Goal: Task Accomplishment & Management: Manage account settings

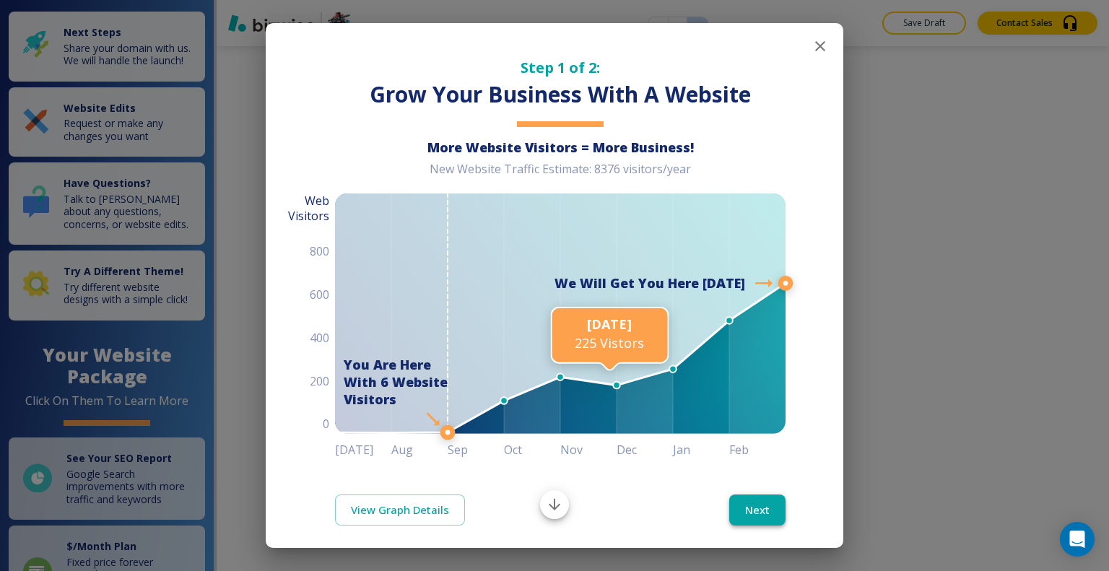
click at [746, 507] on button "Next" at bounding box center [757, 509] width 56 height 30
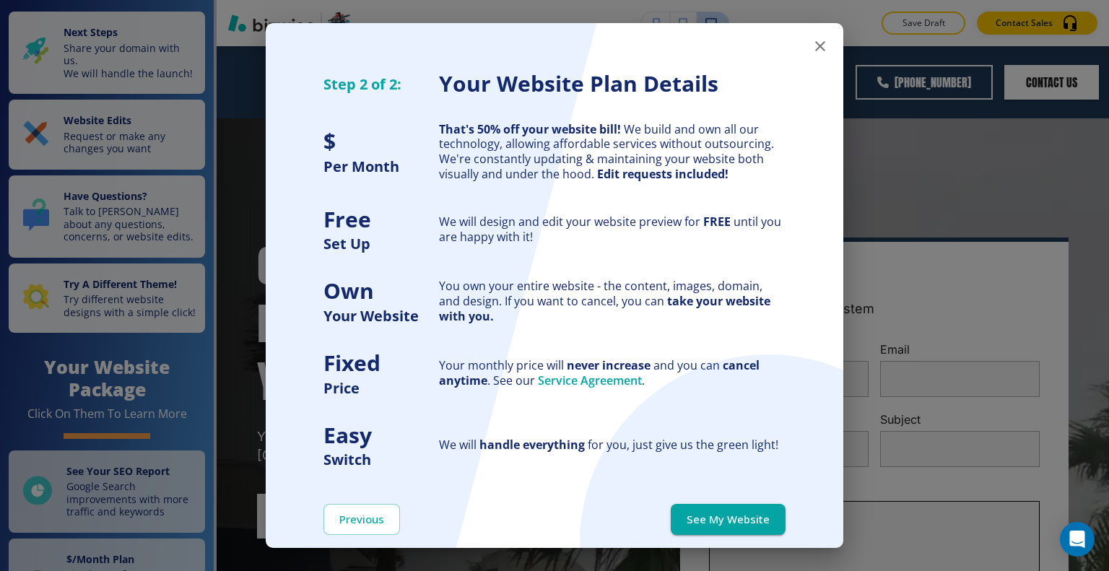
click at [748, 518] on button "See My Website" at bounding box center [728, 519] width 115 height 30
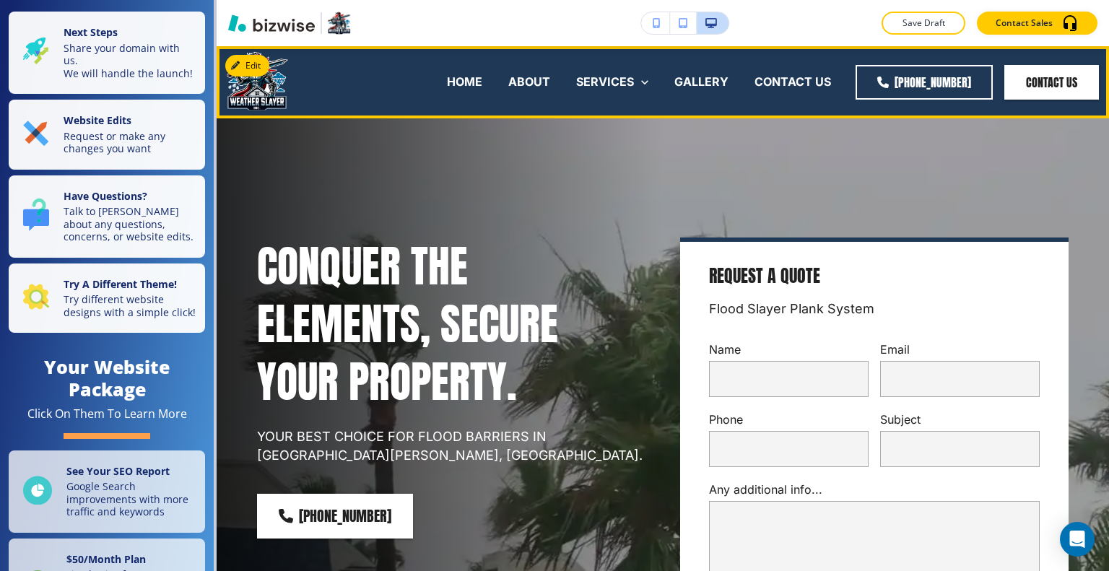
click at [254, 63] on button "Edit" at bounding box center [247, 66] width 44 height 22
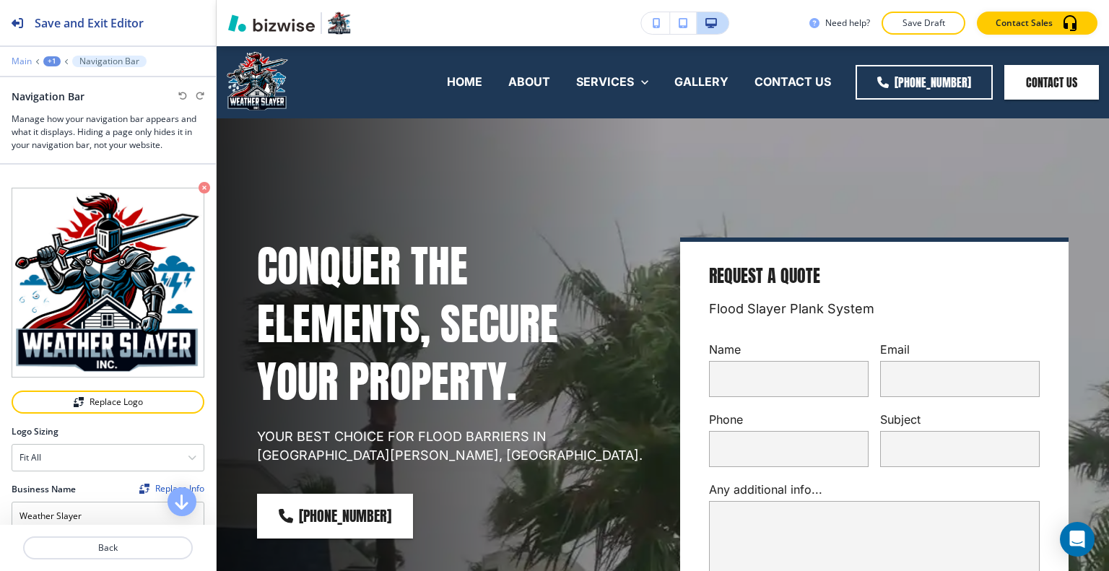
click at [17, 63] on p "Main" at bounding box center [22, 61] width 20 height 10
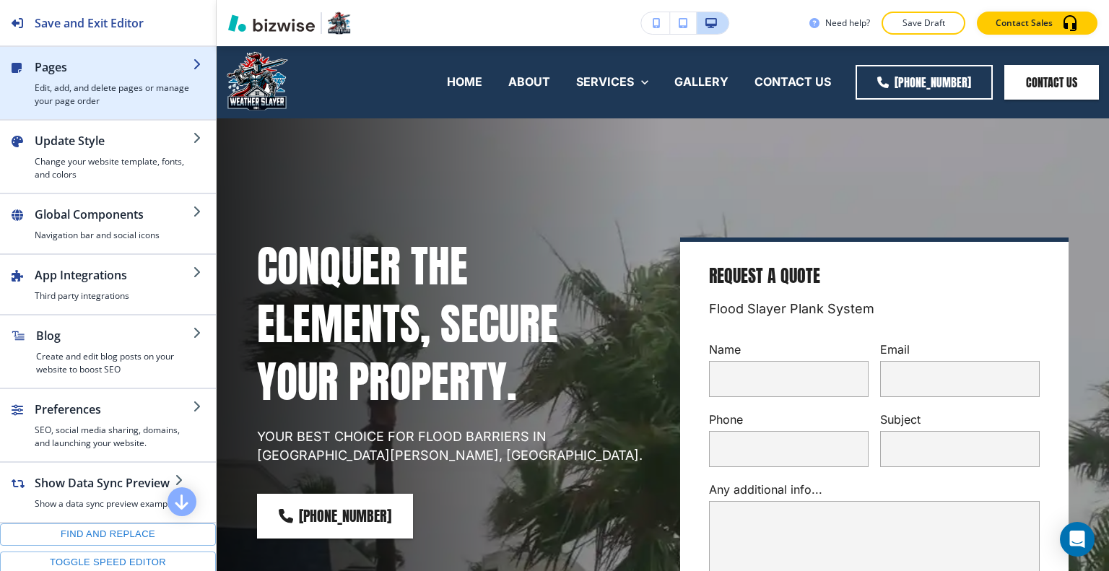
click at [73, 89] on h4 "Edit, add, and delete pages or manage your page order" at bounding box center [114, 95] width 158 height 26
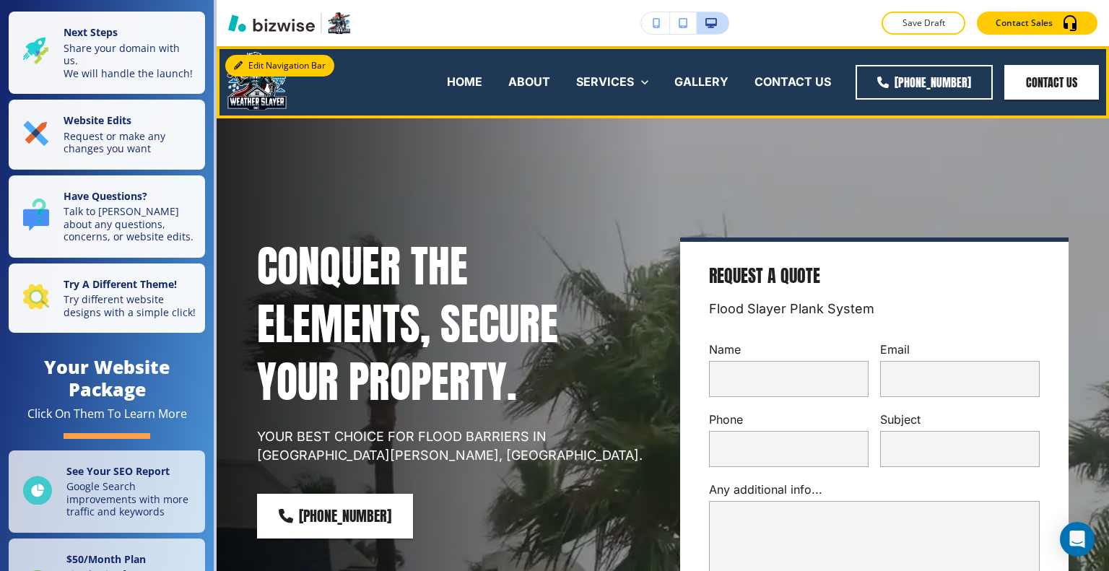
click at [263, 57] on button "Edit Navigation Bar" at bounding box center [279, 66] width 109 height 22
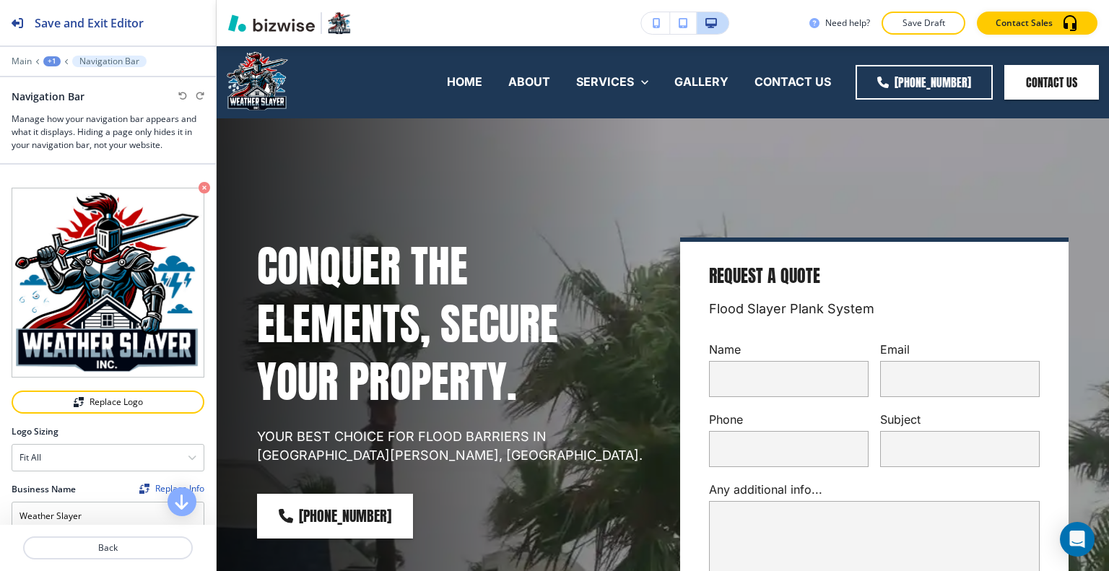
click at [25, 67] on div at bounding box center [108, 71] width 216 height 9
click at [25, 61] on p "Main" at bounding box center [22, 61] width 20 height 10
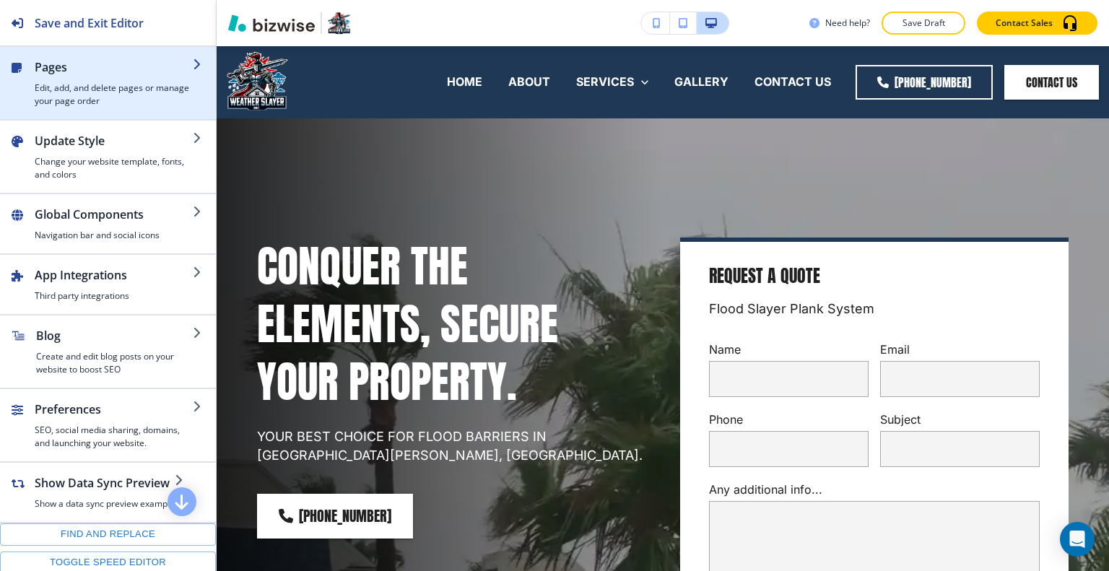
click at [57, 80] on div "button" at bounding box center [114, 79] width 158 height 6
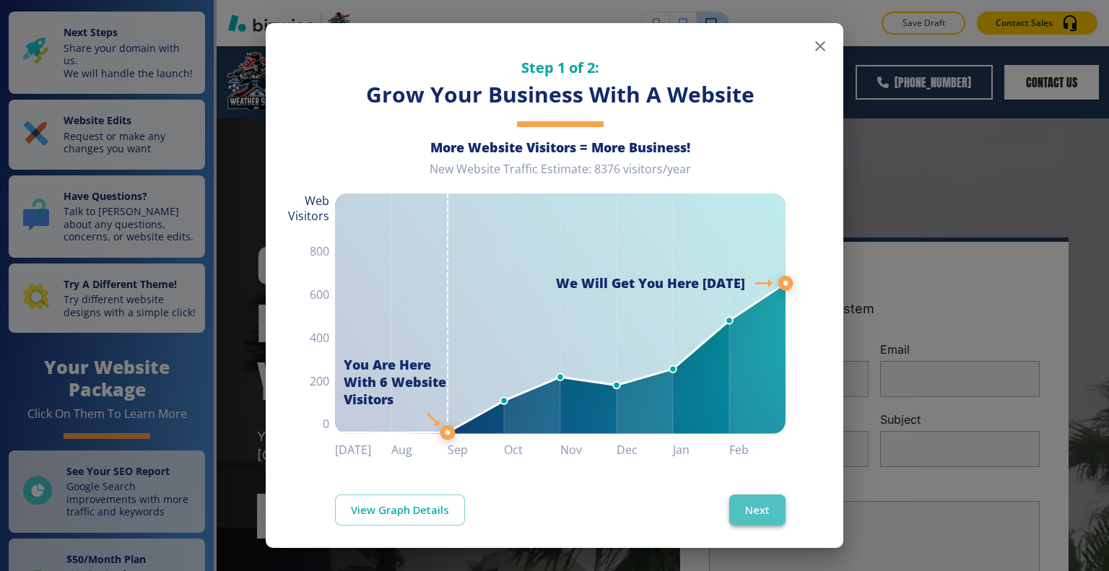
click at [764, 511] on button "Next" at bounding box center [757, 509] width 56 height 30
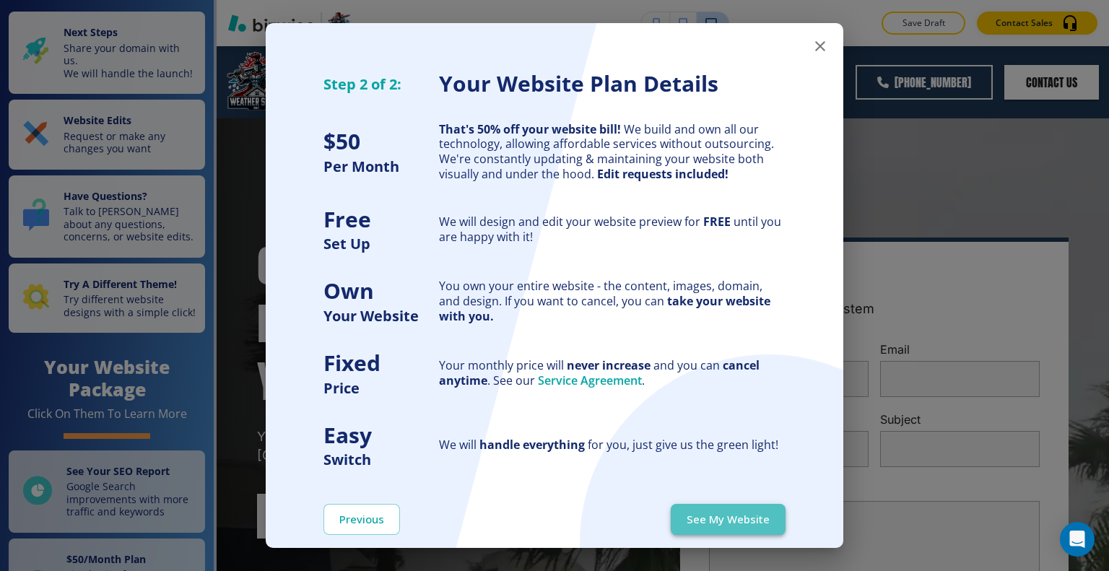
click at [754, 515] on button "See My Website" at bounding box center [728, 519] width 115 height 30
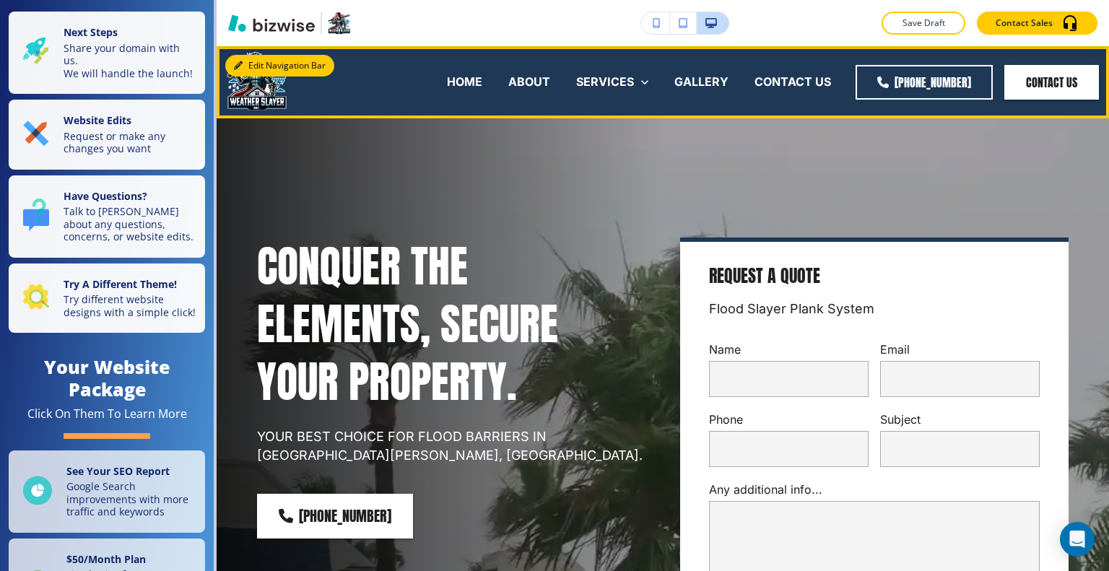
click at [271, 63] on button "Edit Navigation Bar" at bounding box center [279, 66] width 109 height 22
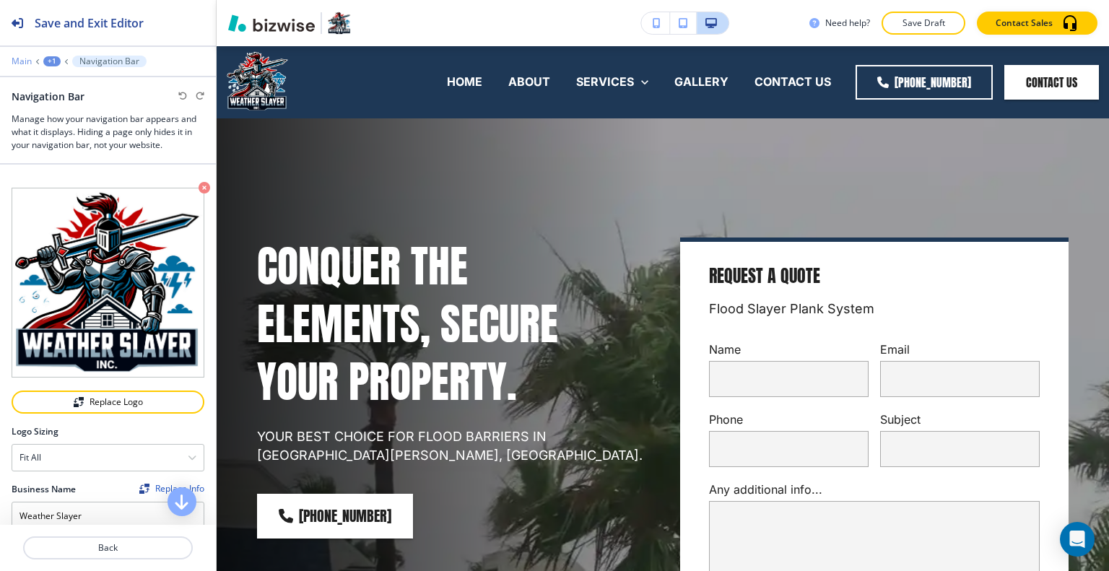
click at [26, 62] on p "Main" at bounding box center [22, 61] width 20 height 10
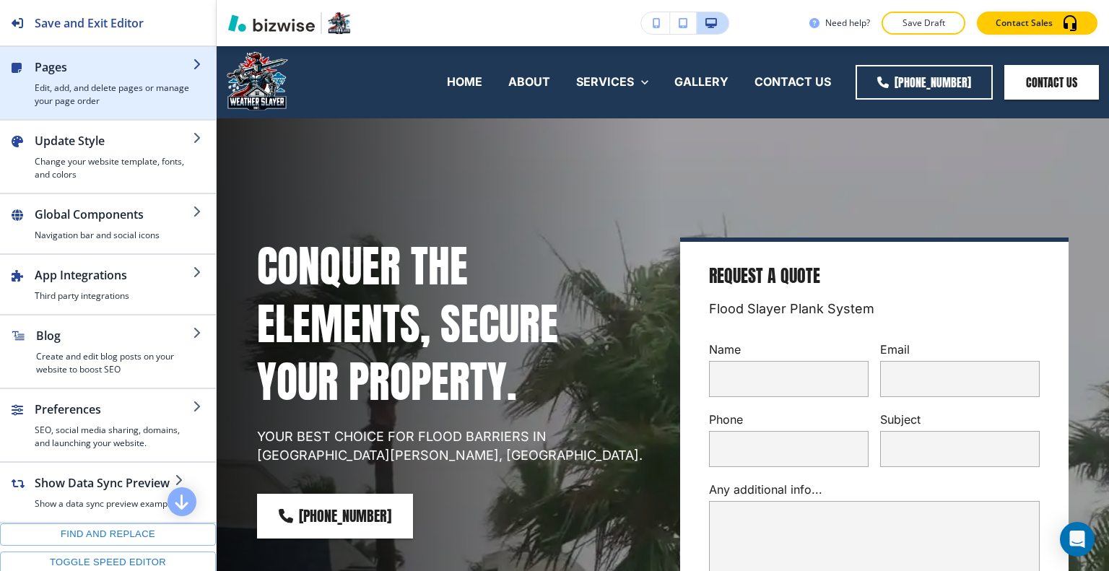
click at [63, 77] on div "button" at bounding box center [114, 79] width 158 height 6
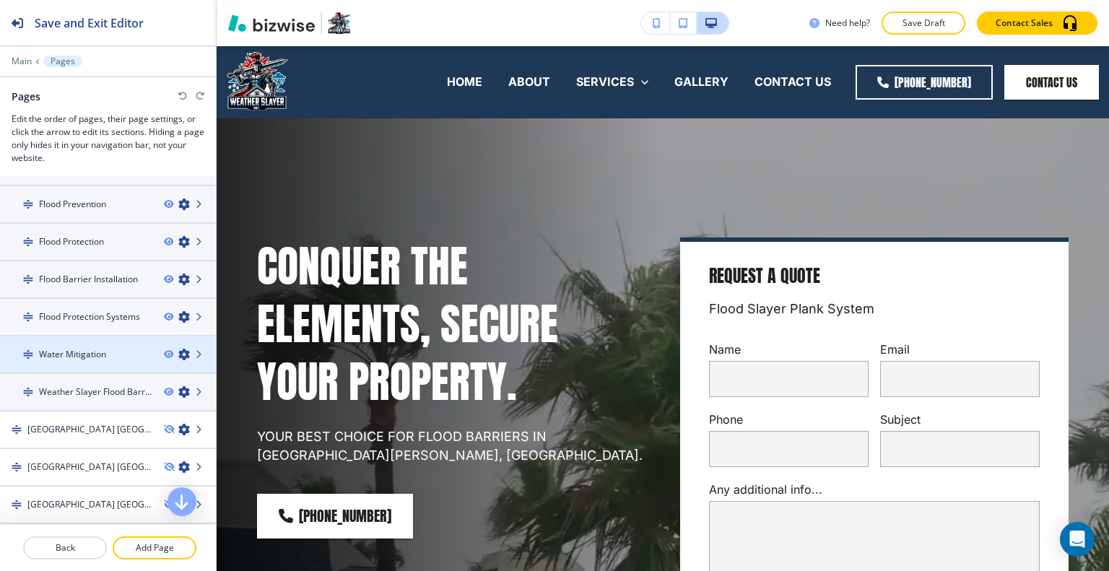
scroll to position [144, 0]
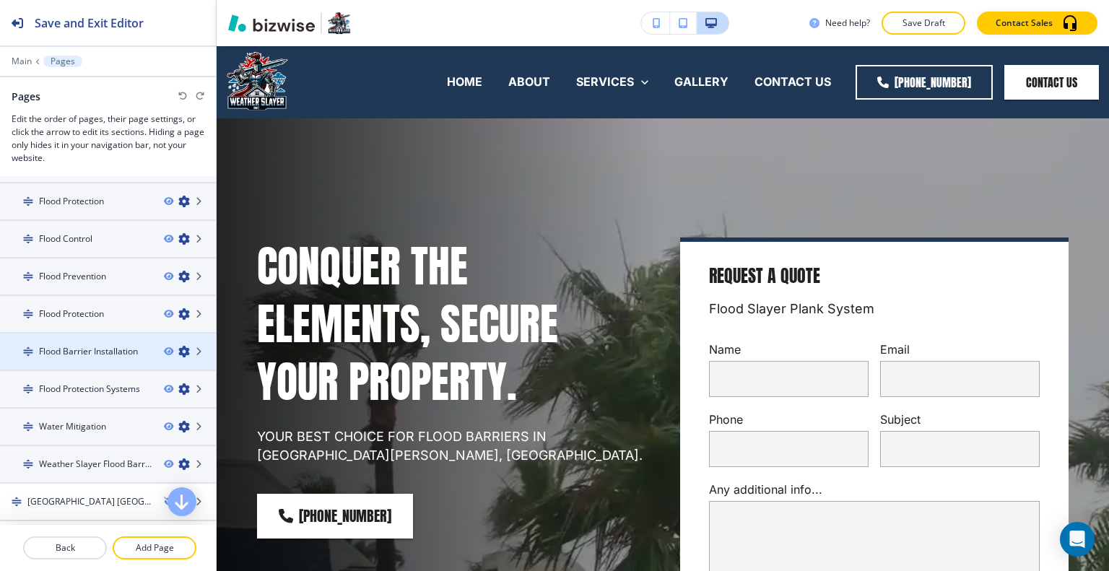
click at [178, 349] on icon "button" at bounding box center [184, 352] width 12 height 12
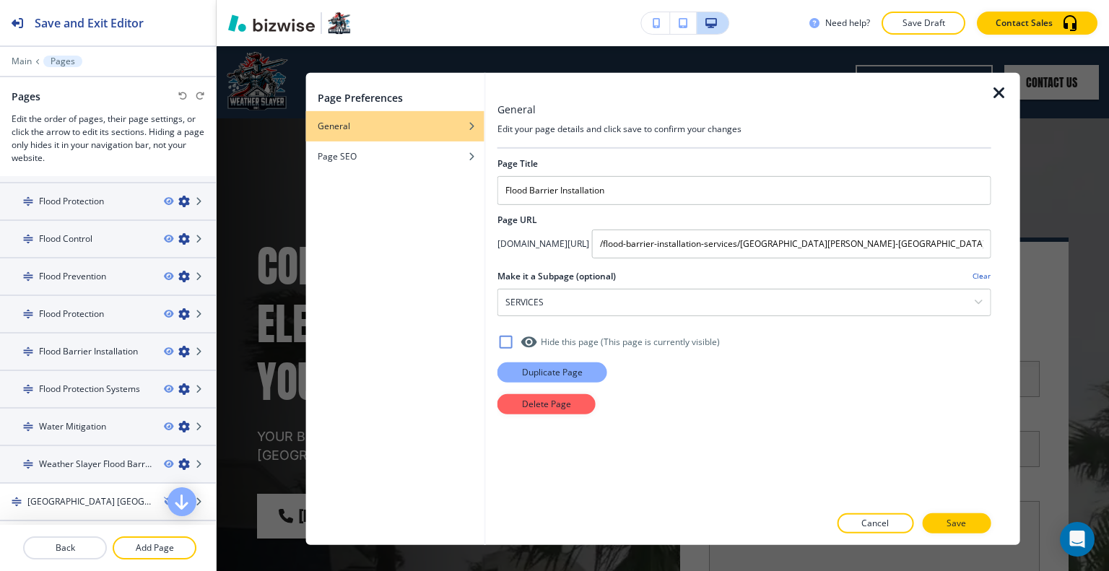
click at [583, 370] on button "Duplicate Page" at bounding box center [552, 372] width 110 height 20
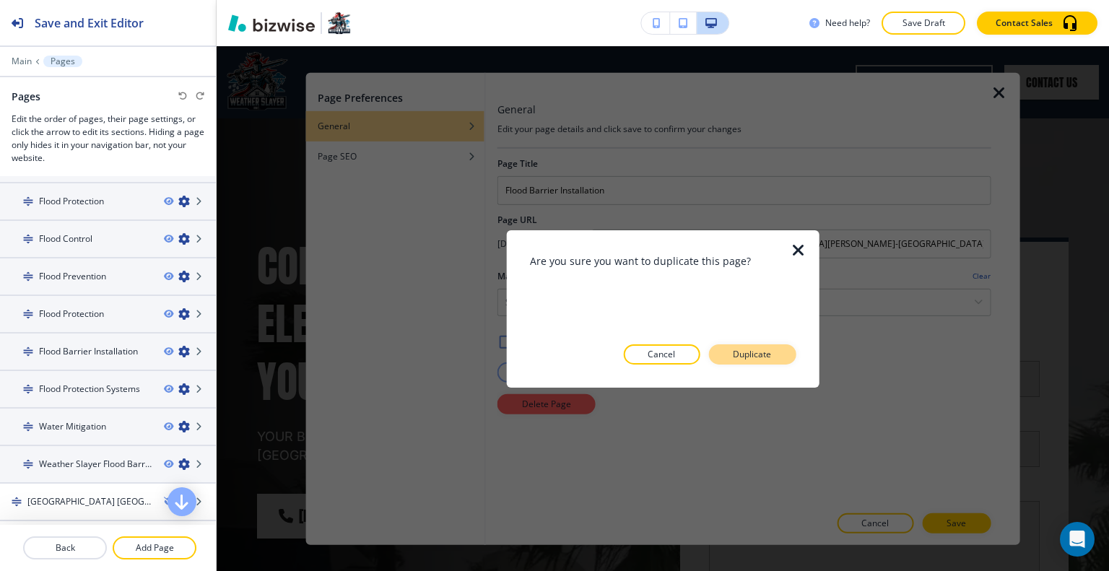
click at [768, 349] on p "Duplicate" at bounding box center [752, 354] width 38 height 13
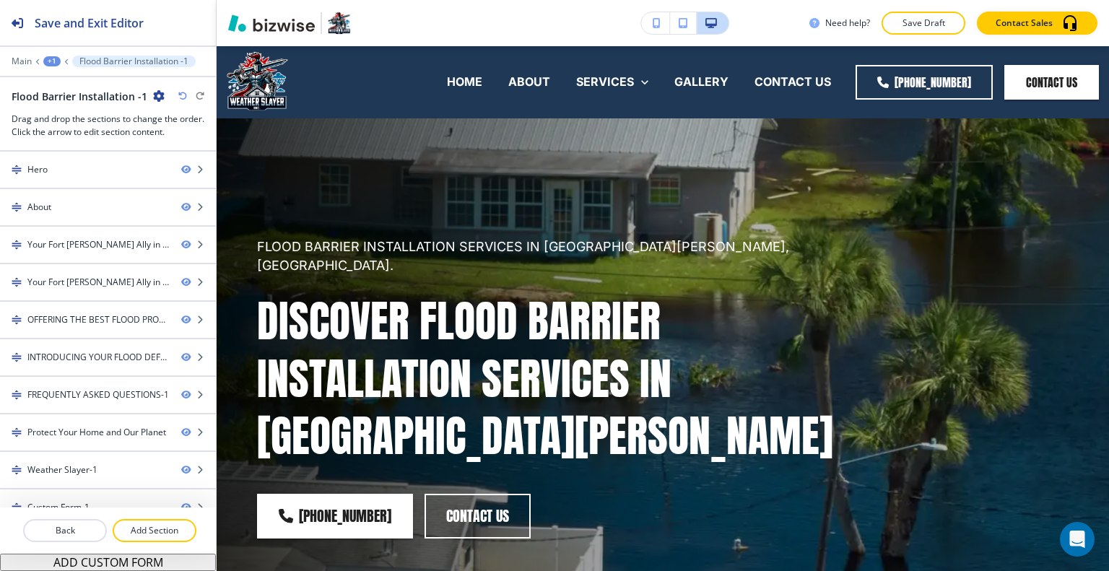
click at [153, 95] on icon "button" at bounding box center [159, 96] width 12 height 12
click at [196, 119] on p "Edit Page Settings" at bounding box center [197, 120] width 74 height 13
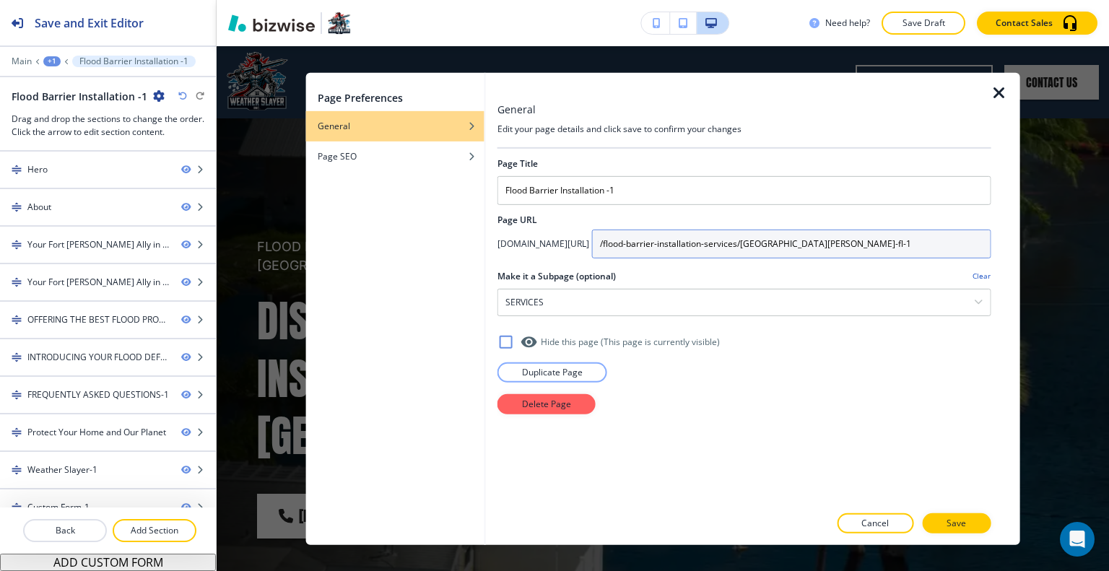
drag, startPoint x: 907, startPoint y: 241, endPoint x: 650, endPoint y: 242, distance: 257.0
click at [650, 242] on div "app.bizwise.com/preview?id=you3rbm58gcg/ /flood-barrier-installation-services/f…" at bounding box center [744, 243] width 494 height 29
drag, startPoint x: 654, startPoint y: 240, endPoint x: 644, endPoint y: 240, distance: 10.1
click at [589, 240] on h4 "app.bizwise.com/preview?id=you3rbm58gcg/" at bounding box center [543, 243] width 92 height 13
drag, startPoint x: 912, startPoint y: 253, endPoint x: 712, endPoint y: 243, distance: 199.4
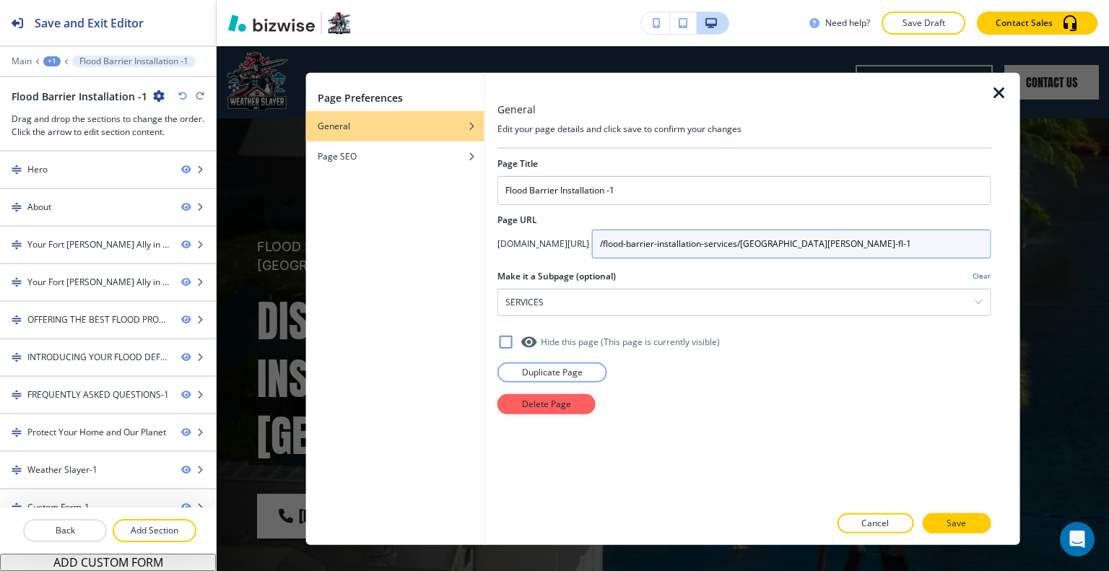
click at [612, 243] on div "app.bizwise.com/preview?id=you3rbm58gcg/ /flood-barrier-installation-services/f…" at bounding box center [744, 243] width 494 height 29
paste input "flood-barriers-for-homes/fort-myers-fl"
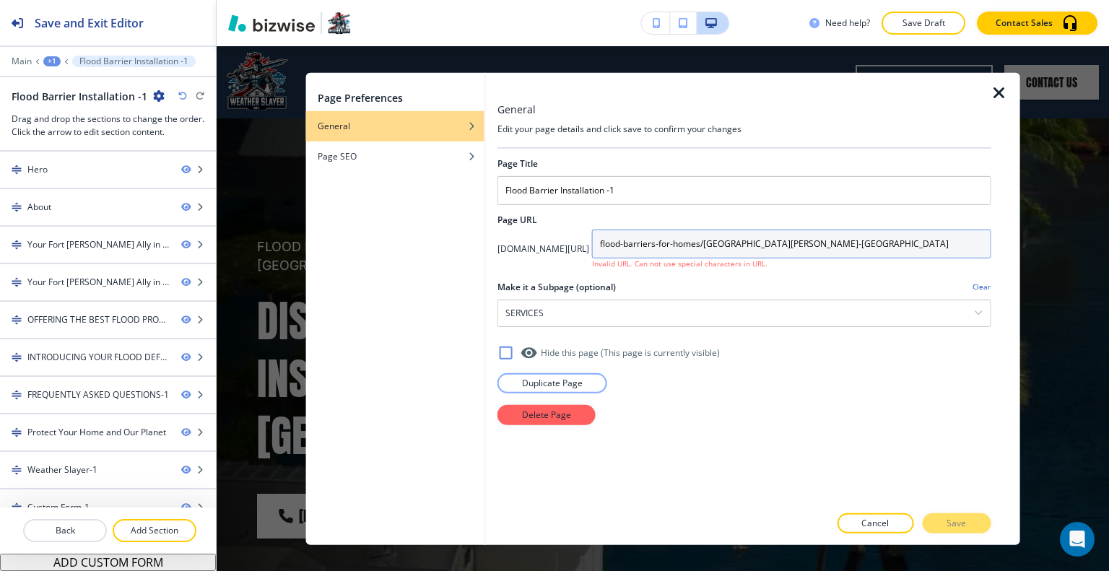
click at [839, 243] on input "flood-barriers-for-homes/fort-myers-fl" at bounding box center [791, 243] width 399 height 29
drag, startPoint x: 861, startPoint y: 242, endPoint x: 644, endPoint y: 236, distance: 217.3
click at [640, 235] on div "app.bizwise.com/preview?id=you3rbm58gcg/ flood-barriers-for-homes/fort-myers-fl…" at bounding box center [744, 249] width 494 height 40
paste input "/flood-barriers-for-homes/fort-myers-fl"
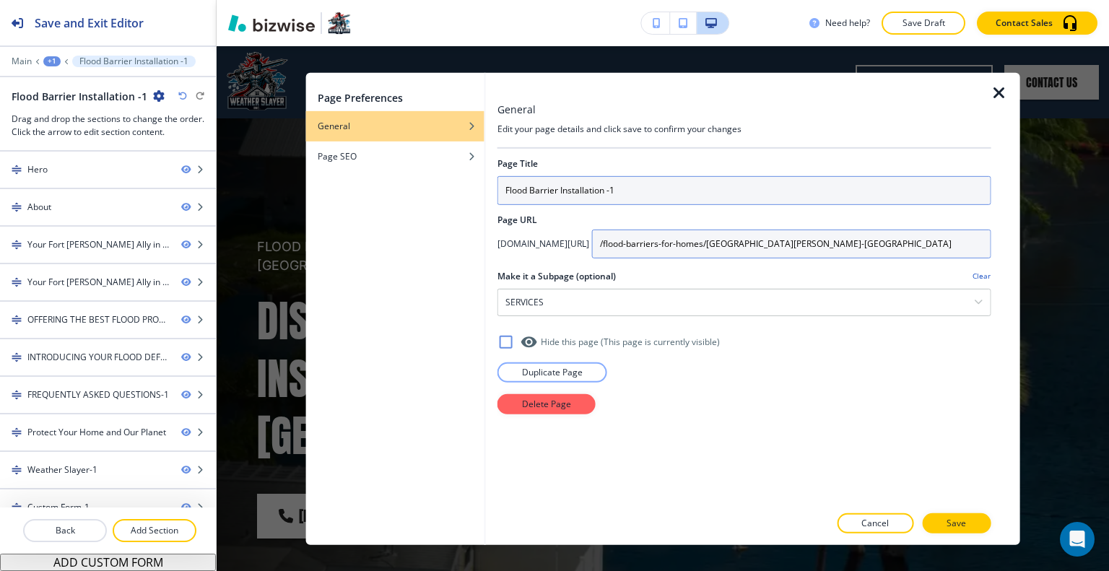
type input "/flood-barriers-for-homes/fort-myers-fl"
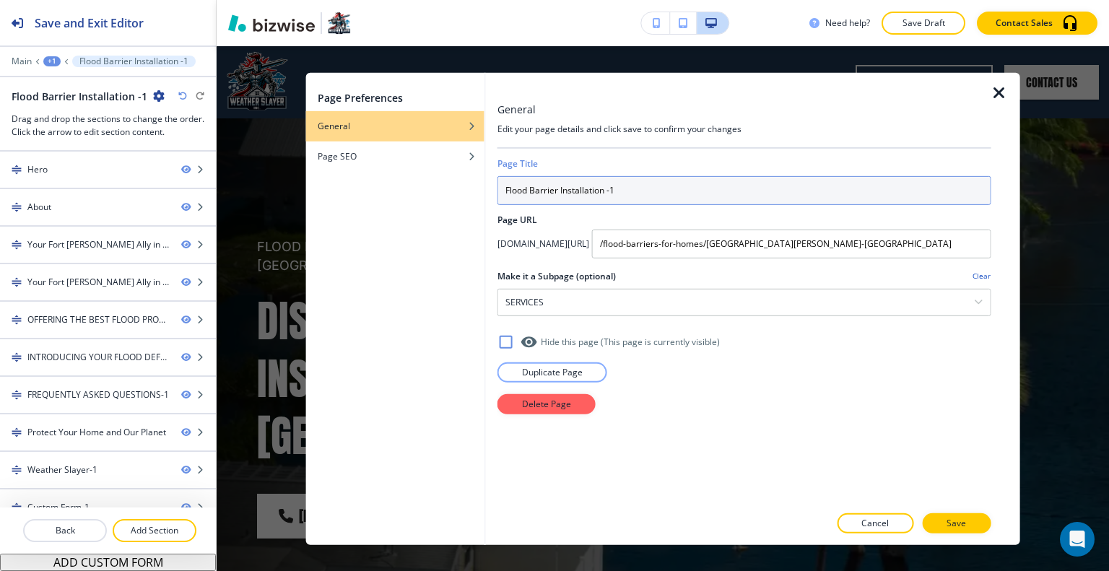
drag, startPoint x: 647, startPoint y: 188, endPoint x: 634, endPoint y: 190, distance: 13.8
click at [634, 190] on input "Flood Barrier Installation -1" at bounding box center [744, 189] width 494 height 29
drag, startPoint x: 663, startPoint y: 188, endPoint x: 520, endPoint y: 186, distance: 143.7
click at [476, 186] on div "Page Preferences General Page SEO General Edit your page details and click save…" at bounding box center [663, 308] width 714 height 472
paste input "s for Homes"
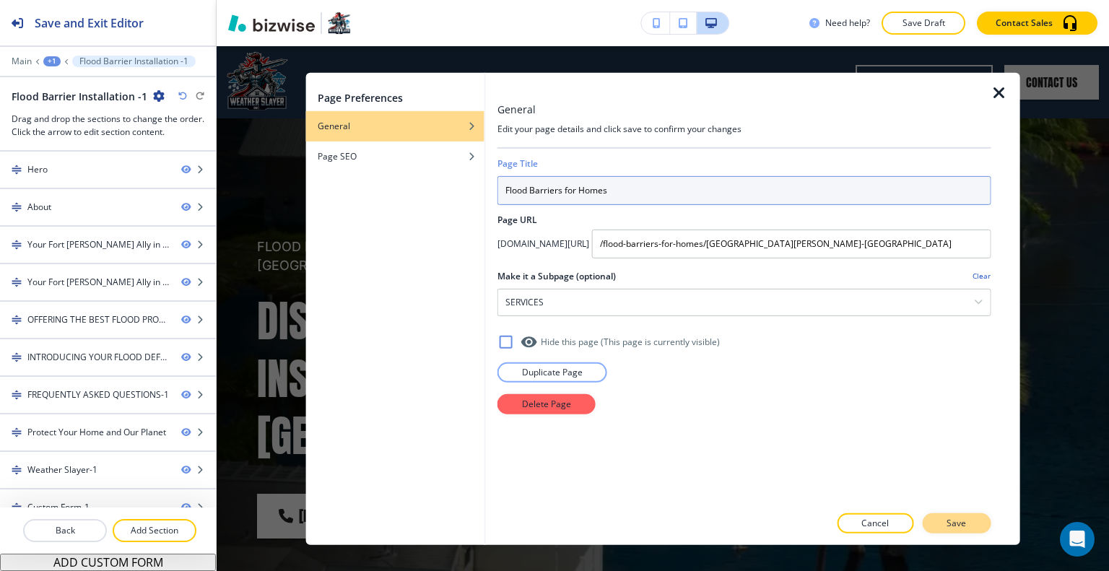
type input "Flood Barriers for Homes"
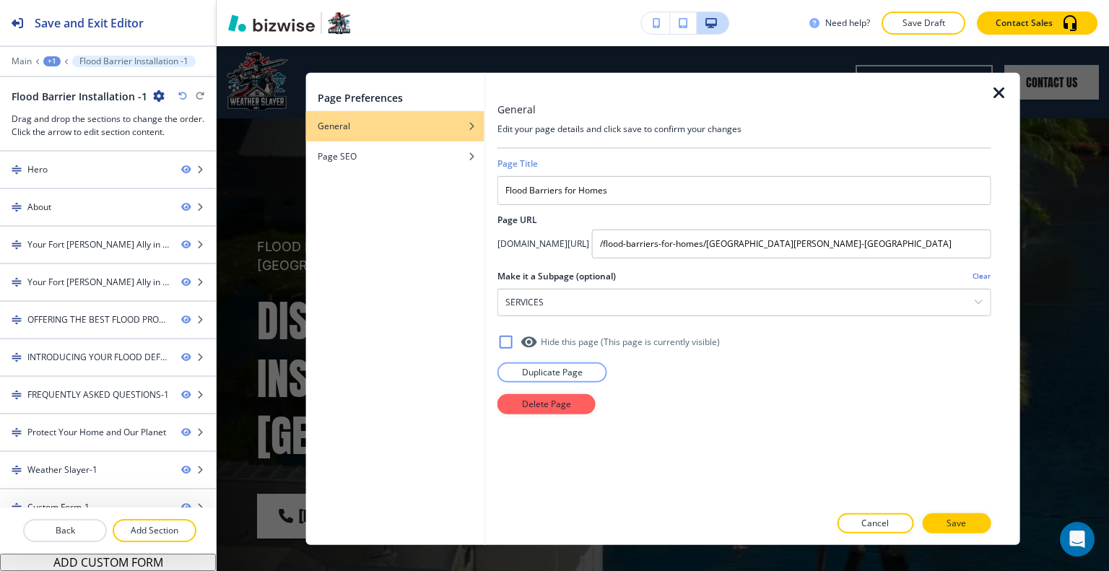
click at [953, 525] on p "Save" at bounding box center [955, 523] width 19 height 13
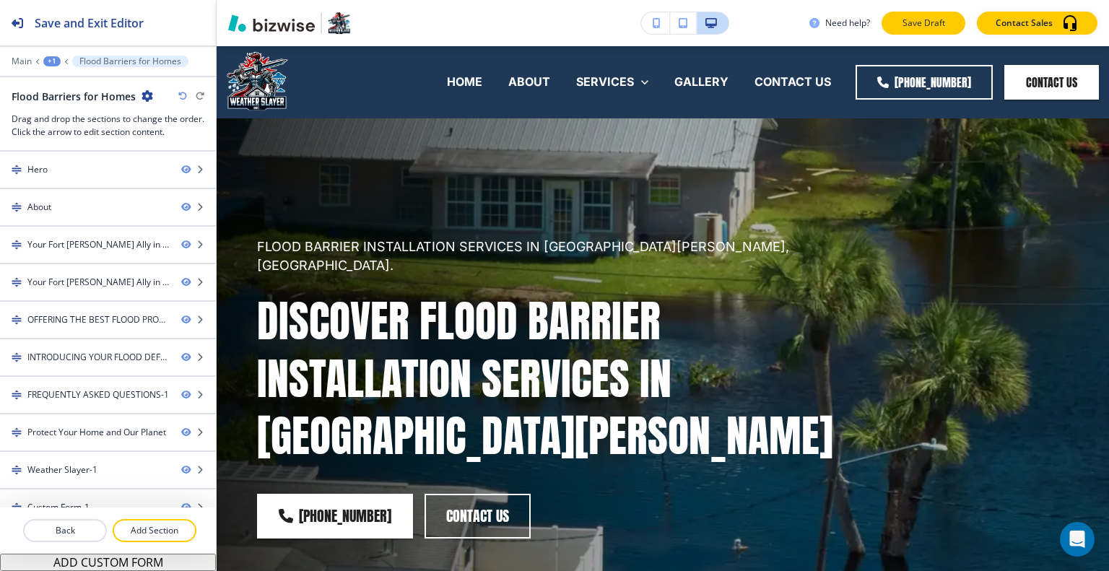
click at [912, 17] on p "Save Draft" at bounding box center [923, 23] width 46 height 13
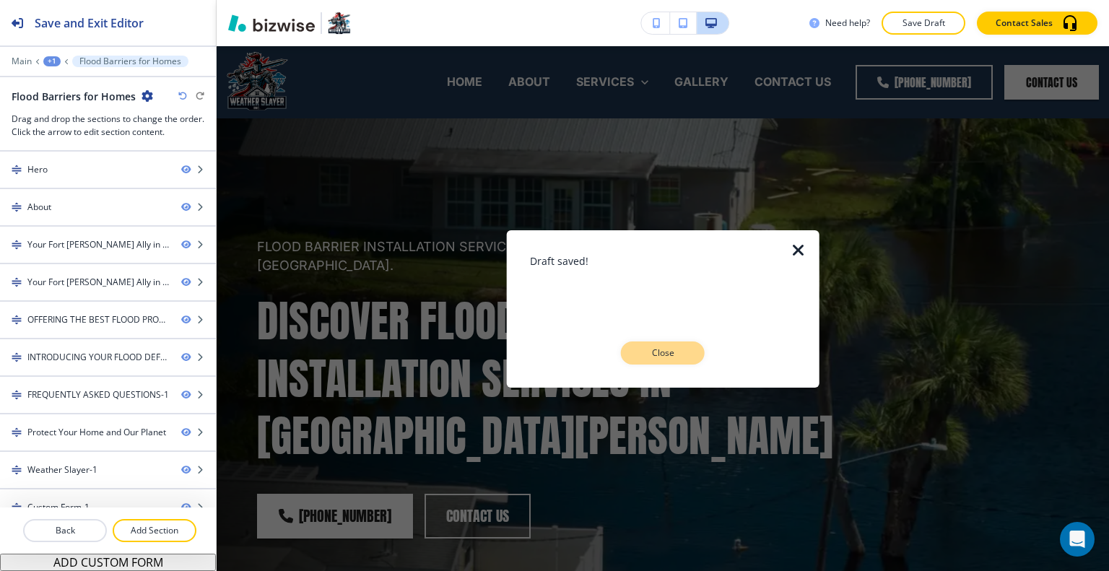
click at [673, 357] on p "Close" at bounding box center [663, 352] width 46 height 13
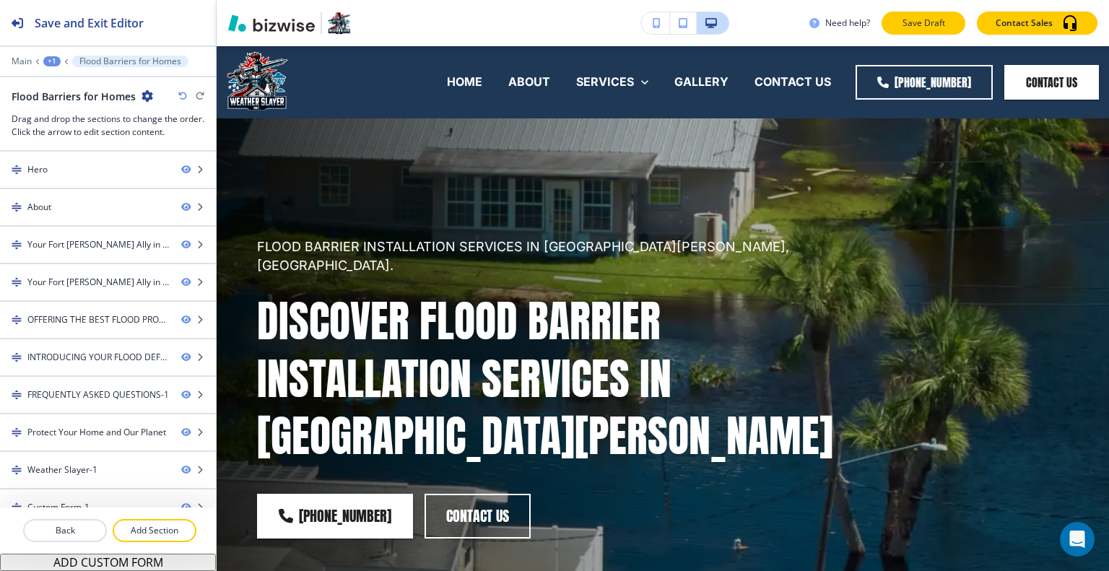
click at [927, 19] on p "Save Draft" at bounding box center [923, 23] width 46 height 13
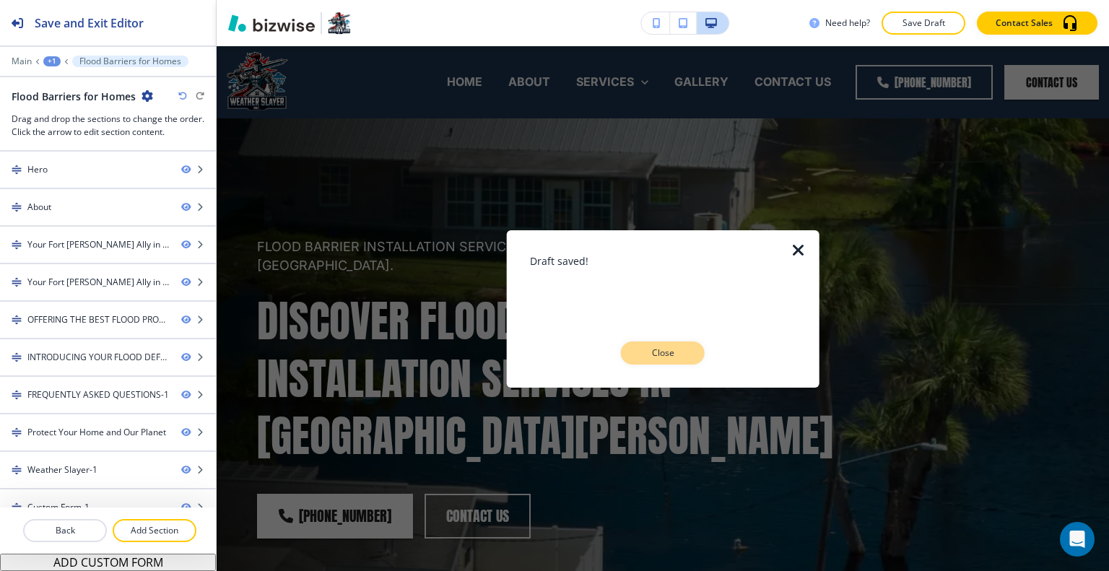
click at [684, 359] on button "Close" at bounding box center [663, 352] width 84 height 23
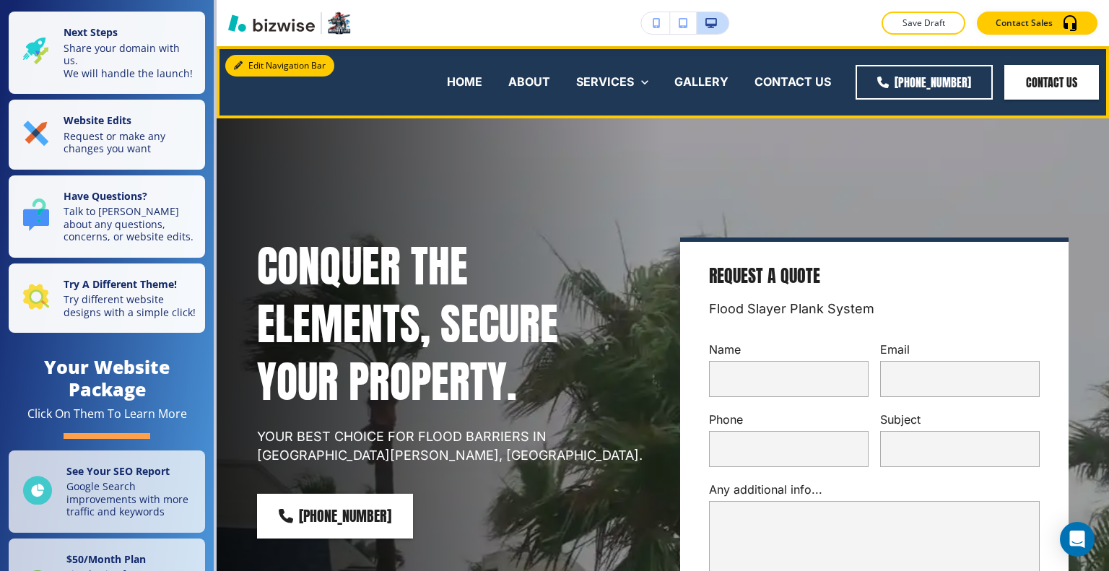
click at [253, 61] on button "Edit Navigation Bar" at bounding box center [279, 66] width 109 height 22
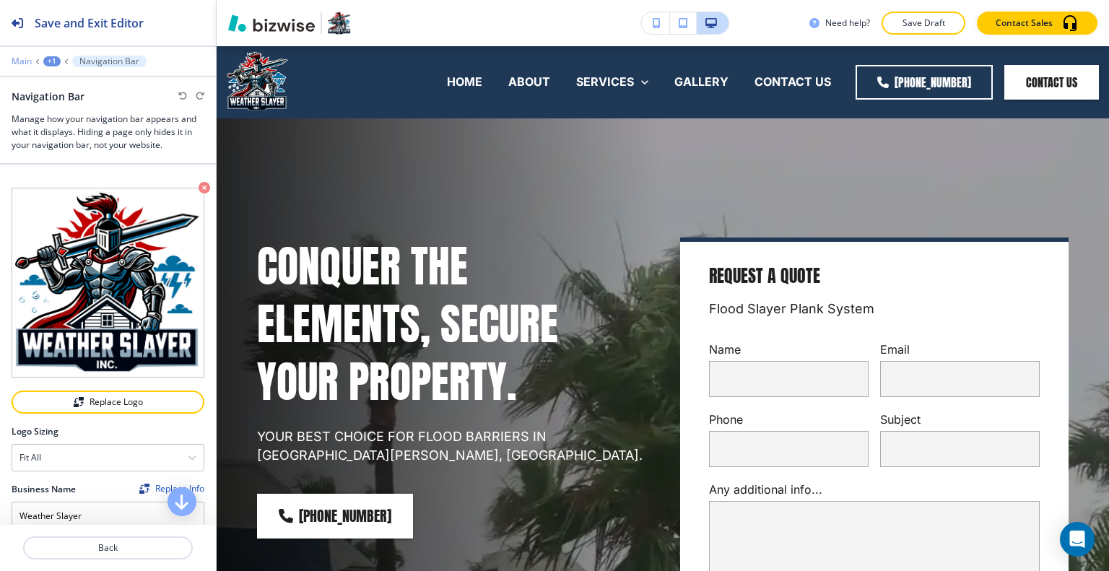
click at [18, 61] on p "Main" at bounding box center [22, 61] width 20 height 10
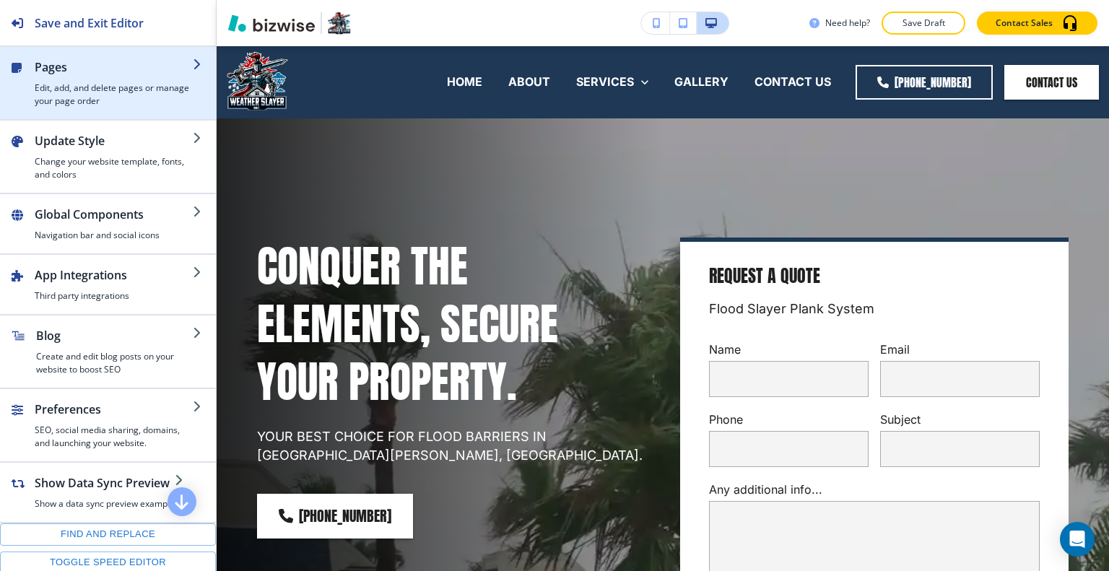
click at [70, 76] on div "button" at bounding box center [114, 79] width 158 height 6
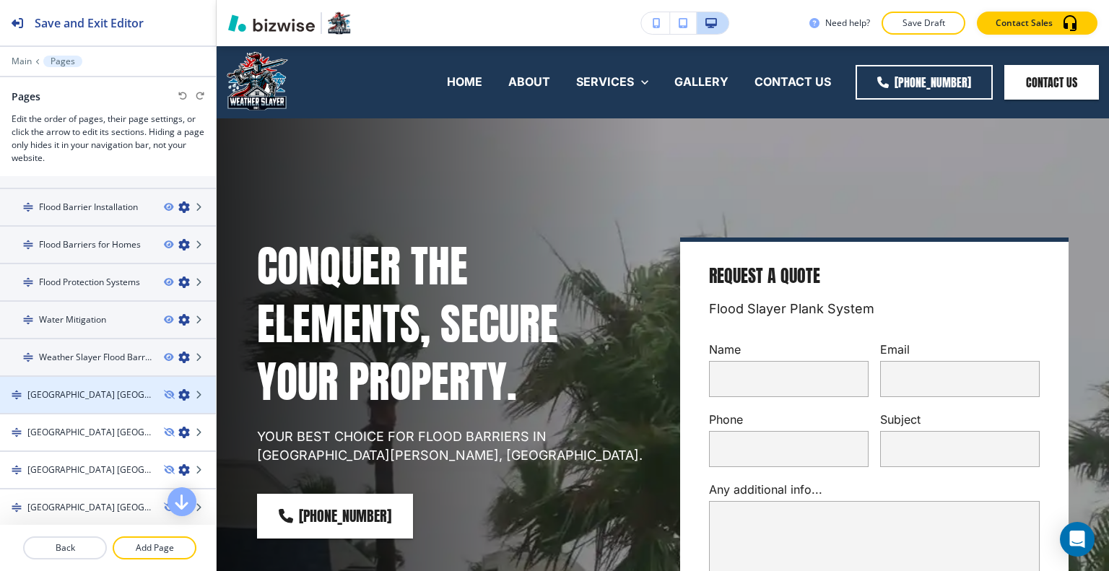
scroll to position [217, 0]
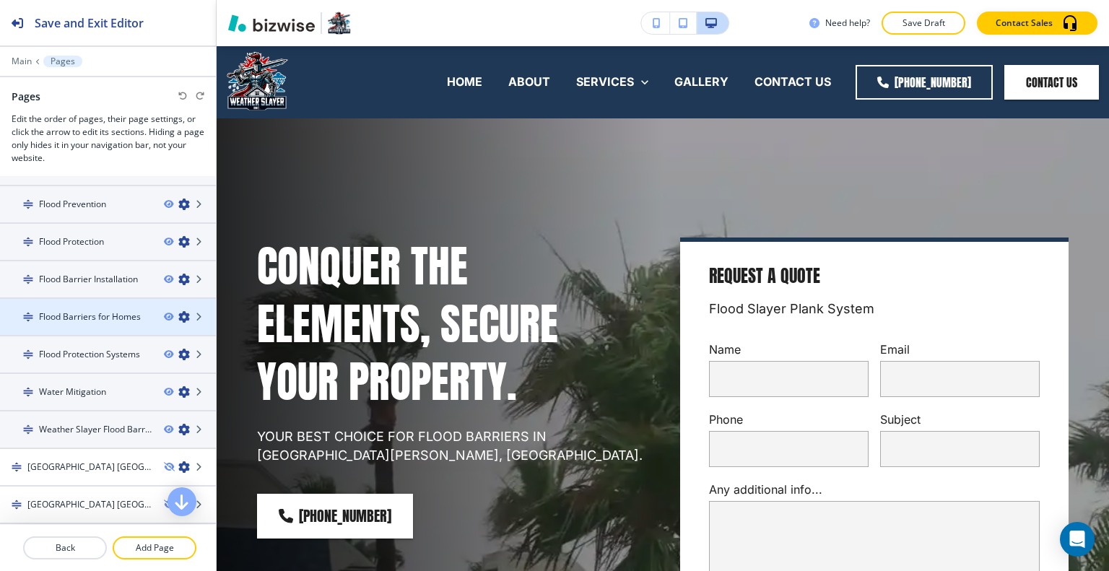
click at [109, 323] on div at bounding box center [108, 329] width 216 height 12
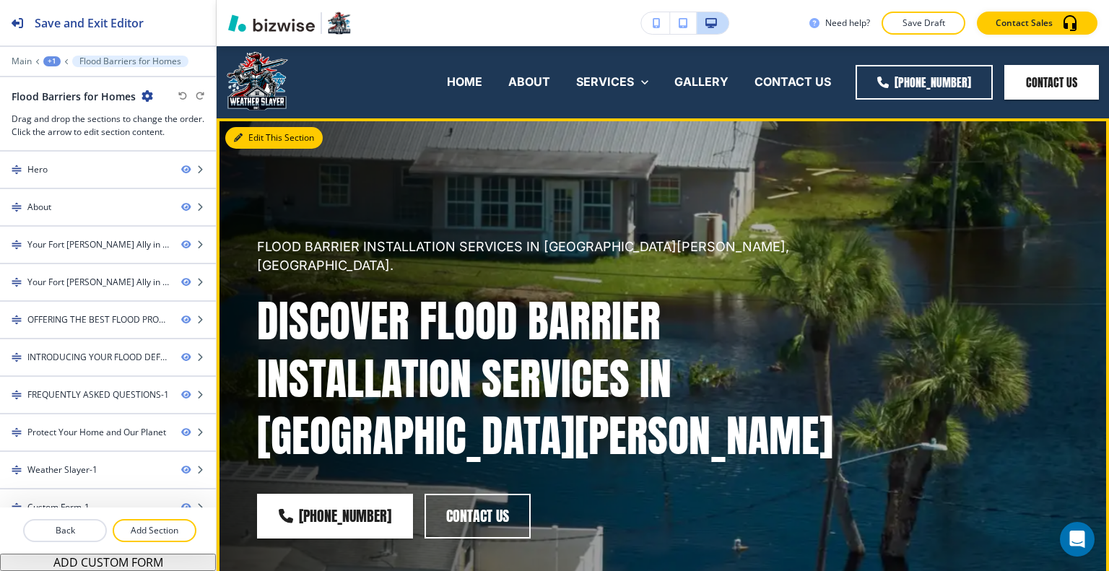
click at [251, 138] on button "Edit This Section" at bounding box center [273, 138] width 97 height 22
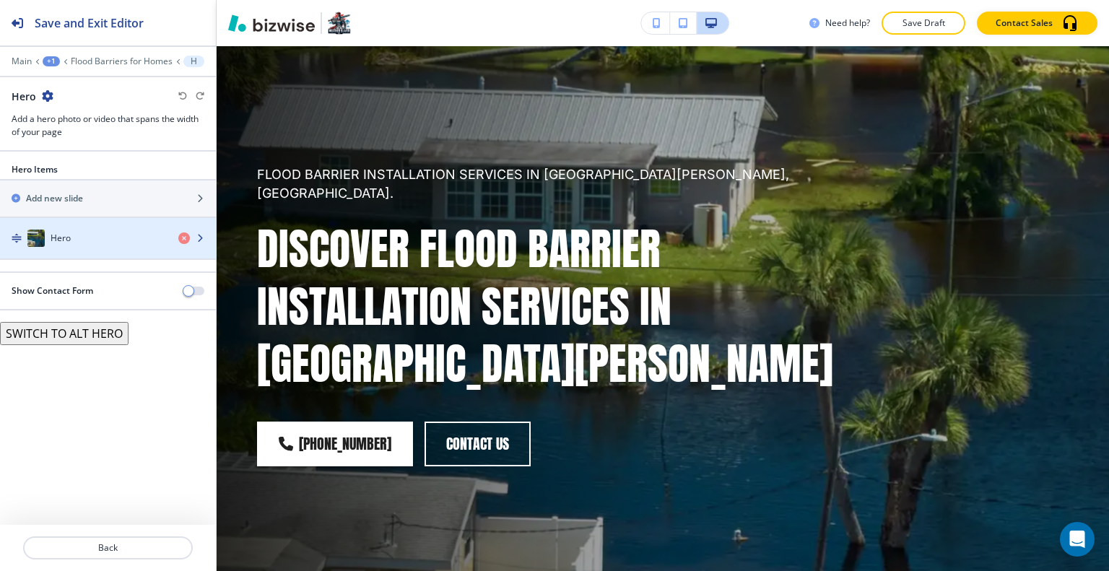
click at [111, 239] on div "Hero" at bounding box center [83, 238] width 167 height 17
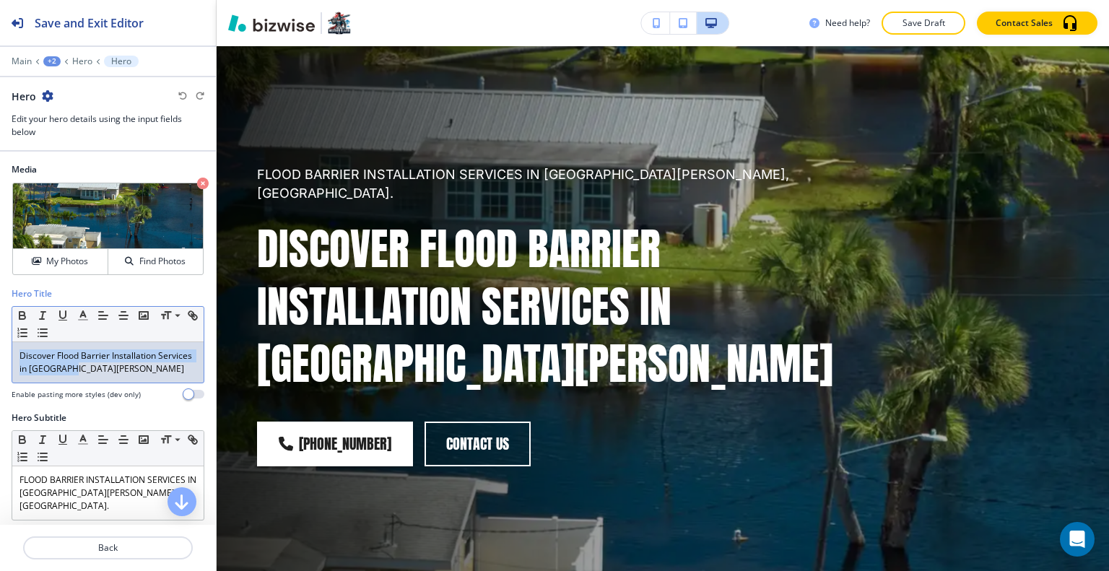
drag, startPoint x: 120, startPoint y: 376, endPoint x: 0, endPoint y: 350, distance: 122.6
click at [0, 350] on div "Hero Title Small Normal Large Huge Discover Flood Barrier Installation Services…" at bounding box center [108, 349] width 216 height 124
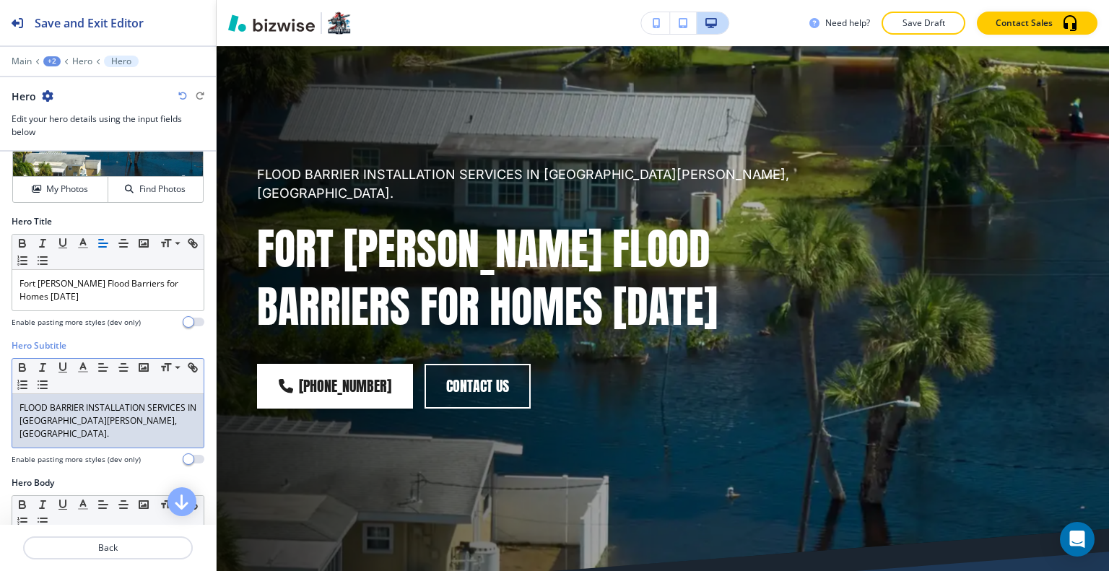
click at [86, 408] on p "FLOOD BARRIER INSTALLATION SERVICES IN FORT MYERS, FL." at bounding box center [107, 420] width 177 height 39
drag, startPoint x: 185, startPoint y: 406, endPoint x: 87, endPoint y: 410, distance: 98.3
click at [87, 410] on p "FLOOD BARRIER INSTALLATION SERVICES IN FORT MYERS, FL." at bounding box center [107, 420] width 177 height 39
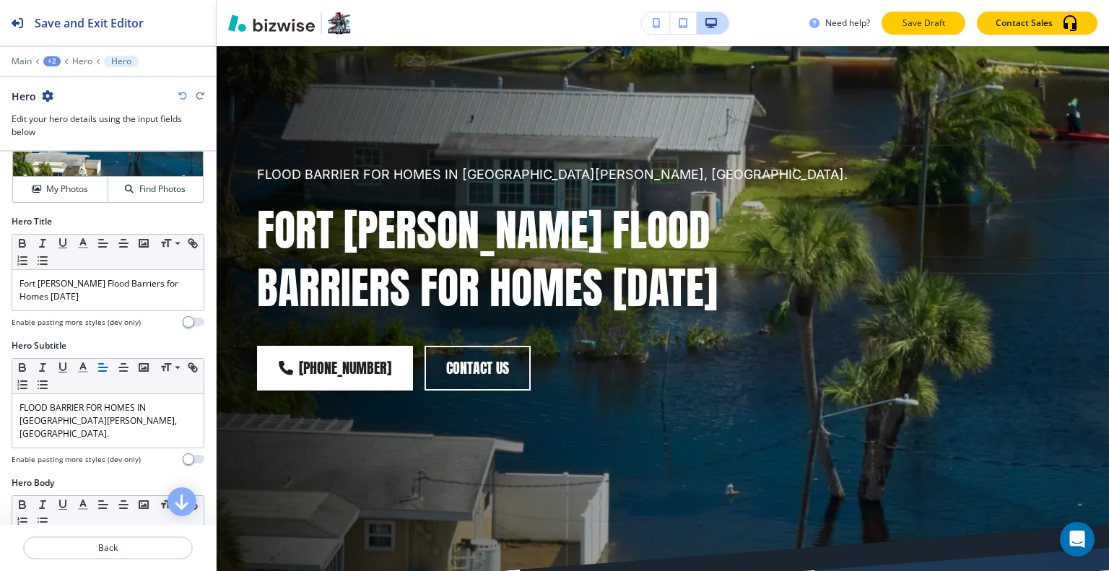
click at [911, 24] on p "Save Draft" at bounding box center [923, 23] width 46 height 13
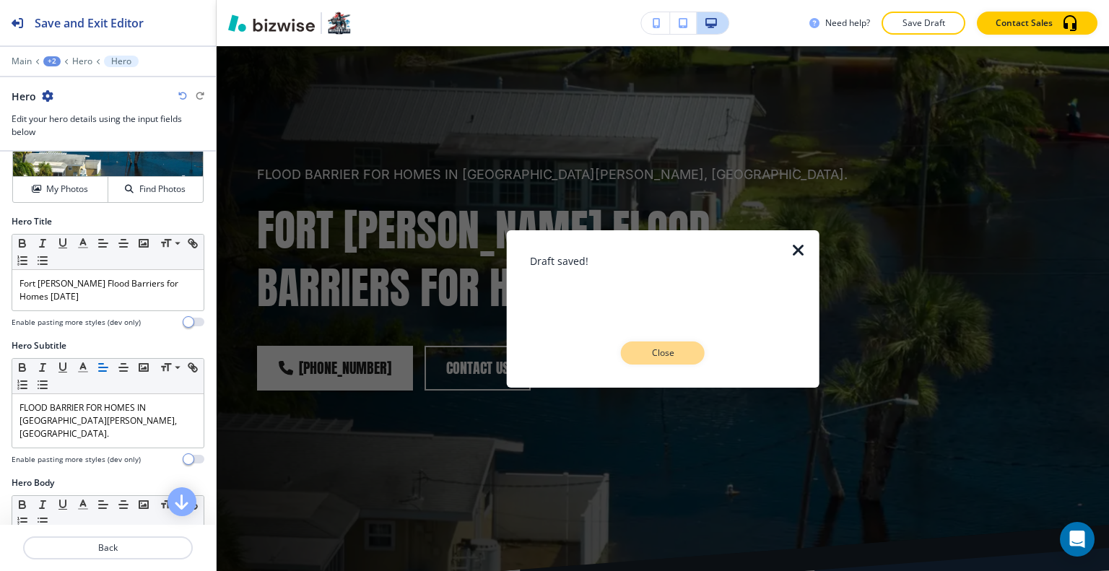
click at [663, 351] on p "Close" at bounding box center [663, 352] width 46 height 13
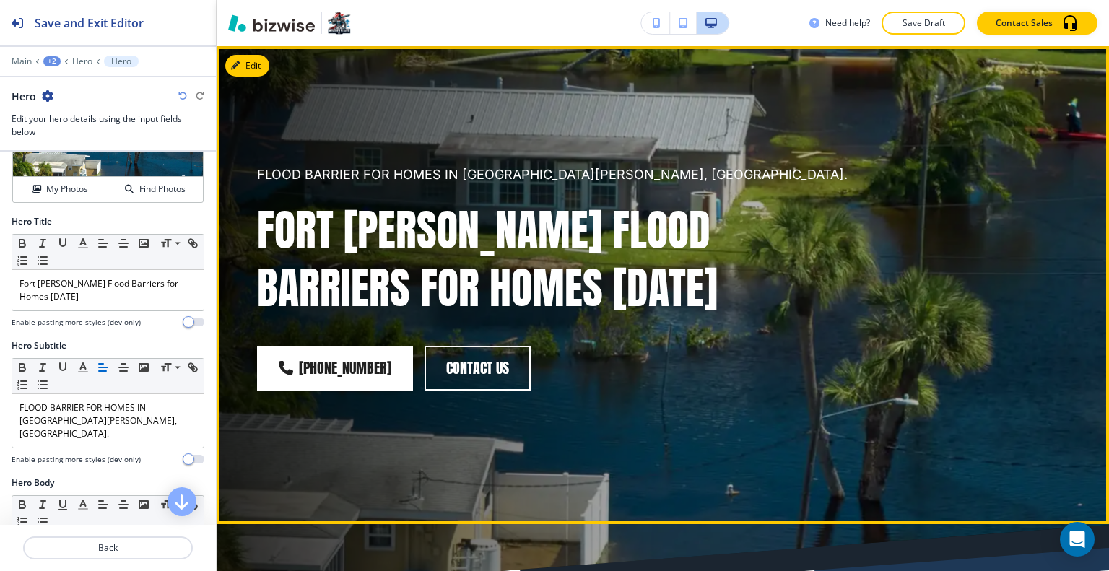
scroll to position [505, 0]
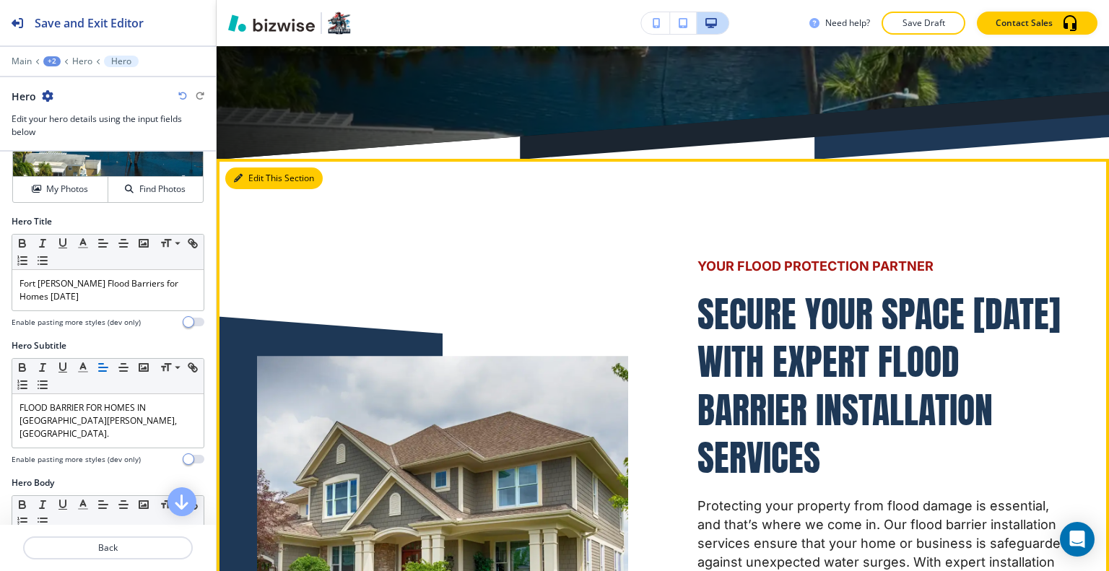
click at [259, 181] on button "Edit This Section" at bounding box center [273, 178] width 97 height 22
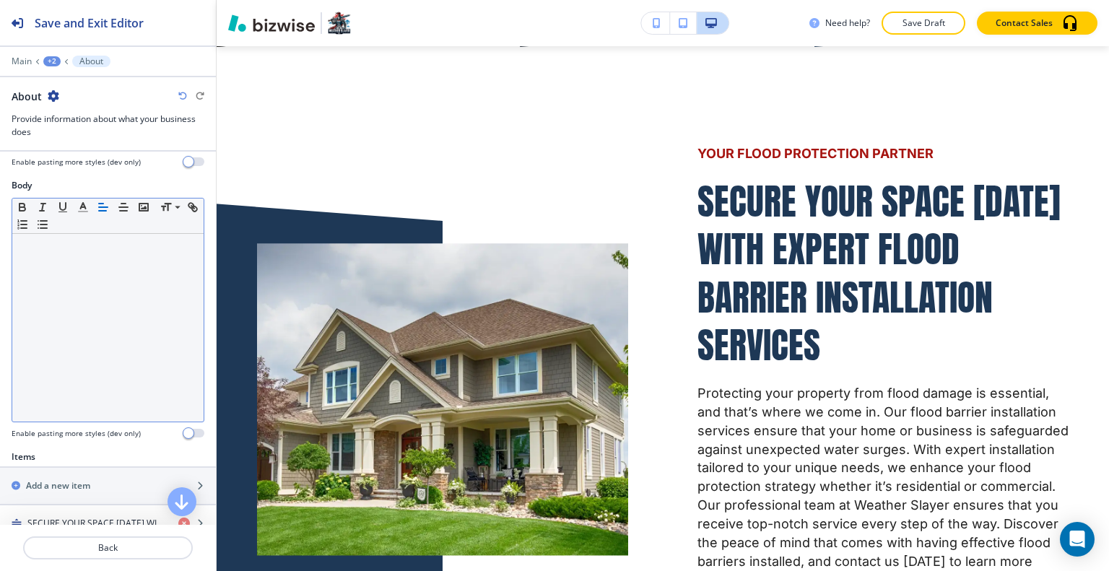
scroll to position [289, 0]
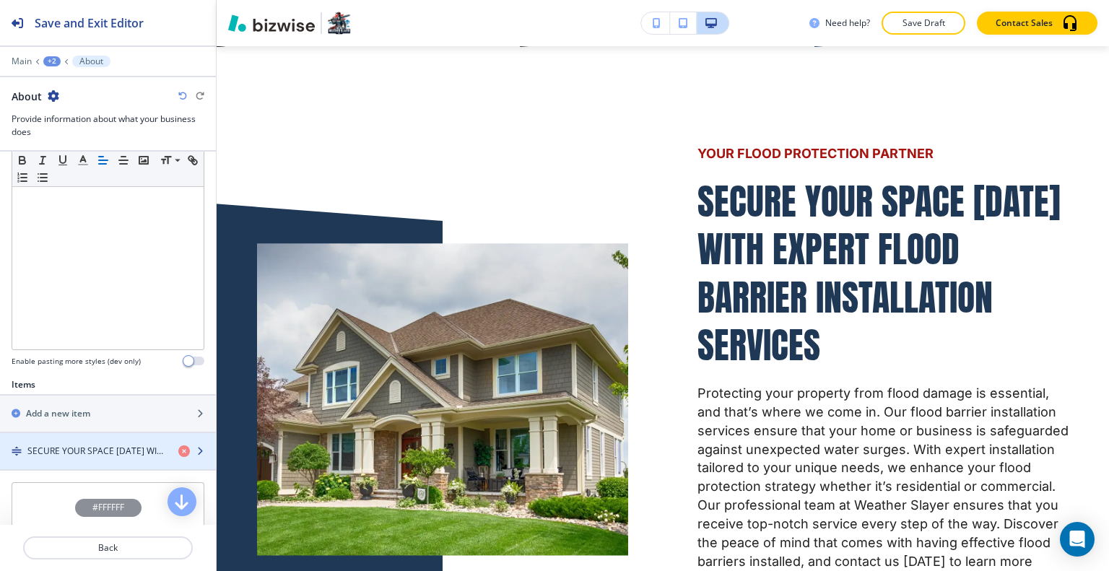
click at [115, 445] on h4 "SECURE YOUR SPACE TODAY WITH EXPERT FLOOD BARRIER INSTALLATION SERVICES" at bounding box center [96, 451] width 139 height 13
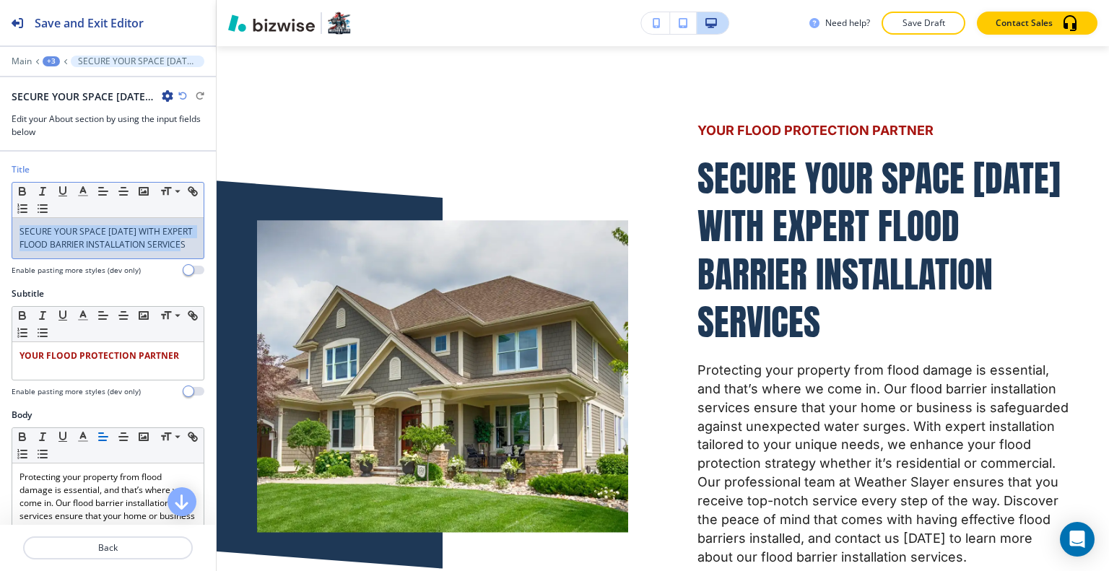
drag, startPoint x: 77, startPoint y: 262, endPoint x: 15, endPoint y: 226, distance: 71.2
click at [1, 222] on div "Title Small Normal Large Huge SECURE YOUR SPACE TODAY WITH EXPERT FLOOD BARRIER…" at bounding box center [108, 225] width 216 height 124
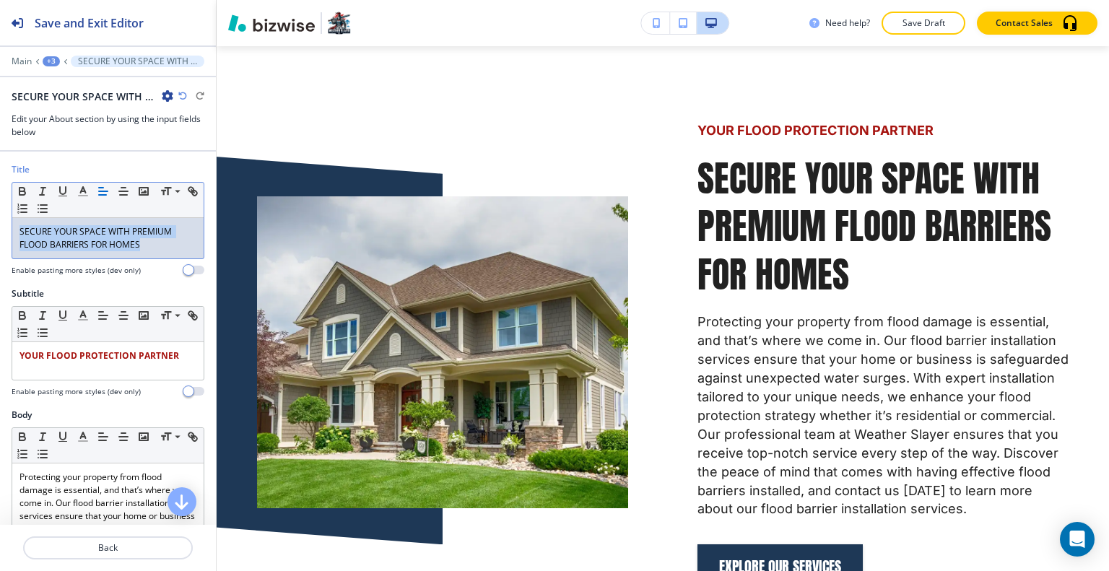
drag, startPoint x: 165, startPoint y: 240, endPoint x: 83, endPoint y: 205, distance: 88.9
click at [1, 210] on div "Title Small Normal Large Huge SECURE YOUR SPACE WITH PREMIUM FLOOD BARRIERS FOR…" at bounding box center [108, 225] width 216 height 124
click at [84, 196] on line "button" at bounding box center [83, 196] width 9 height 0
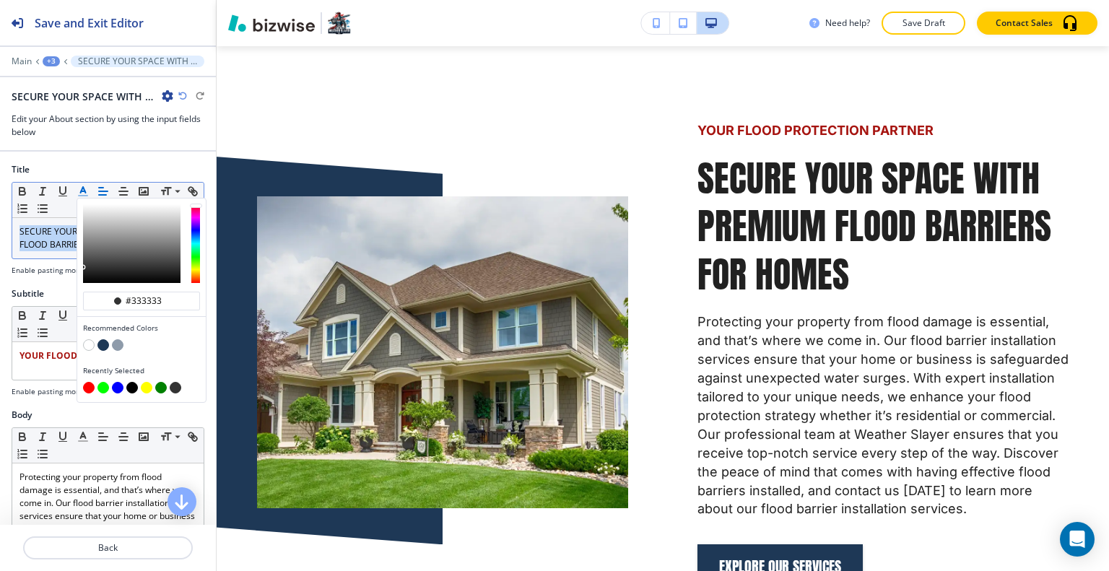
click at [105, 342] on button "button" at bounding box center [103, 345] width 12 height 12
type input "#1e3856"
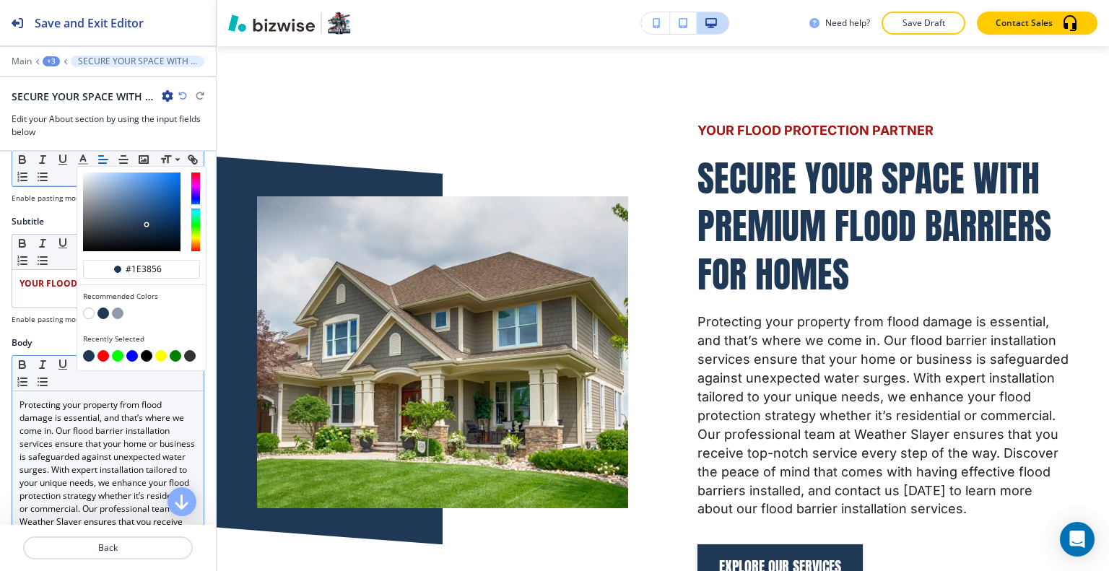
scroll to position [217, 0]
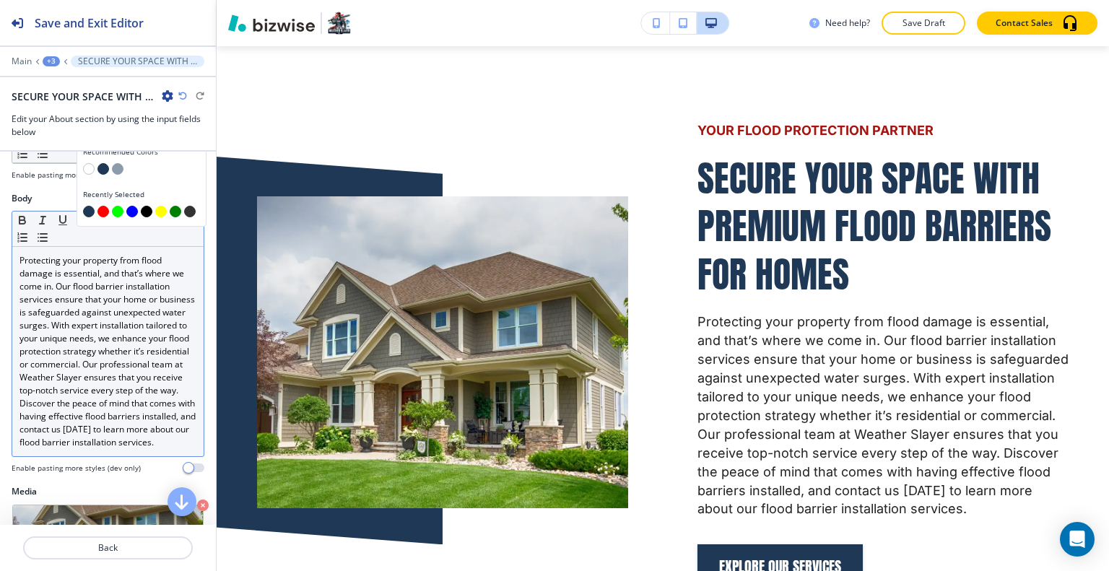
click at [91, 428] on p "Protecting your property from flood damage is essential, and that’s where we co…" at bounding box center [107, 351] width 177 height 195
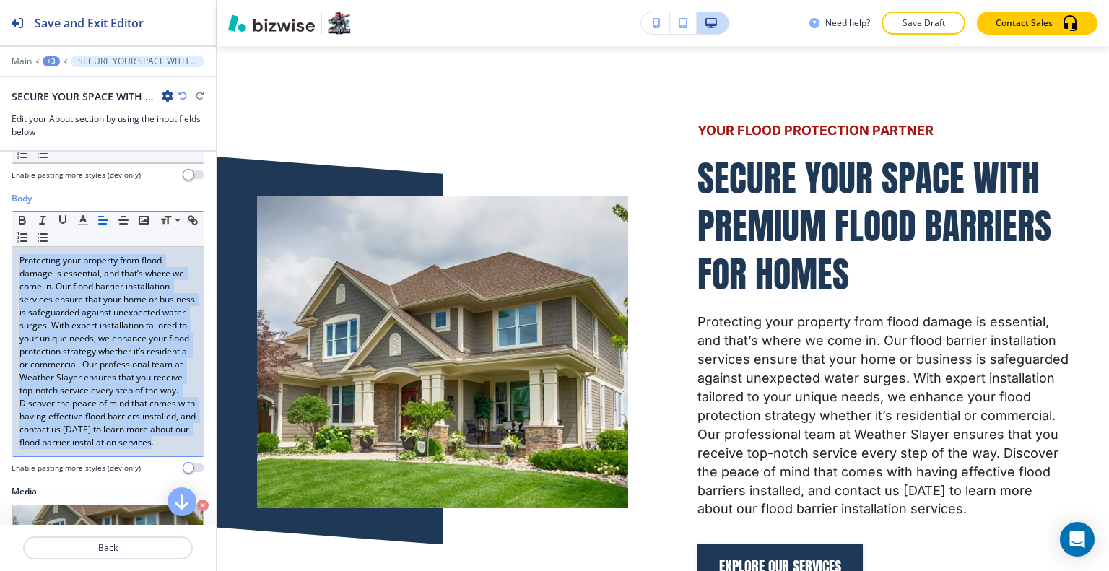
drag, startPoint x: 58, startPoint y: 473, endPoint x: 14, endPoint y: 262, distance: 215.2
click at [0, 251] on div "Body Small Normal Large Huge Protecting your property from flood damage is esse…" at bounding box center [108, 338] width 216 height 293
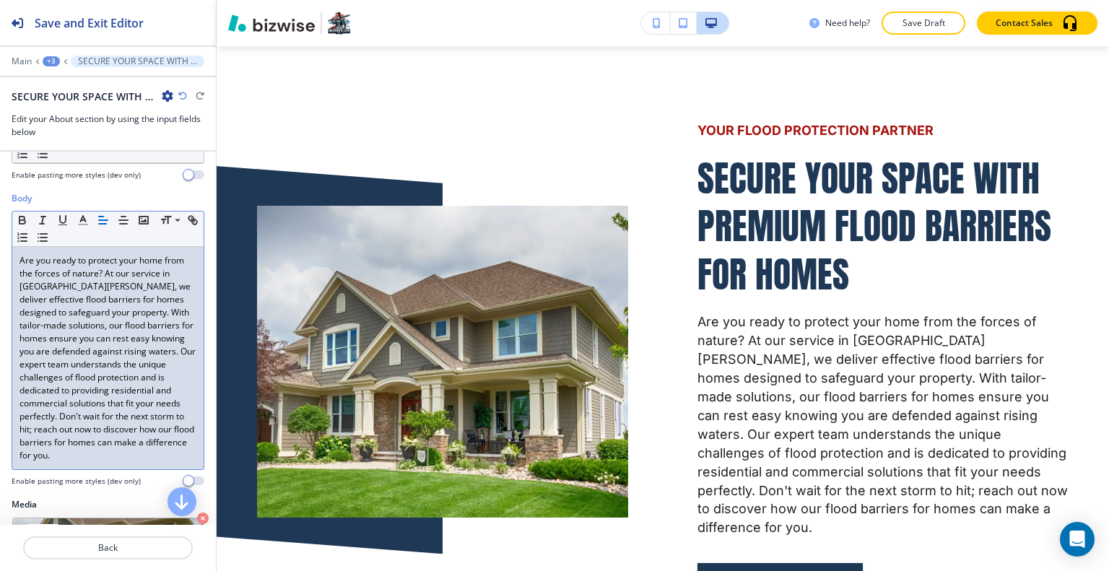
scroll to position [433, 0]
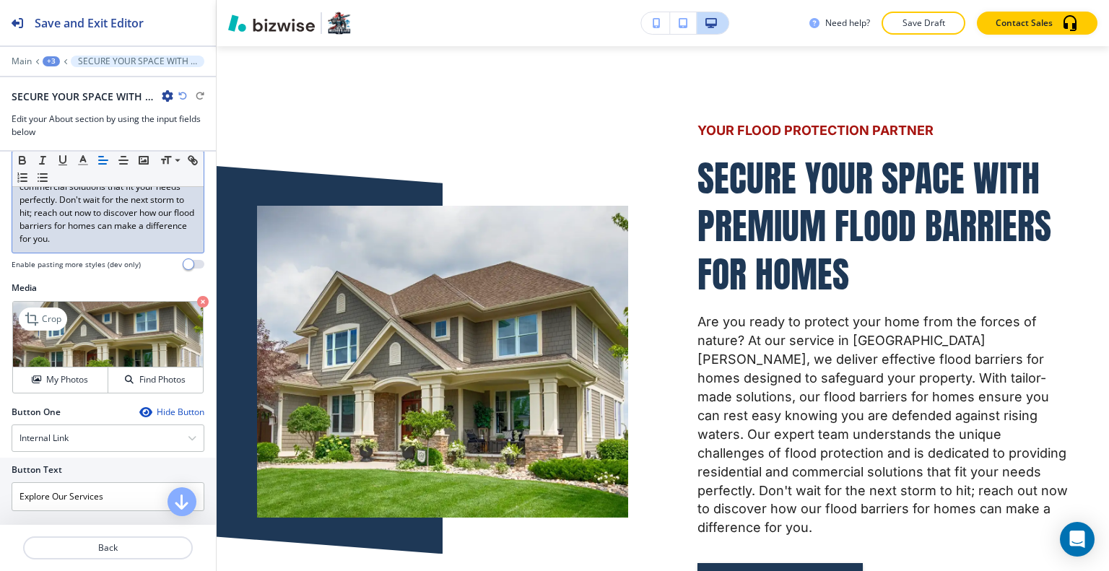
click at [75, 363] on img at bounding box center [108, 335] width 190 height 66
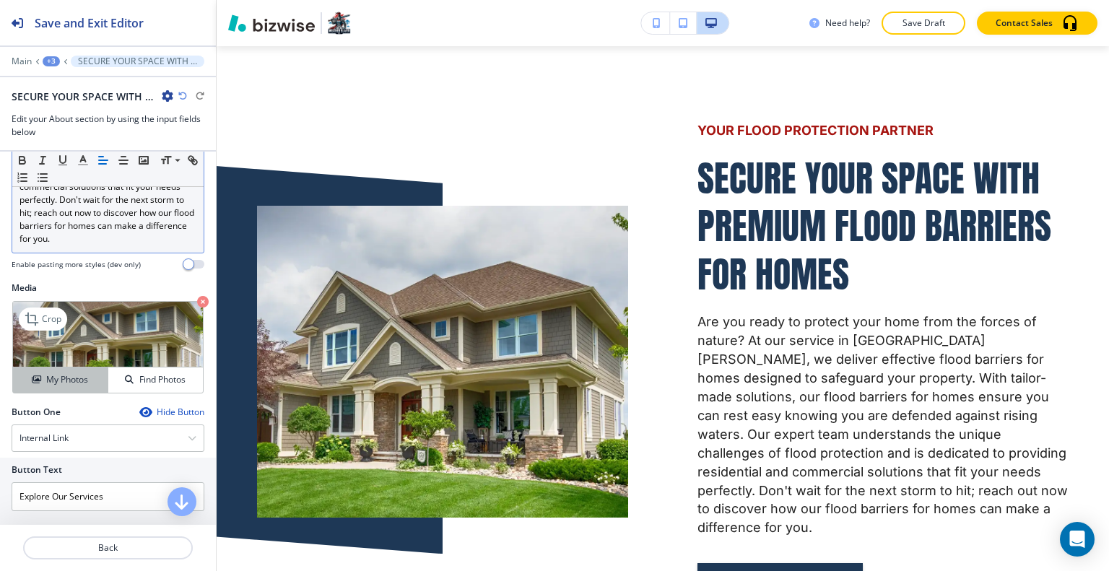
click at [72, 379] on h4 "My Photos" at bounding box center [67, 379] width 42 height 13
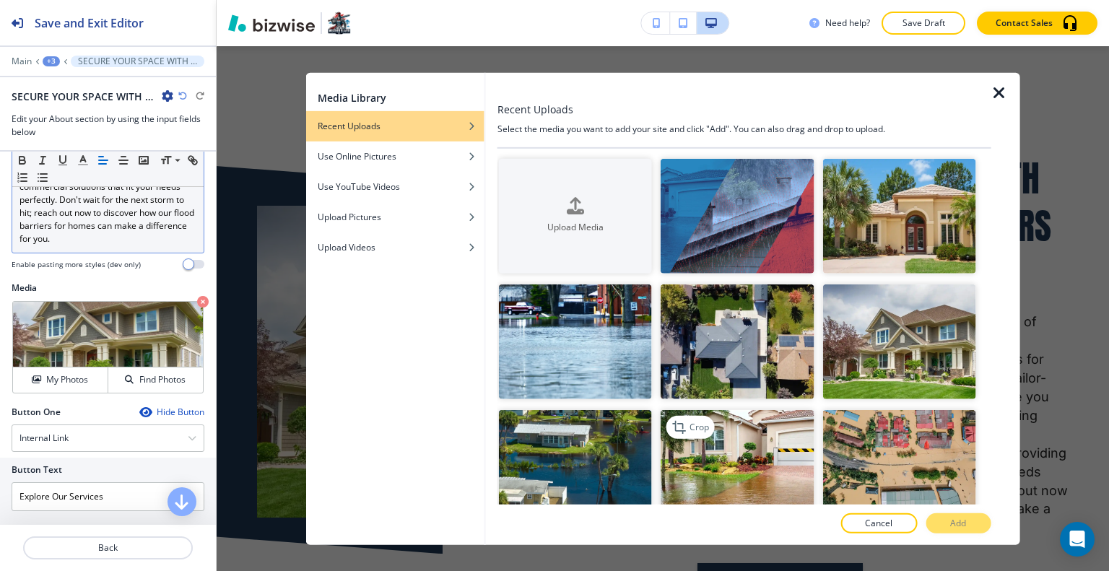
click at [759, 450] on img "button" at bounding box center [736, 467] width 153 height 115
click at [950, 525] on p "Add" at bounding box center [958, 523] width 16 height 13
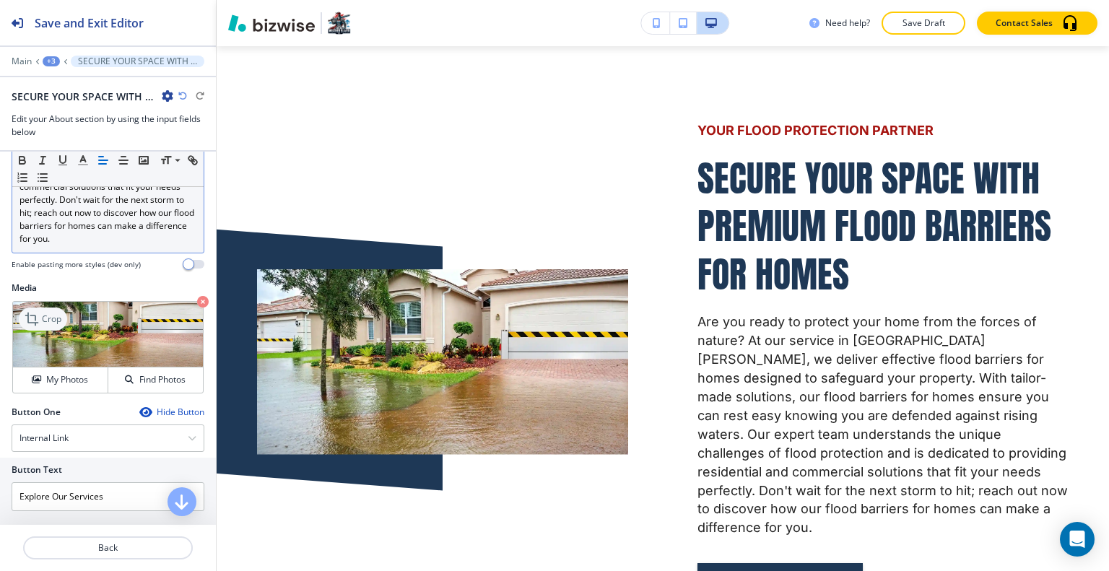
click at [46, 313] on p "Crop" at bounding box center [51, 319] width 19 height 13
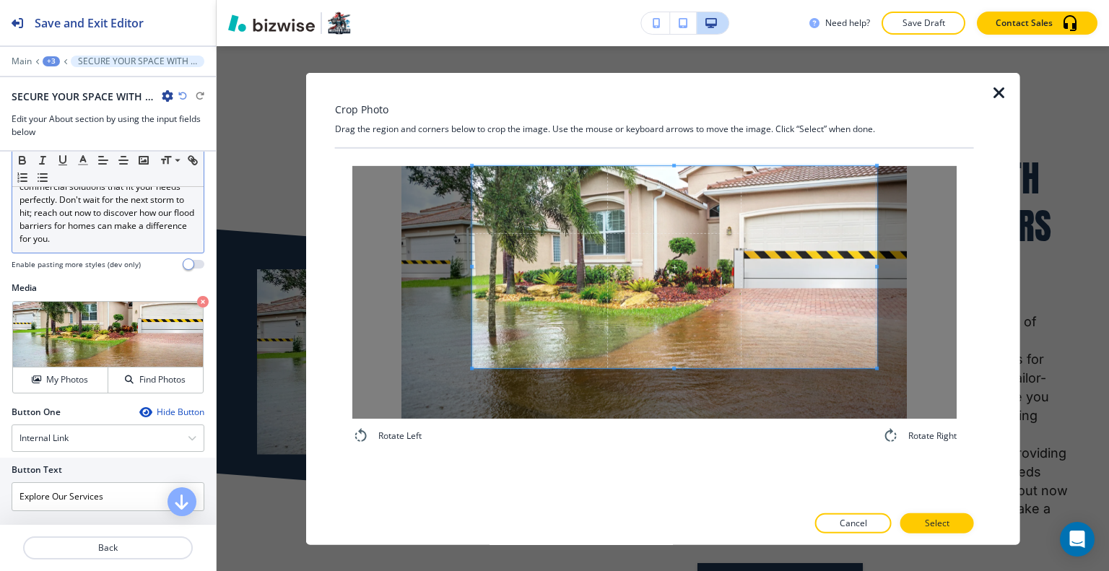
click at [693, 252] on span at bounding box center [674, 266] width 404 height 202
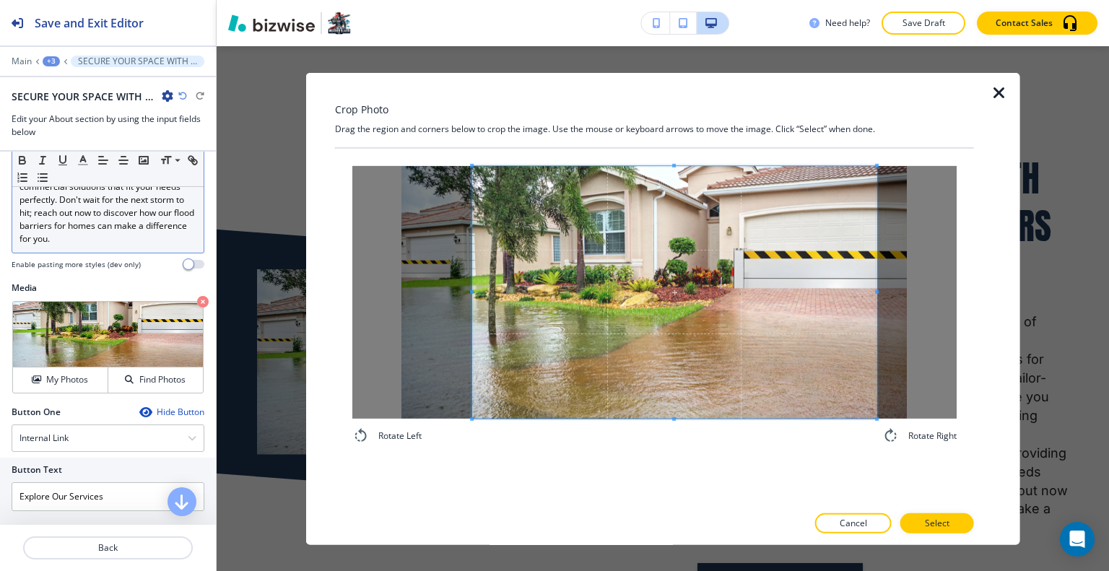
click at [684, 442] on div "Rotate Left Rotate Right" at bounding box center [654, 304] width 604 height 279
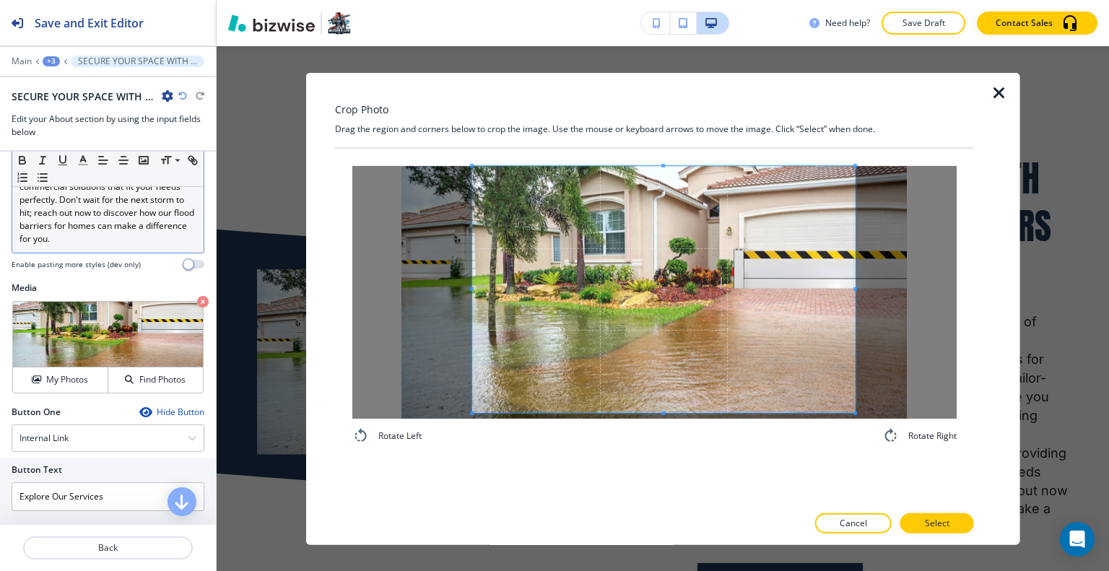
click at [841, 297] on div at bounding box center [663, 289] width 383 height 248
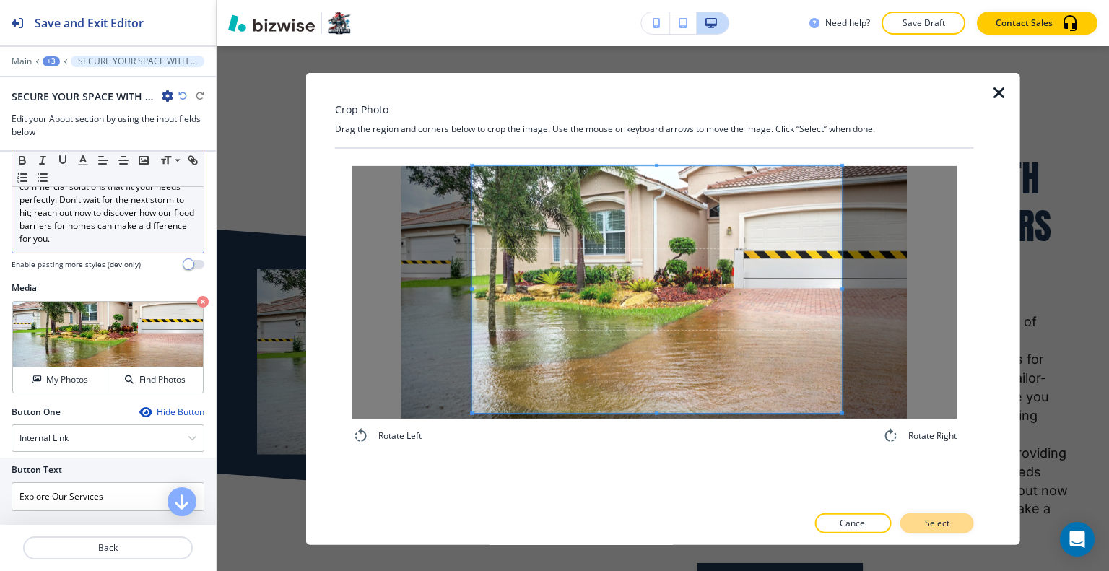
click at [939, 520] on p "Select" at bounding box center [937, 523] width 25 height 13
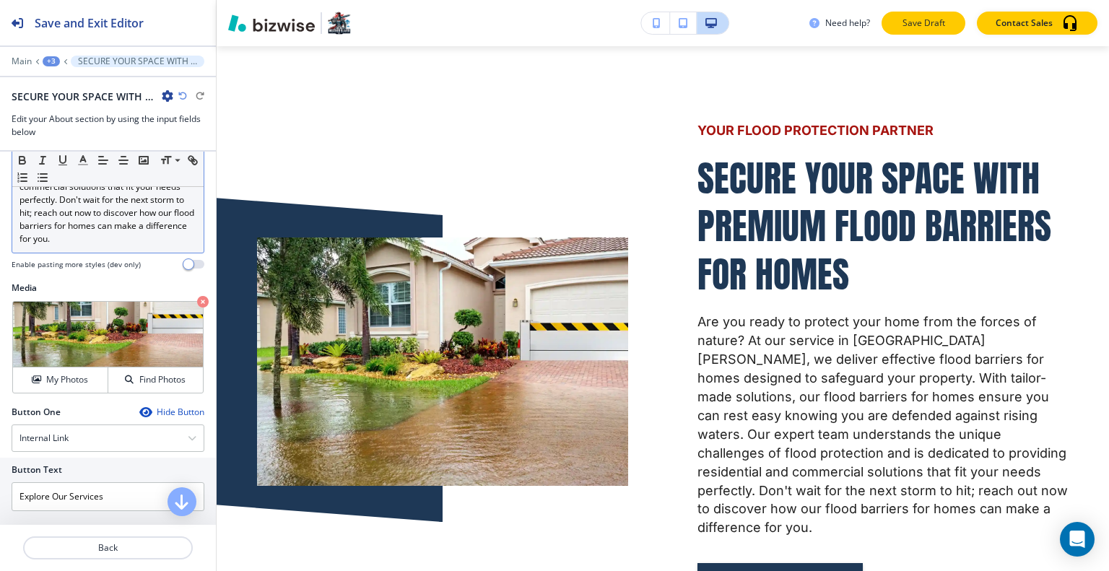
click at [932, 27] on p "Save Draft" at bounding box center [923, 23] width 46 height 13
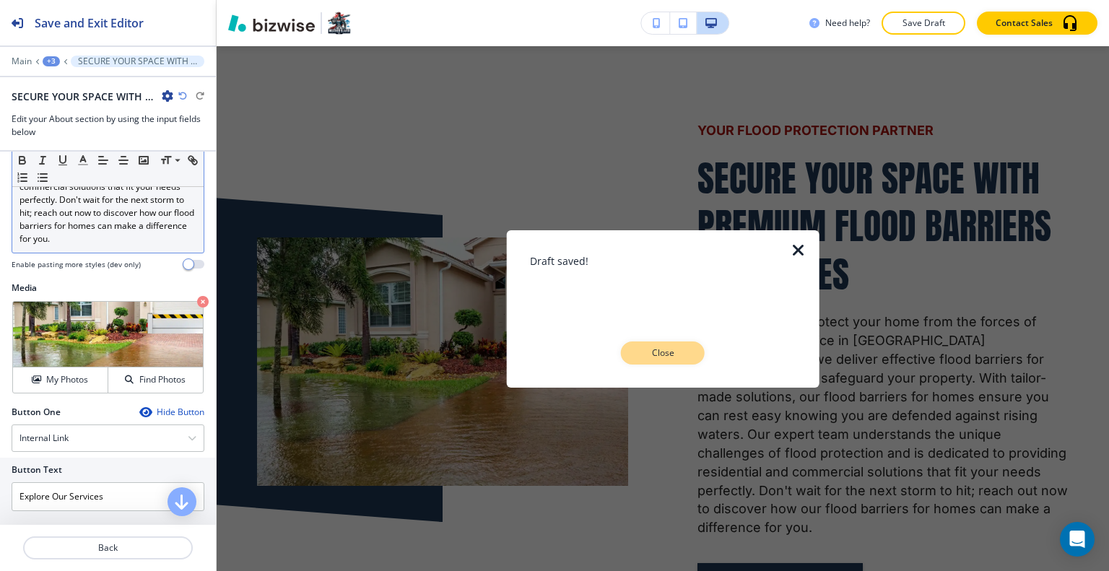
click at [671, 348] on div "Draft saved! Close" at bounding box center [663, 308] width 266 height 111
click at [671, 349] on p "Close" at bounding box center [663, 352] width 46 height 13
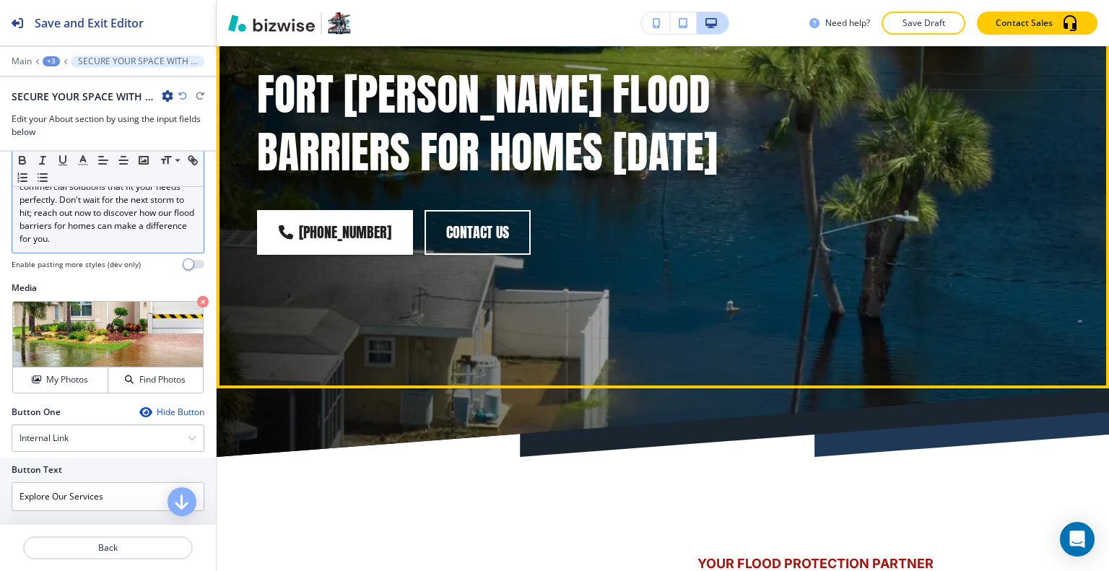
scroll to position [0, 0]
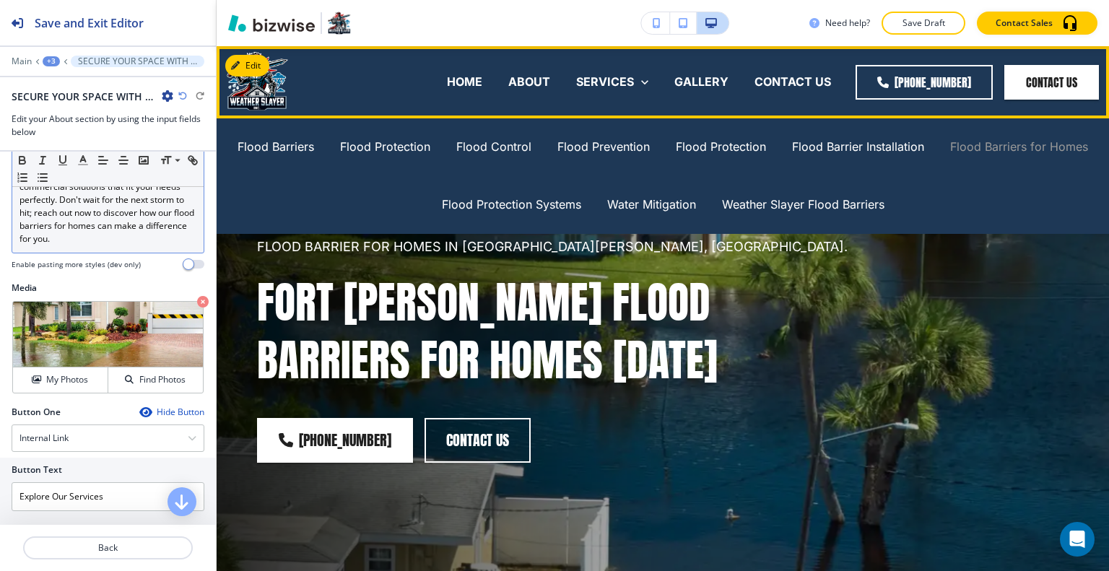
click at [990, 140] on p "Flood Barriers for Homes" at bounding box center [1019, 147] width 138 height 17
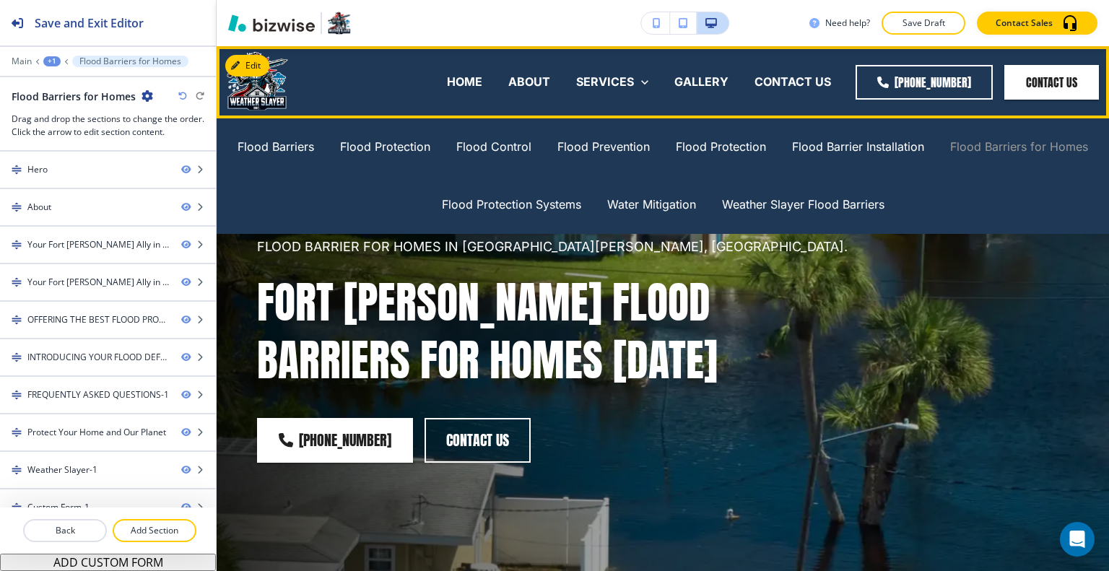
click at [998, 144] on p "Flood Barriers for Homes" at bounding box center [1019, 147] width 138 height 17
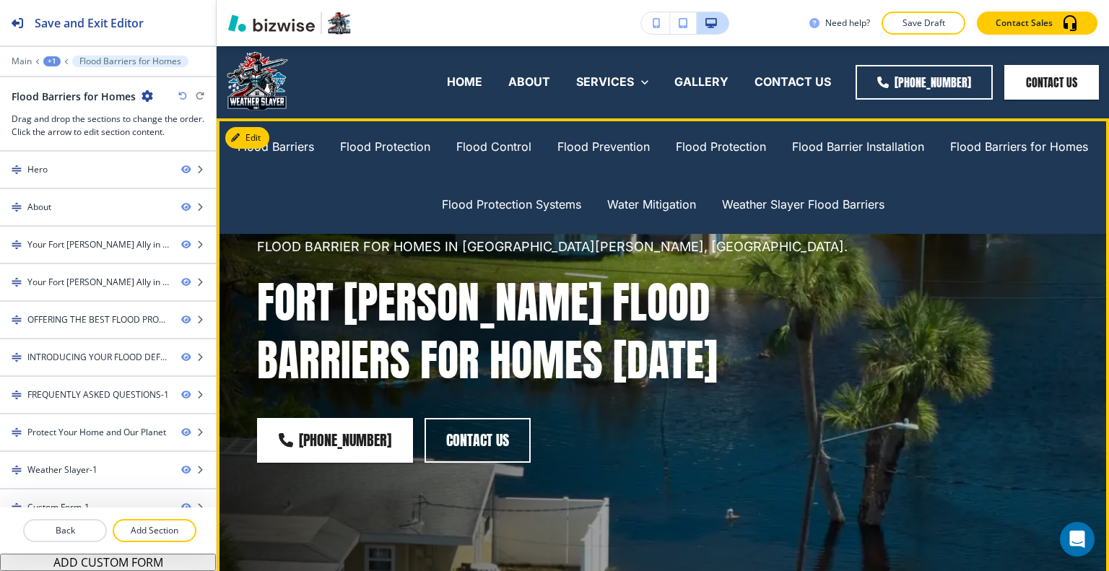
drag, startPoint x: 858, startPoint y: 477, endPoint x: 864, endPoint y: 472, distance: 8.2
click at [860, 475] on div "FLOOD BARRIER FOR HOMES IN FORT MYERS, FL. Fort Myers Flood Barriers for Homes …" at bounding box center [645, 340] width 846 height 390
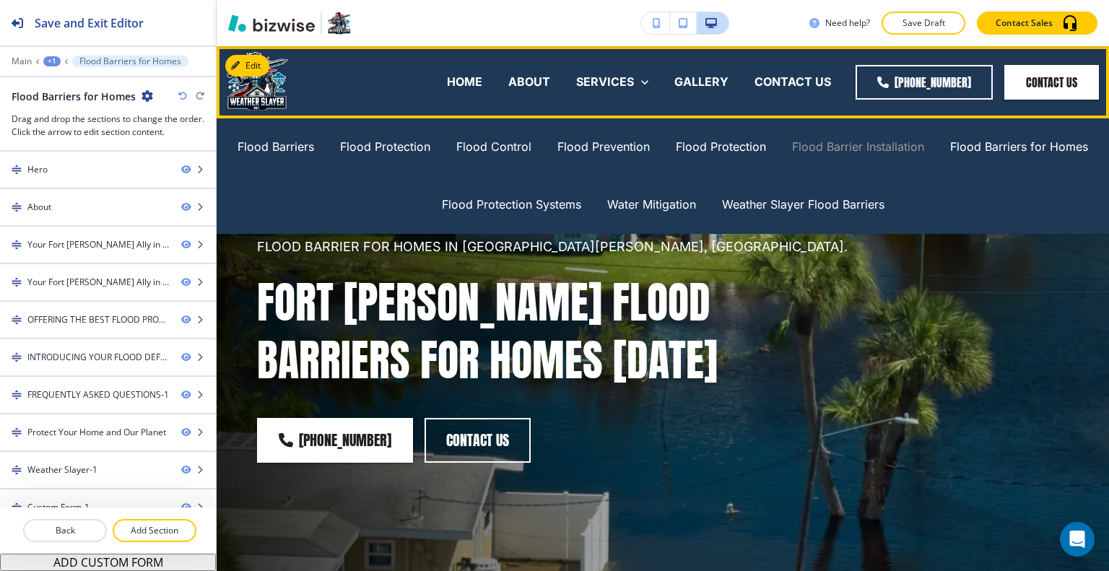
click at [845, 146] on p "Flood Barrier Installation" at bounding box center [858, 147] width 132 height 17
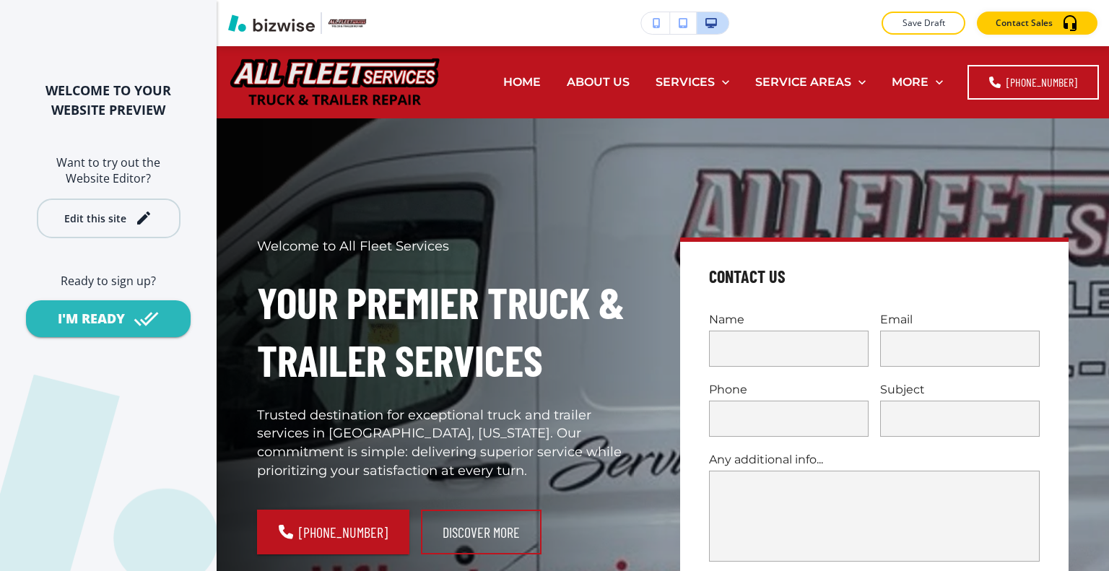
click at [121, 217] on div "Edit this site" at bounding box center [95, 218] width 62 height 11
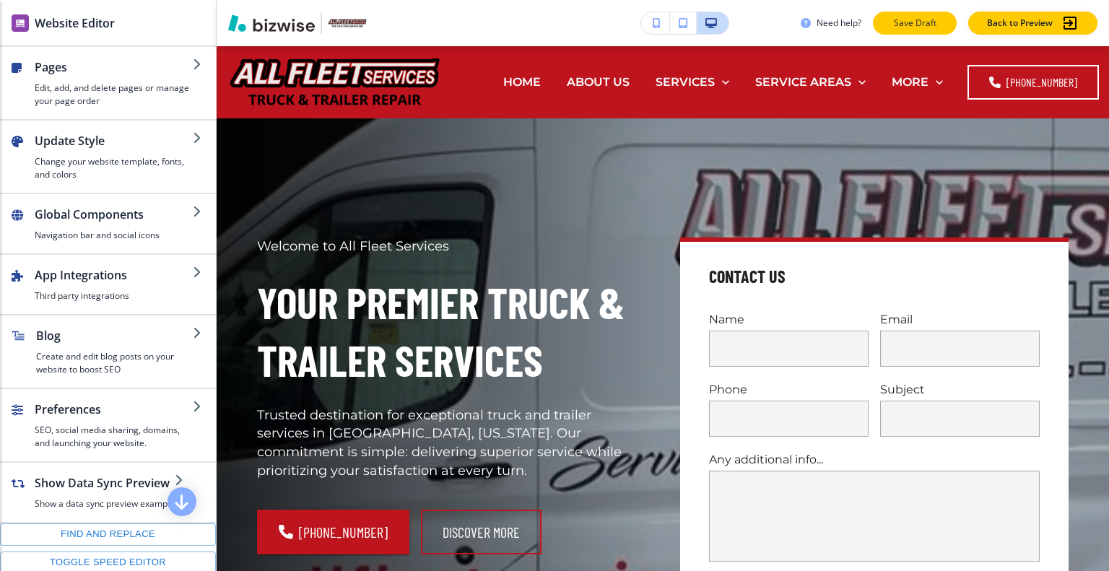
click at [944, 14] on button "Save Draft" at bounding box center [915, 23] width 84 height 23
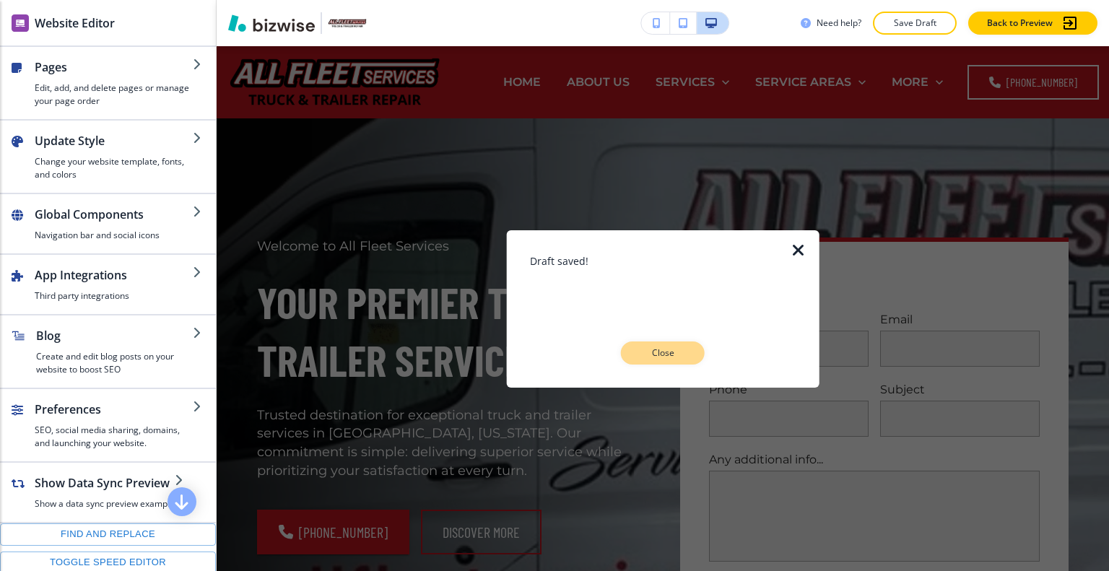
click at [659, 349] on p "Close" at bounding box center [663, 352] width 46 height 13
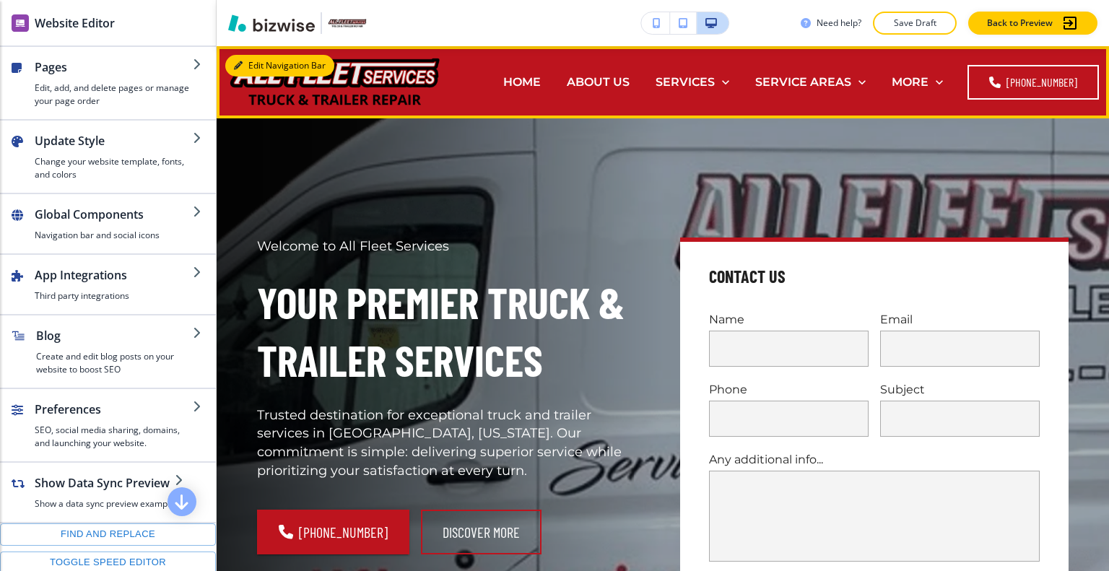
click at [255, 68] on button "Edit Navigation Bar" at bounding box center [279, 66] width 109 height 22
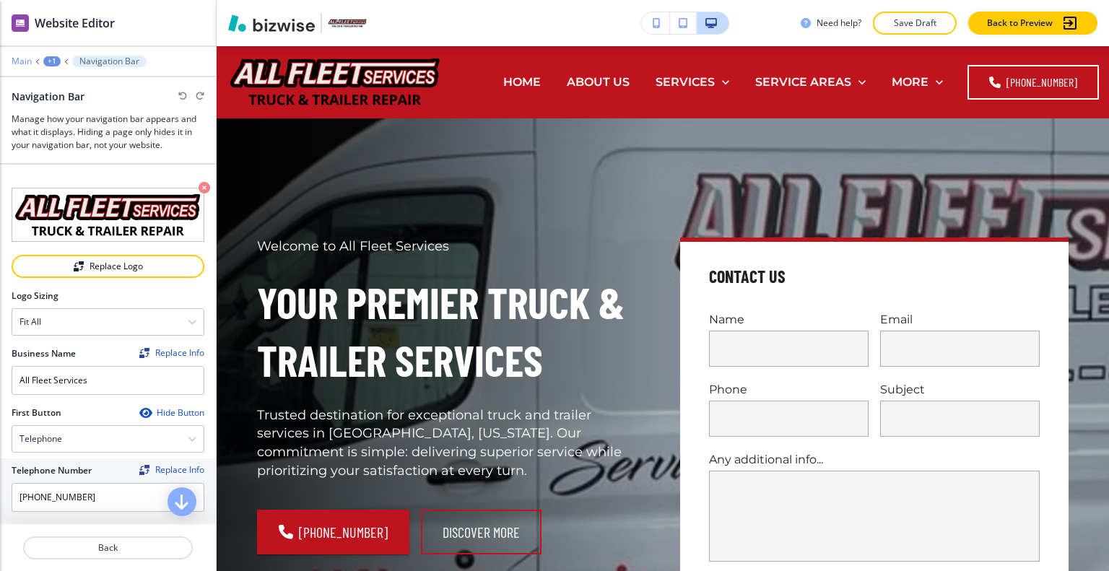
click at [25, 57] on p "Main" at bounding box center [22, 61] width 20 height 10
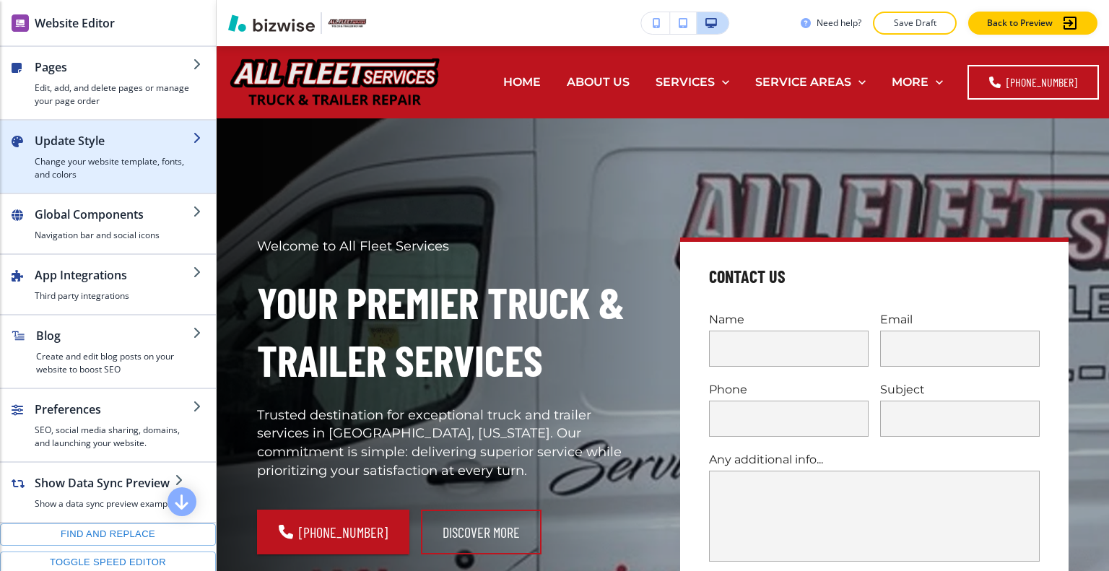
click at [58, 150] on div "button" at bounding box center [114, 152] width 158 height 6
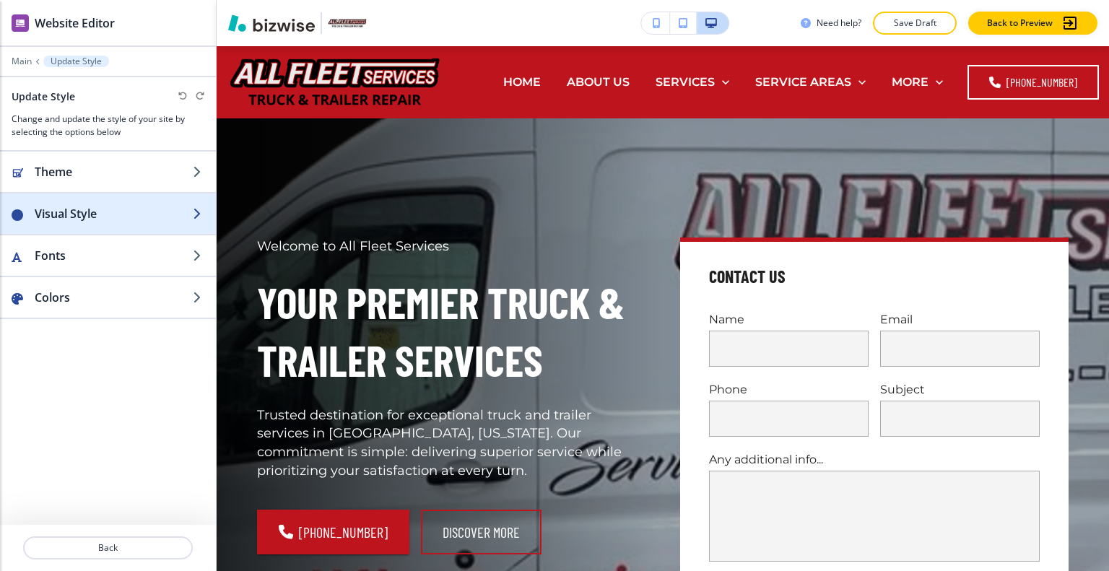
click at [77, 217] on h2 "Visual Style" at bounding box center [114, 213] width 158 height 17
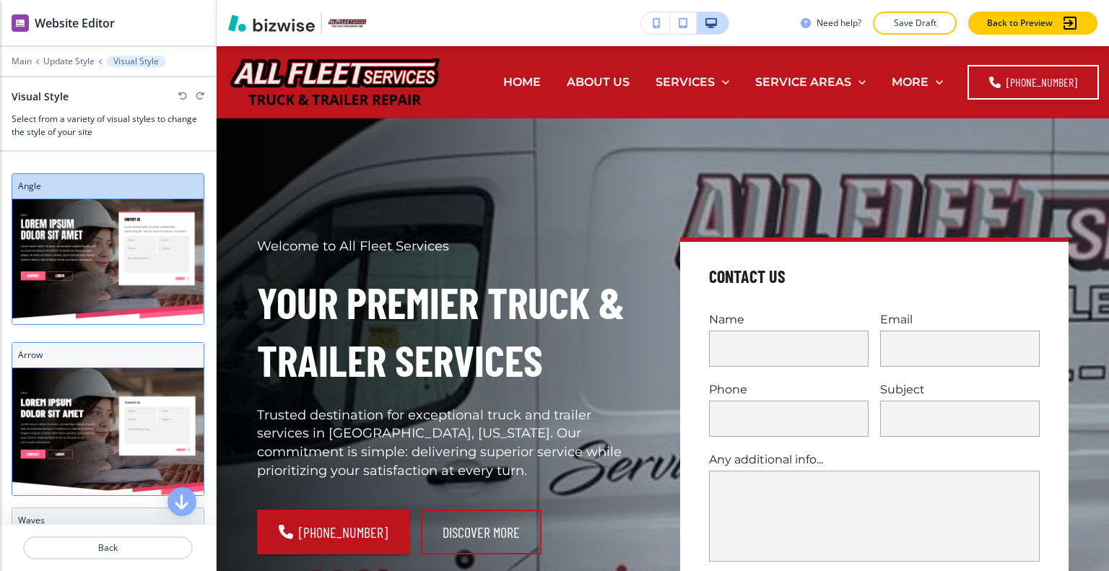
scroll to position [217, 0]
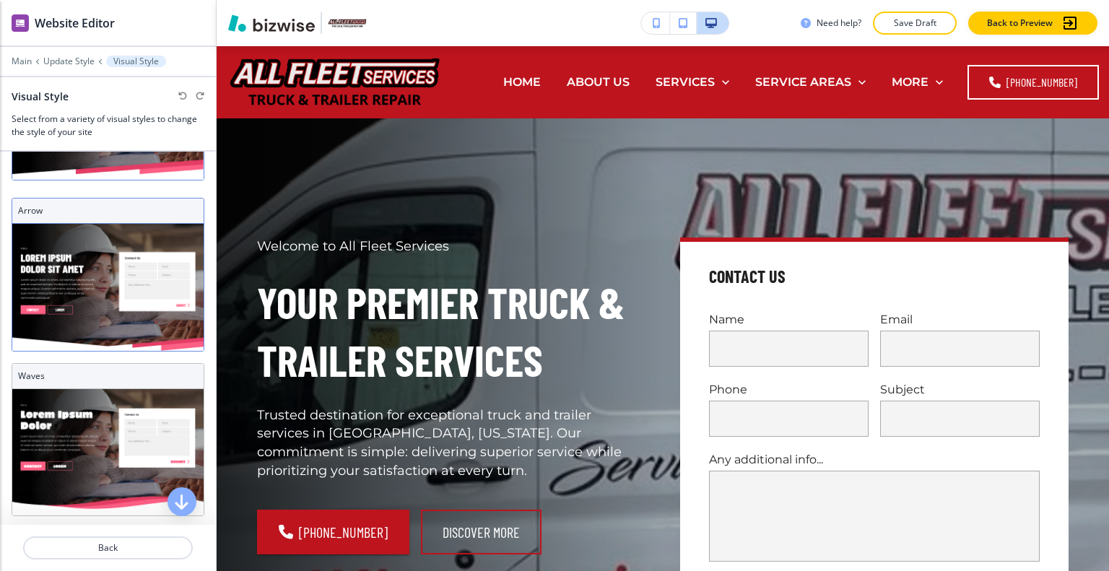
click at [79, 300] on img at bounding box center [107, 287] width 191 height 127
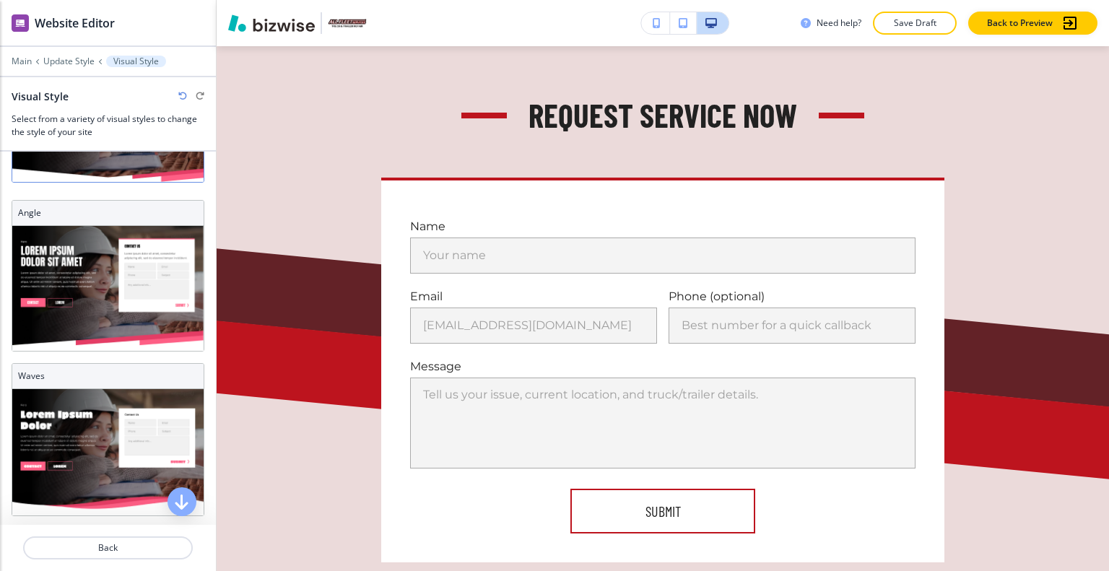
scroll to position [2450, 0]
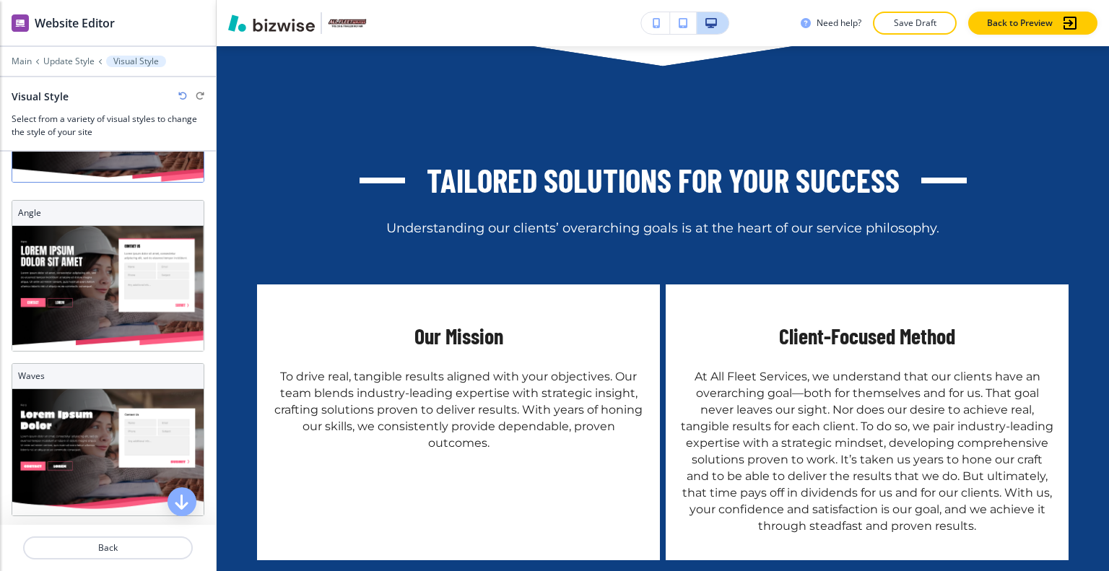
click at [1108, 33] on div "Need help? Save Draft Back to Preview" at bounding box center [663, 23] width 892 height 46
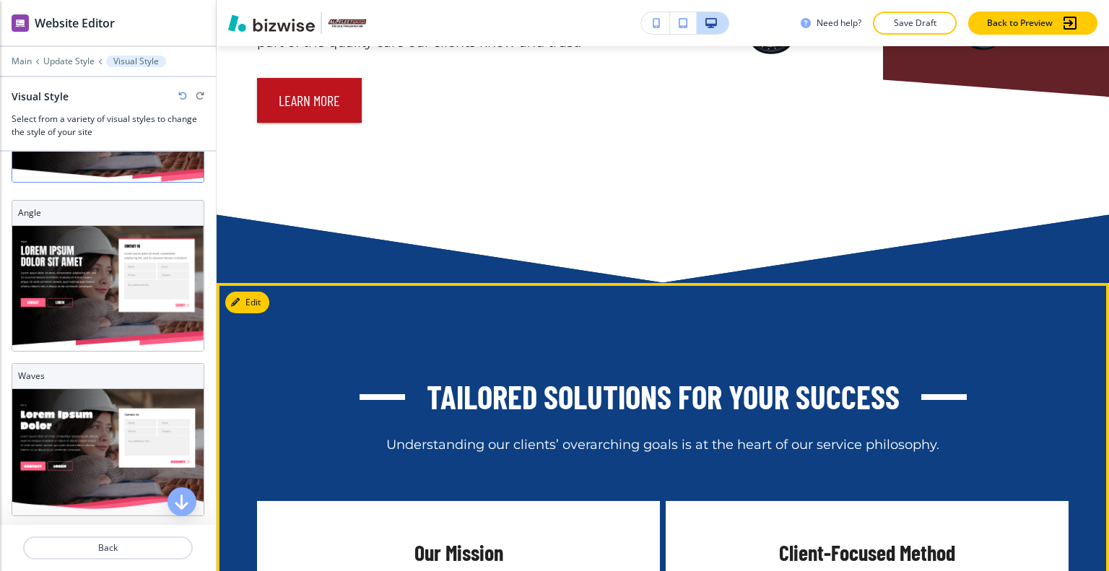
scroll to position [2161, 0]
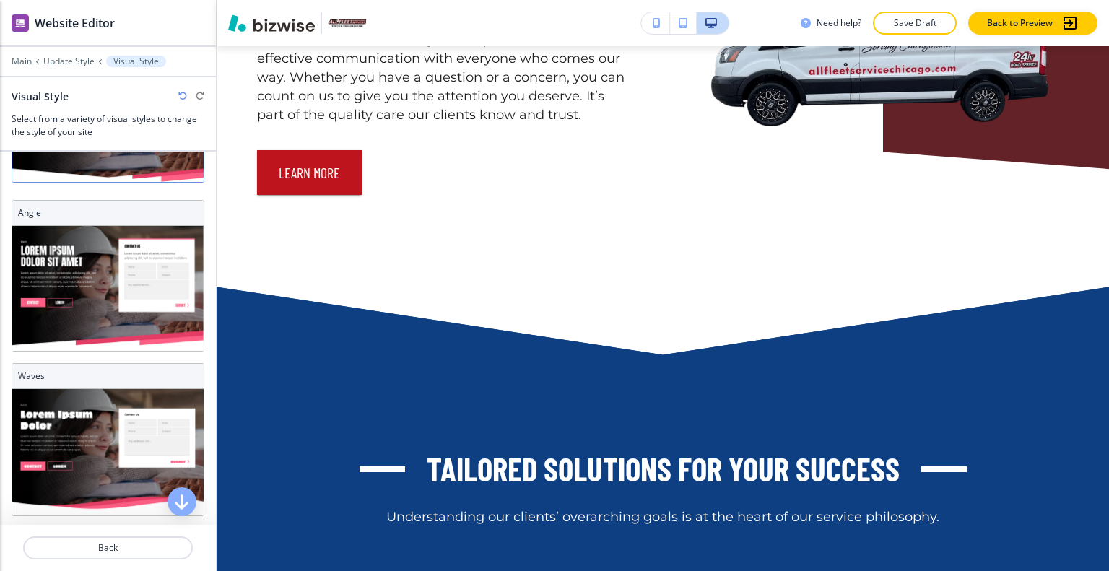
click at [180, 92] on icon "button" at bounding box center [182, 96] width 9 height 9
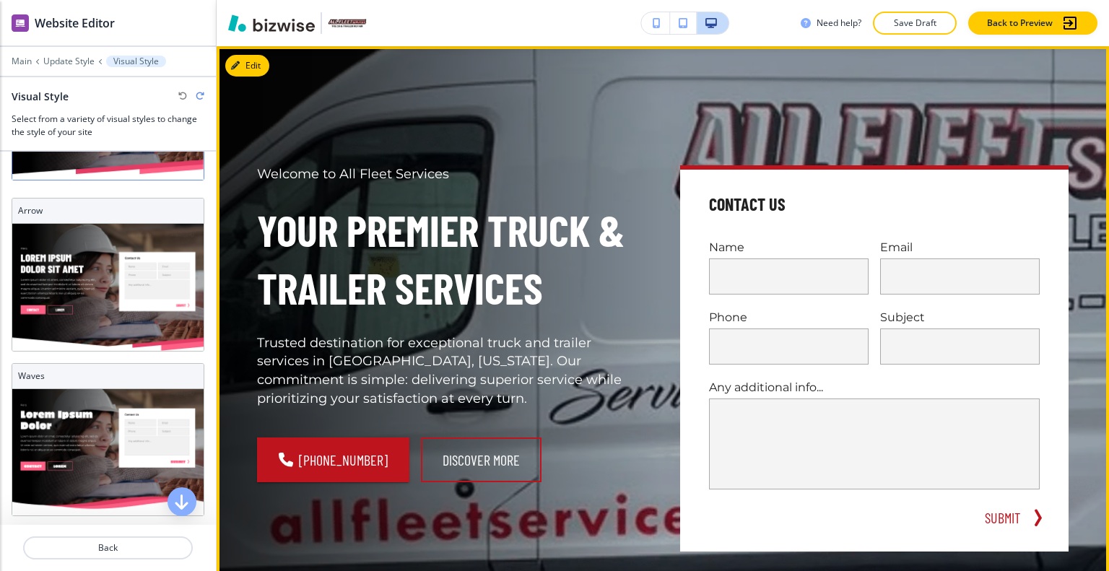
scroll to position [0, 0]
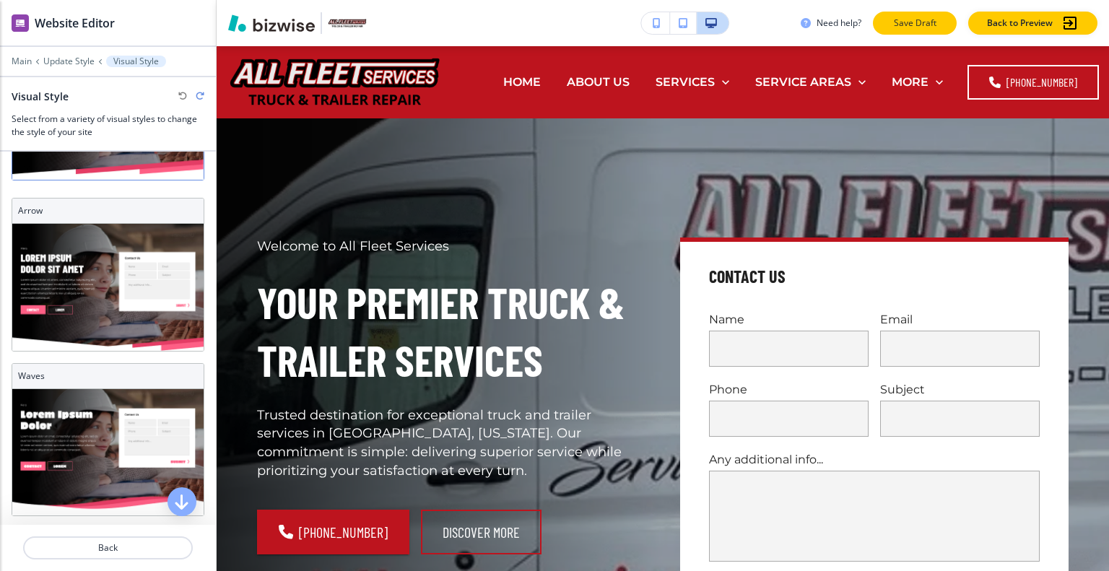
click at [894, 22] on p "Save Draft" at bounding box center [914, 23] width 46 height 13
click at [894, 0] on div at bounding box center [554, 0] width 1109 height 0
click at [1044, 0] on div at bounding box center [554, 0] width 1109 height 0
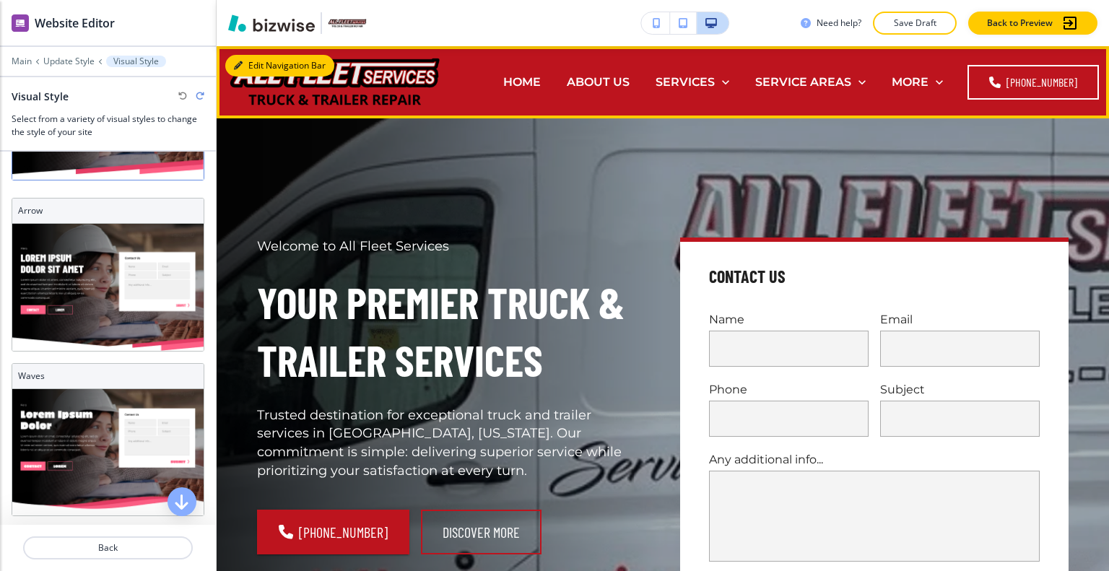
click at [248, 61] on button "Edit Navigation Bar" at bounding box center [279, 66] width 109 height 22
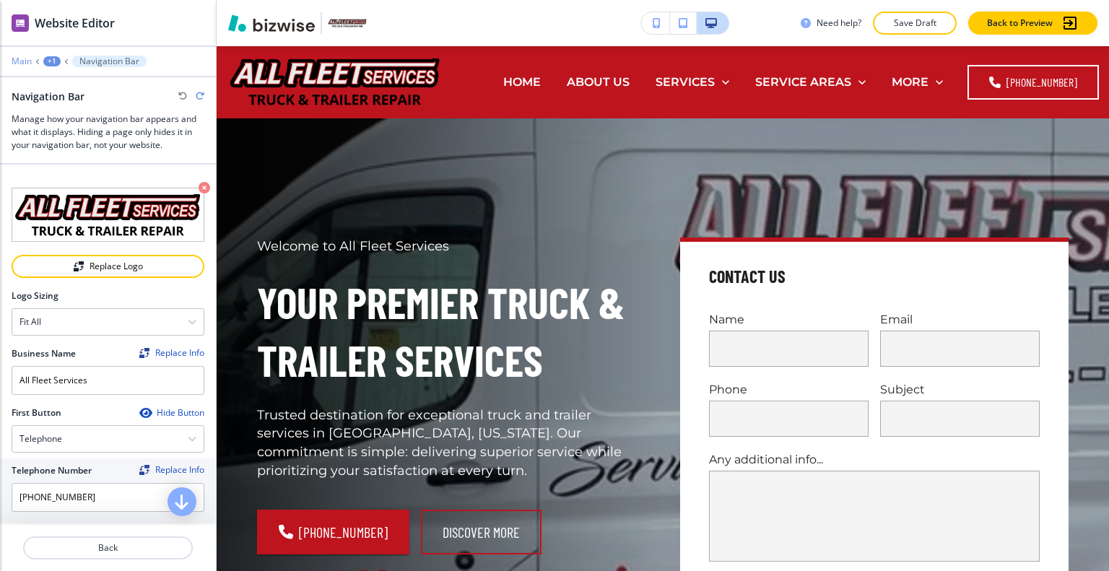
click at [22, 61] on p "Main" at bounding box center [22, 61] width 20 height 10
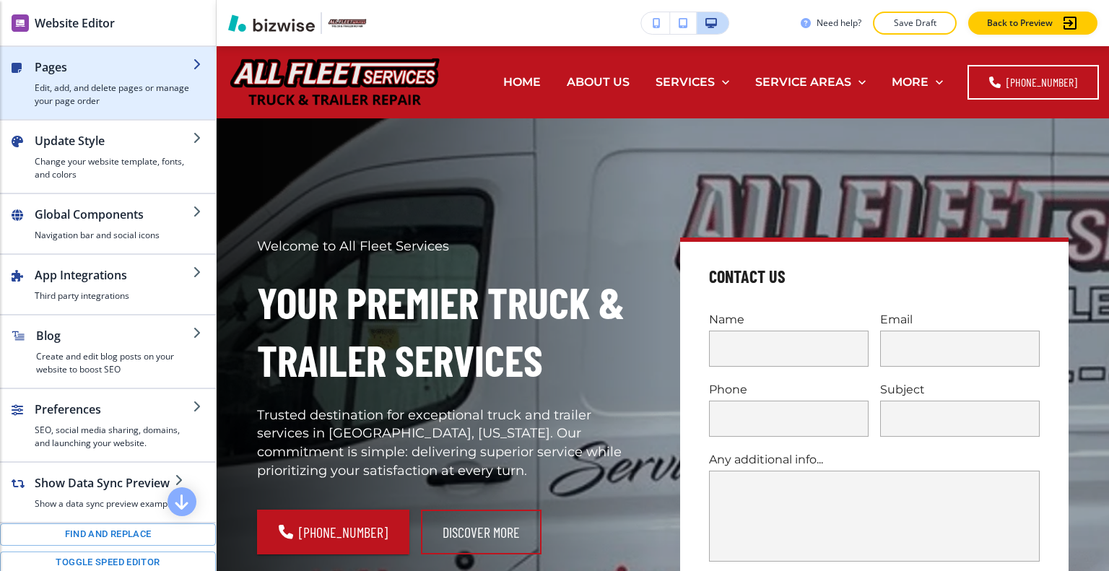
click at [61, 84] on h4 "Edit, add, and delete pages or manage your page order" at bounding box center [114, 95] width 158 height 26
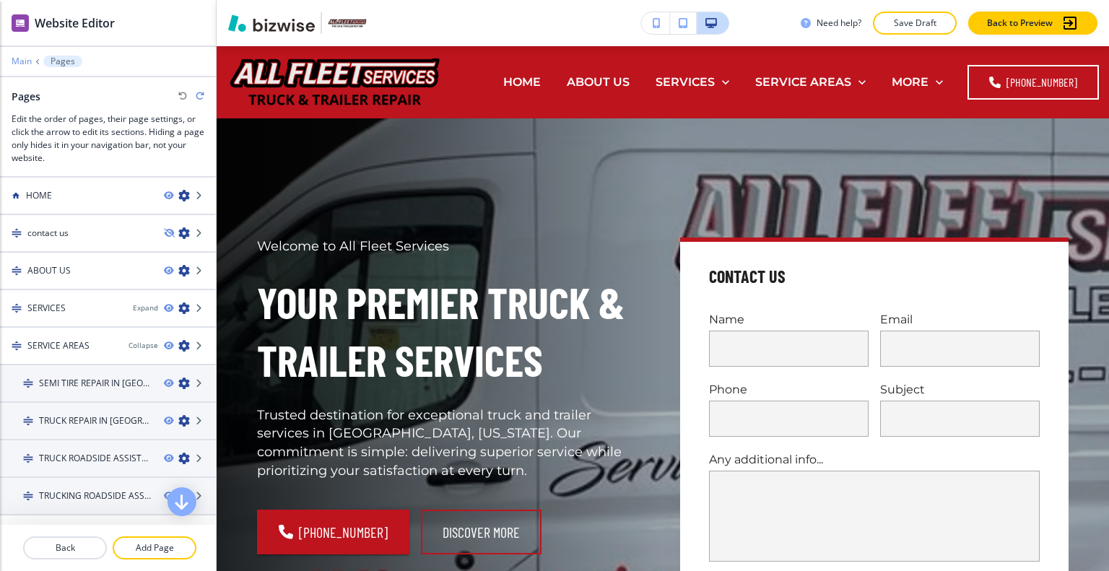
click at [17, 62] on p "Main" at bounding box center [22, 61] width 20 height 10
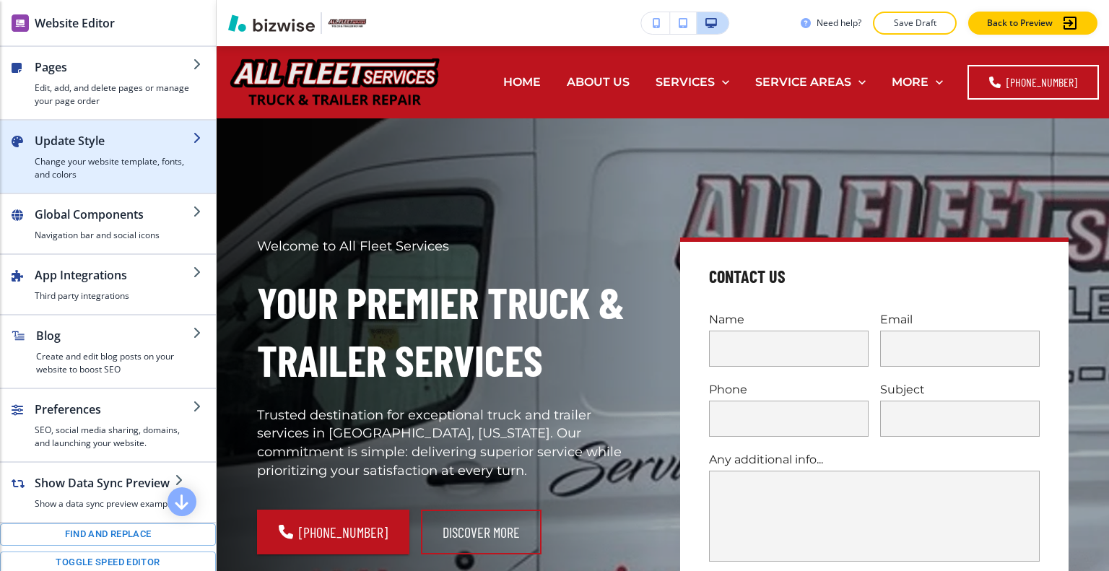
click at [74, 149] on div "button" at bounding box center [114, 152] width 158 height 6
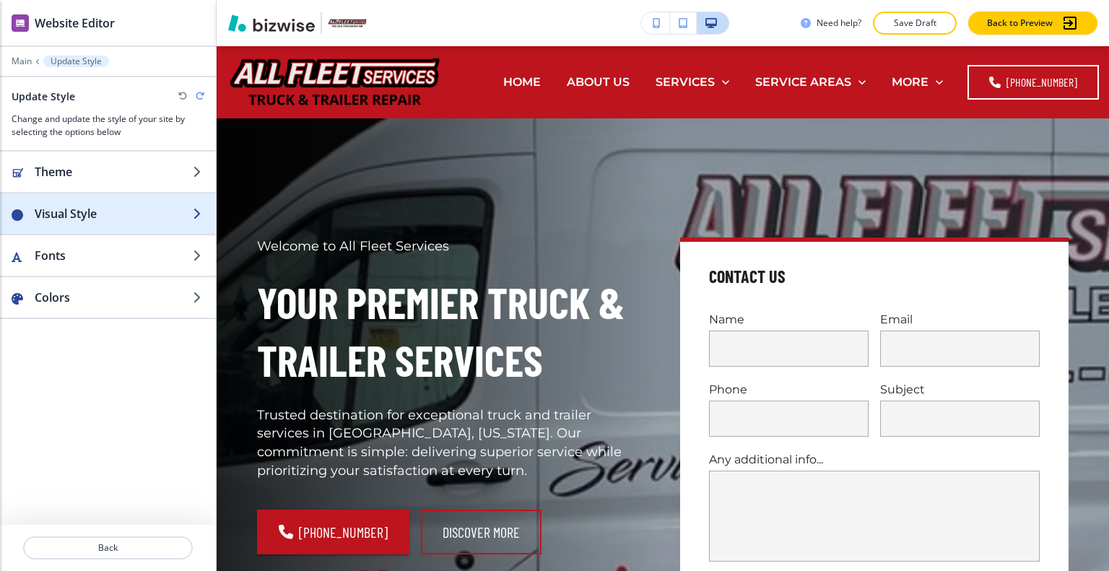
click at [84, 207] on h2 "Visual Style" at bounding box center [114, 213] width 158 height 17
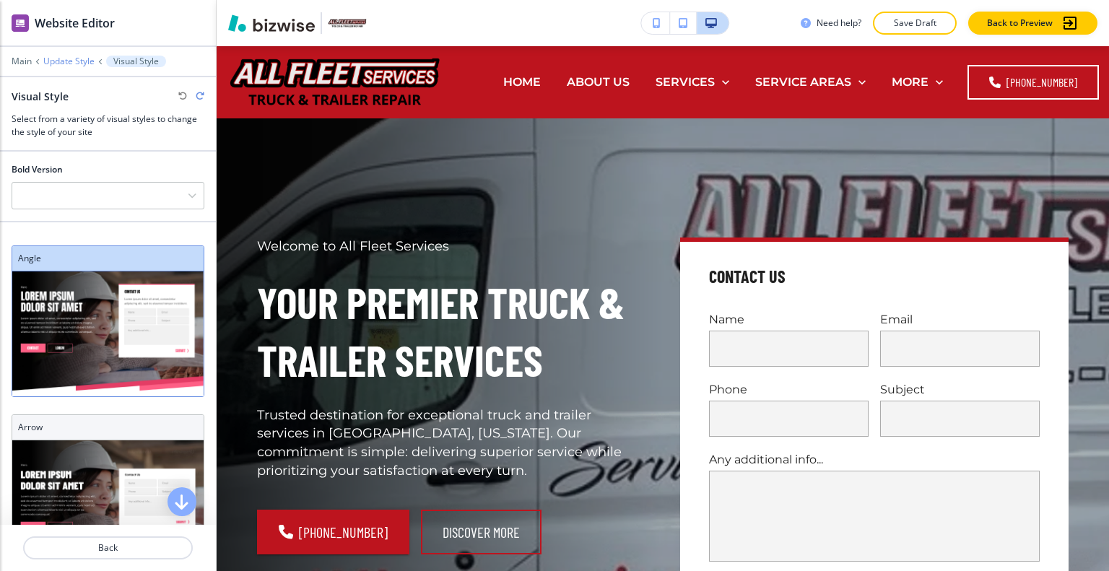
click at [72, 58] on p "Update Style" at bounding box center [68, 61] width 51 height 10
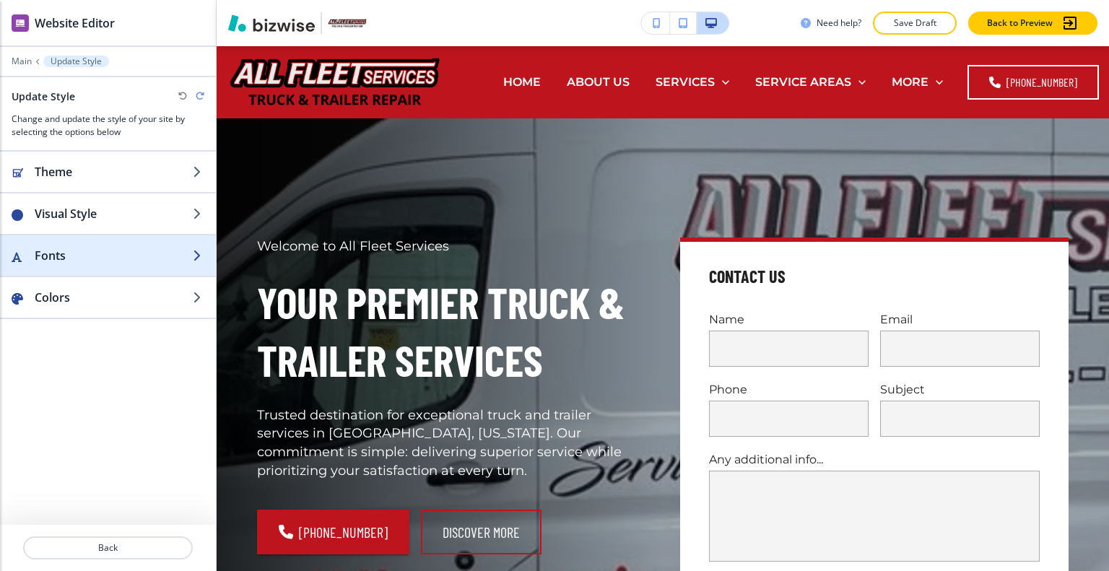
click at [61, 266] on div "button" at bounding box center [108, 270] width 216 height 12
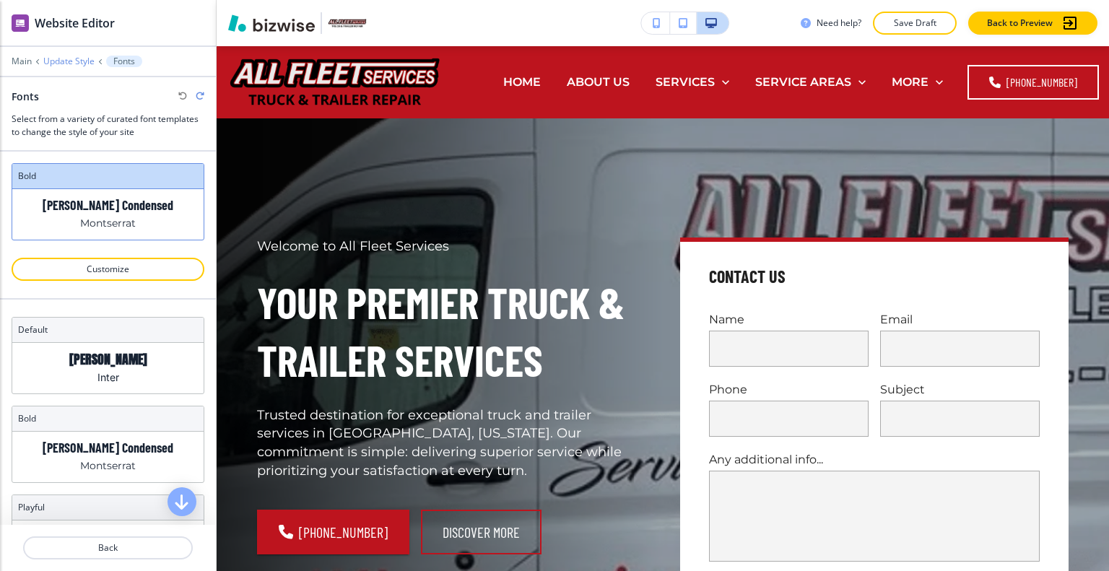
click at [65, 62] on p "Update Style" at bounding box center [68, 61] width 51 height 10
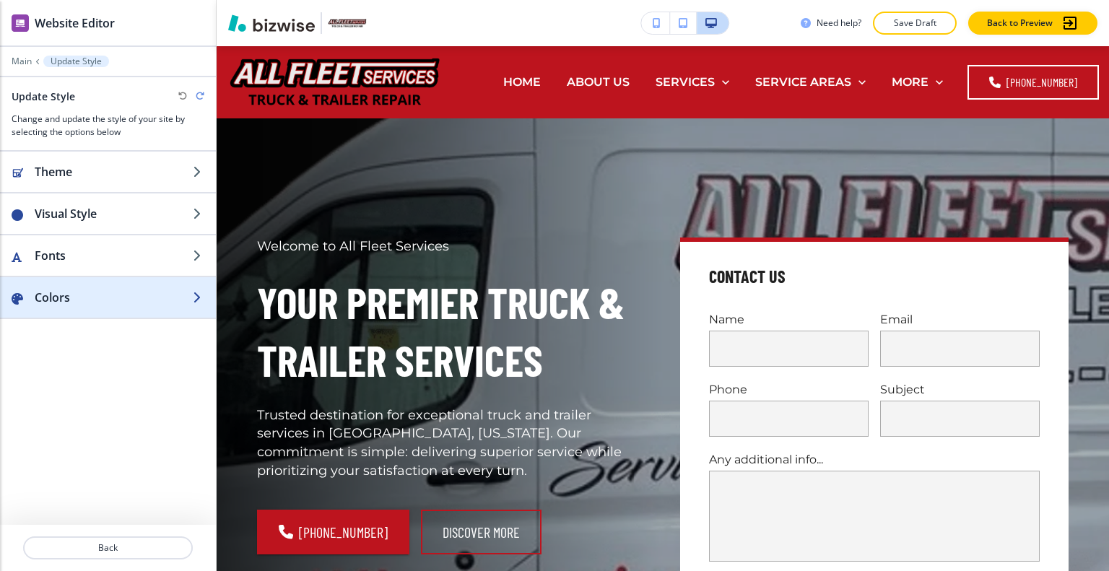
click at [65, 307] on div "button" at bounding box center [108, 312] width 216 height 12
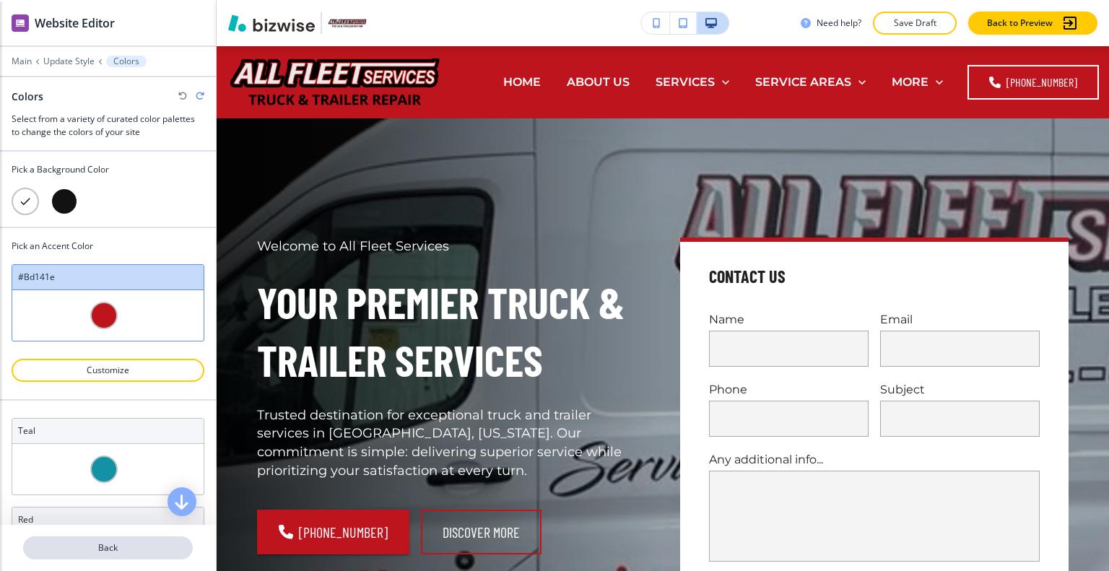
click at [84, 558] on button "Back" at bounding box center [108, 547] width 170 height 23
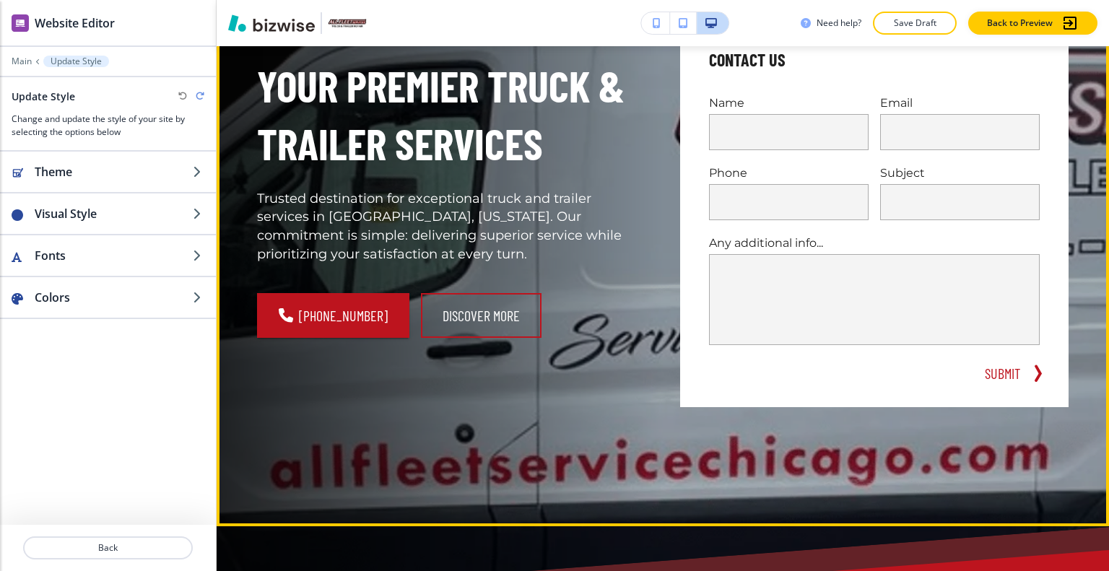
scroll to position [72, 0]
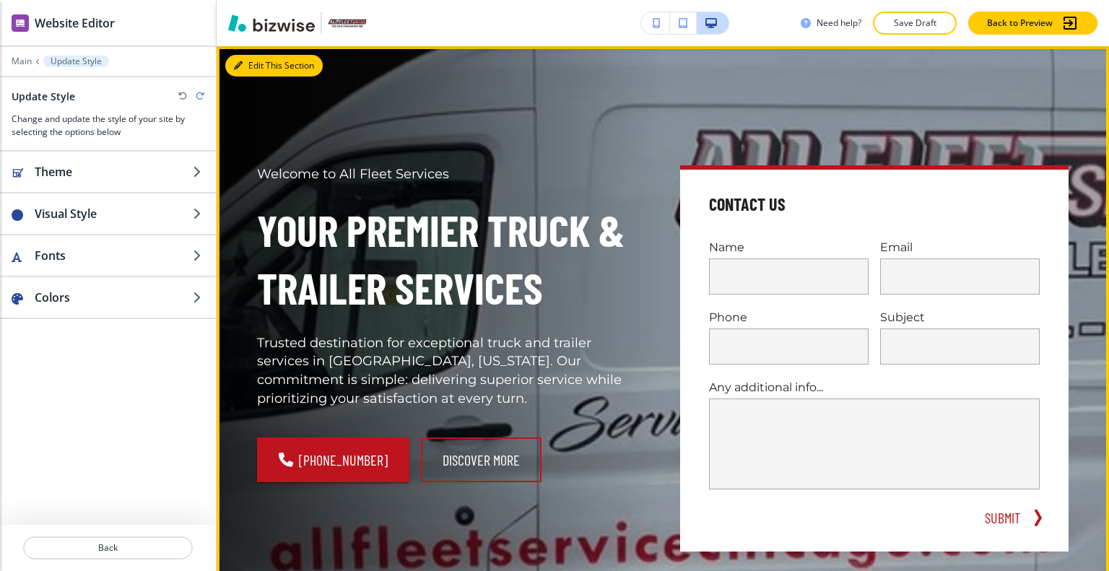
click at [263, 64] on button "Edit This Section" at bounding box center [273, 66] width 97 height 22
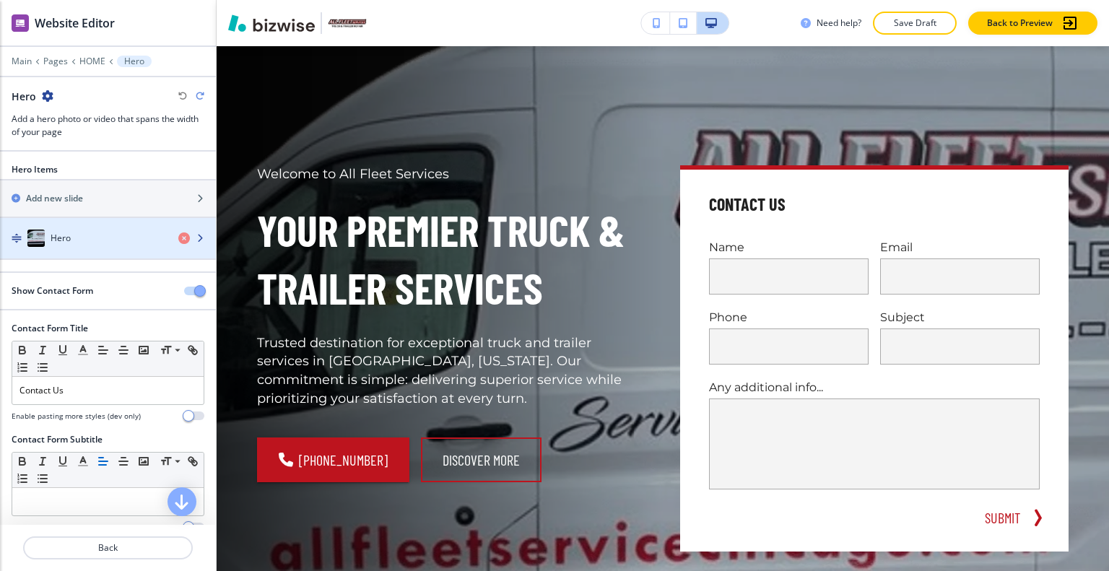
click at [94, 233] on div "Hero" at bounding box center [83, 238] width 167 height 17
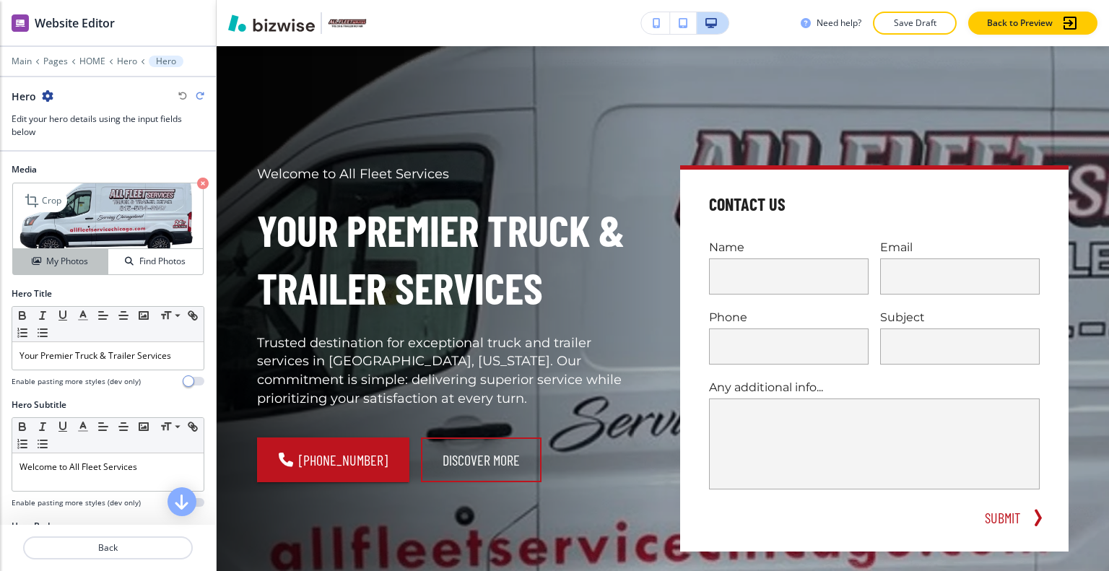
click at [75, 261] on h4 "My Photos" at bounding box center [67, 261] width 42 height 13
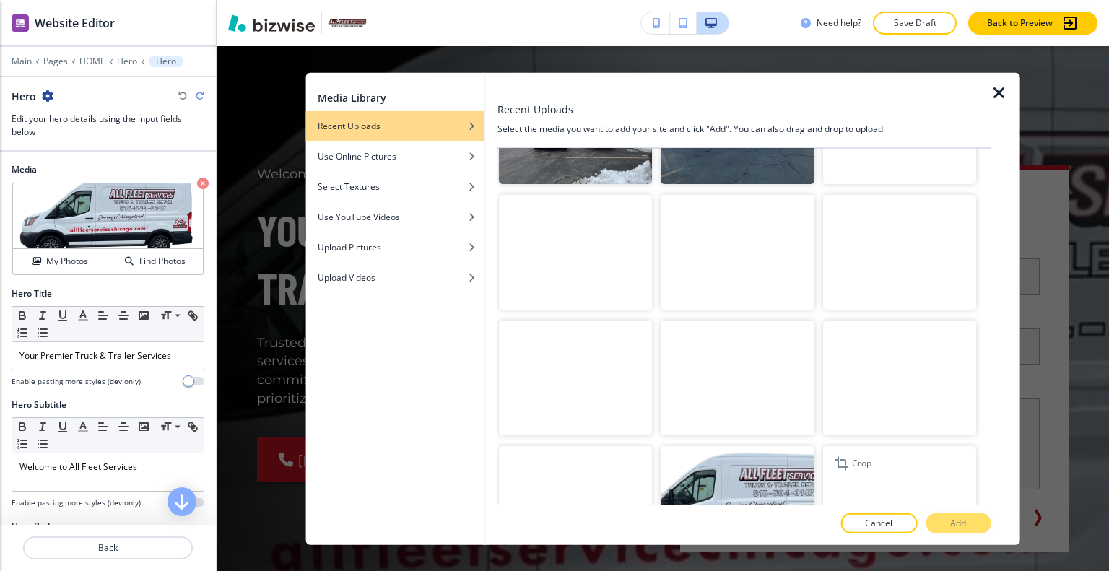
scroll to position [1114, 0]
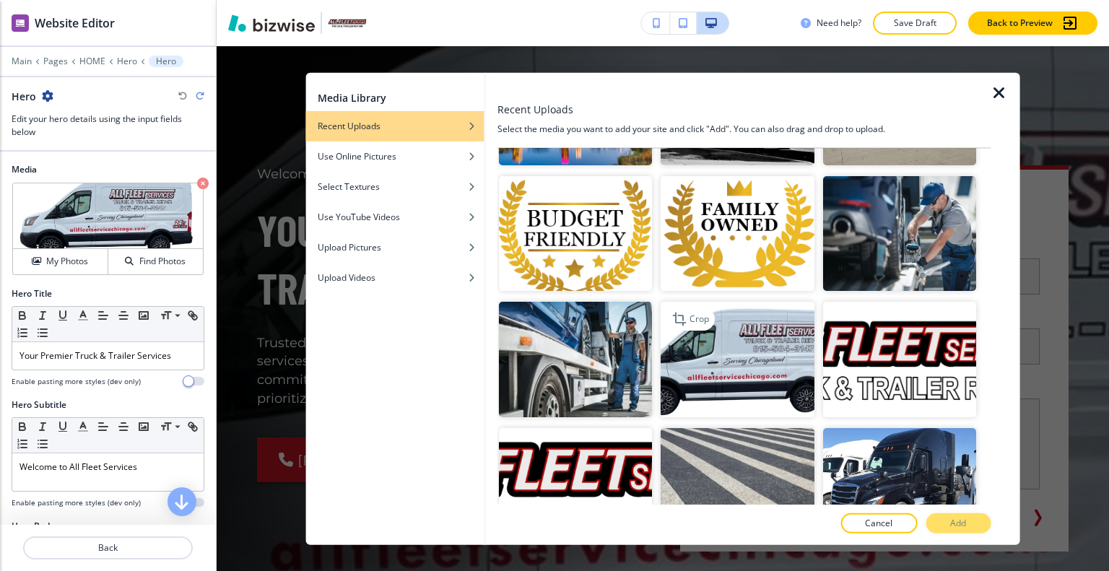
click at [729, 363] on img "button" at bounding box center [736, 359] width 153 height 115
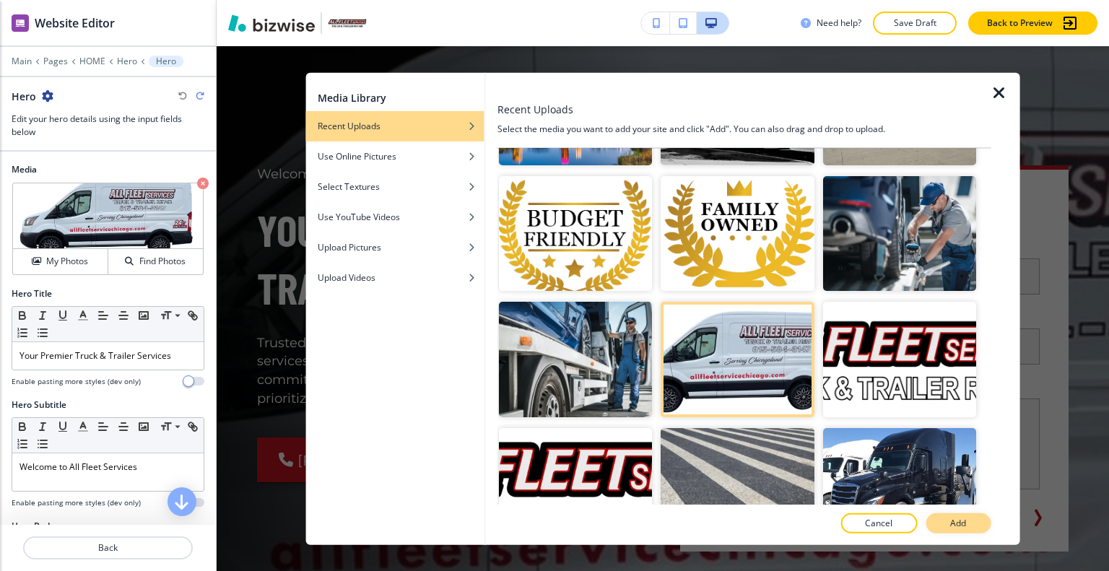
click at [967, 528] on button "Add" at bounding box center [957, 523] width 65 height 20
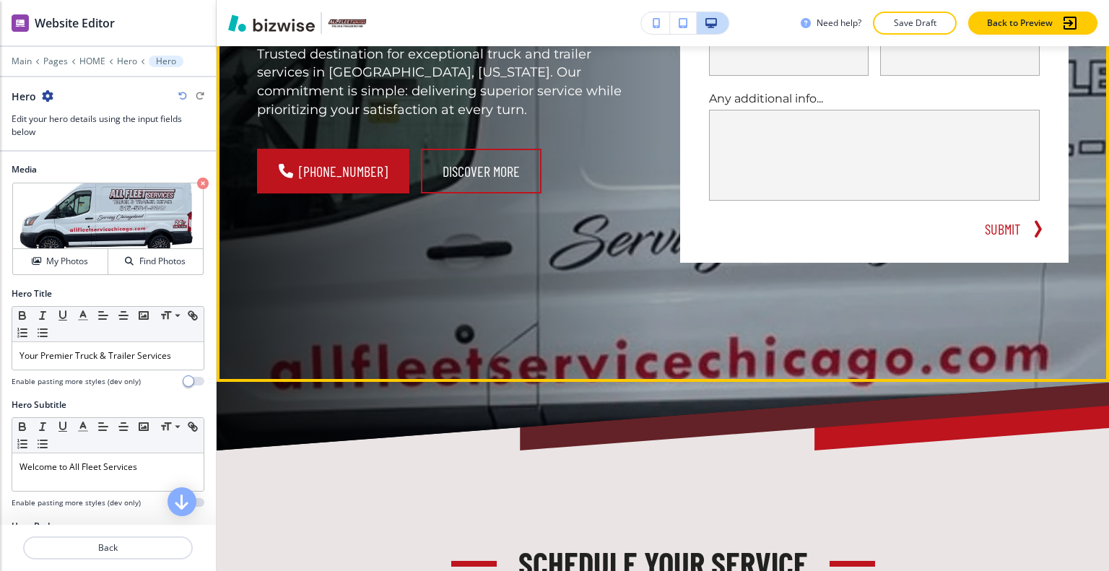
scroll to position [289, 0]
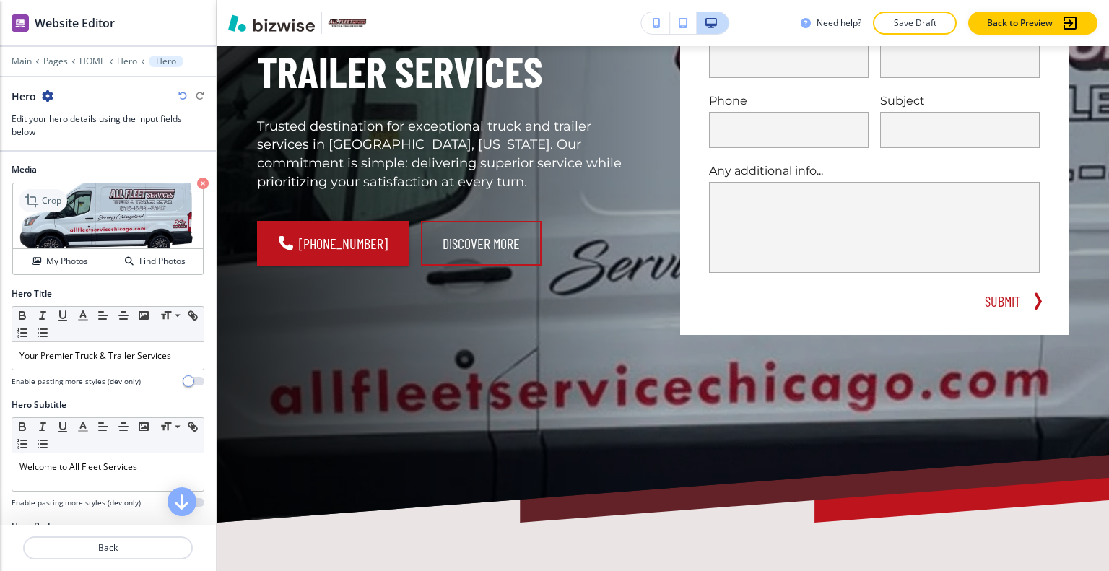
click at [47, 204] on p "Crop" at bounding box center [51, 200] width 19 height 13
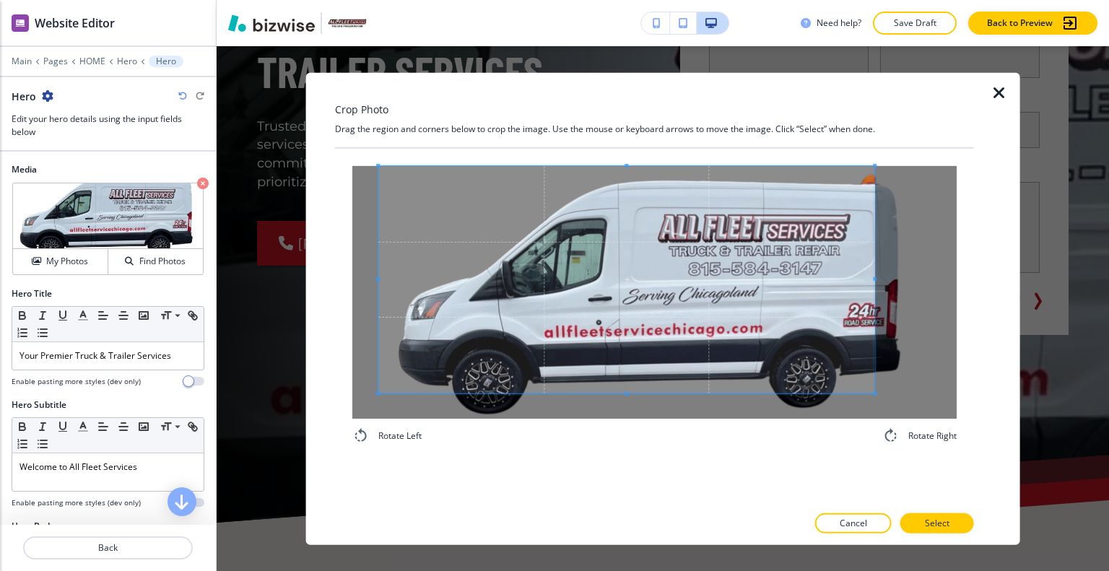
click at [284, 144] on div "Crop Photo Drag the region and corners below to crop the image. Use the mouse o…" at bounding box center [663, 308] width 892 height 525
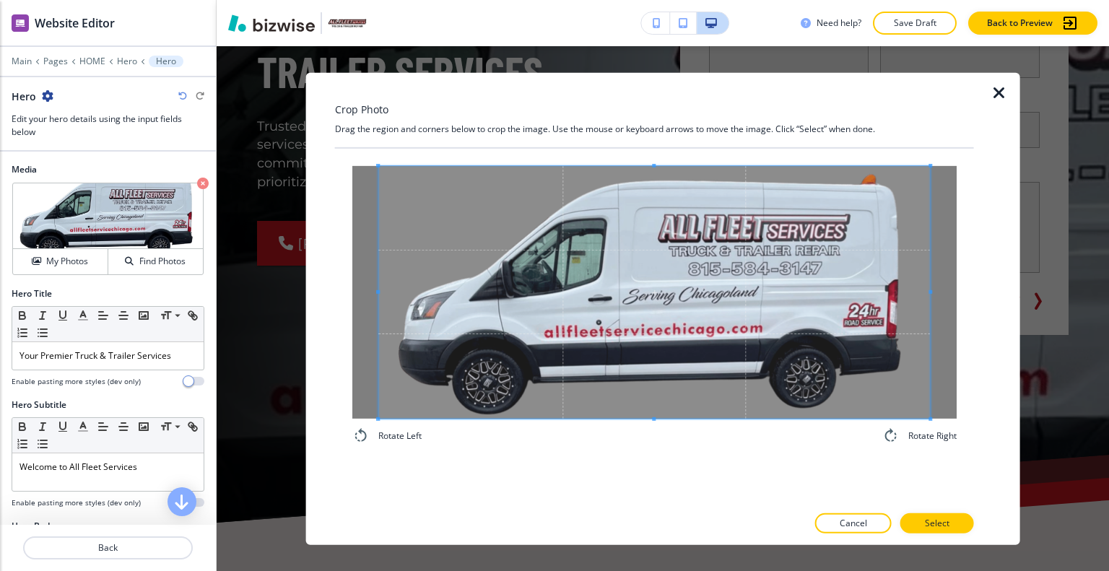
click at [1063, 439] on div "Crop Photo Drag the region and corners below to crop the image. Use the mouse o…" at bounding box center [663, 308] width 892 height 525
click at [784, 384] on span at bounding box center [653, 291] width 551 height 253
click at [957, 524] on button "Select" at bounding box center [937, 523] width 74 height 20
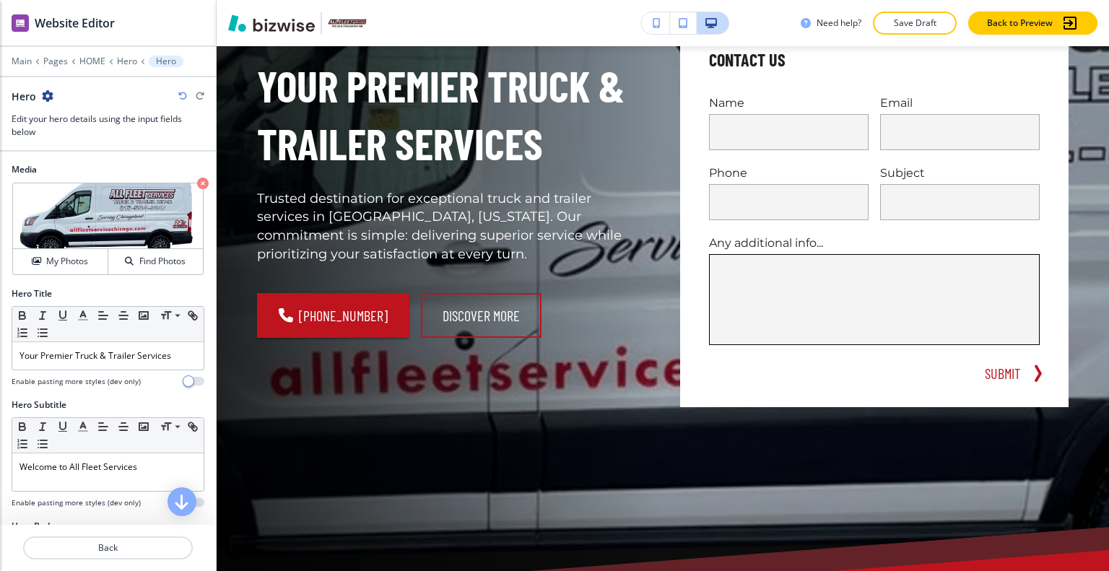
scroll to position [0, 0]
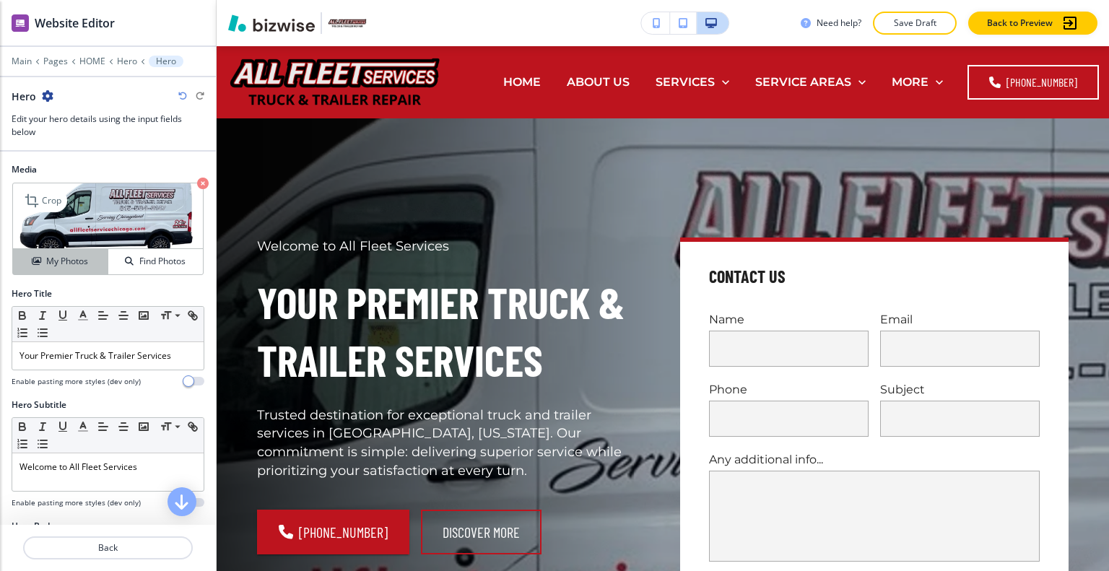
click at [77, 255] on h4 "My Photos" at bounding box center [67, 261] width 42 height 13
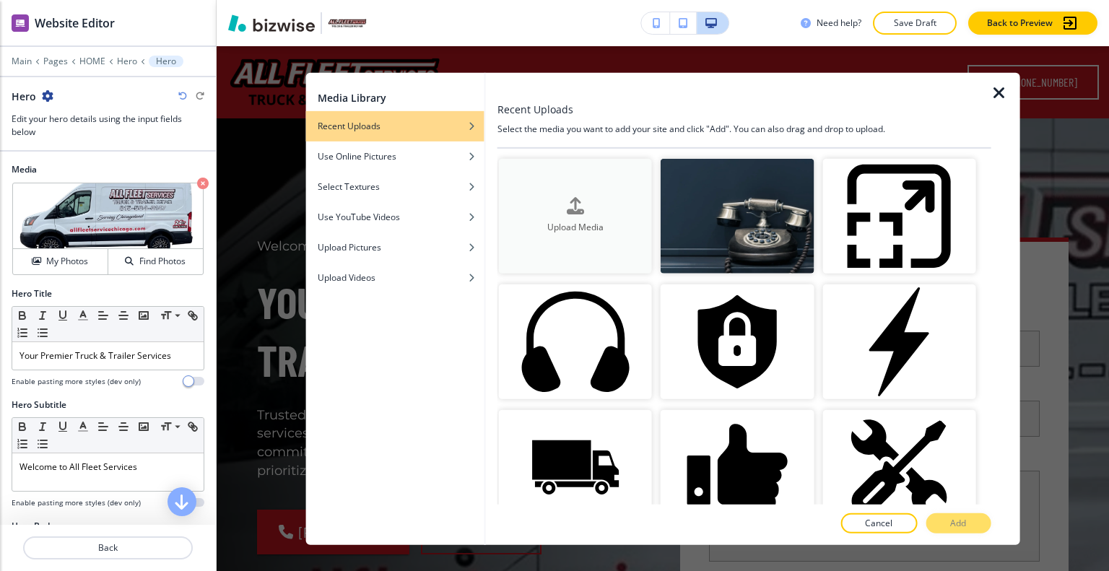
click at [506, 192] on button "Upload Media" at bounding box center [575, 215] width 153 height 115
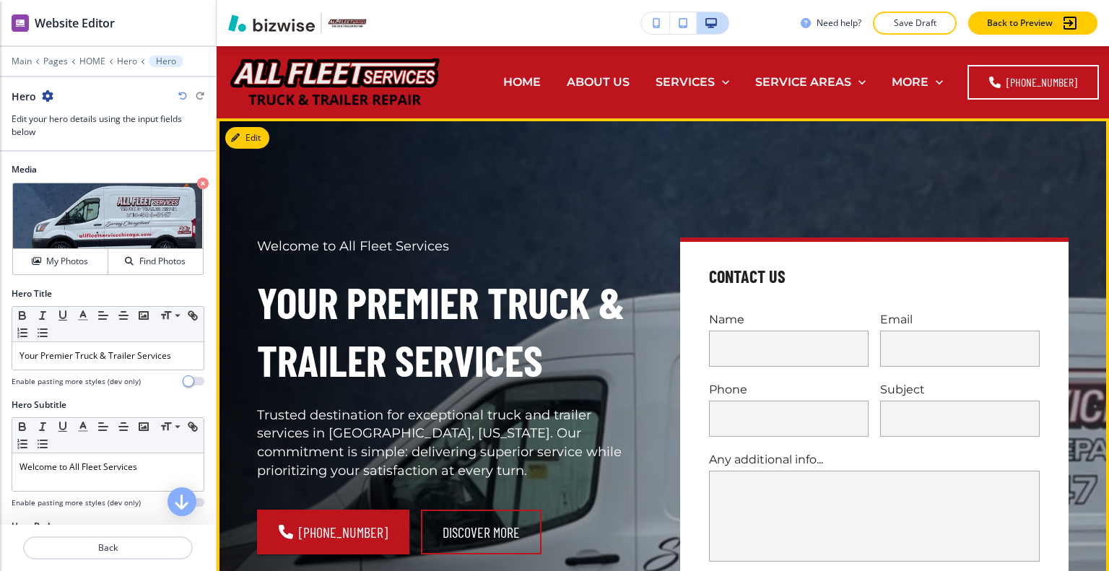
scroll to position [144, 0]
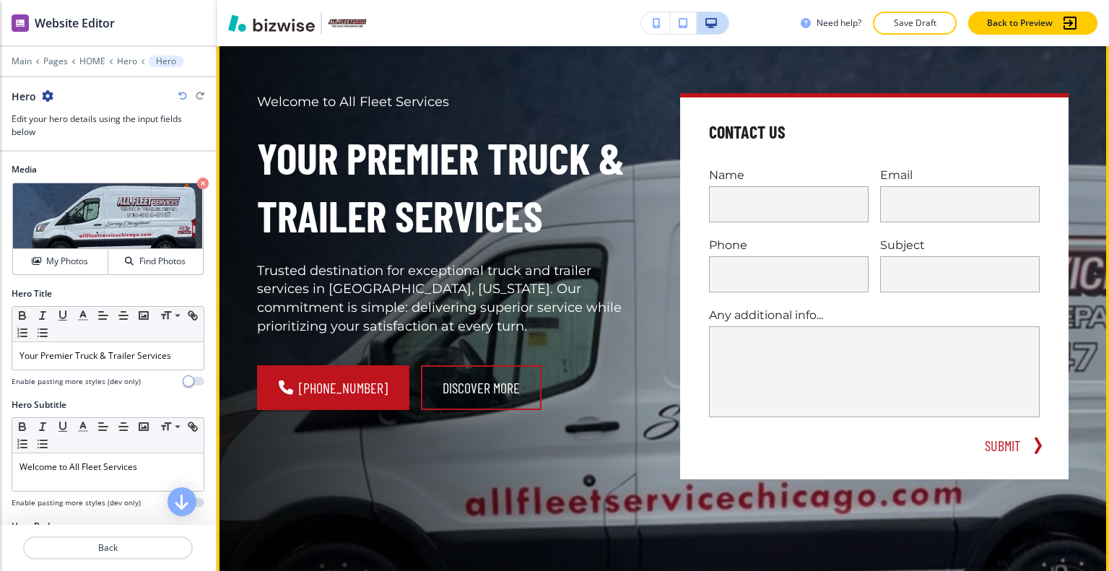
click at [942, 317] on p "Any additional info..." at bounding box center [874, 315] width 331 height 17
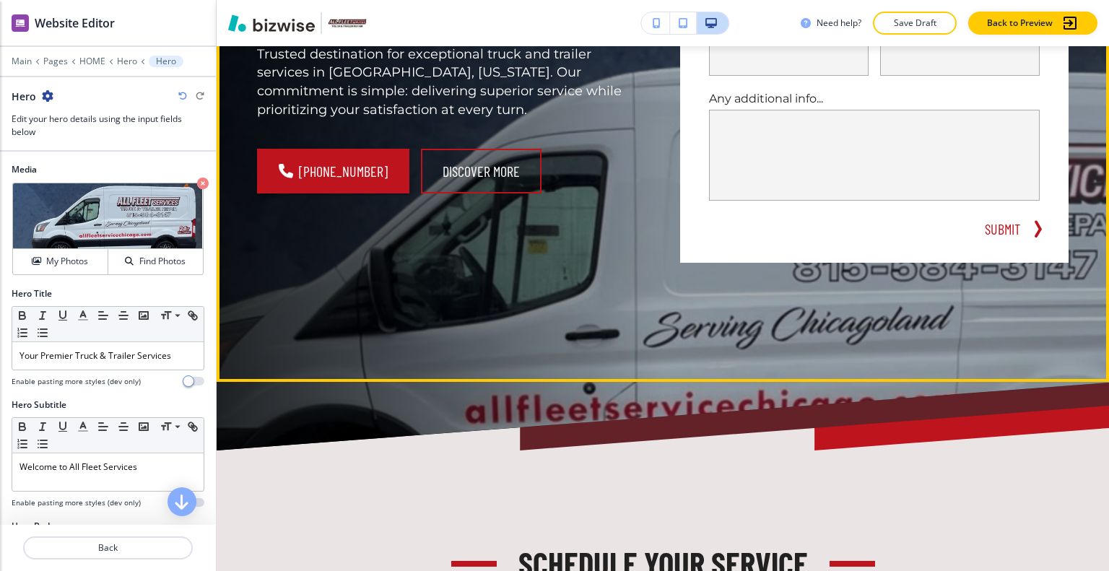
scroll to position [505, 0]
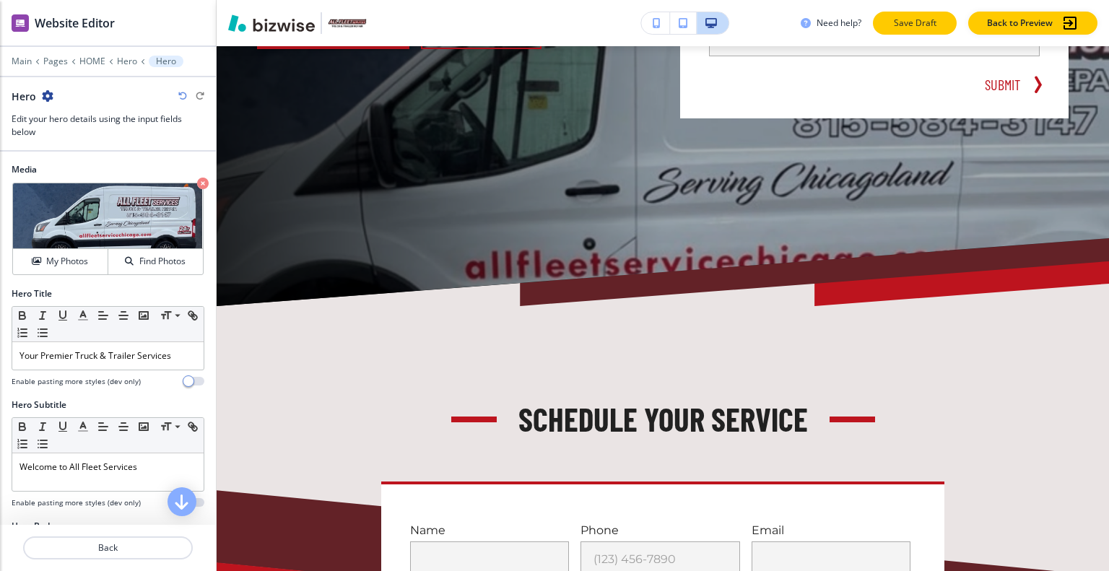
click at [940, 24] on button "Save Draft" at bounding box center [915, 23] width 84 height 23
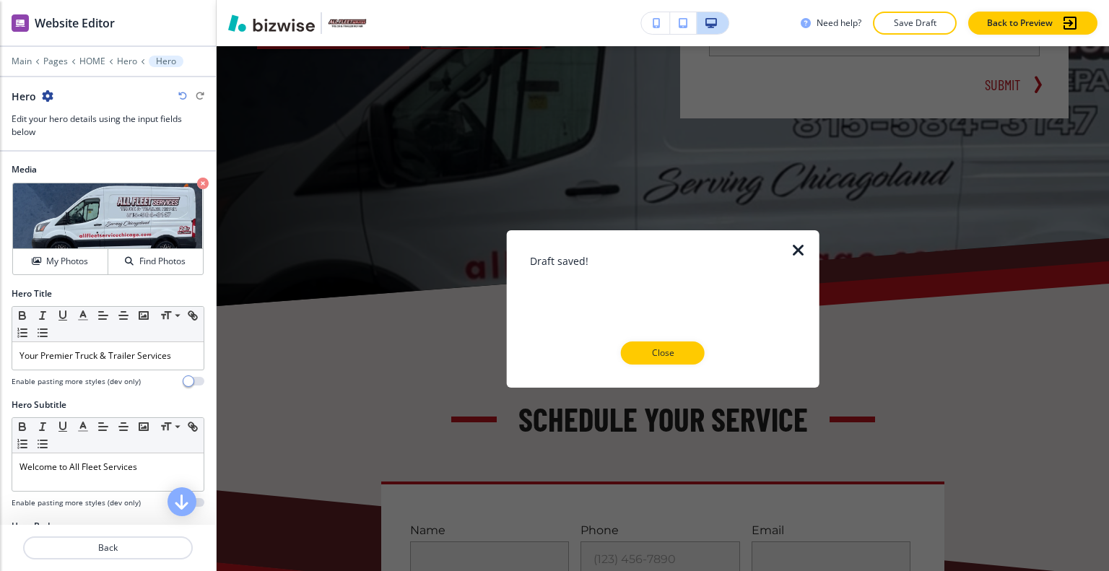
click at [800, 250] on icon "button" at bounding box center [798, 249] width 17 height 17
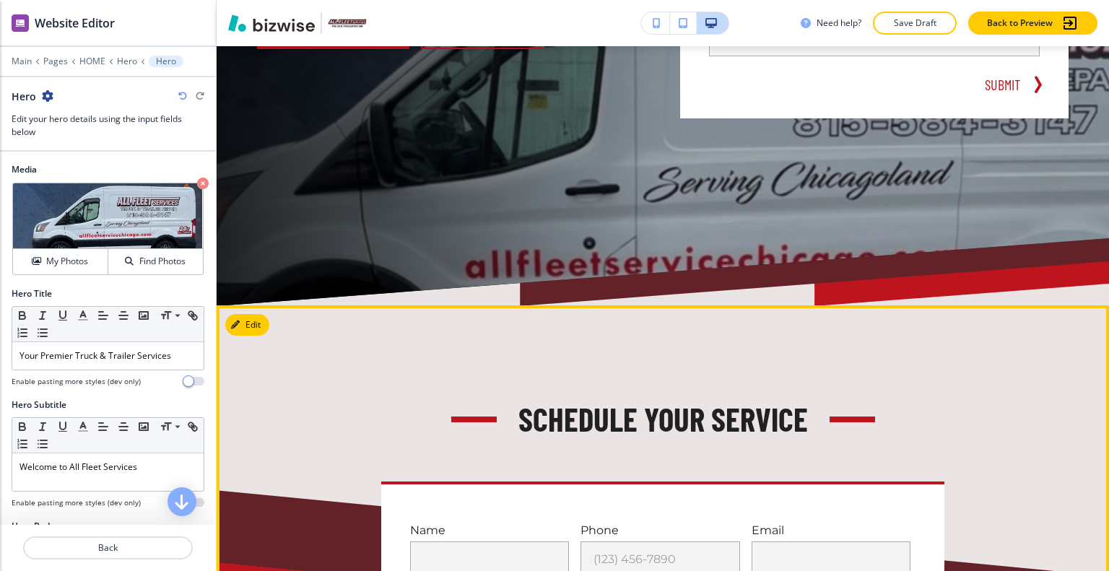
scroll to position [361, 0]
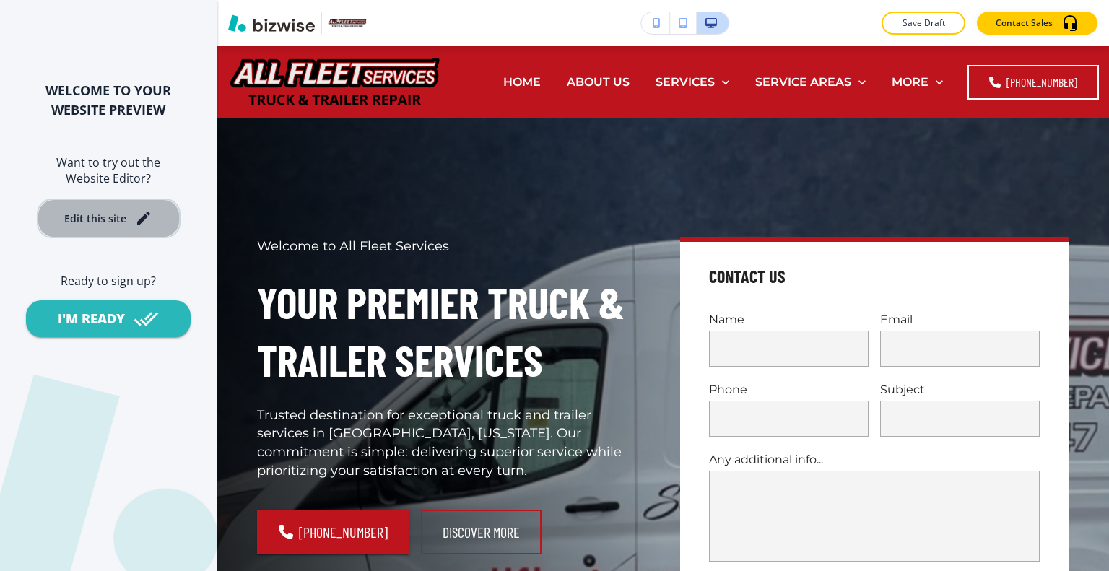
click at [118, 210] on div "Edit this site" at bounding box center [108, 217] width 88 height 17
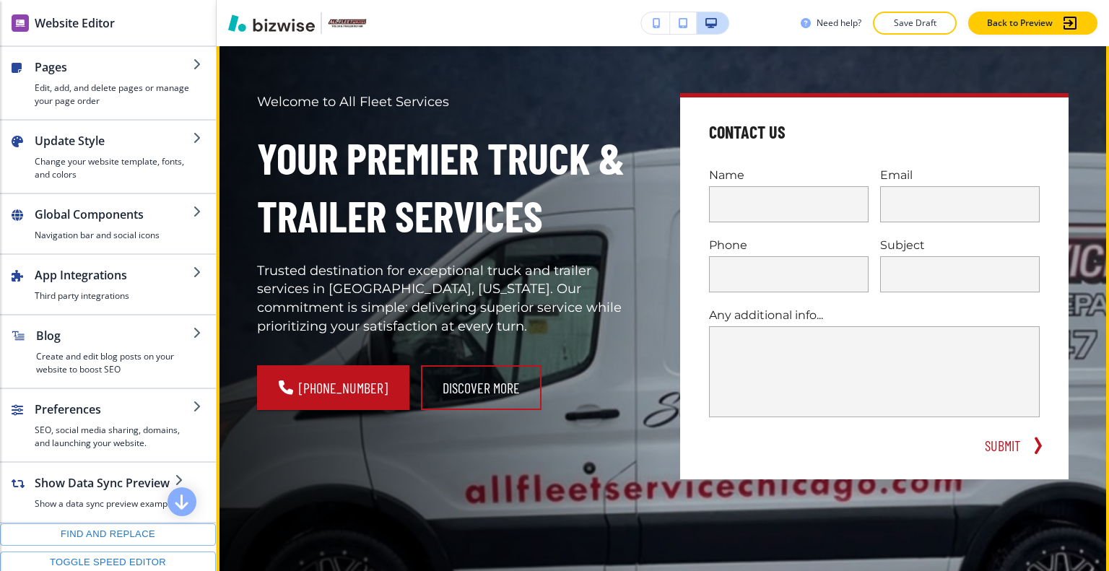
scroll to position [72, 0]
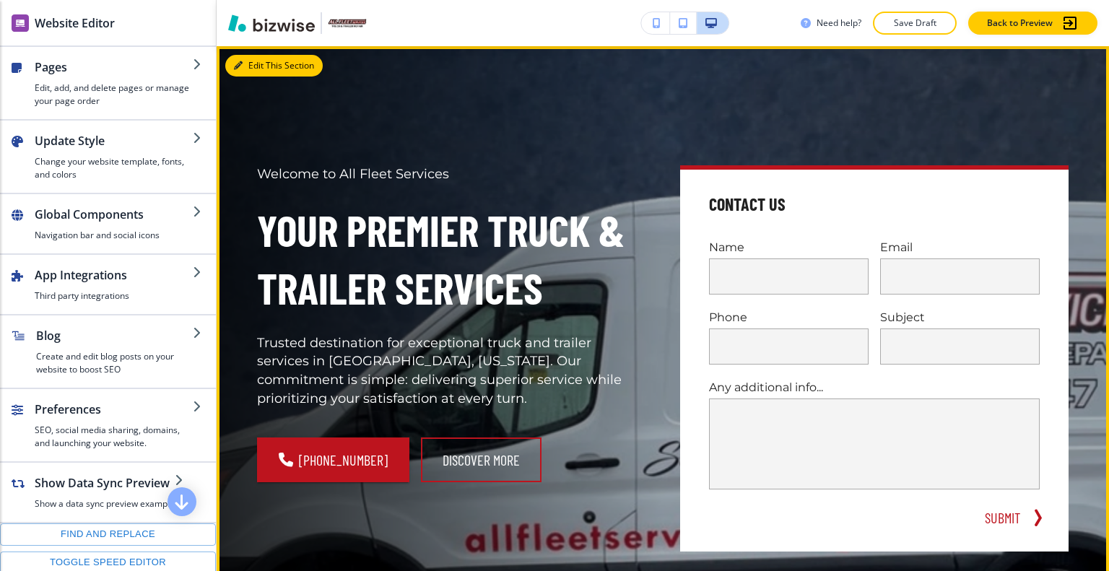
click at [256, 66] on button "Edit This Section" at bounding box center [273, 66] width 97 height 22
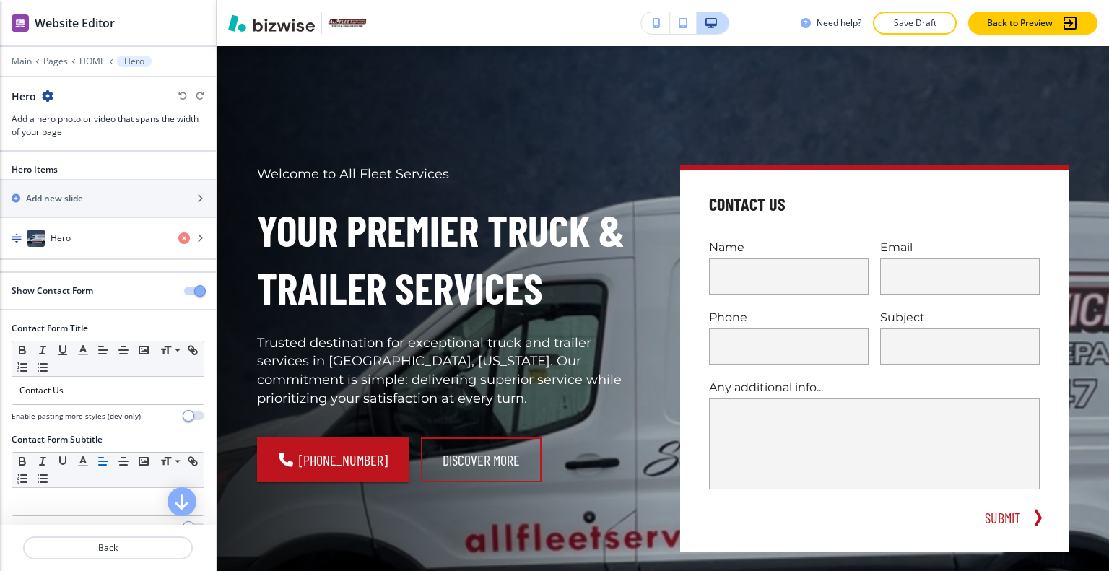
click at [194, 287] on span "button" at bounding box center [200, 291] width 12 height 12
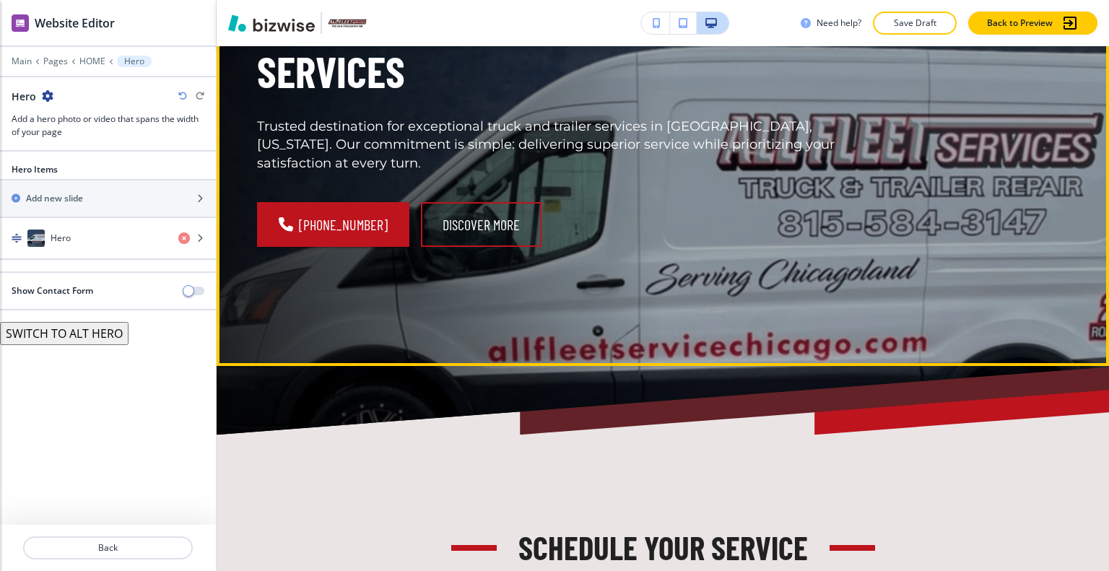
scroll to position [144, 0]
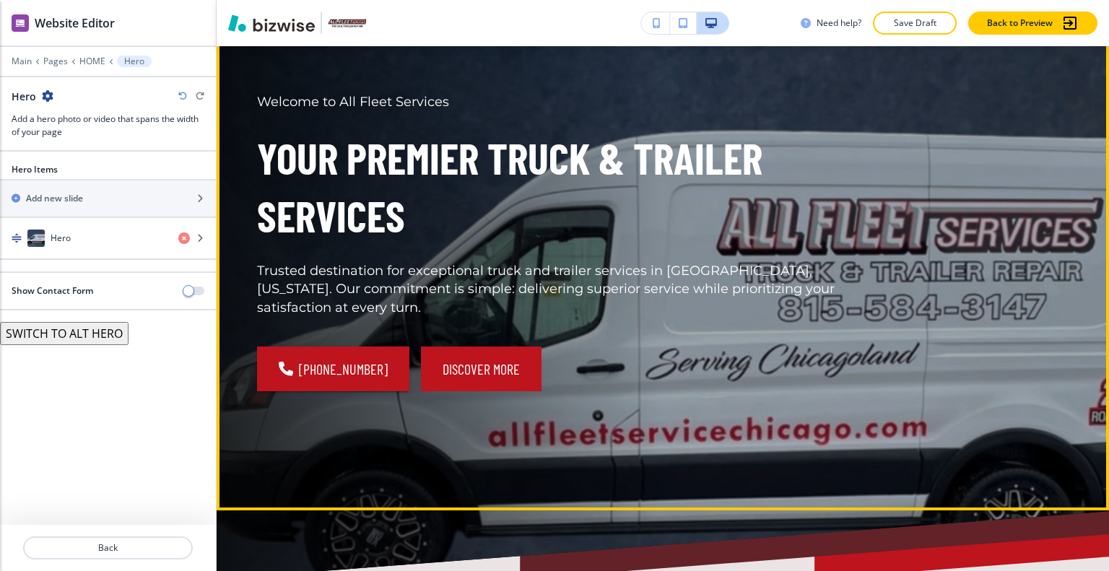
click at [442, 357] on button "Discover more" at bounding box center [481, 368] width 121 height 45
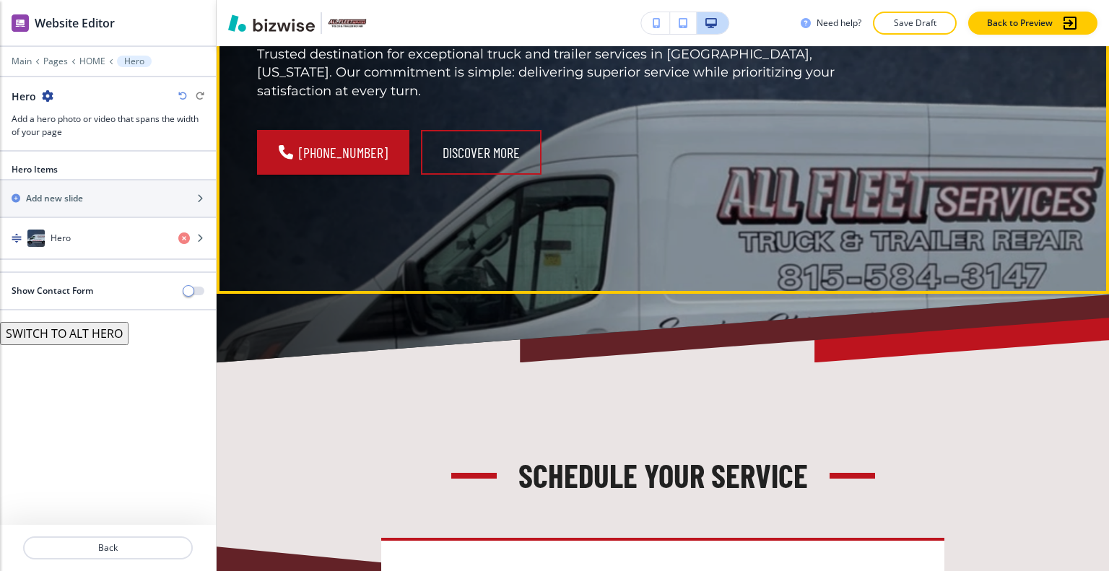
scroll to position [650, 0]
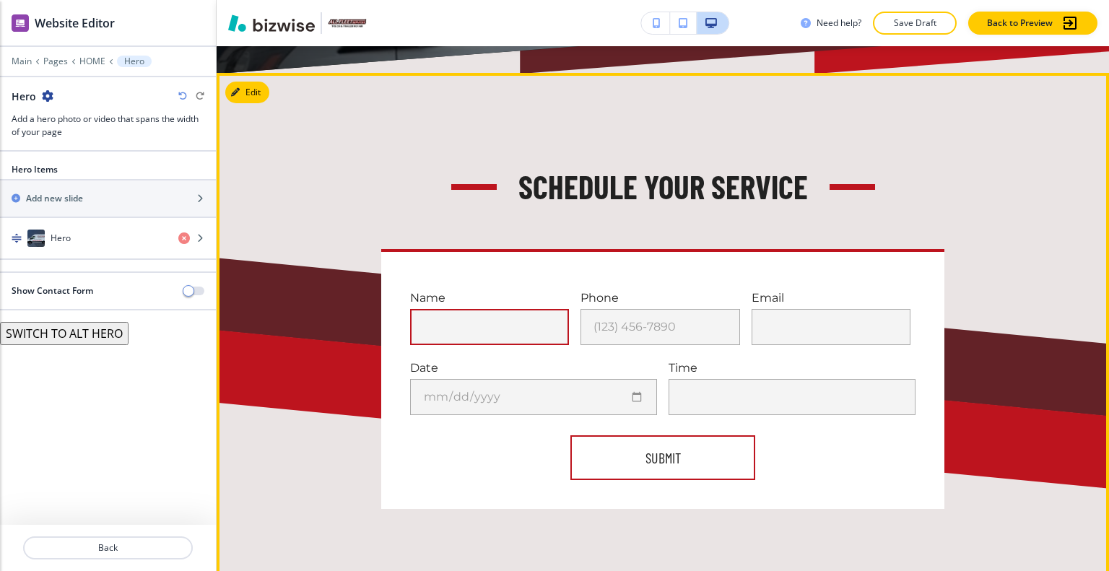
click at [498, 329] on input "text" at bounding box center [489, 327] width 159 height 36
click at [622, 333] on input "(123) 456-7890" at bounding box center [659, 327] width 159 height 36
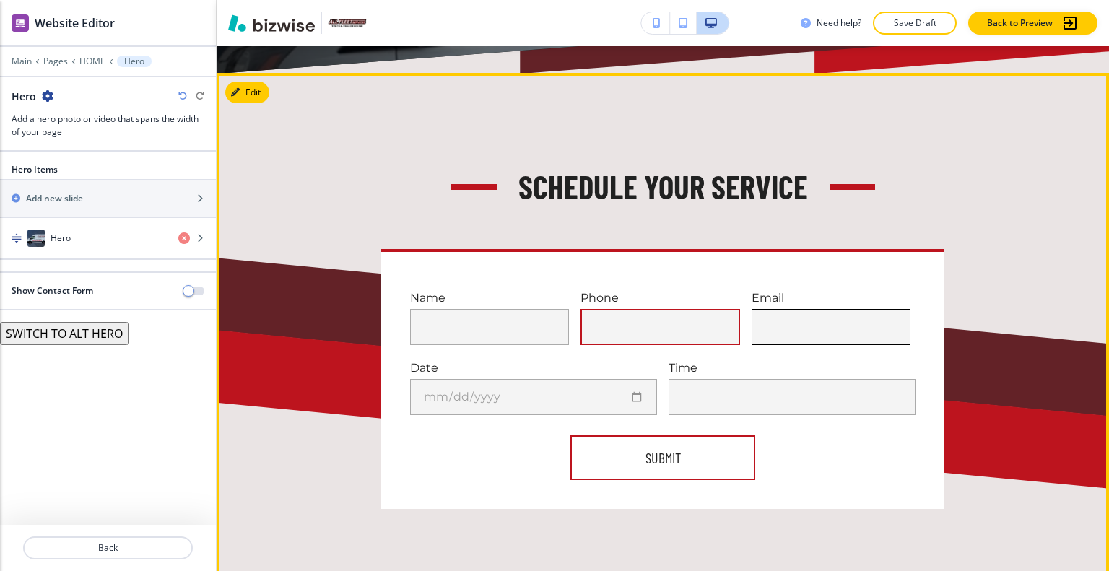
click at [789, 325] on input "text" at bounding box center [830, 327] width 159 height 36
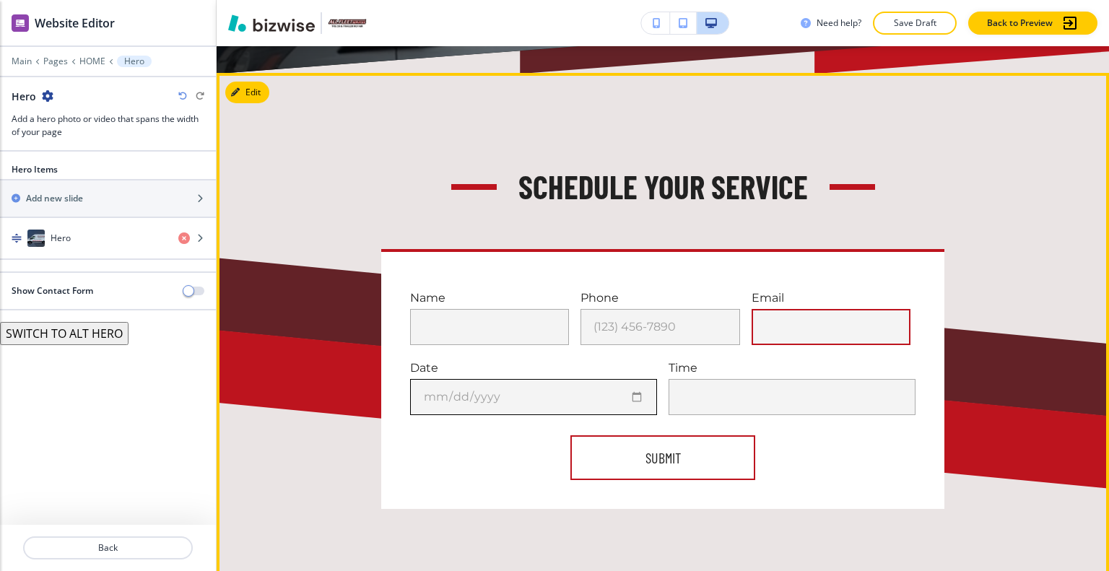
click at [564, 389] on input "date" at bounding box center [533, 397] width 247 height 36
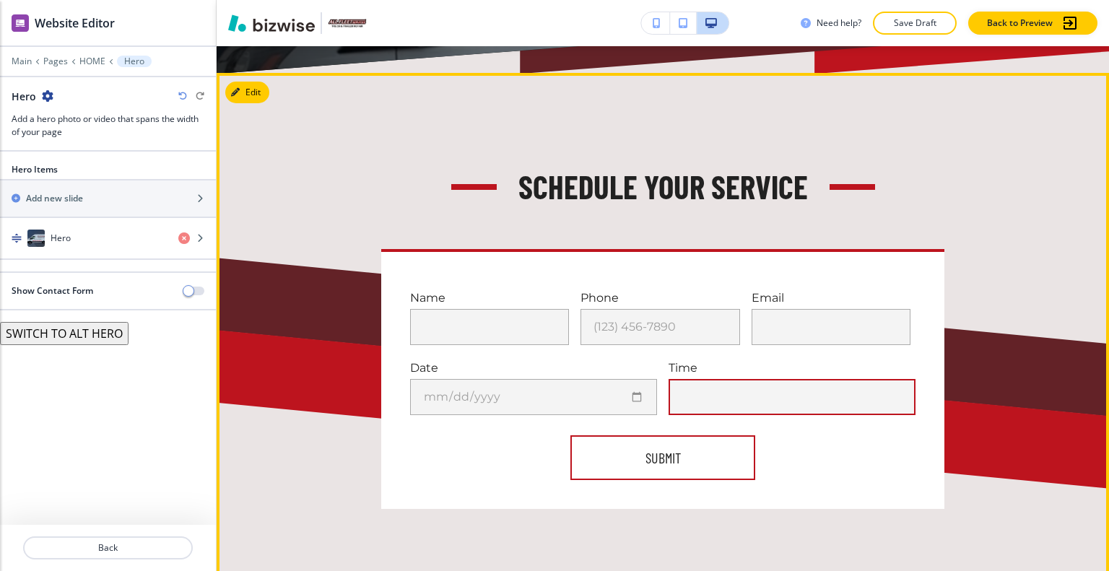
click at [728, 396] on input "text" at bounding box center [791, 397] width 247 height 36
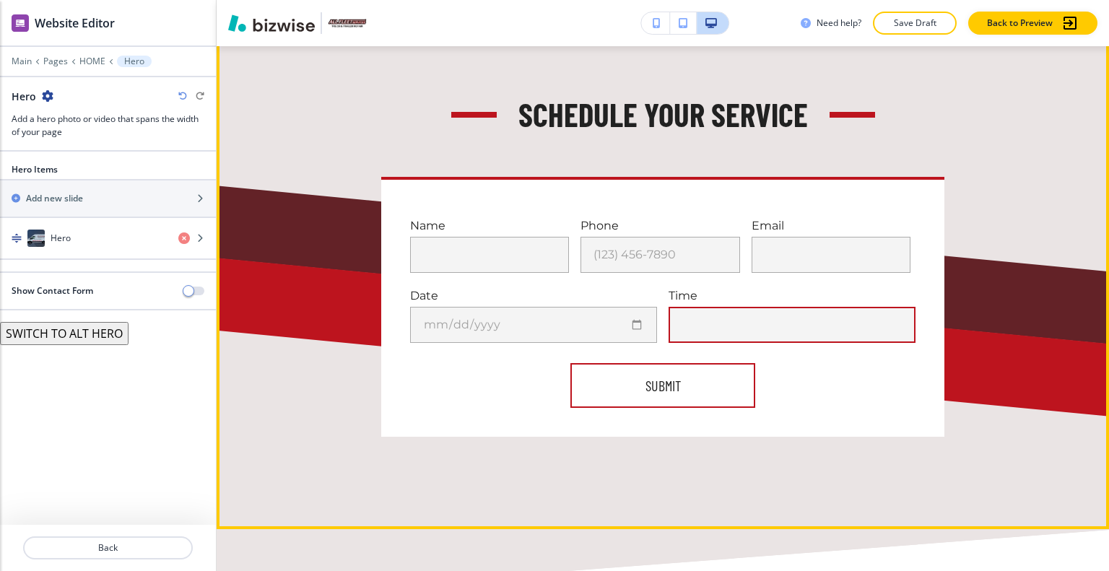
scroll to position [577, 0]
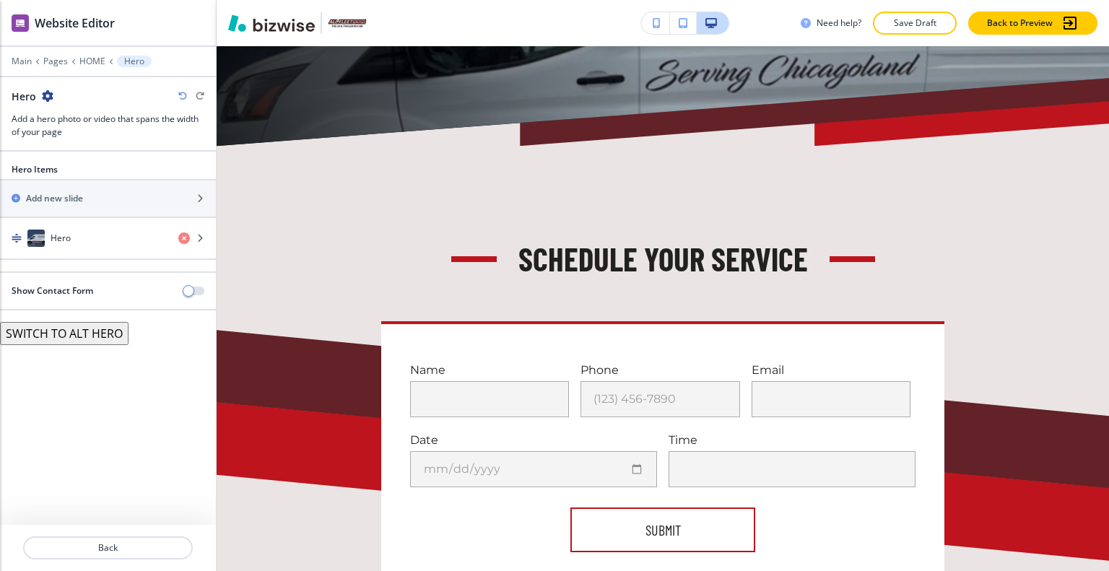
click at [263, 161] on div "Edit Schedule Your Service Name Phone (123) 456-7890 (123) 456-7890 Email Date …" at bounding box center [663, 409] width 892 height 528
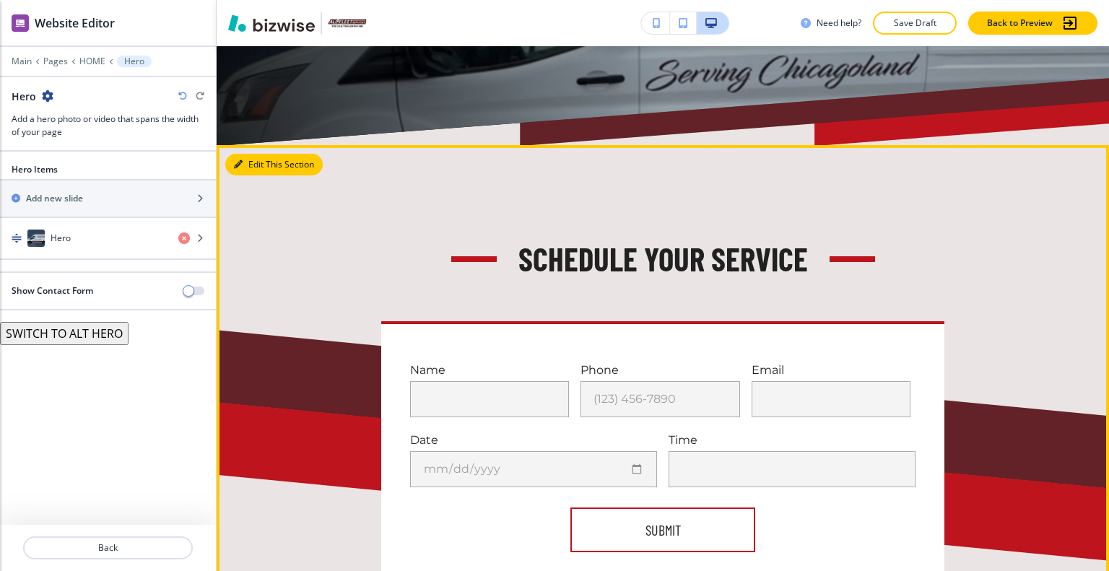
click at [245, 164] on button "Edit This Section" at bounding box center [273, 165] width 97 height 22
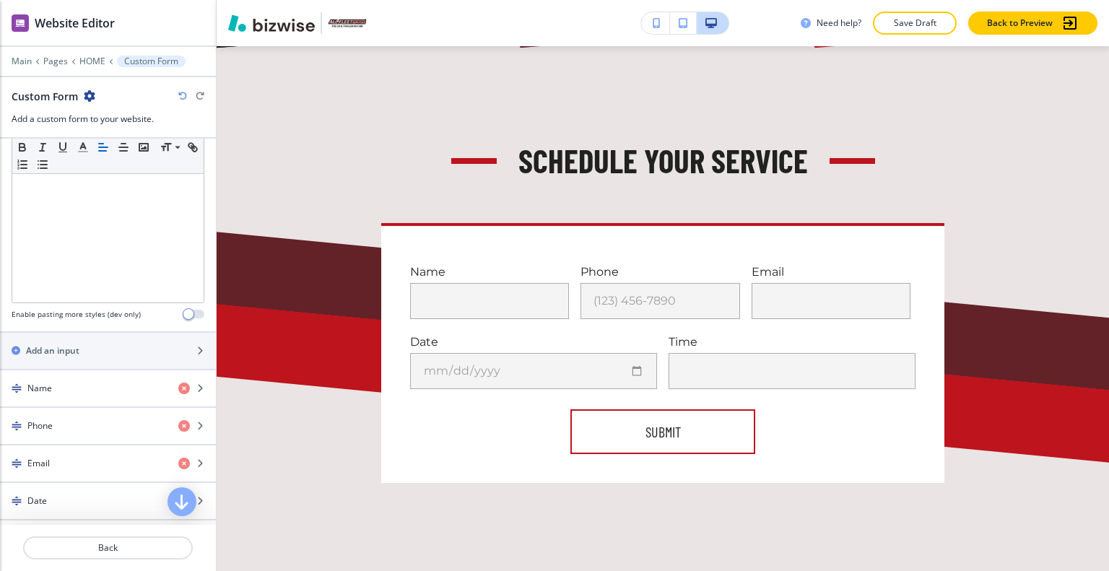
scroll to position [794, 0]
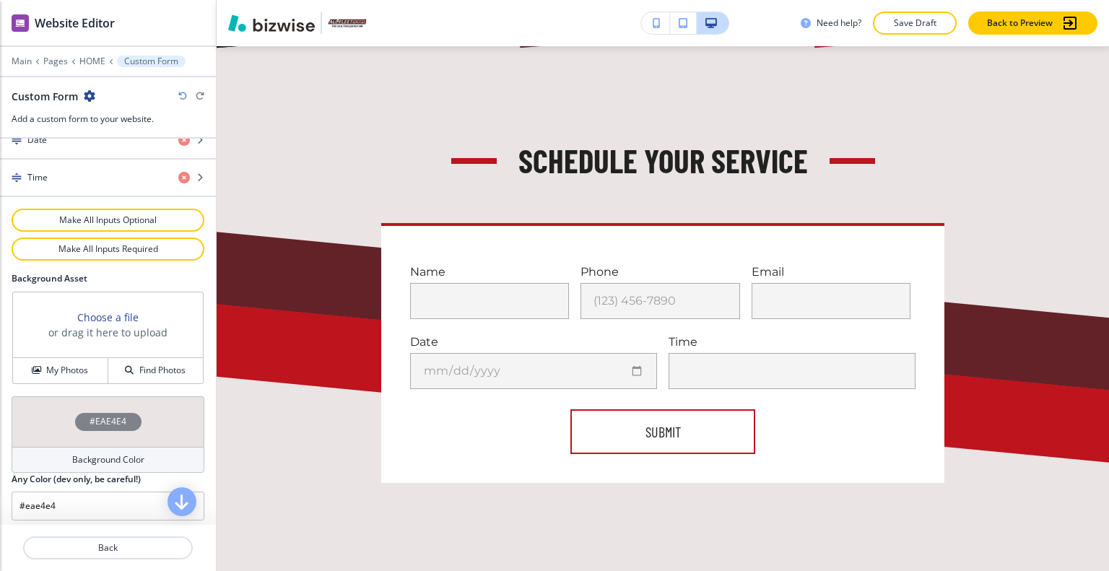
click at [49, 400] on div "#EAE4E4" at bounding box center [108, 421] width 193 height 51
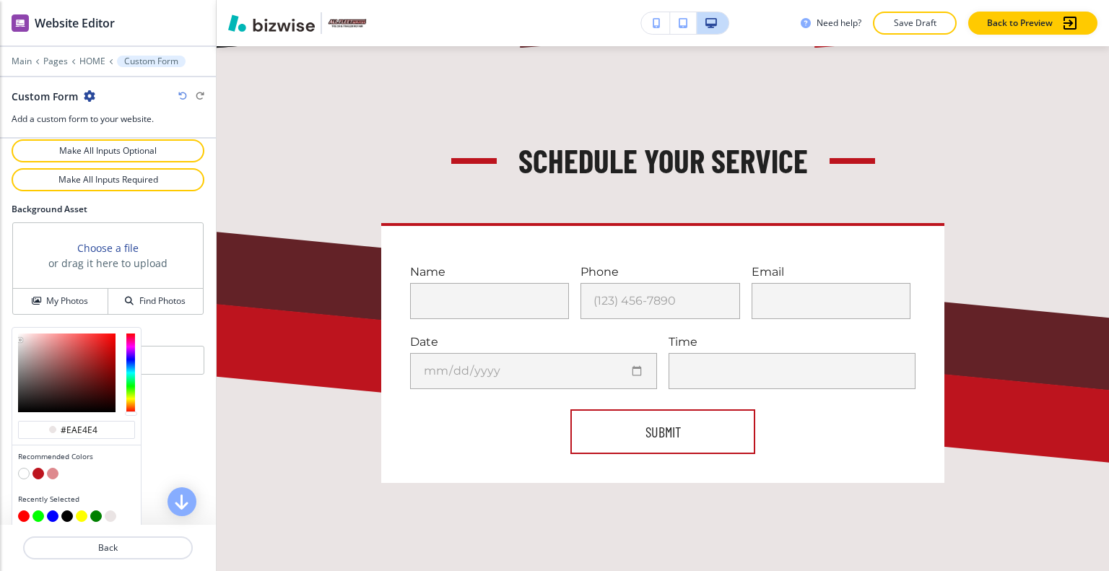
click at [38, 468] on button "button" at bounding box center [38, 474] width 12 height 12
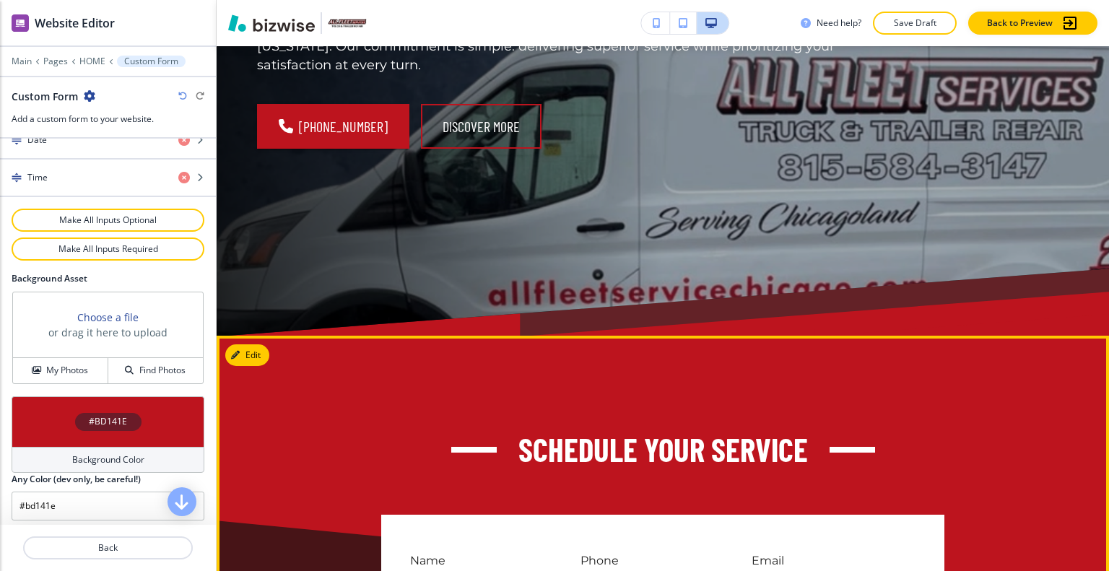
scroll to position [315, 0]
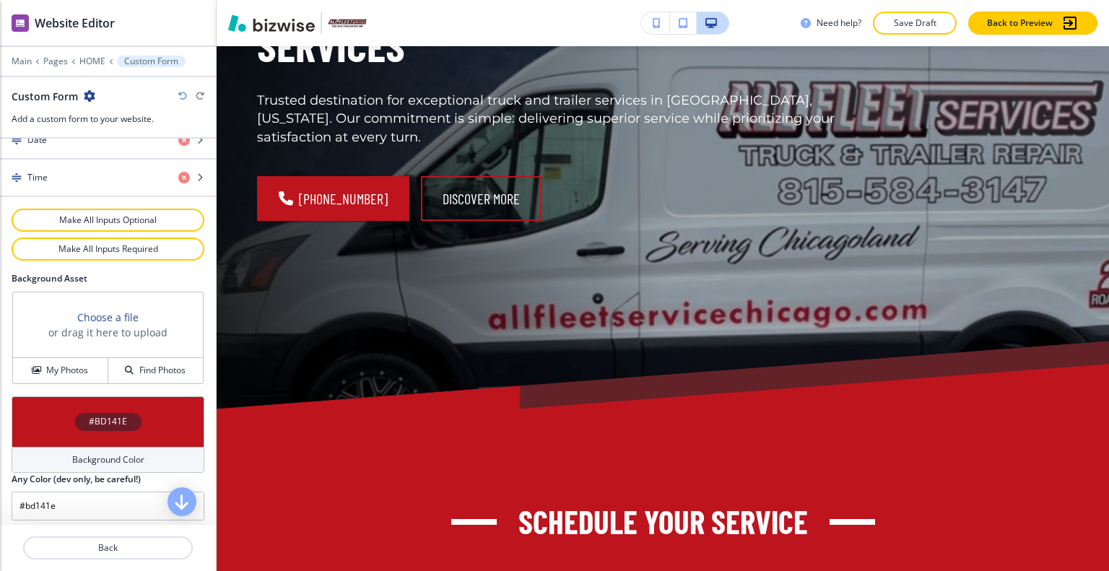
click at [182, 95] on icon "button" at bounding box center [182, 96] width 9 height 9
type input "#eae4e4"
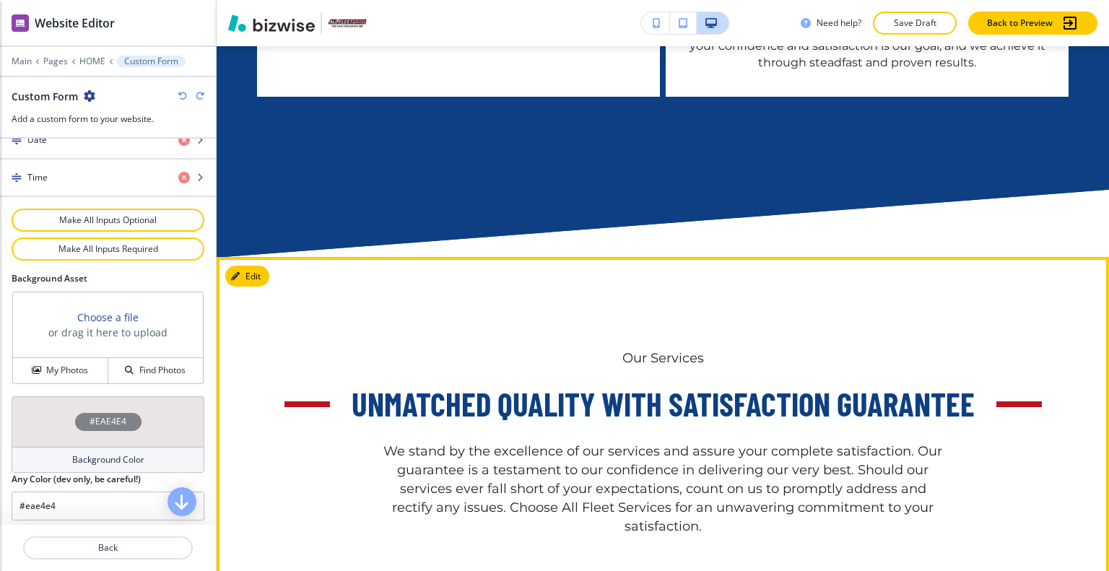
scroll to position [3058, 0]
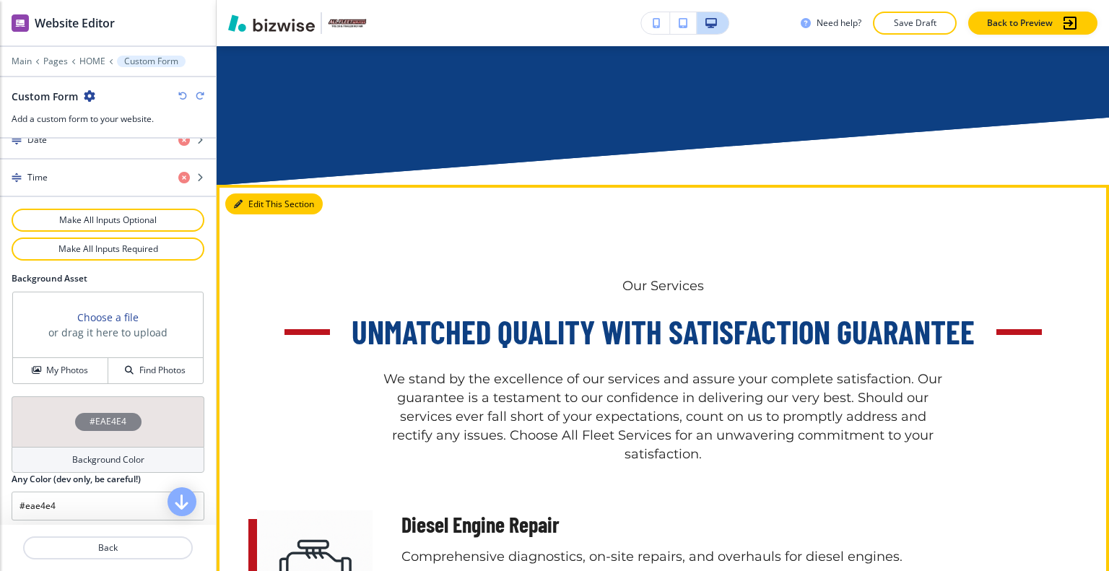
click at [253, 196] on button "Edit This Section" at bounding box center [273, 204] width 97 height 22
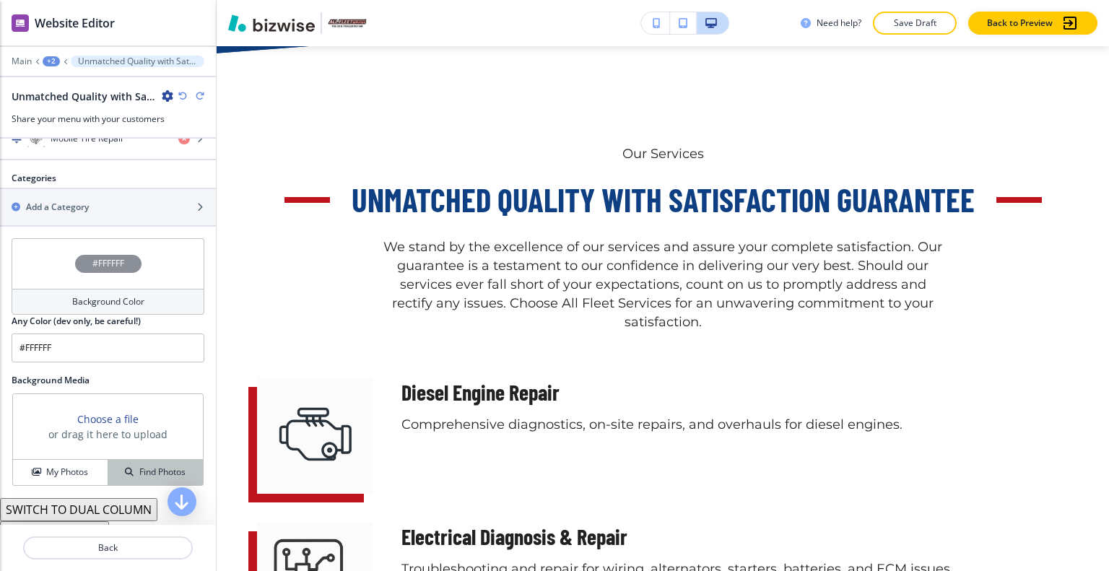
scroll to position [1011, 0]
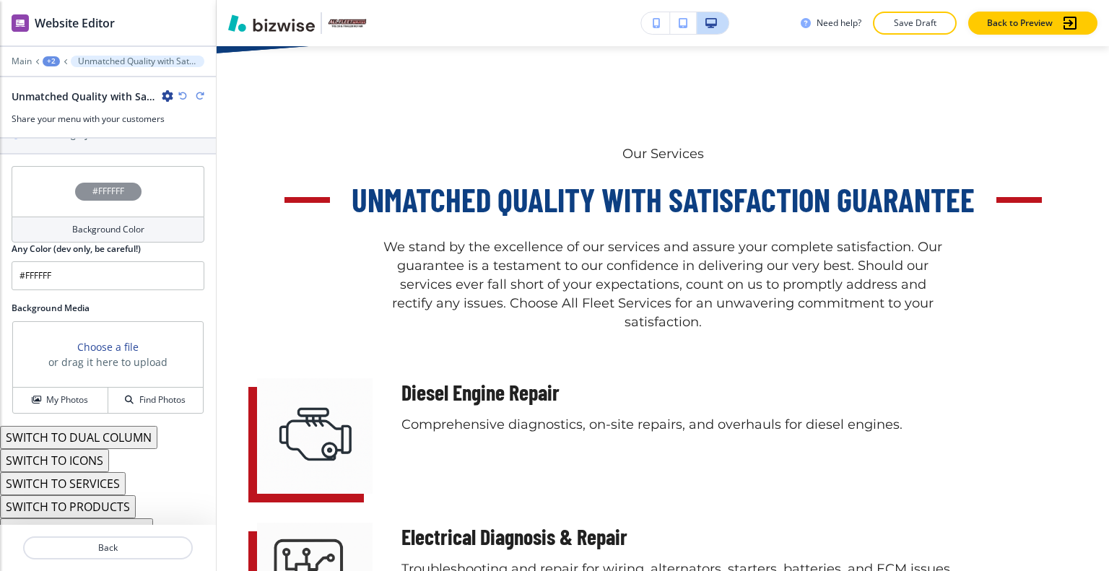
click at [87, 459] on button "SWITCH TO ICONS" at bounding box center [54, 460] width 109 height 23
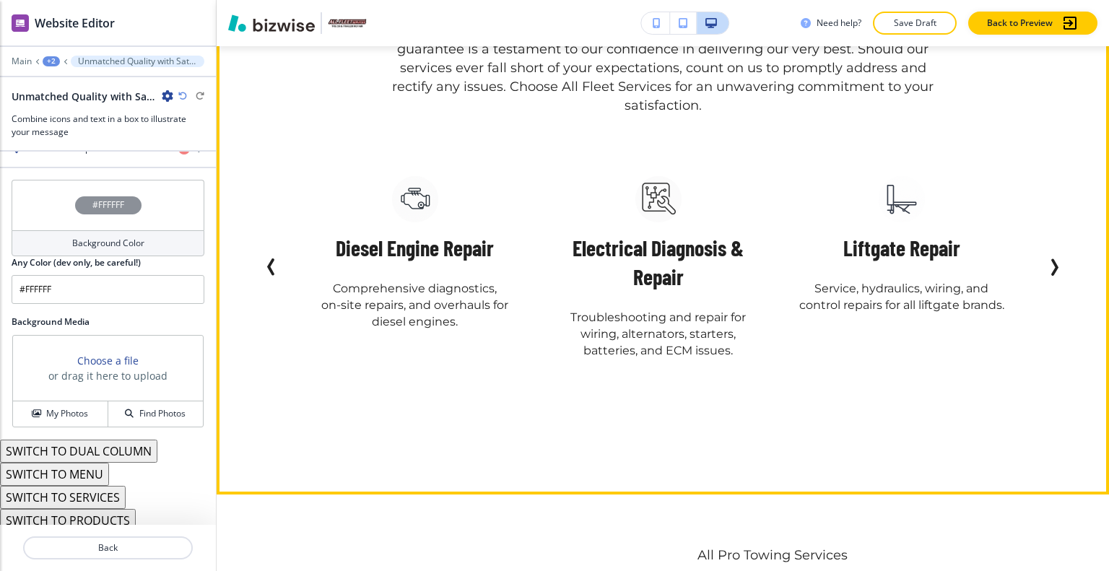
scroll to position [3190, 0]
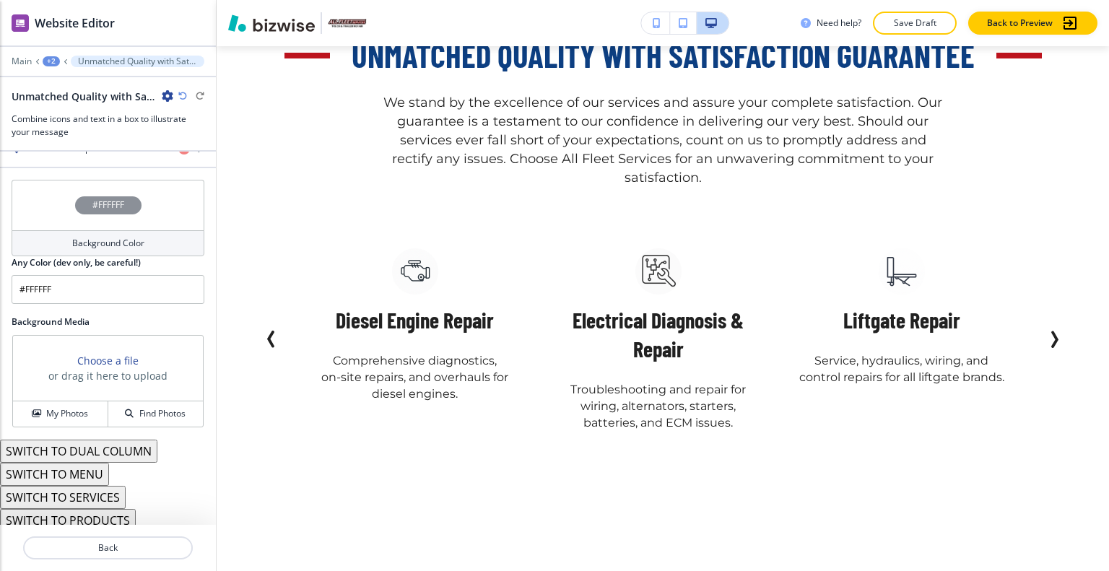
click at [180, 94] on icon "button" at bounding box center [182, 96] width 9 height 9
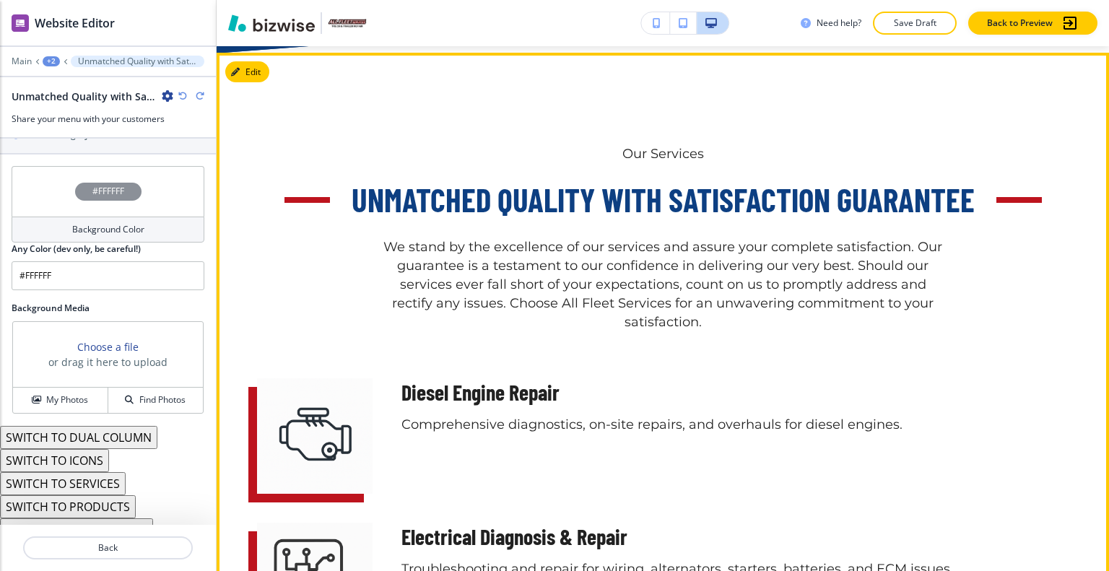
scroll to position [3118, 0]
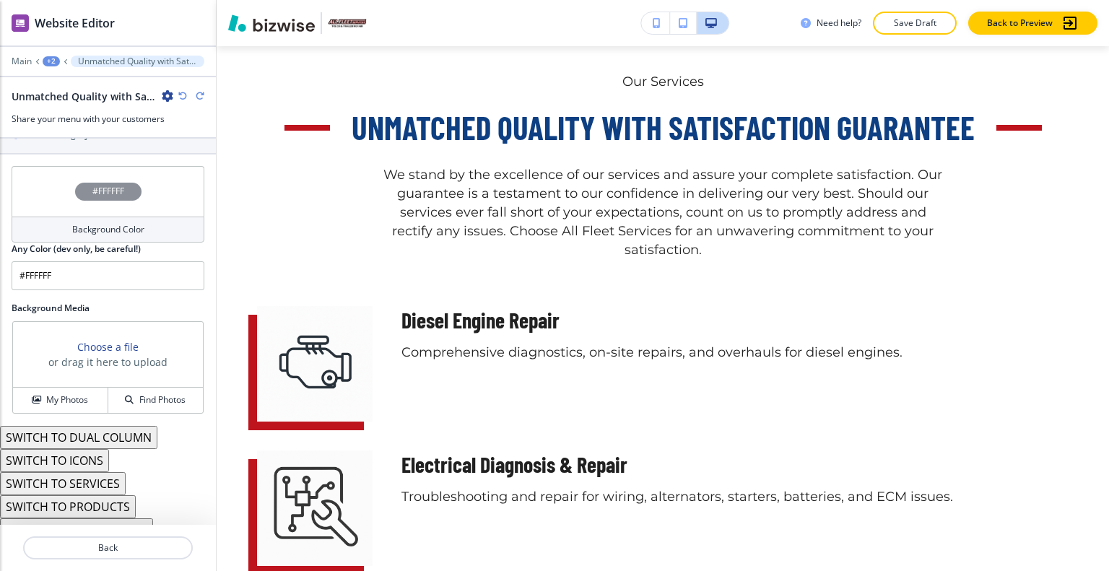
click at [85, 461] on button "SWITCH TO ICONS" at bounding box center [54, 460] width 109 height 23
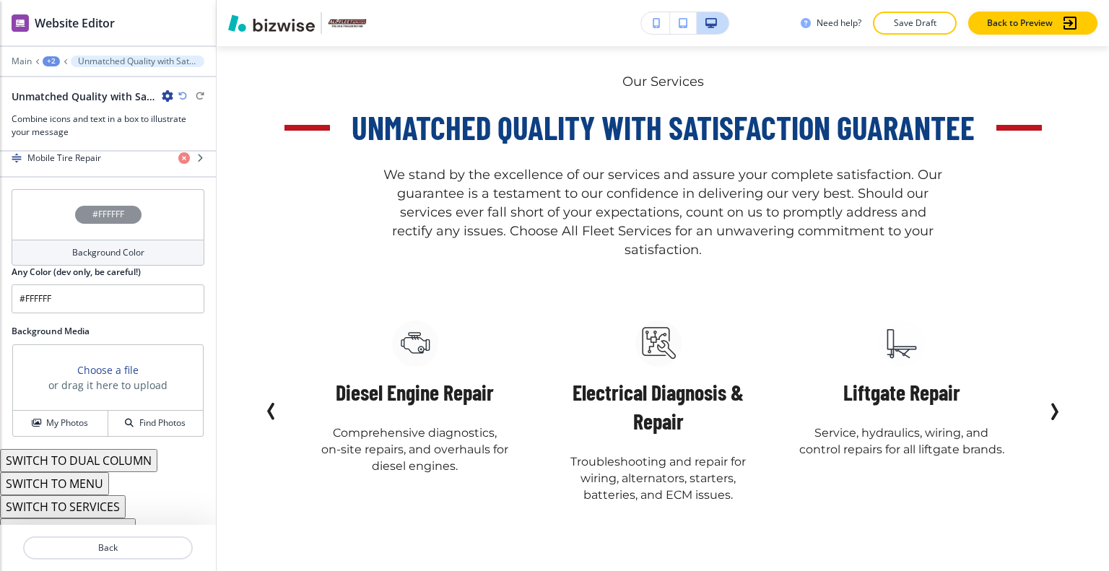
scroll to position [1020, 0]
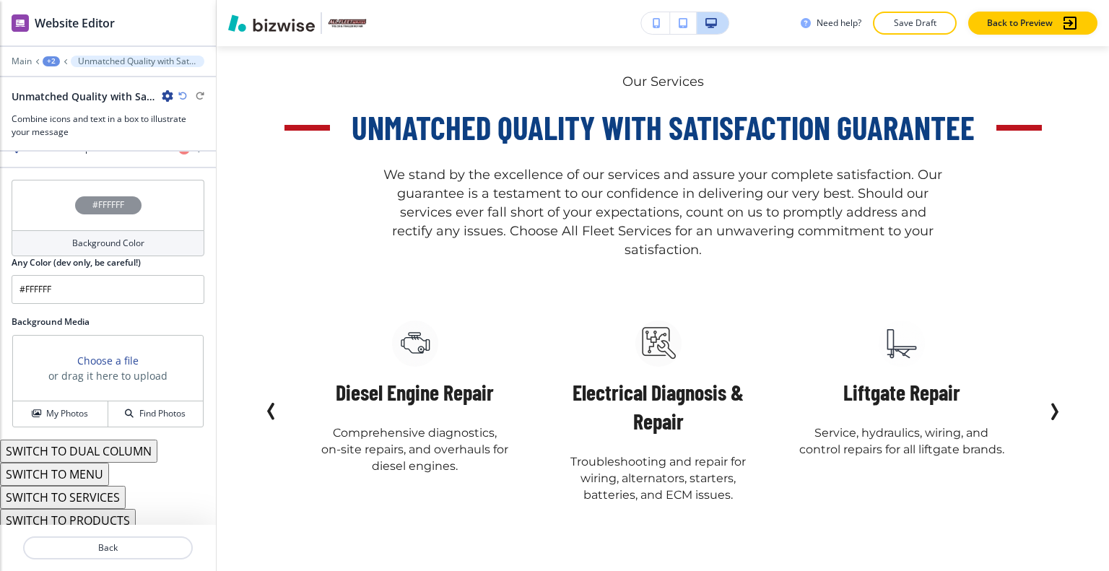
click at [182, 97] on icon "button" at bounding box center [182, 96] width 9 height 9
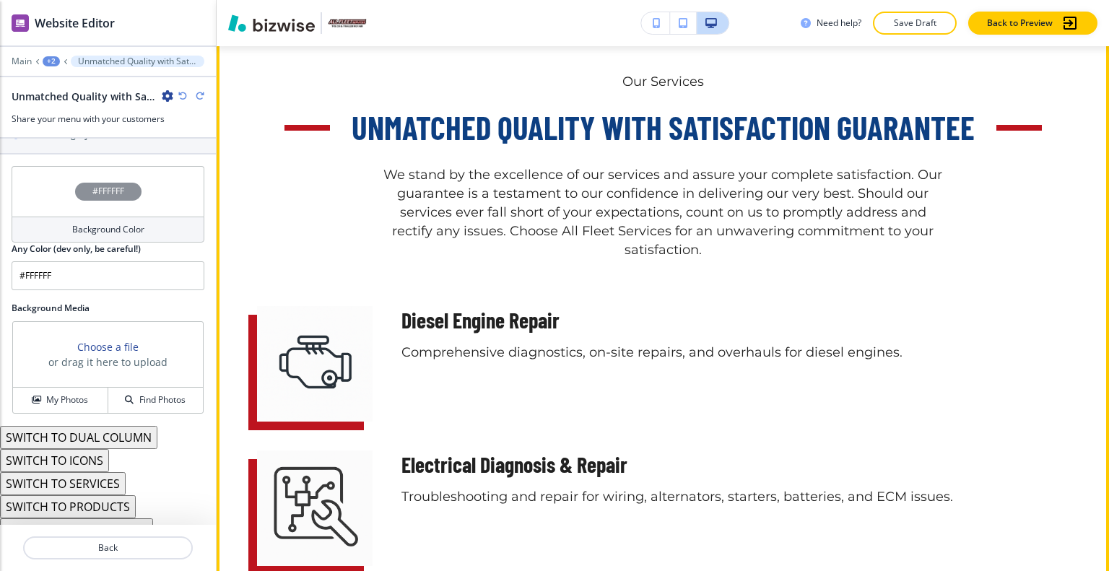
scroll to position [2973, 0]
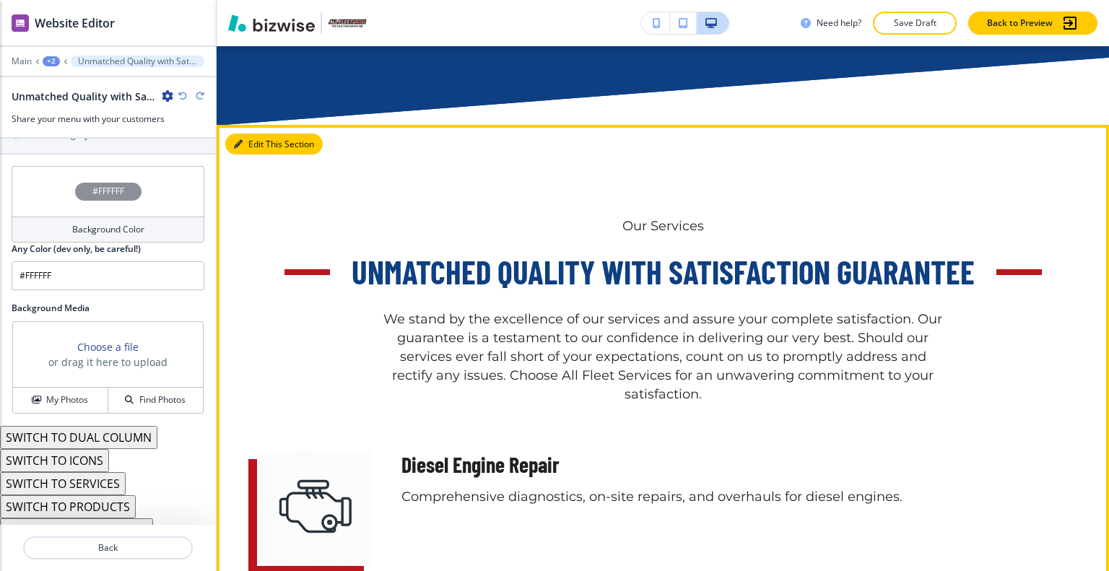
click at [253, 137] on button "Edit This Section" at bounding box center [273, 145] width 97 height 22
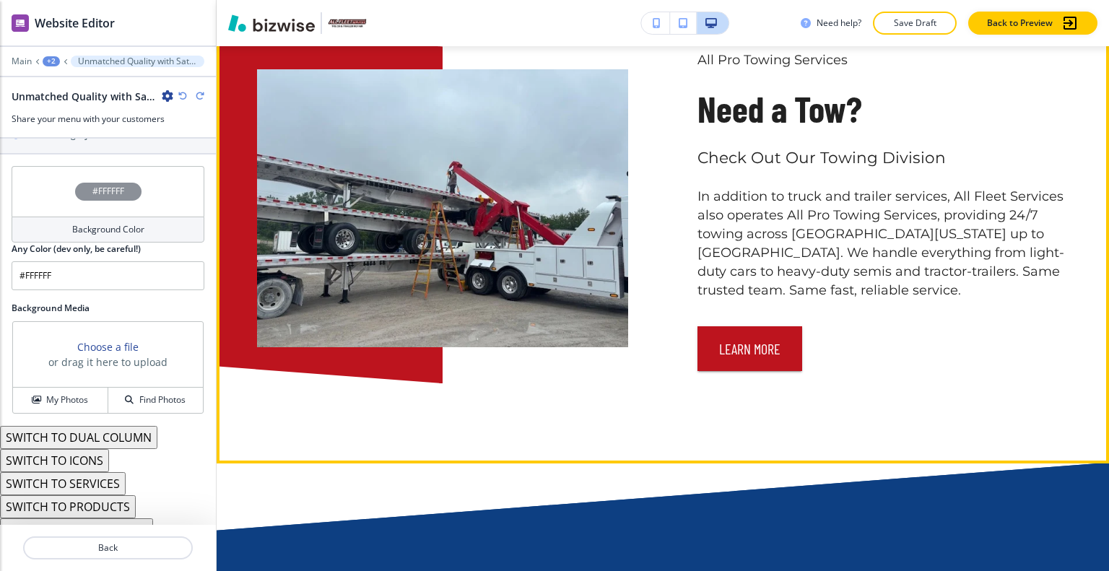
scroll to position [4669, 0]
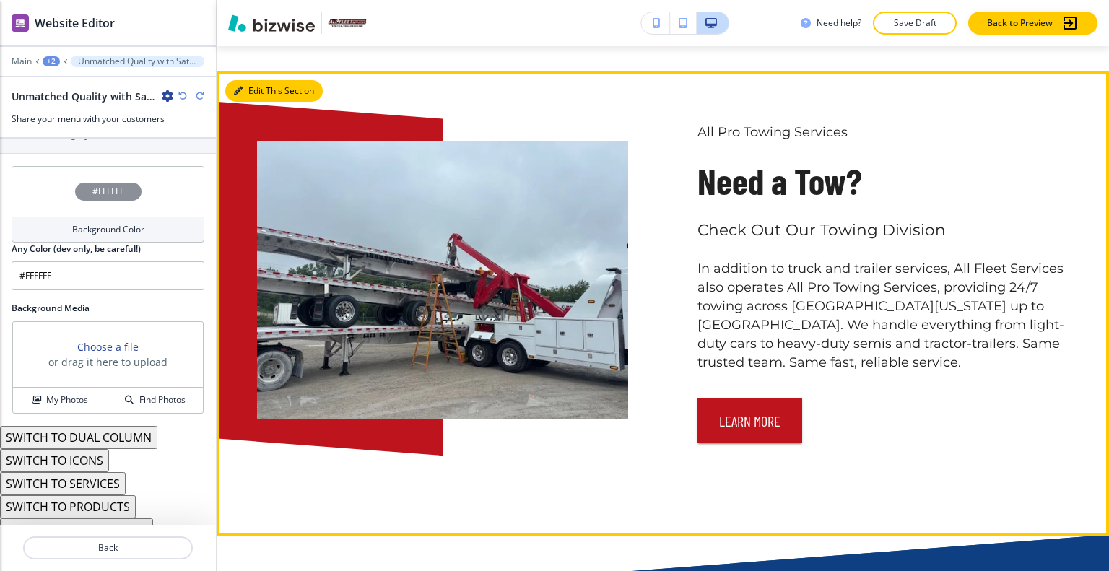
click at [261, 82] on button "Edit This Section" at bounding box center [273, 91] width 97 height 22
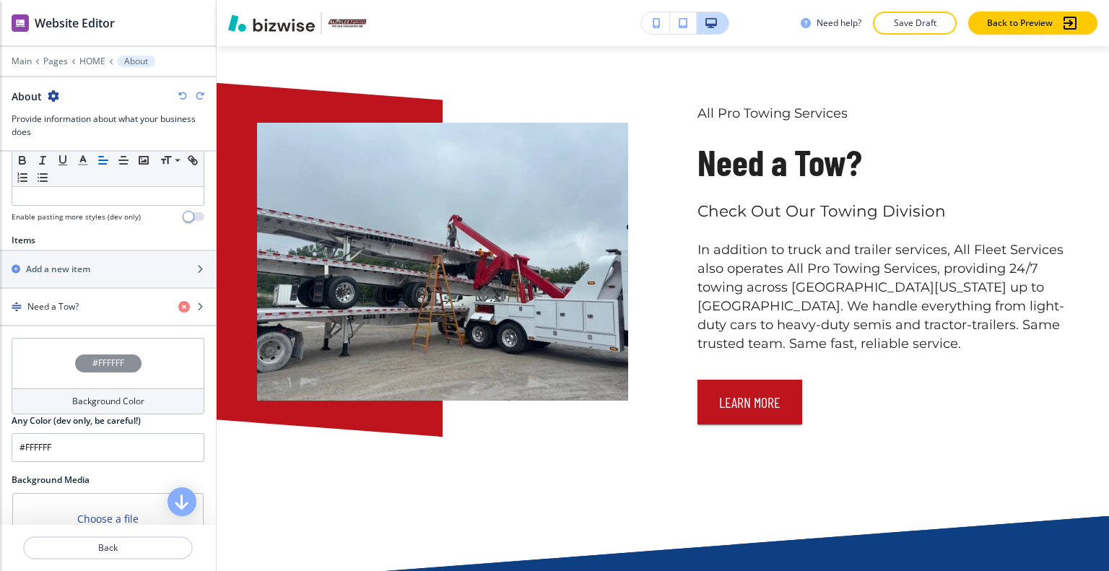
scroll to position [505, 0]
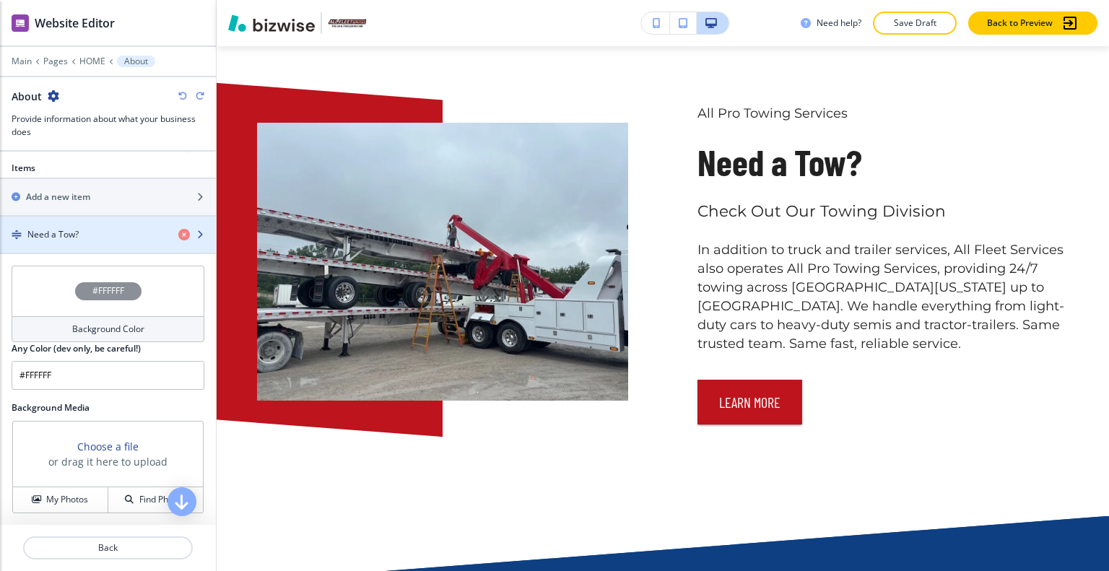
click at [83, 245] on div "button" at bounding box center [108, 247] width 216 height 12
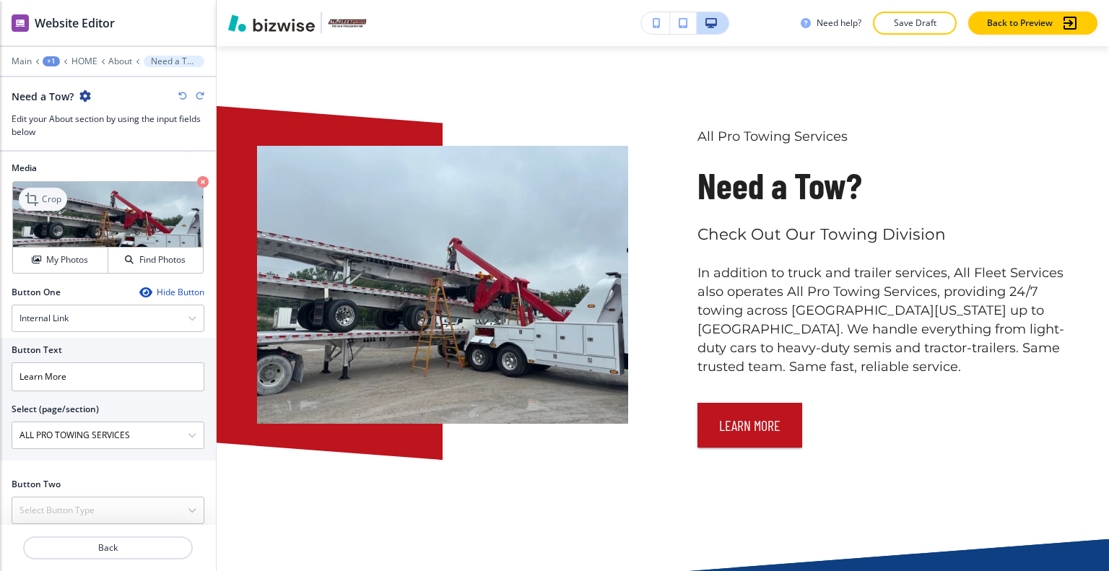
click at [43, 193] on p "Crop" at bounding box center [51, 199] width 19 height 13
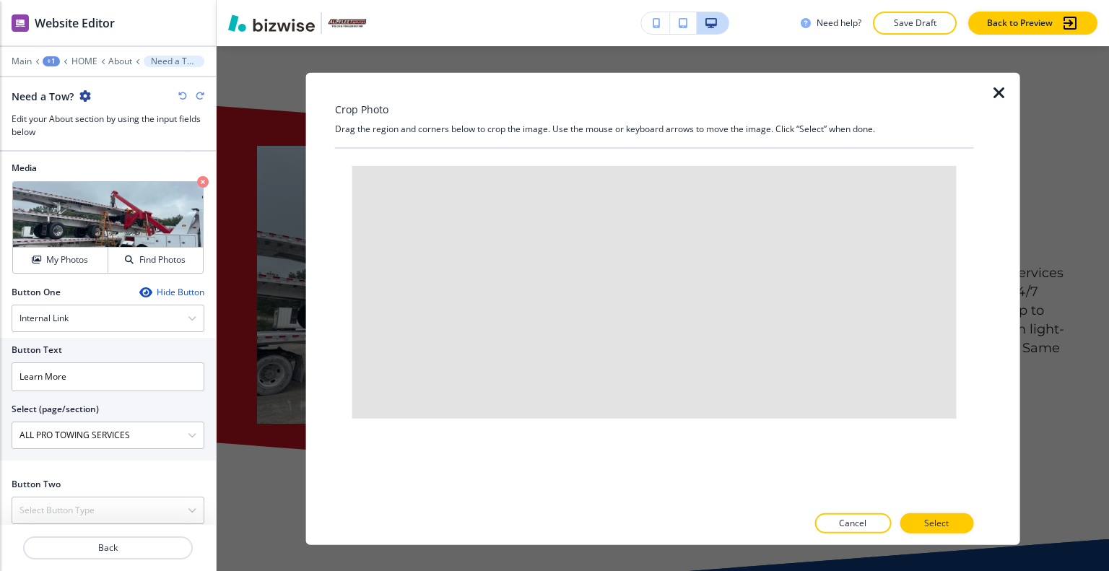
click at [998, 95] on icon "button" at bounding box center [998, 92] width 17 height 17
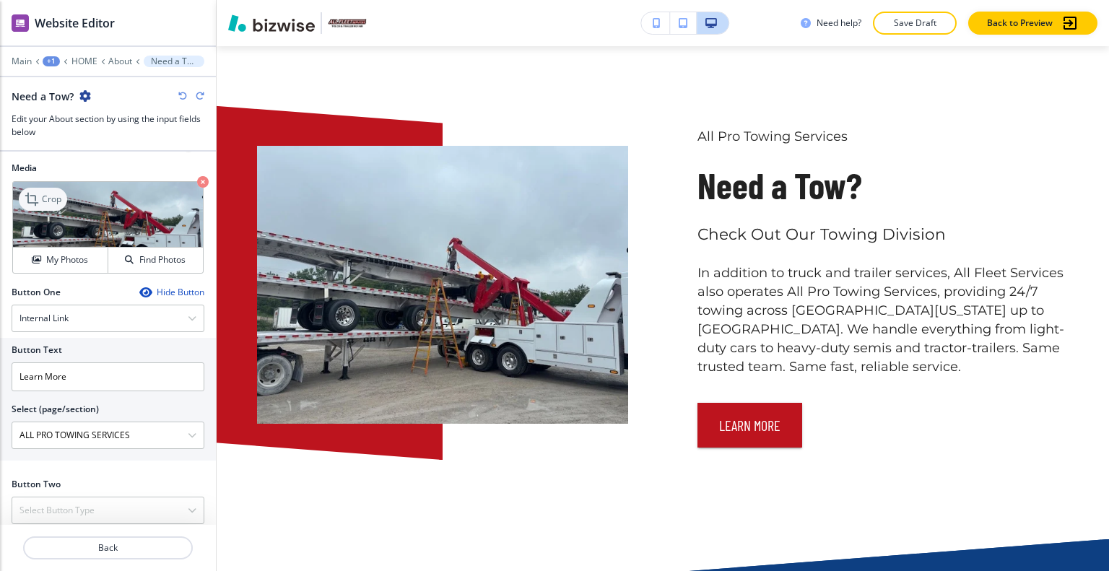
click at [43, 193] on p "Crop" at bounding box center [51, 199] width 19 height 13
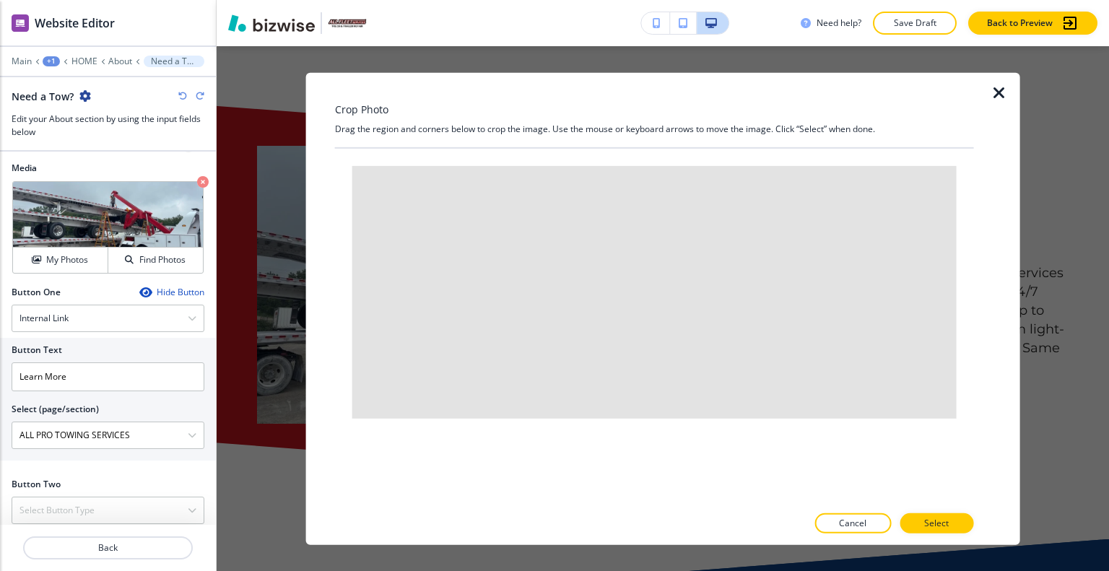
click at [997, 92] on icon "button" at bounding box center [998, 92] width 17 height 17
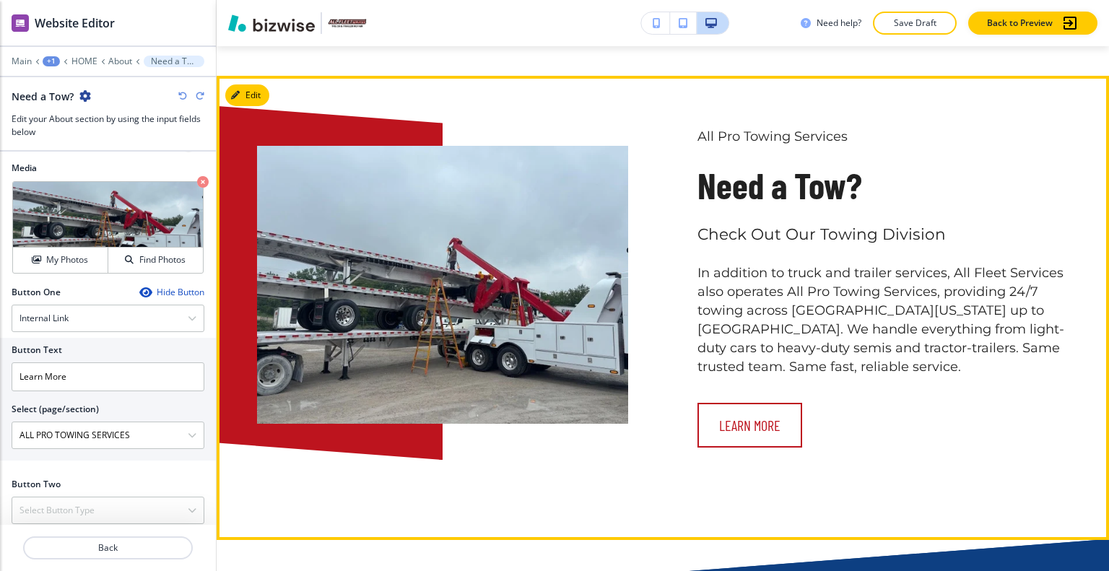
click at [762, 412] on button "Learn More" at bounding box center [749, 425] width 105 height 45
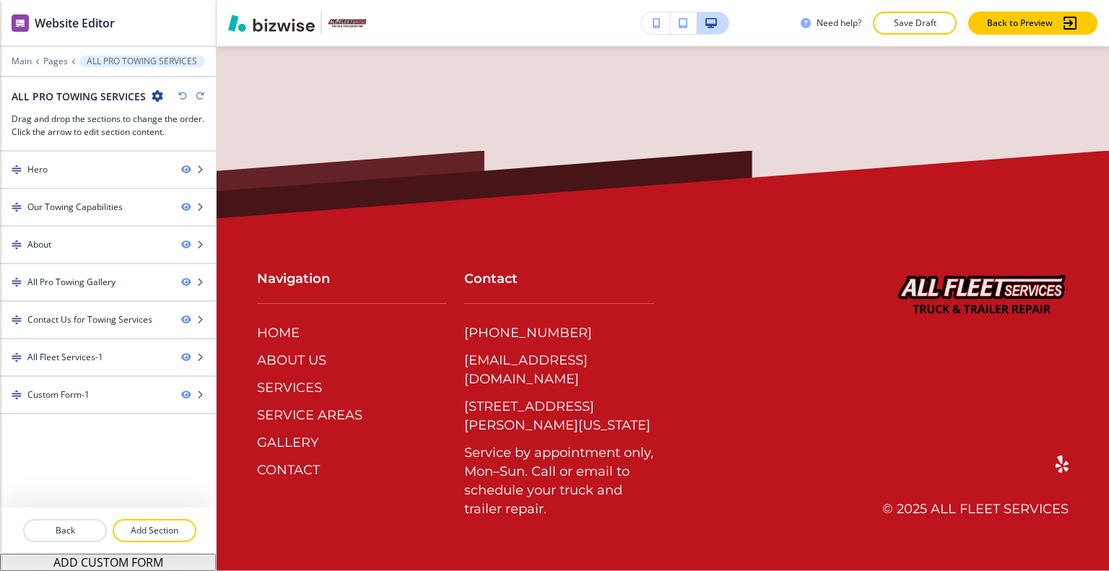
scroll to position [0, 0]
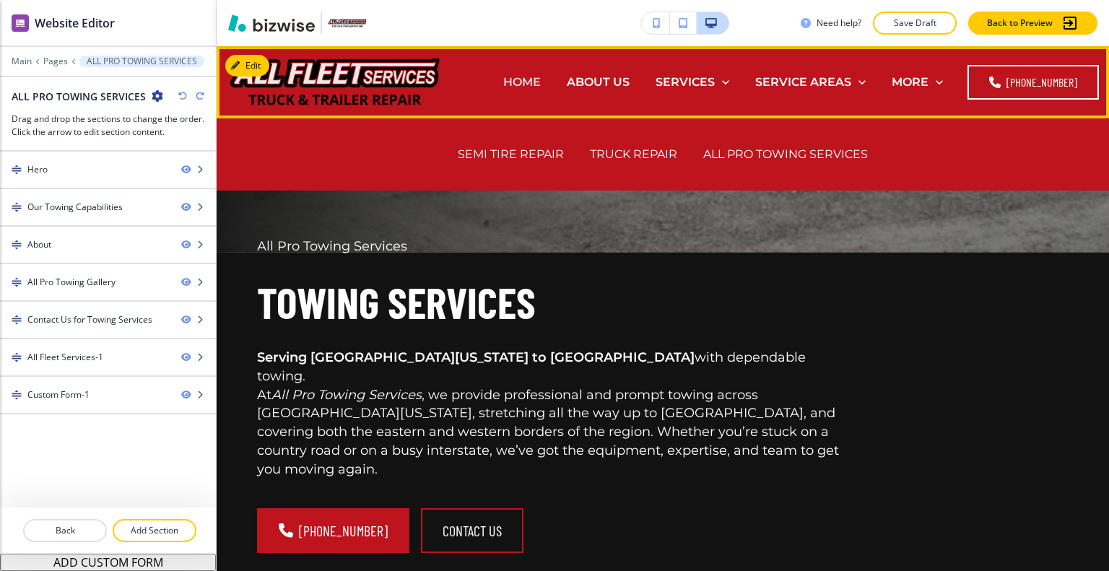
click at [534, 80] on p "HOME" at bounding box center [522, 82] width 38 height 17
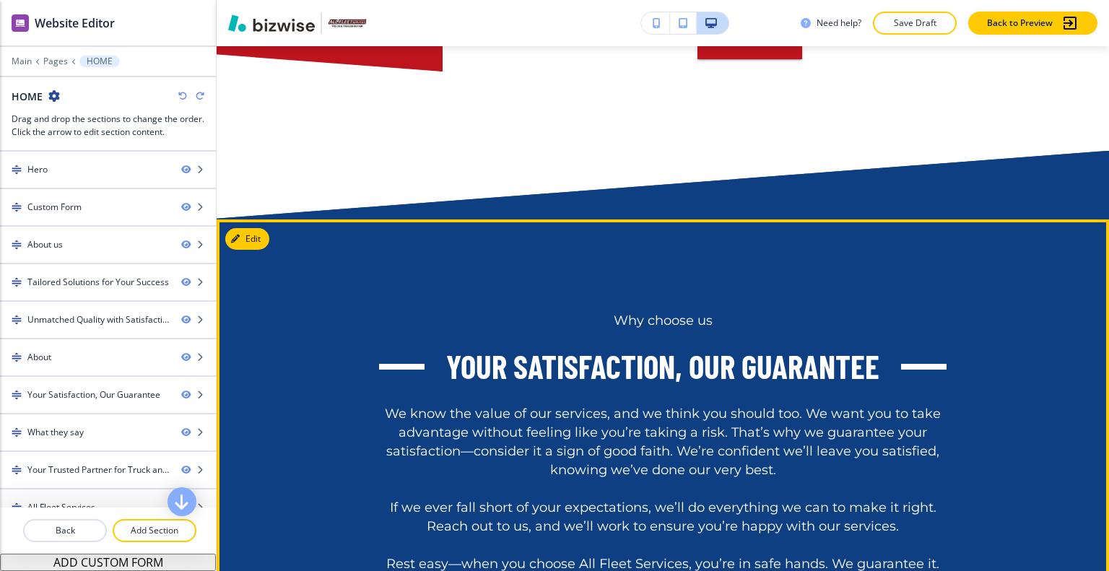
scroll to position [5125, 0]
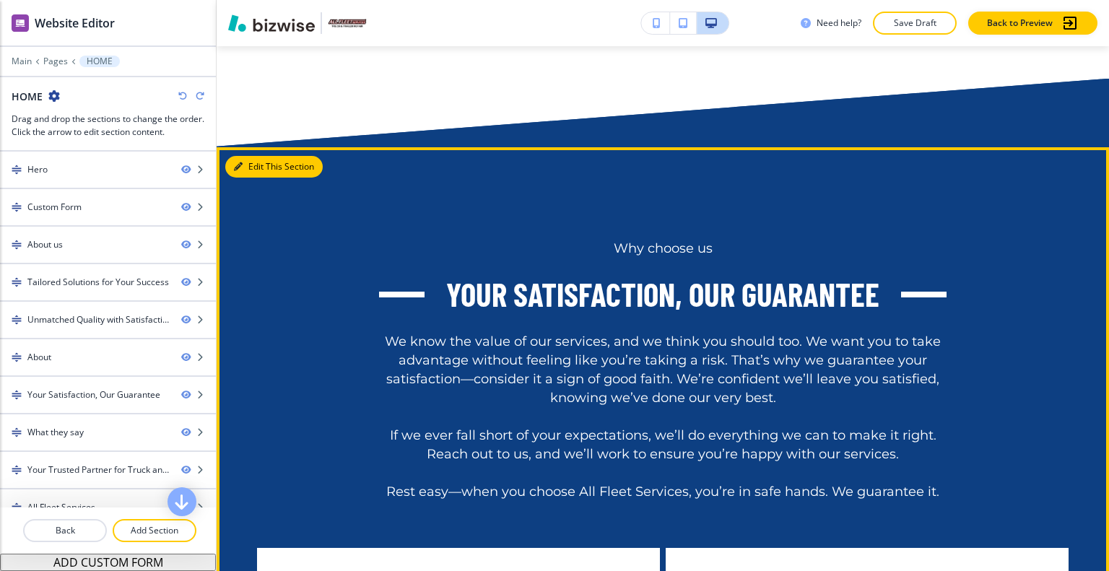
click at [245, 156] on button "Edit This Section" at bounding box center [273, 167] width 97 height 22
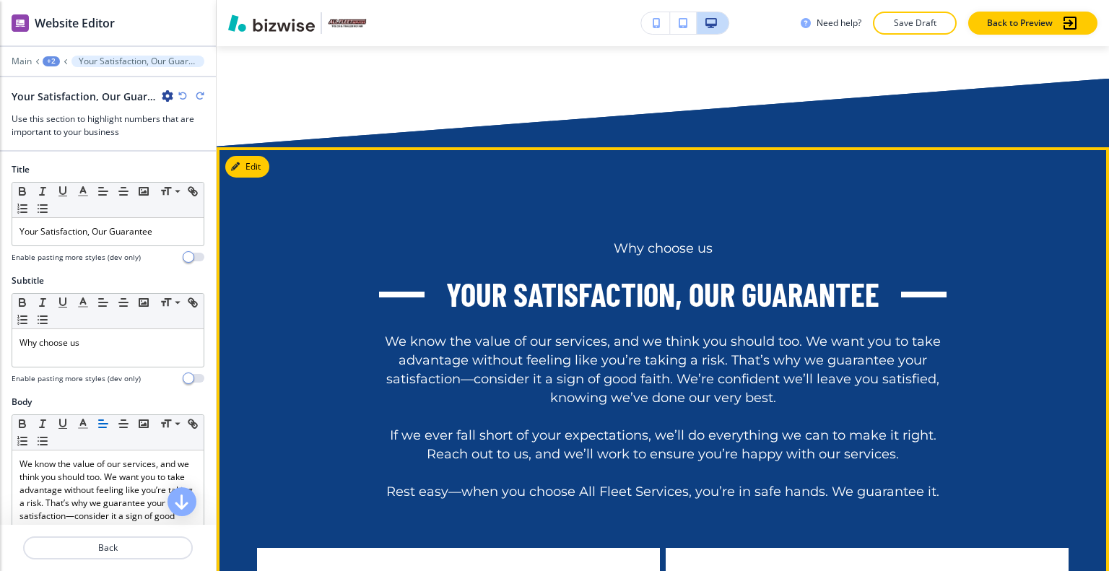
scroll to position [5219, 0]
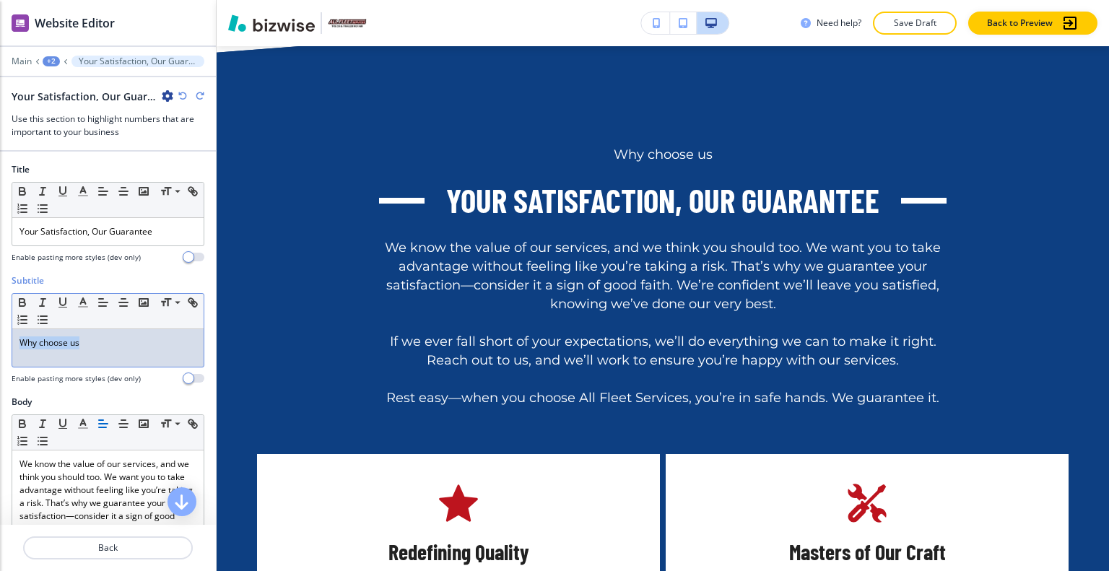
drag, startPoint x: 130, startPoint y: 333, endPoint x: 0, endPoint y: 318, distance: 130.8
click at [0, 318] on div "Subtitle Small Normal Large Huge Why choose us Enable pasting more styles (dev …" at bounding box center [108, 334] width 216 height 121
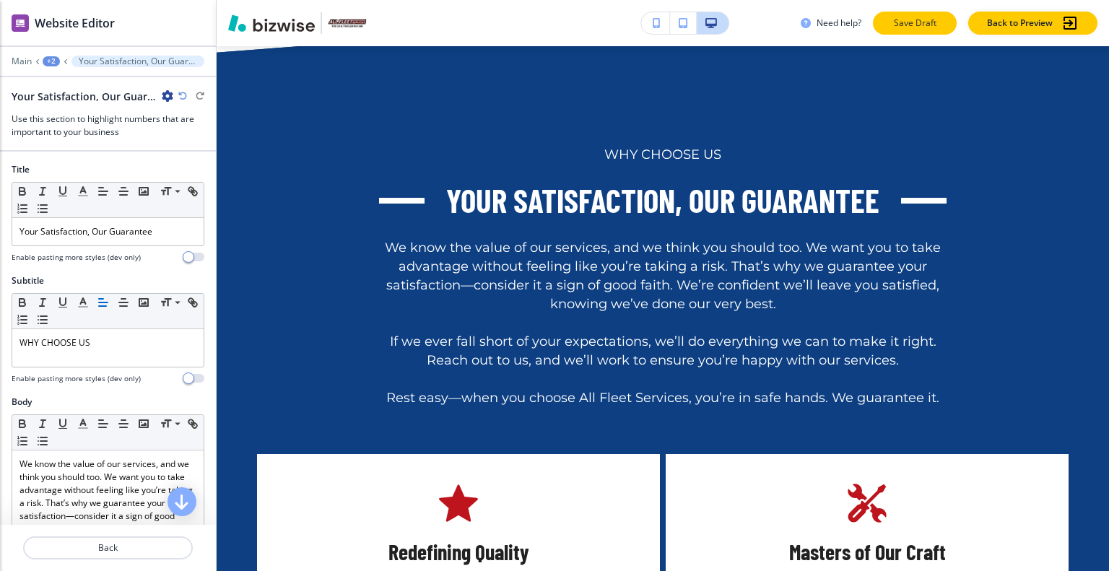
click at [919, 17] on p "Save Draft" at bounding box center [914, 23] width 46 height 13
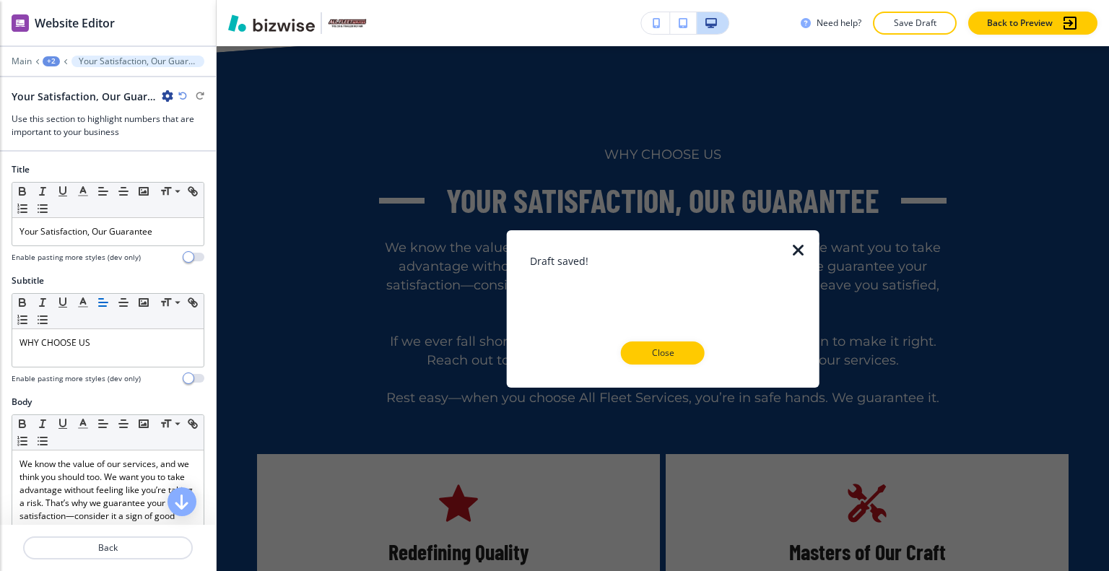
click at [797, 245] on icon "button" at bounding box center [798, 249] width 17 height 17
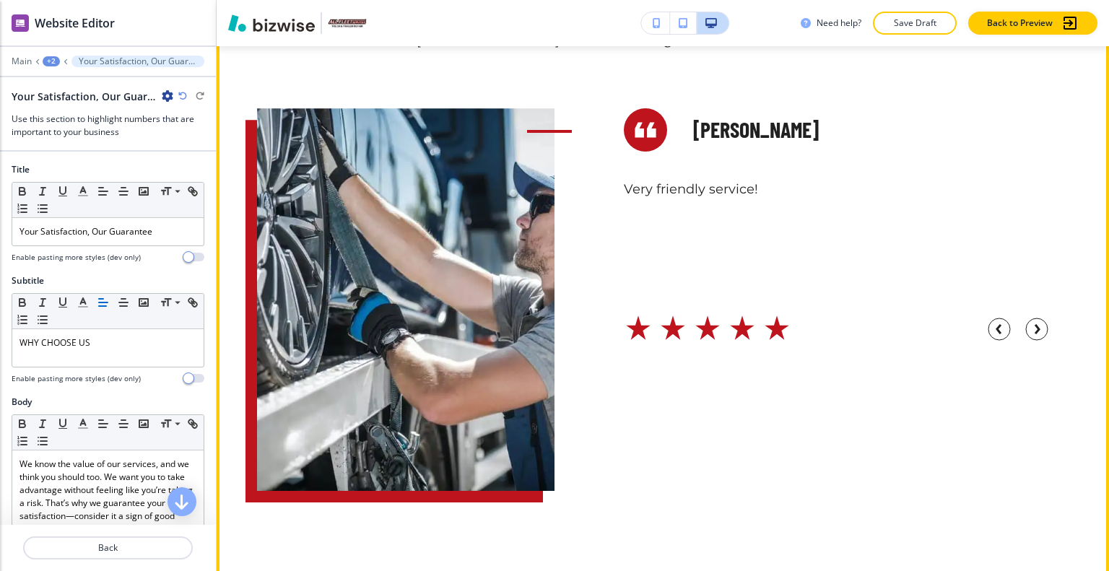
scroll to position [6301, 0]
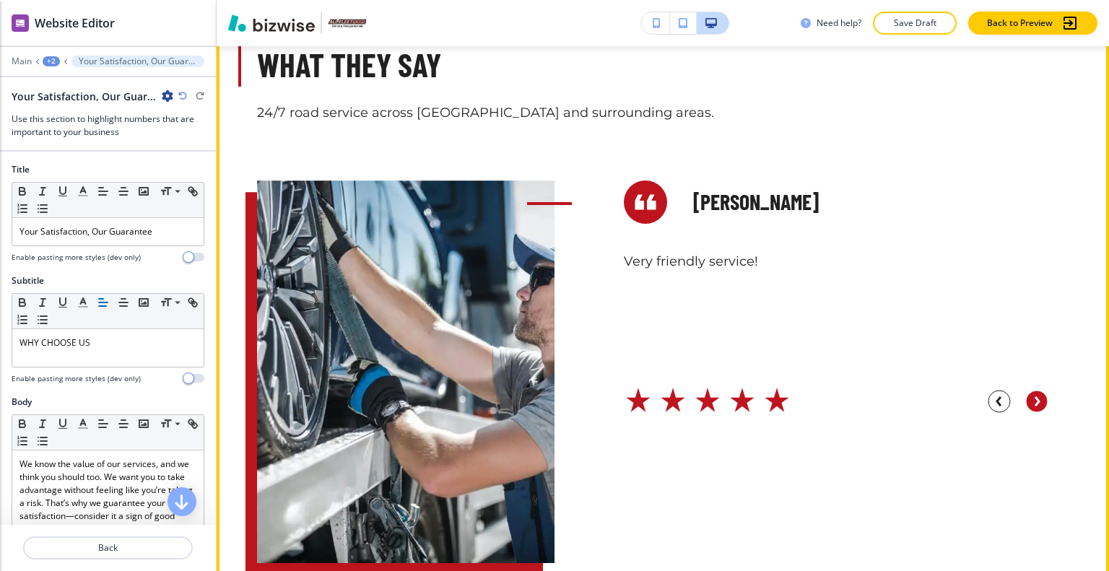
click at [1033, 392] on circle "button" at bounding box center [1037, 402] width 22 height 22
click at [1030, 391] on circle "button" at bounding box center [1037, 402] width 22 height 22
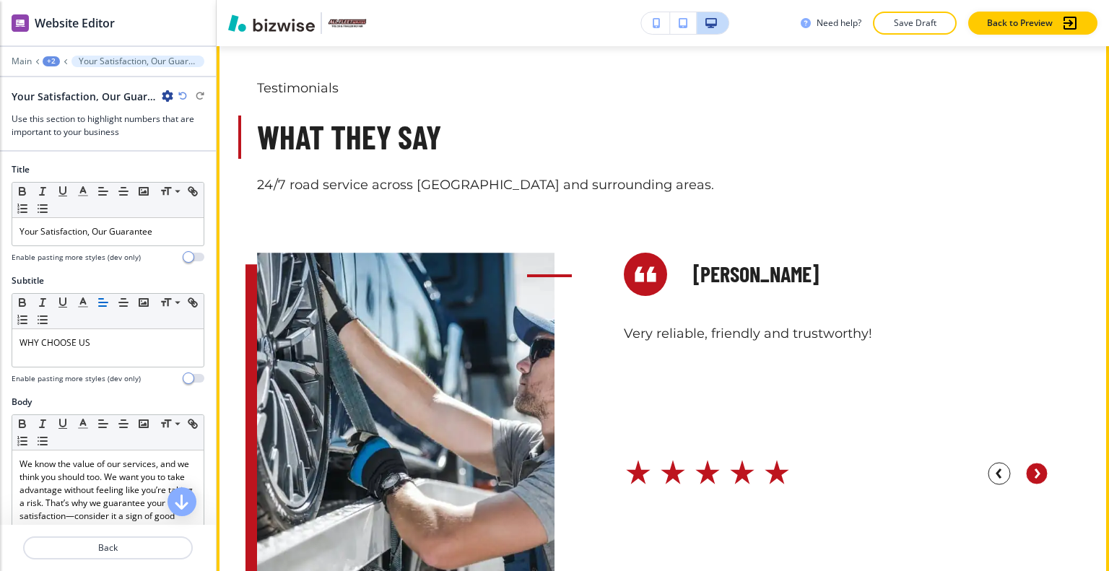
click at [1030, 391] on div "Briee R. Very reliable, friendly and trustworthy!" at bounding box center [846, 369] width 445 height 233
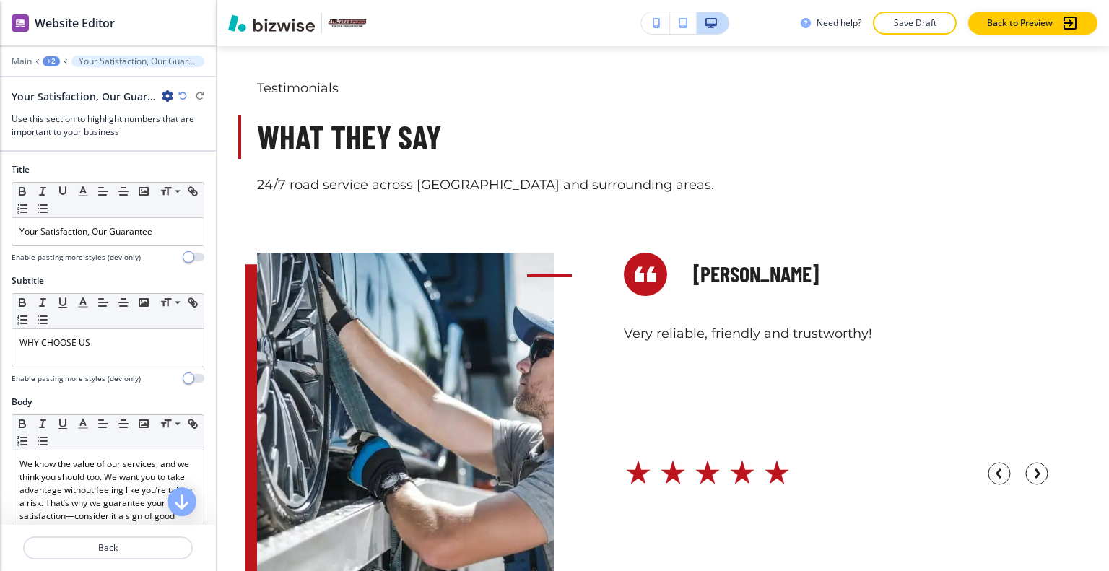
scroll to position [6013, 0]
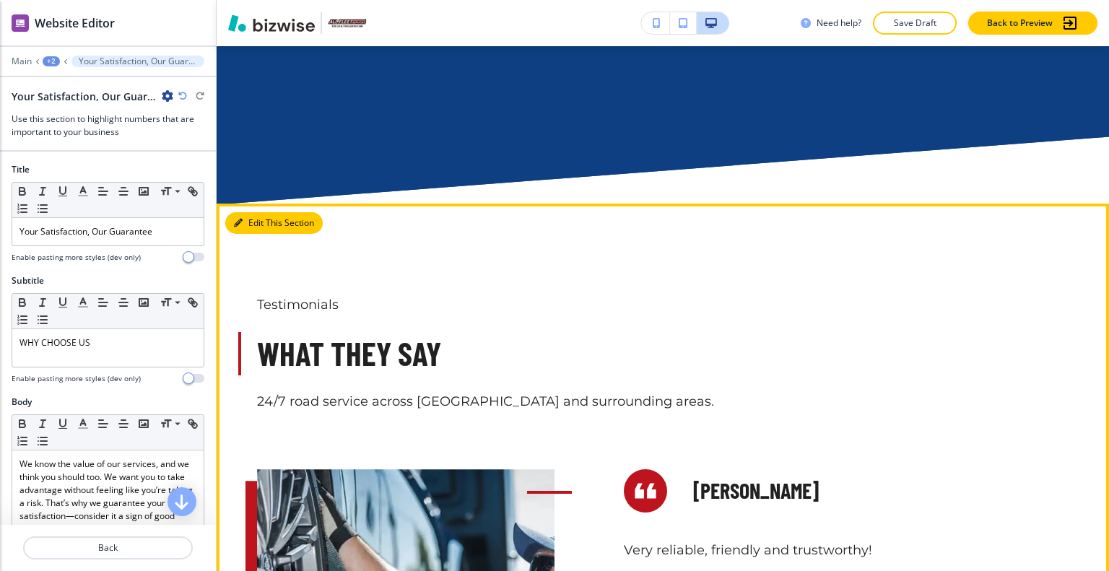
click at [254, 212] on button "Edit This Section" at bounding box center [273, 223] width 97 height 22
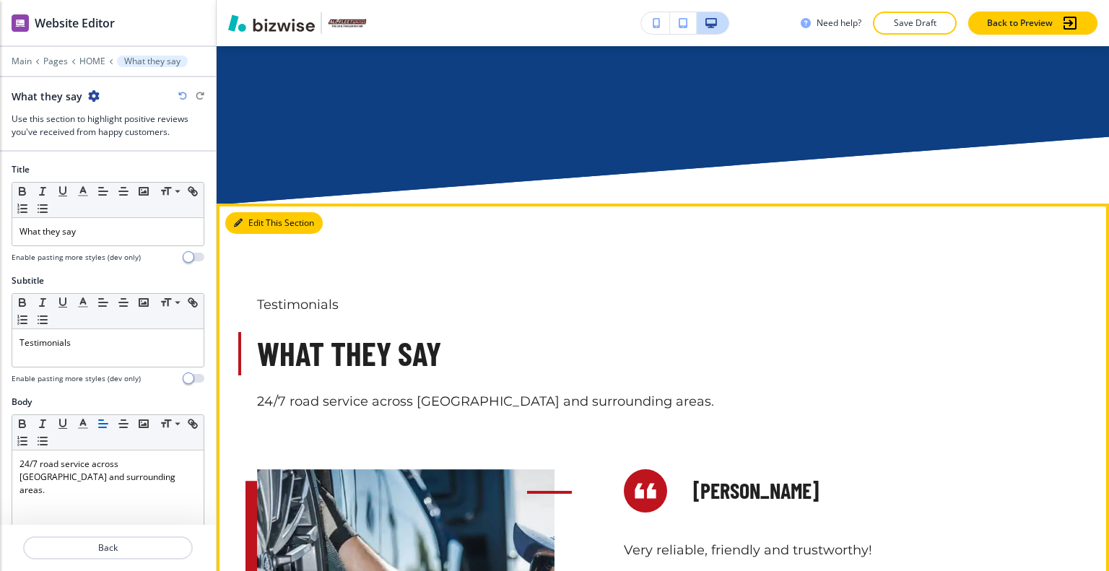
scroll to position [6164, 0]
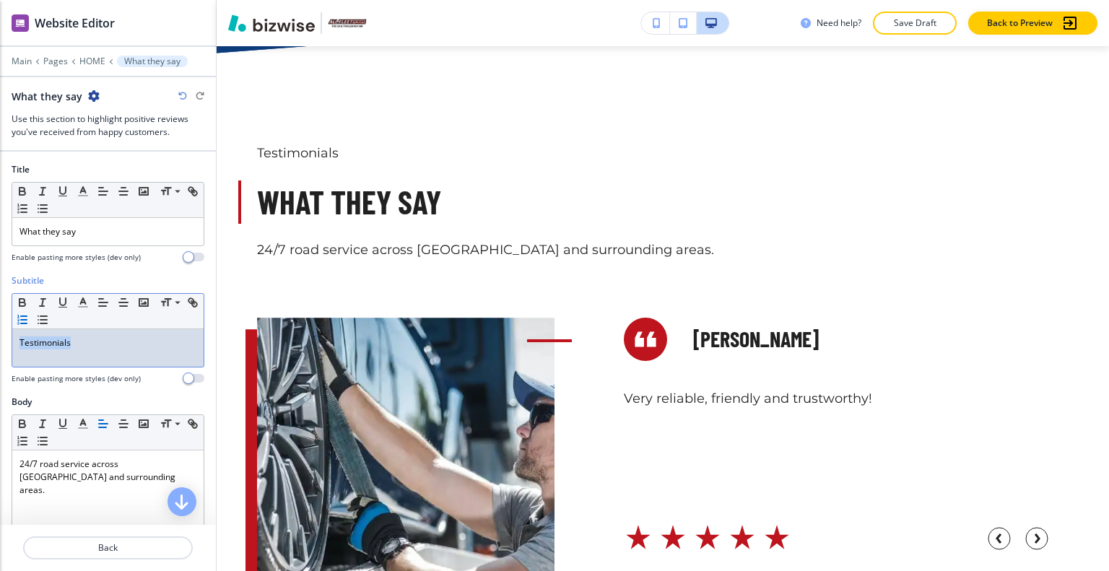
drag, startPoint x: 113, startPoint y: 345, endPoint x: 35, endPoint y: 319, distance: 81.5
click at [2, 327] on div "Subtitle Small Normal Large Huge Testimonials Enable pasting more styles (dev o…" at bounding box center [108, 334] width 216 height 121
click at [80, 302] on icon "button" at bounding box center [83, 302] width 13 height 13
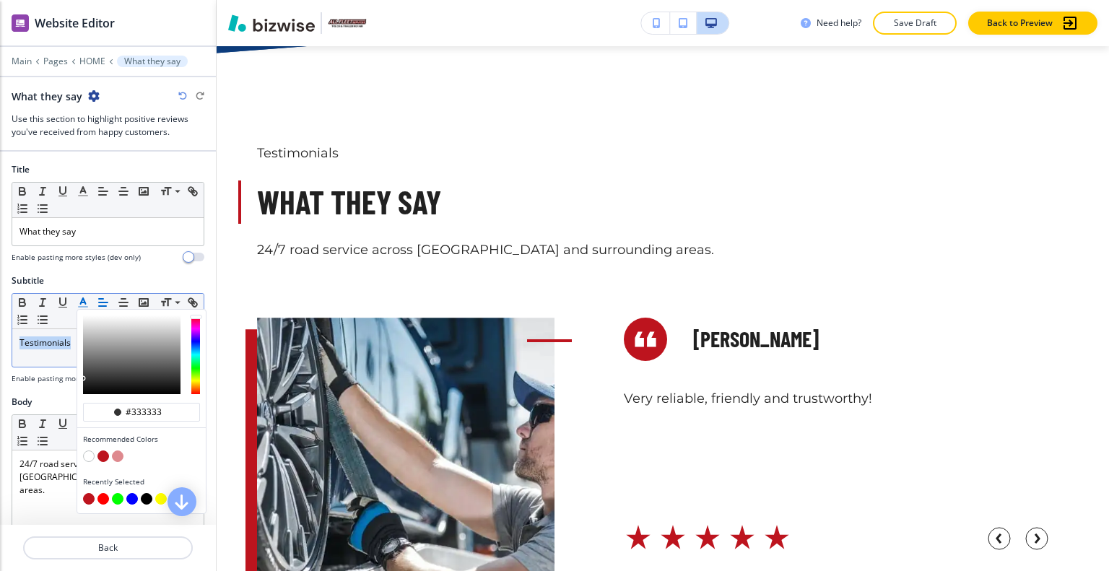
click at [105, 455] on button "button" at bounding box center [103, 456] width 12 height 12
type input "#bd141e"
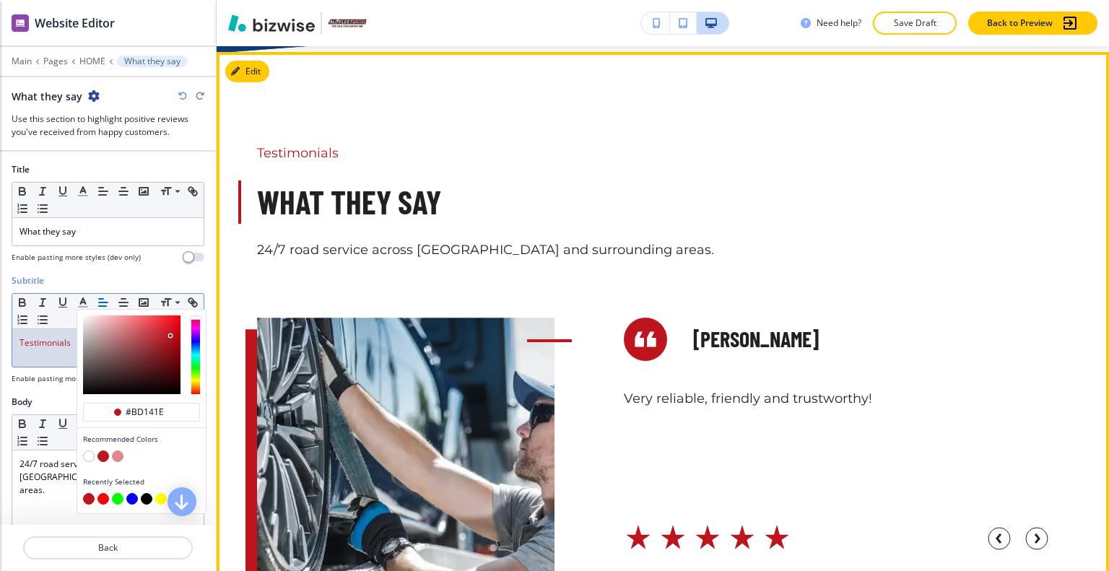
click at [536, 224] on div "Testimonials What they say 24/7 road service across Chicago and surrounding are…" at bounding box center [662, 201] width 811 height 115
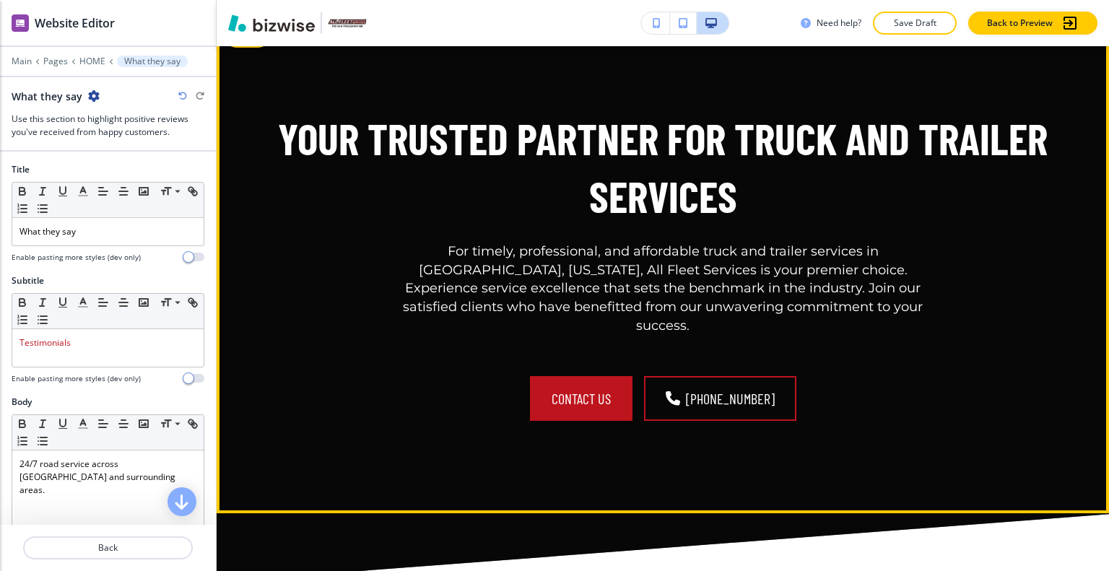
scroll to position [6958, 0]
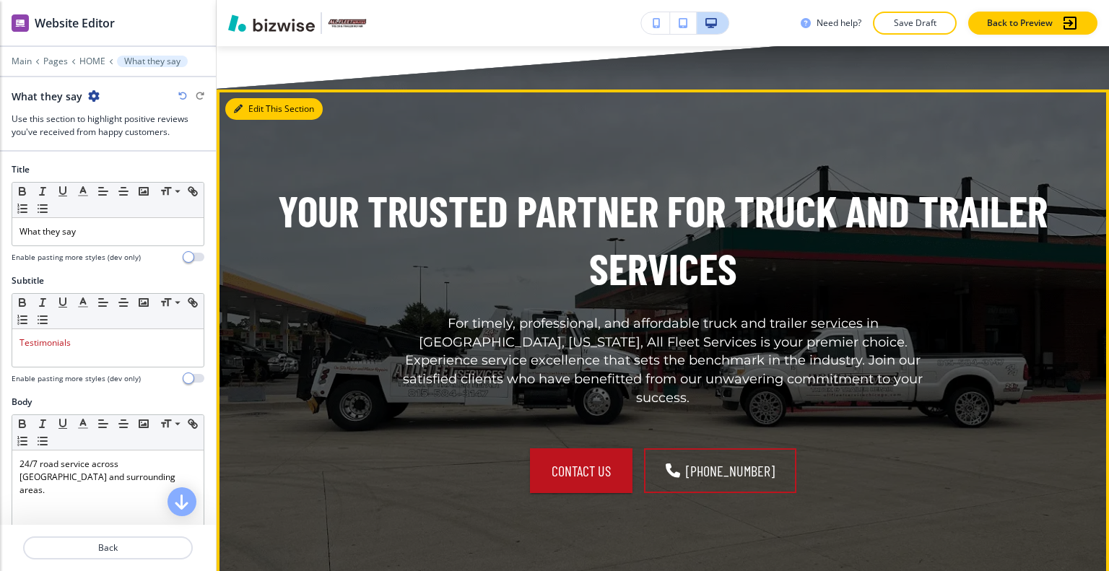
click at [255, 98] on button "Edit This Section" at bounding box center [273, 109] width 97 height 22
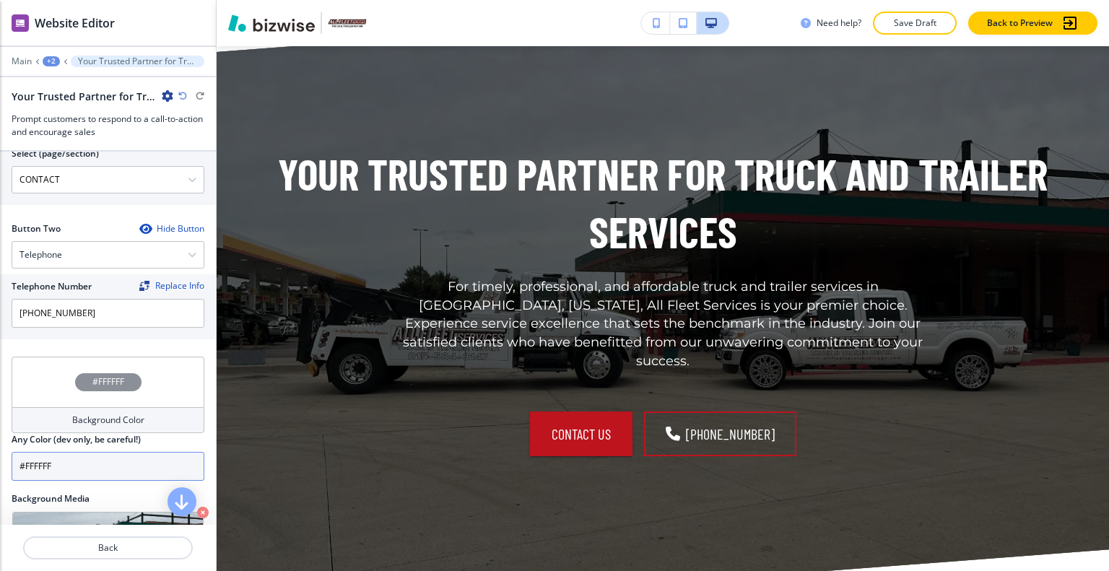
scroll to position [782, 0]
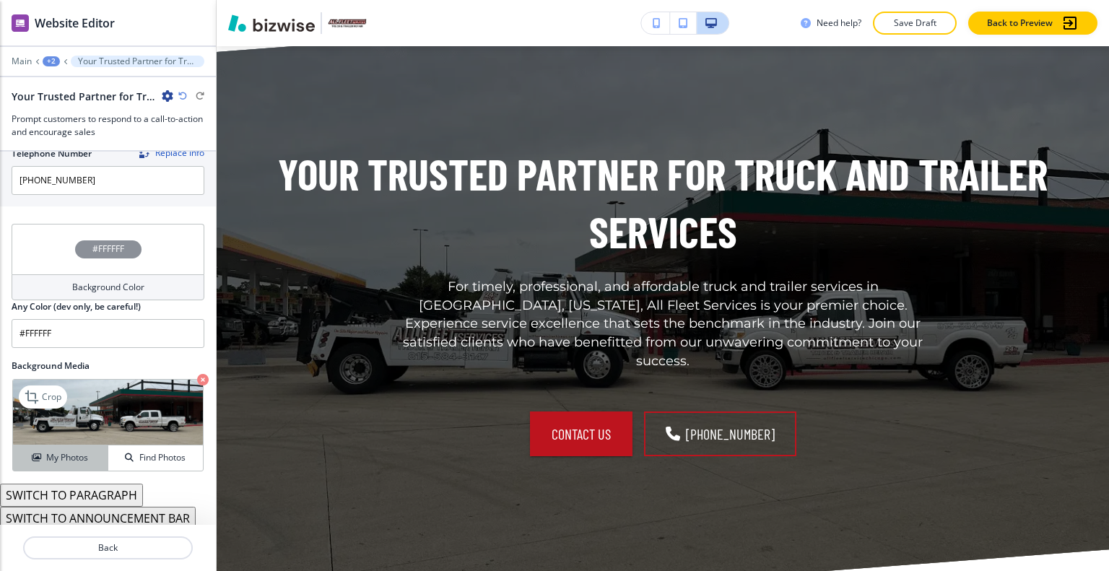
click at [55, 461] on button "My Photos" at bounding box center [60, 457] width 95 height 25
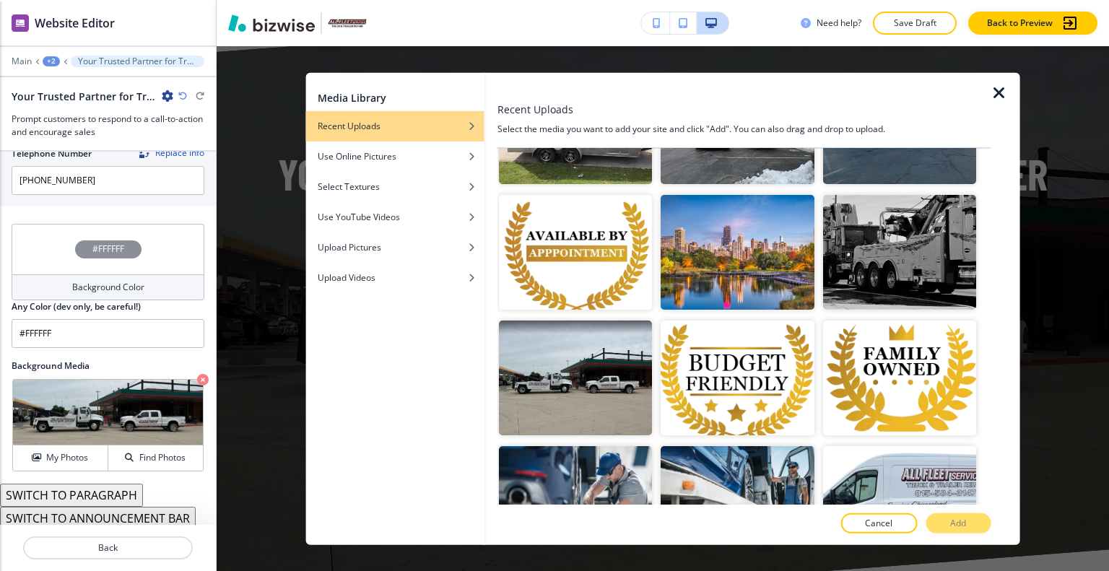
scroll to position [753, 0]
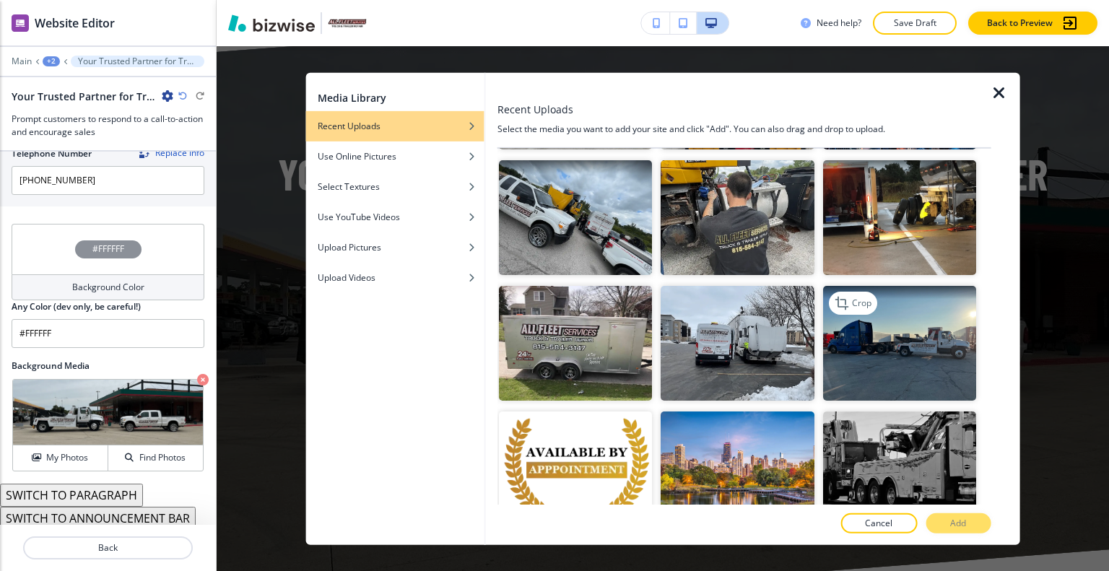
click at [898, 317] on img "button" at bounding box center [898, 343] width 153 height 115
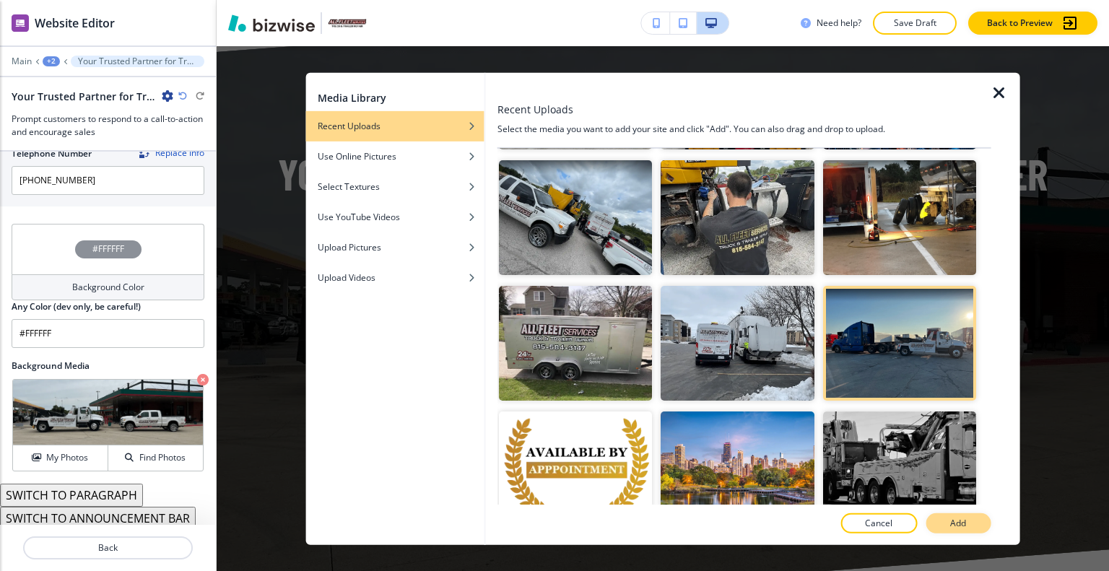
click at [961, 523] on p "Add" at bounding box center [958, 523] width 16 height 13
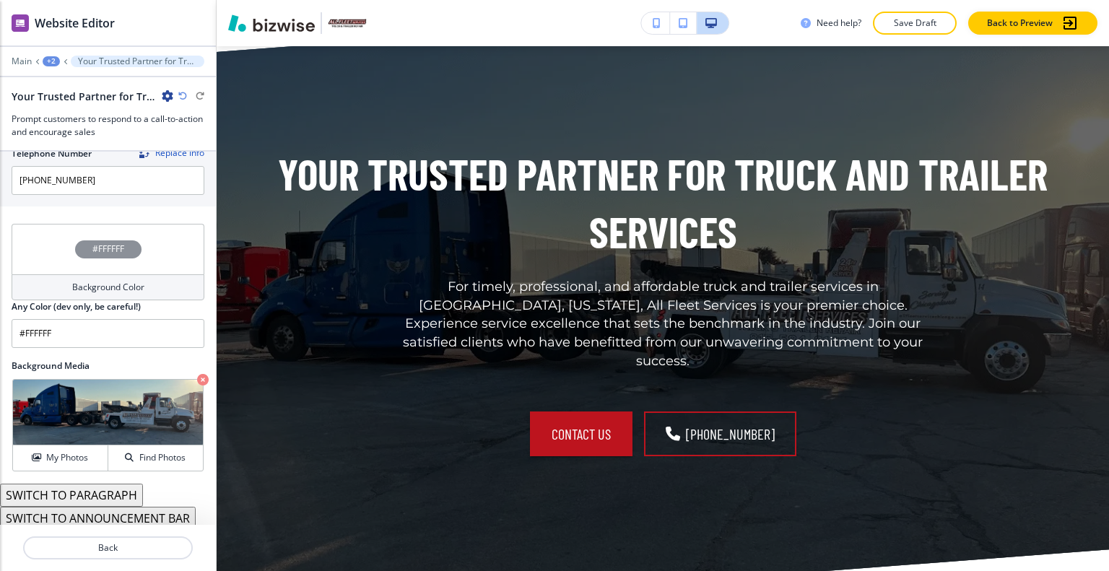
click at [182, 93] on icon "button" at bounding box center [182, 96] width 9 height 9
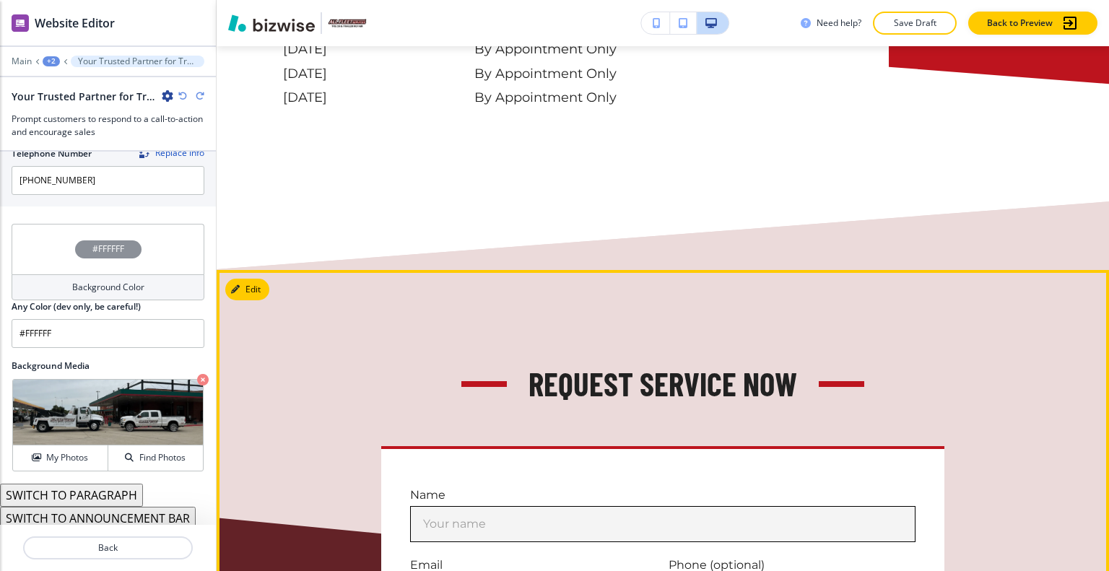
scroll to position [8367, 0]
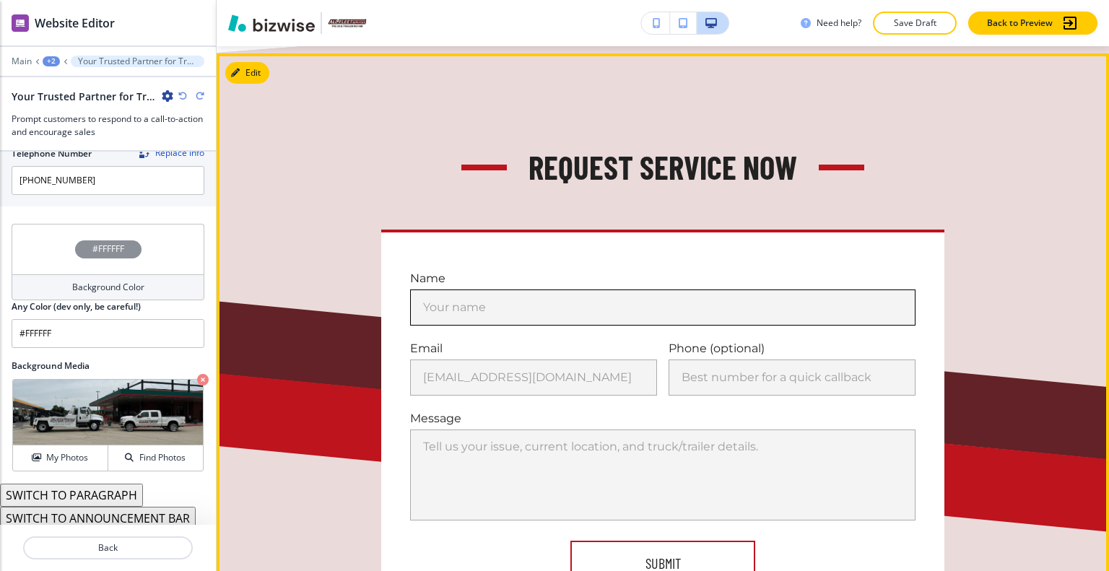
click at [540, 289] on input "Your name" at bounding box center [662, 307] width 505 height 36
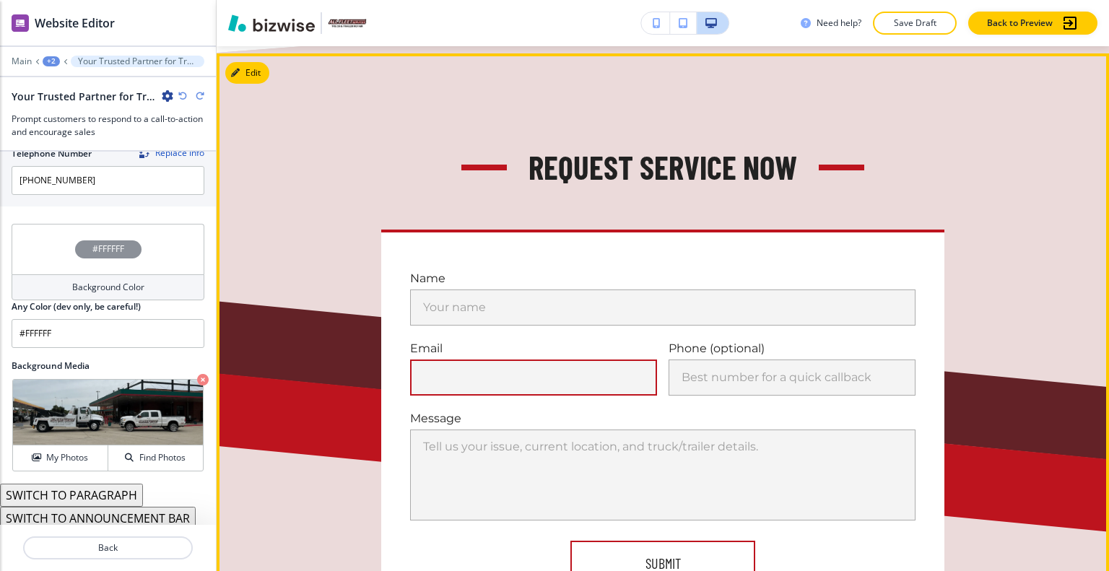
drag, startPoint x: 556, startPoint y: 319, endPoint x: 621, endPoint y: 323, distance: 65.1
click at [557, 359] on input "you@example.com" at bounding box center [533, 377] width 247 height 36
click at [719, 359] on input "Best number for a quick callback" at bounding box center [791, 377] width 247 height 36
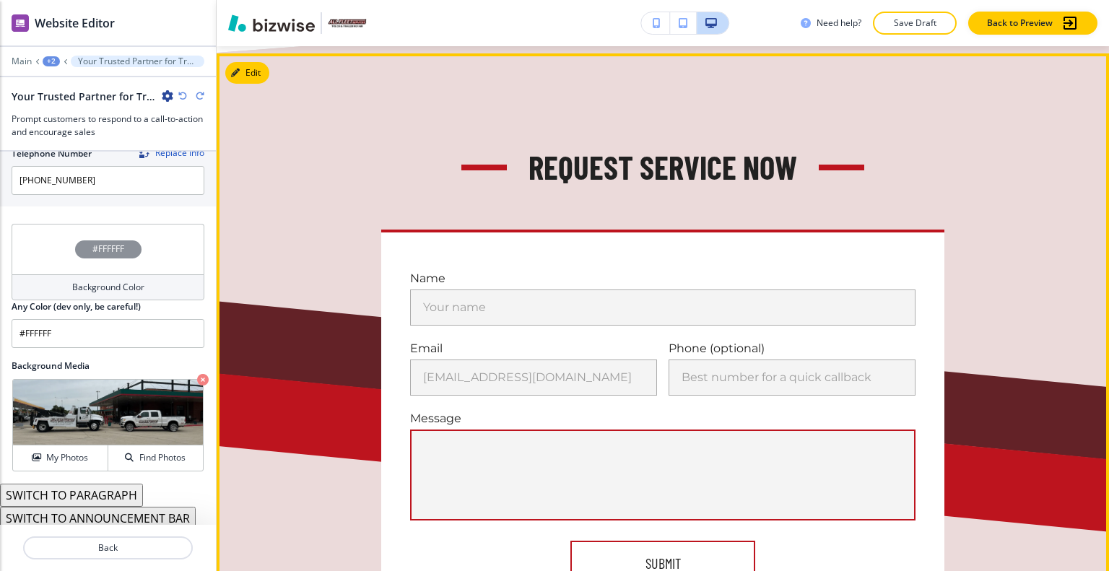
click at [601, 442] on textarea "Tell us your issue, current location, and truck/trailer details." at bounding box center [662, 475] width 479 height 66
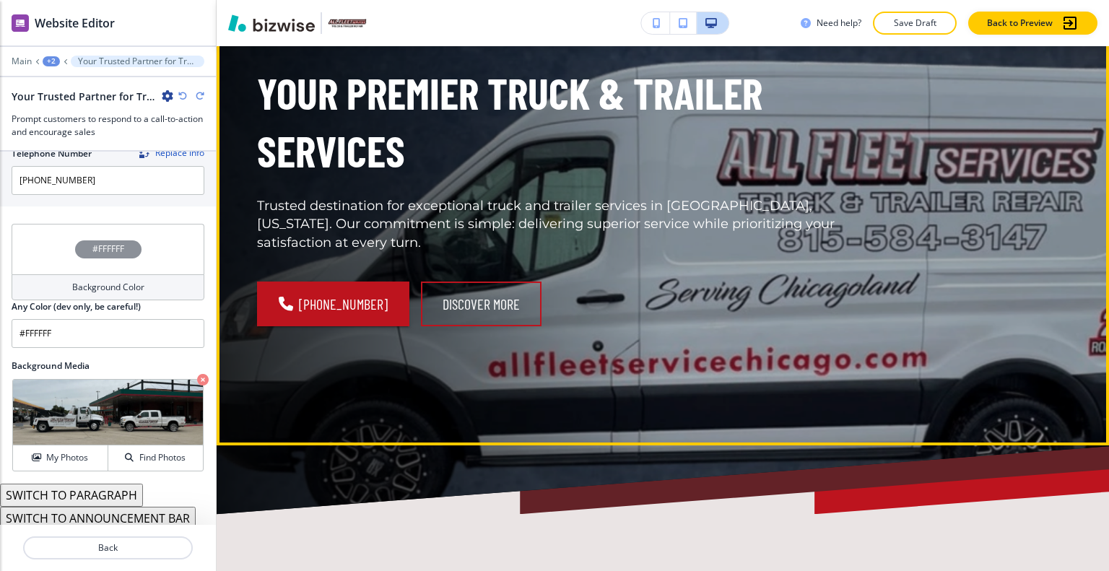
scroll to position [0, 0]
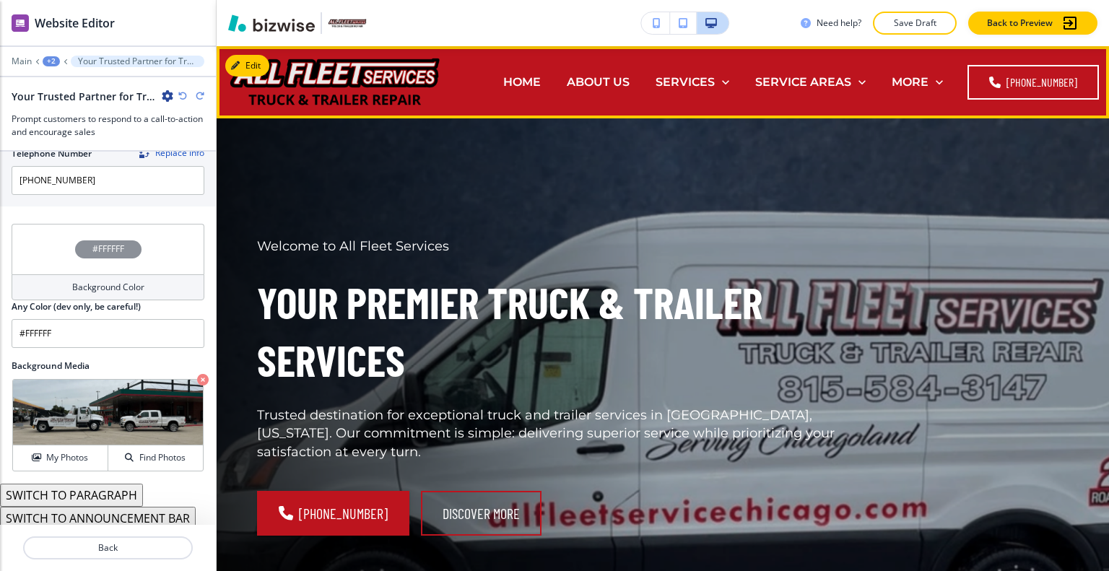
drag, startPoint x: 621, startPoint y: 82, endPoint x: 443, endPoint y: 0, distance: 196.1
click at [621, 82] on p "ABOUT US" at bounding box center [598, 82] width 63 height 17
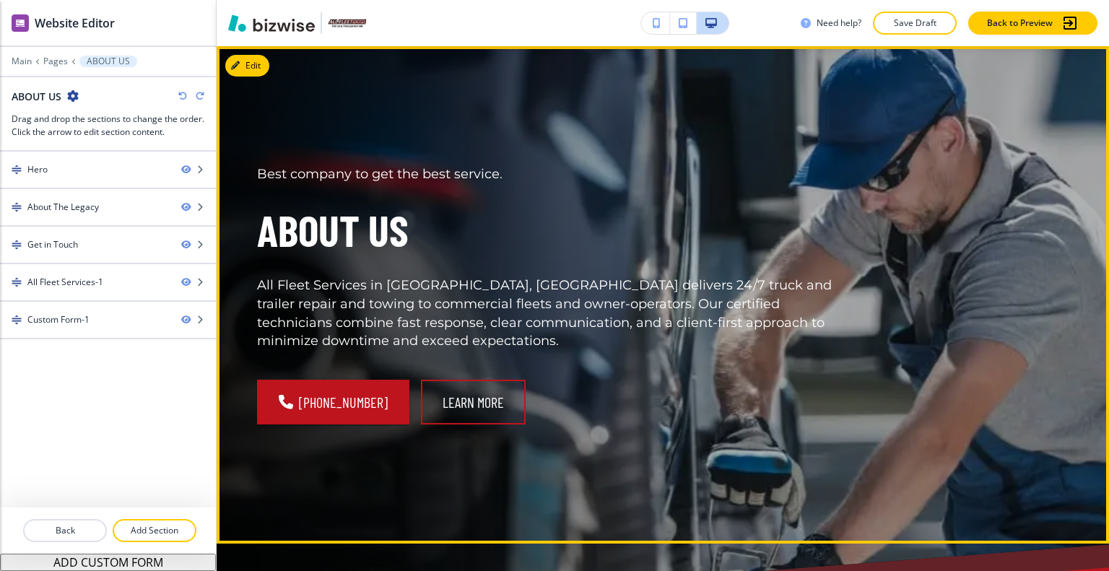
scroll to position [217, 0]
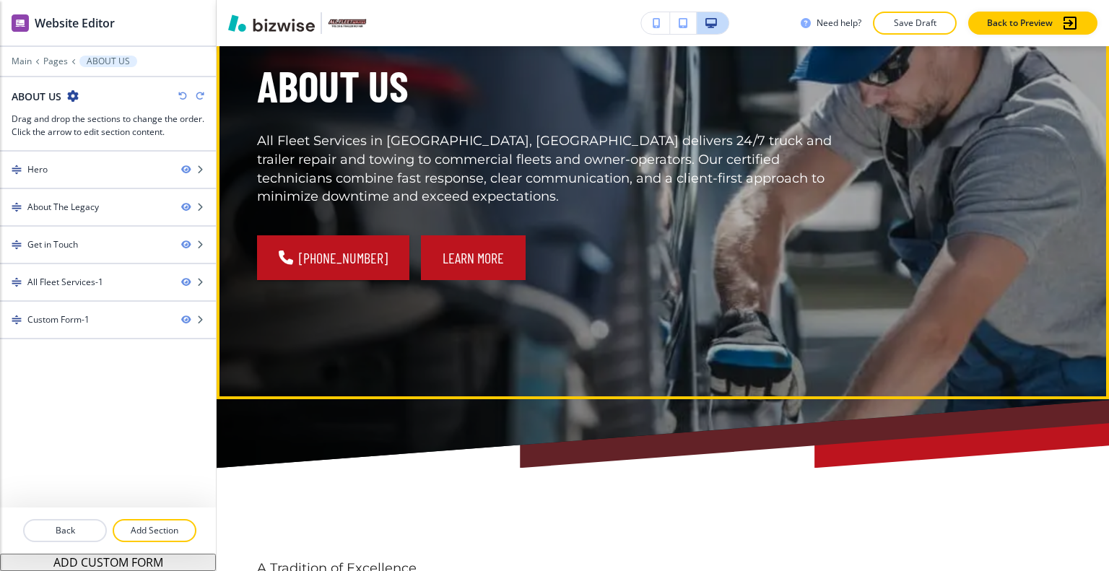
click at [468, 259] on button "Learn More" at bounding box center [473, 257] width 105 height 45
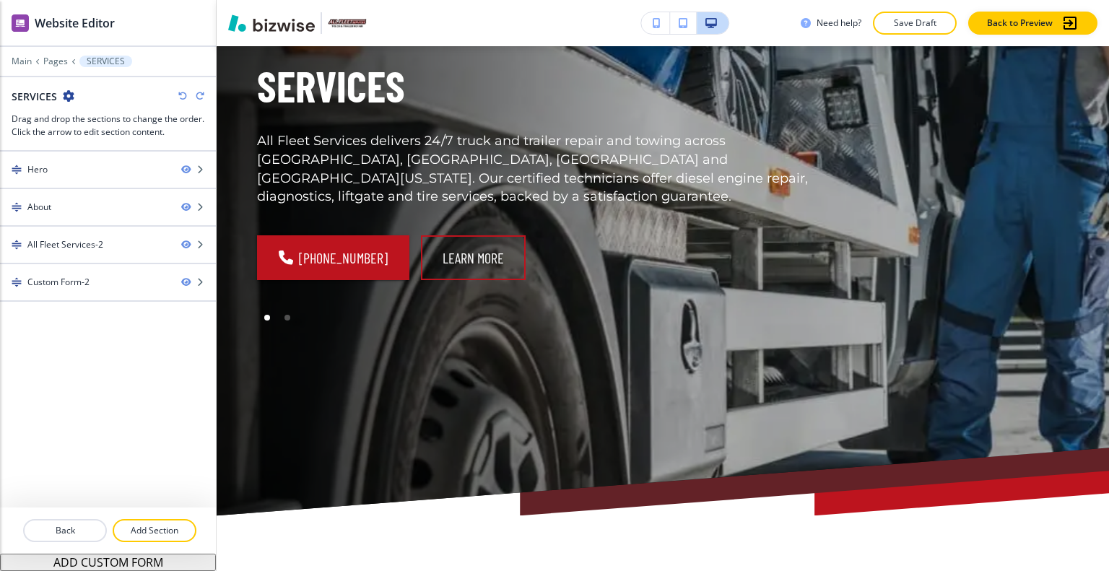
scroll to position [0, 0]
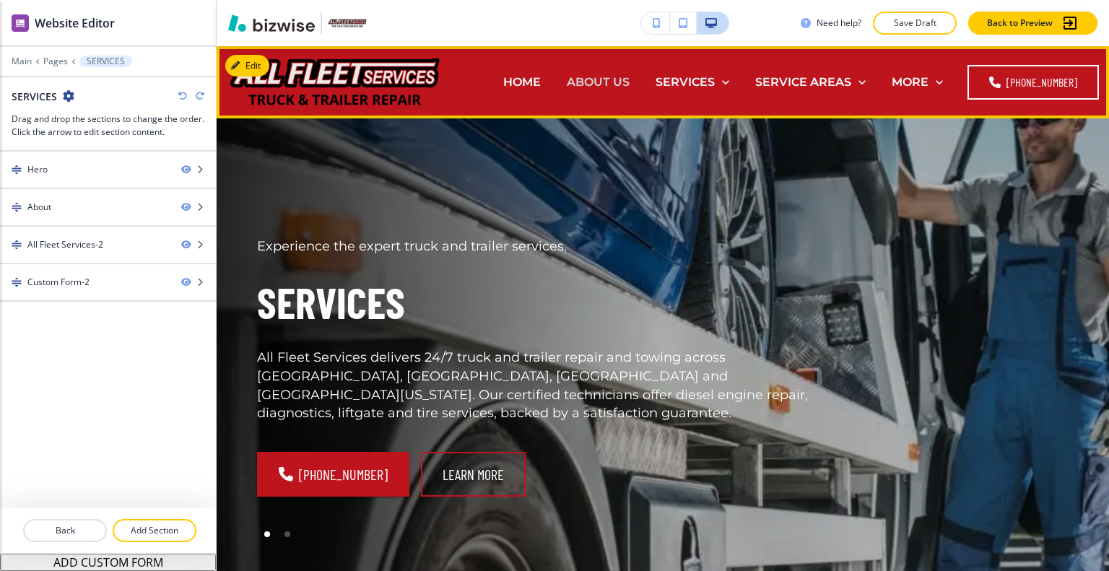
click at [599, 85] on p "ABOUT US" at bounding box center [598, 82] width 63 height 17
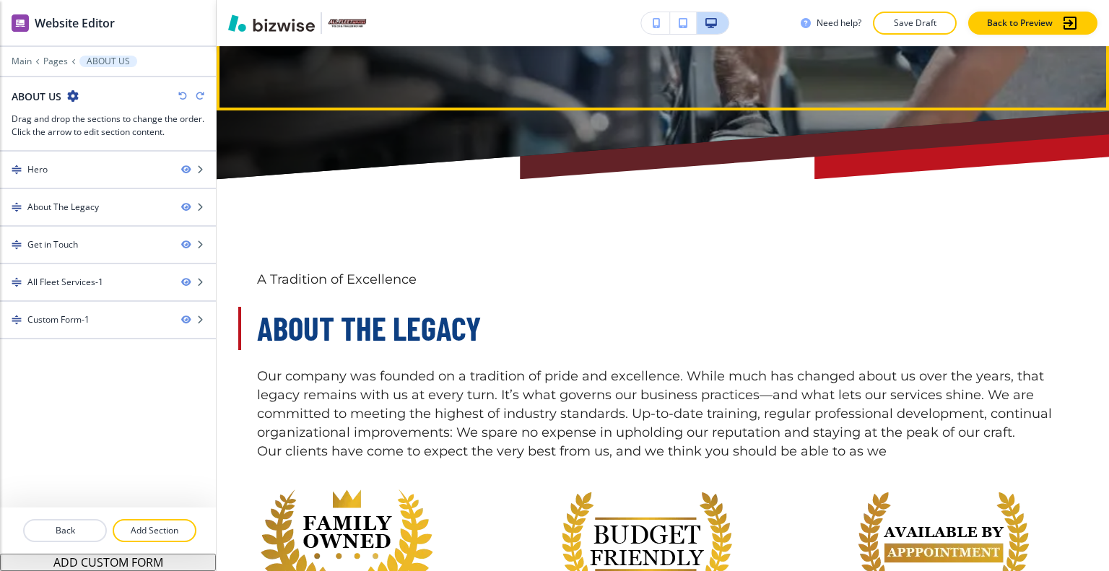
scroll to position [577, 0]
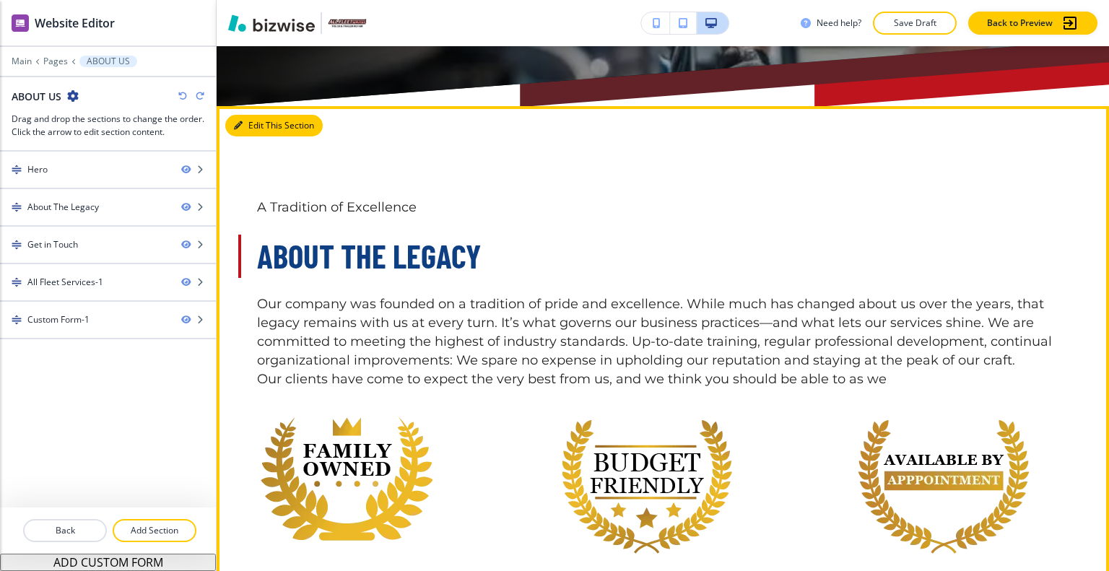
click at [247, 128] on button "Edit This Section" at bounding box center [273, 126] width 97 height 22
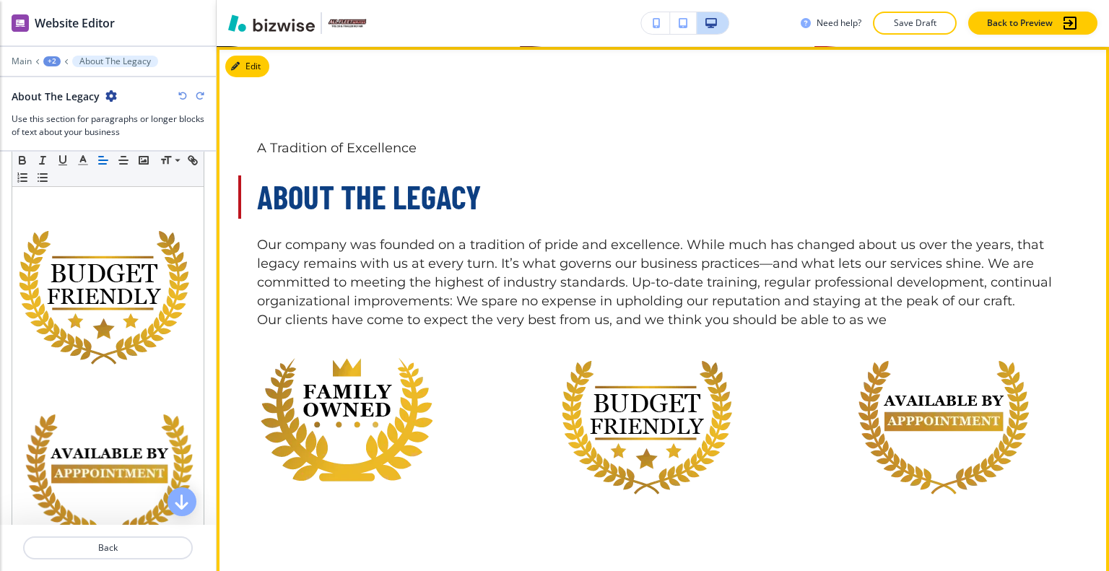
scroll to position [564, 0]
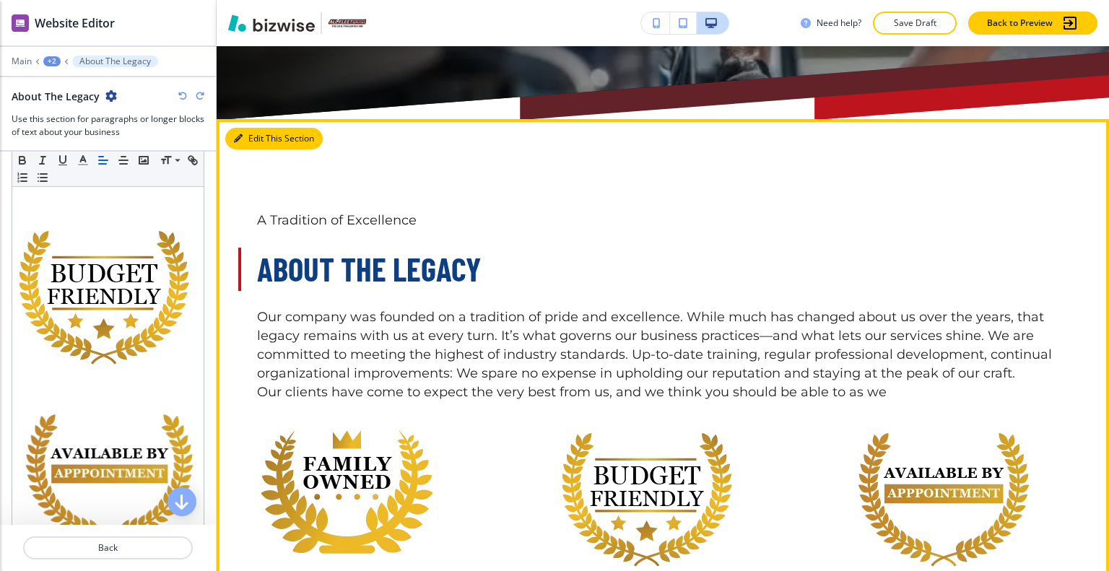
click at [263, 138] on button "Edit This Section" at bounding box center [273, 139] width 97 height 22
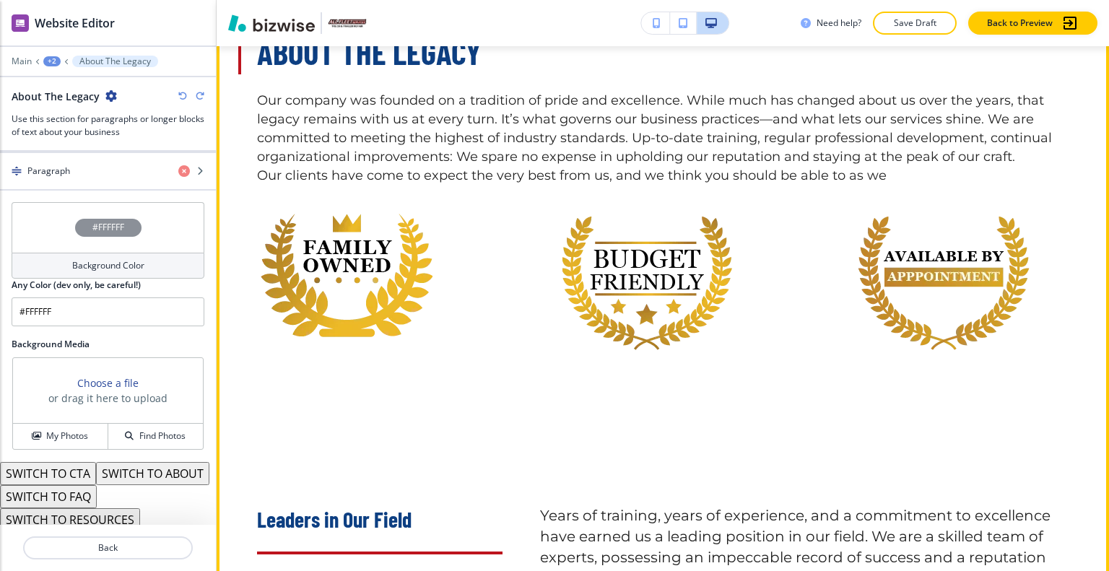
scroll to position [637, 0]
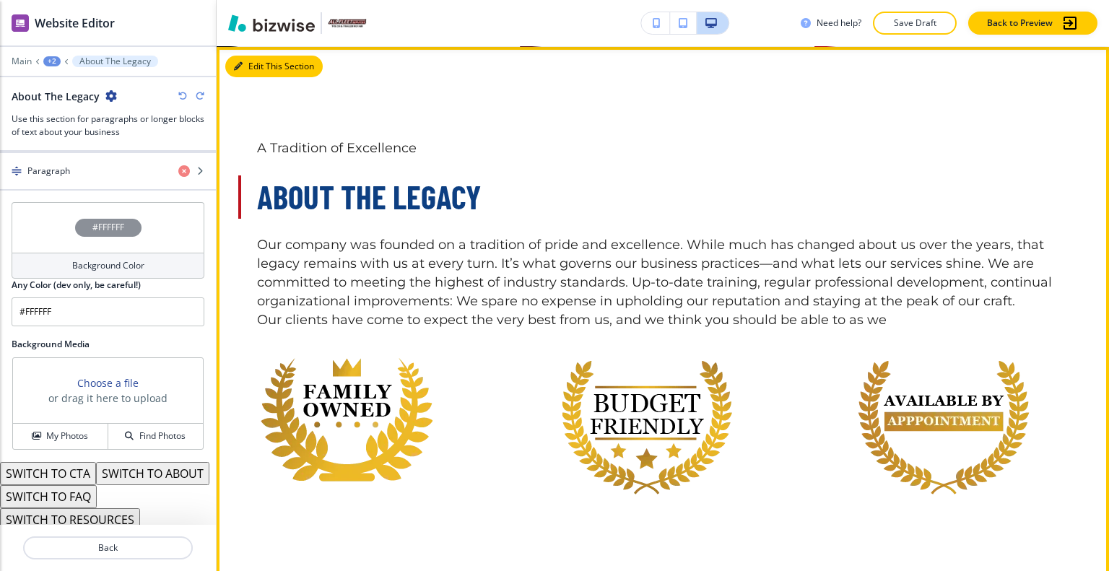
click at [257, 63] on button "Edit This Section" at bounding box center [273, 67] width 97 height 22
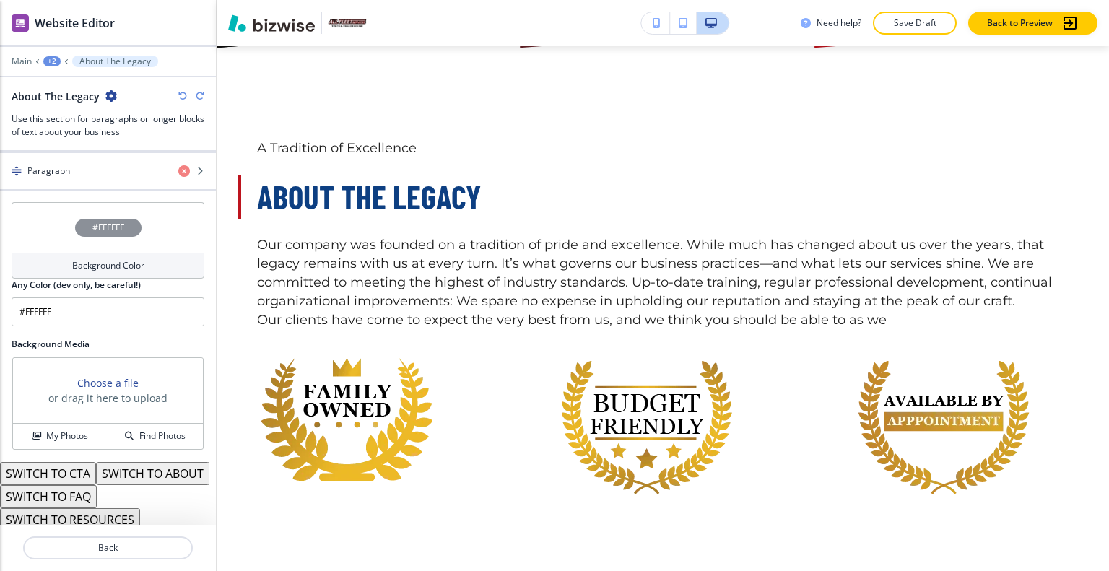
click at [105, 92] on icon "button" at bounding box center [111, 96] width 12 height 12
click at [139, 154] on button "Duplicate Section" at bounding box center [149, 145] width 92 height 25
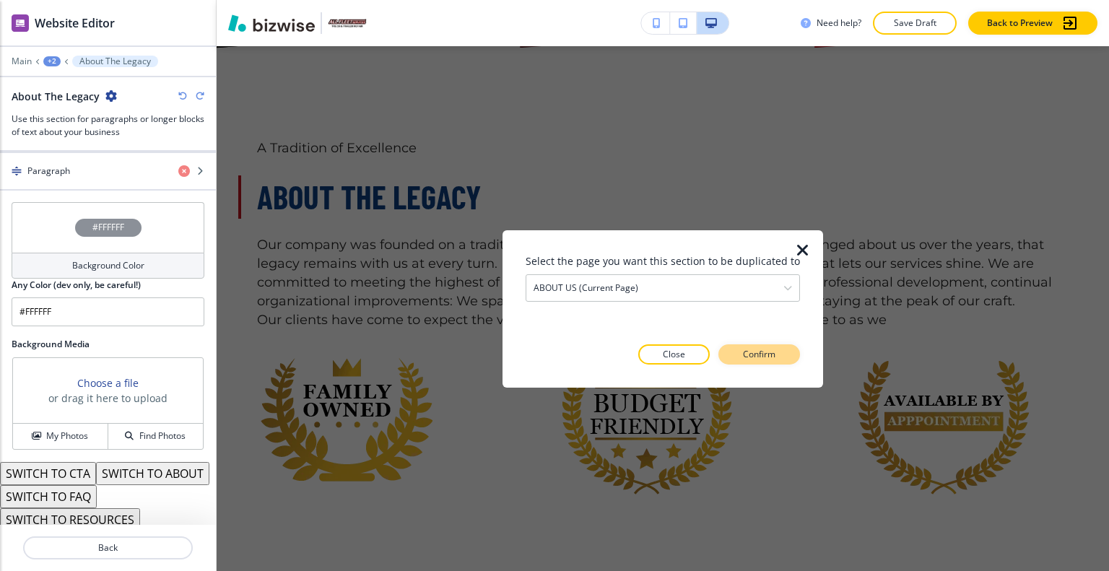
click at [777, 352] on button "Confirm" at bounding box center [759, 354] width 82 height 20
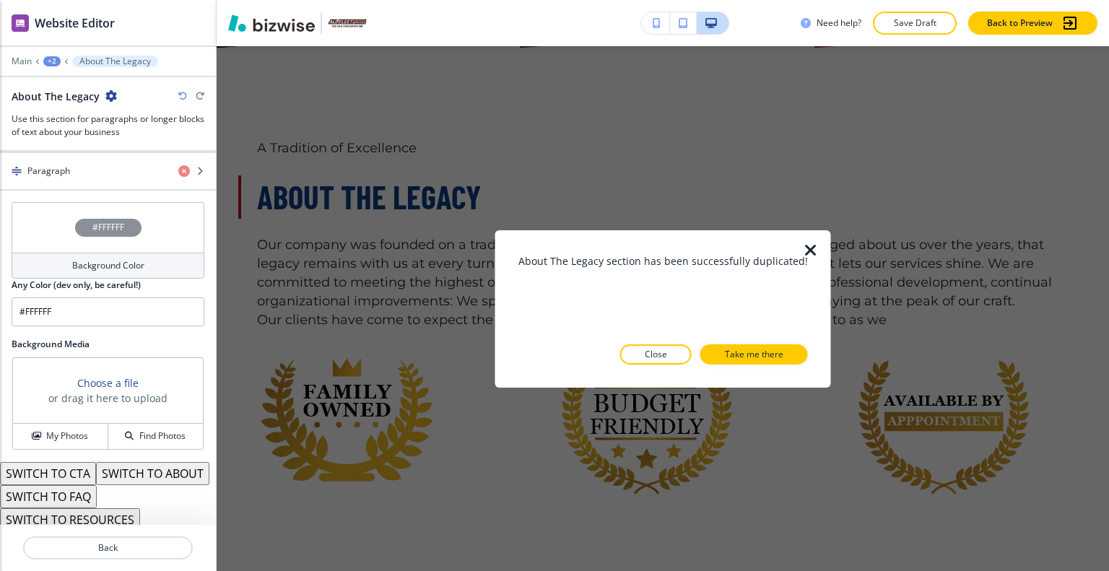
click at [806, 250] on icon "button" at bounding box center [810, 249] width 17 height 17
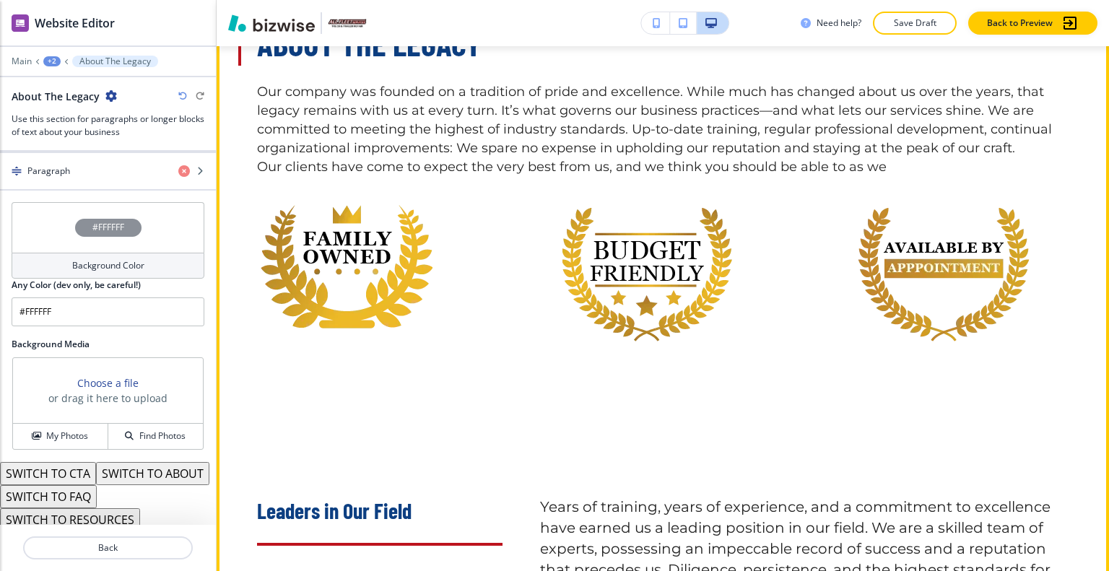
scroll to position [1647, 0]
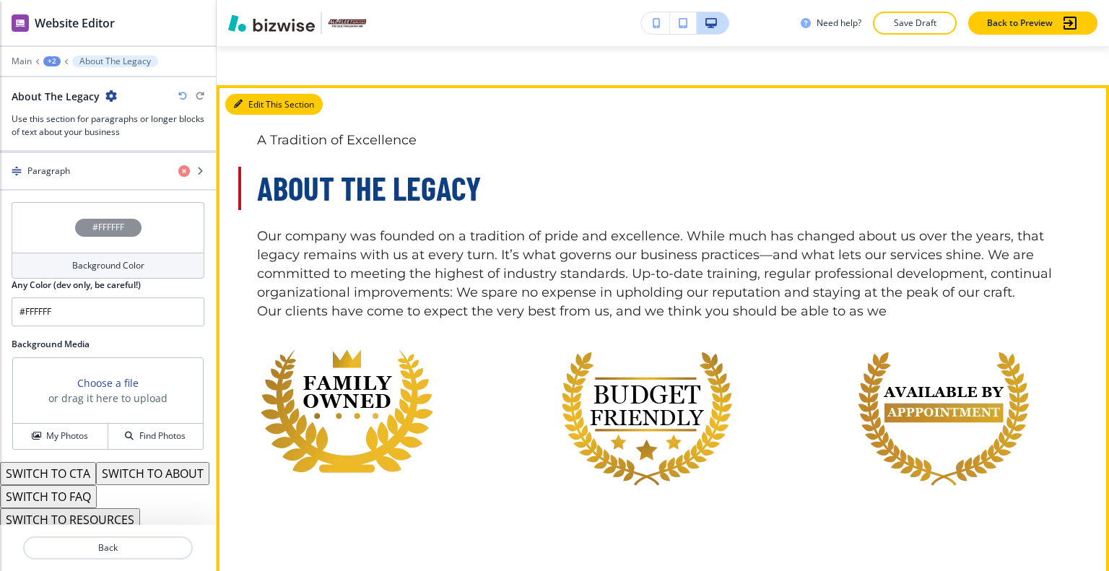
click at [258, 102] on button "Edit This Section" at bounding box center [273, 105] width 97 height 22
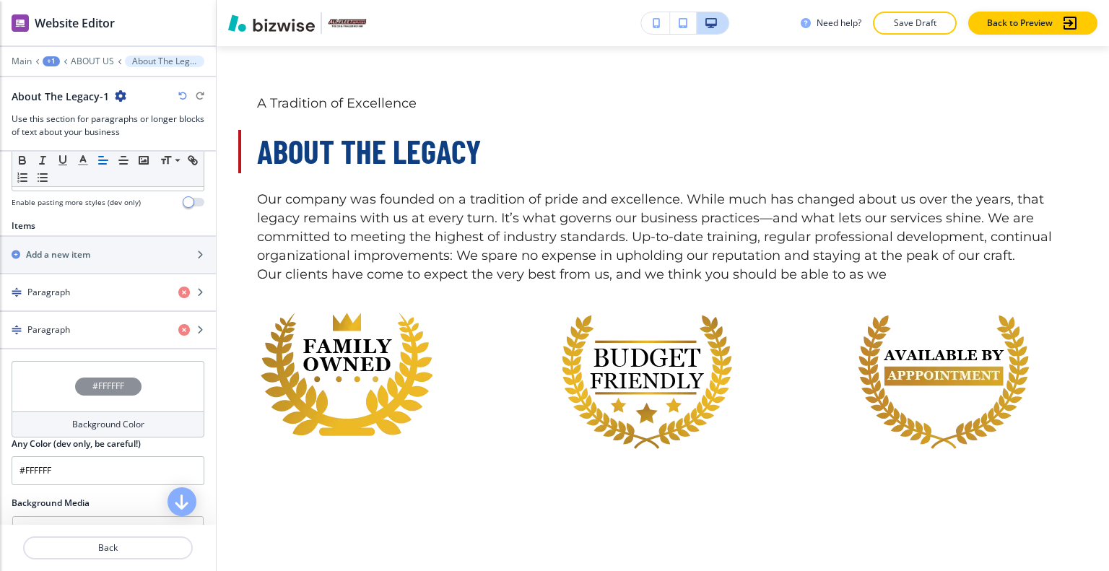
scroll to position [1242, 0]
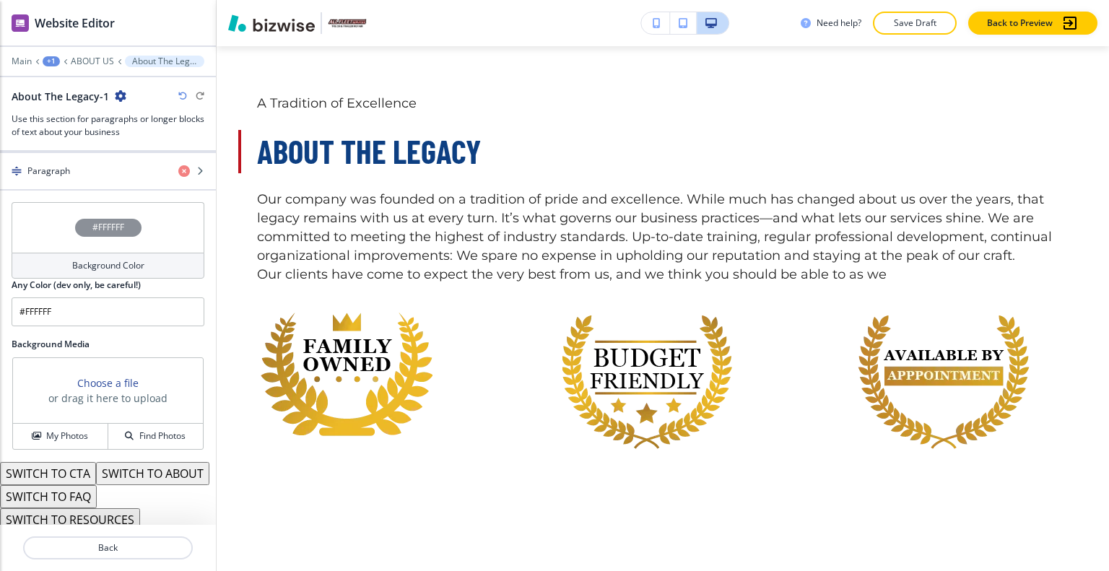
click at [86, 517] on button "SWITCH TO RESOURCES" at bounding box center [70, 519] width 140 height 23
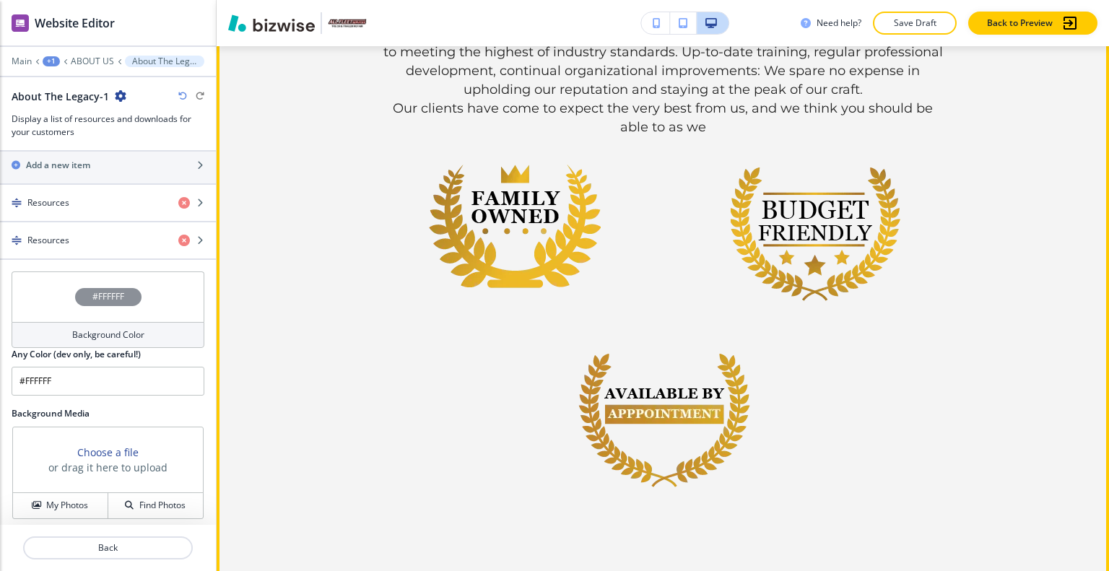
scroll to position [1973, 0]
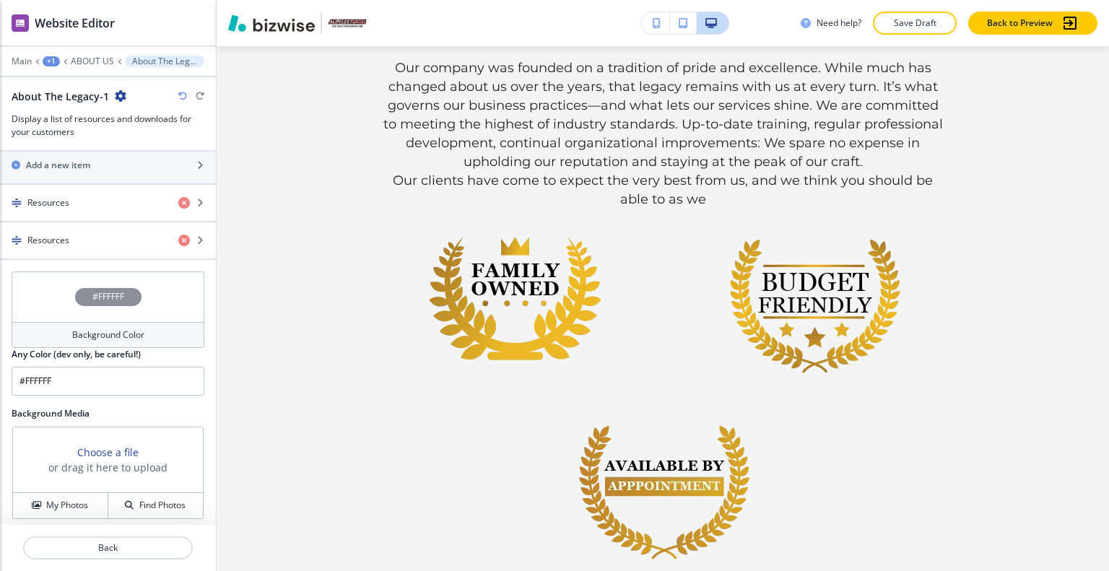
click at [182, 95] on icon "button" at bounding box center [182, 96] width 9 height 9
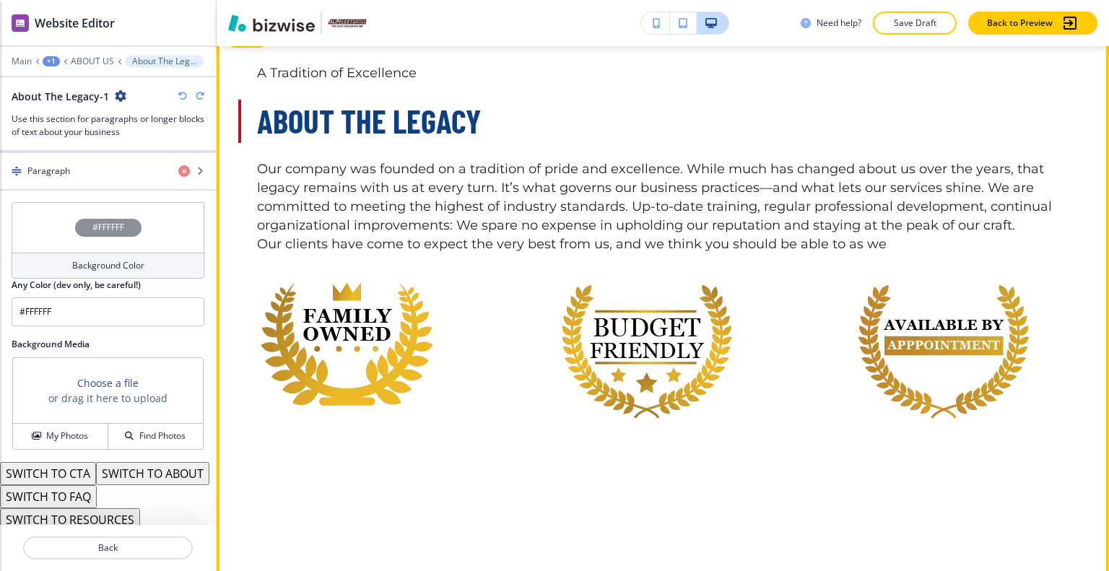
scroll to position [1642, 0]
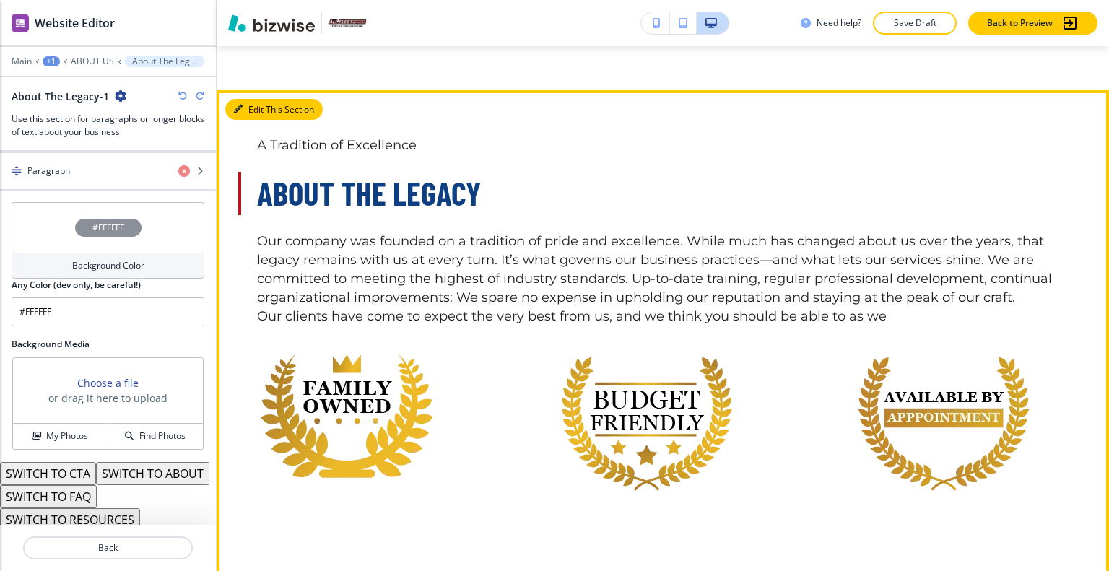
click at [253, 111] on button "Edit This Section" at bounding box center [273, 110] width 97 height 22
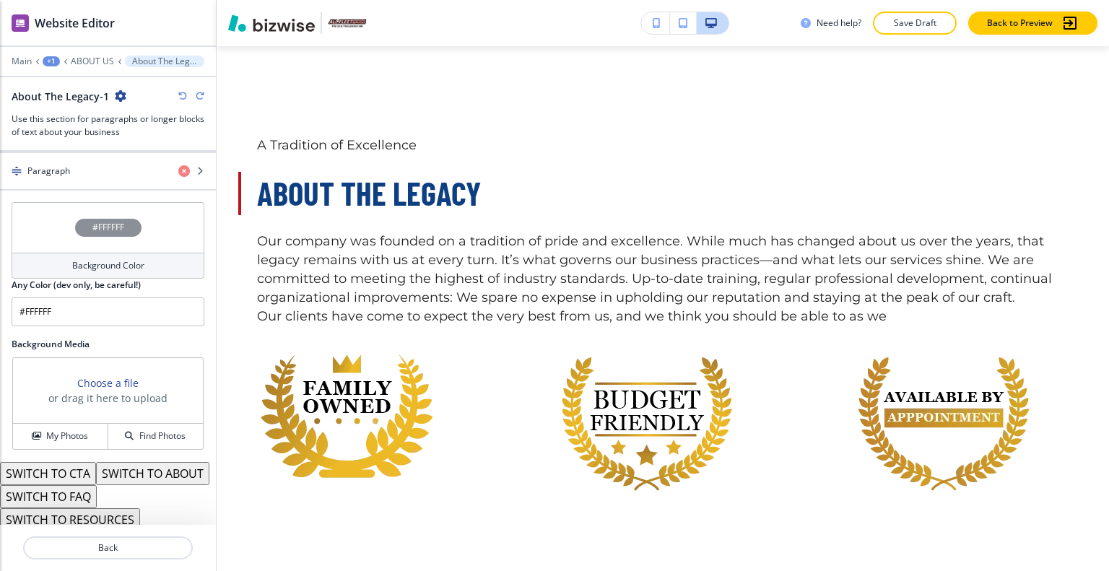
click at [96, 462] on button "SWITCH TO ABOUT" at bounding box center [152, 473] width 113 height 23
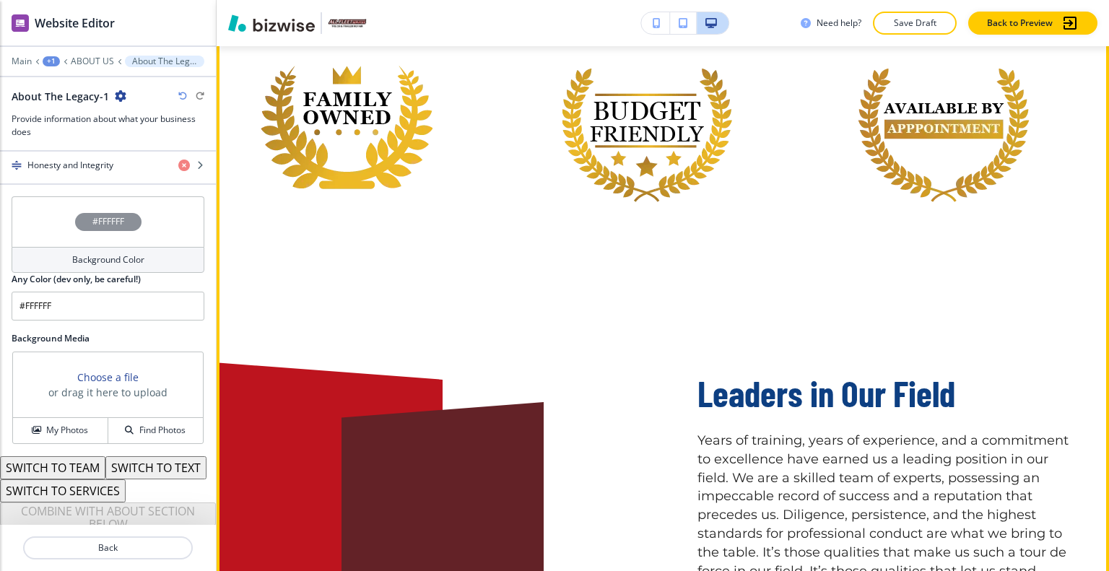
scroll to position [1714, 0]
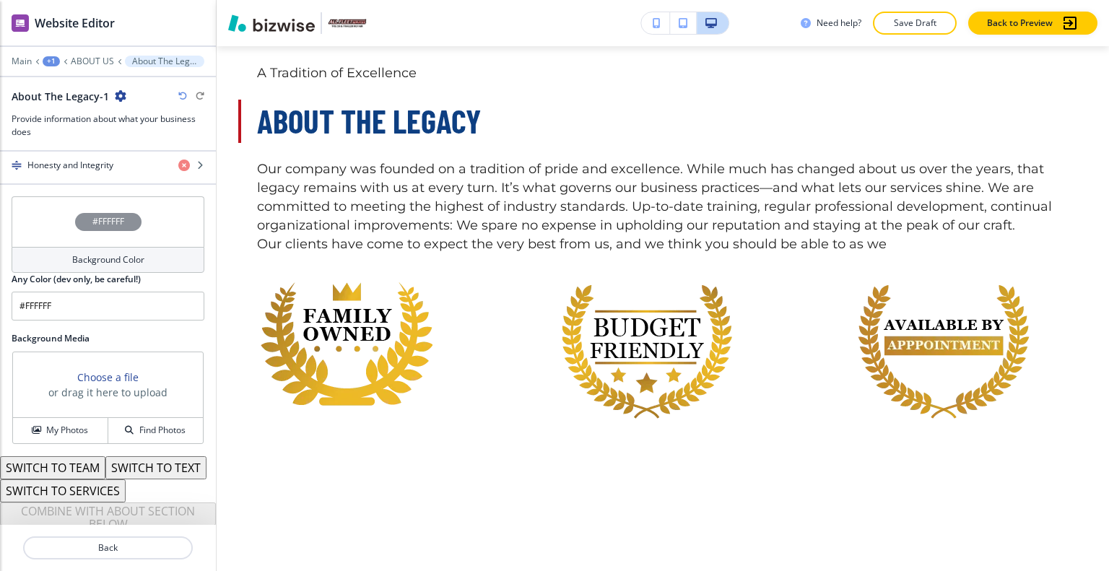
click at [183, 95] on icon "button" at bounding box center [182, 96] width 9 height 9
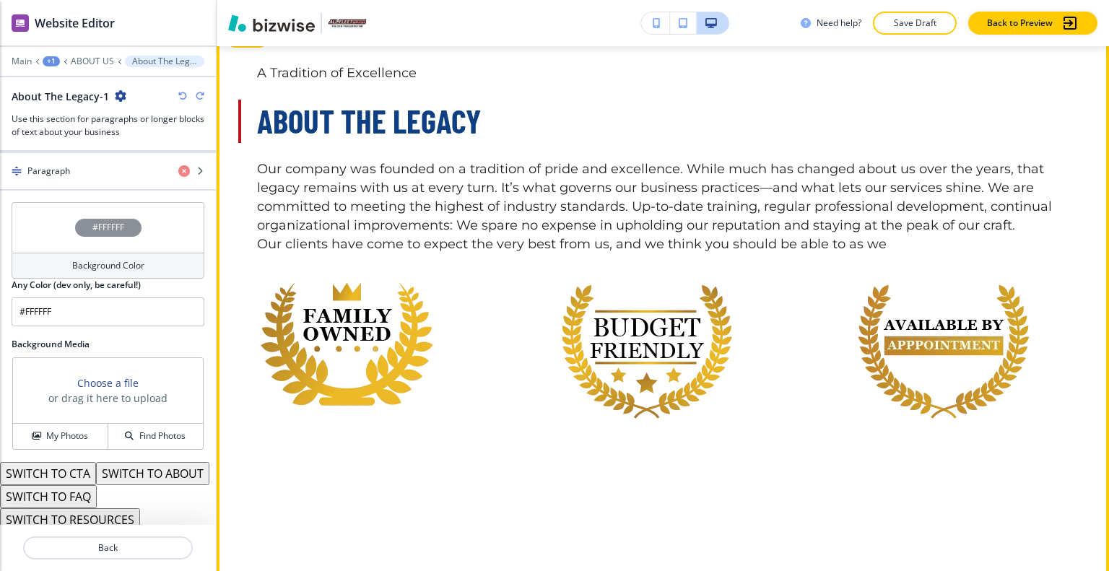
scroll to position [1498, 0]
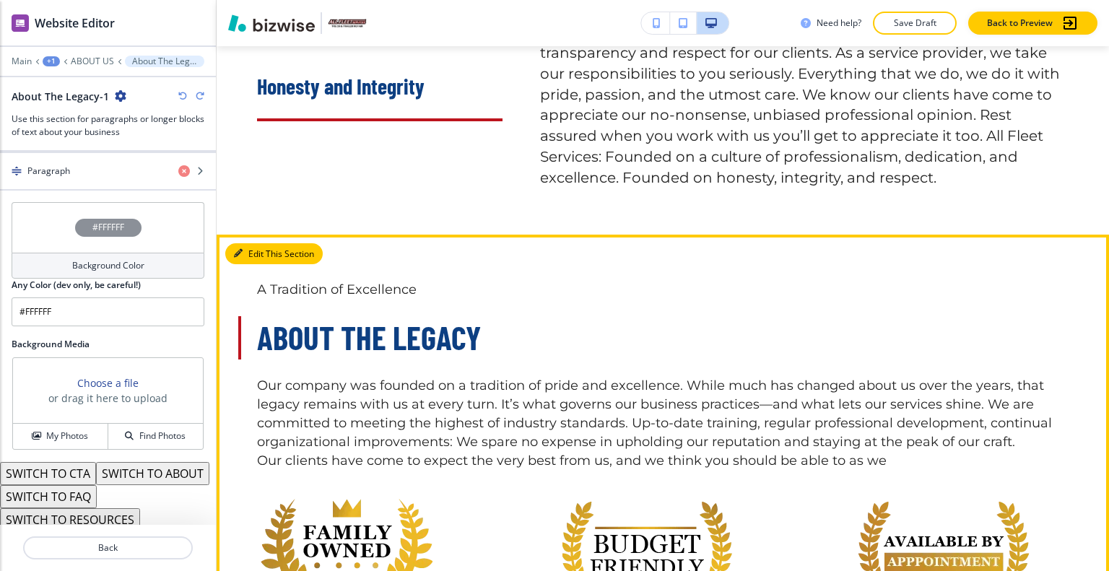
click at [251, 243] on button "Edit This Section" at bounding box center [273, 254] width 97 height 22
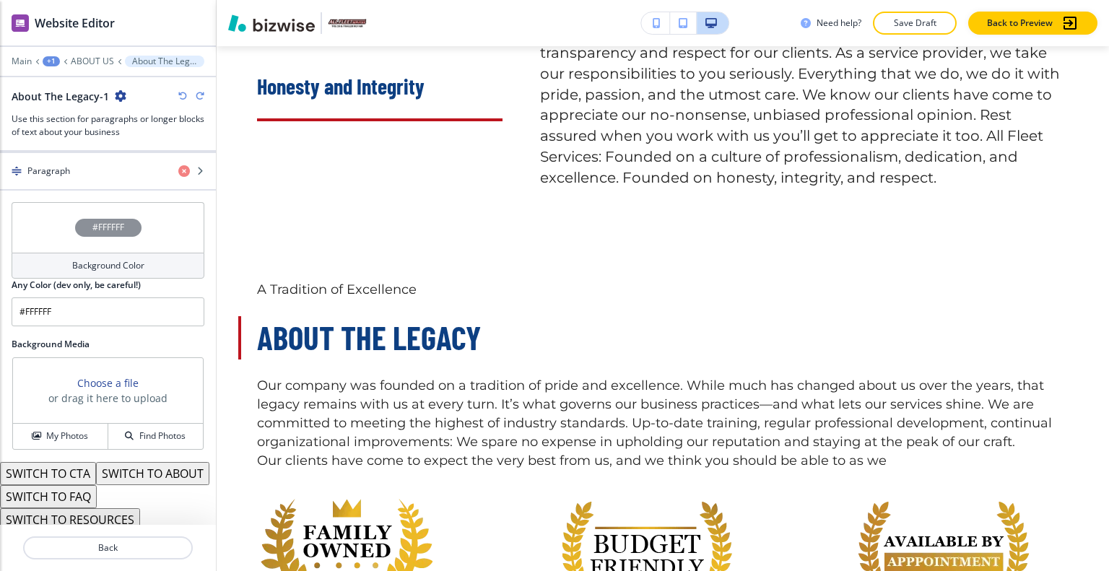
click at [127, 90] on div "About The Legacy-1" at bounding box center [108, 96] width 193 height 15
click at [125, 94] on div "About The Legacy-1" at bounding box center [108, 96] width 193 height 15
click at [117, 94] on icon "button" at bounding box center [121, 96] width 12 height 12
click at [157, 175] on p "Delete Section" at bounding box center [159, 171] width 74 height 13
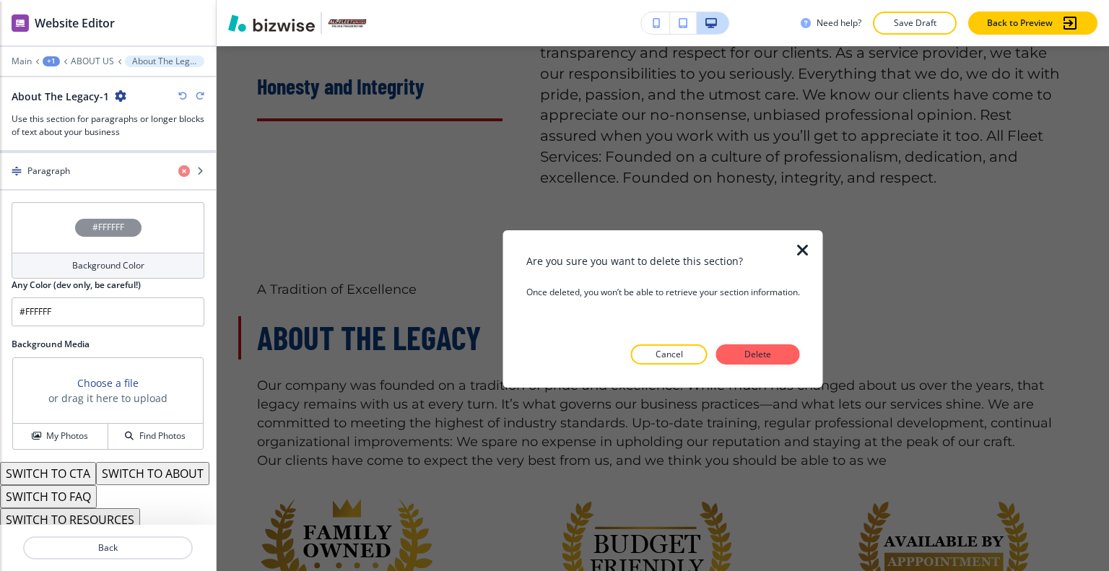
click at [814, 361] on div at bounding box center [811, 308] width 23 height 157
click at [791, 354] on button "Delete" at bounding box center [758, 354] width 84 height 20
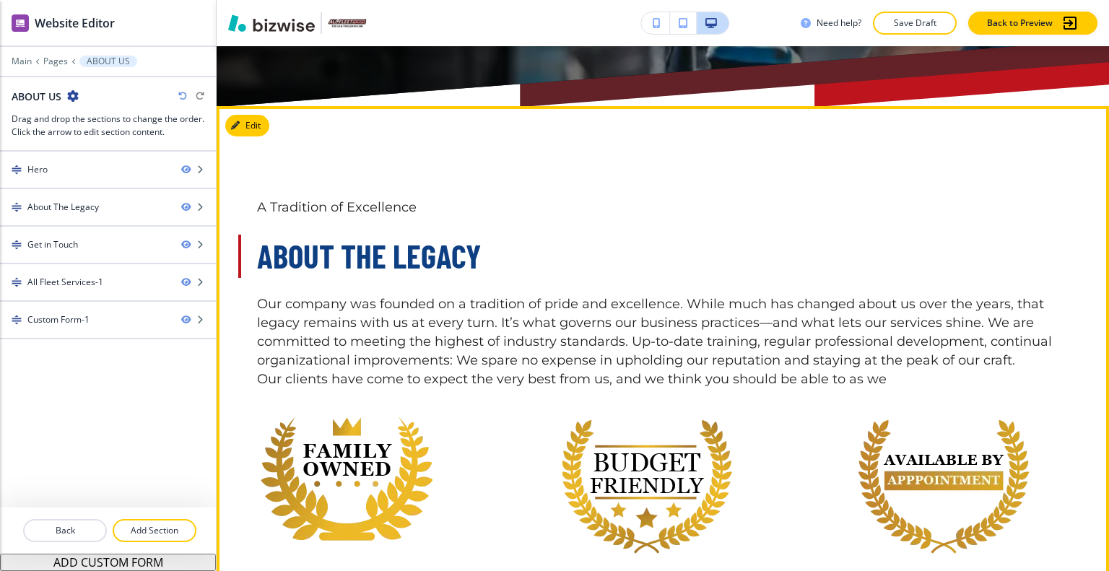
scroll to position [289, 0]
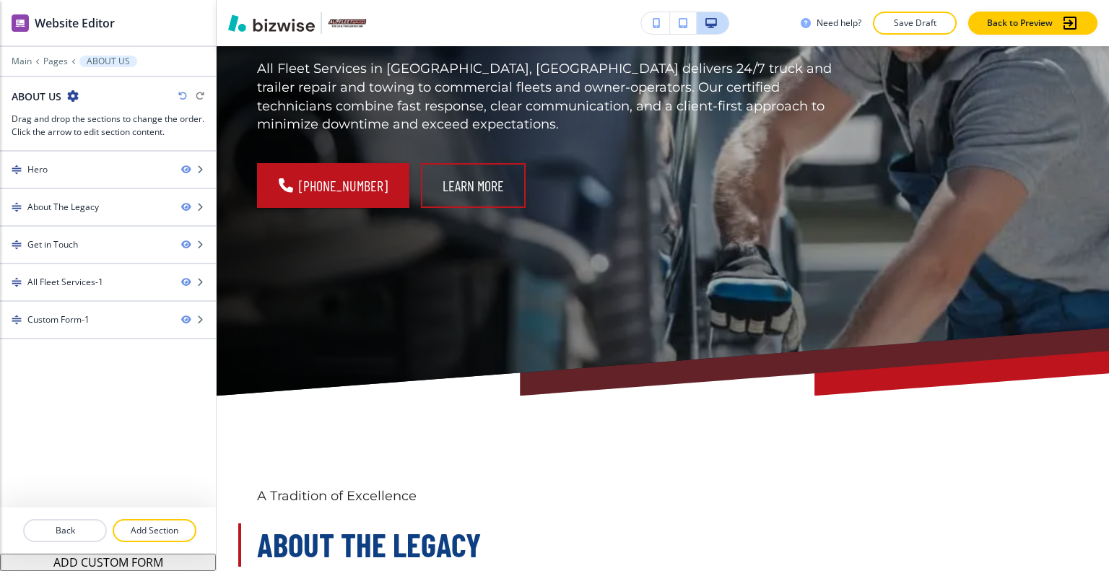
click at [655, 28] on icon "button" at bounding box center [657, 23] width 8 height 10
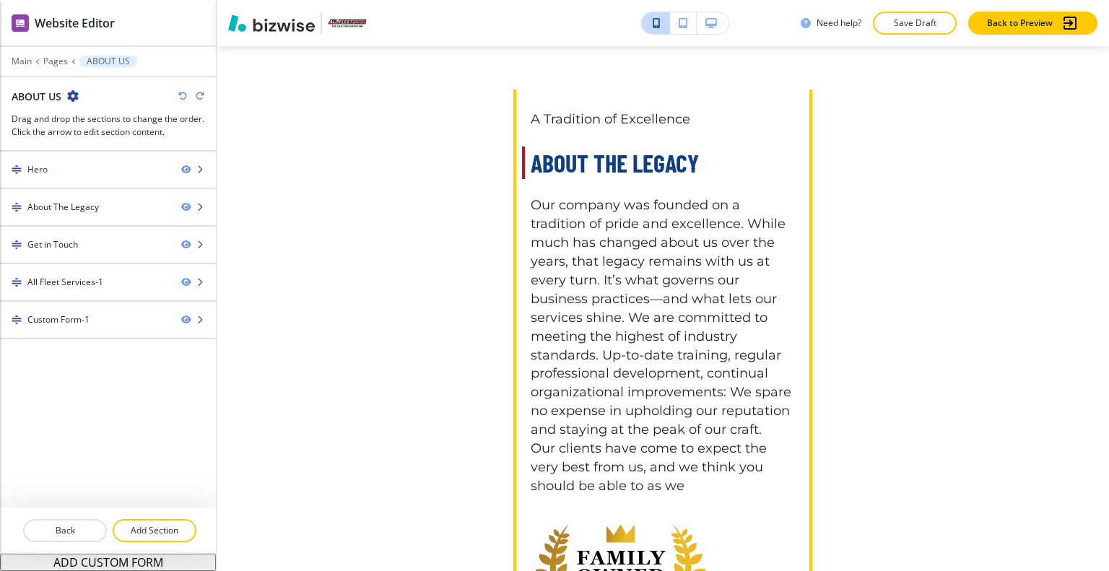
scroll to position [866, 0]
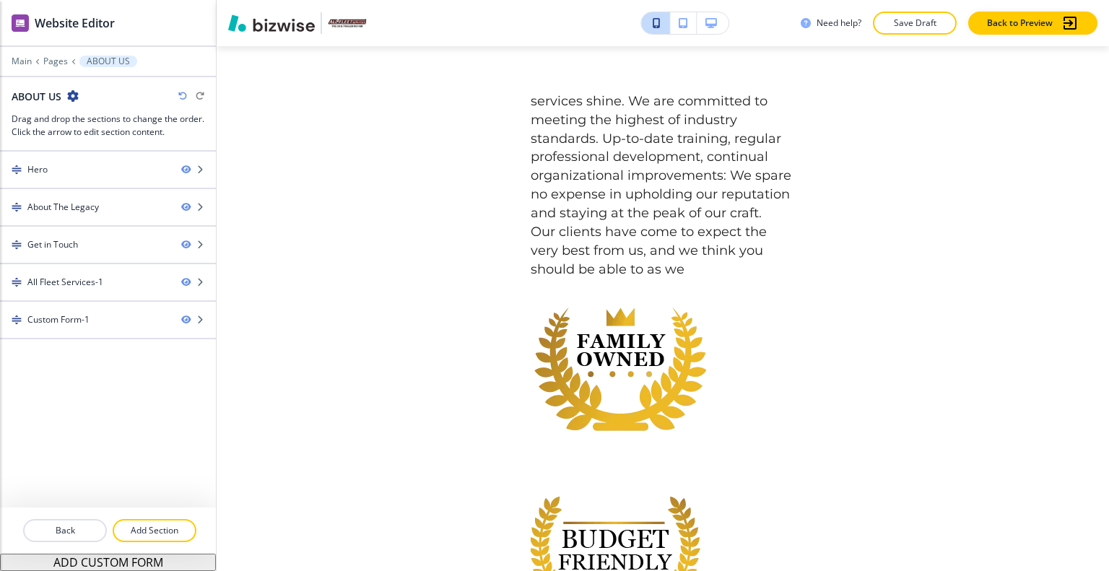
click at [707, 21] on icon "button" at bounding box center [711, 23] width 12 height 10
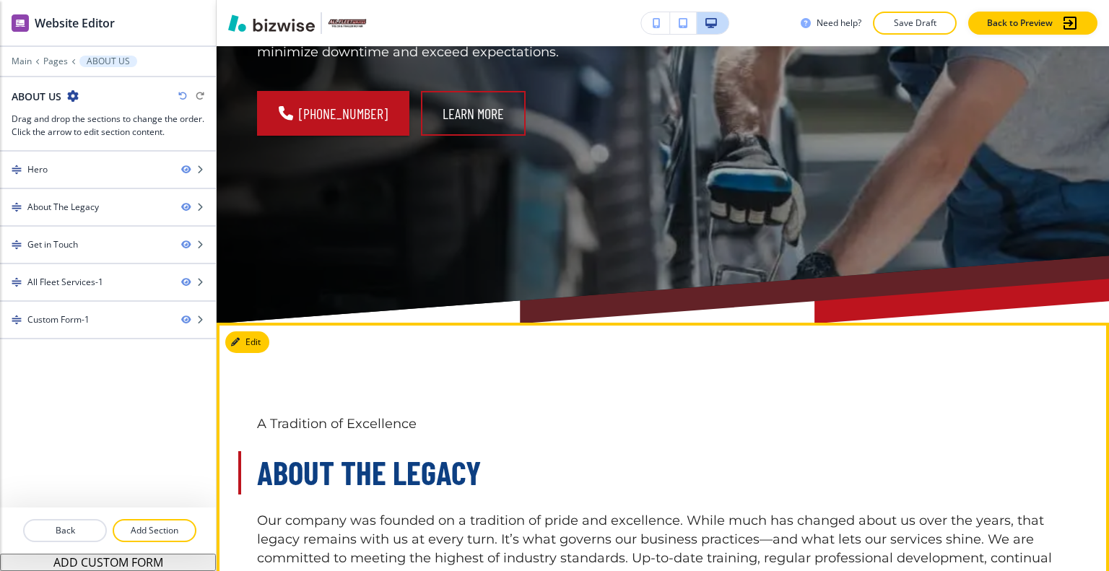
scroll to position [0, 0]
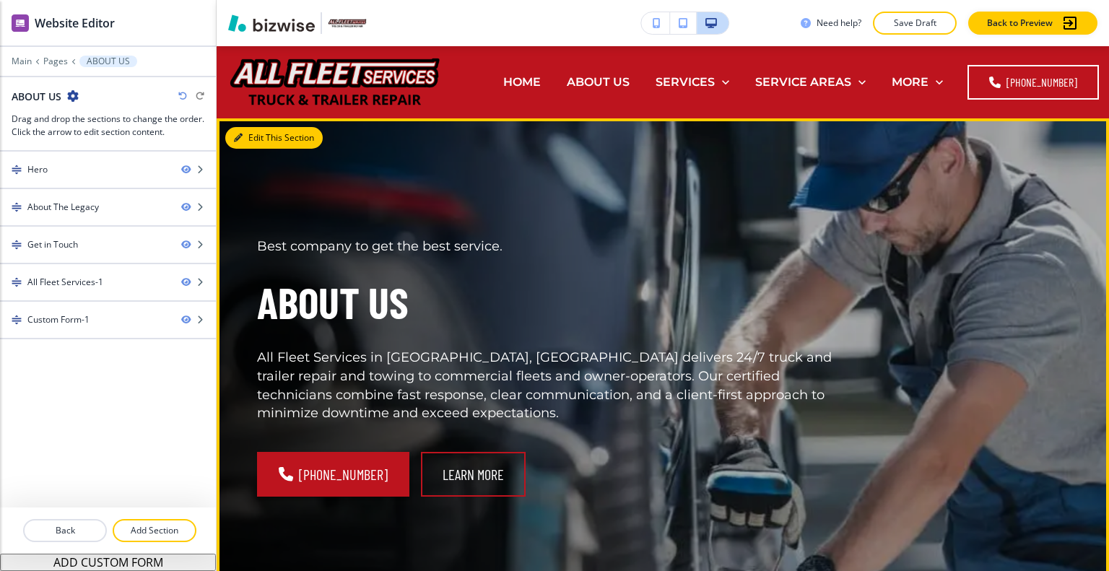
click at [256, 133] on button "Edit This Section" at bounding box center [273, 138] width 97 height 22
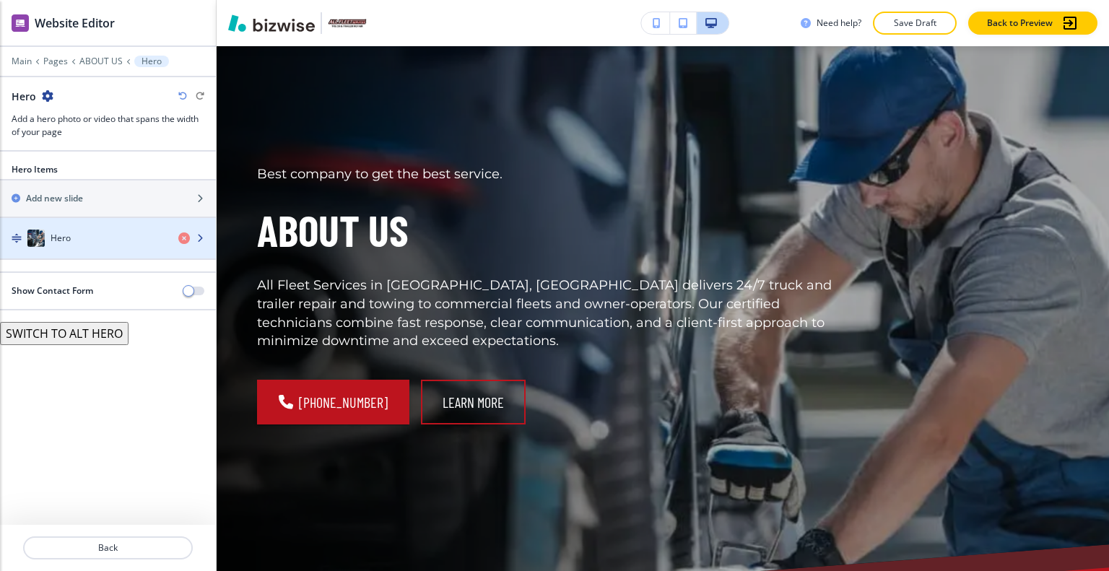
click at [75, 247] on div "button" at bounding box center [108, 253] width 216 height 12
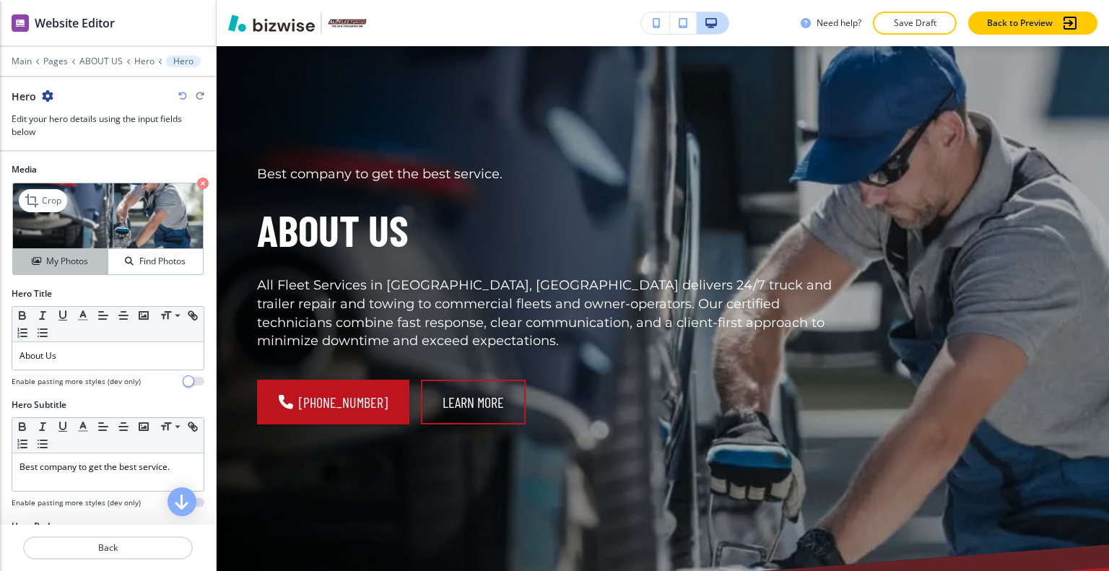
click at [60, 262] on h4 "My Photos" at bounding box center [67, 261] width 42 height 13
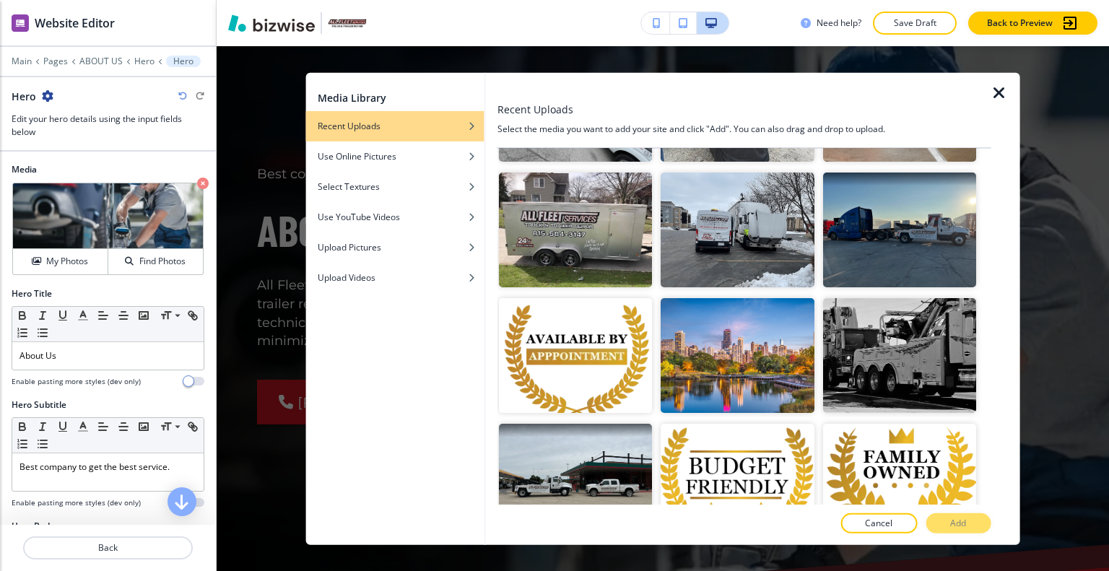
scroll to position [1155, 0]
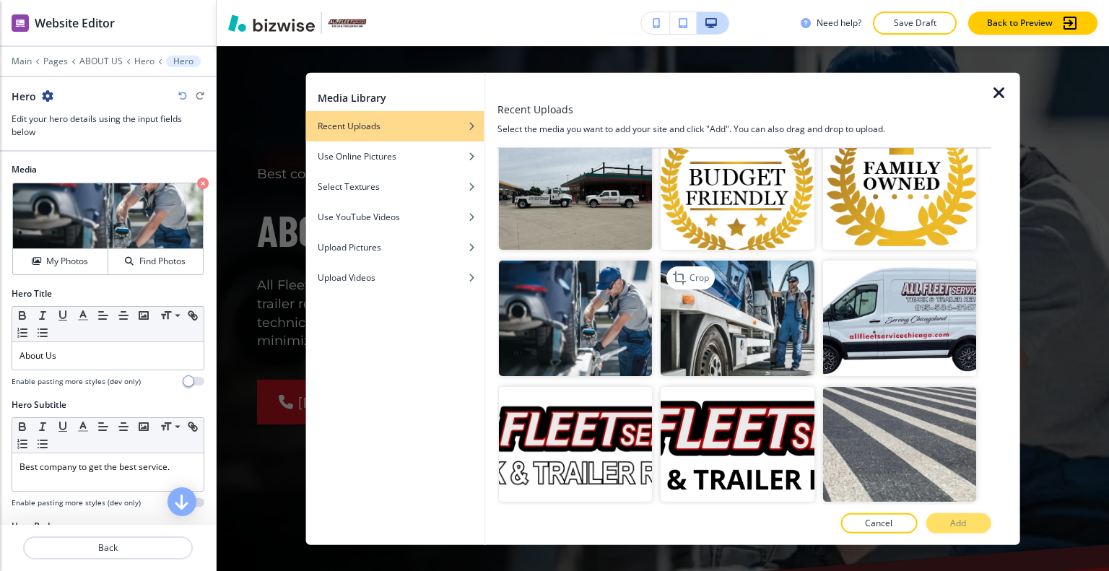
click at [754, 318] on img "button" at bounding box center [736, 318] width 153 height 115
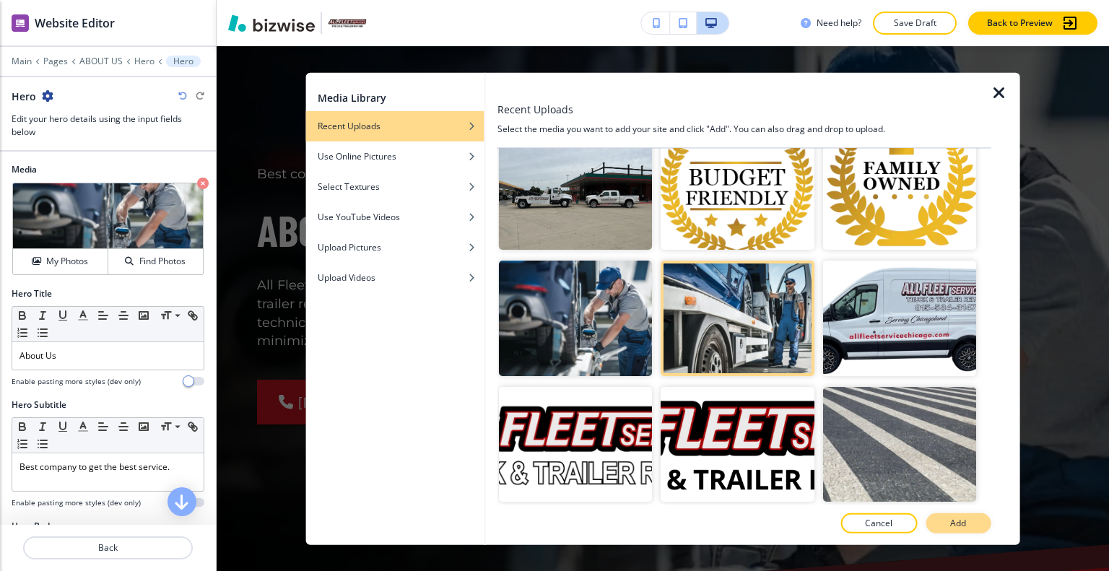
click at [954, 519] on p "Add" at bounding box center [958, 523] width 16 height 13
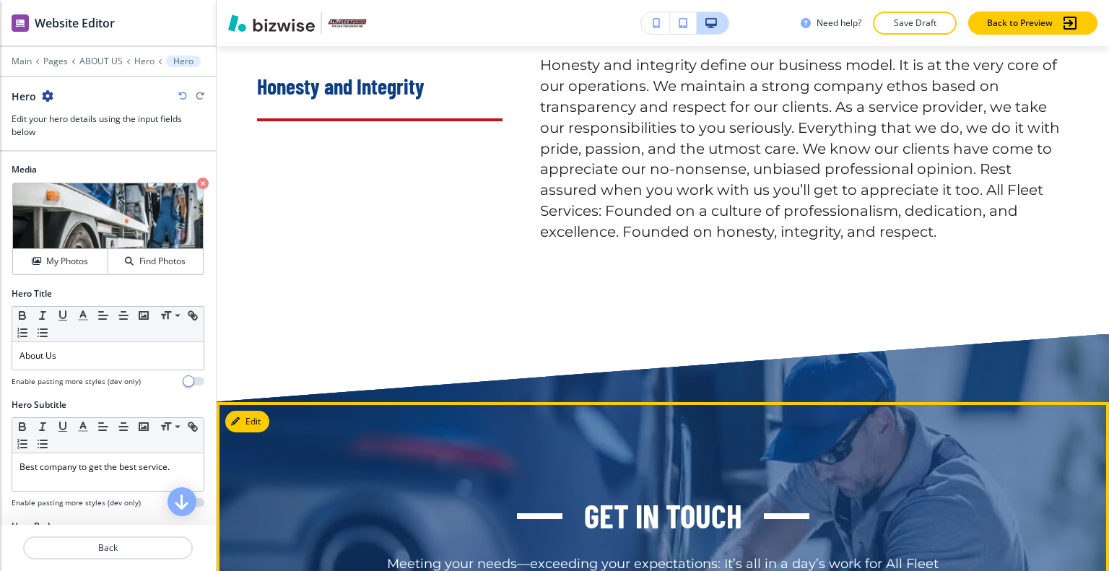
scroll to position [1732, 0]
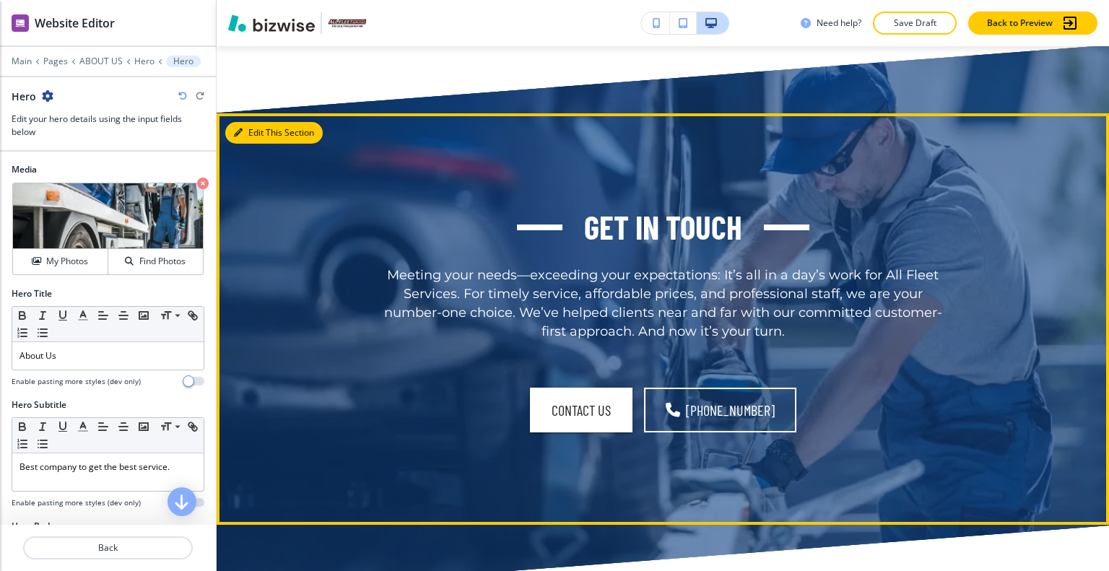
click at [252, 132] on button "Edit This Section" at bounding box center [273, 133] width 97 height 22
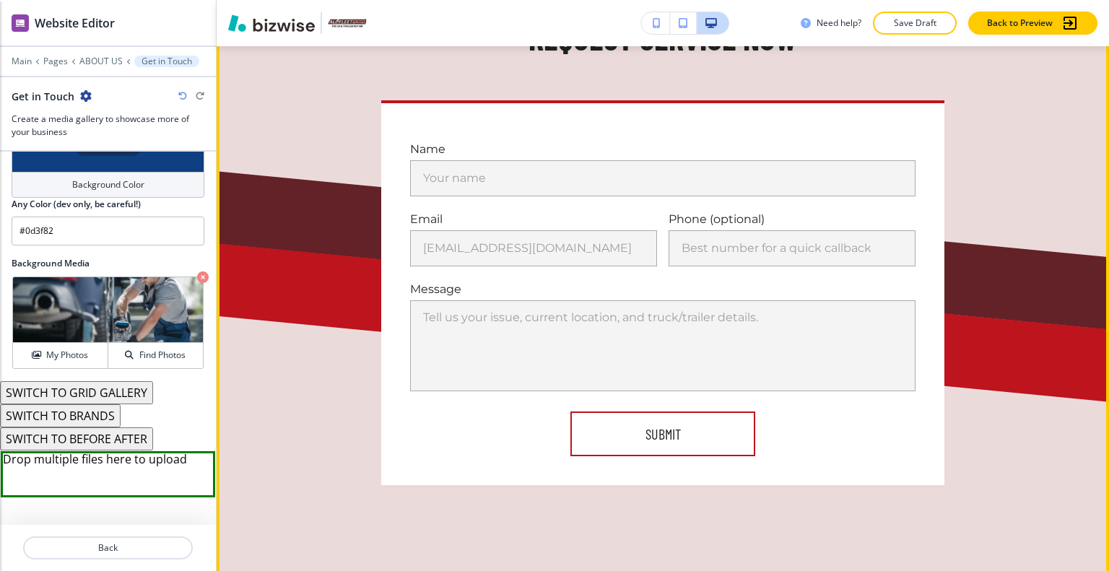
scroll to position [3065, 0]
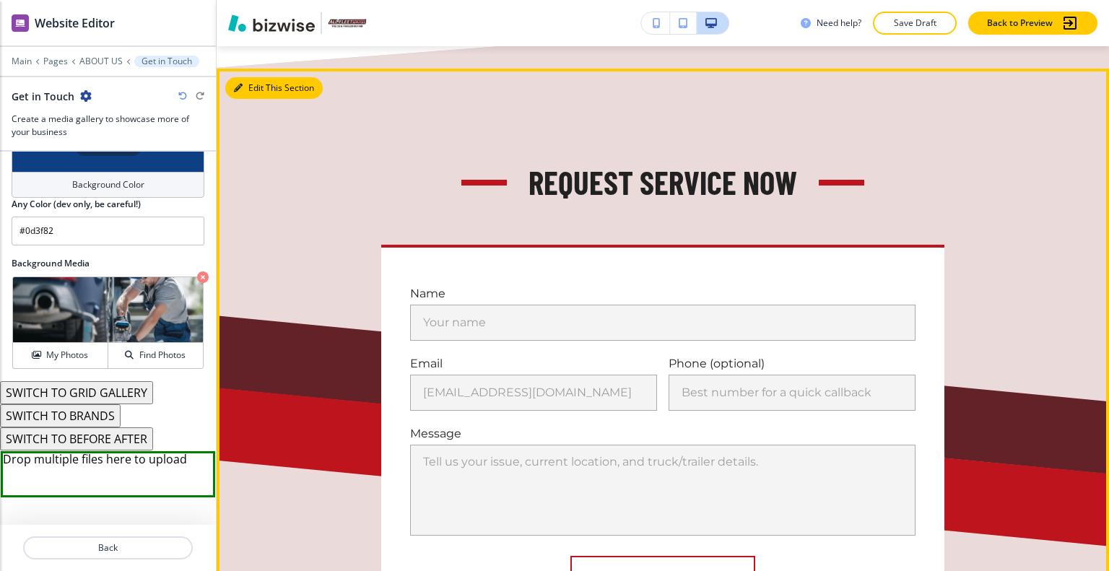
click at [248, 77] on button "Edit This Section" at bounding box center [273, 88] width 97 height 22
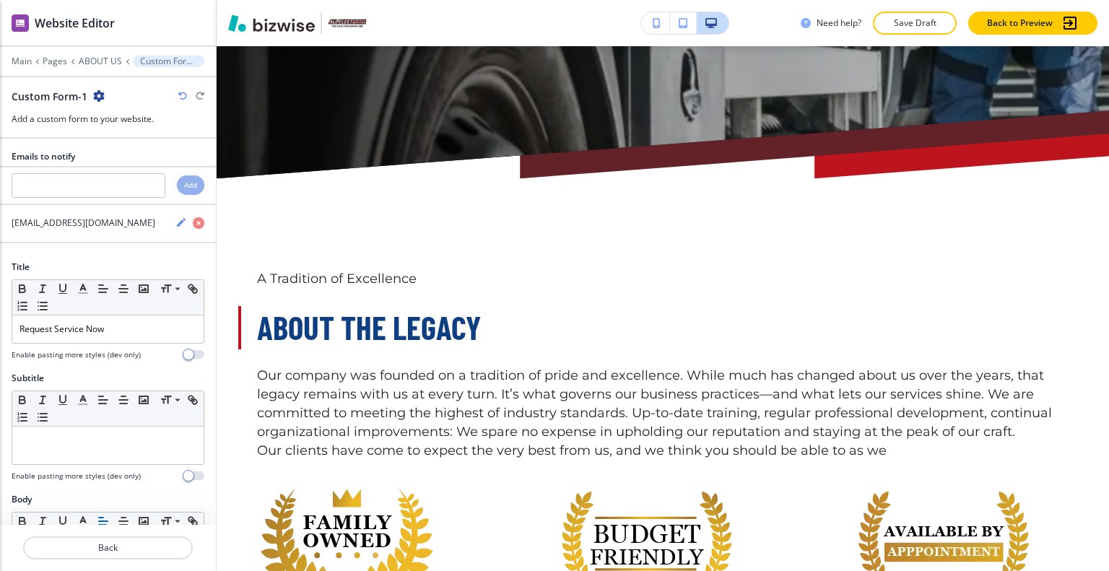
scroll to position [0, 0]
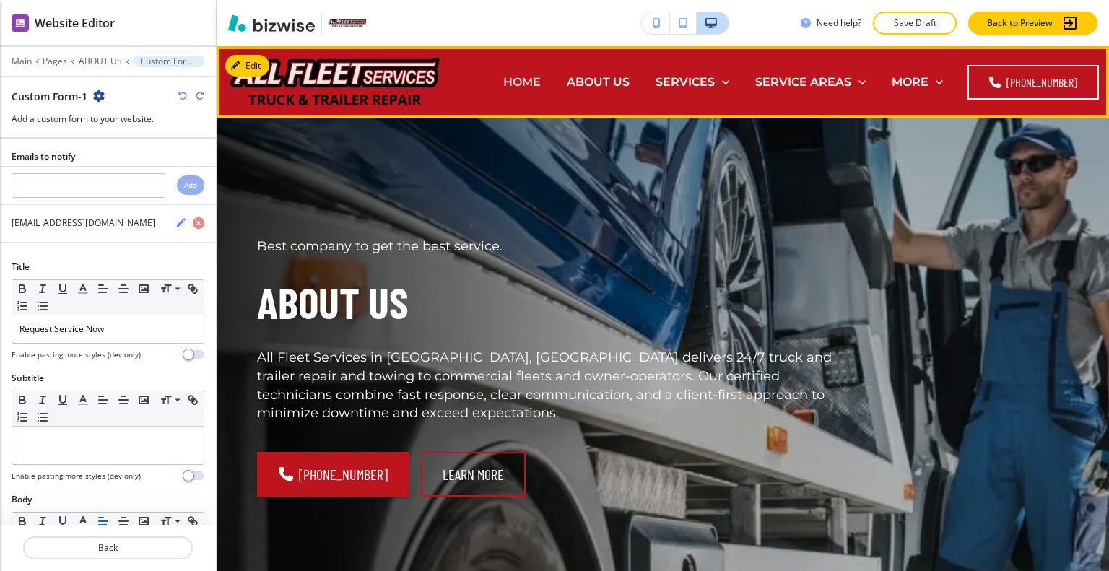
click at [528, 75] on p "HOME" at bounding box center [522, 82] width 38 height 17
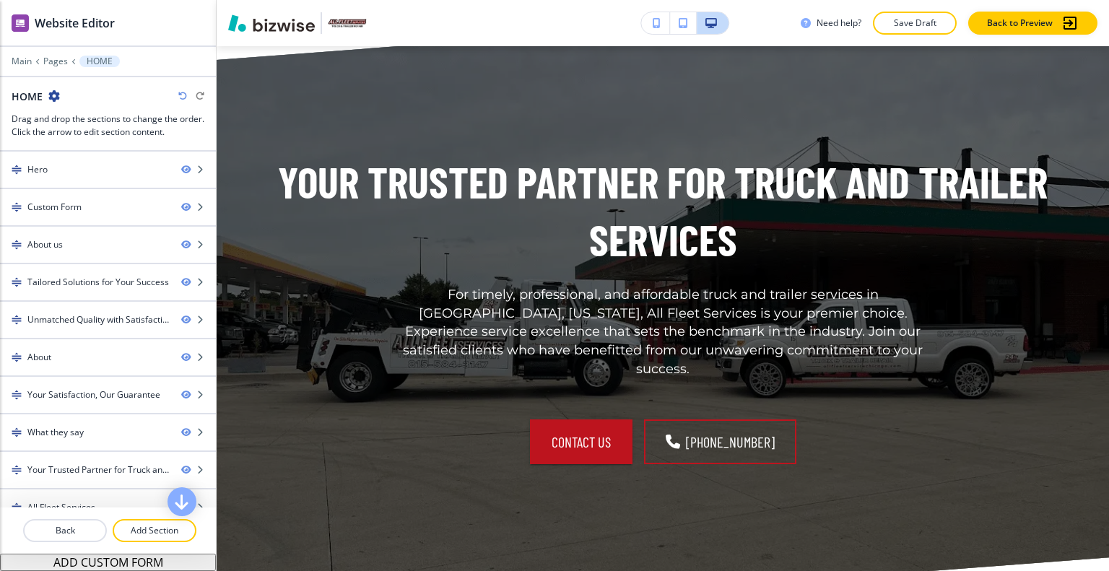
scroll to position [6966, 0]
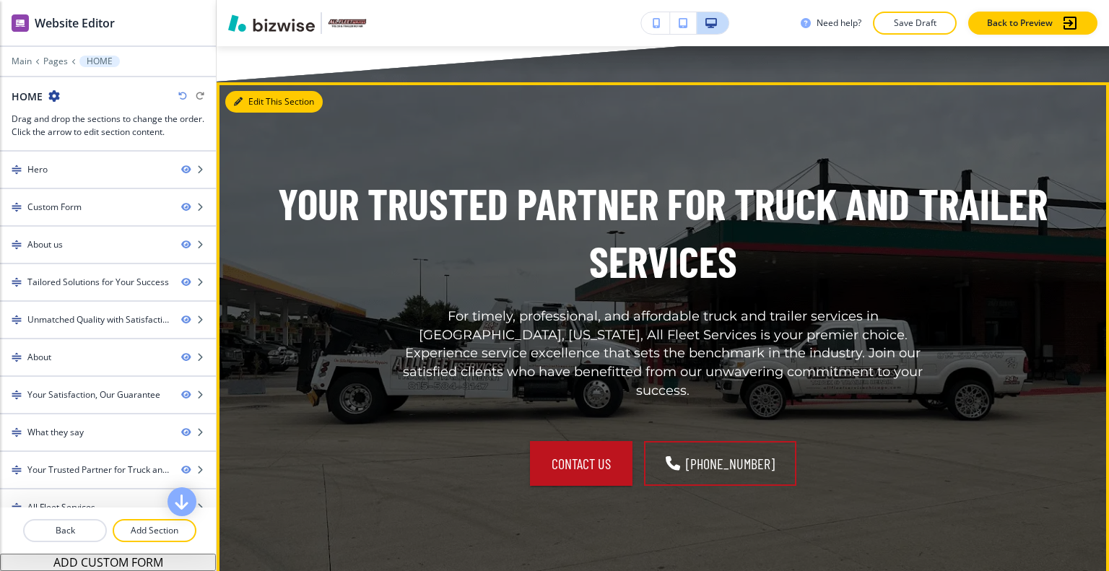
click at [257, 92] on button "Edit This Section" at bounding box center [273, 102] width 97 height 22
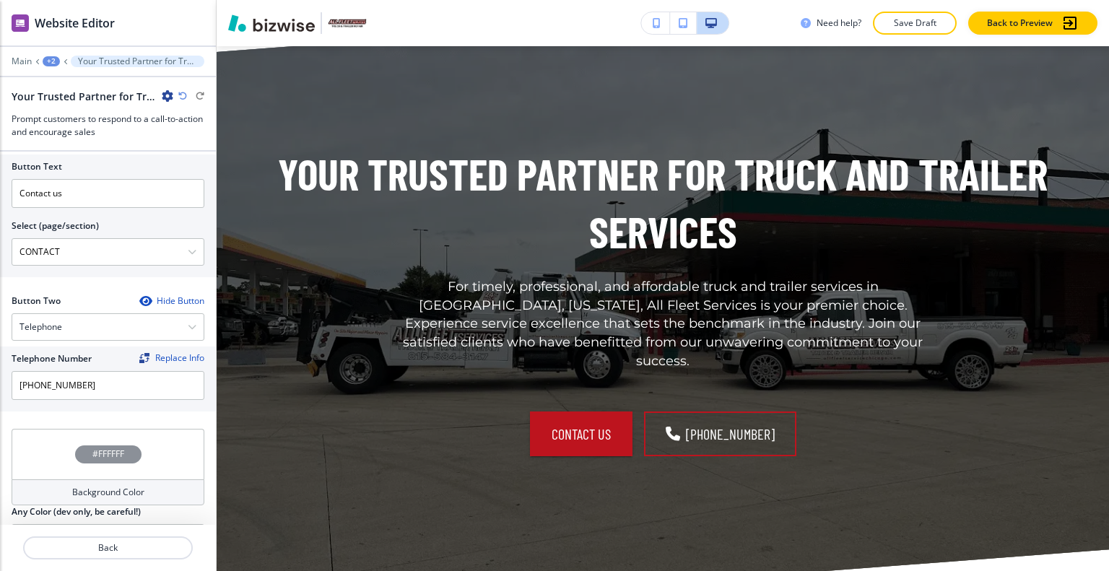
scroll to position [782, 0]
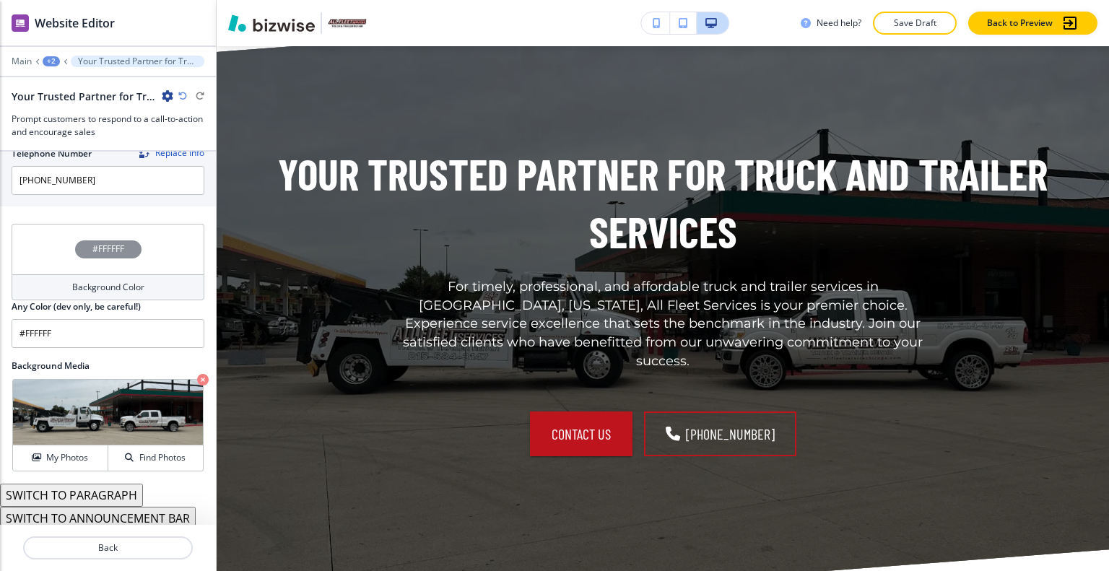
click at [40, 245] on div "#FFFFFF" at bounding box center [108, 249] width 193 height 51
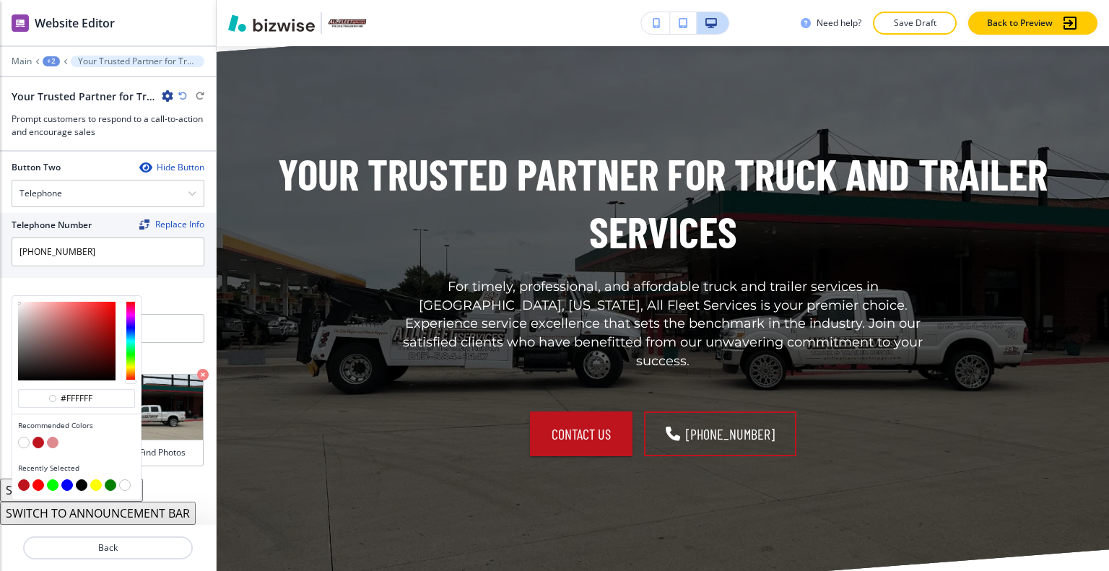
scroll to position [707, 0]
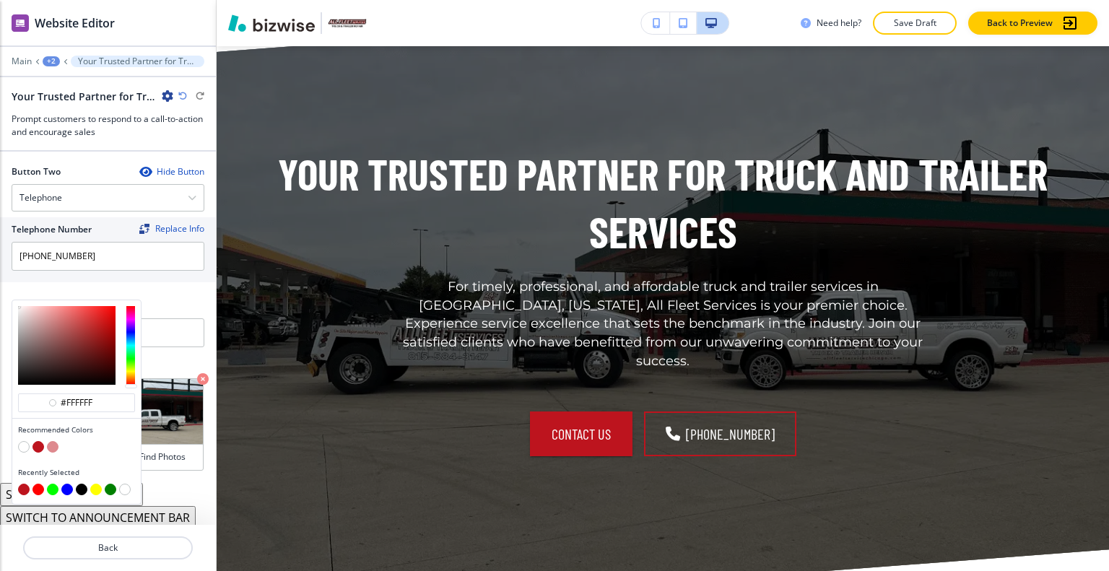
click at [68, 484] on button "button" at bounding box center [67, 490] width 12 height 12
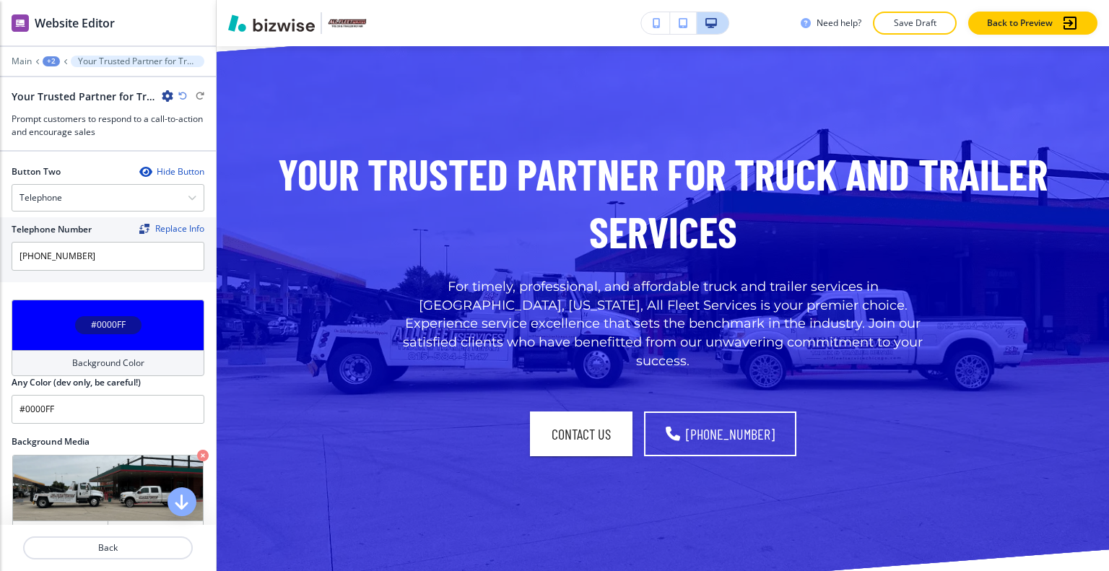
click at [182, 95] on icon "button" at bounding box center [182, 96] width 9 height 9
type input "#FFFFFF"
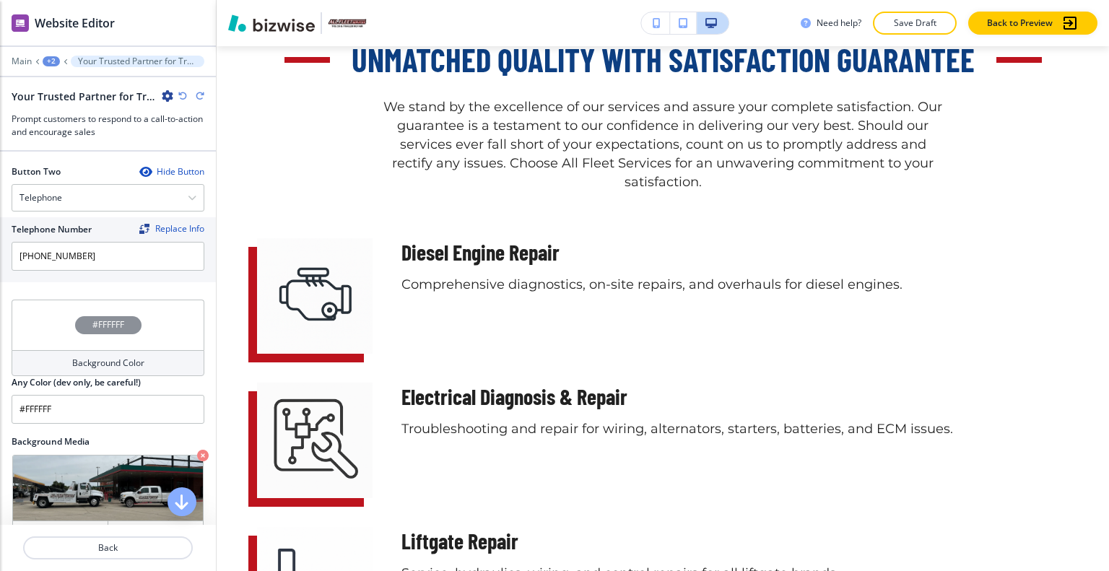
scroll to position [0, 0]
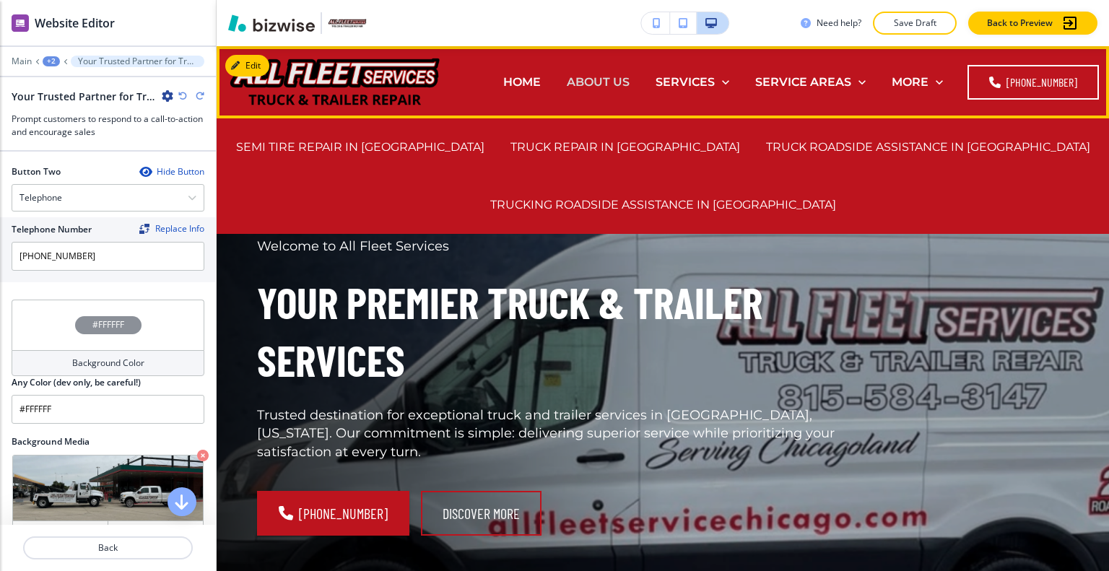
click at [627, 83] on p "ABOUT US" at bounding box center [598, 82] width 63 height 17
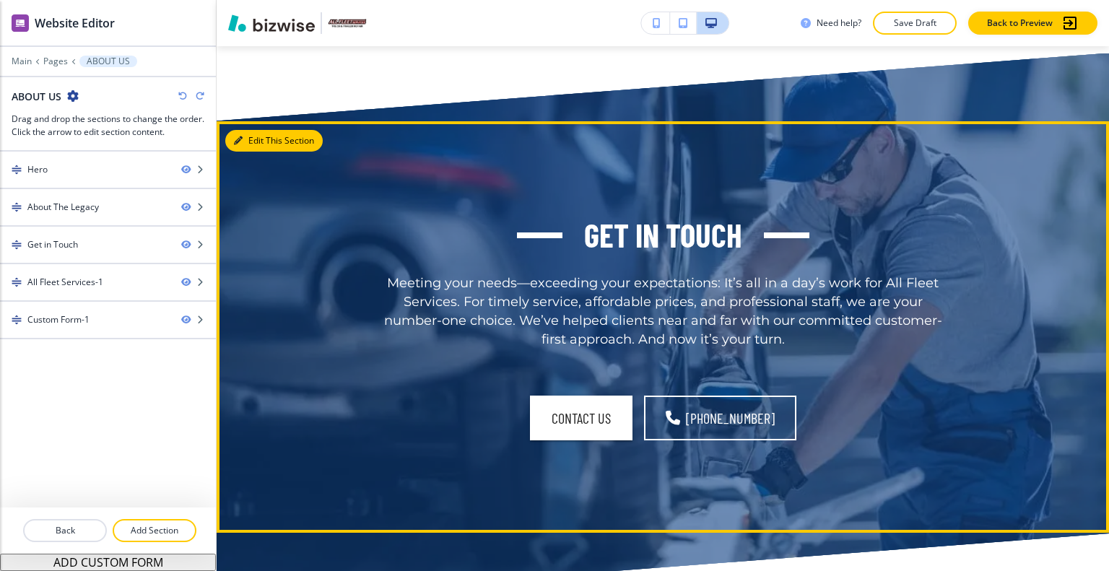
click at [254, 140] on button "Edit This Section" at bounding box center [273, 141] width 97 height 22
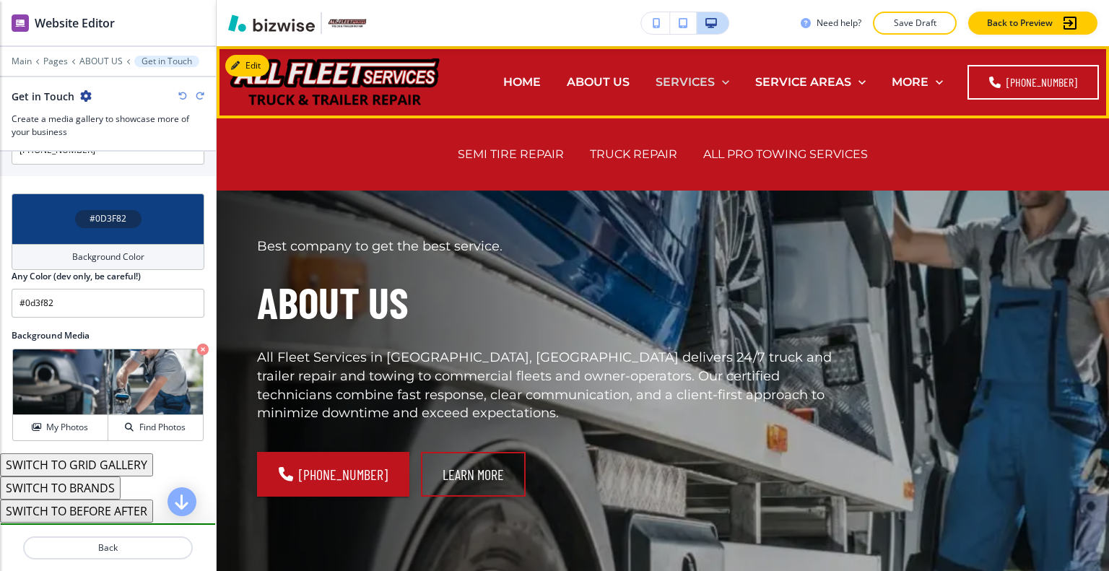
click at [715, 79] on p "SERVICES" at bounding box center [684, 82] width 59 height 17
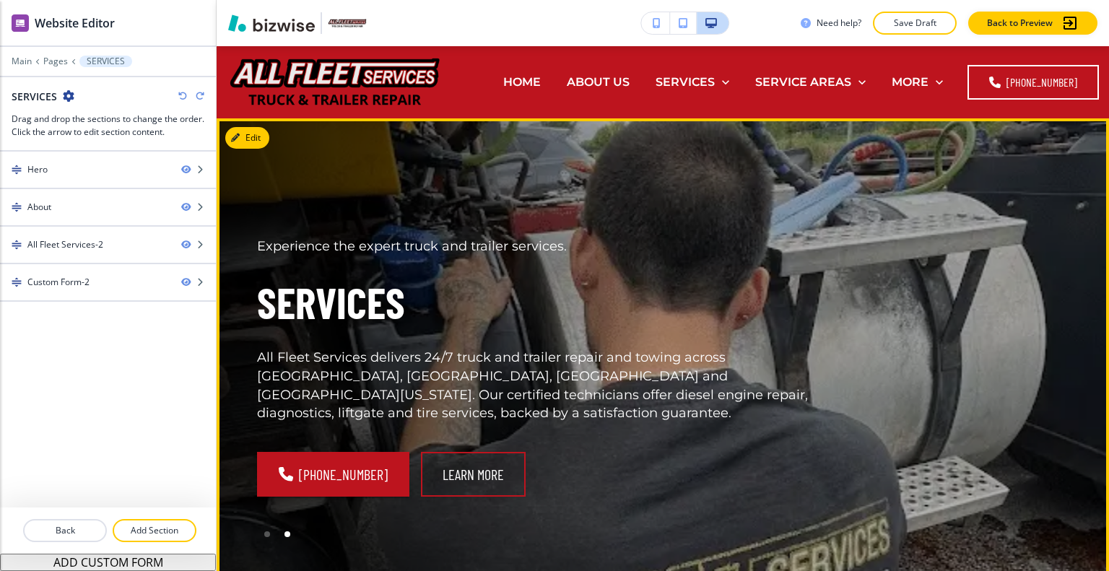
scroll to position [72, 0]
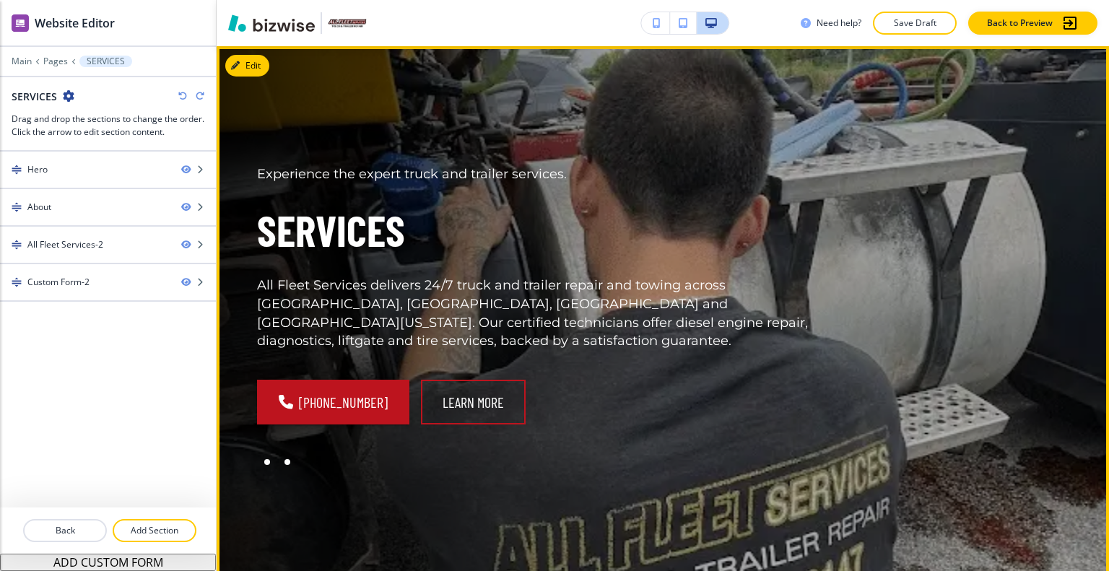
click at [265, 452] on div at bounding box center [267, 462] width 20 height 20
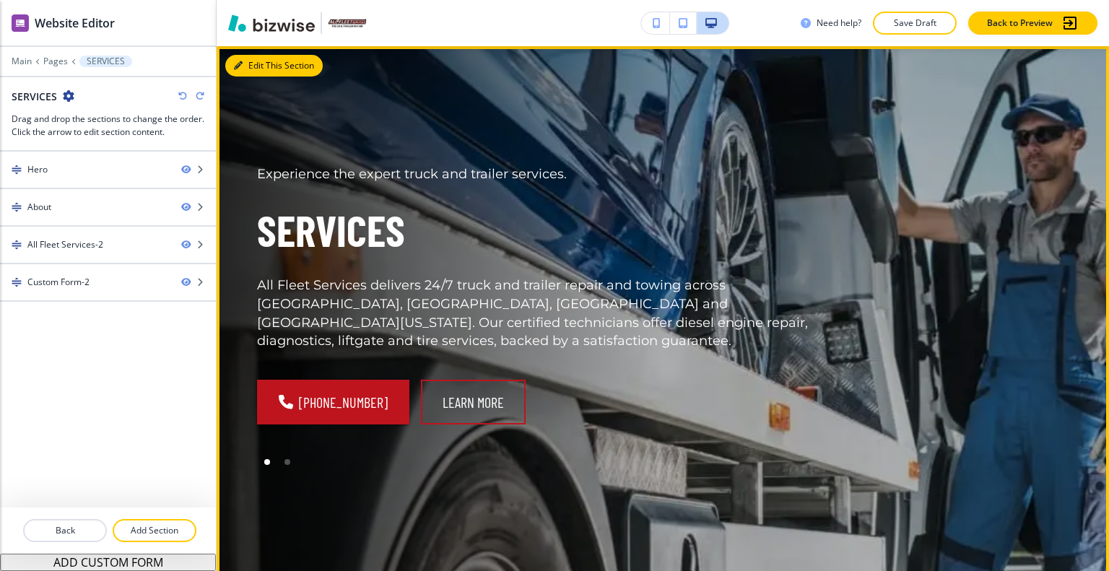
click at [242, 68] on icon "button" at bounding box center [238, 65] width 9 height 9
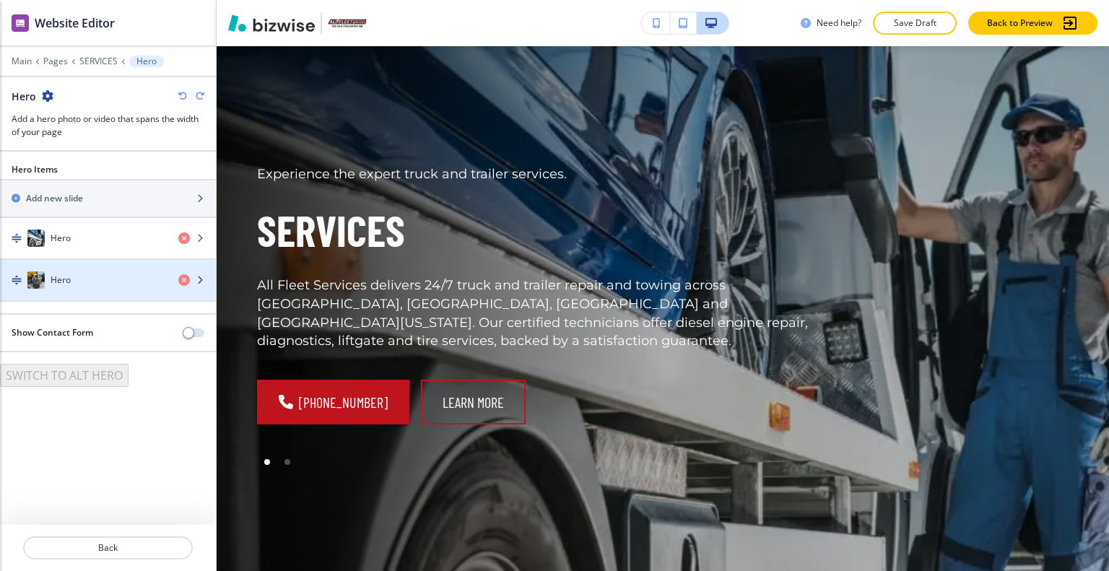
click at [127, 282] on div "Hero" at bounding box center [83, 279] width 167 height 17
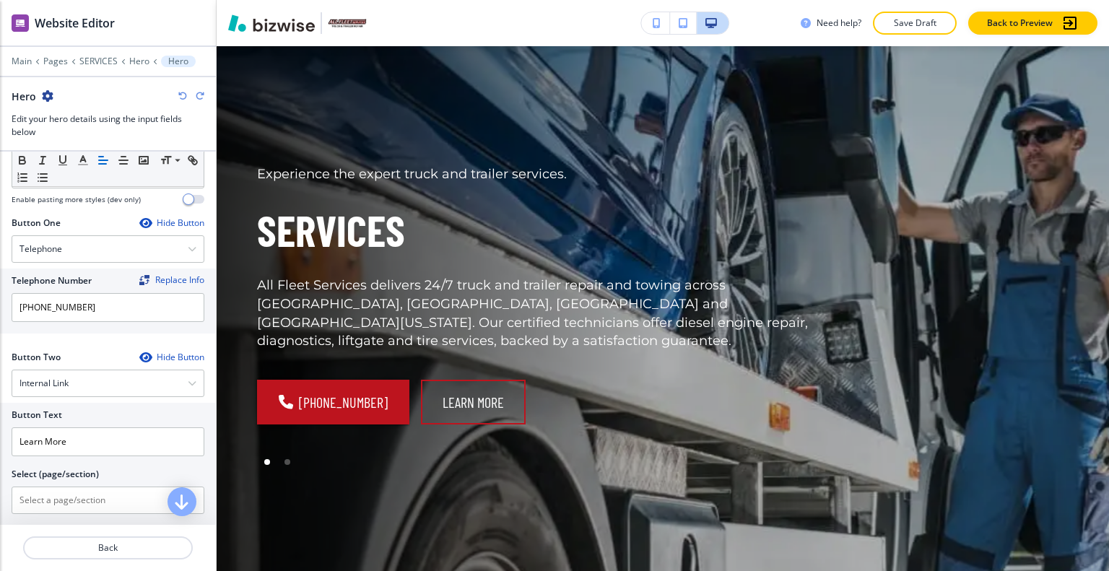
scroll to position [650, 0]
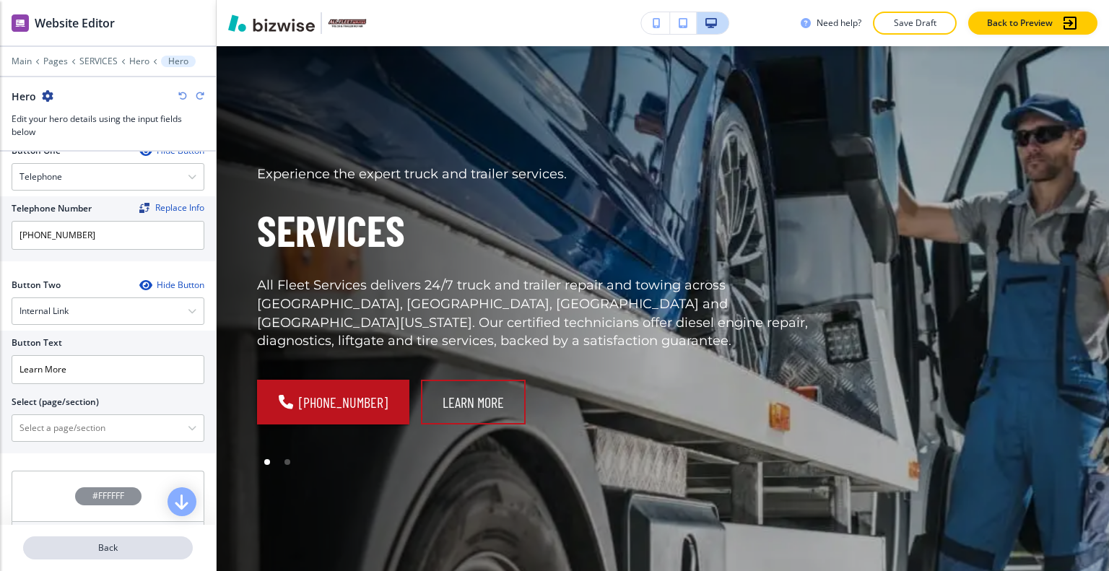
click at [118, 542] on p "Back" at bounding box center [108, 547] width 167 height 13
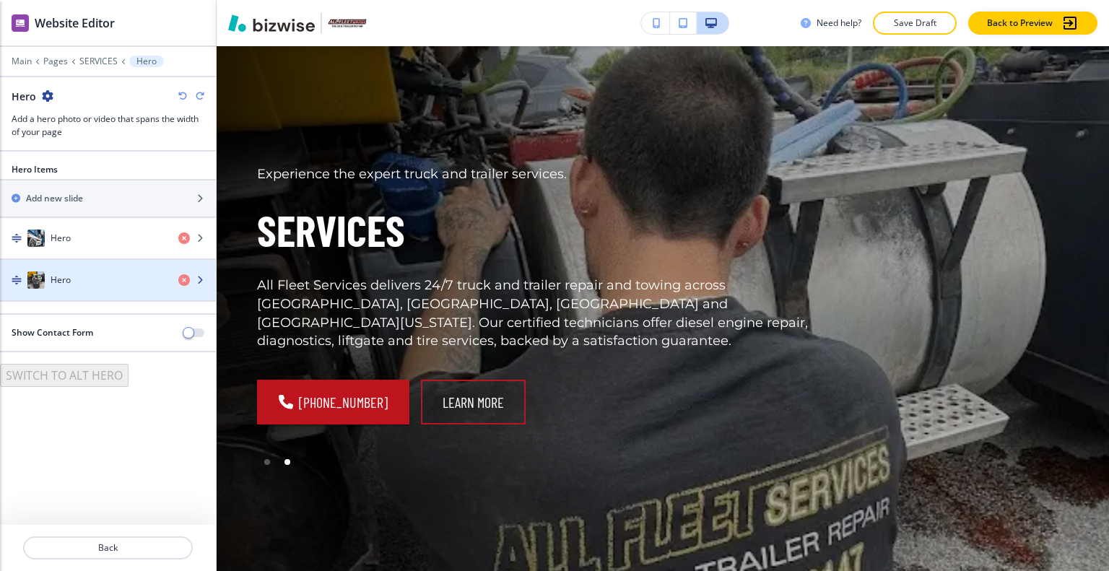
click at [105, 276] on div "Hero" at bounding box center [83, 279] width 167 height 17
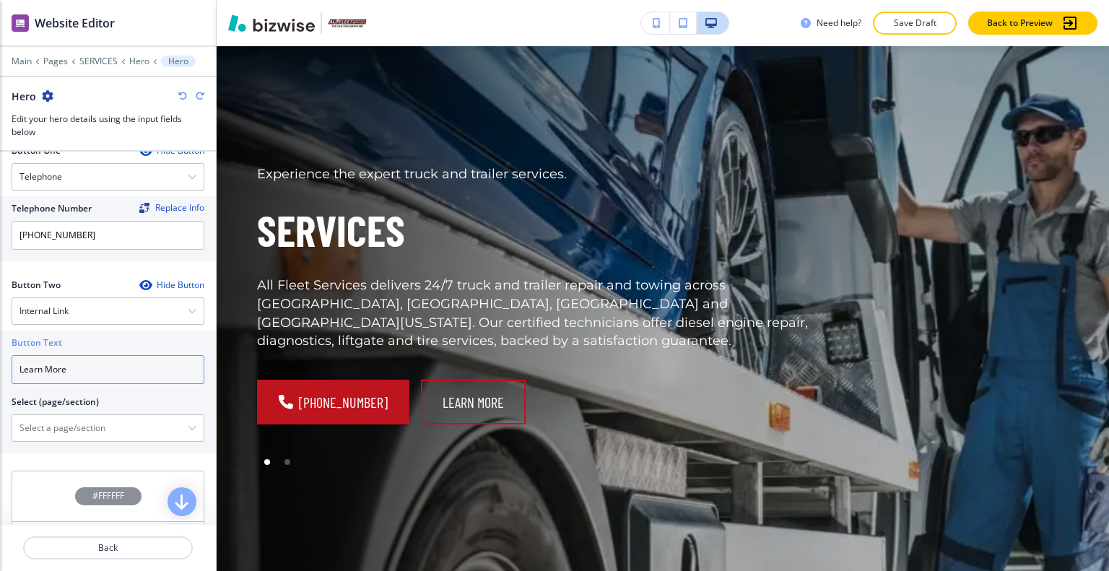
drag, startPoint x: 95, startPoint y: 368, endPoint x: 0, endPoint y: 347, distance: 97.6
click at [0, 347] on div "Button Text Learn More Select (page/section) HOME HOME | Hero HOME | Custom For…" at bounding box center [108, 392] width 216 height 123
type input "contact"
drag, startPoint x: 100, startPoint y: 369, endPoint x: 0, endPoint y: 357, distance: 101.1
click at [0, 357] on div "Button Text contact Select (page/section) HOME HOME | Hero HOME | Custom Form H…" at bounding box center [108, 392] width 216 height 123
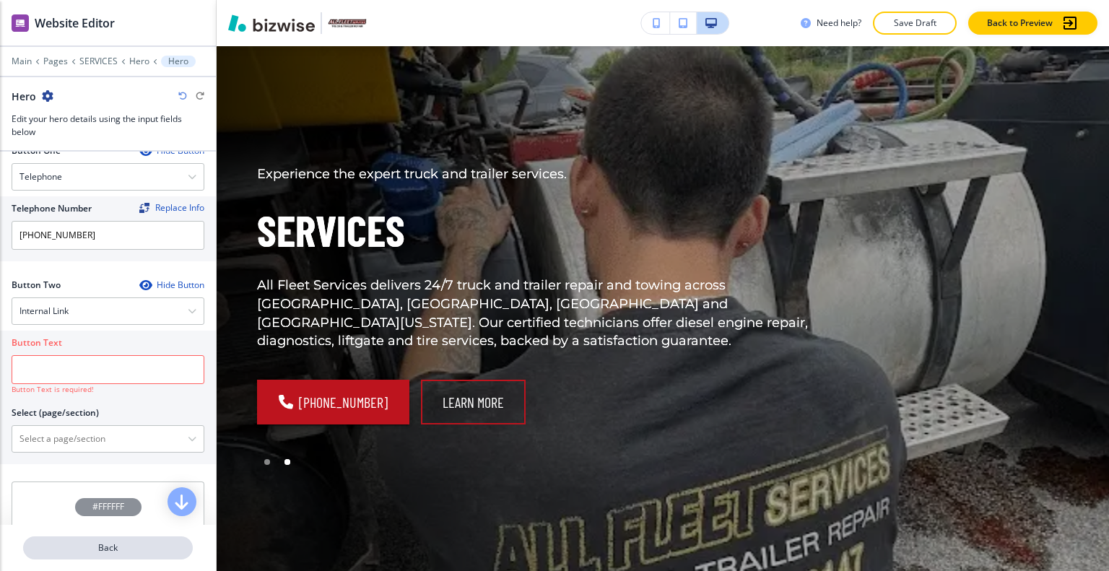
click at [132, 545] on p "Back" at bounding box center [108, 547] width 167 height 13
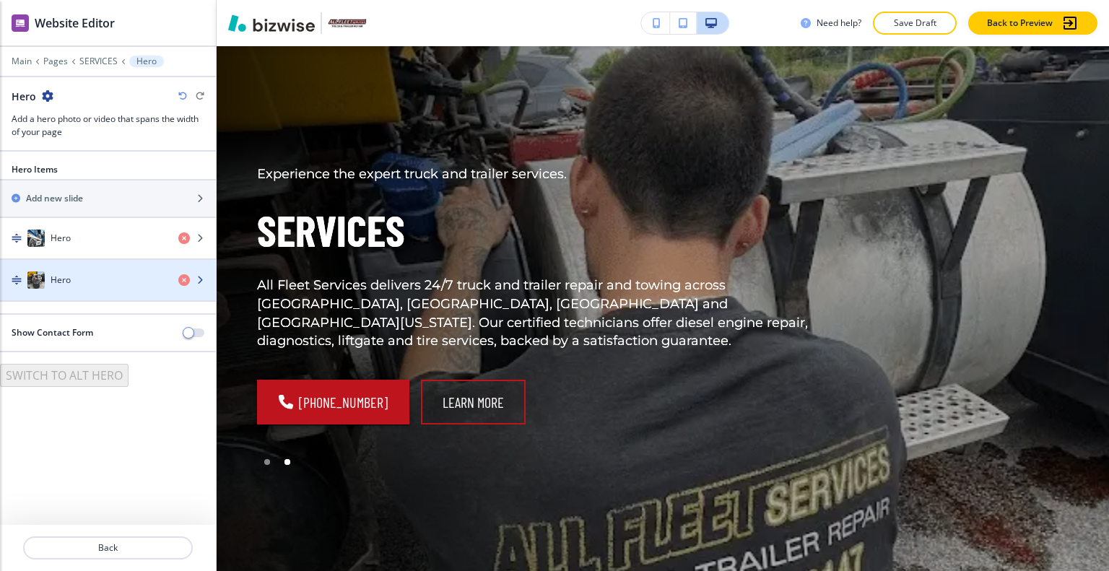
click at [101, 282] on div "Hero" at bounding box center [83, 279] width 167 height 17
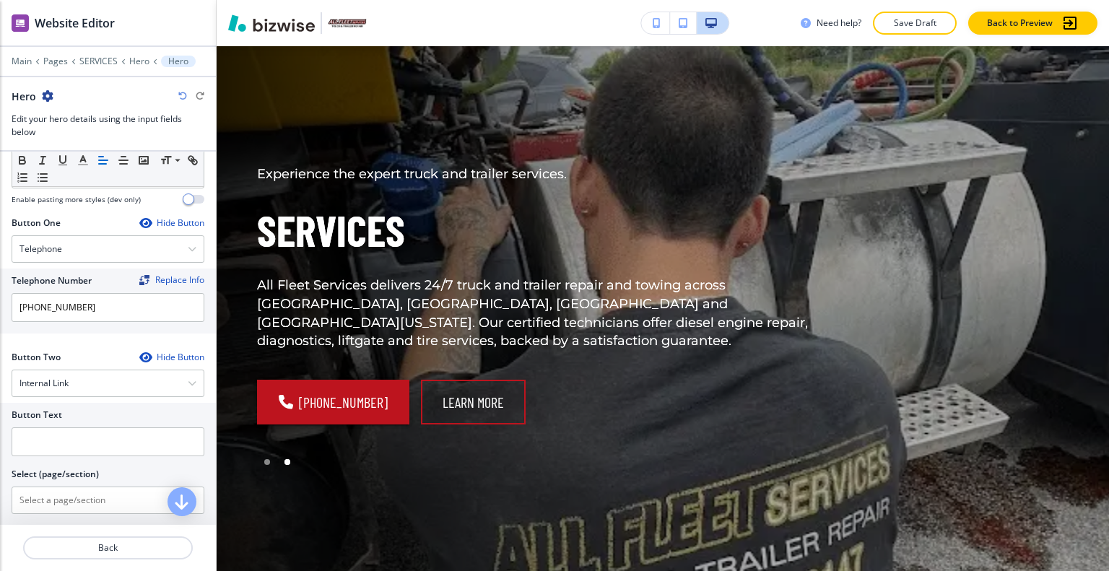
scroll to position [727, 0]
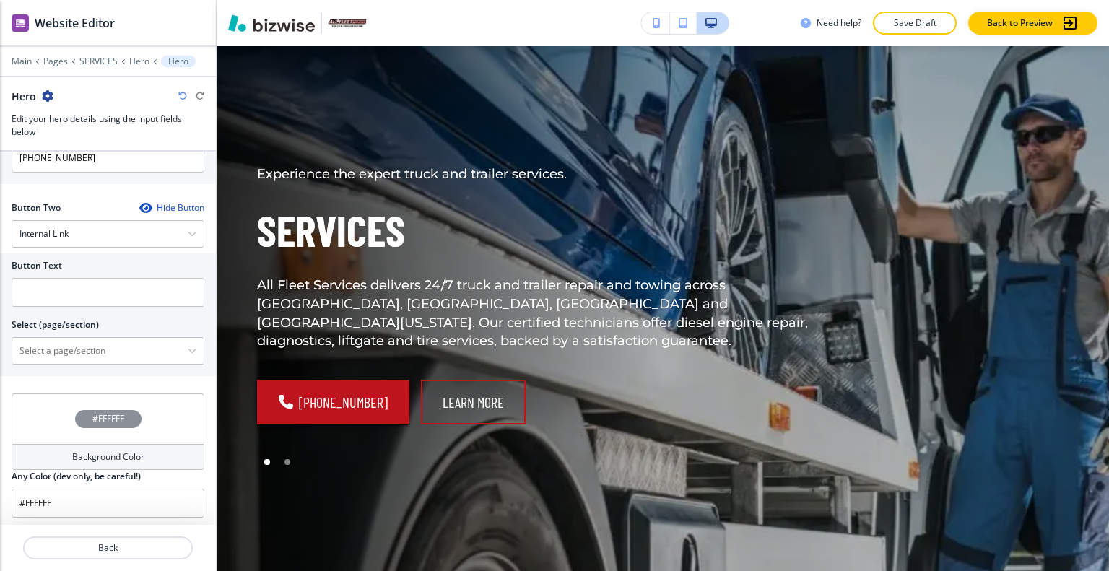
click at [84, 307] on div at bounding box center [108, 313] width 193 height 12
click at [79, 291] on input "text" at bounding box center [108, 292] width 193 height 29
type input "c"
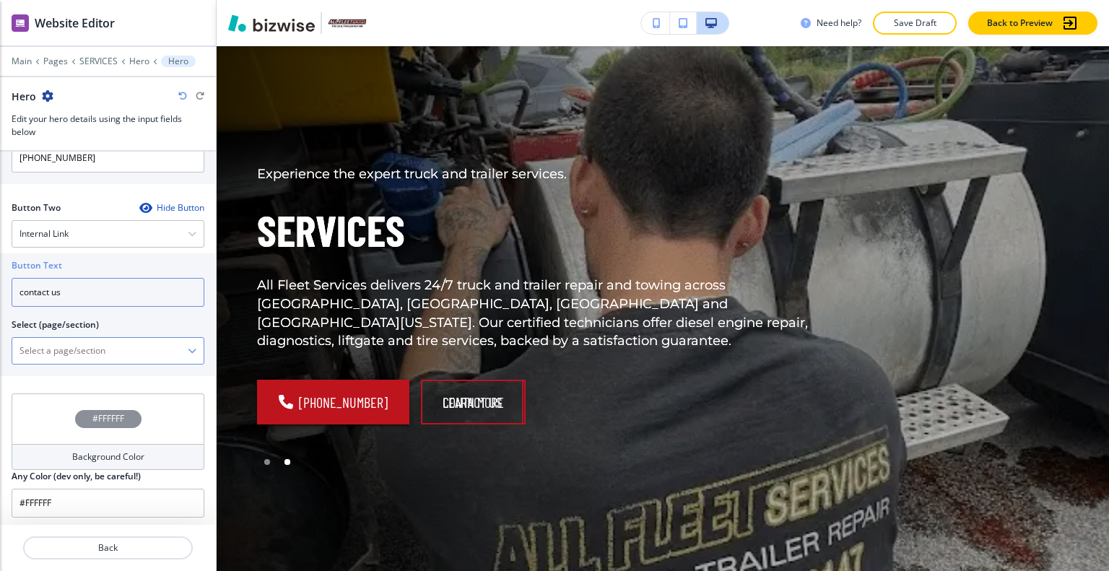
type input "contact us"
click at [85, 347] on \(page\/section\) "Manual Input" at bounding box center [99, 351] width 175 height 25
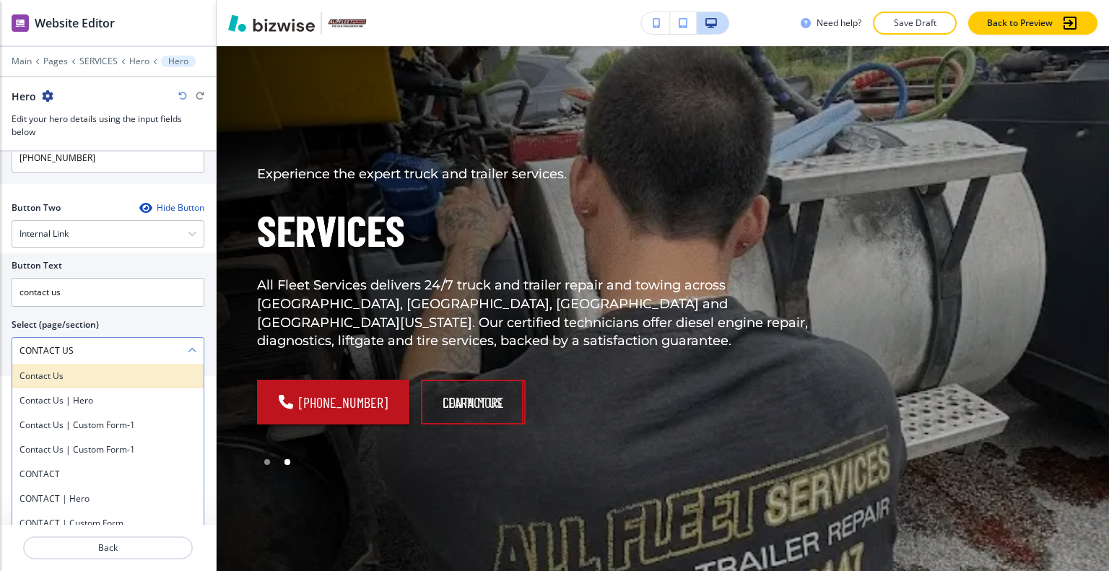
click at [96, 373] on h4 "contact us" at bounding box center [107, 376] width 177 height 13
type \(page\/section\) "contact us"
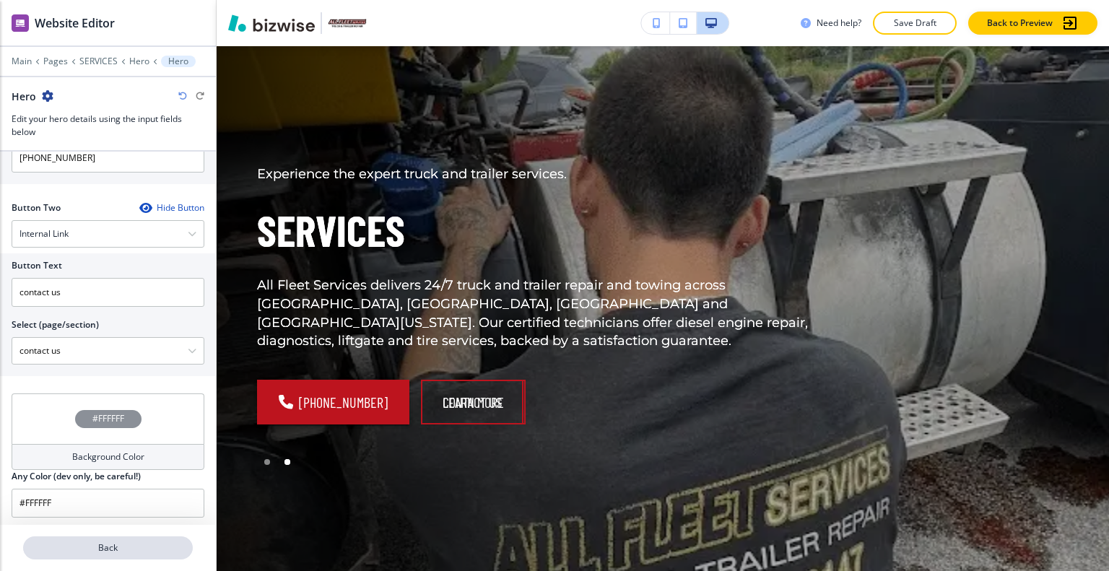
click at [114, 552] on p "Back" at bounding box center [108, 547] width 167 height 13
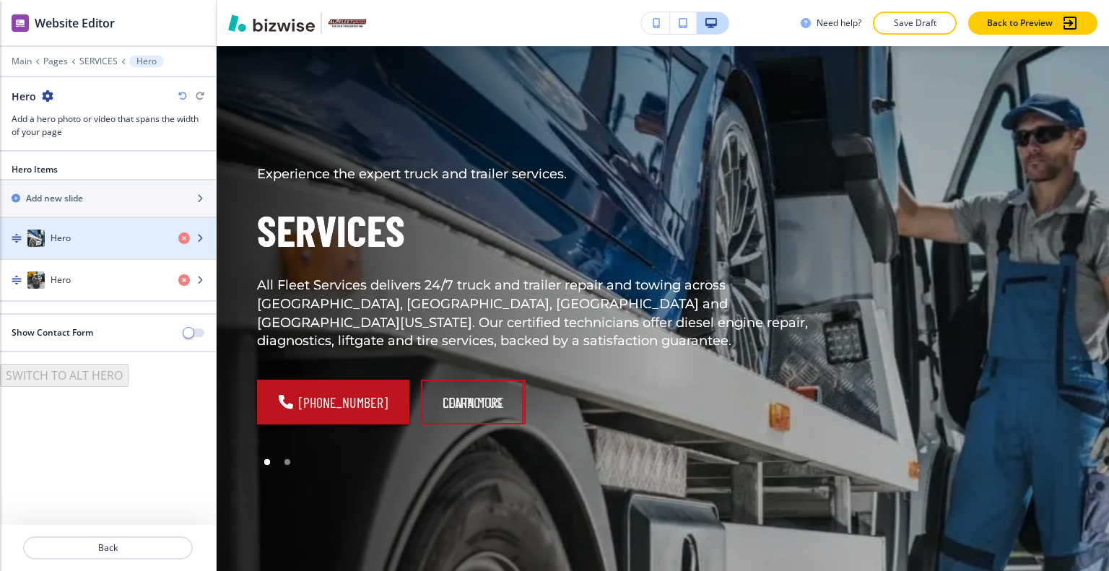
click at [82, 253] on div "button" at bounding box center [108, 253] width 216 height 12
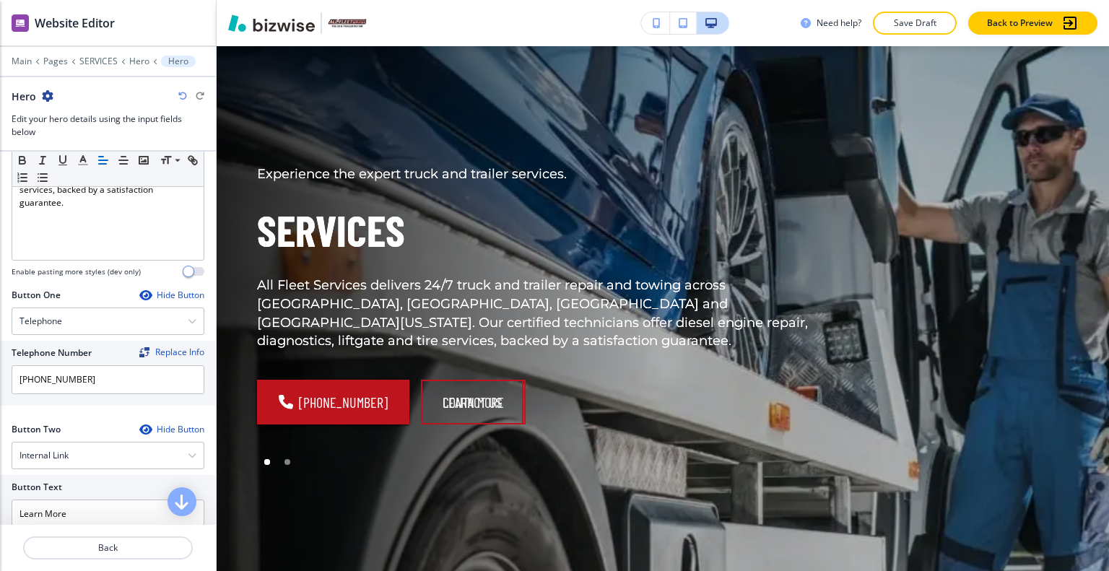
scroll to position [577, 0]
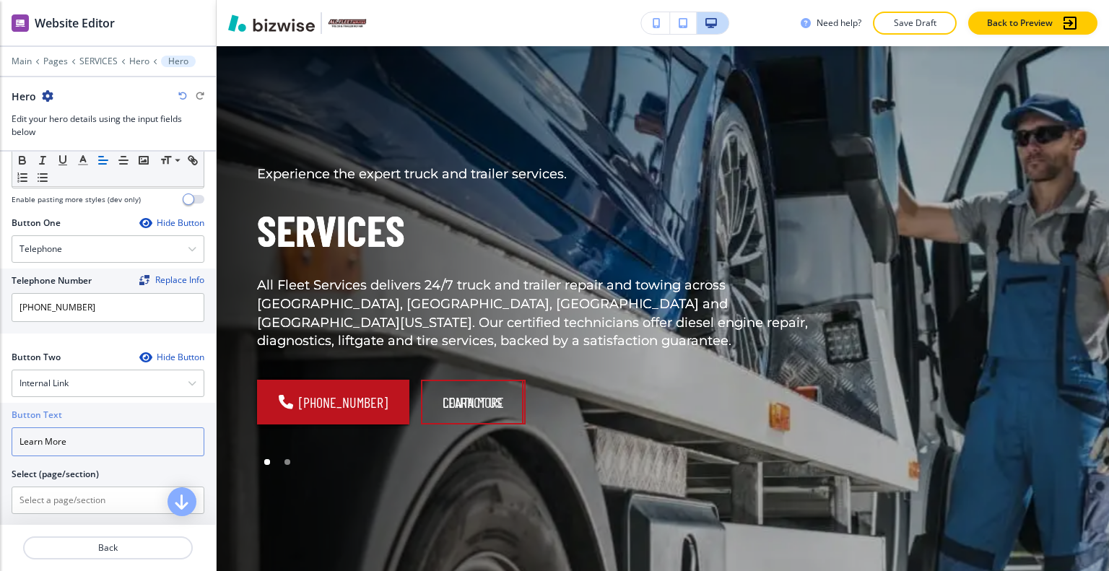
drag, startPoint x: 17, startPoint y: 432, endPoint x: 0, endPoint y: 412, distance: 26.1
click at [0, 412] on div "Button Text Learn More Select (page/section) HOME HOME | Hero HOME | Custom For…" at bounding box center [108, 464] width 216 height 123
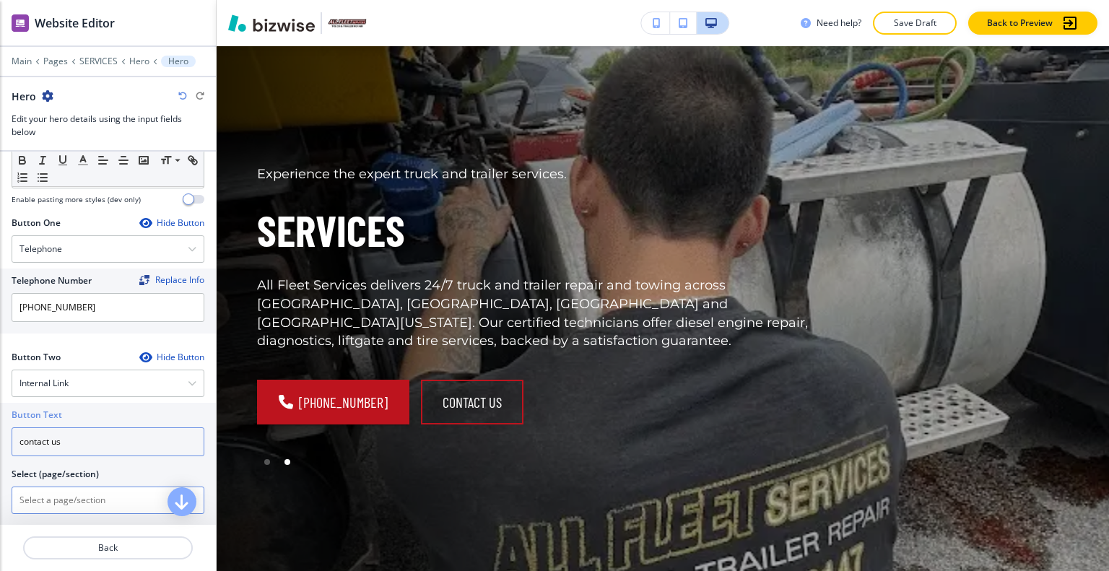
type input "contact us"
click at [52, 502] on \(page\/section\) "Manual Input" at bounding box center [99, 500] width 175 height 25
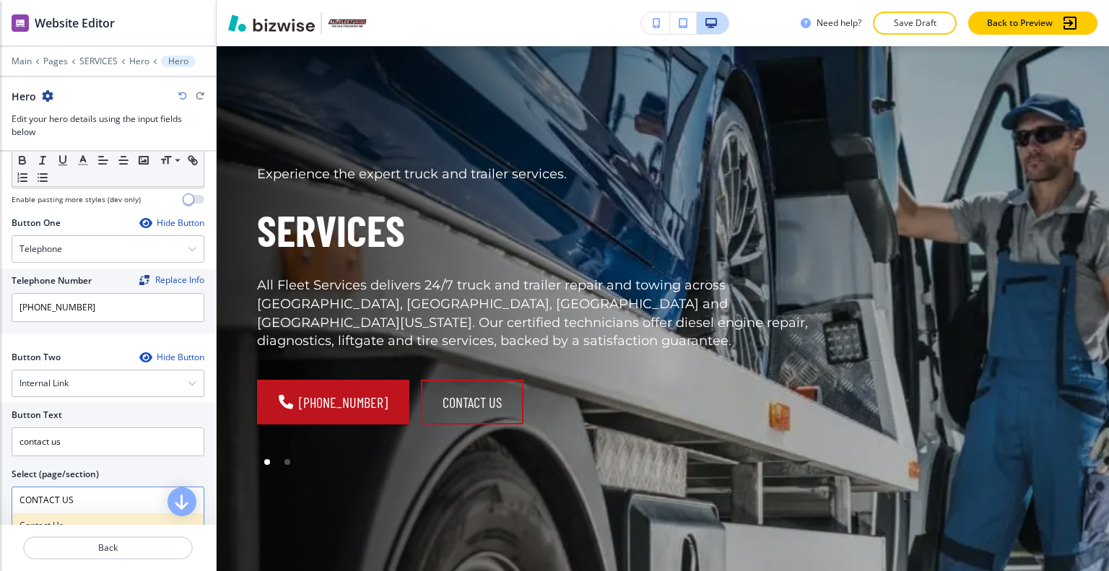
click at [92, 513] on div "contact us" at bounding box center [107, 525] width 191 height 25
type \(page\/section\) "contact us"
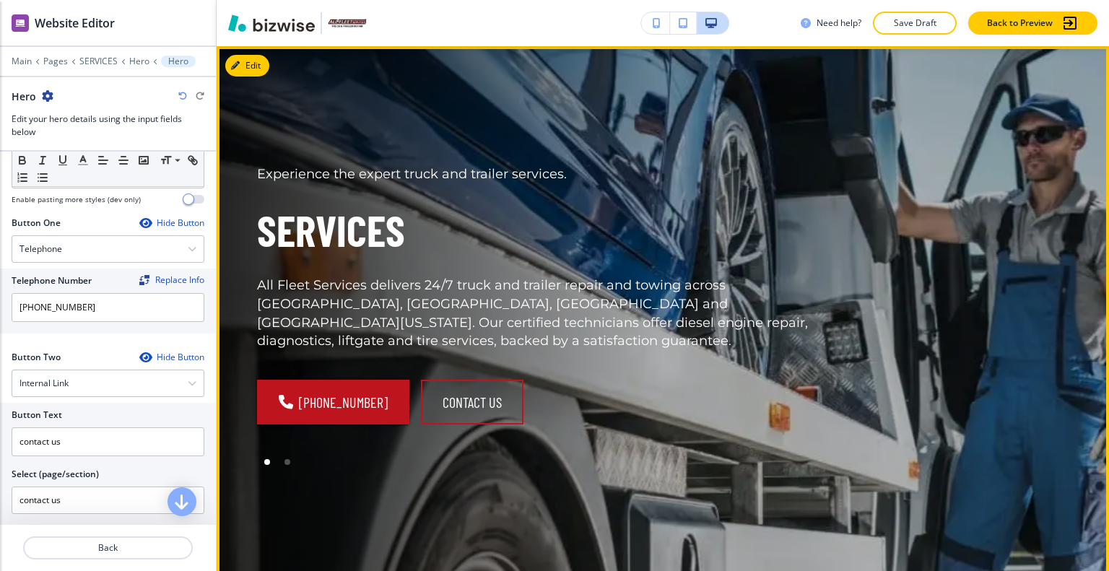
click at [502, 453] on div "Experience the expert truck and trailer services. Services All Fleet Services d…" at bounding box center [645, 301] width 846 height 457
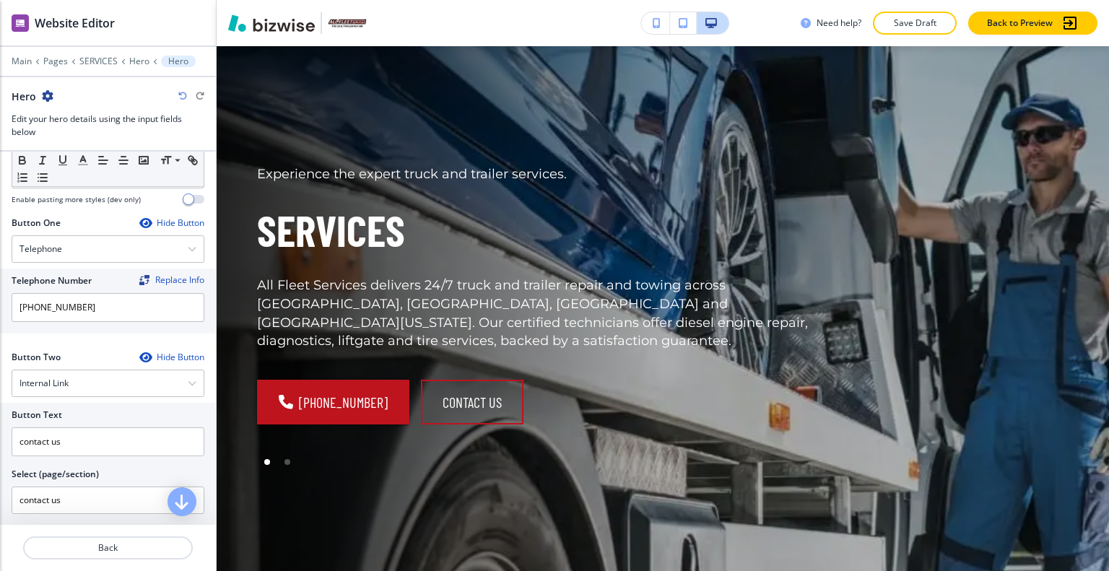
click at [924, 10] on div "Need help? Save Draft Back to Preview" at bounding box center [663, 23] width 892 height 46
click at [926, 17] on p "Save Draft" at bounding box center [914, 23] width 46 height 13
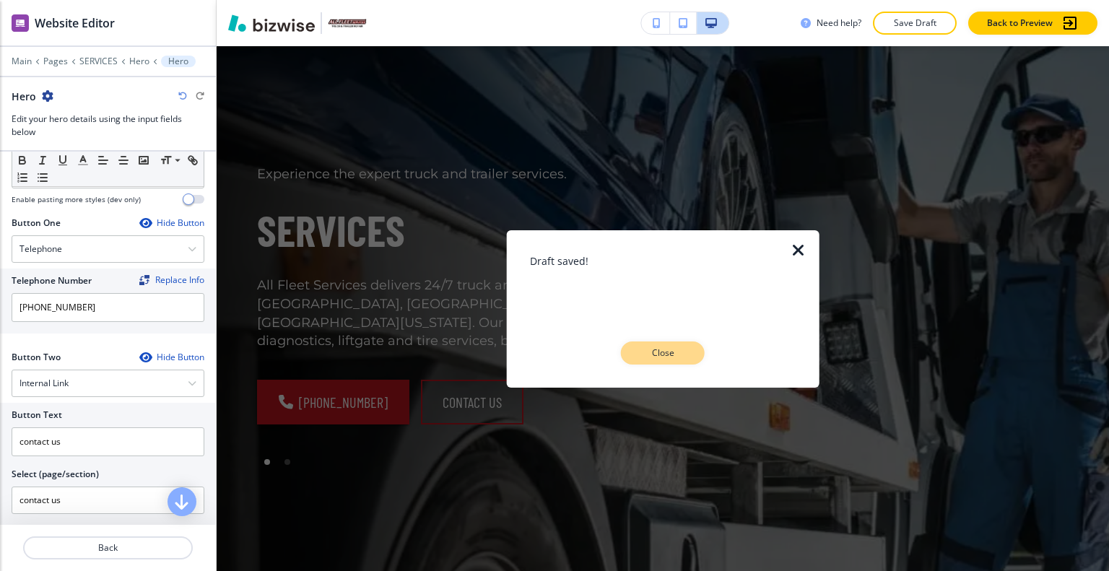
click at [687, 343] on button "Close" at bounding box center [663, 352] width 84 height 23
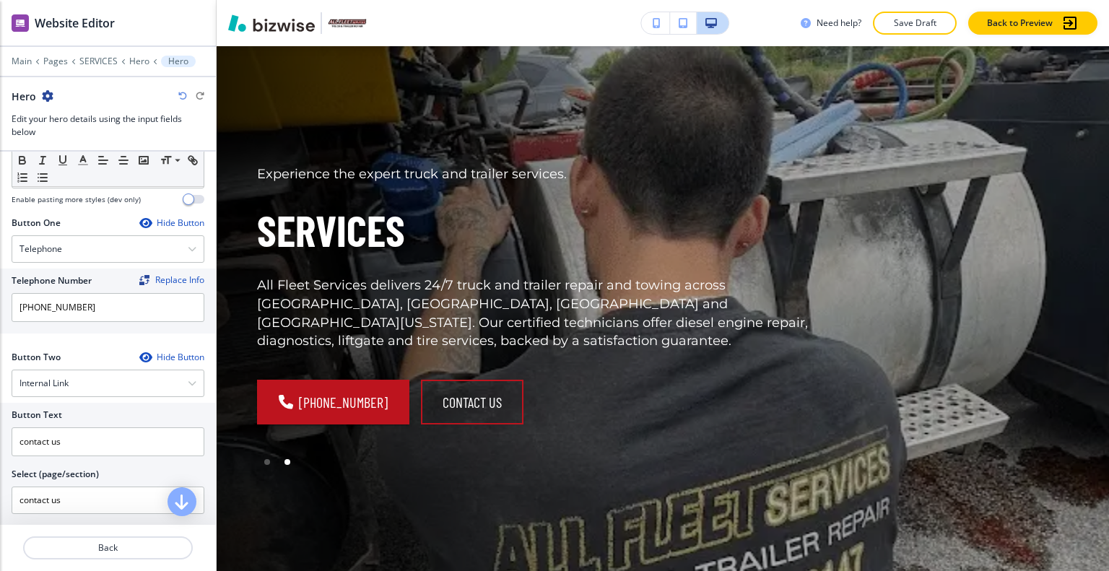
scroll to position [0, 0]
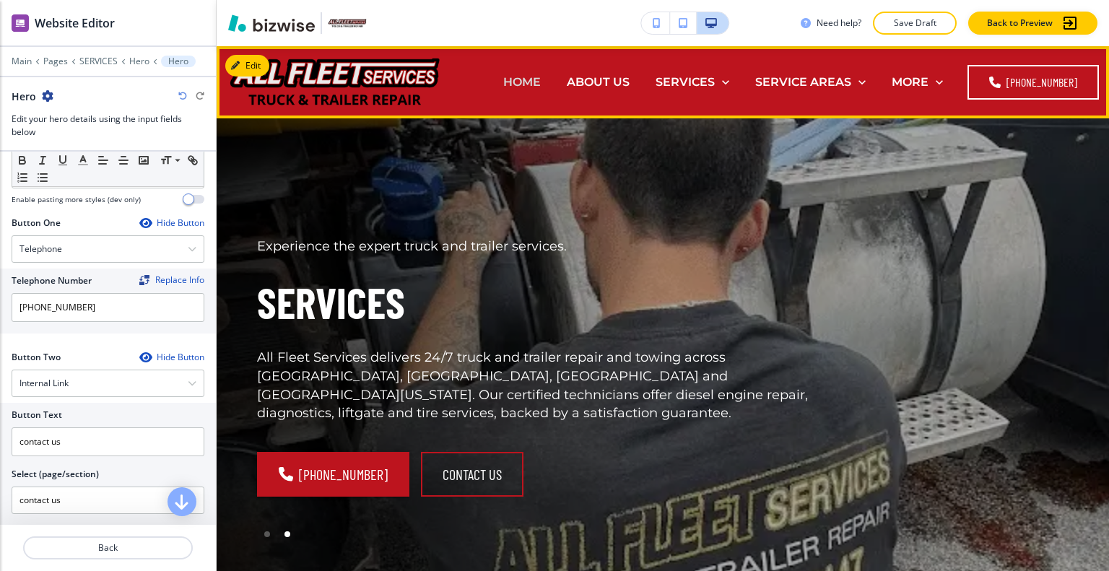
click at [536, 82] on p "HOME" at bounding box center [522, 82] width 38 height 17
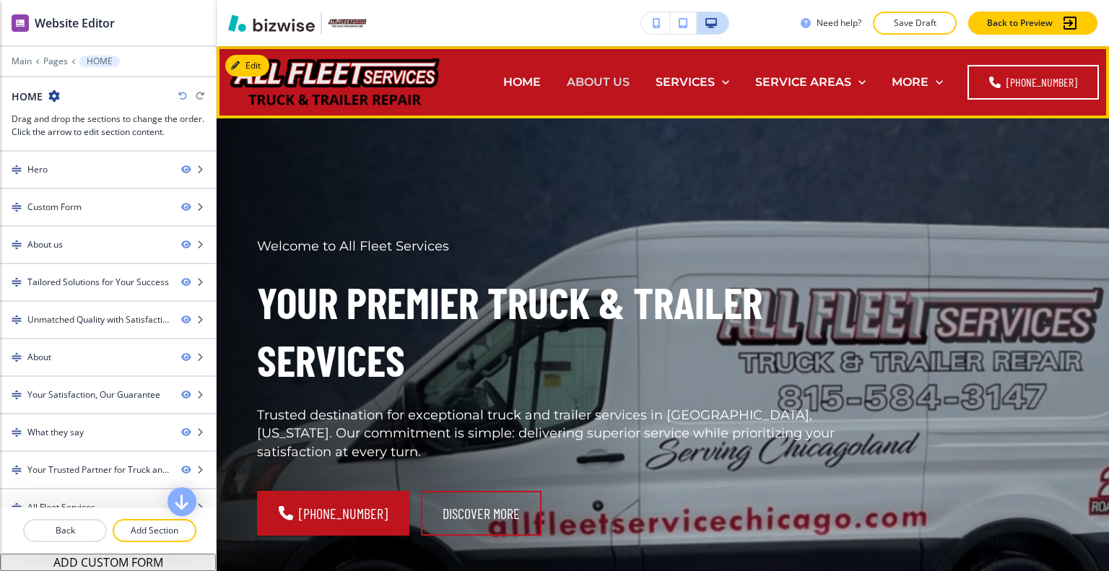
click at [619, 85] on p "ABOUT US" at bounding box center [598, 82] width 63 height 17
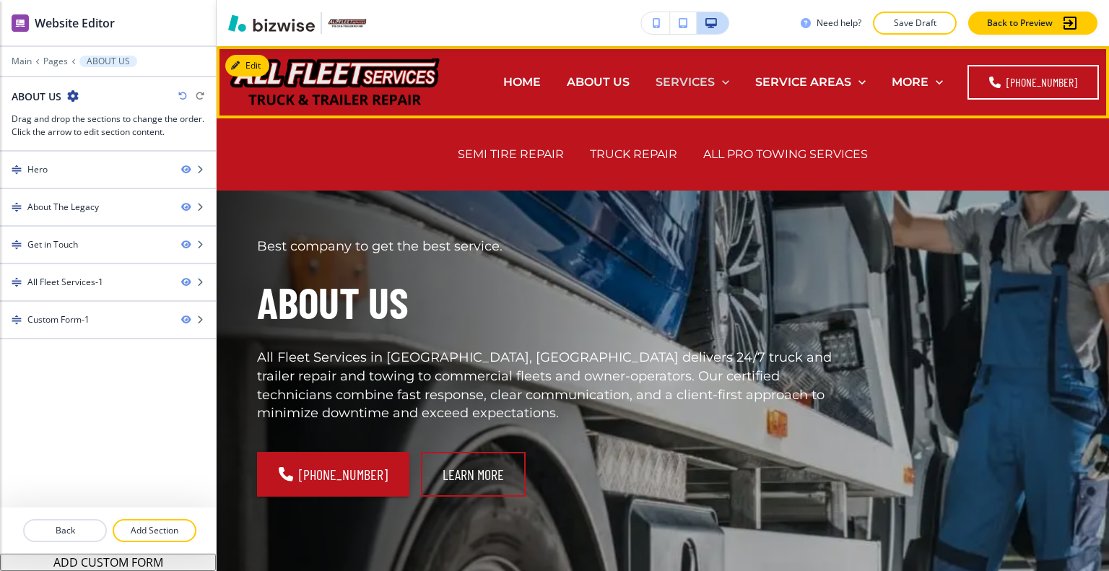
click at [701, 83] on p "SERVICES" at bounding box center [684, 82] width 59 height 17
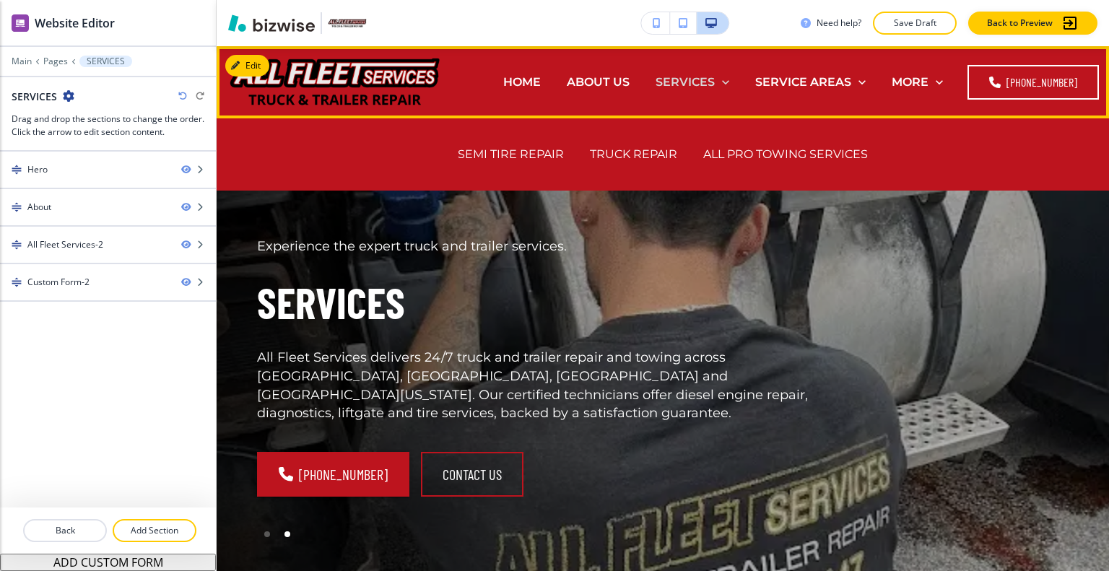
click at [702, 86] on p "SERVICES" at bounding box center [684, 82] width 59 height 17
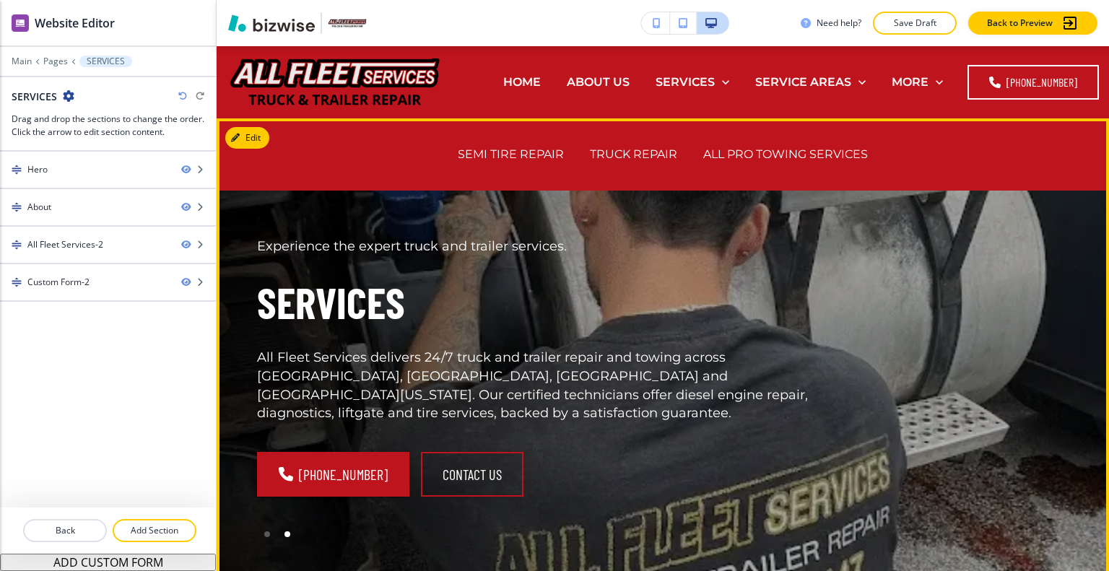
click at [672, 248] on p "Experience the expert truck and trailer services." at bounding box center [557, 246] width 600 height 19
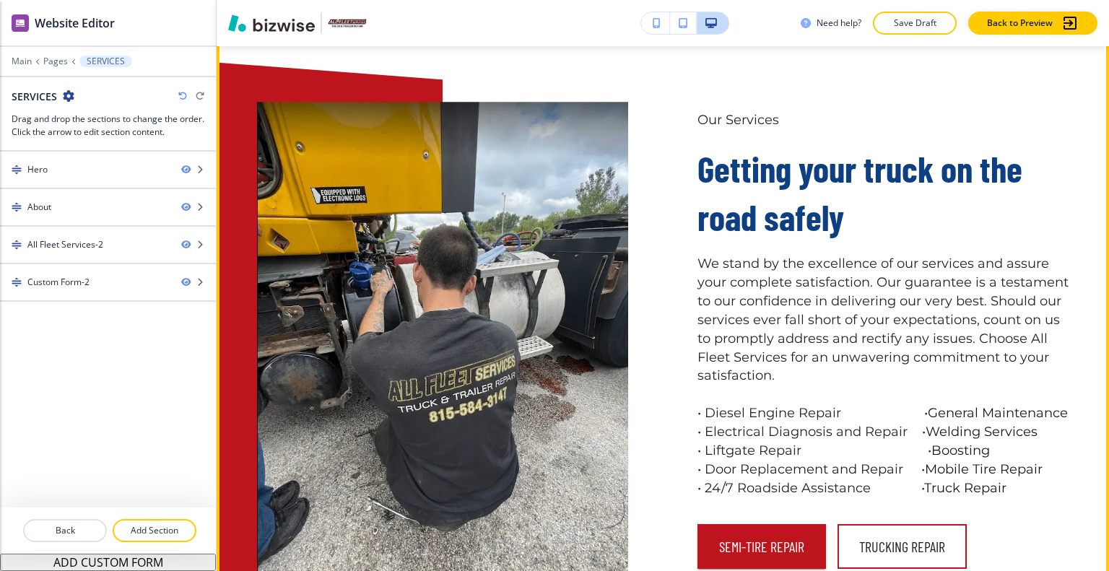
scroll to position [794, 0]
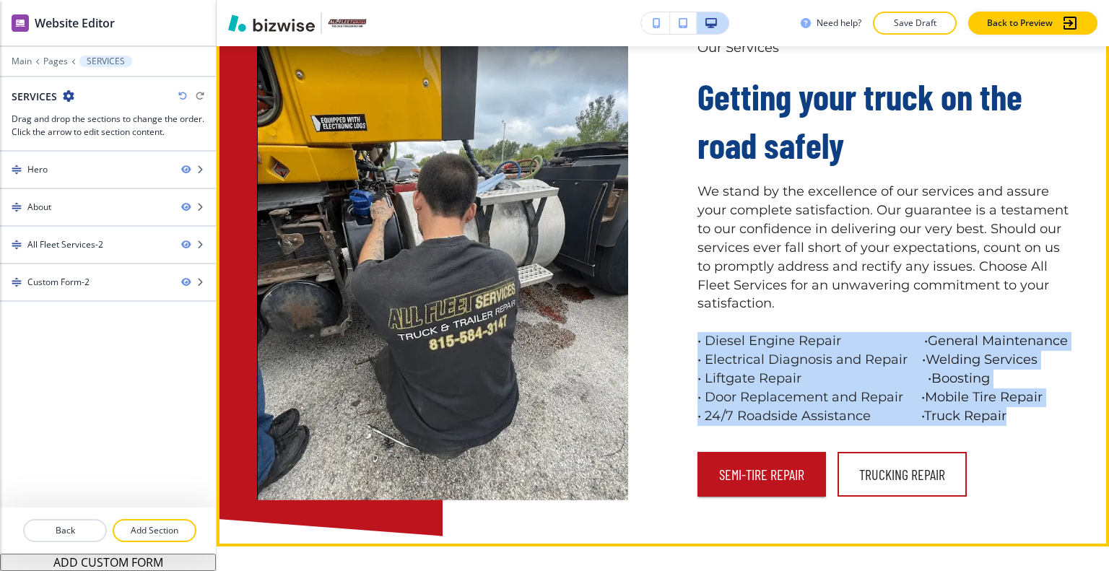
drag, startPoint x: 1022, startPoint y: 412, endPoint x: 681, endPoint y: 314, distance: 355.3
click at [681, 314] on div "Our Services Getting your truck on the road safely We stand by the excellence o…" at bounding box center [848, 229] width 440 height 539
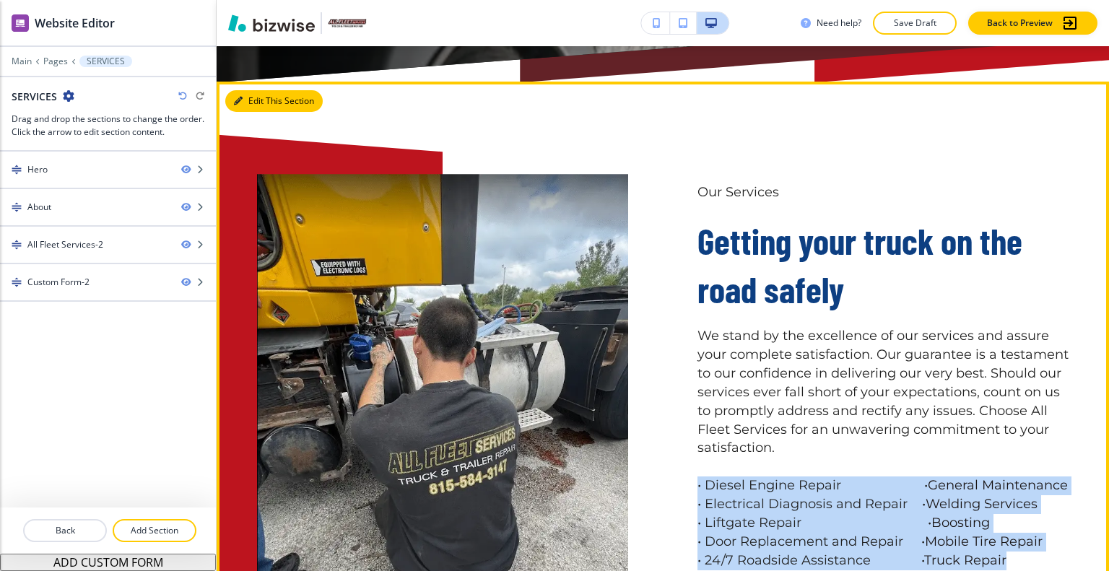
click at [240, 97] on icon "button" at bounding box center [238, 101] width 9 height 9
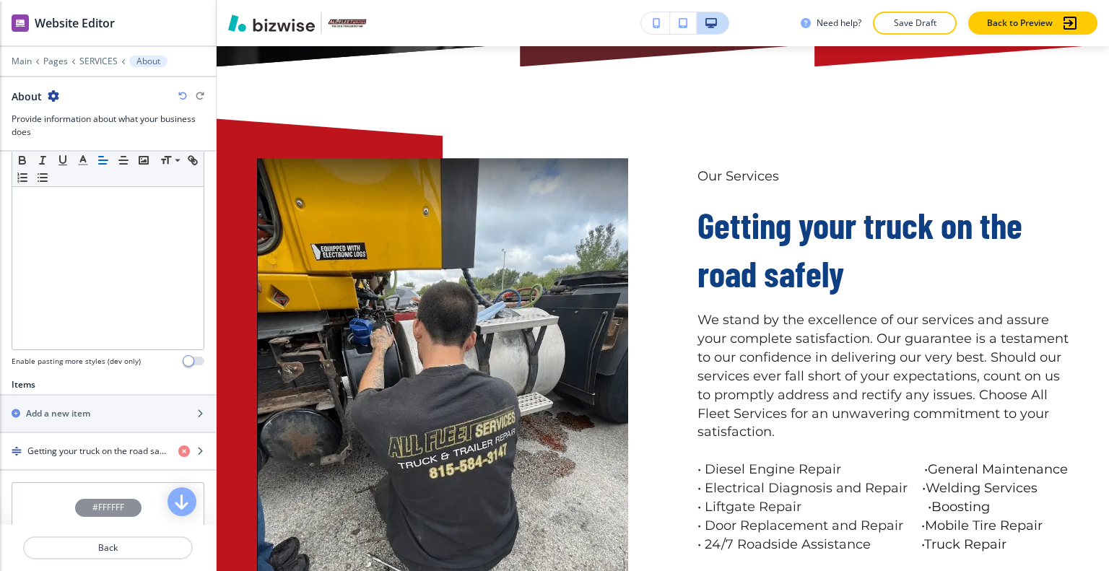
scroll to position [433, 0]
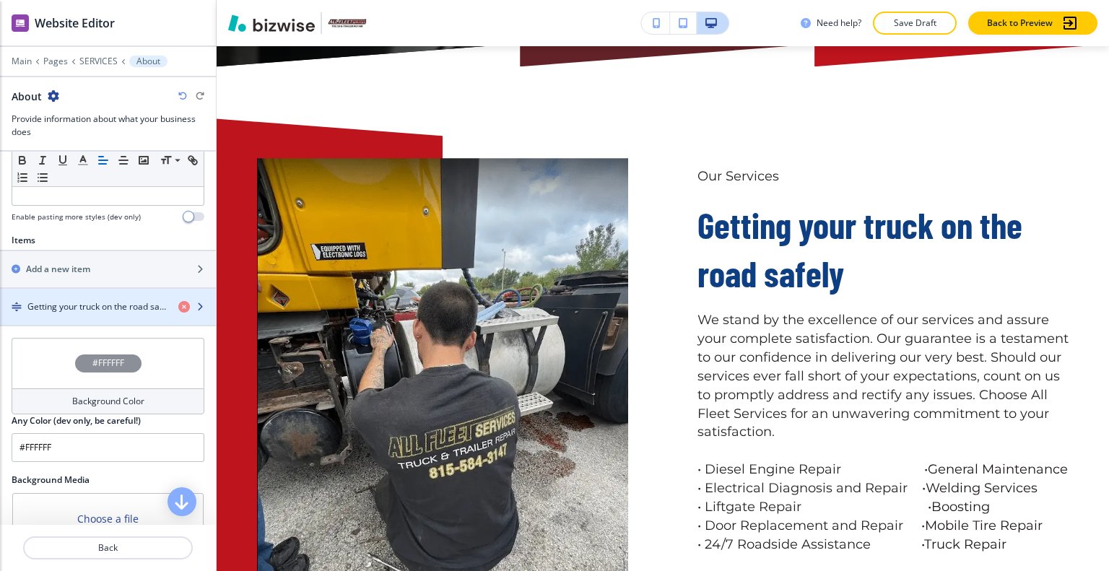
click at [90, 313] on div "button" at bounding box center [108, 319] width 216 height 12
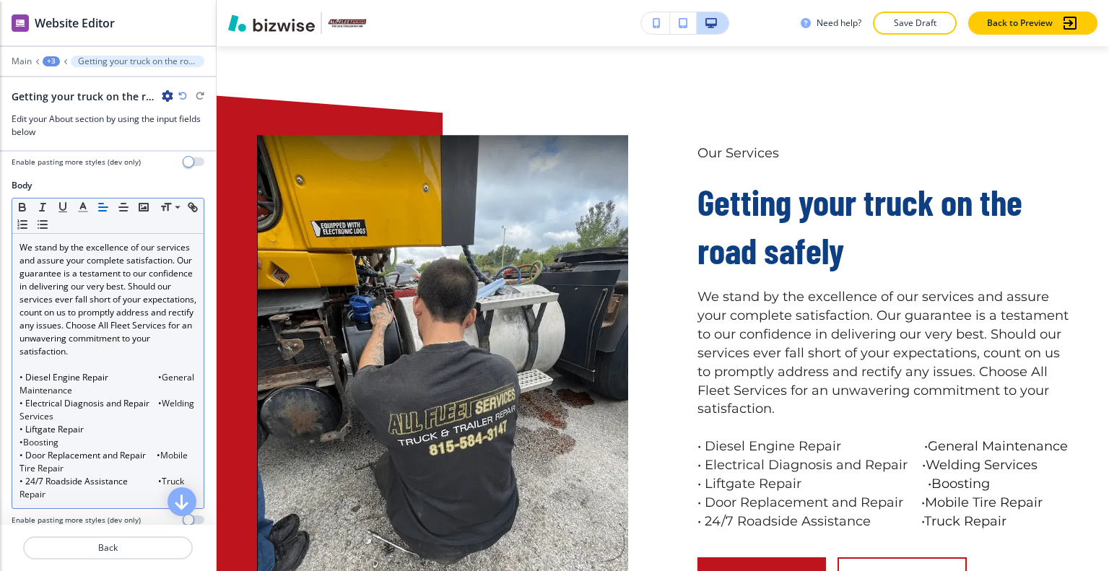
scroll to position [289, 0]
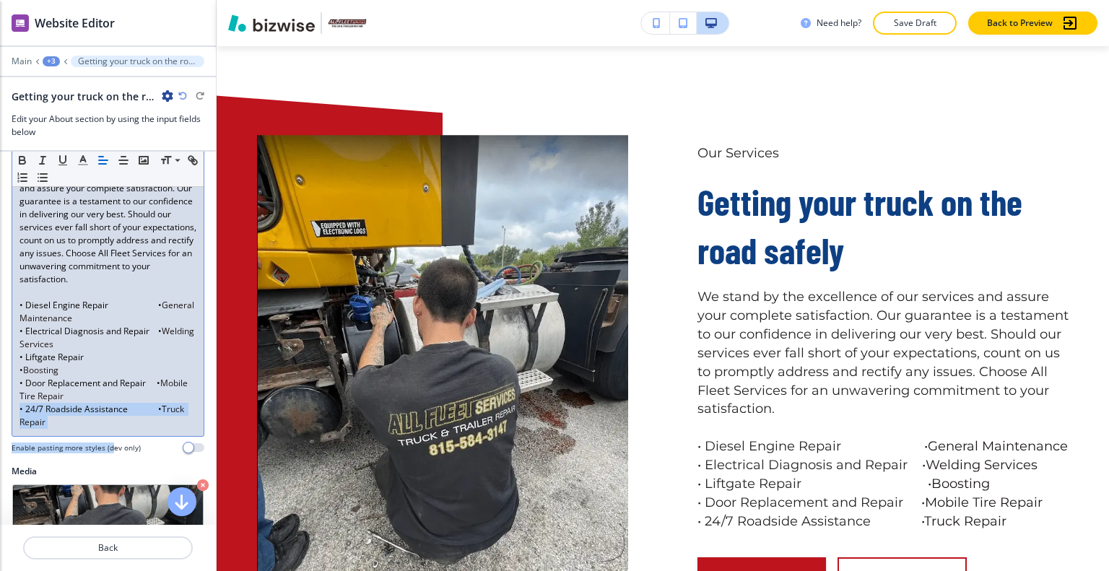
drag, startPoint x: 108, startPoint y: 453, endPoint x: 97, endPoint y: 447, distance: 12.0
click at [97, 447] on div "Body Small Normal Large Huge We stand by the excellence of our services and ass…" at bounding box center [108, 280] width 193 height 346
click at [94, 429] on p "• 24/7 Roadside Assistance • Truck Repair" at bounding box center [107, 416] width 177 height 26
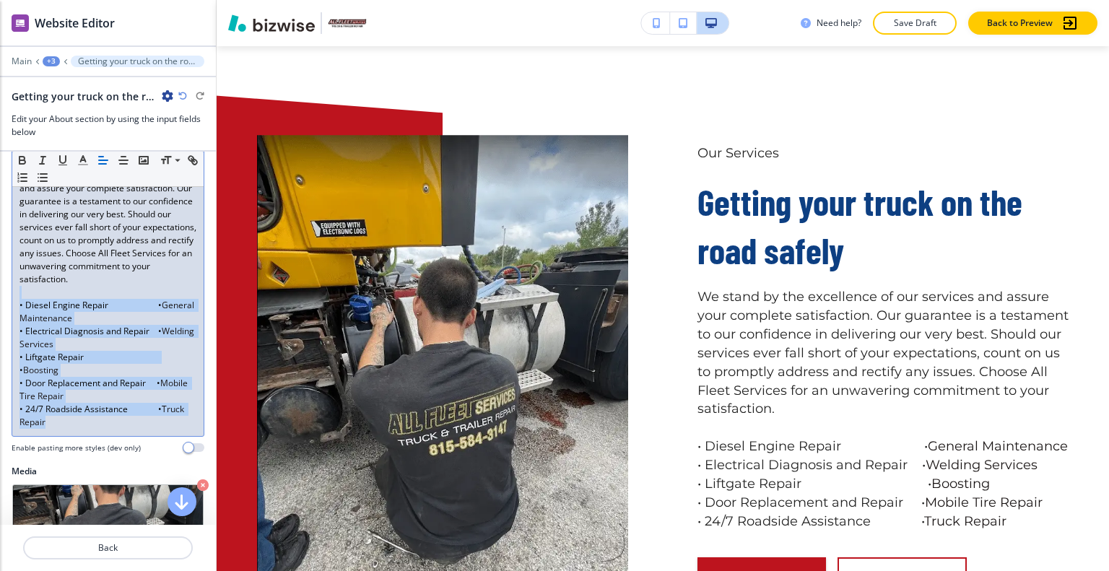
drag, startPoint x: 87, startPoint y: 435, endPoint x: 4, endPoint y: 305, distance: 154.8
click at [4, 305] on div "Body Small Normal Large Huge We stand by the excellence of our services and ass…" at bounding box center [108, 286] width 216 height 358
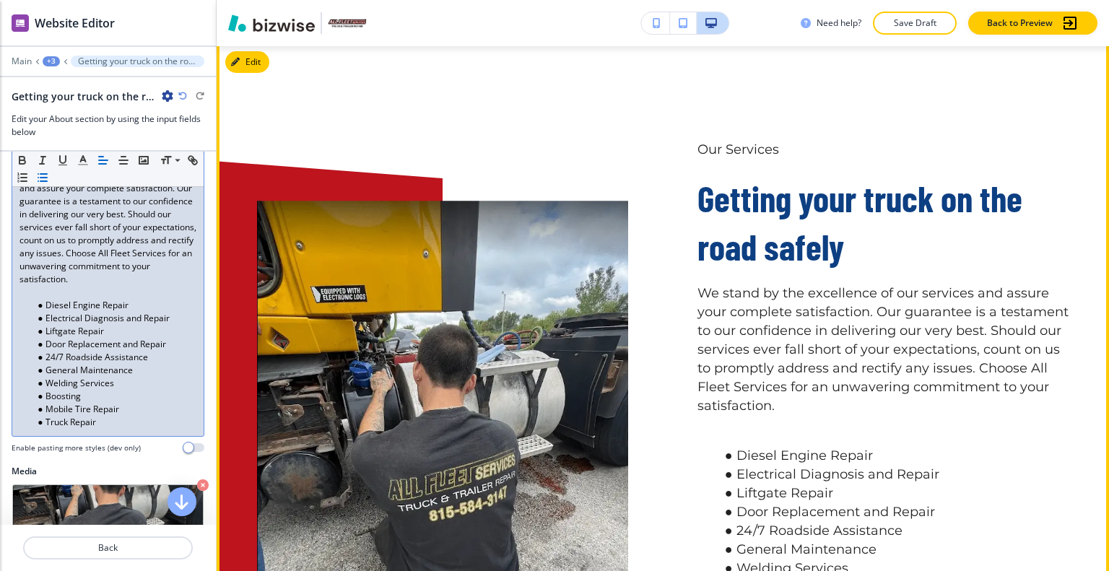
scroll to position [905, 0]
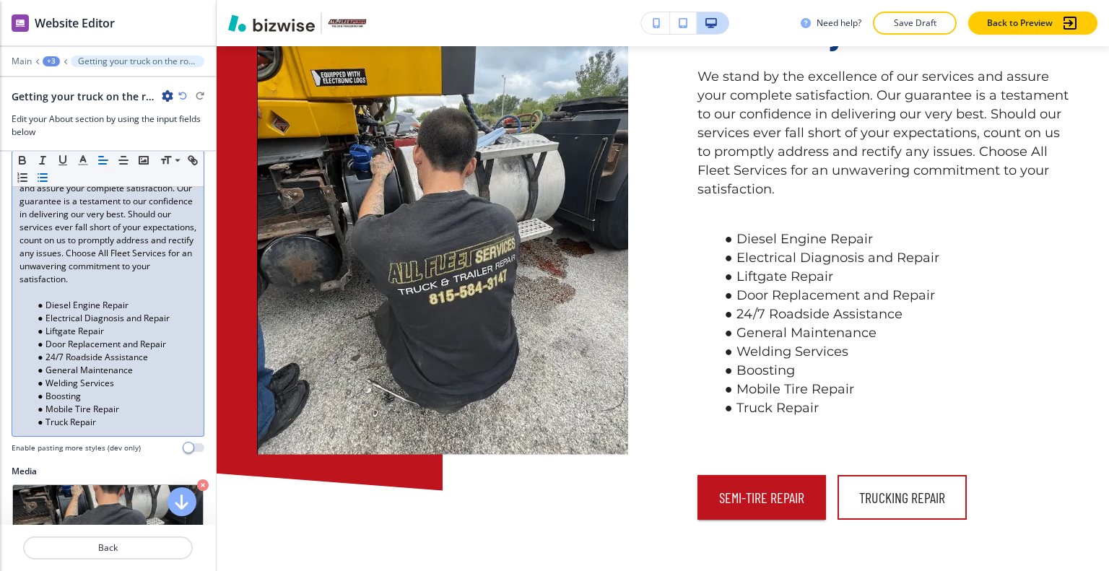
click at [51, 299] on p at bounding box center [107, 292] width 177 height 13
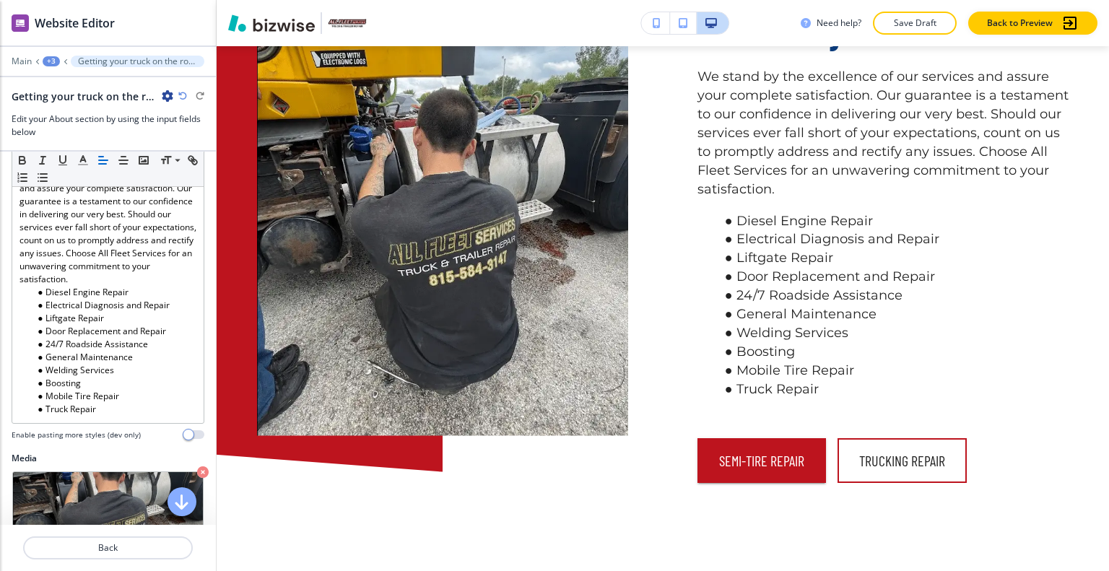
click at [183, 95] on icon "button" at bounding box center [182, 96] width 9 height 9
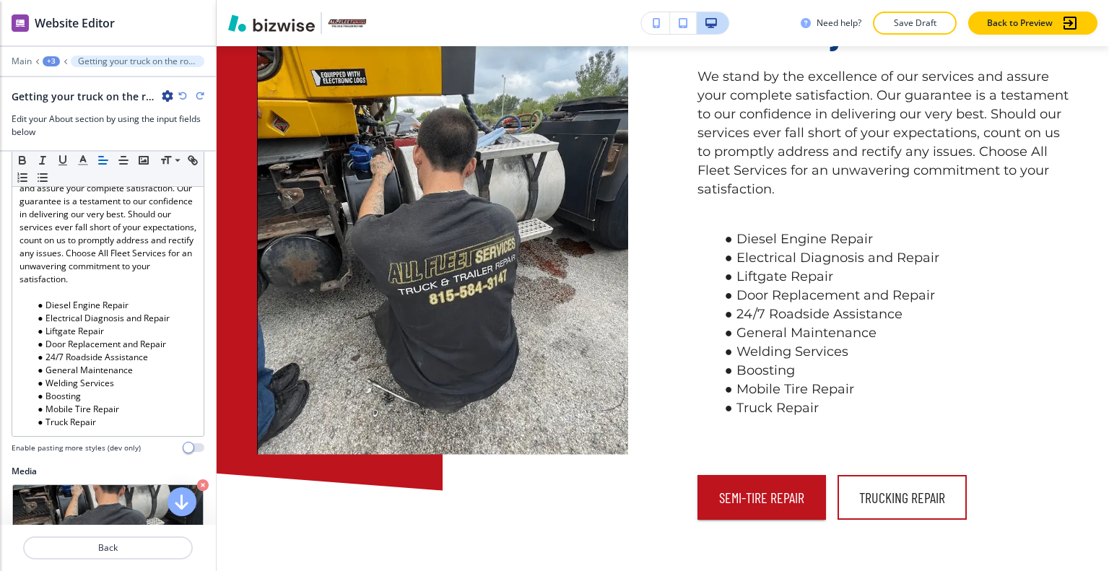
click at [183, 95] on icon "button" at bounding box center [182, 96] width 9 height 9
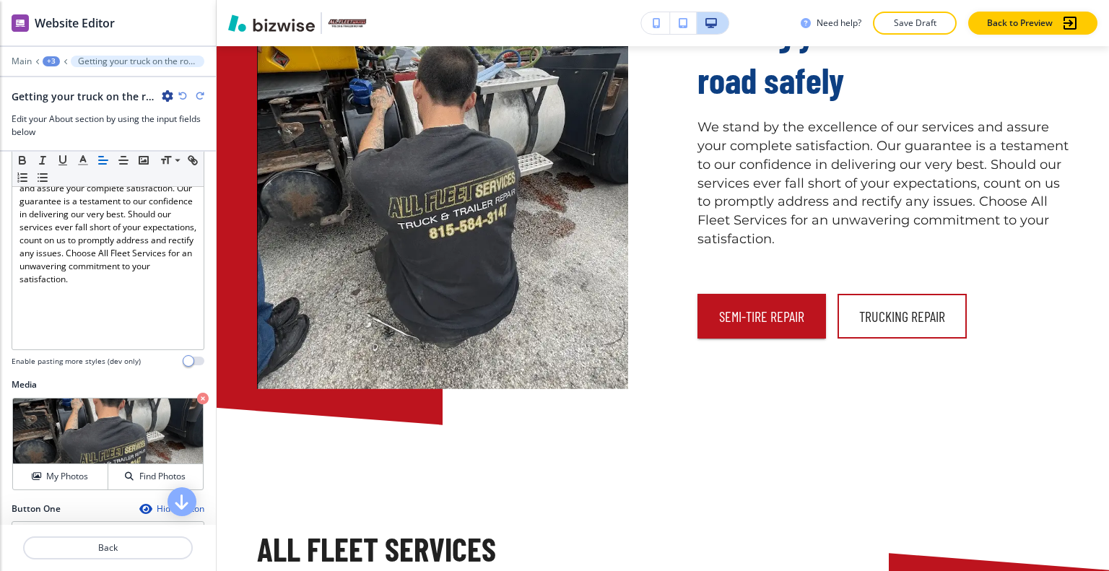
click at [183, 95] on icon "button" at bounding box center [182, 96] width 9 height 9
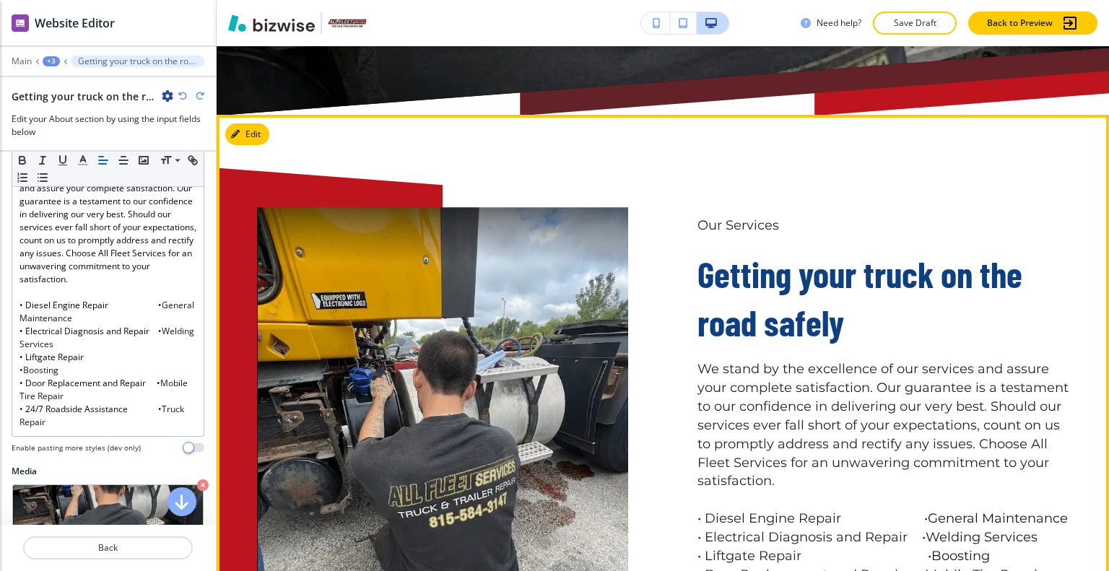
scroll to position [761, 0]
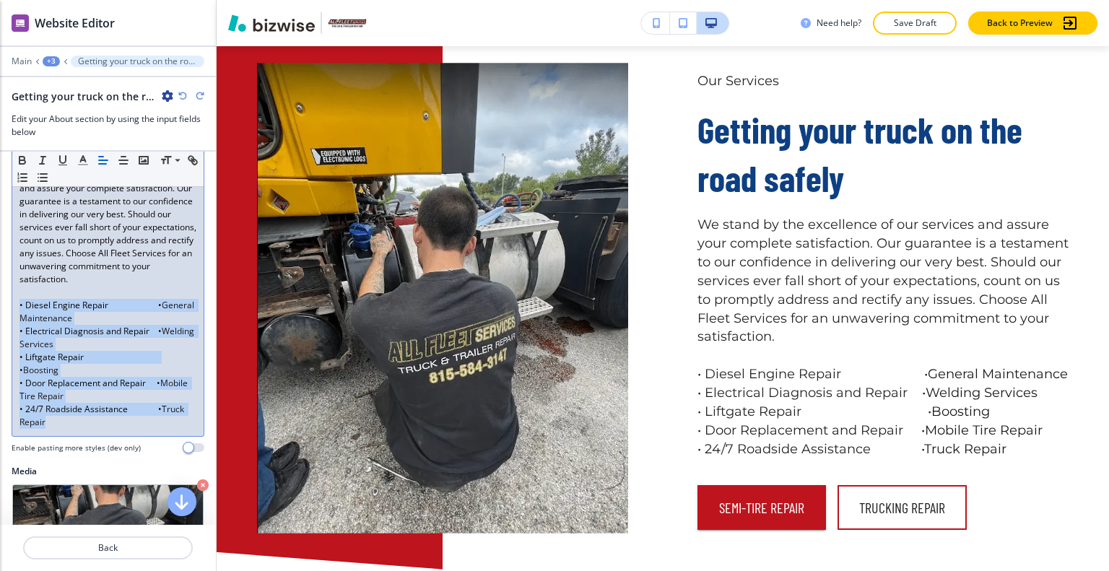
drag, startPoint x: 130, startPoint y: 436, endPoint x: 4, endPoint y: 316, distance: 173.6
click at [4, 316] on div "Body Small Normal Large Huge We stand by the excellence of our services and ass…" at bounding box center [108, 286] width 216 height 358
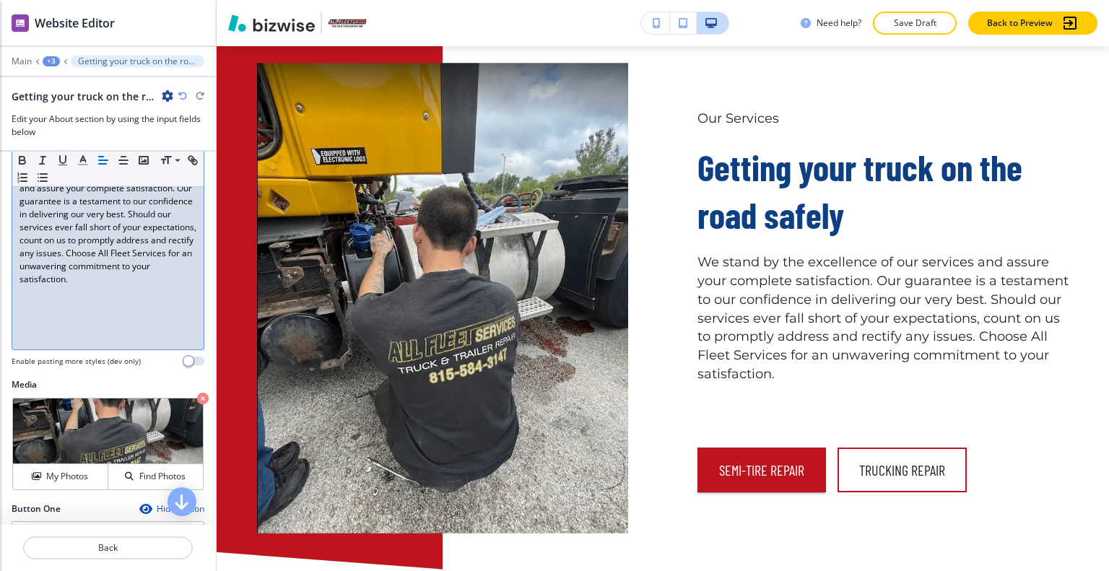
scroll to position [0, 0]
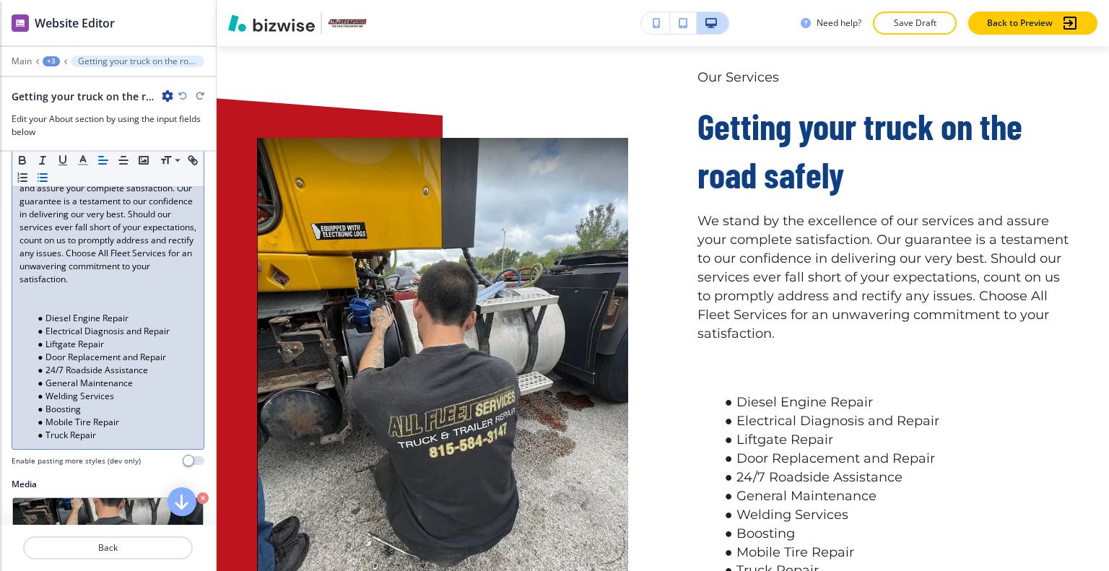
click at [66, 299] on p at bounding box center [107, 292] width 177 height 13
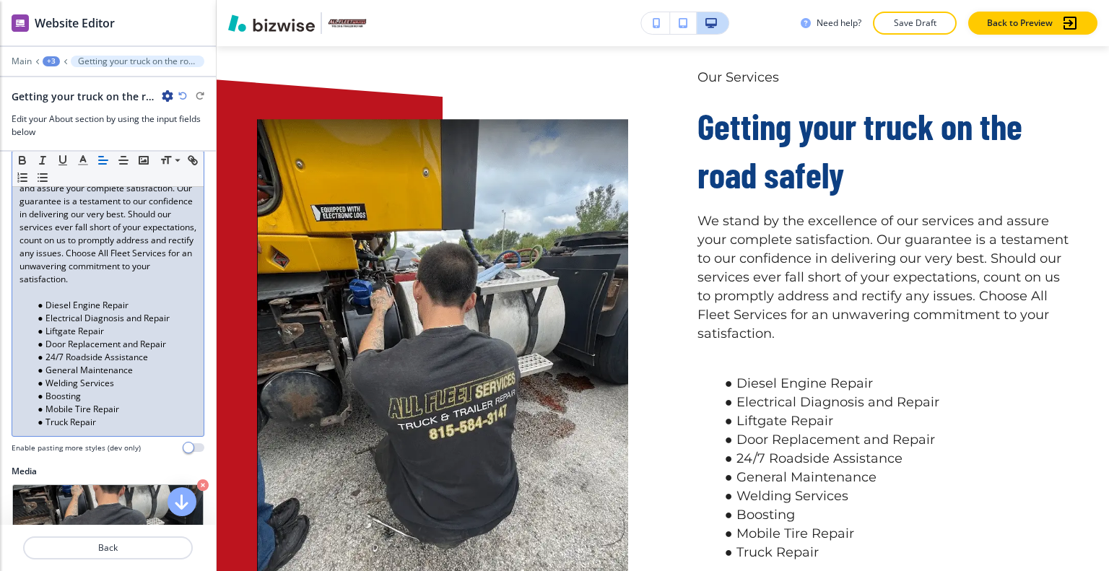
click at [56, 299] on p at bounding box center [107, 292] width 177 height 13
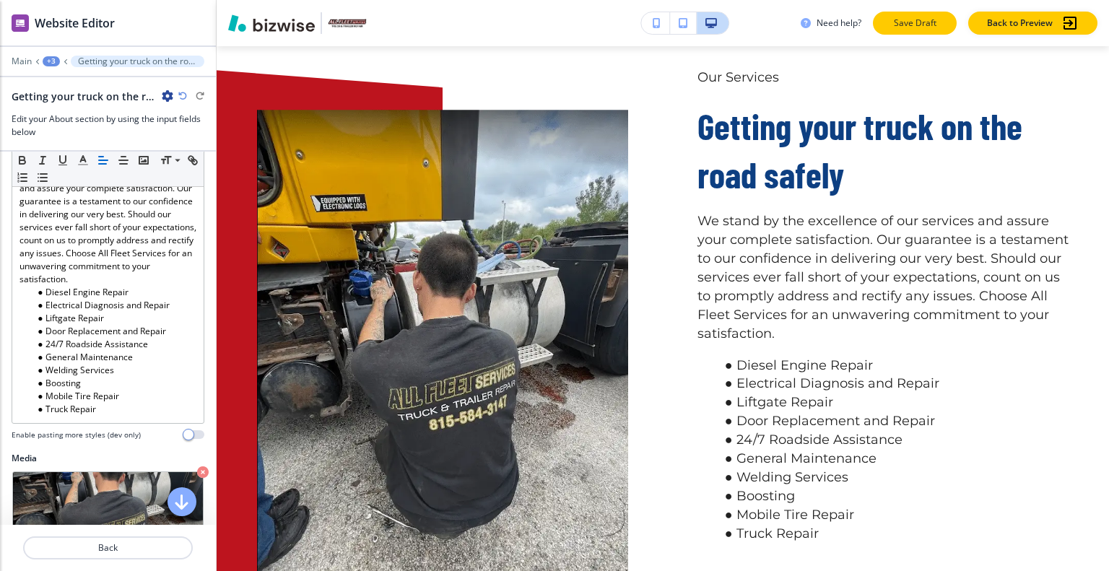
click at [894, 32] on button "Save Draft" at bounding box center [915, 23] width 84 height 23
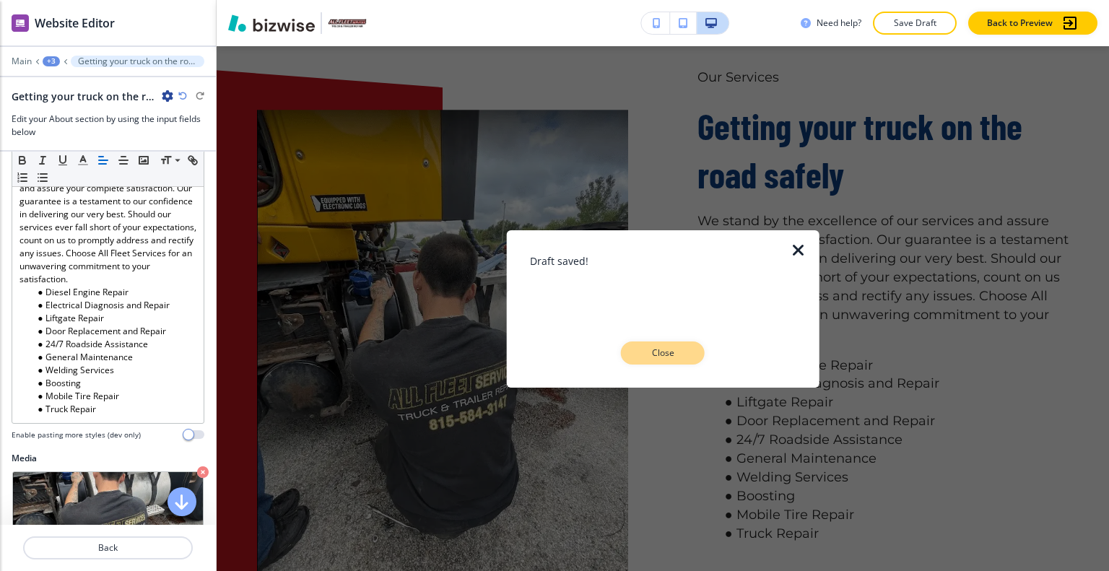
click at [664, 344] on button "Close" at bounding box center [663, 352] width 84 height 23
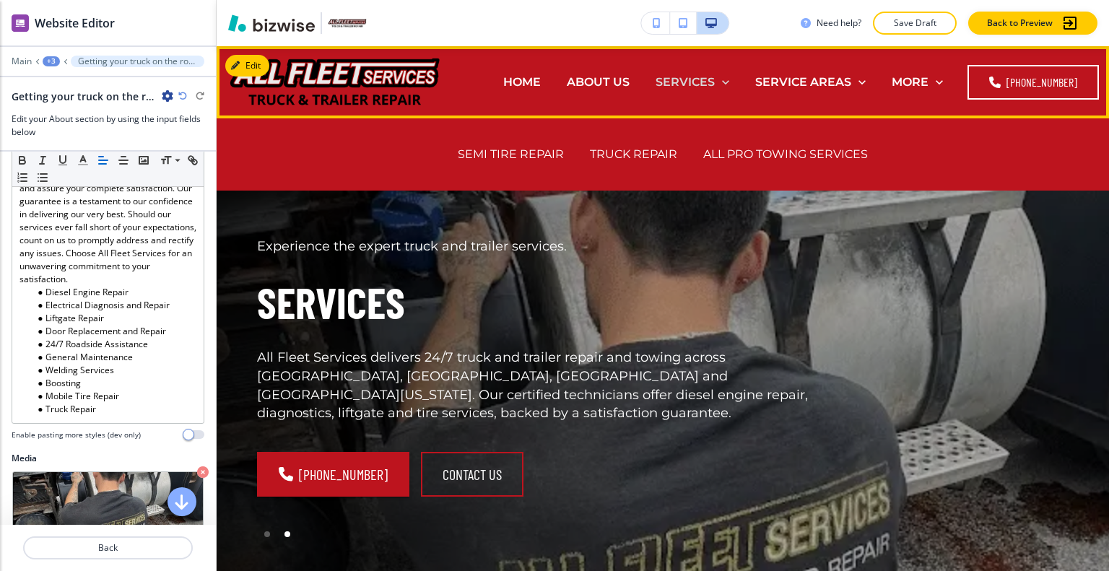
click at [708, 77] on p "SERVICES" at bounding box center [684, 82] width 59 height 17
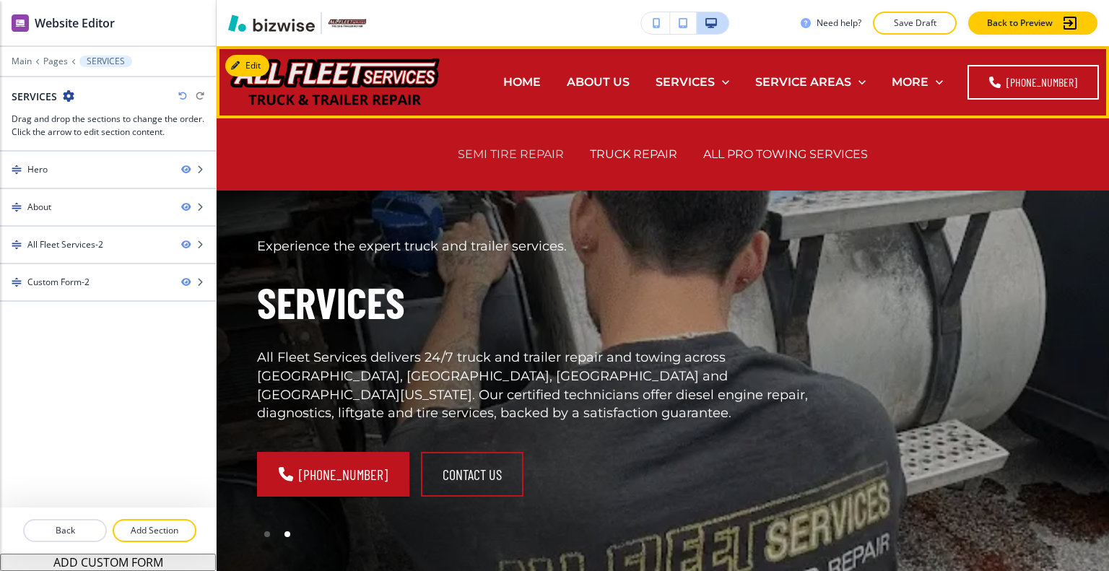
click at [528, 157] on p "SEMI TIRE REPAIR" at bounding box center [511, 154] width 106 height 17
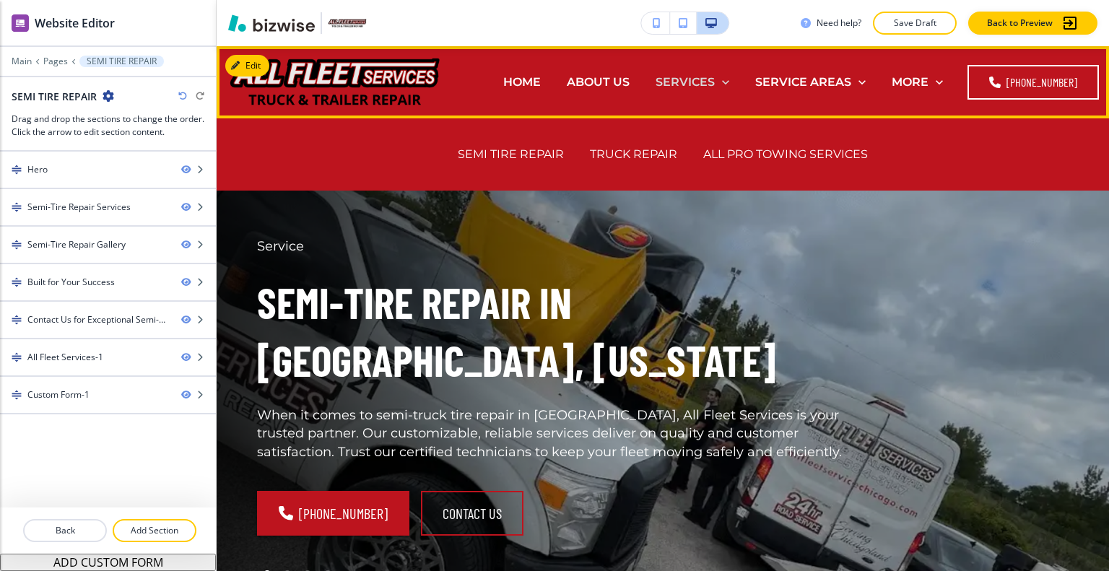
click at [687, 80] on p "SERVICES" at bounding box center [684, 82] width 59 height 17
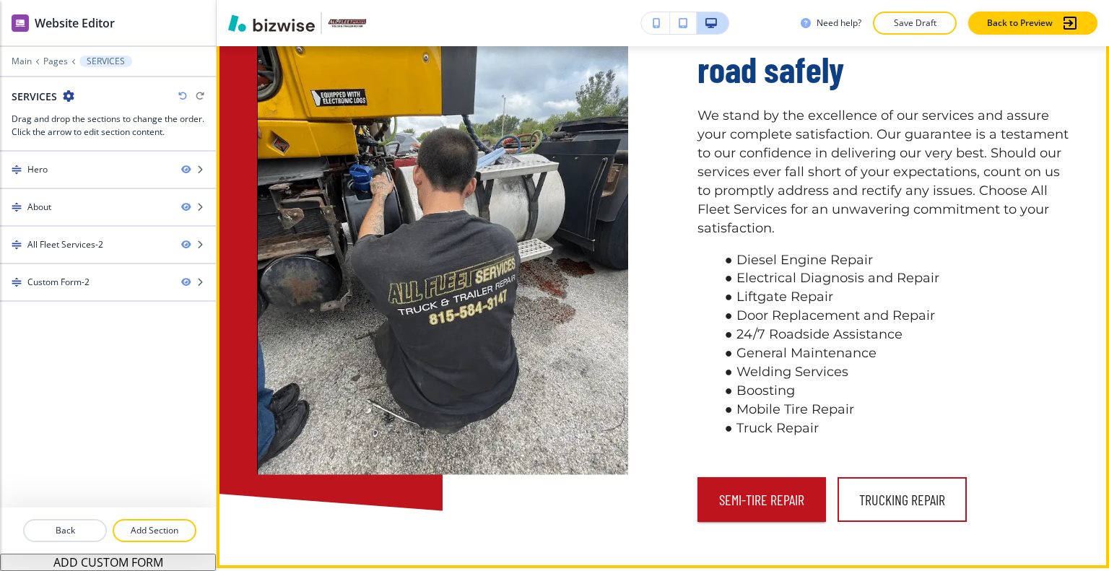
scroll to position [938, 0]
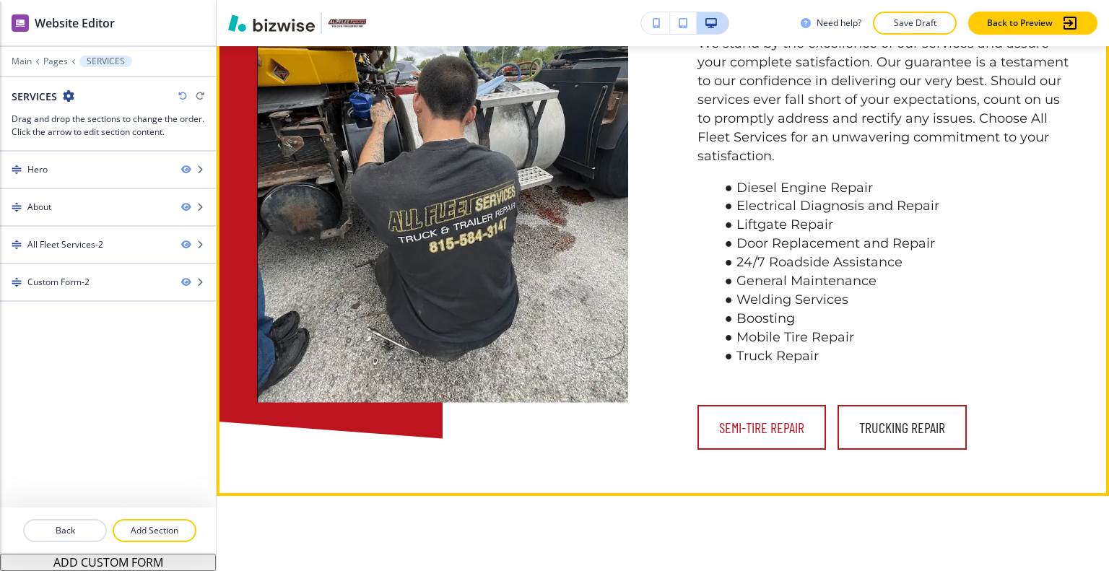
click at [751, 421] on button "Semi-Tire Repair" at bounding box center [761, 427] width 128 height 45
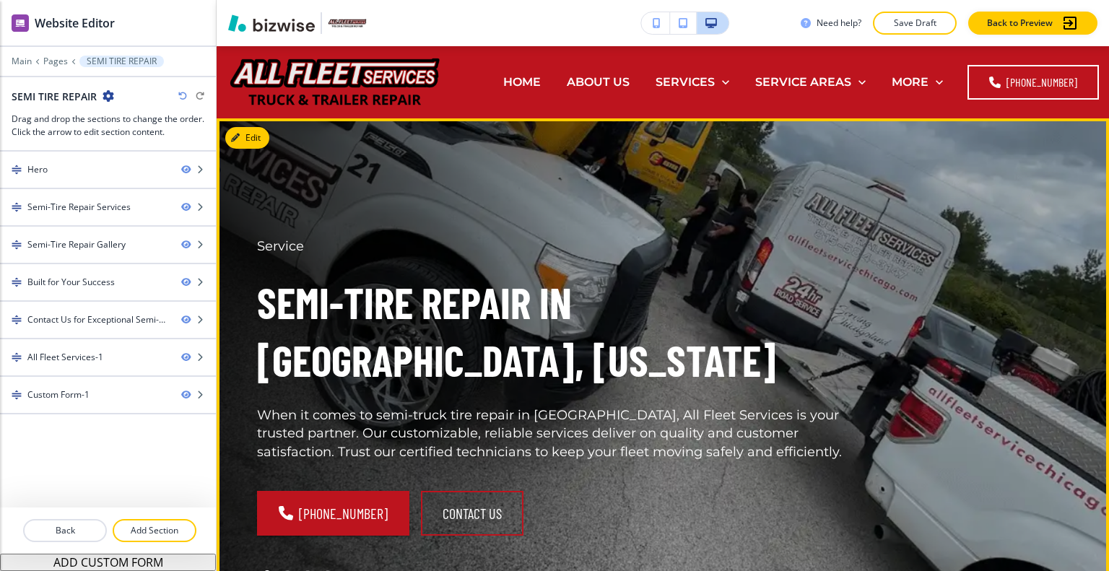
scroll to position [72, 0]
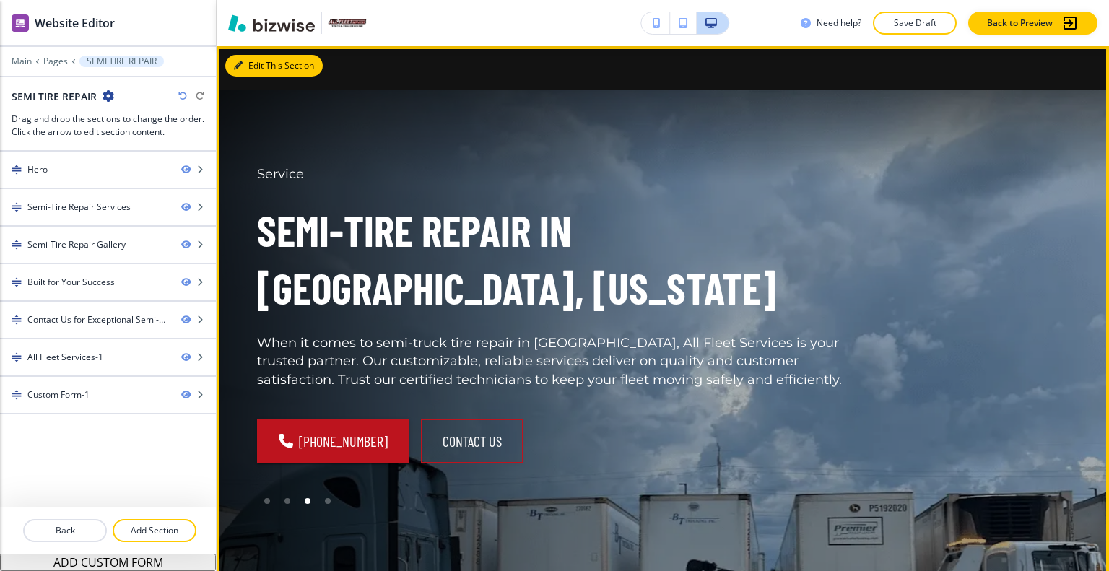
click at [258, 66] on button "Edit This Section" at bounding box center [273, 66] width 97 height 22
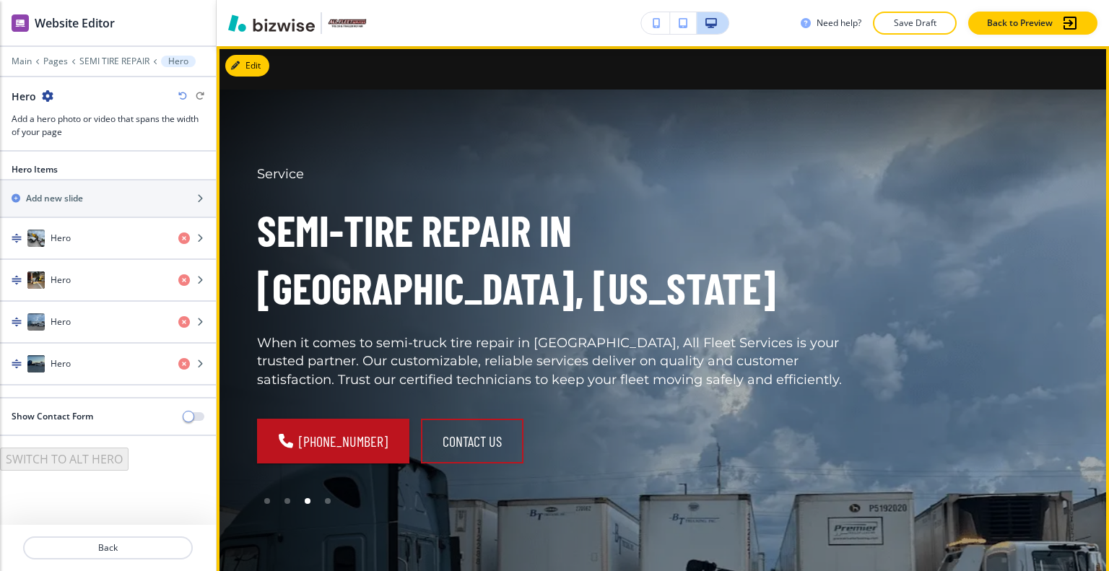
scroll to position [289, 0]
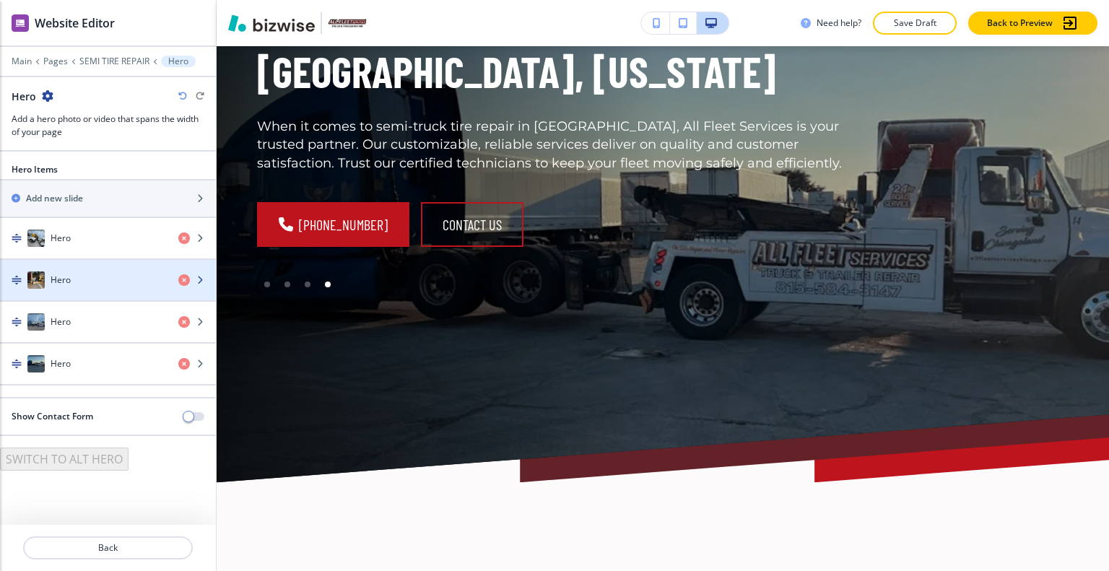
click at [92, 274] on div "Hero" at bounding box center [83, 279] width 167 height 17
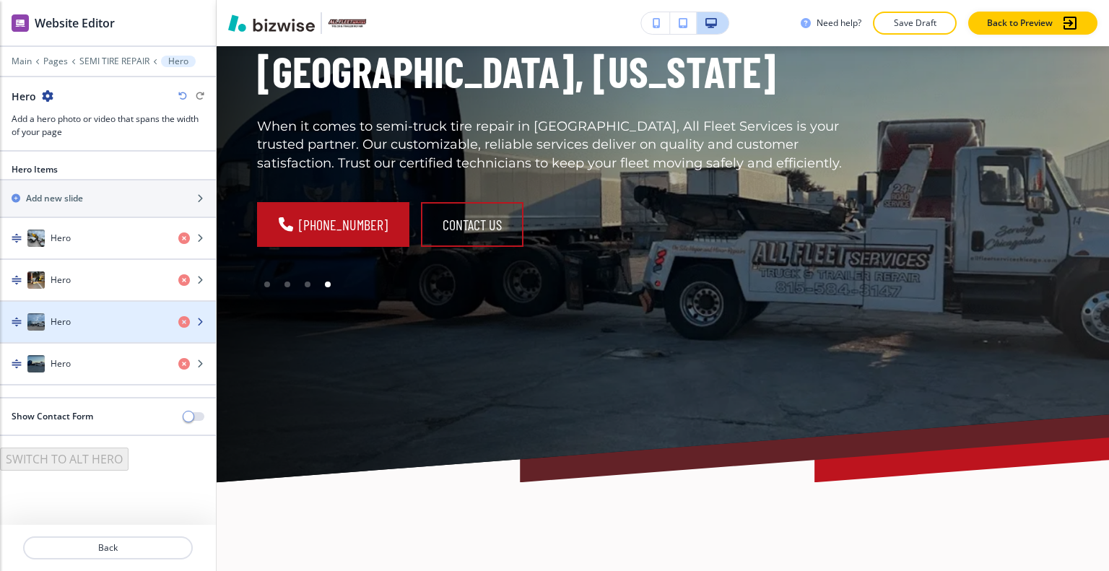
click at [94, 315] on div "Hero" at bounding box center [83, 321] width 167 height 17
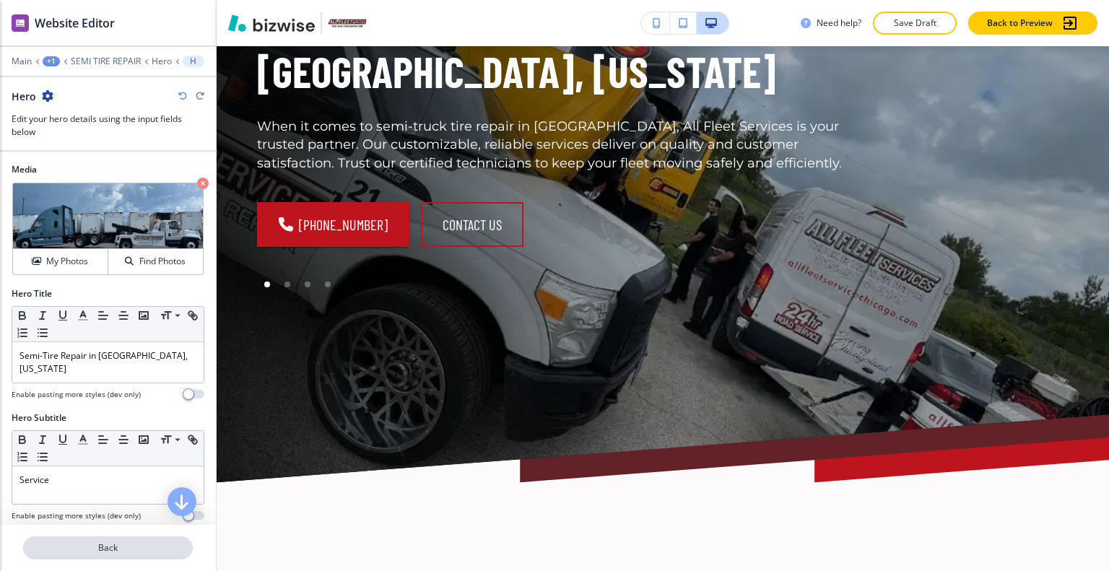
click at [114, 545] on p "Back" at bounding box center [108, 547] width 167 height 13
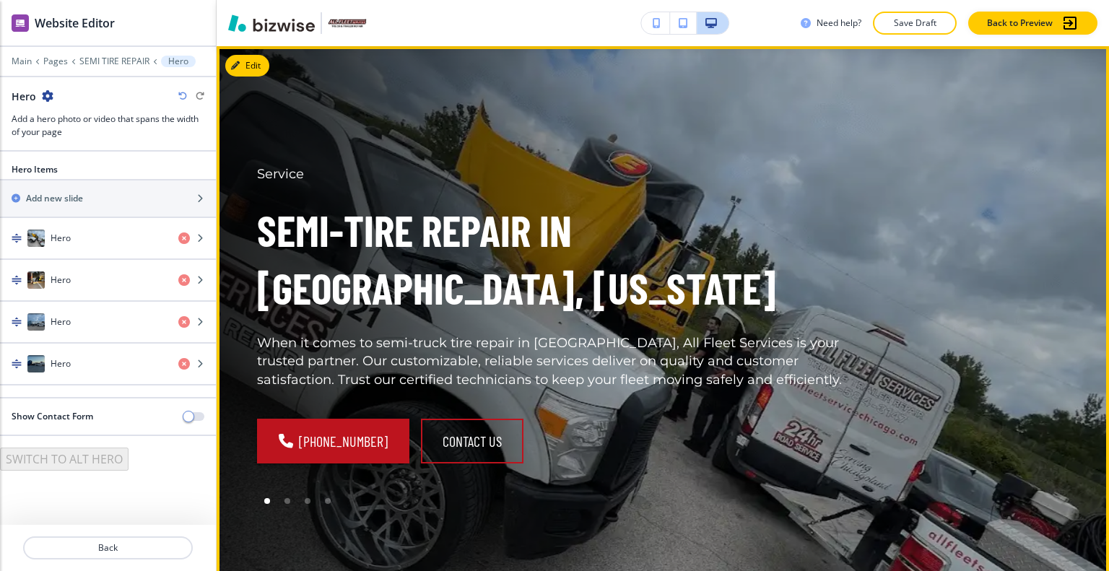
scroll to position [144, 0]
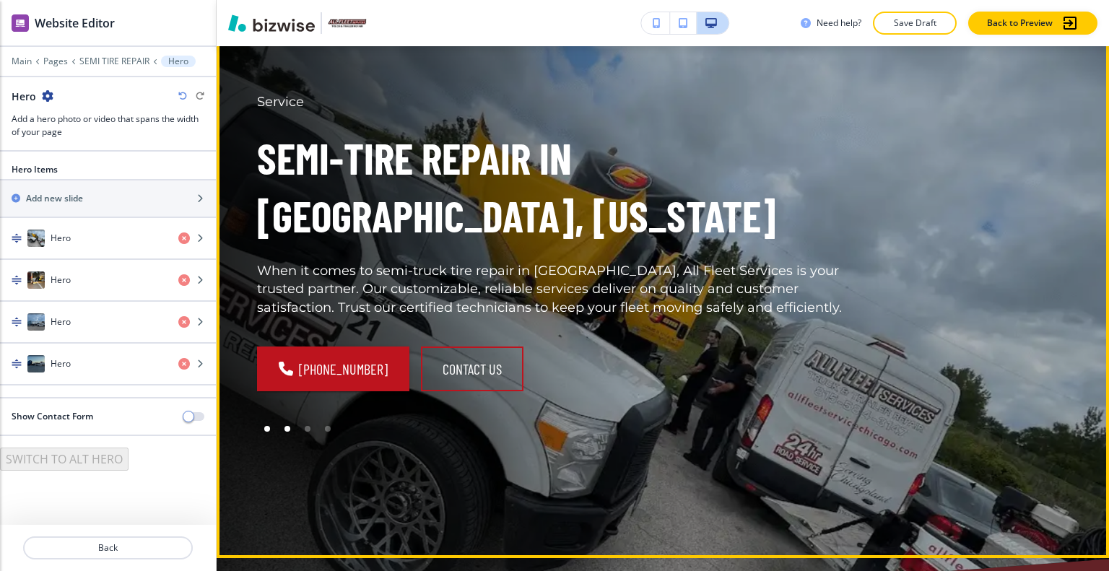
click at [293, 429] on div at bounding box center [287, 429] width 20 height 20
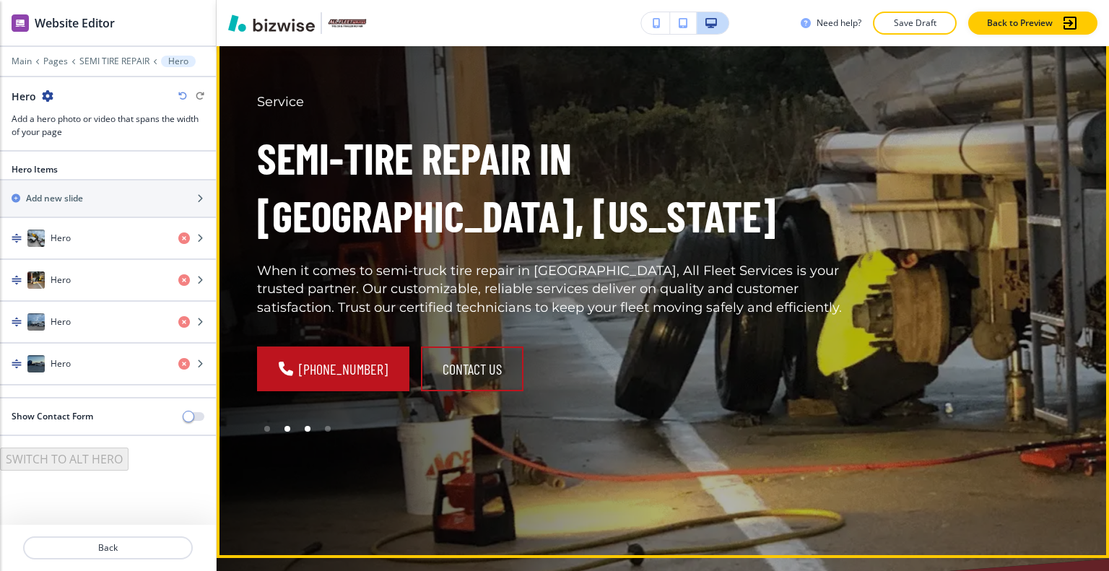
click at [309, 431] on div at bounding box center [307, 429] width 20 height 20
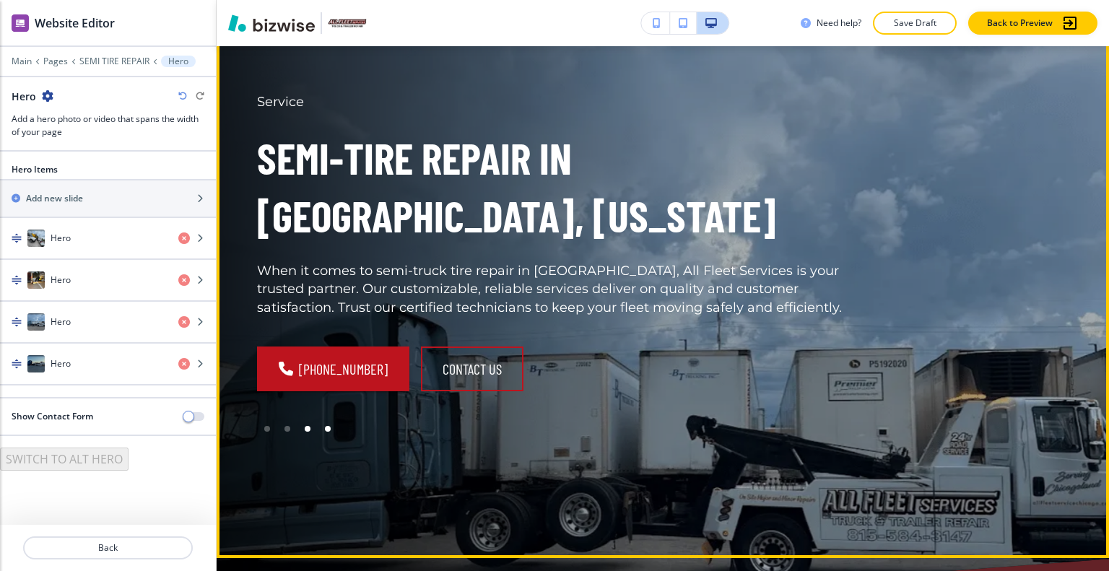
click at [324, 432] on div at bounding box center [328, 429] width 20 height 20
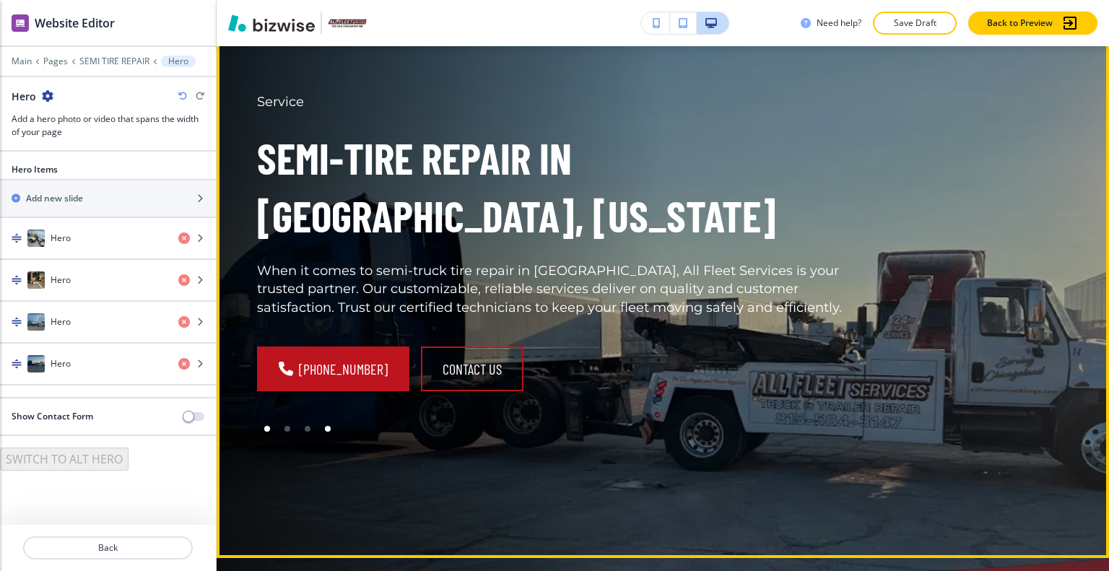
click at [272, 433] on div at bounding box center [267, 429] width 20 height 20
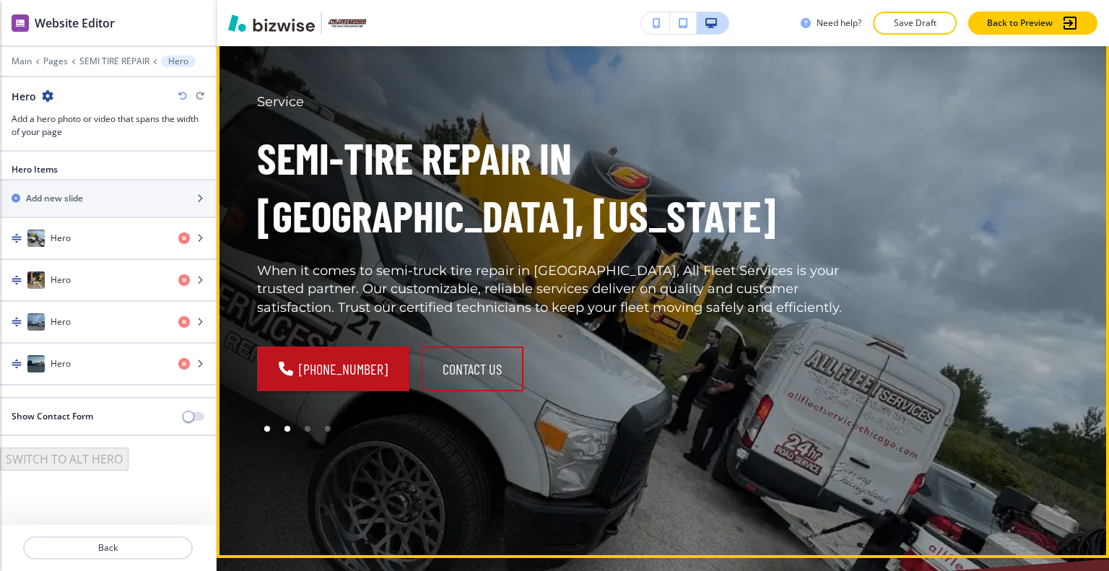
click at [283, 431] on div at bounding box center [287, 429] width 20 height 20
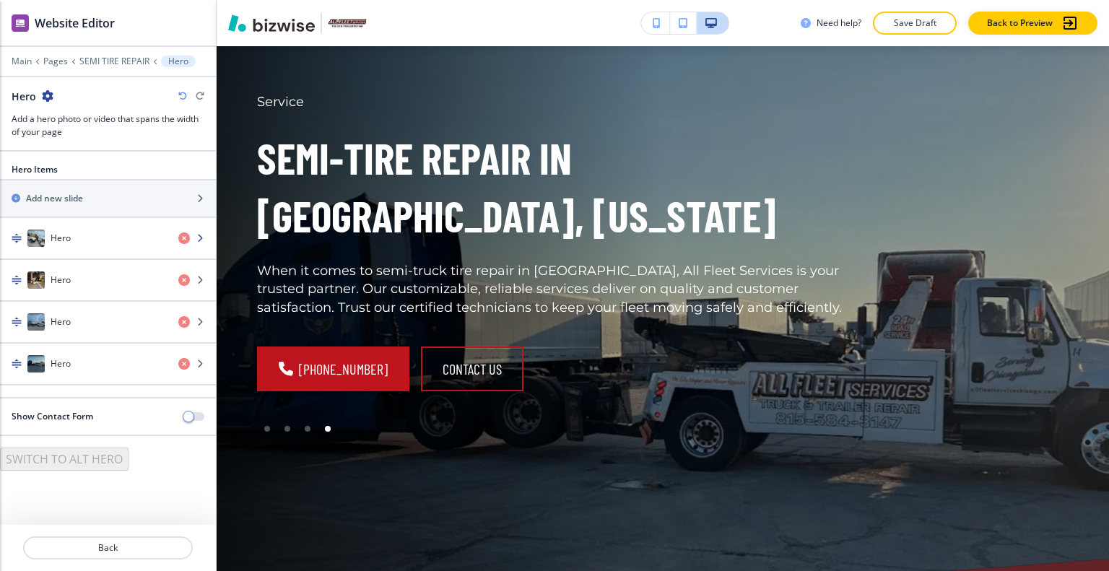
click at [91, 235] on div "Hero" at bounding box center [83, 238] width 167 height 17
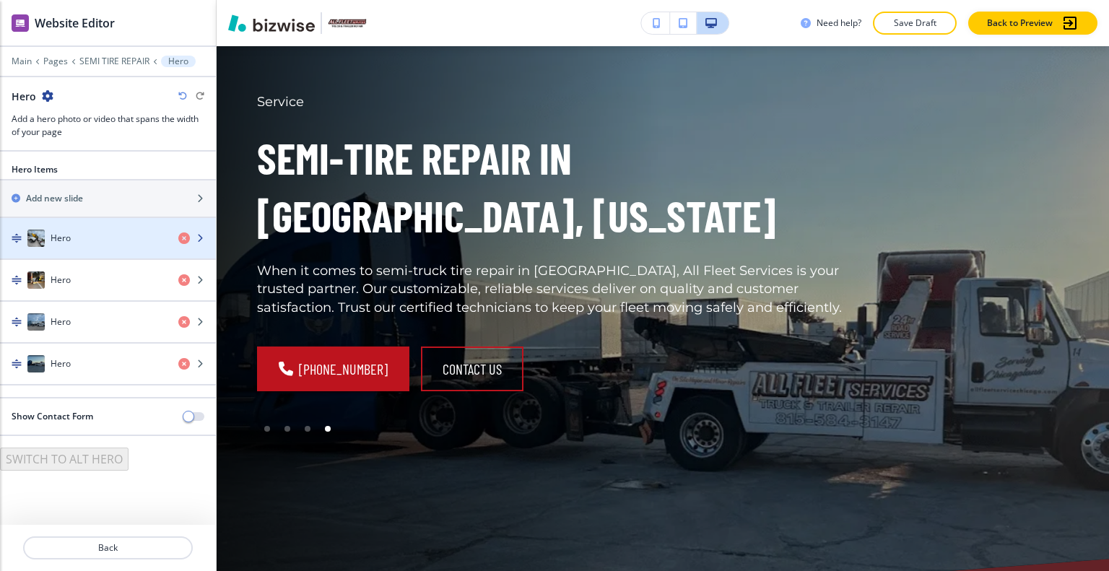
click at [91, 235] on div "Hero" at bounding box center [83, 238] width 167 height 17
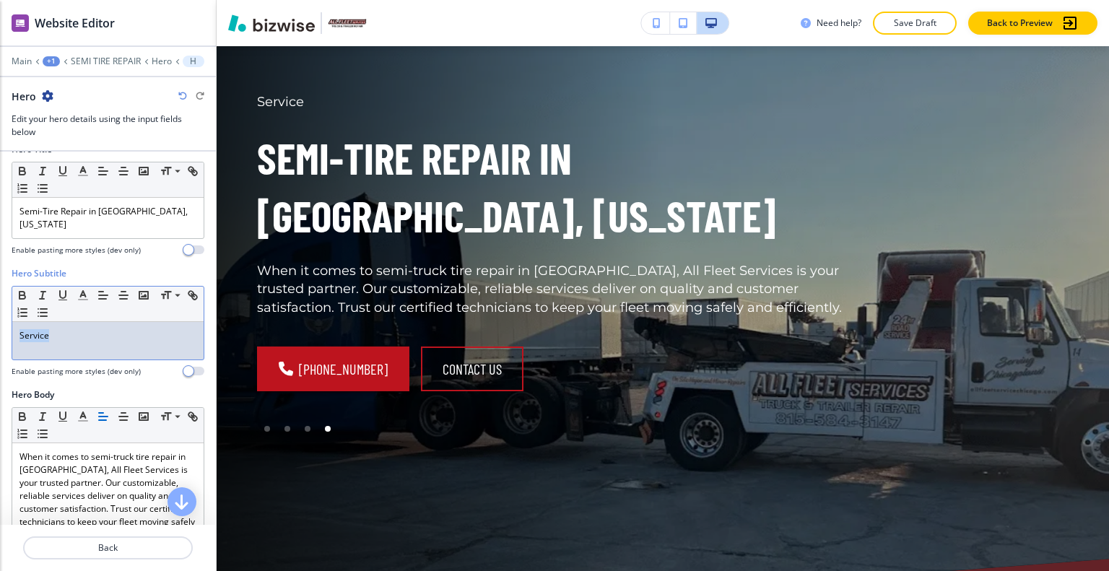
drag, startPoint x: 79, startPoint y: 320, endPoint x: 0, endPoint y: 320, distance: 79.4
click at [0, 320] on div "Hero Subtitle Small Normal Large Huge Service Enable pasting more styles (dev o…" at bounding box center [108, 327] width 216 height 121
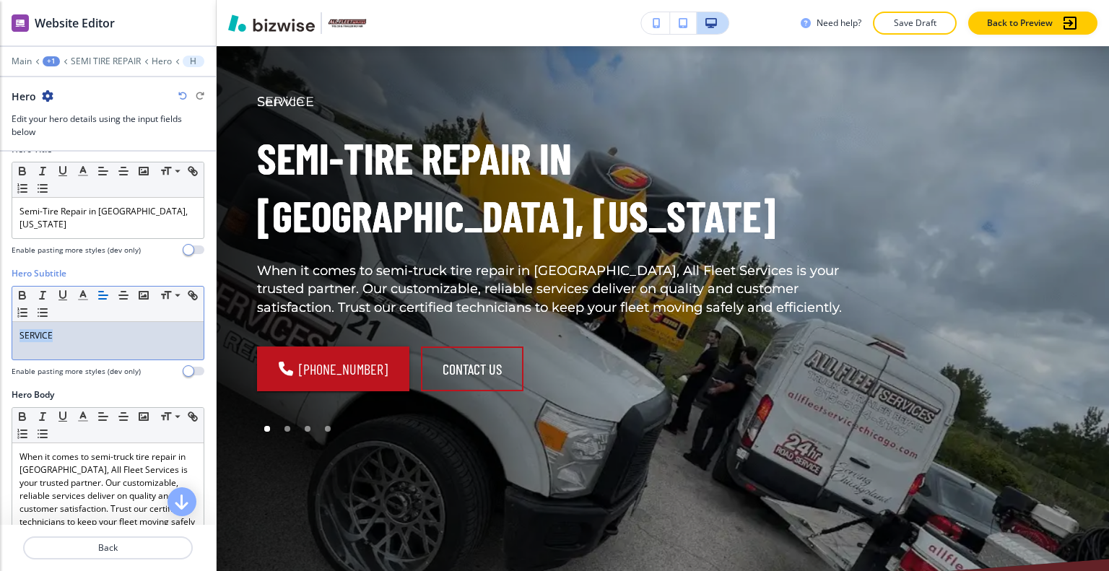
drag, startPoint x: 87, startPoint y: 313, endPoint x: 0, endPoint y: 309, distance: 86.7
click at [0, 309] on div "Hero Subtitle Small Normal Large Huge SERVICE Enable pasting more styles (dev o…" at bounding box center [108, 327] width 216 height 121
copy p "SERVICE"
click at [141, 551] on p "Back" at bounding box center [108, 547] width 167 height 13
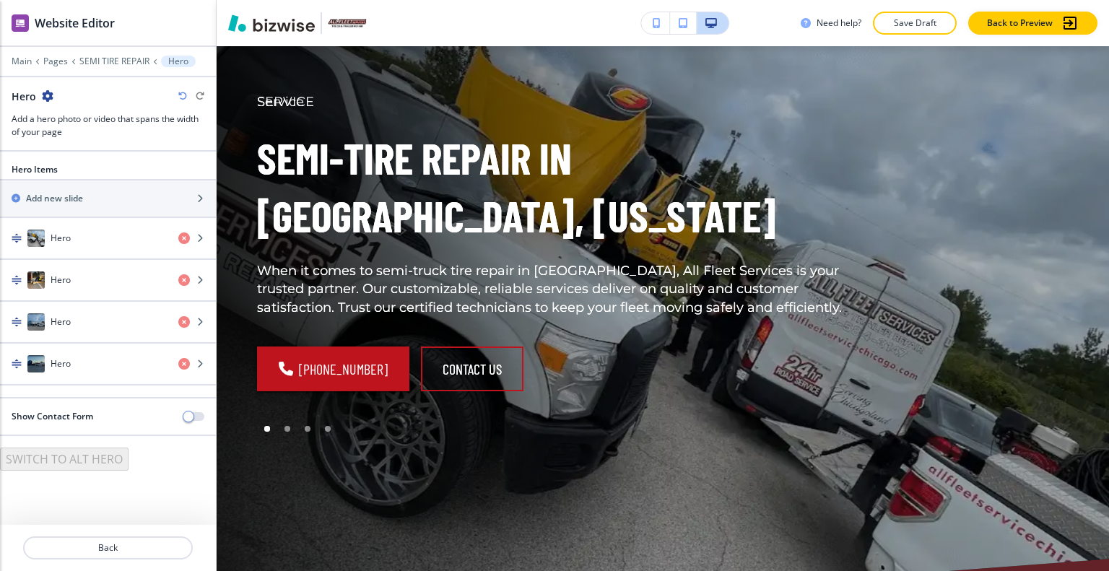
scroll to position [72, 0]
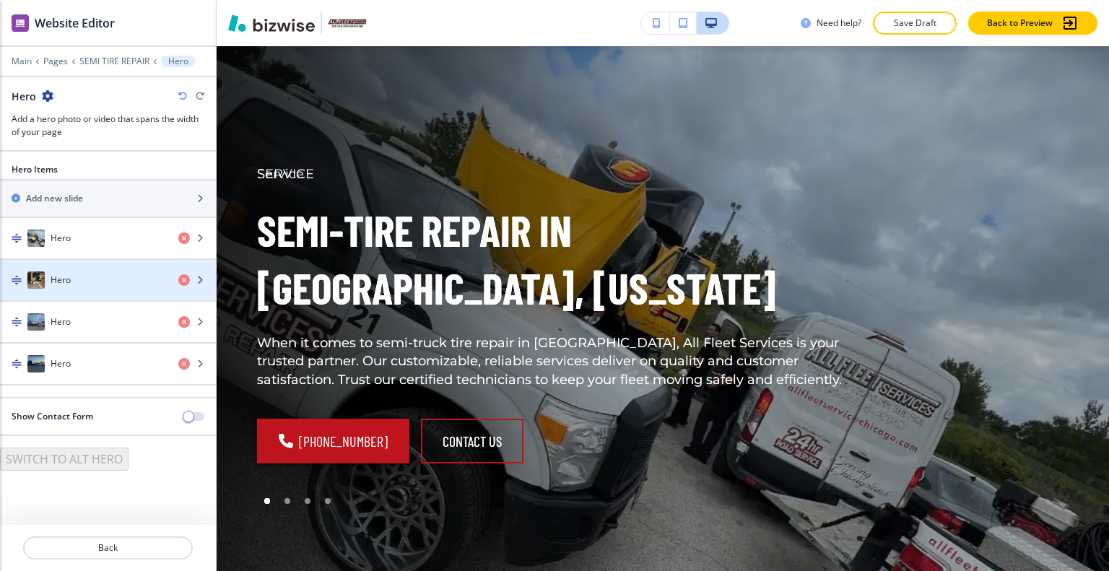
click at [101, 282] on div "Hero" at bounding box center [83, 279] width 167 height 17
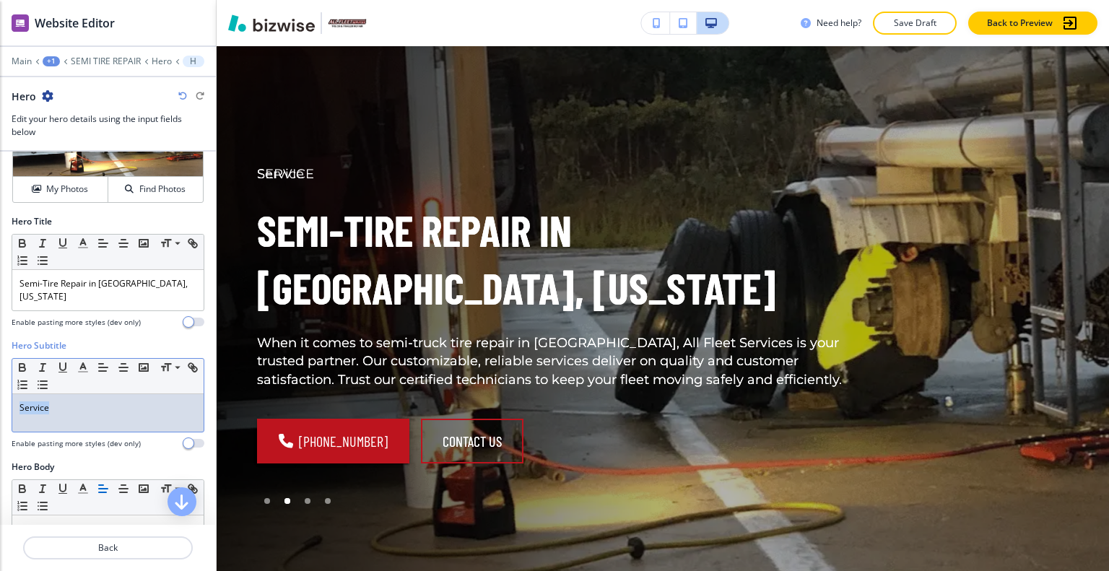
drag, startPoint x: 75, startPoint y: 401, endPoint x: 14, endPoint y: 394, distance: 61.8
click at [1, 389] on div "Hero Subtitle Small Normal Large Huge Service Enable pasting more styles (dev o…" at bounding box center [108, 399] width 216 height 121
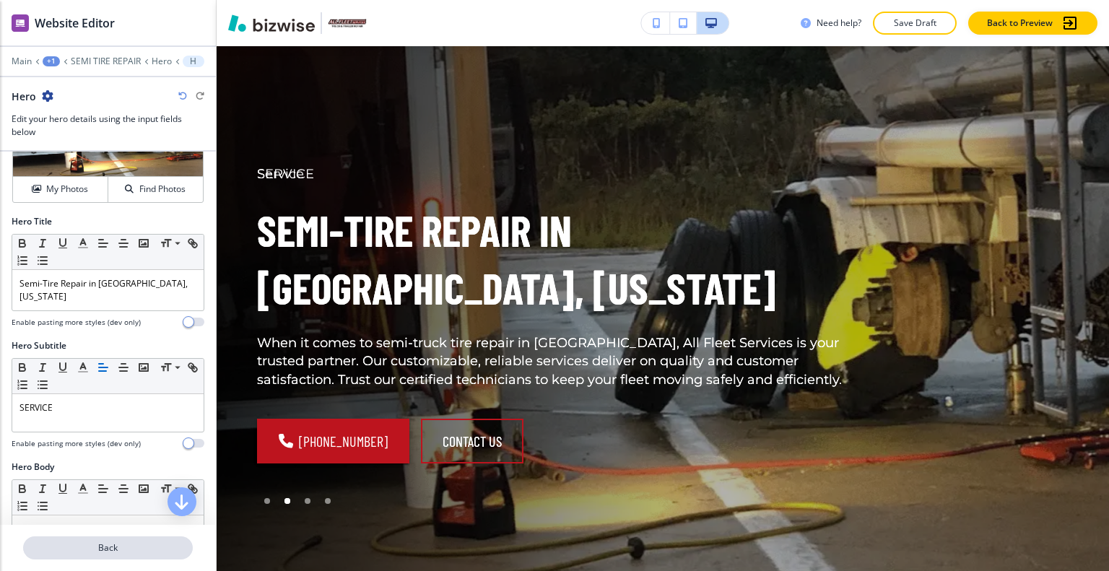
click at [134, 549] on p "Back" at bounding box center [108, 547] width 167 height 13
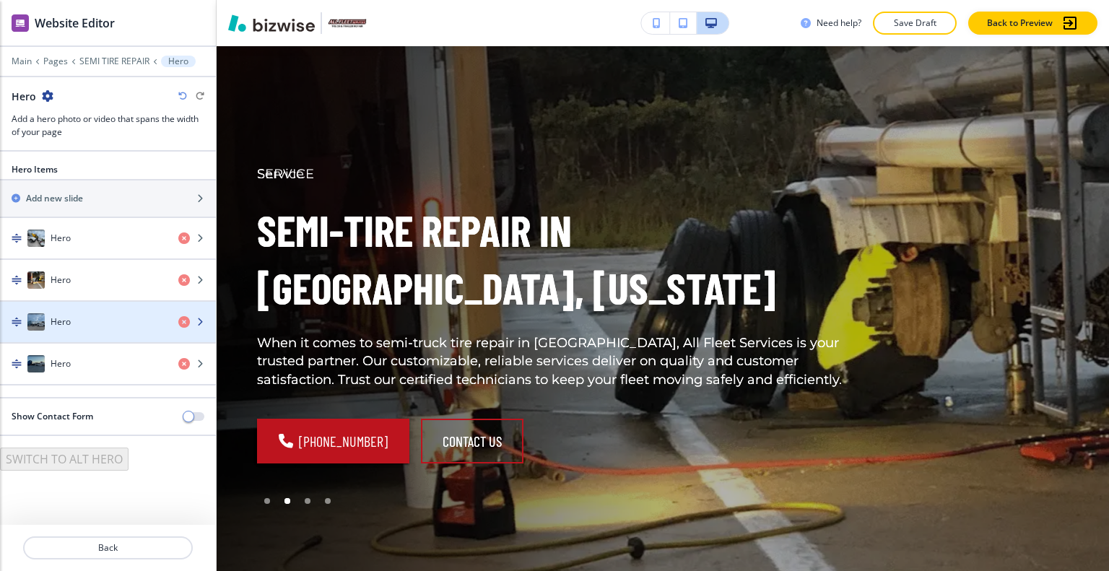
click at [98, 310] on div "button" at bounding box center [108, 308] width 216 height 12
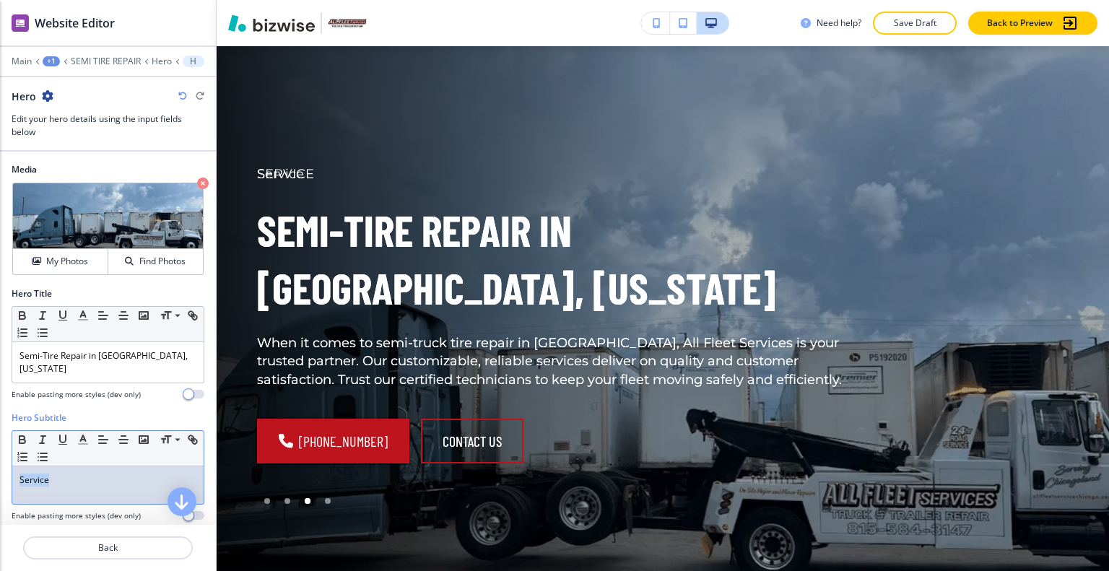
drag, startPoint x: 69, startPoint y: 467, endPoint x: 37, endPoint y: 468, distance: 32.5
click at [1, 465] on div "Hero Subtitle Small Normal Large Huge Service Enable pasting more styles (dev o…" at bounding box center [108, 471] width 216 height 121
click at [130, 554] on p "Back" at bounding box center [108, 547] width 167 height 13
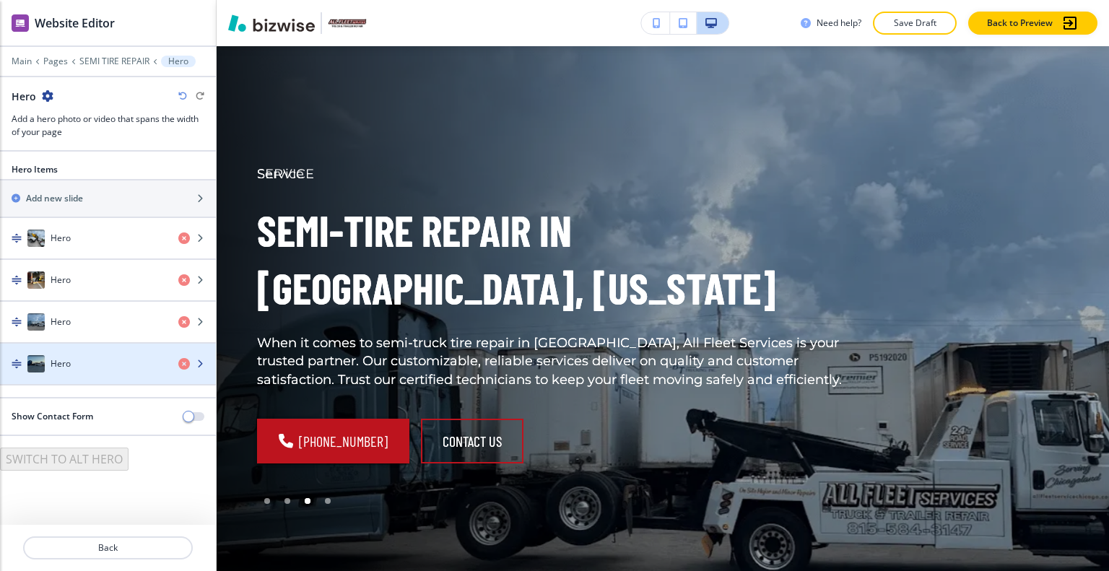
click at [81, 366] on div "Hero" at bounding box center [83, 363] width 167 height 17
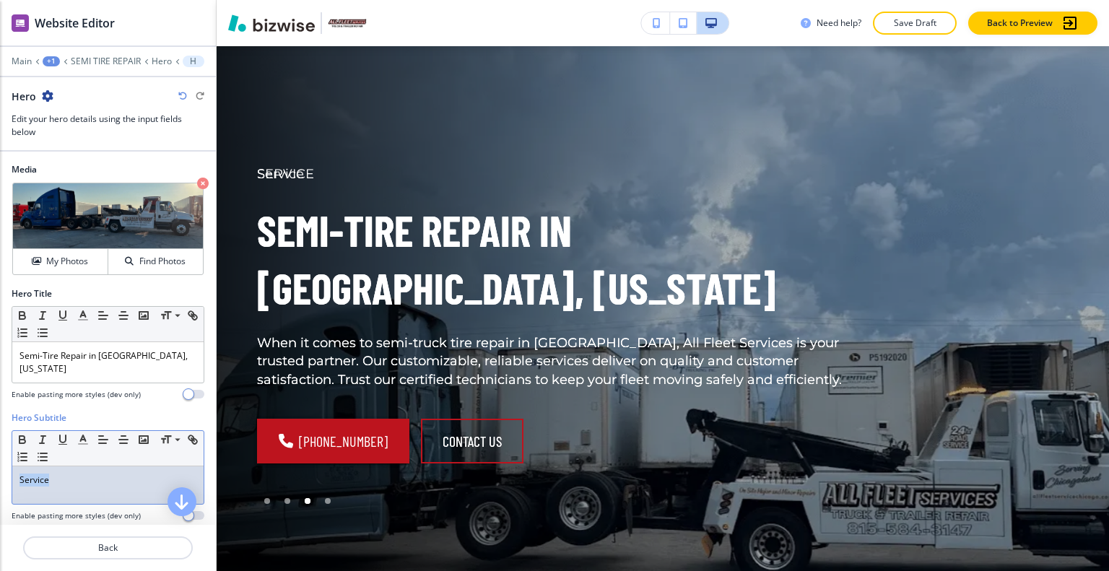
drag, startPoint x: 77, startPoint y: 468, endPoint x: 0, endPoint y: 460, distance: 76.9
click at [0, 460] on div "Hero Subtitle Small Normal Large Huge Service Enable pasting more styles (dev o…" at bounding box center [108, 471] width 216 height 121
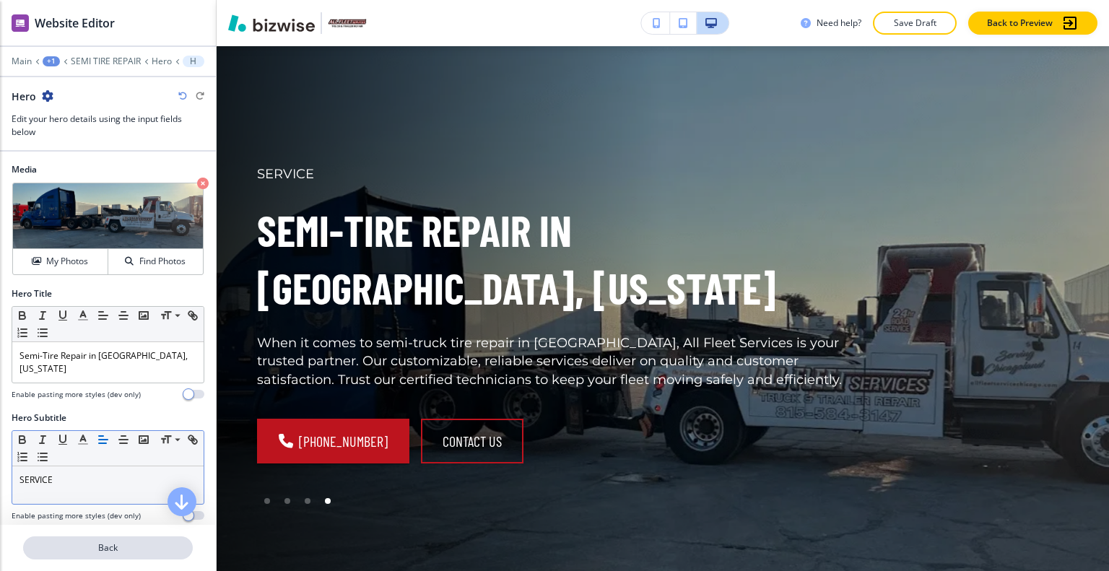
click at [140, 547] on p "Back" at bounding box center [108, 547] width 167 height 13
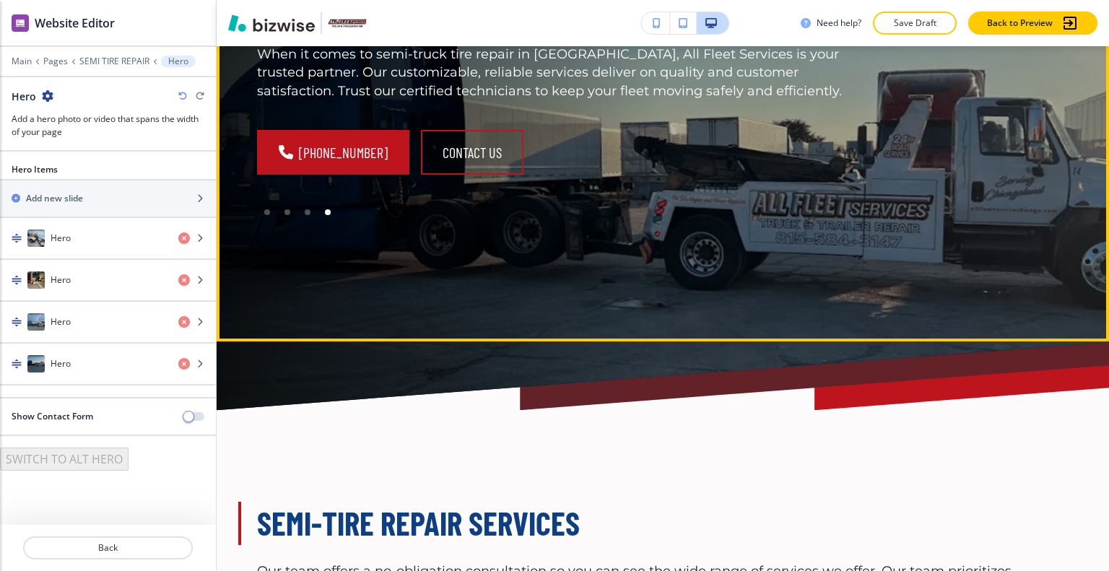
scroll to position [0, 0]
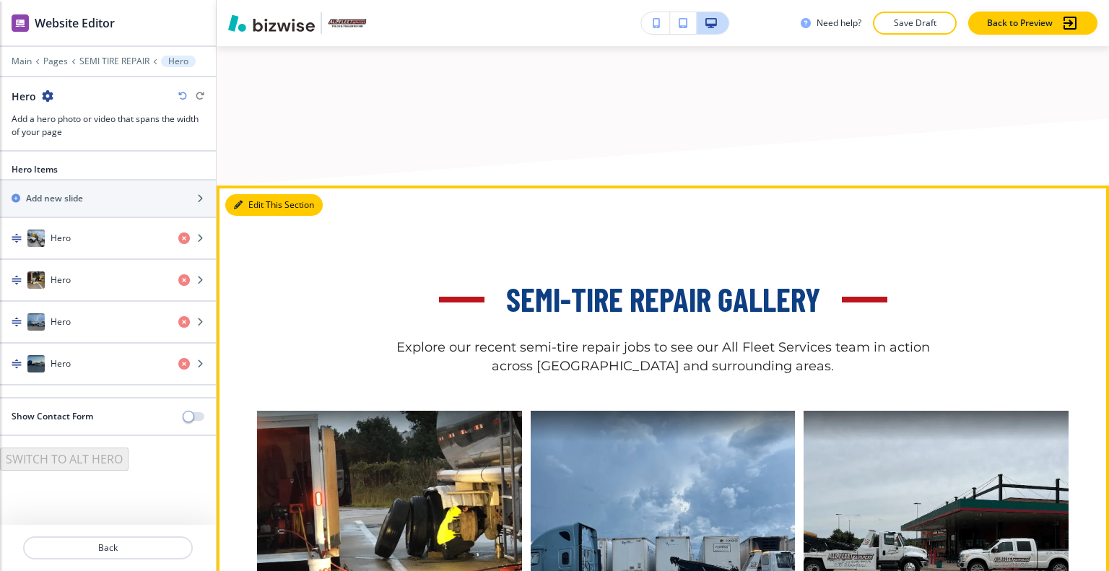
click at [260, 194] on button "Edit This Section" at bounding box center [273, 205] width 97 height 22
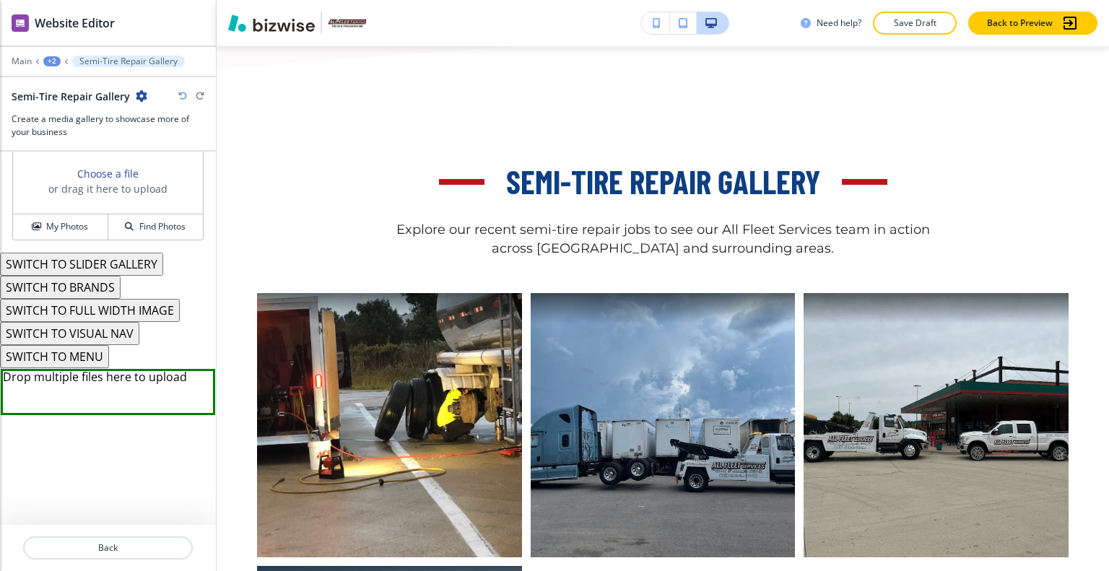
scroll to position [807, 0]
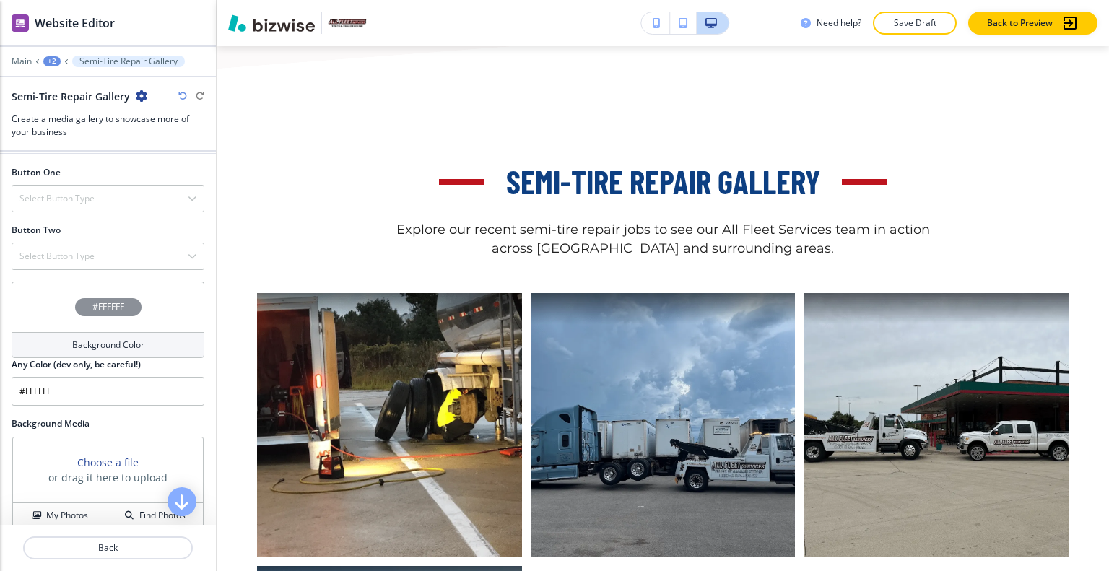
click at [40, 307] on div "#FFFFFF" at bounding box center [108, 307] width 193 height 51
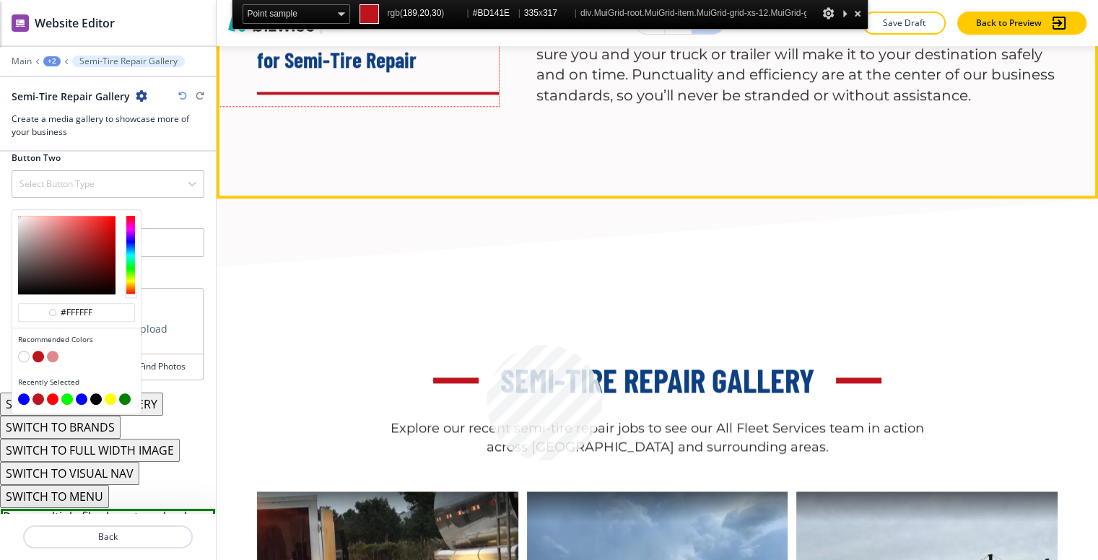
scroll to position [1363, 0]
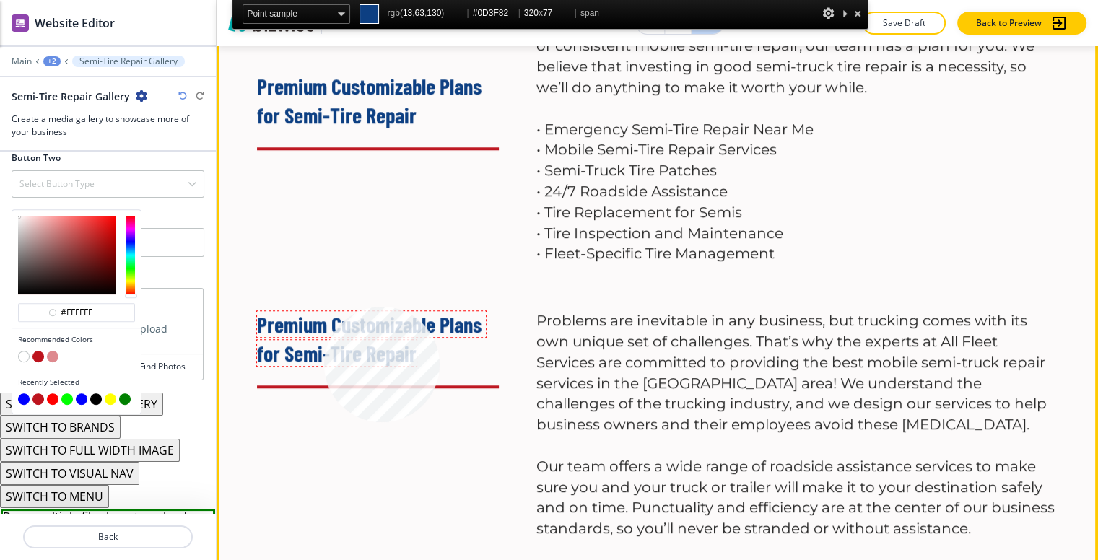
click at [324, 311] on span "Premium Customizable Plans for Semi-Tire Repair" at bounding box center [371, 338] width 229 height 55
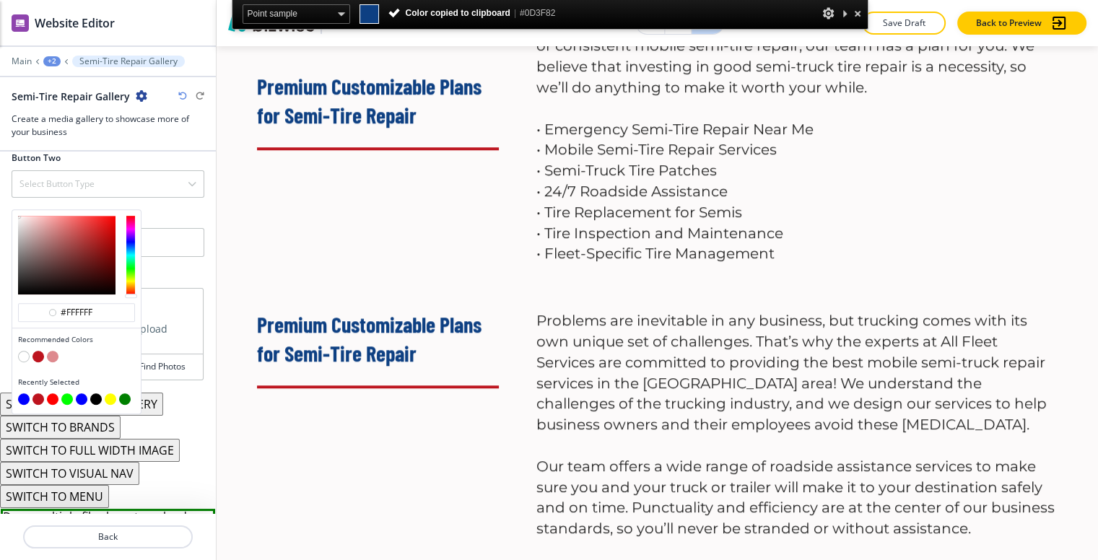
click at [176, 251] on div "Title Small Normal Large Huge Semi-Tire Repair Gallery Enable pasting more styl…" at bounding box center [108, 333] width 216 height 362
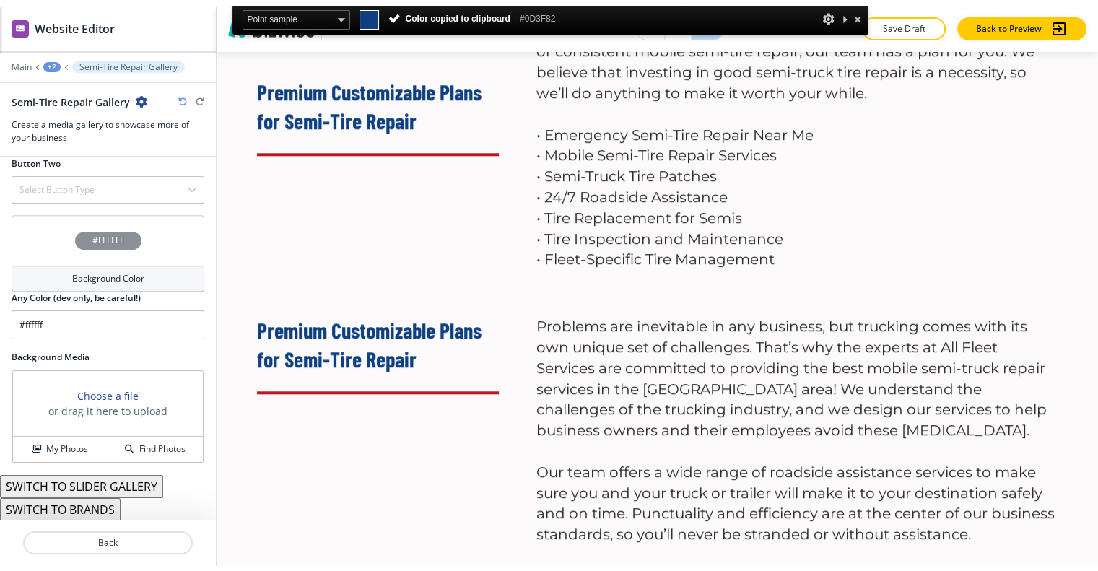
scroll to position [11, 0]
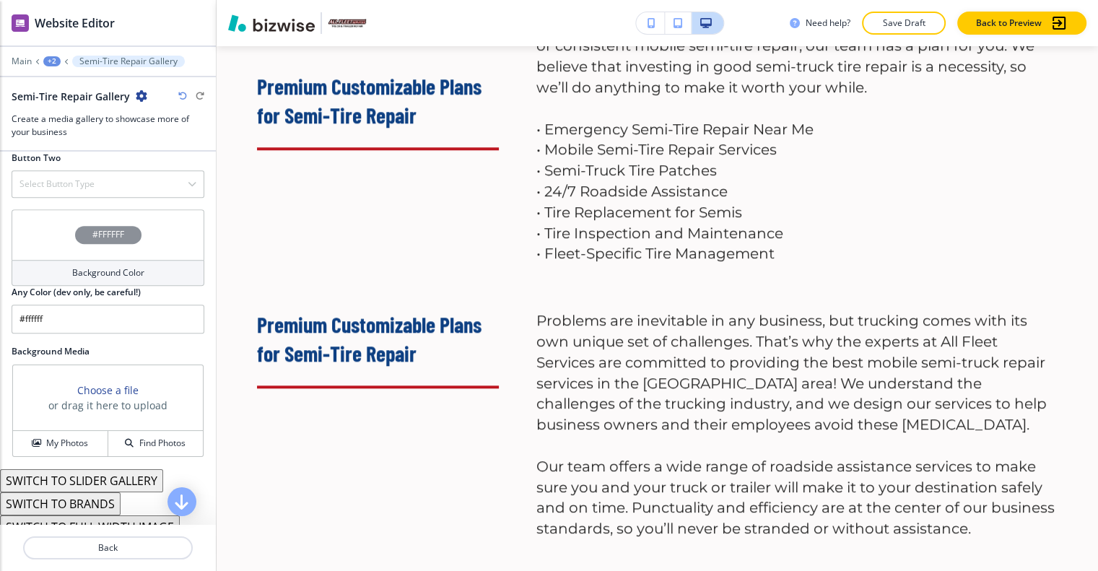
click at [51, 219] on div "#FFFFFF" at bounding box center [108, 234] width 193 height 51
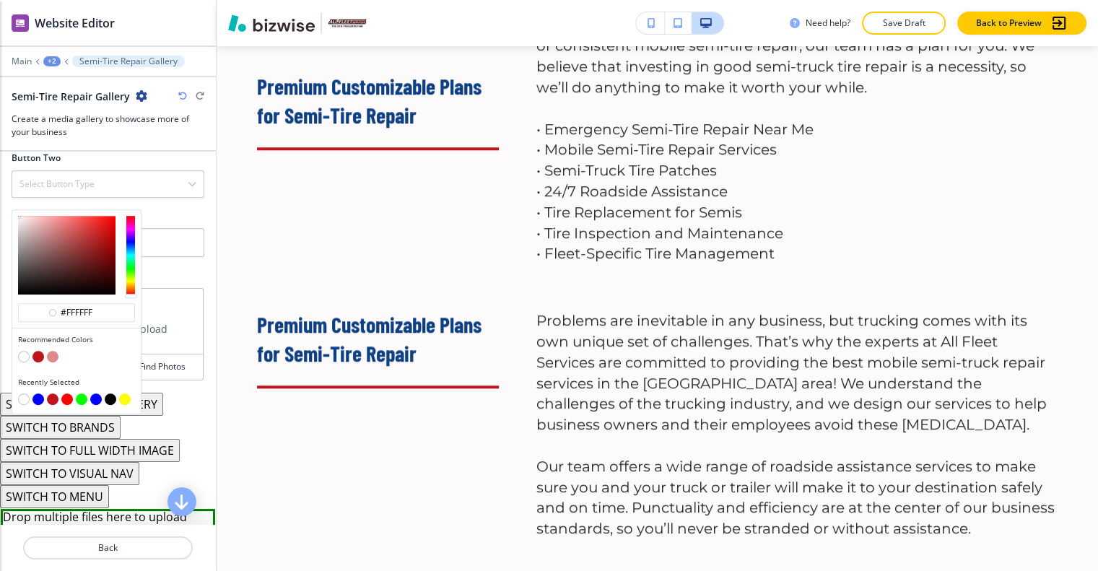
drag, startPoint x: 58, startPoint y: 300, endPoint x: 0, endPoint y: 293, distance: 58.1
click at [0, 293] on div "Title Small Normal Large Huge Semi-Tire Repair Gallery Enable pasting more styl…" at bounding box center [108, 338] width 216 height 373
paste input "0D3F82"
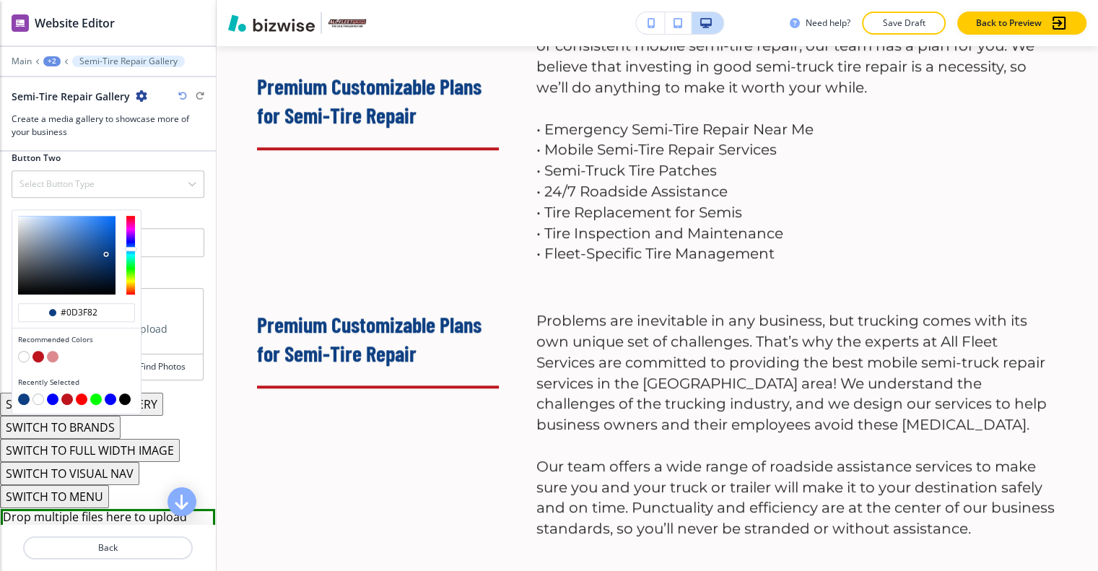
type input "#0D3F82"
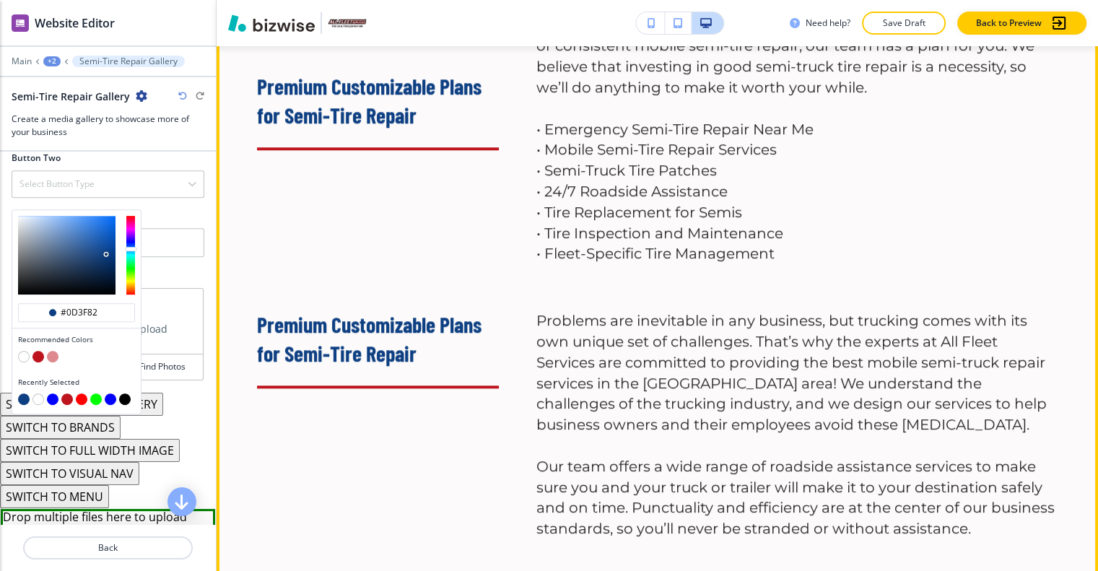
type input "#0d3f82"
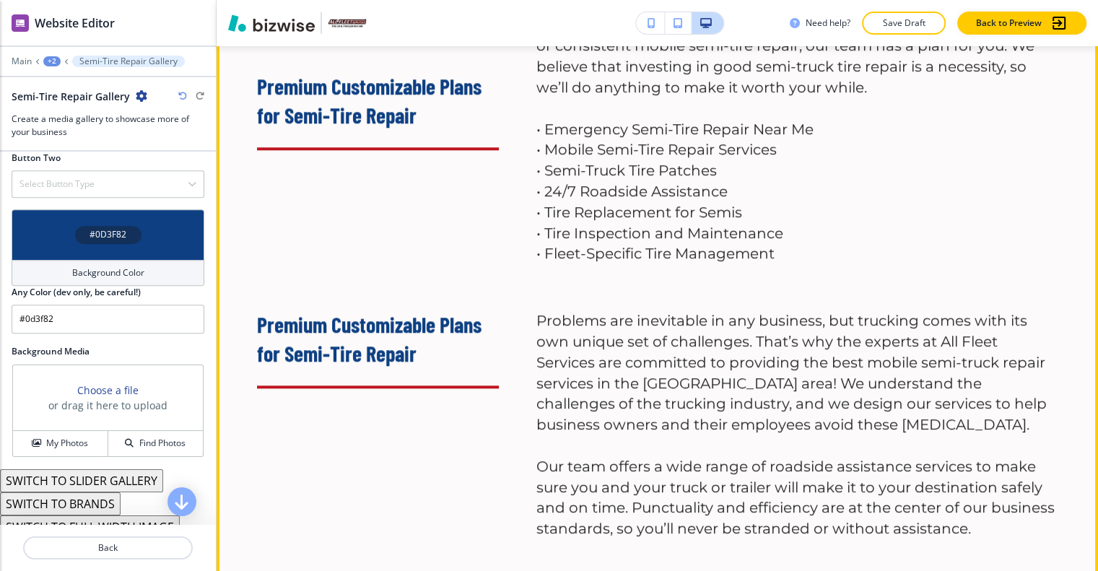
click at [367, 403] on div "Premium Customizable Plans for Semi-Tire Repair" at bounding box center [358, 416] width 279 height 246
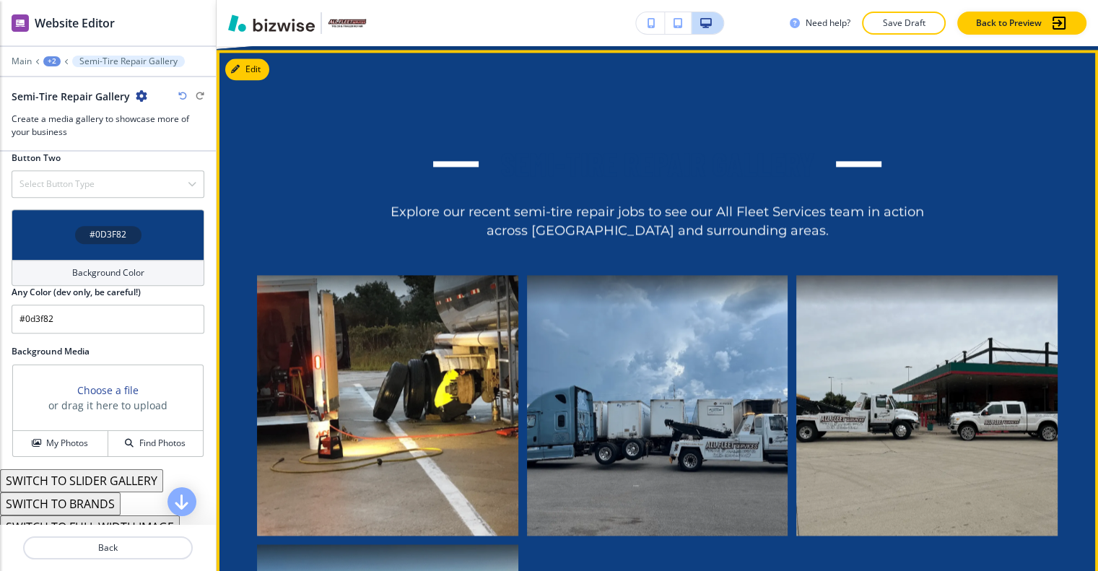
scroll to position [1868, 0]
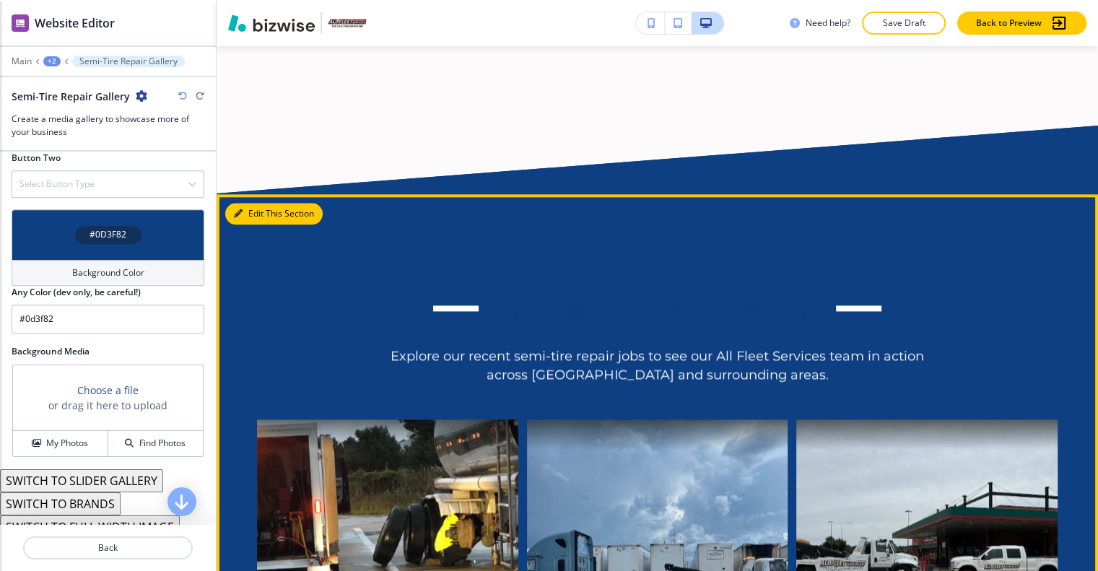
click at [266, 203] on button "Edit This Section" at bounding box center [273, 214] width 97 height 22
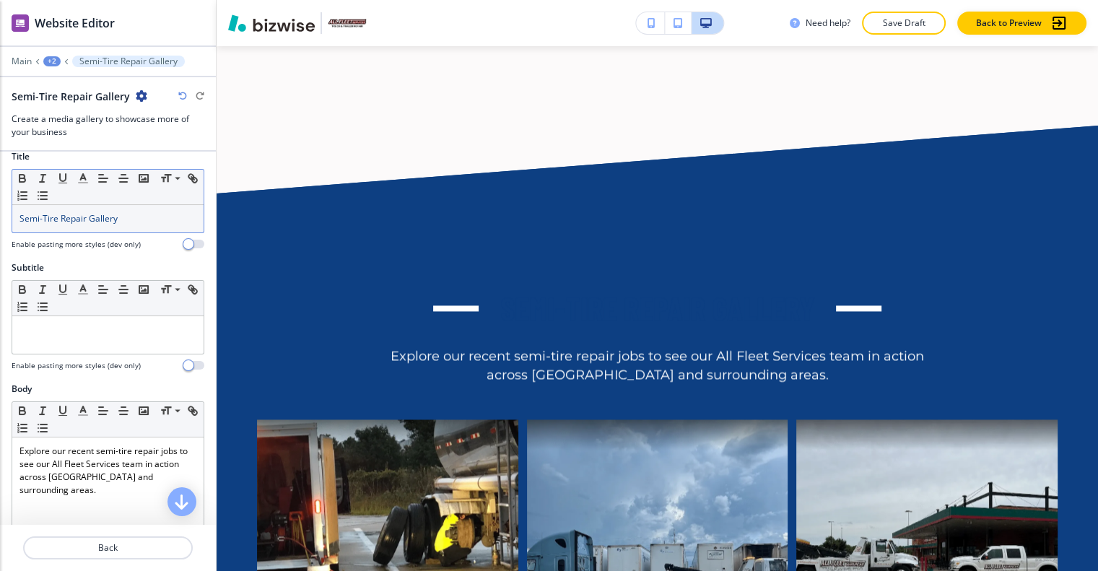
scroll to position [0, 0]
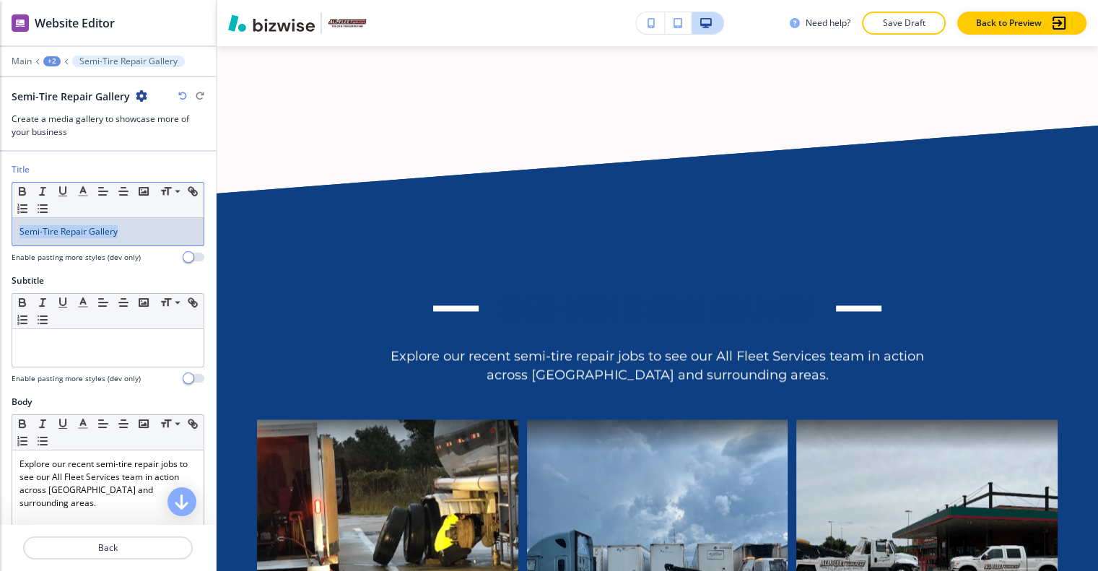
drag, startPoint x: 131, startPoint y: 218, endPoint x: 12, endPoint y: 198, distance: 120.8
click at [9, 198] on div "Title Small Normal Large Huge Semi-Tire Repair Gallery Enable pasting more styl…" at bounding box center [108, 218] width 216 height 111
click at [85, 185] on icon "button" at bounding box center [83, 191] width 13 height 13
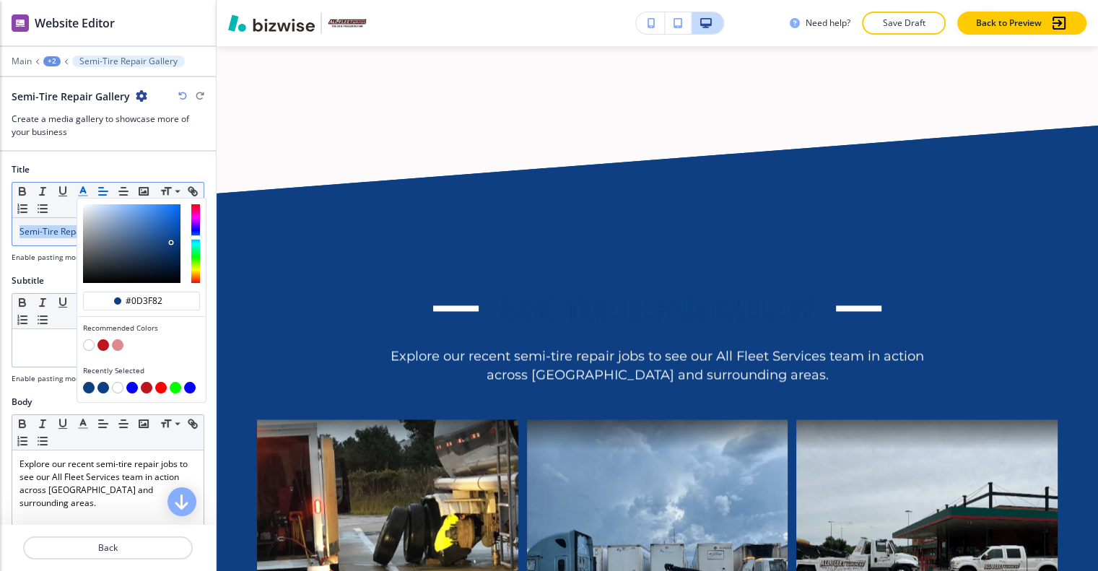
click at [90, 339] on button "button" at bounding box center [89, 345] width 12 height 12
type input "#ffffff"
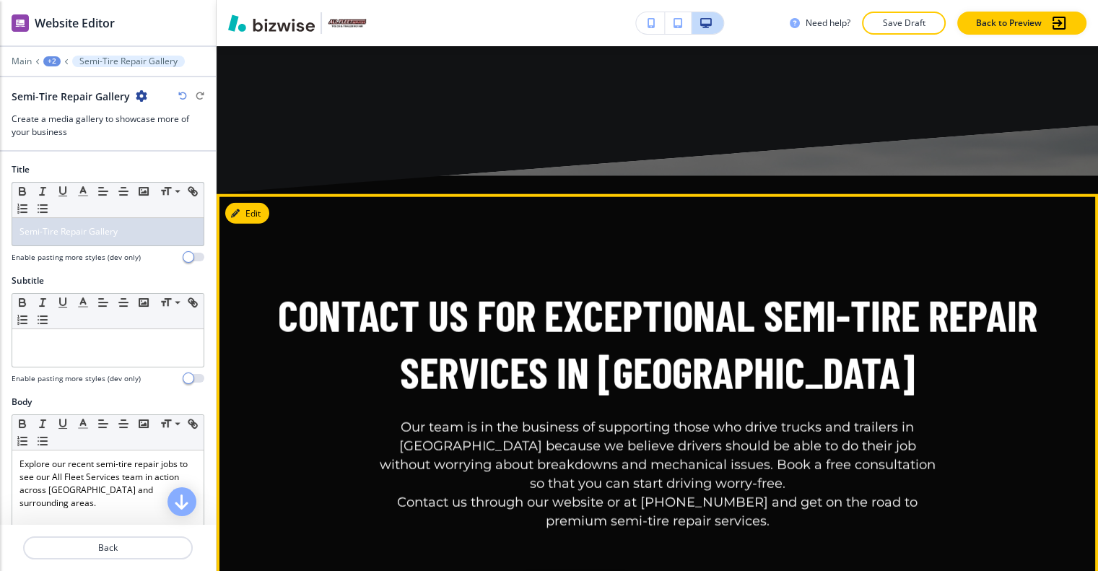
scroll to position [3456, 0]
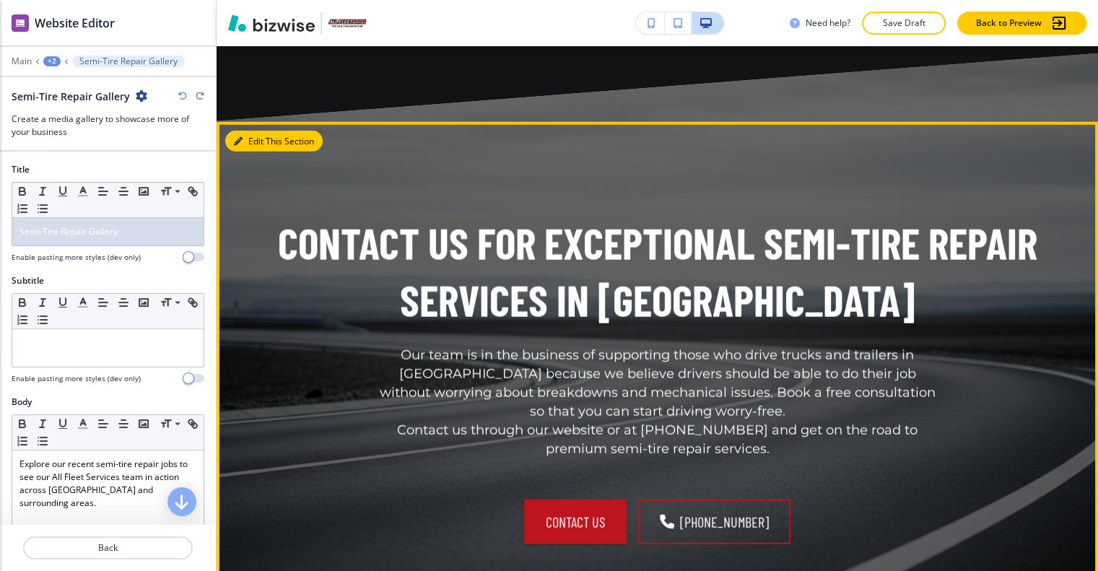
click at [248, 131] on button "Edit This Section" at bounding box center [273, 142] width 97 height 22
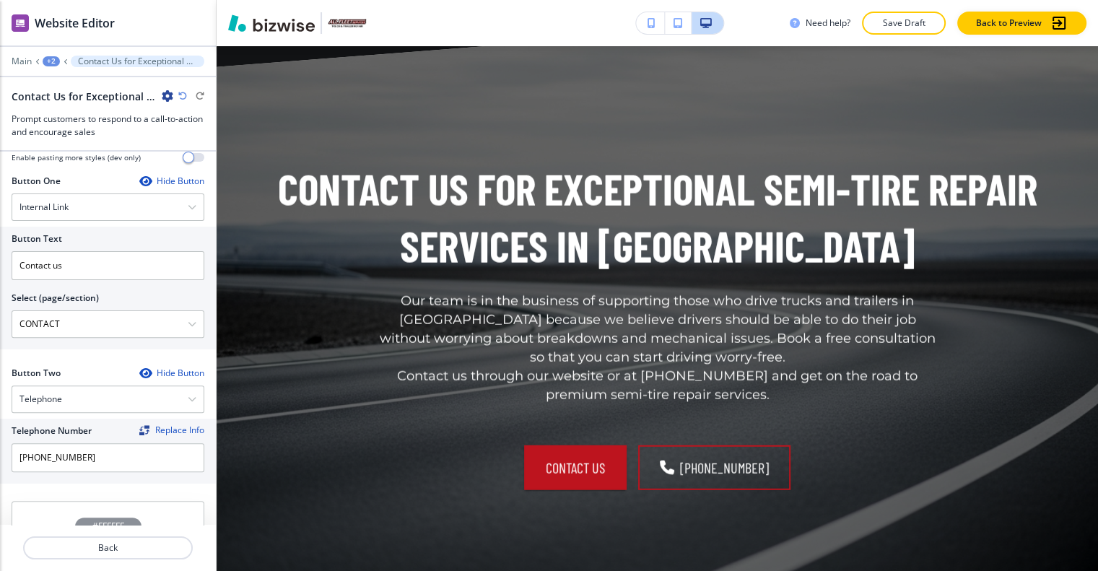
scroll to position [782, 0]
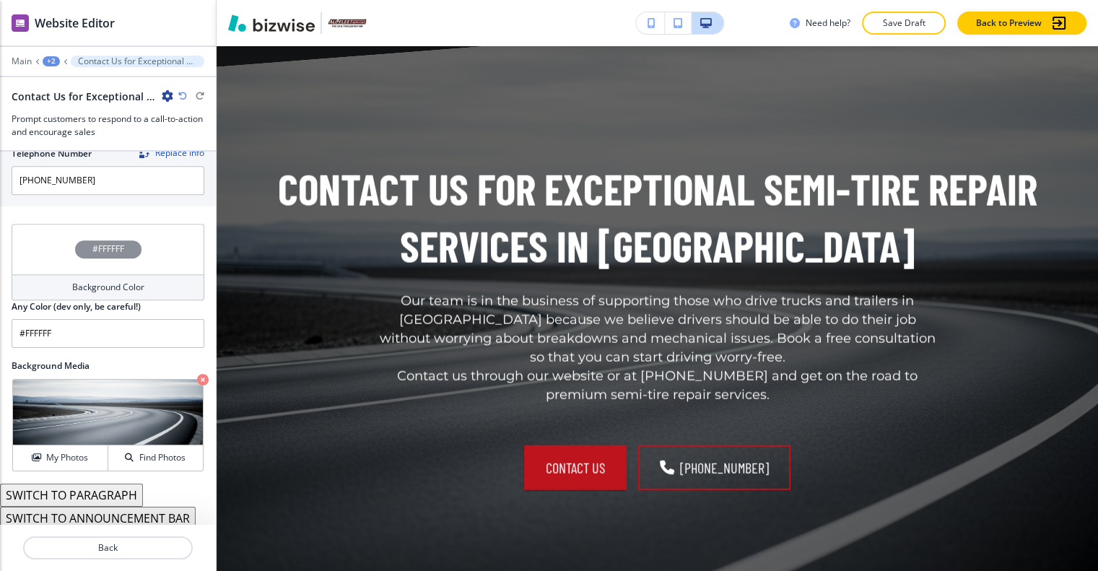
click at [48, 245] on div "#FFFFFF" at bounding box center [108, 249] width 193 height 51
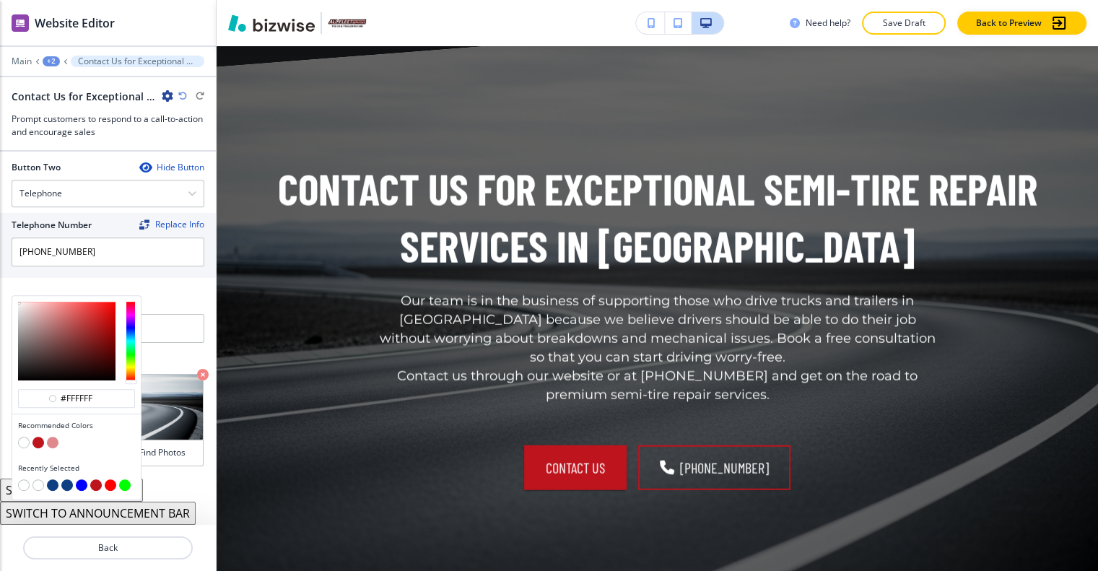
scroll to position [707, 0]
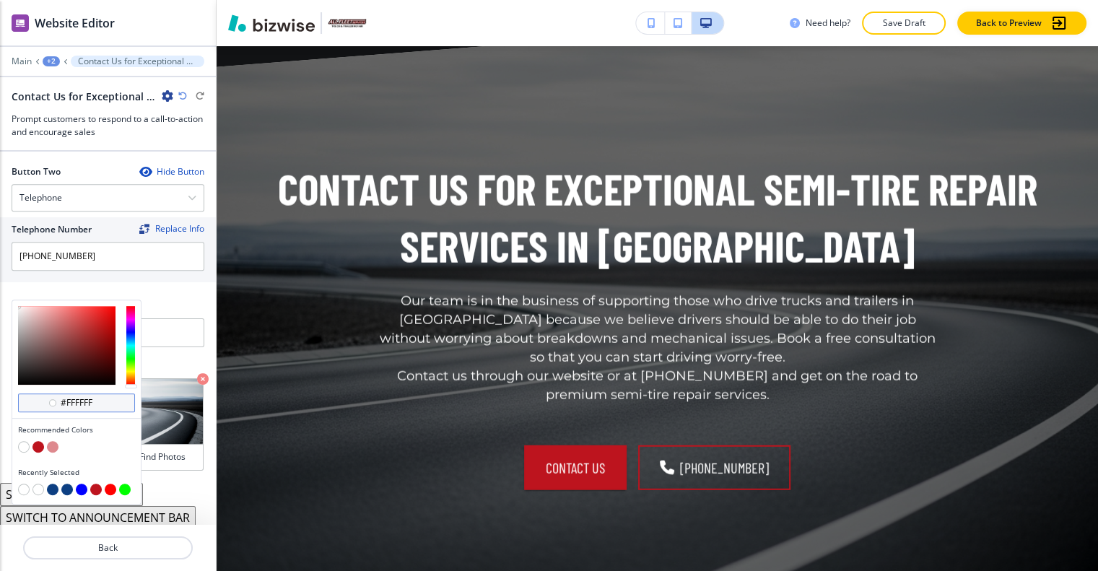
drag, startPoint x: 113, startPoint y: 391, endPoint x: 30, endPoint y: 390, distance: 82.3
click at [30, 393] on div "#ffffff" at bounding box center [76, 402] width 117 height 19
click at [115, 393] on div "#ffffff" at bounding box center [76, 402] width 117 height 19
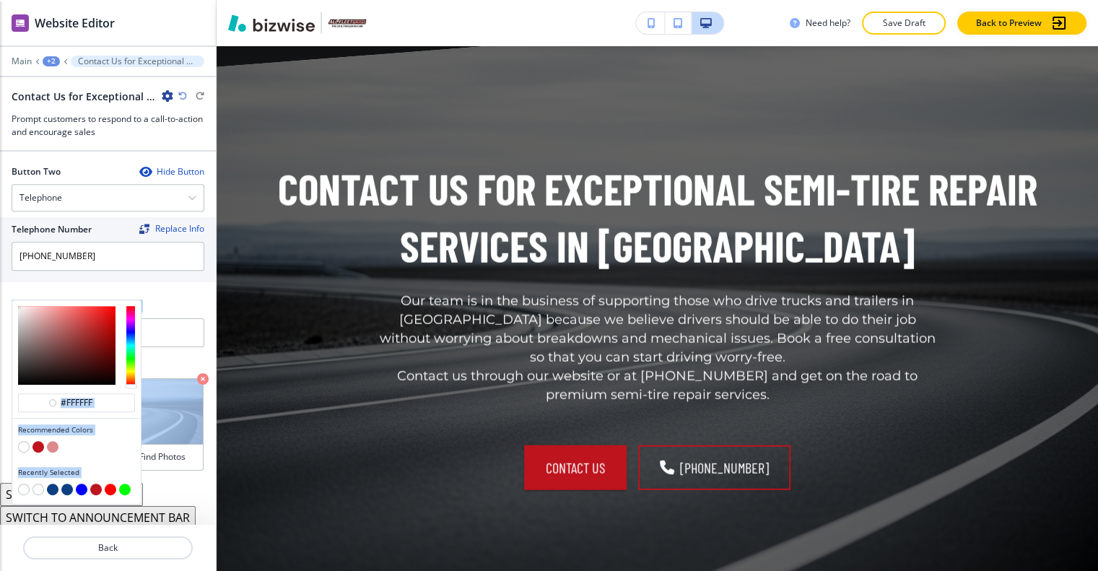
drag, startPoint x: 113, startPoint y: 387, endPoint x: 9, endPoint y: 385, distance: 104.0
click at [9, 385] on div "Title Small Normal Large Huge Contact Us for Exceptional Semi-Tire Repair Servi…" at bounding box center [108, 338] width 216 height 373
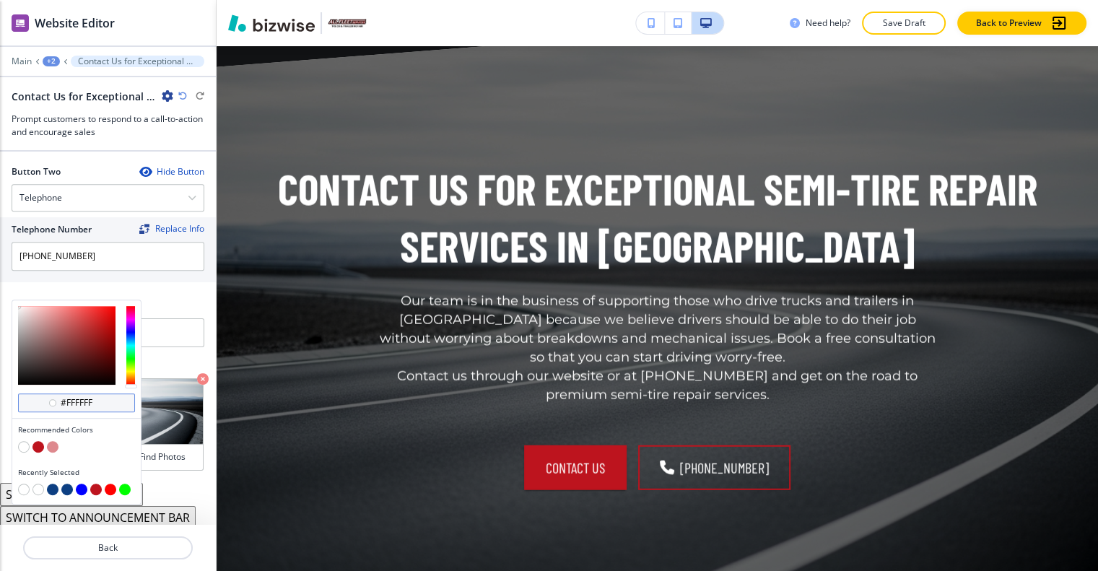
click at [100, 397] on input "#ffffff" at bounding box center [84, 403] width 51 height 12
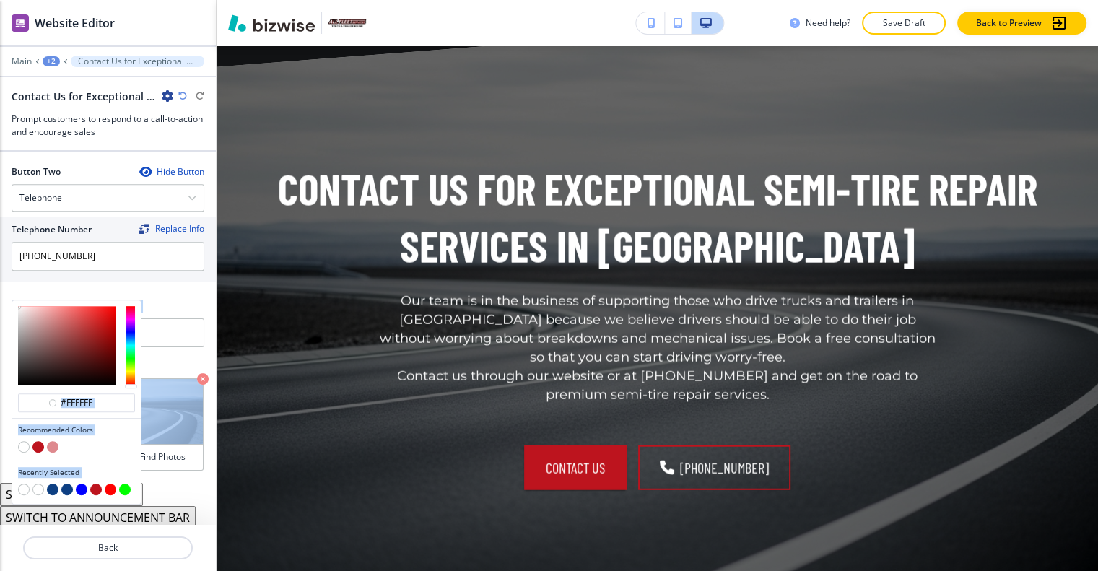
drag, startPoint x: 110, startPoint y: 383, endPoint x: 3, endPoint y: 379, distance: 106.9
click at [3, 379] on div "Title Small Normal Large Huge Contact Us for Exceptional Semi-Tire Repair Servi…" at bounding box center [108, 338] width 216 height 373
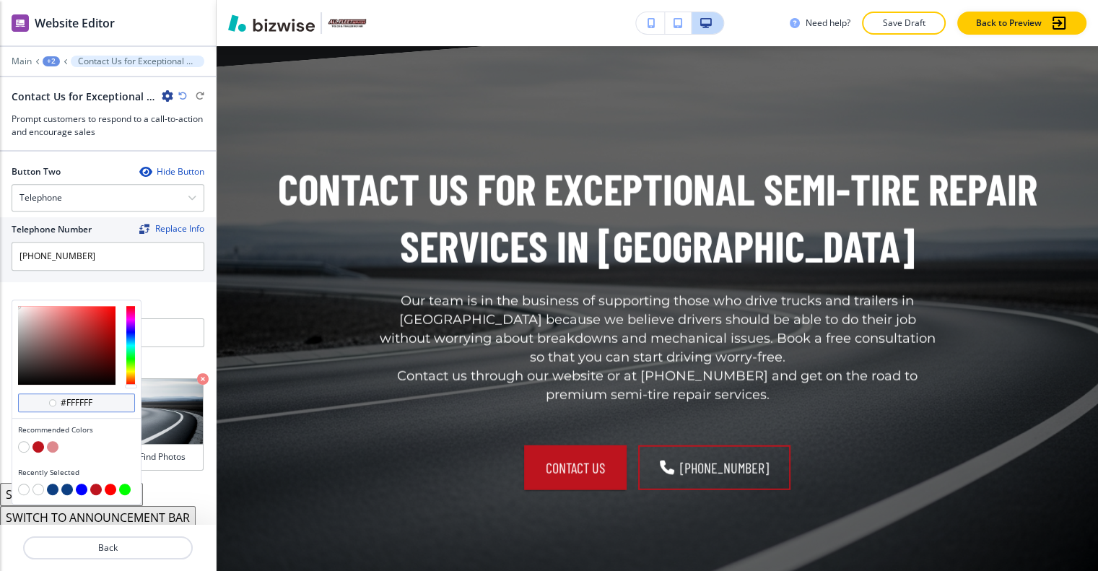
click at [92, 397] on input "#ffffff" at bounding box center [84, 403] width 51 height 12
drag, startPoint x: 95, startPoint y: 385, endPoint x: 19, endPoint y: 383, distance: 75.8
click at [19, 393] on div "#ffffff" at bounding box center [76, 402] width 117 height 19
paste input "#0D3F82"
type input "#0D3F82"
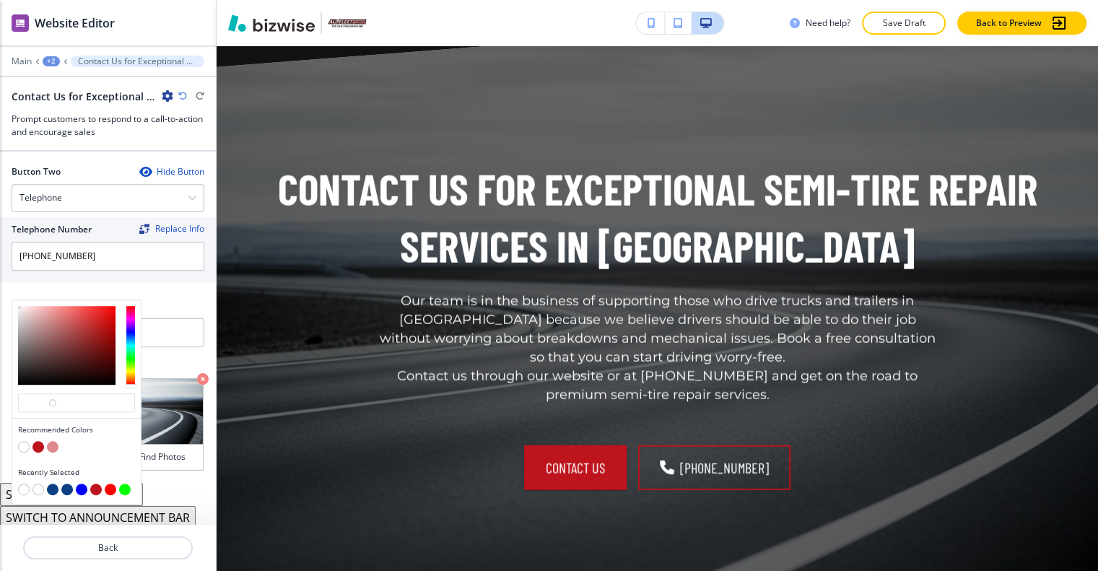
type input "#0D3F82"
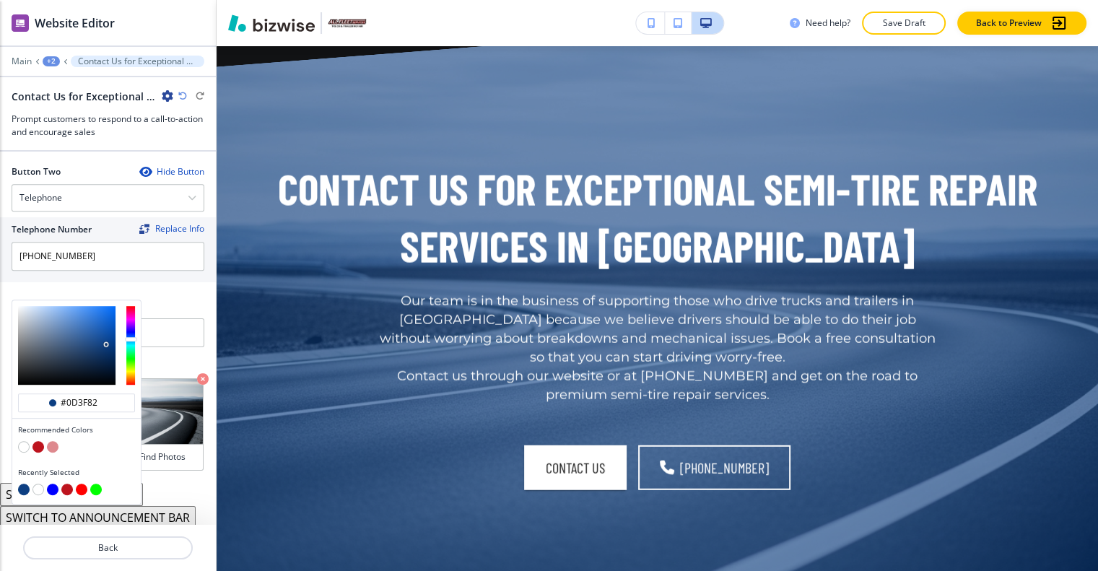
type input "#0d3f82"
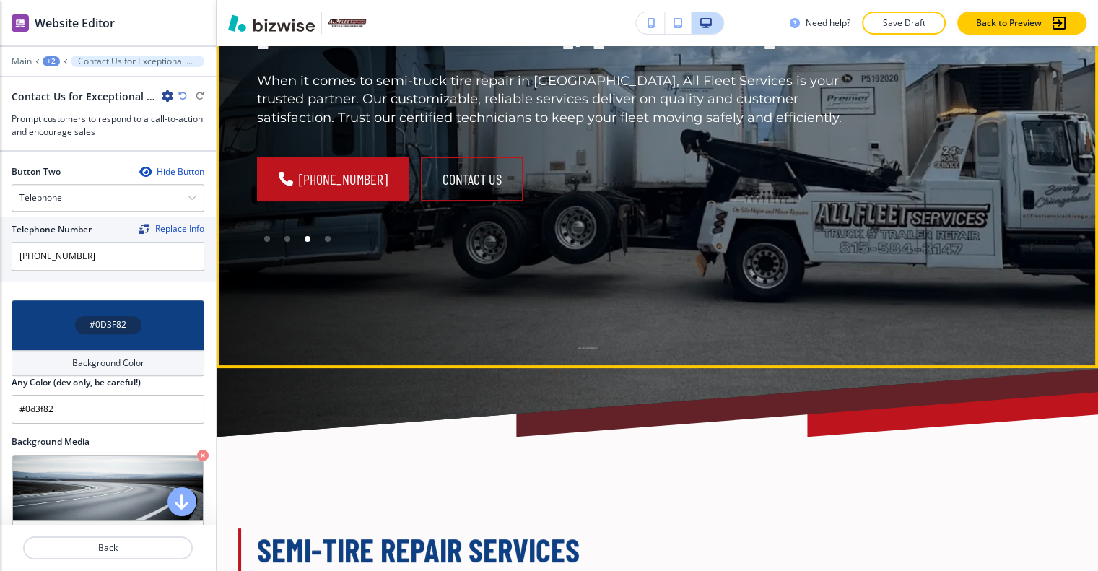
scroll to position [0, 0]
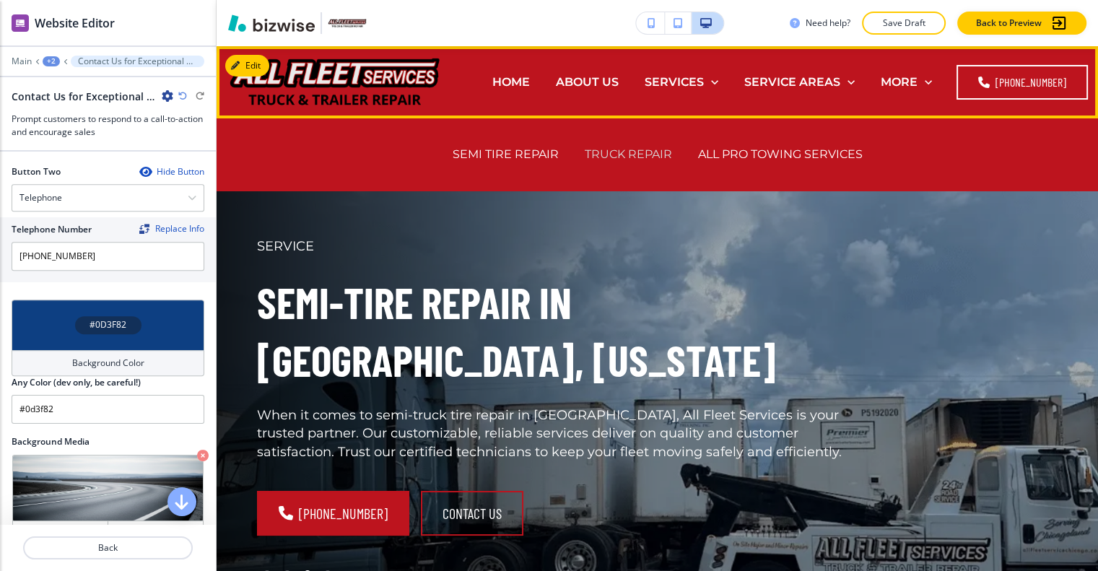
click at [653, 154] on p "TRUCK REPAIR" at bounding box center [628, 154] width 87 height 17
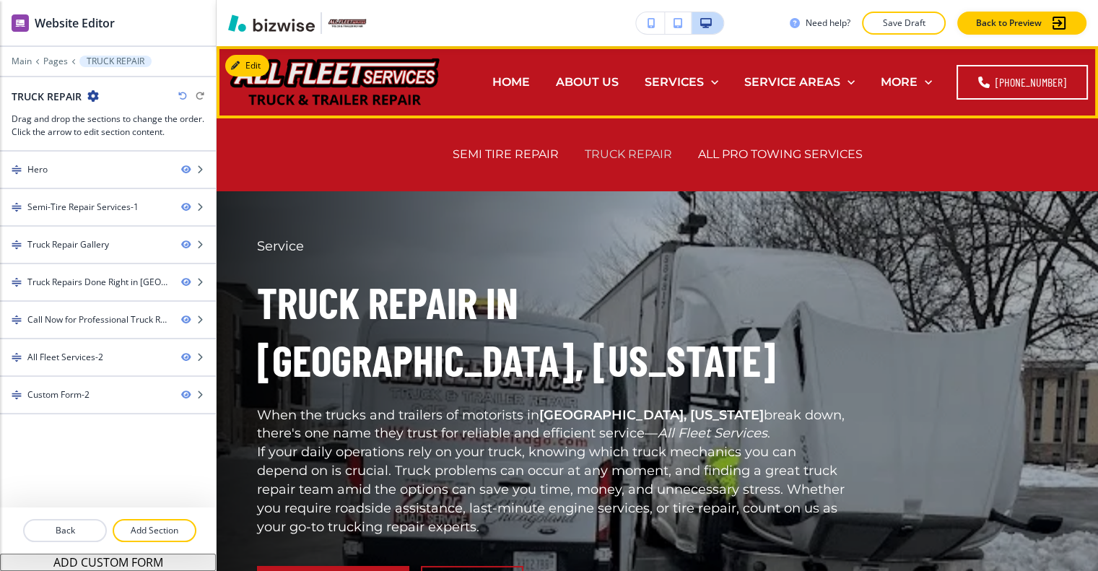
scroll to position [11, 0]
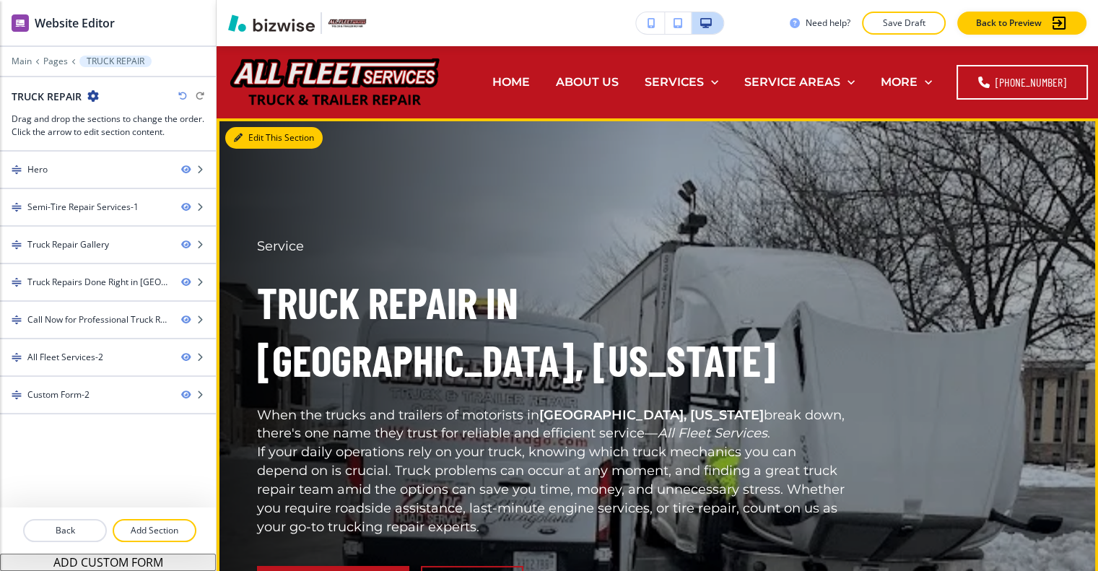
click at [243, 127] on button "Edit This Section" at bounding box center [273, 138] width 97 height 22
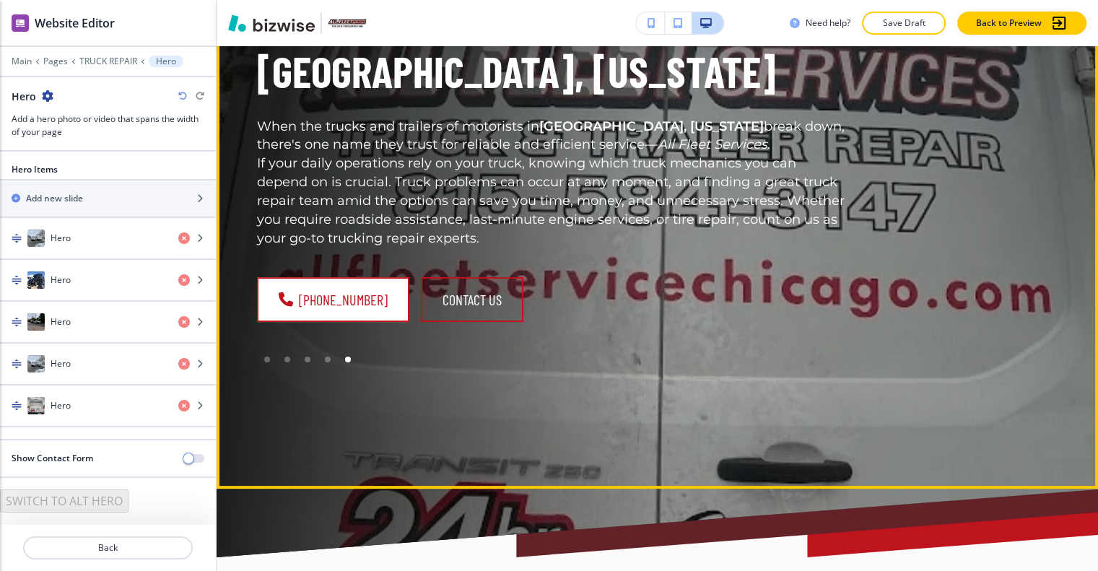
scroll to position [144, 0]
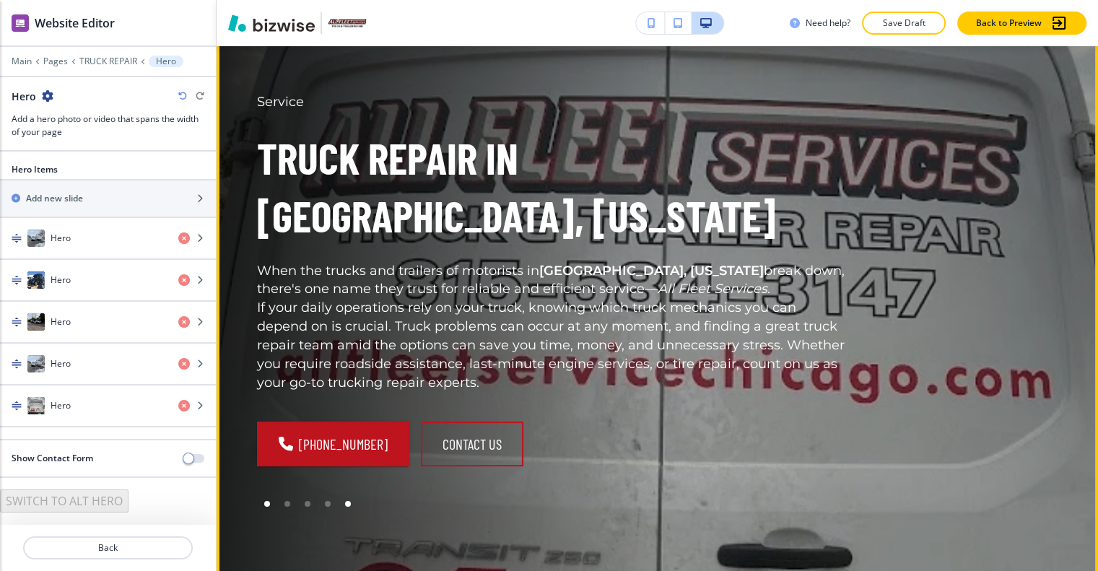
click at [271, 494] on div at bounding box center [267, 504] width 20 height 20
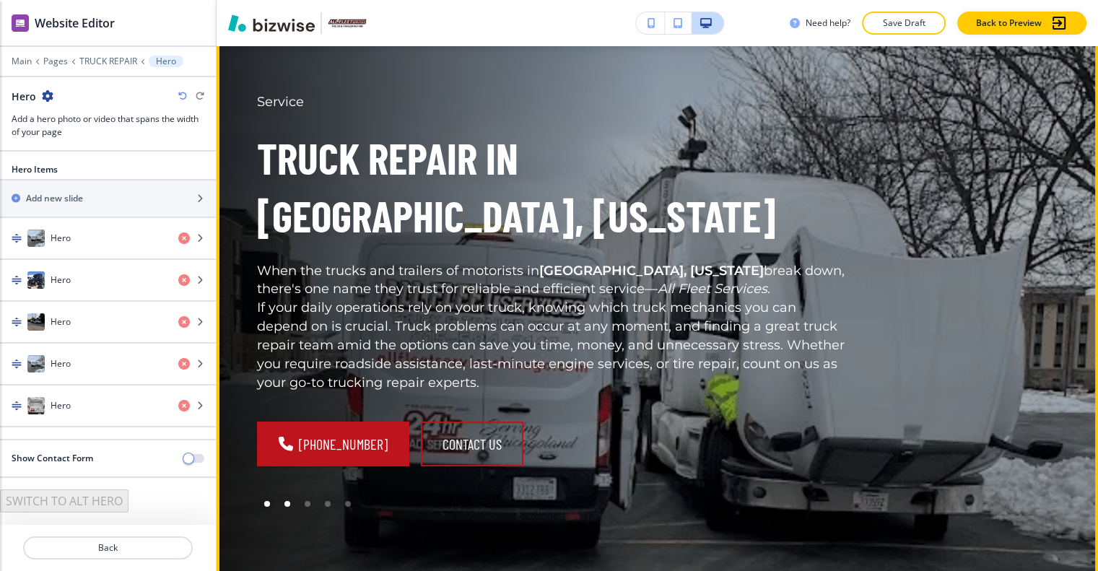
click at [294, 494] on div at bounding box center [287, 504] width 20 height 20
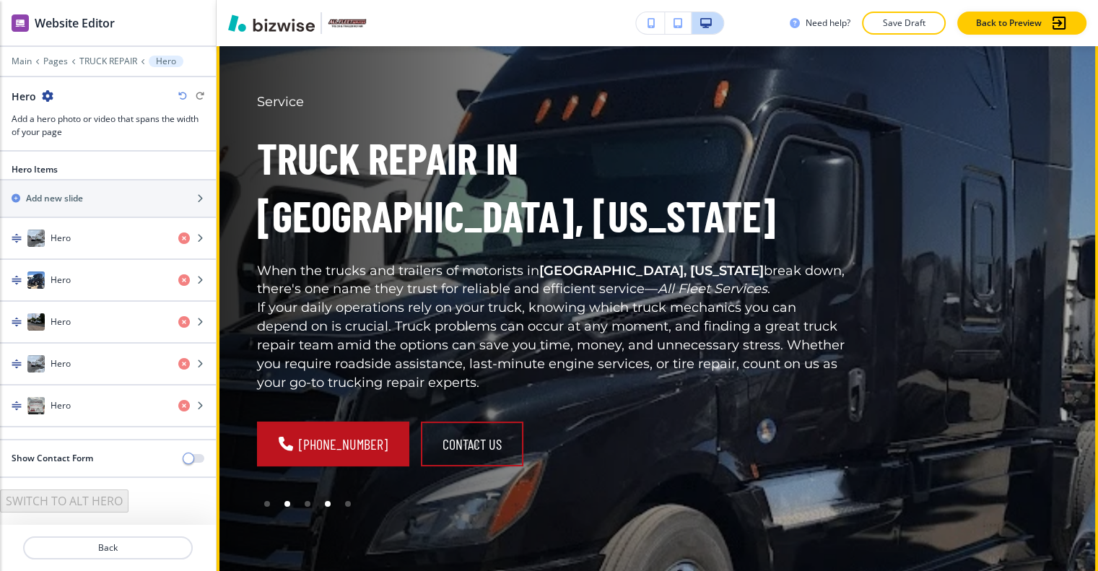
click at [320, 494] on div at bounding box center [328, 504] width 20 height 20
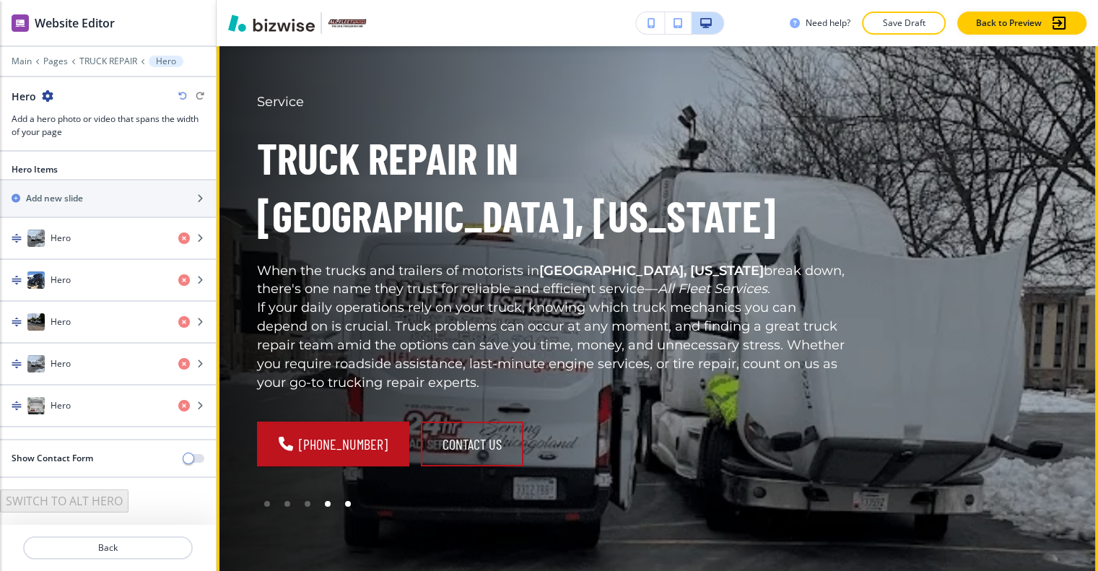
click at [353, 497] on div at bounding box center [348, 504] width 20 height 20
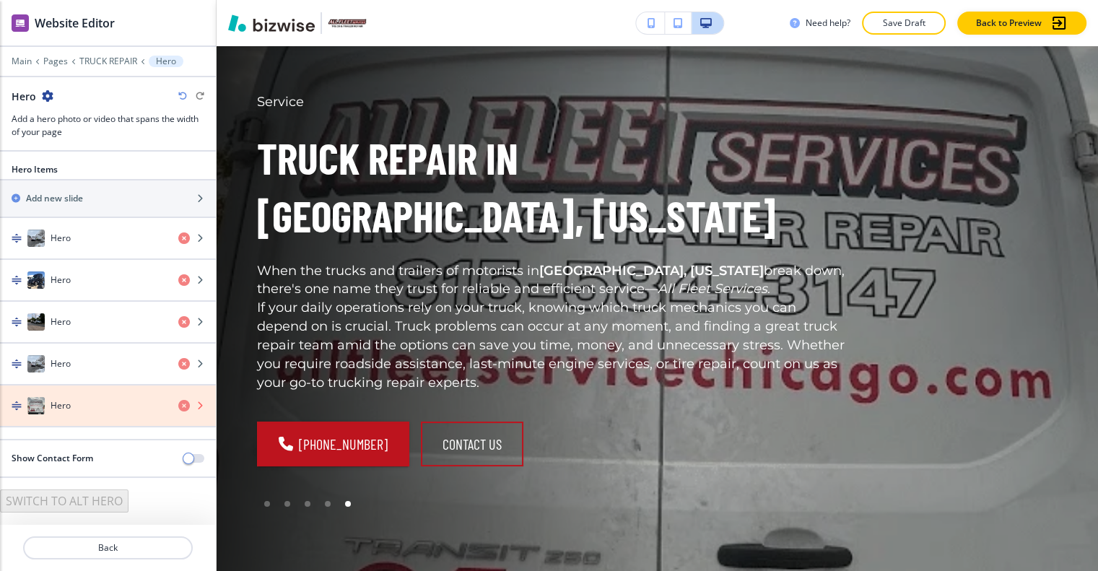
click at [183, 400] on icon "button" at bounding box center [184, 406] width 12 height 12
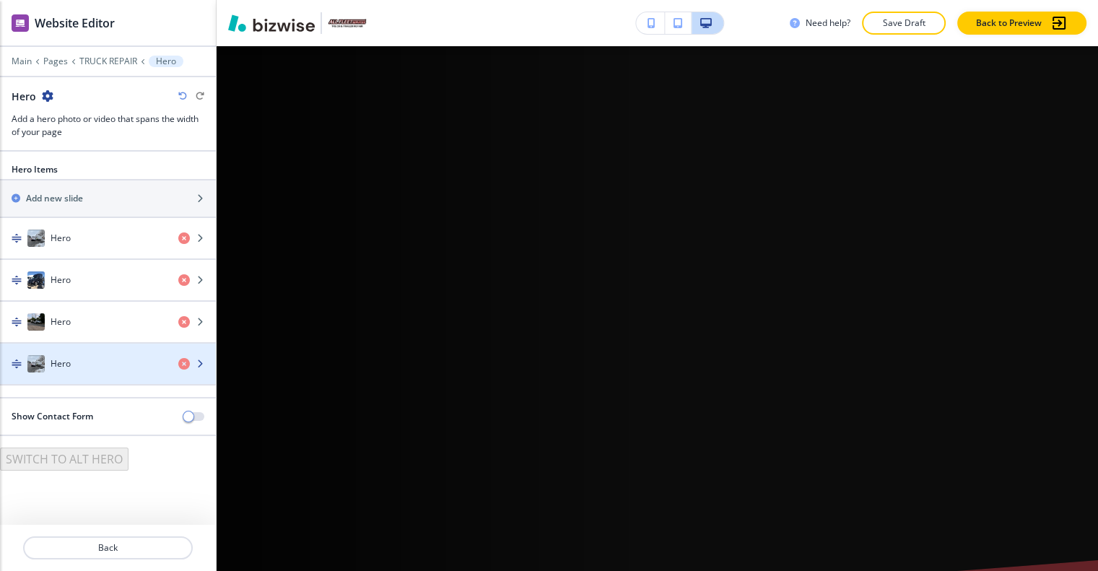
click at [115, 355] on div "Hero" at bounding box center [83, 363] width 167 height 17
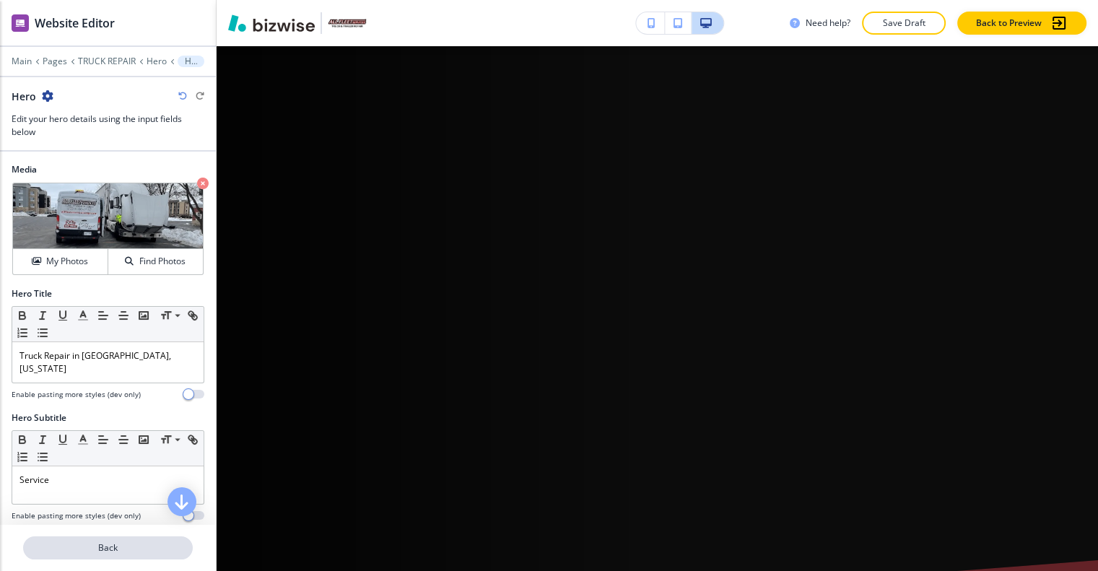
click at [127, 541] on p "Back" at bounding box center [108, 547] width 167 height 13
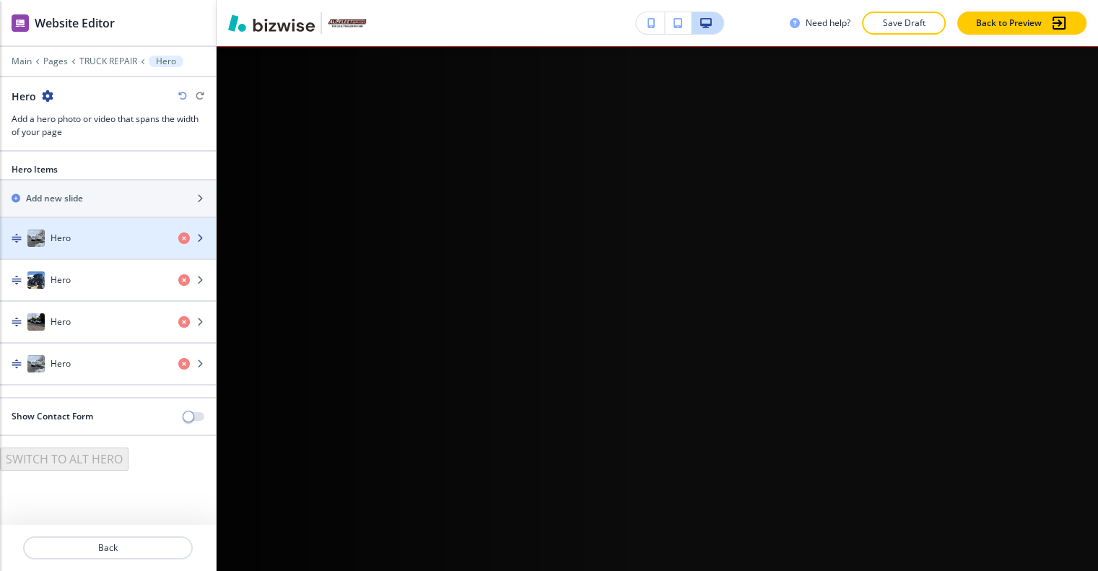
scroll to position [0, 0]
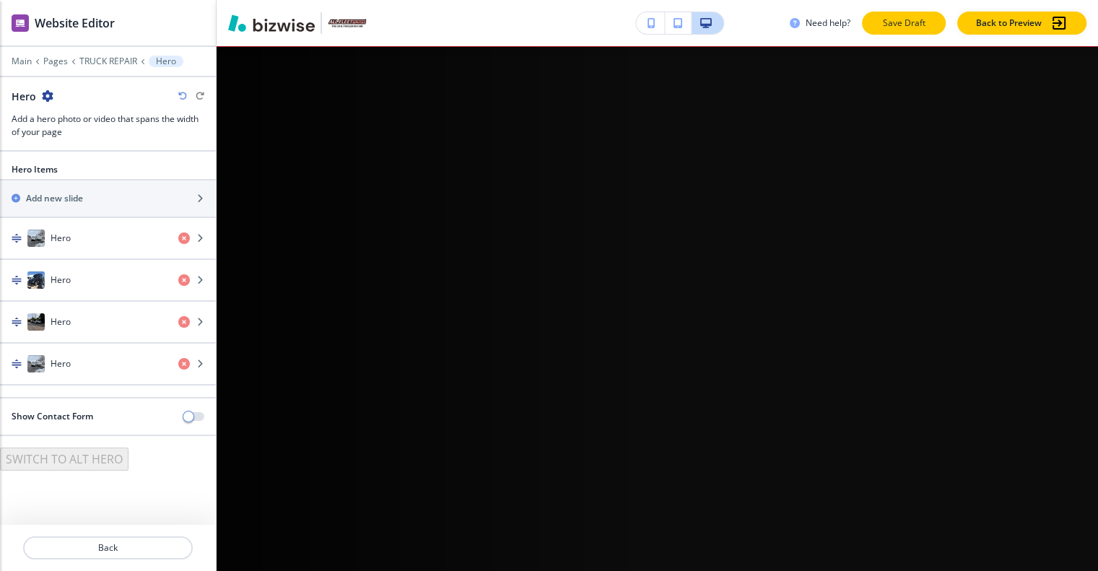
click at [894, 22] on p "Save Draft" at bounding box center [904, 23] width 46 height 13
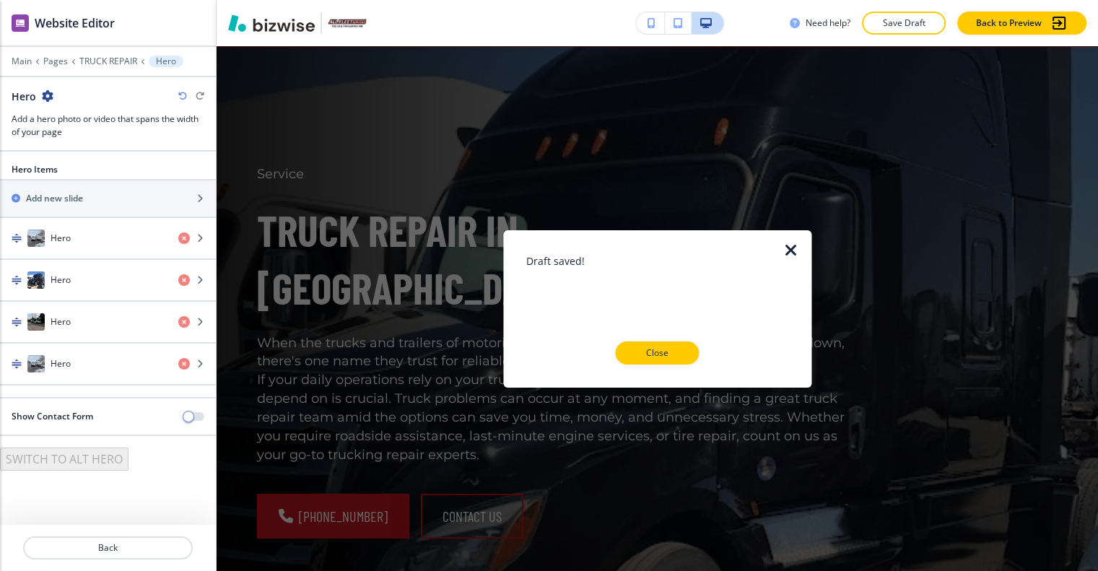
click at [661, 352] on p "Close" at bounding box center [657, 352] width 46 height 13
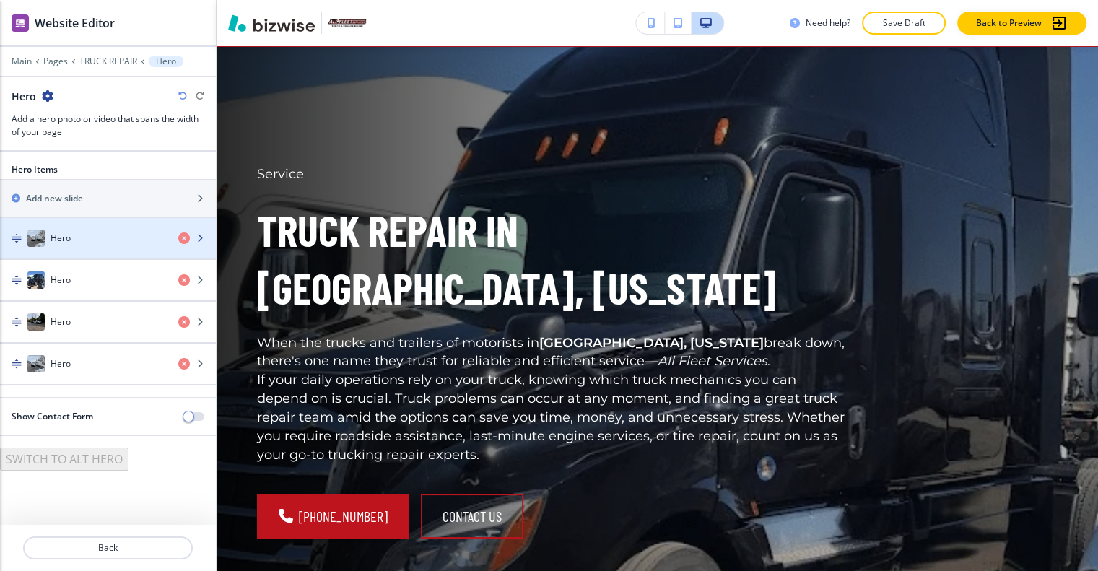
click at [111, 242] on div "Hero" at bounding box center [83, 238] width 167 height 17
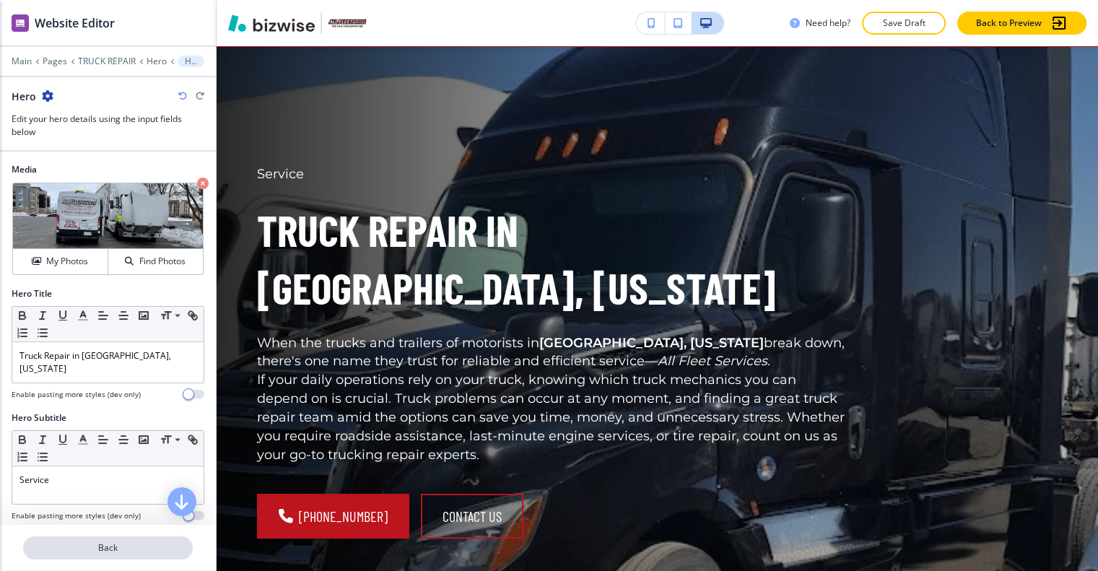
click at [136, 546] on p "Back" at bounding box center [108, 547] width 167 height 13
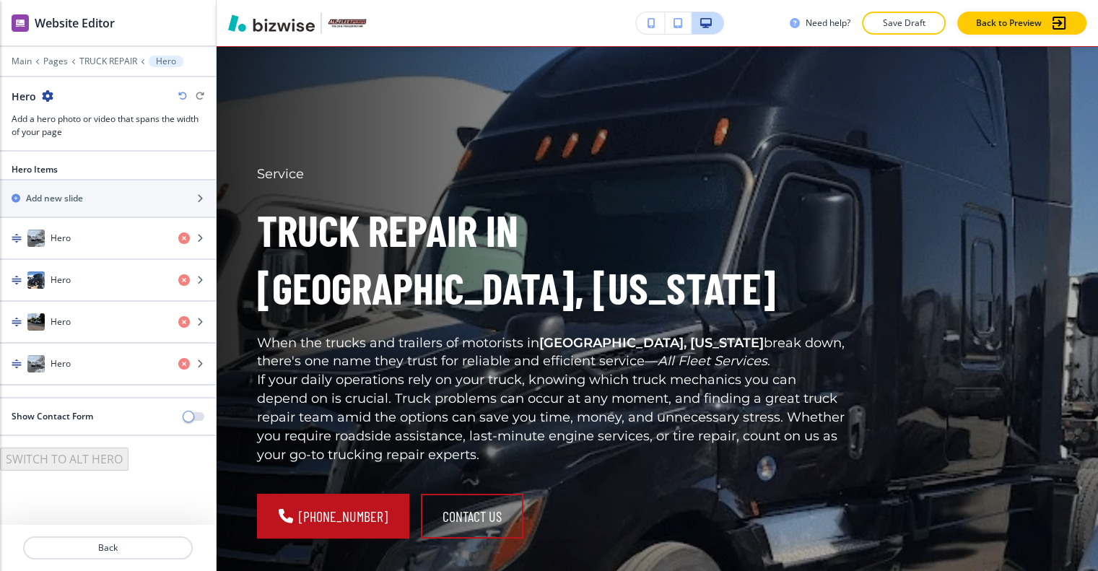
scroll to position [11, 0]
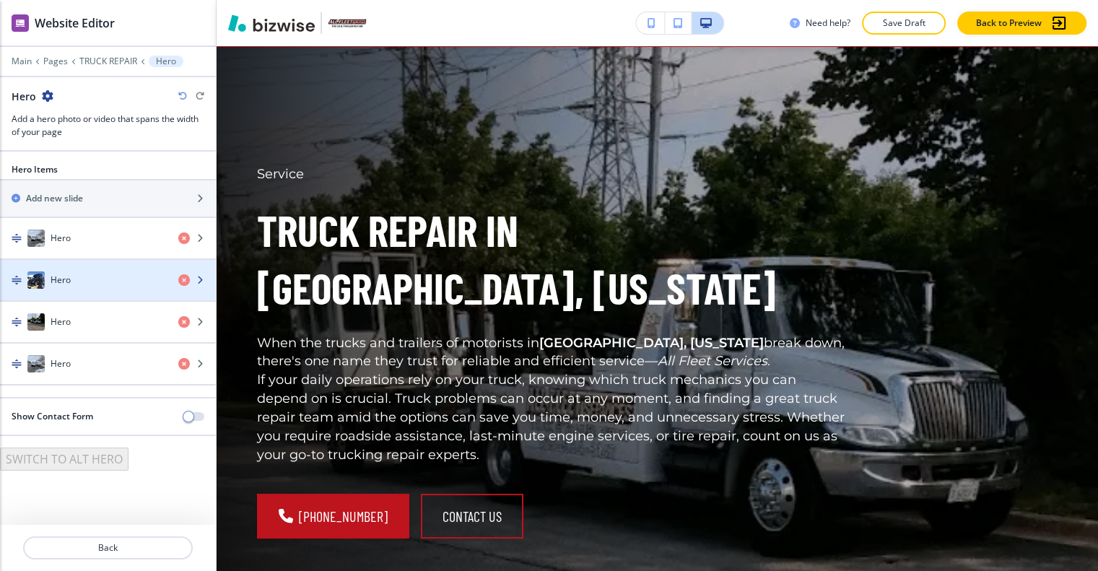
click at [111, 274] on div "Hero" at bounding box center [83, 279] width 167 height 17
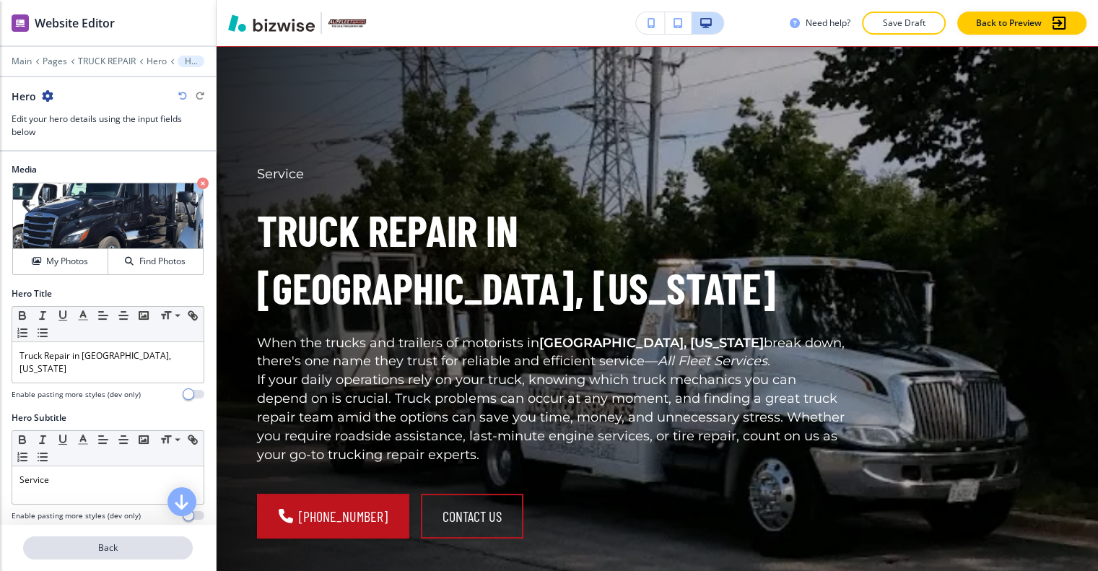
click at [157, 541] on p "Back" at bounding box center [108, 547] width 167 height 13
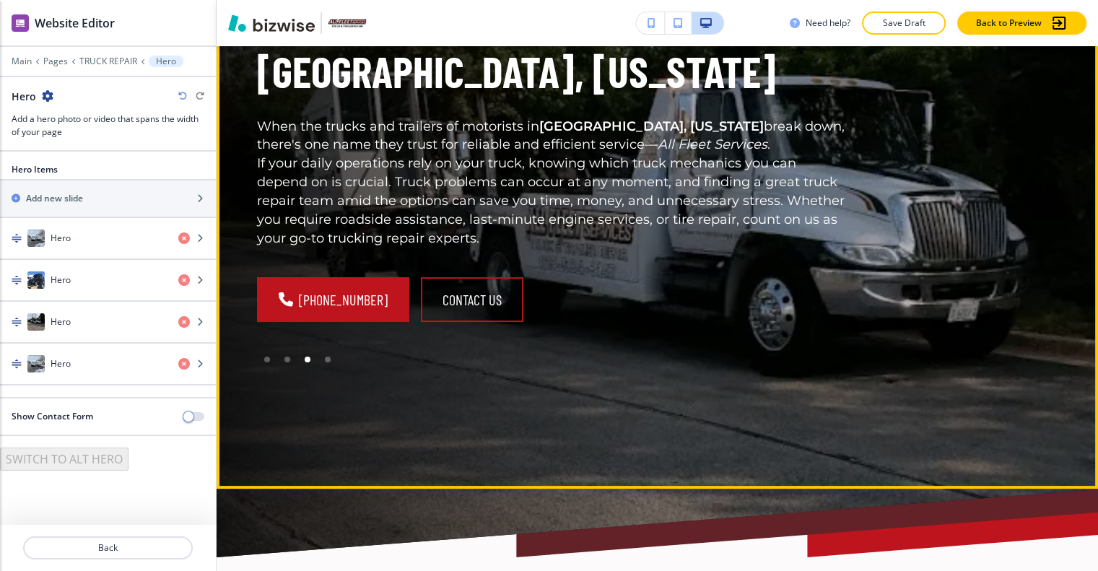
scroll to position [72, 0]
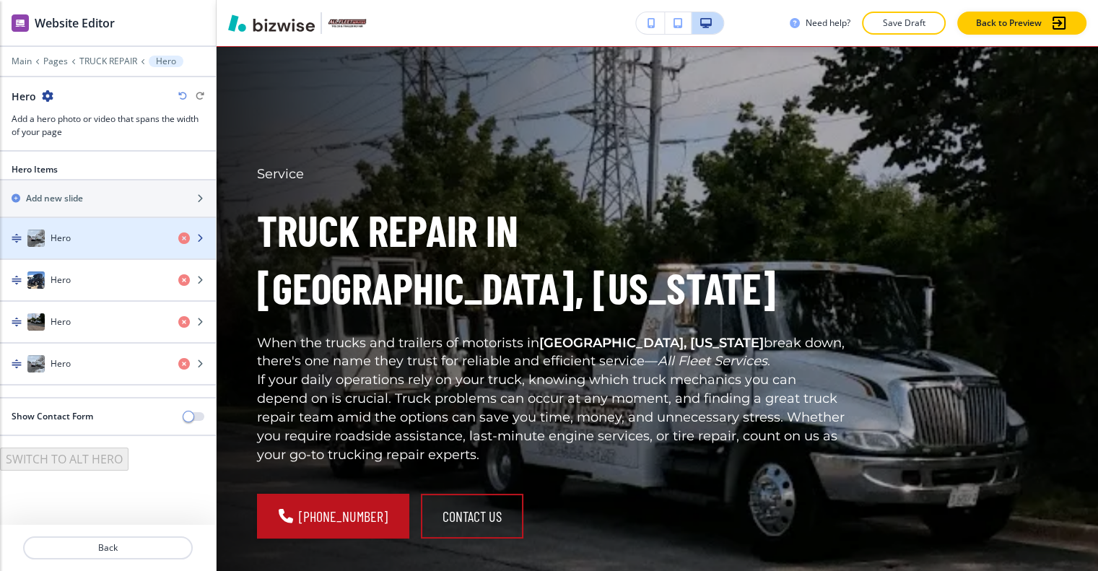
click at [92, 218] on div "button" at bounding box center [108, 224] width 216 height 12
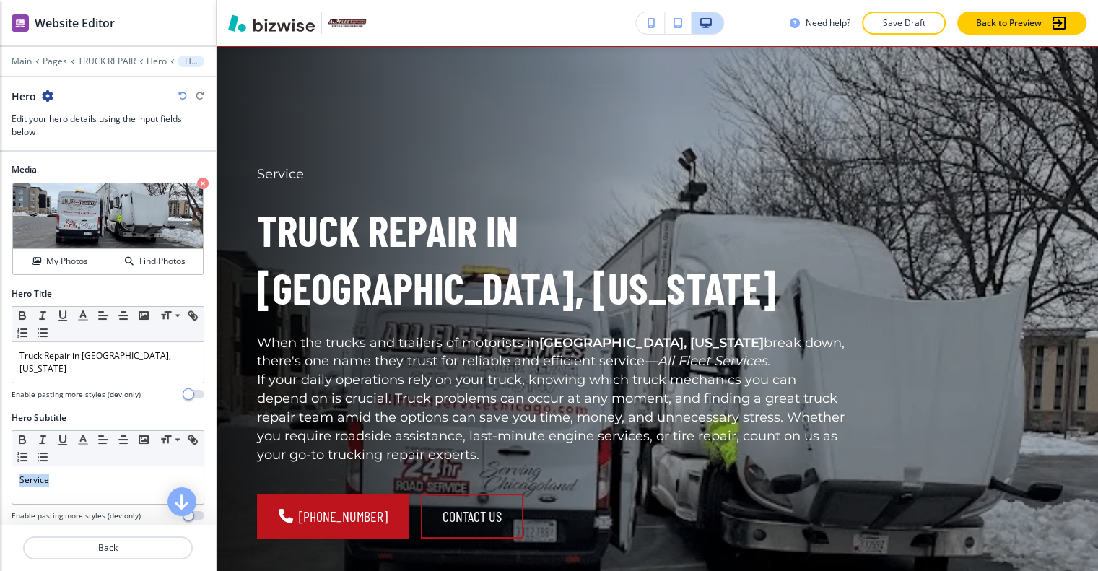
drag, startPoint x: 87, startPoint y: 455, endPoint x: 0, endPoint y: 458, distance: 87.4
click at [0, 458] on div "Hero Subtitle Small Normal Large Huge Service Enable pasting more styles (dev o…" at bounding box center [108, 471] width 216 height 121
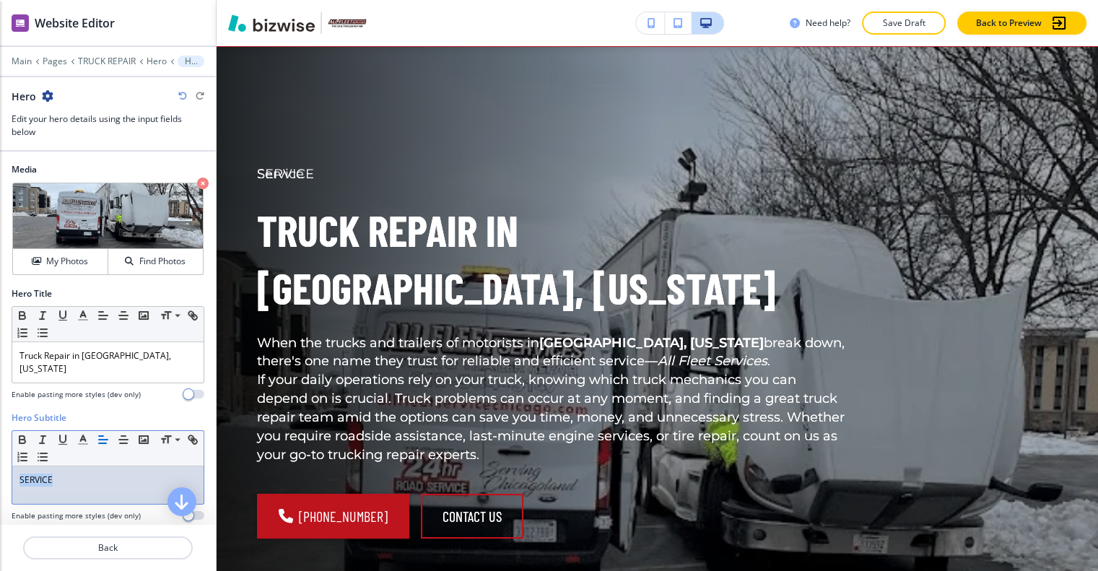
drag, startPoint x: 78, startPoint y: 458, endPoint x: 29, endPoint y: 458, distance: 49.1
click at [0, 450] on div "Hero Subtitle Small Normal Large Huge SERVICE Enable pasting more styles (dev o…" at bounding box center [108, 471] width 216 height 121
copy p "SERVICE"
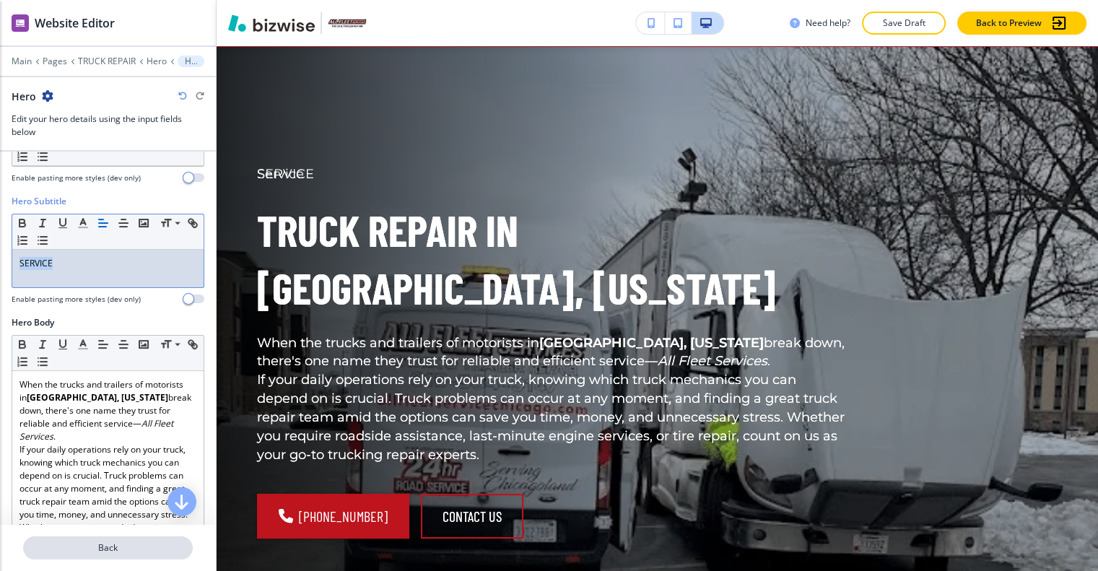
click at [142, 541] on p "Back" at bounding box center [108, 547] width 167 height 13
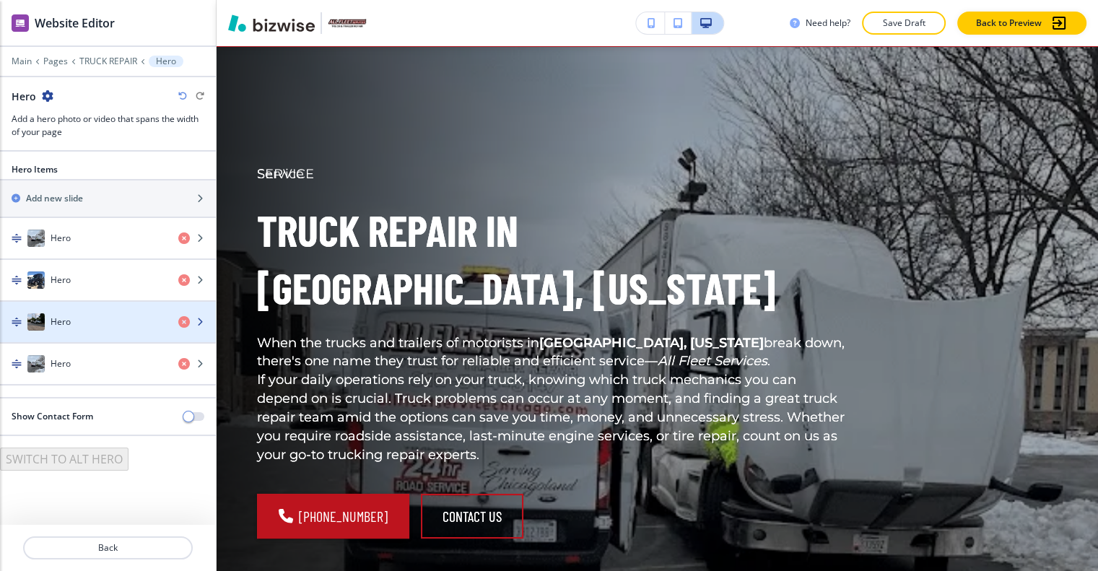
scroll to position [0, 0]
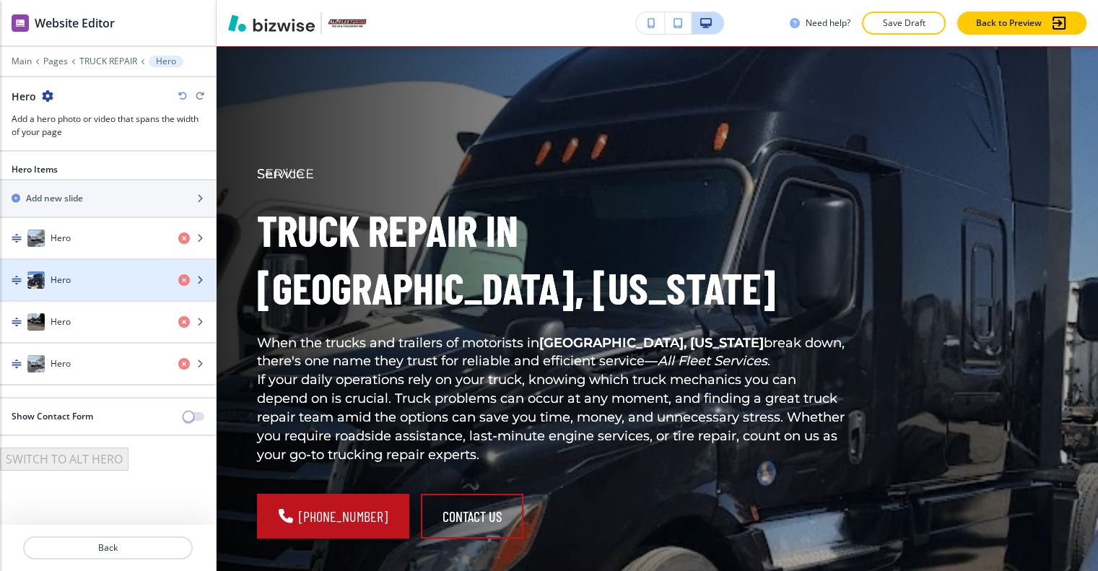
click at [113, 279] on div "Hero" at bounding box center [83, 279] width 167 height 17
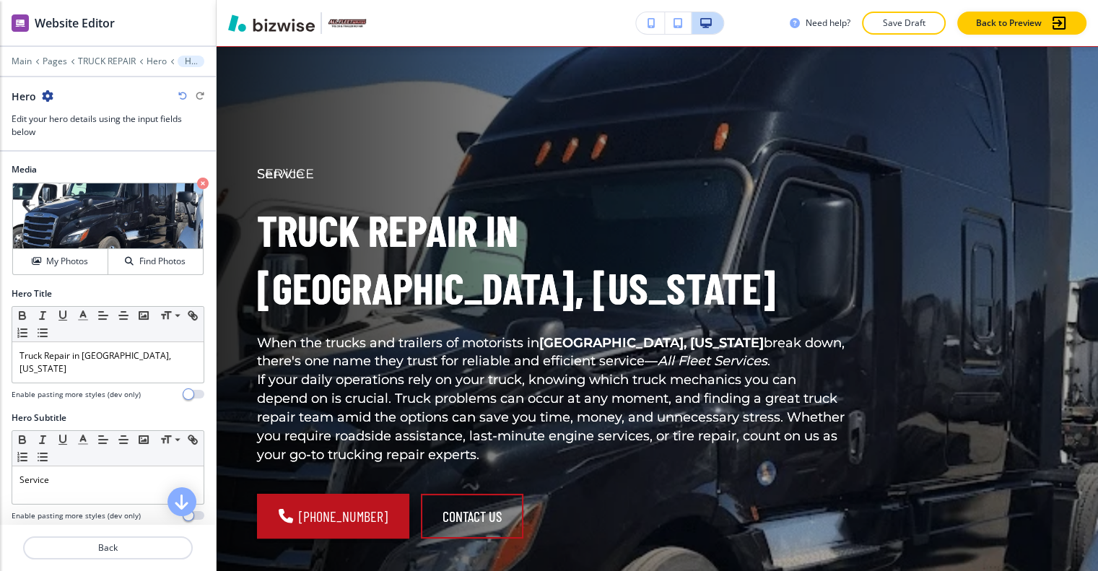
scroll to position [72, 0]
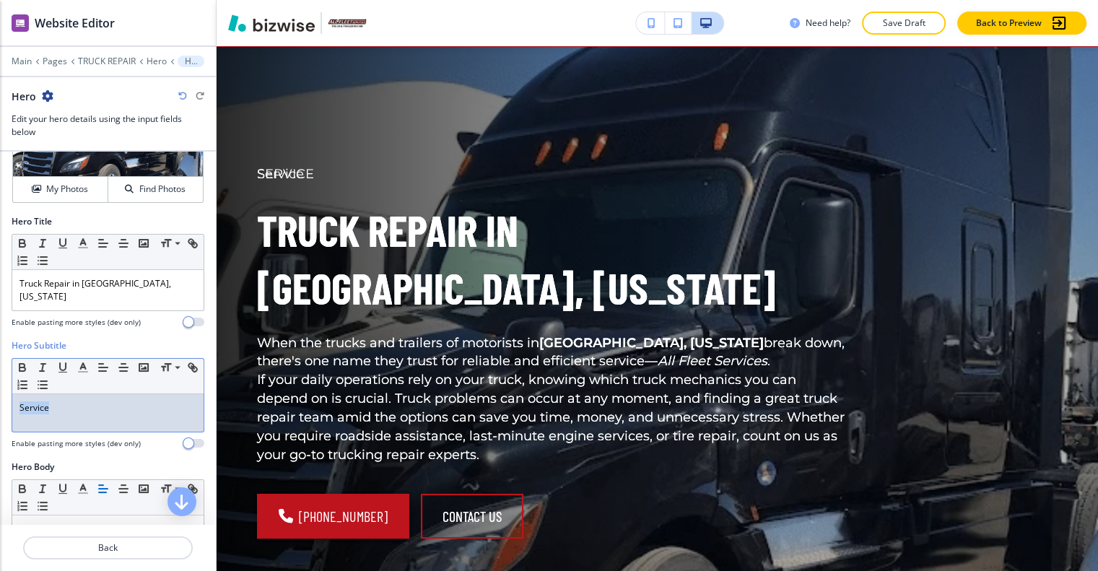
drag, startPoint x: 82, startPoint y: 402, endPoint x: 0, endPoint y: 394, distance: 82.0
click at [0, 394] on div "Hero Subtitle Small Normal Large Huge Service Enable pasting more styles (dev o…" at bounding box center [108, 399] width 216 height 121
click at [113, 548] on p "Back" at bounding box center [108, 547] width 167 height 13
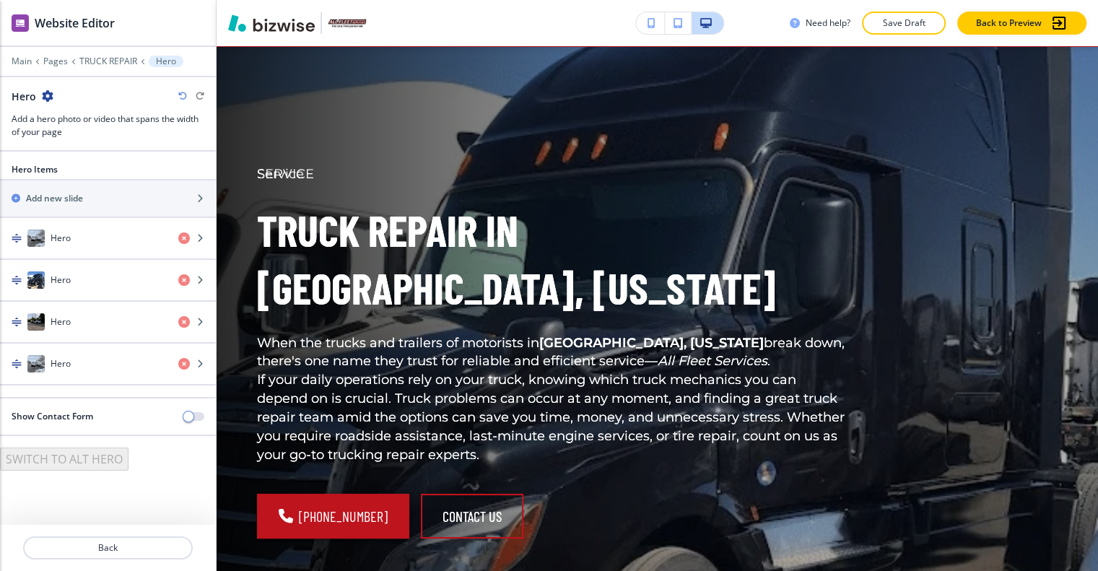
scroll to position [11, 0]
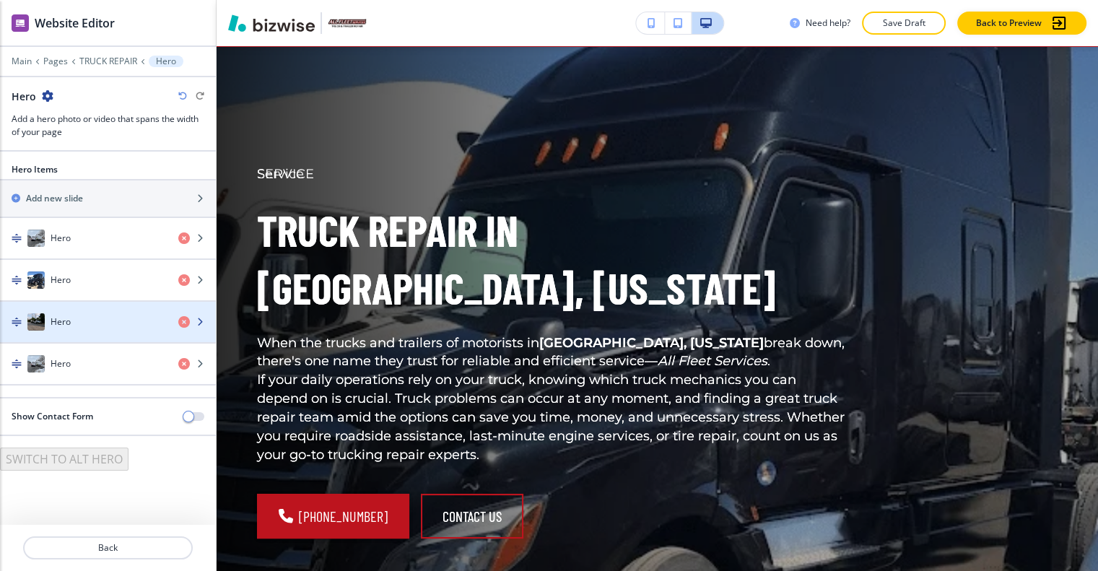
click at [92, 313] on div "Hero" at bounding box center [83, 321] width 167 height 17
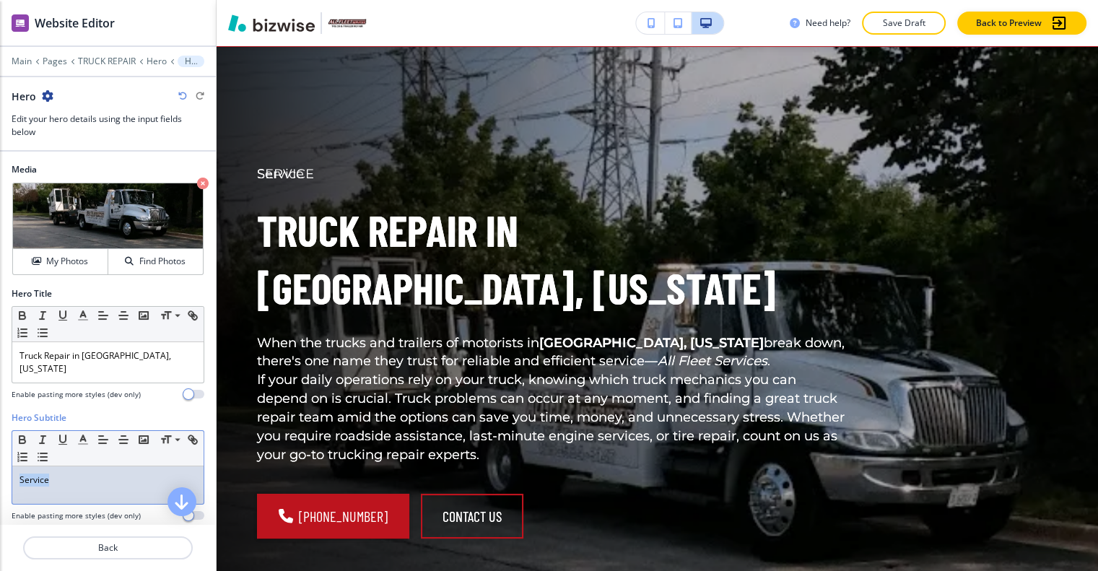
drag, startPoint x: 69, startPoint y: 450, endPoint x: 2, endPoint y: 448, distance: 67.2
click at [2, 448] on div "Hero Subtitle Small Normal Large Huge Service Enable pasting more styles (dev o…" at bounding box center [108, 471] width 216 height 121
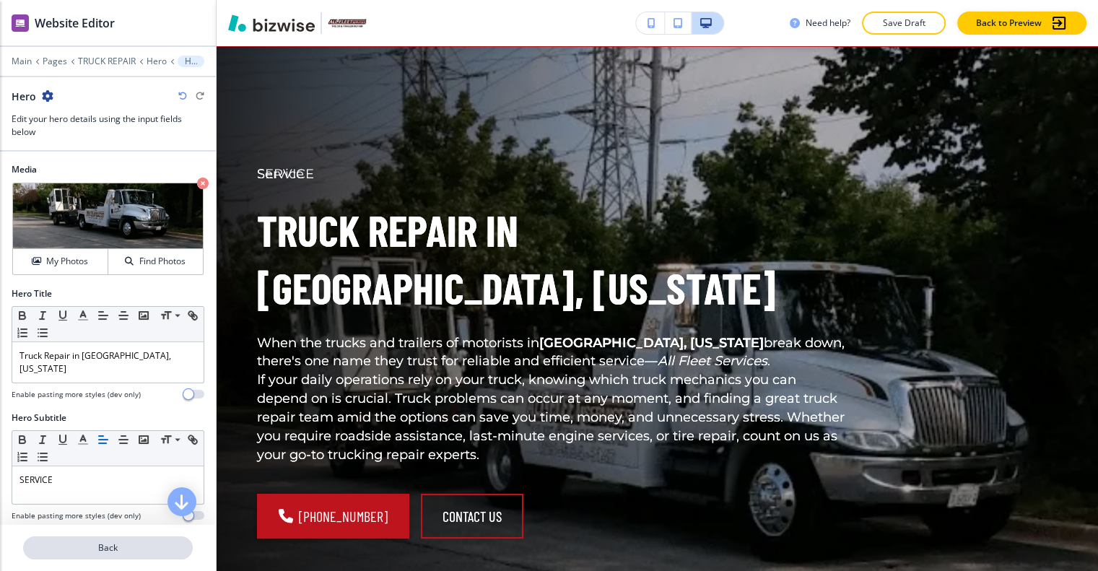
click at [114, 541] on p "Back" at bounding box center [108, 547] width 167 height 13
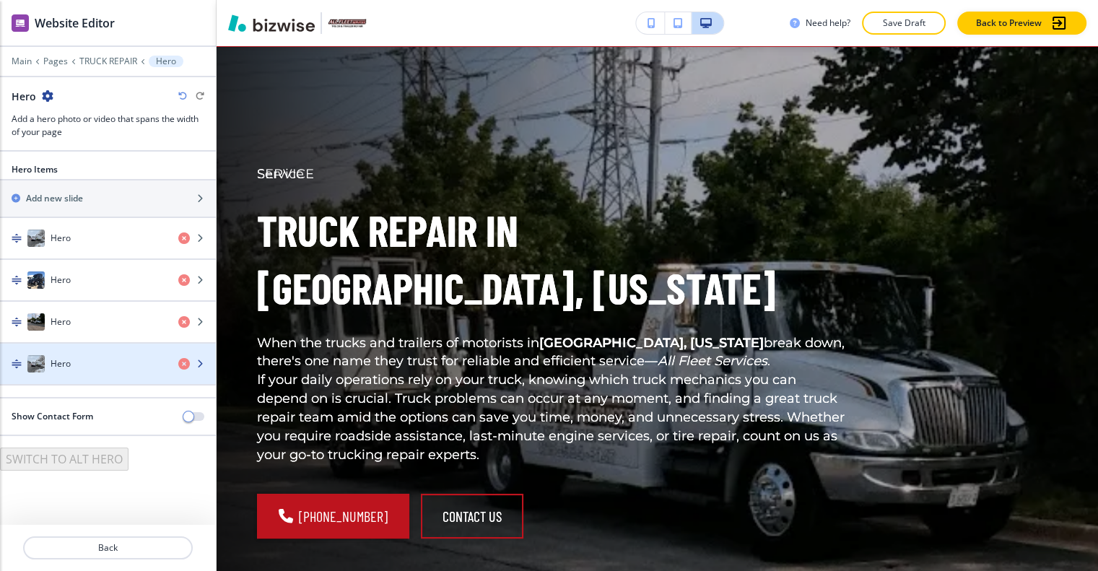
click at [97, 355] on div "Hero" at bounding box center [83, 363] width 167 height 17
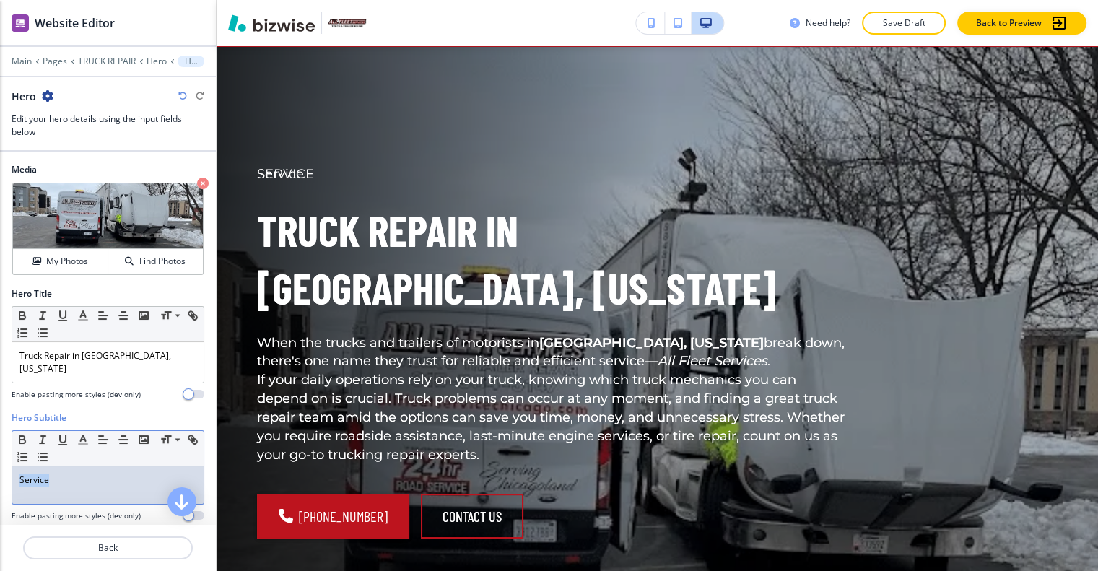
drag, startPoint x: 92, startPoint y: 449, endPoint x: 14, endPoint y: 455, distance: 78.2
click at [0, 453] on div "Hero Subtitle Small Normal Large Huge Service Enable pasting more styles (dev o…" at bounding box center [108, 471] width 216 height 121
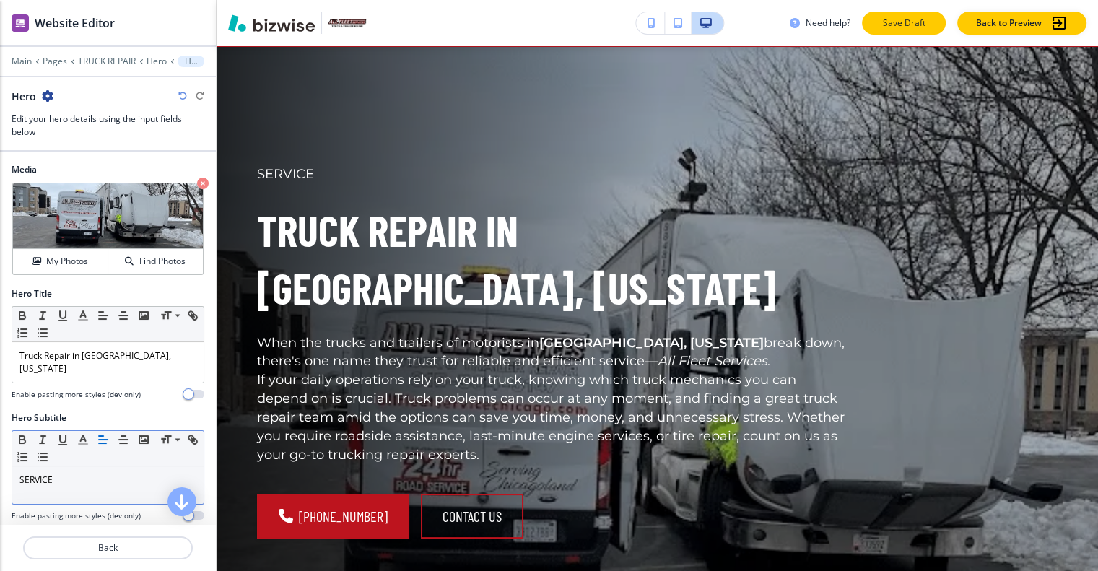
click at [946, 28] on button "Save Draft" at bounding box center [904, 23] width 84 height 23
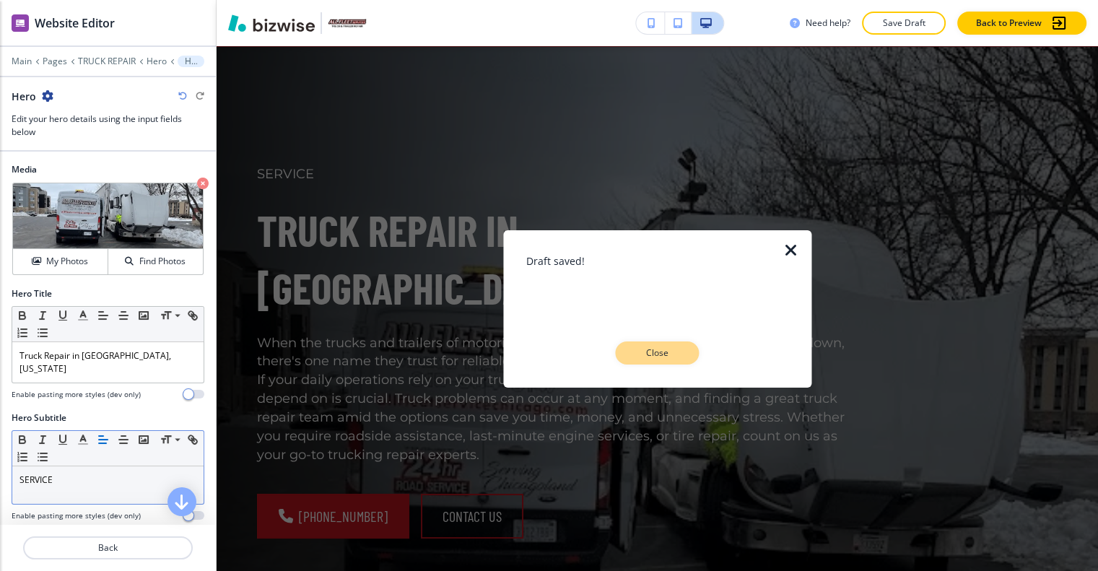
click at [681, 349] on button "Close" at bounding box center [658, 352] width 84 height 23
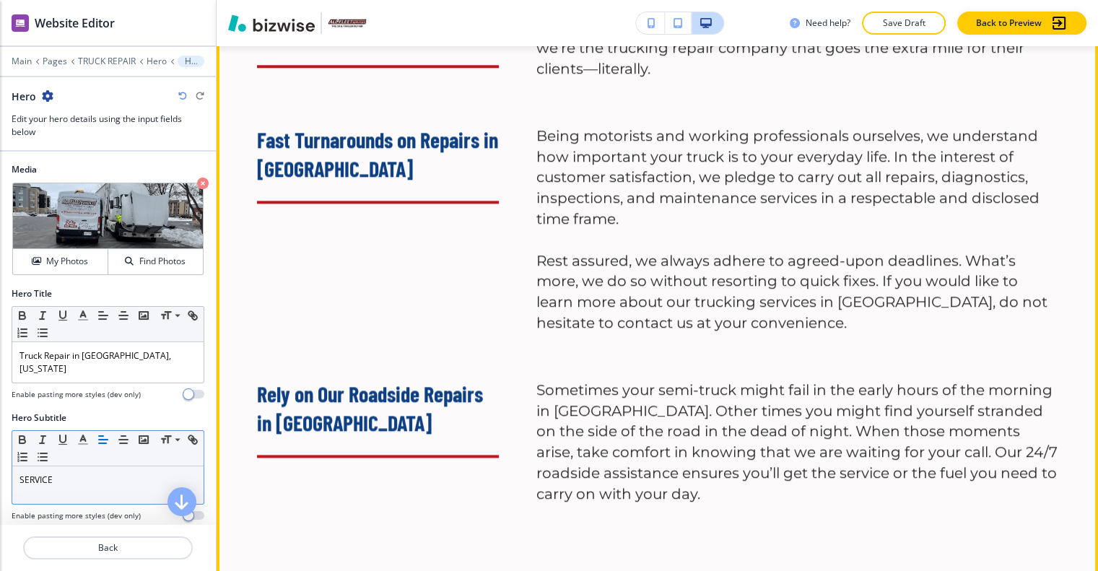
scroll to position [1516, 0]
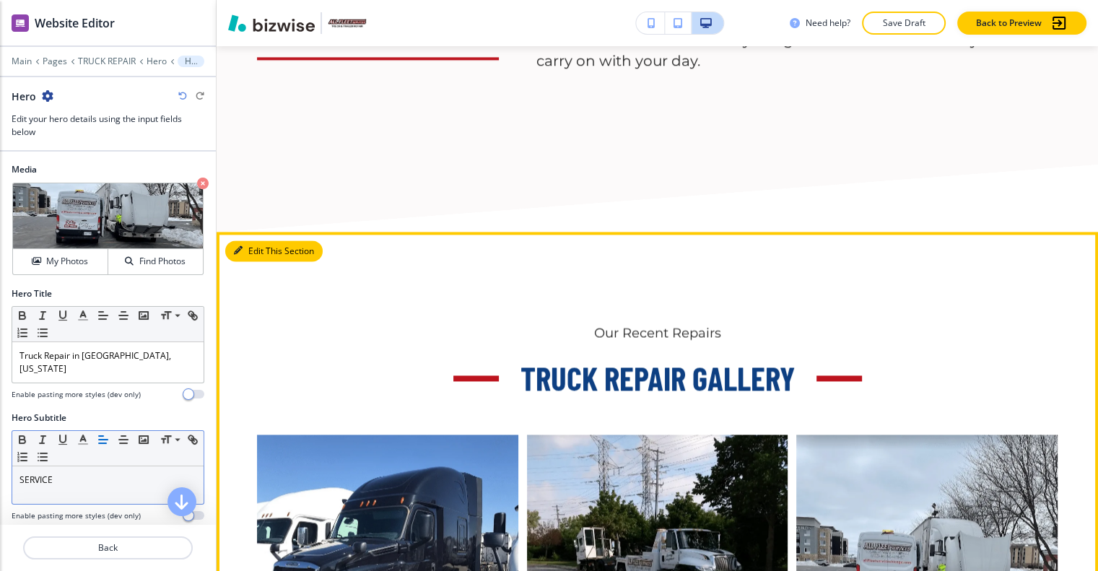
click at [252, 240] on button "Edit This Section" at bounding box center [273, 251] width 97 height 22
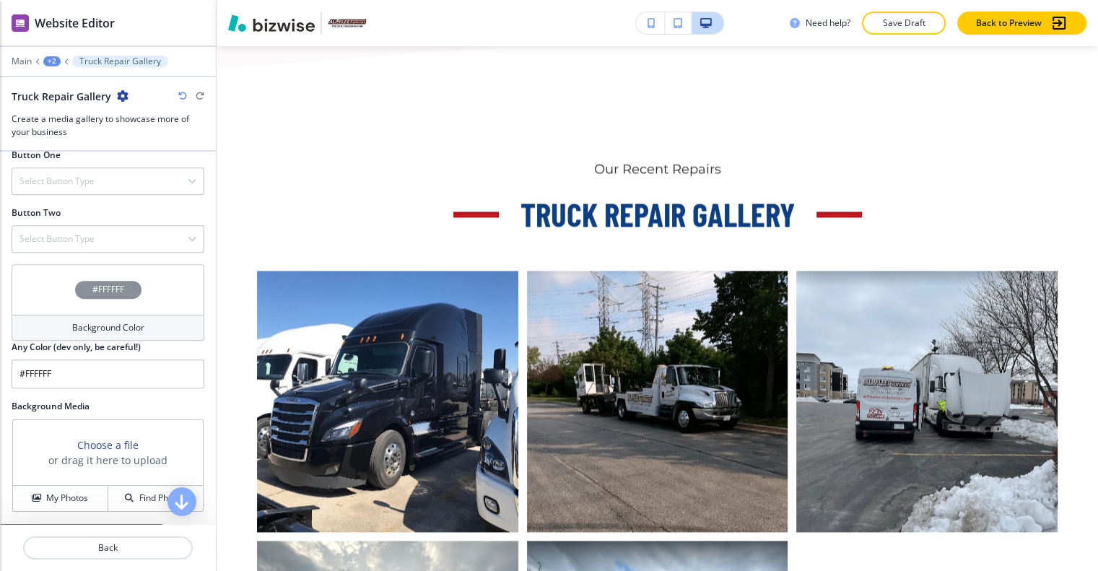
scroll to position [938, 0]
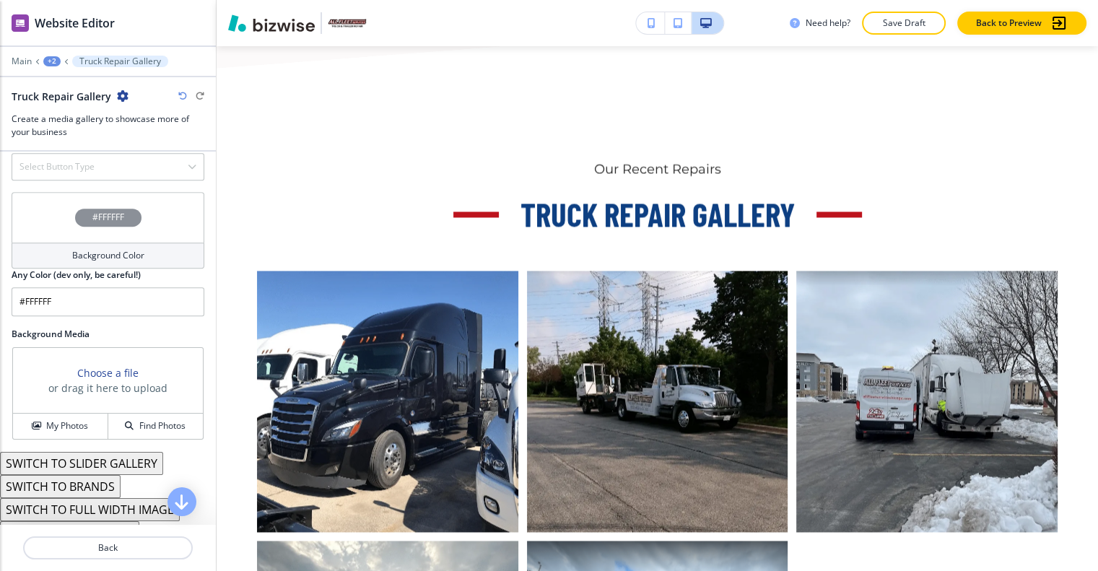
click at [58, 203] on div "#FFFFFF" at bounding box center [108, 217] width 193 height 51
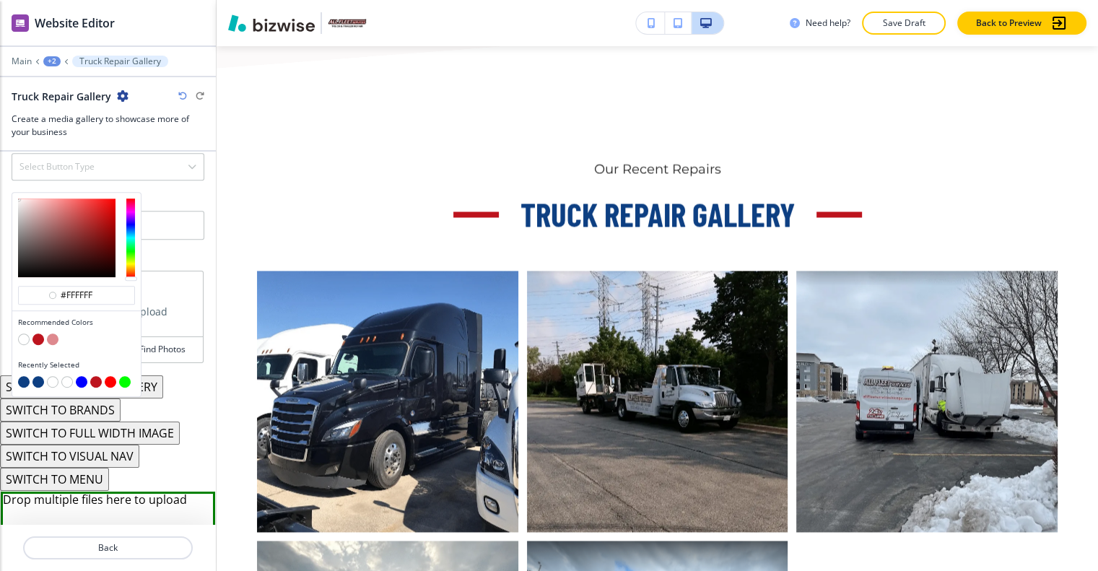
click at [26, 376] on button "button" at bounding box center [24, 382] width 12 height 12
type input "#0d3f82"
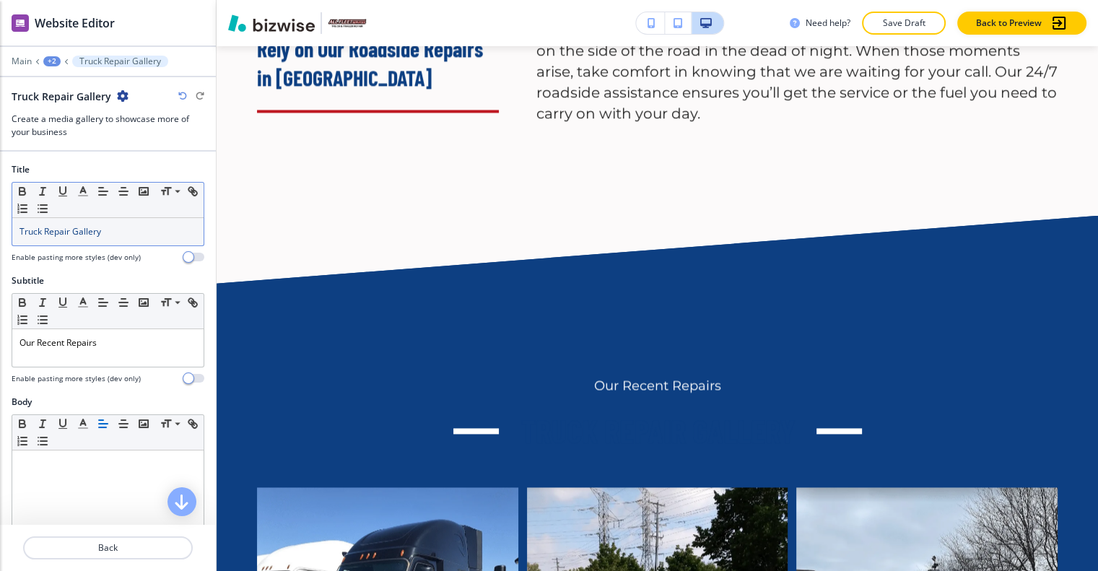
scroll to position [0, 0]
drag, startPoint x: 165, startPoint y: 230, endPoint x: 26, endPoint y: 204, distance: 141.7
click at [0, 218] on div "Title Small Normal Large Huge Truck Repair Gallery Enable pasting more styles (…" at bounding box center [108, 218] width 216 height 111
click at [83, 191] on icon "button" at bounding box center [83, 191] width 13 height 13
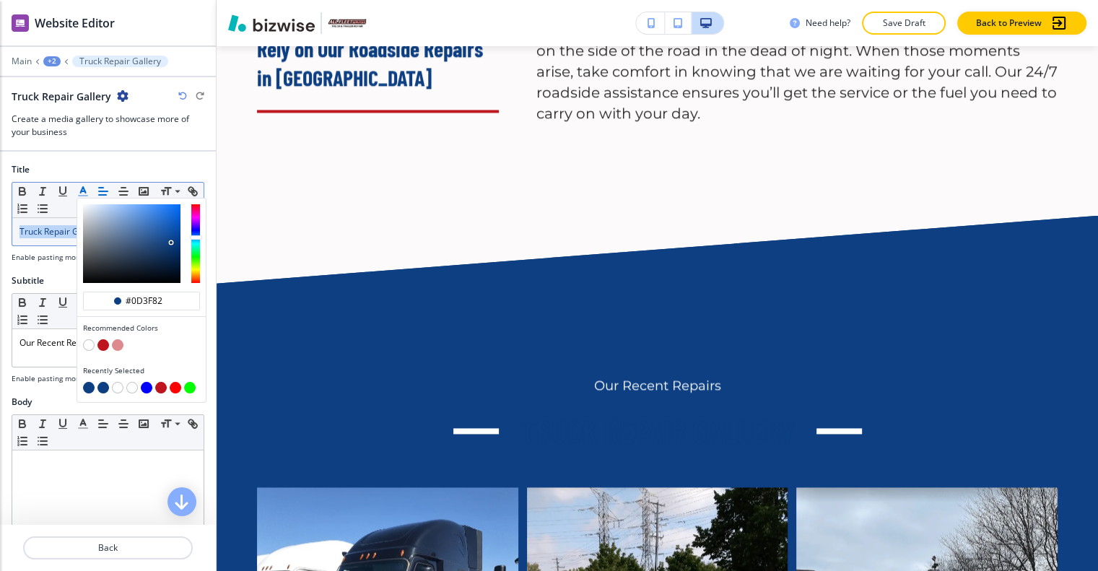
click at [107, 341] on button "button" at bounding box center [103, 345] width 12 height 12
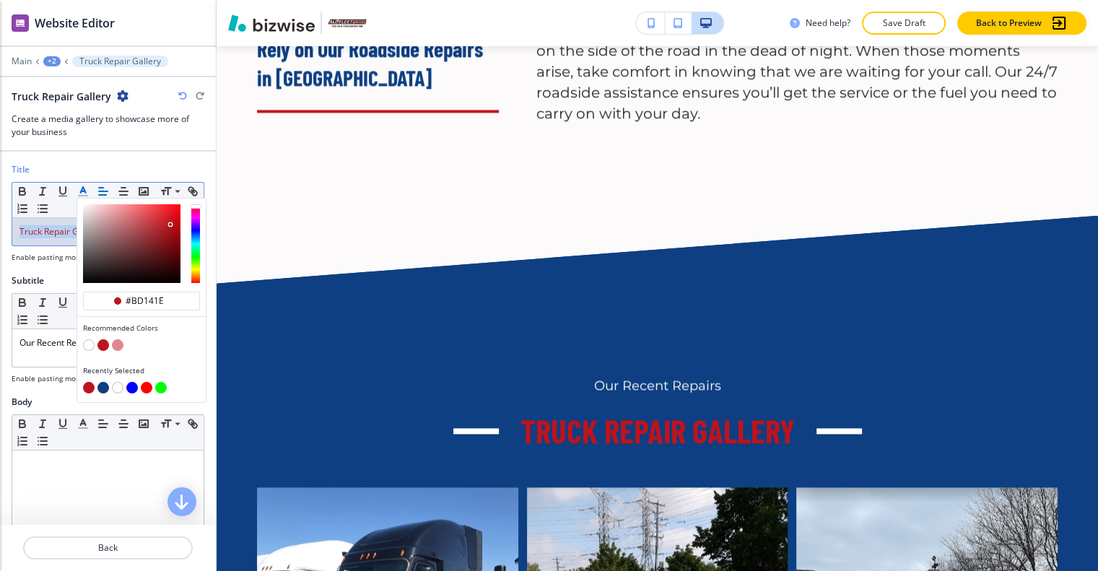
click at [90, 343] on button "button" at bounding box center [89, 345] width 12 height 12
type input "#ffffff"
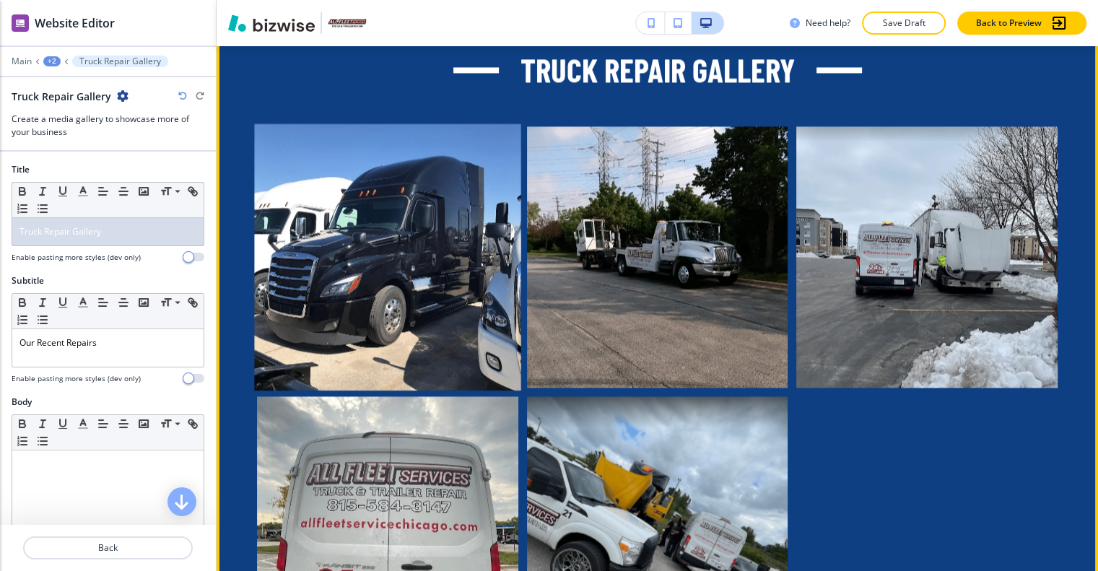
scroll to position [2041, 0]
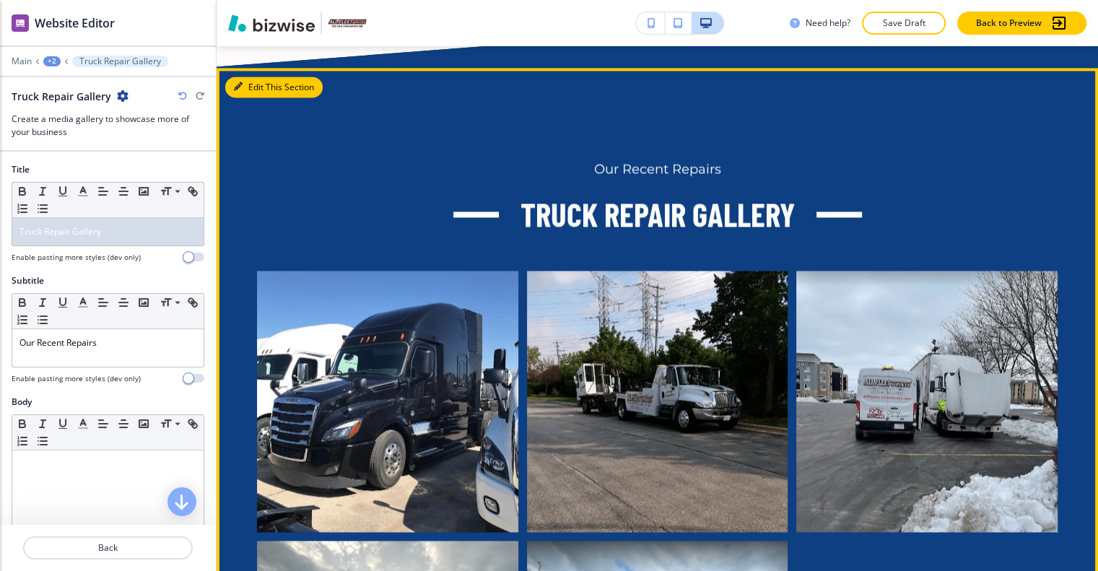
click at [258, 77] on button "Edit This Section" at bounding box center [273, 88] width 97 height 22
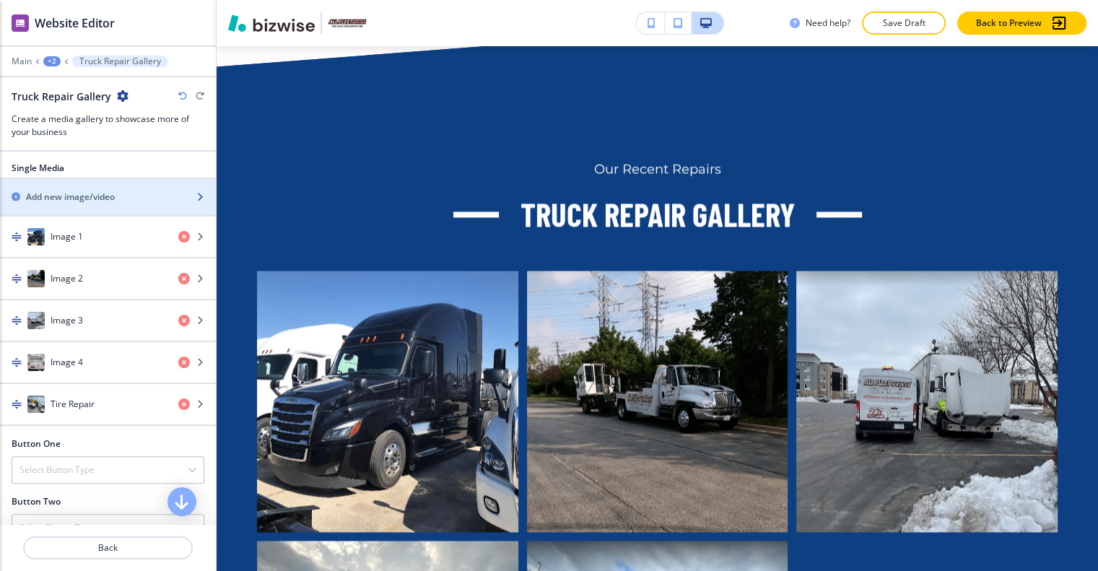
click at [147, 204] on div "button" at bounding box center [108, 210] width 216 height 12
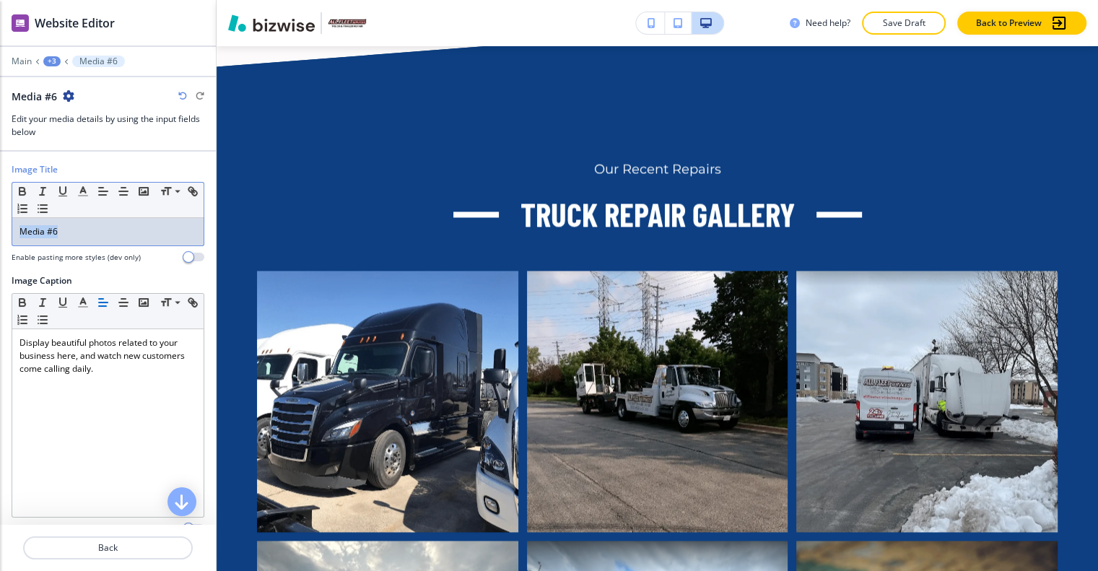
drag, startPoint x: 125, startPoint y: 232, endPoint x: 4, endPoint y: 224, distance: 121.6
click at [0, 224] on div "Image Title Small Normal Large Huge Media #6 Enable pasting more styles (dev on…" at bounding box center [108, 411] width 216 height 518
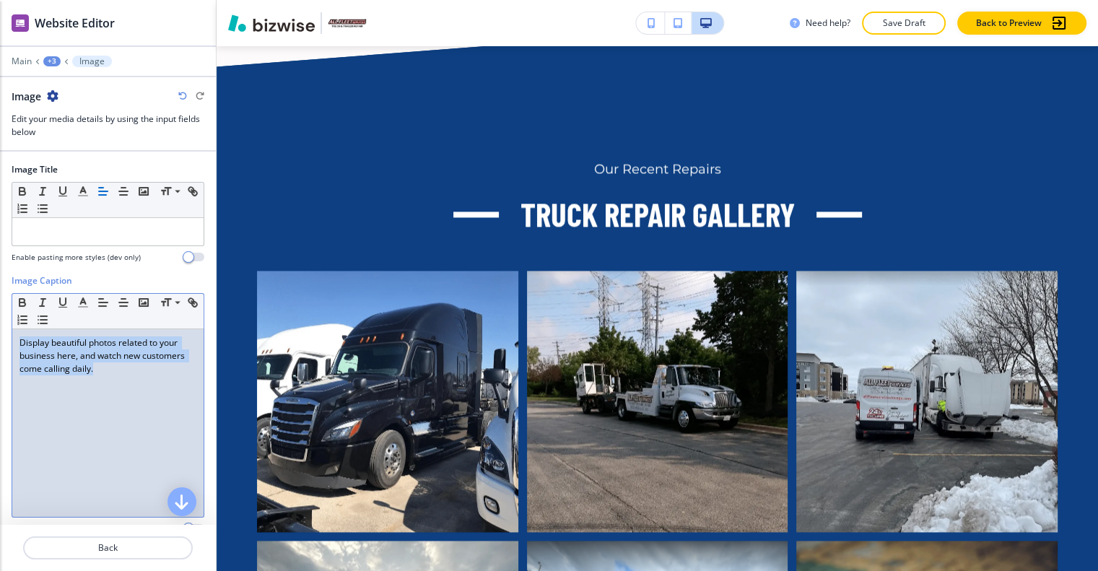
drag, startPoint x: 135, startPoint y: 395, endPoint x: 0, endPoint y: 322, distance: 153.4
click at [0, 322] on div "Image Title Small Normal Large Huge Enable pasting more styles (dev only) Image…" at bounding box center [108, 411] width 216 height 518
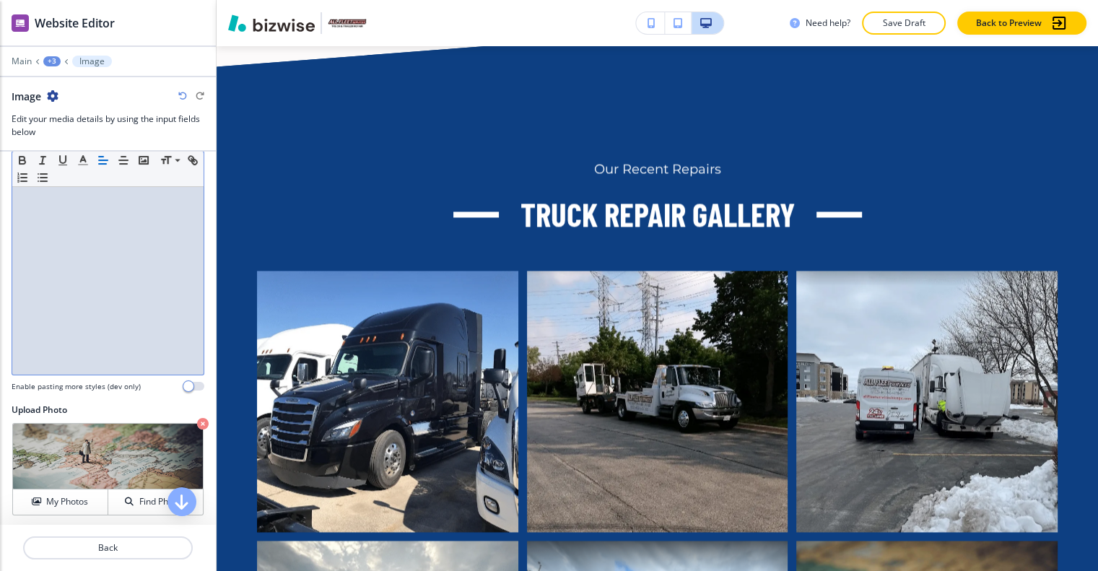
scroll to position [11, 0]
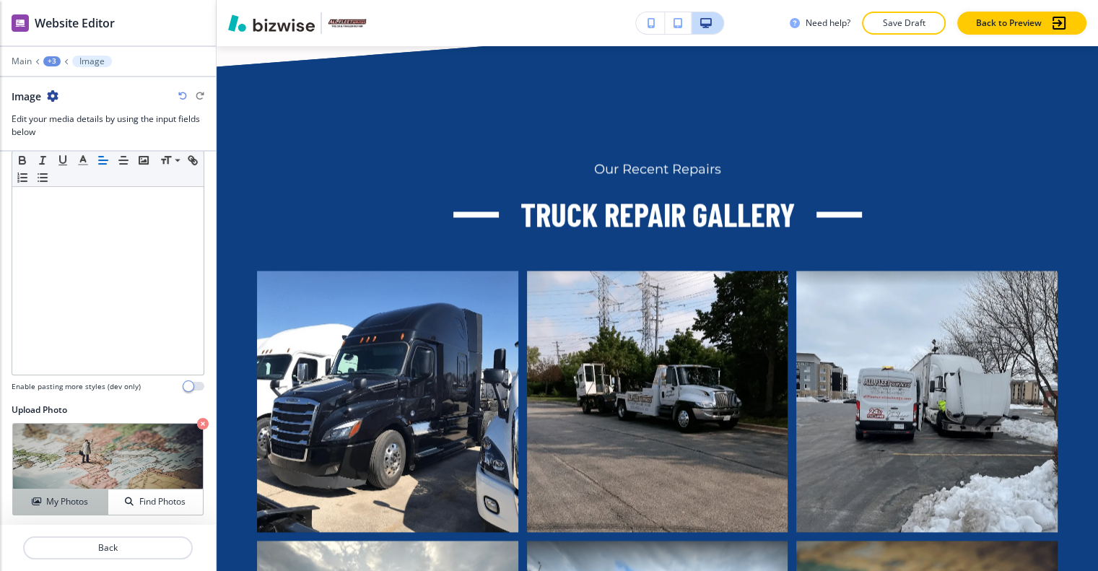
click at [76, 495] on h4 "My Photos" at bounding box center [67, 501] width 42 height 13
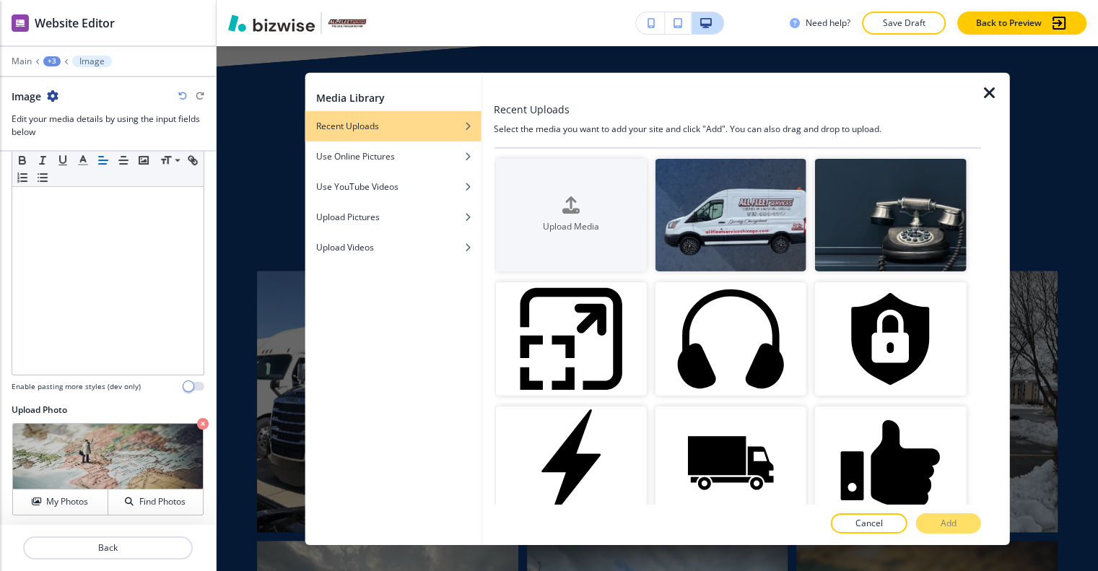
scroll to position [361, 0]
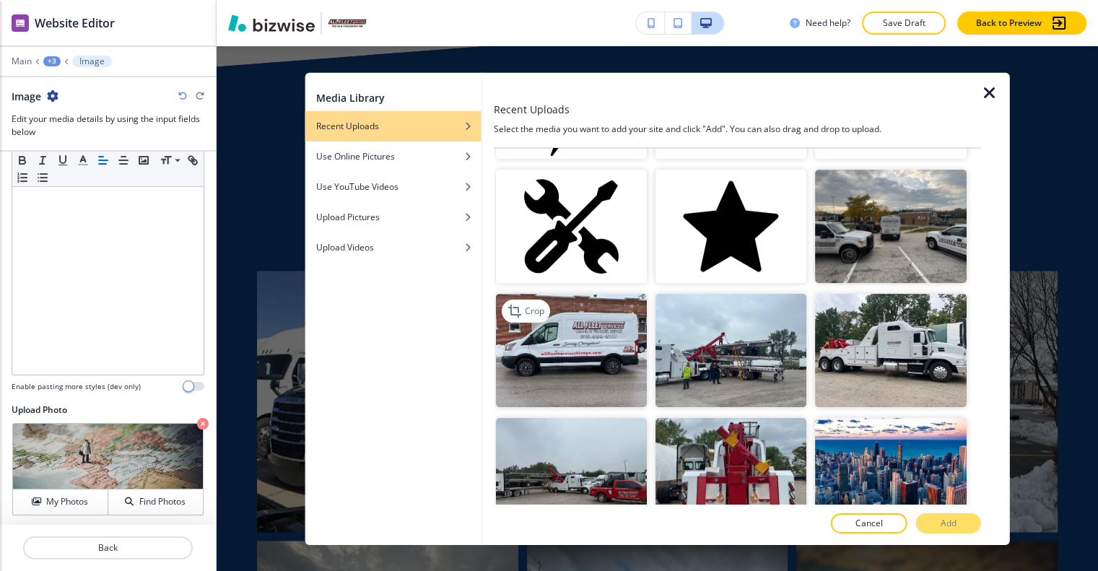
click at [630, 345] on img "button" at bounding box center [570, 350] width 151 height 113
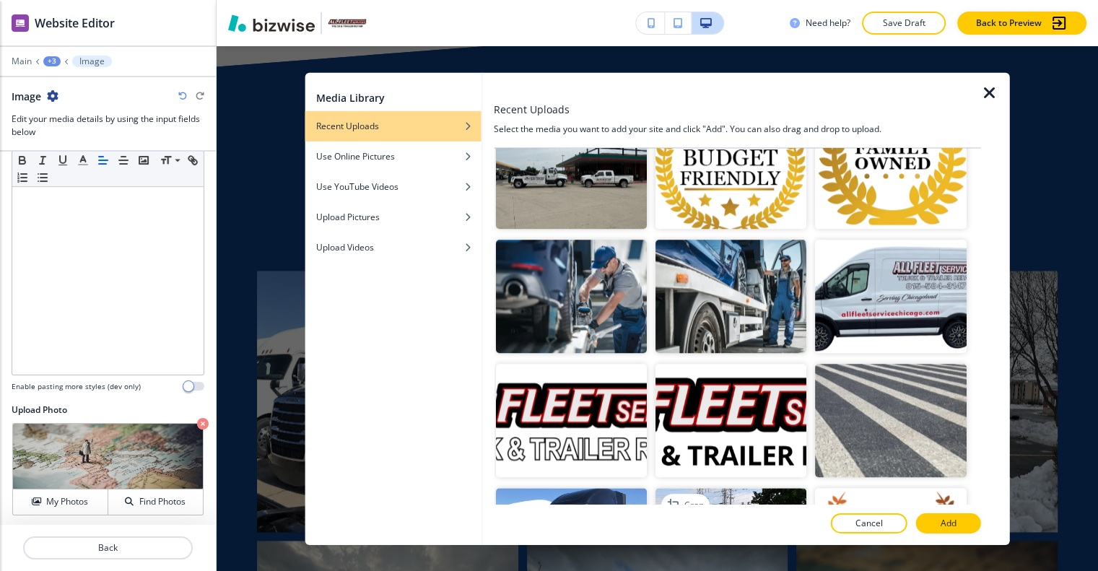
scroll to position [1232, 0]
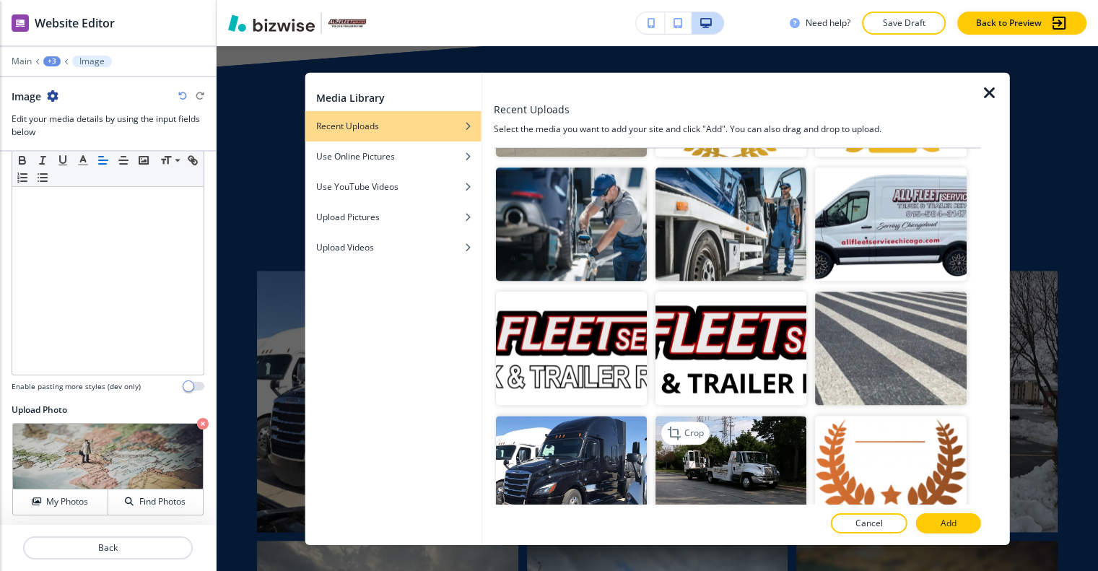
click at [758, 443] on img "button" at bounding box center [730, 472] width 151 height 113
click at [963, 517] on button "Add" at bounding box center [948, 523] width 65 height 20
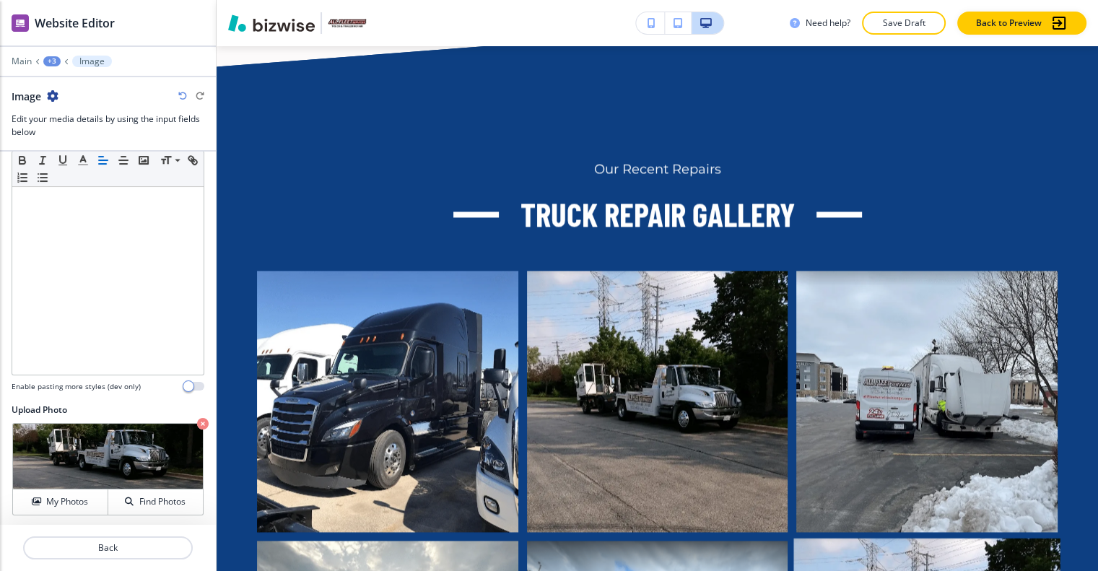
scroll to position [2257, 0]
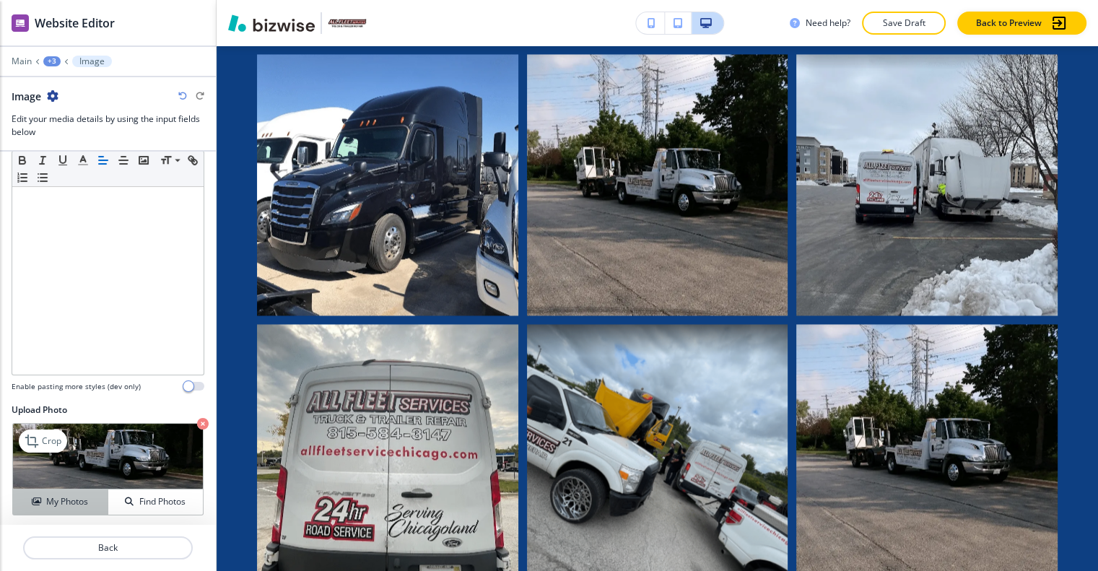
click at [81, 495] on h4 "My Photos" at bounding box center [67, 501] width 42 height 13
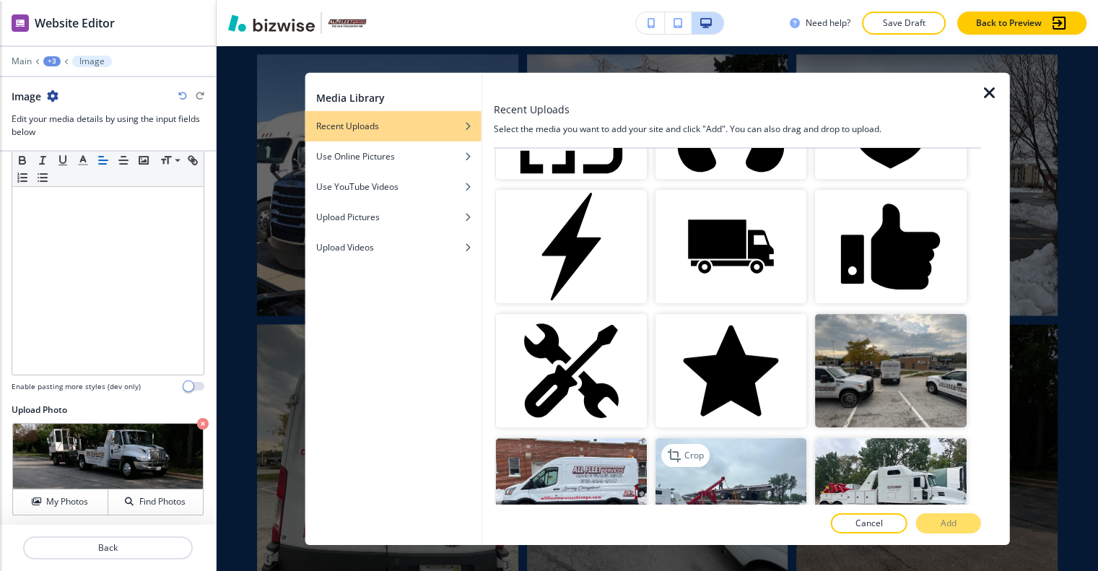
scroll to position [433, 0]
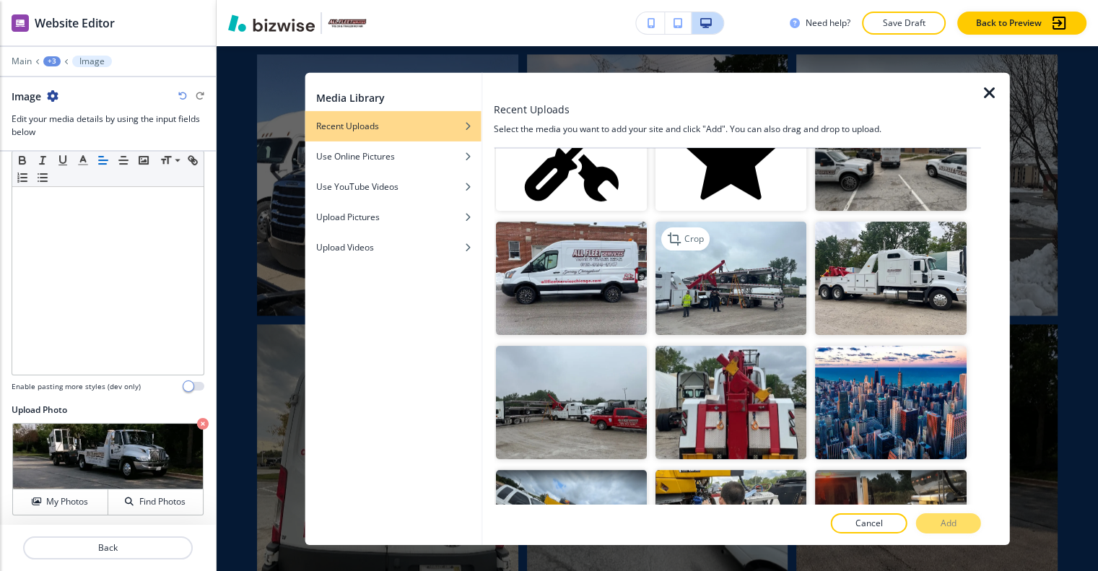
click at [746, 285] on img "button" at bounding box center [730, 278] width 151 height 113
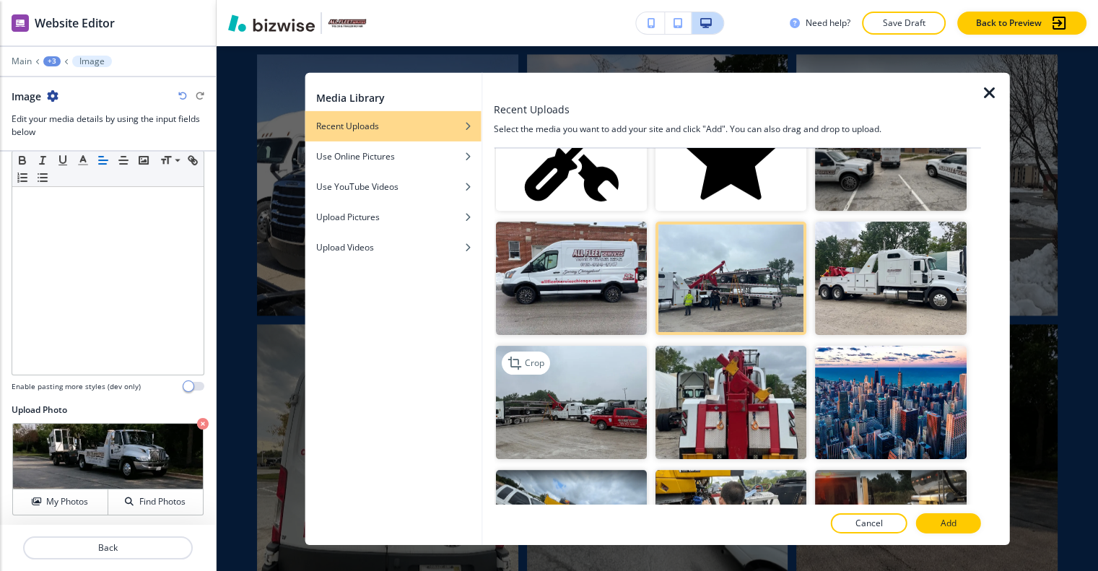
click at [584, 412] on img "button" at bounding box center [570, 402] width 151 height 113
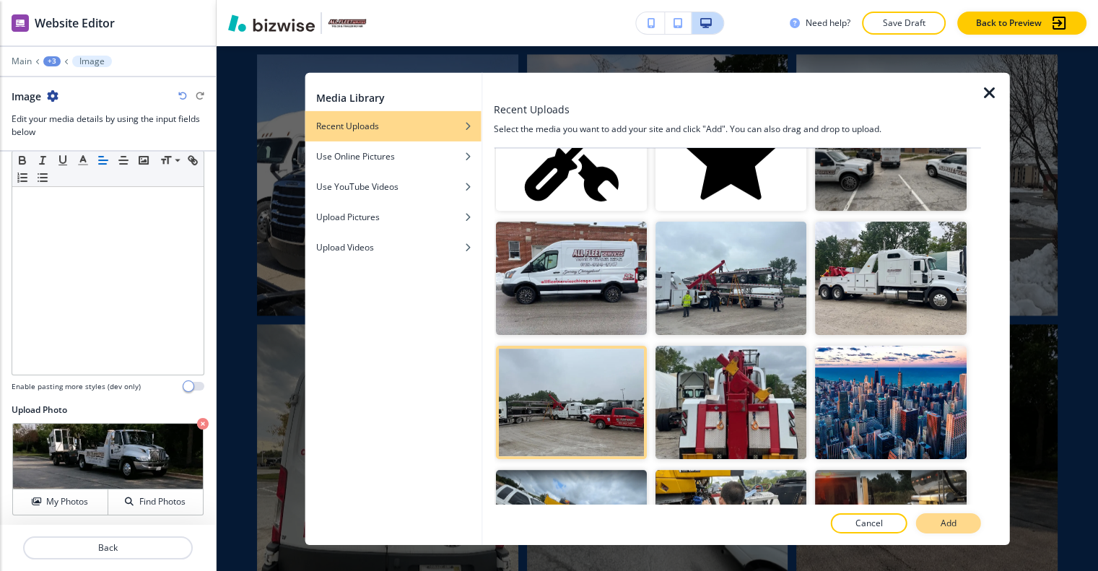
click at [953, 518] on p "Add" at bounding box center [949, 523] width 16 height 13
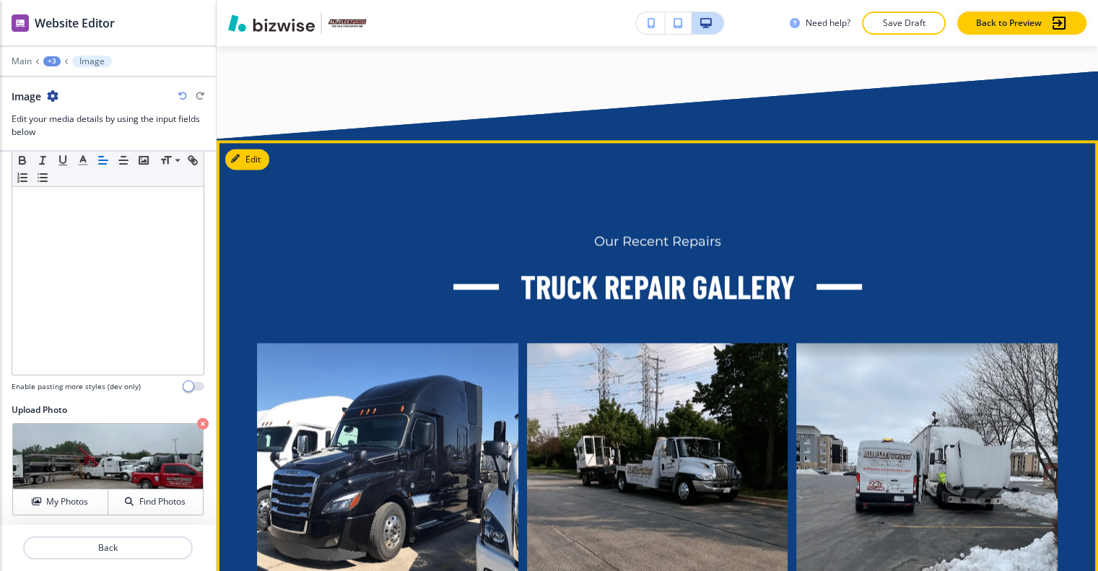
scroll to position [1607, 0]
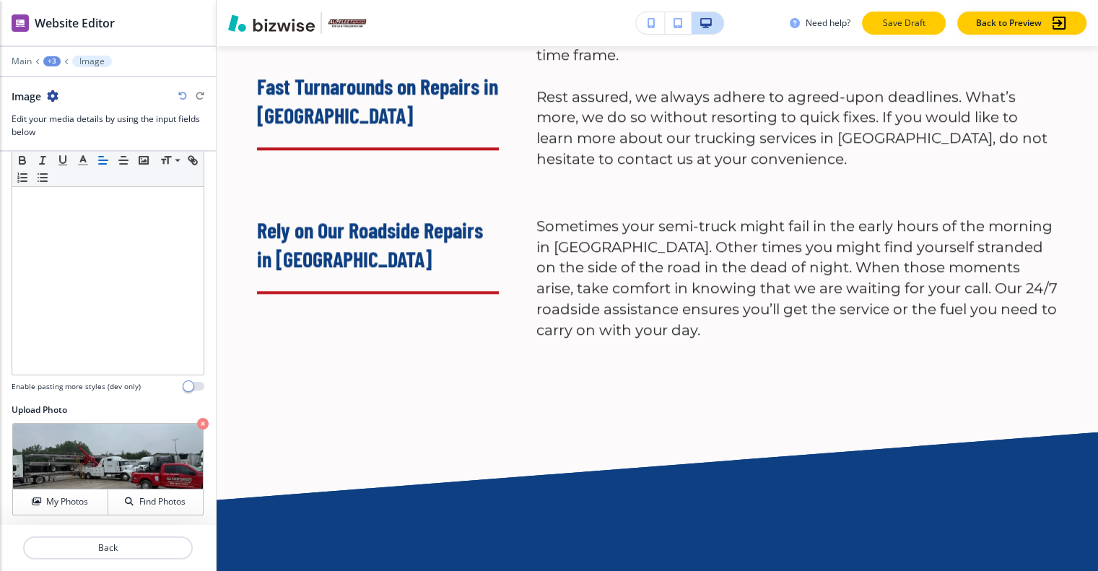
click at [915, 24] on p "Save Draft" at bounding box center [904, 23] width 46 height 13
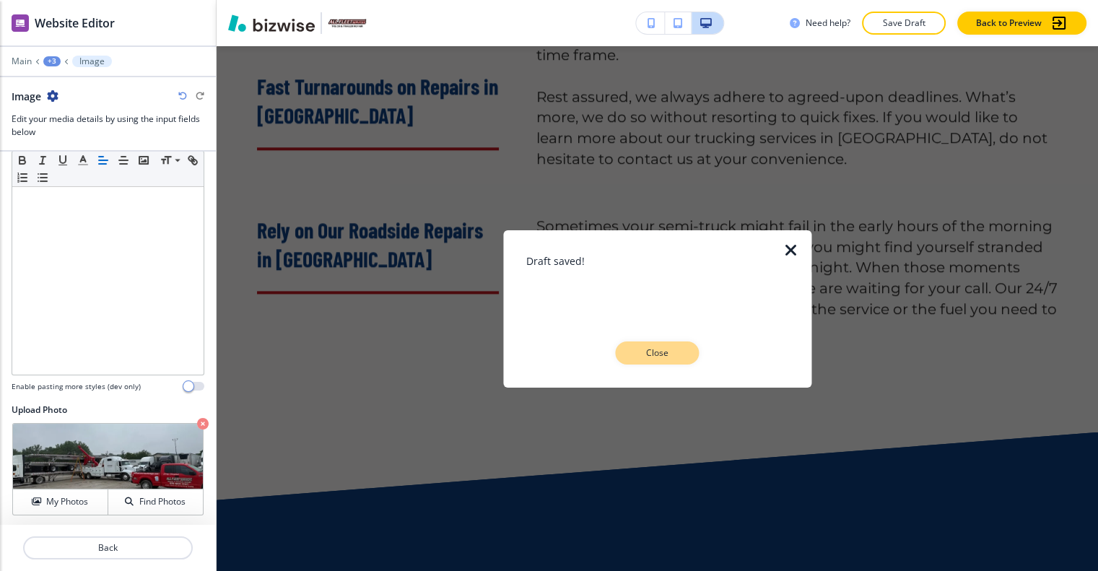
click at [665, 351] on p "Close" at bounding box center [657, 352] width 46 height 13
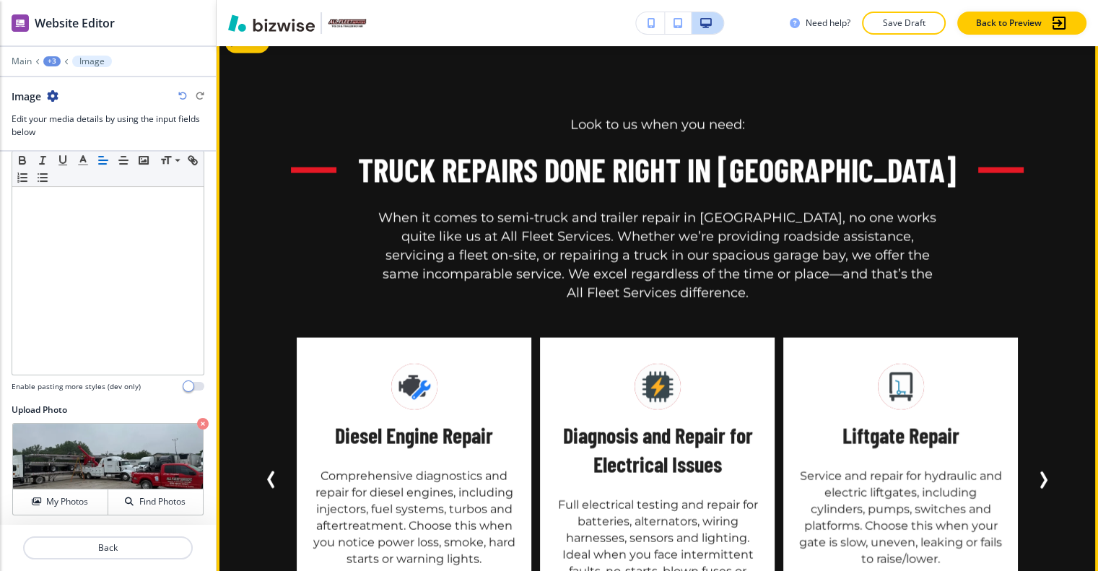
scroll to position [2907, 0]
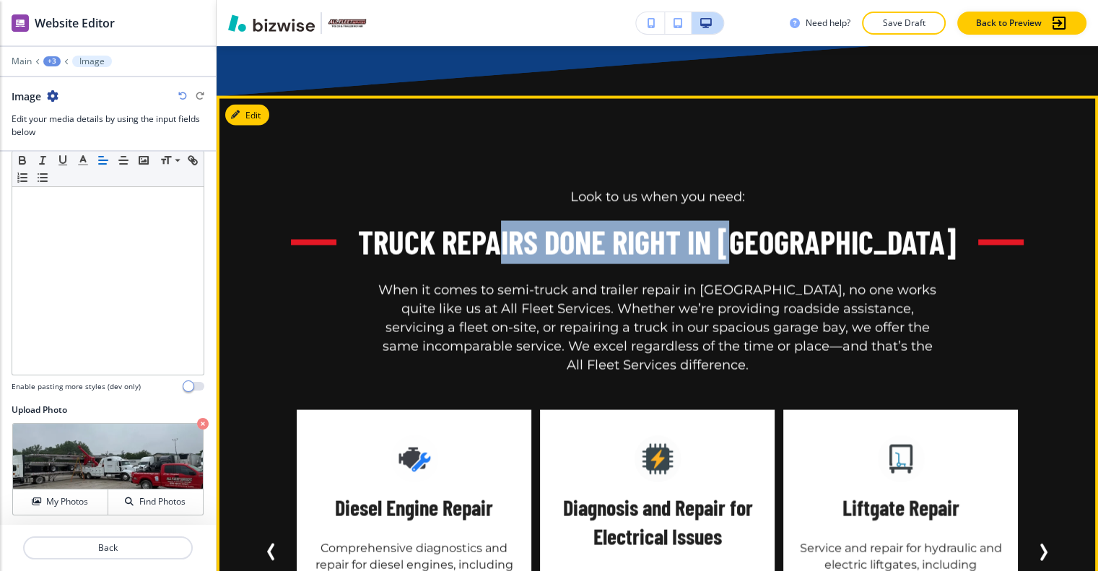
drag, startPoint x: 765, startPoint y: 160, endPoint x: 527, endPoint y: 162, distance: 238.2
click at [527, 188] on div "Look to us when you need: Truck Repairs Done Right in Westchester When it comes…" at bounding box center [657, 281] width 800 height 187
click at [779, 188] on div "Look to us when you need: Truck Repairs Done Right in Westchester When it comes…" at bounding box center [657, 281] width 800 height 187
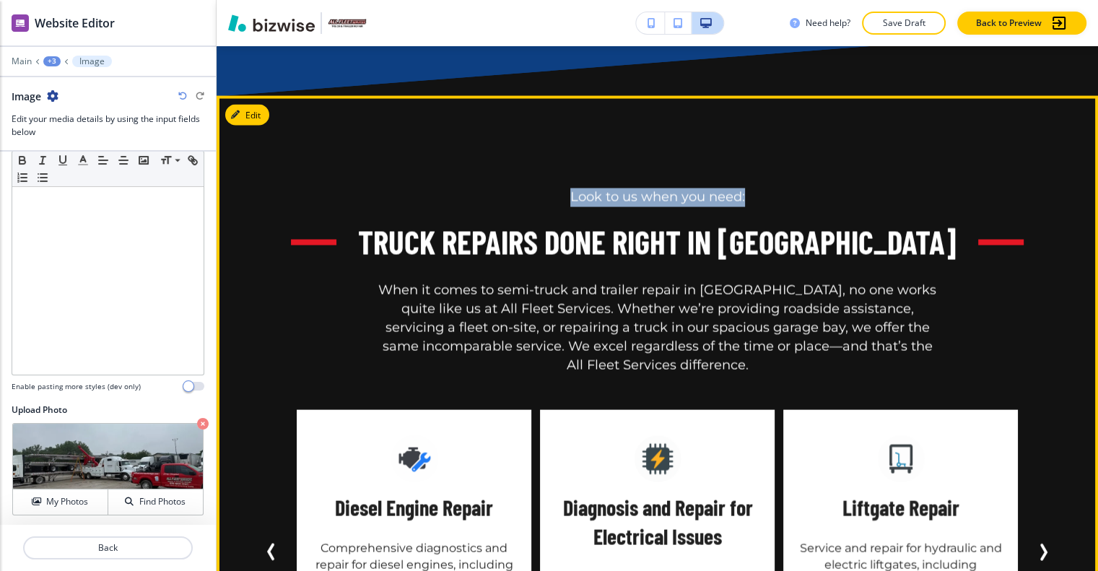
drag, startPoint x: 744, startPoint y: 163, endPoint x: 572, endPoint y: 160, distance: 172.6
click at [572, 188] on div "Look to us when you need: Truck Repairs Done Right in Westchester When it comes…" at bounding box center [657, 281] width 800 height 187
copy p "Look to us when you need:"
click at [251, 105] on button "Edit This Section" at bounding box center [273, 116] width 97 height 22
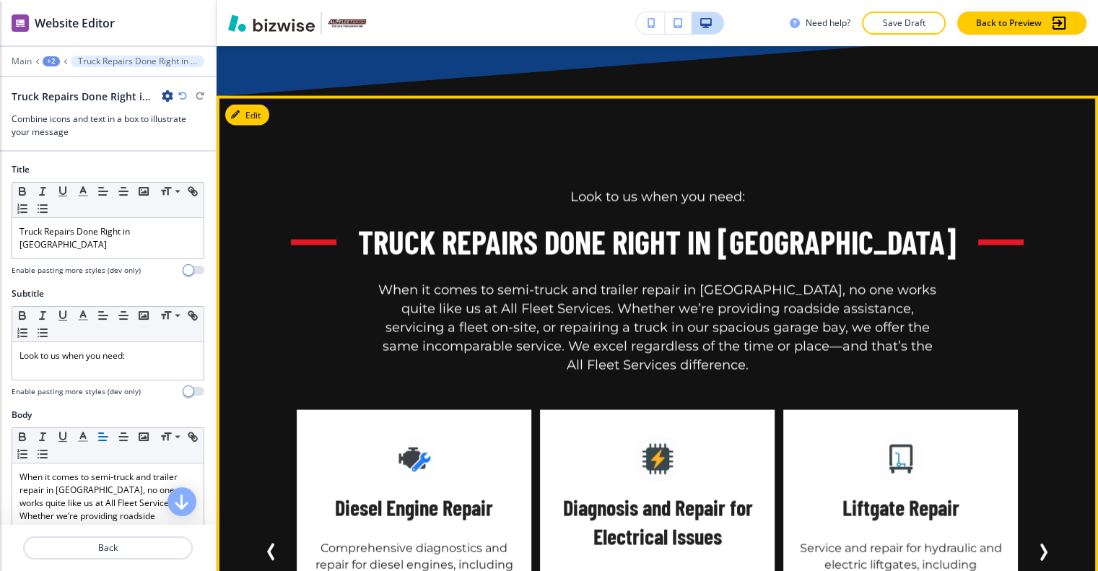
scroll to position [2935, 0]
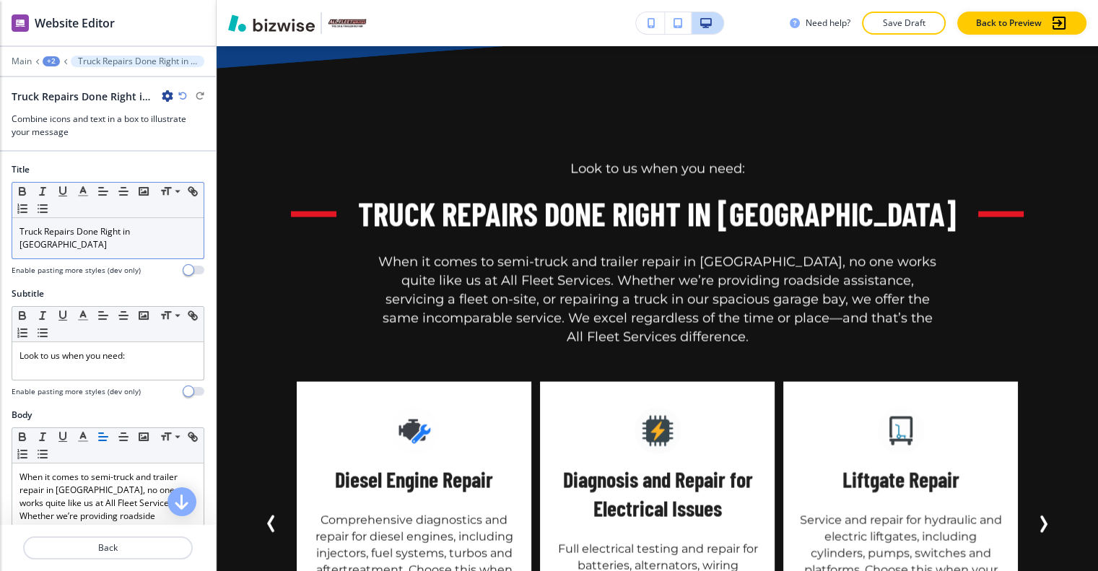
click at [153, 230] on div "Truck Repairs Done Right in Westchester" at bounding box center [107, 238] width 191 height 40
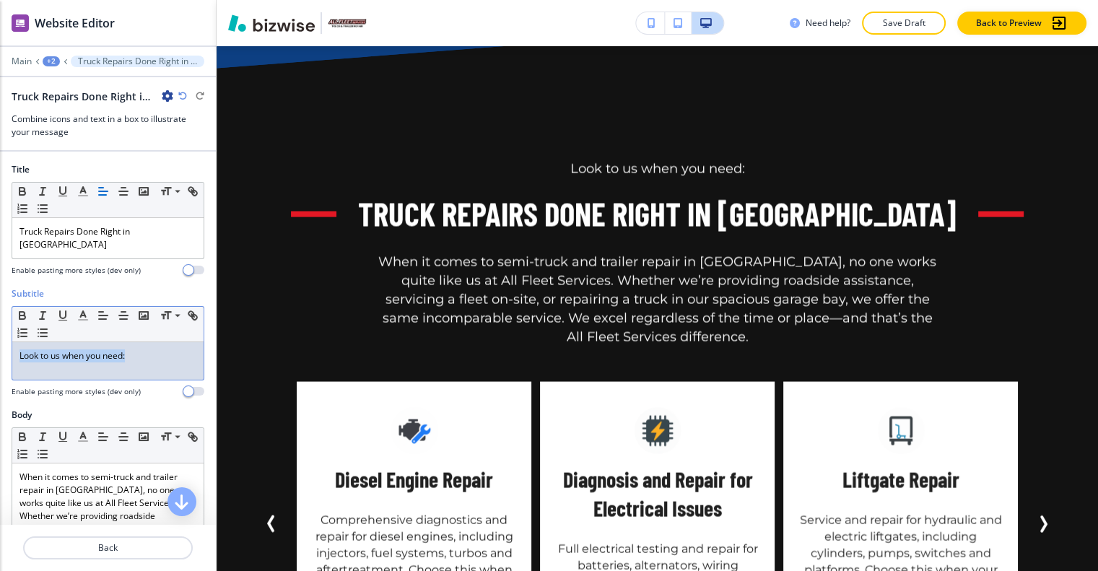
drag, startPoint x: 147, startPoint y: 333, endPoint x: 17, endPoint y: 332, distance: 129.2
click at [6, 333] on div "Subtitle Small Normal Large Huge Look to us when you need: Enable pasting more …" at bounding box center [108, 347] width 216 height 121
click at [907, 11] on div "Need help? Save Draft Back to Preview" at bounding box center [657, 23] width 881 height 46
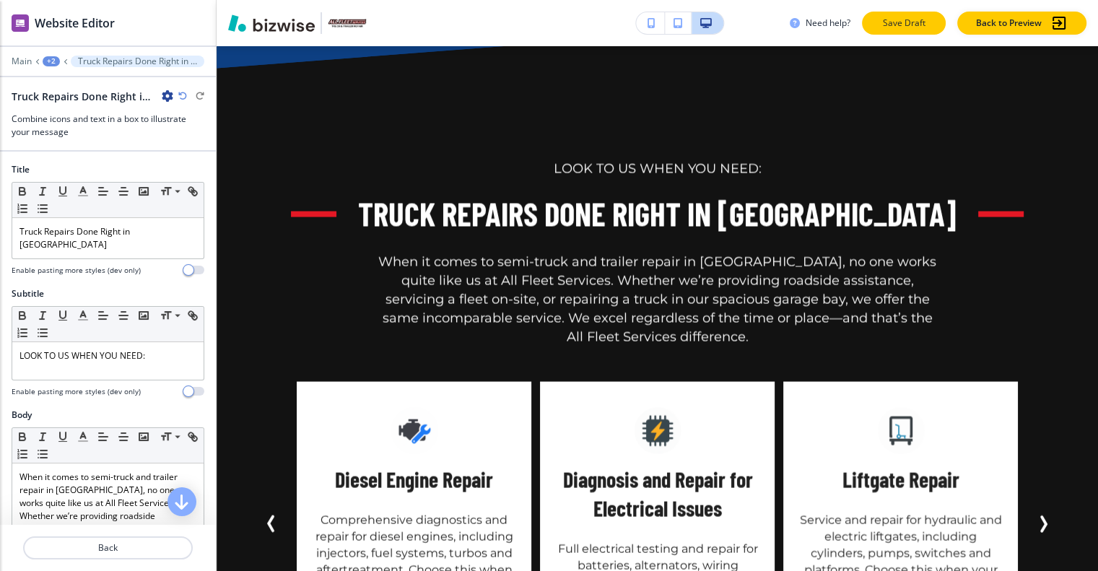
click at [908, 19] on p "Save Draft" at bounding box center [904, 23] width 46 height 13
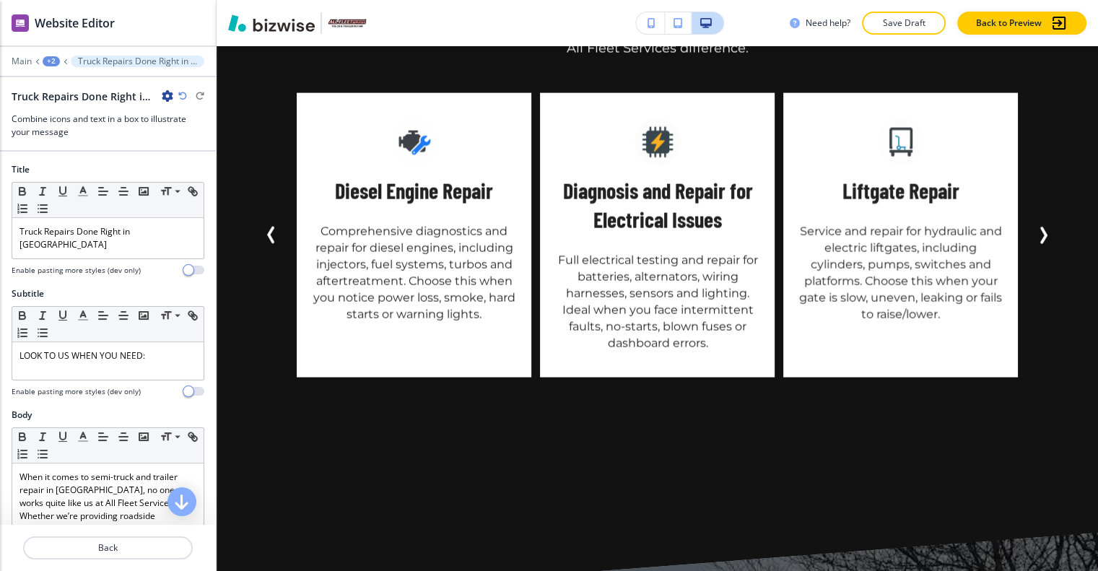
scroll to position [3657, 0]
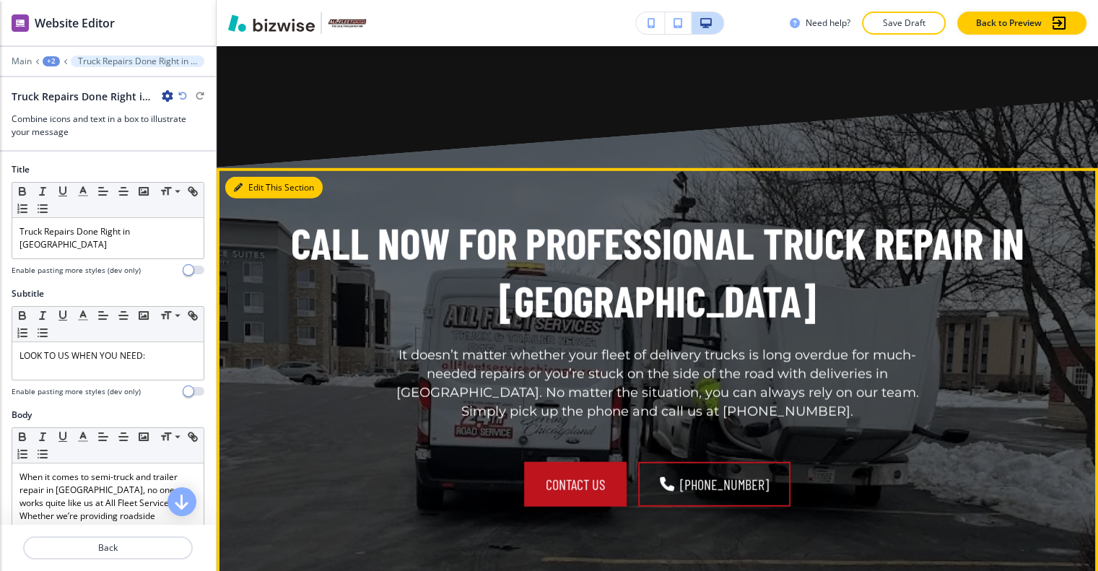
click at [261, 177] on button "Edit This Section" at bounding box center [273, 188] width 97 height 22
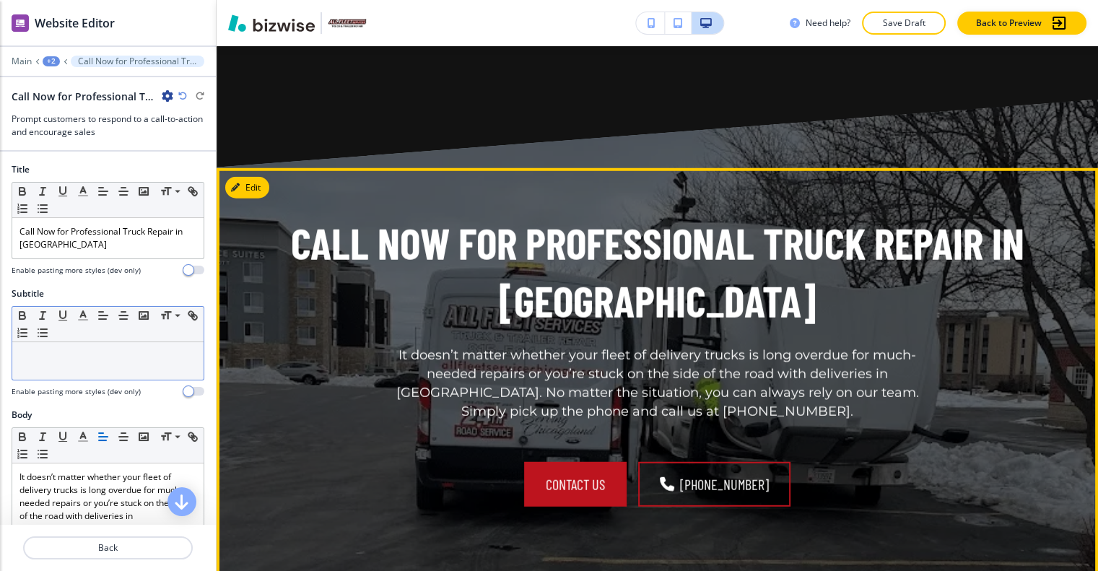
scroll to position [3757, 0]
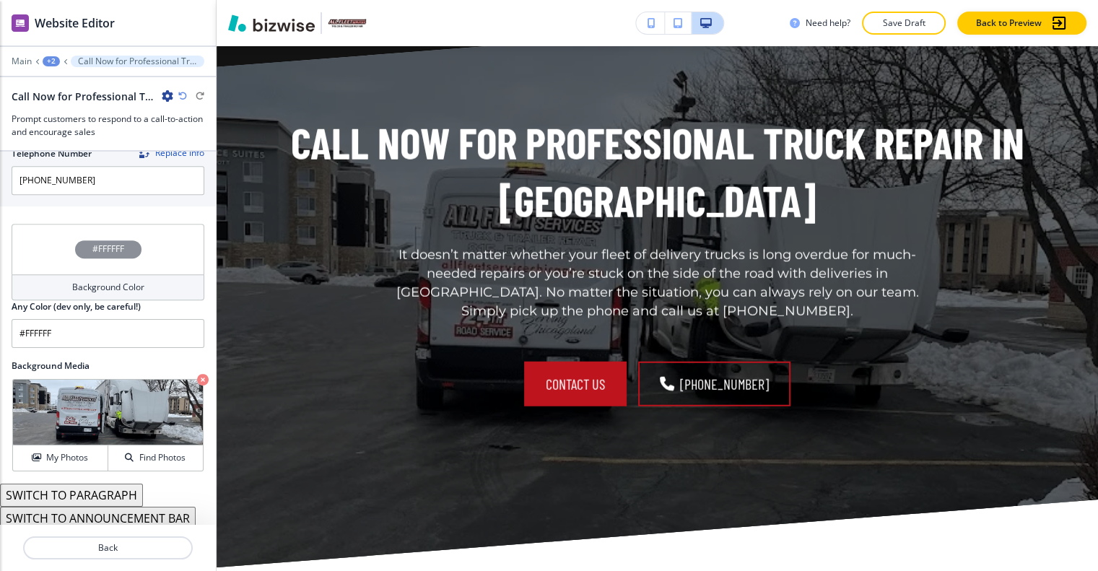
click at [41, 237] on div "#FFFFFF" at bounding box center [108, 249] width 193 height 51
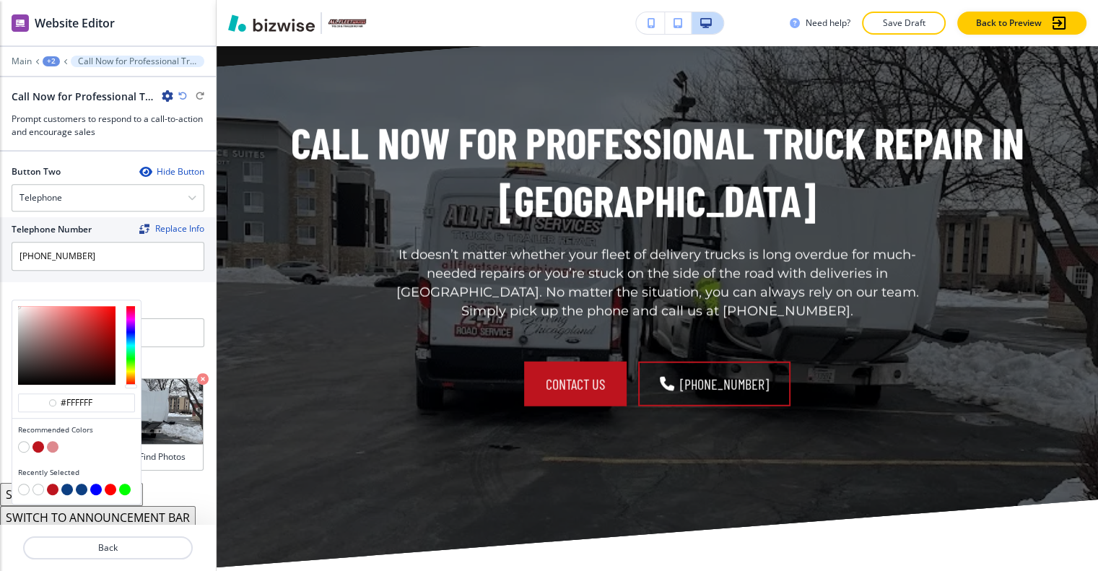
click at [68, 484] on button "button" at bounding box center [67, 490] width 12 height 12
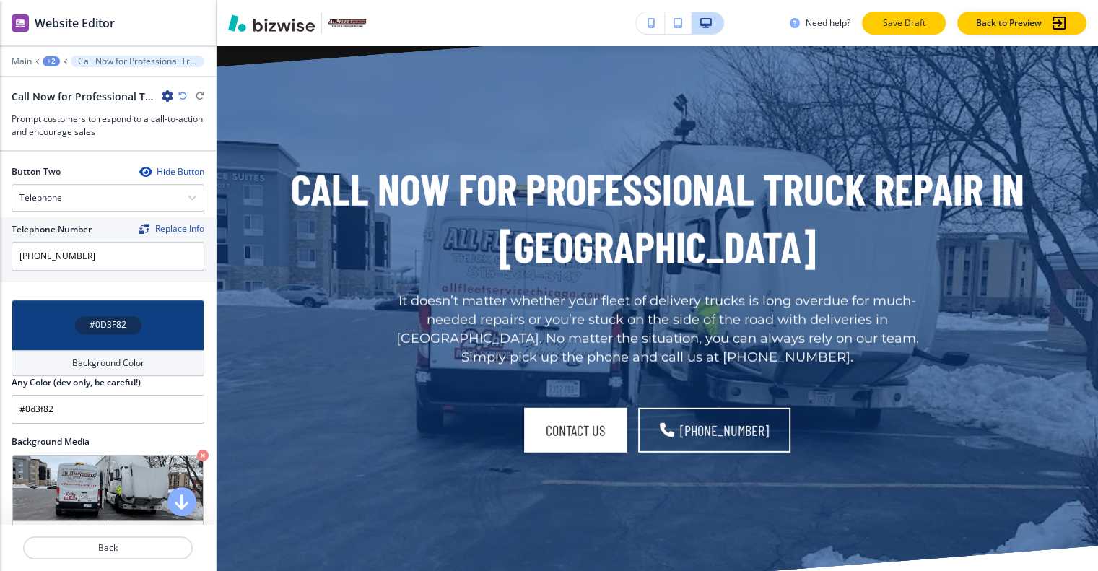
click at [927, 21] on p "Save Draft" at bounding box center [904, 23] width 46 height 13
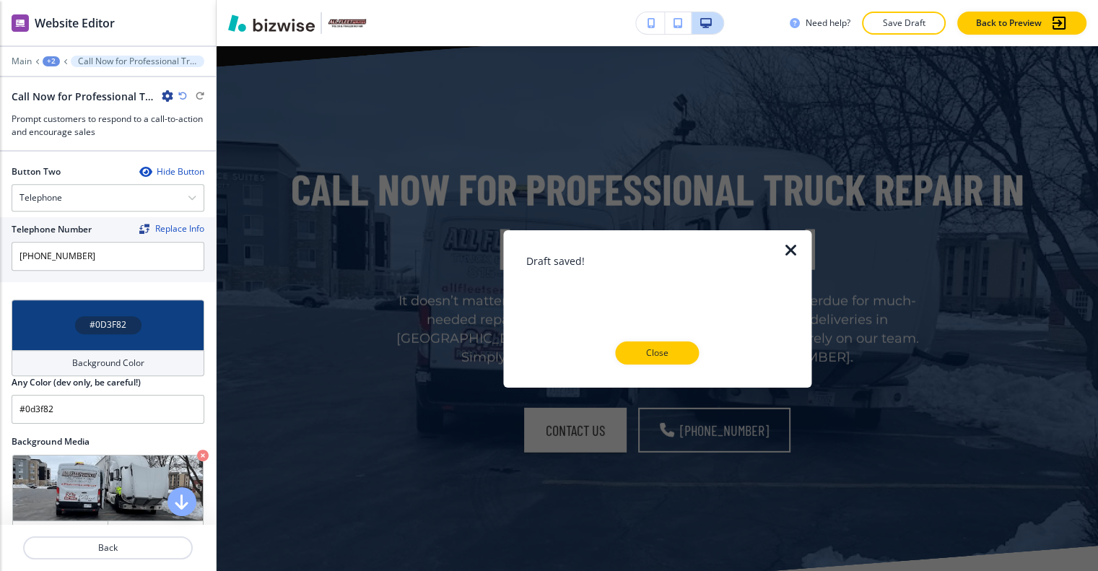
click at [668, 357] on p "Close" at bounding box center [657, 352] width 46 height 13
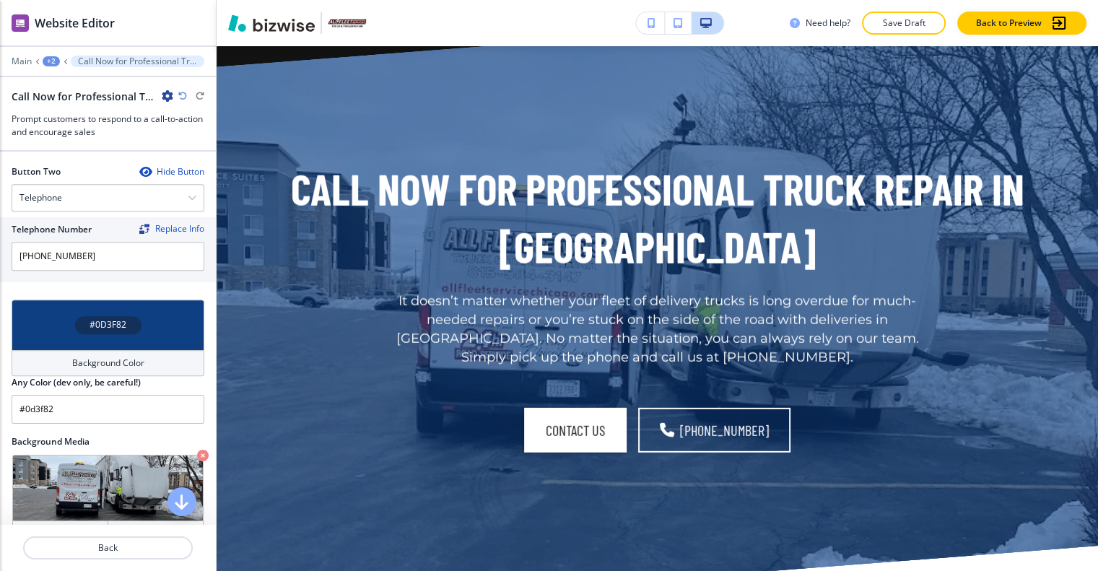
click at [152, 314] on div "#0D3F82" at bounding box center [108, 325] width 193 height 51
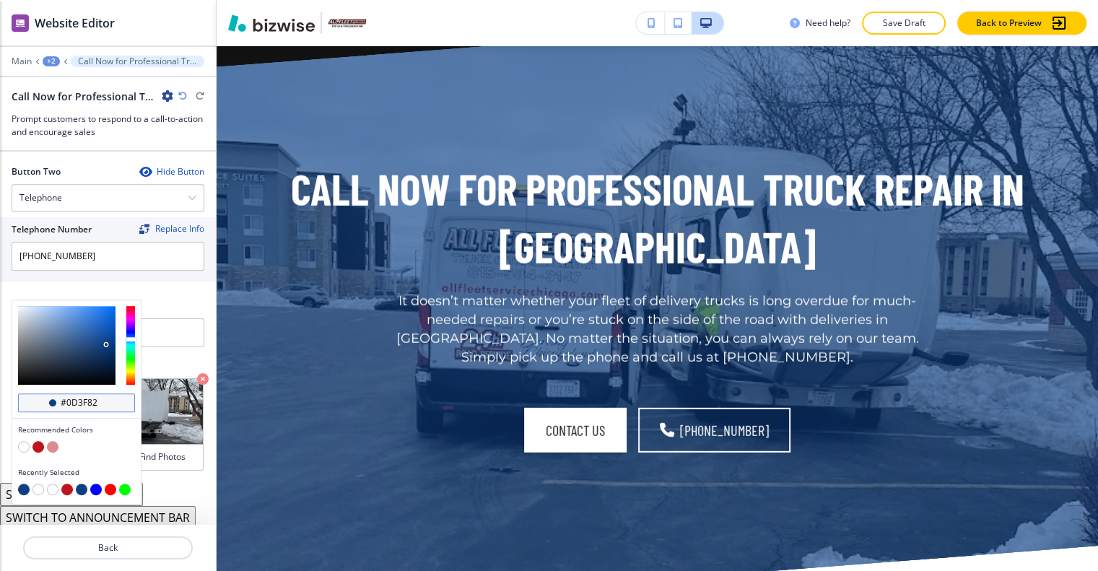
click at [120, 393] on div "#0d3f82" at bounding box center [76, 402] width 117 height 19
drag, startPoint x: 98, startPoint y: 387, endPoint x: 40, endPoint y: 385, distance: 58.5
click at [40, 393] on div "#0d3f82" at bounding box center [76, 402] width 117 height 19
paste input "1C4C7D"
type input "#1C4C7D"
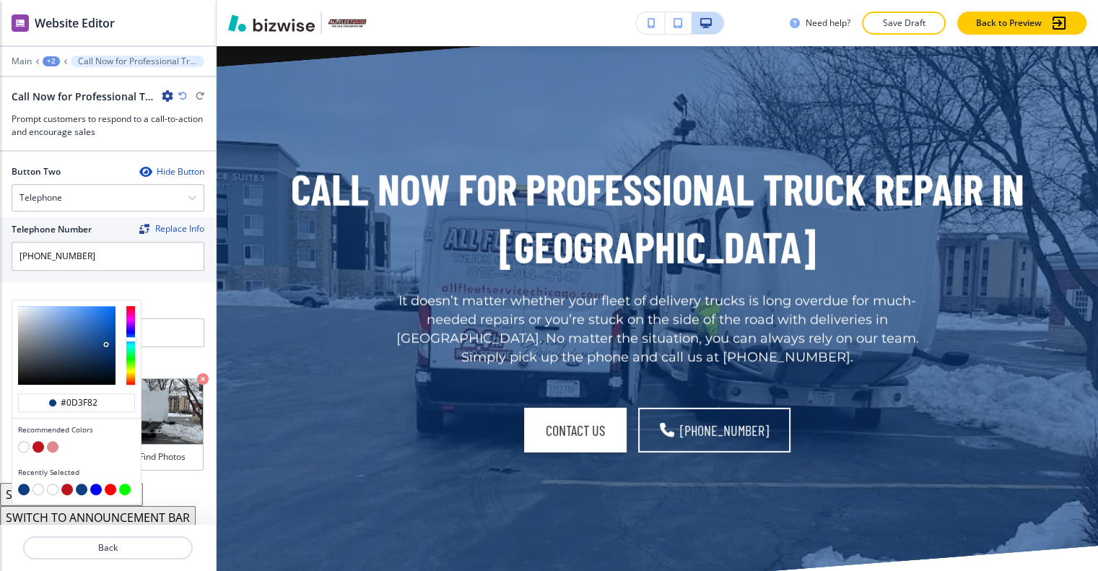
type input "#1C4C7D"
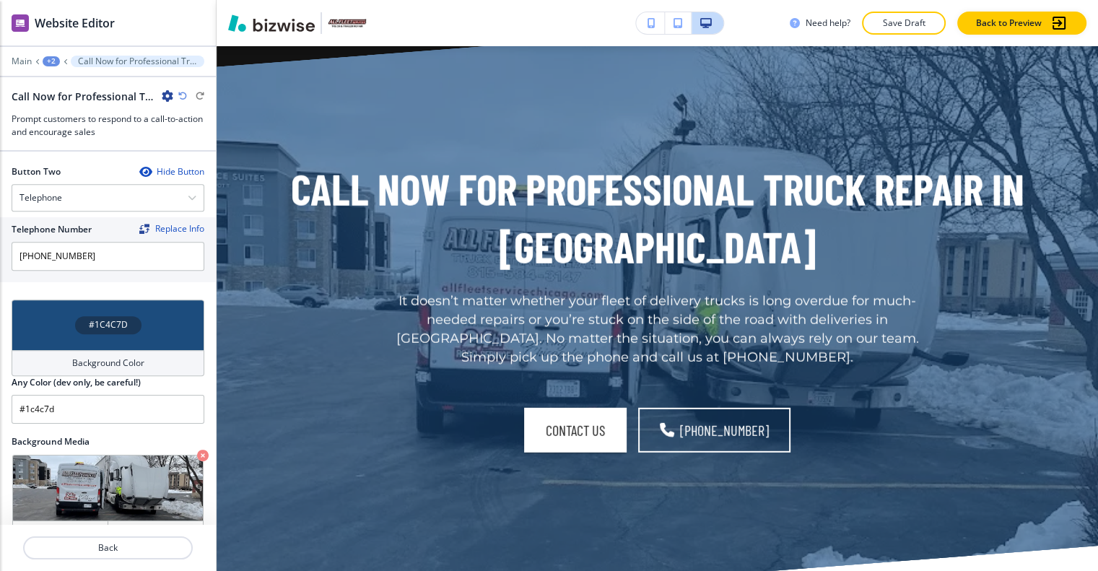
click at [183, 92] on icon "button" at bounding box center [182, 96] width 9 height 9
type input "#1C4C7D"
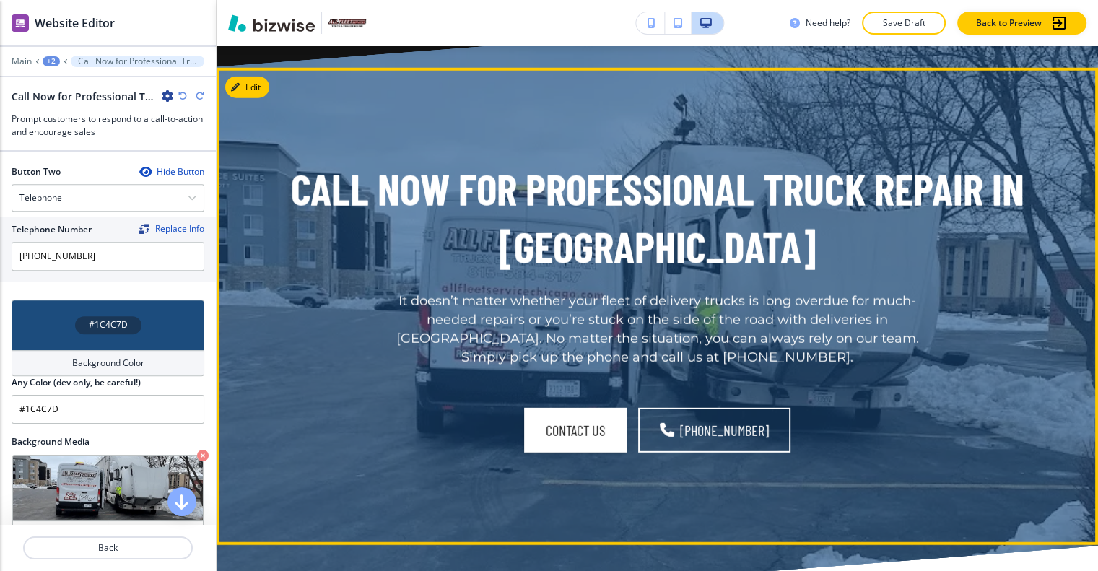
click at [386, 249] on div "Call Now for Professional Truck Repair in Westchester It doesn’t matter whether…" at bounding box center [657, 263] width 800 height 207
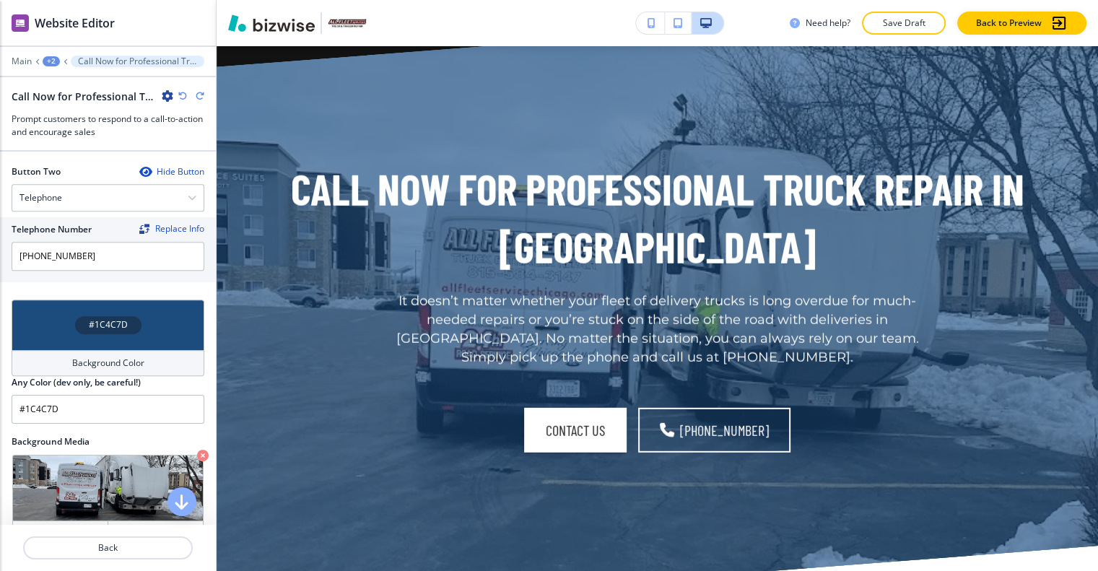
click at [929, 11] on div "Need help? Save Draft Back to Preview" at bounding box center [657, 23] width 881 height 46
click at [927, 22] on p "Save Draft" at bounding box center [904, 23] width 46 height 13
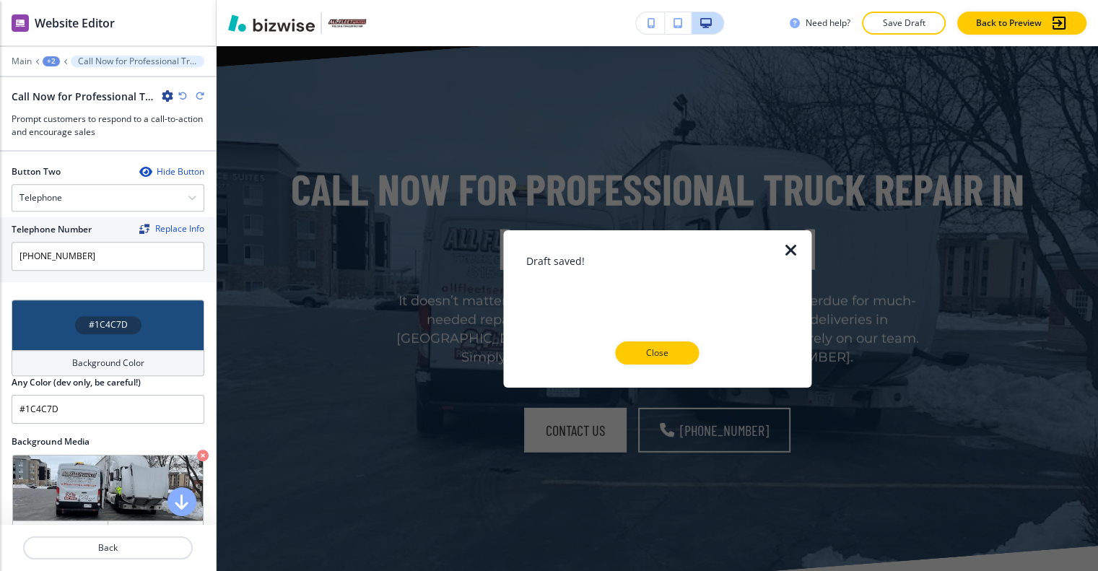
click at [679, 339] on div "Draft saved! Close" at bounding box center [657, 308] width 262 height 111
click at [661, 354] on p "Close" at bounding box center [657, 352] width 46 height 13
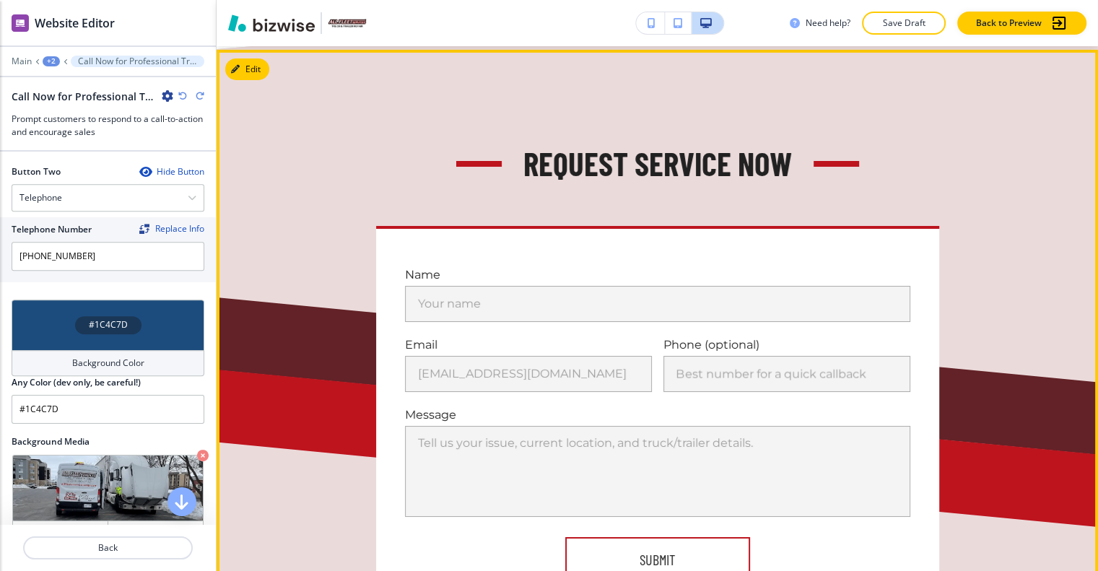
scroll to position [5201, 0]
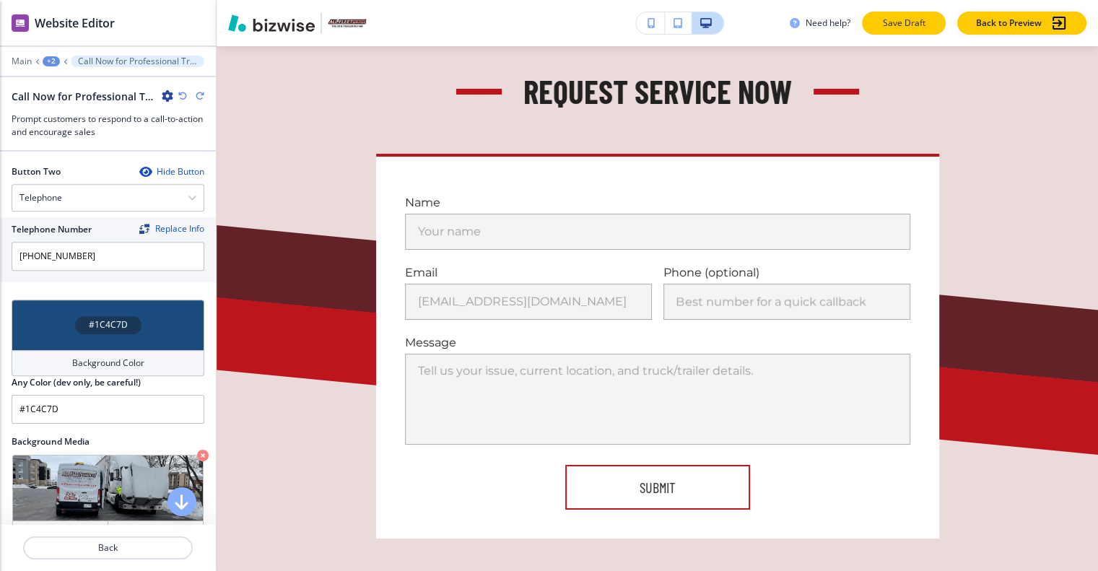
click at [930, 31] on button "Save Draft" at bounding box center [904, 23] width 84 height 23
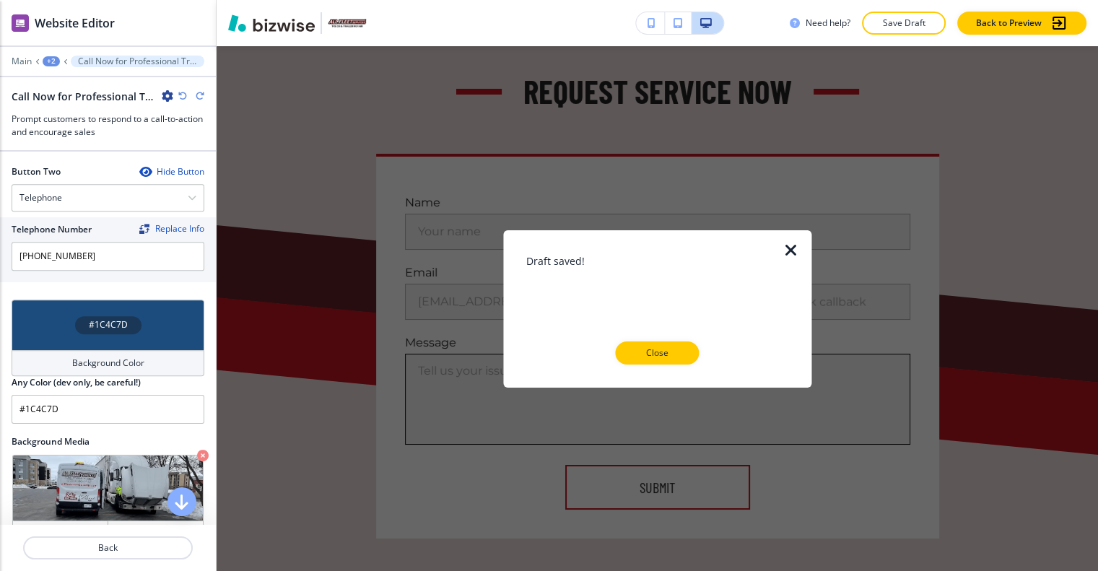
click at [655, 357] on p "Close" at bounding box center [657, 352] width 46 height 13
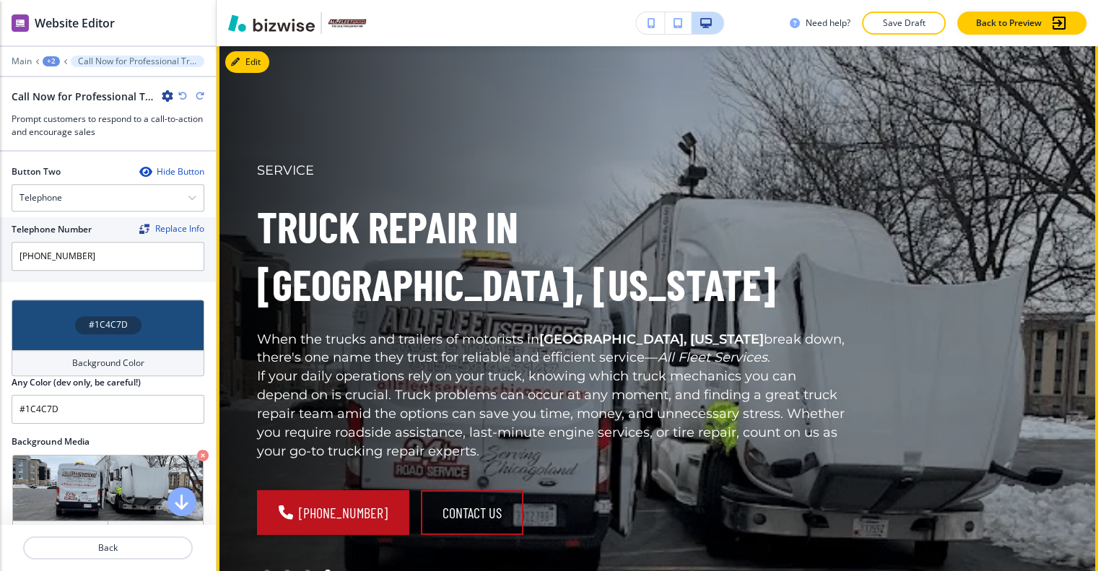
scroll to position [0, 0]
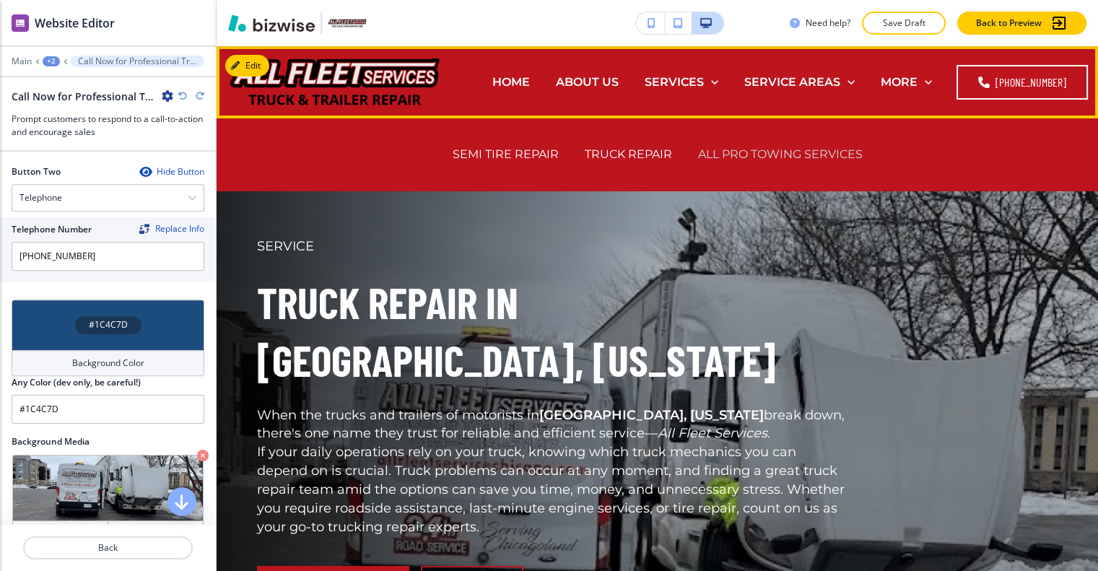
click at [754, 154] on p "ALL PRO TOWING SERVICES" at bounding box center [780, 154] width 165 height 17
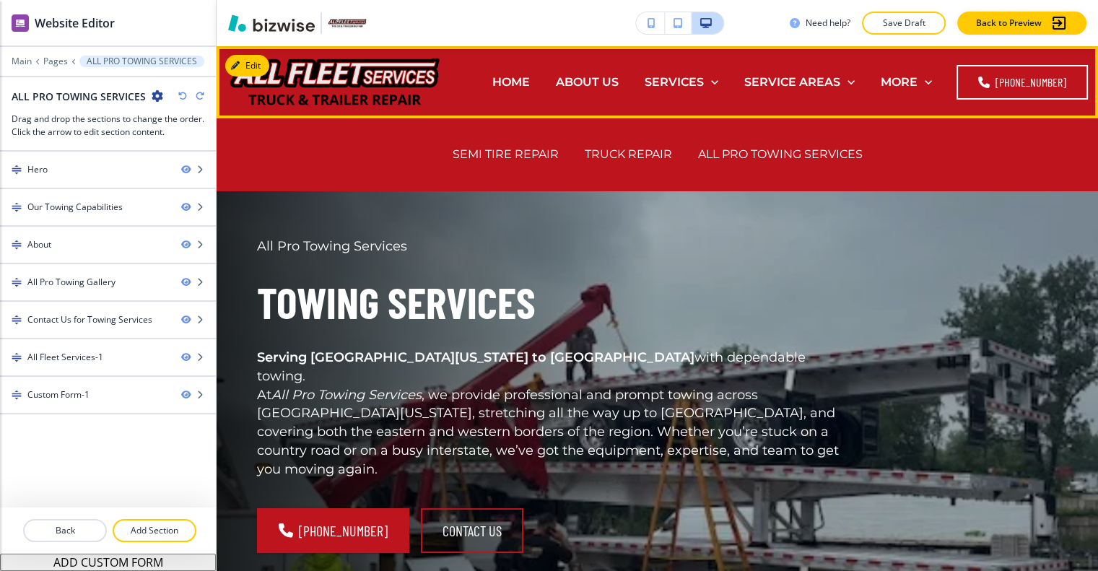
scroll to position [11, 0]
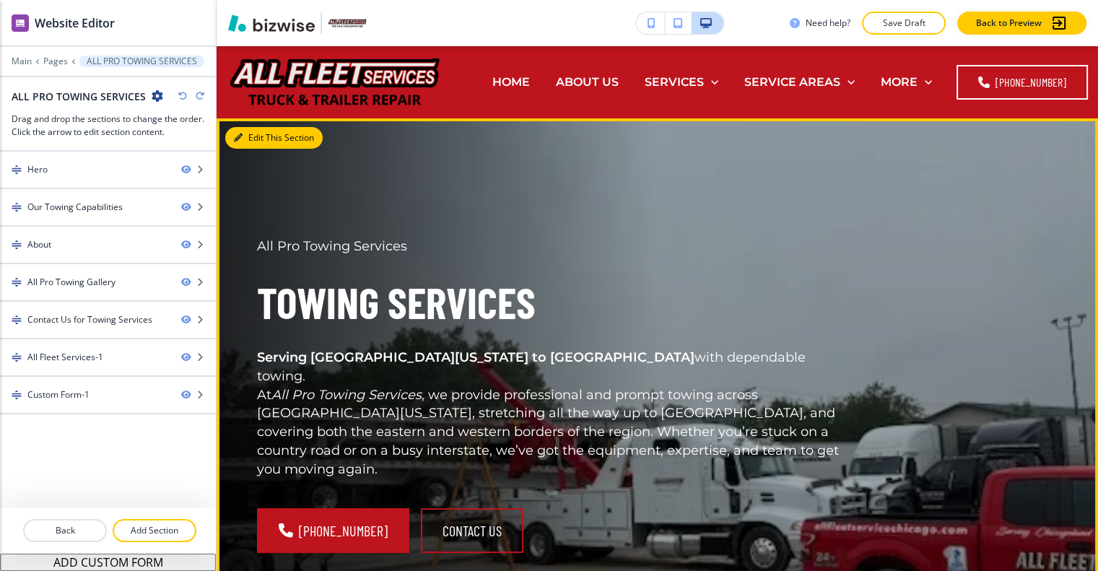
click at [260, 127] on button "Edit This Section" at bounding box center [273, 138] width 97 height 22
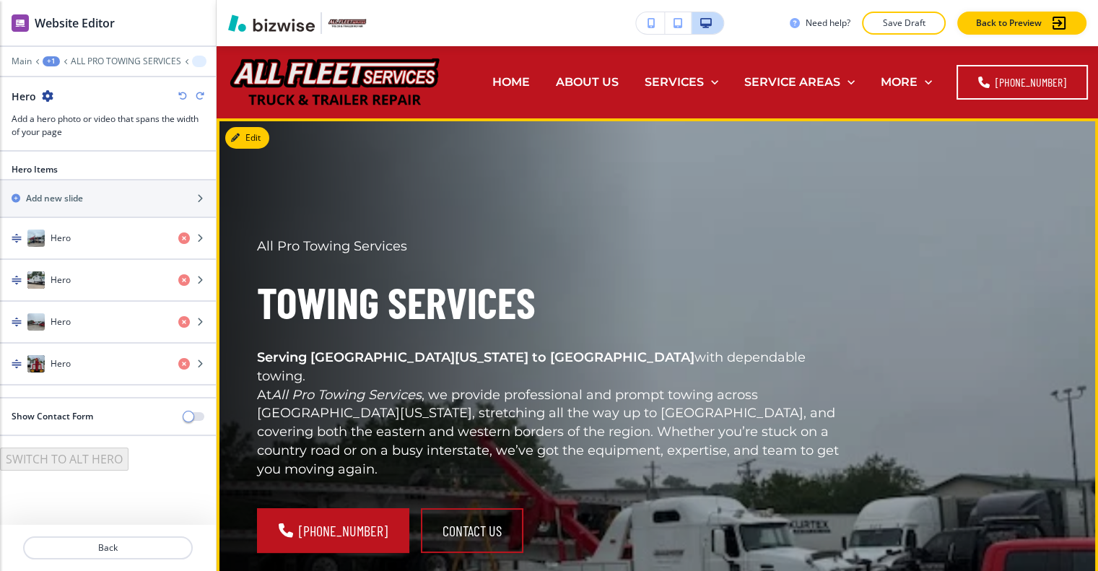
scroll to position [72, 0]
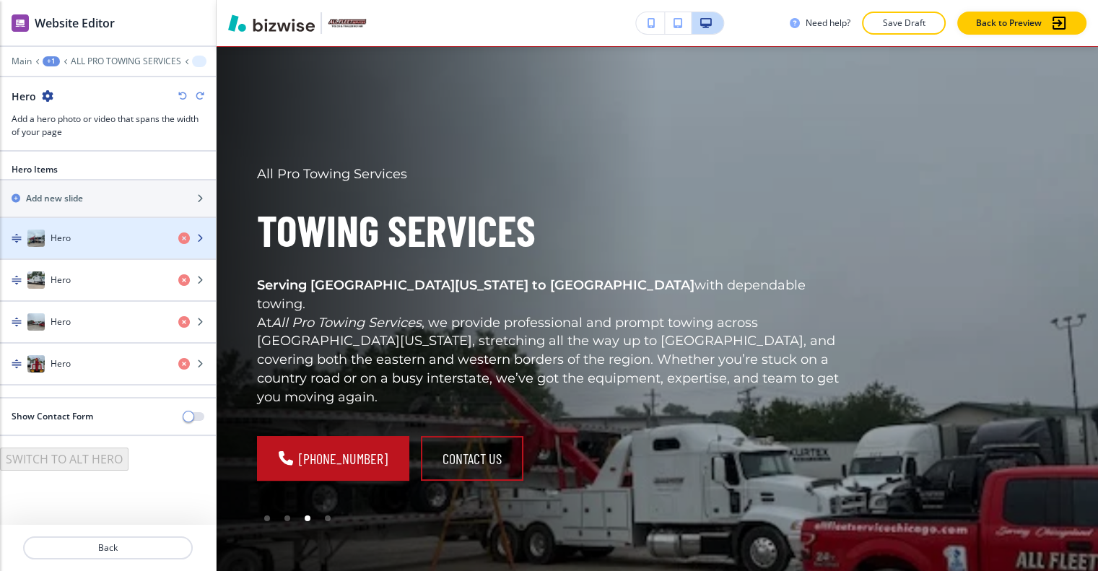
click at [94, 247] on div "button" at bounding box center [108, 253] width 216 height 12
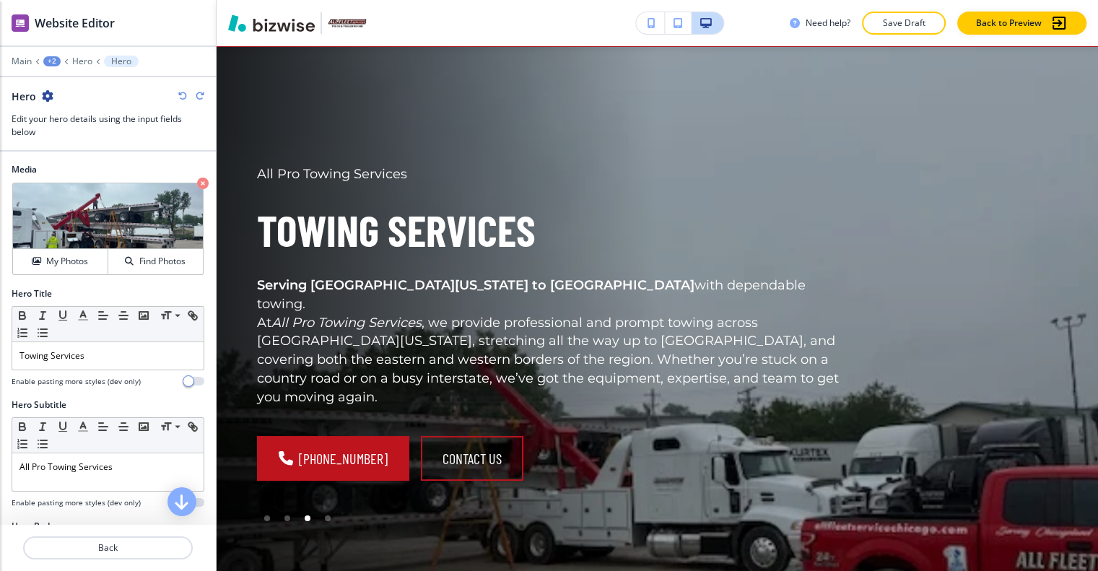
scroll to position [144, 0]
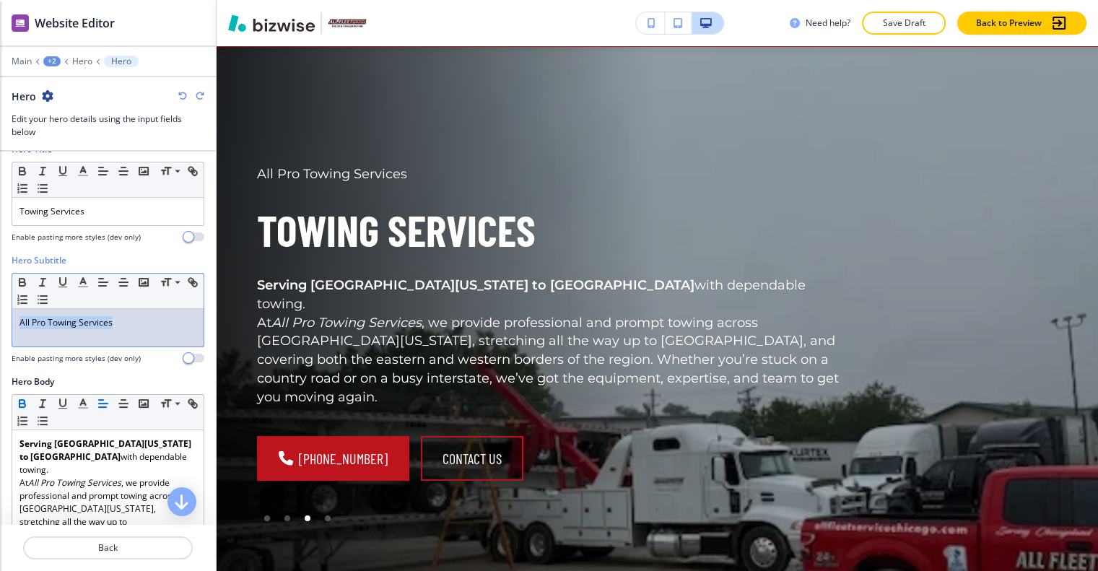
drag, startPoint x: 137, startPoint y: 308, endPoint x: 18, endPoint y: 302, distance: 119.2
click at [18, 309] on div "All Pro Towing Services" at bounding box center [107, 328] width 191 height 38
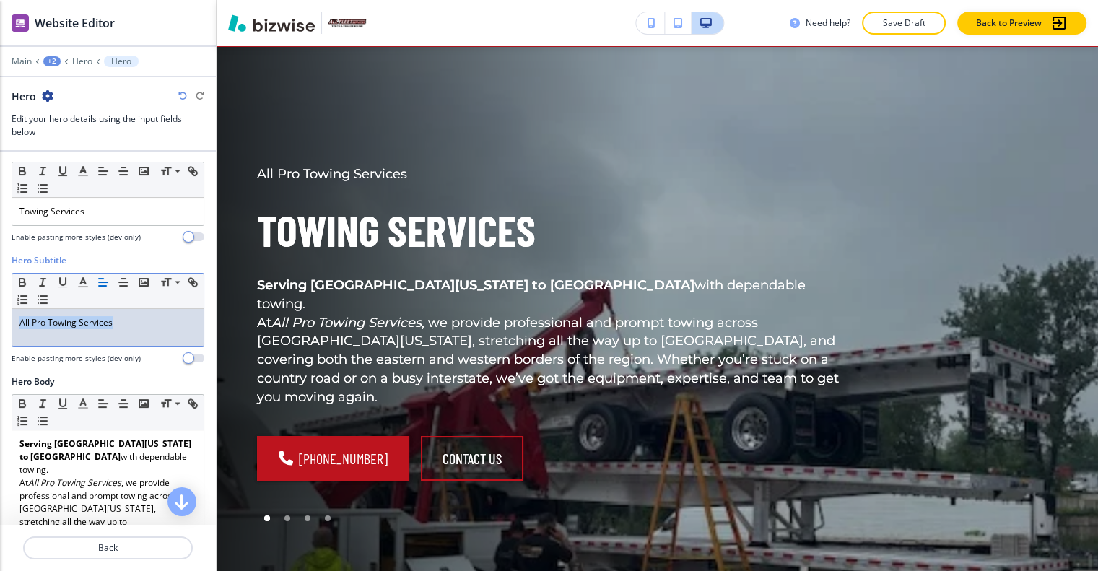
drag, startPoint x: 163, startPoint y: 315, endPoint x: 6, endPoint y: 315, distance: 156.6
click at [6, 315] on div "Hero Subtitle Small Normal Large Huge All Pro Towing Services Enable pasting mo…" at bounding box center [108, 314] width 216 height 121
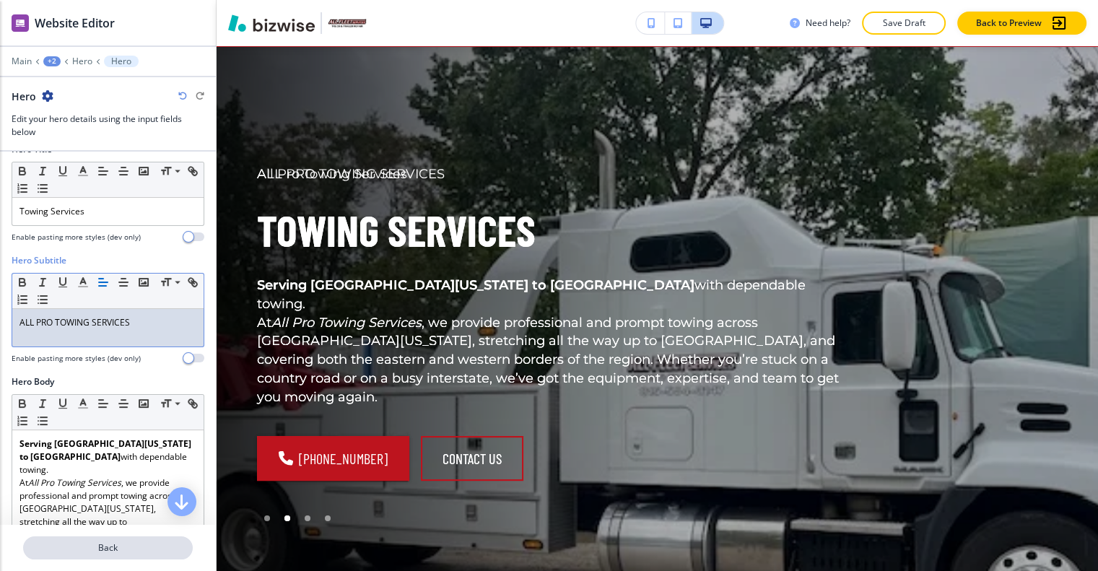
click at [139, 541] on p "Back" at bounding box center [108, 547] width 167 height 13
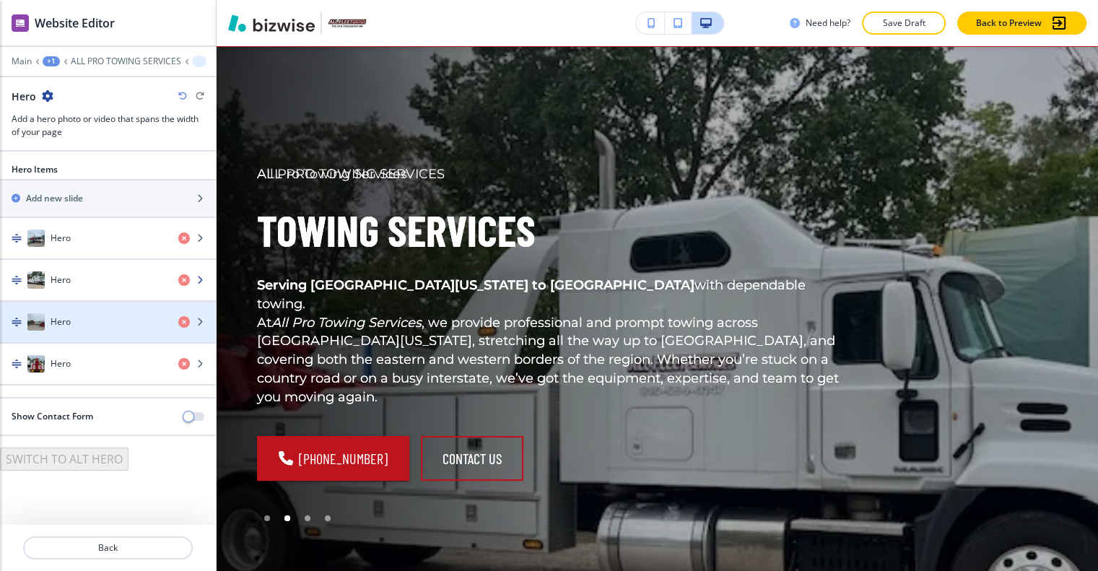
click at [93, 289] on div "button" at bounding box center [108, 295] width 216 height 12
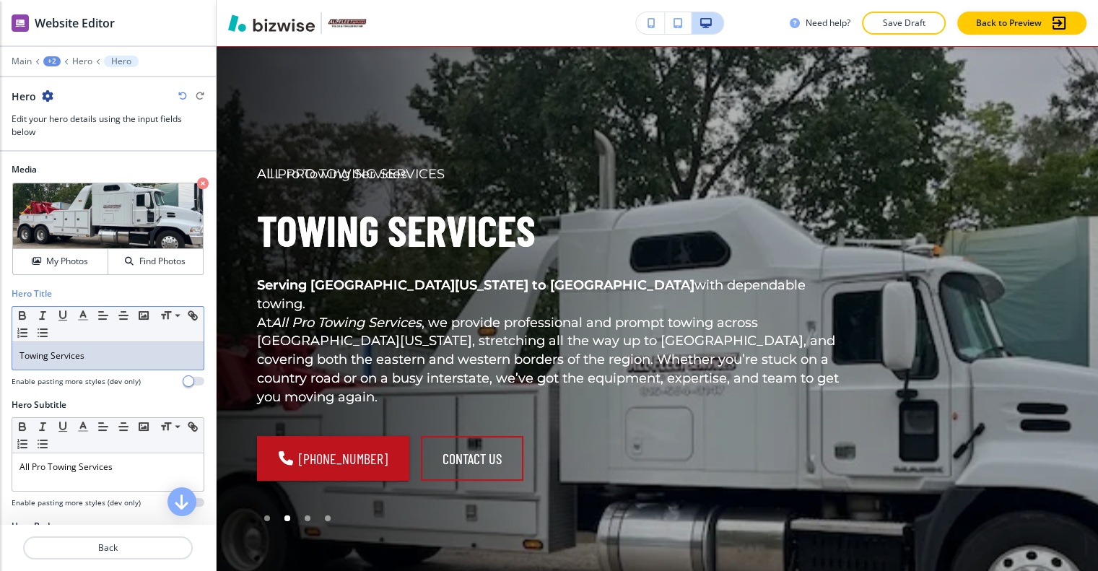
click at [102, 352] on div "Towing Services" at bounding box center [107, 355] width 191 height 27
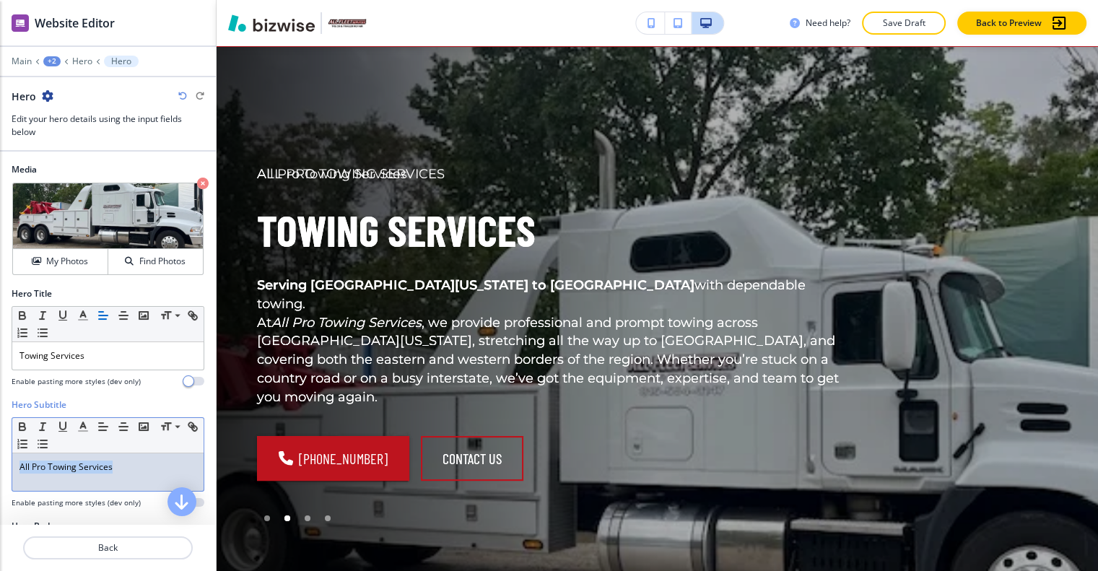
drag, startPoint x: 123, startPoint y: 457, endPoint x: 35, endPoint y: 462, distance: 87.5
click at [5, 461] on div "Hero Subtitle Small Normal Large Huge All Pro Towing Services Enable pasting mo…" at bounding box center [108, 458] width 216 height 121
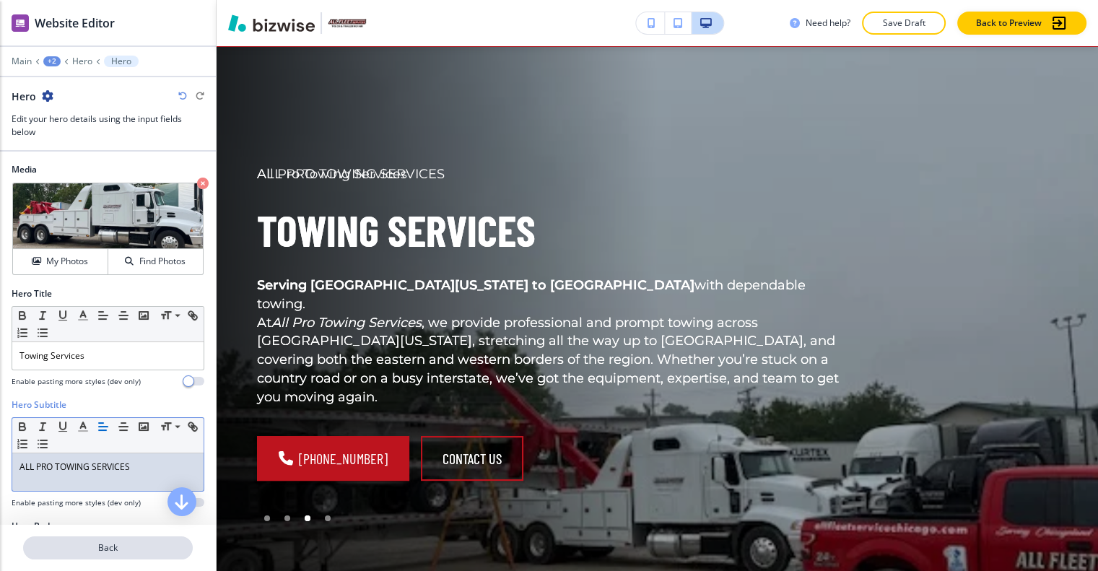
click at [115, 541] on p "Back" at bounding box center [108, 547] width 167 height 13
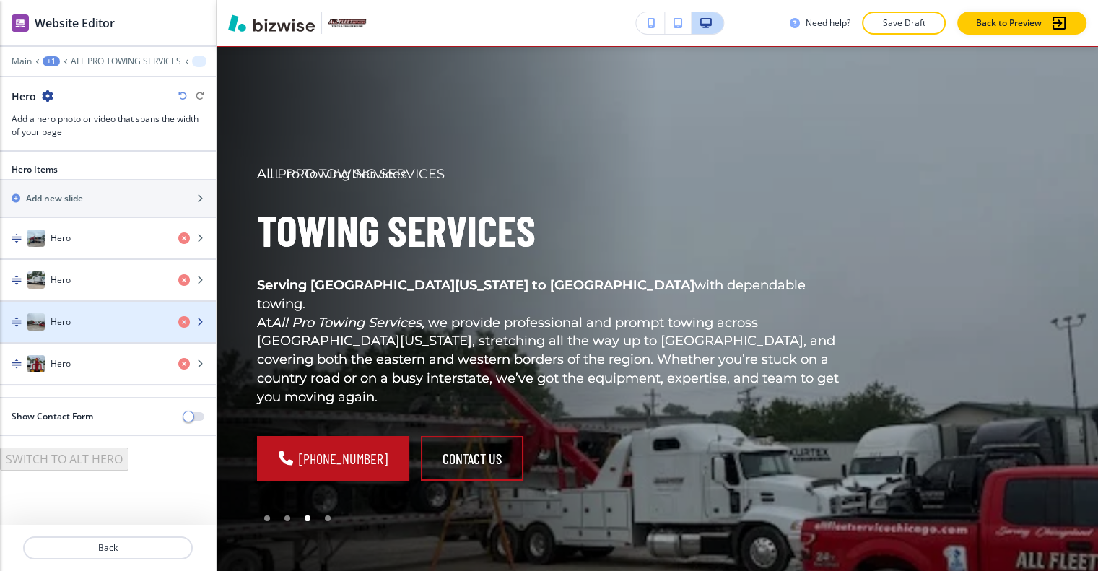
click at [105, 313] on div "Hero" at bounding box center [83, 321] width 167 height 17
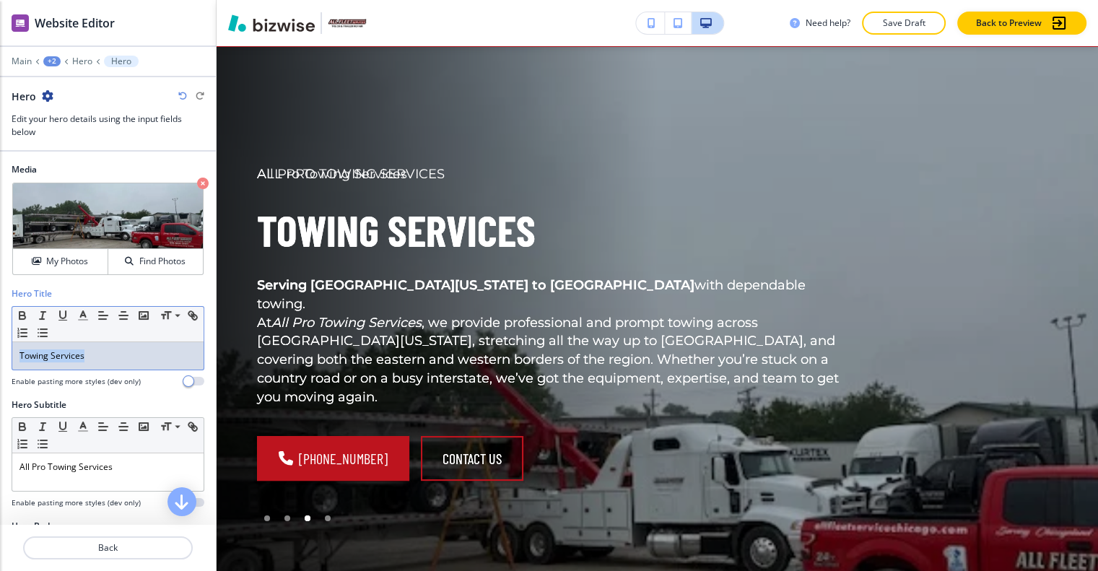
drag, startPoint x: 113, startPoint y: 348, endPoint x: 38, endPoint y: 349, distance: 75.8
click at [18, 348] on div "Towing Services" at bounding box center [107, 355] width 191 height 27
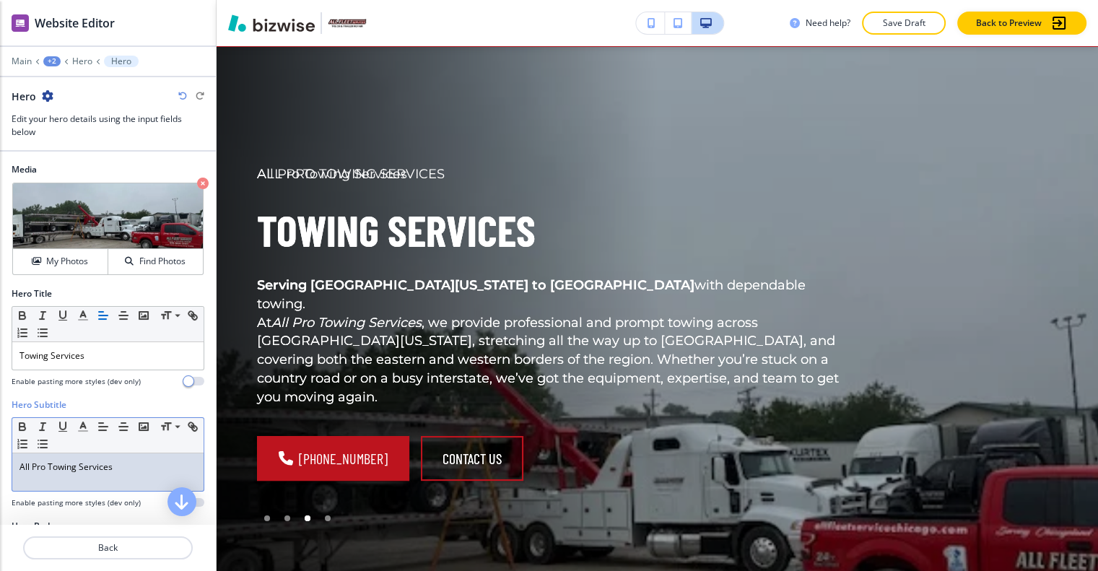
click at [113, 461] on p "All Pro Towing Services" at bounding box center [107, 467] width 177 height 13
drag, startPoint x: 126, startPoint y: 468, endPoint x: 41, endPoint y: 461, distance: 85.5
click at [7, 461] on div "Hero Subtitle Small Normal Large Huge All Pro Towing Services Enable pasting mo…" at bounding box center [108, 458] width 216 height 121
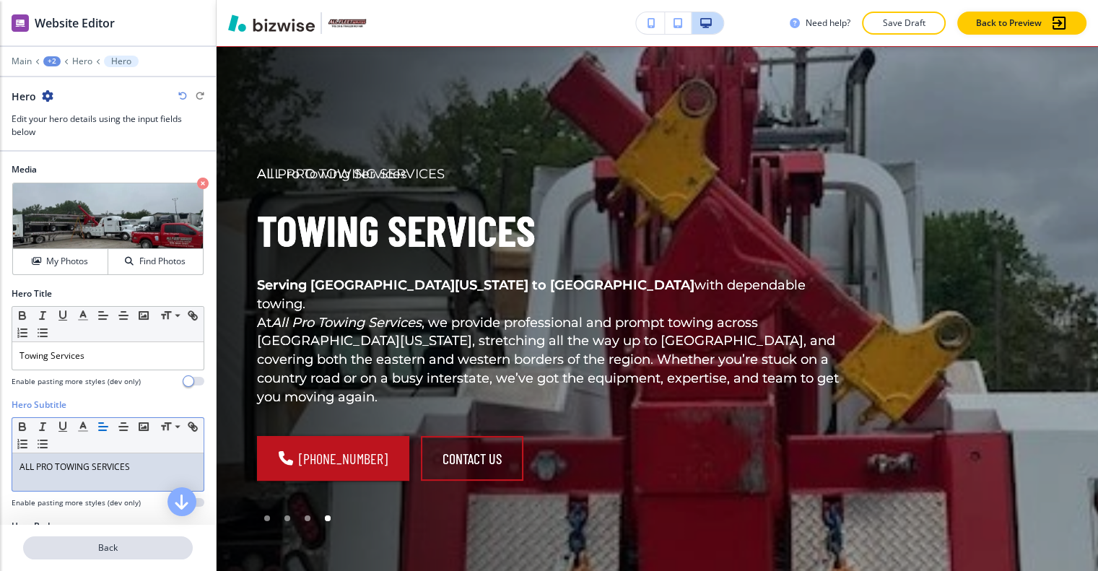
click at [151, 541] on p "Back" at bounding box center [108, 547] width 167 height 13
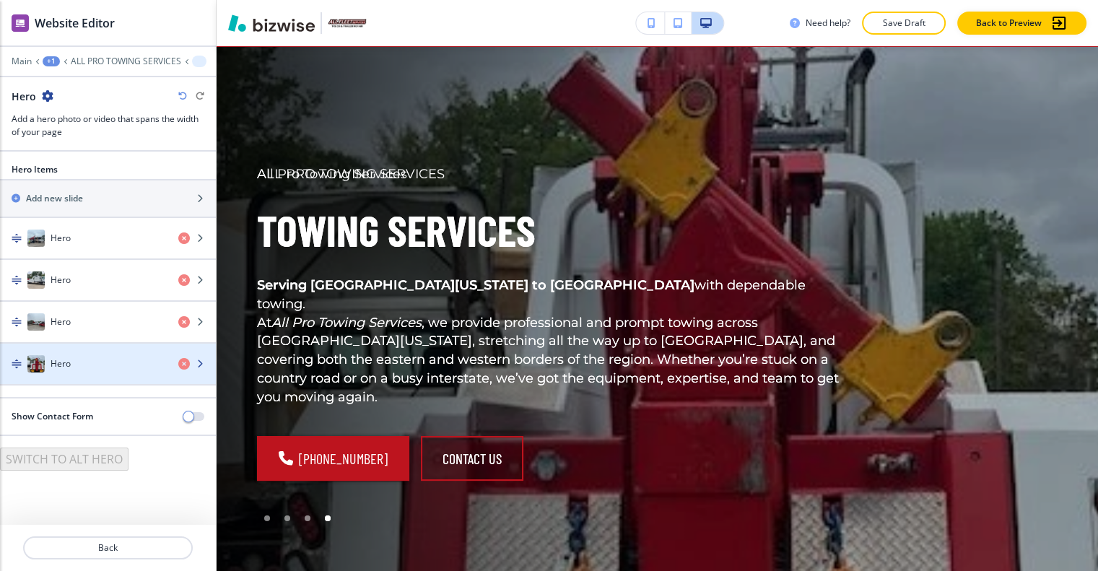
click at [111, 372] on div "button" at bounding box center [108, 378] width 216 height 12
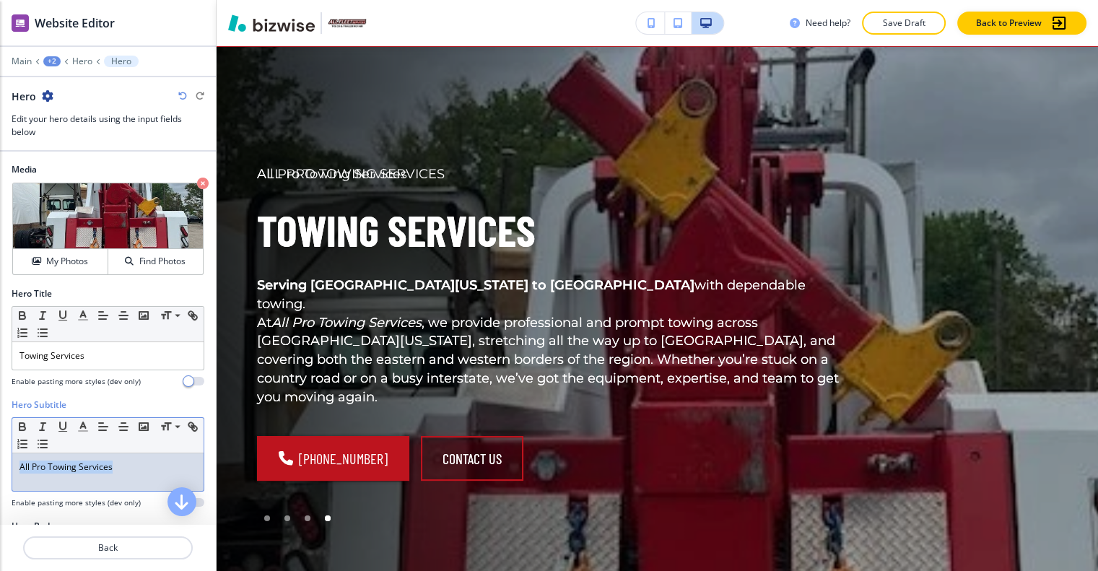
drag, startPoint x: 141, startPoint y: 448, endPoint x: 43, endPoint y: 450, distance: 98.9
click at [9, 450] on div "Hero Subtitle Small Normal Large Huge All Pro Towing Services Enable pasting mo…" at bounding box center [108, 458] width 216 height 121
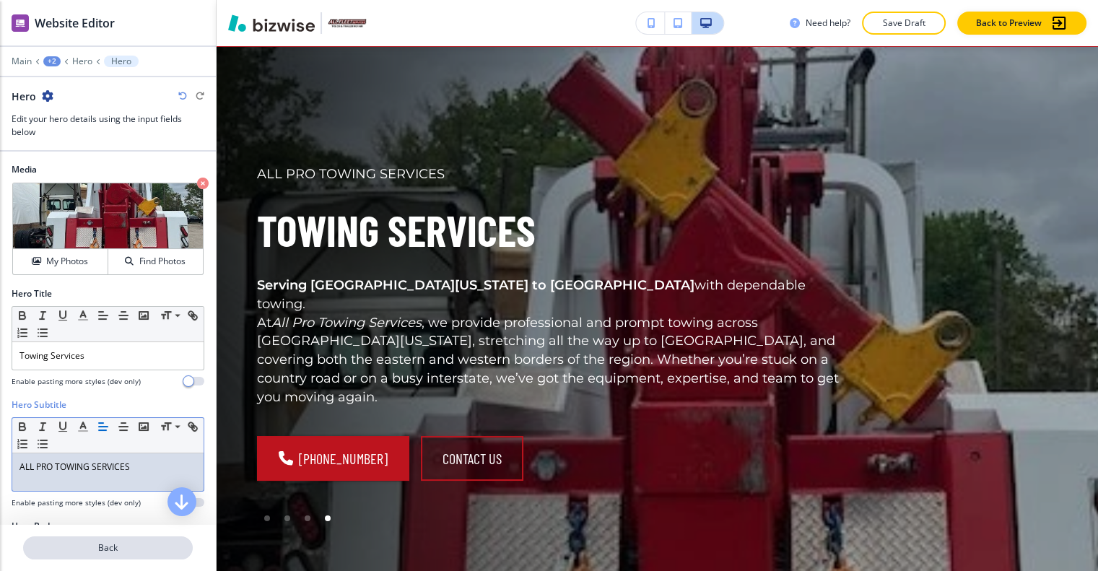
click at [126, 541] on p "Back" at bounding box center [108, 547] width 167 height 13
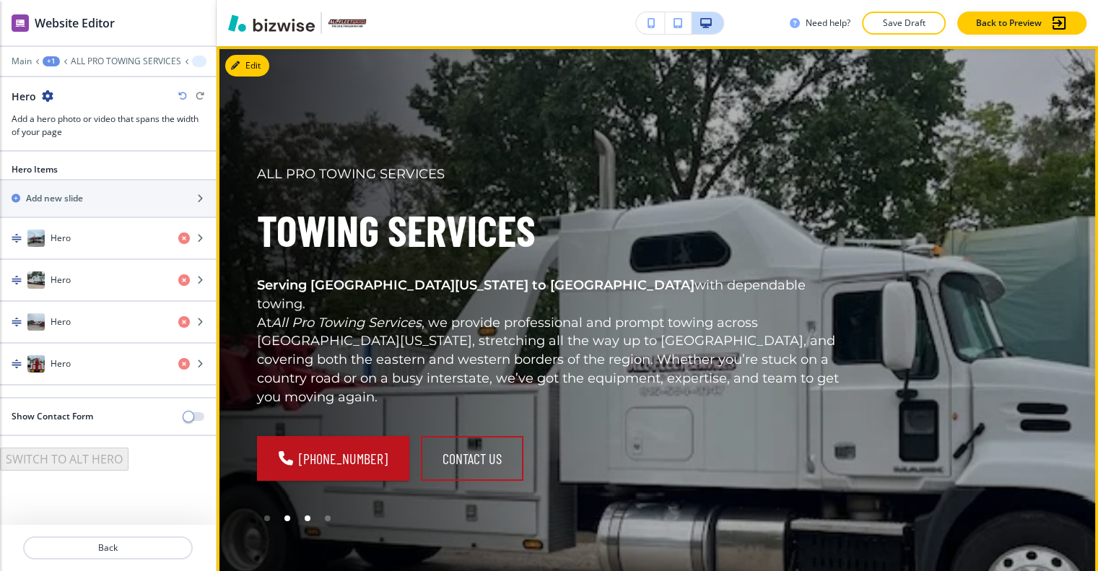
click at [307, 515] on div at bounding box center [308, 518] width 6 height 6
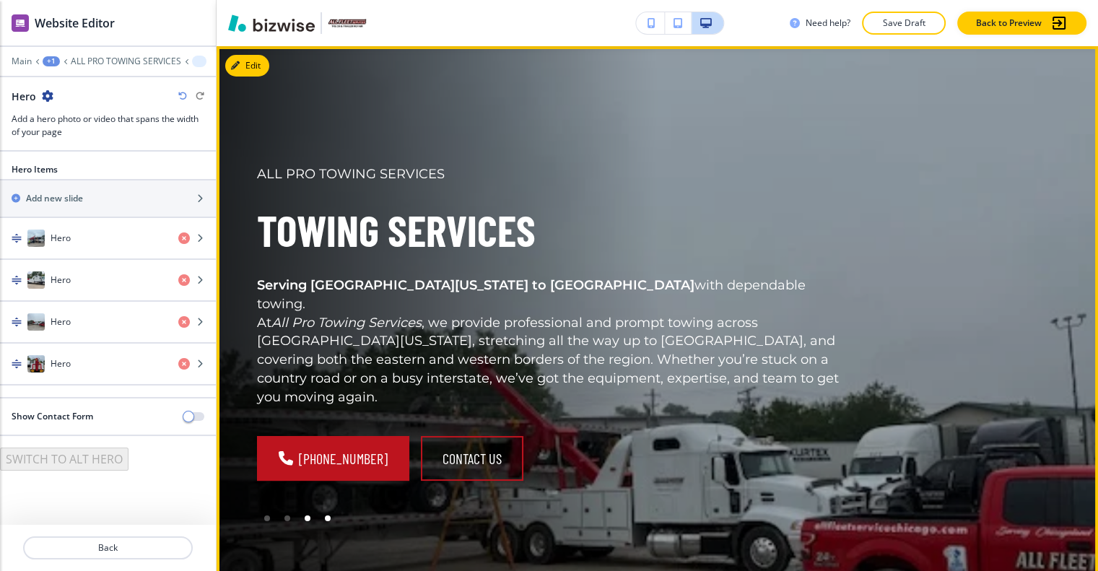
click at [332, 508] on div at bounding box center [328, 518] width 20 height 20
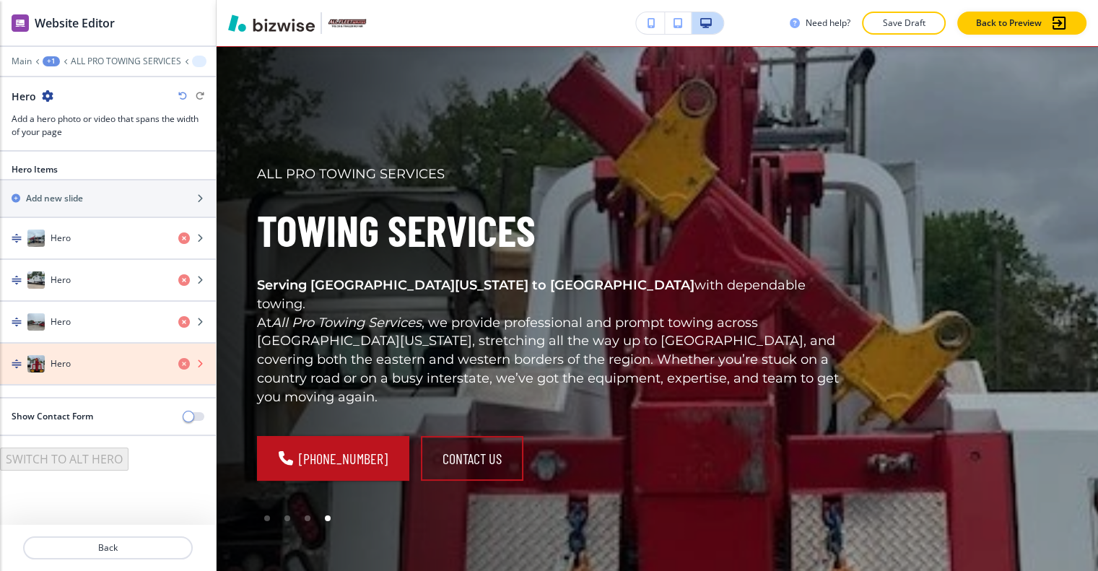
click at [184, 358] on icon "button" at bounding box center [184, 364] width 12 height 12
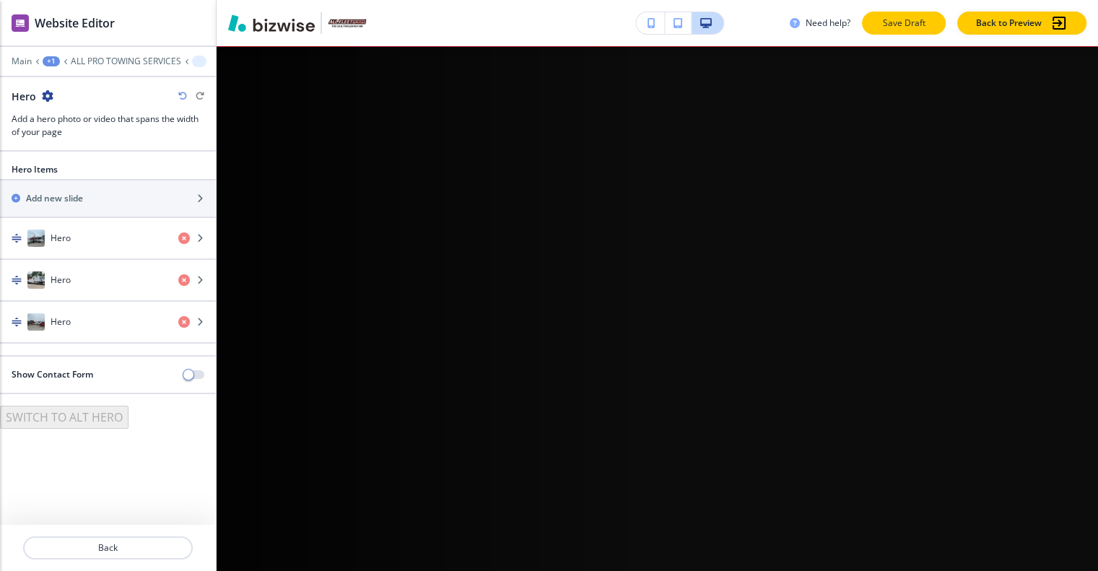
click at [902, 34] on button "Save Draft" at bounding box center [904, 23] width 84 height 23
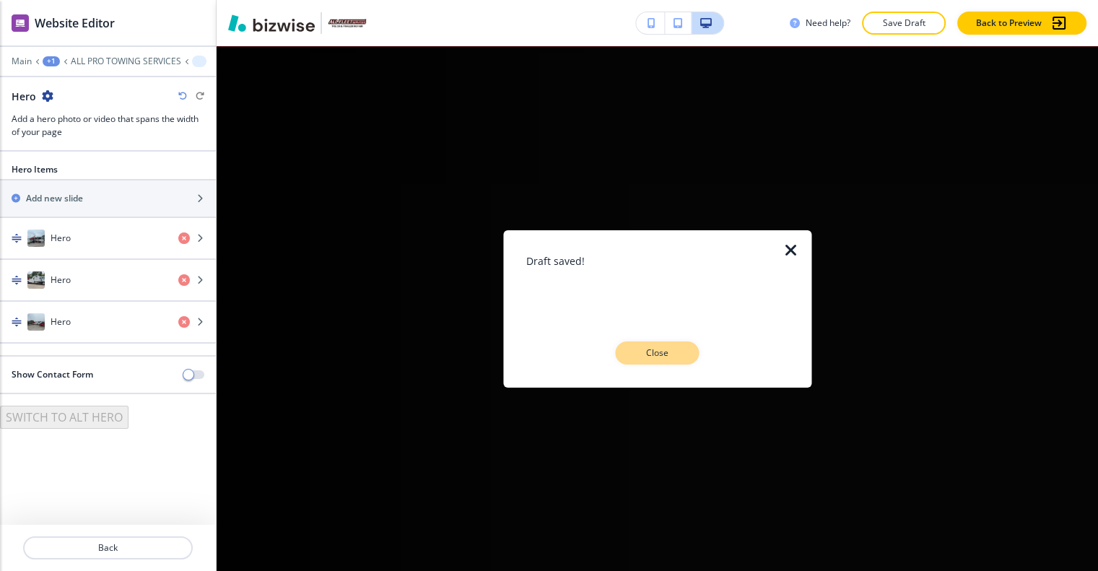
click at [668, 352] on p "Close" at bounding box center [657, 352] width 46 height 13
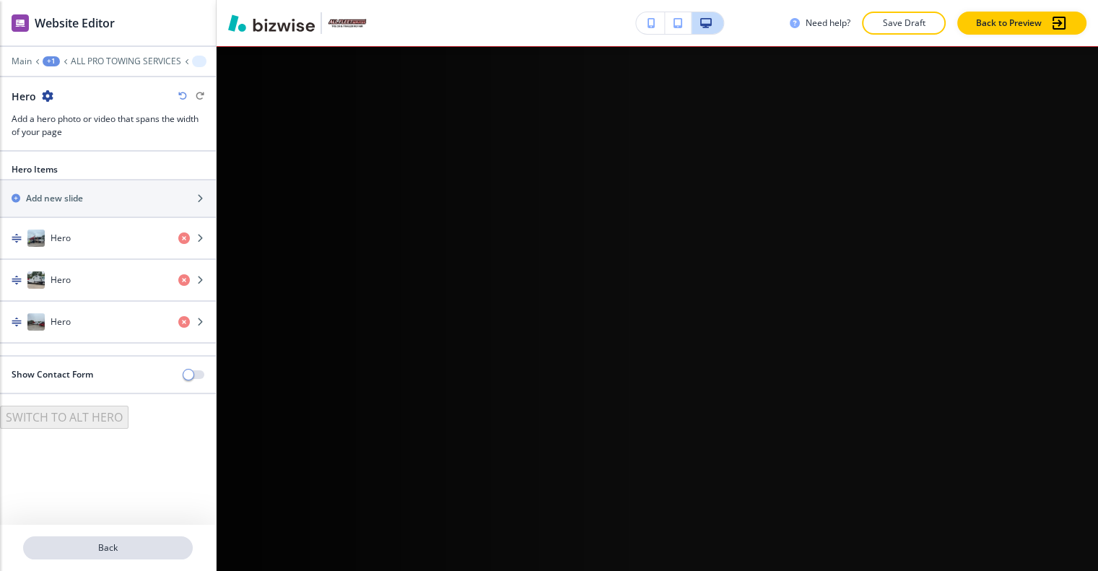
click at [133, 541] on p "Back" at bounding box center [108, 547] width 167 height 13
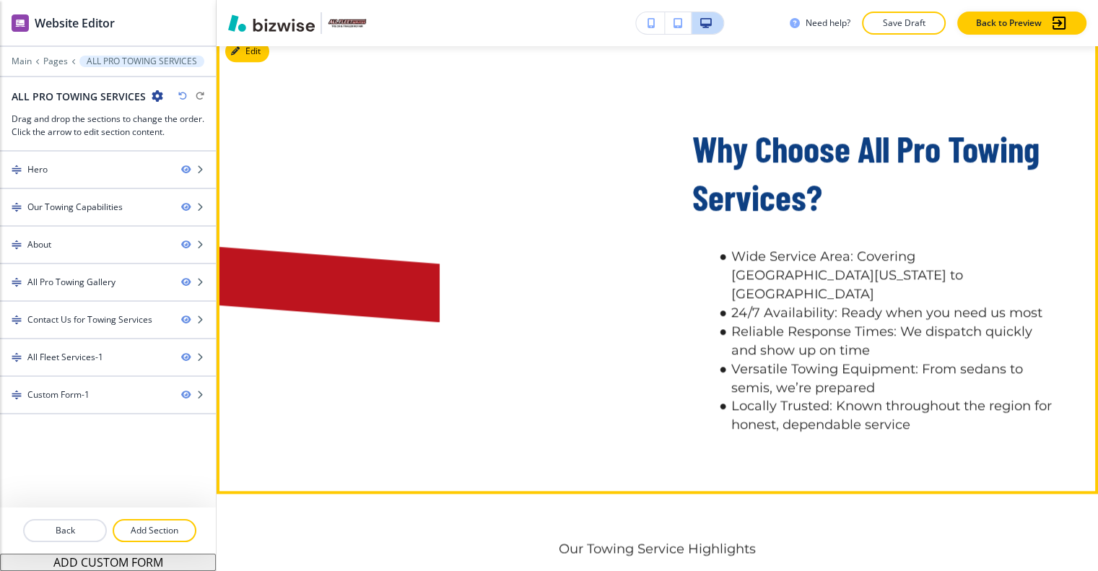
scroll to position [1516, 0]
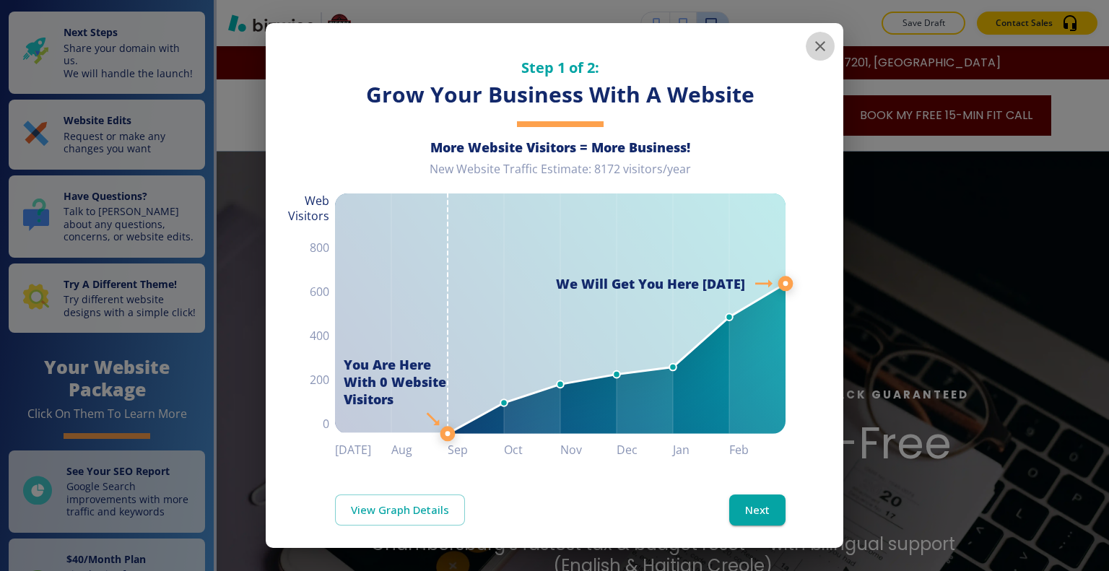
click at [815, 50] on icon "button" at bounding box center [820, 46] width 10 height 10
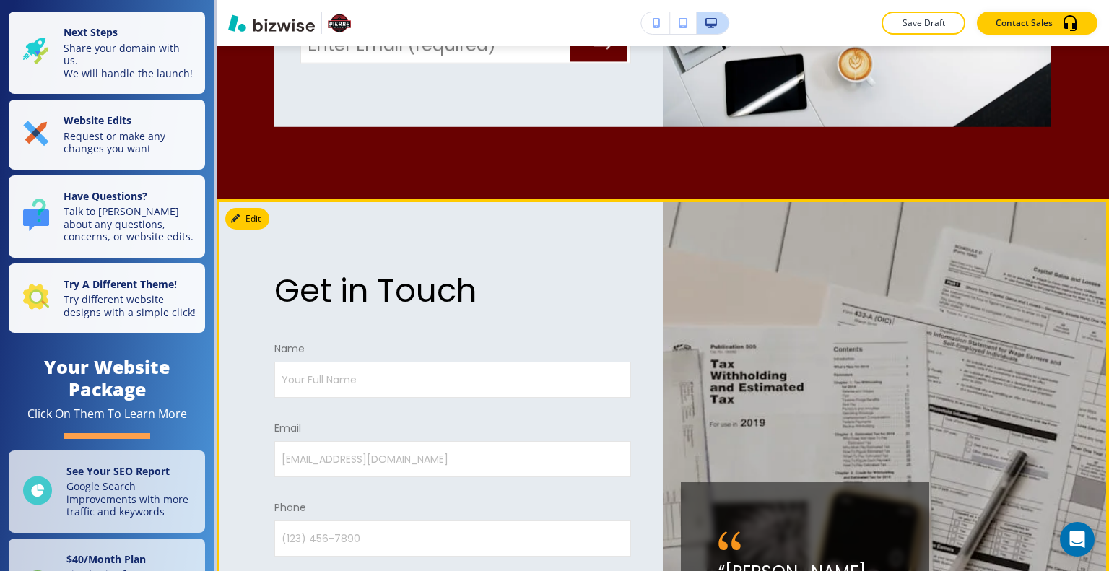
scroll to position [4475, 0]
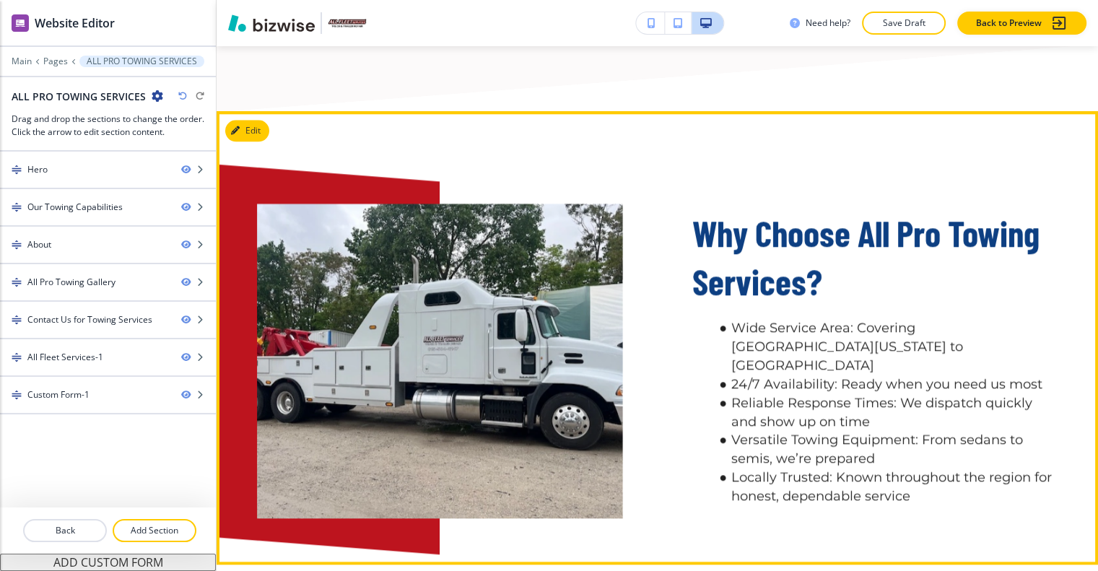
scroll to position [1444, 0]
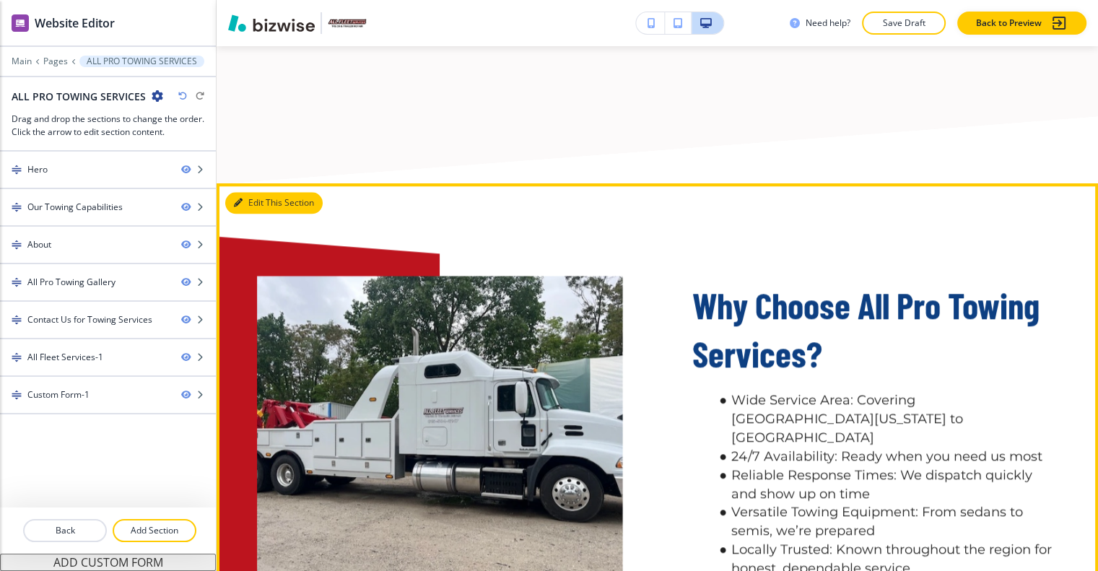
click at [256, 214] on button "Edit This Section" at bounding box center [273, 203] width 97 height 22
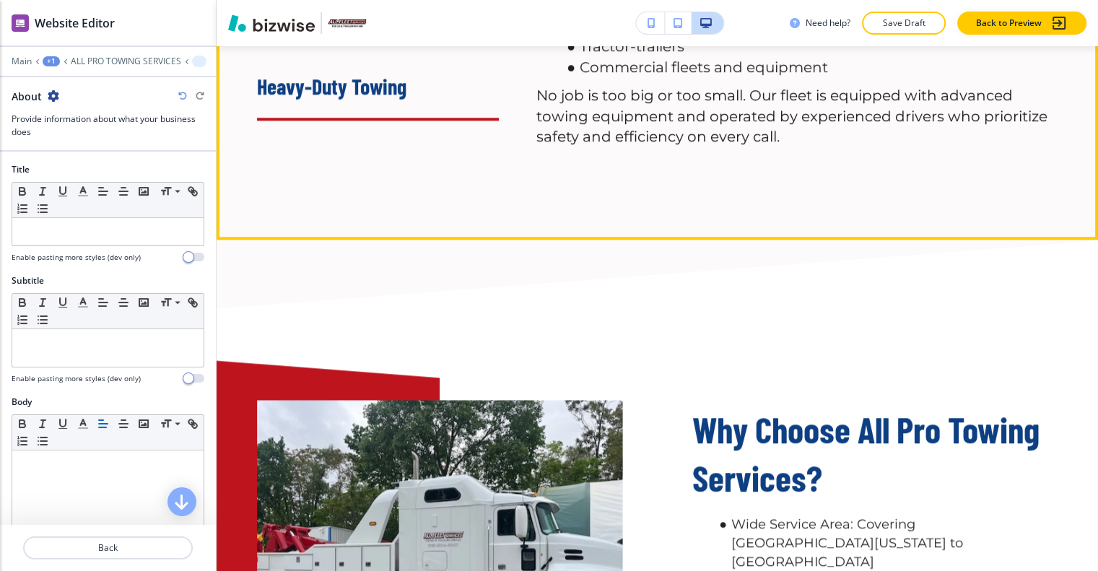
scroll to position [1464, 0]
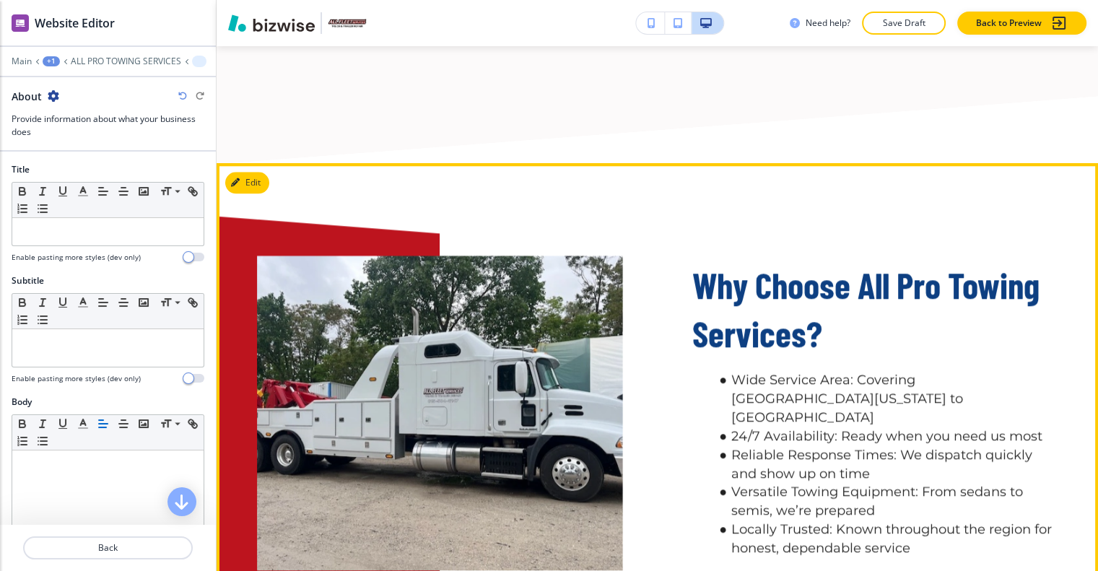
click at [330, 258] on div at bounding box center [257, 405] width 366 height 401
click at [259, 193] on button "Edit This Section" at bounding box center [273, 183] width 97 height 22
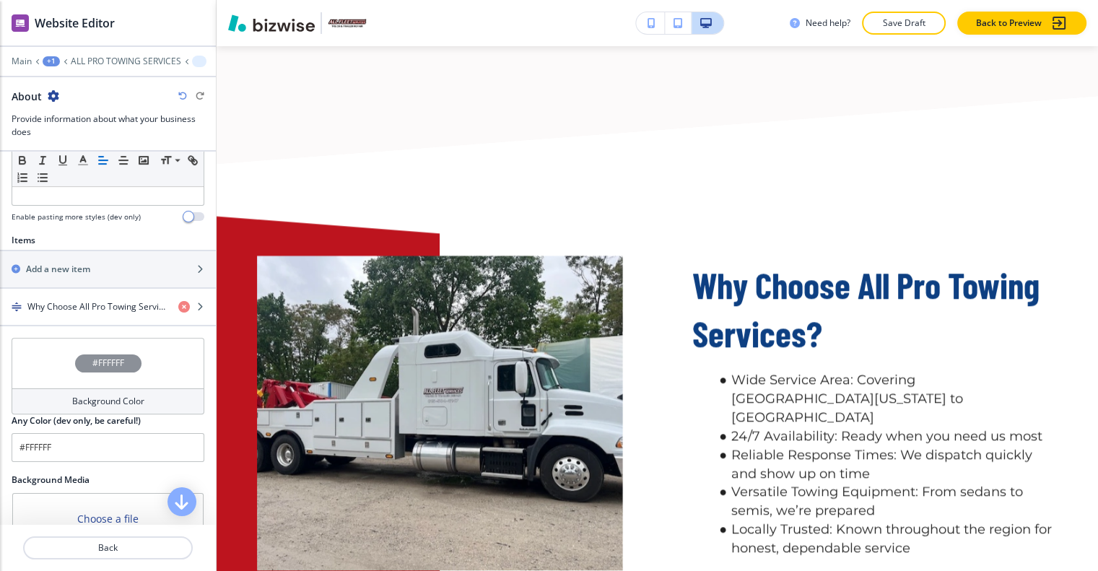
scroll to position [601, 0]
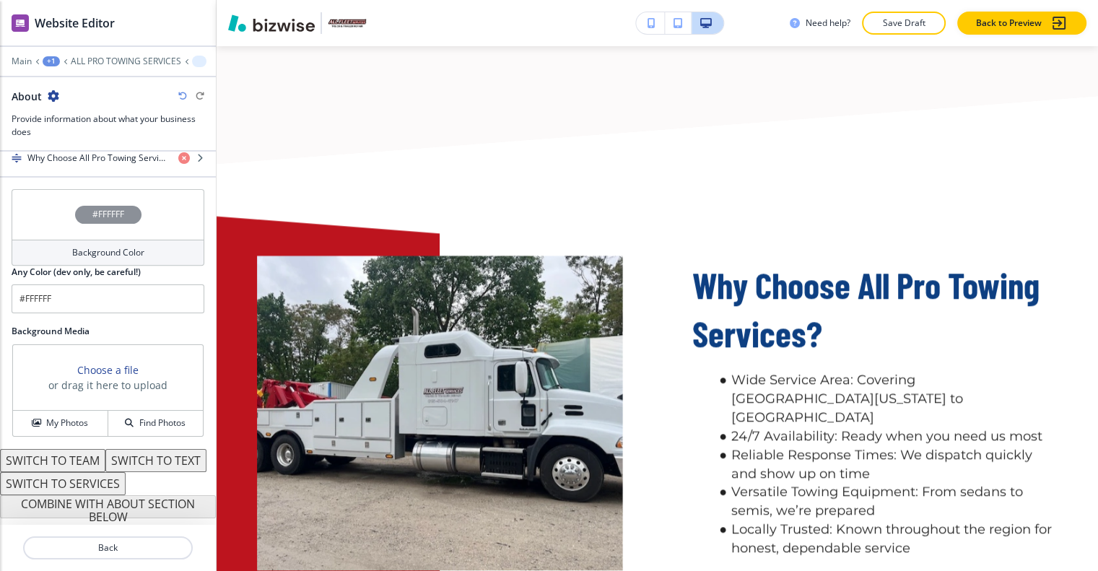
click at [51, 189] on div "#FFFFFF" at bounding box center [108, 214] width 193 height 51
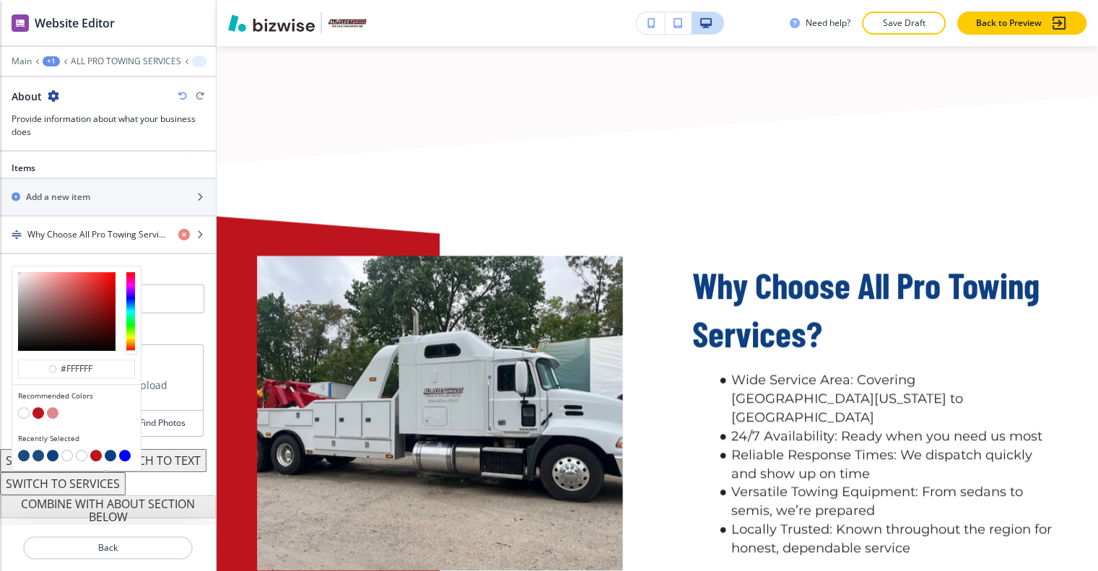
click at [38, 450] on button "button" at bounding box center [38, 456] width 12 height 12
type input "#1C4C7D"
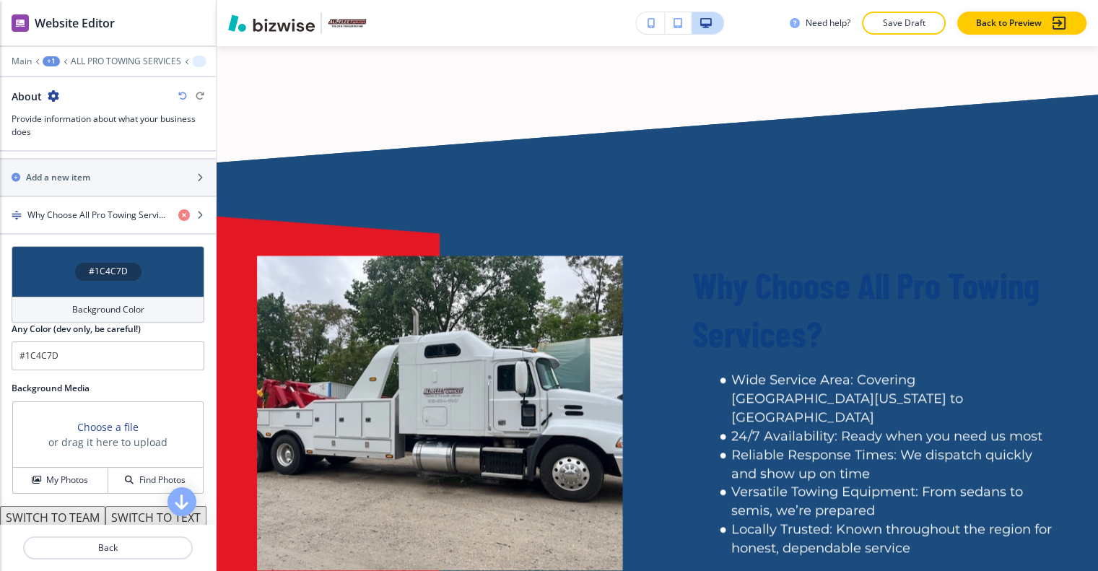
click at [52, 257] on div "#1C4C7D" at bounding box center [108, 271] width 193 height 51
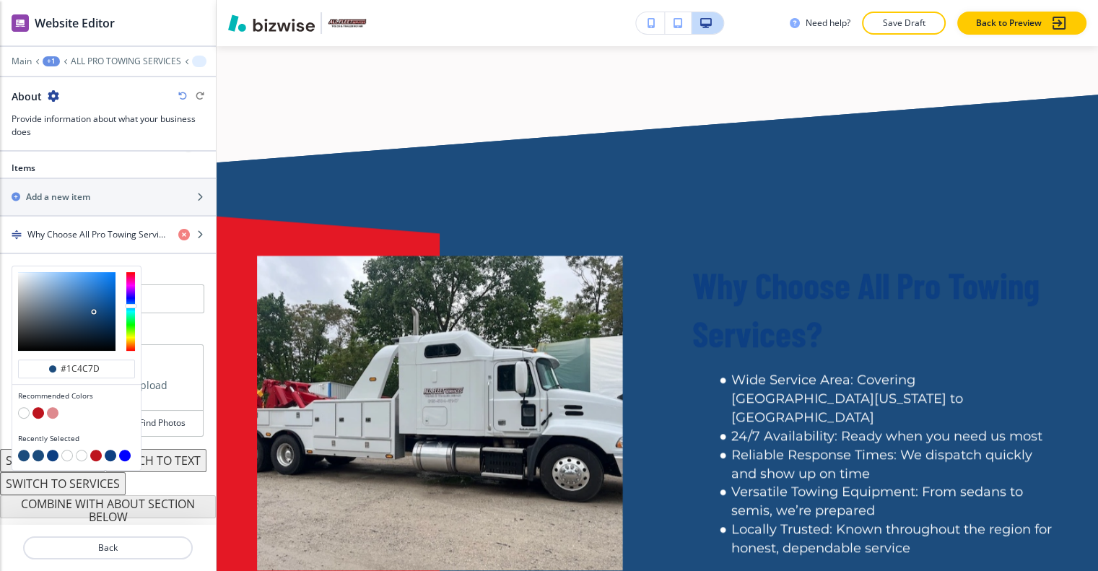
type input "#d7e2ed"
click at [27, 272] on div at bounding box center [66, 311] width 97 height 79
type input "#d7e2ed"
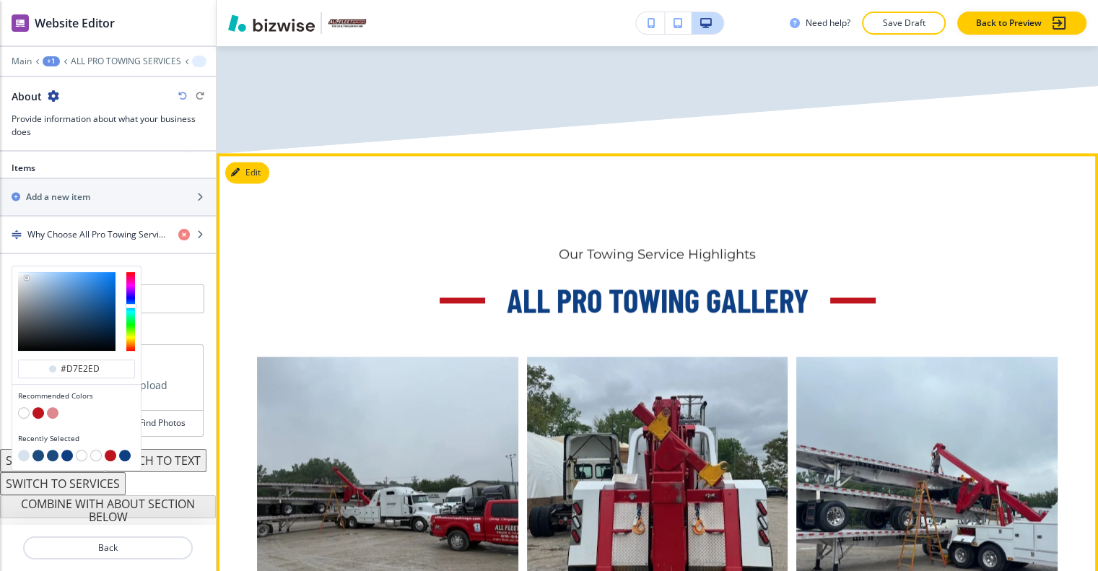
scroll to position [2113, 0]
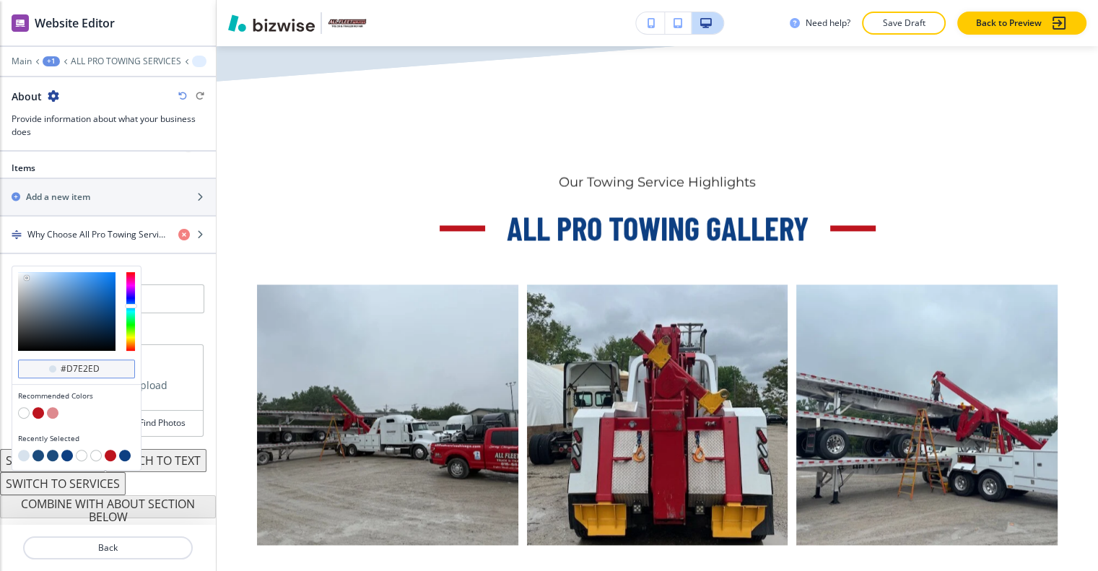
drag, startPoint x: 102, startPoint y: 328, endPoint x: 77, endPoint y: 336, distance: 26.3
click at [23, 359] on div "#d7e2ed" at bounding box center [76, 368] width 117 height 19
click at [115, 359] on div "#d7e2ed" at bounding box center [76, 368] width 117 height 19
drag, startPoint x: 110, startPoint y: 333, endPoint x: 10, endPoint y: 335, distance: 99.6
click at [3, 335] on div "Title Small Normal Large Huge Enable pasting more styles (dev only) Subtitle Sm…" at bounding box center [108, 338] width 216 height 373
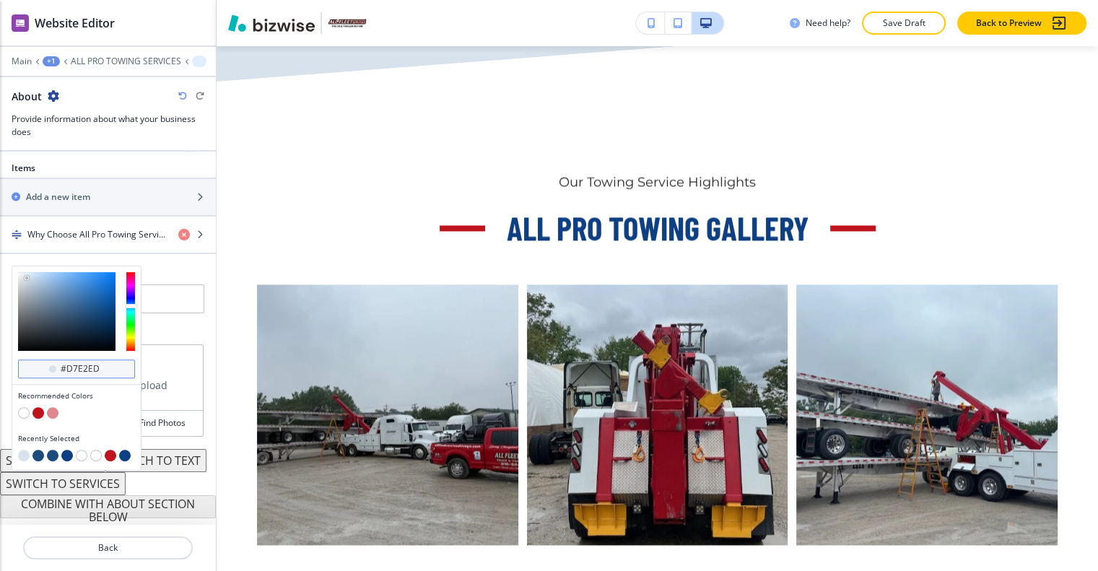
click at [95, 363] on input "#d7e2ed" at bounding box center [84, 369] width 51 height 12
click at [110, 359] on div "#d7e2ed" at bounding box center [76, 368] width 117 height 19
click at [107, 363] on input "#d7e2ed" at bounding box center [84, 369] width 51 height 12
type input "#"
paste input "#F5F5F5"
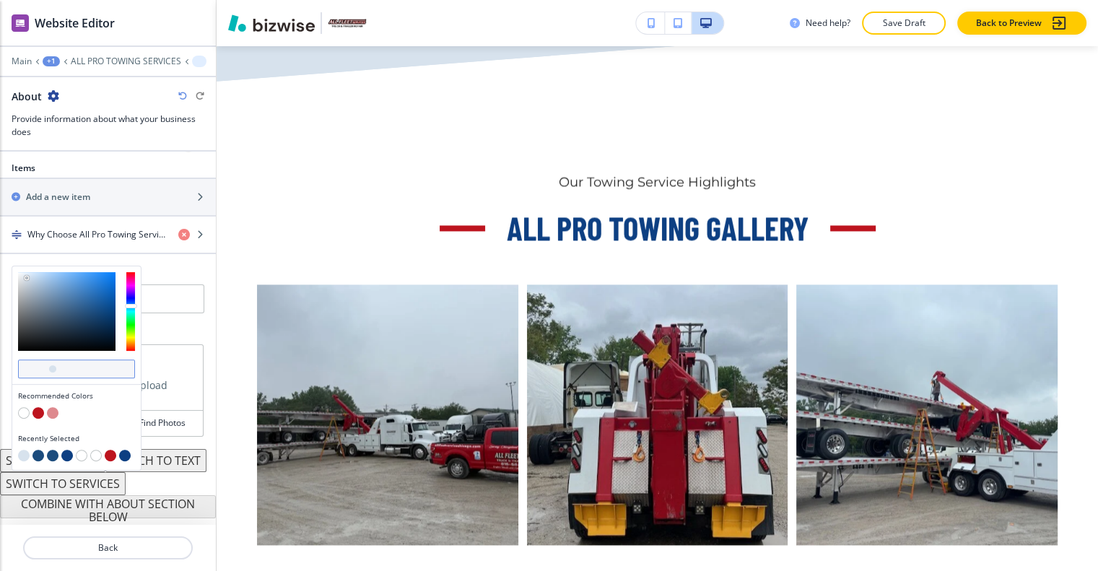
type input "#F5F5F5"
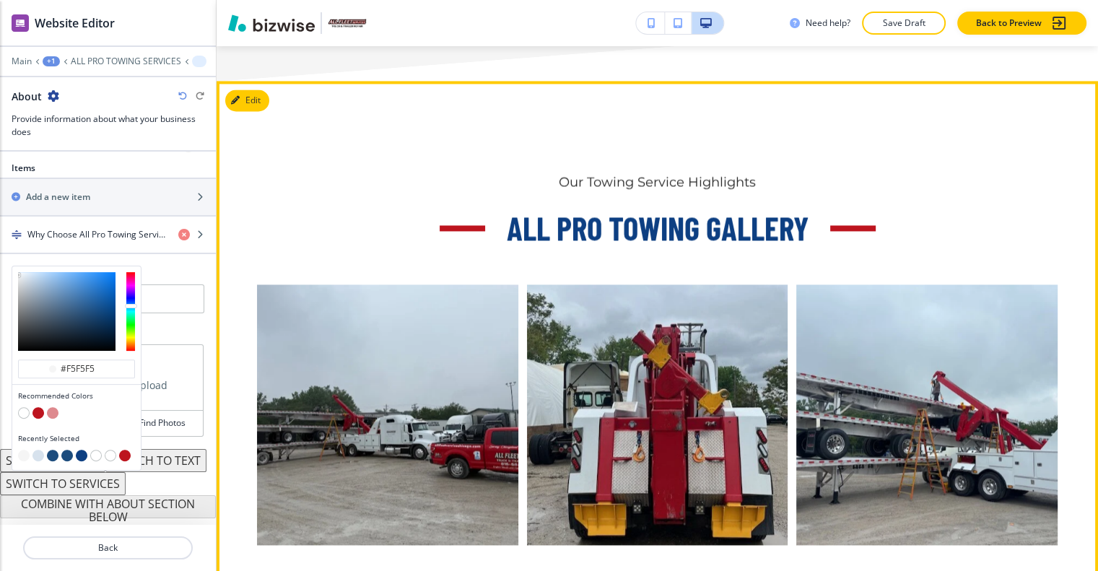
type input "#f5f5f5"
click at [378, 163] on div "Our Towing Service Highlights All Pro Towing Gallery" at bounding box center [657, 359] width 881 height 557
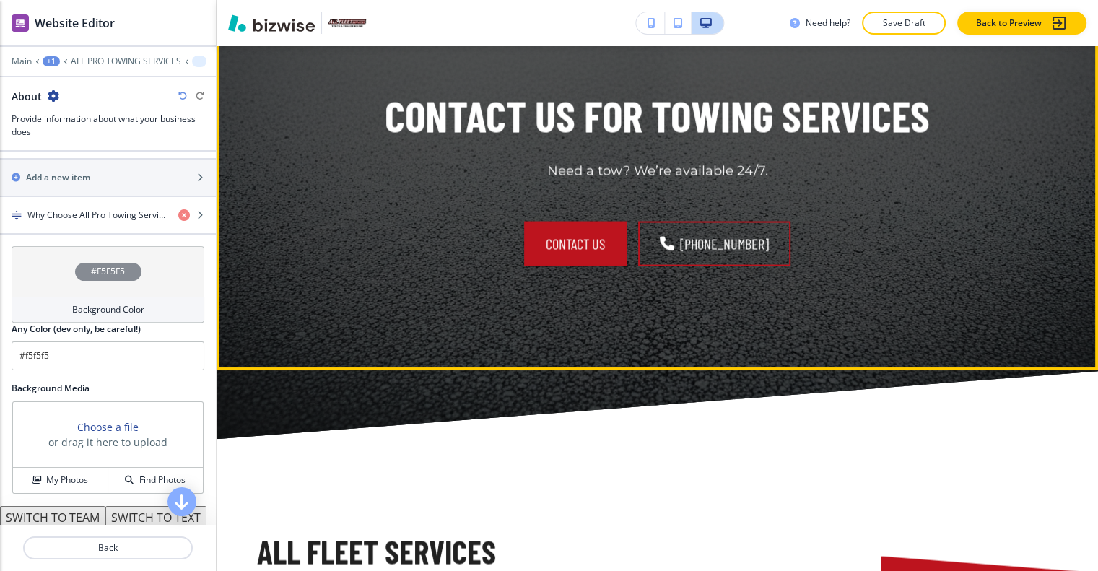
scroll to position [2691, 0]
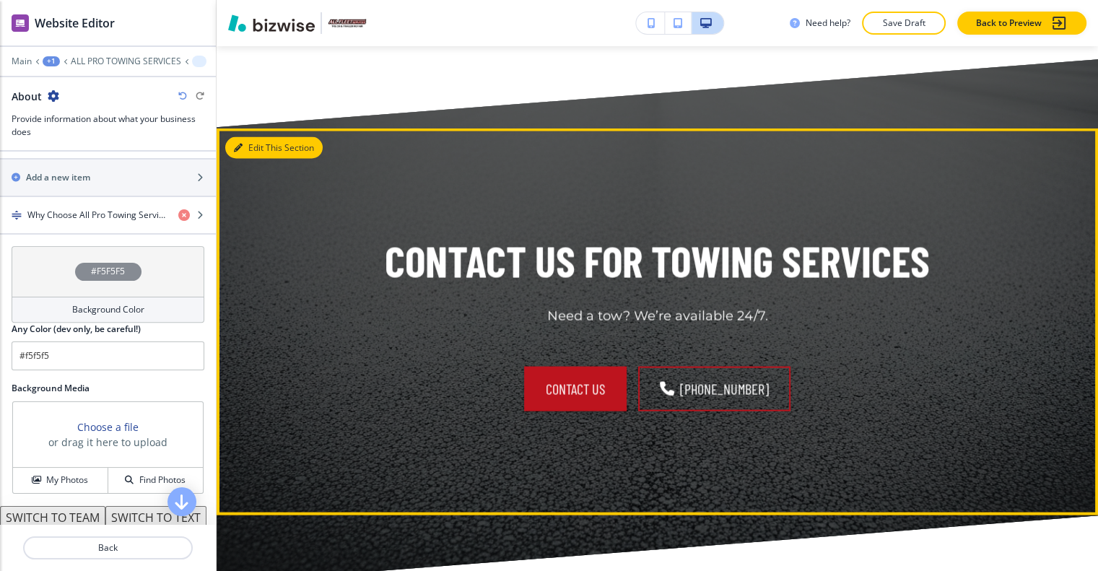
click at [265, 157] on button "Edit This Section" at bounding box center [273, 147] width 97 height 22
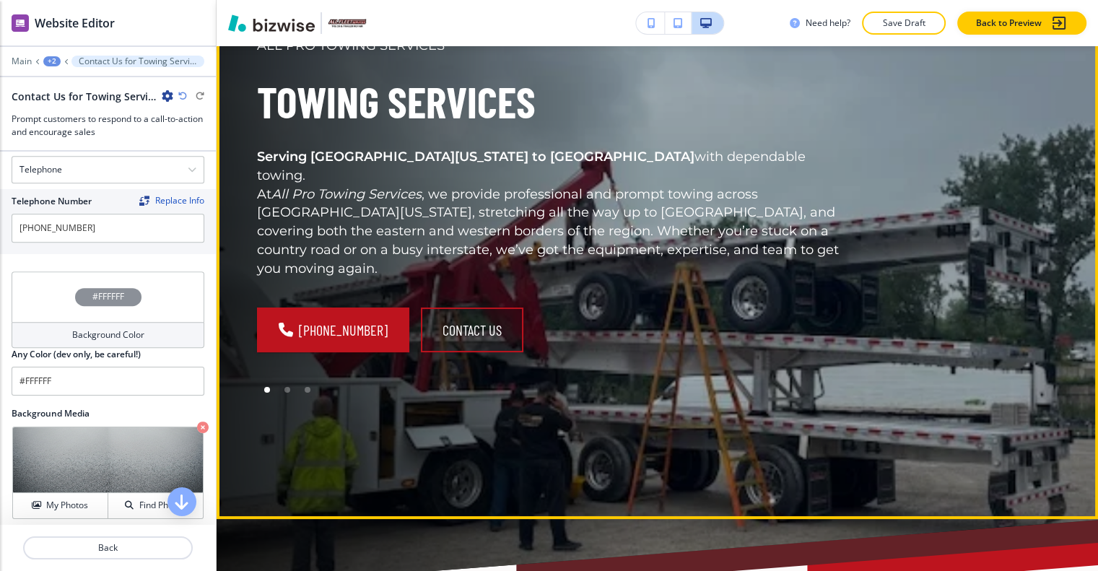
scroll to position [0, 0]
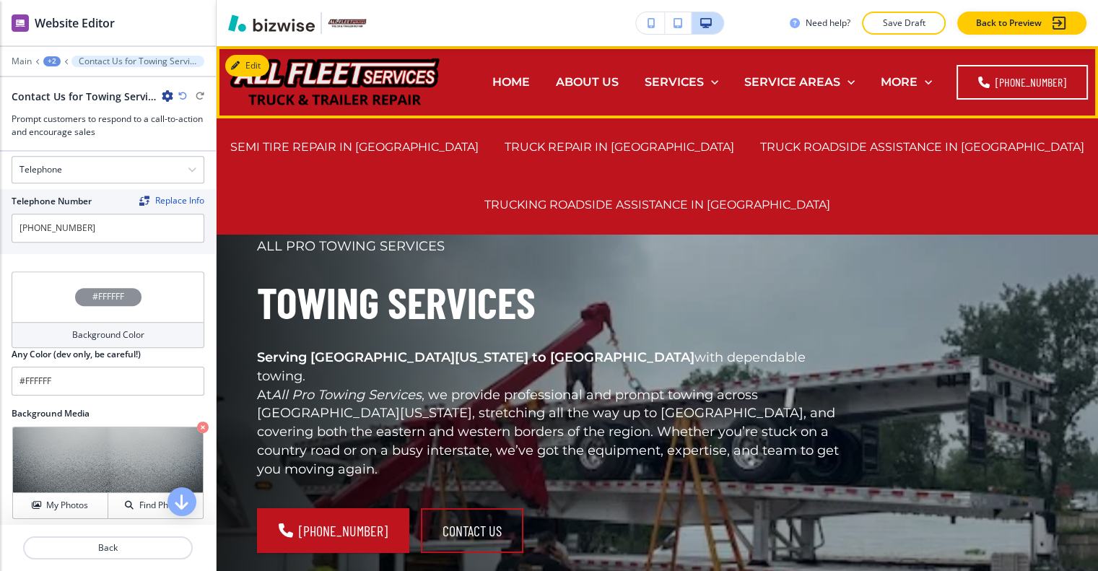
click at [782, 80] on p "SERVICE AREAS" at bounding box center [792, 82] width 96 height 17
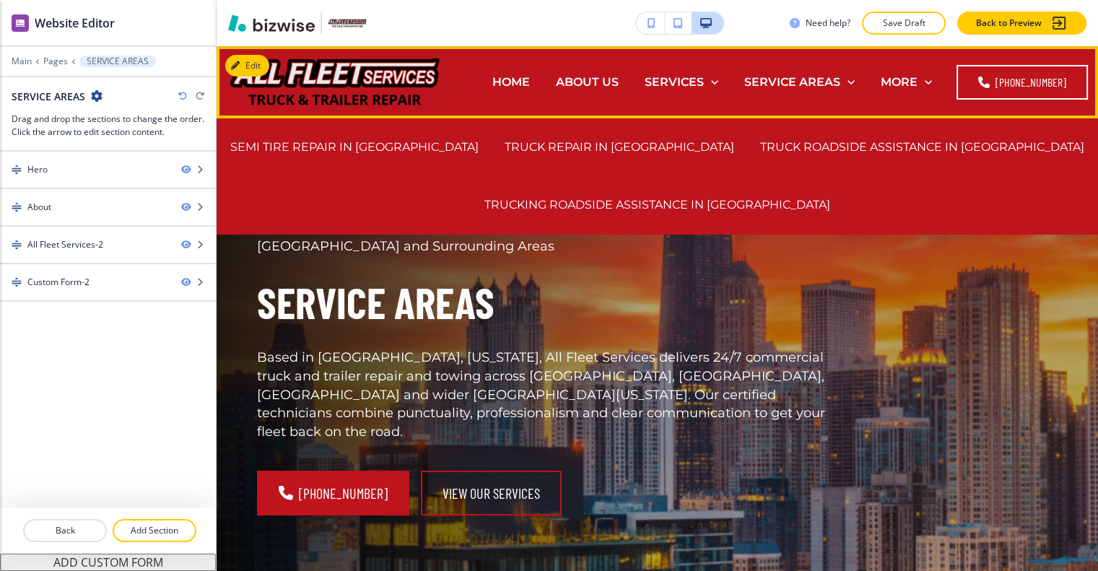
scroll to position [11, 0]
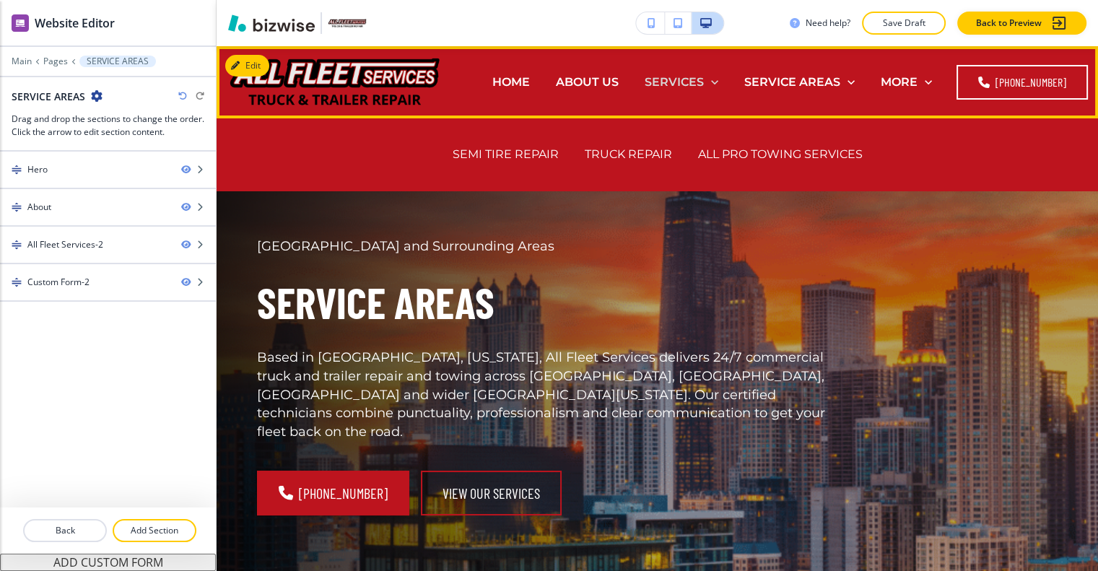
click at [683, 74] on p "SERVICES" at bounding box center [674, 82] width 59 height 17
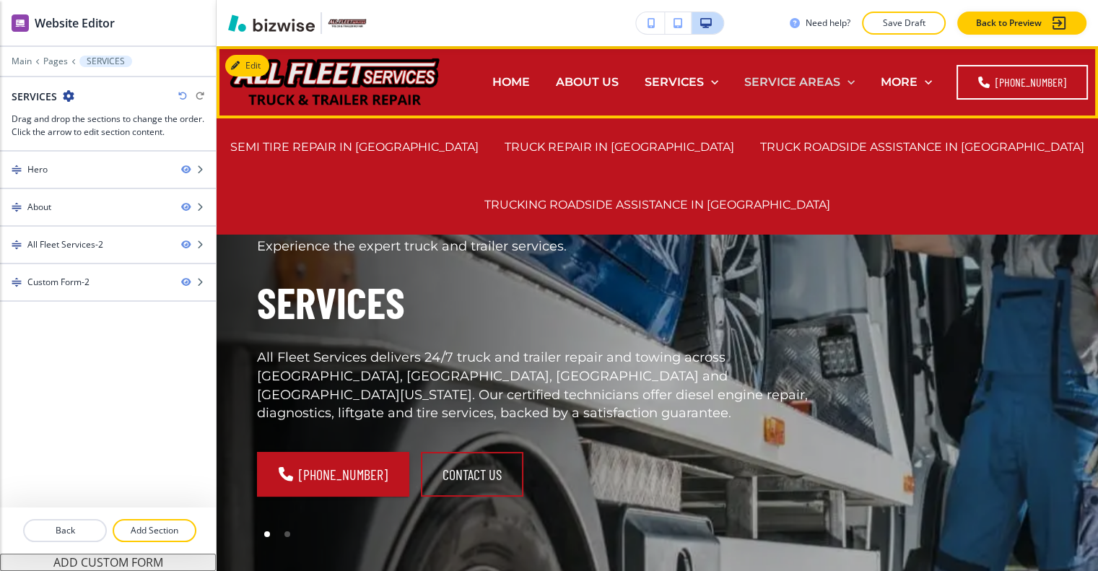
click at [788, 76] on p "SERVICE AREAS" at bounding box center [792, 82] width 96 height 17
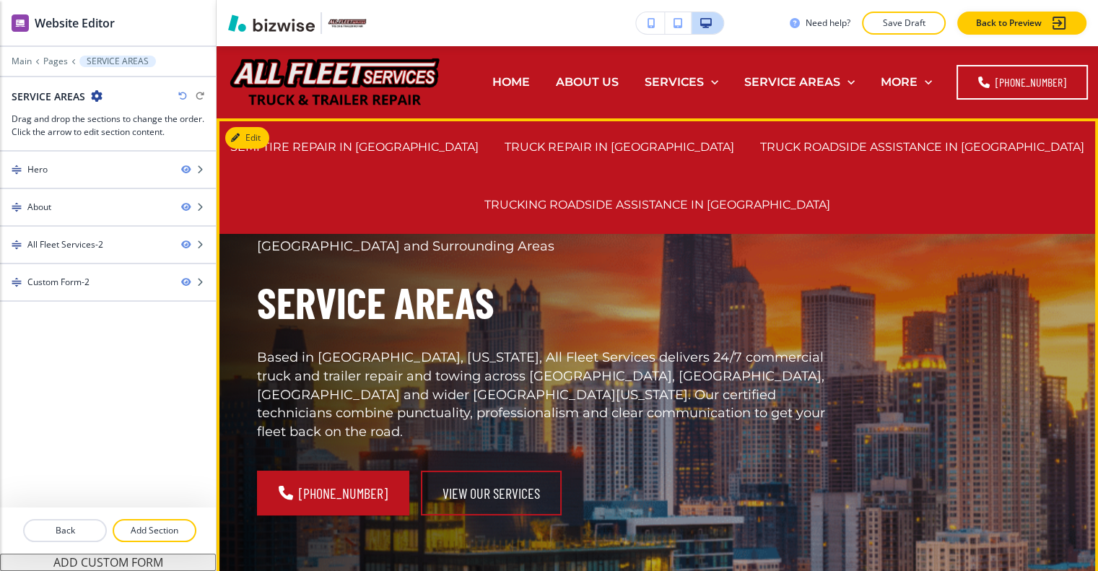
click at [638, 282] on h1 "Service Areas" at bounding box center [553, 303] width 592 height 58
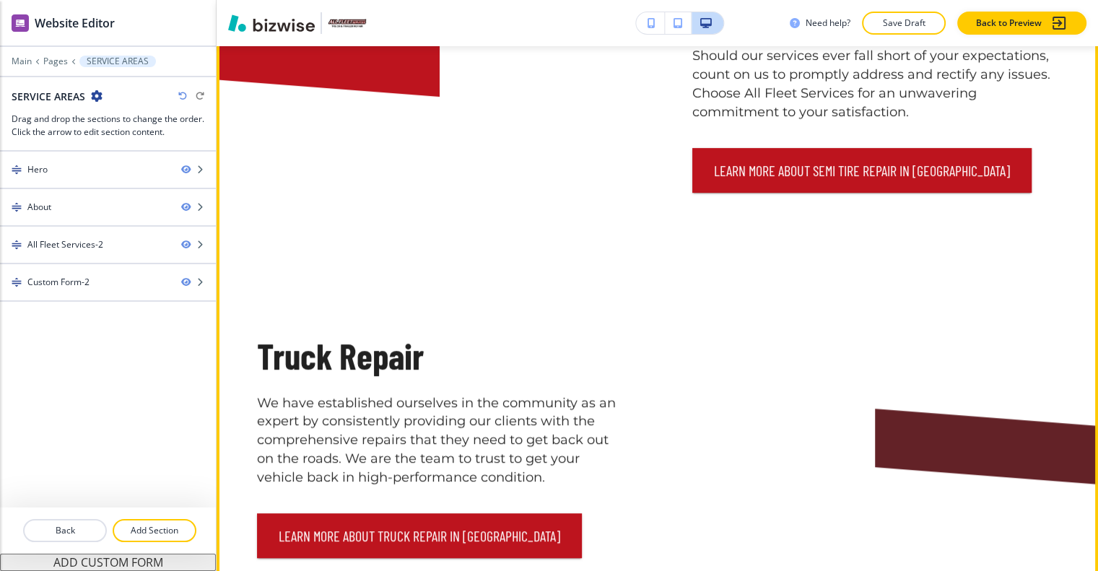
scroll to position [505, 0]
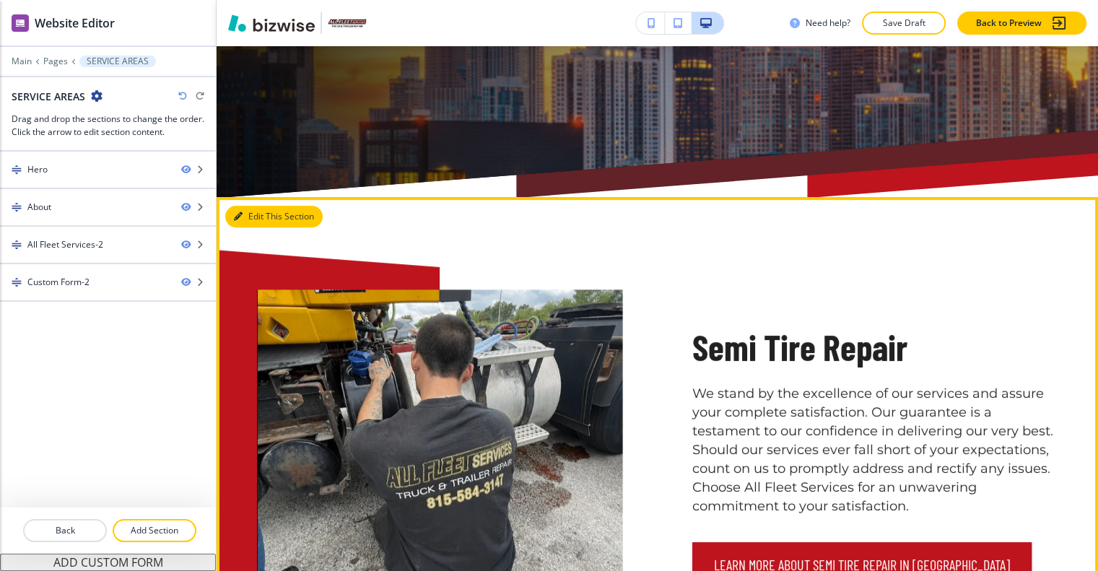
click at [244, 206] on button "Edit This Section" at bounding box center [273, 217] width 97 height 22
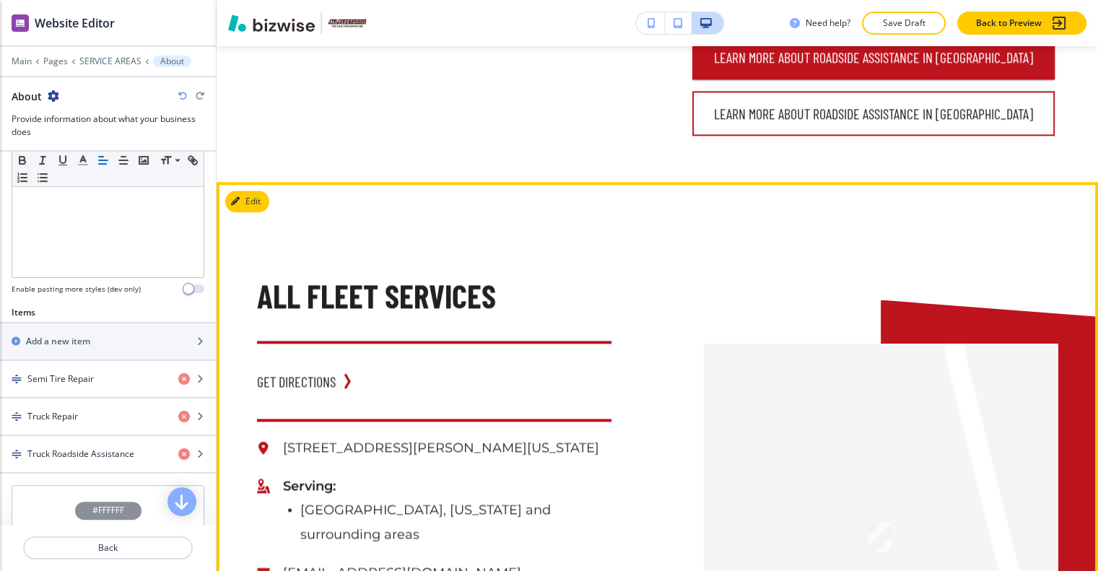
scroll to position [1719, 0]
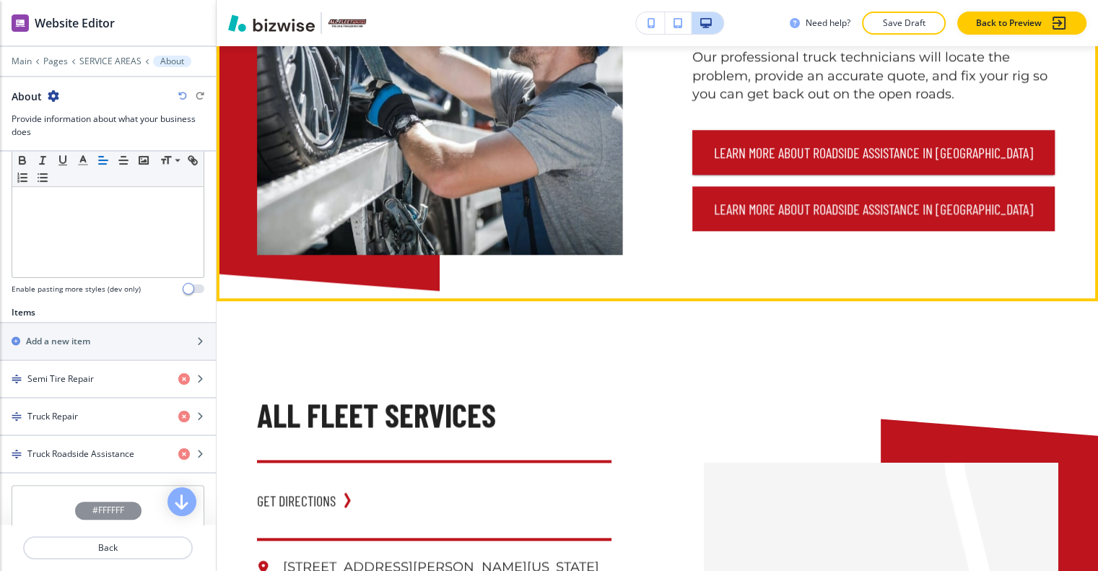
click at [794, 186] on button "Learn more about Roadside Assistance in Westchester" at bounding box center [873, 208] width 362 height 45
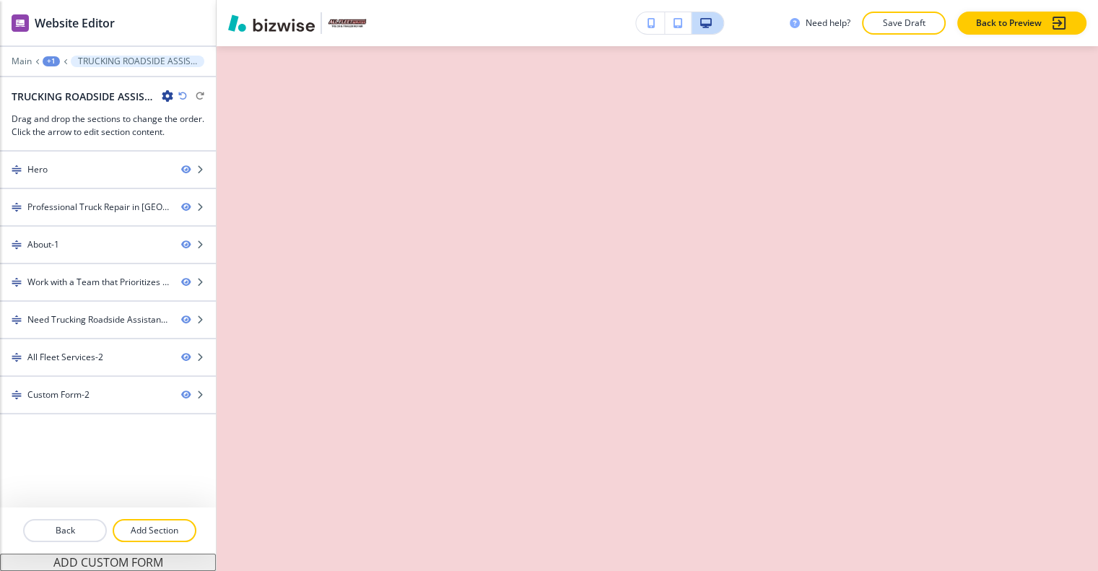
scroll to position [0, 0]
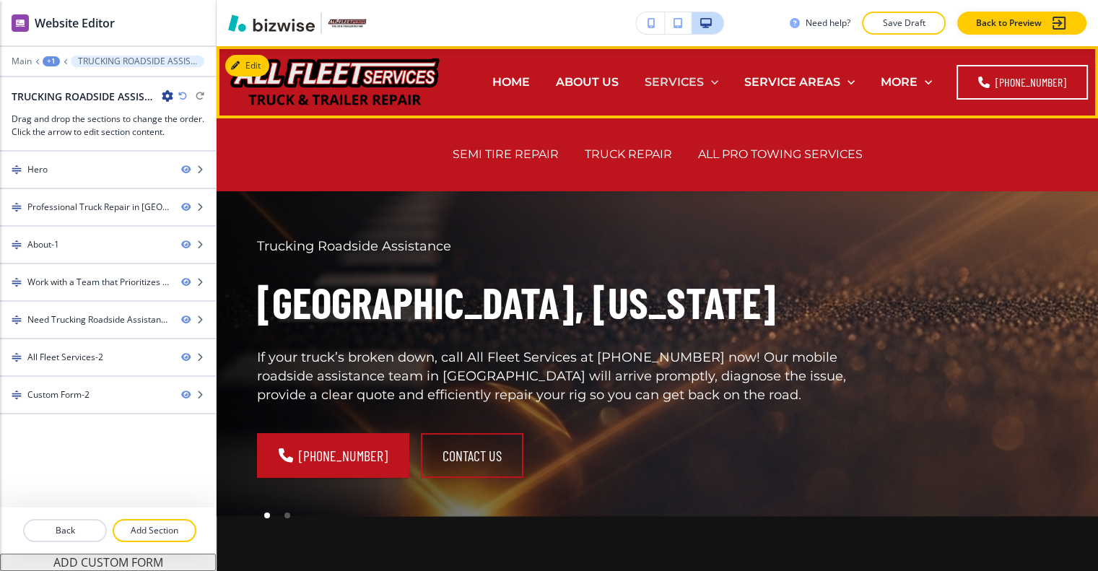
click at [698, 76] on p "SERVICES" at bounding box center [674, 82] width 59 height 17
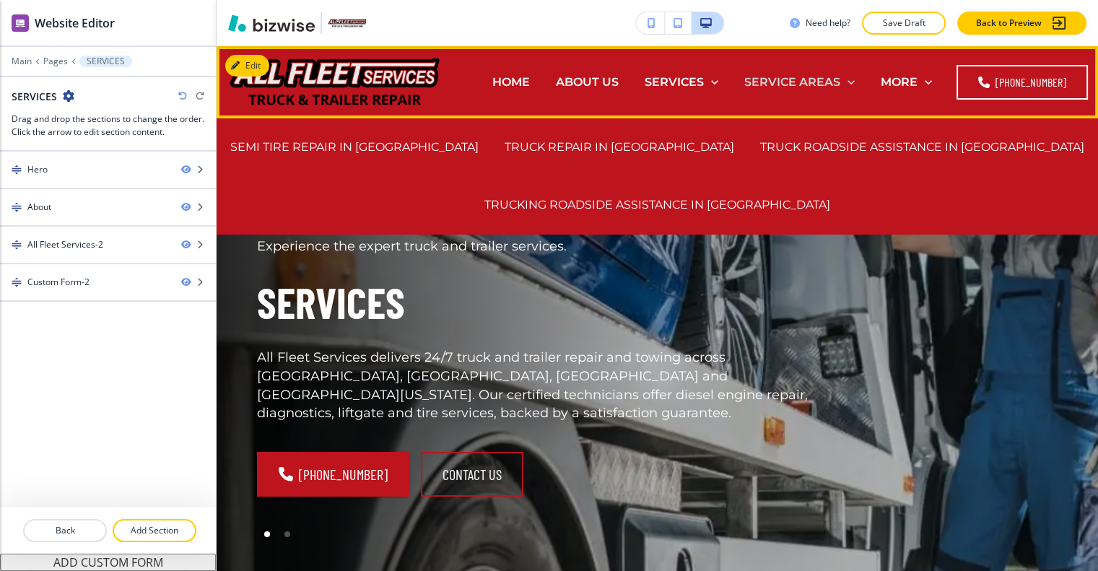
click at [816, 74] on p "SERVICE AREAS" at bounding box center [792, 82] width 96 height 17
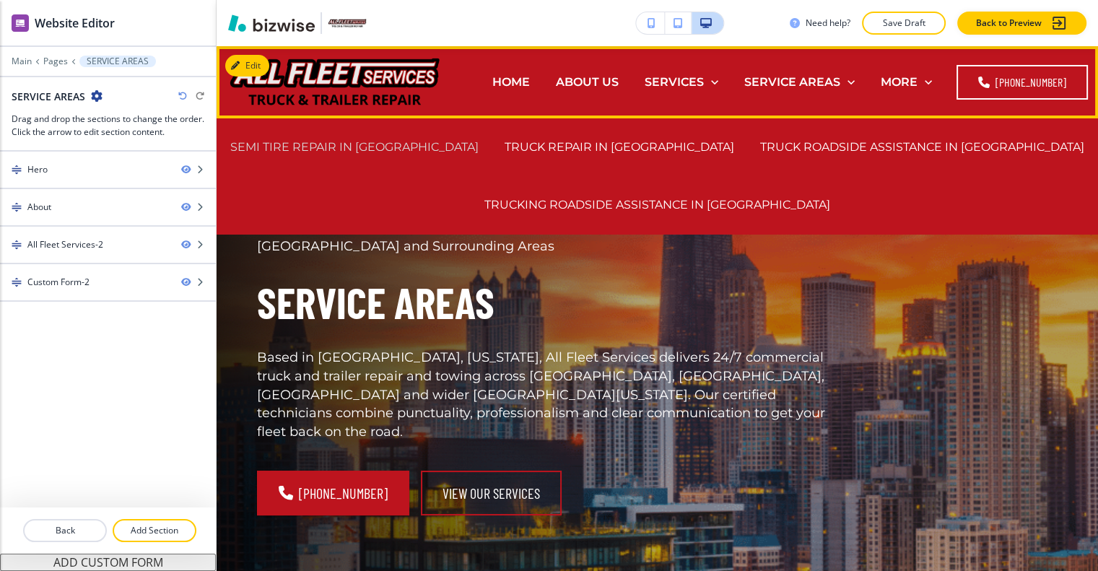
click at [413, 142] on p "SEMI TIRE REPAIR IN WESTCHESTER" at bounding box center [354, 147] width 248 height 17
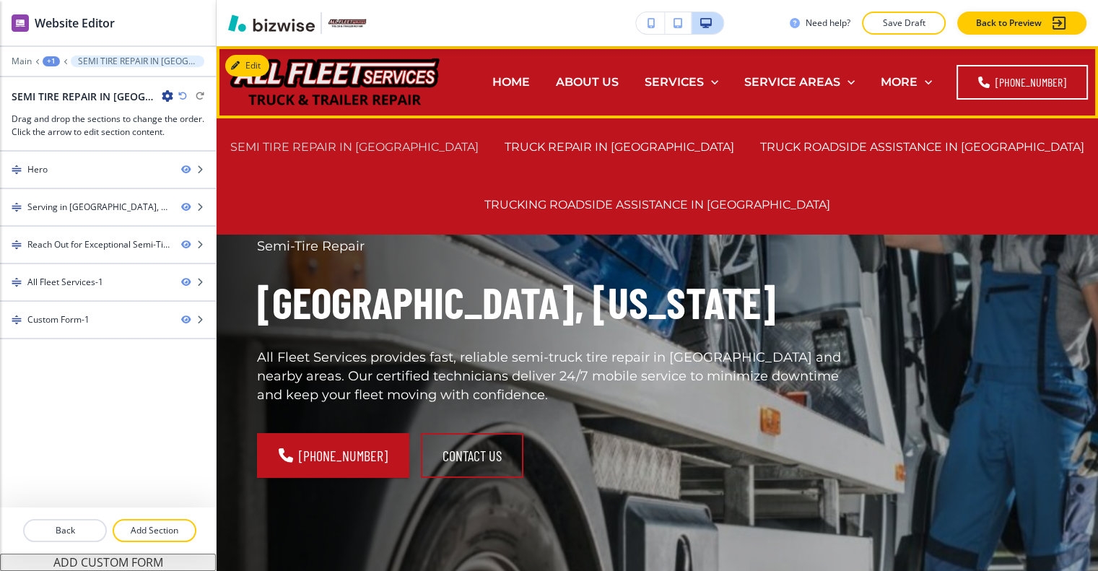
scroll to position [11, 0]
click at [442, 139] on p "SEMI TIRE REPAIR IN WESTCHESTER" at bounding box center [354, 147] width 248 height 17
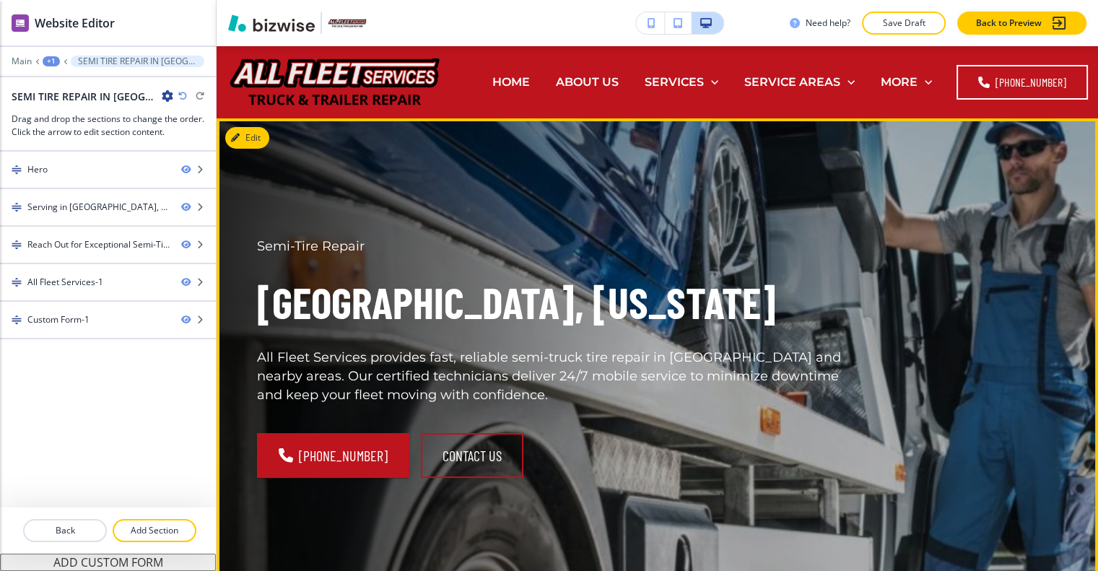
scroll to position [72, 0]
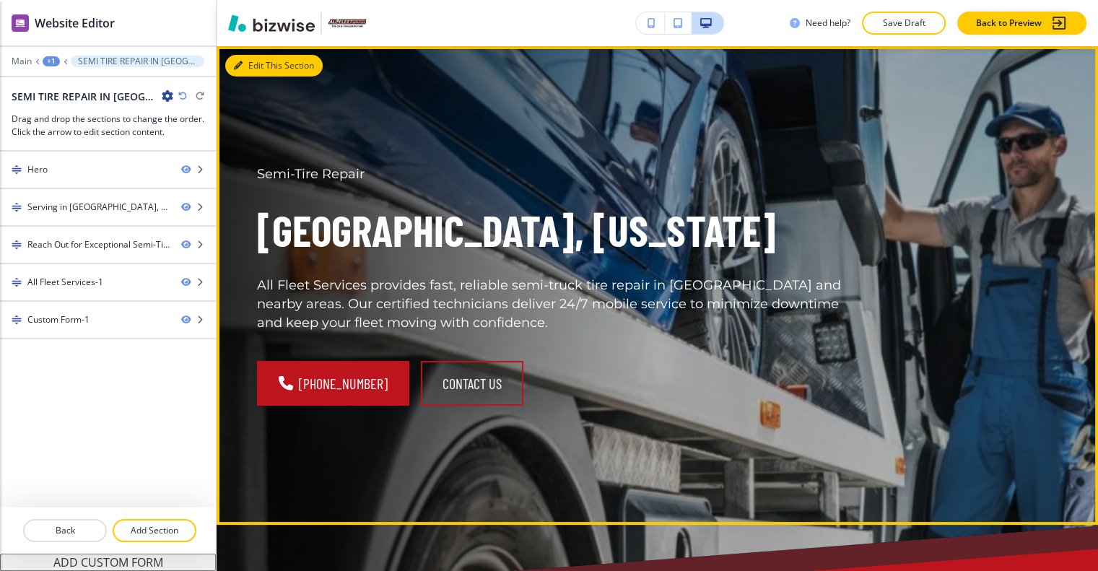
click at [254, 59] on button "Edit This Section" at bounding box center [273, 66] width 97 height 22
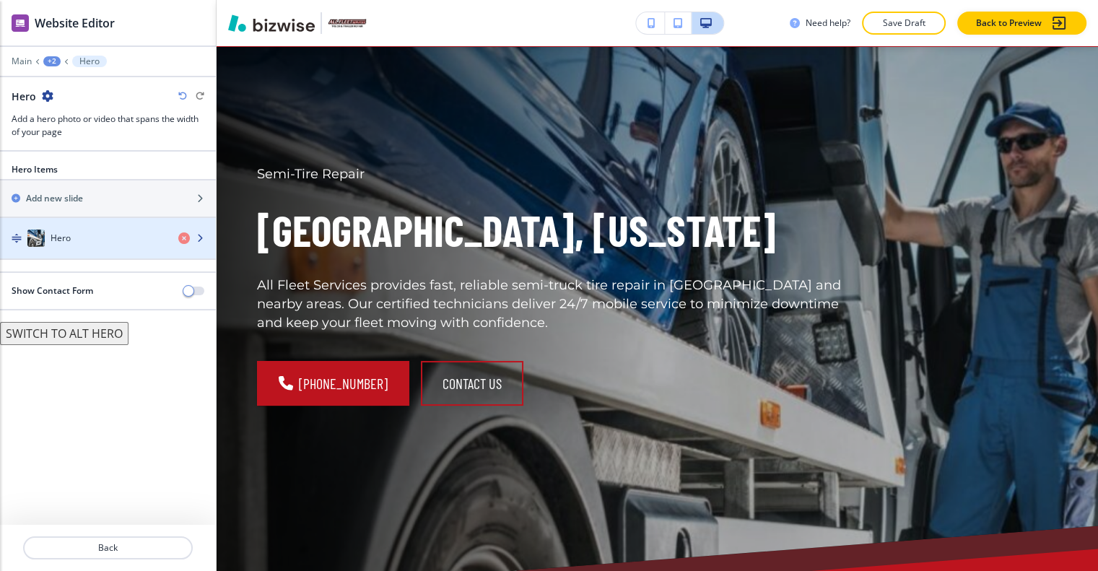
click at [74, 230] on div "Hero" at bounding box center [83, 238] width 167 height 17
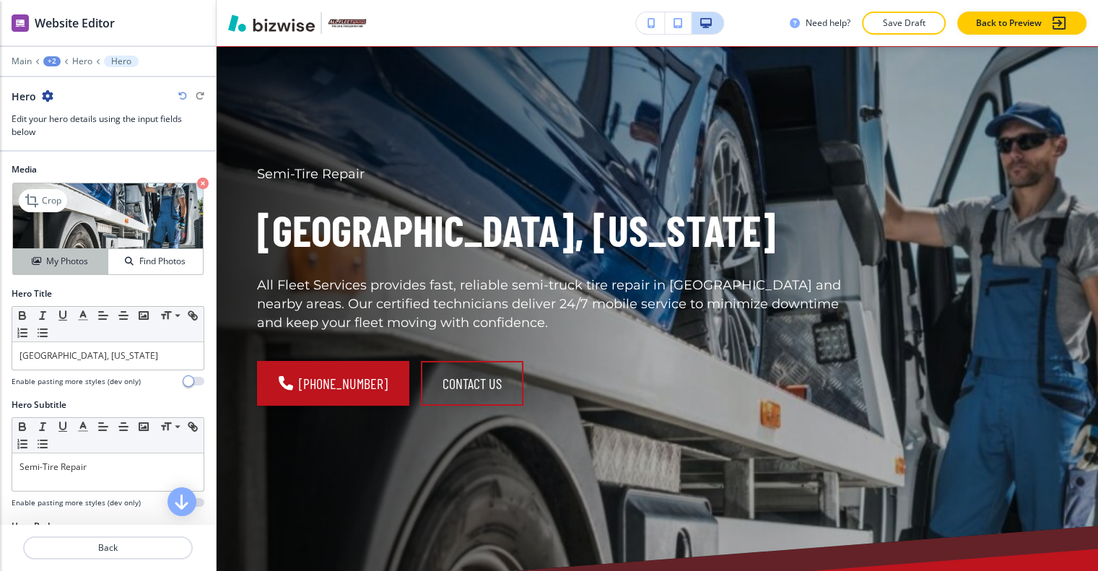
click at [74, 255] on h4 "My Photos" at bounding box center [67, 261] width 42 height 13
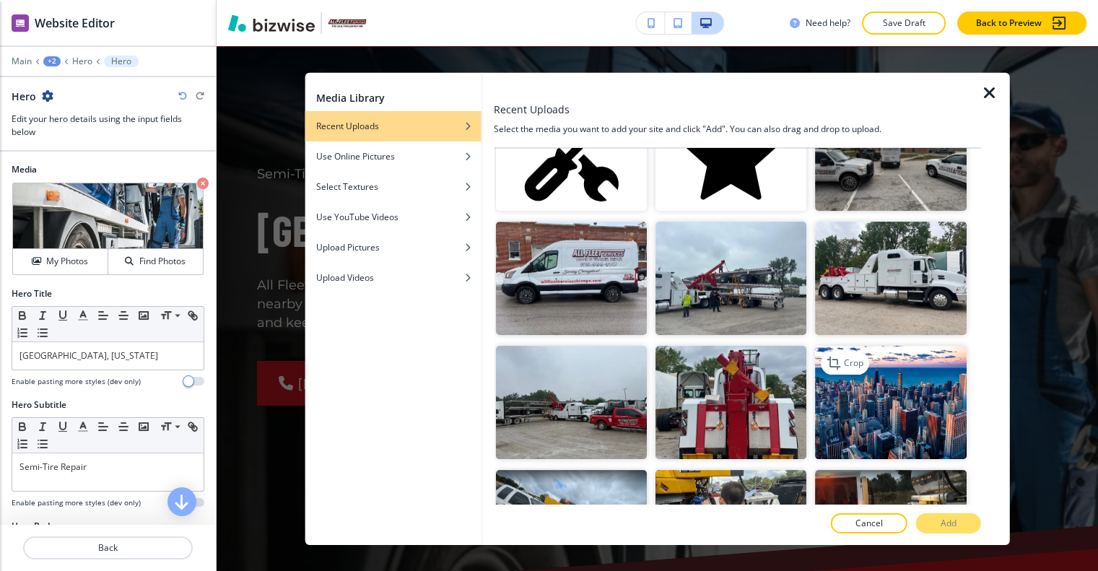
scroll to position [505, 0]
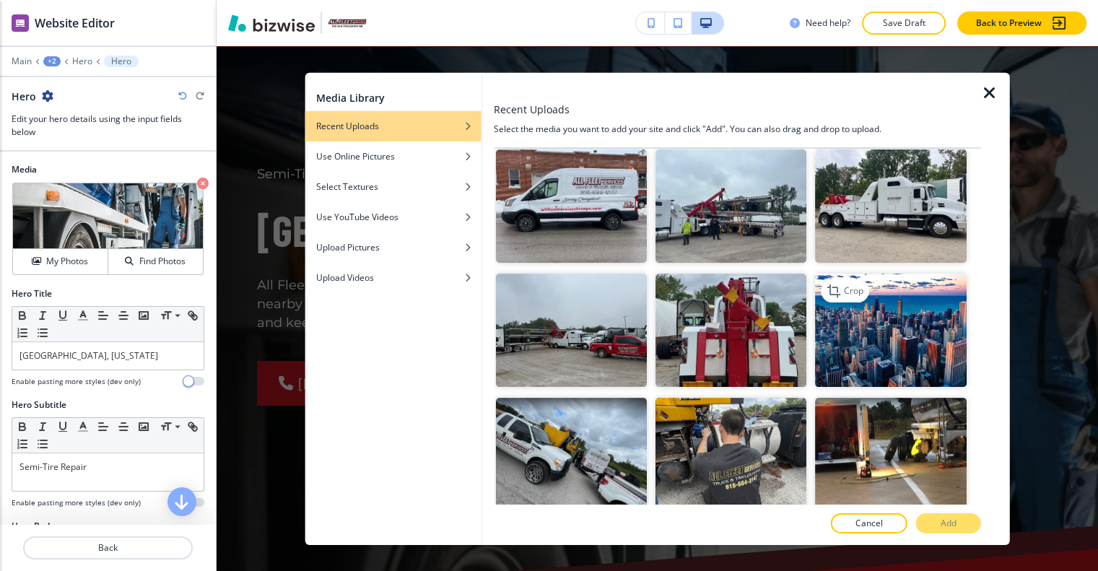
click at [907, 342] on img "button" at bounding box center [890, 330] width 151 height 113
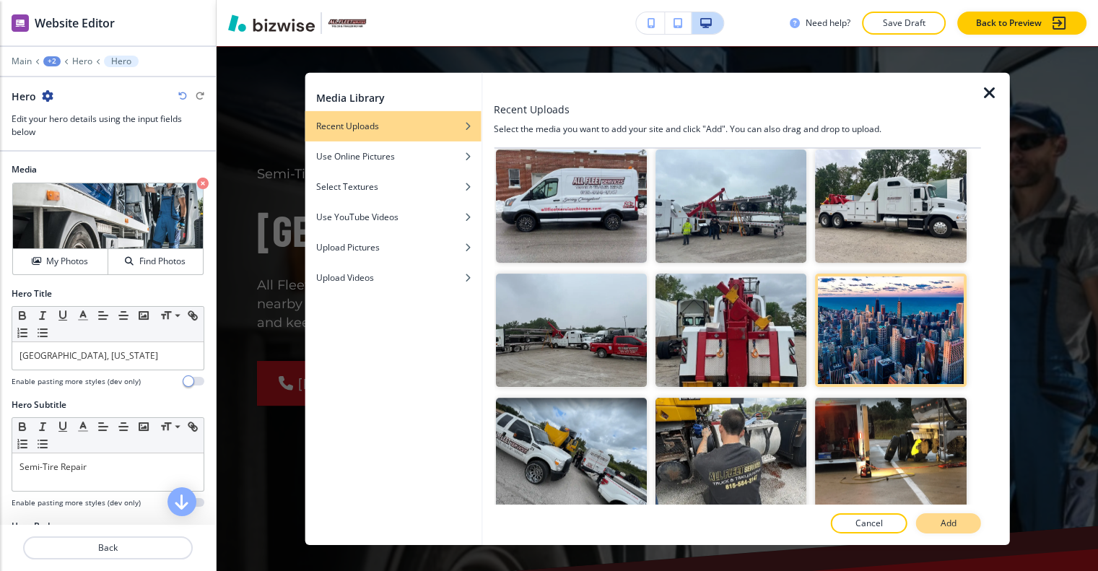
click at [946, 519] on p "Add" at bounding box center [949, 523] width 16 height 13
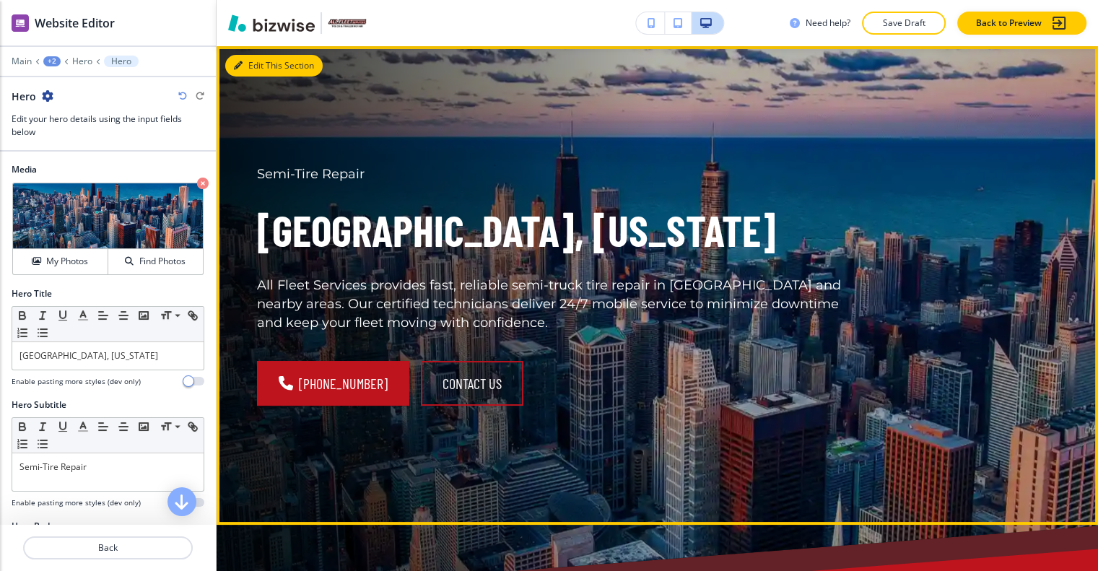
click at [264, 55] on button "Edit This Section" at bounding box center [273, 66] width 97 height 22
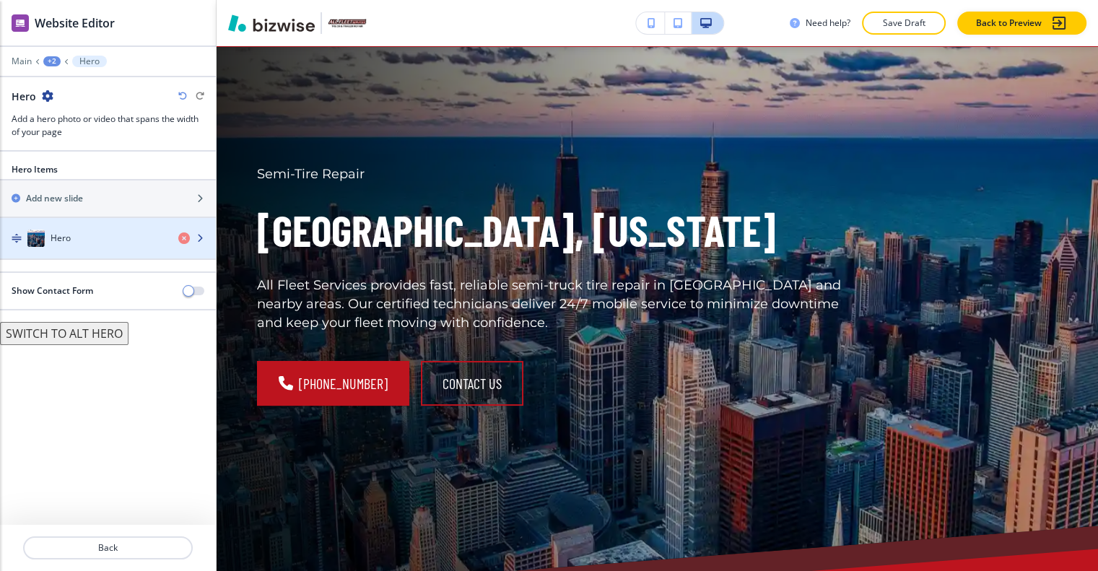
click at [97, 230] on div "Hero" at bounding box center [83, 238] width 167 height 17
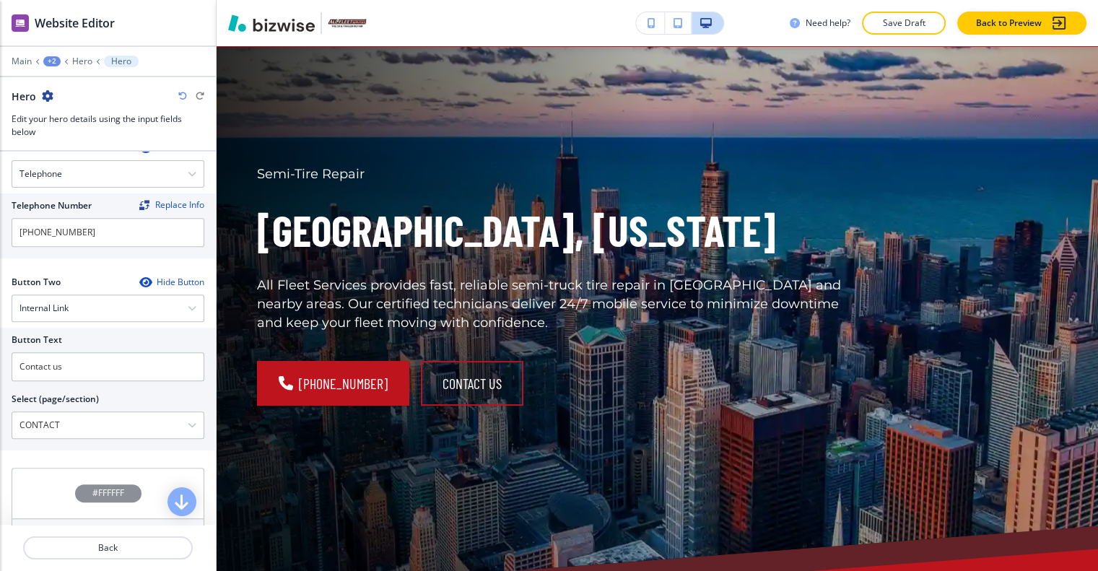
scroll to position [724, 0]
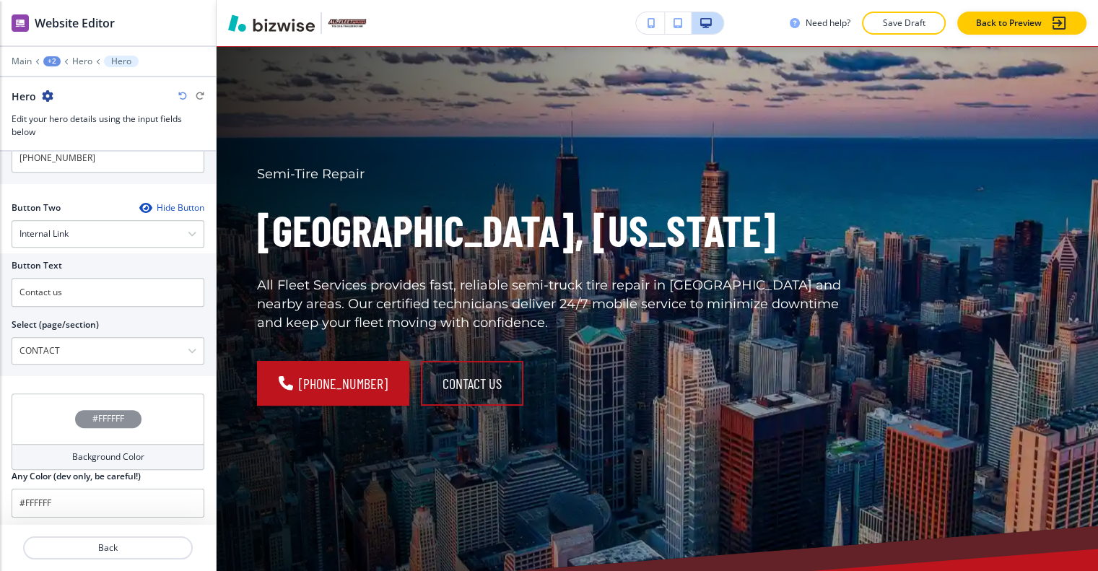
drag, startPoint x: 111, startPoint y: 539, endPoint x: 241, endPoint y: 463, distance: 150.4
click at [113, 541] on p "Back" at bounding box center [108, 547] width 167 height 13
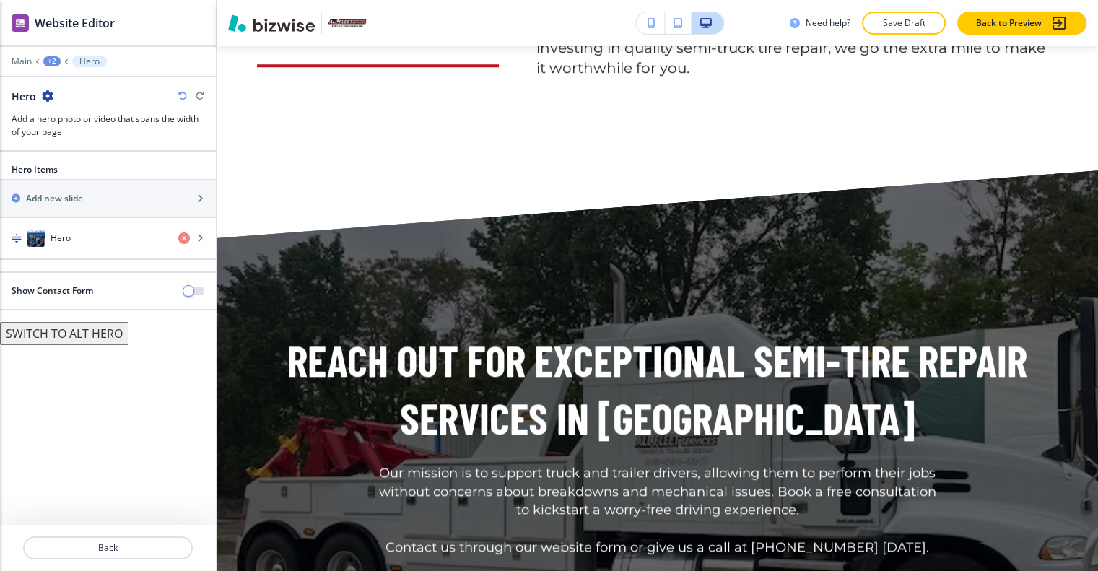
scroll to position [1444, 0]
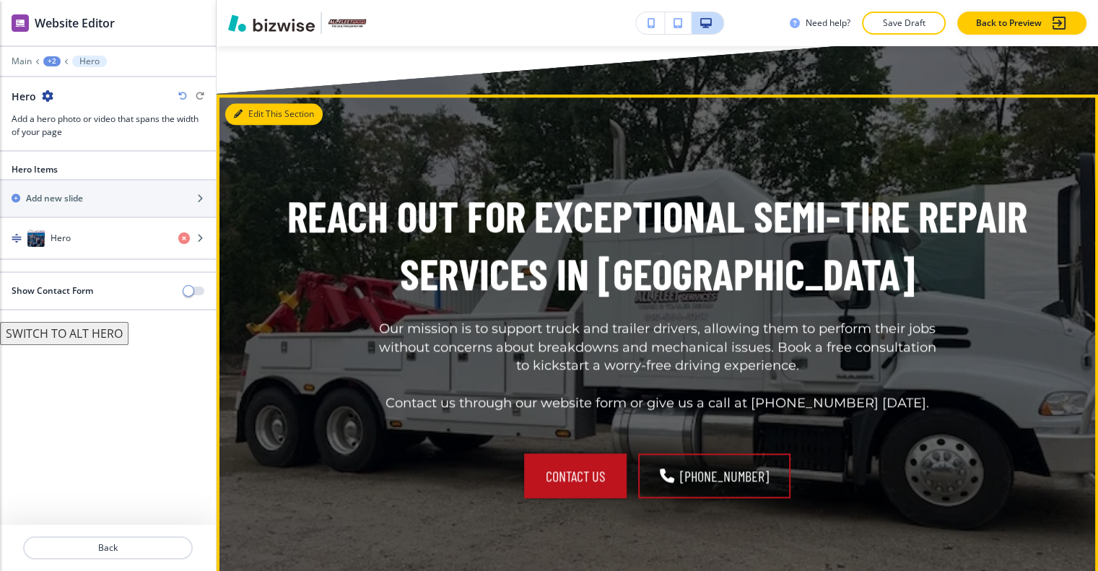
click at [253, 103] on button "Edit This Section" at bounding box center [273, 114] width 97 height 22
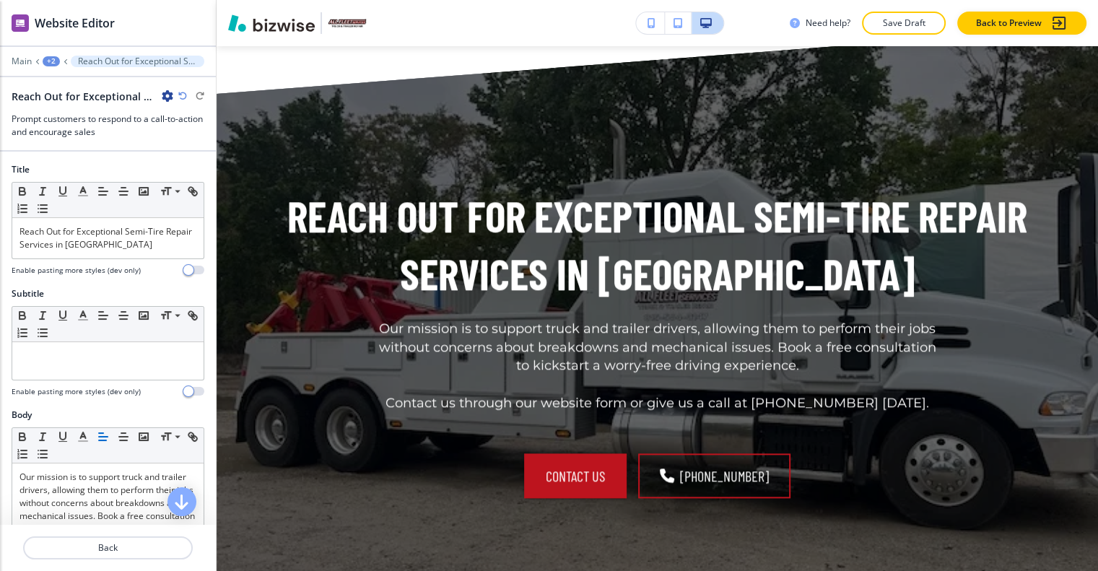
scroll to position [1448, 0]
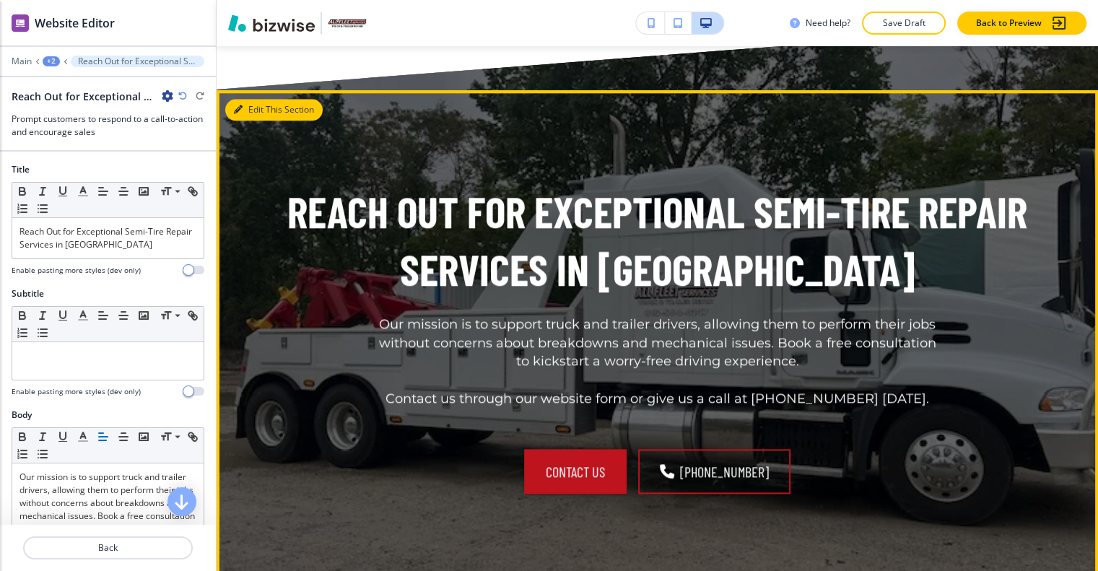
click at [251, 99] on button "Edit This Section" at bounding box center [273, 110] width 97 height 22
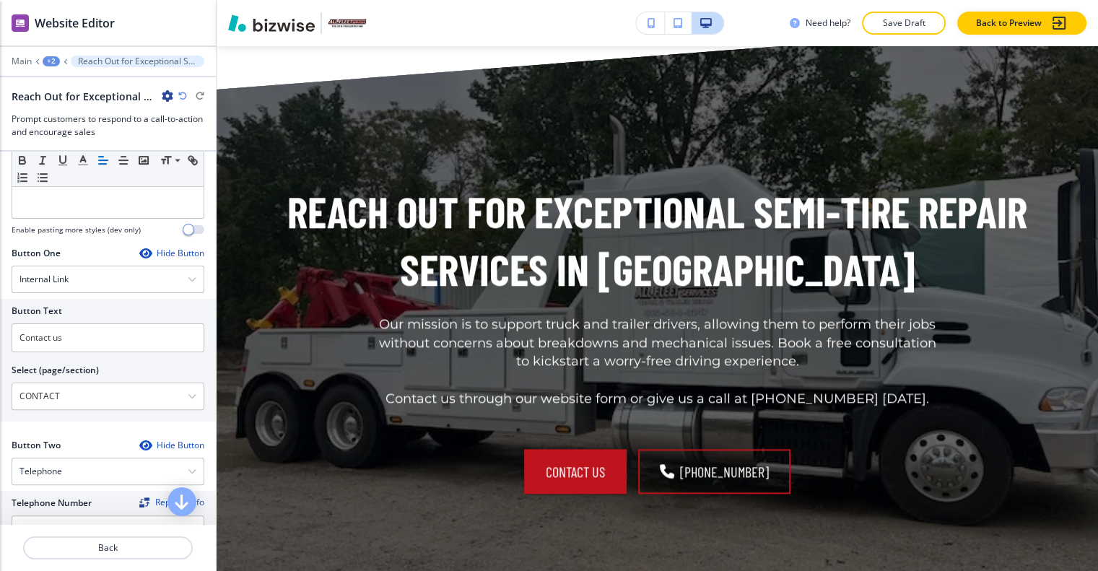
scroll to position [782, 0]
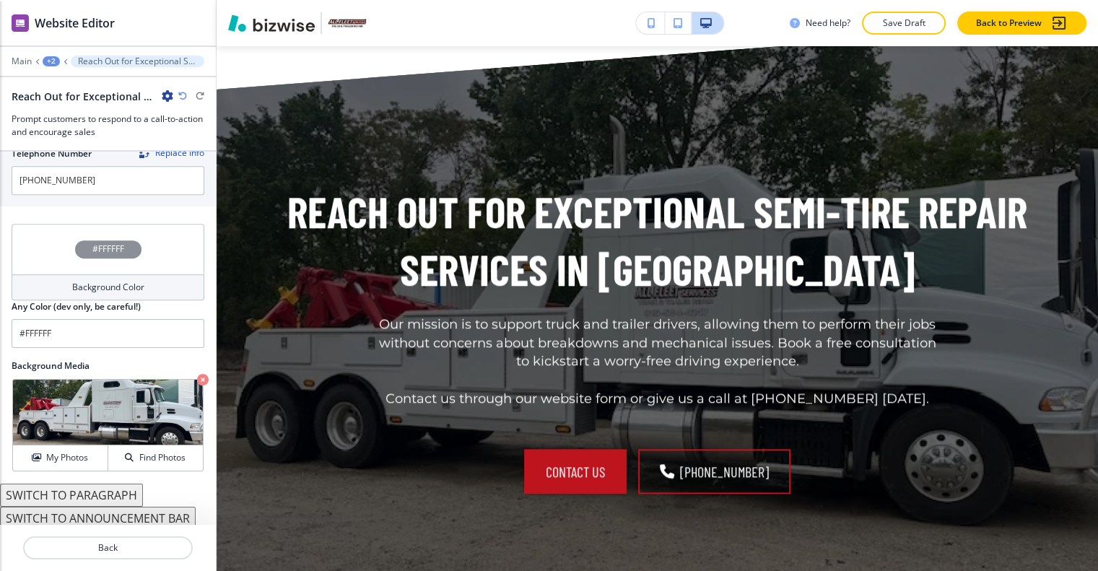
click at [51, 240] on div "#FFFFFF" at bounding box center [108, 249] width 193 height 51
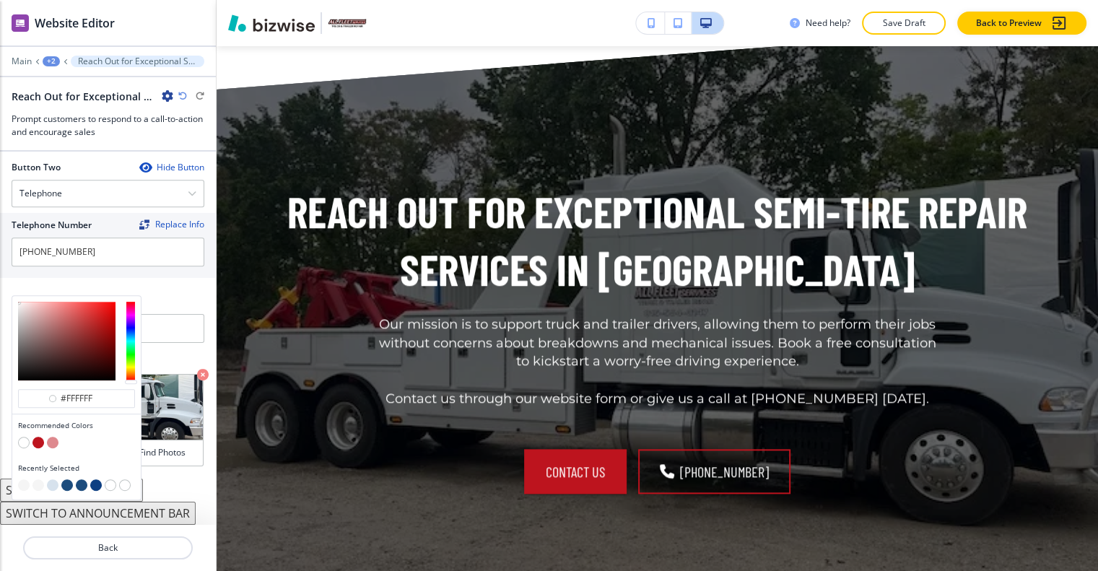
scroll to position [707, 0]
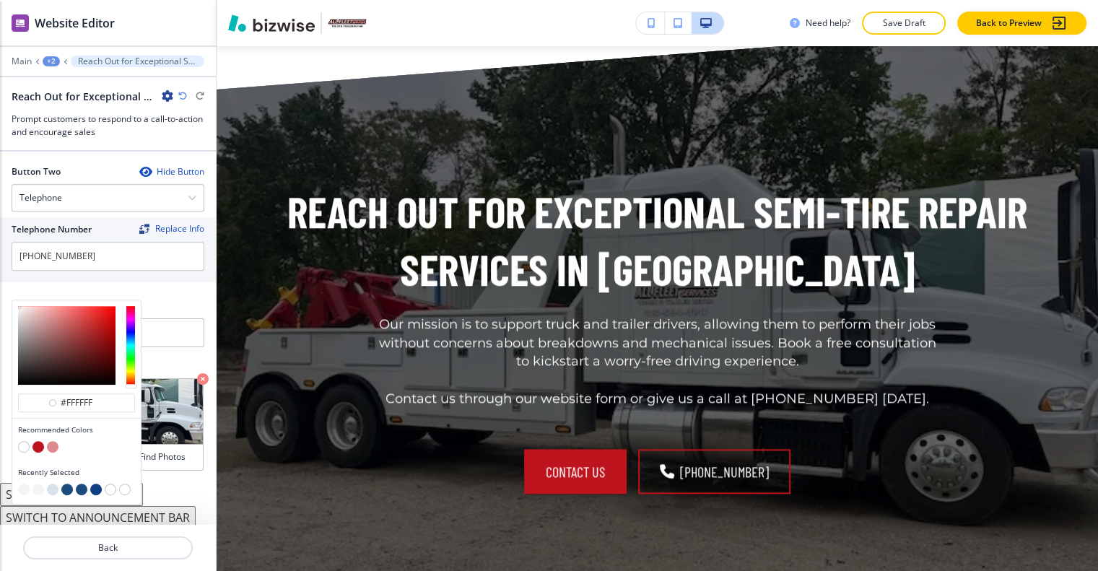
click at [66, 484] on button "button" at bounding box center [67, 490] width 12 height 12
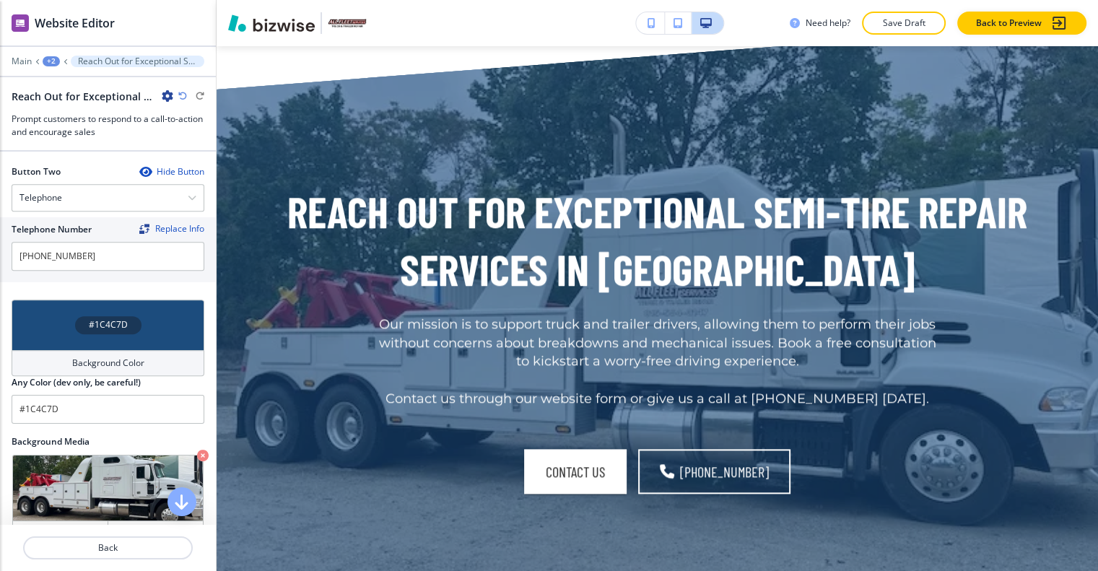
click at [72, 302] on div "#1C4C7D" at bounding box center [108, 325] width 193 height 51
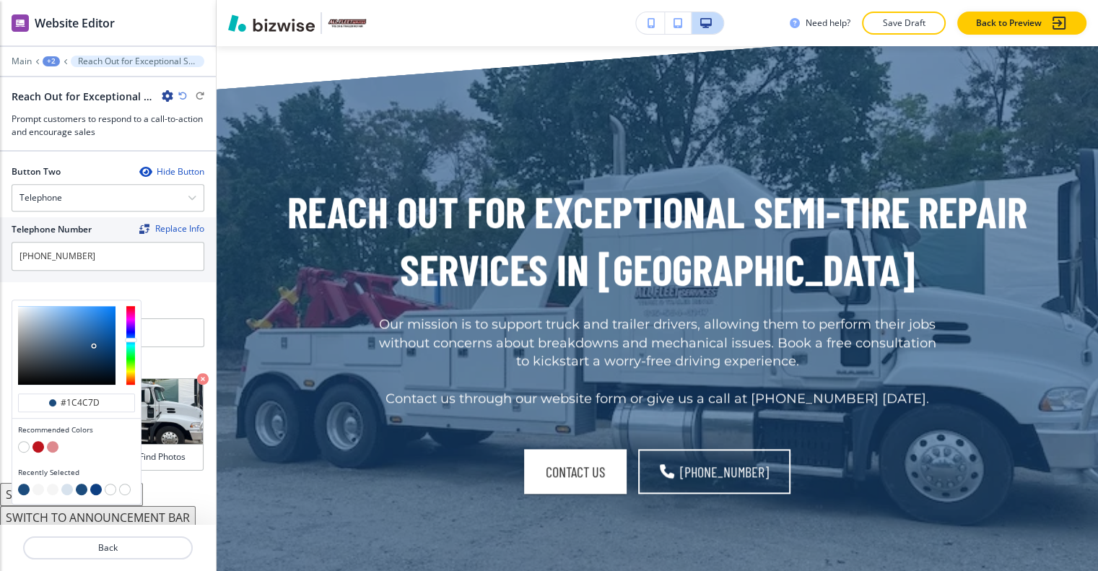
click at [95, 484] on button "button" at bounding box center [96, 490] width 12 height 12
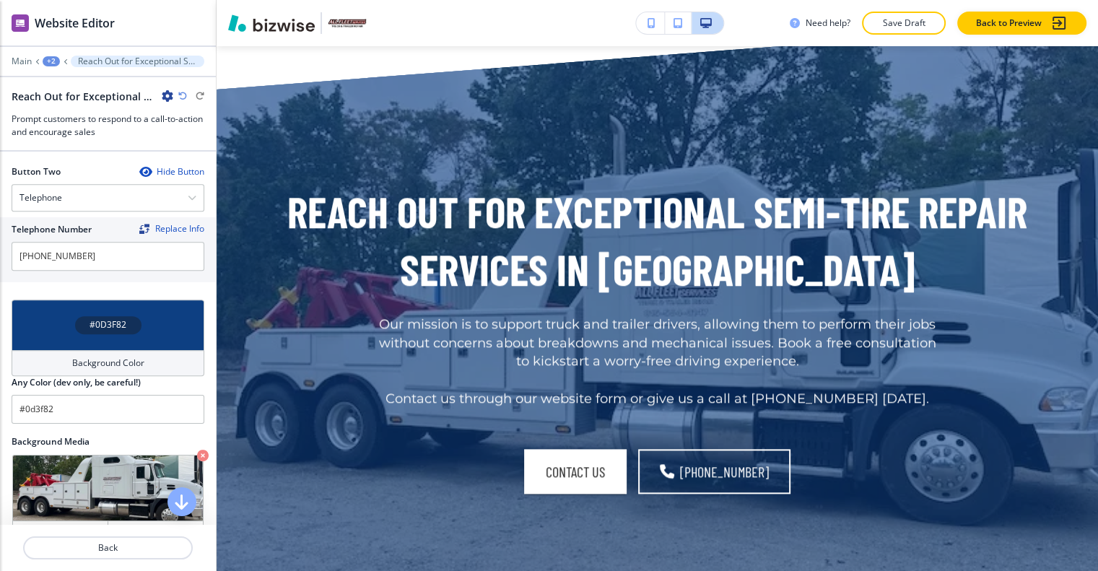
click at [58, 314] on div "#0D3F82" at bounding box center [108, 325] width 193 height 51
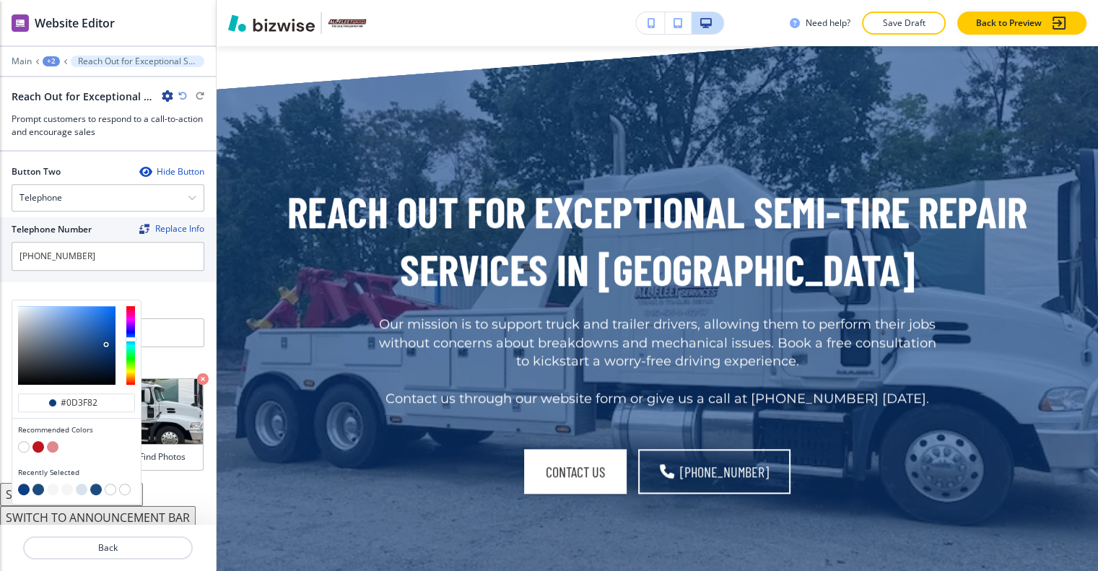
click at [38, 484] on button "button" at bounding box center [38, 490] width 12 height 12
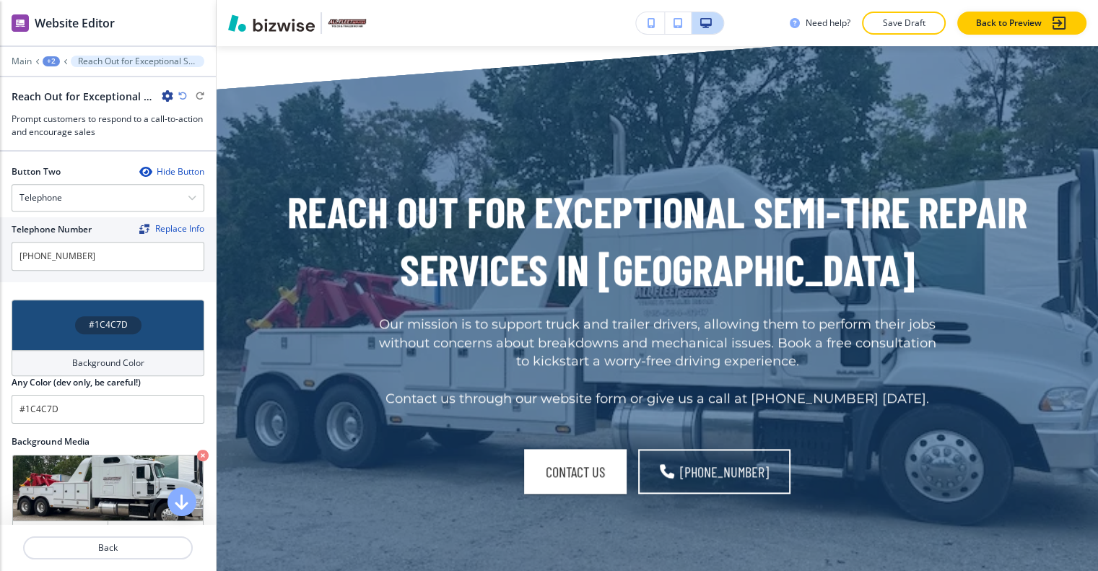
click at [65, 312] on div "#1C4C7D" at bounding box center [108, 325] width 193 height 51
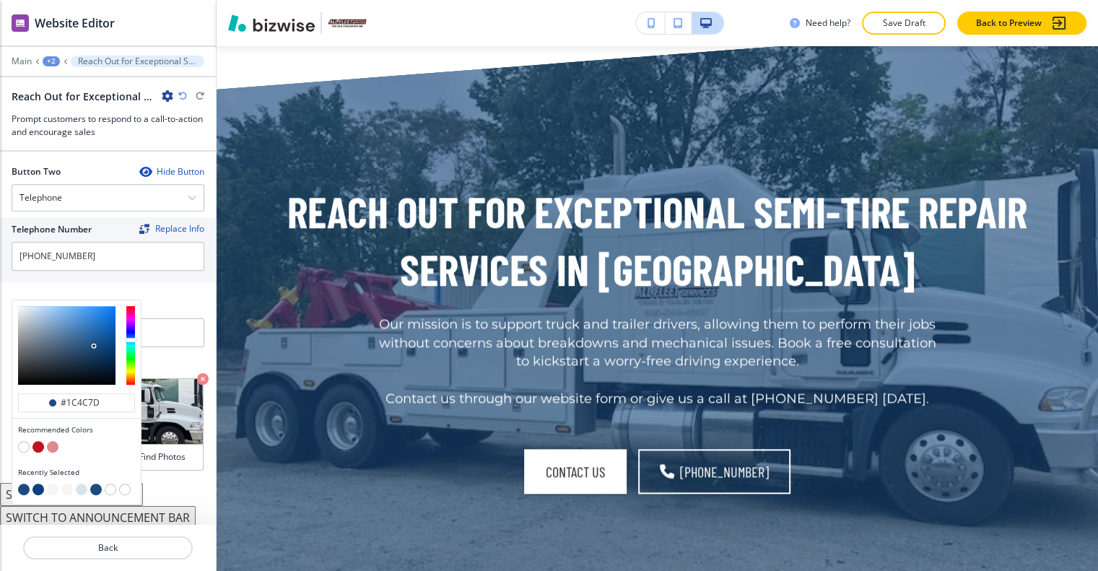
click at [93, 484] on button "button" at bounding box center [96, 490] width 12 height 12
type input "#1c4c7d"
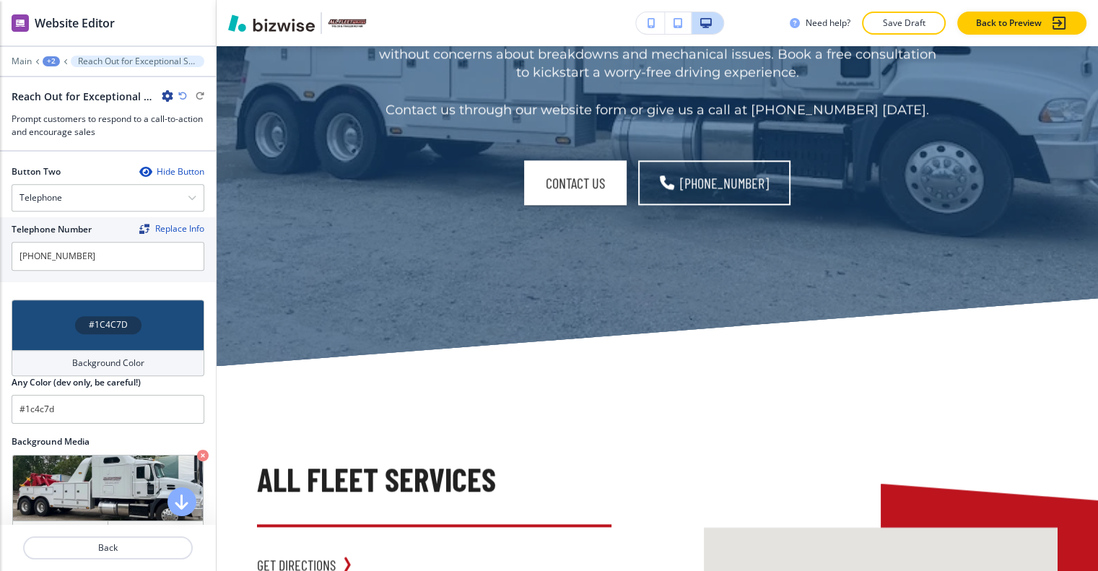
scroll to position [1809, 0]
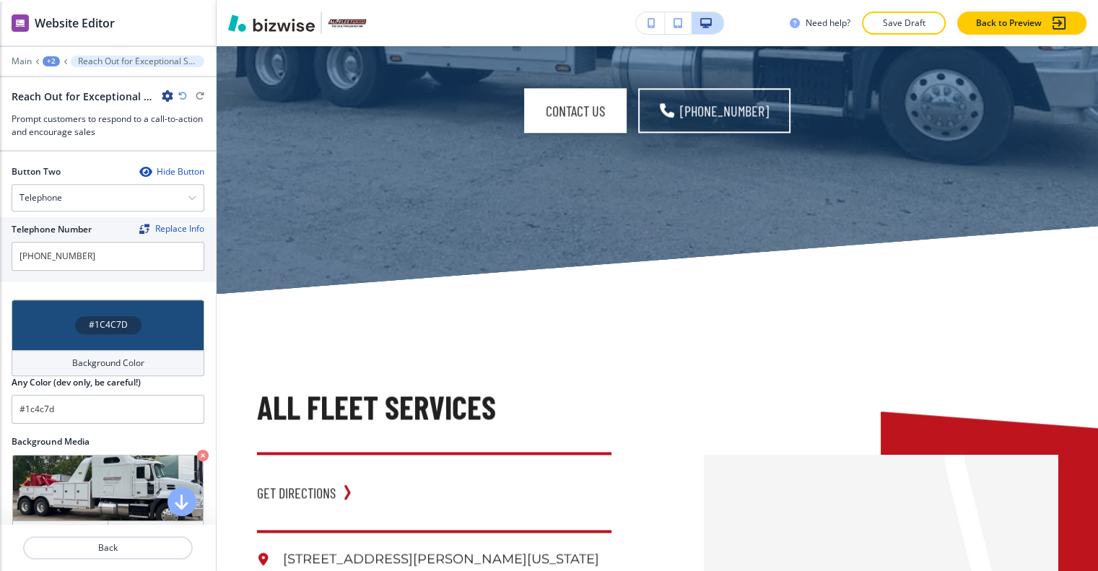
click at [51, 305] on div "#1C4C7D" at bounding box center [108, 325] width 193 height 51
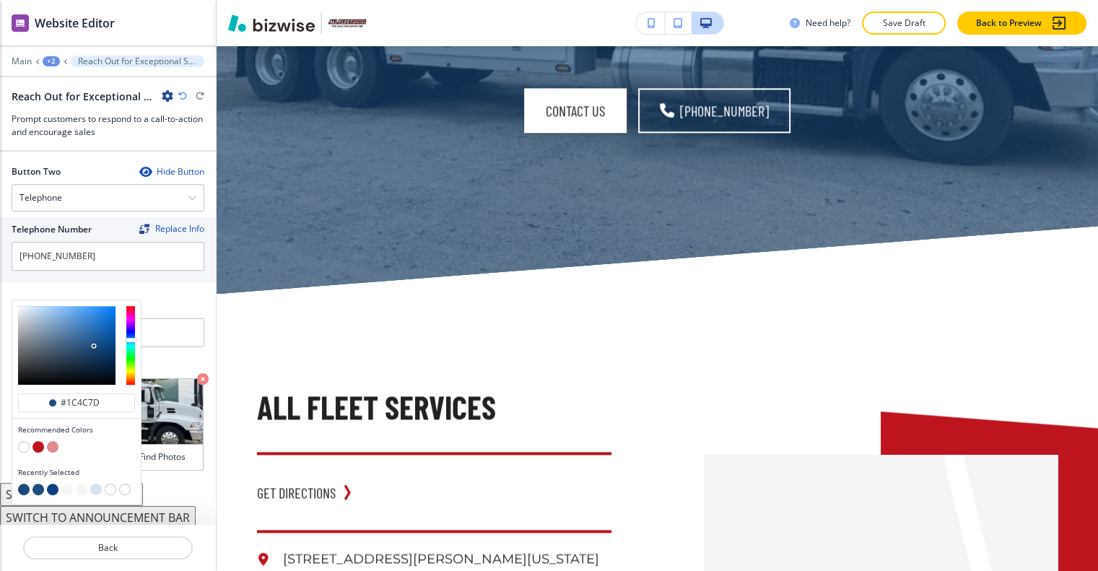
type input "#1f4163"
click at [84, 339] on div at bounding box center [66, 345] width 97 height 79
type input "#1f4163"
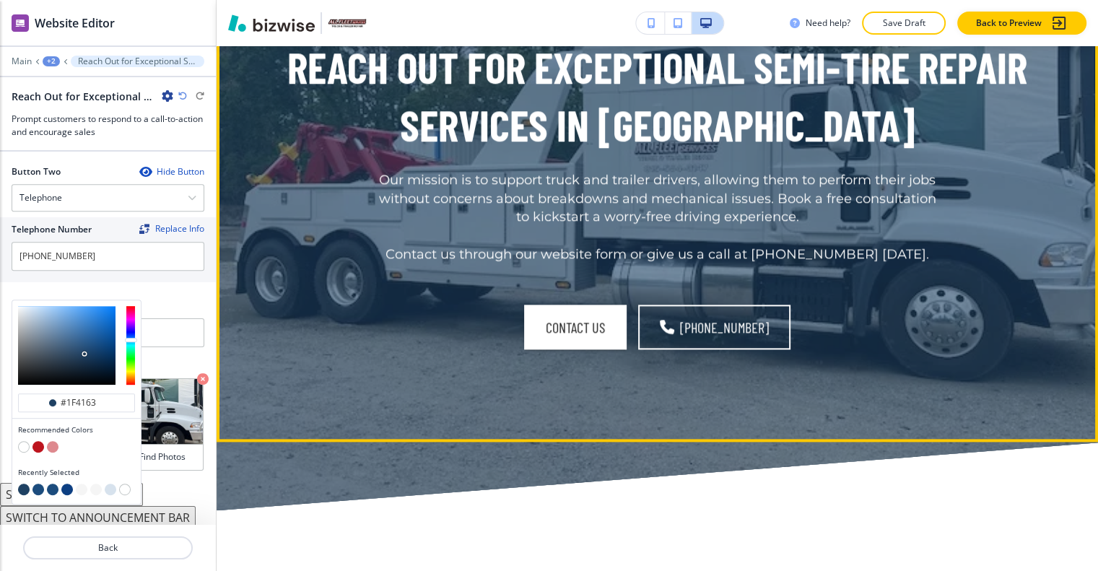
scroll to position [1520, 0]
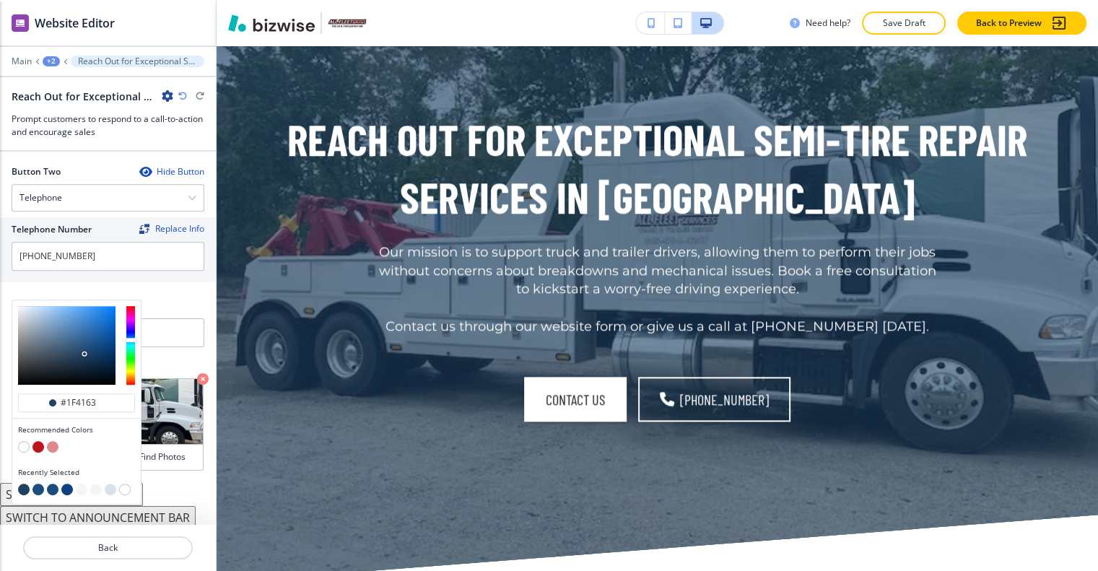
type input "#0a1e32"
click at [95, 354] on div at bounding box center [66, 345] width 97 height 79
type input "#0a1e32"
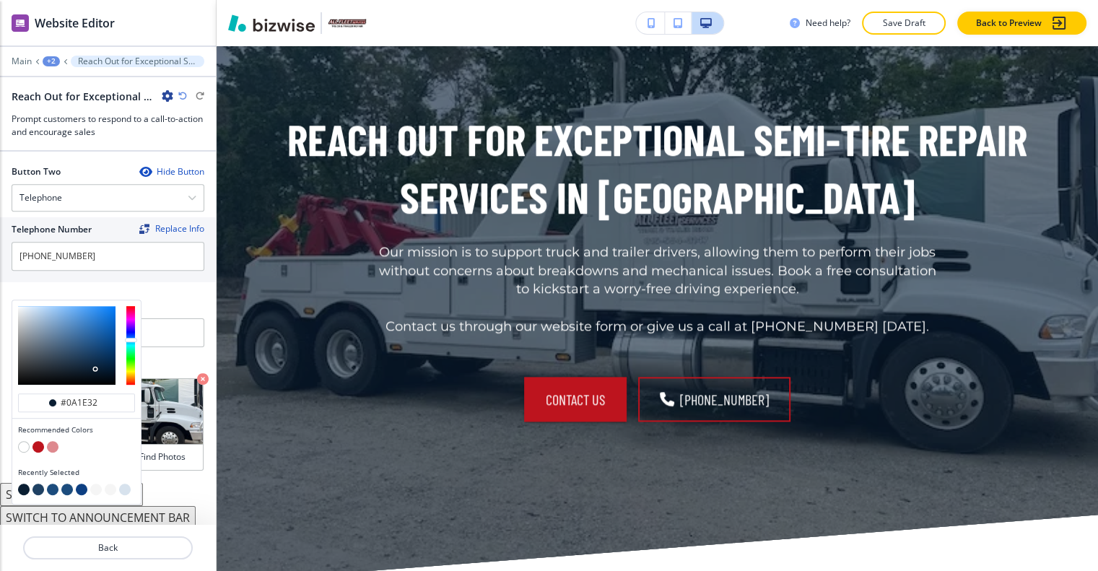
type input "#5078a0"
click at [66, 320] on div at bounding box center [66, 345] width 97 height 79
type input "#5078a0"
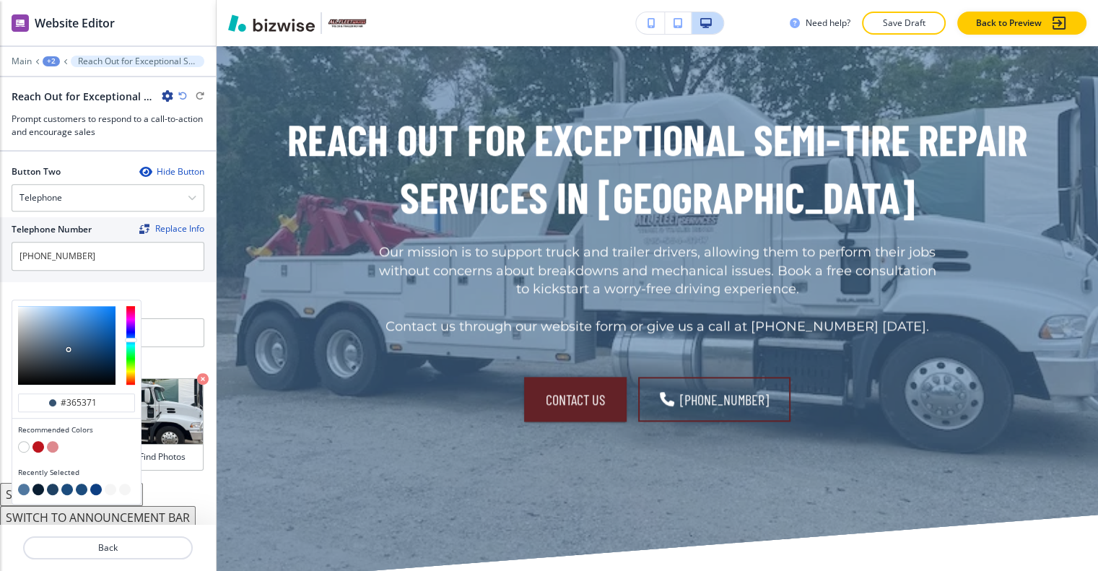
type input "#35526f"
click at [69, 336] on div at bounding box center [66, 345] width 97 height 79
type input "#35526f"
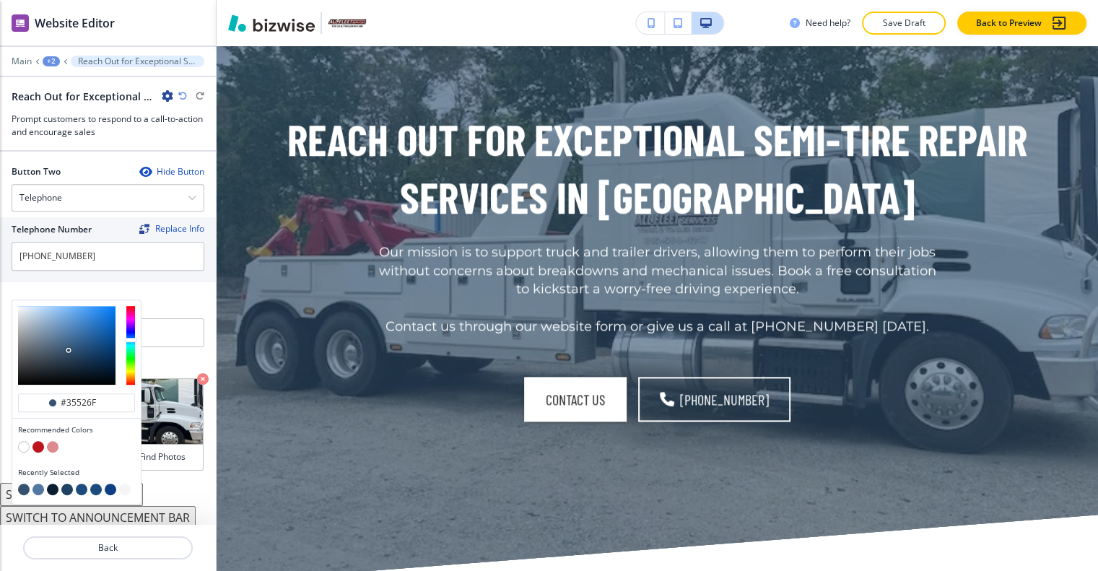
type input "#284563"
click at [77, 339] on div at bounding box center [66, 345] width 97 height 79
type input "#284563"
type input "#0a3057"
click at [104, 343] on div at bounding box center [66, 345] width 97 height 79
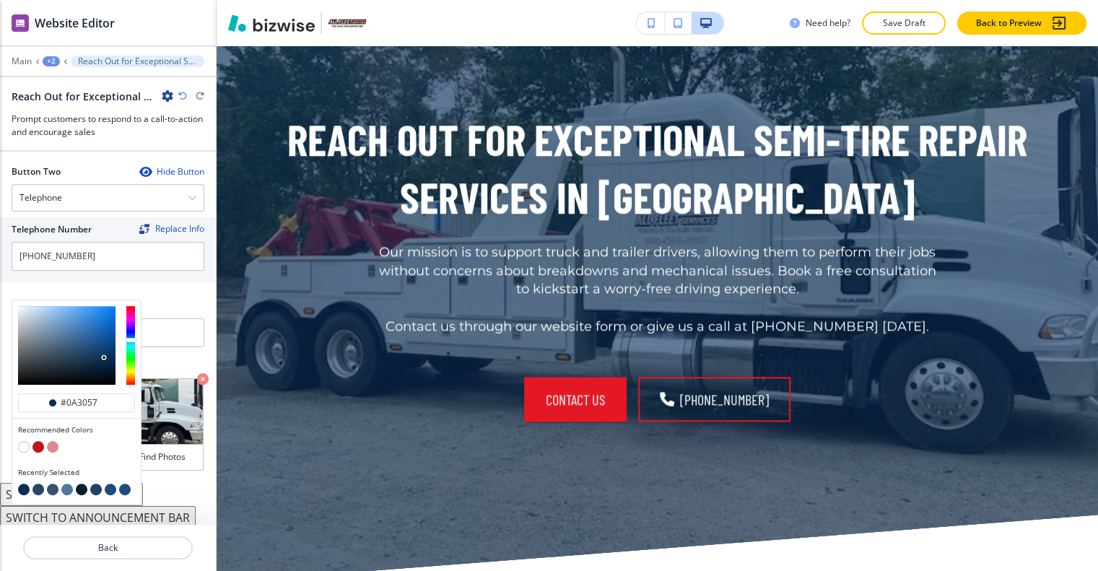
type input "#0a3057"
type input "#09417b"
click at [108, 332] on div at bounding box center [66, 345] width 97 height 79
type input "#09417b"
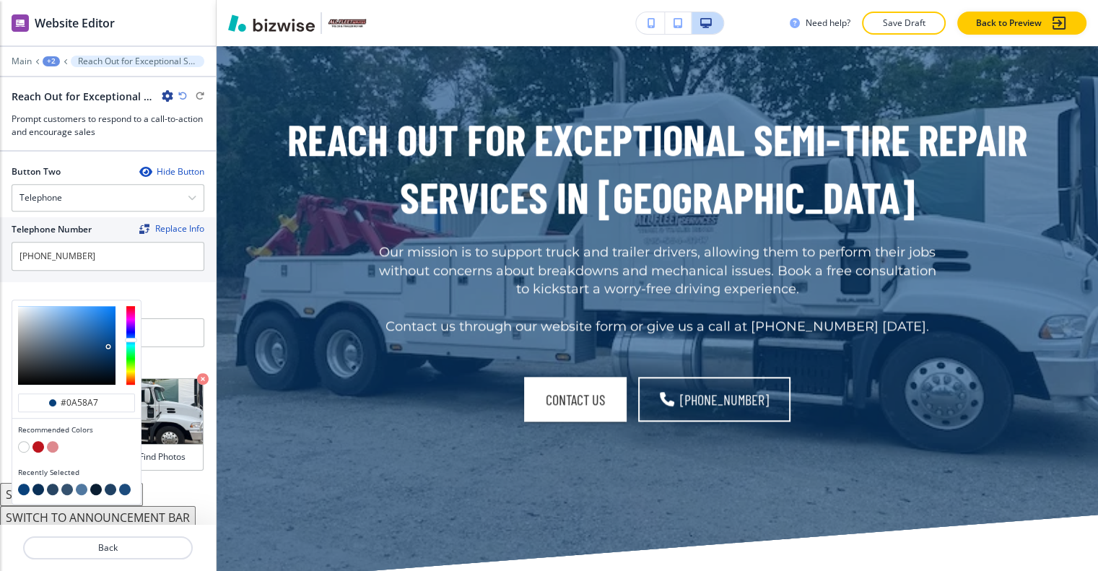
type input "#0857a7"
click at [110, 318] on div at bounding box center [66, 345] width 97 height 79
type input "#0857a7"
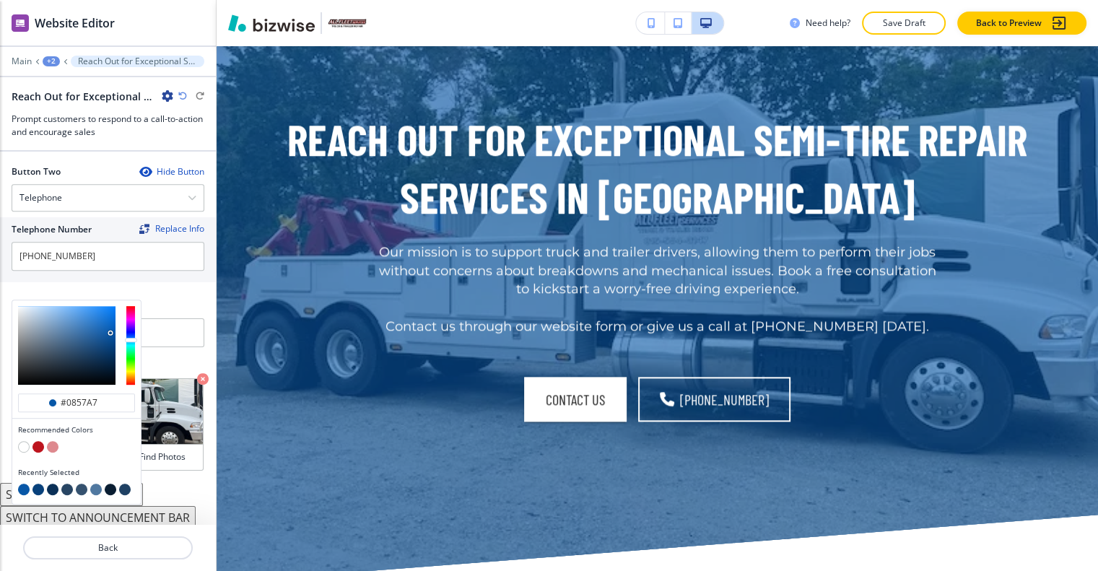
type input "#055fba"
click at [113, 313] on div at bounding box center [66, 345] width 97 height 79
type input "#055fba"
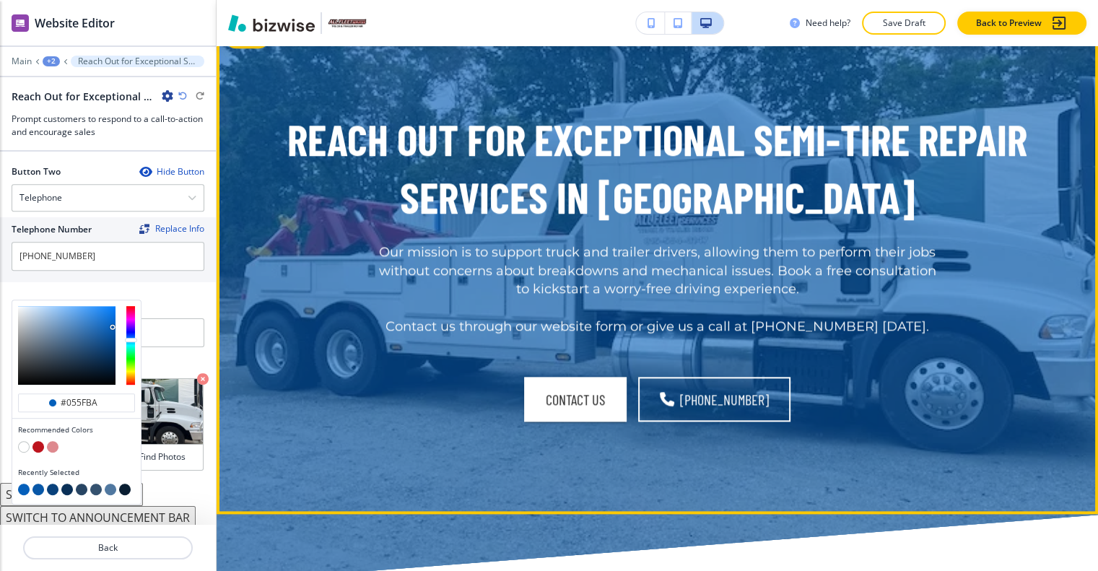
scroll to position [1376, 0]
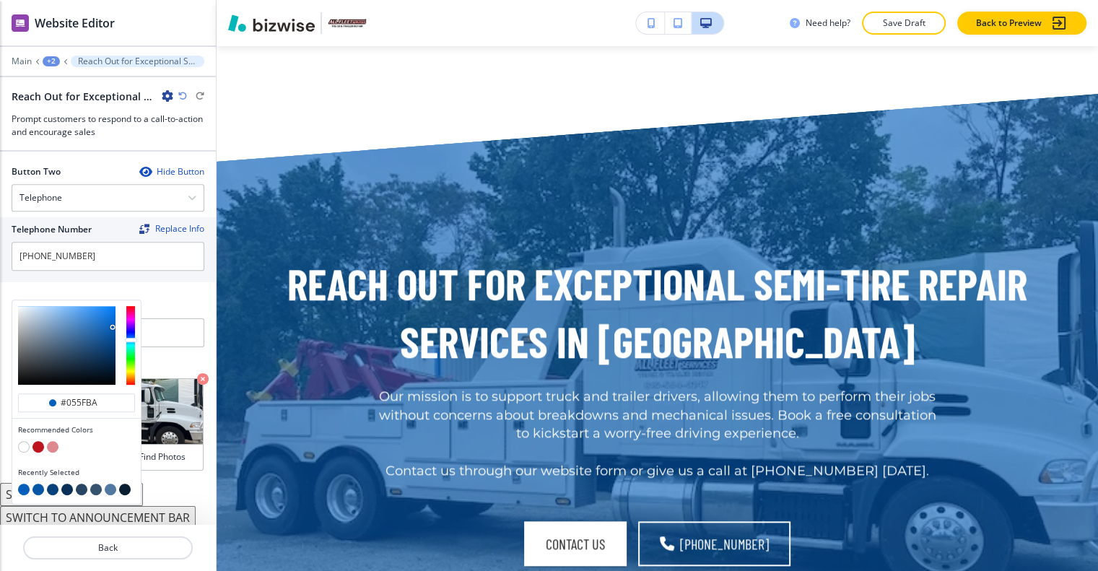
type input "#1f62a7"
click at [97, 318] on div at bounding box center [66, 345] width 97 height 79
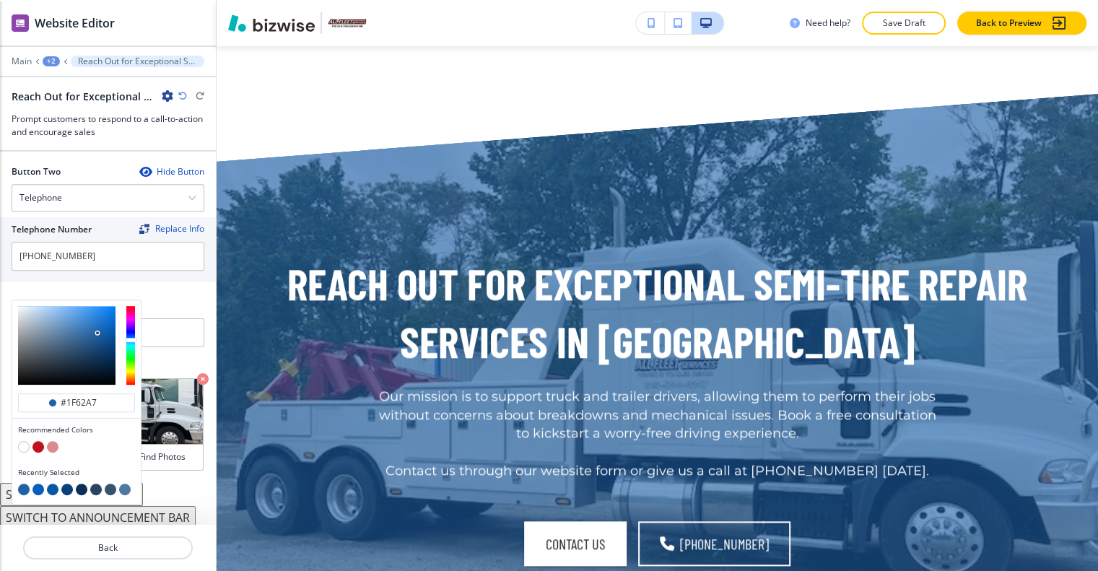
type input "#1f62a7"
type input "#0a67c5"
click at [110, 308] on div at bounding box center [66, 345] width 97 height 79
type input "#0a67c5"
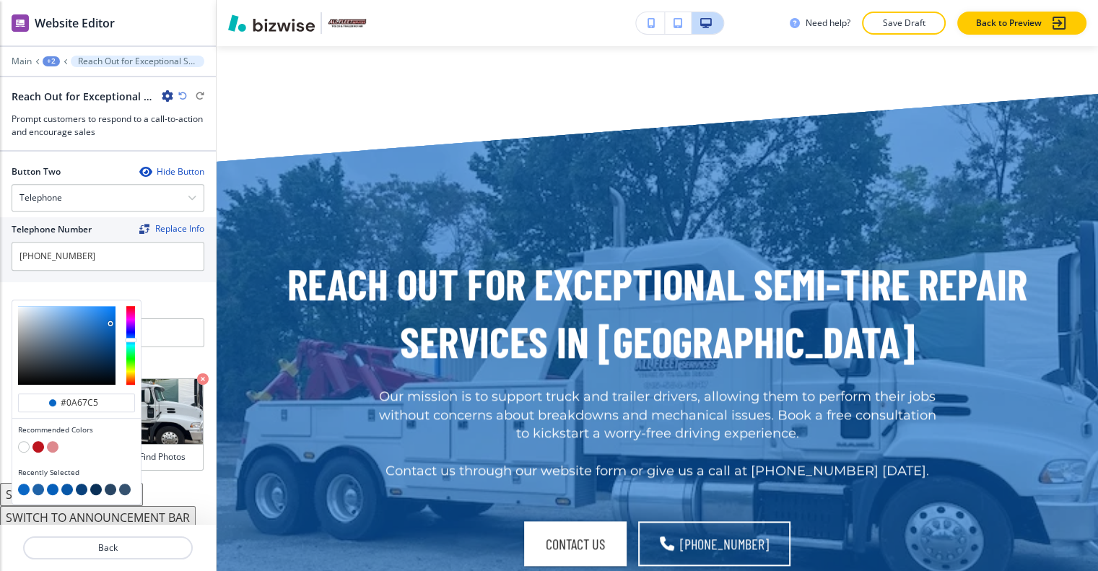
click at [115, 300] on div at bounding box center [76, 345] width 128 height 90
type input "#365371"
click at [69, 334] on div at bounding box center [66, 345] width 97 height 79
type input "#365371"
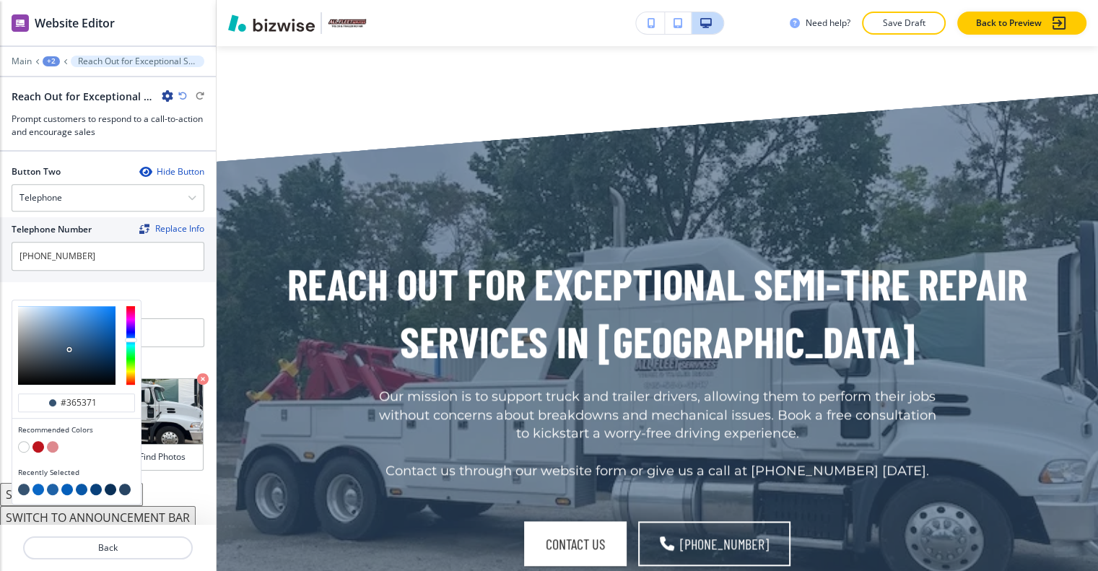
type input "#273a4e"
click at [66, 346] on div at bounding box center [66, 345] width 97 height 79
type input "#273a4e"
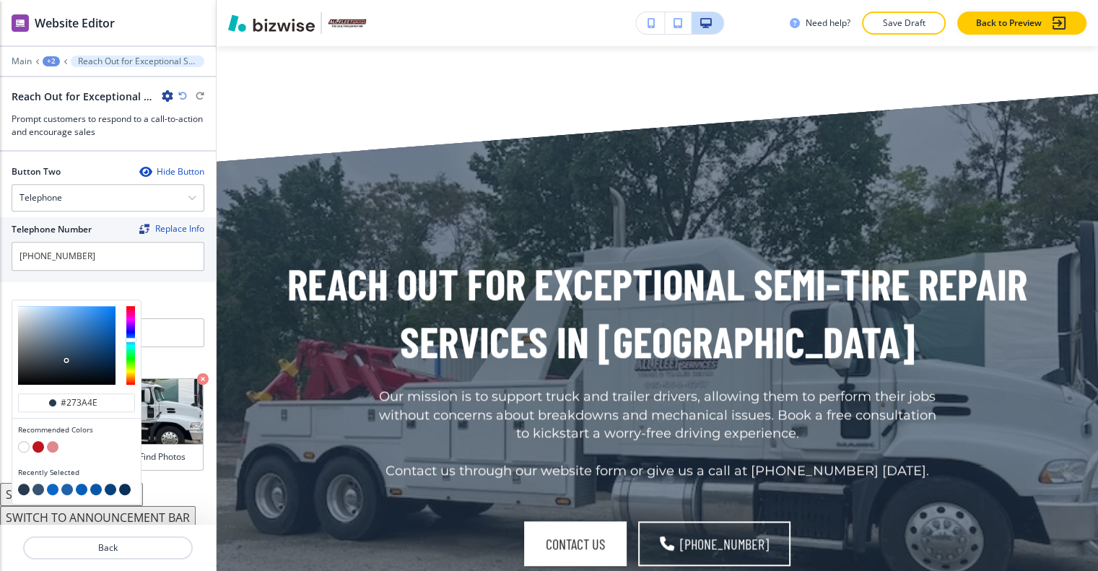
type input "#163e66"
click at [94, 339] on div at bounding box center [66, 345] width 97 height 79
type input "#163e66"
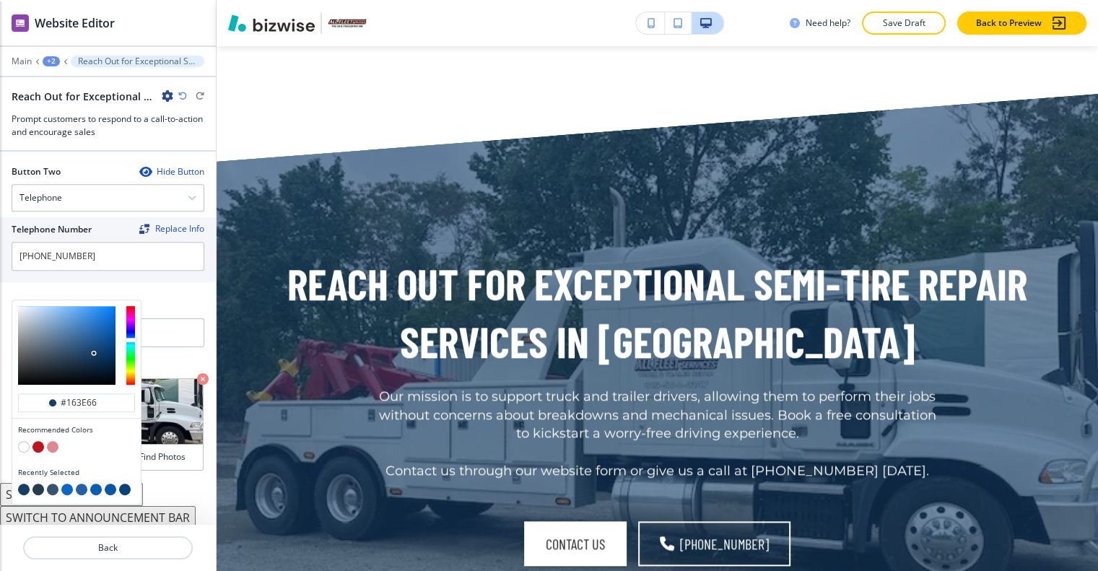
type input "#4775a5"
click at [74, 319] on div at bounding box center [66, 345] width 97 height 79
type input "#4775a5"
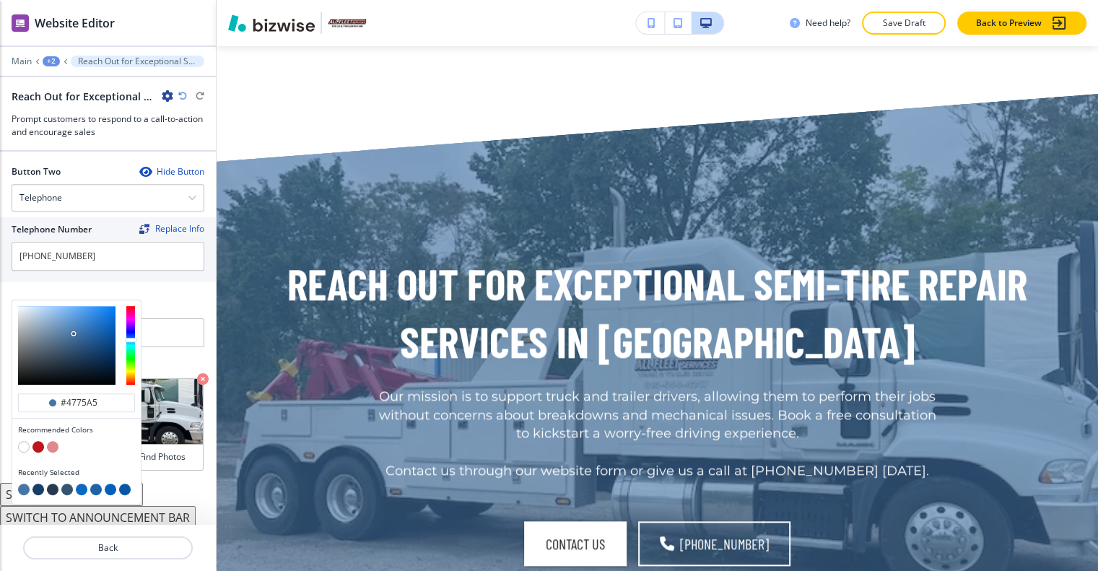
type input "#3c4f63"
click at [56, 339] on div at bounding box center [66, 345] width 97 height 79
type input "#3c4f63"
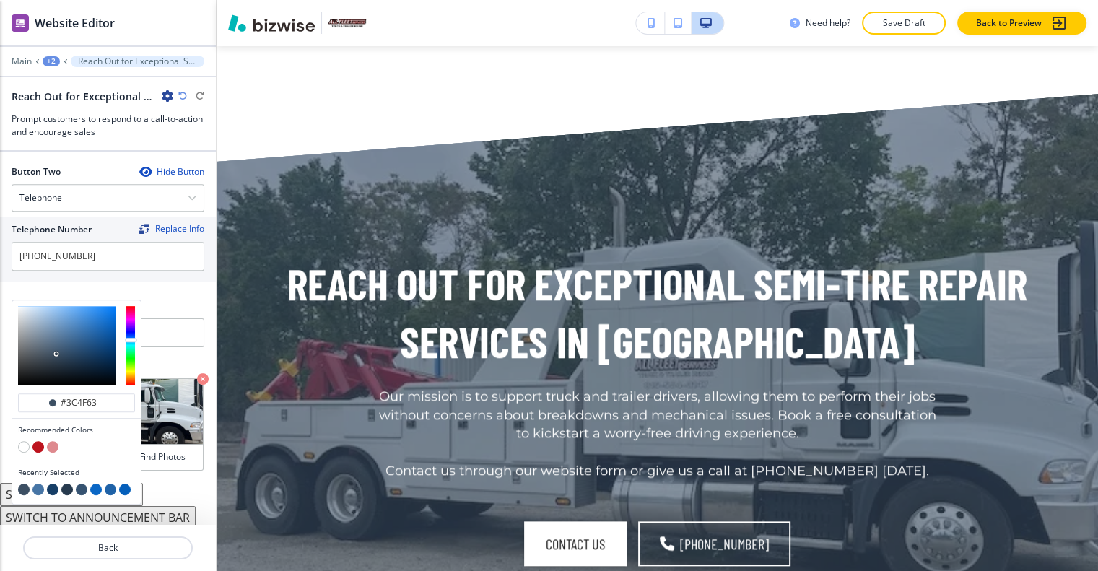
type input "#2f3337"
click at [32, 353] on div at bounding box center [66, 345] width 97 height 79
type input "#2f3337"
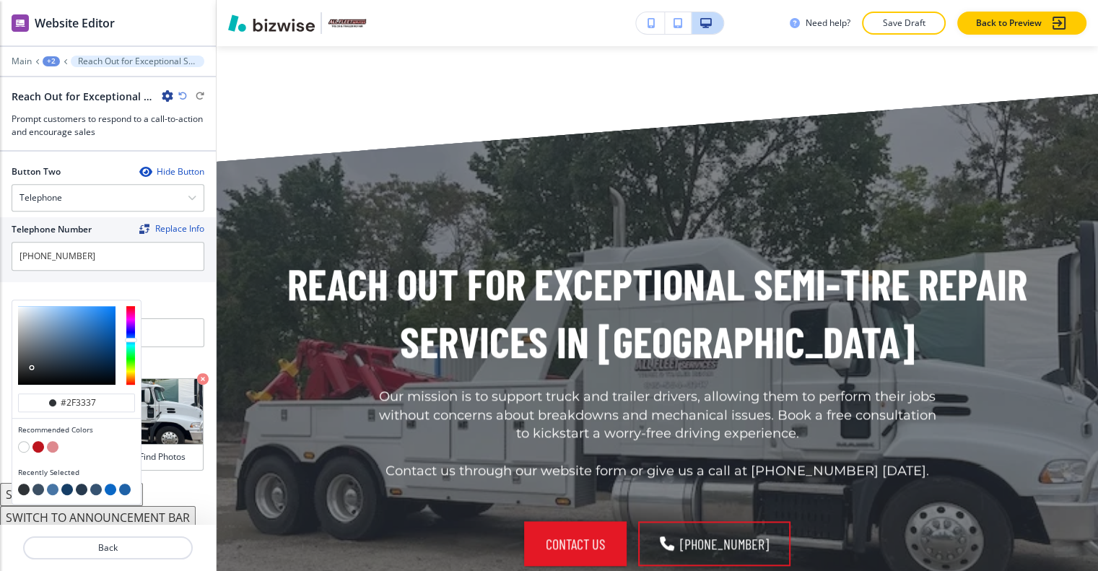
type input "#245384"
click at [89, 329] on div at bounding box center [66, 345] width 97 height 79
type input "#245384"
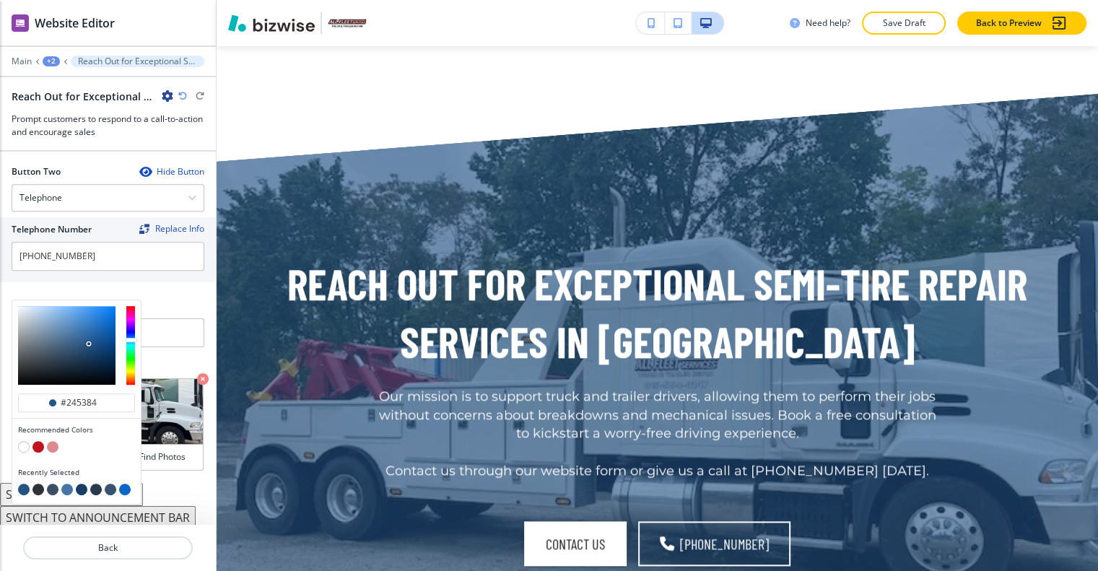
type input "#10355c"
click at [99, 341] on div at bounding box center [66, 345] width 97 height 79
type input "#10355c"
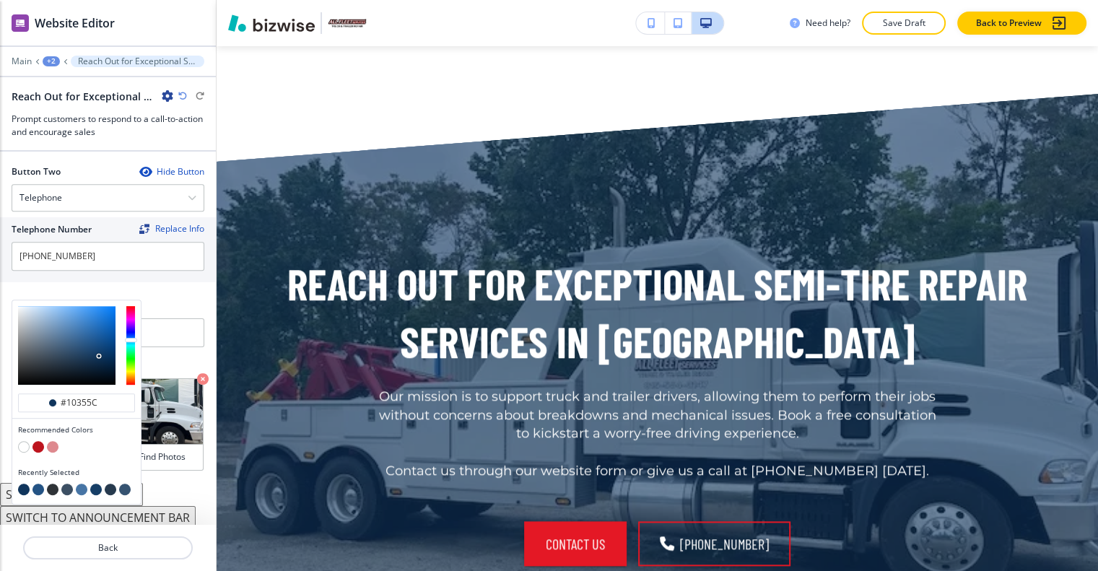
type input "#0b4178"
click at [107, 333] on div at bounding box center [66, 345] width 97 height 79
type input "#0b4178"
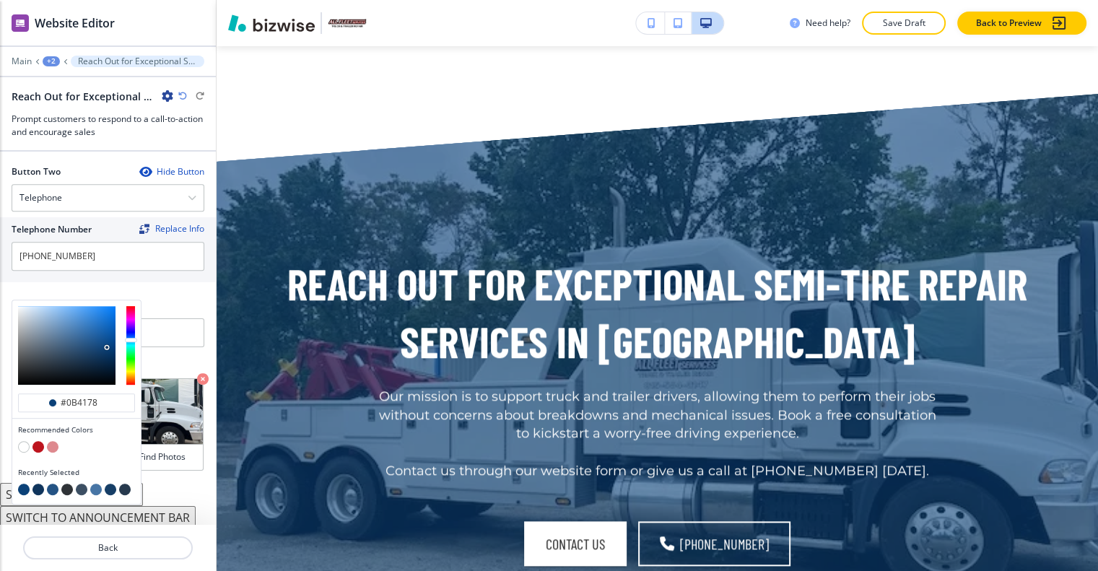
type input "#2265a9"
click at [96, 317] on div at bounding box center [66, 345] width 97 height 79
type input "#2265a9"
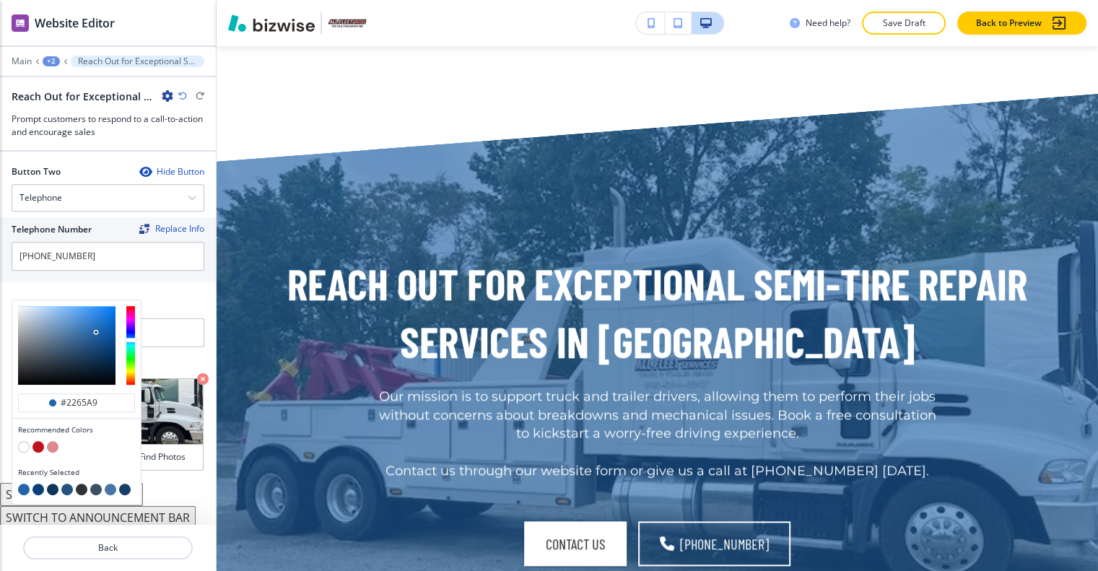
type input "#1475d8"
click at [106, 306] on div at bounding box center [66, 345] width 97 height 79
type input "#1475d8"
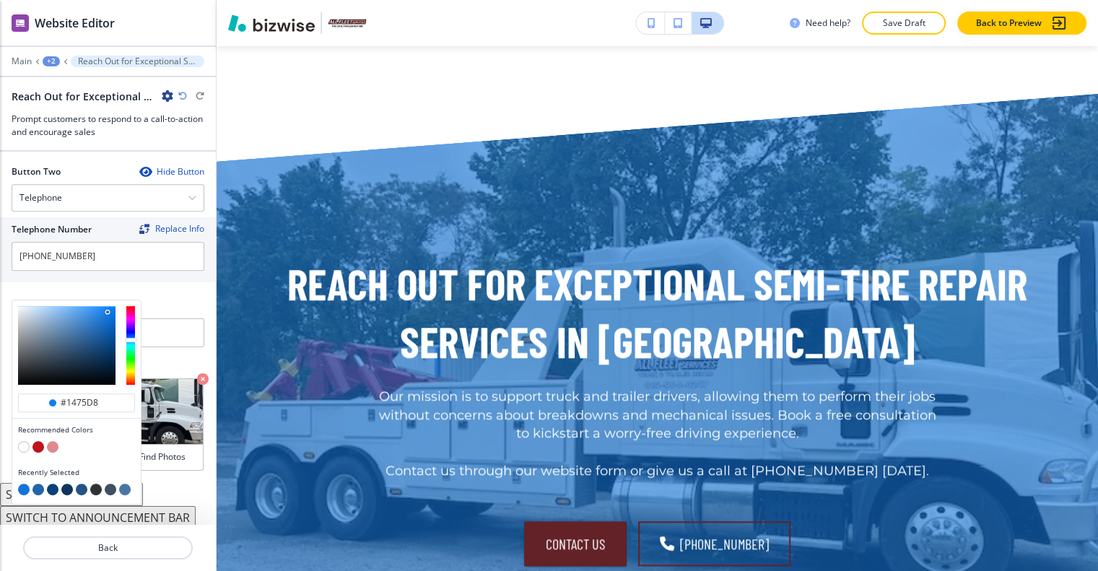
type input "#137eeb"
click at [108, 306] on div at bounding box center [66, 345] width 97 height 79
type input "#137eeb"
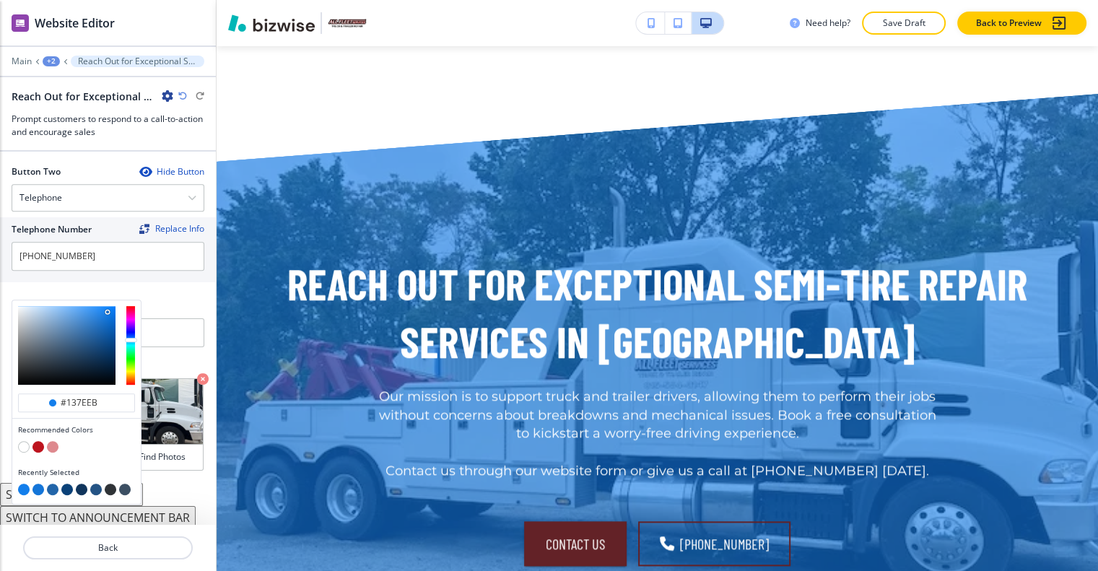
type input "#257fdb"
click at [99, 306] on div at bounding box center [66, 345] width 97 height 79
type input "#257fdb"
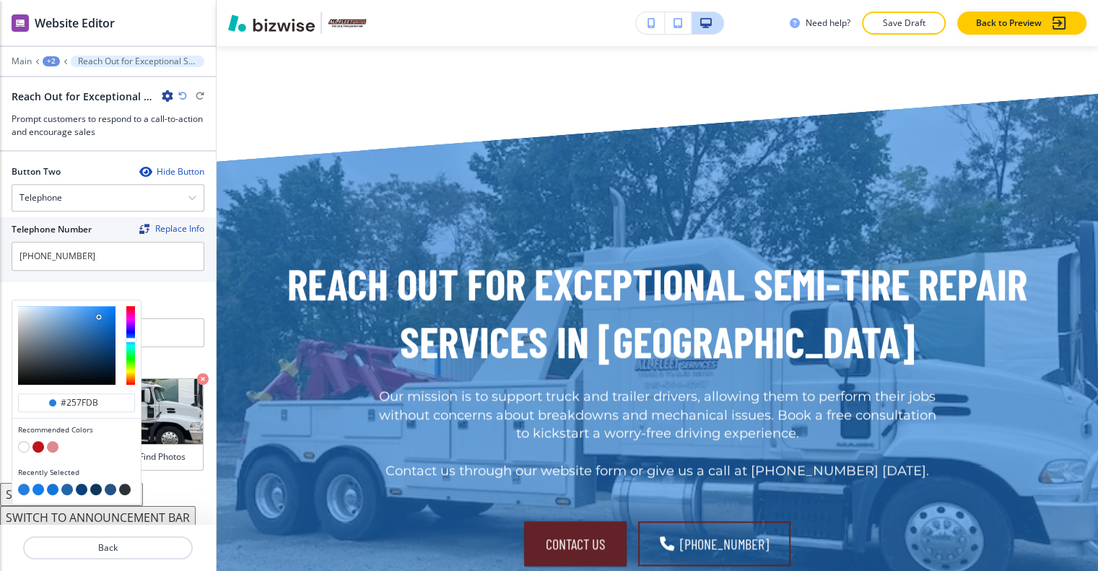
type input "#2a65a0"
click at [90, 320] on div at bounding box center [66, 345] width 97 height 79
type input "#2a65a0"
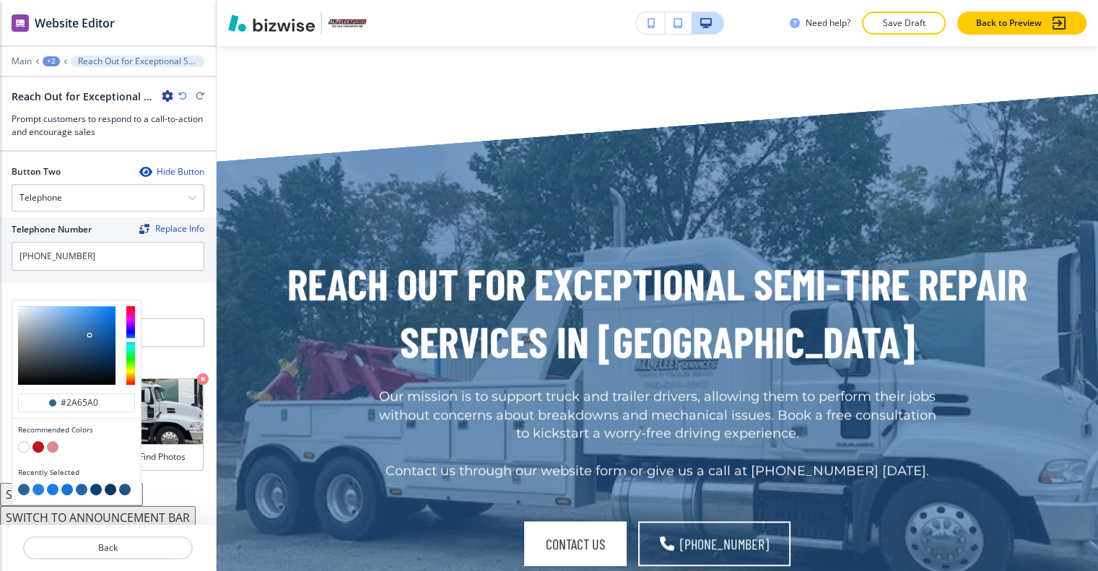
type input "#2a53a0"
click at [130, 322] on div at bounding box center [130, 345] width 9 height 79
type input "#2a53a0"
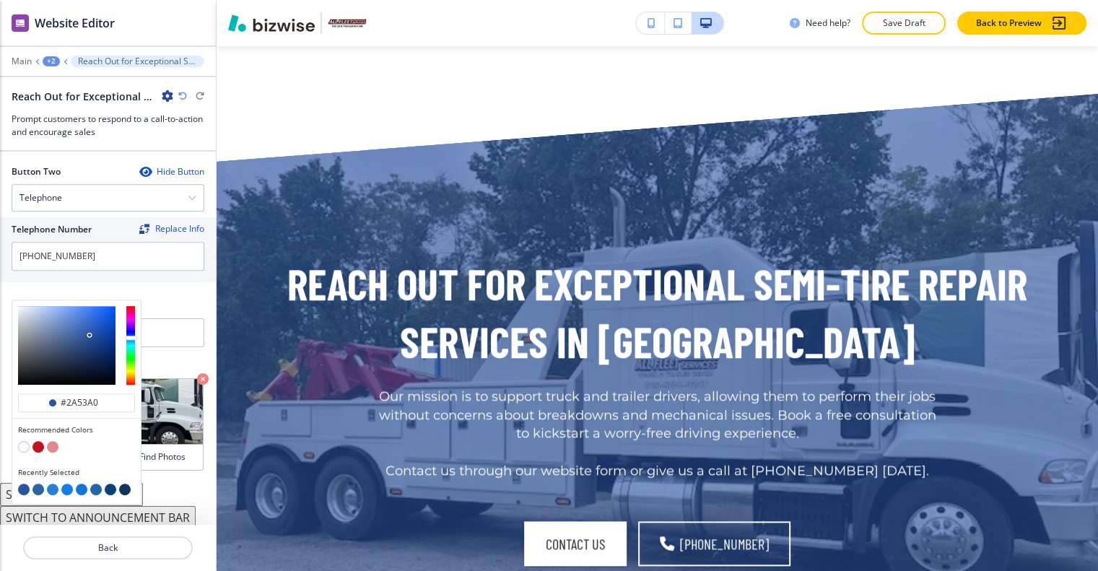
type input "#325599"
click at [84, 323] on div at bounding box center [66, 345] width 97 height 79
type input "#325599"
type input "#2b4d8d"
click at [86, 326] on div at bounding box center [66, 345] width 97 height 79
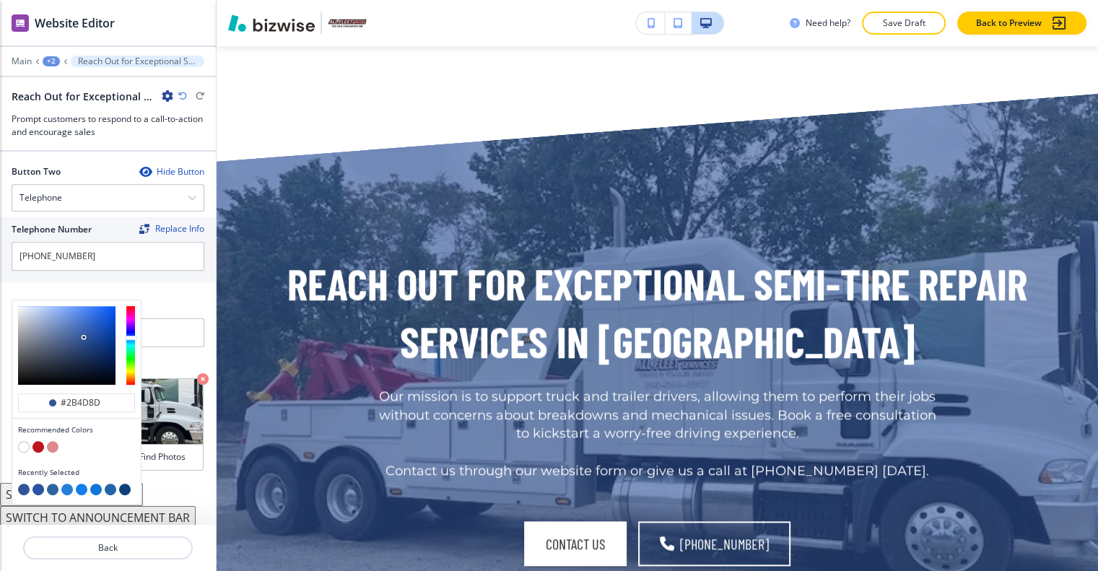
type input "#2b4d8d"
type input "#183771"
click at [95, 335] on div at bounding box center [66, 345] width 97 height 79
type input "#183771"
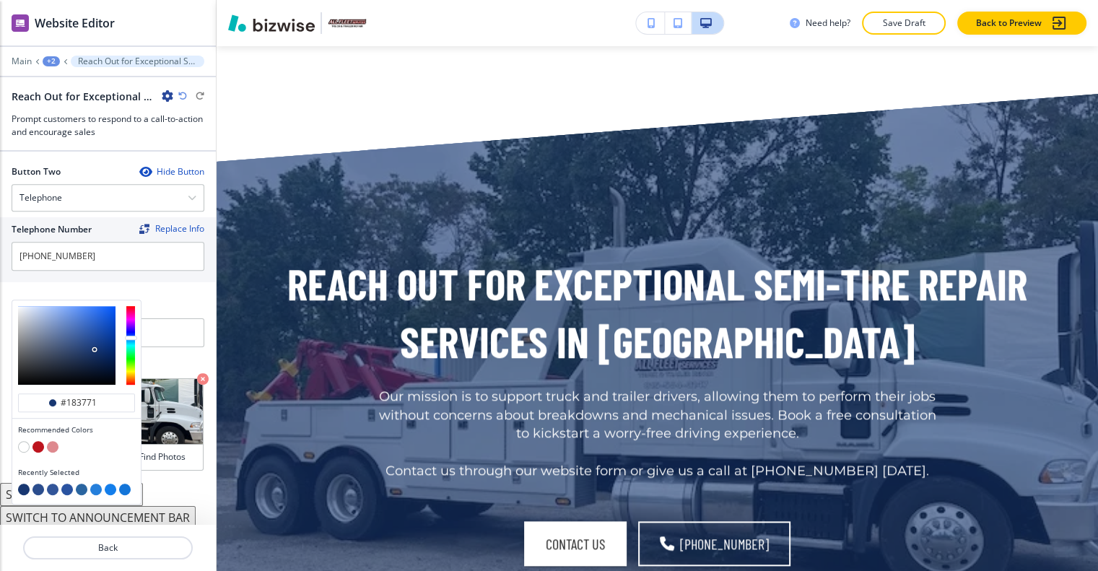
type input "#102855"
click at [97, 343] on div at bounding box center [66, 345] width 97 height 79
type input "#102855"
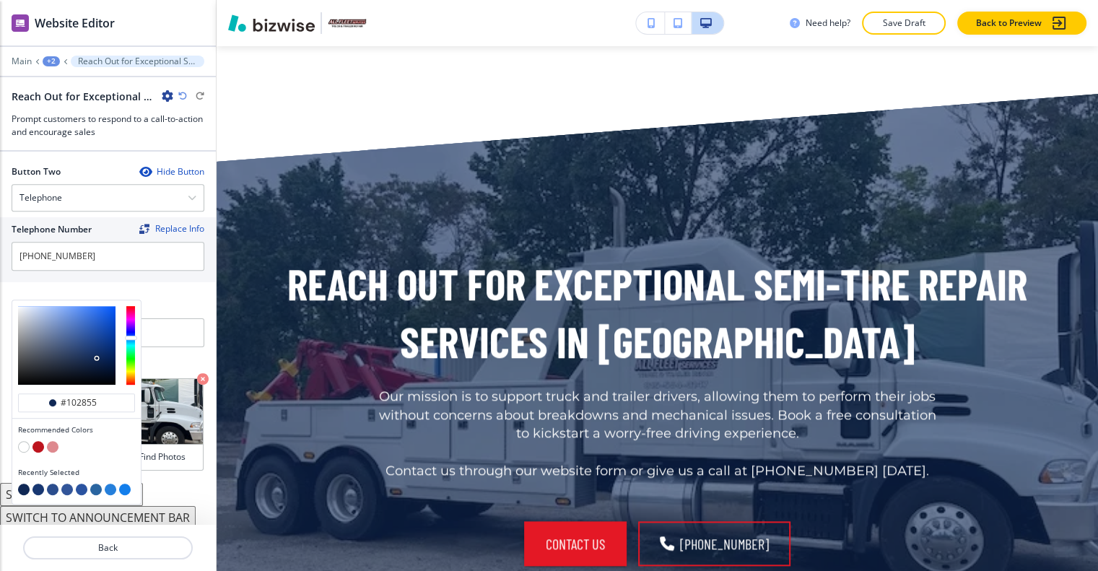
type input "#284c92"
click at [89, 325] on div at bounding box center [66, 345] width 97 height 79
type input "#284c92"
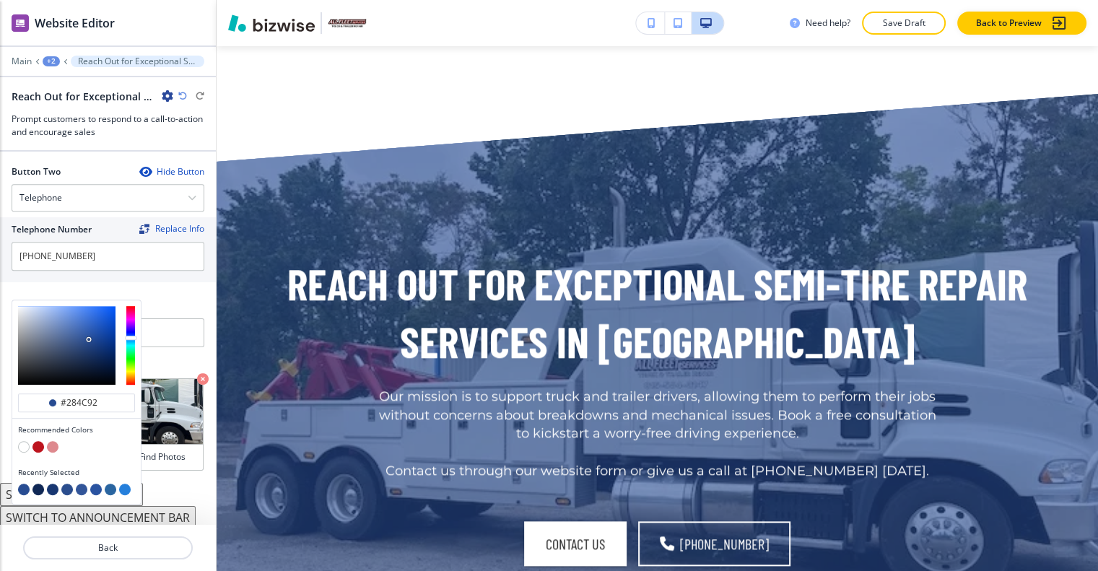
type input "#5981cf"
click at [74, 306] on div at bounding box center [66, 345] width 97 height 79
type input "#5981cf"
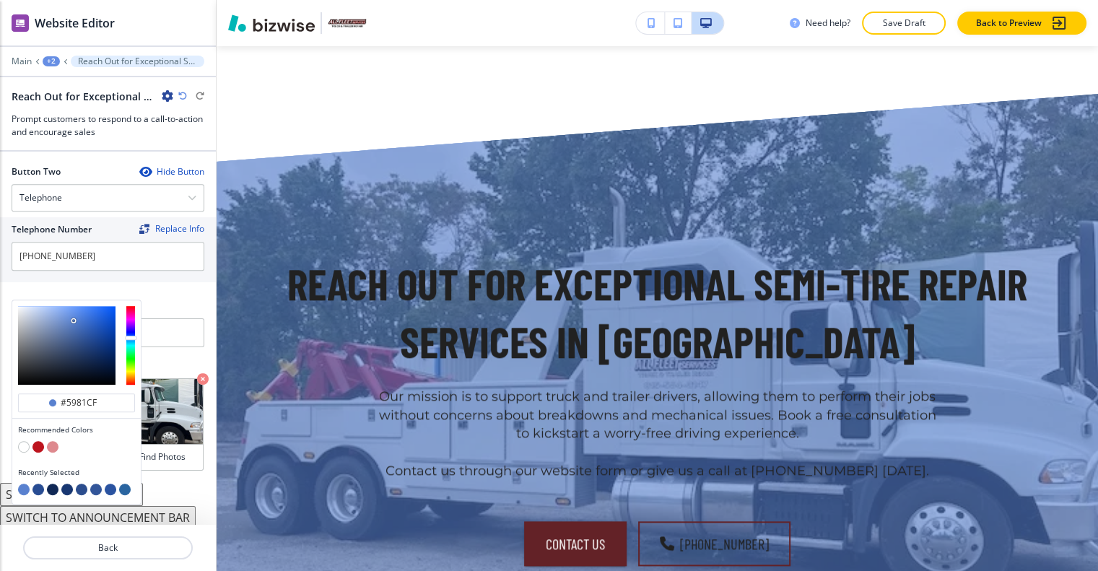
type input "#030f26"
click at [108, 358] on div at bounding box center [66, 345] width 97 height 79
type input "#030f26"
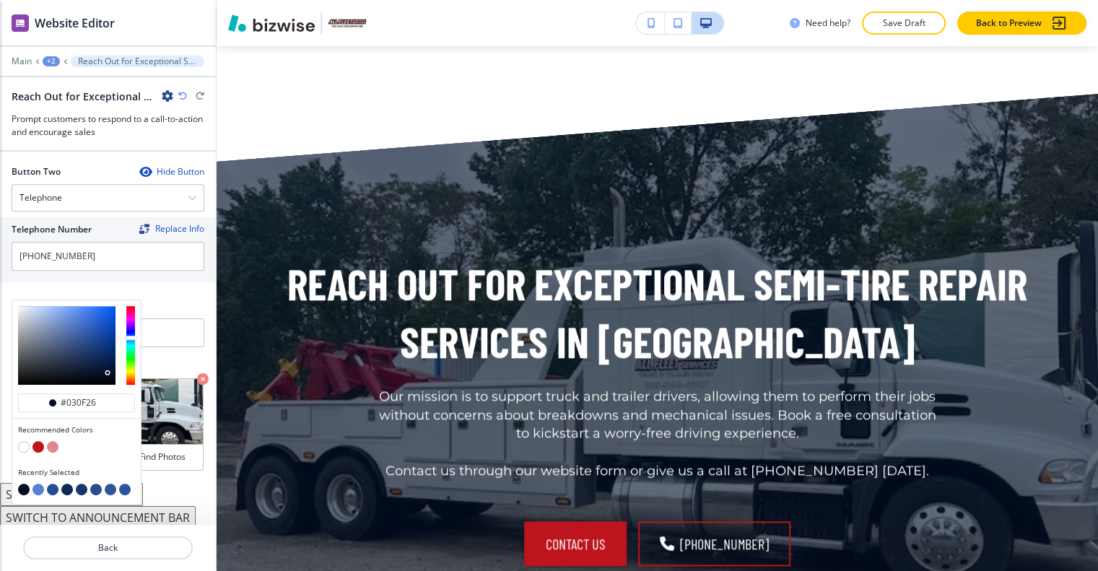
type input "#244c99"
click at [92, 323] on div at bounding box center [66, 345] width 97 height 79
type input "#244c99"
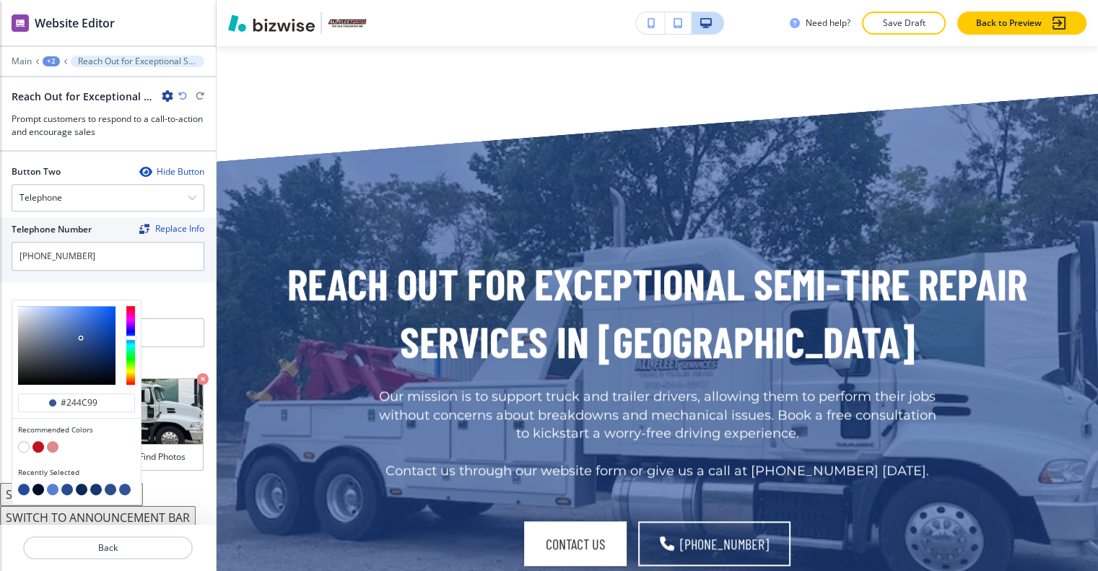
type input "#355797"
click at [81, 323] on div at bounding box center [66, 345] width 97 height 79
type input "#355797"
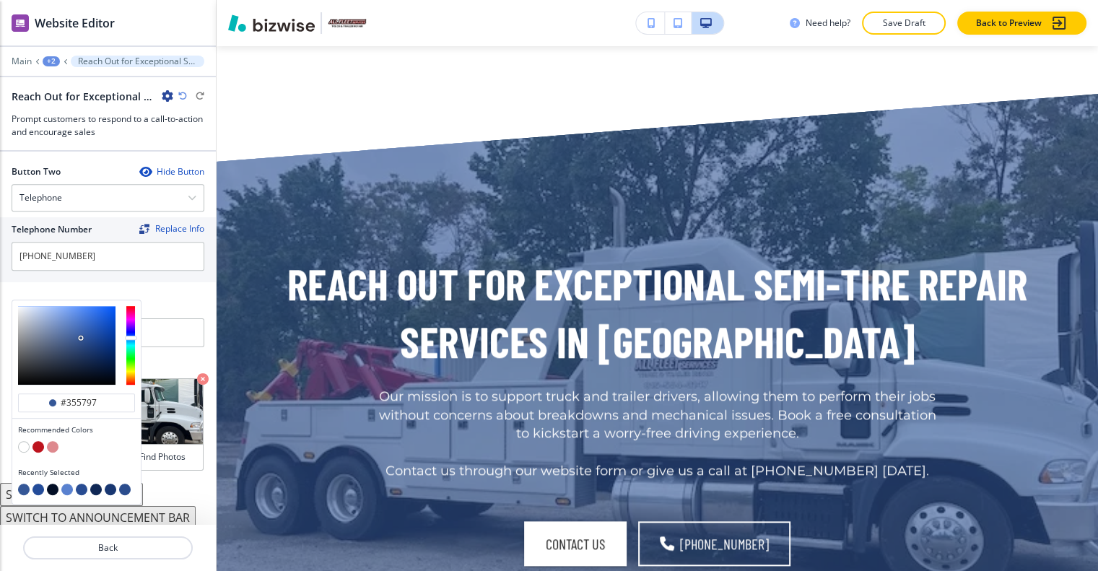
type input "#4576d3"
click at [84, 306] on div at bounding box center [66, 345] width 97 height 79
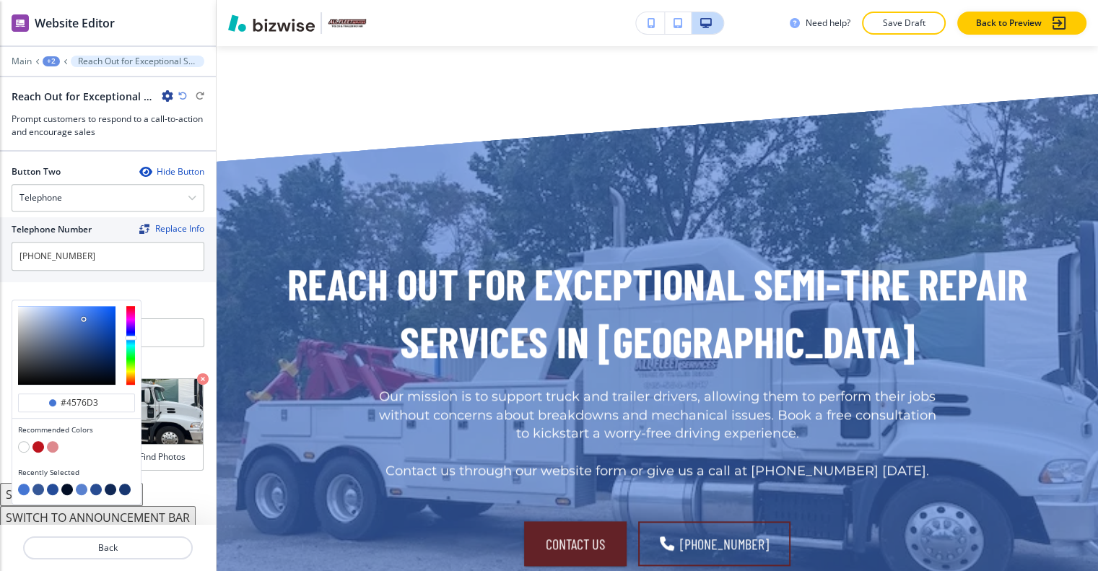
click at [110, 484] on button "button" at bounding box center [111, 490] width 12 height 12
type input "#102855"
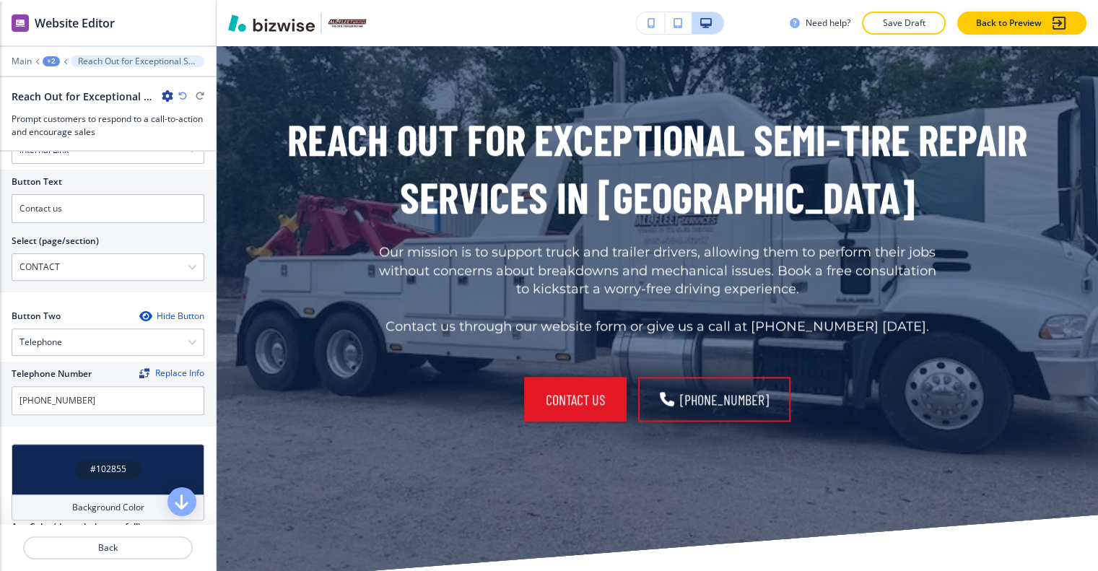
scroll to position [707, 0]
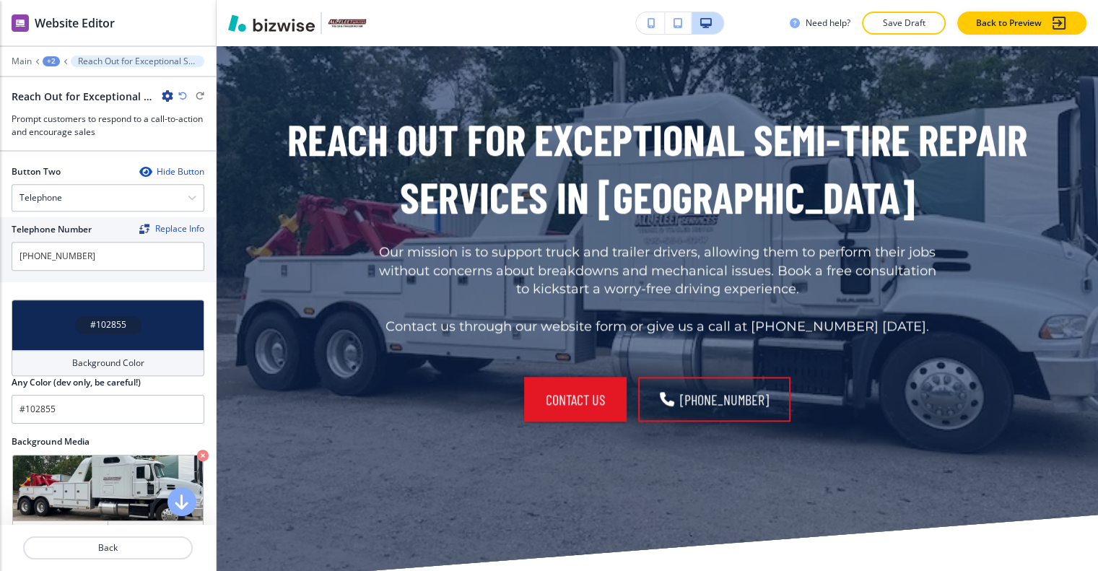
click at [136, 317] on div "#102855" at bounding box center [108, 325] width 193 height 51
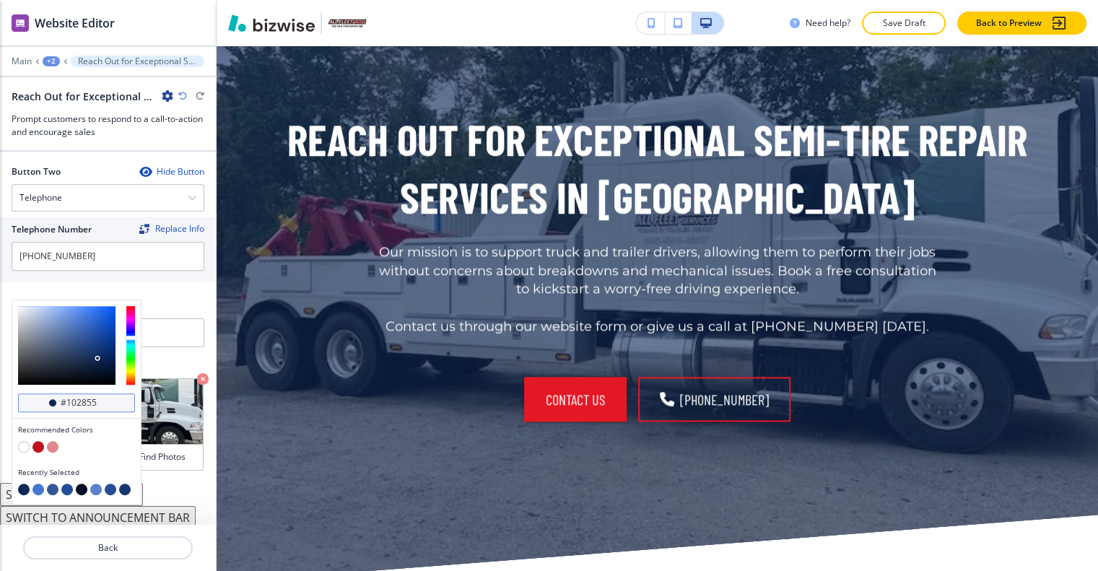
click at [115, 393] on div "#102855" at bounding box center [76, 402] width 117 height 19
drag, startPoint x: 104, startPoint y: 390, endPoint x: 0, endPoint y: 394, distance: 104.0
click at [0, 393] on div "Title Small Normal Large Huge Reach Out for Exceptional Semi-Tire Repair Servic…" at bounding box center [108, 338] width 216 height 373
paste input "#1C4C7E"
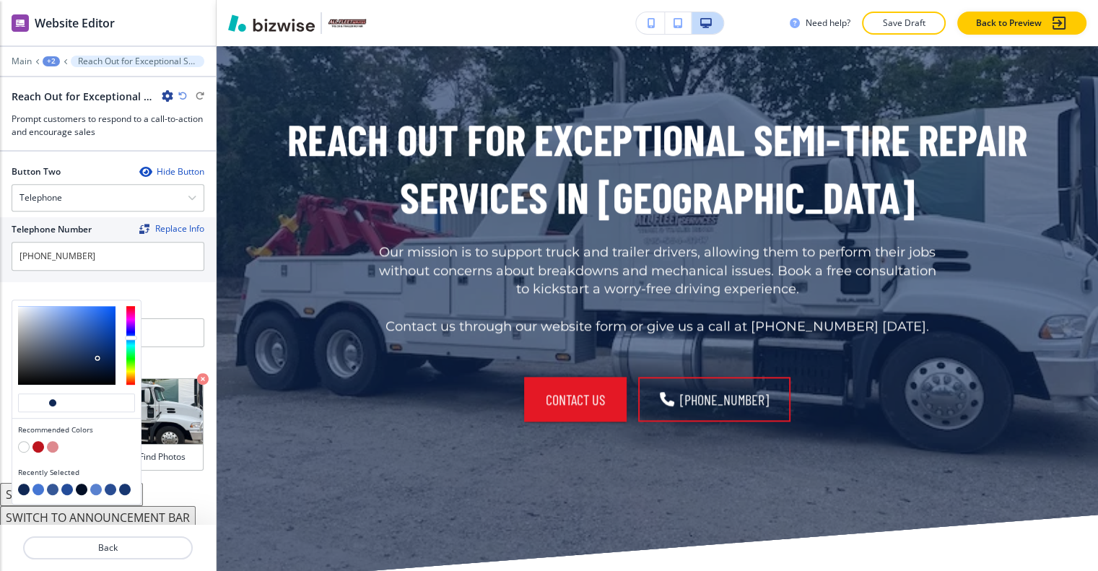
type input "#1C4C7E"
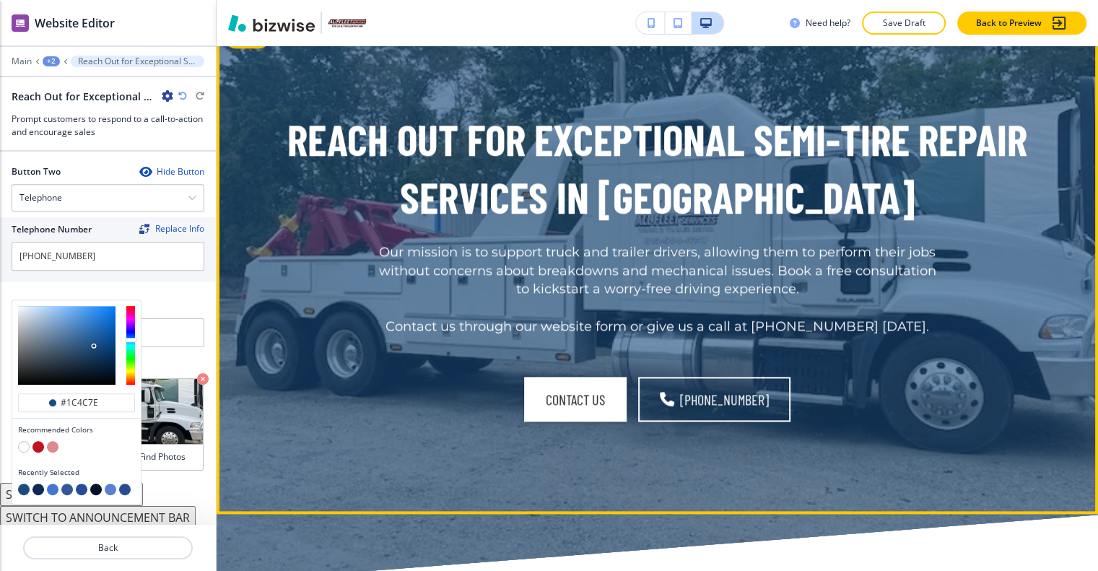
type input "#1c4c7e"
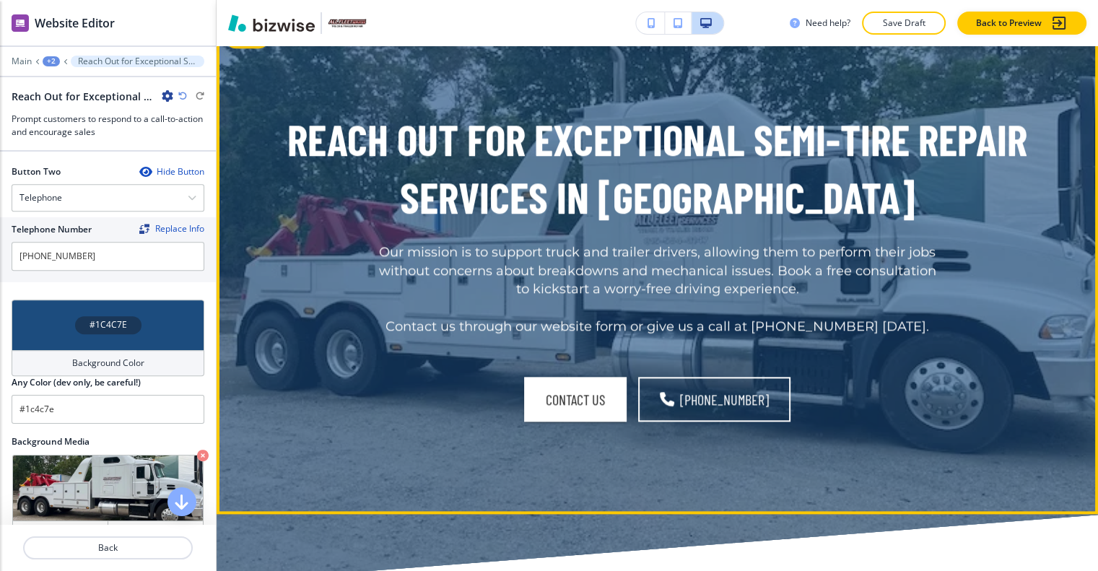
click at [329, 367] on div "Reach Out for Exceptional Semi-Tire Repair Services in Westchester Our mission …" at bounding box center [657, 266] width 881 height 496
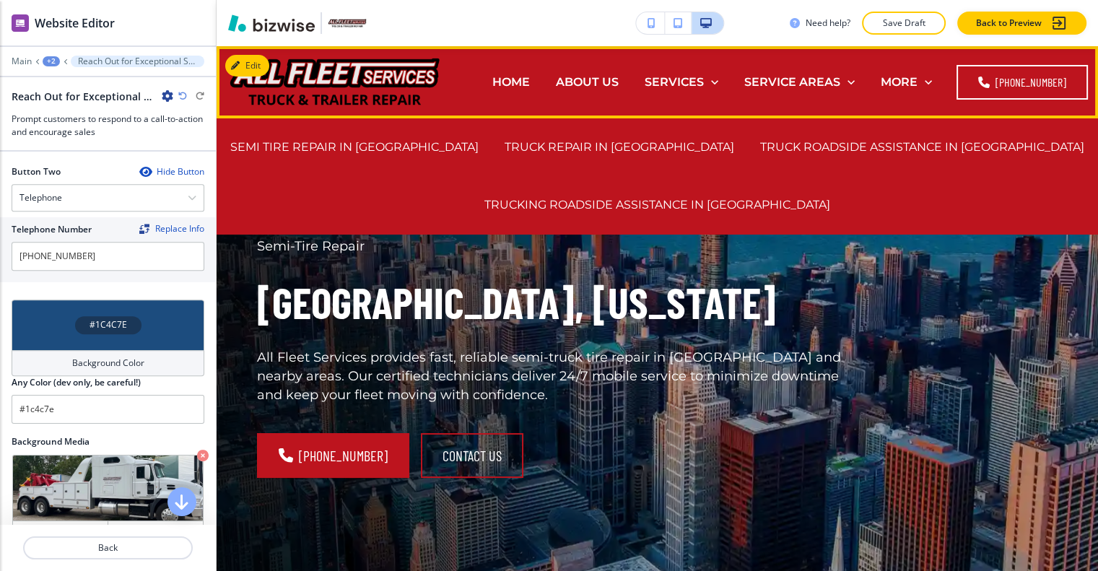
click at [661, 149] on p "TRUCK REPAIR IN WESTCHESTER" at bounding box center [620, 147] width 230 height 17
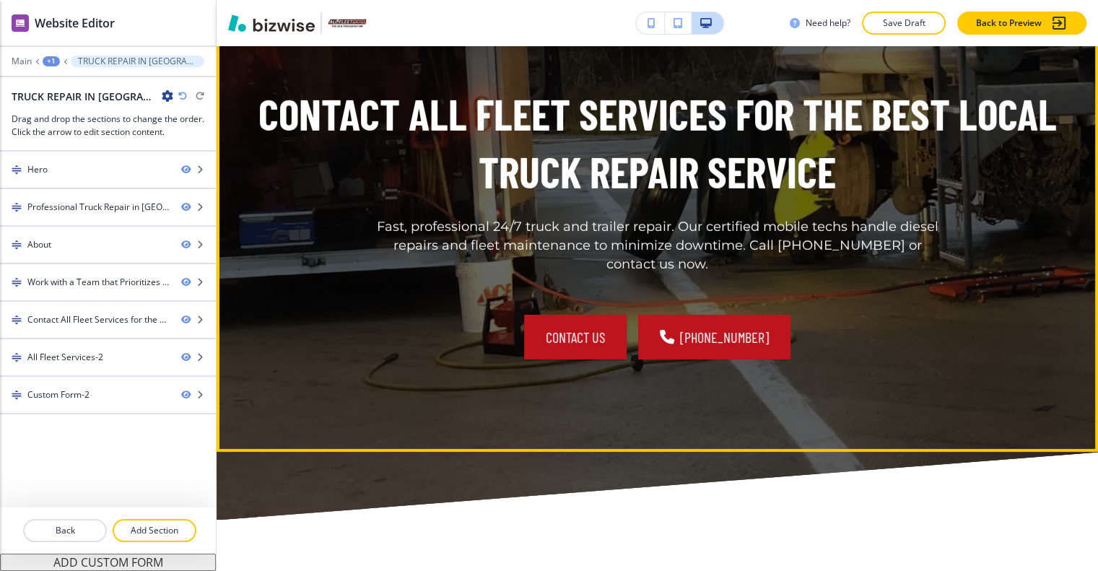
scroll to position [4620, 0]
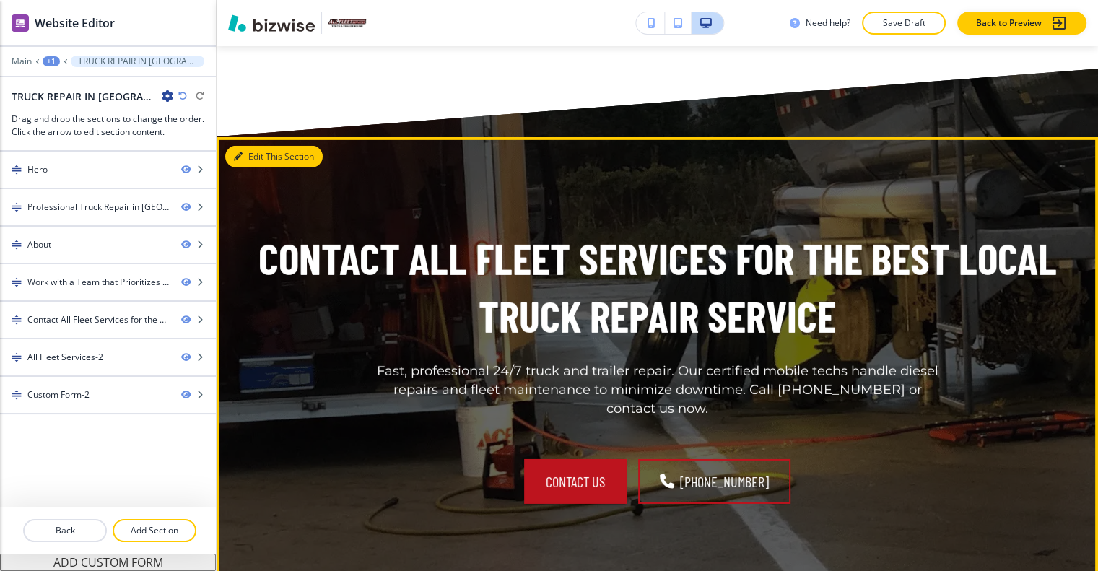
click at [254, 146] on button "Edit This Section" at bounding box center [273, 157] width 97 height 22
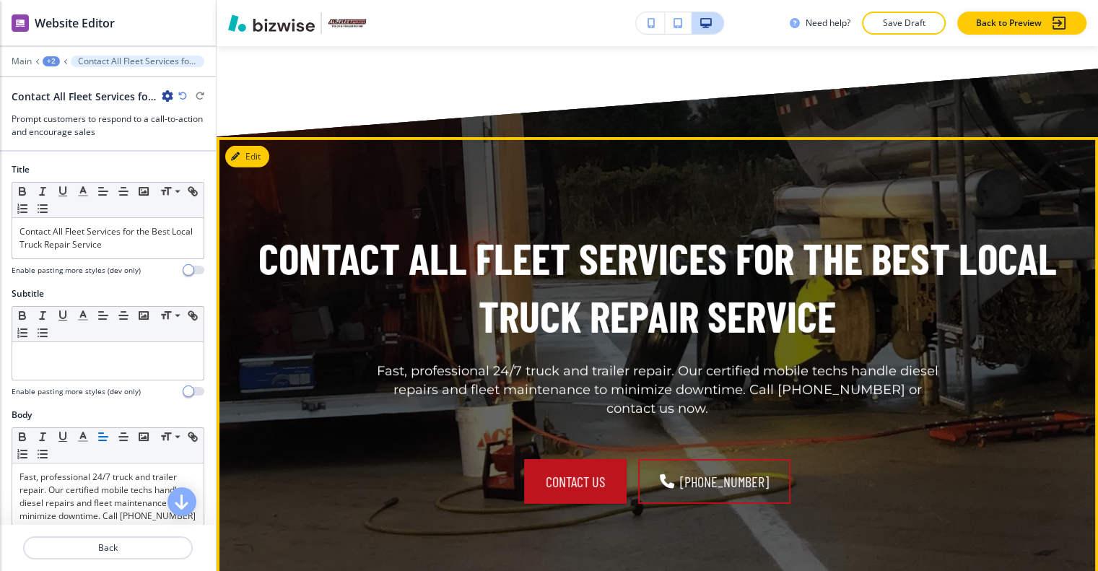
scroll to position [4670, 0]
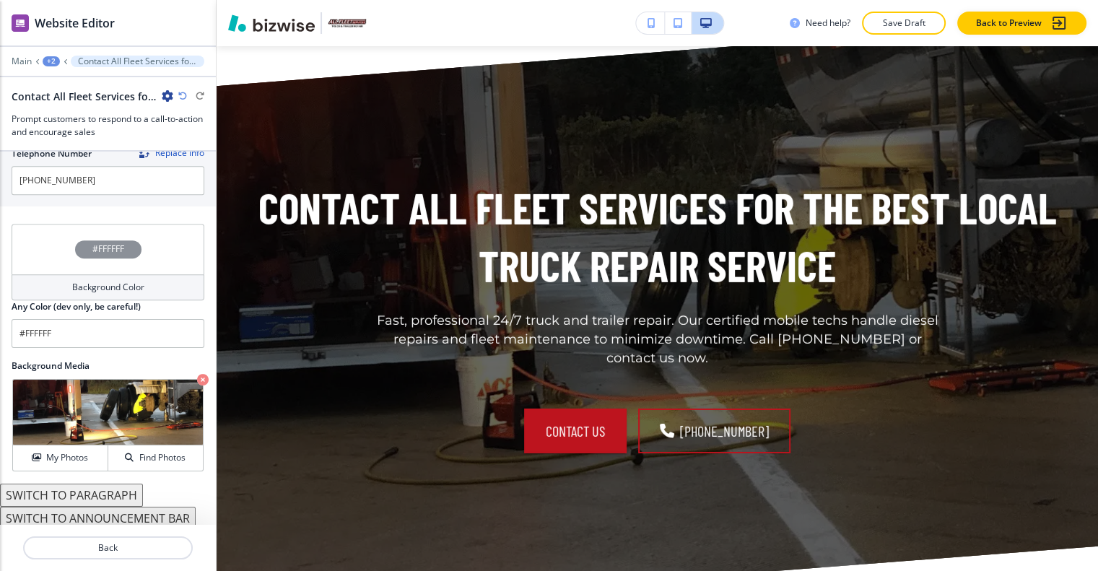
click at [48, 233] on div "#FFFFFF" at bounding box center [108, 249] width 193 height 51
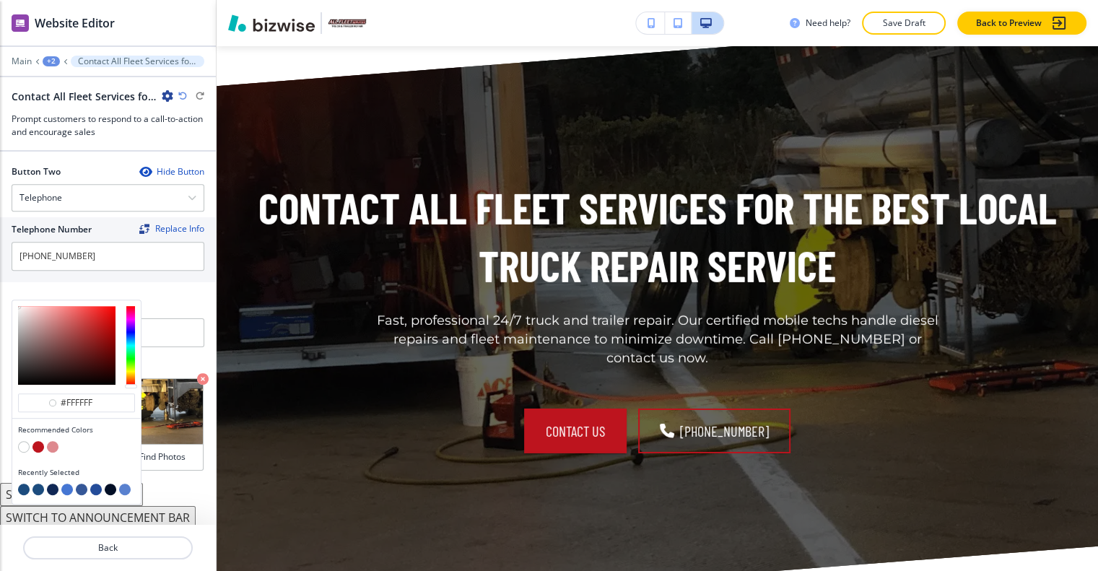
click at [23, 484] on button "button" at bounding box center [24, 490] width 12 height 12
type input "#1c4c7e"
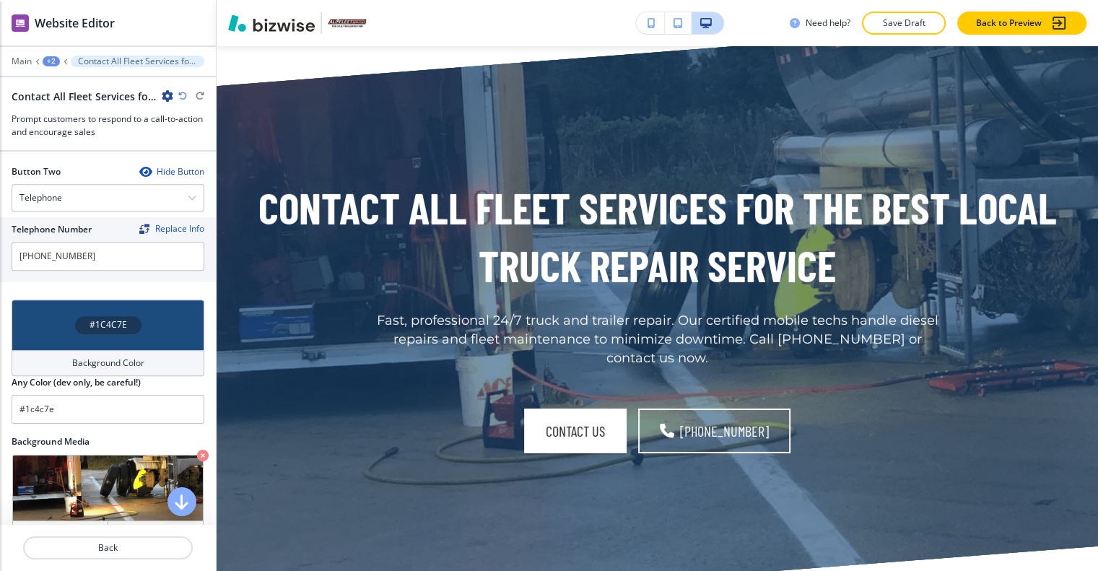
click at [145, 313] on div "#1C4C7E" at bounding box center [108, 325] width 193 height 51
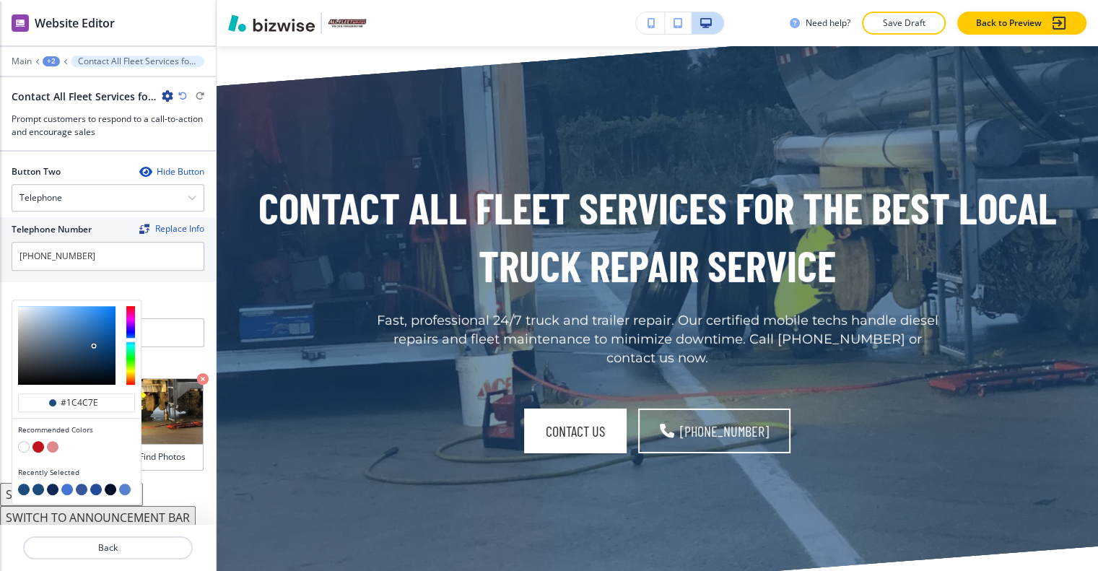
type input "#133e6a"
click at [98, 337] on div at bounding box center [66, 345] width 97 height 79
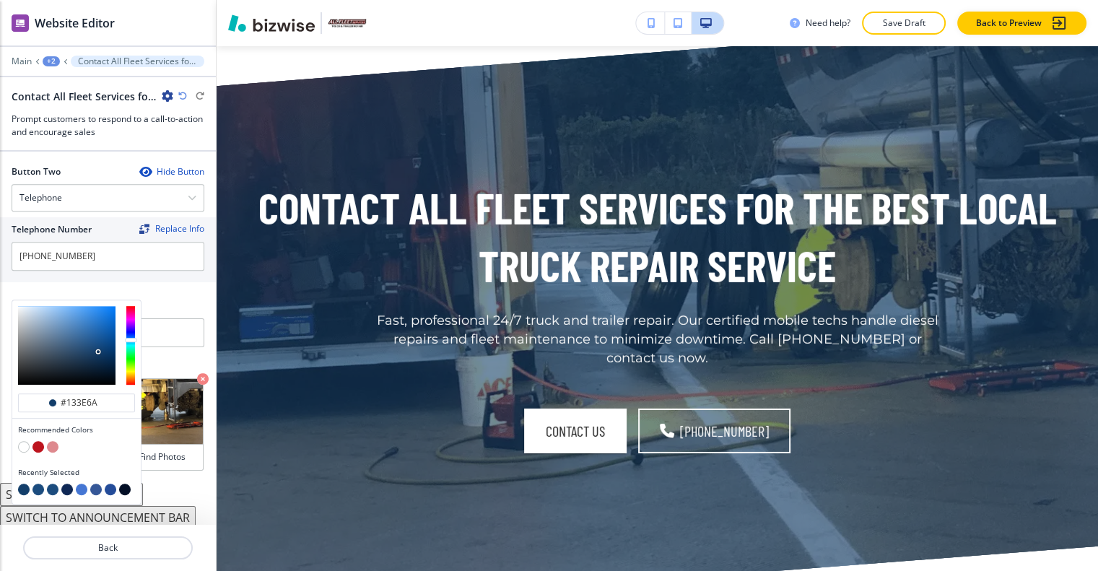
type input "#133e6a"
type input "#203a55"
click at [79, 344] on div at bounding box center [66, 345] width 97 height 79
type input "#203a55"
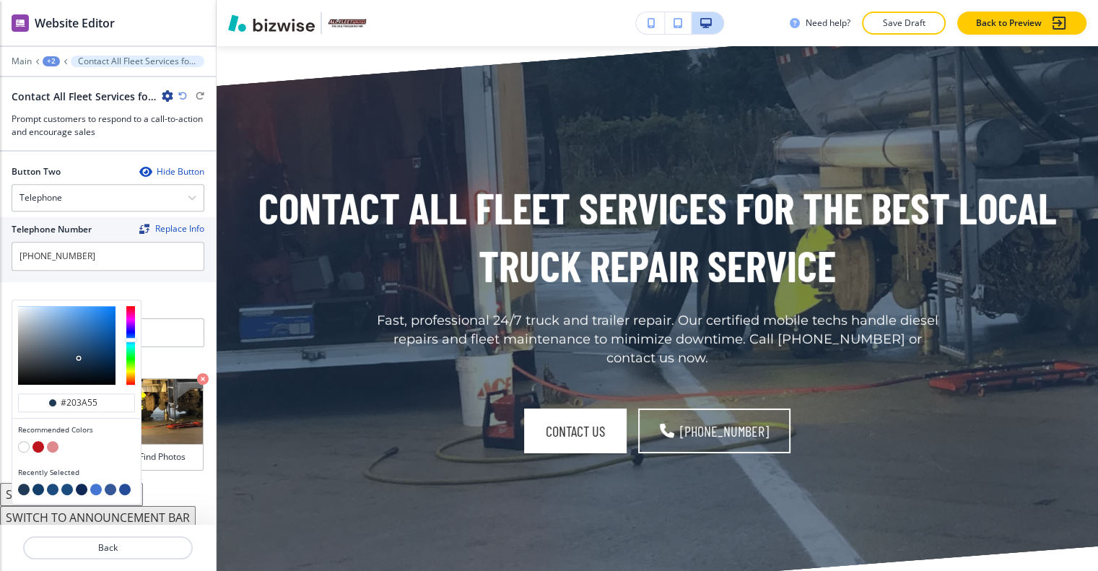
type input "#031529"
click at [108, 357] on div at bounding box center [66, 345] width 97 height 79
type input "#031529"
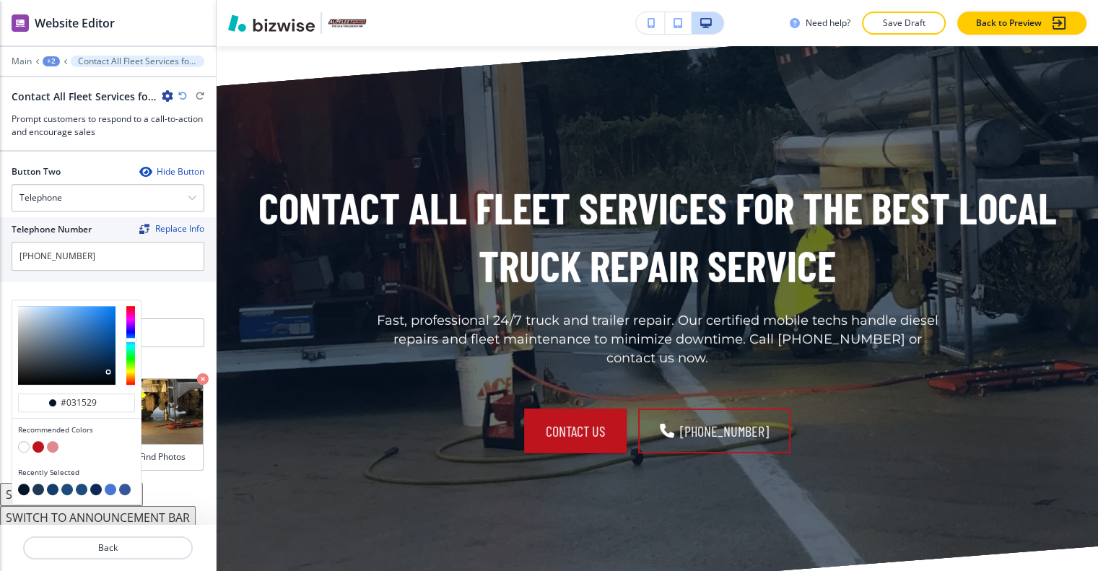
type input "#2e7bca"
click at [93, 307] on div at bounding box center [66, 345] width 97 height 79
type input "#2e7bca"
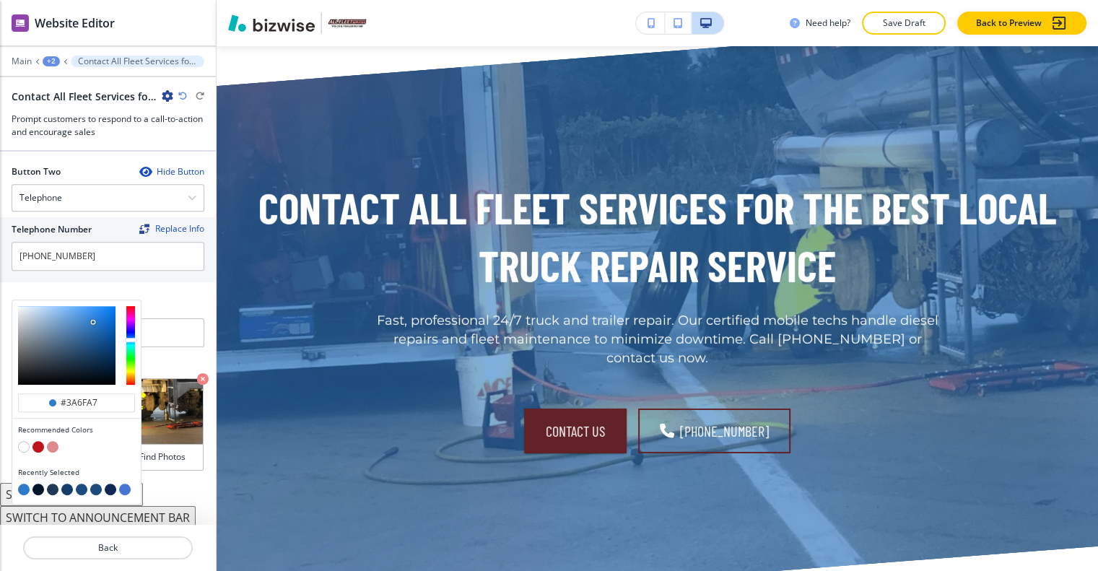
type input "#396fa7"
click at [82, 318] on div at bounding box center [66, 345] width 97 height 79
type input "#396fa7"
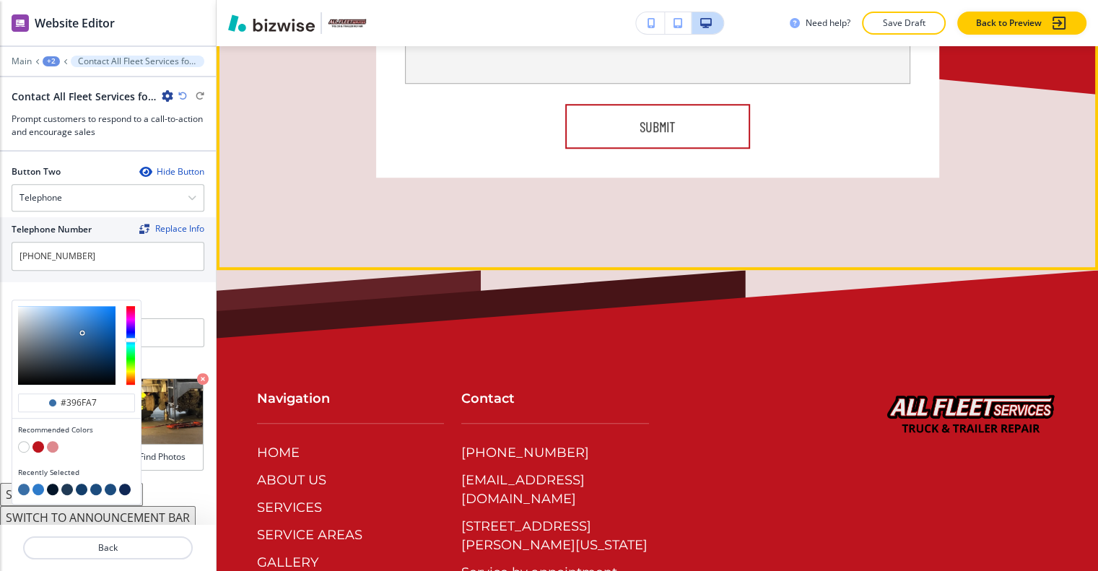
scroll to position [6330, 0]
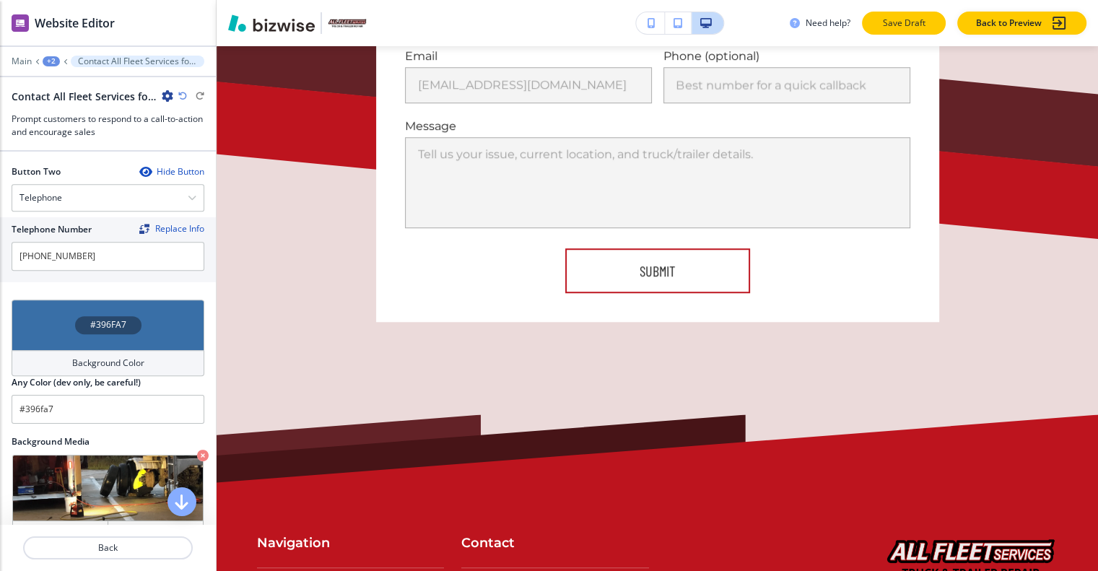
click at [912, 22] on p "Save Draft" at bounding box center [904, 23] width 46 height 13
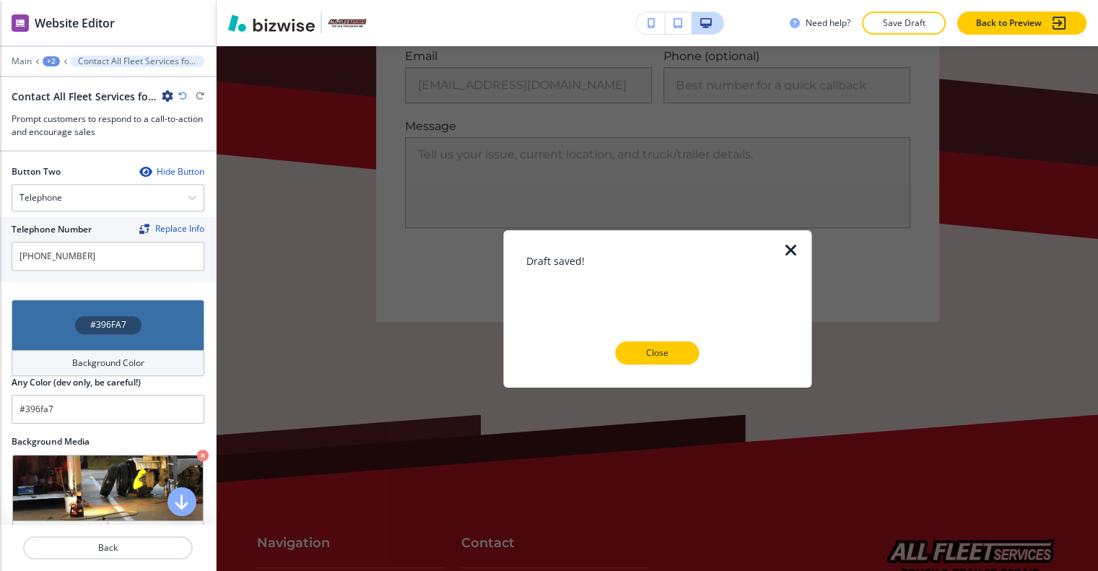
drag, startPoint x: 665, startPoint y: 358, endPoint x: 899, endPoint y: 362, distance: 234.6
click at [671, 358] on p "Close" at bounding box center [657, 352] width 46 height 13
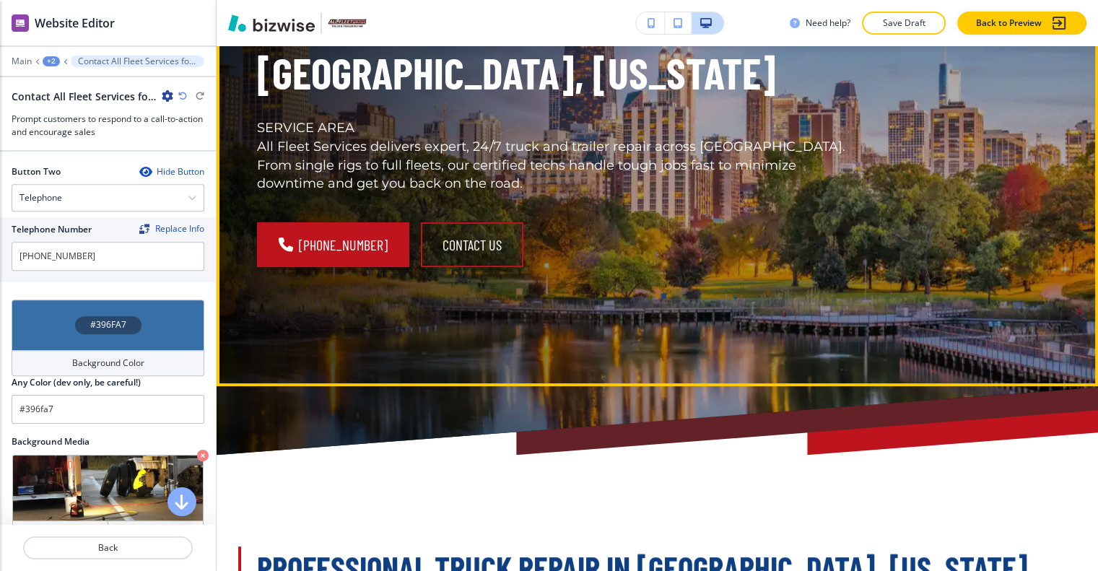
scroll to position [0, 0]
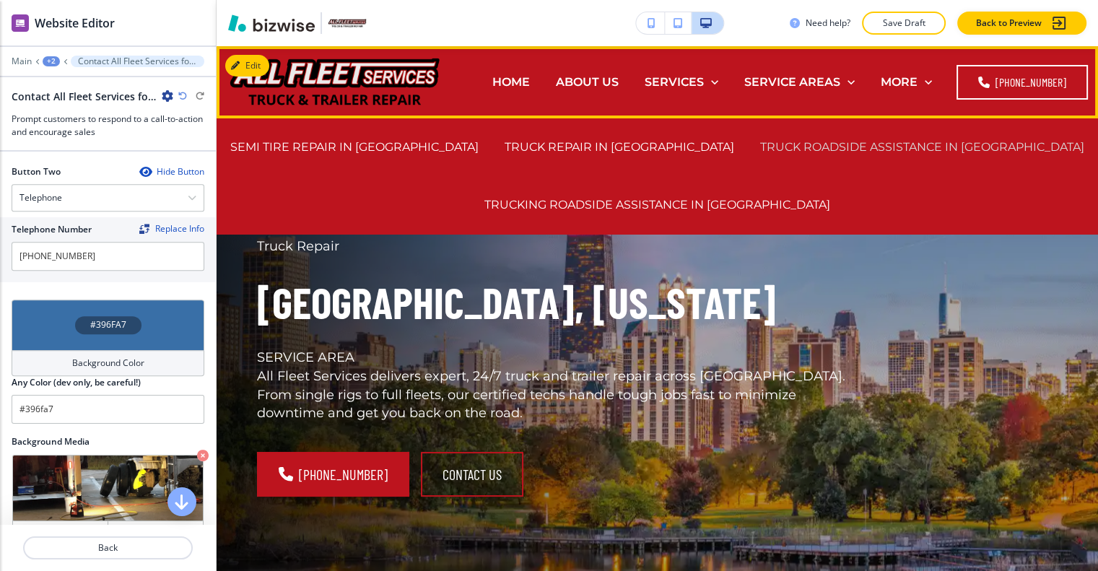
click at [826, 144] on p "TRUCK ROADSIDE ASSISTANCE IN CHICAGO" at bounding box center [922, 147] width 324 height 17
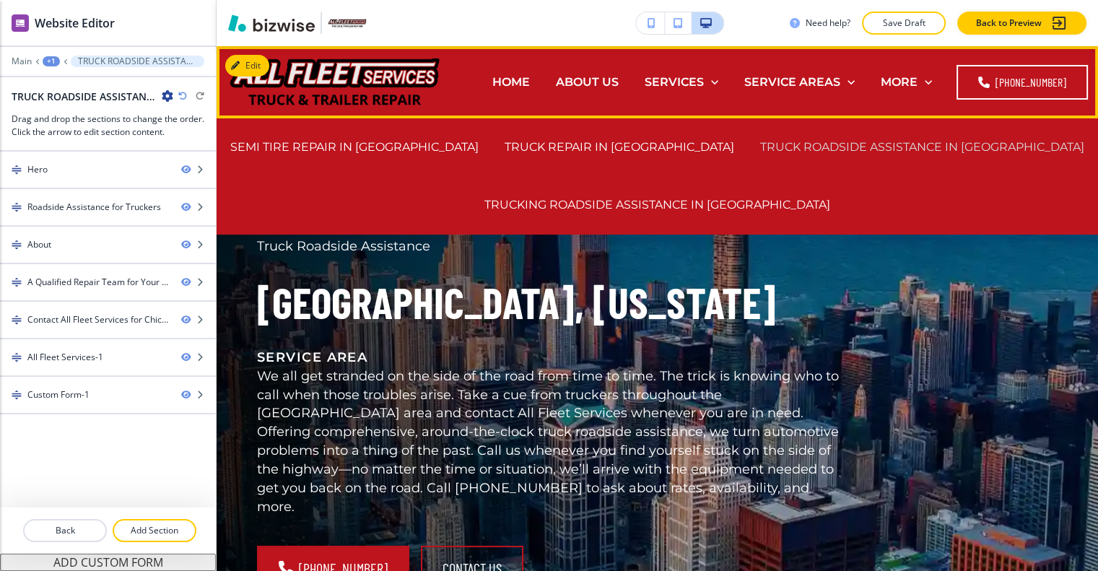
scroll to position [11, 0]
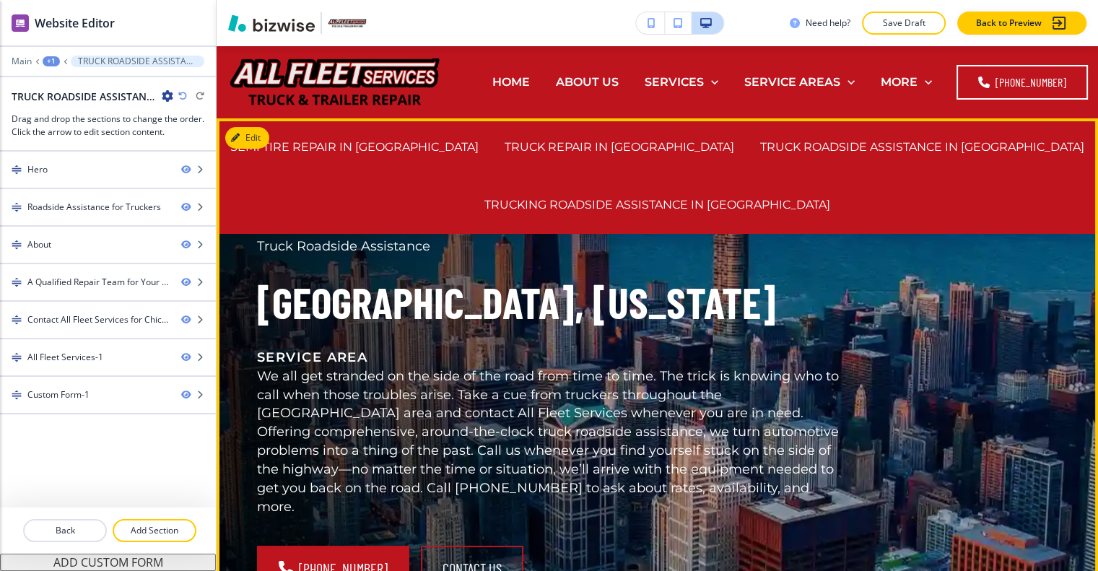
click at [866, 307] on div "Truck Roadside Assistance Chicago, Illinois SERVICE AREA We all get stranded on…" at bounding box center [639, 420] width 835 height 551
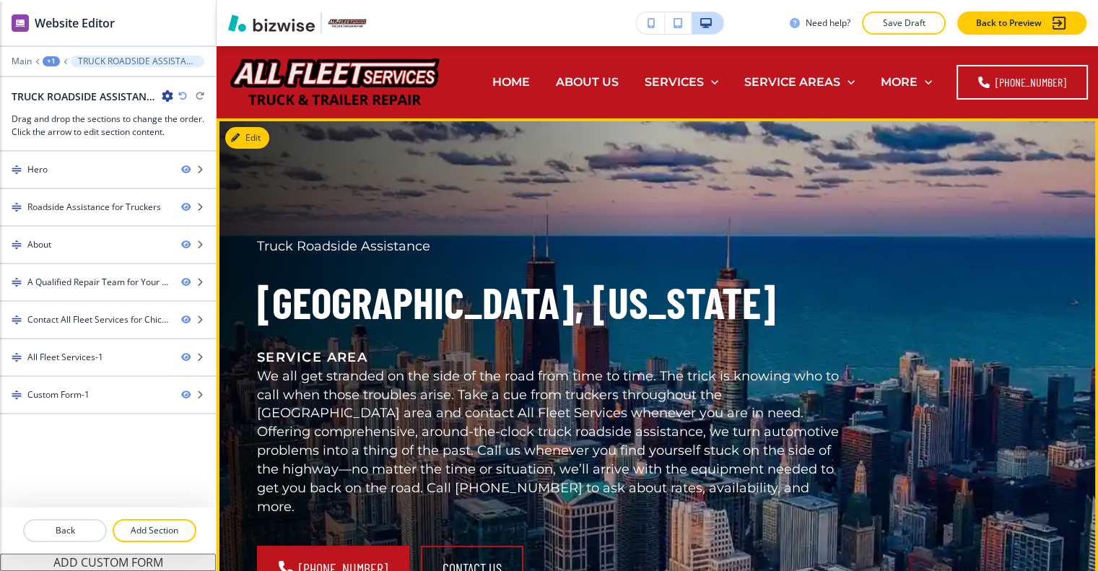
scroll to position [0, 0]
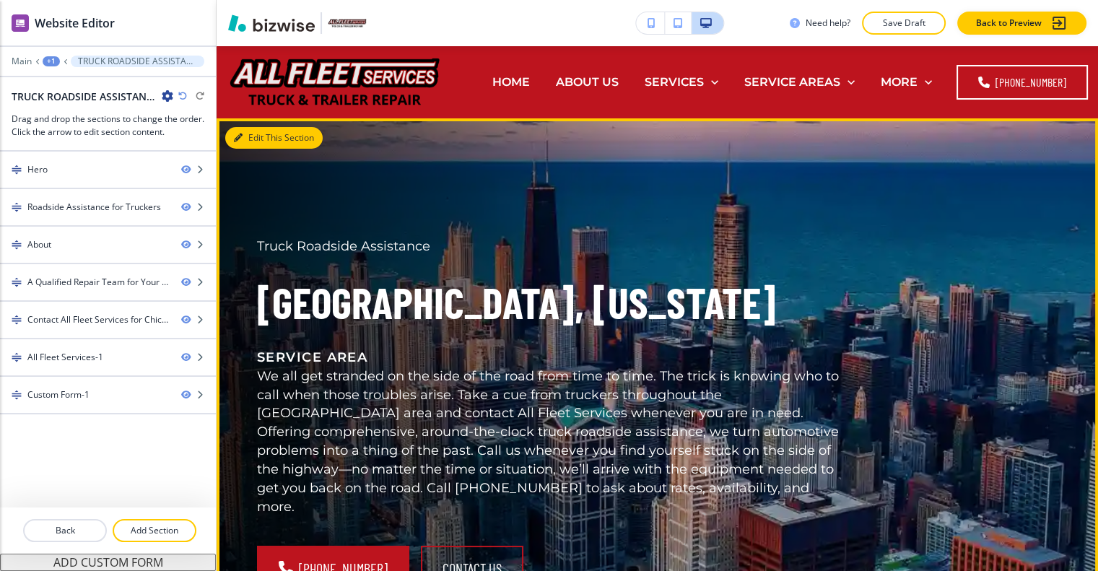
click at [256, 136] on button "Edit This Section" at bounding box center [273, 138] width 97 height 22
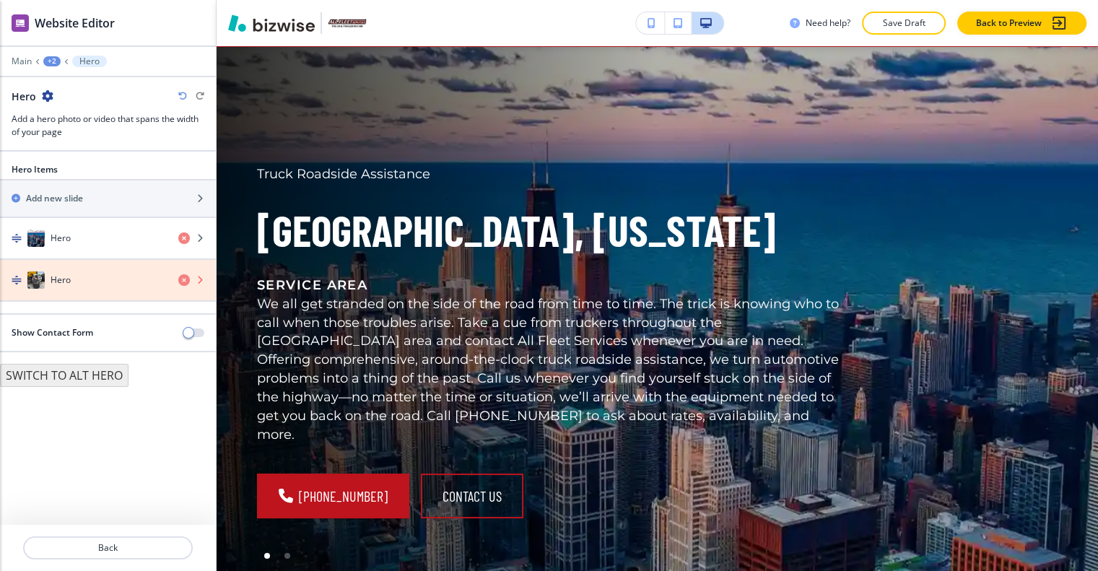
click at [181, 274] on icon "button" at bounding box center [184, 280] width 12 height 12
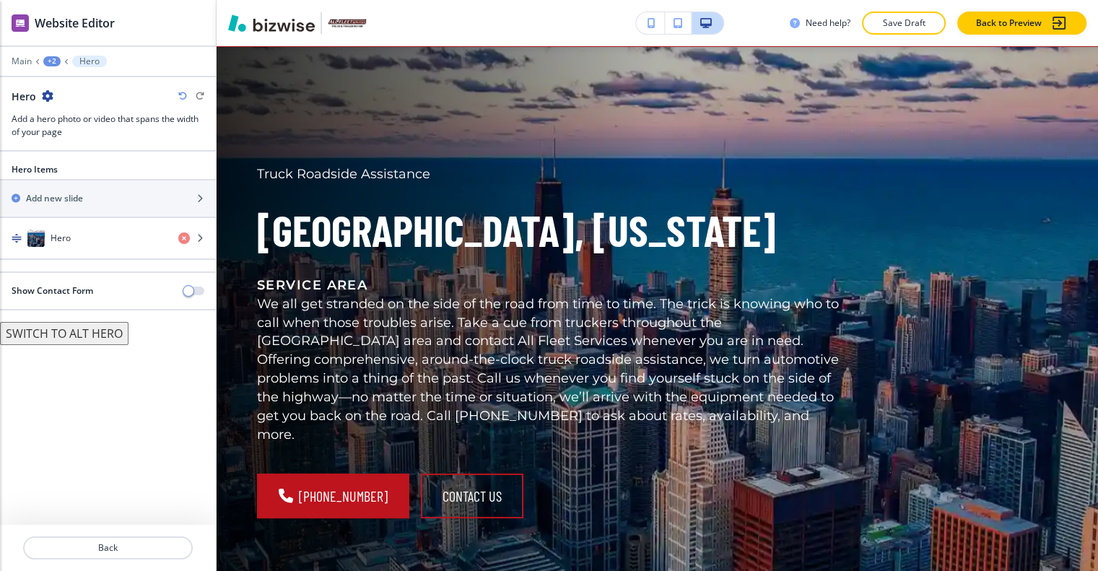
click at [909, 25] on p "Save Draft" at bounding box center [904, 23] width 46 height 13
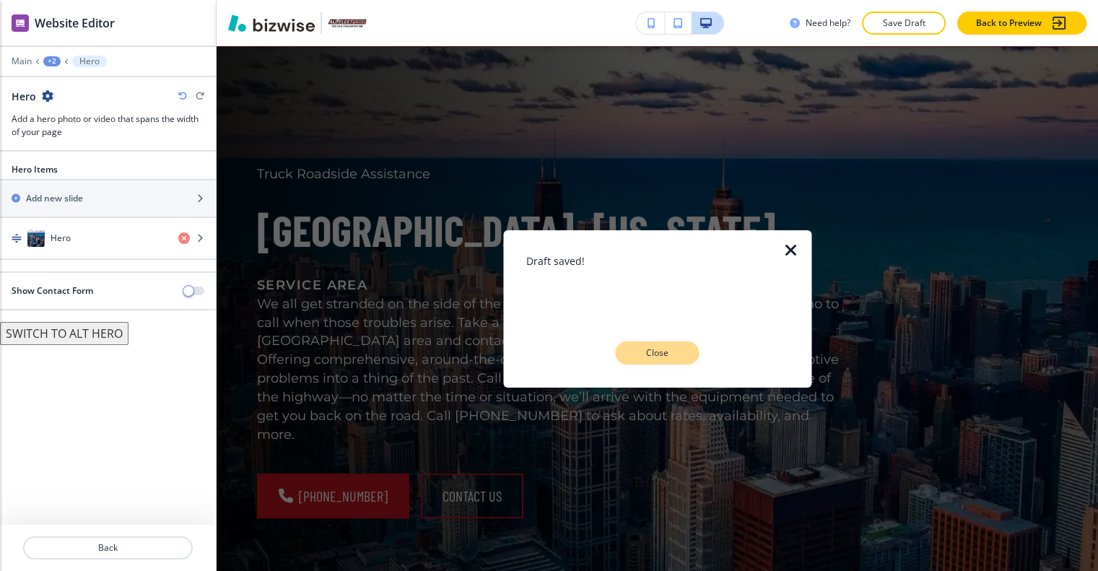
click at [643, 352] on p "Close" at bounding box center [657, 352] width 46 height 13
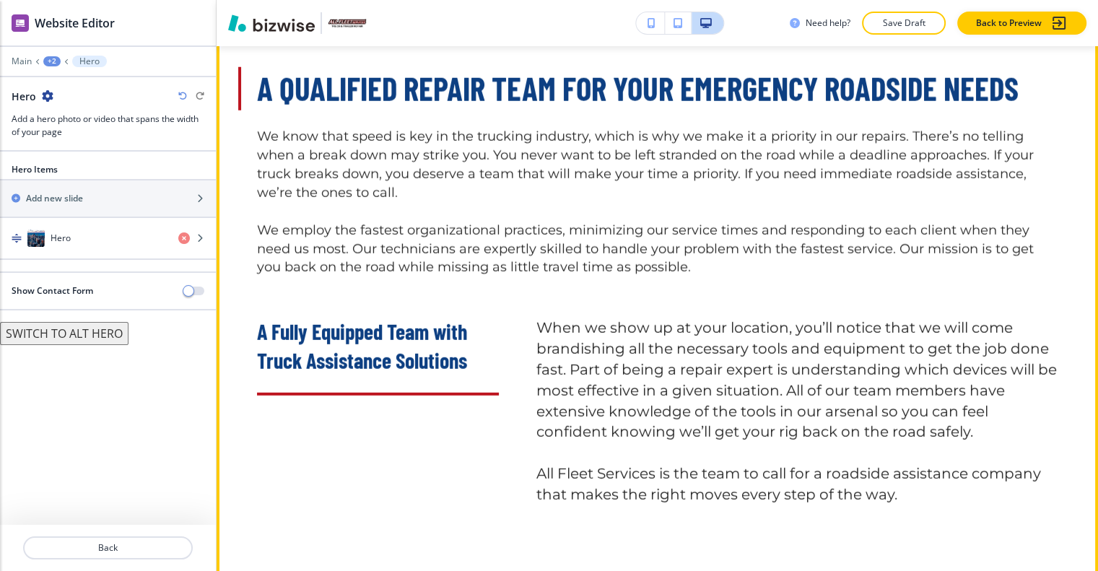
scroll to position [4259, 0]
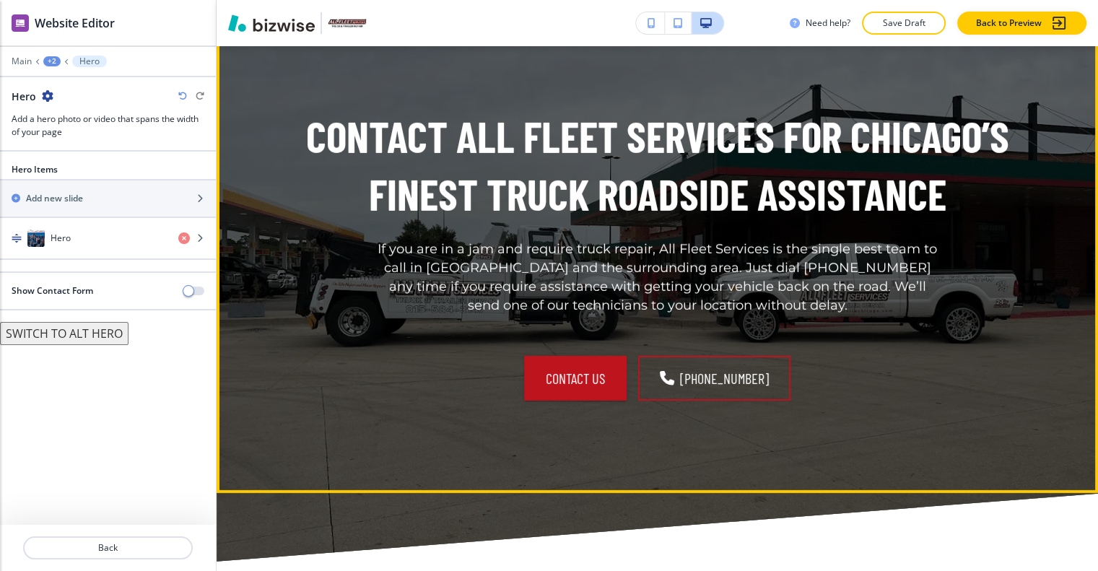
click at [259, 45] on button "Edit This Section" at bounding box center [273, 35] width 97 height 22
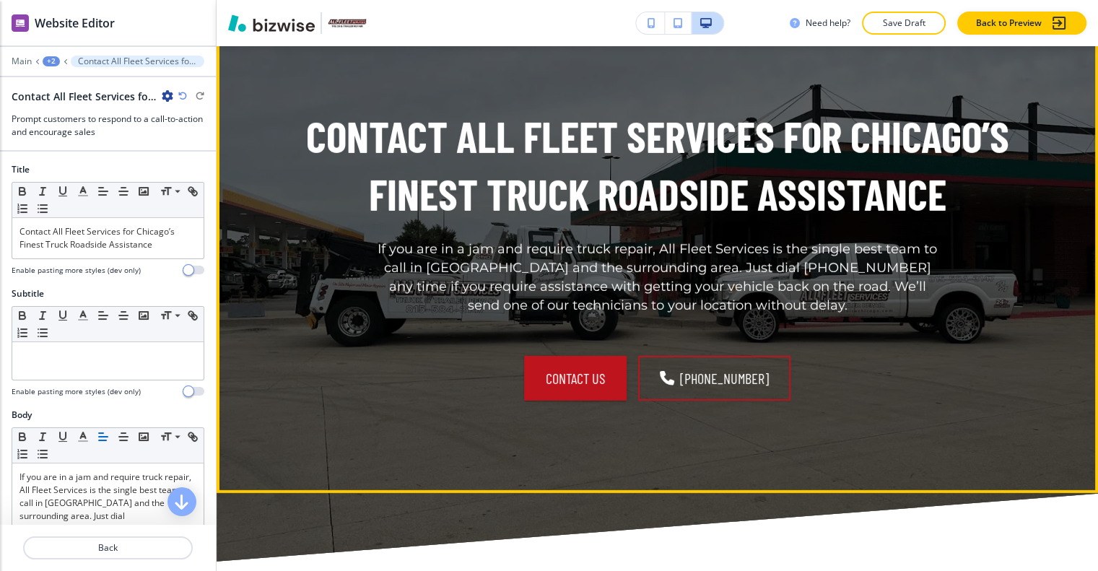
scroll to position [4749, 0]
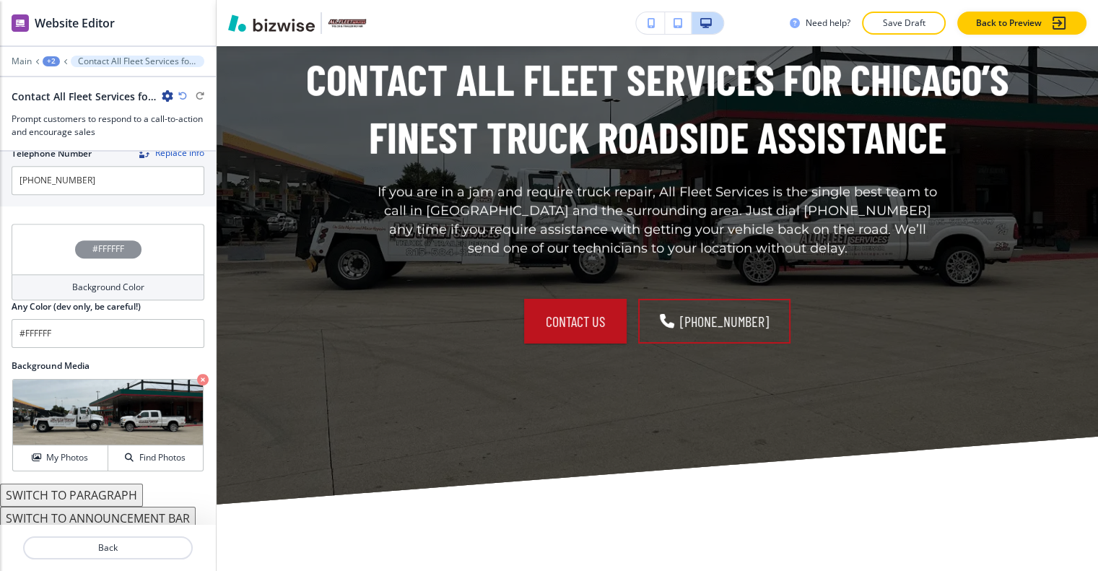
click at [32, 229] on div "#FFFFFF" at bounding box center [108, 249] width 193 height 51
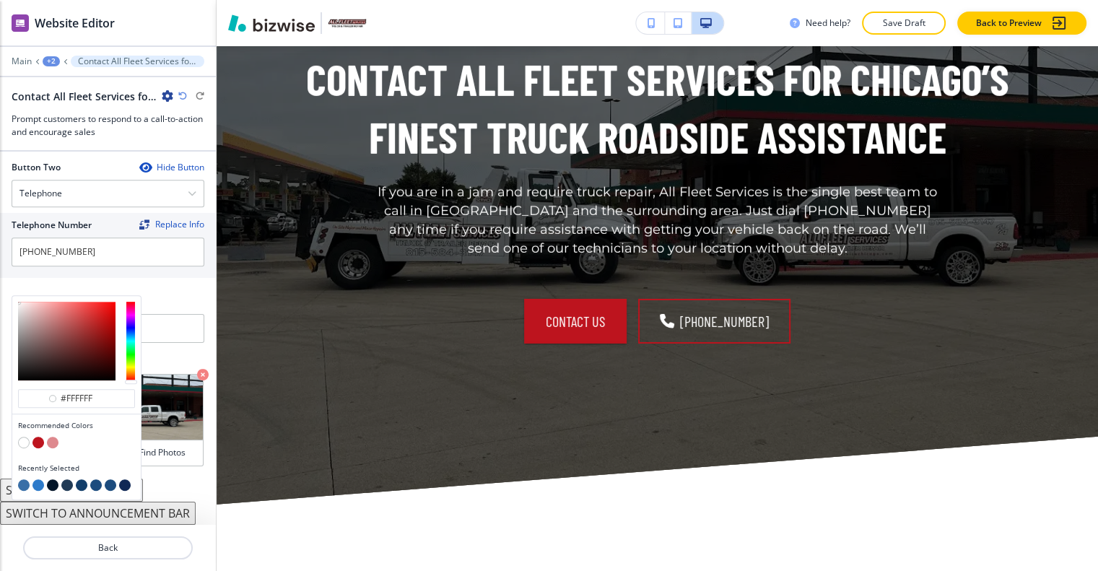
scroll to position [707, 0]
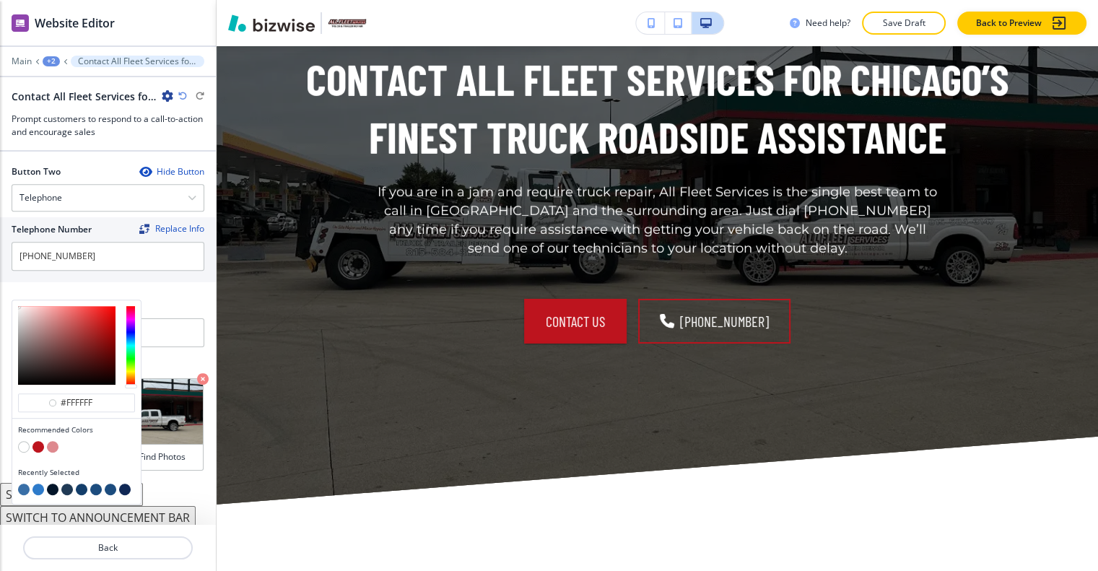
click at [23, 484] on button "button" at bounding box center [24, 490] width 12 height 12
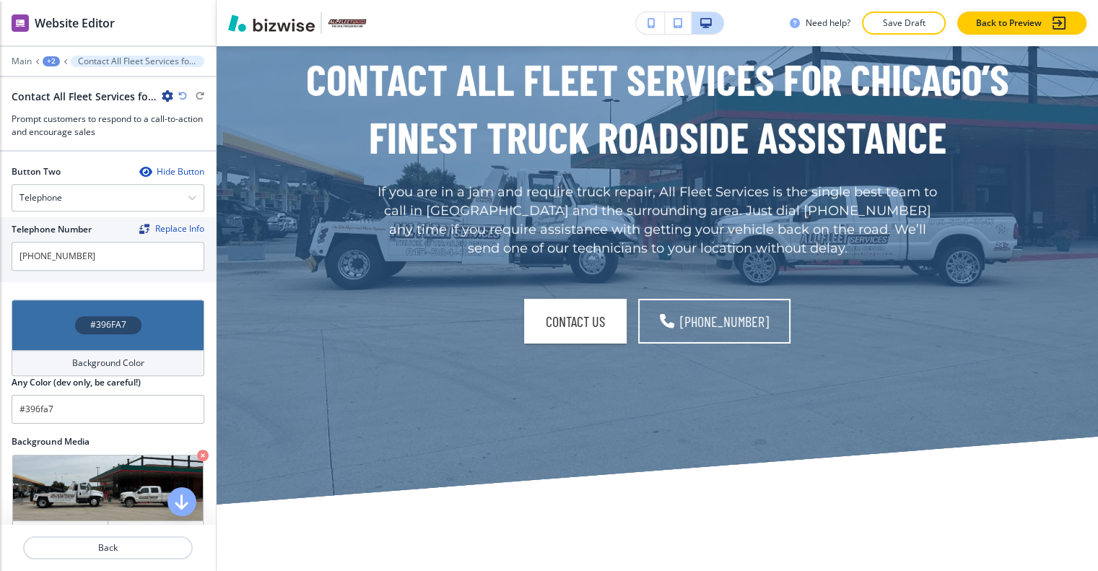
click at [55, 311] on div "#396FA7" at bounding box center [108, 325] width 193 height 51
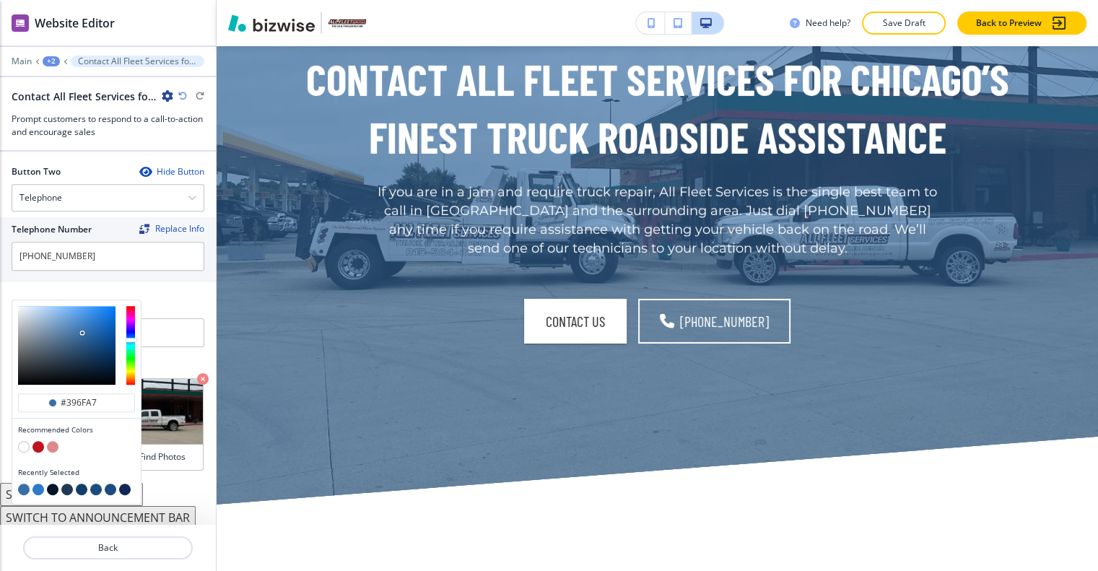
click at [73, 484] on div at bounding box center [76, 491] width 117 height 14
click at [66, 484] on button "button" at bounding box center [67, 490] width 12 height 12
type input "#203a55"
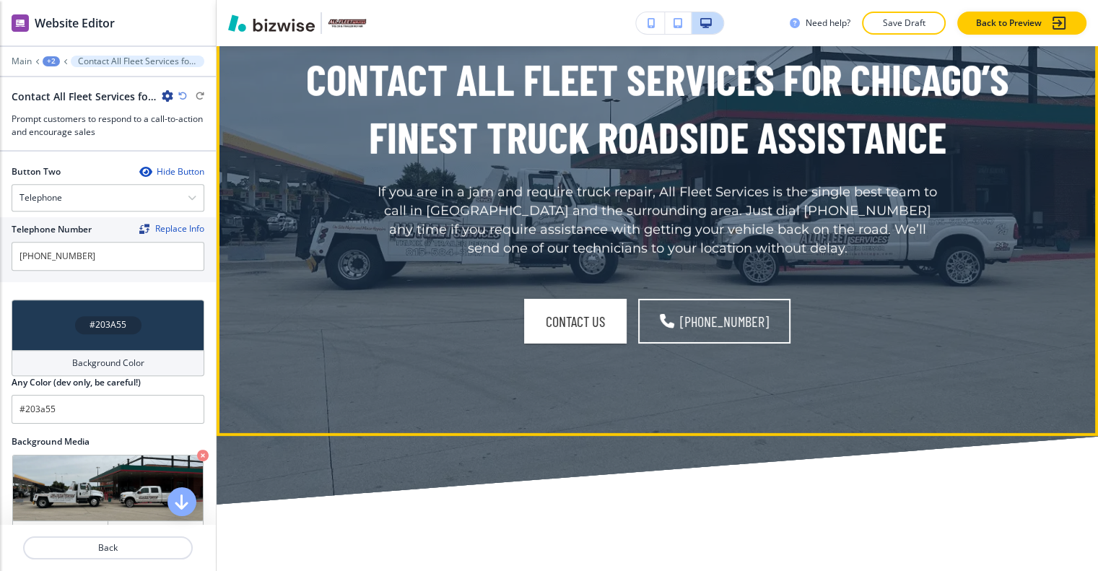
scroll to position [5038, 0]
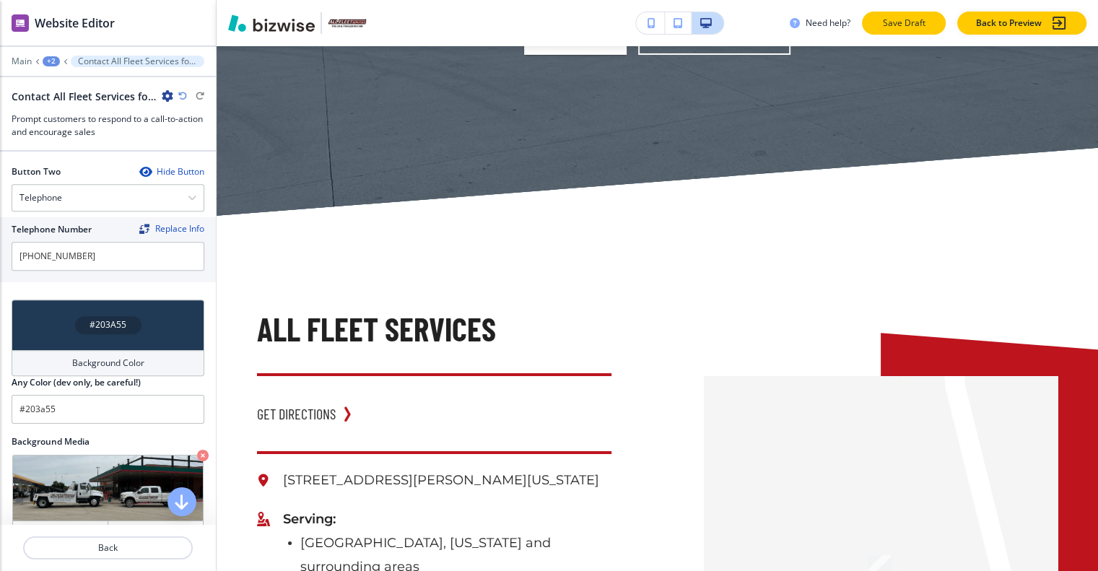
click at [874, 29] on button "Save Draft" at bounding box center [904, 23] width 84 height 23
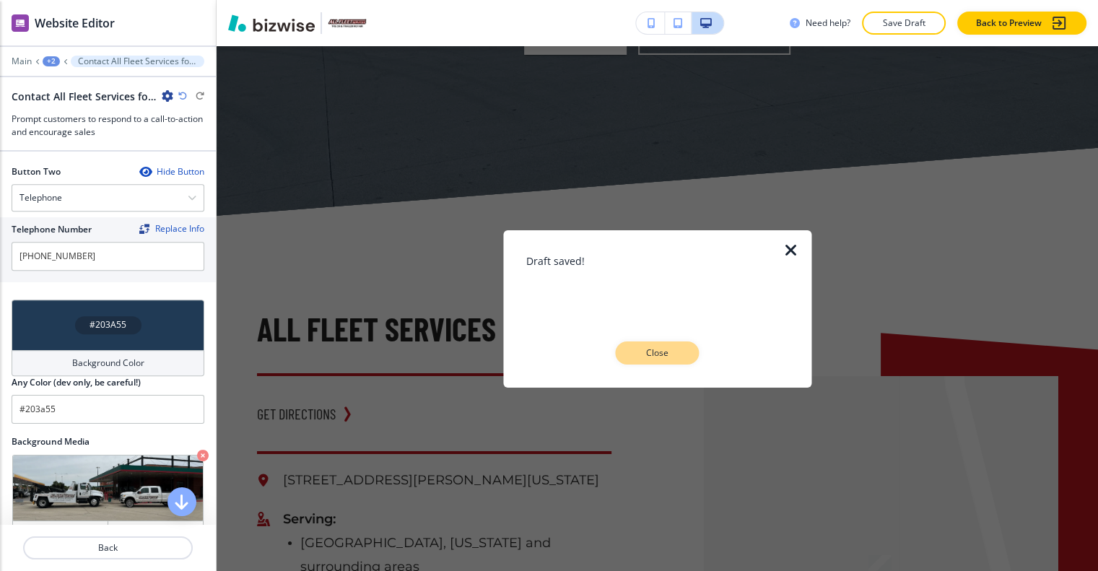
click at [653, 357] on p "Close" at bounding box center [657, 352] width 46 height 13
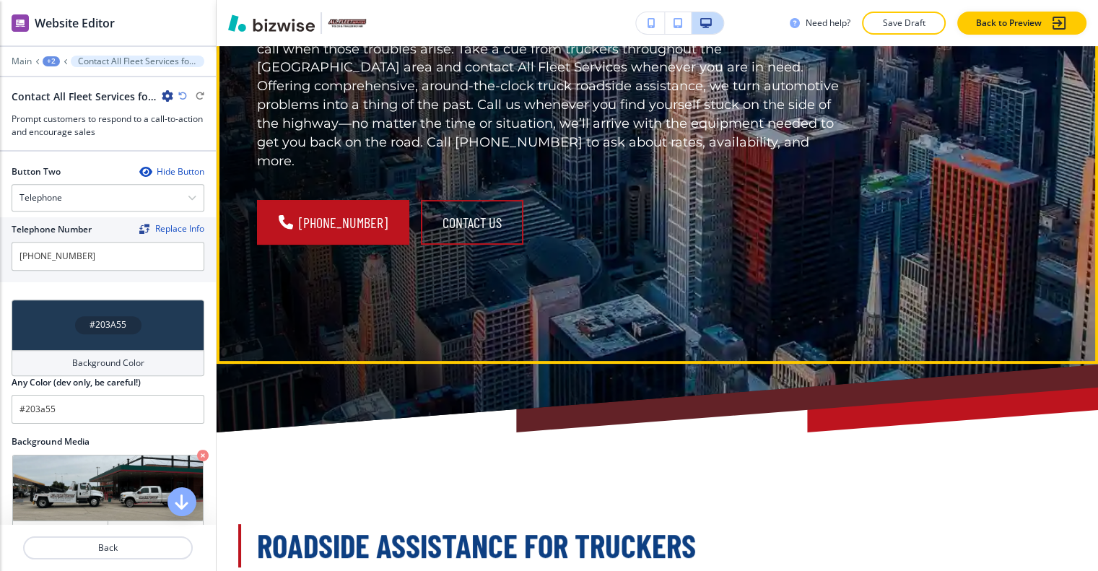
scroll to position [0, 0]
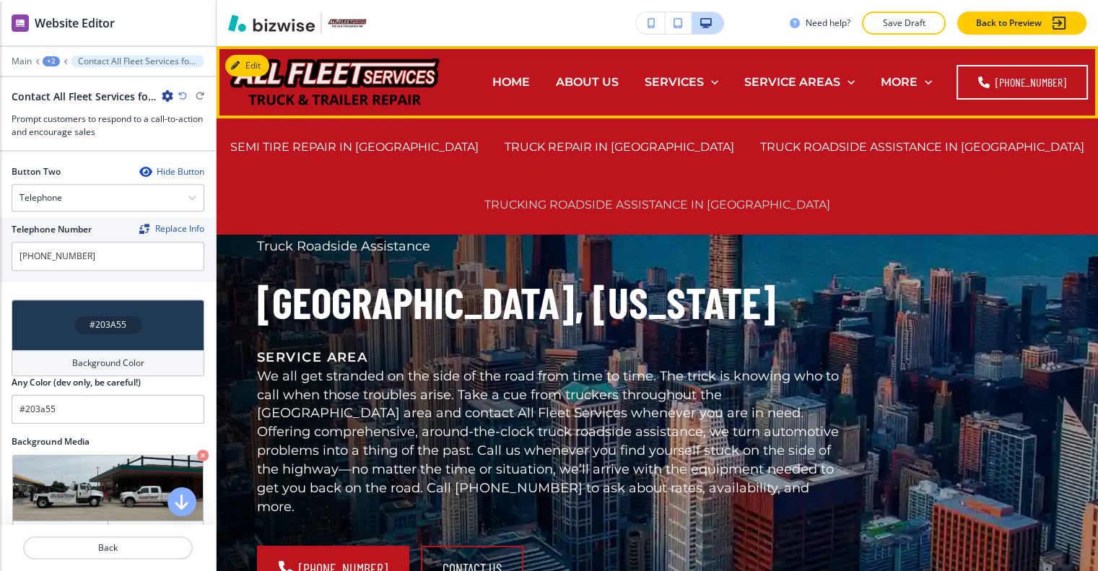
click at [713, 198] on p "TRUCKING ROADSIDE ASSISTANCE IN WESTCHESTER" at bounding box center [657, 204] width 346 height 17
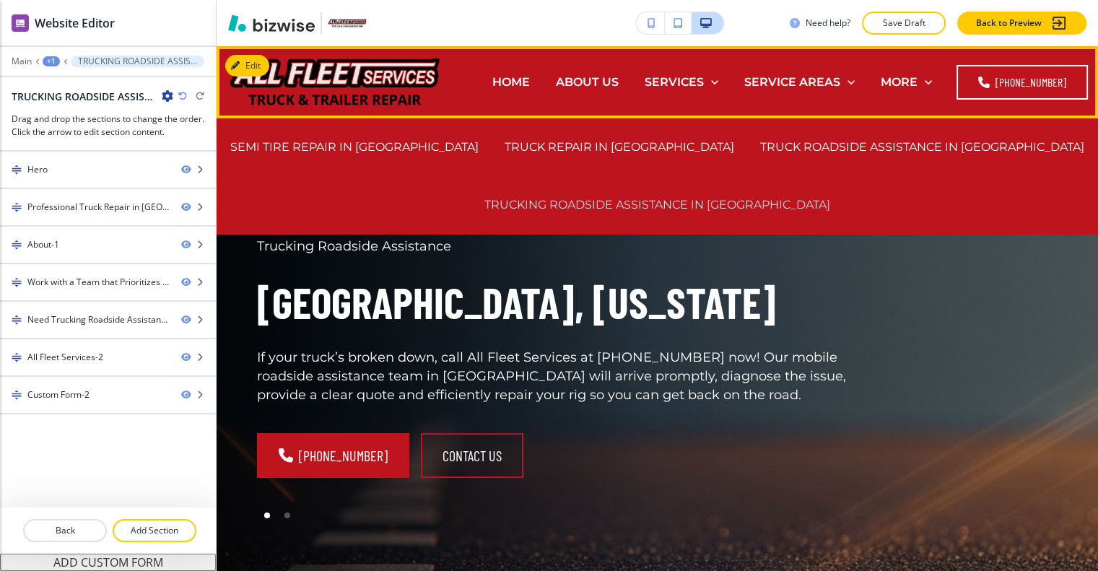
scroll to position [11, 0]
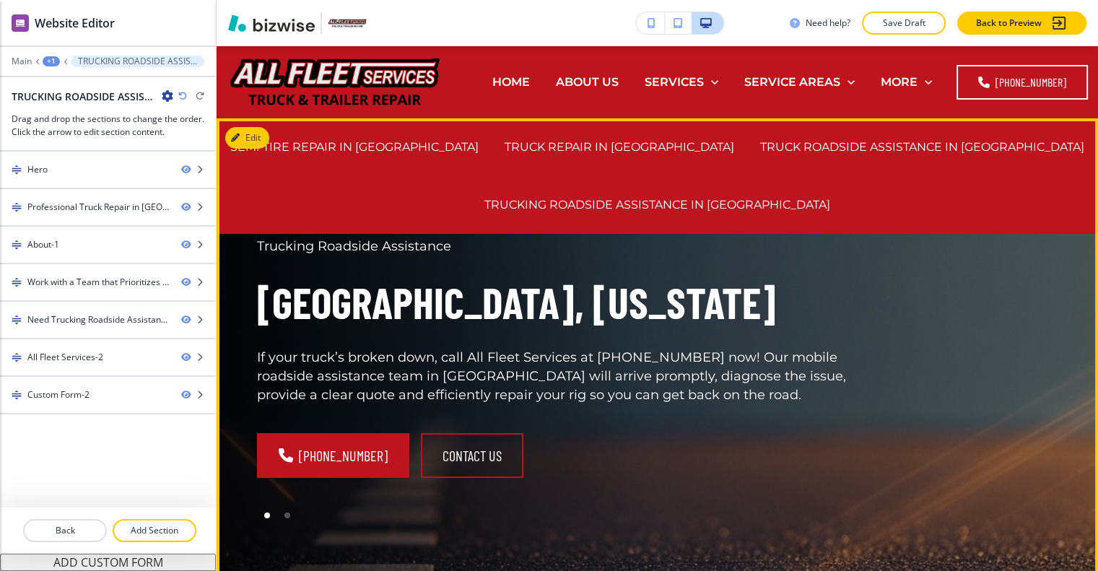
click at [733, 285] on h1 "Westchester, Illinois" at bounding box center [553, 303] width 592 height 58
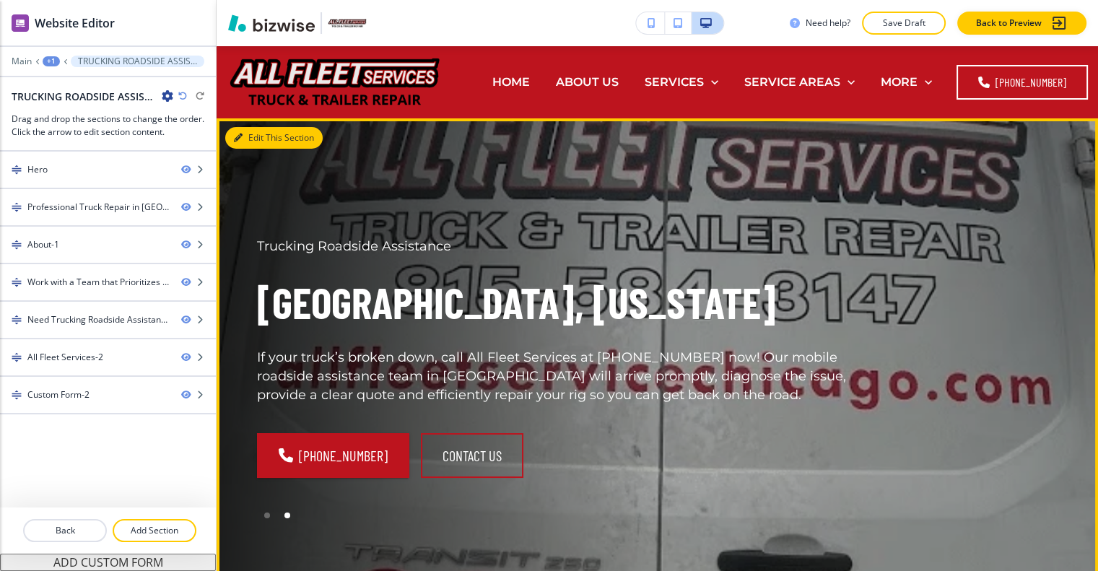
click at [247, 134] on button "Edit This Section" at bounding box center [273, 138] width 97 height 22
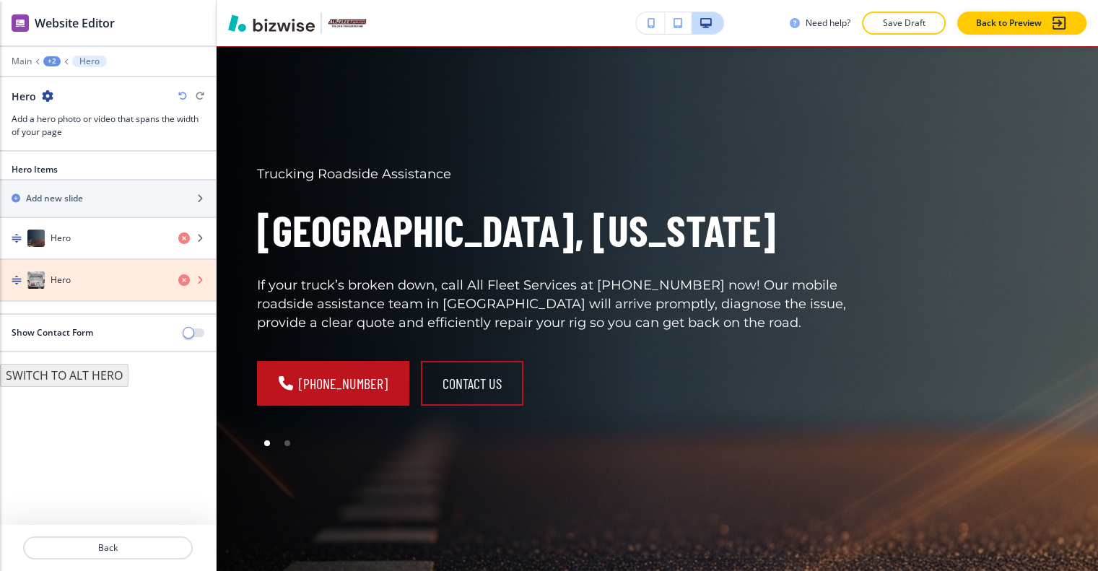
click at [186, 274] on icon "button" at bounding box center [184, 280] width 12 height 12
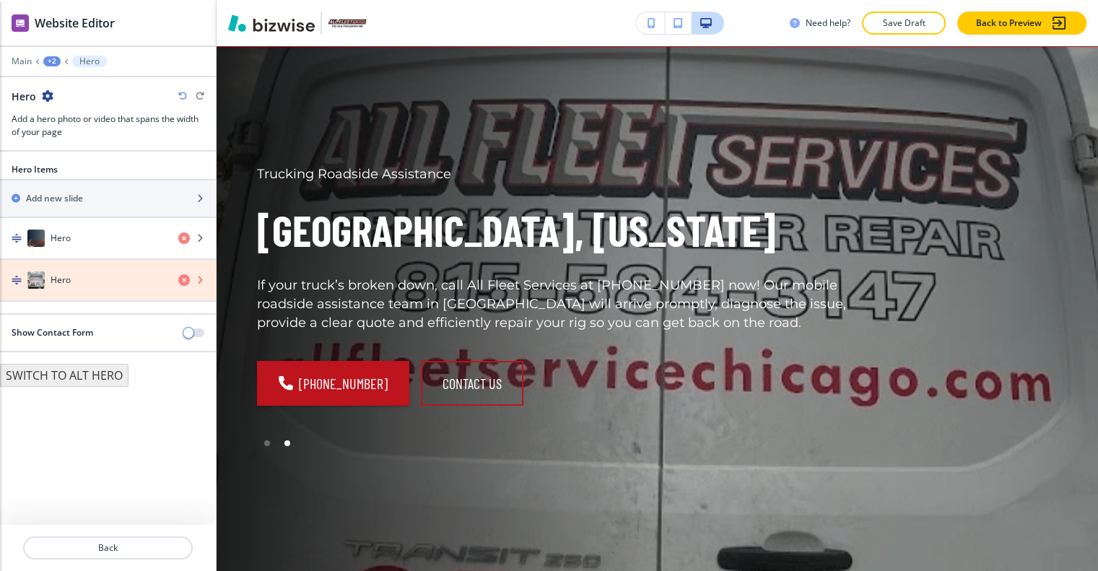
click at [183, 274] on icon "button" at bounding box center [184, 280] width 12 height 12
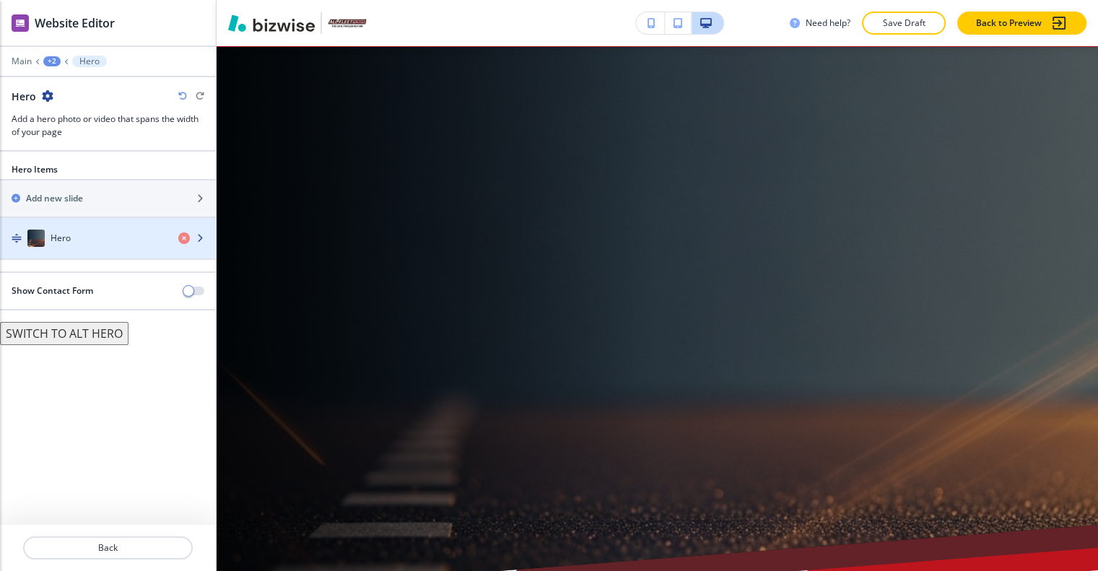
click at [118, 247] on div "button" at bounding box center [108, 253] width 216 height 12
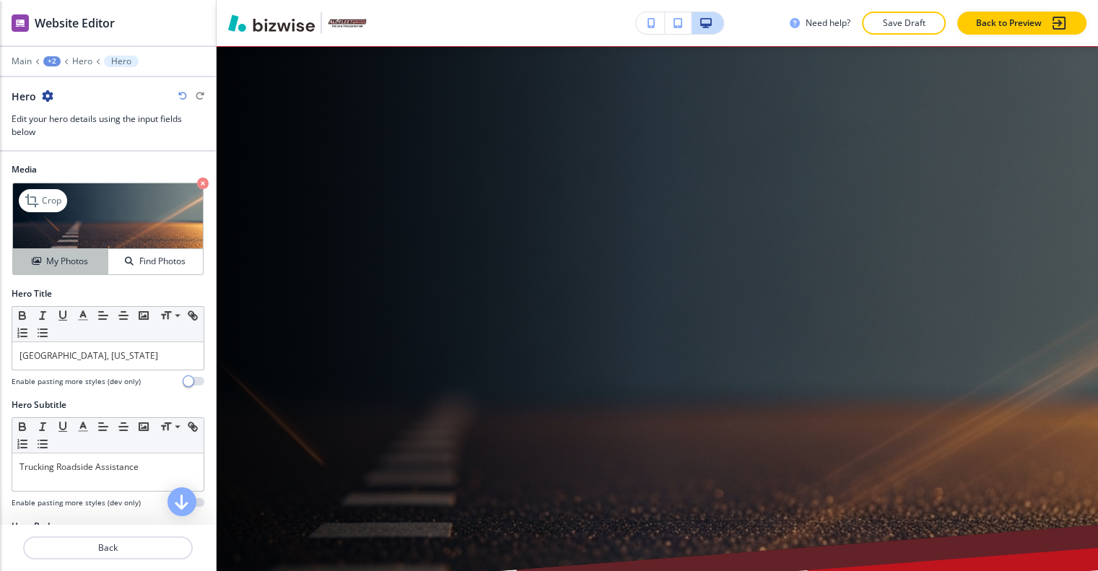
click at [81, 255] on h4 "My Photos" at bounding box center [67, 261] width 42 height 13
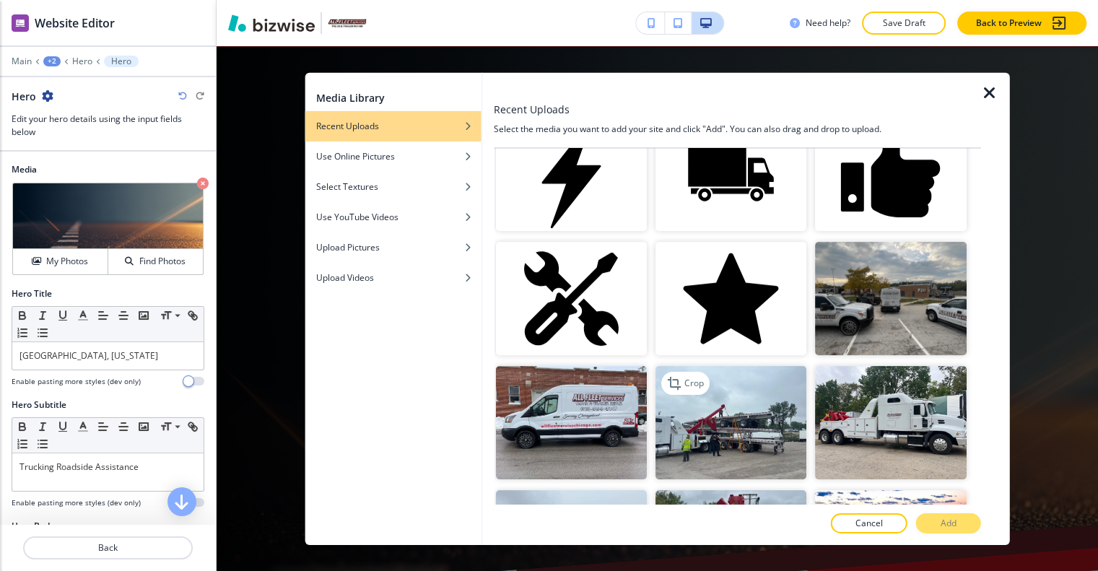
scroll to position [433, 0]
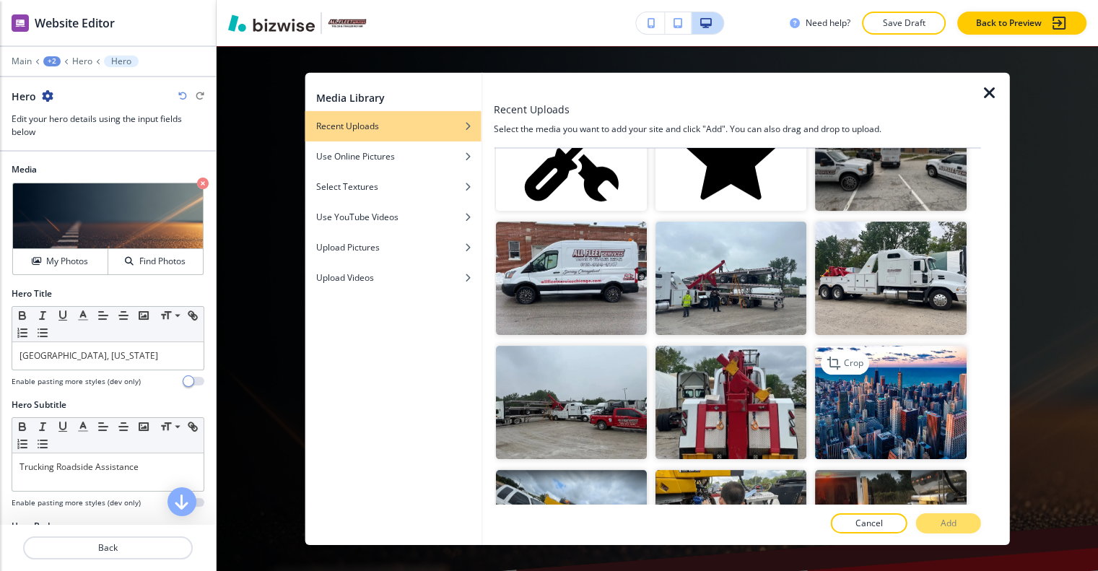
click at [882, 383] on img "button" at bounding box center [890, 402] width 151 height 113
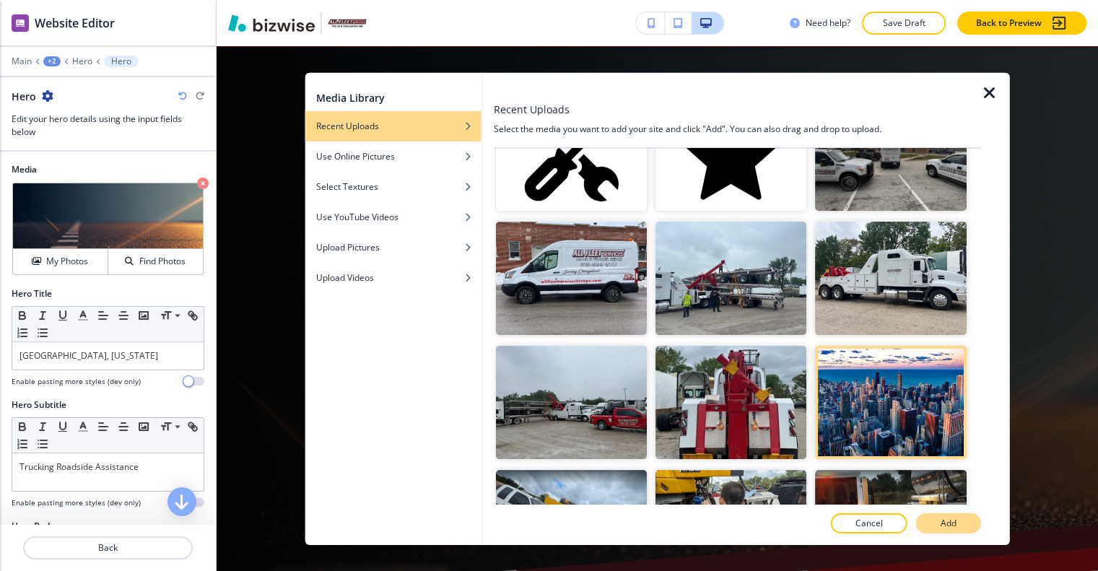
click at [943, 525] on p "Add" at bounding box center [949, 523] width 16 height 13
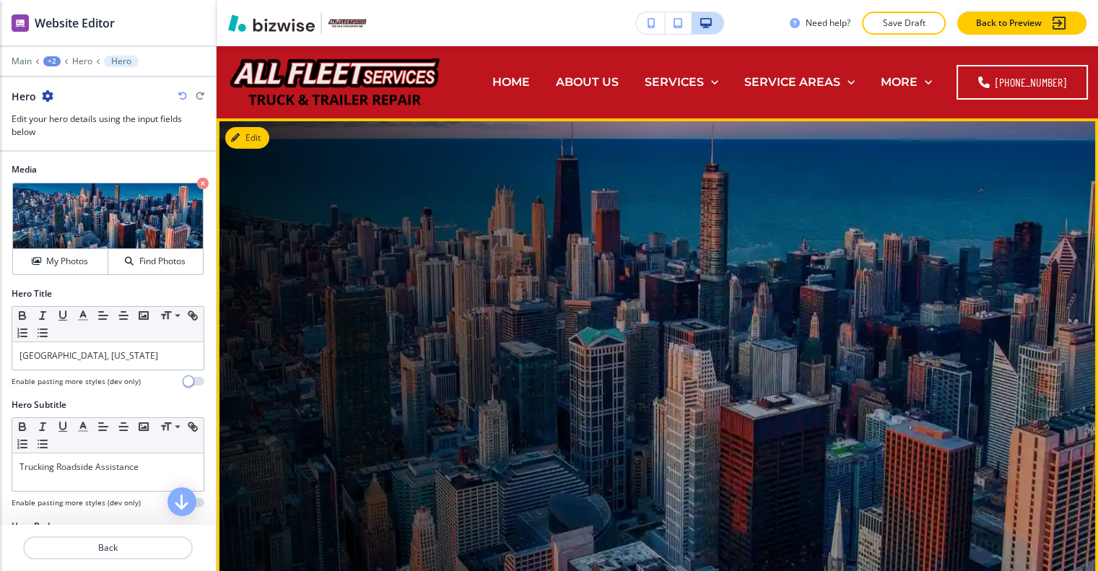
scroll to position [144, 0]
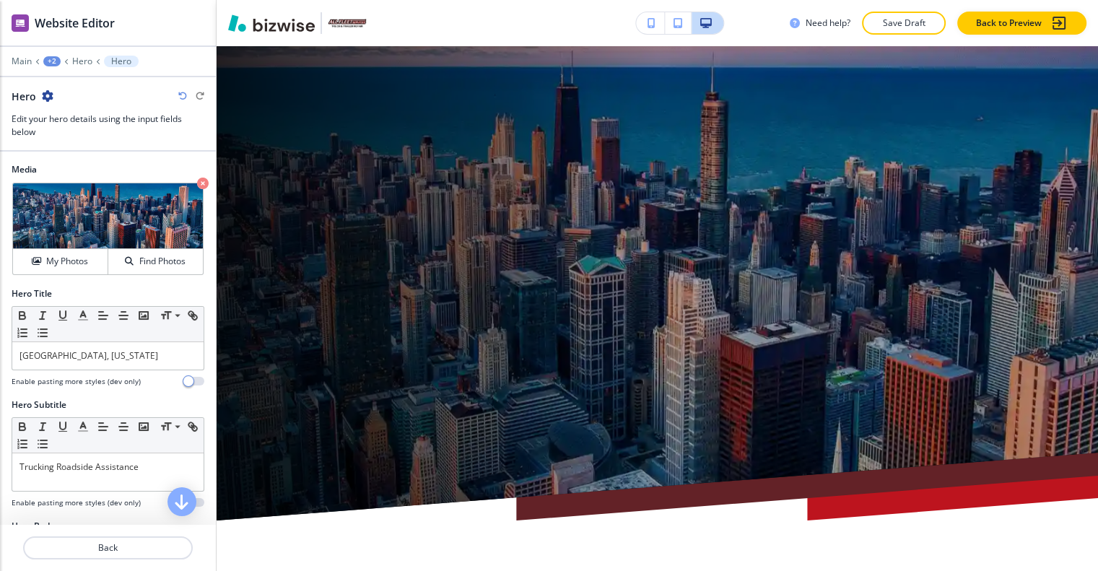
click at [181, 92] on icon "button" at bounding box center [182, 96] width 9 height 9
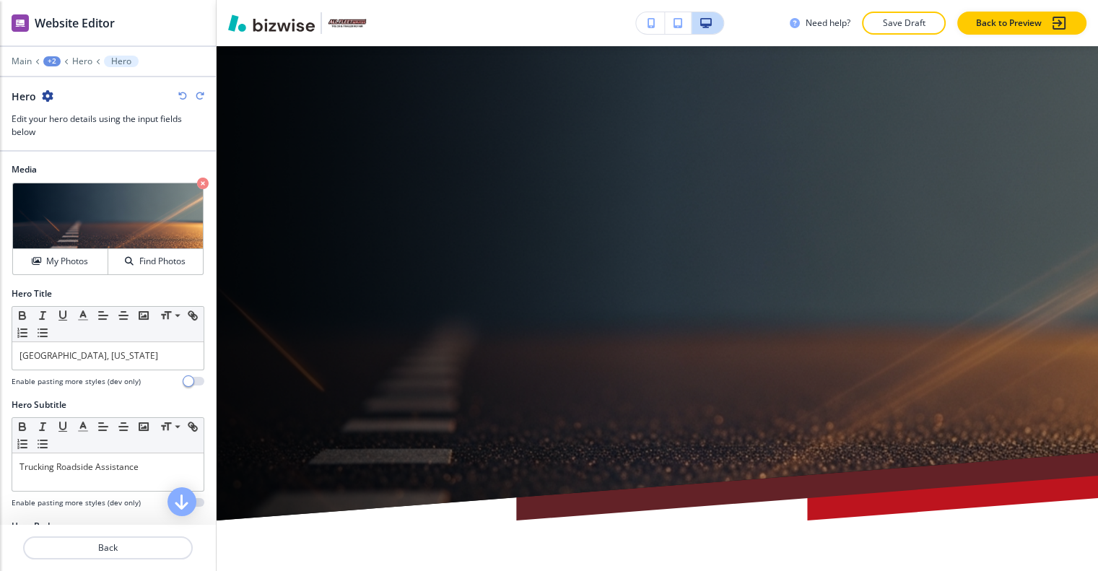
click at [181, 92] on icon "button" at bounding box center [182, 96] width 9 height 9
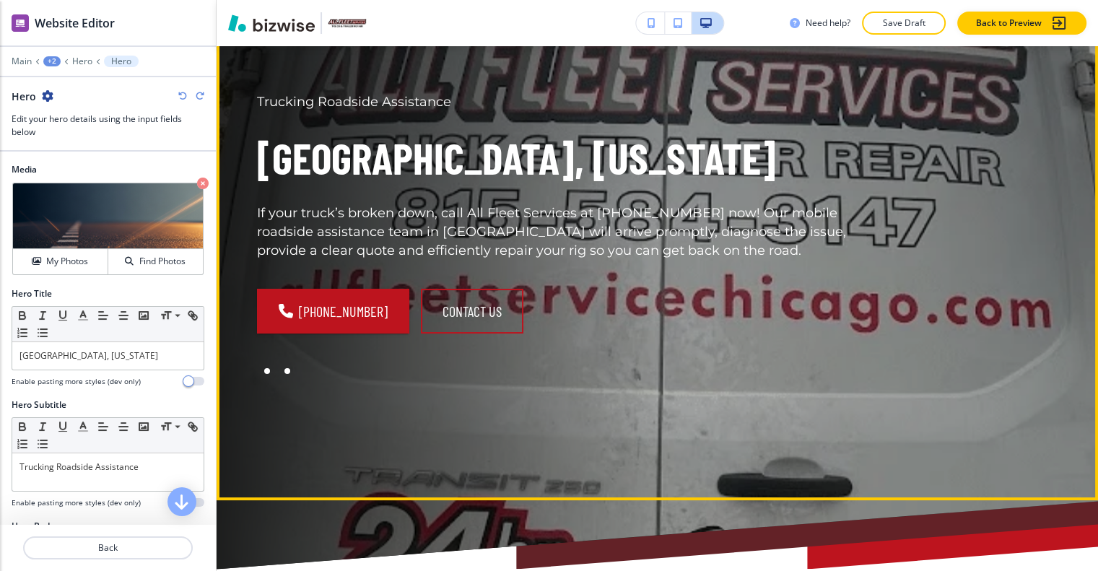
click at [266, 368] on div at bounding box center [267, 371] width 6 height 6
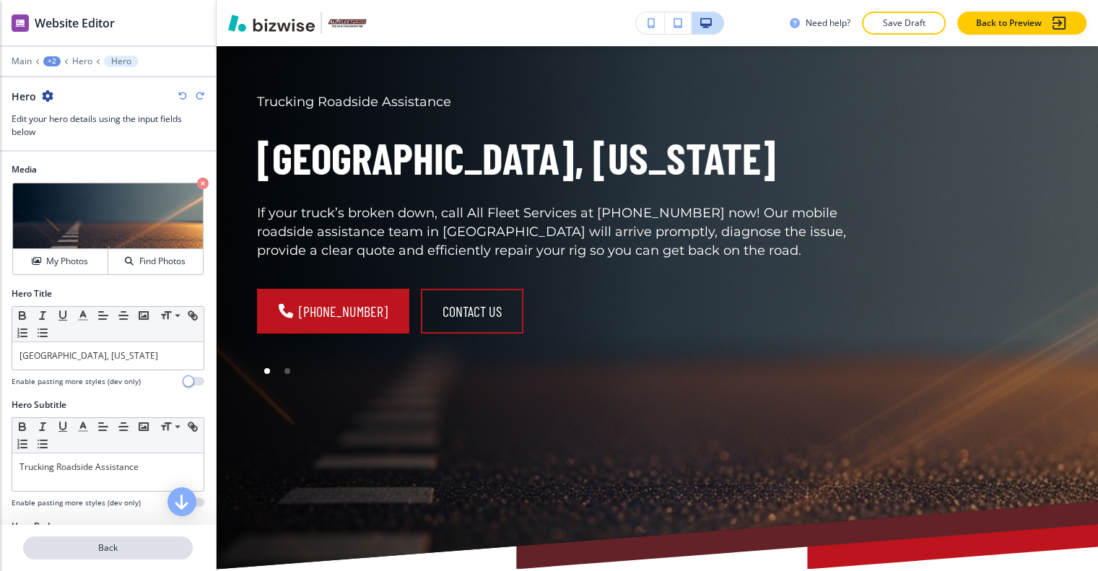
click at [147, 541] on p "Back" at bounding box center [108, 547] width 167 height 13
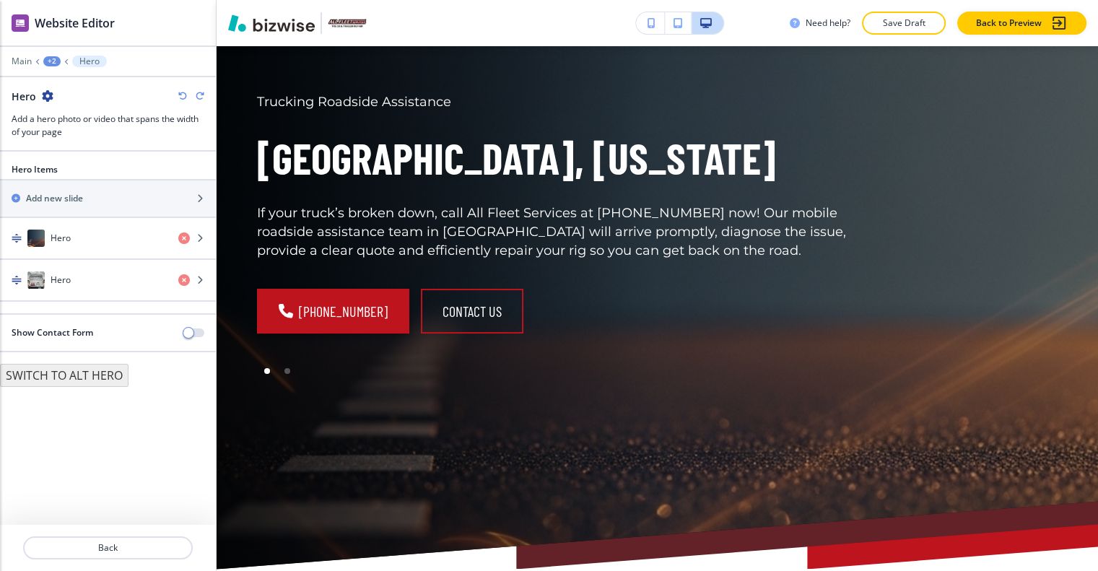
scroll to position [72, 0]
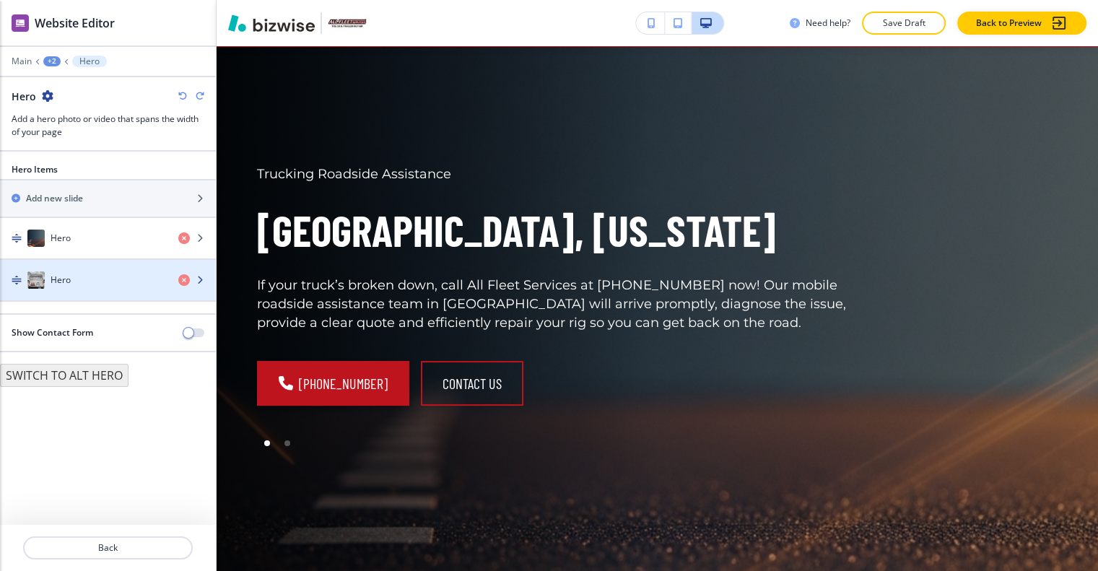
click at [107, 271] on div "Hero" at bounding box center [83, 279] width 167 height 17
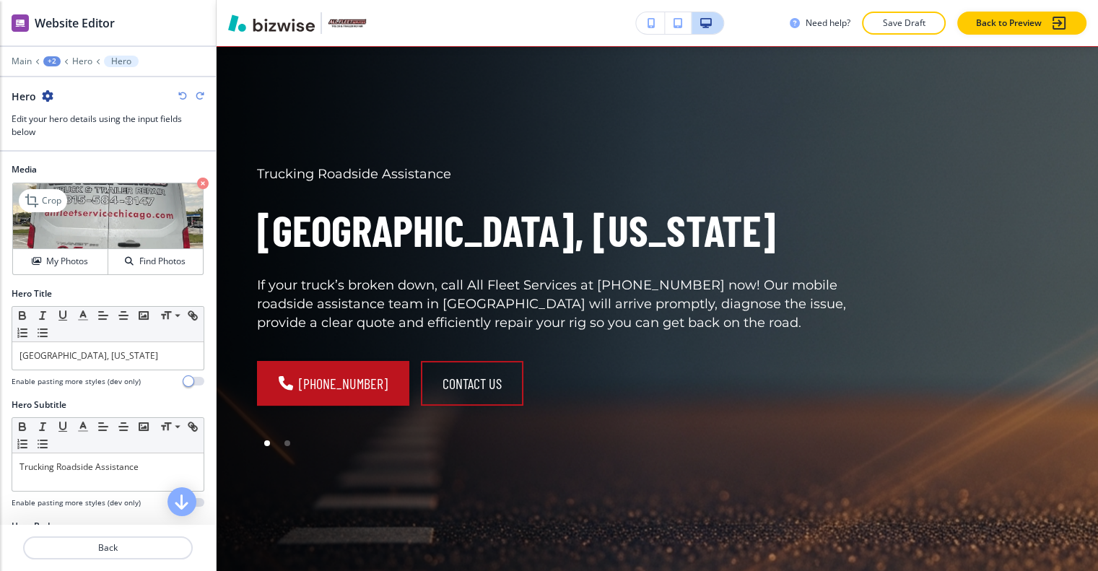
click at [197, 178] on icon "button" at bounding box center [203, 184] width 12 height 12
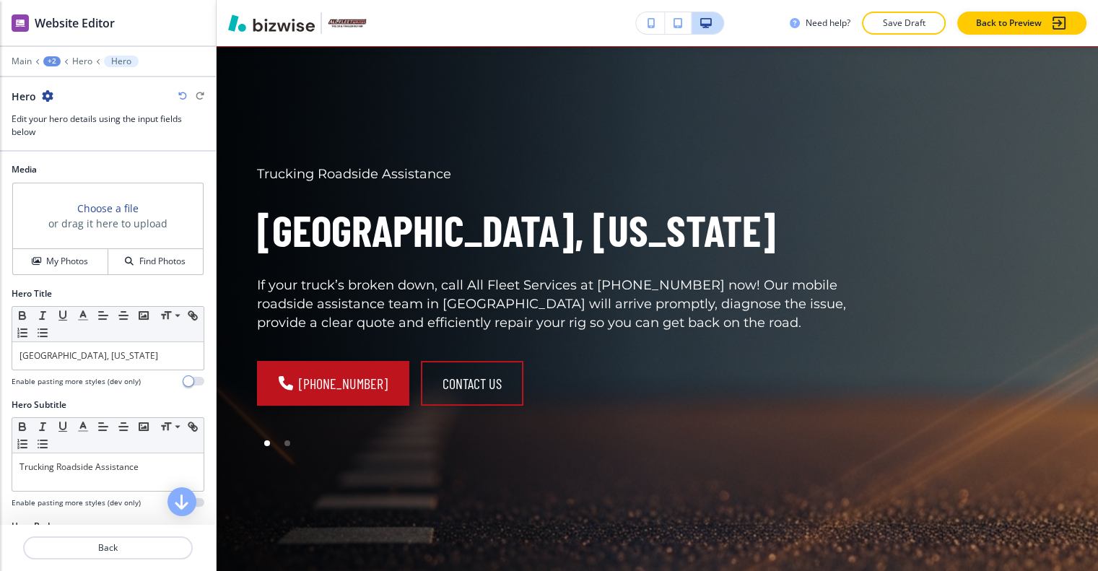
click at [47, 269] on div "Media Choose a file or drag it here to upload My Photos Find Photos" at bounding box center [108, 225] width 216 height 124
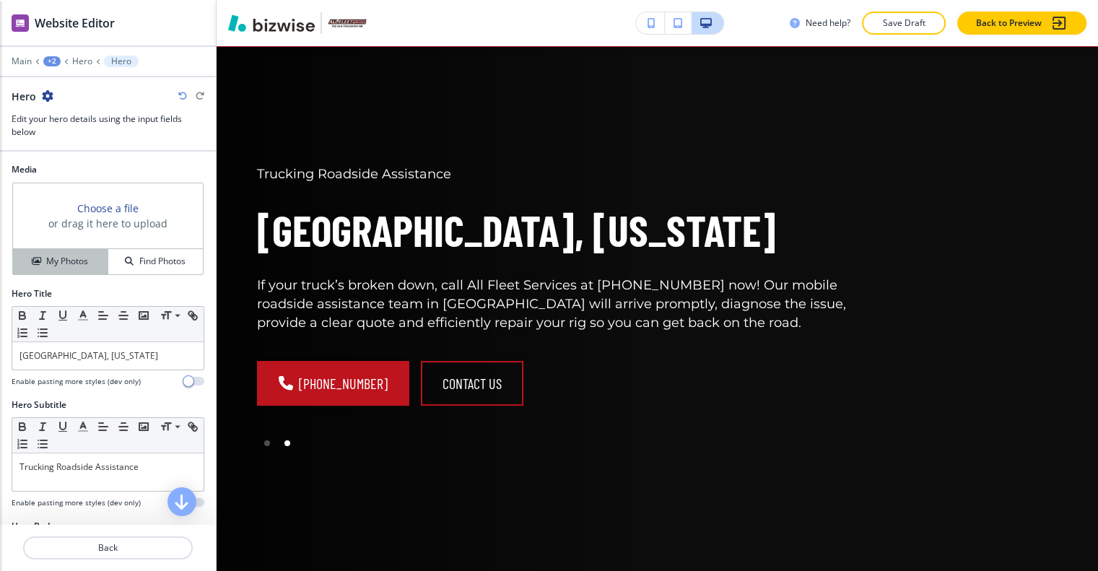
click at [71, 255] on h4 "My Photos" at bounding box center [67, 261] width 42 height 13
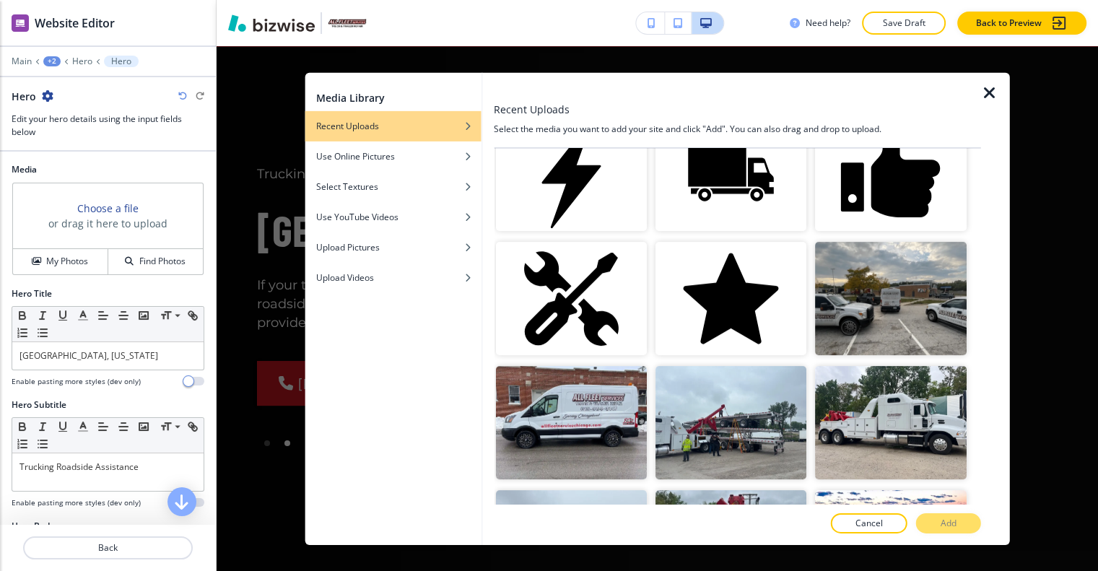
scroll to position [577, 0]
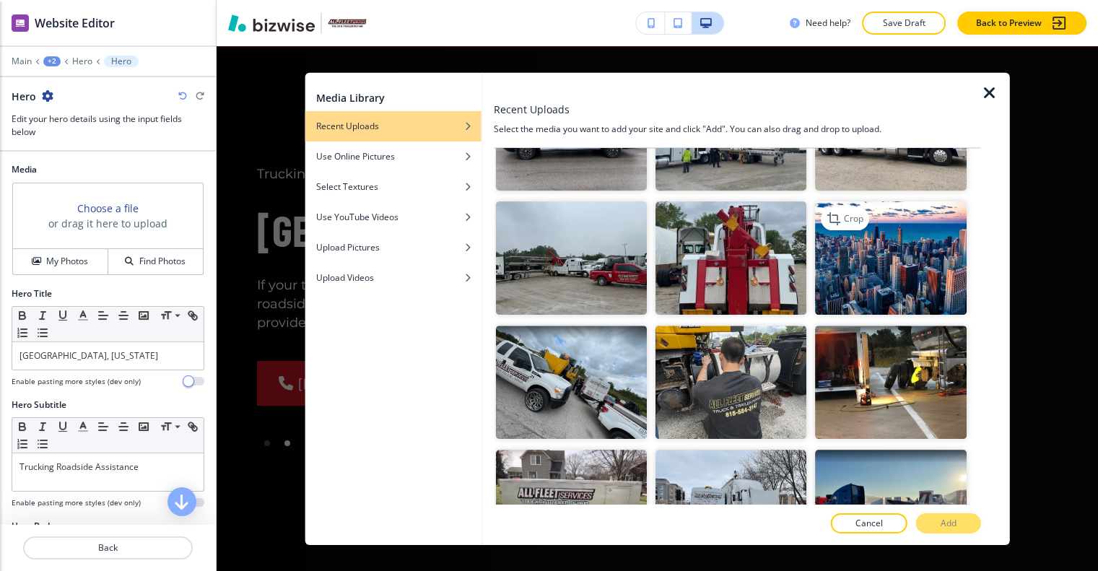
click at [905, 256] on img "button" at bounding box center [890, 257] width 151 height 113
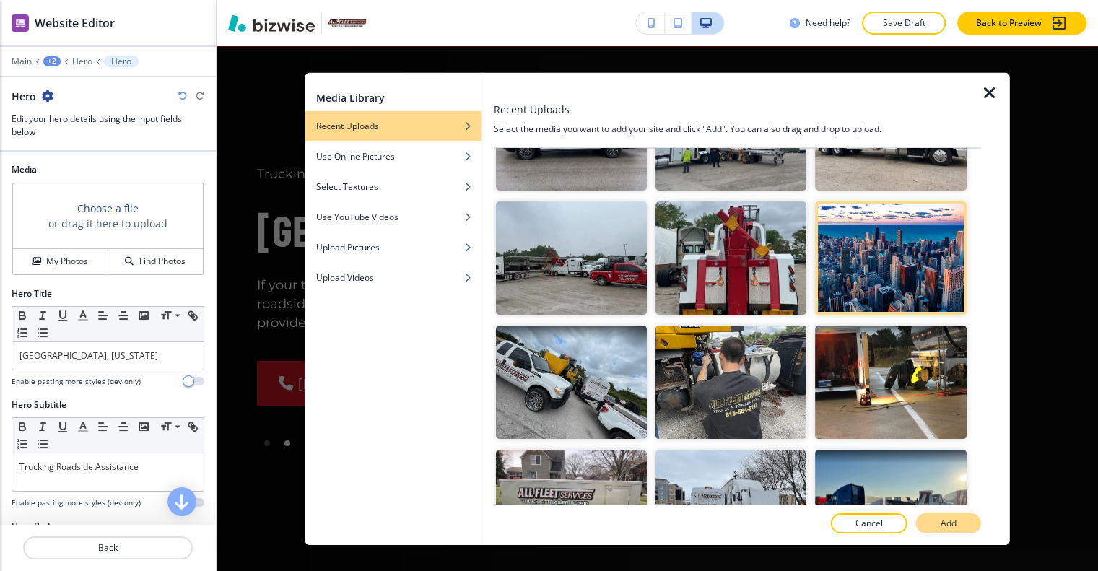
click at [946, 520] on p "Add" at bounding box center [949, 523] width 16 height 13
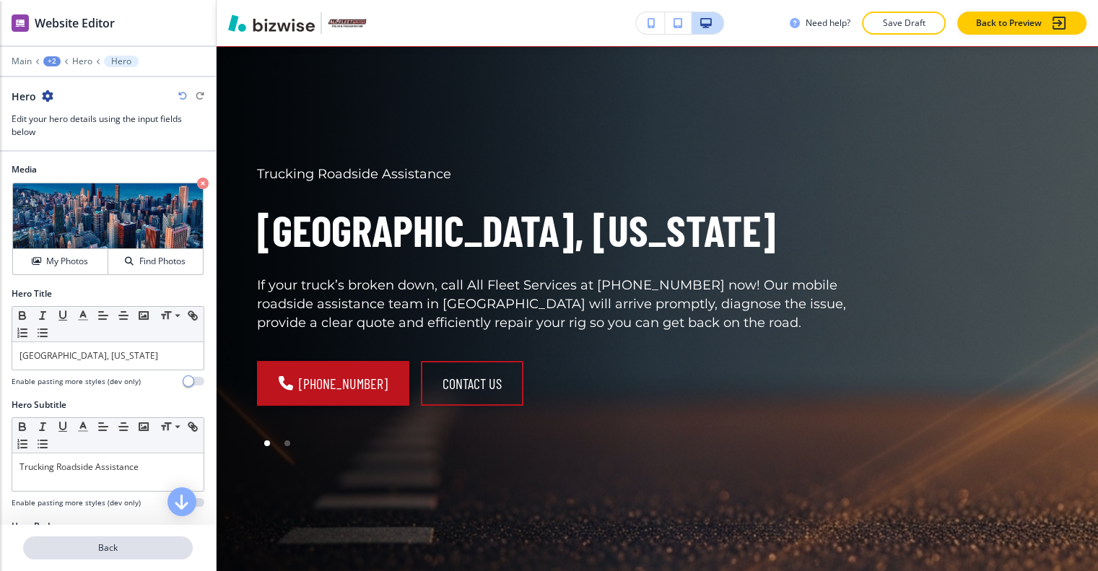
click at [152, 541] on p "Back" at bounding box center [108, 547] width 167 height 13
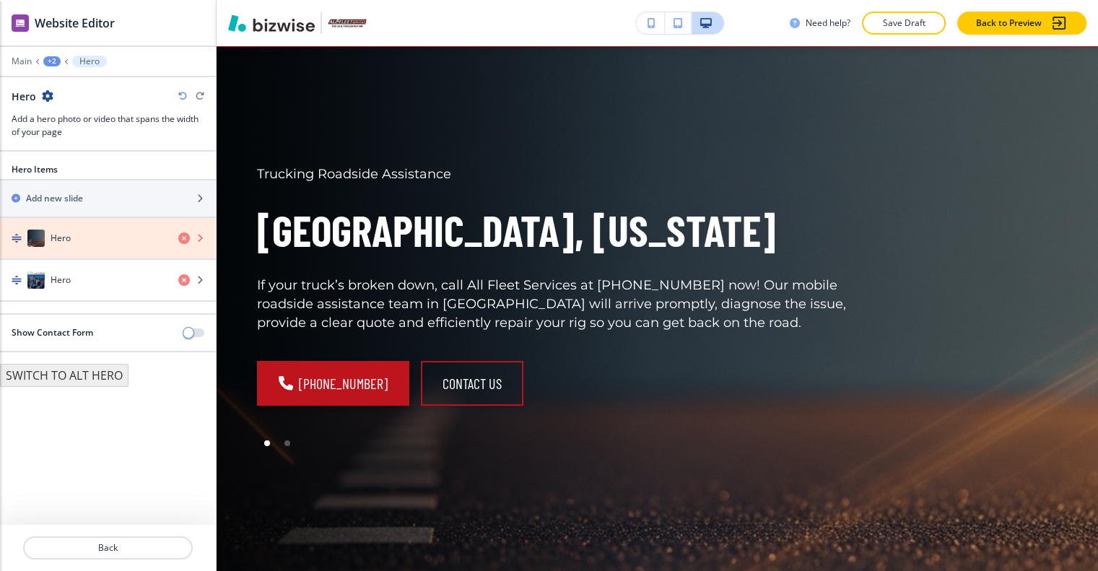
click at [183, 232] on icon "button" at bounding box center [184, 238] width 12 height 12
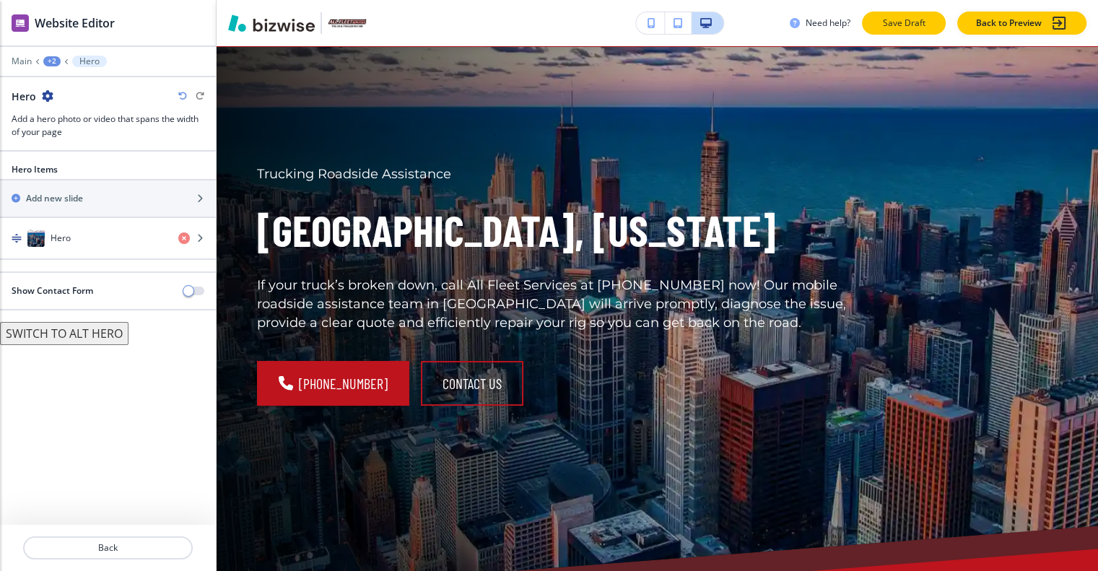
click at [923, 19] on p "Save Draft" at bounding box center [904, 23] width 46 height 13
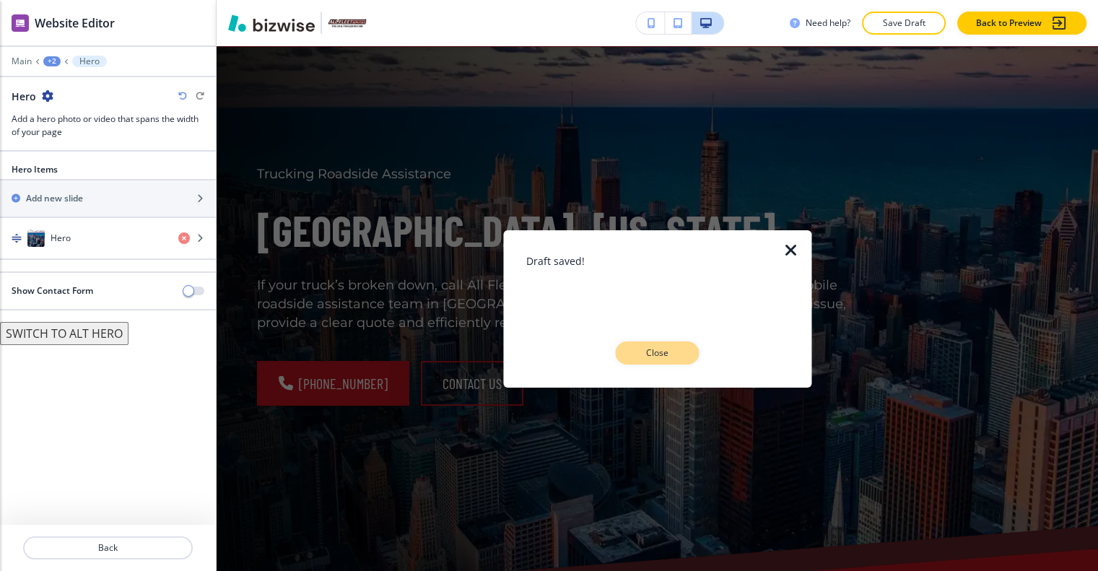
click at [667, 349] on p "Close" at bounding box center [657, 352] width 46 height 13
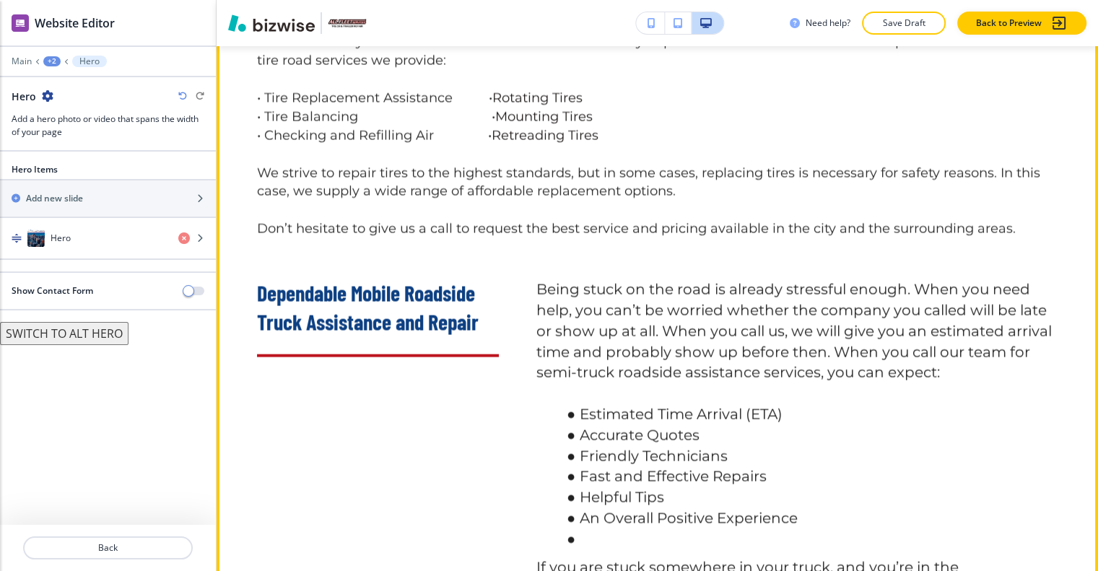
scroll to position [2382, 0]
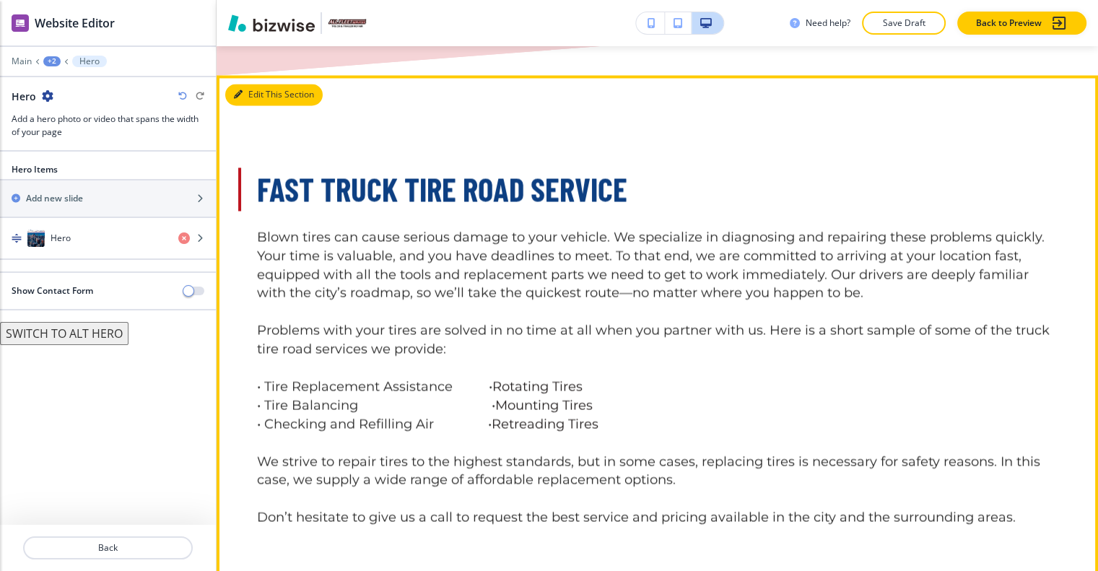
click at [255, 105] on button "Edit This Section" at bounding box center [273, 95] width 97 height 22
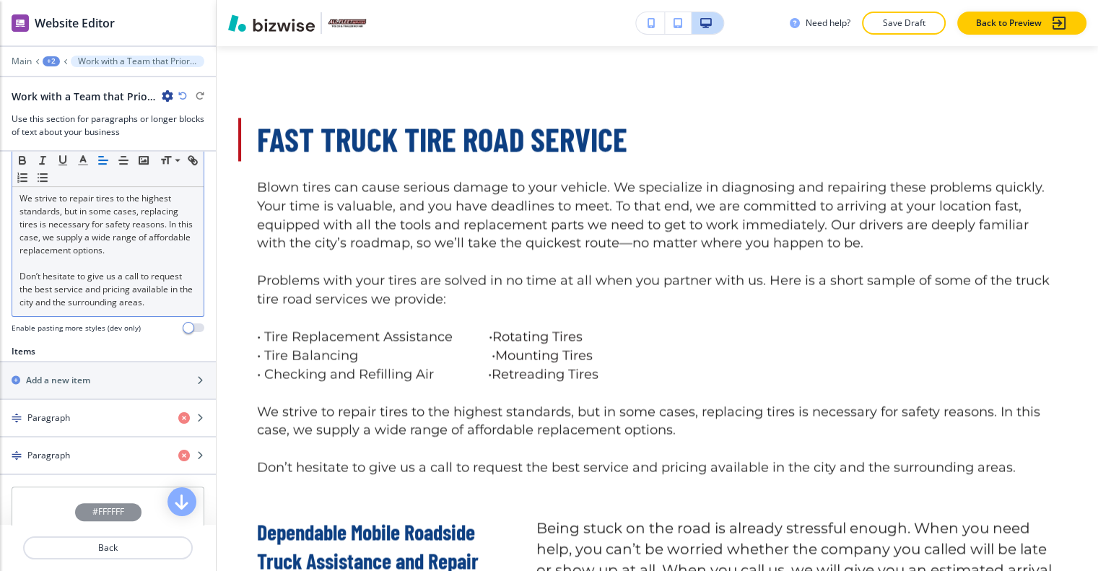
scroll to position [433, 0]
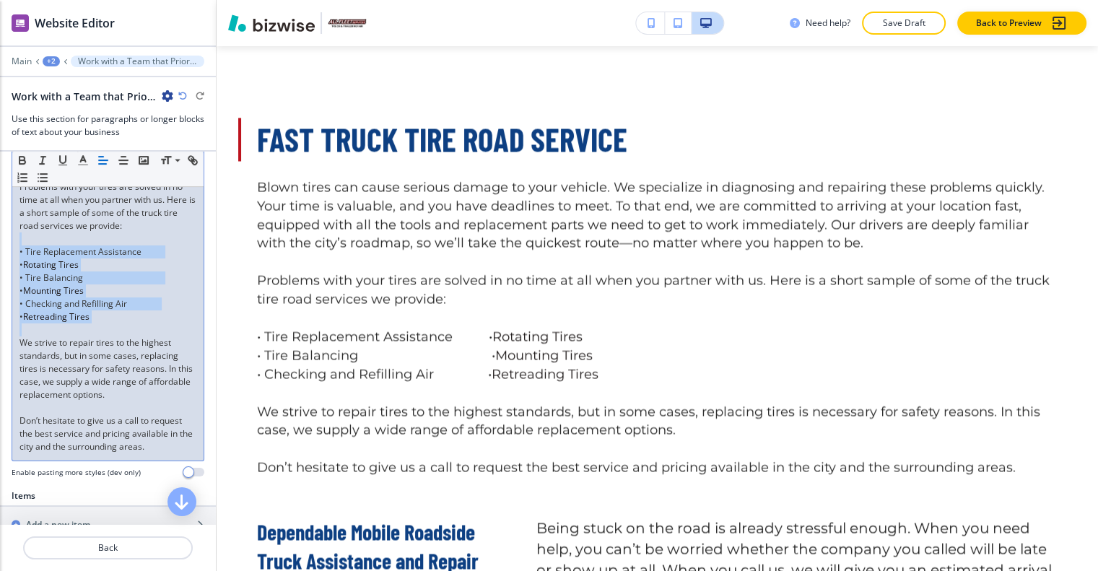
drag, startPoint x: 138, startPoint y: 328, endPoint x: 35, endPoint y: 271, distance: 118.3
click at [3, 245] on div "Body Small Normal Large Huge Blown tires can cause serious damage to your vehic…" at bounding box center [108, 225] width 216 height 527
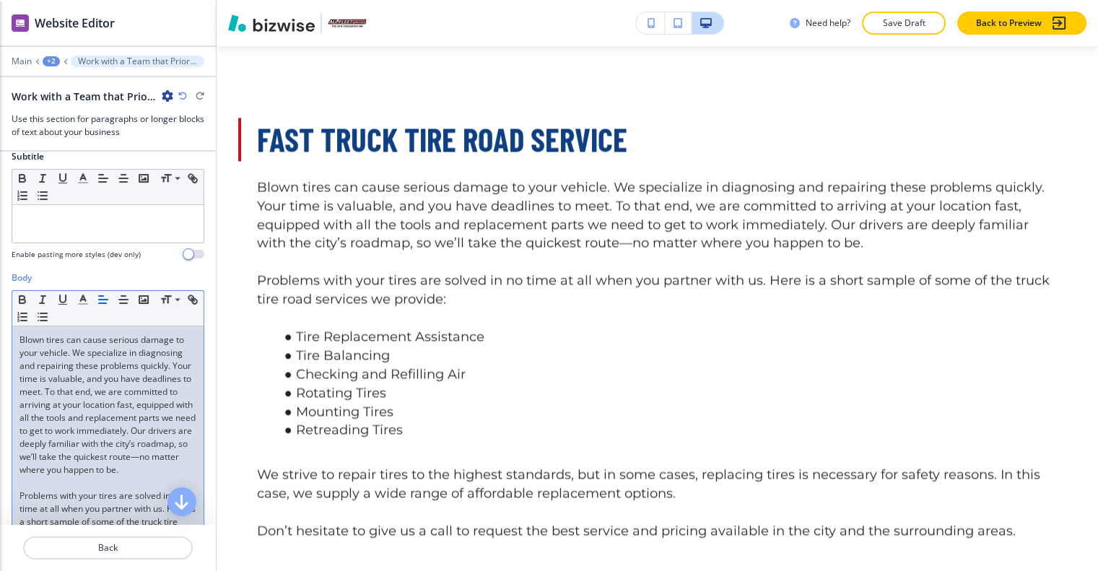
scroll to position [341, 0]
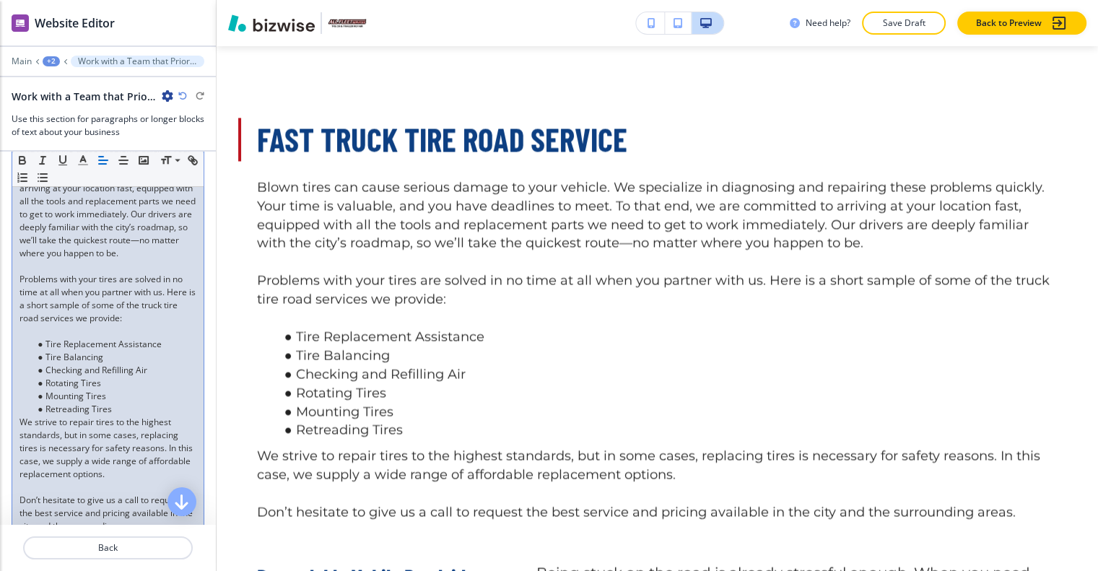
click at [64, 328] on p at bounding box center [107, 331] width 177 height 13
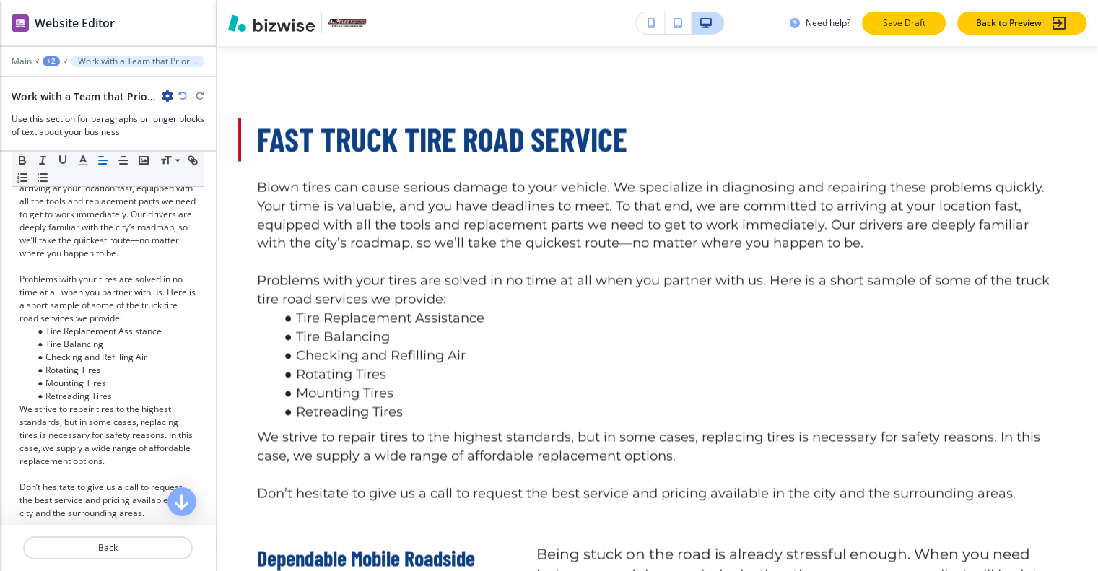
click at [888, 20] on button "Save Draft" at bounding box center [904, 23] width 84 height 23
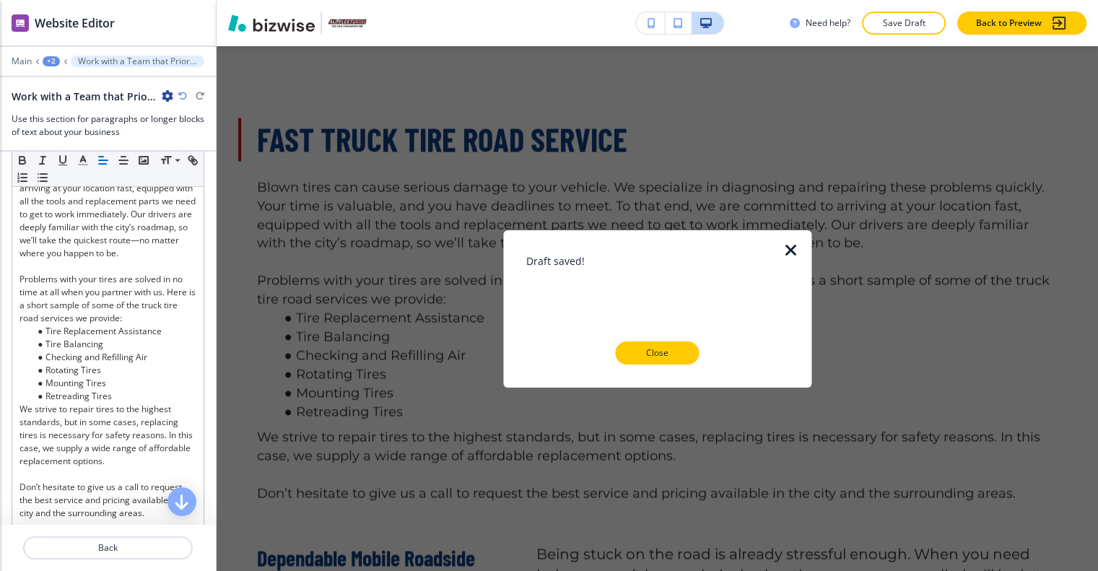
click at [680, 355] on button "Close" at bounding box center [658, 352] width 84 height 23
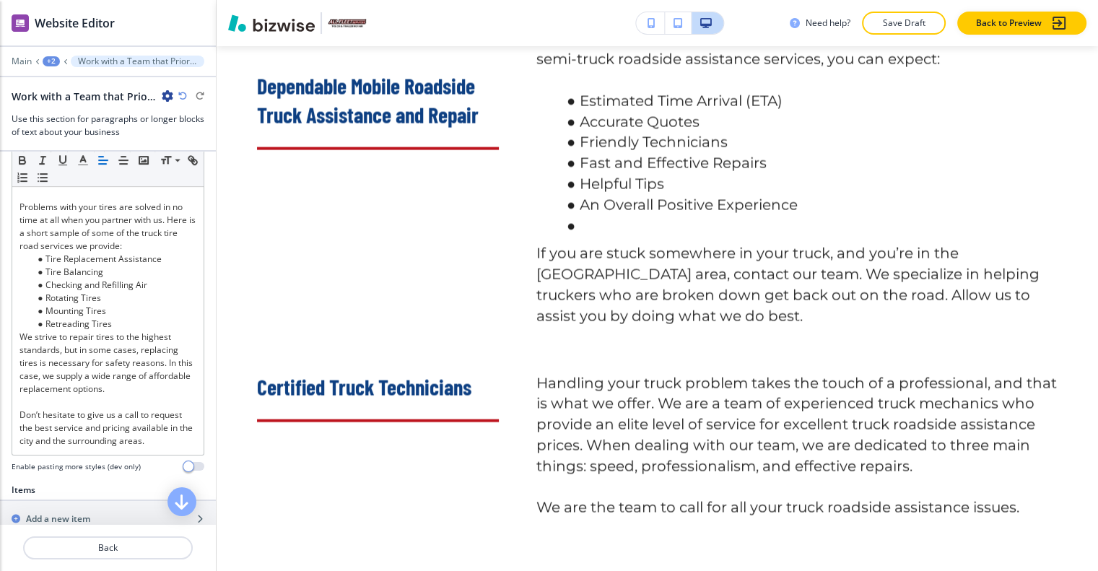
scroll to position [846, 0]
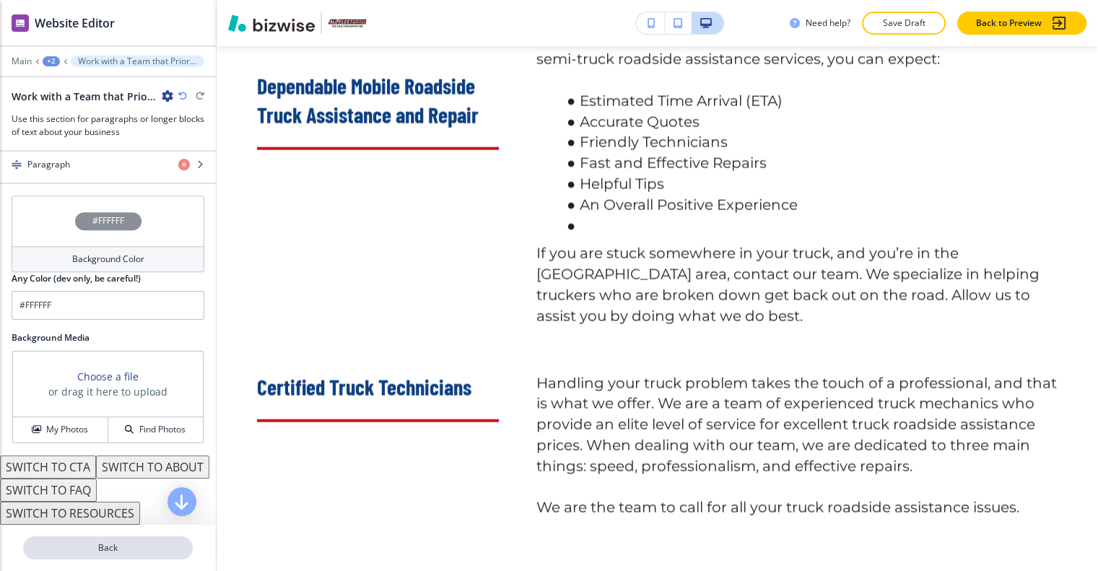
click at [131, 541] on p "Back" at bounding box center [108, 547] width 167 height 13
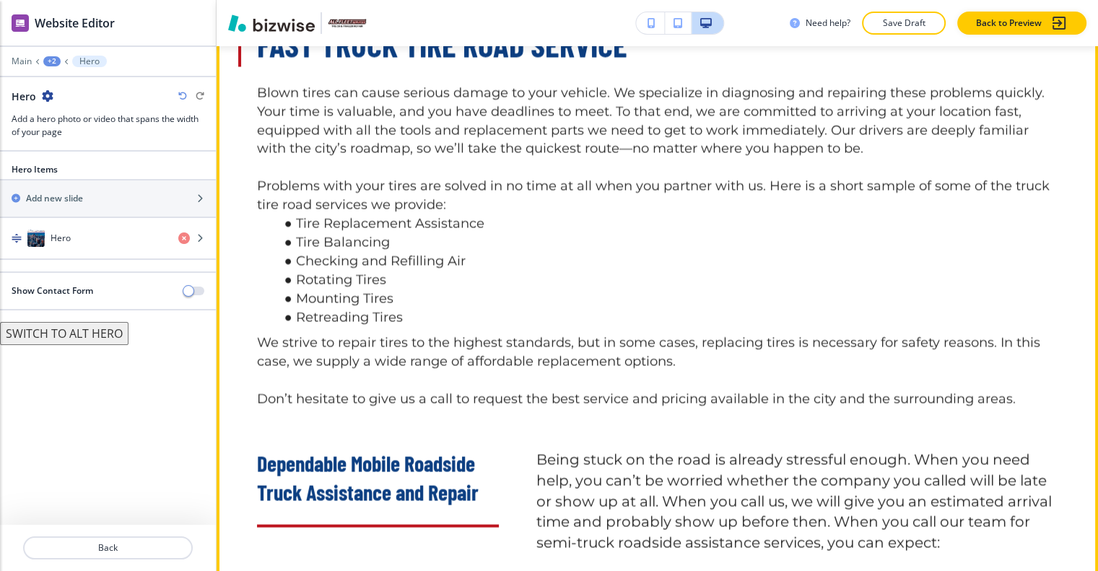
scroll to position [2382, 0]
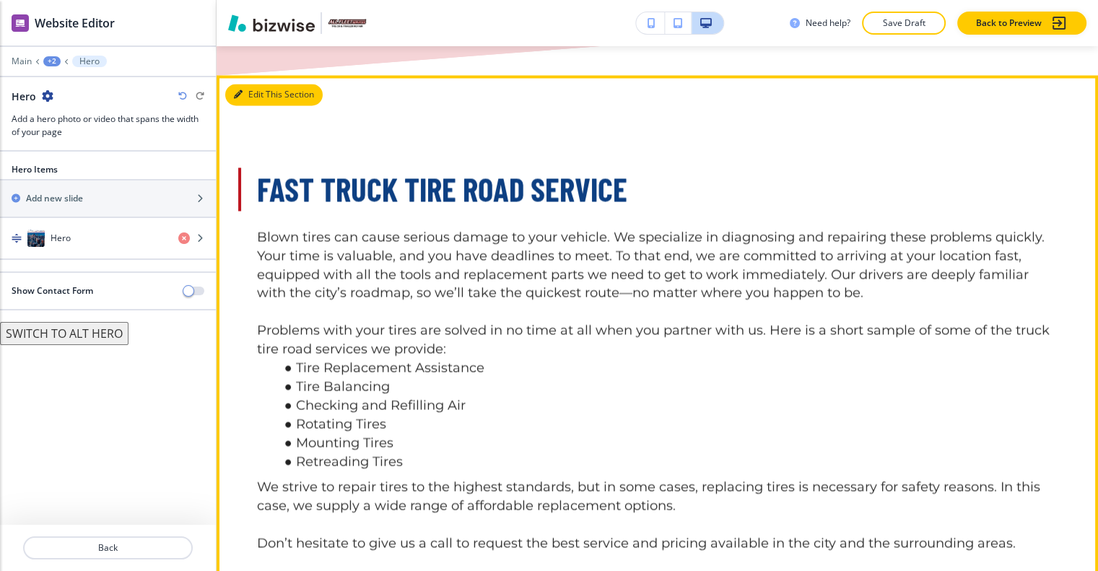
click at [256, 98] on button "Edit This Section" at bounding box center [273, 95] width 97 height 22
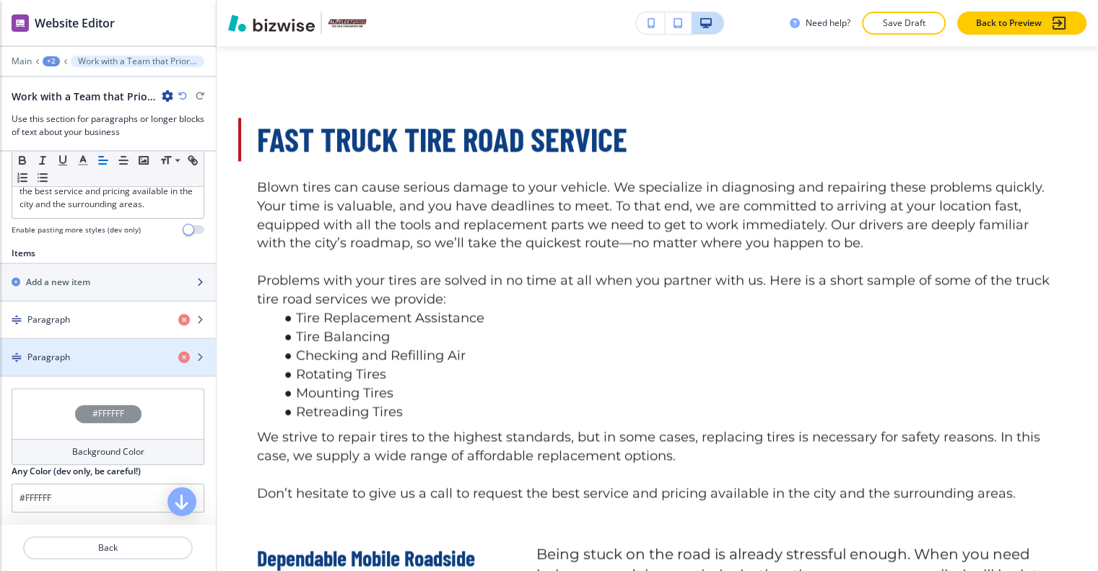
scroll to position [505, 0]
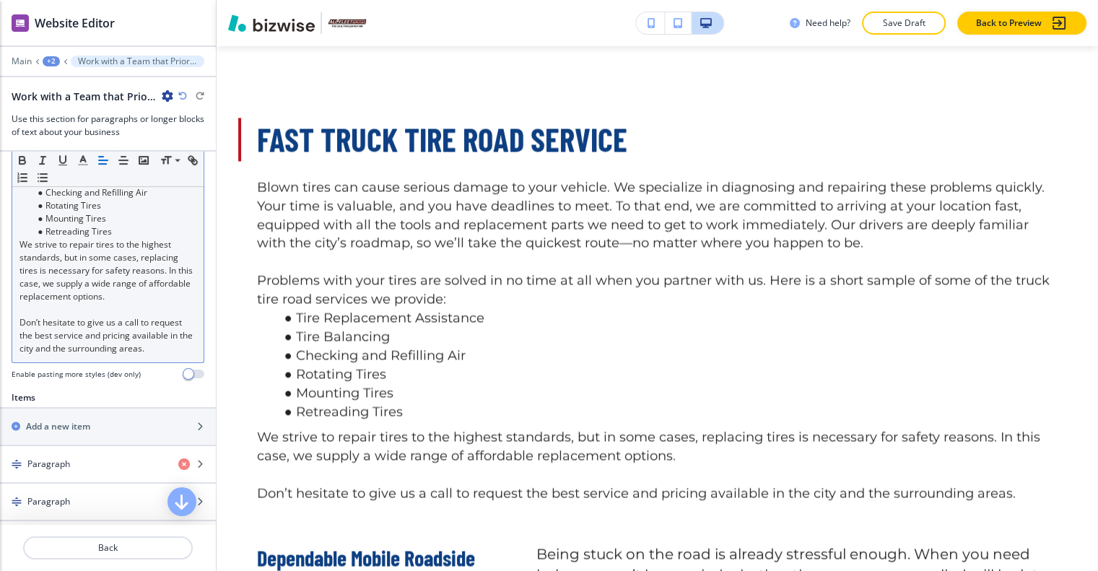
click at [156, 327] on p "Don’t hesitate to give us a call to request the best service and pricing availa…" at bounding box center [107, 335] width 177 height 39
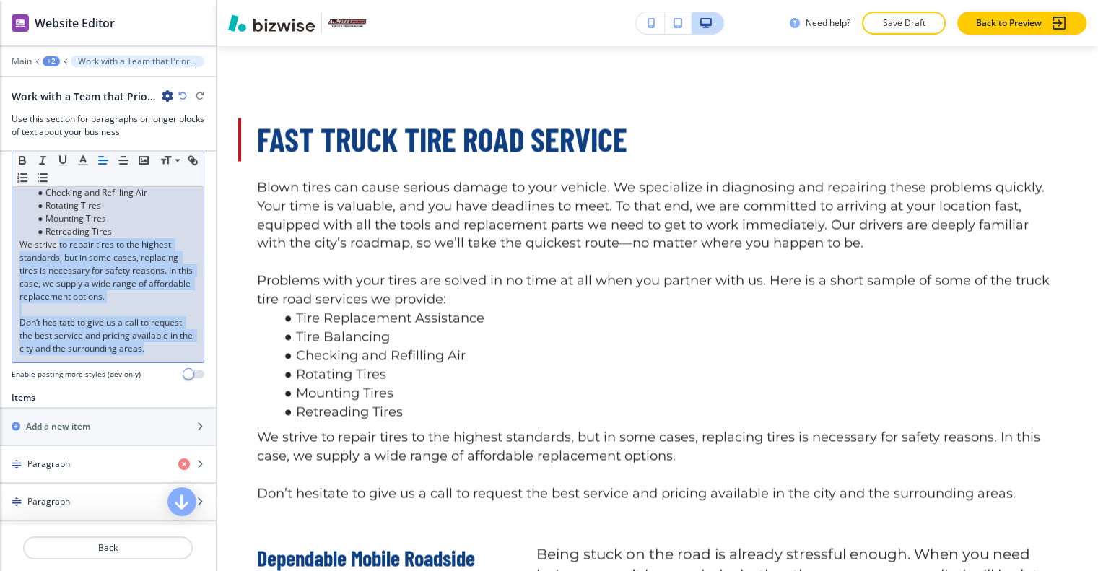
scroll to position [361, 0]
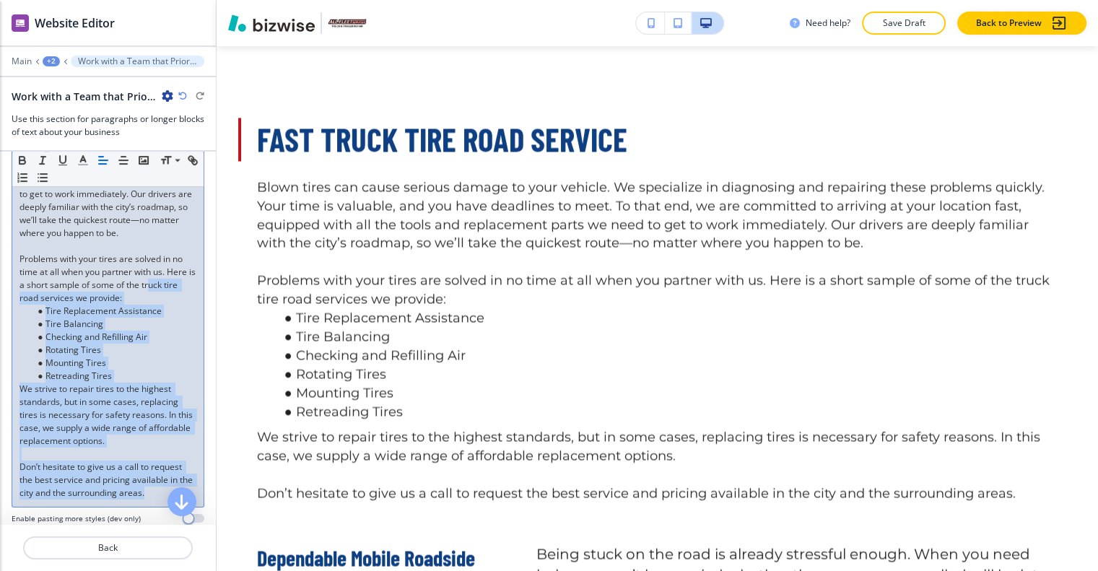
drag, startPoint x: 167, startPoint y: 360, endPoint x: 27, endPoint y: 295, distance: 154.7
click at [27, 295] on div "Blown tires can cause serious damage to your vehicle. We specialize in diagnosi…" at bounding box center [107, 298] width 191 height 417
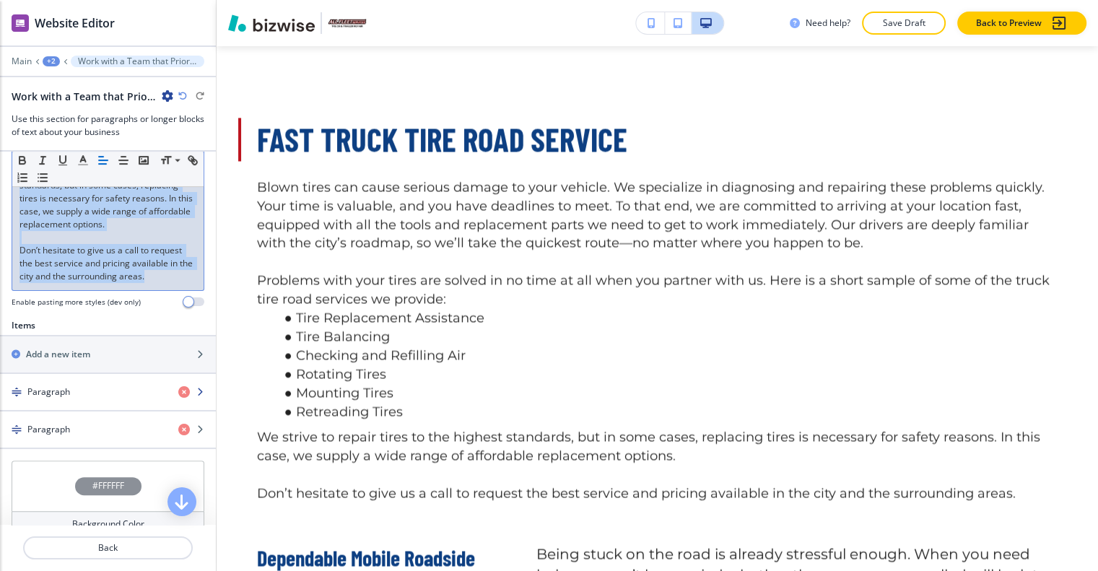
scroll to position [650, 0]
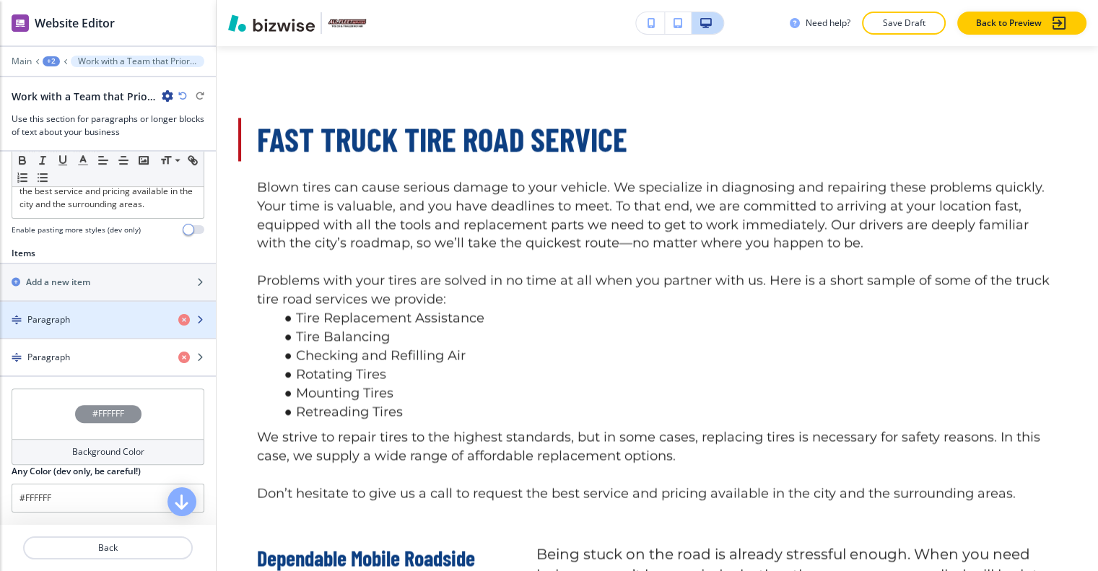
click at [104, 328] on div "button" at bounding box center [108, 332] width 216 height 12
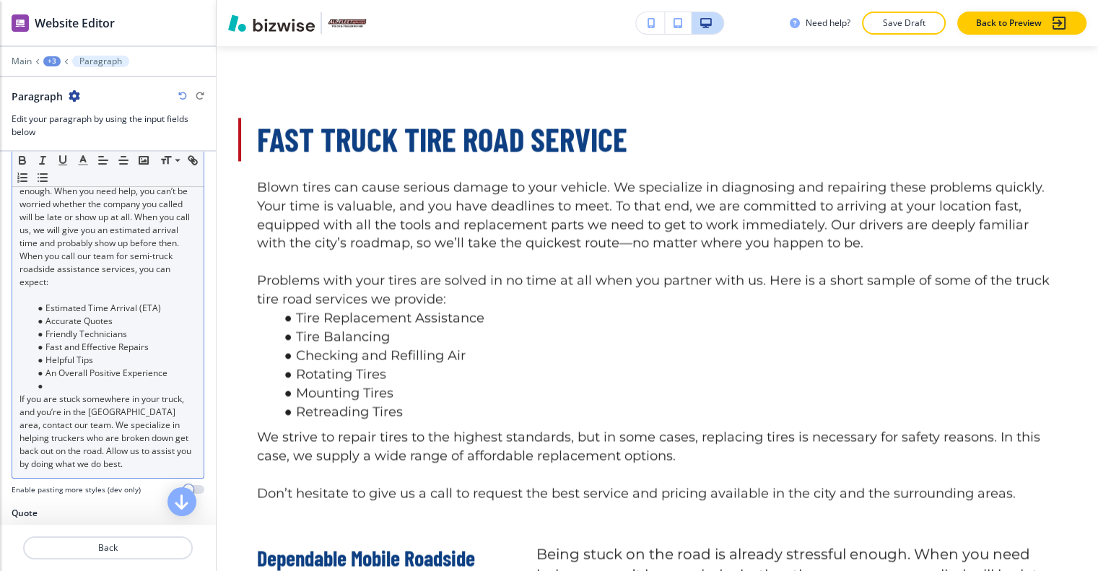
scroll to position [361, 0]
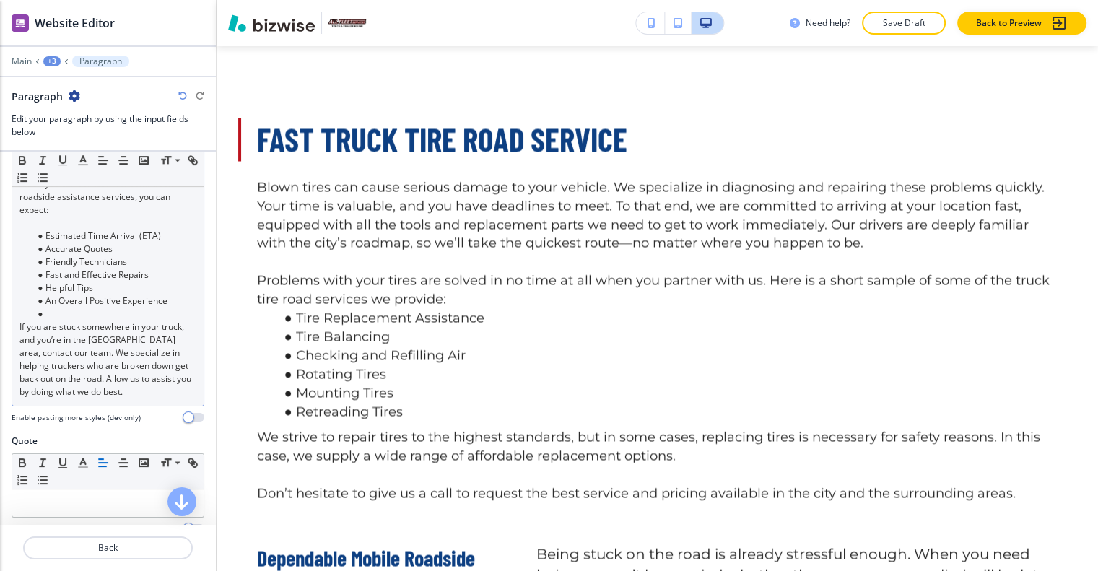
click at [57, 295] on li "An Overall Positive Experience" at bounding box center [114, 301] width 164 height 13
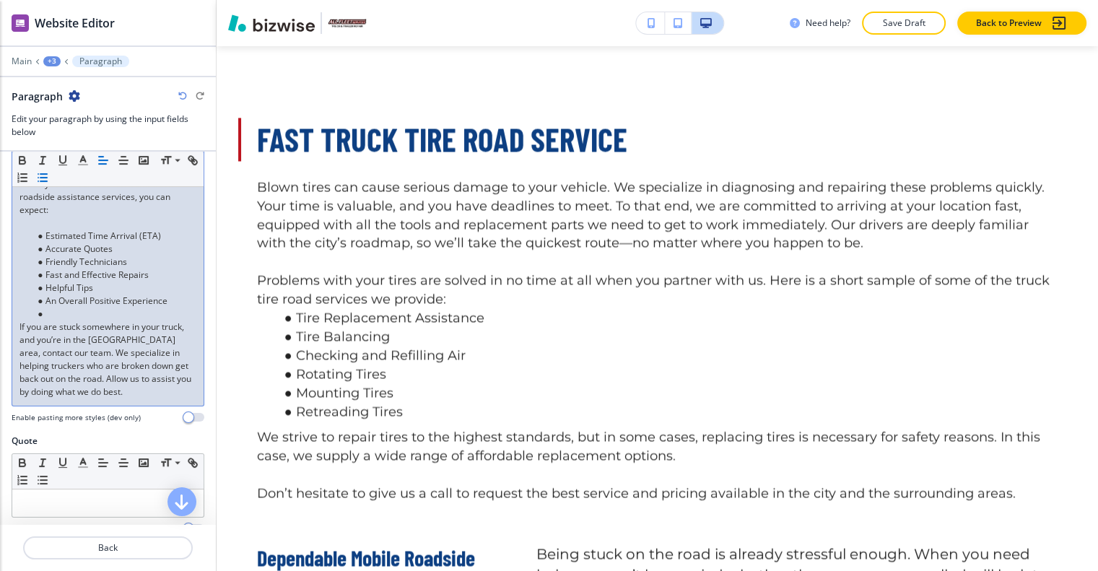
click at [56, 307] on li at bounding box center [114, 313] width 164 height 13
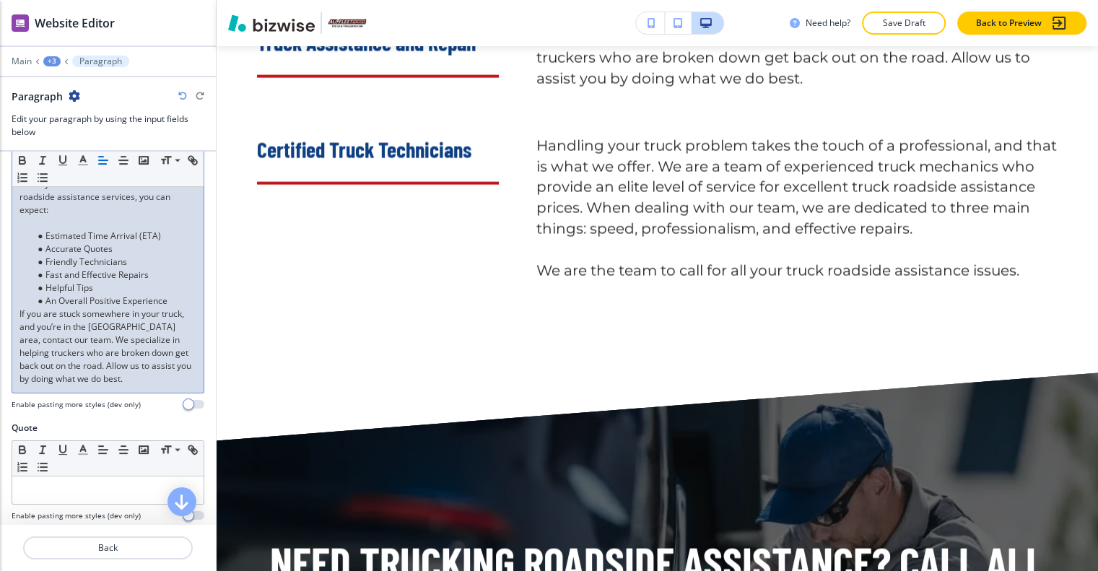
scroll to position [3587, 0]
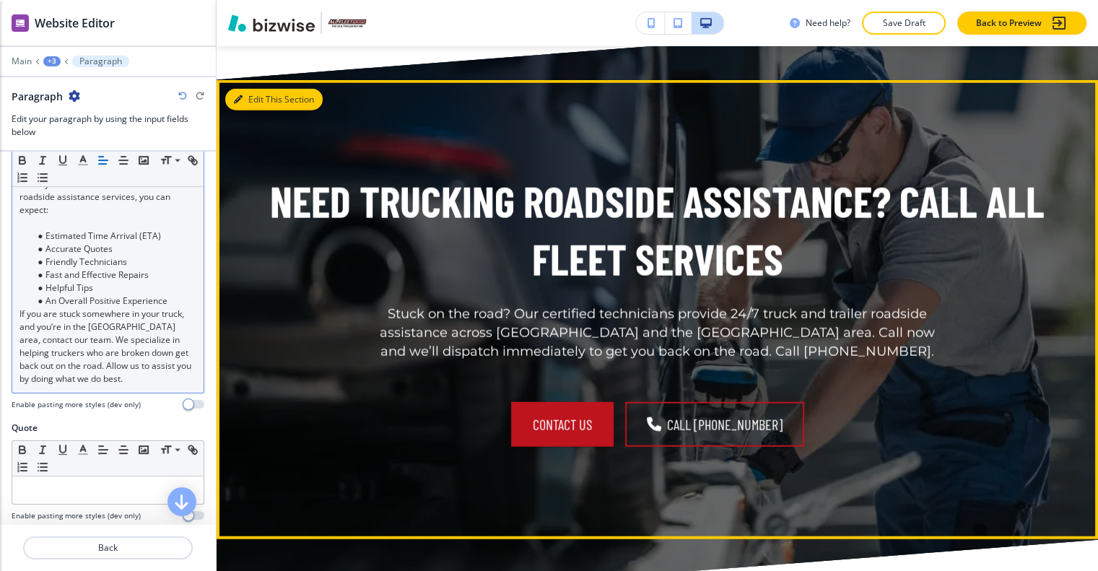
click at [261, 110] on button "Edit This Section" at bounding box center [273, 100] width 97 height 22
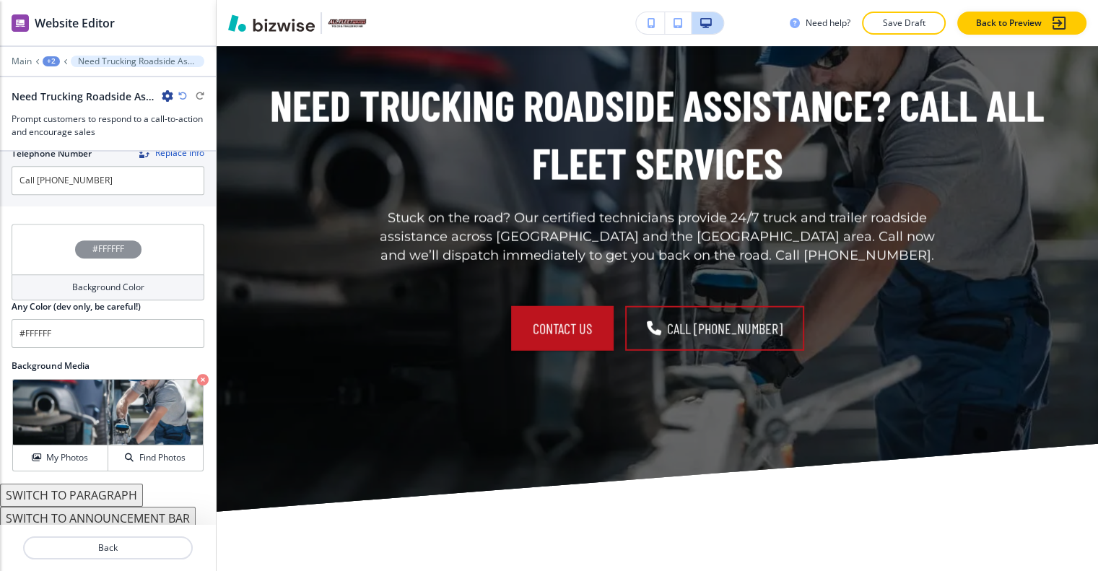
click at [45, 236] on div "#FFFFFF" at bounding box center [108, 249] width 193 height 51
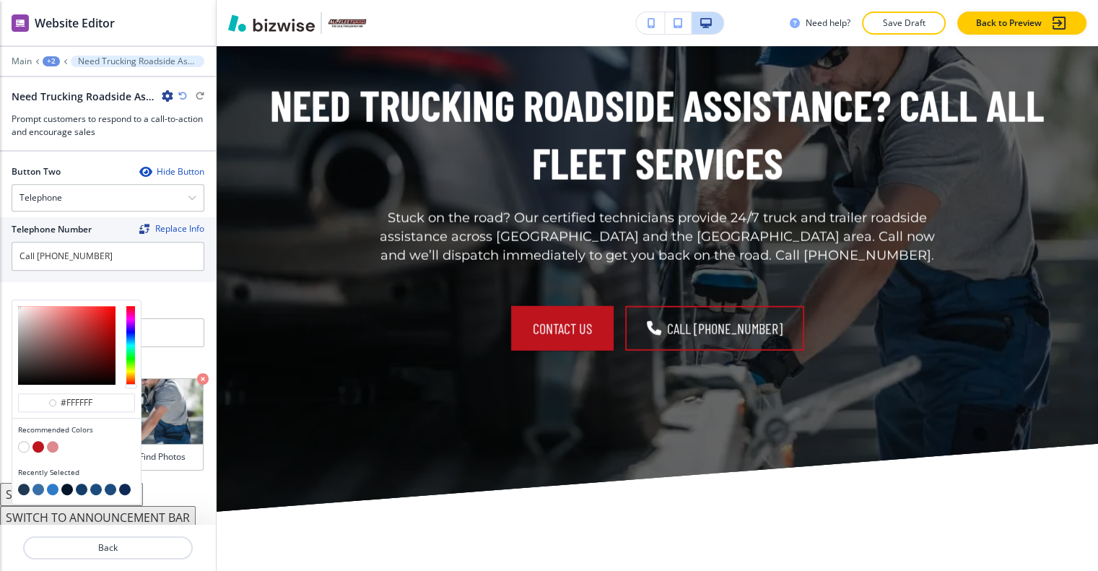
click at [22, 484] on button "button" at bounding box center [24, 490] width 12 height 12
type input "#203a55"
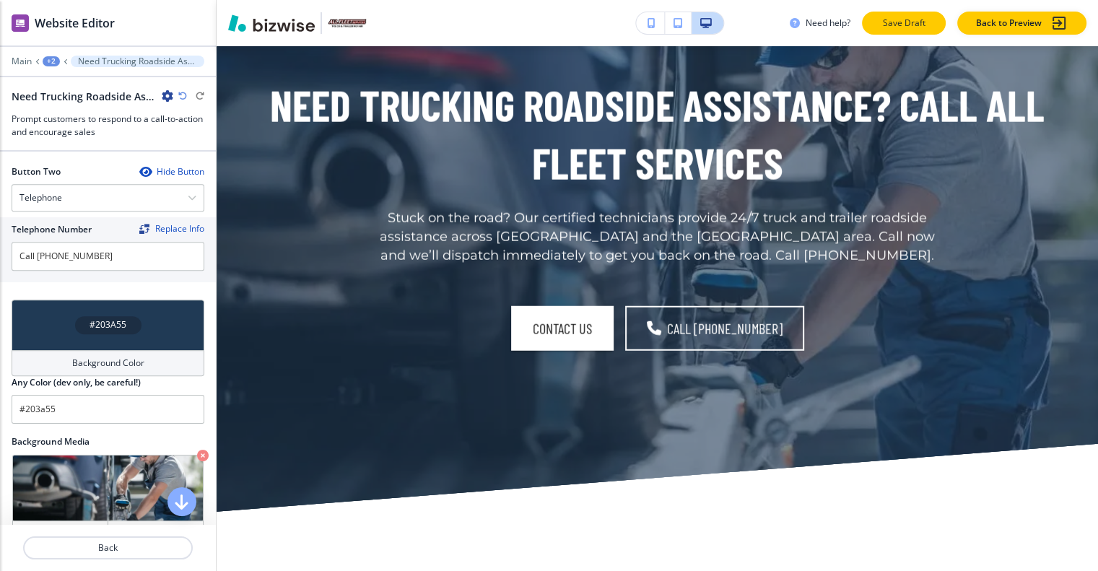
click at [925, 22] on p "Save Draft" at bounding box center [904, 23] width 46 height 13
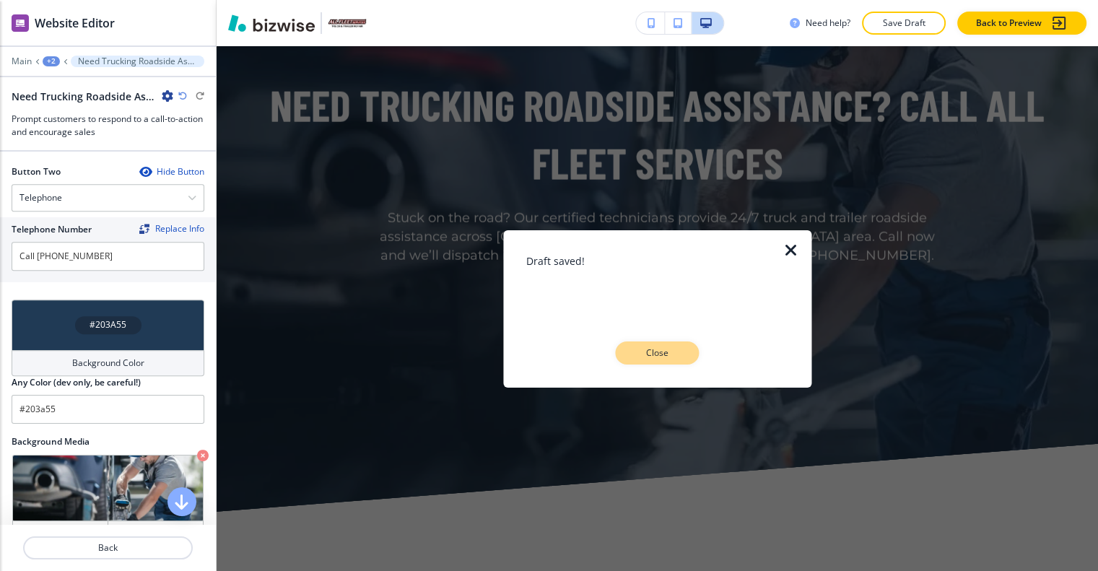
click at [682, 354] on button "Close" at bounding box center [658, 352] width 84 height 23
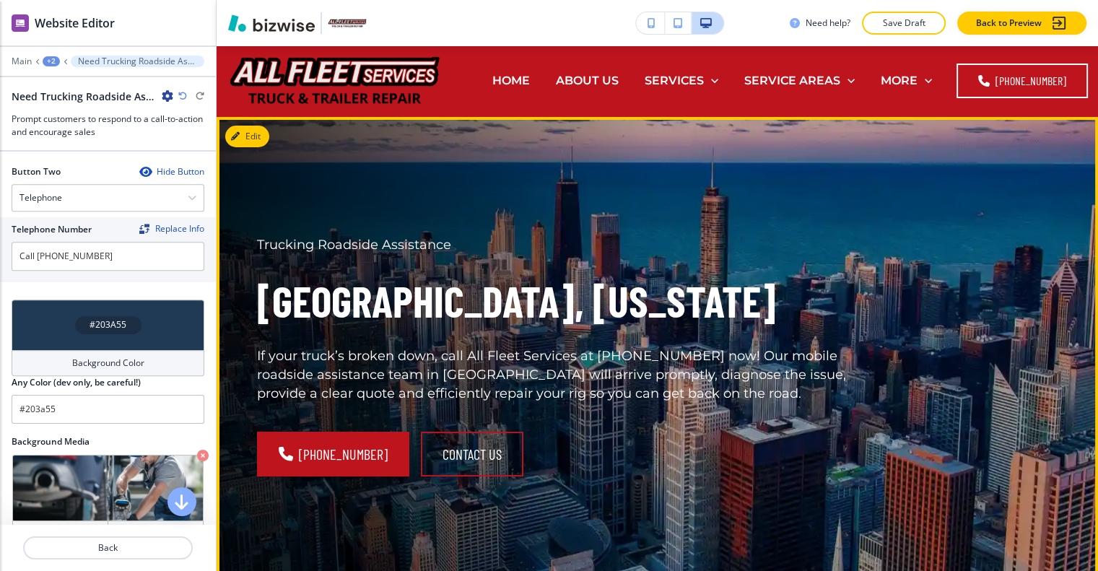
scroll to position [0, 0]
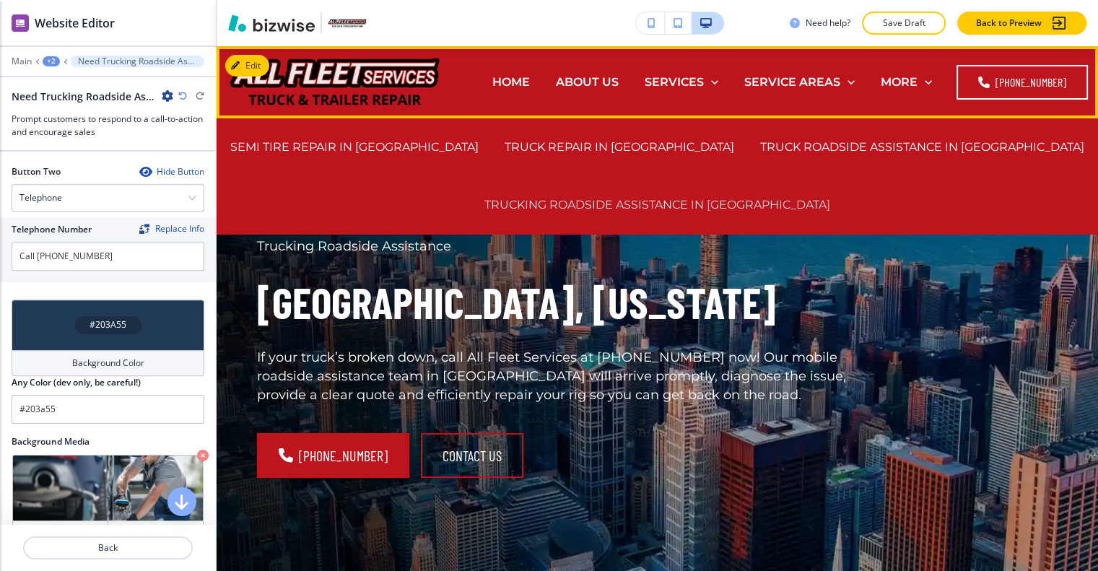
click at [712, 200] on p "TRUCKING ROADSIDE ASSISTANCE IN WESTCHESTER" at bounding box center [657, 204] width 346 height 17
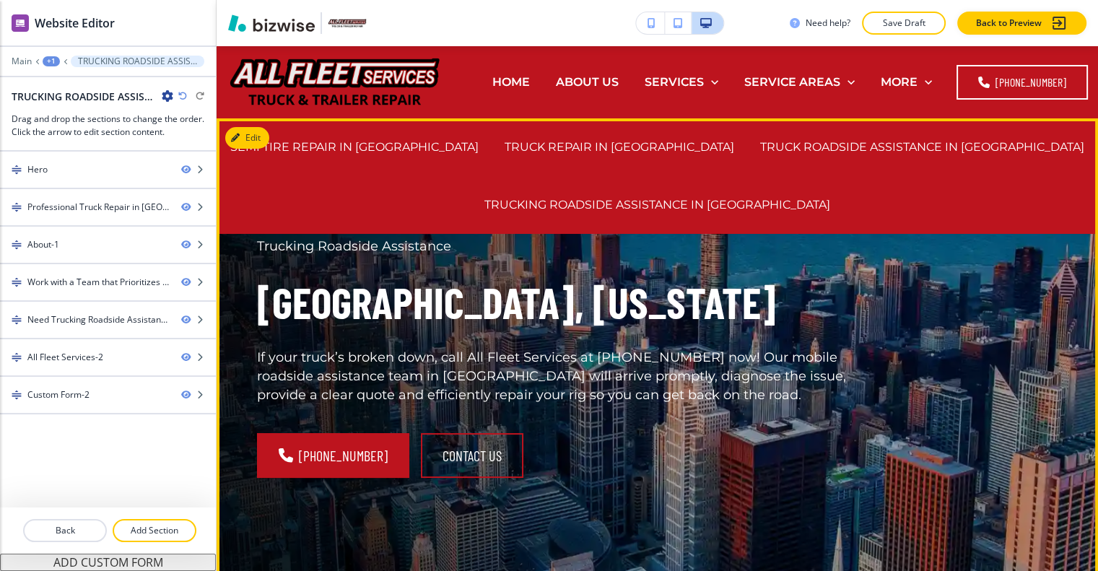
click at [717, 298] on h1 "Westchester, Illinois" at bounding box center [553, 303] width 592 height 58
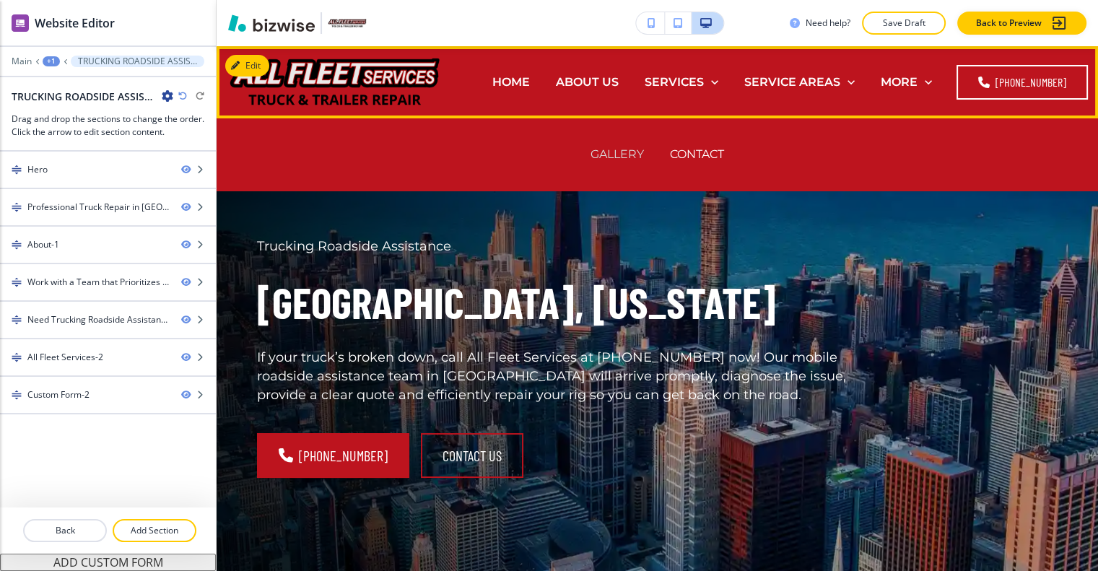
click at [638, 149] on p "GALLERY" at bounding box center [616, 154] width 53 height 17
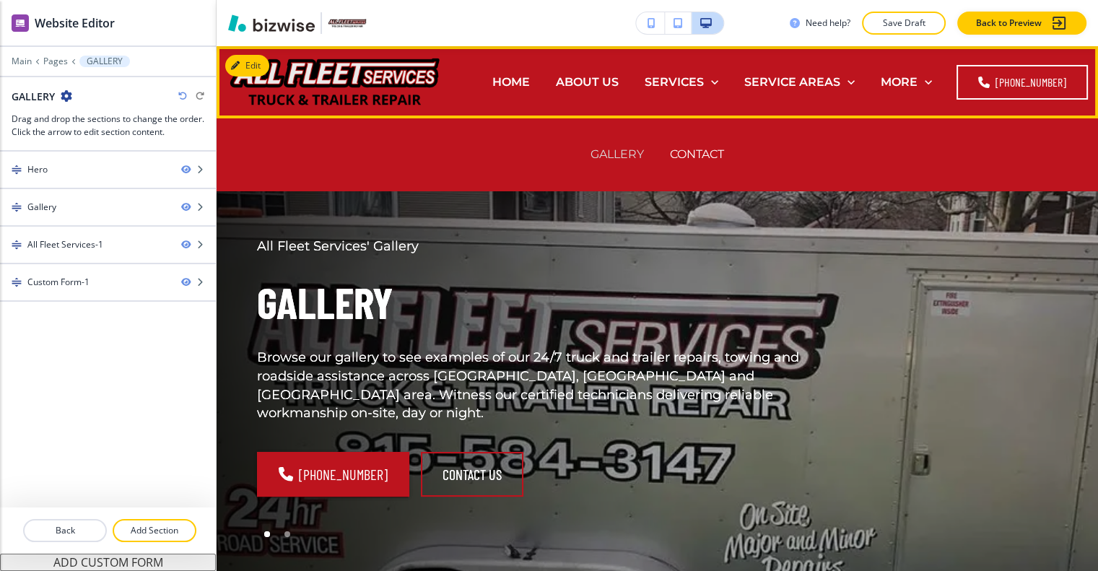
scroll to position [11, 0]
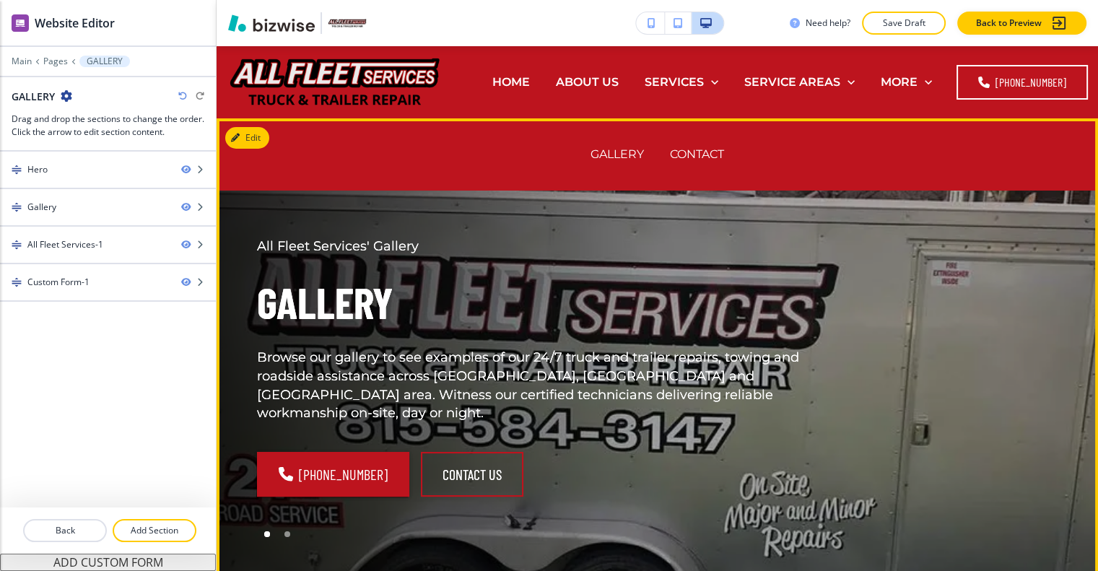
click at [754, 258] on div "All Fleet Services' Gallery Gallery Browse our gallery to see examples of our 2…" at bounding box center [553, 330] width 592 height 186
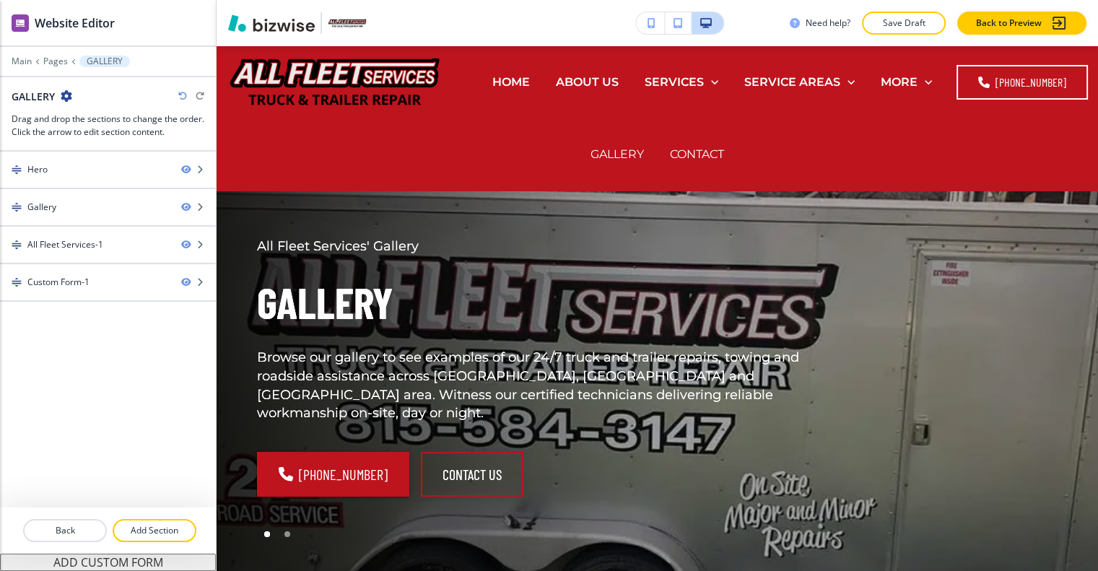
click at [921, 27] on p "Save Draft" at bounding box center [904, 23] width 46 height 13
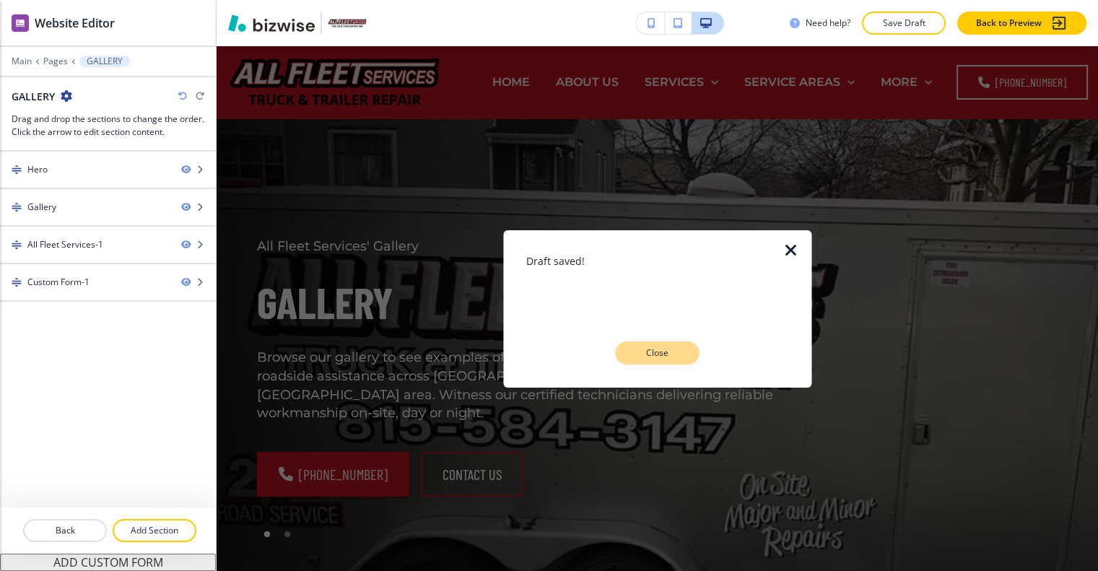
click at [666, 354] on p "Close" at bounding box center [657, 352] width 46 height 13
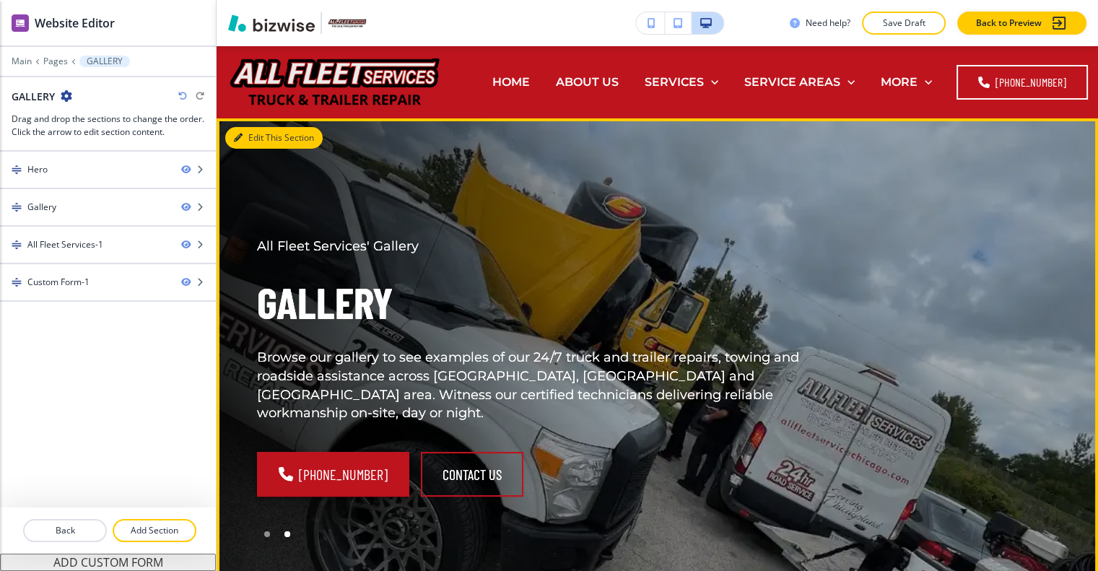
click at [252, 127] on button "Edit This Section" at bounding box center [273, 138] width 97 height 22
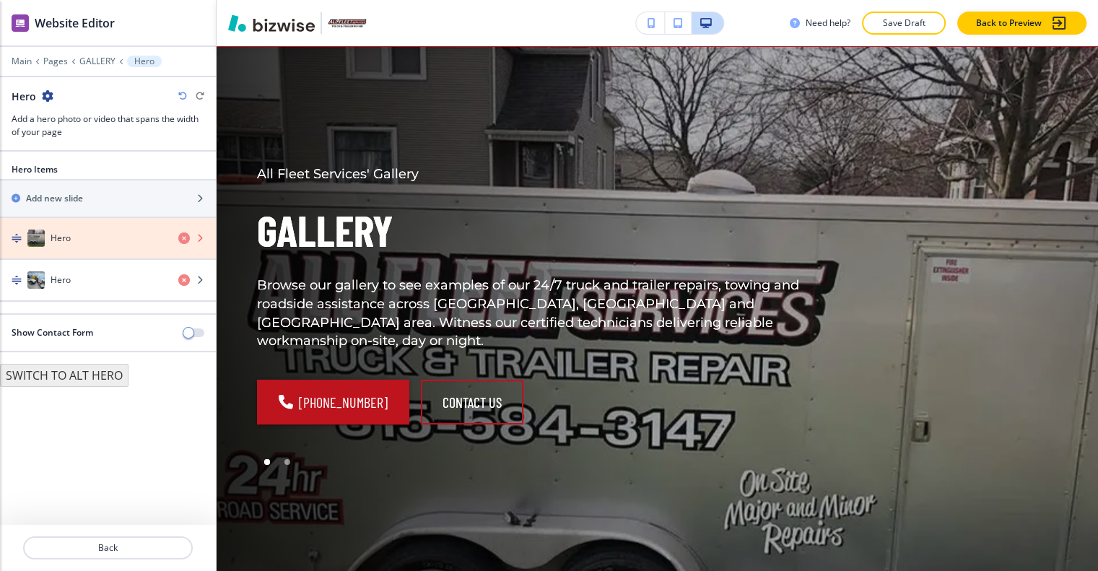
click at [182, 232] on icon "button" at bounding box center [184, 238] width 12 height 12
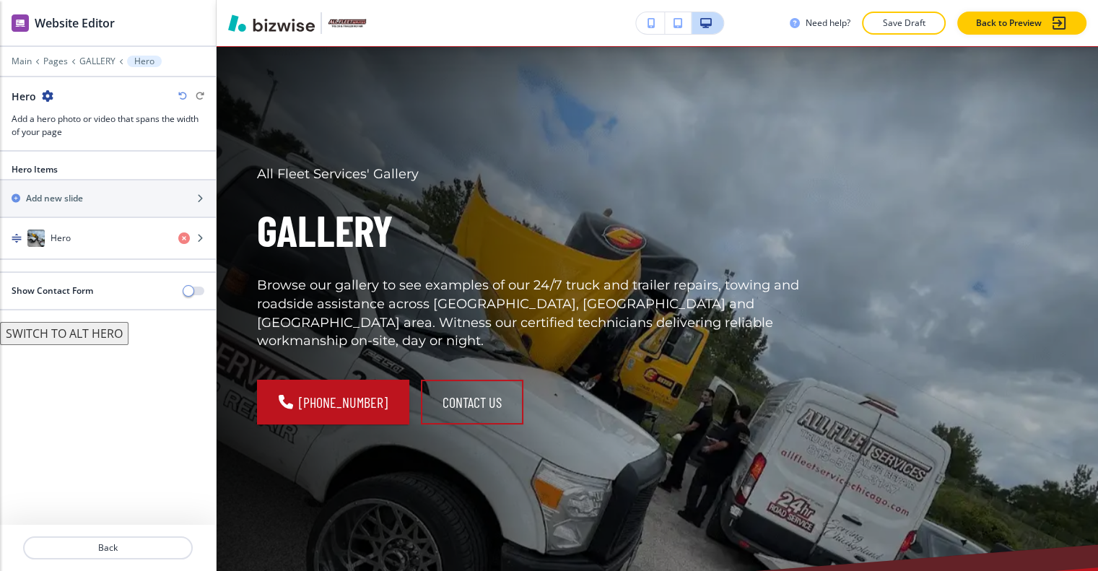
click at [121, 247] on div "button" at bounding box center [108, 253] width 216 height 12
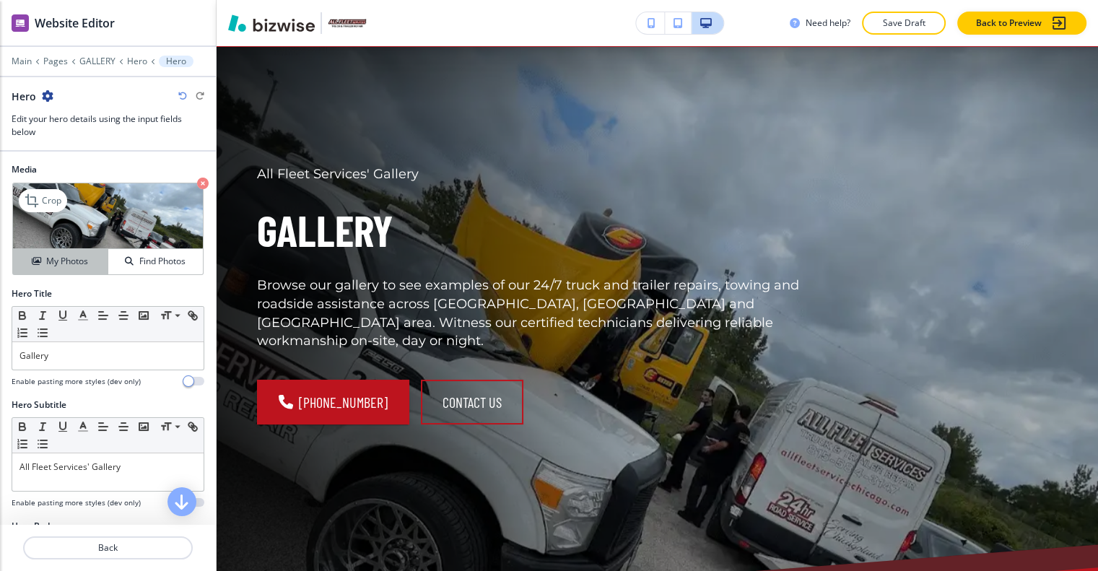
click at [74, 255] on h4 "My Photos" at bounding box center [67, 261] width 42 height 13
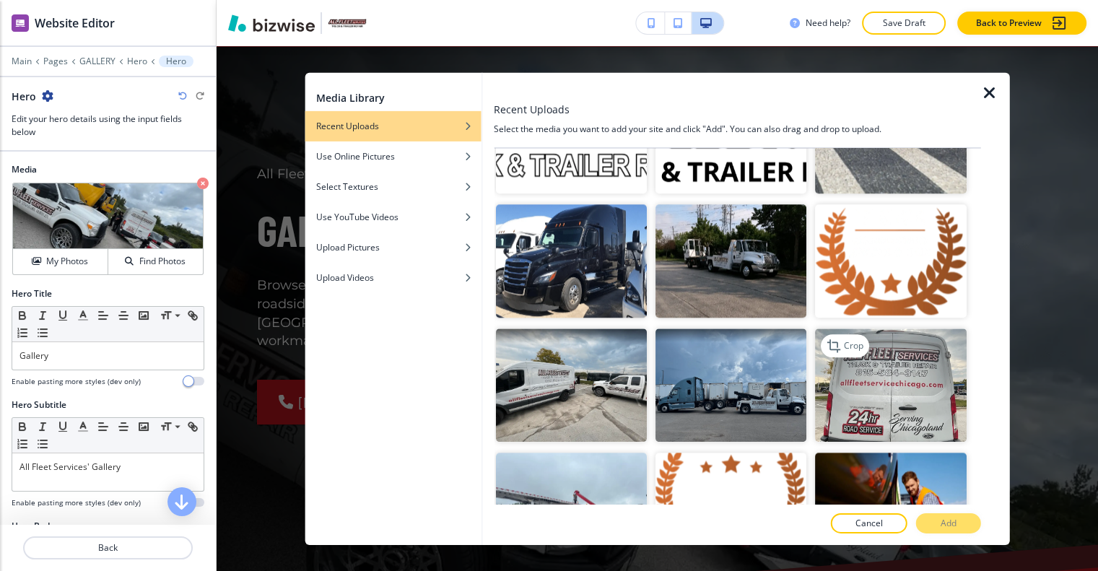
scroll to position [1516, 0]
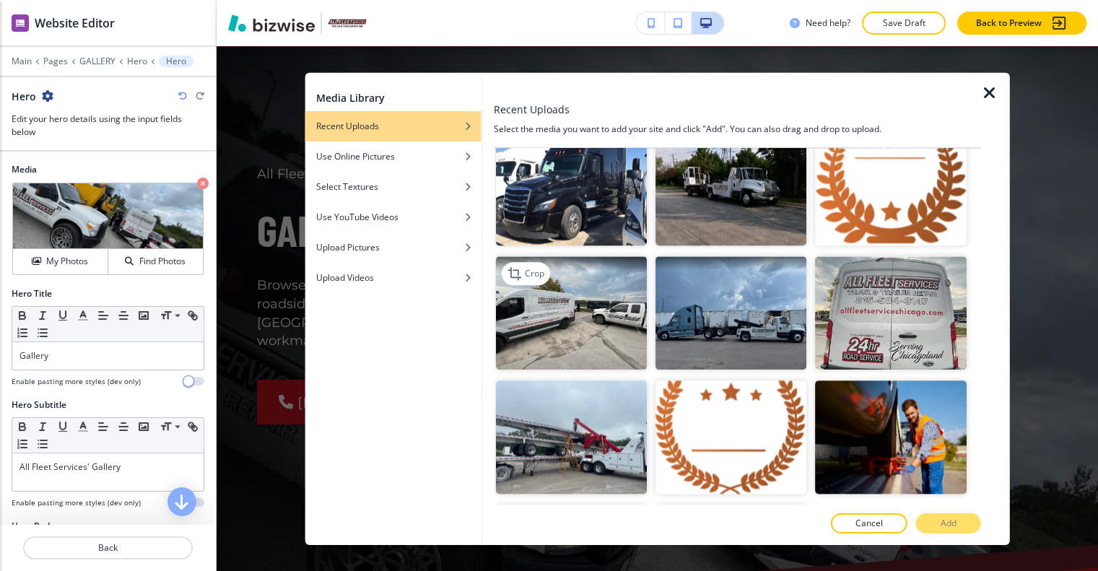
click at [608, 294] on img "button" at bounding box center [570, 312] width 151 height 113
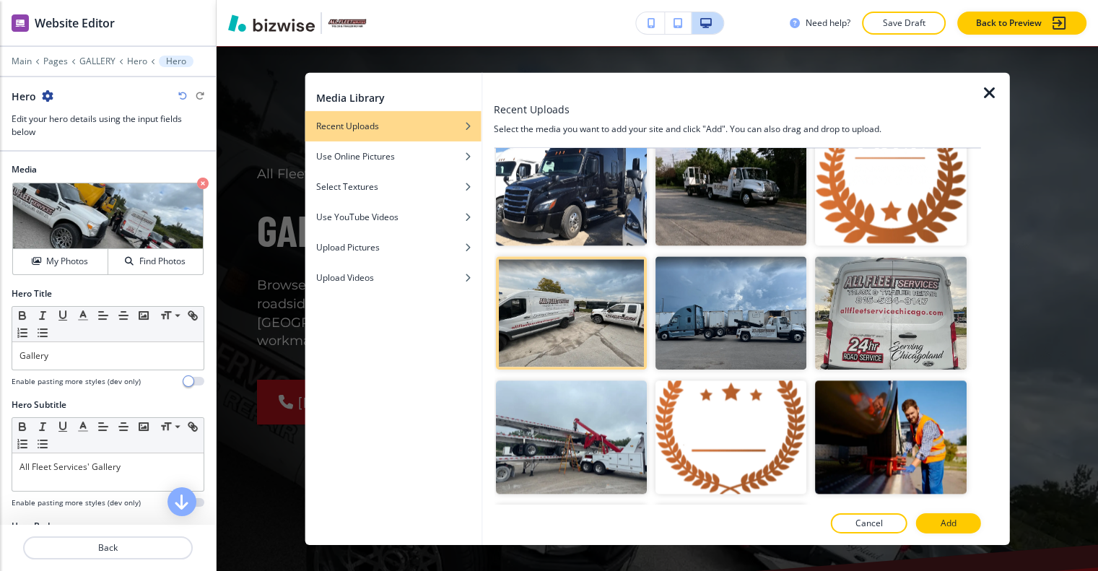
click at [941, 530] on button "Add" at bounding box center [948, 523] width 65 height 20
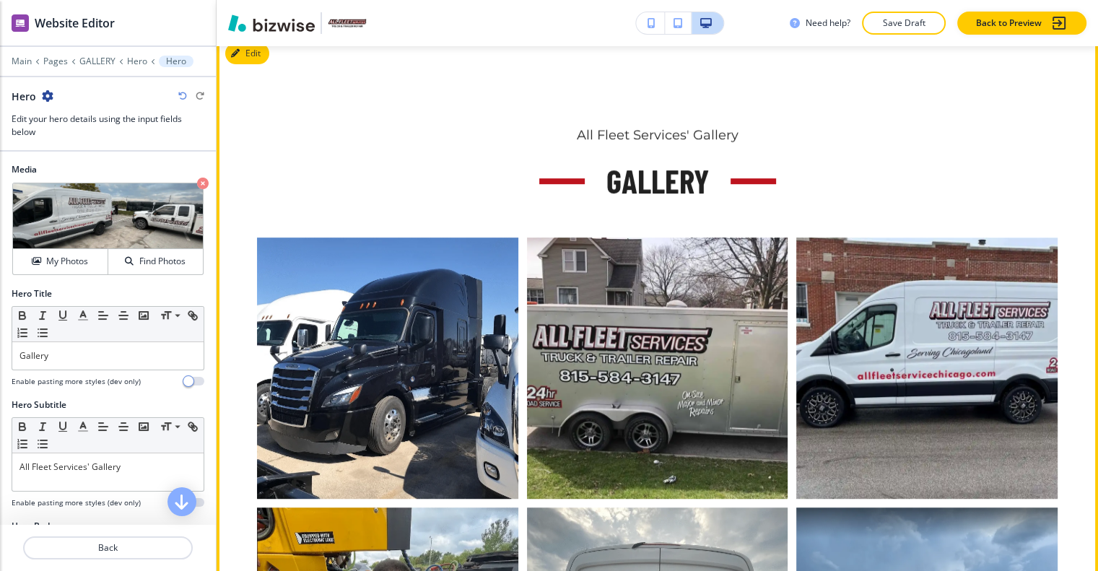
scroll to position [722, 0]
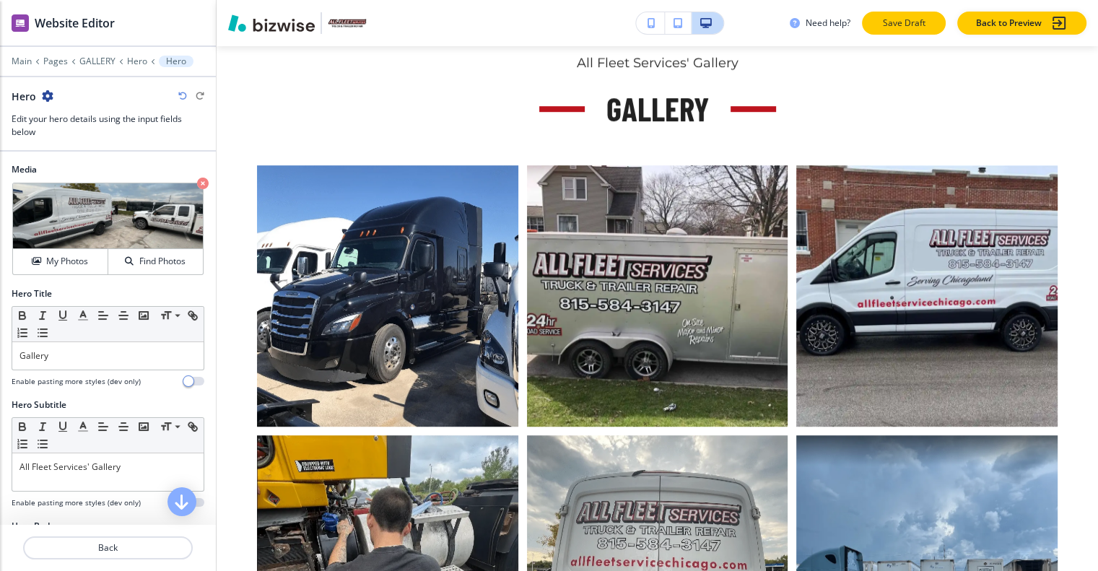
click at [905, 27] on p "Save Draft" at bounding box center [904, 23] width 46 height 13
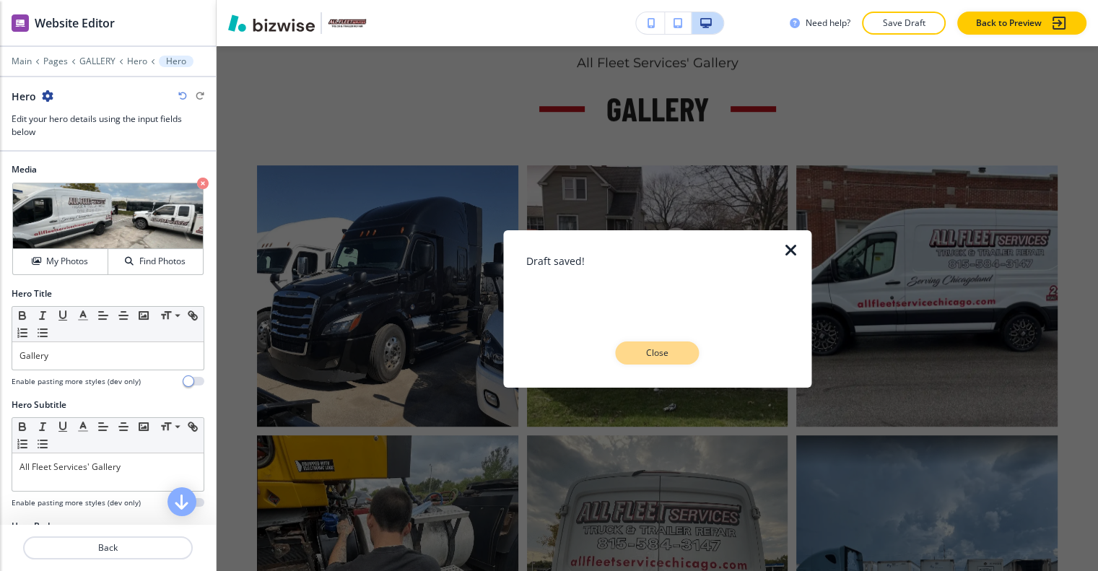
click at [672, 359] on button "Close" at bounding box center [658, 352] width 84 height 23
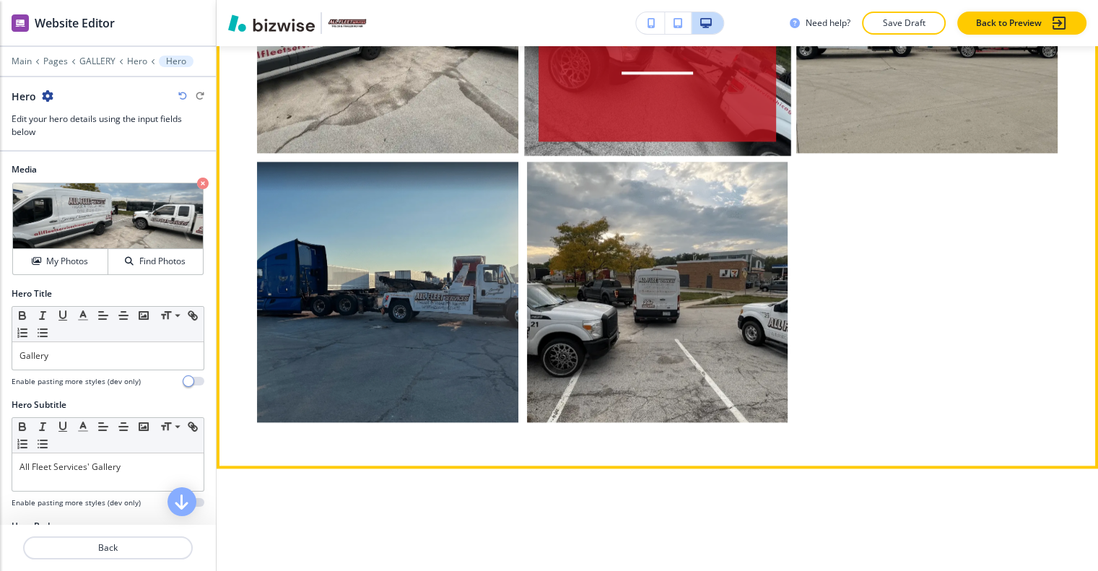
scroll to position [1588, 0]
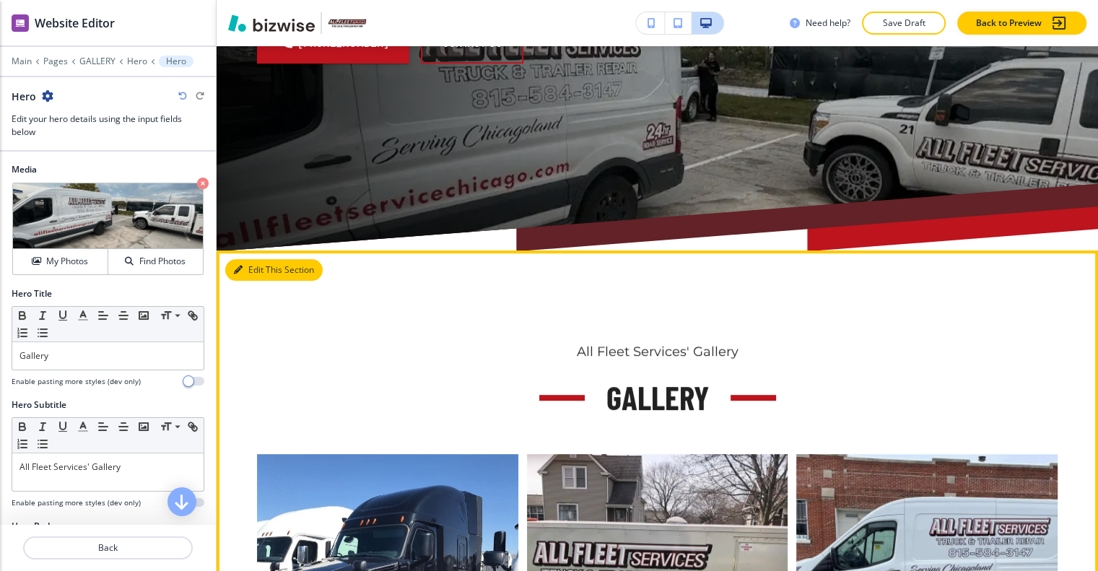
click at [264, 259] on button "Edit This Section" at bounding box center [273, 270] width 97 height 22
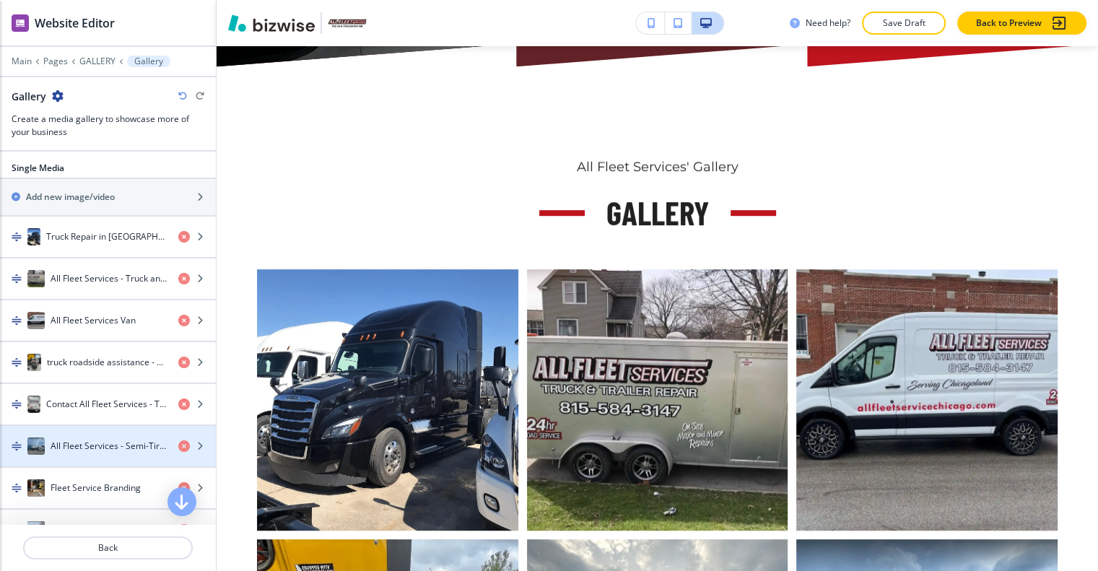
scroll to position [1155, 0]
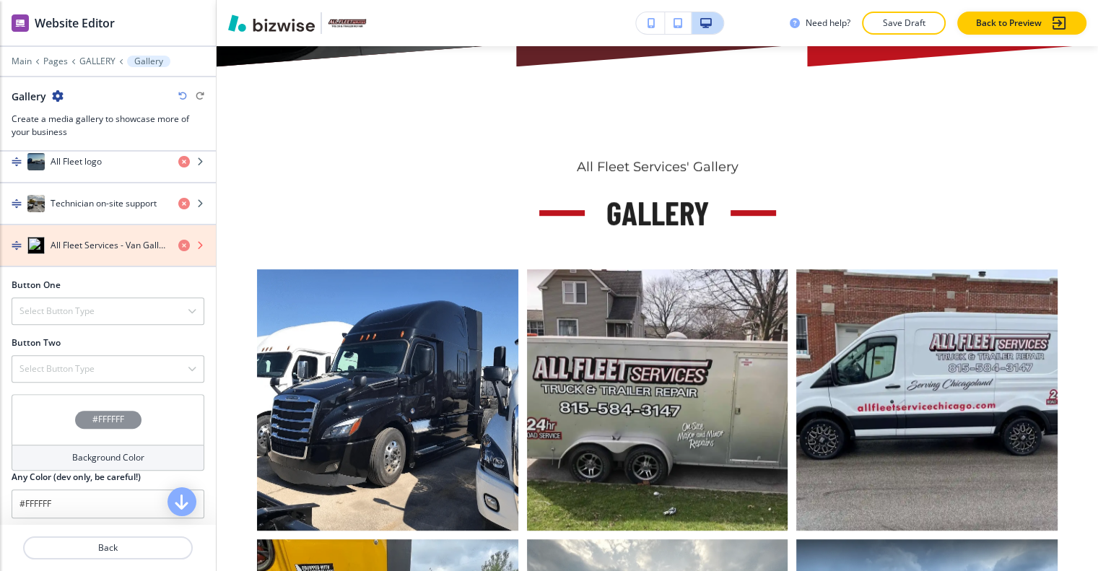
click at [178, 240] on icon "button" at bounding box center [184, 246] width 12 height 12
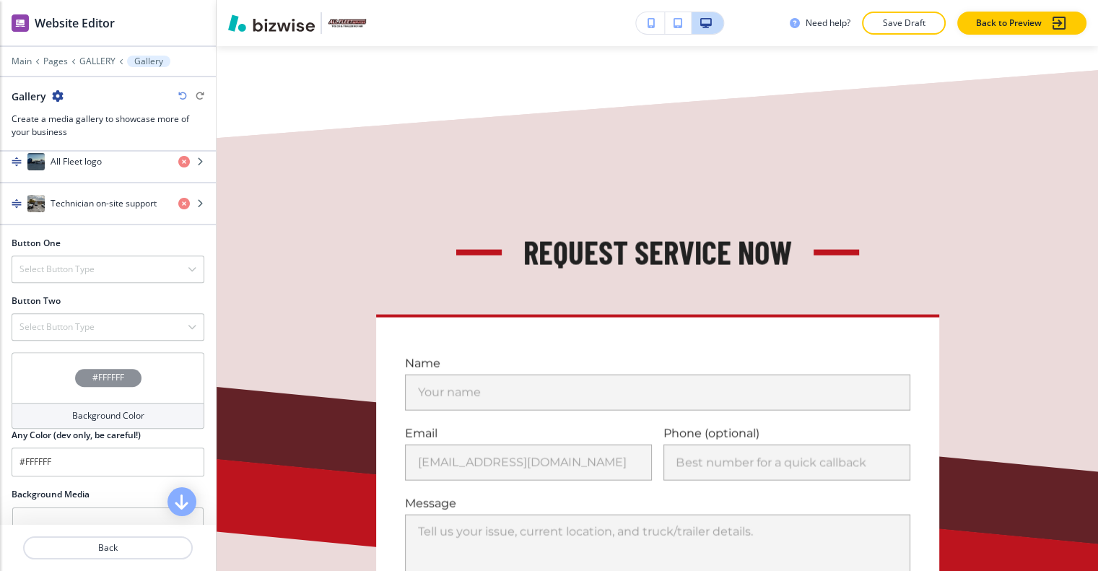
scroll to position [2582, 0]
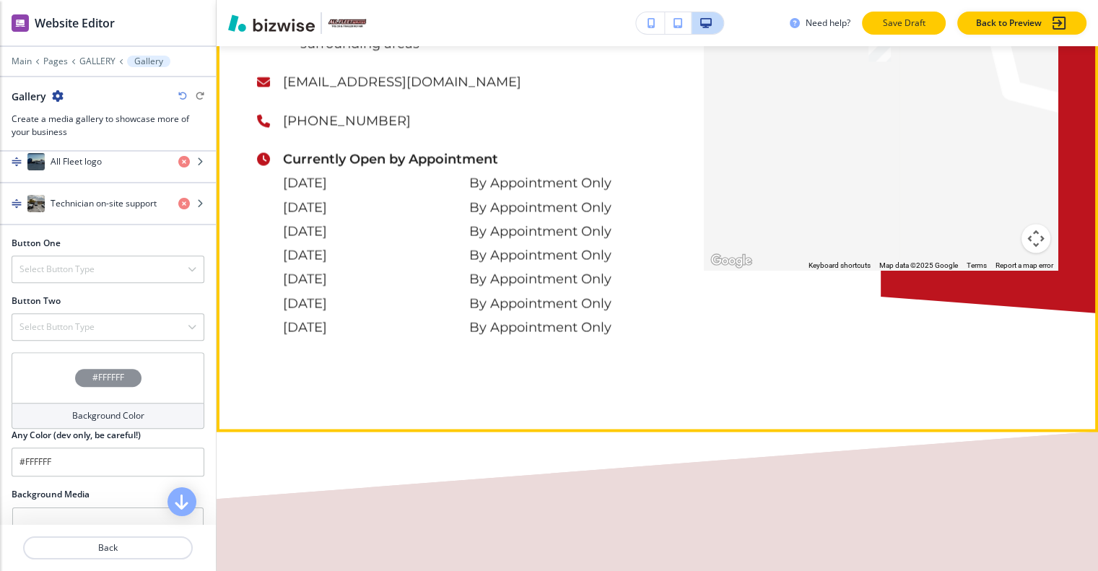
drag, startPoint x: 932, startPoint y: 48, endPoint x: 919, endPoint y: 27, distance: 25.3
click at [931, 48] on div at bounding box center [881, 61] width 354 height 417
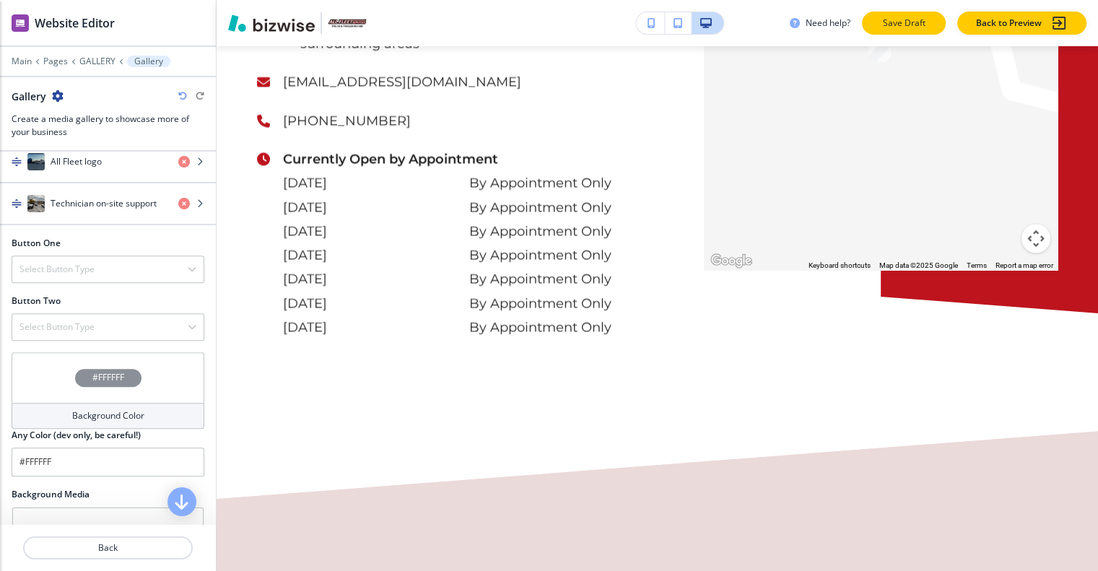
click at [919, 25] on p "Save Draft" at bounding box center [904, 23] width 46 height 13
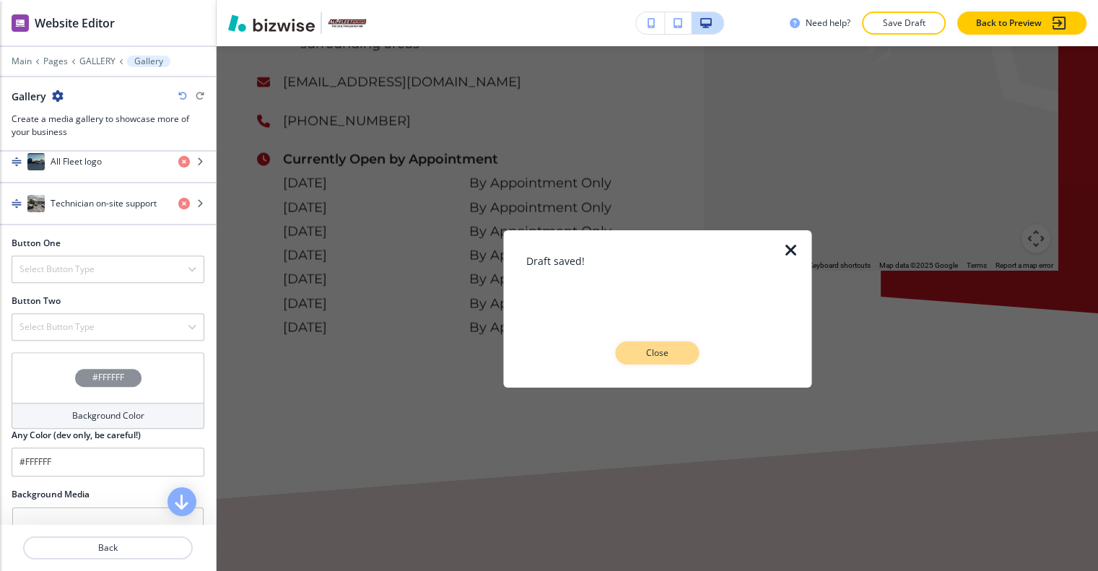
click at [643, 354] on p "Close" at bounding box center [657, 352] width 46 height 13
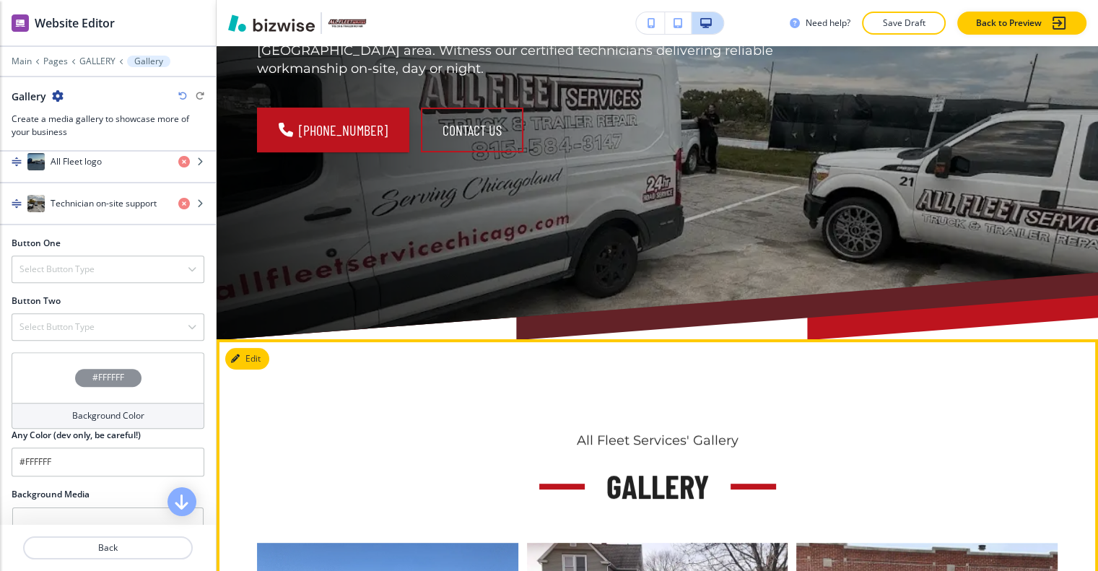
scroll to position [0, 0]
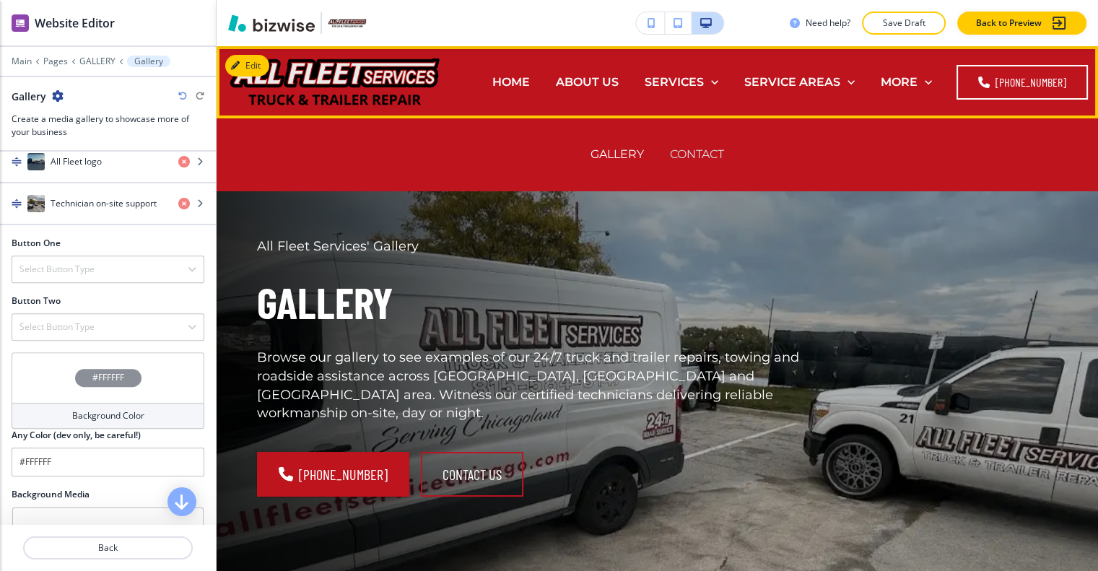
click at [706, 152] on p "CONTACT" at bounding box center [697, 154] width 54 height 17
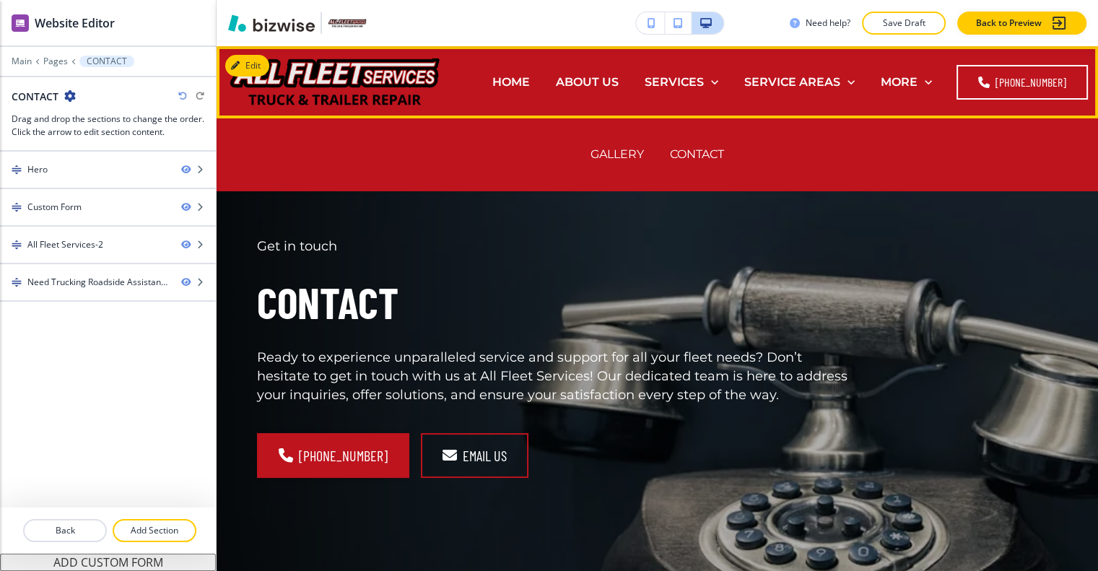
scroll to position [11, 0]
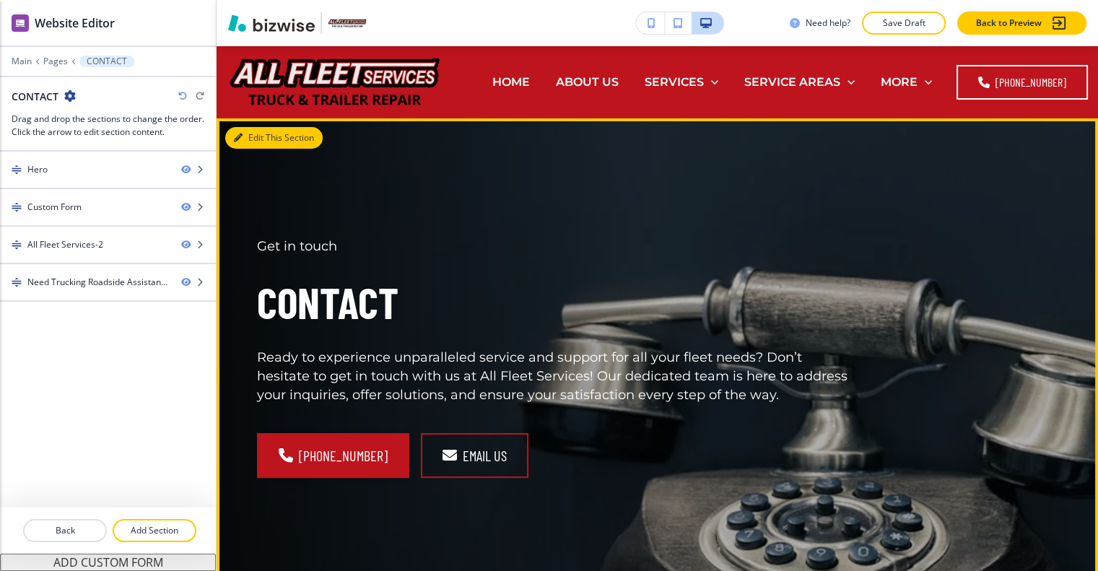
click at [249, 129] on button "Edit This Section" at bounding box center [273, 138] width 97 height 22
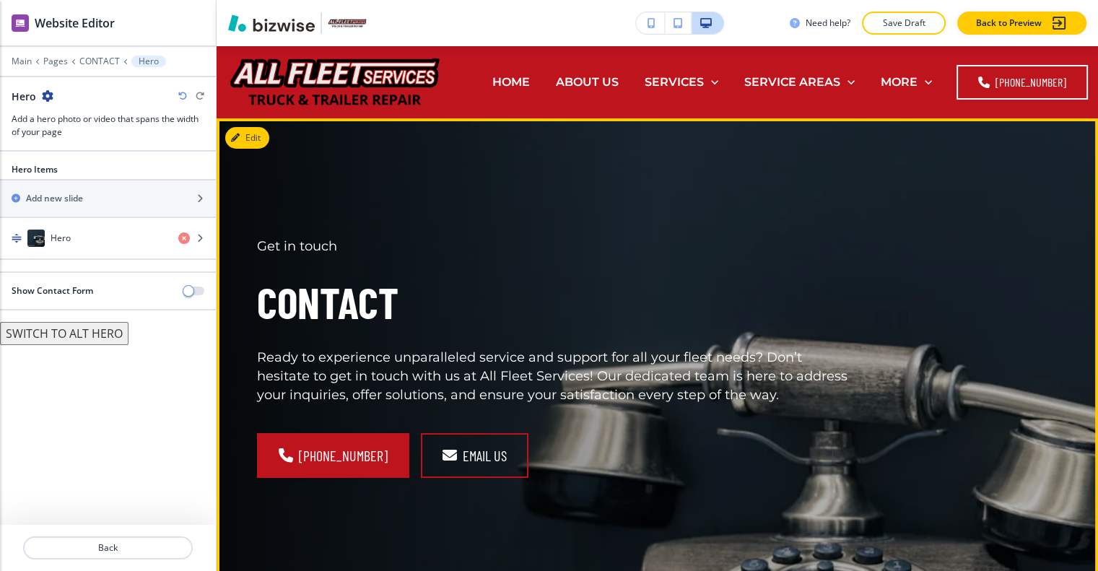
scroll to position [72, 0]
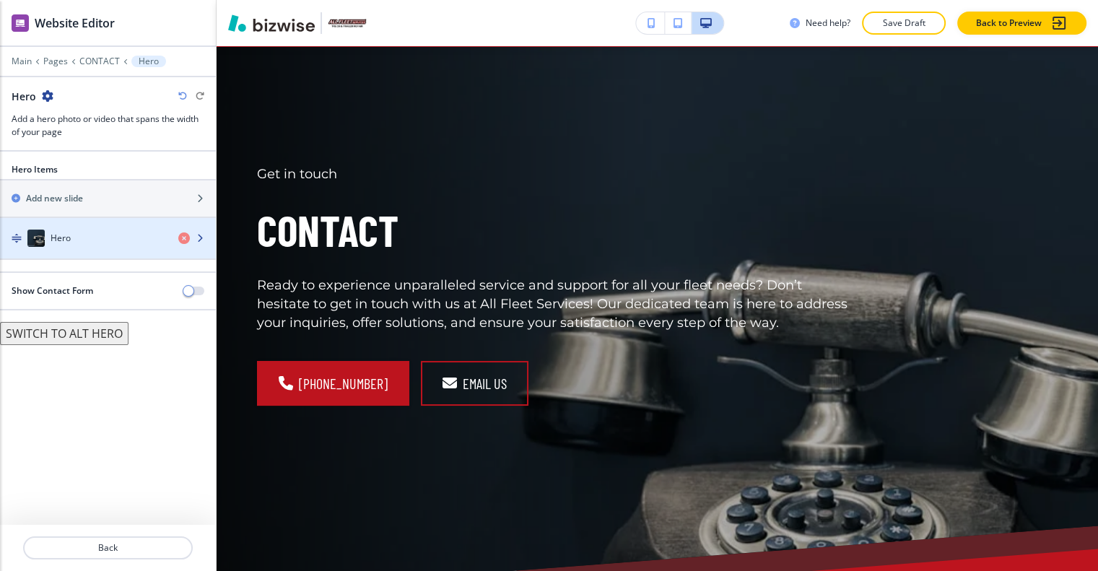
click at [112, 230] on div "Hero" at bounding box center [83, 238] width 167 height 17
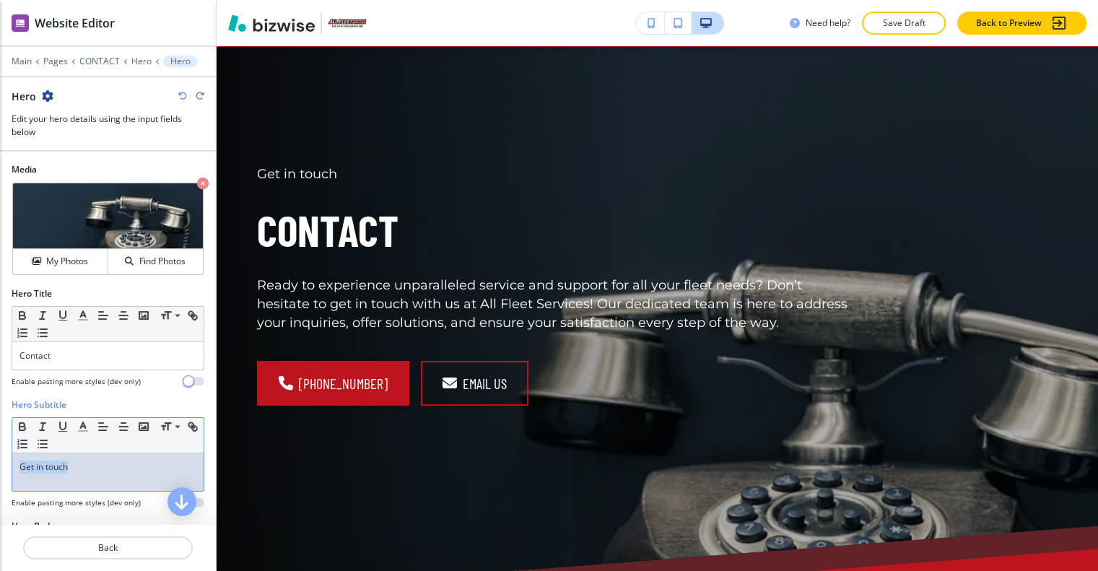
drag, startPoint x: 98, startPoint y: 453, endPoint x: 46, endPoint y: 457, distance: 52.1
click at [4, 451] on div "Hero Subtitle Small Normal Large Huge Get in touch Enable pasting more styles (…" at bounding box center [108, 458] width 216 height 121
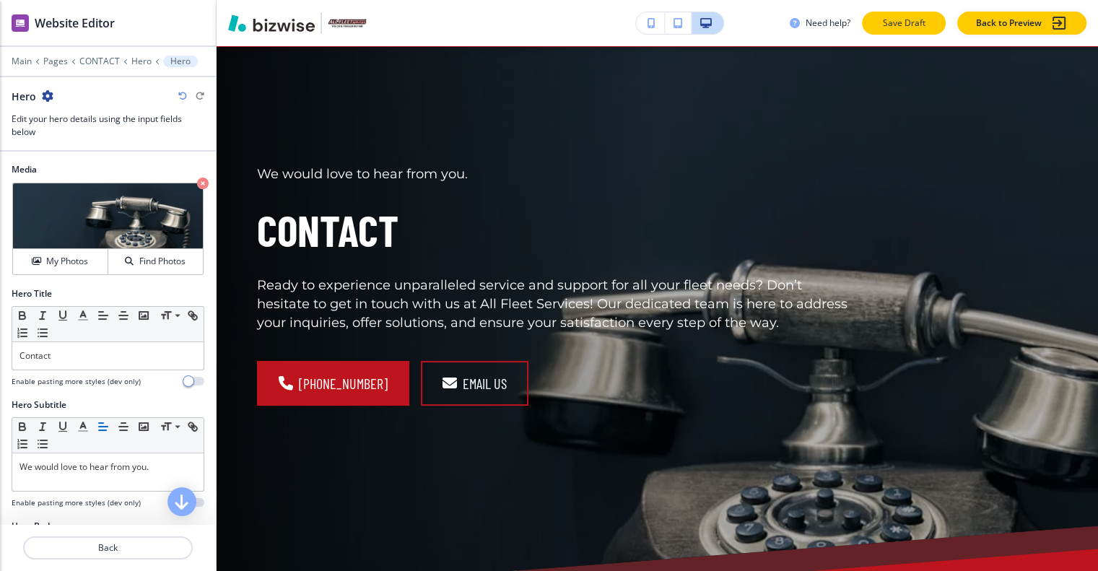
click at [919, 22] on p "Save Draft" at bounding box center [904, 23] width 46 height 13
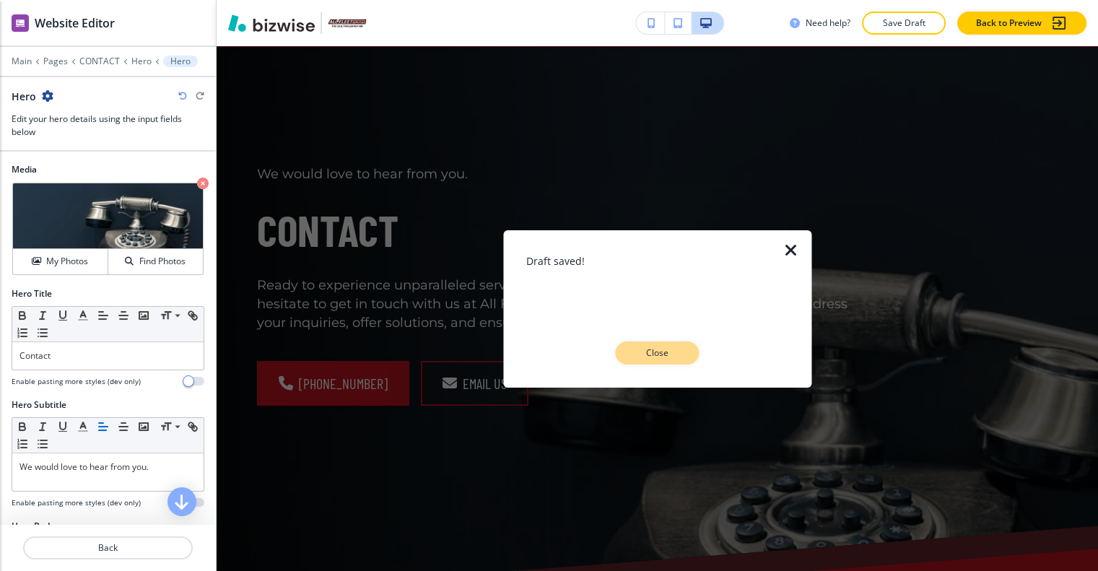
click at [636, 357] on p "Close" at bounding box center [657, 352] width 46 height 13
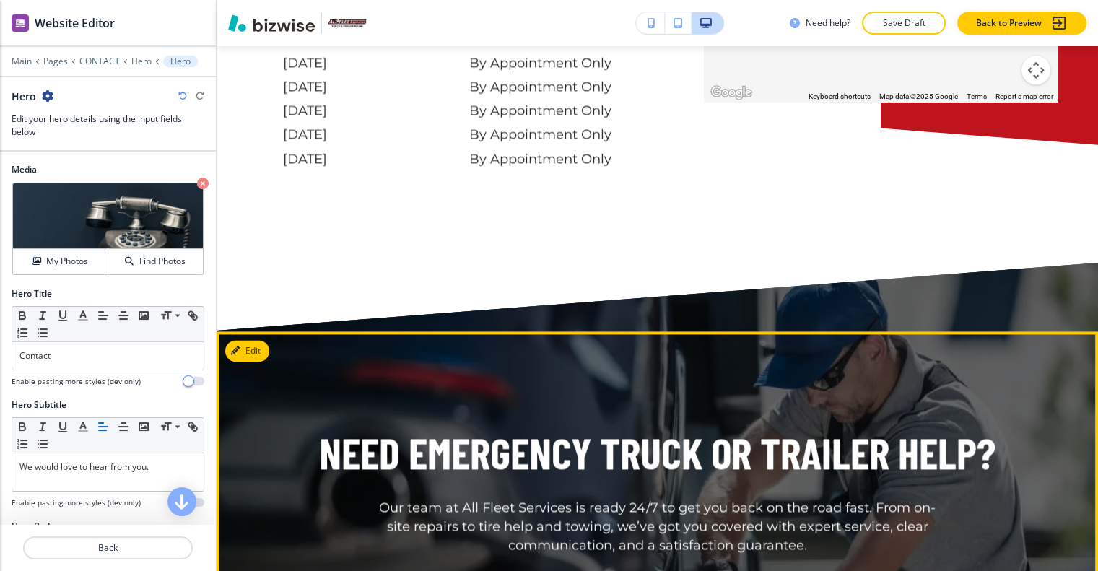
scroll to position [2238, 0]
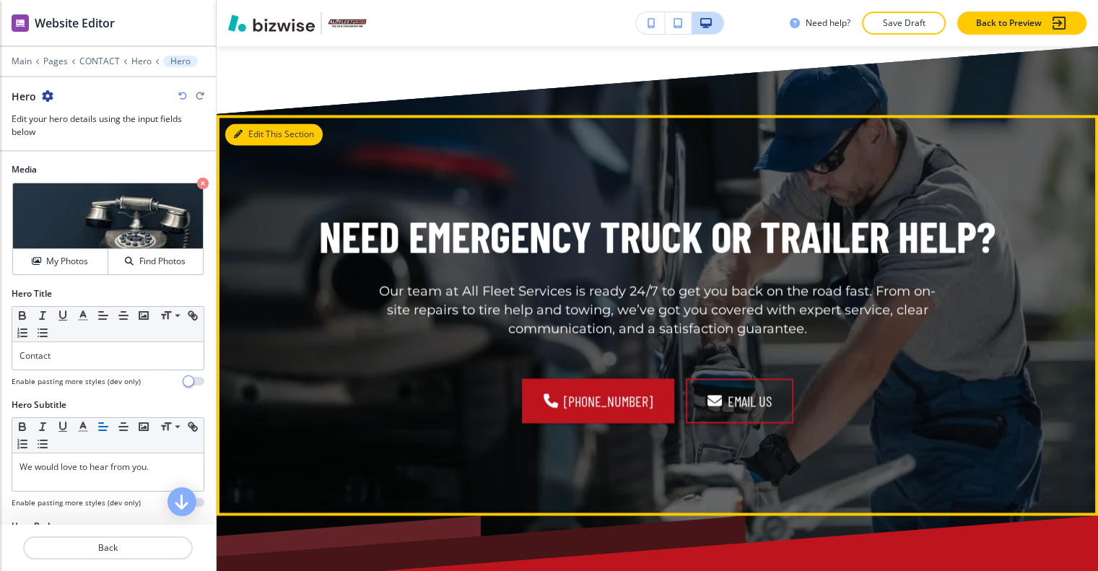
click at [255, 123] on button "Edit This Section" at bounding box center [273, 134] width 97 height 22
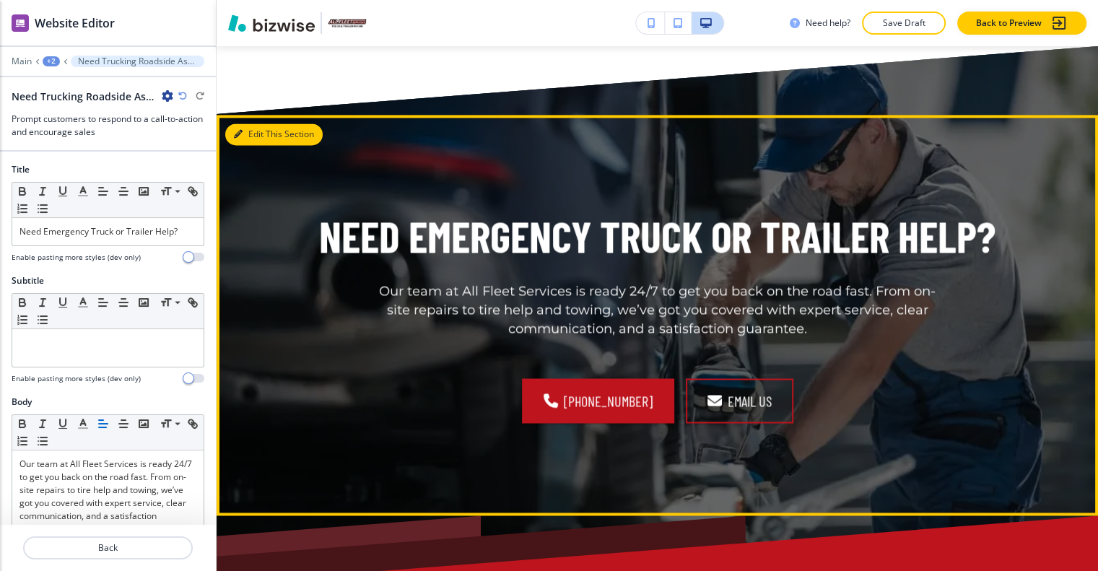
scroll to position [2281, 0]
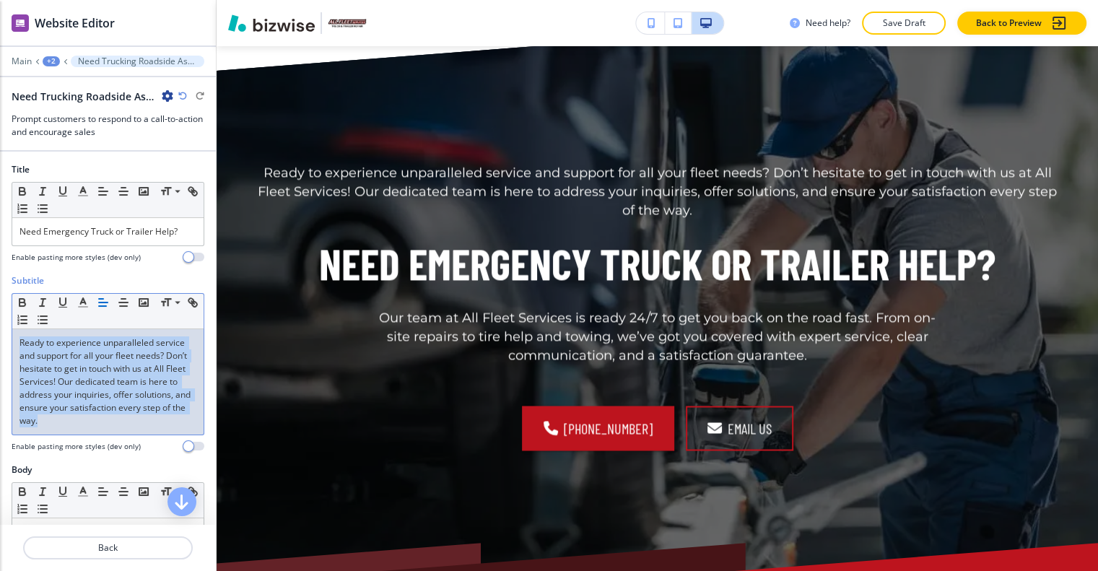
drag, startPoint x: 115, startPoint y: 414, endPoint x: 0, endPoint y: 296, distance: 164.9
click at [0, 296] on div "Subtitle Small Normal Large Huge Ready to experience unparalleled service and s…" at bounding box center [108, 368] width 216 height 189
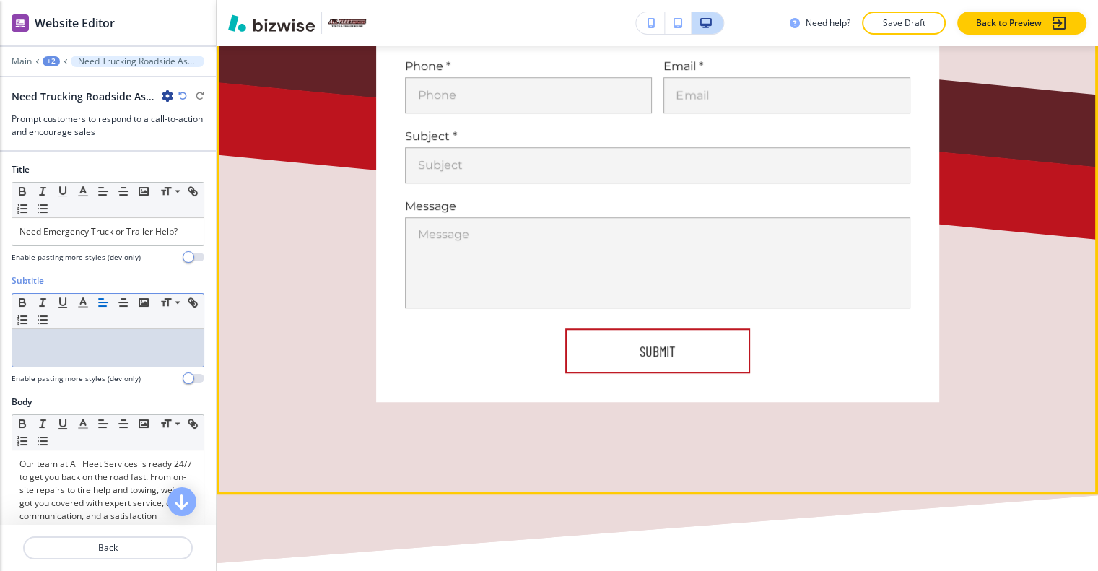
scroll to position [549, 0]
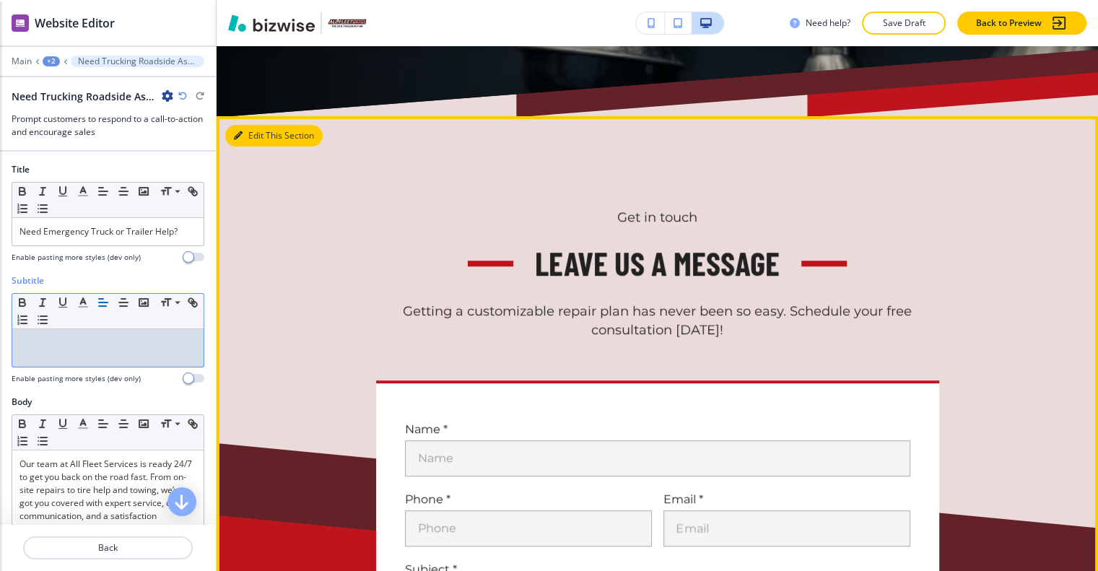
click at [255, 125] on button "Edit This Section" at bounding box center [273, 136] width 97 height 22
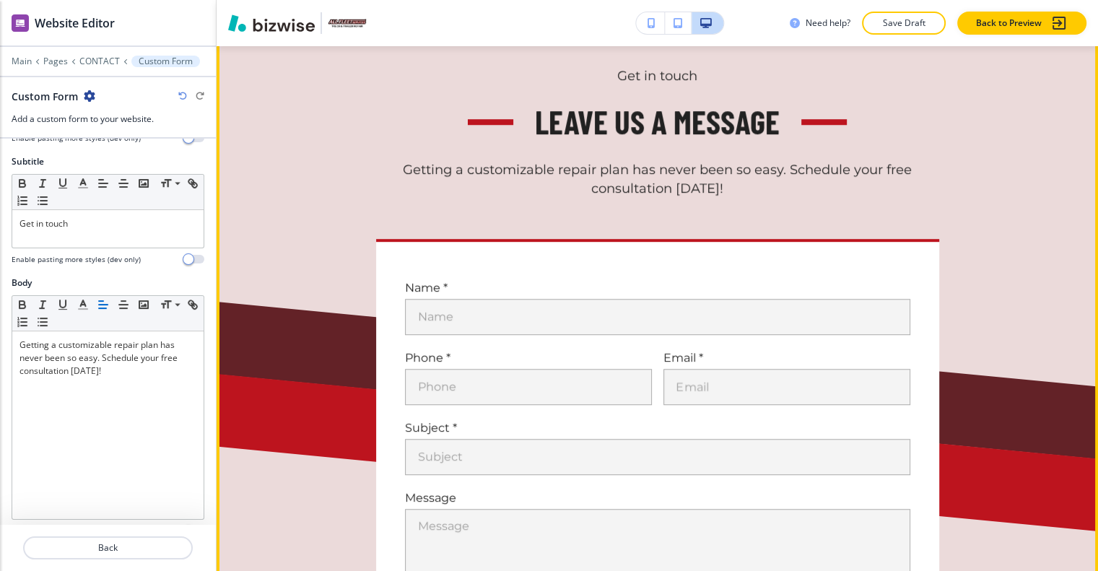
scroll to position [618, 0]
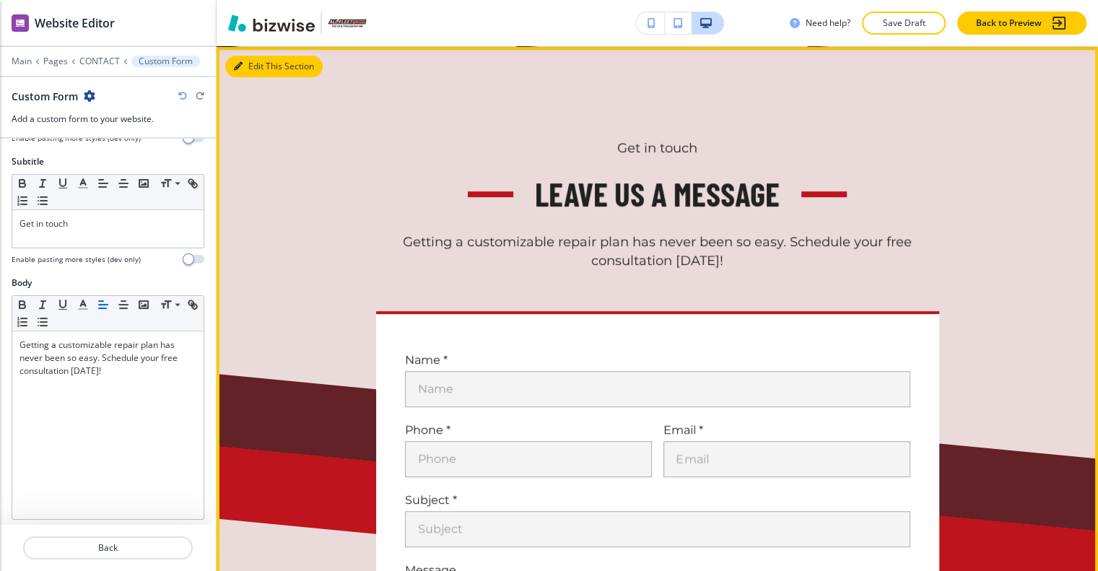
click at [267, 56] on button "Edit This Section" at bounding box center [273, 67] width 97 height 22
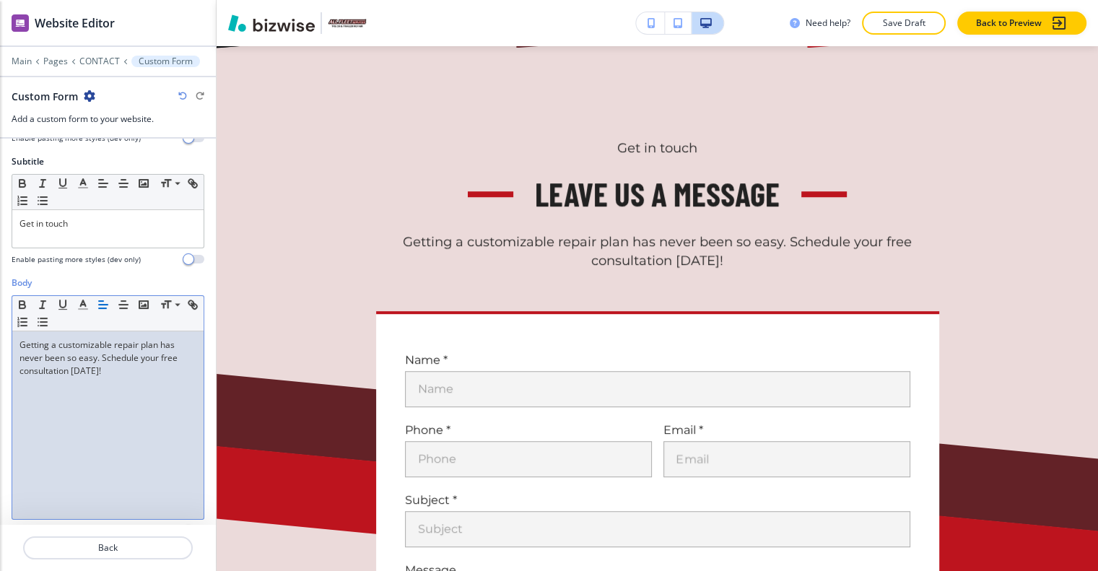
click at [124, 365] on div "Getting a customizable repair plan has never been so easy. Schedule your free c…" at bounding box center [107, 425] width 191 height 188
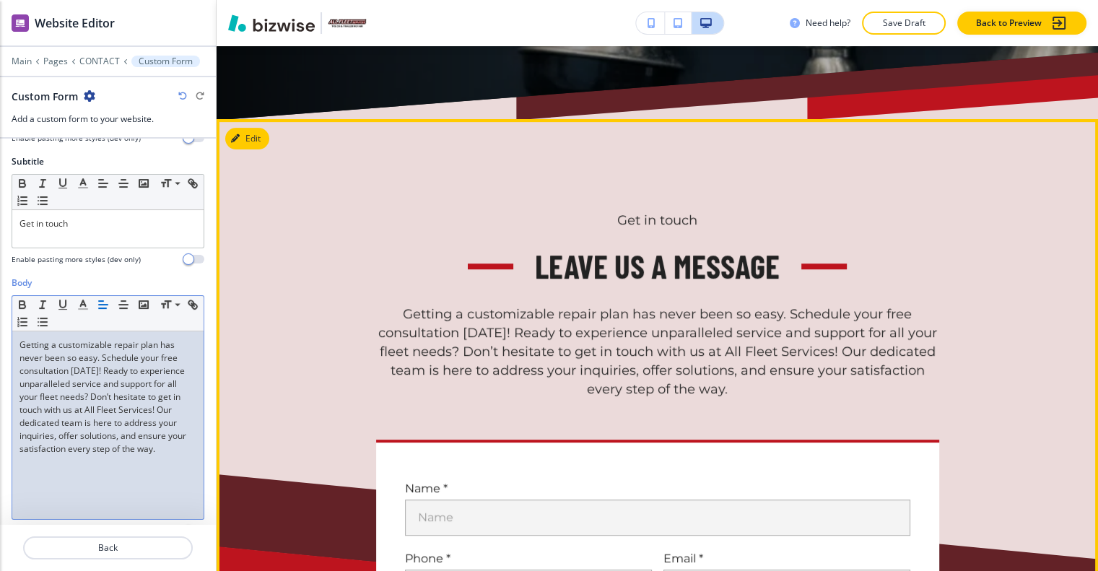
scroll to position [474, 0]
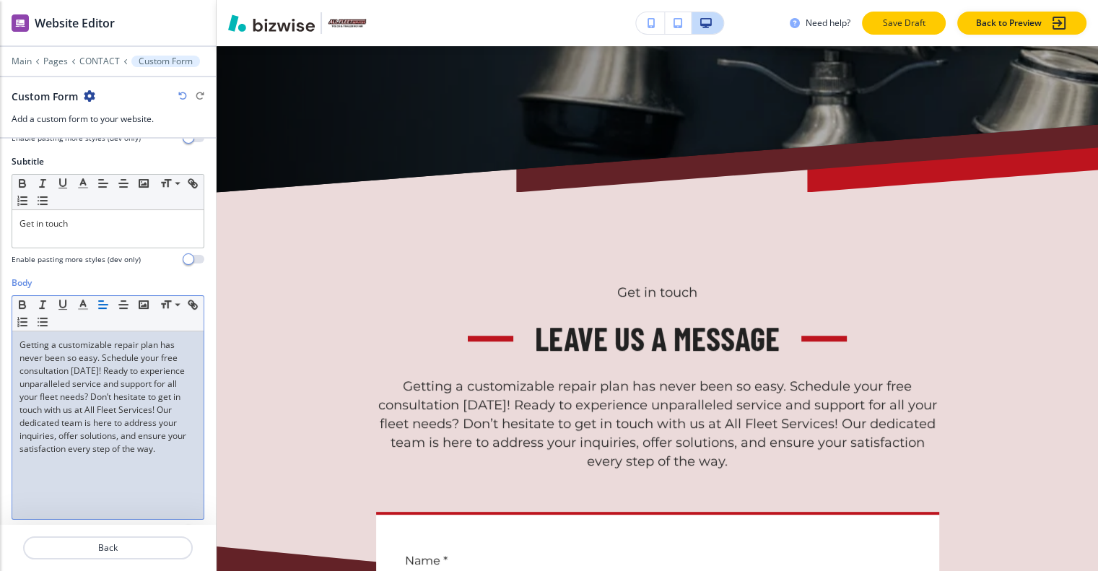
click at [927, 28] on p "Save Draft" at bounding box center [904, 23] width 46 height 13
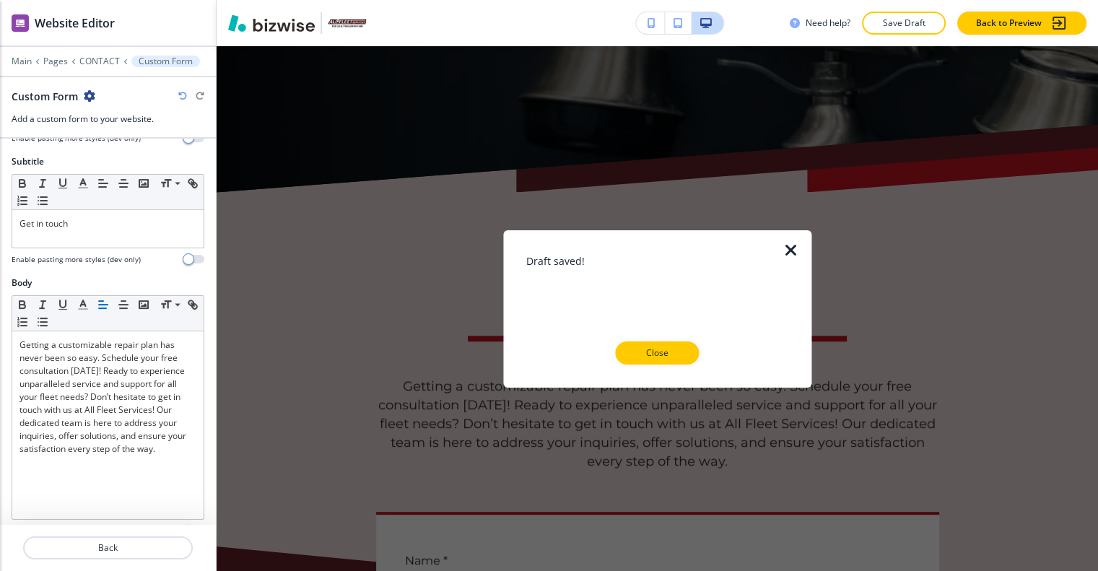
click at [674, 346] on p "Close" at bounding box center [657, 352] width 46 height 13
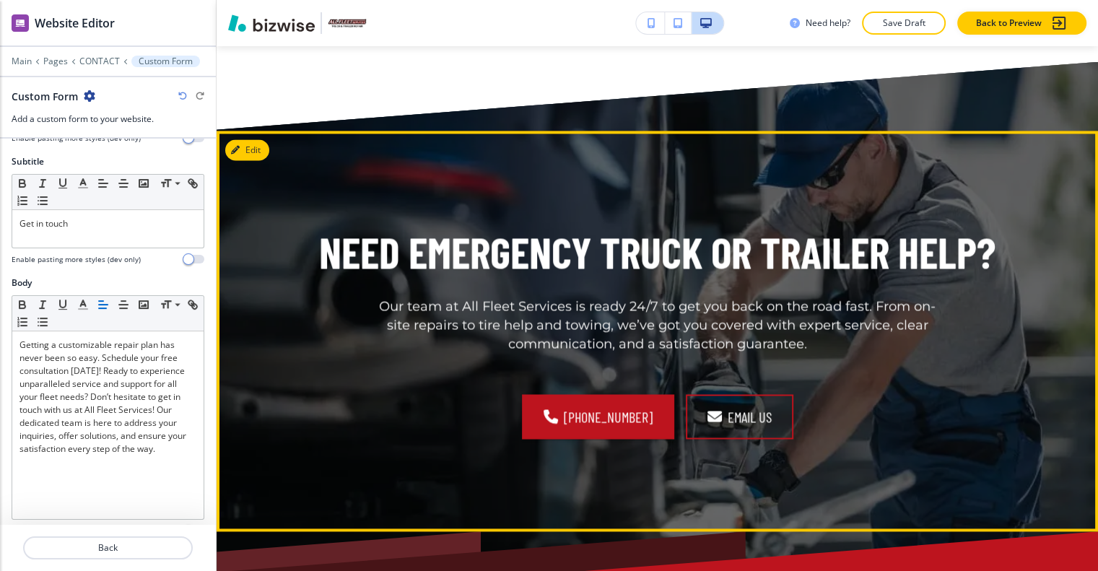
scroll to position [2206, 0]
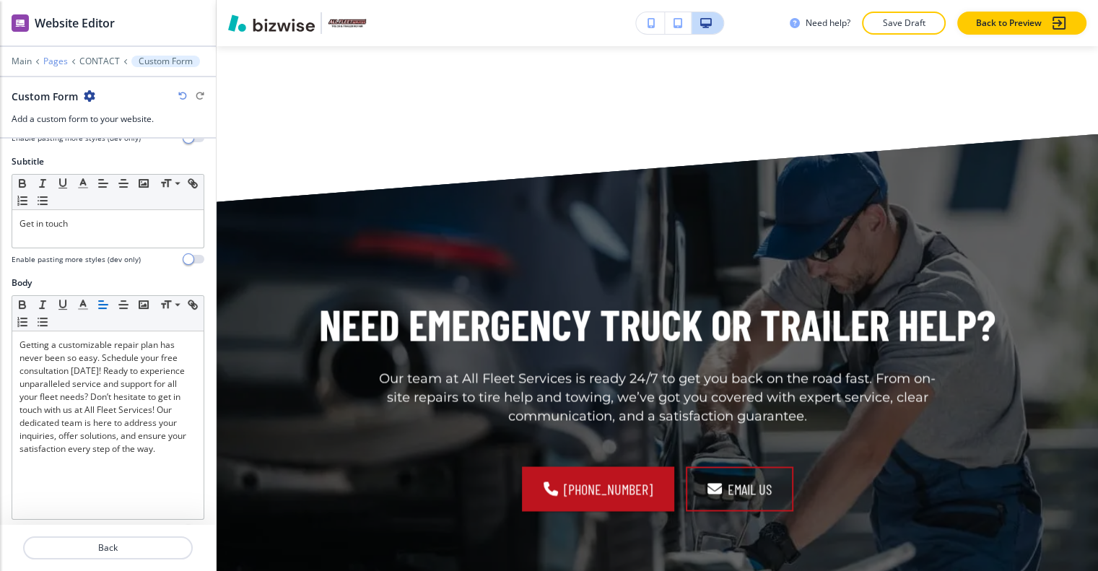
click at [64, 56] on p "Pages" at bounding box center [55, 61] width 25 height 10
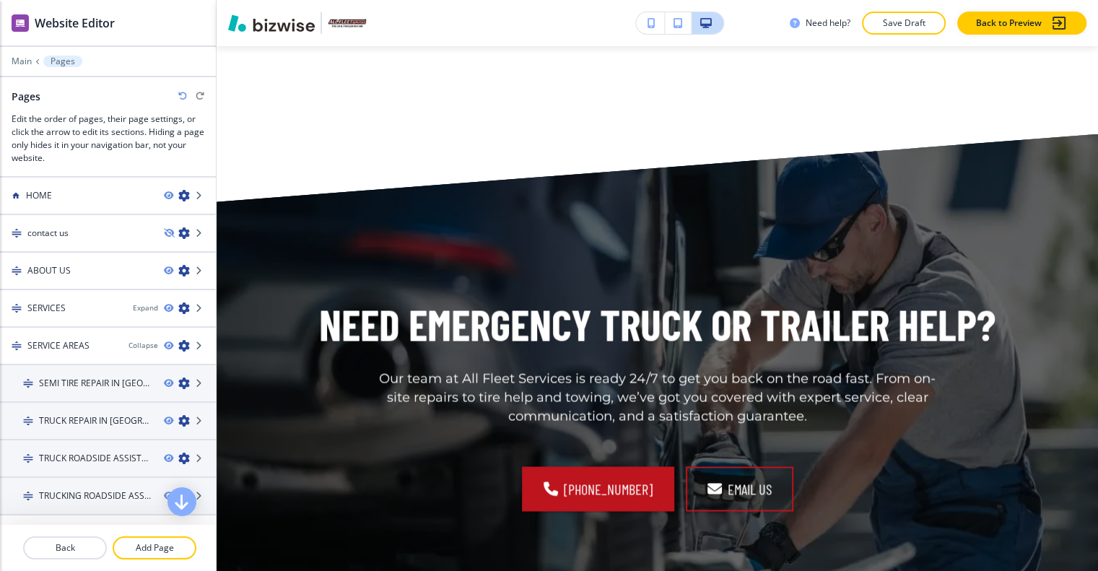
scroll to position [2062, 0]
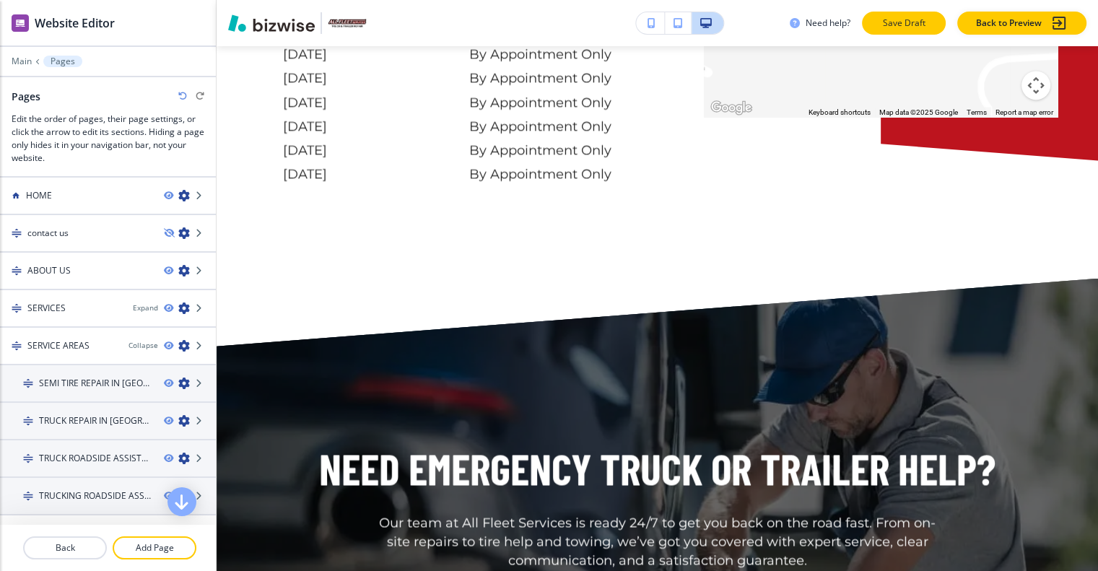
click at [916, 18] on p "Save Draft" at bounding box center [904, 23] width 46 height 13
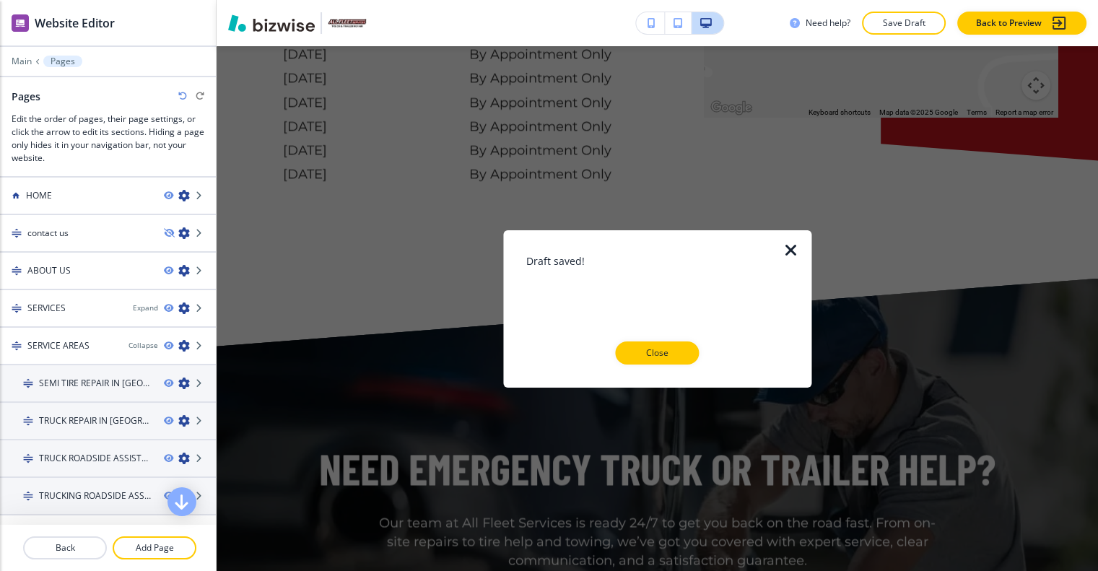
click at [680, 365] on div at bounding box center [657, 376] width 262 height 23
click at [679, 354] on p "Close" at bounding box center [657, 352] width 46 height 13
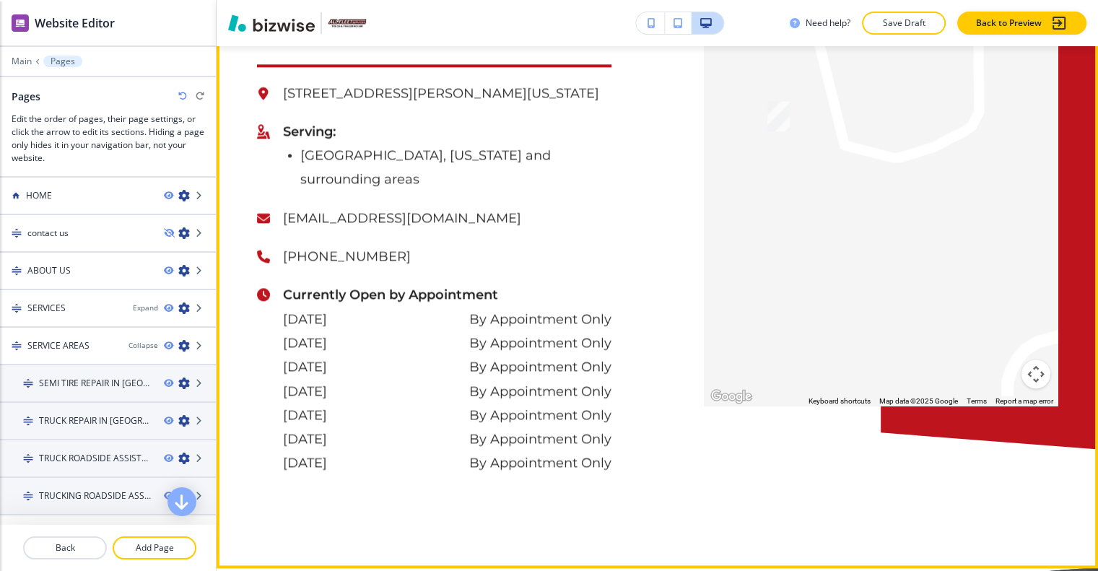
scroll to position [1701, 0]
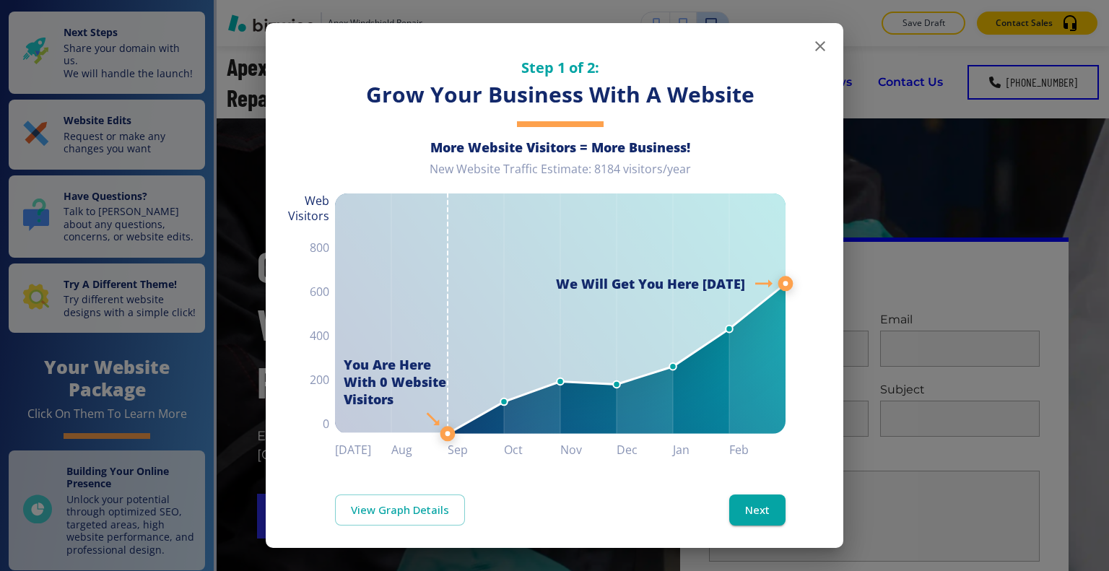
click at [811, 45] on icon "button" at bounding box center [819, 46] width 17 height 17
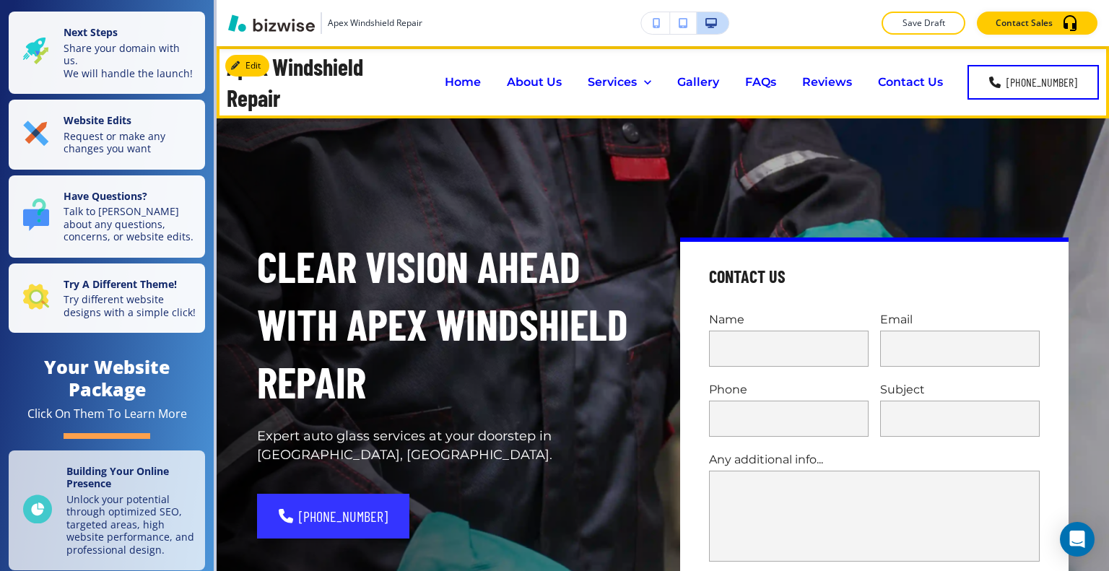
click at [468, 85] on p "Home" at bounding box center [463, 82] width 36 height 17
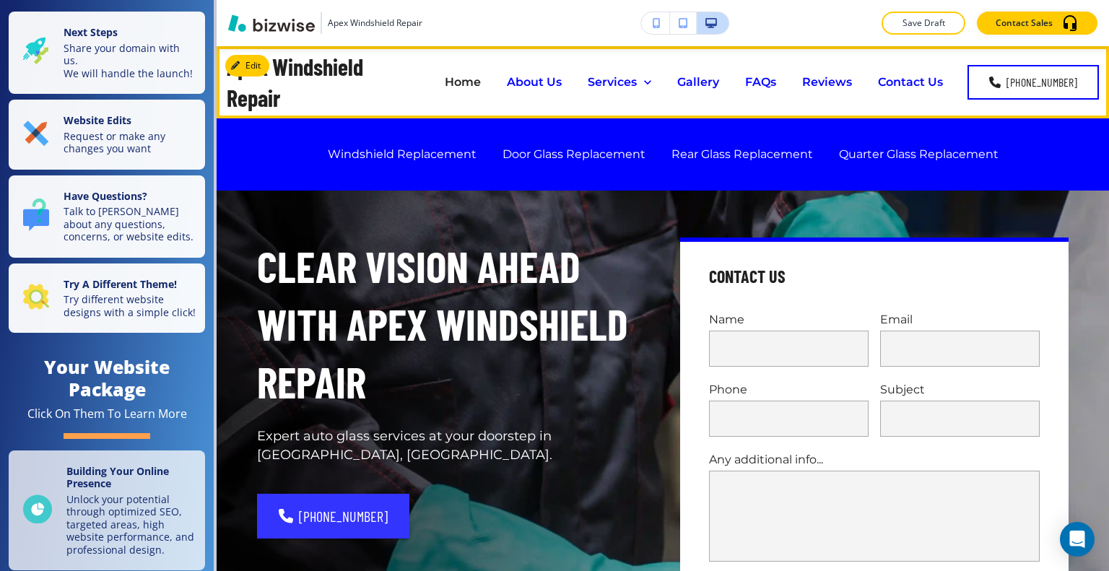
click at [560, 92] on div "About Us" at bounding box center [534, 82] width 81 height 58
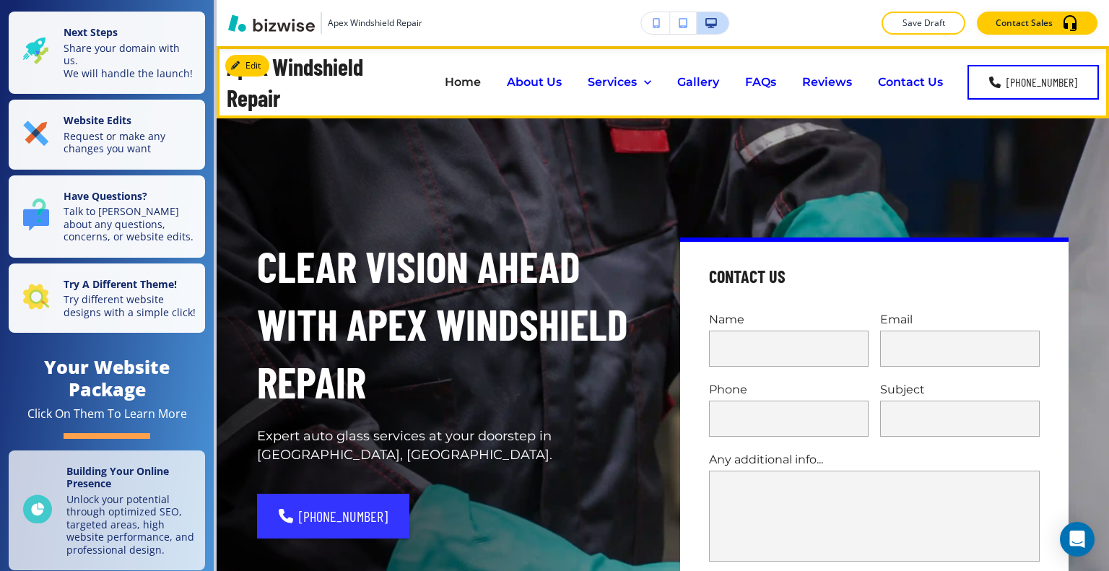
click at [550, 83] on p "About Us" at bounding box center [534, 82] width 55 height 17
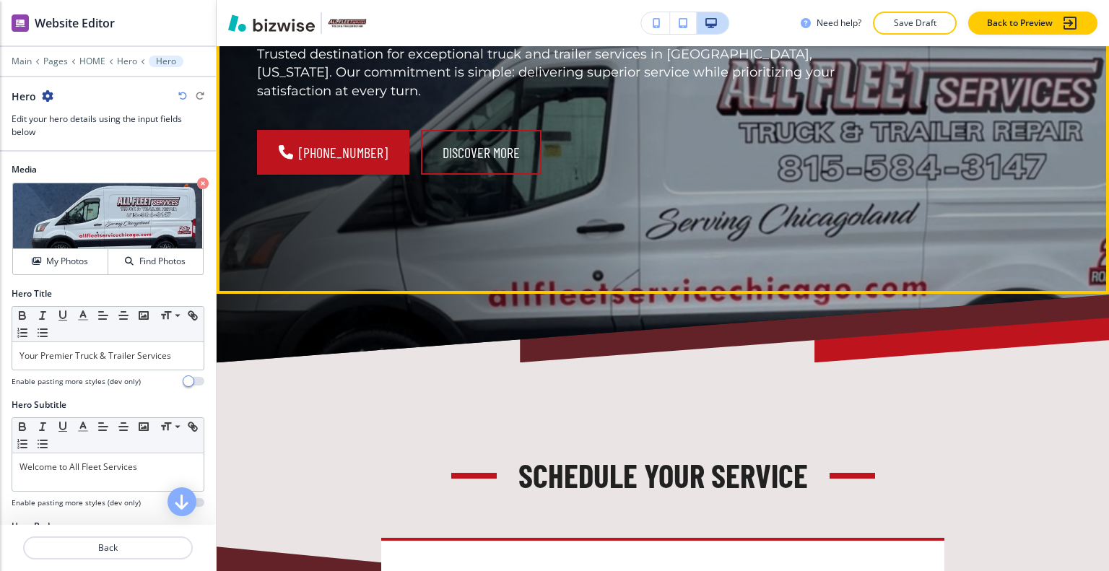
scroll to position [72, 0]
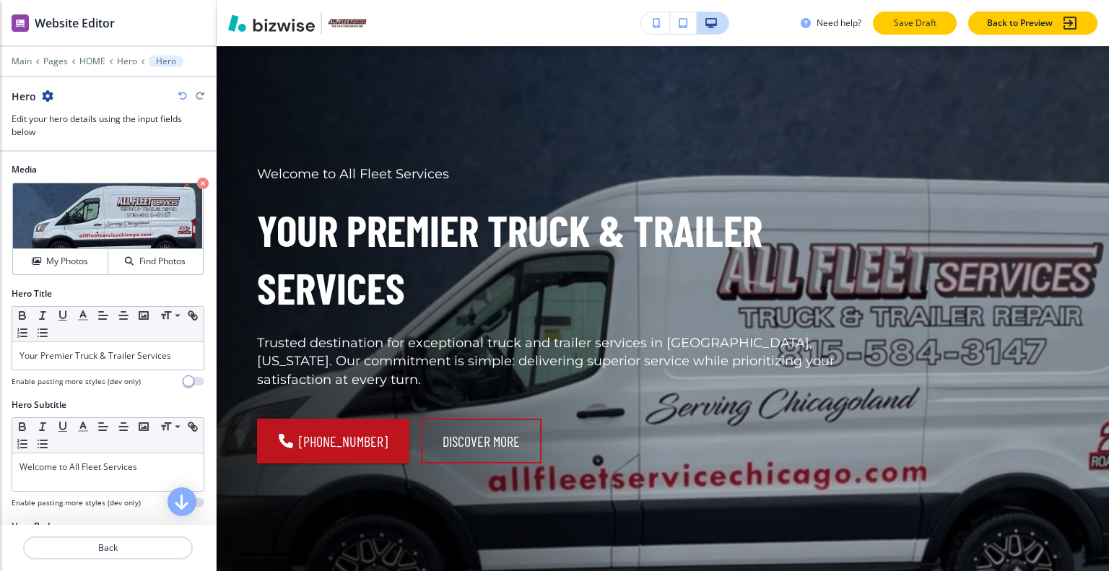
click at [935, 17] on p "Save Draft" at bounding box center [914, 23] width 46 height 13
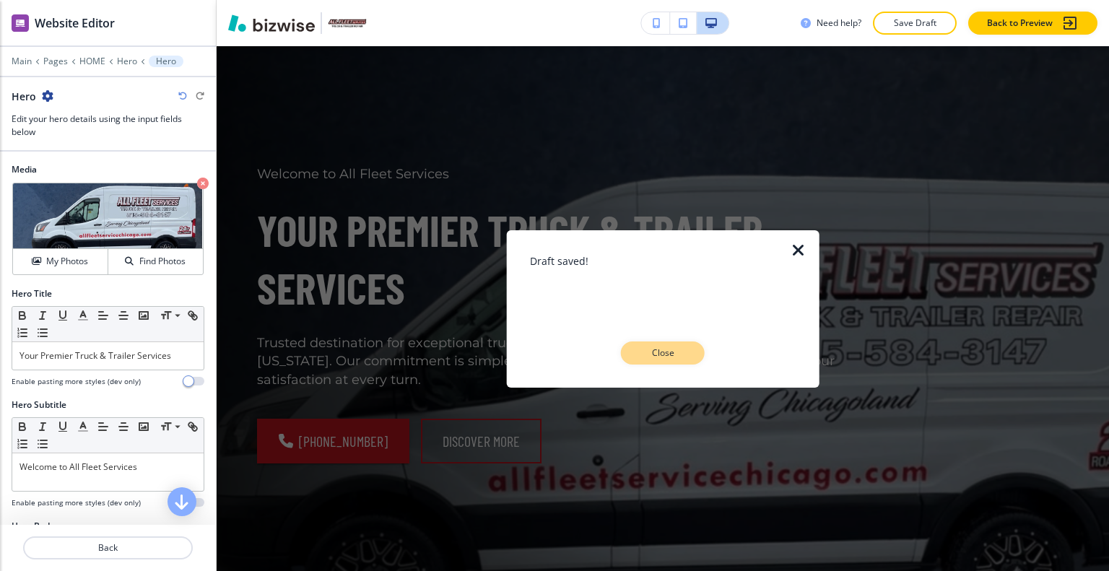
click at [645, 352] on p "Close" at bounding box center [663, 352] width 46 height 13
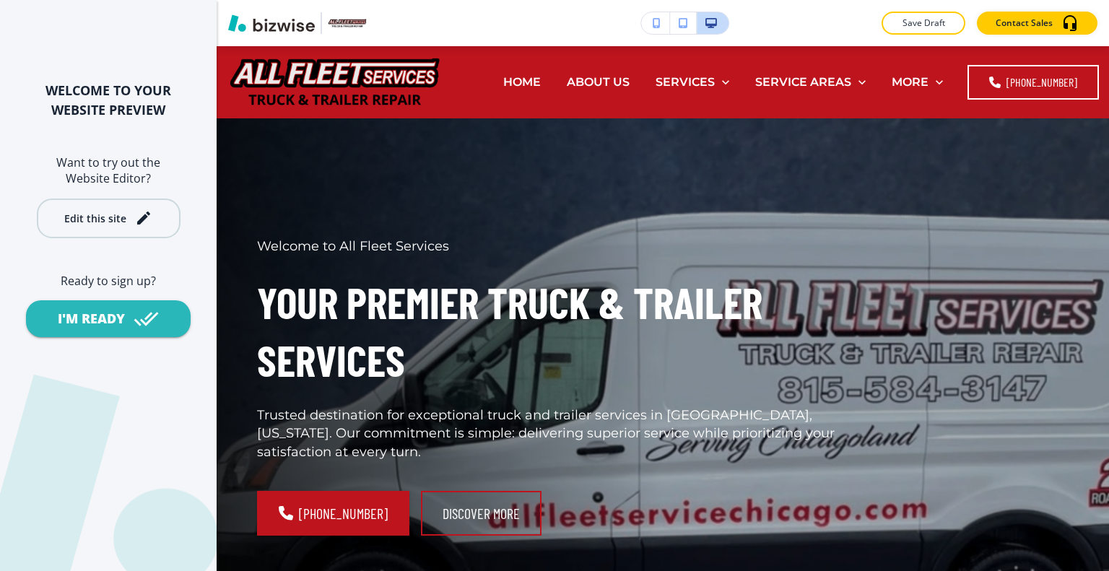
click at [132, 222] on div "Edit this site" at bounding box center [108, 217] width 88 height 17
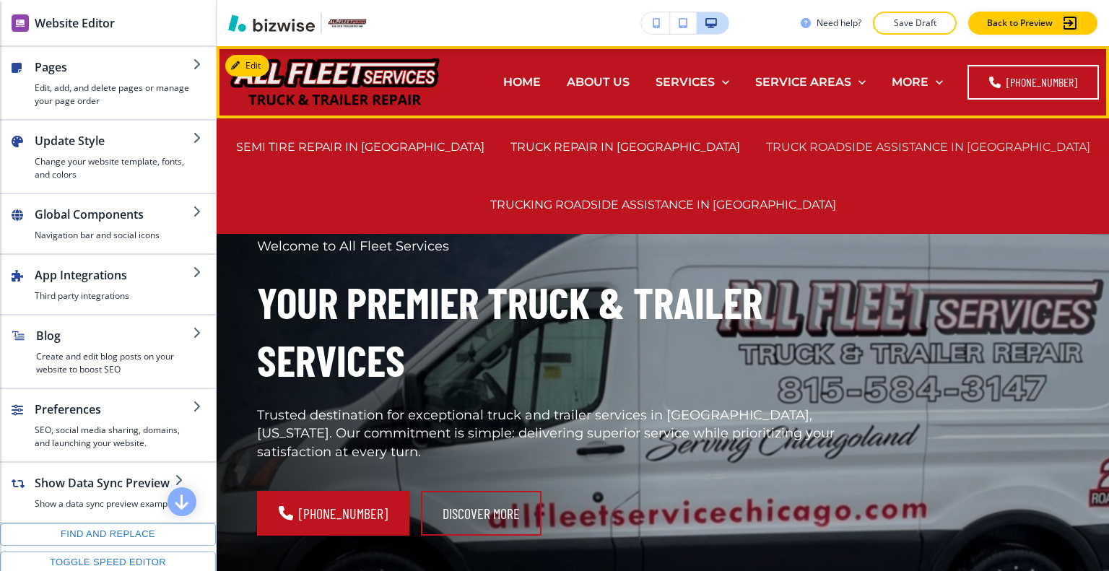
click at [824, 141] on p "TRUCK ROADSIDE ASSISTANCE IN CHICAGO" at bounding box center [928, 147] width 324 height 17
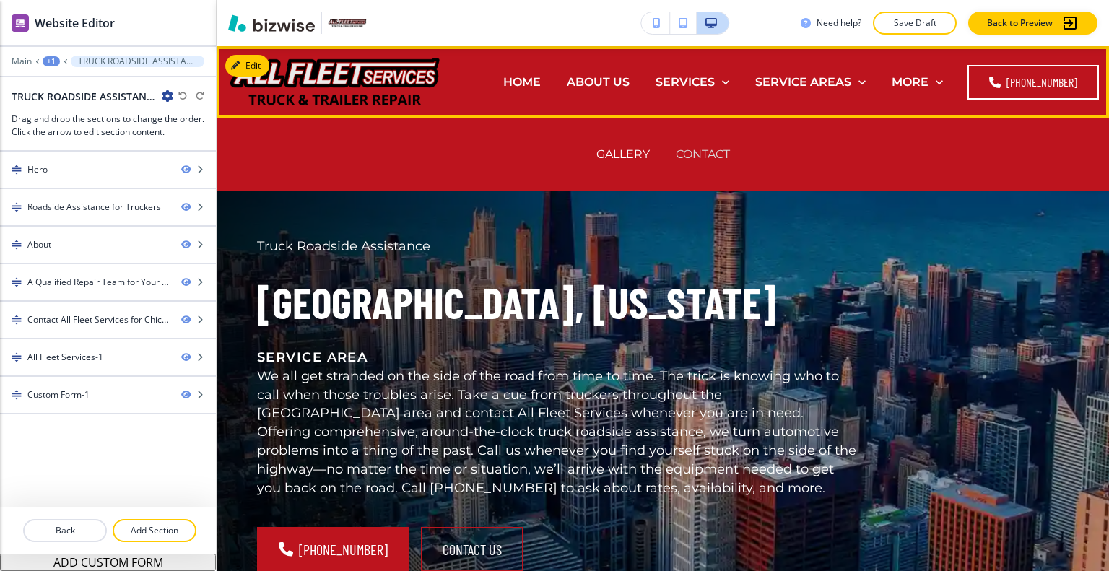
click at [720, 151] on p "CONTACT" at bounding box center [703, 154] width 54 height 17
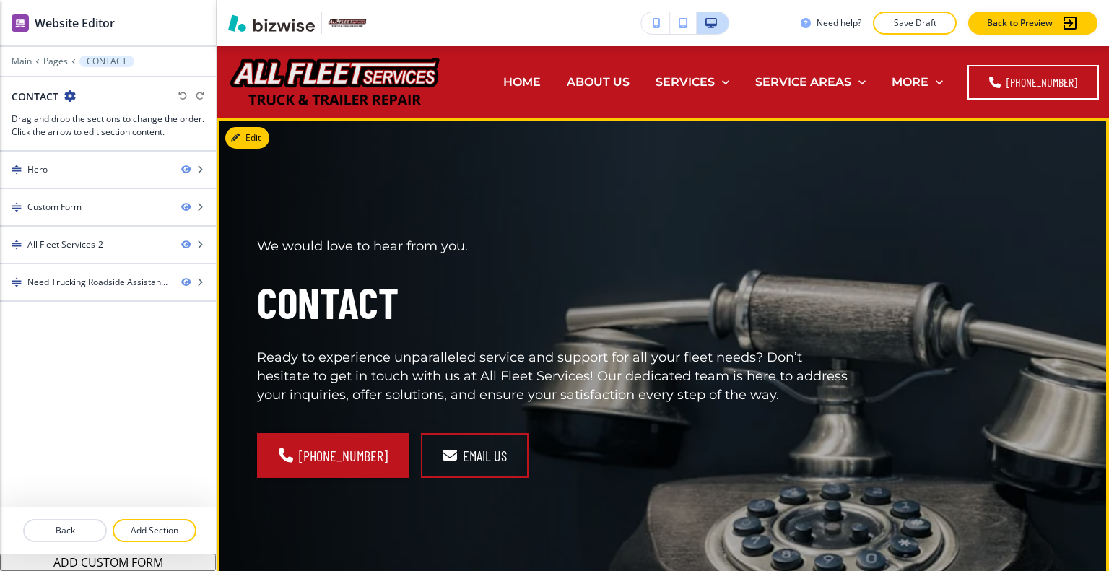
click at [915, 299] on div "We would love to hear from you. Contact Ready to experience unparalleled servic…" at bounding box center [645, 340] width 846 height 391
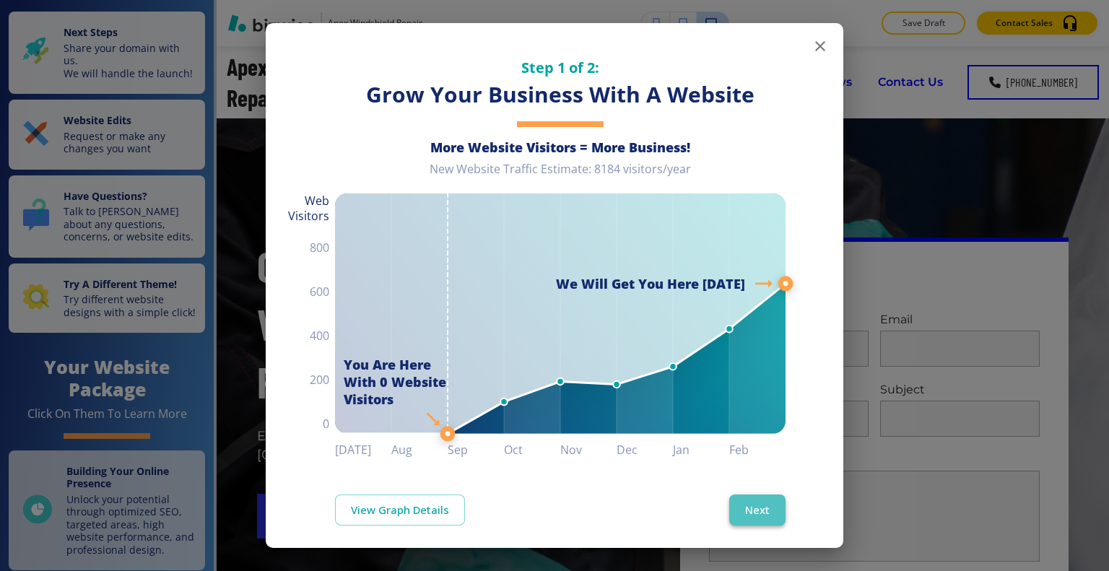
click at [762, 498] on button "Next" at bounding box center [757, 509] width 56 height 30
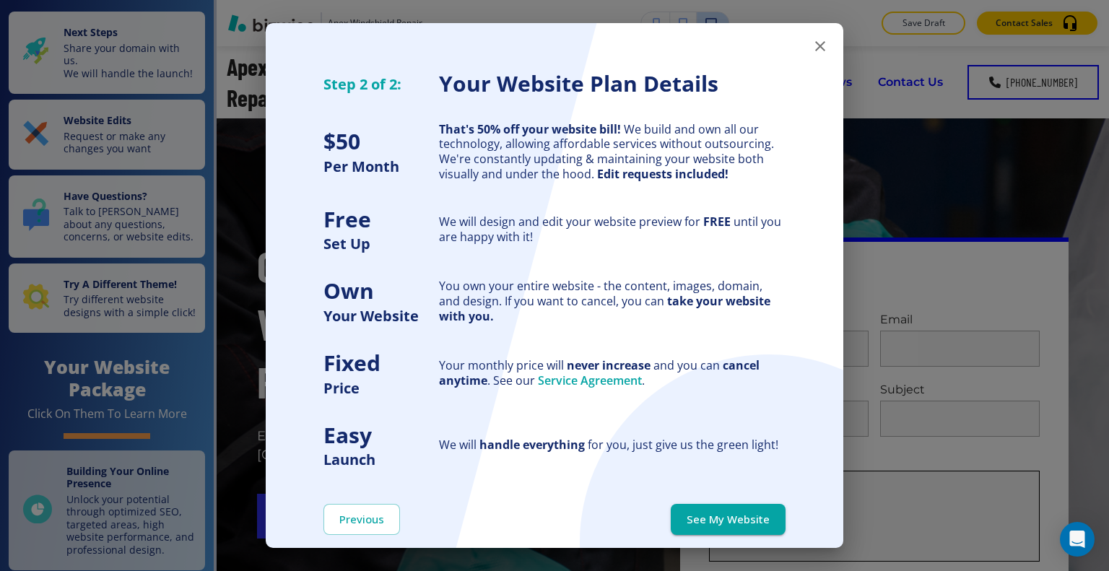
click at [764, 508] on button "See My Website" at bounding box center [728, 519] width 115 height 30
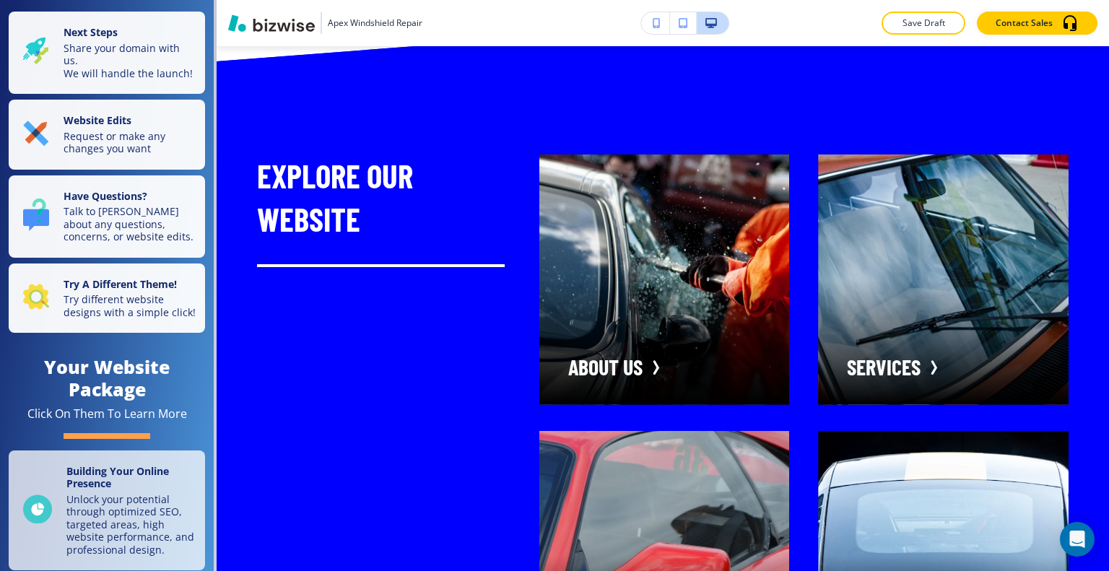
scroll to position [5284, 0]
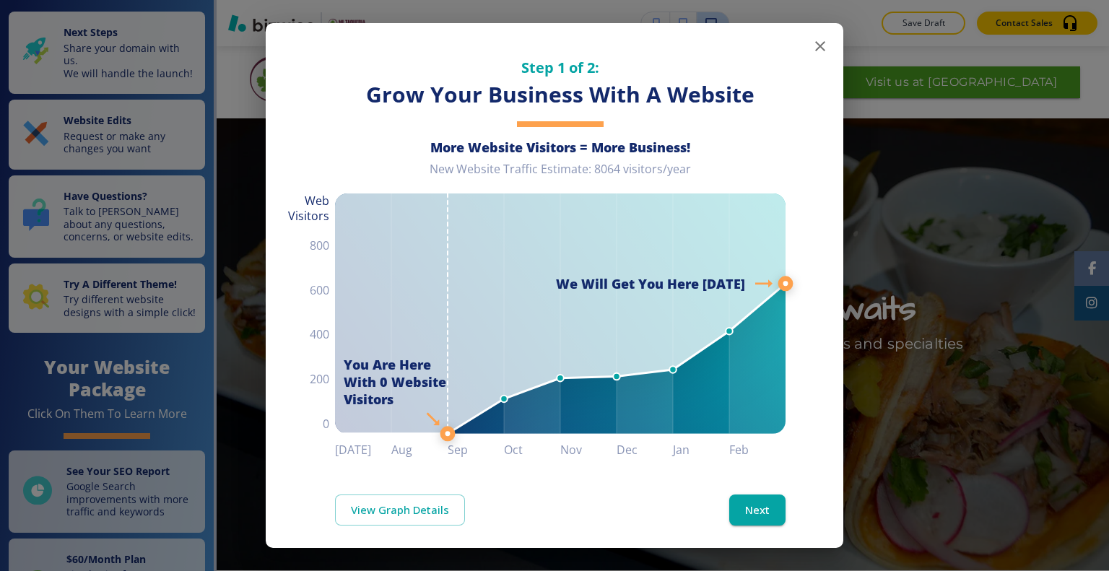
click at [811, 49] on icon "button" at bounding box center [819, 46] width 17 height 17
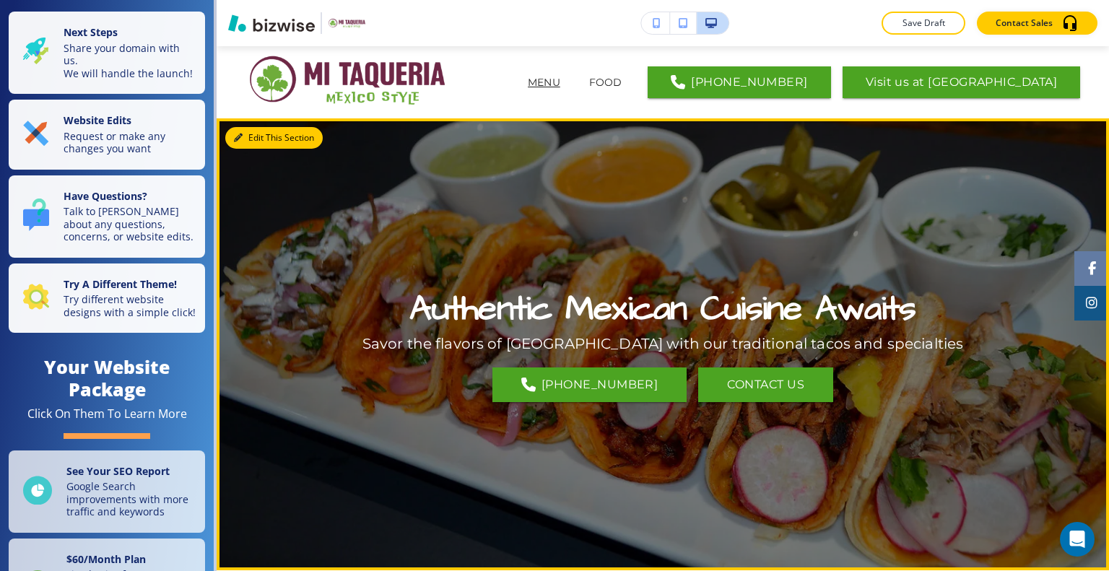
click at [260, 141] on button "Edit This Section" at bounding box center [273, 138] width 97 height 22
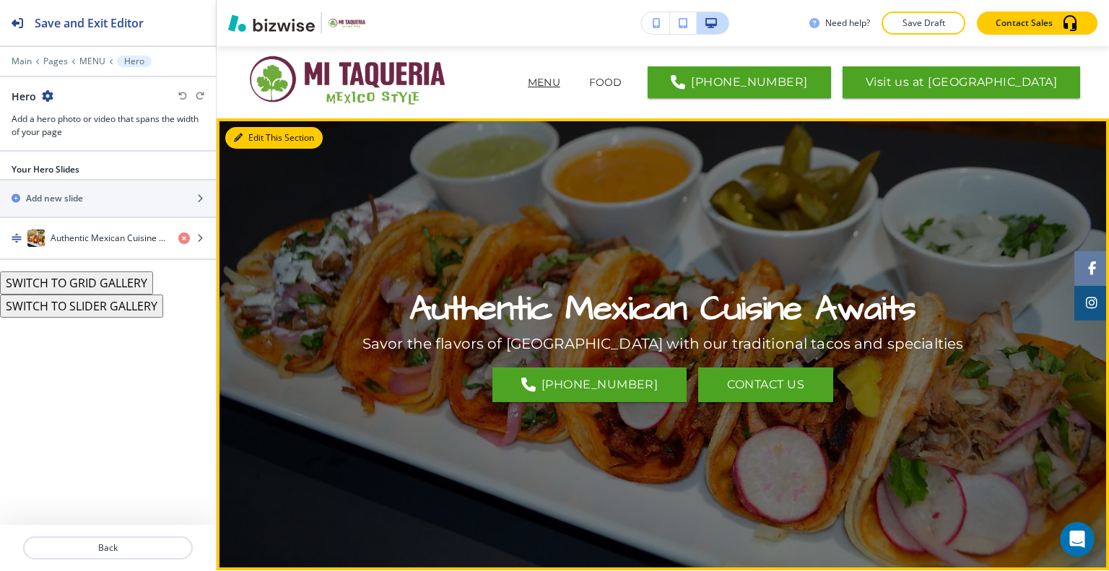
scroll to position [72, 0]
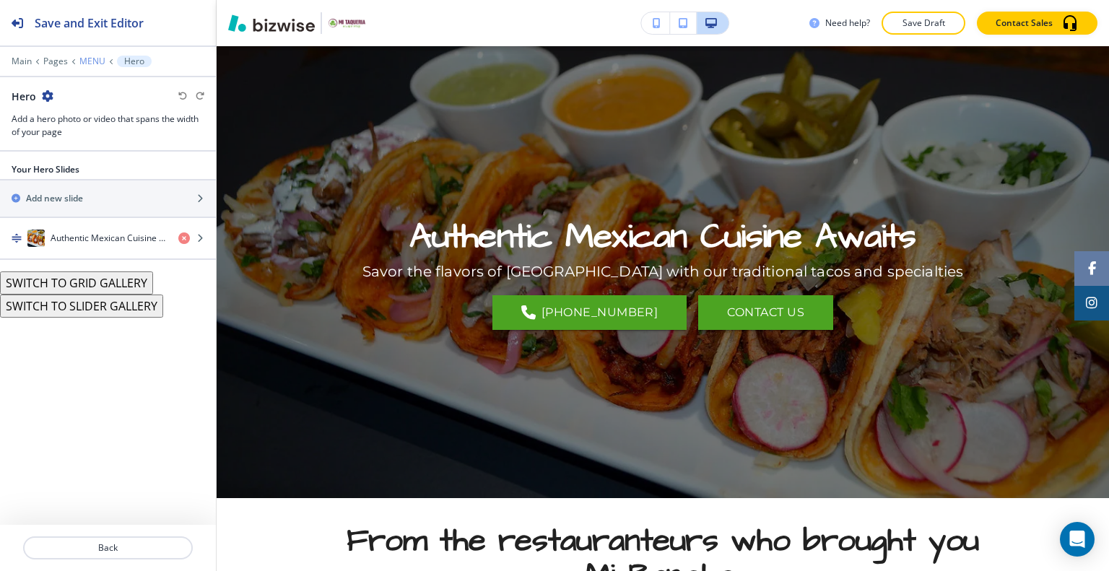
click at [83, 61] on p "MENU" at bounding box center [92, 61] width 26 height 10
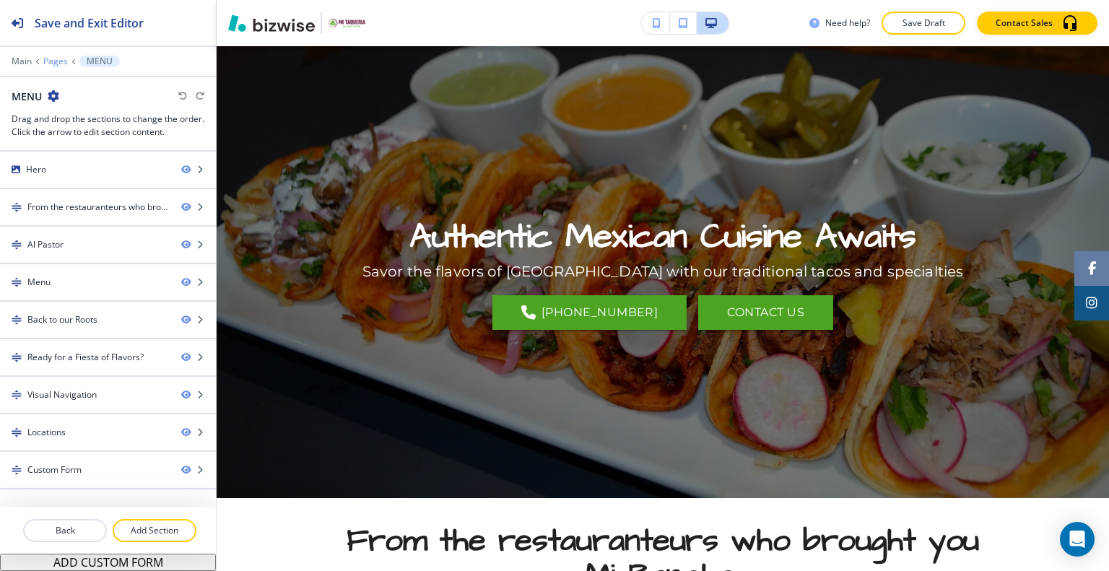
click at [51, 64] on p "Pages" at bounding box center [55, 61] width 25 height 10
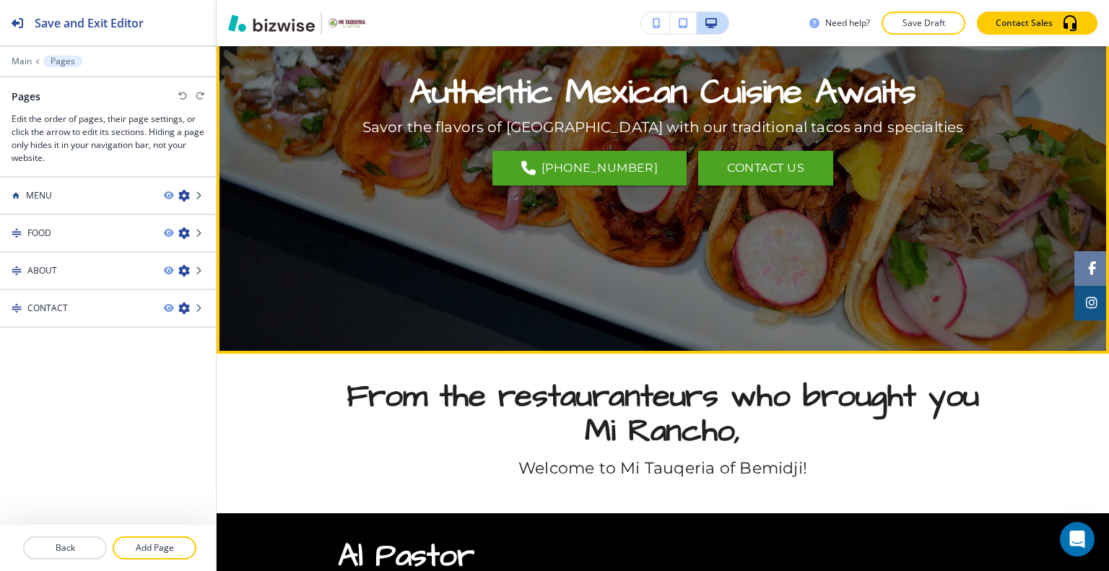
scroll to position [0, 0]
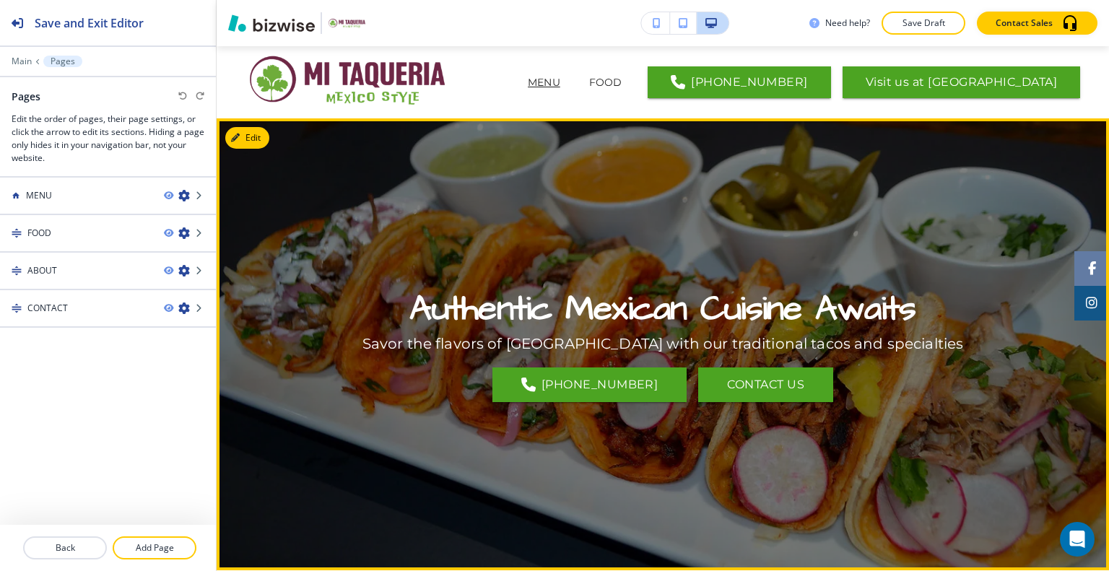
click at [269, 141] on div at bounding box center [663, 344] width 892 height 452
click at [258, 135] on button "Edit This Section" at bounding box center [273, 138] width 97 height 22
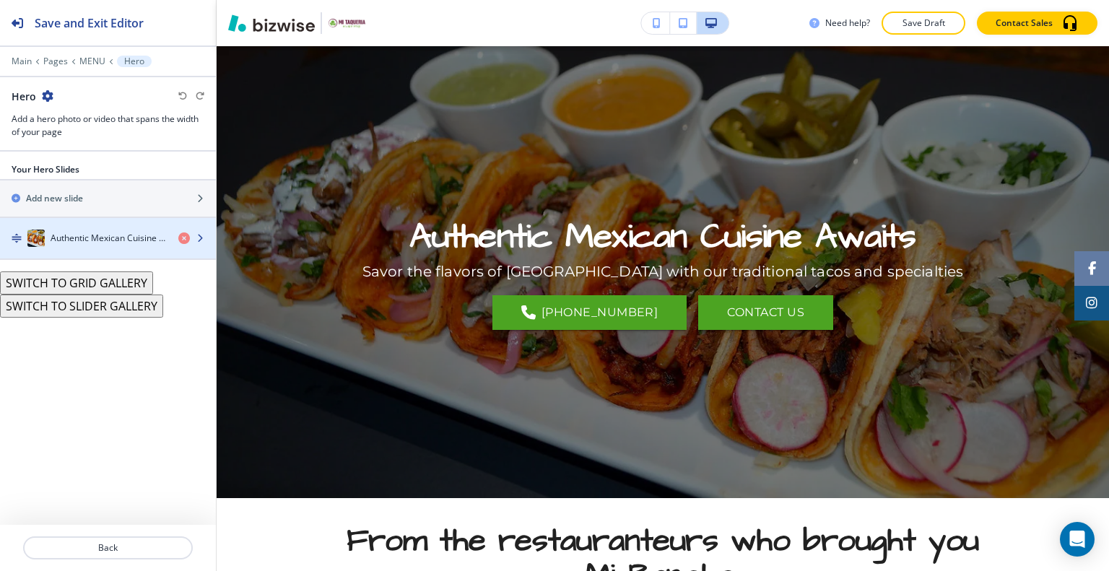
click at [83, 235] on h4 "Authentic Mexican Cuisine Awaits" at bounding box center [109, 238] width 116 height 13
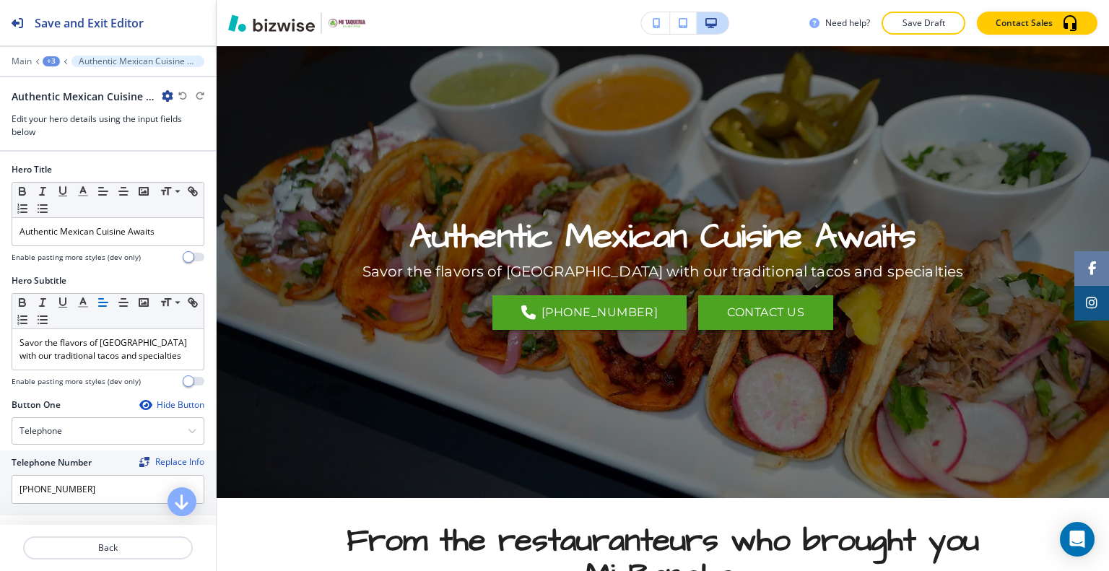
click at [165, 92] on icon "button" at bounding box center [168, 96] width 12 height 12
click at [183, 141] on p "Duplicate Authentic Mexican Cuisine Awaits" at bounding box center [208, 145] width 74 height 13
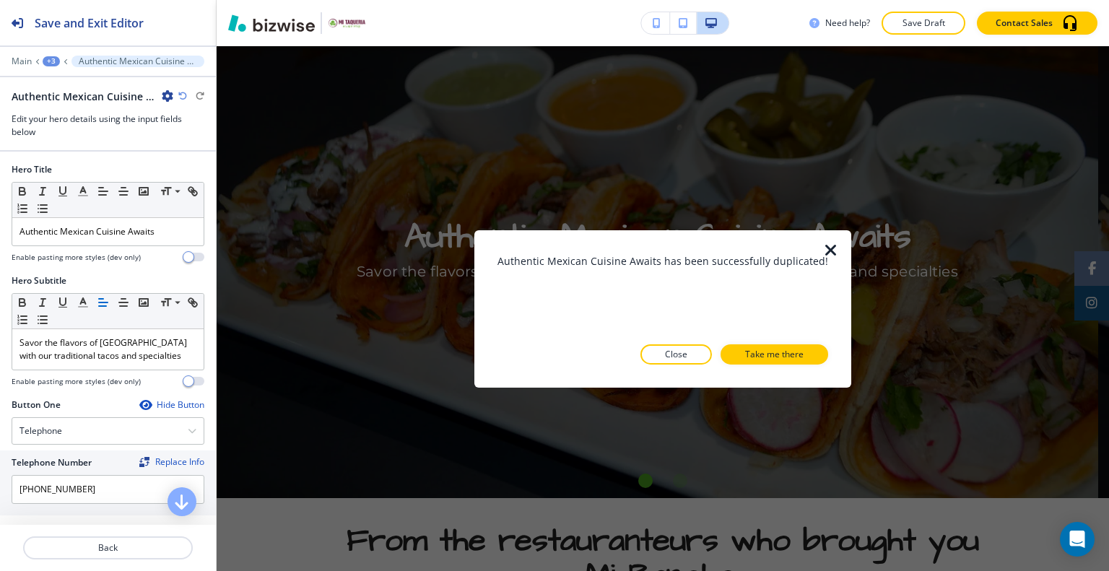
click at [759, 358] on p "Take me there" at bounding box center [774, 354] width 58 height 13
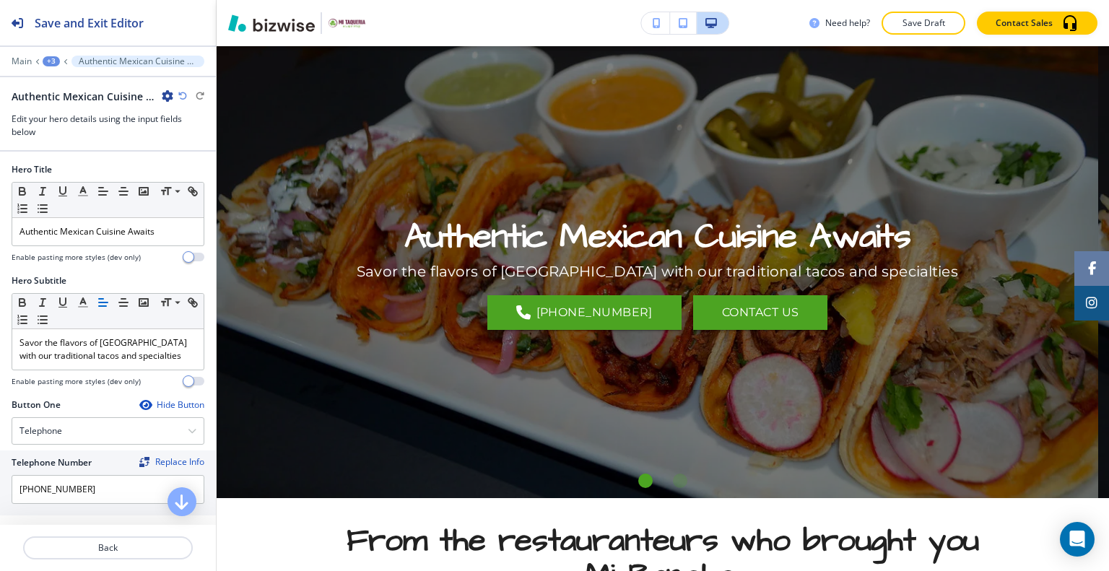
scroll to position [98, 0]
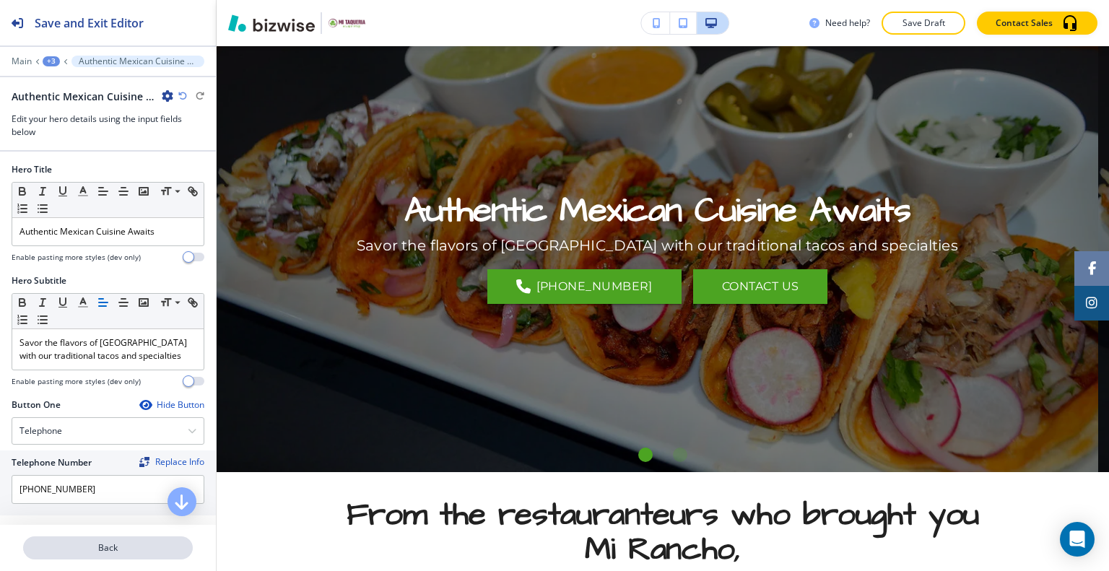
click at [136, 542] on p "Back" at bounding box center [108, 547] width 167 height 13
click at [52, 61] on div "+3" at bounding box center [51, 61] width 17 height 10
click at [64, 107] on p "MENU" at bounding box center [89, 109] width 74 height 13
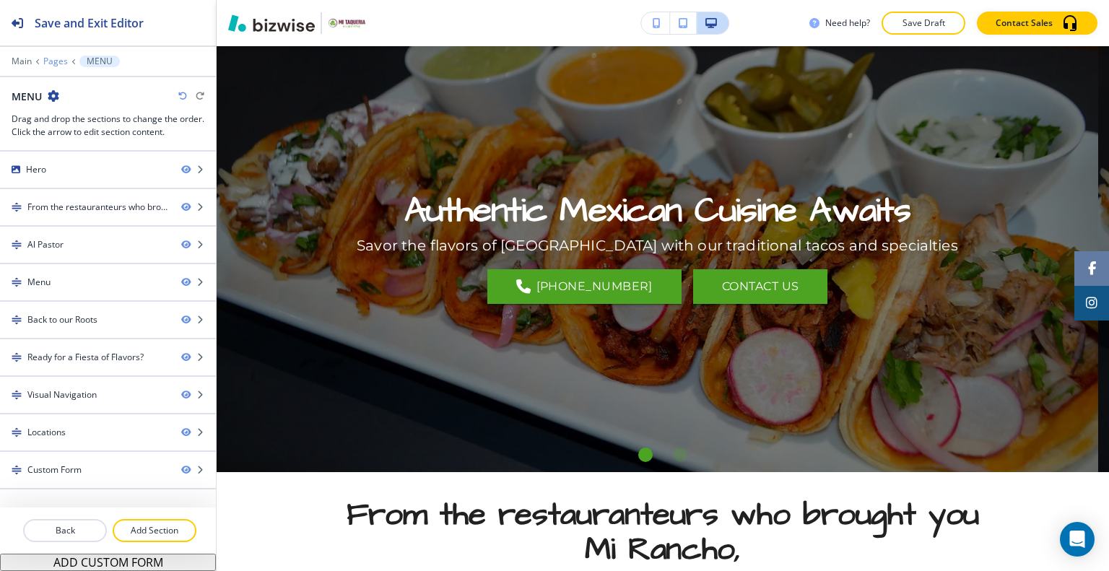
click at [57, 60] on p "Pages" at bounding box center [55, 61] width 25 height 10
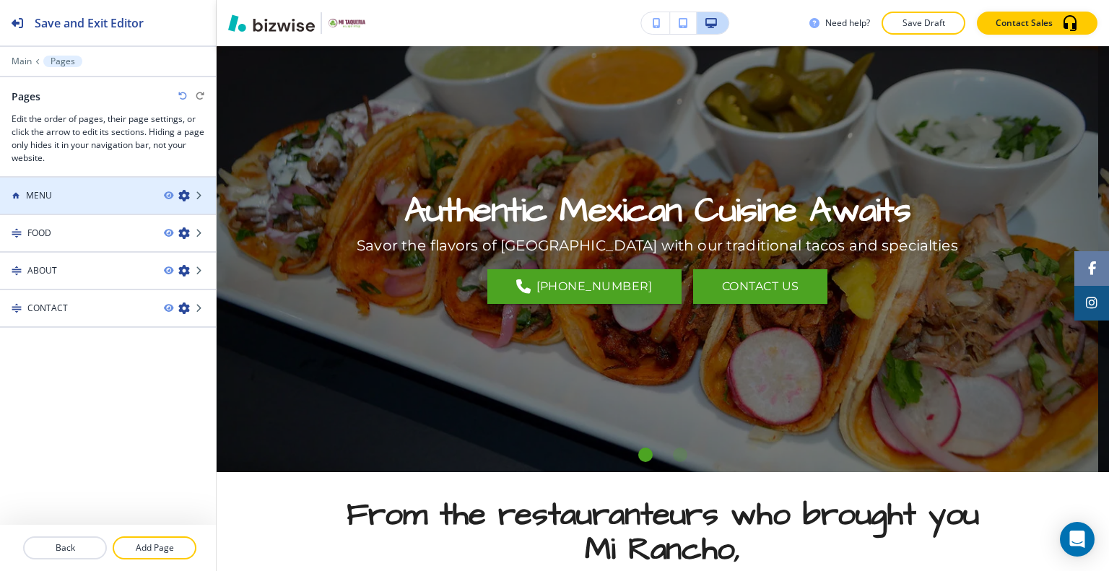
click at [78, 181] on div at bounding box center [108, 184] width 216 height 12
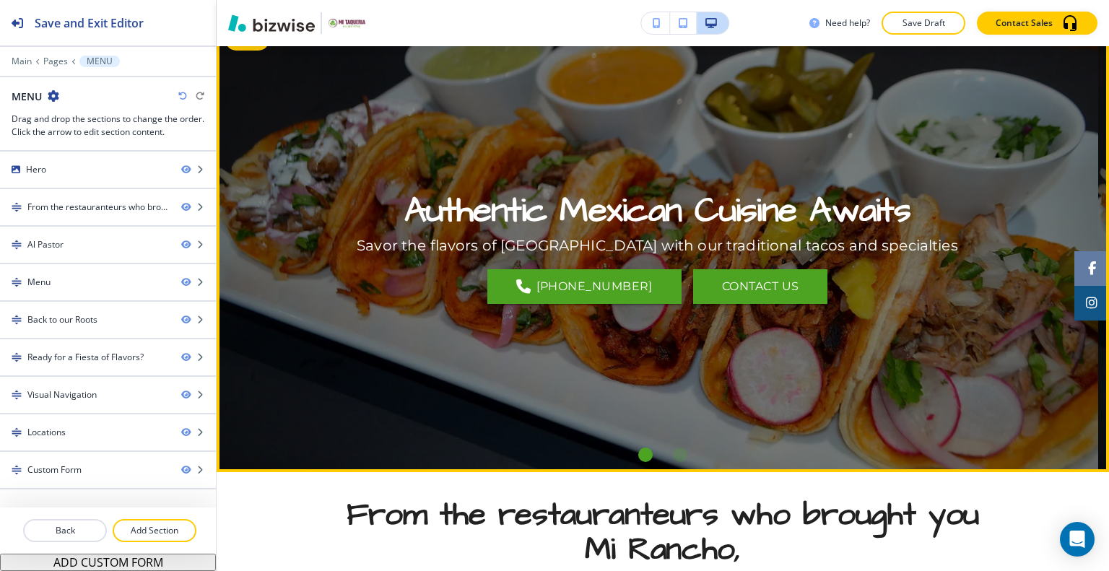
scroll to position [0, 0]
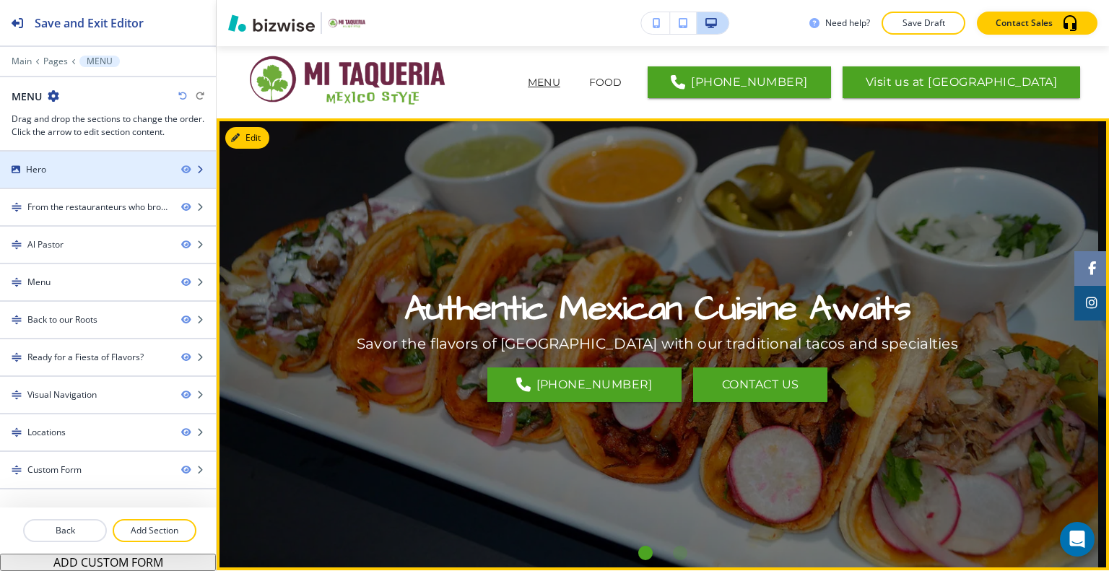
click at [79, 178] on div at bounding box center [108, 182] width 216 height 12
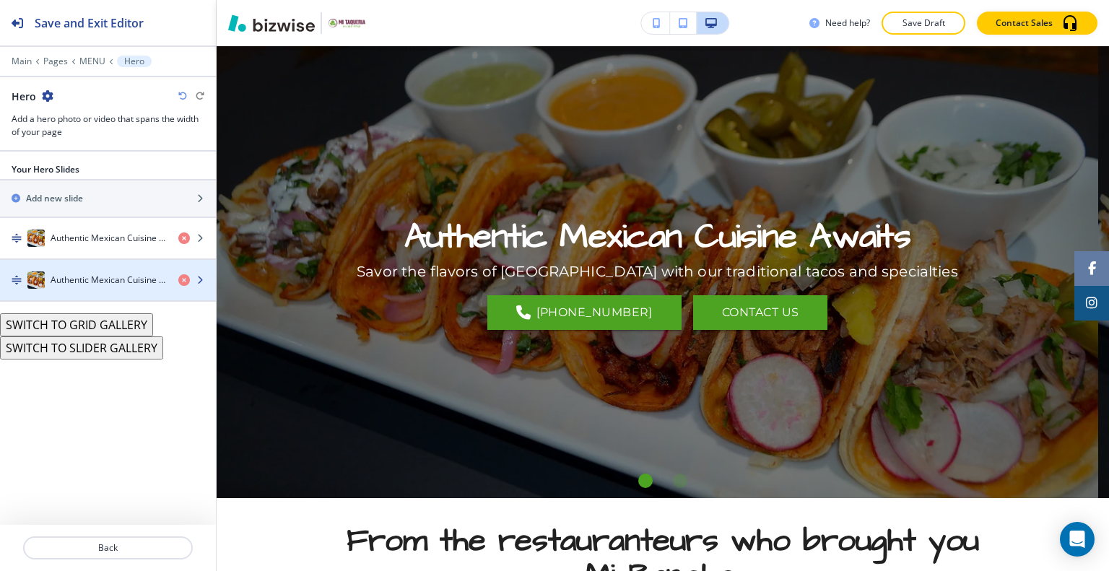
click at [35, 284] on img "button" at bounding box center [35, 279] width 17 height 17
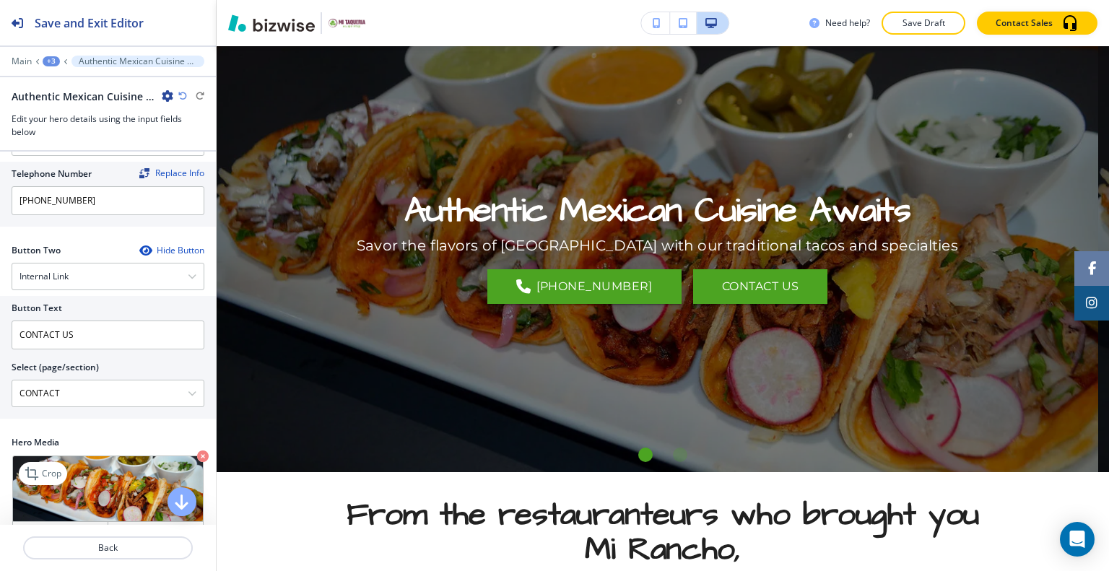
scroll to position [455, 0]
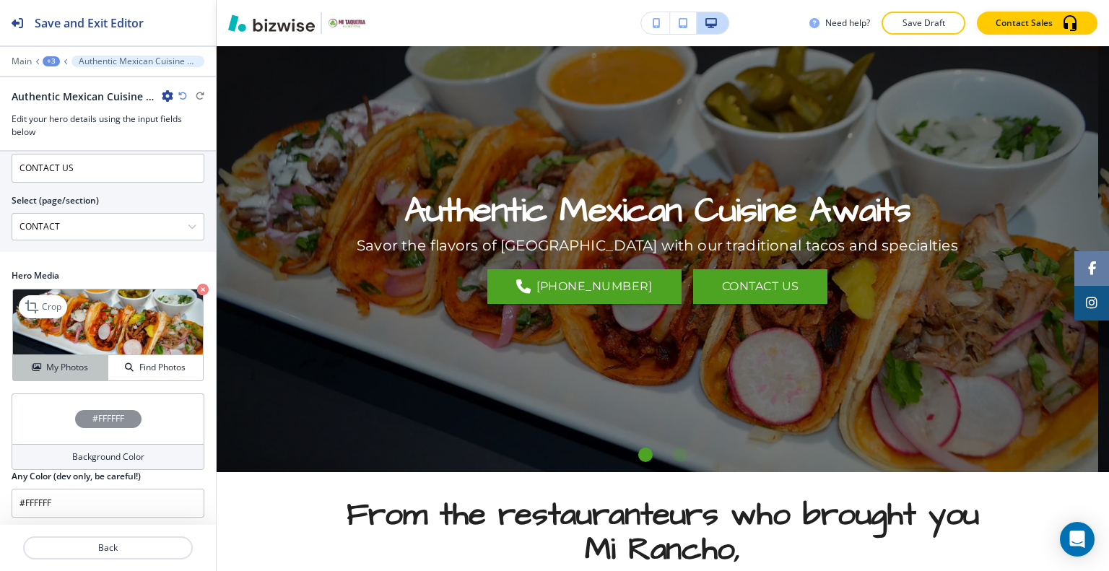
click at [69, 356] on button "My Photos" at bounding box center [60, 367] width 95 height 25
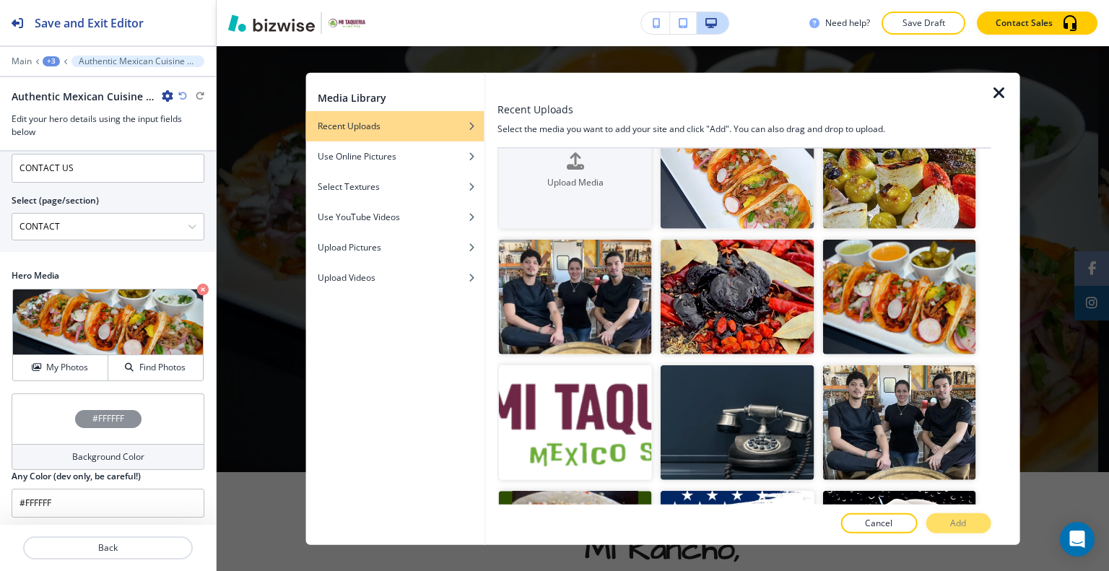
scroll to position [0, 0]
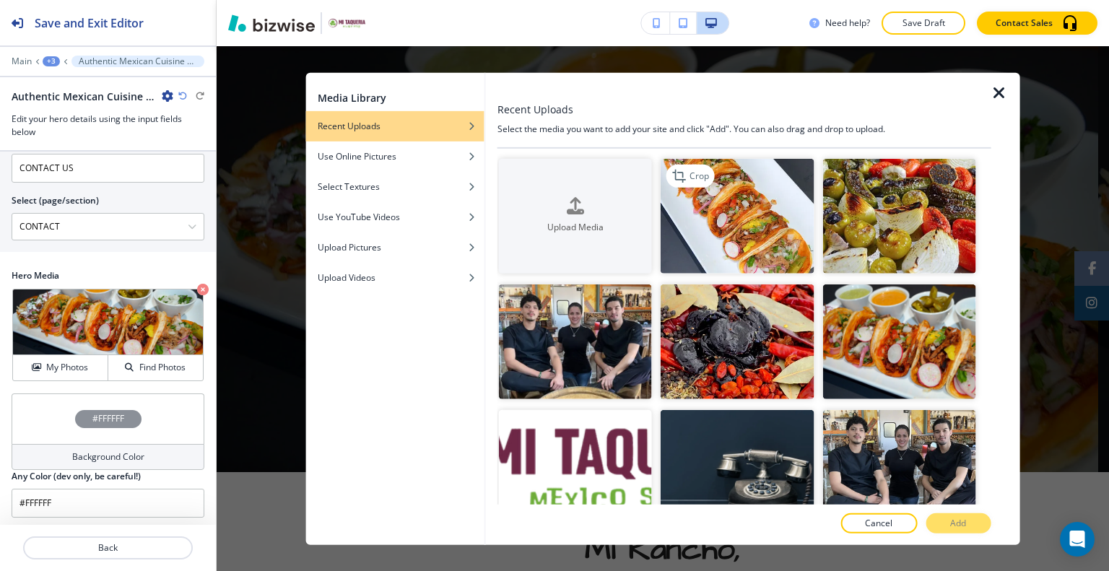
click at [723, 225] on img "button" at bounding box center [736, 215] width 153 height 115
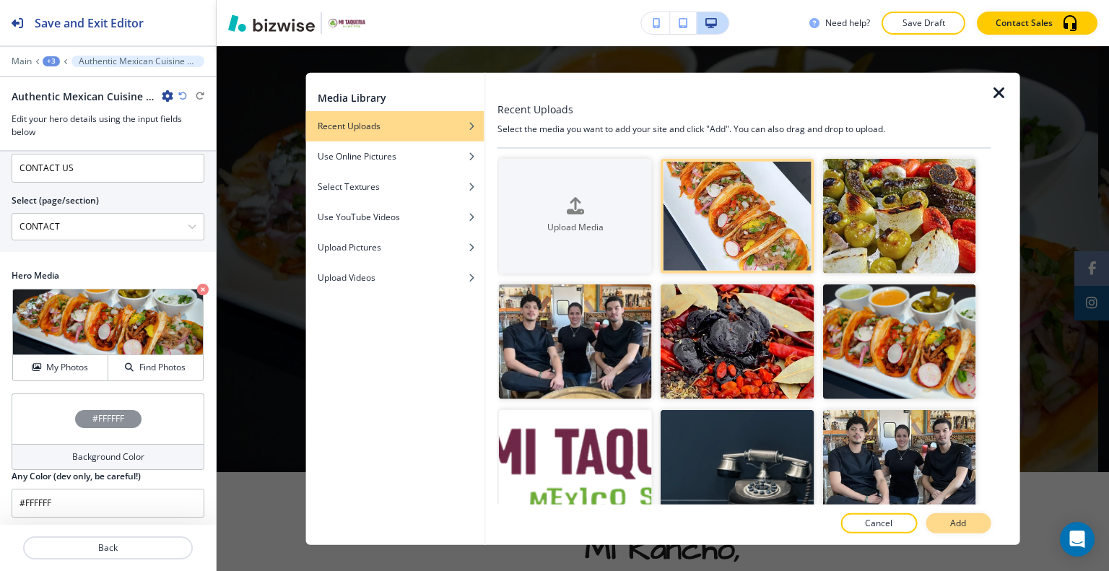
click at [971, 523] on button "Add" at bounding box center [957, 523] width 65 height 20
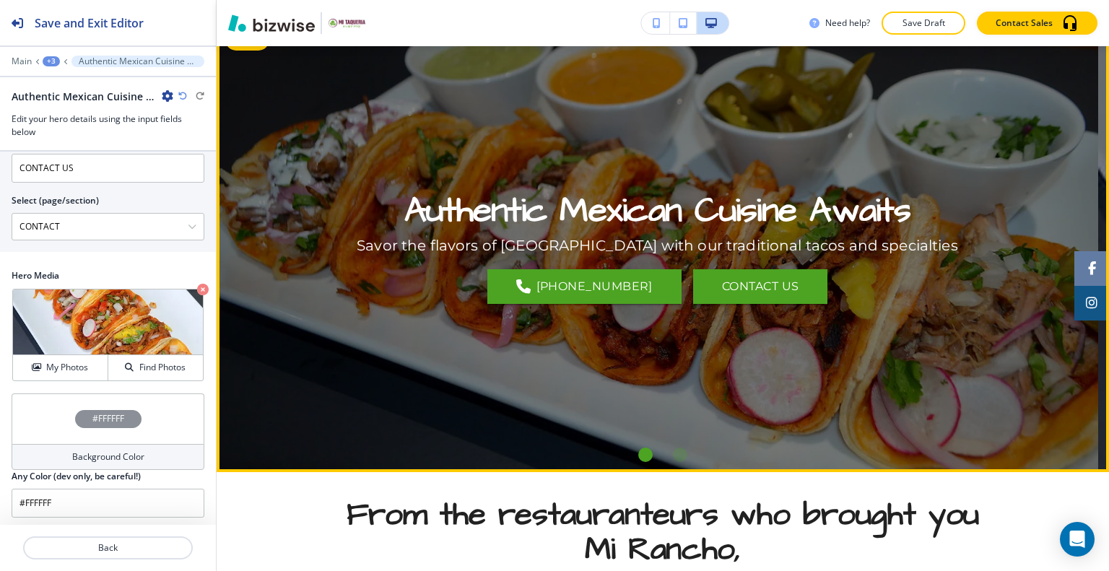
click at [666, 447] on li "Go to slide 2" at bounding box center [680, 454] width 35 height 35
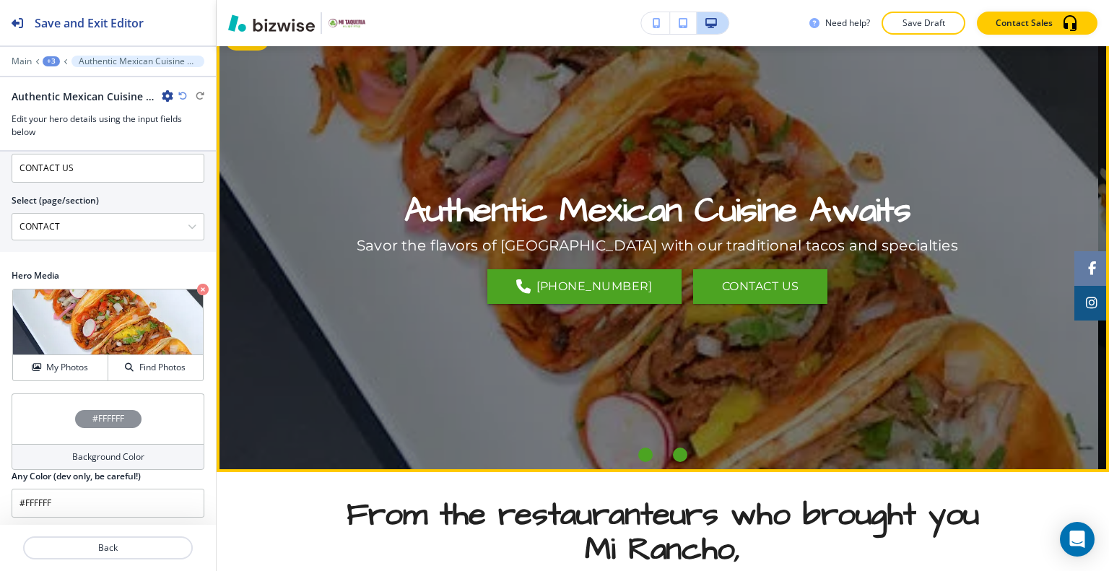
click at [646, 458] on div "Go to slide 1" at bounding box center [645, 455] width 14 height 14
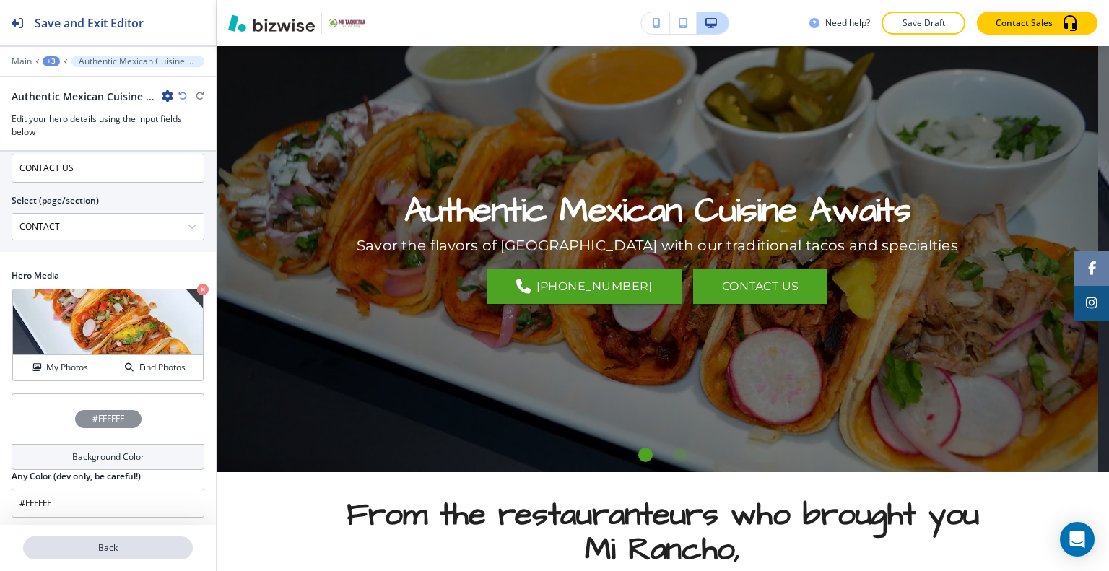
click at [98, 553] on p "Back" at bounding box center [108, 547] width 167 height 13
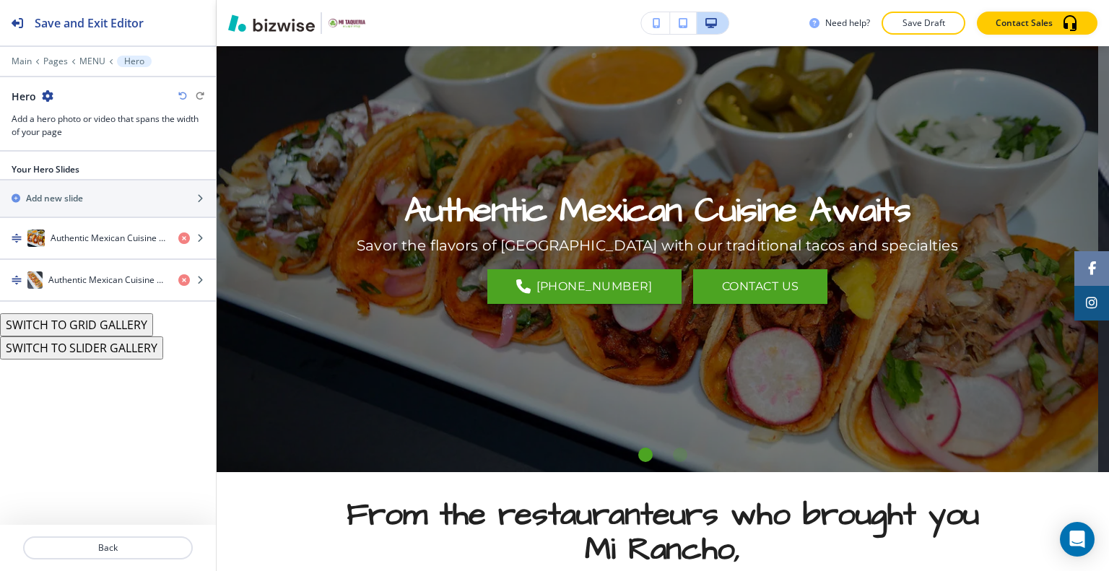
scroll to position [72, 0]
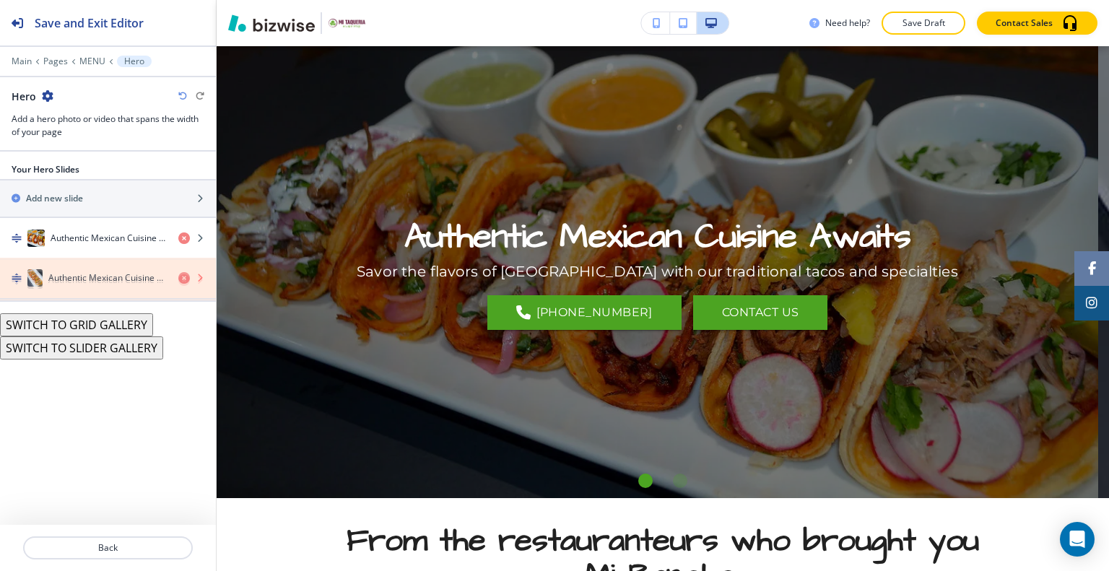
click at [182, 279] on icon "button" at bounding box center [184, 280] width 12 height 12
click at [183, 279] on icon "button" at bounding box center [184, 280] width 12 height 12
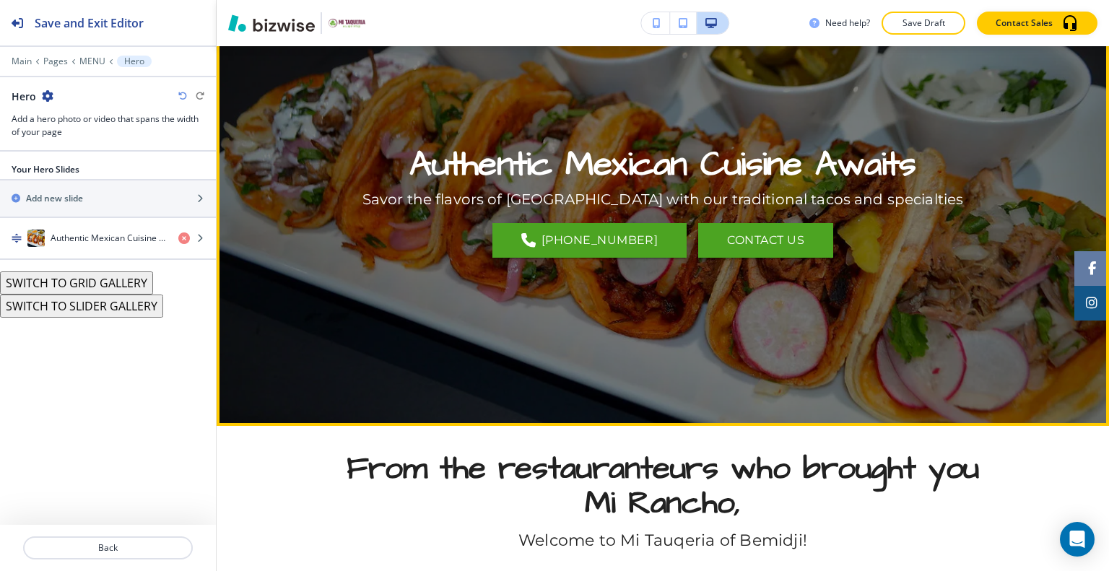
scroll to position [0, 0]
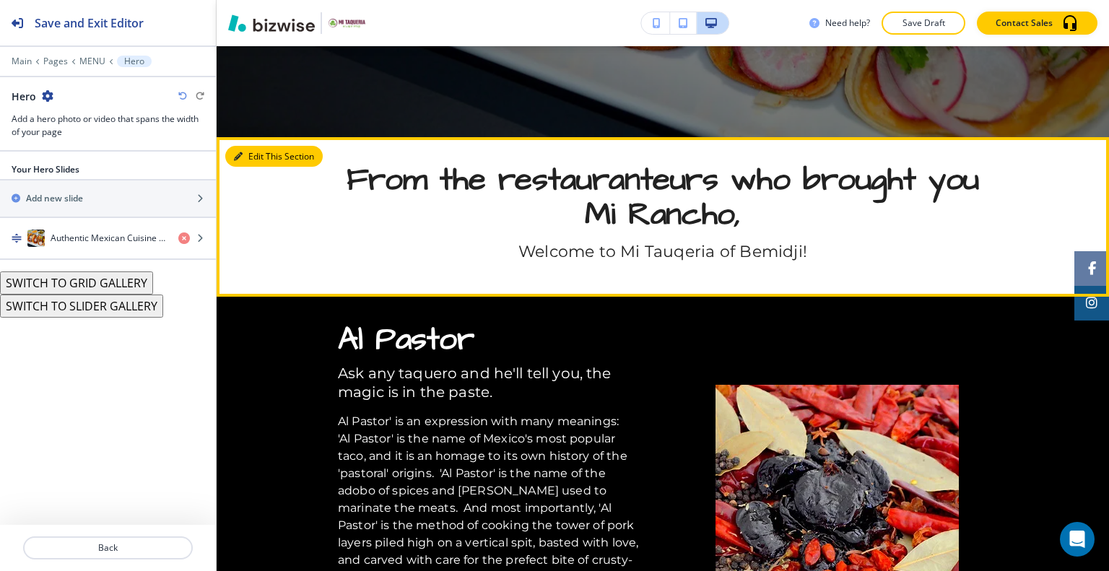
click at [253, 152] on button "Edit This Section" at bounding box center [273, 157] width 97 height 22
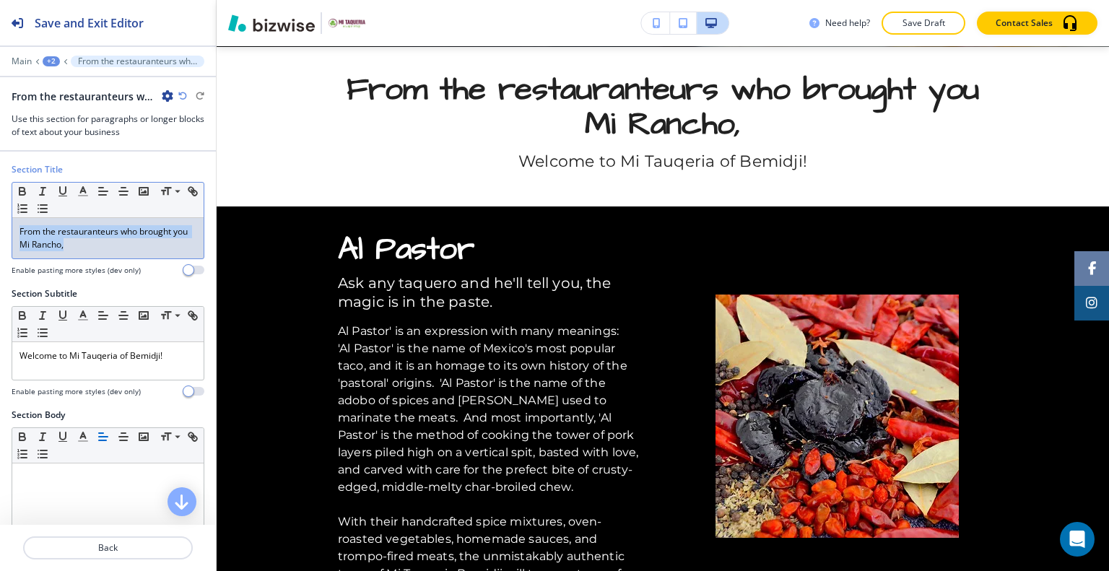
drag, startPoint x: 115, startPoint y: 247, endPoint x: 9, endPoint y: 222, distance: 108.9
click at [1, 224] on div "Section Title Small Normal Large Huge From the restauranteurs who brought you M…" at bounding box center [108, 225] width 216 height 124
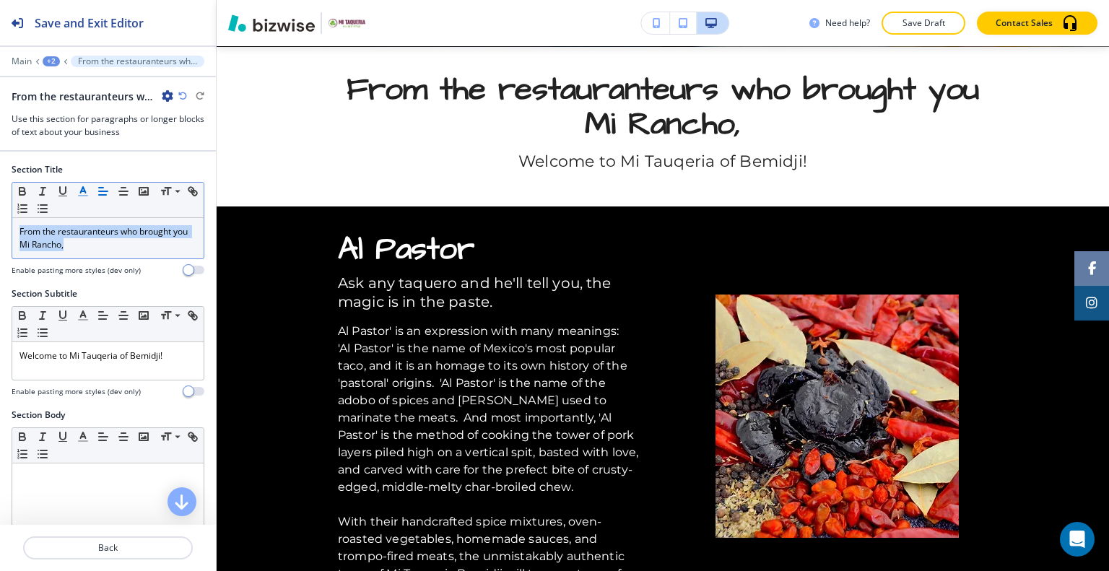
click at [79, 196] on line "button" at bounding box center [83, 196] width 9 height 0
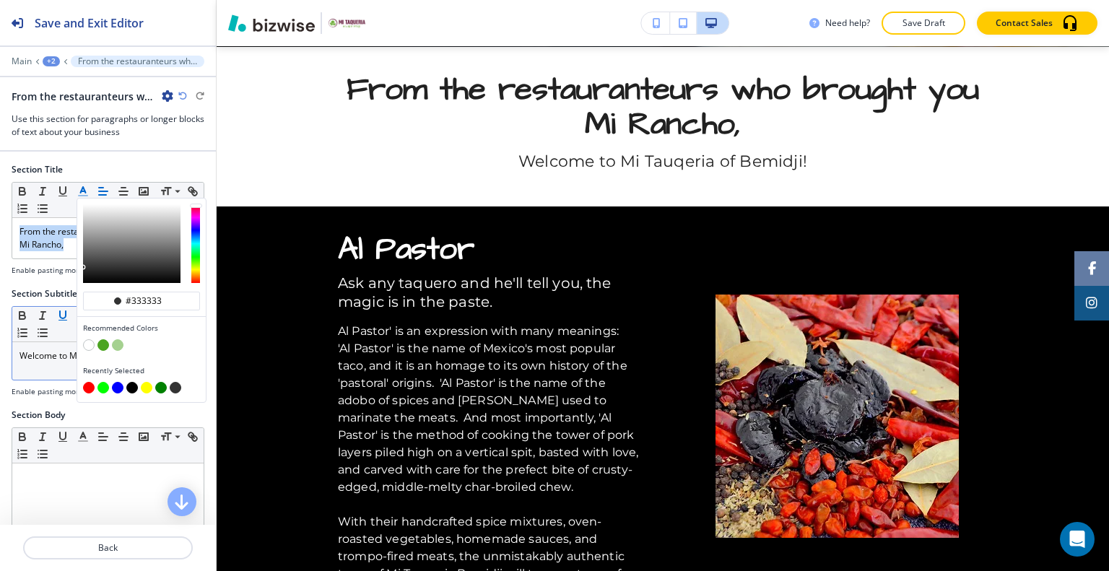
drag, startPoint x: 167, startPoint y: 300, endPoint x: 67, endPoint y: 305, distance: 100.5
click at [65, 305] on div "Section Title #333333 Recommended Colors Recently Selected Small Normal Large H…" at bounding box center [108, 338] width 216 height 373
click at [176, 292] on div "#333333" at bounding box center [141, 301] width 117 height 19
click at [161, 298] on input "#333333" at bounding box center [149, 301] width 51 height 12
drag, startPoint x: 167, startPoint y: 300, endPoint x: 87, endPoint y: 297, distance: 80.2
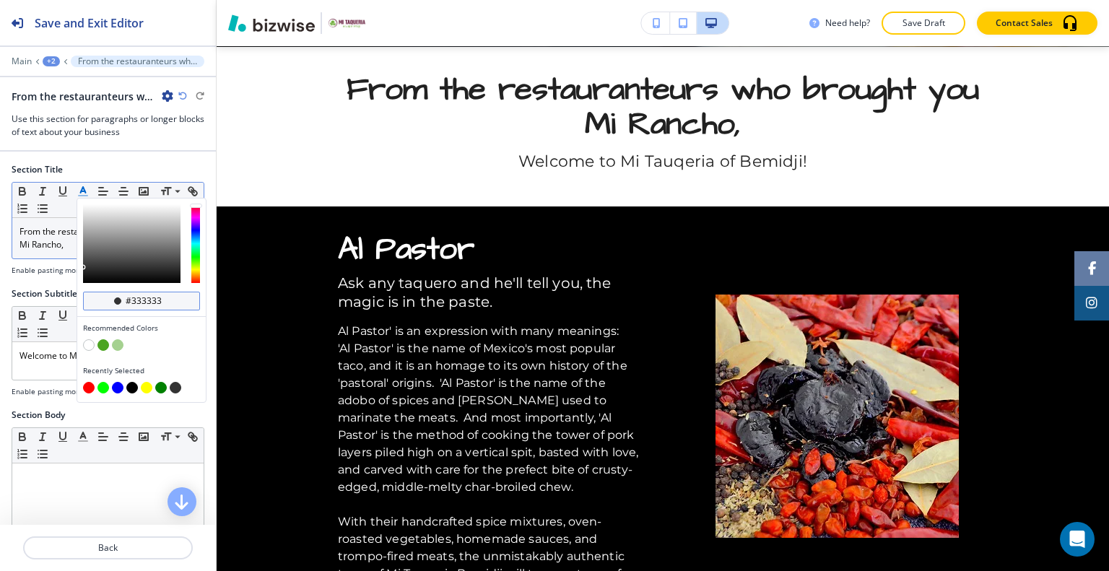
click at [87, 297] on div "#333333" at bounding box center [141, 301] width 117 height 19
paste input "#B09B6A"
type input "#b09b6a"
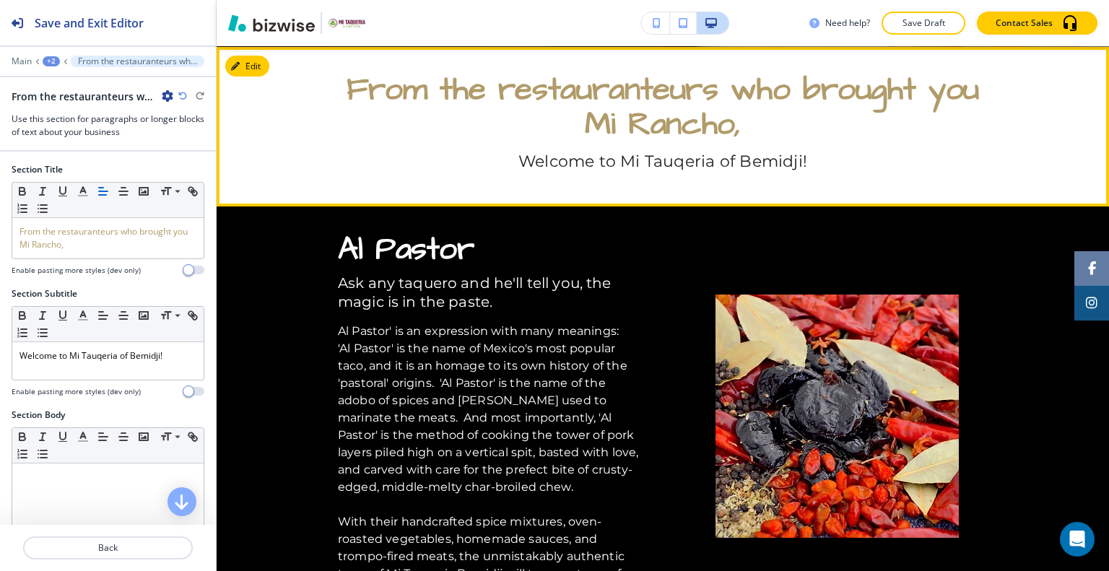
click at [391, 160] on p "Welcome to Mi Tauqeria of Bemidji!" at bounding box center [663, 162] width 650 height 21
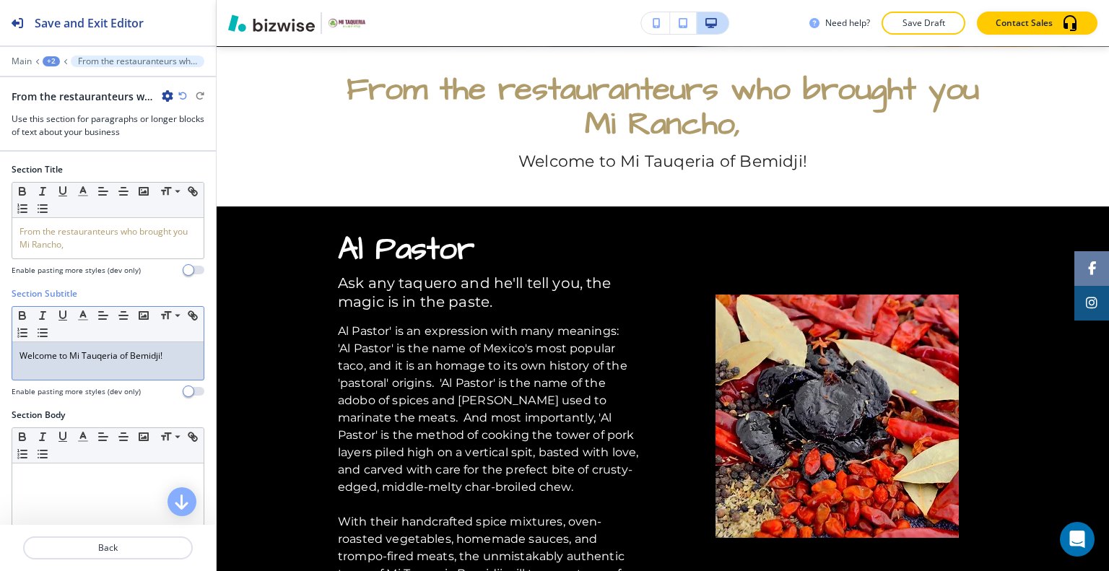
drag, startPoint x: 184, startPoint y: 353, endPoint x: 66, endPoint y: 318, distance: 122.9
click at [5, 342] on div "Section Subtitle Small Normal Large Huge Welcome to Mi Tauqeria of Bemidji! Ena…" at bounding box center [108, 347] width 216 height 121
click at [83, 312] on icon "button" at bounding box center [83, 315] width 13 height 13
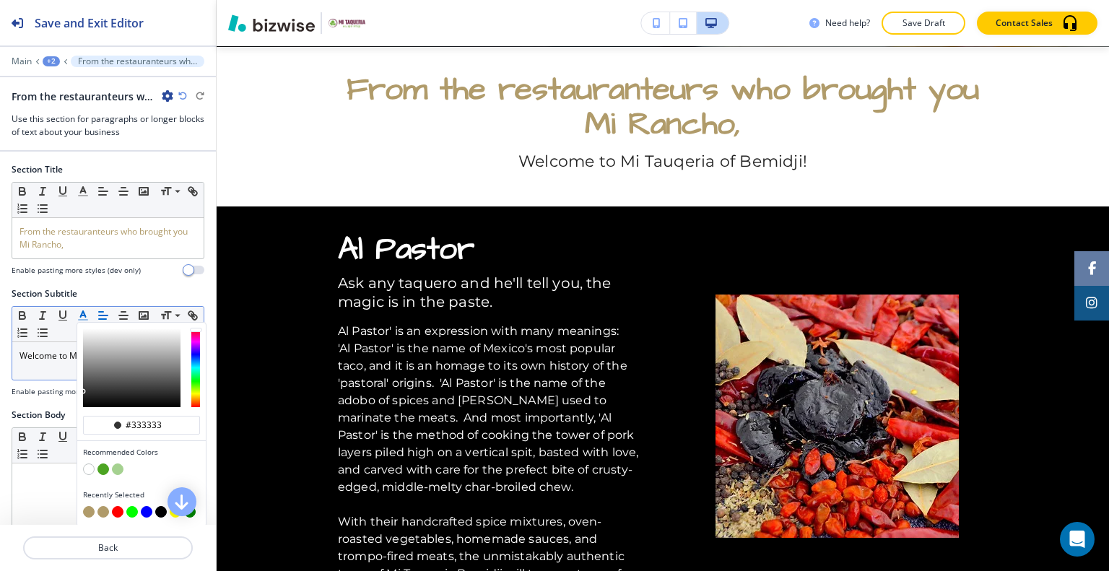
click at [92, 507] on button "button" at bounding box center [89, 512] width 12 height 12
type input "#b09b6a"
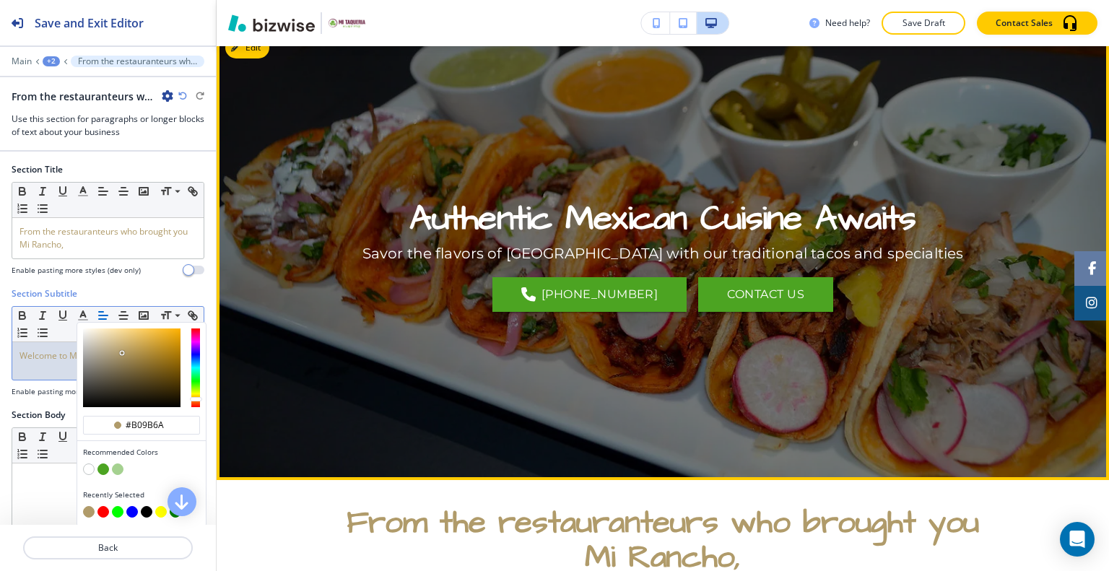
scroll to position [595, 0]
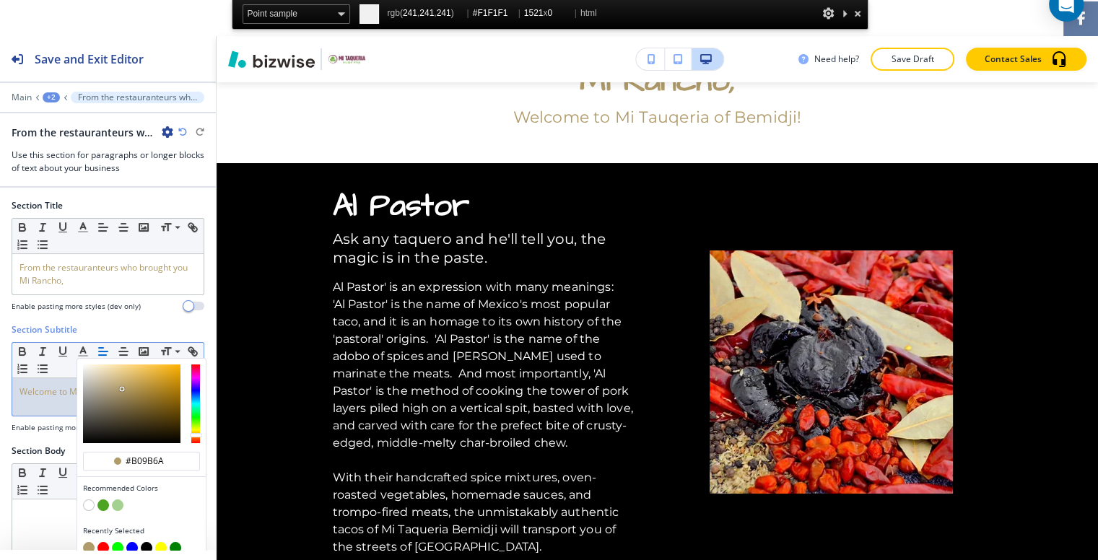
click at [855, 13] on div at bounding box center [857, 13] width 14 height 18
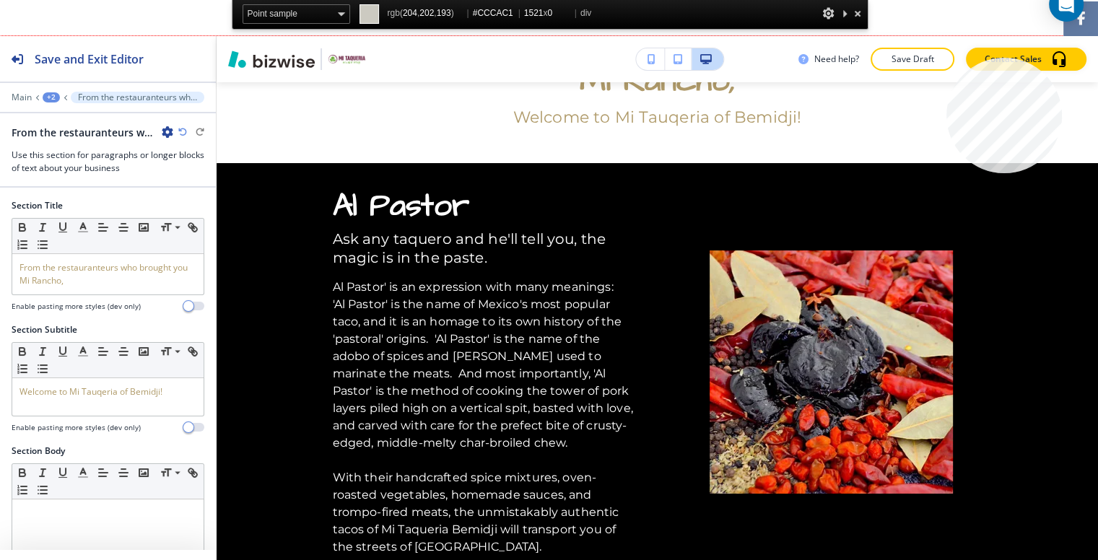
click at [1062, 36] on div at bounding box center [549, 36] width 1098 height 0
click at [858, 12] on div at bounding box center [857, 13] width 14 height 18
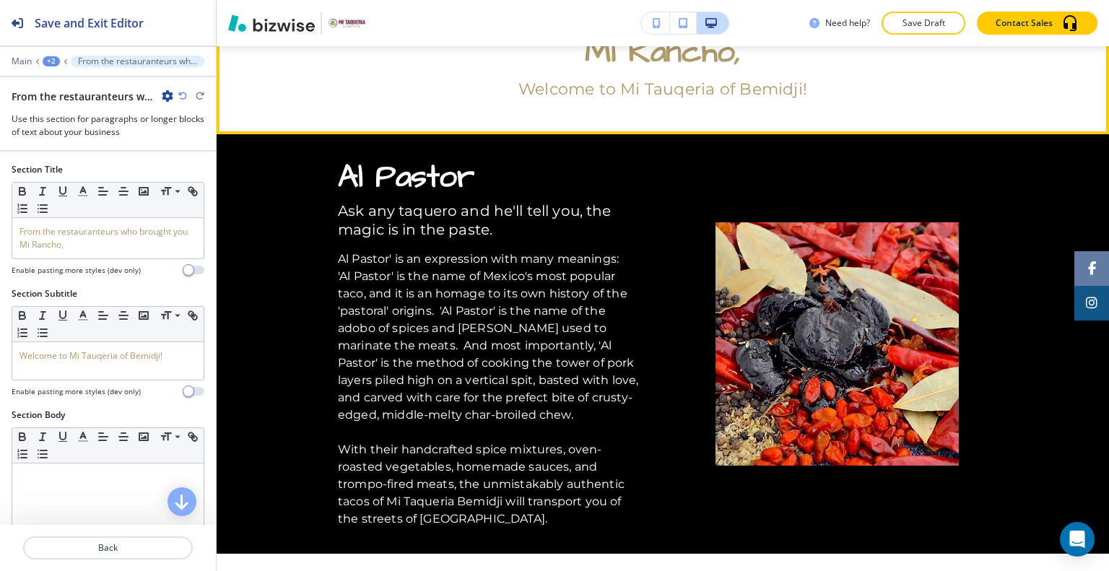
scroll to position [379, 0]
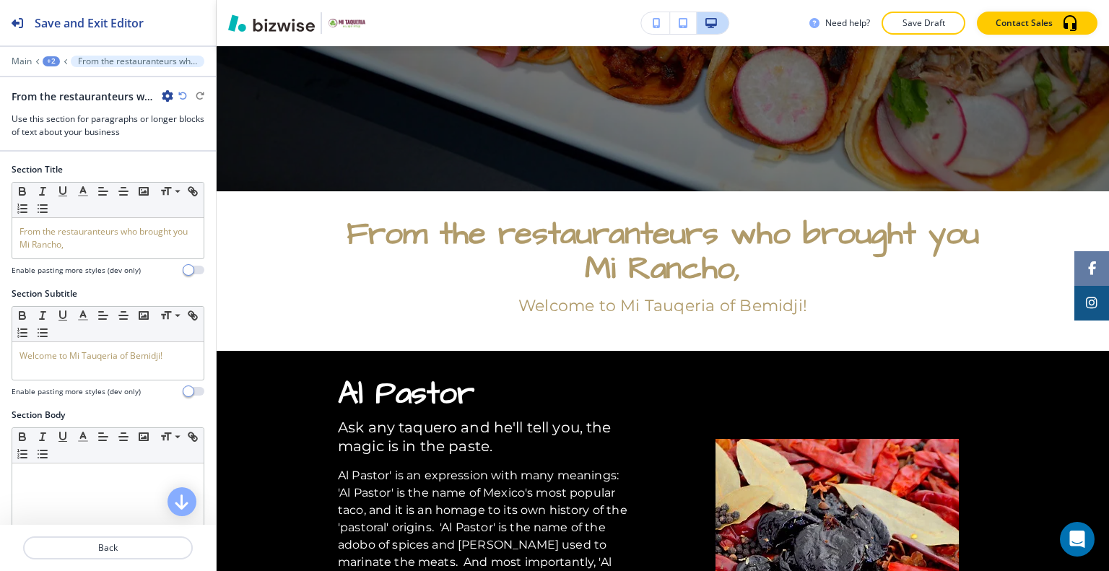
click at [1083, 0] on div at bounding box center [554, 0] width 1109 height 0
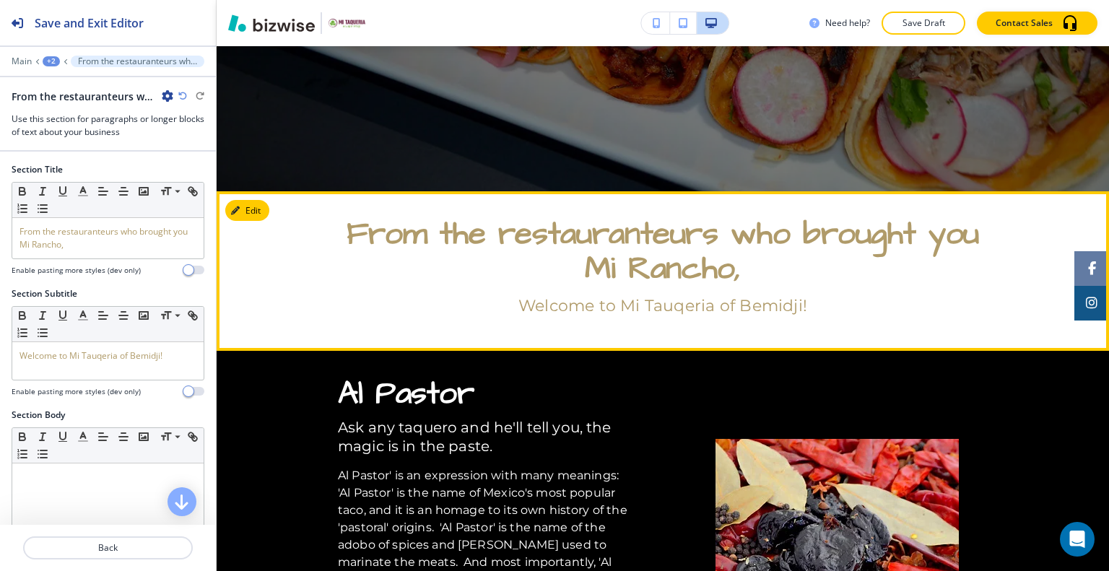
scroll to position [595, 0]
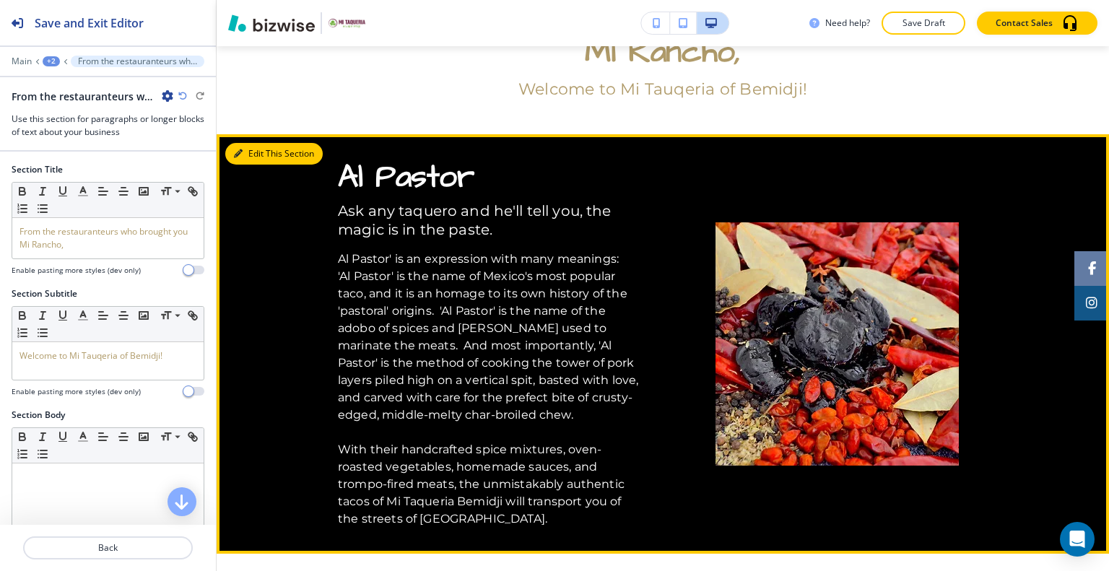
click at [249, 150] on button "Edit This Section" at bounding box center [273, 154] width 97 height 22
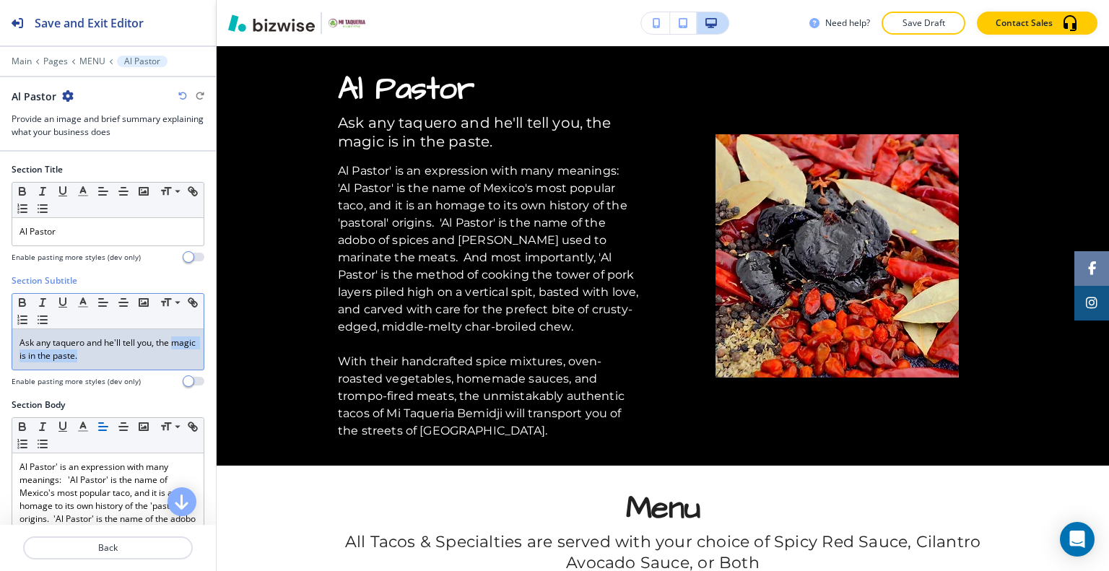
drag, startPoint x: 130, startPoint y: 361, endPoint x: 0, endPoint y: 352, distance: 130.3
click at [0, 352] on div "Section Subtitle Small Normal Large Huge Ask any taquero and he'll tell you, th…" at bounding box center [108, 336] width 216 height 124
click at [124, 362] on div "Ask any taquero and he'll tell you, the magic is in the paste." at bounding box center [107, 349] width 191 height 40
drag, startPoint x: 127, startPoint y: 357, endPoint x: 3, endPoint y: 342, distance: 125.1
click at [0, 343] on div "Section Subtitle Small Normal Large Huge Ask any taquero and he'll tell you, th…" at bounding box center [108, 336] width 216 height 124
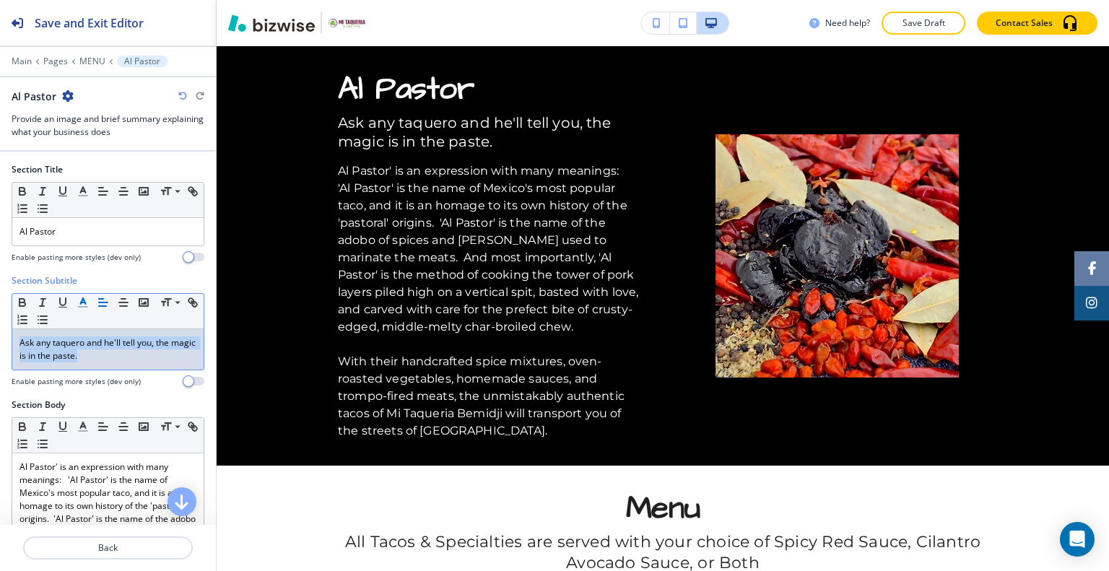
click at [86, 302] on polyline "button" at bounding box center [83, 301] width 5 height 6
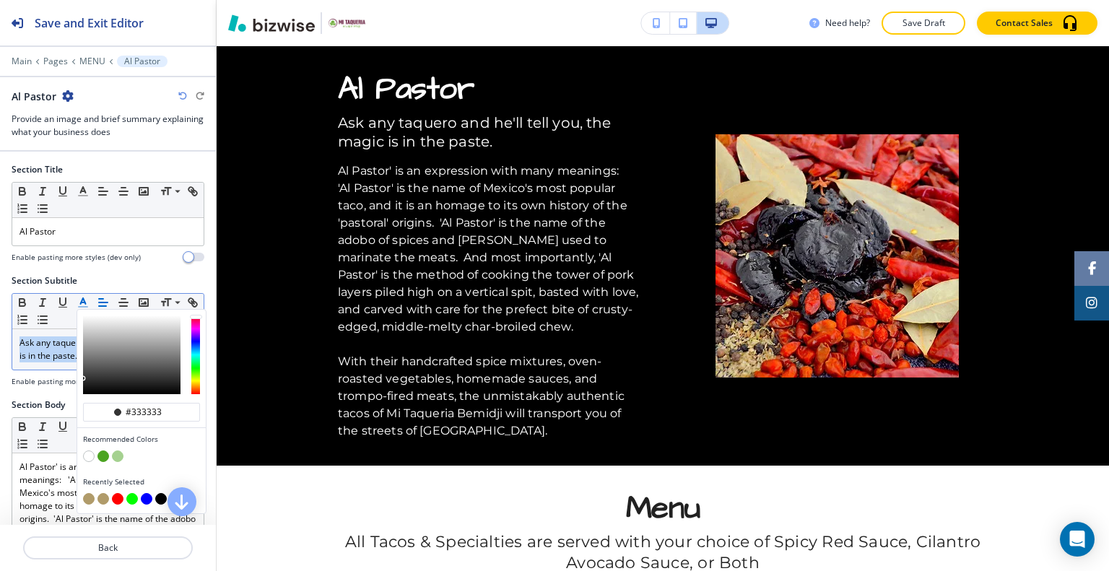
click at [85, 501] on button "button" at bounding box center [89, 499] width 12 height 12
type input "#b09b6a"
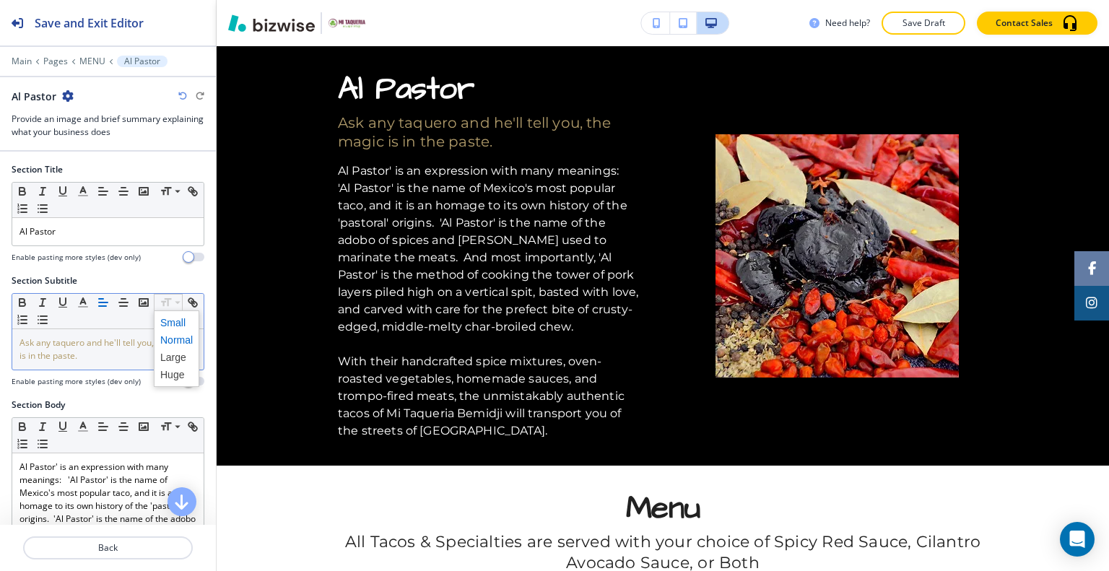
click at [176, 320] on span at bounding box center [176, 322] width 32 height 17
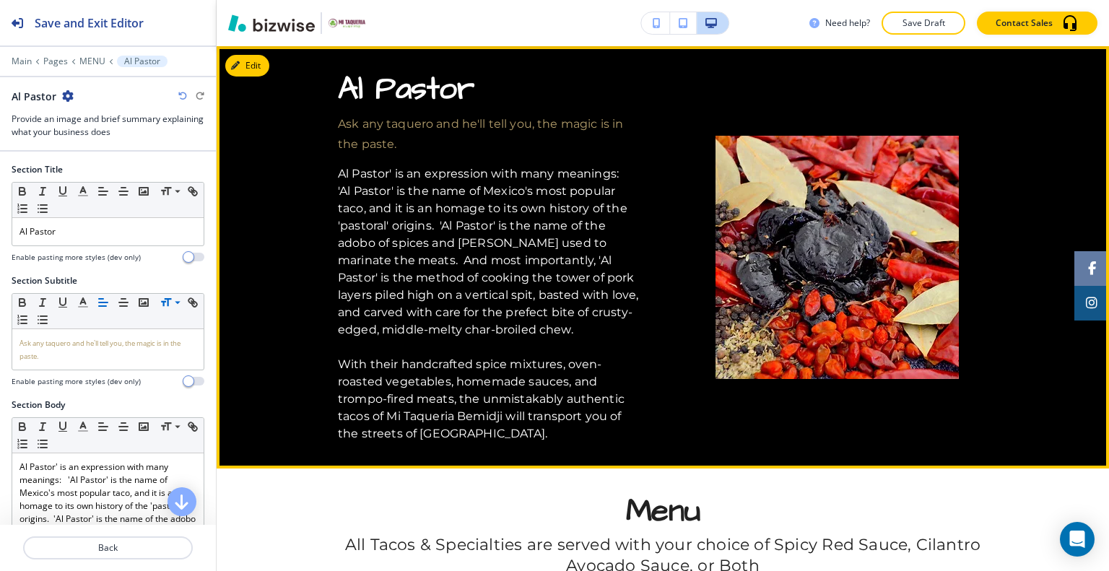
click at [273, 198] on div "Al Pastor Ask any taquero and he'll tell you, the magic is in the paste. Al Pas…" at bounding box center [663, 257] width 892 height 370
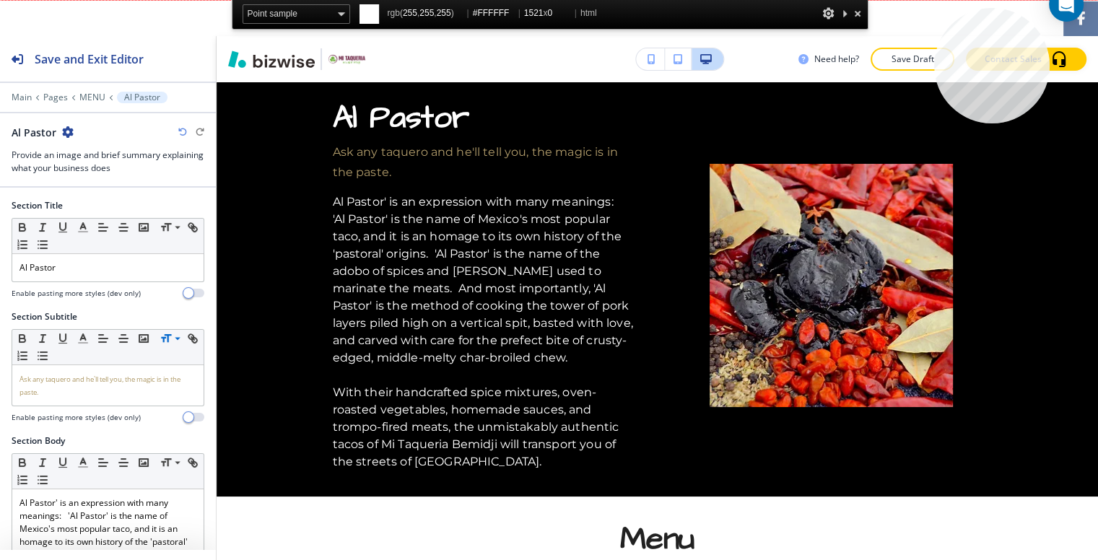
click at [934, 0] on html "Save and Exit Editor Main Pages MENU Al Pastor Al Pastor Provide an image and b…" at bounding box center [549, 0] width 1098 height 0
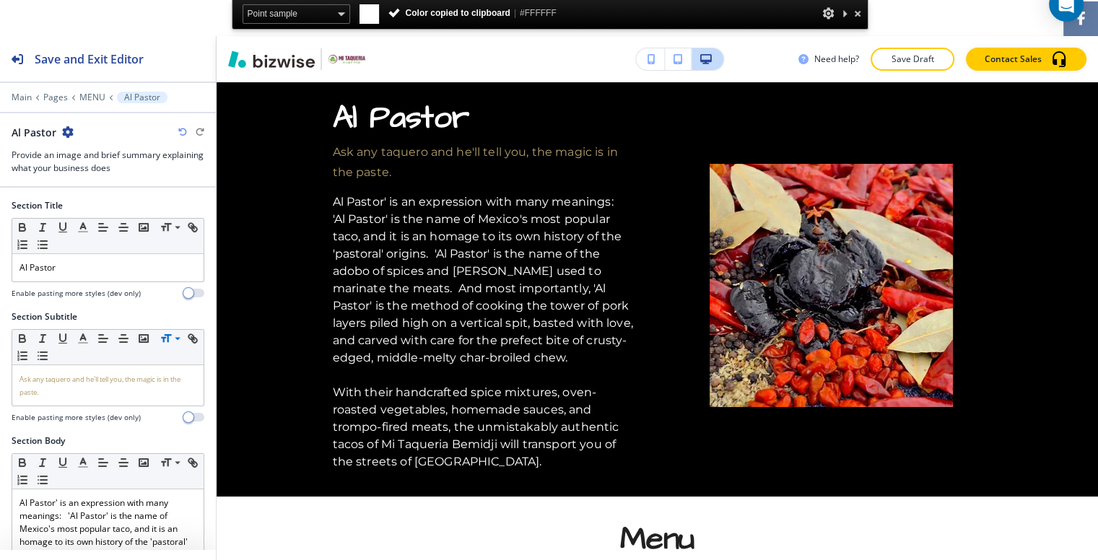
click at [858, 11] on div at bounding box center [857, 13] width 14 height 18
click at [859, 13] on div at bounding box center [857, 13] width 14 height 18
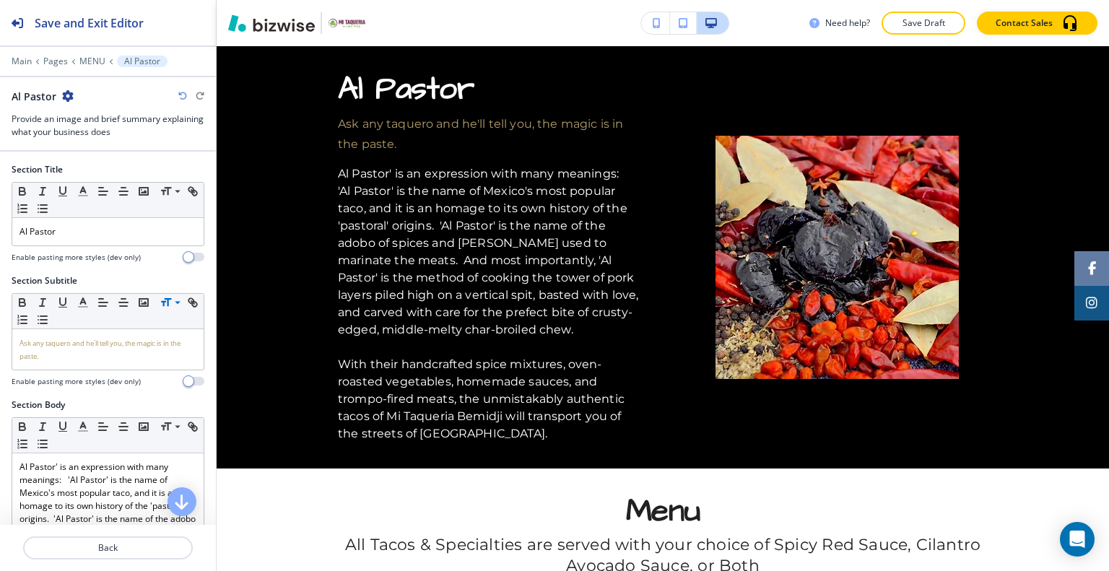
click at [859, 13] on div "Need help? Save Draft Contact Sales" at bounding box center [959, 23] width 300 height 23
click at [81, 59] on p "MENU" at bounding box center [92, 61] width 26 height 10
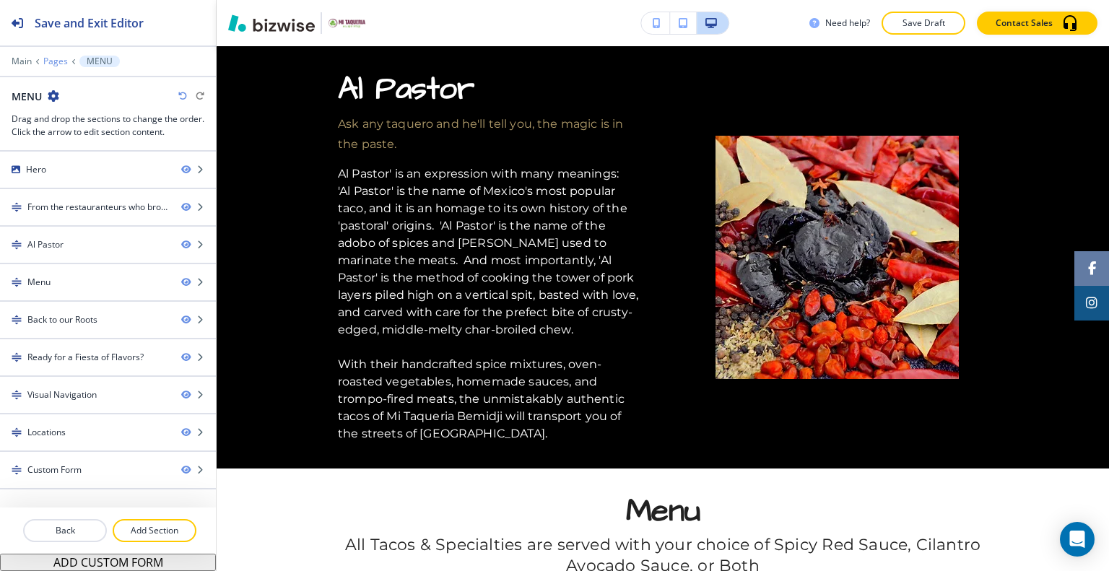
click at [48, 62] on p "Pages" at bounding box center [55, 61] width 25 height 10
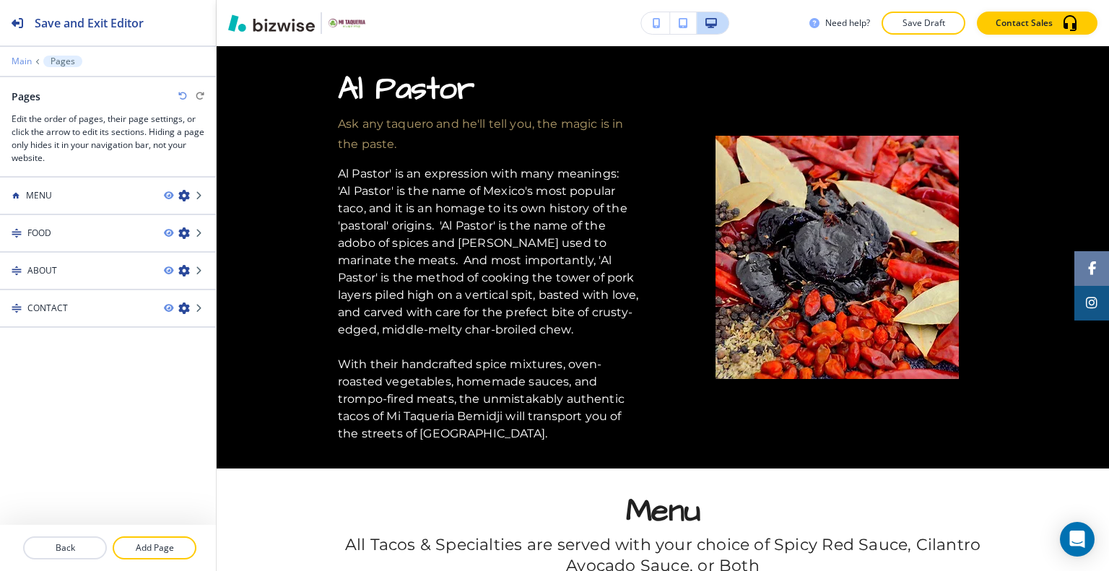
click at [25, 63] on p "Main" at bounding box center [22, 61] width 20 height 10
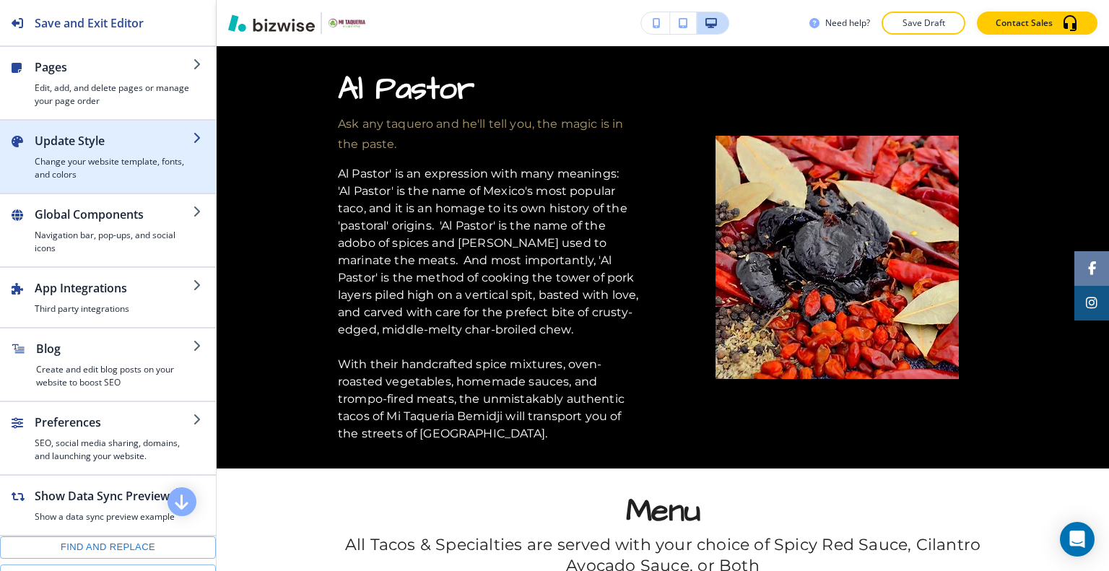
click at [112, 163] on h4 "Change your website template, fonts, and colors" at bounding box center [114, 168] width 158 height 26
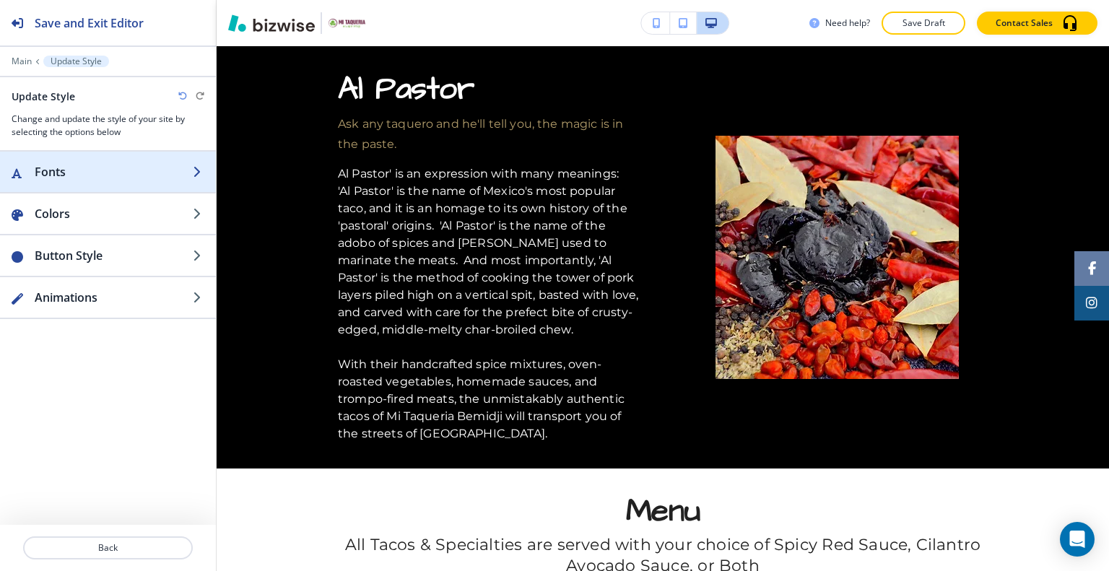
click at [110, 174] on h2 "Fonts" at bounding box center [114, 171] width 158 height 17
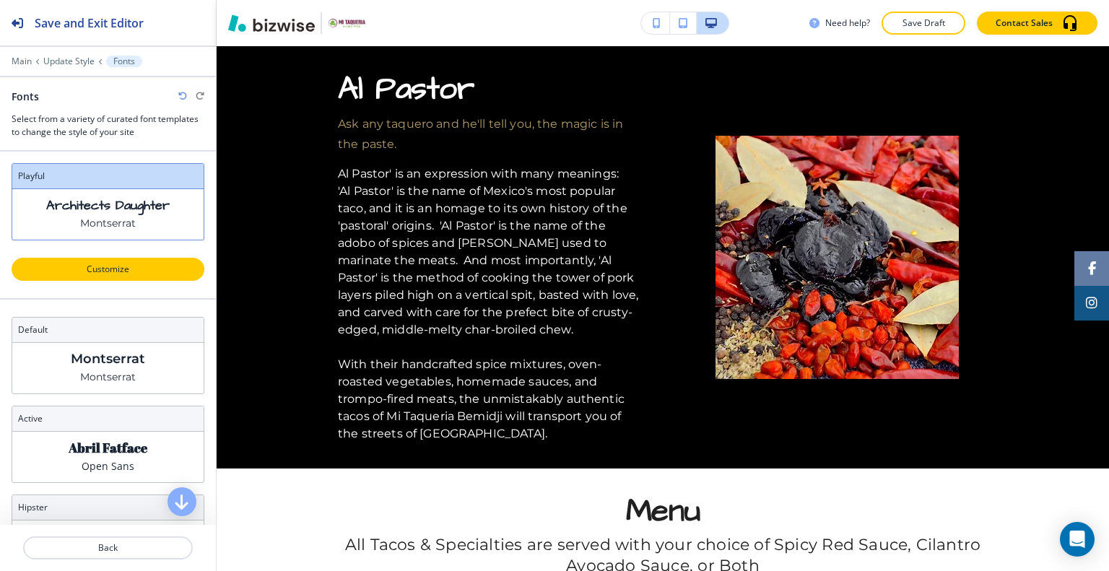
click at [127, 269] on p "Customize" at bounding box center [107, 269] width 155 height 13
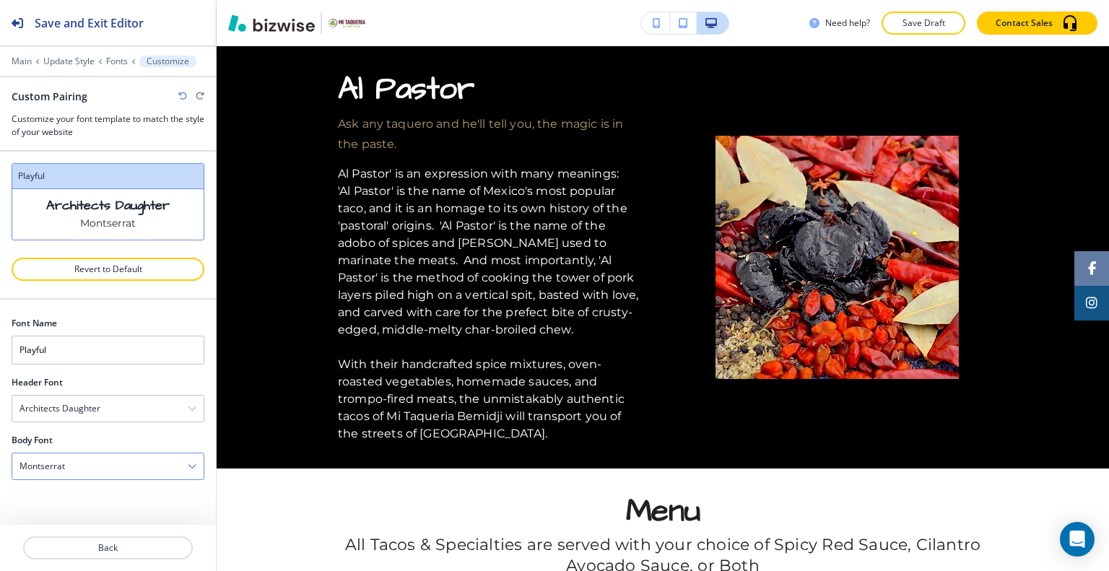
click at [100, 468] on div "Montserrat" at bounding box center [107, 466] width 191 height 26
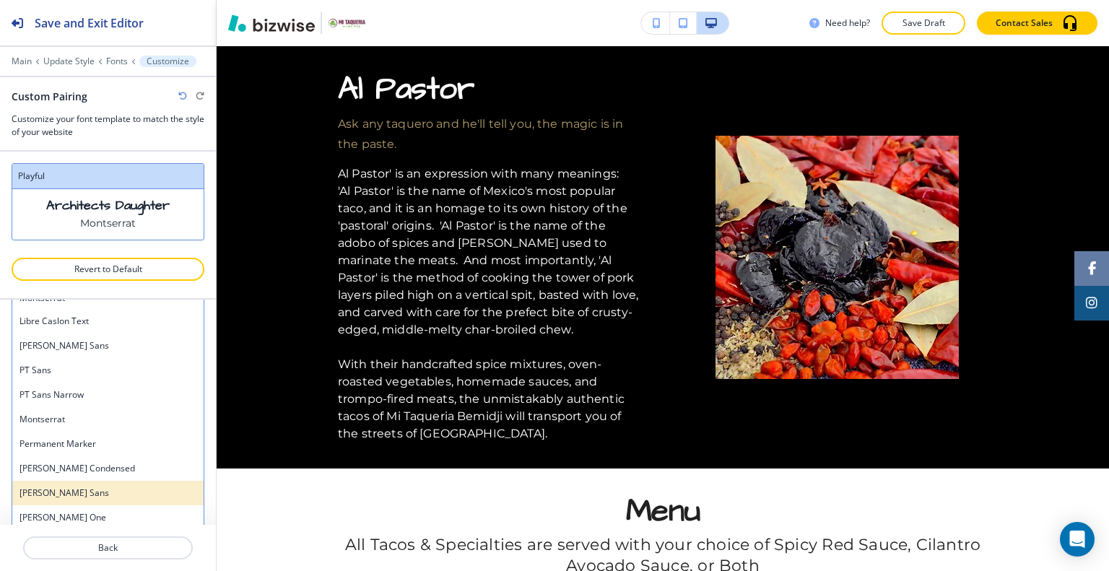
click at [105, 487] on h4 "Merriweather Sans" at bounding box center [107, 493] width 177 height 13
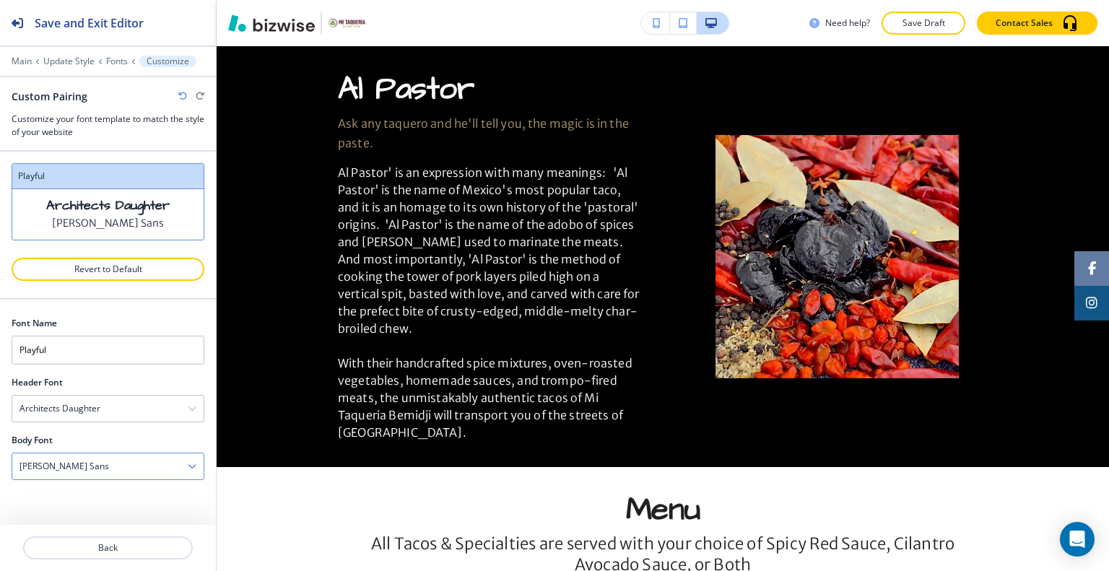
scroll to position [0, 0]
click at [113, 465] on div "Merriweather Sans" at bounding box center [107, 466] width 191 height 26
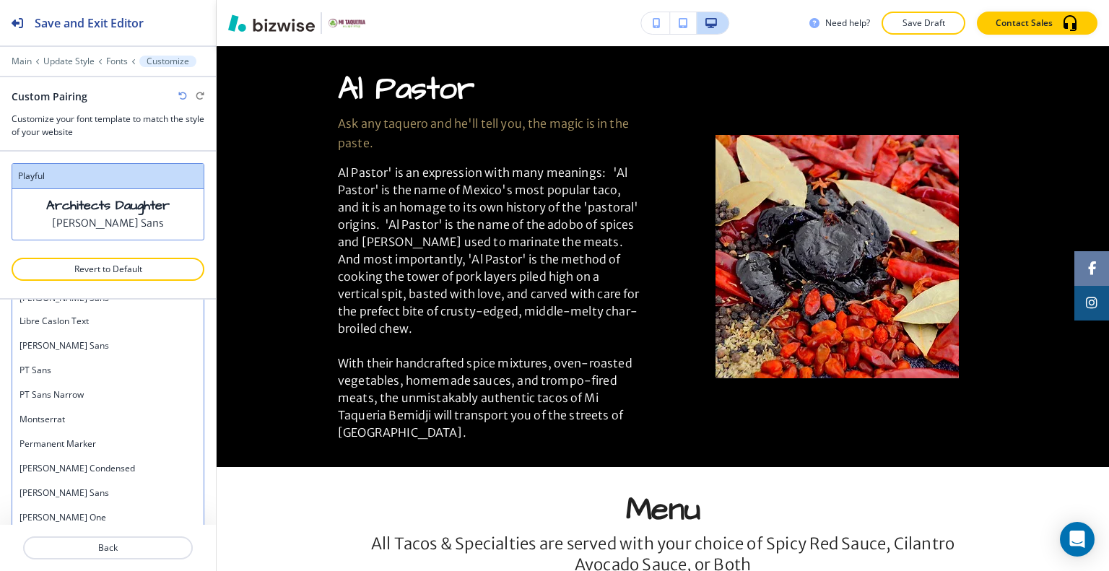
scroll to position [786, 0]
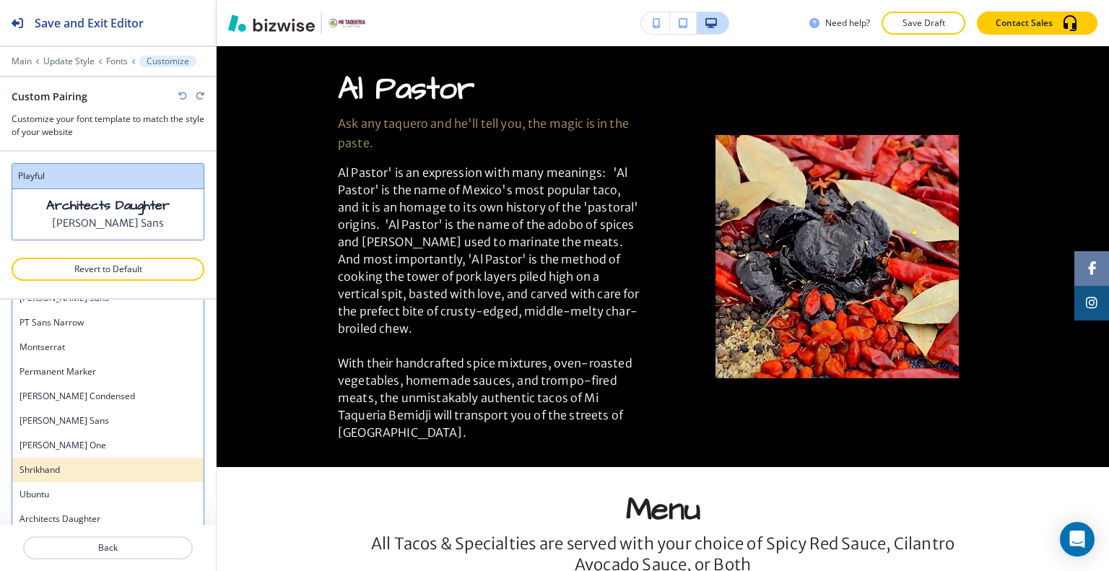
click at [106, 469] on h4 "Shrikhand" at bounding box center [107, 469] width 177 height 13
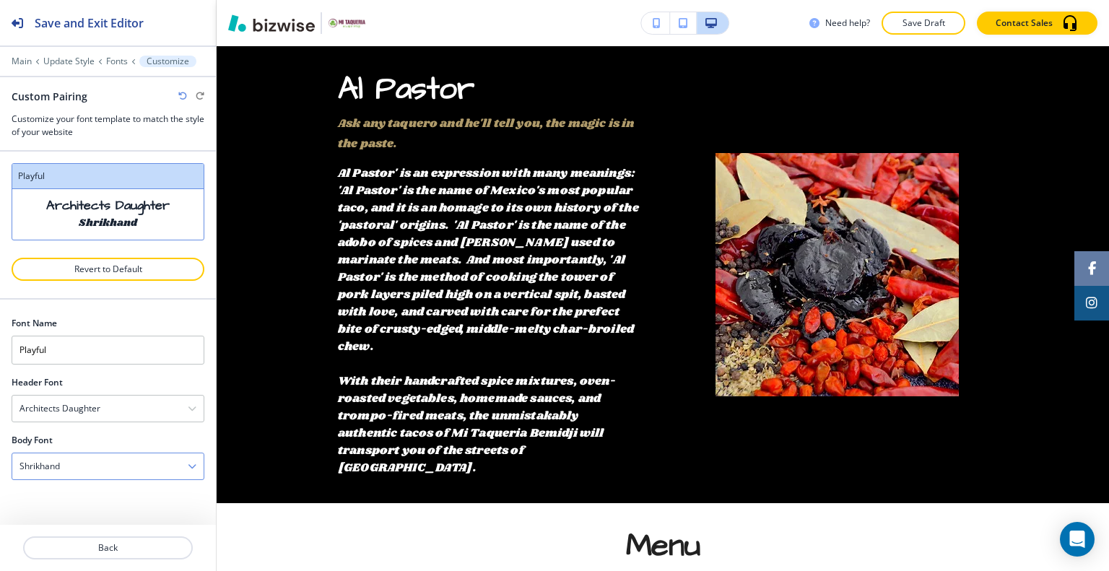
scroll to position [0, 0]
click at [111, 464] on div "Shrikhand" at bounding box center [107, 466] width 191 height 26
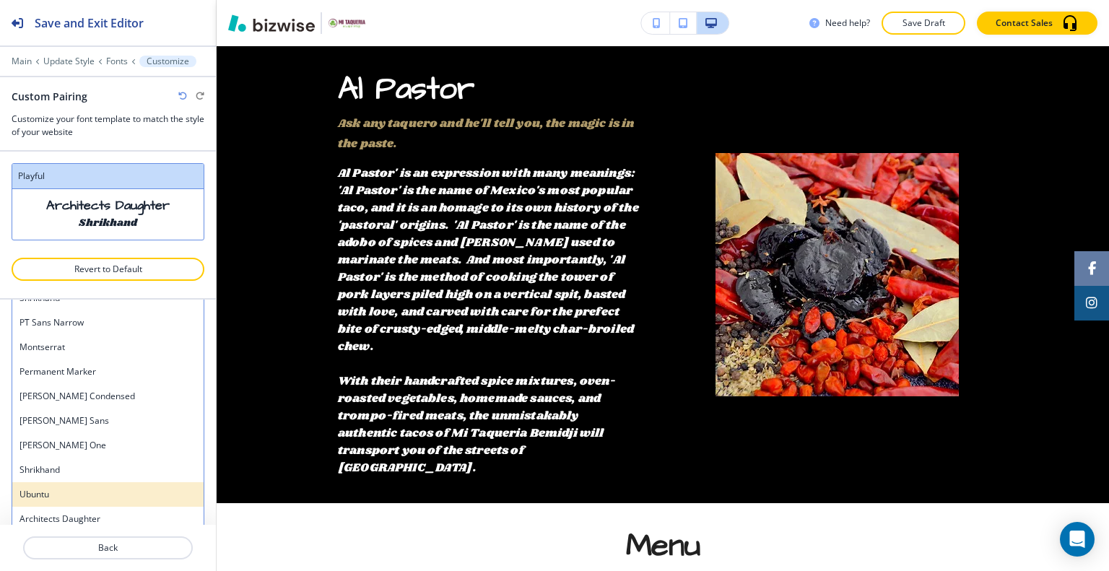
click at [94, 490] on h4 "Ubuntu" at bounding box center [107, 494] width 177 height 13
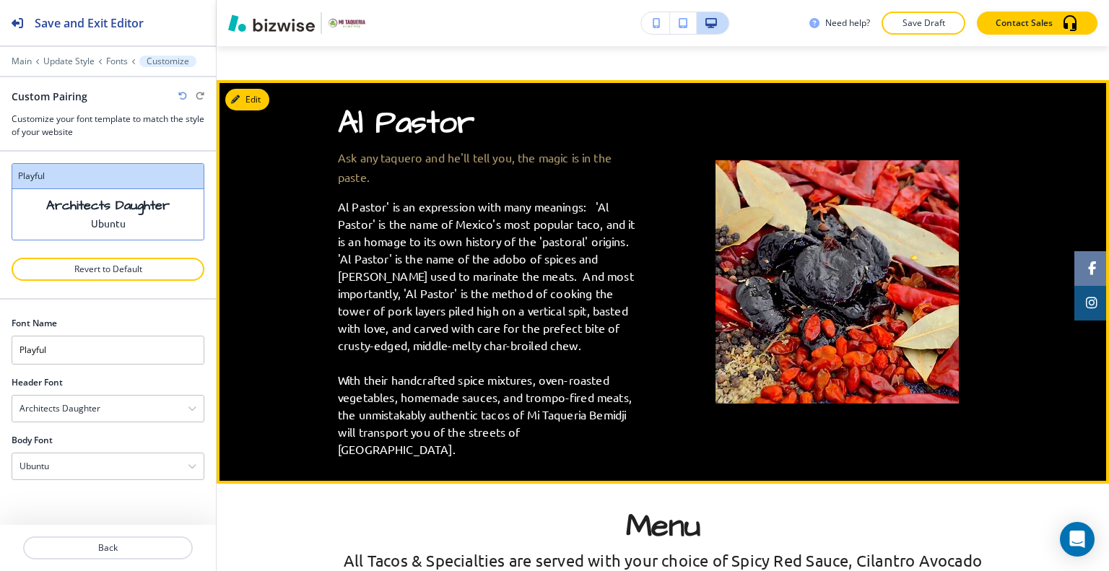
scroll to position [1083, 0]
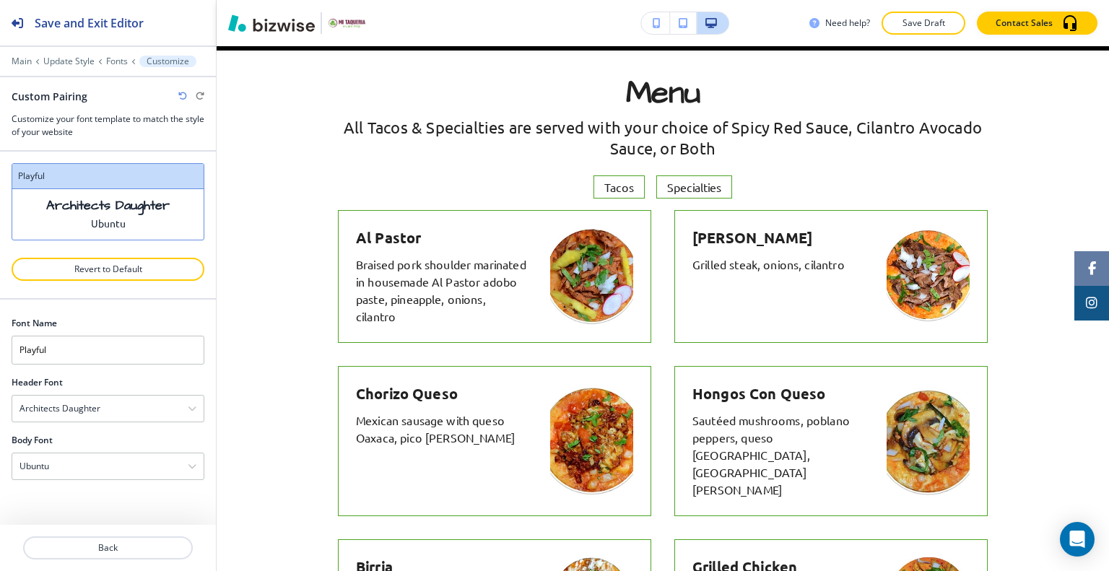
click at [182, 95] on icon "button" at bounding box center [182, 96] width 9 height 9
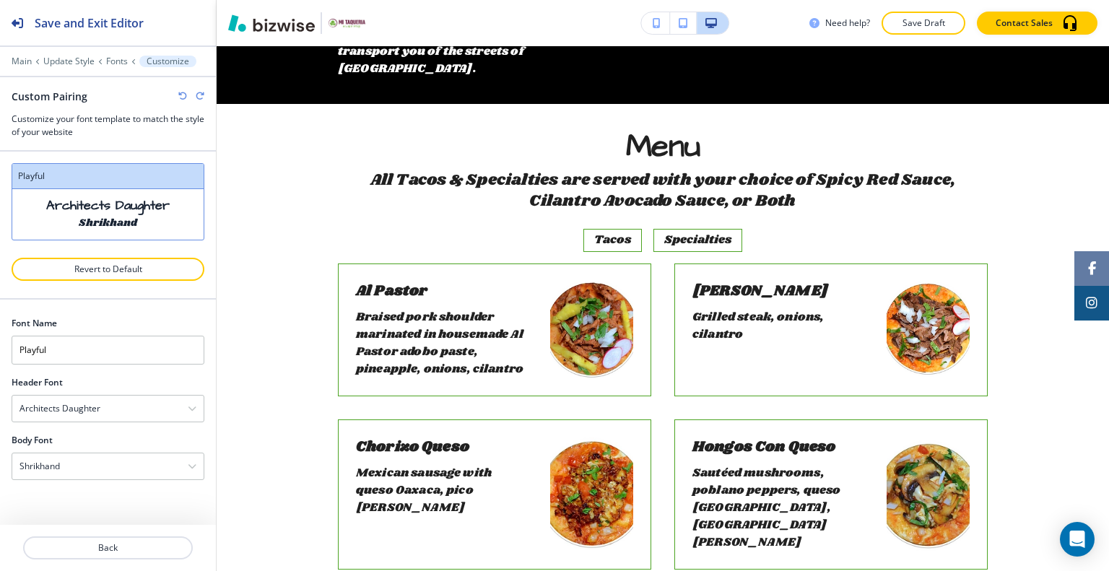
scroll to position [1116, 0]
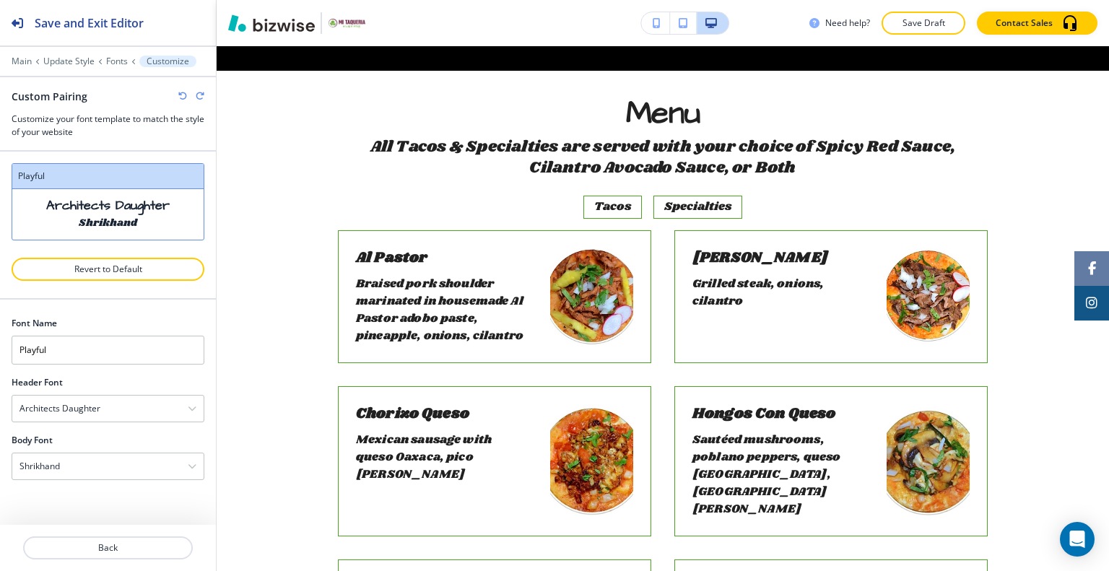
click at [181, 96] on icon "button" at bounding box center [182, 96] width 9 height 9
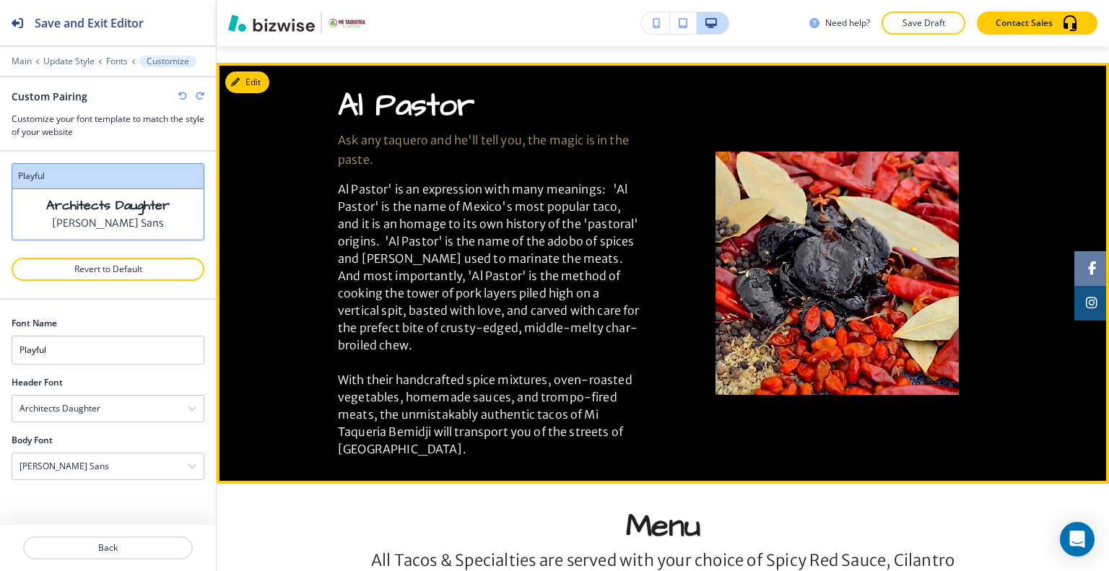
scroll to position [956, 0]
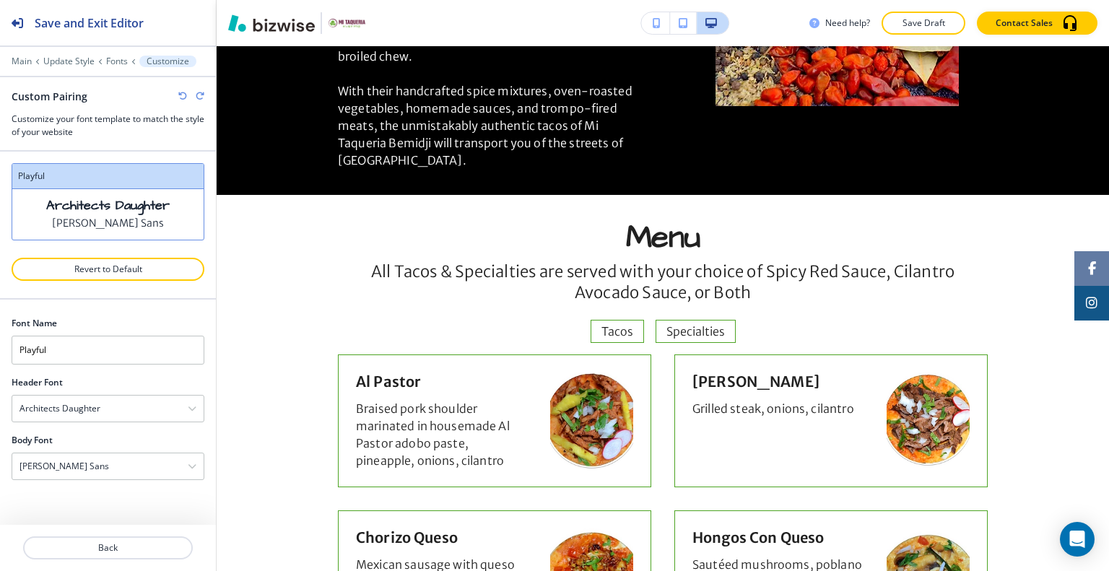
click at [199, 97] on icon "button" at bounding box center [200, 96] width 9 height 9
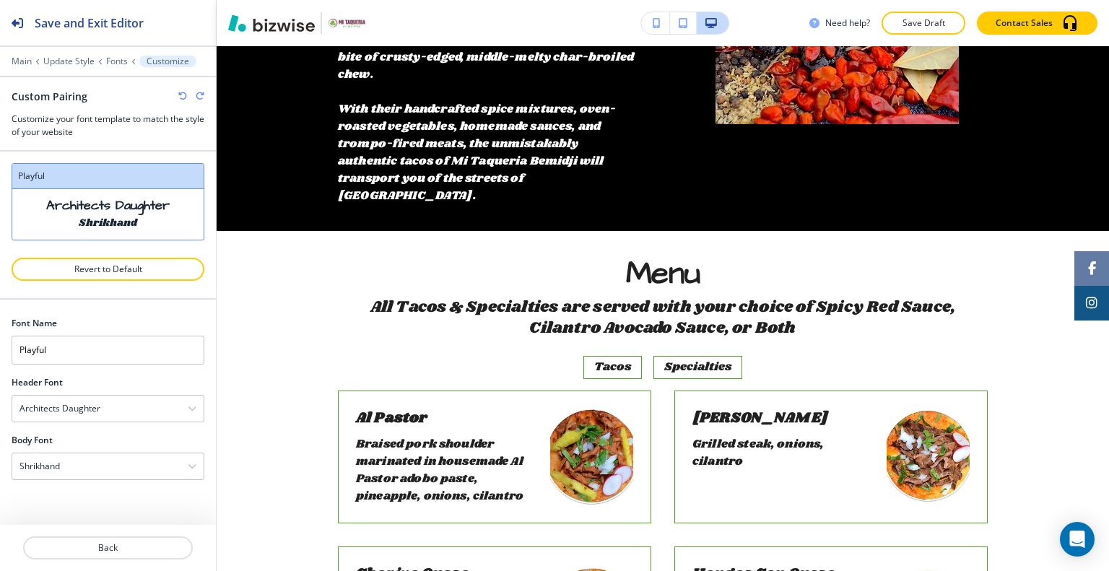
click at [199, 97] on icon "button" at bounding box center [200, 96] width 9 height 9
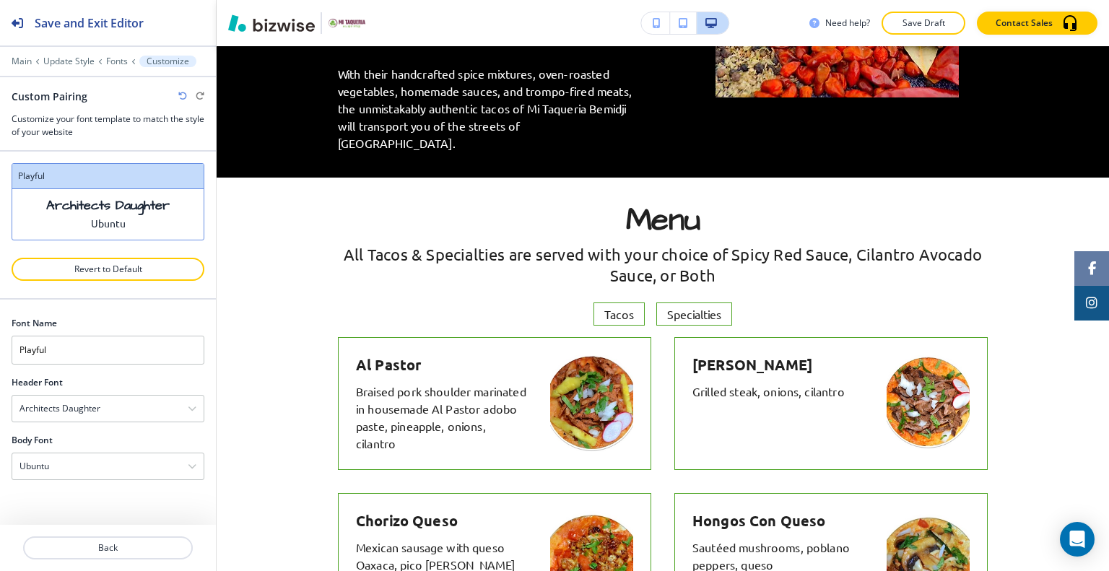
click at [904, 26] on p "Save Draft" at bounding box center [923, 23] width 46 height 13
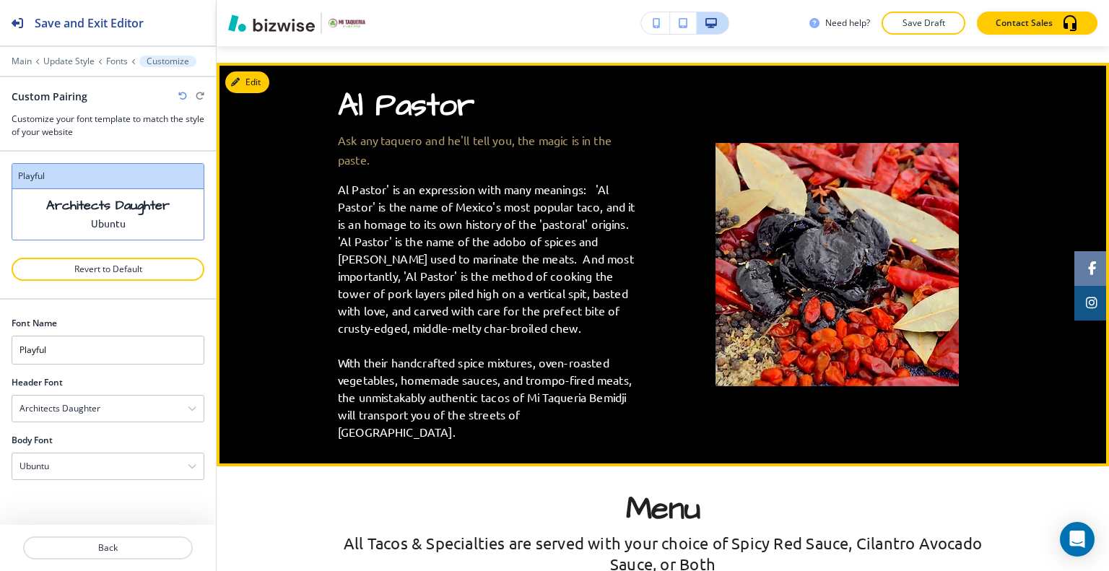
scroll to position [1028, 0]
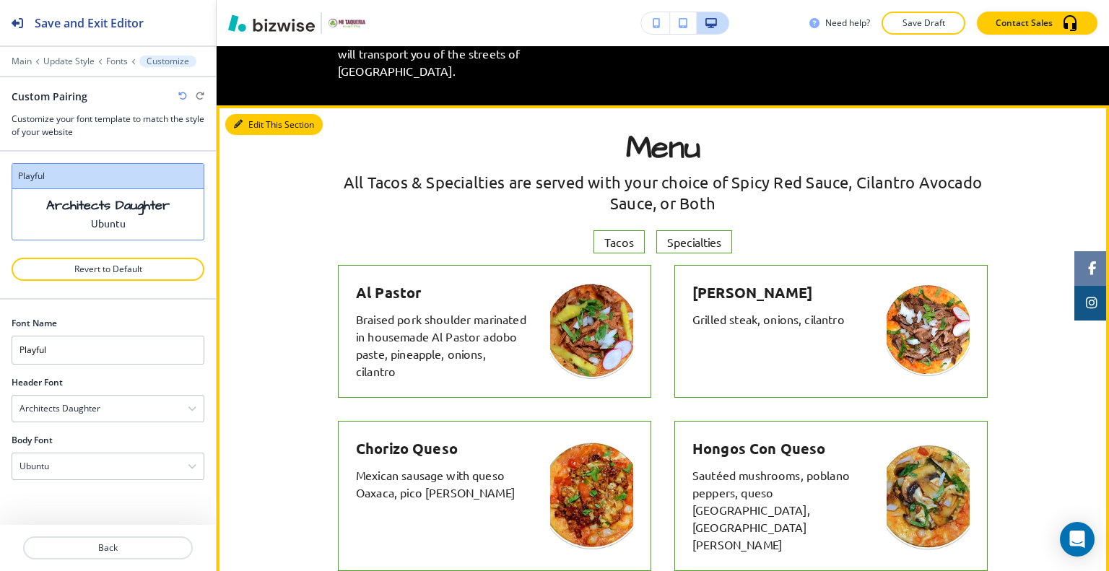
click at [251, 114] on button "Edit This Section" at bounding box center [273, 125] width 97 height 22
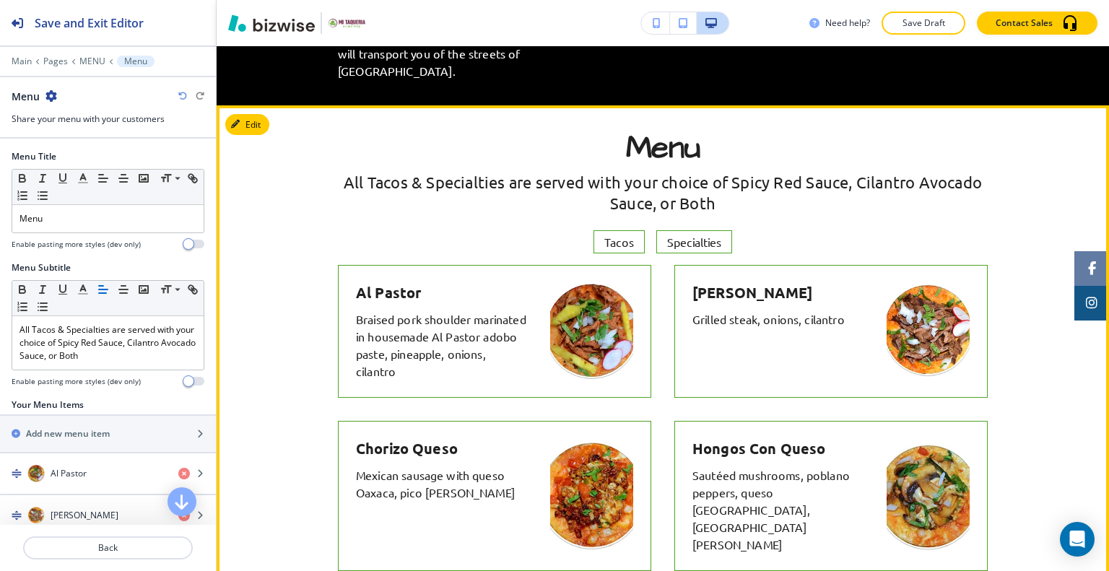
scroll to position [1070, 0]
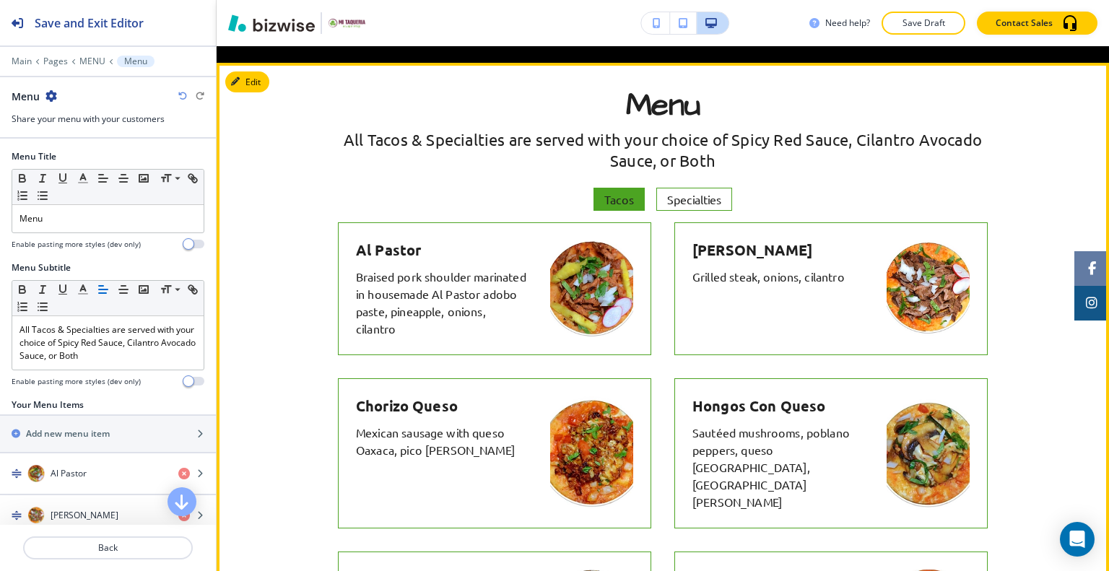
click at [610, 189] on span "Tacos" at bounding box center [619, 199] width 50 height 20
click at [610, 189] on span "Tacos" at bounding box center [612, 199] width 50 height 20
click at [610, 189] on span "Tacos" at bounding box center [619, 199] width 50 height 20
click at [610, 189] on span "Tacos" at bounding box center [612, 199] width 50 height 20
click at [684, 189] on span "Specialties" at bounding box center [694, 199] width 74 height 20
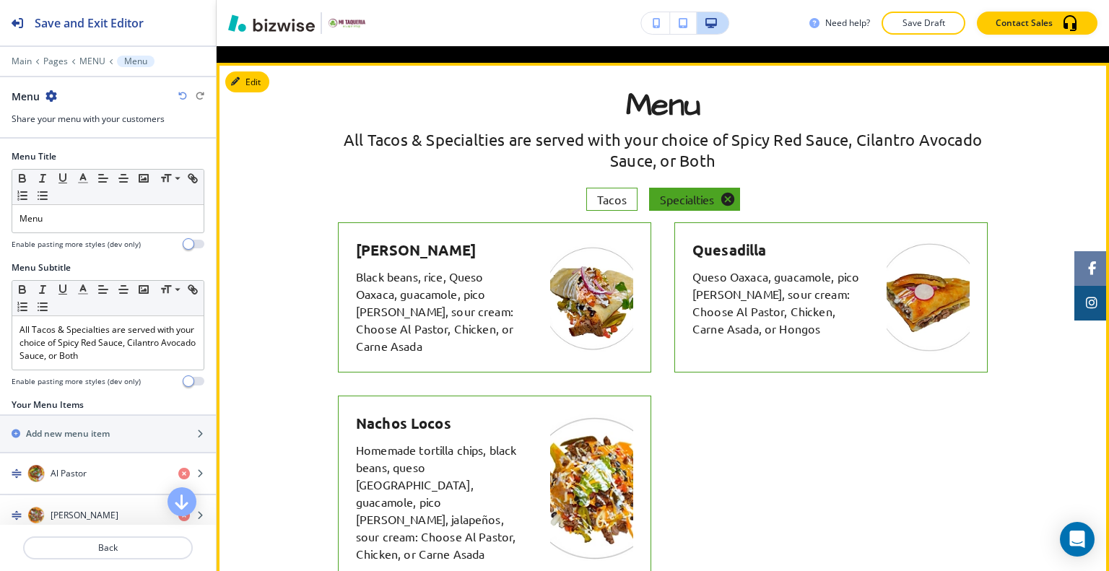
click at [684, 189] on span "Specialties" at bounding box center [687, 199] width 74 height 20
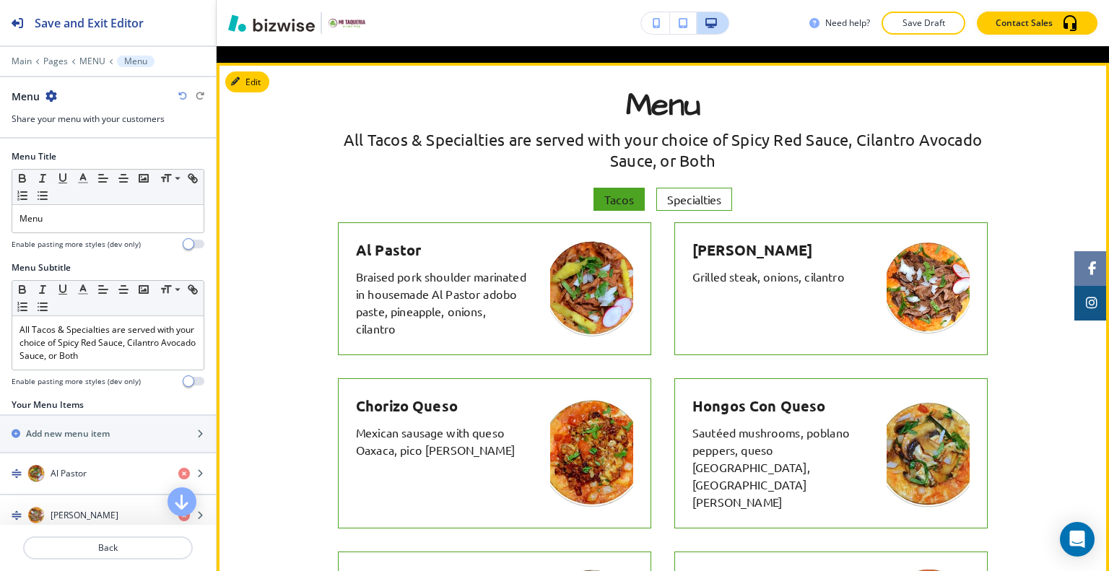
click at [610, 189] on span "Tacos" at bounding box center [619, 199] width 50 height 20
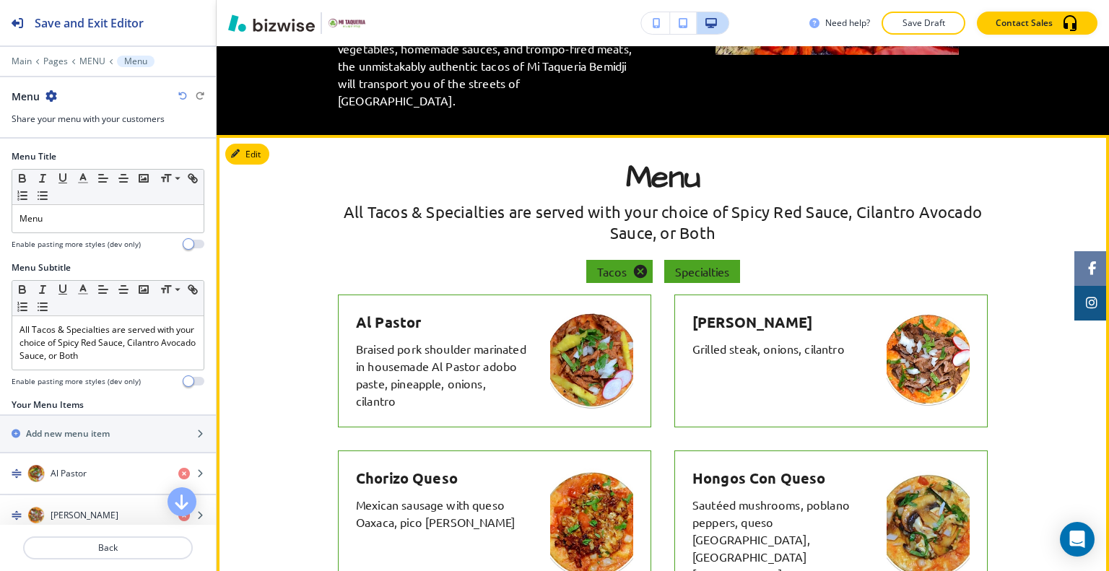
click at [697, 261] on span "Specialties" at bounding box center [702, 271] width 74 height 20
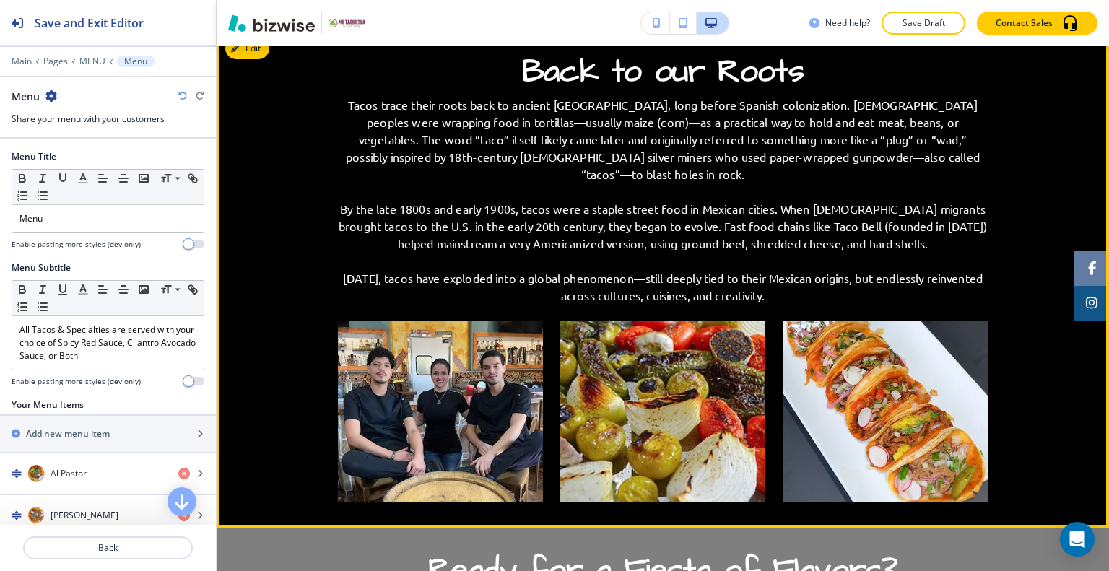
scroll to position [1504, 0]
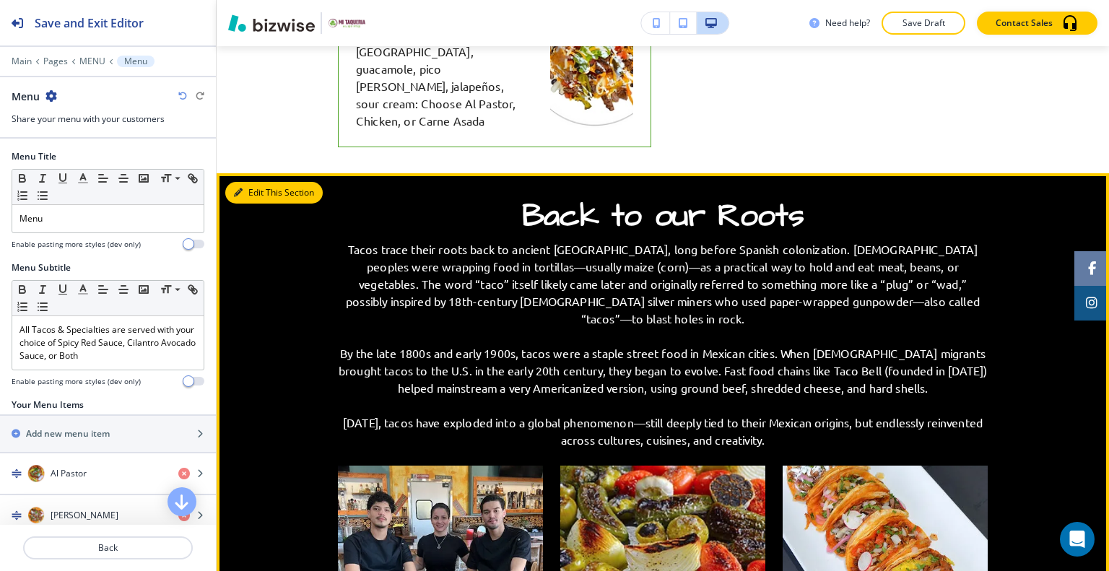
click at [258, 182] on button "Edit This Section" at bounding box center [273, 193] width 97 height 22
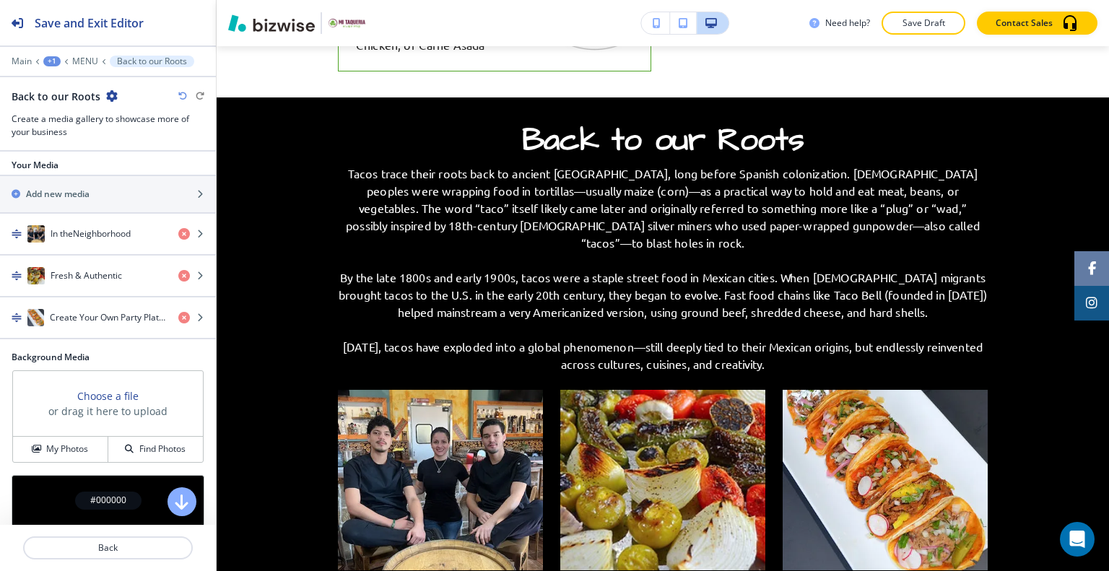
scroll to position [650, 0]
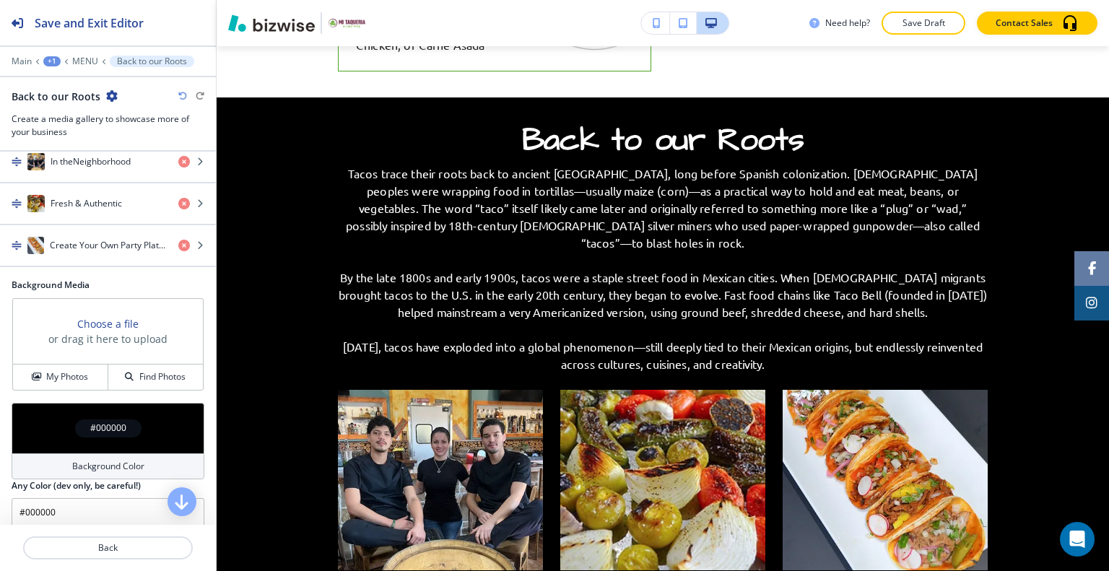
click at [125, 424] on div "#000000" at bounding box center [108, 428] width 66 height 18
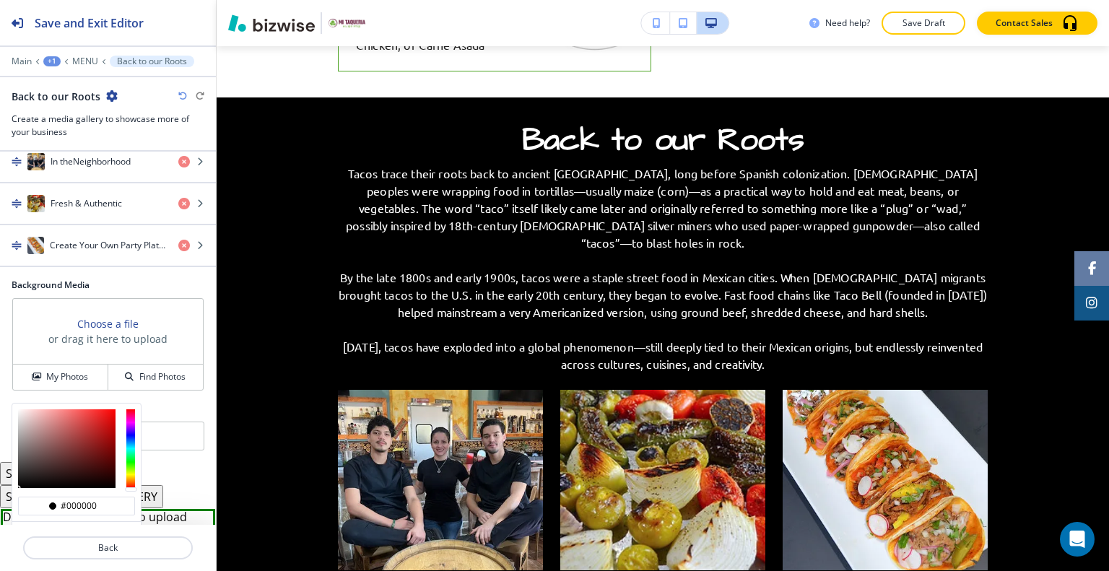
scroll to position [722, 0]
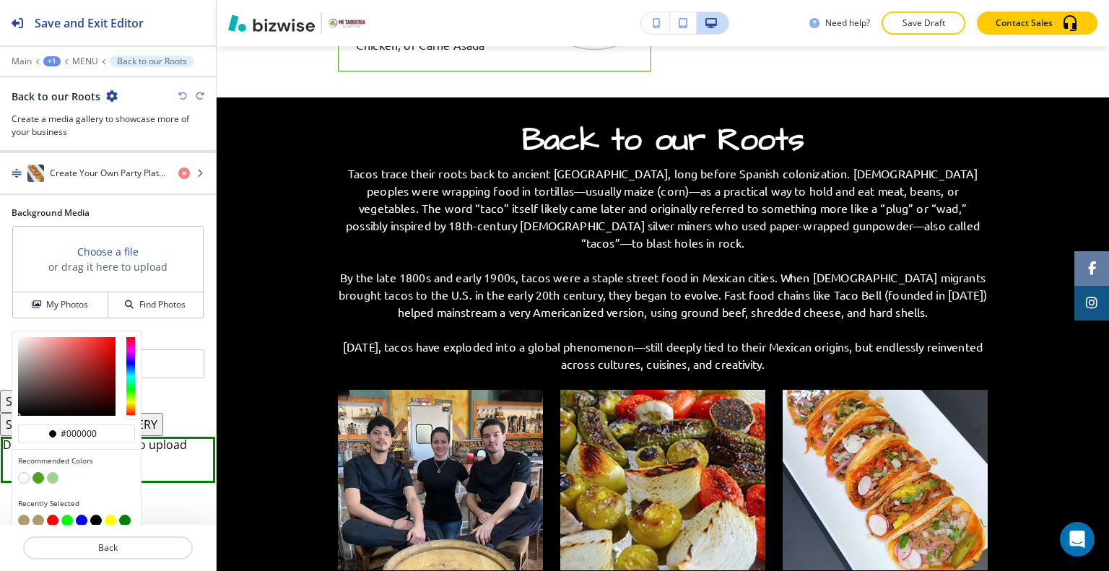
drag, startPoint x: 102, startPoint y: 429, endPoint x: 0, endPoint y: 432, distance: 101.8
click at [0, 432] on div "Section Title Small Normal Large Huge Back to our Roots Enable pasting more sty…" at bounding box center [108, 338] width 216 height 373
paste input "#3FAF29"
type input "#3FAF29"
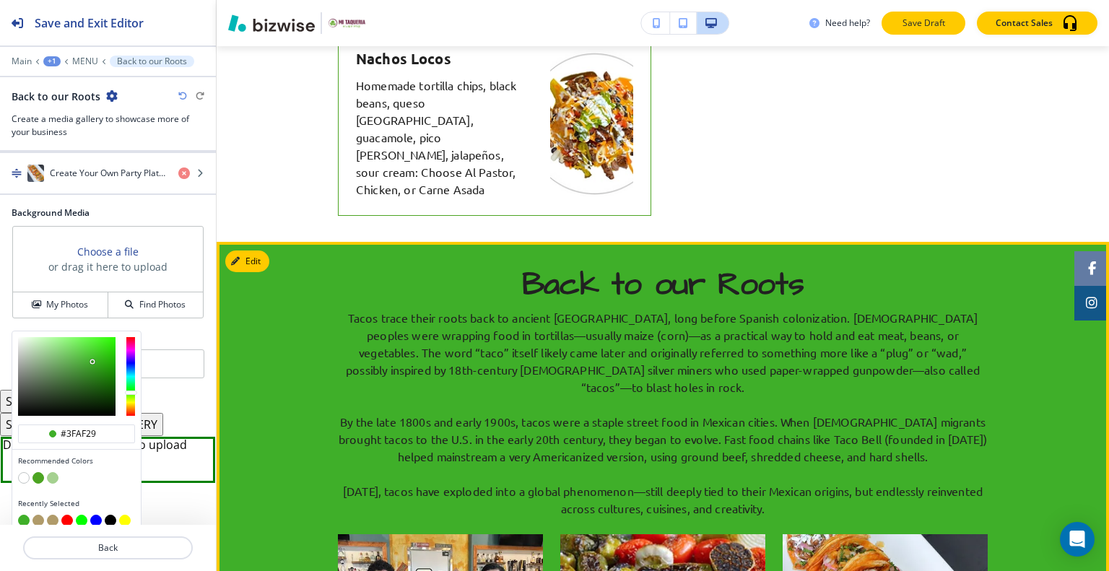
scroll to position [1363, 0]
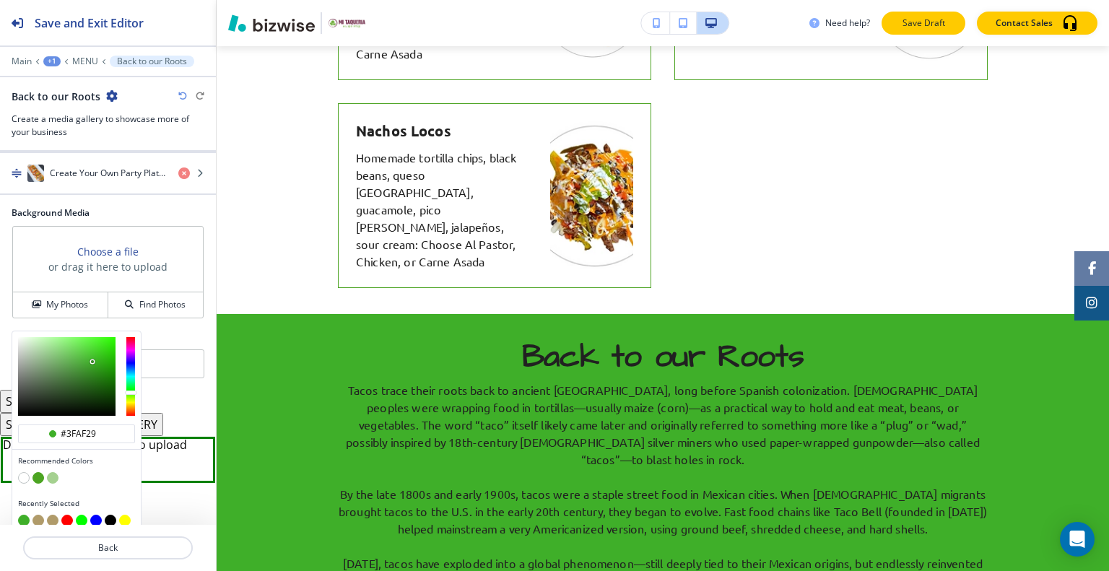
type input "#3faf29"
click at [943, 29] on p "Save Draft" at bounding box center [923, 23] width 46 height 13
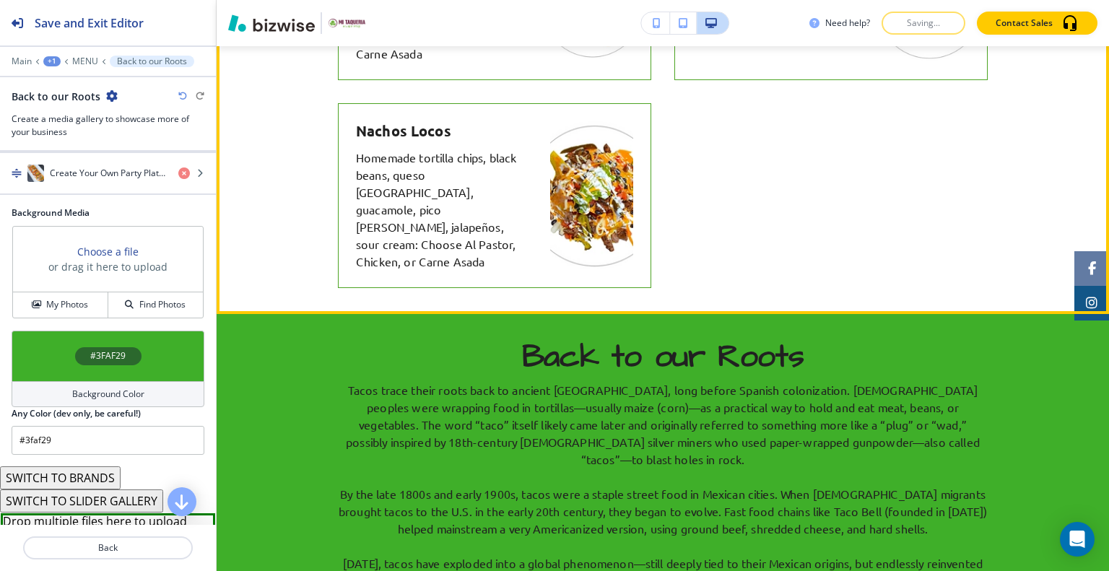
scroll to position [1579, 0]
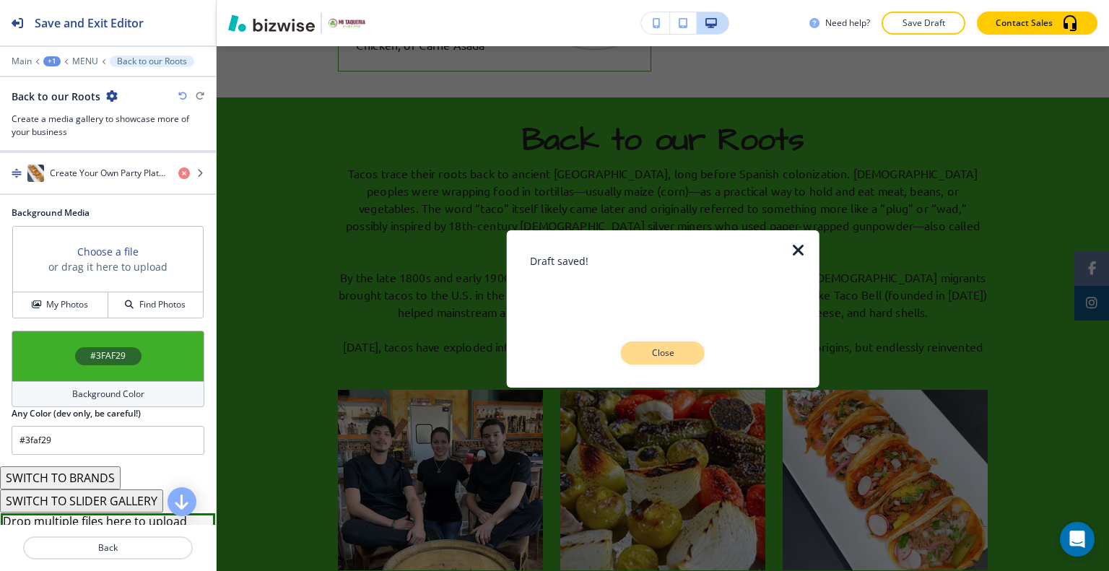
click at [664, 350] on p "Close" at bounding box center [663, 352] width 46 height 13
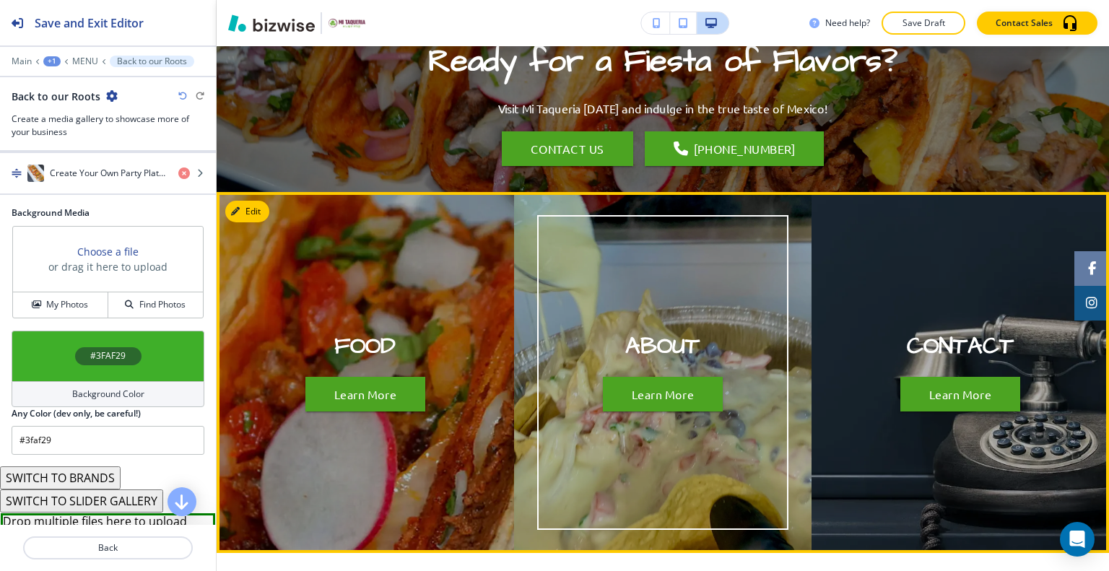
scroll to position [2085, 0]
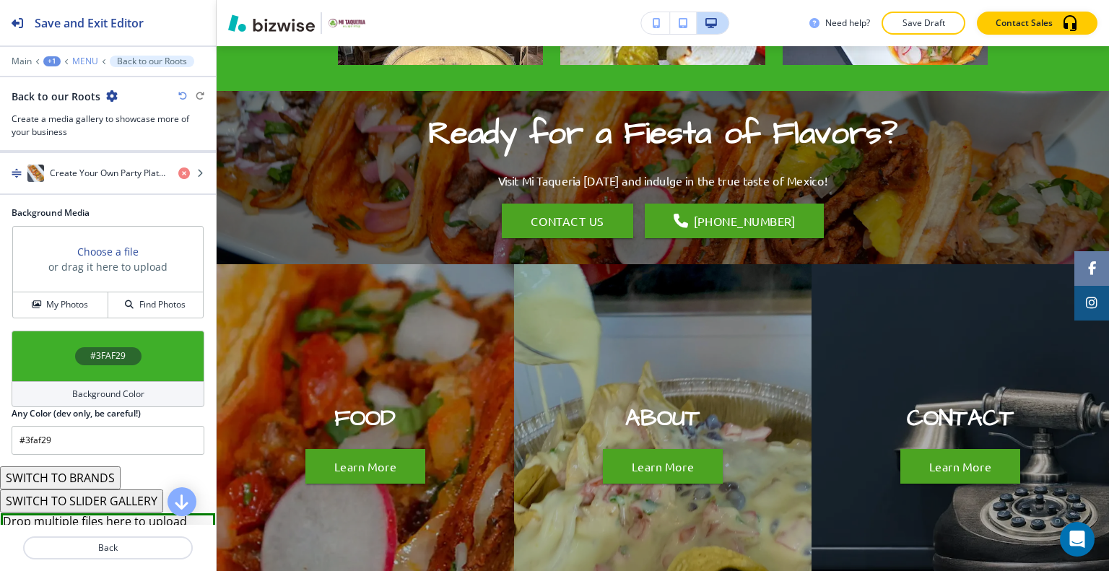
click at [87, 64] on p "MENU" at bounding box center [85, 61] width 26 height 10
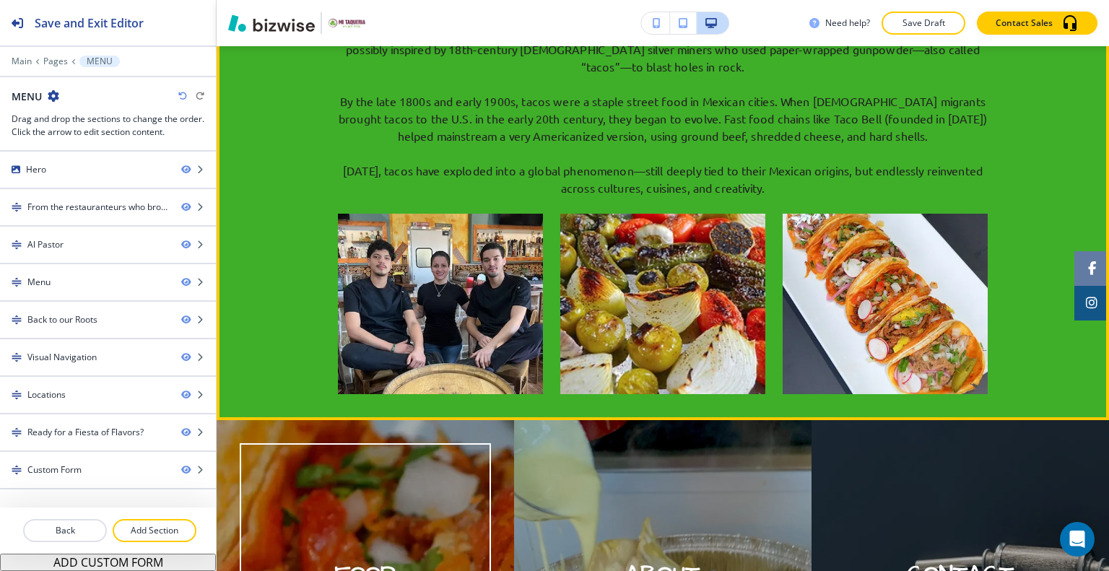
scroll to position [2044, 0]
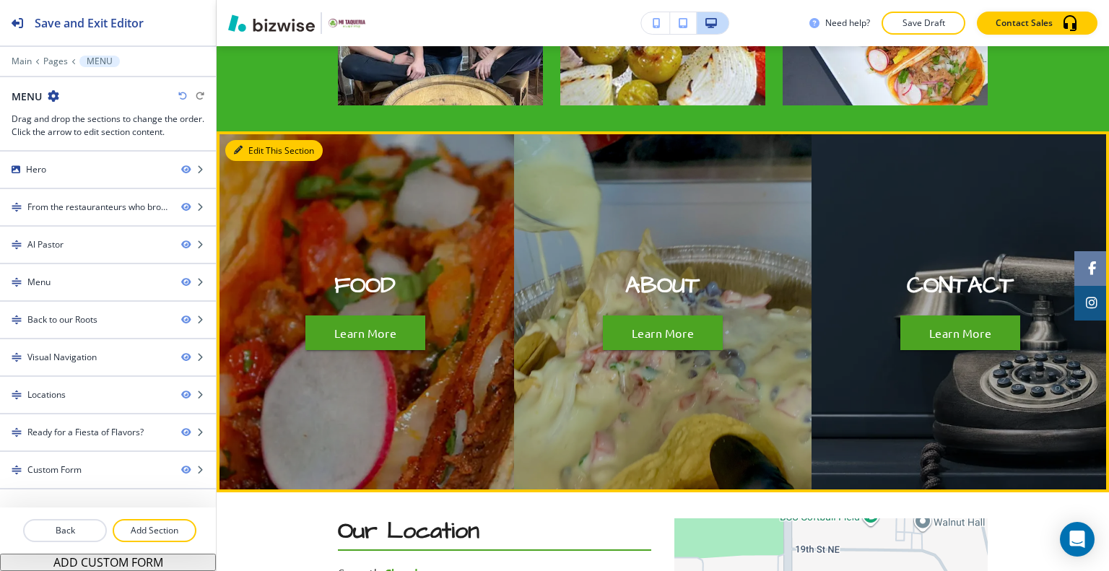
click at [248, 140] on button "Edit This Section" at bounding box center [273, 151] width 97 height 22
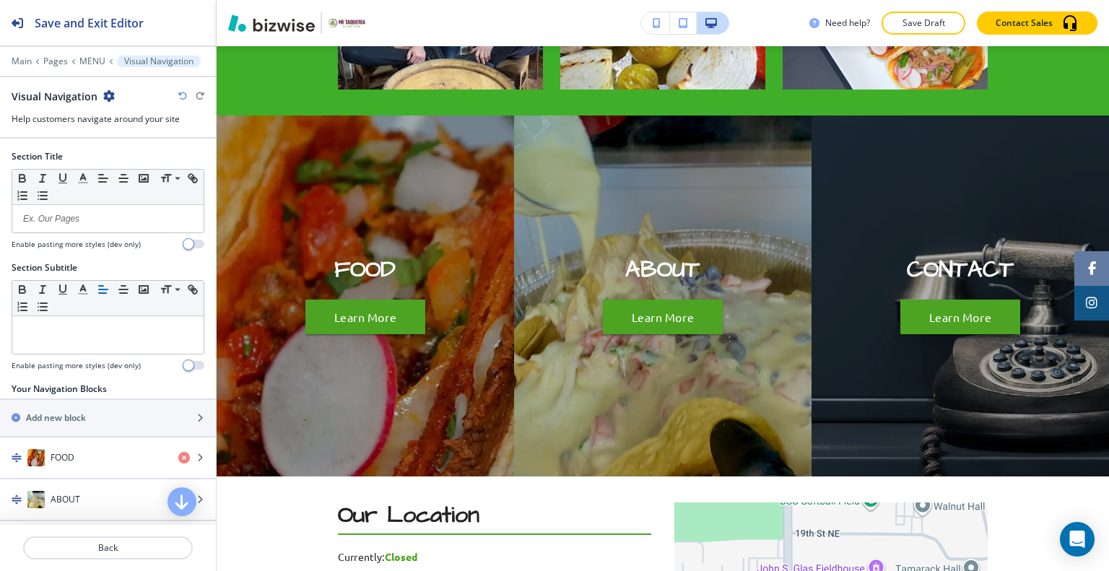
scroll to position [289, 0]
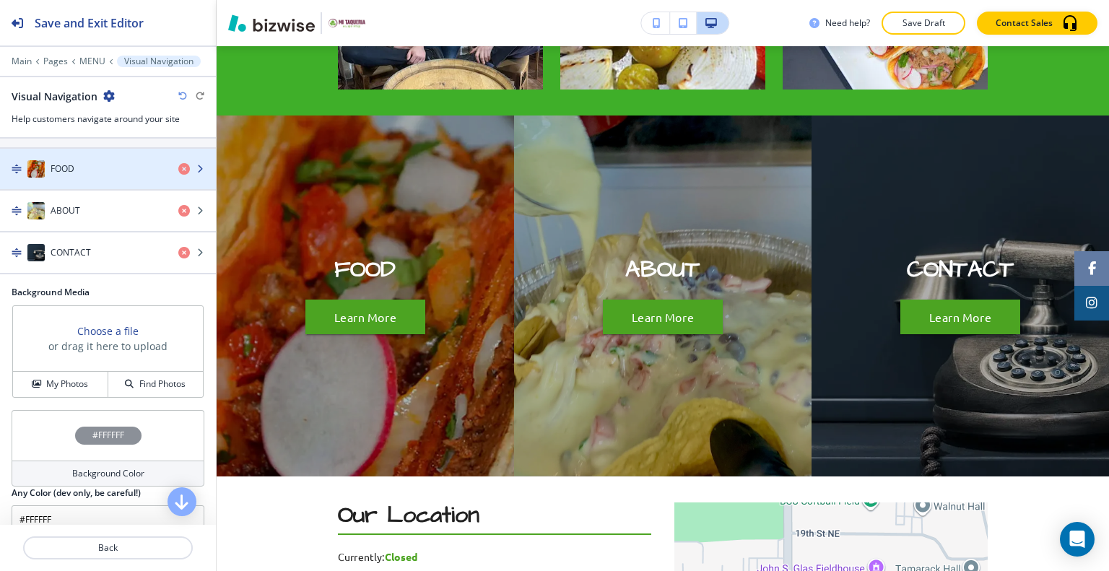
click at [77, 173] on div "FOOD" at bounding box center [83, 168] width 167 height 17
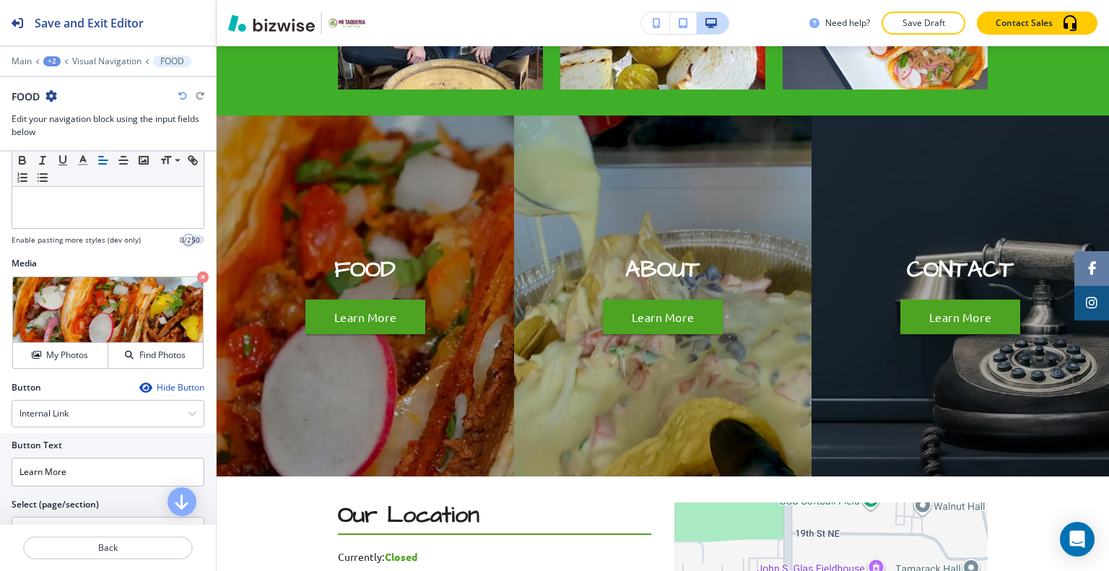
scroll to position [433, 0]
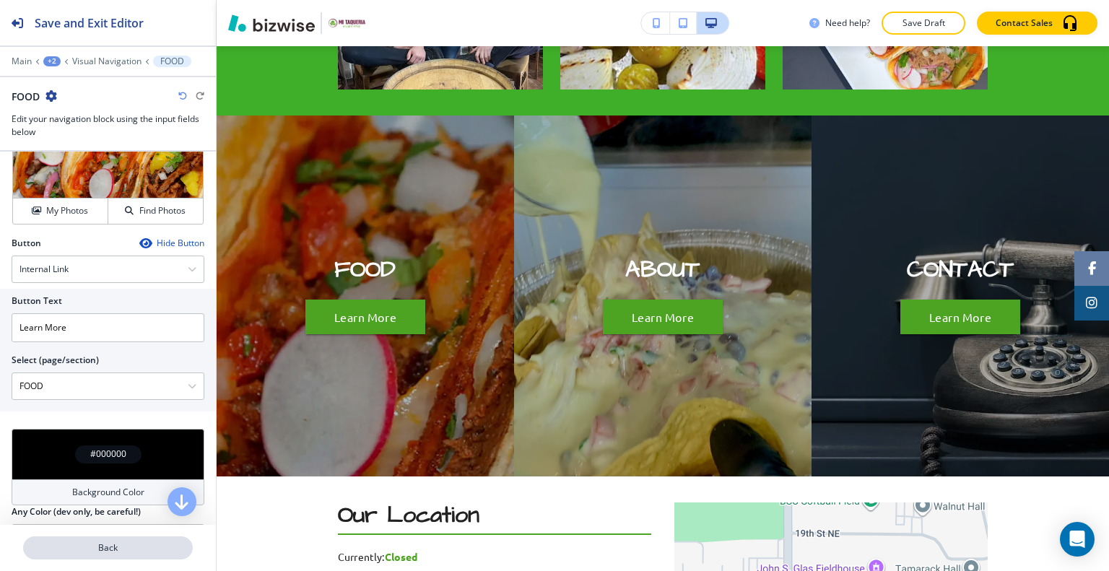
click at [123, 551] on p "Back" at bounding box center [108, 547] width 167 height 13
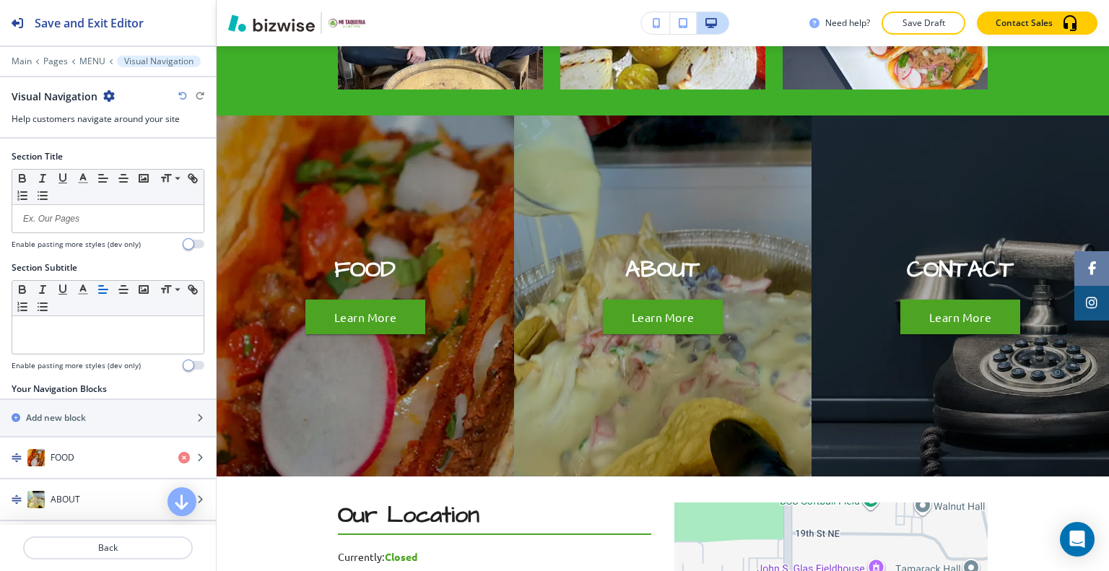
scroll to position [289, 0]
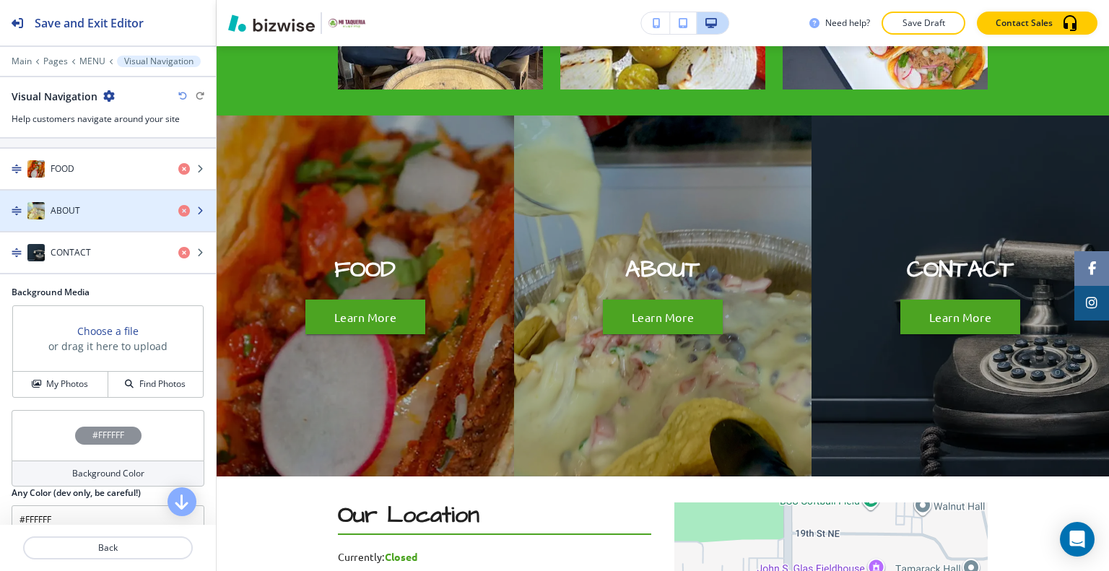
click at [114, 210] on div "ABOUT" at bounding box center [83, 210] width 167 height 17
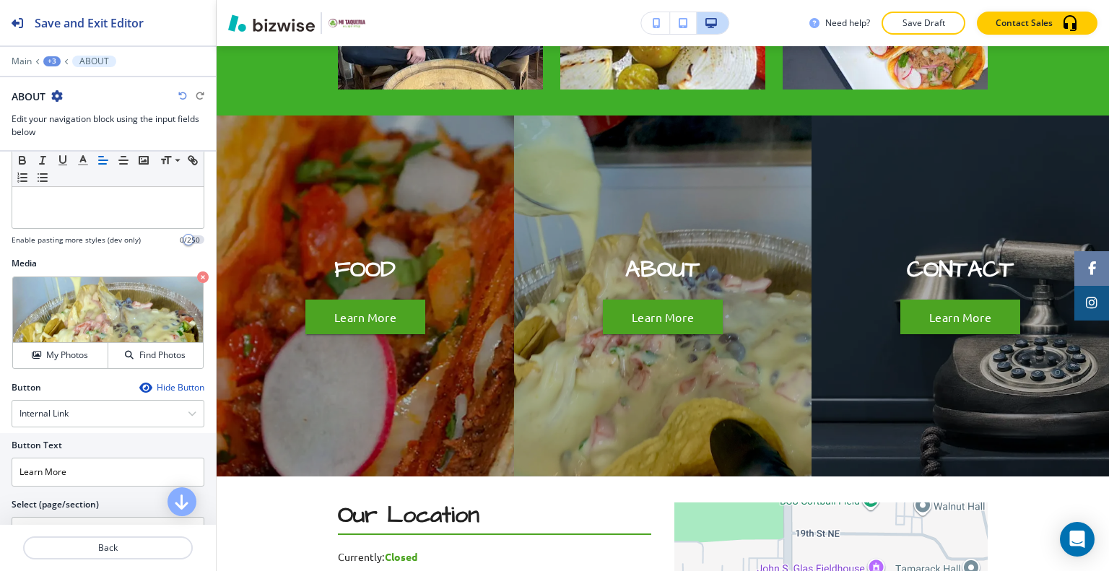
scroll to position [361, 0]
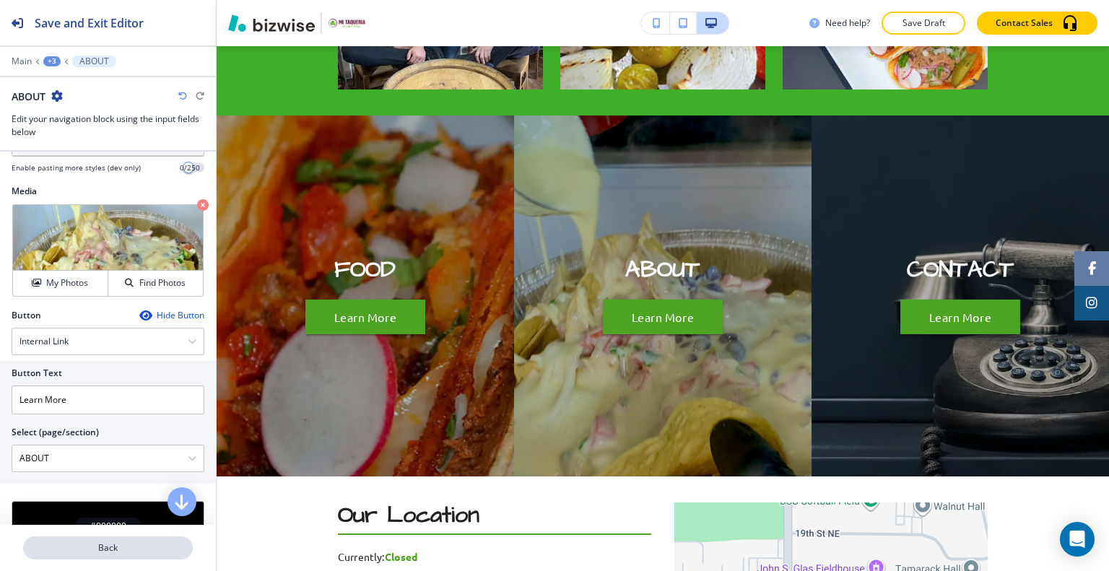
click at [136, 552] on p "Back" at bounding box center [108, 547] width 167 height 13
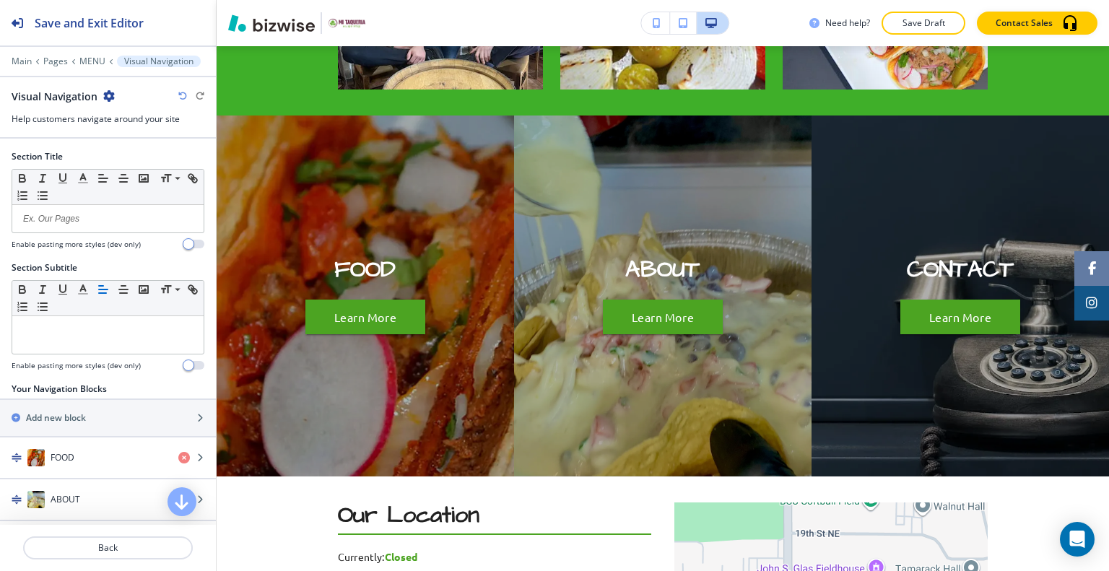
scroll to position [289, 0]
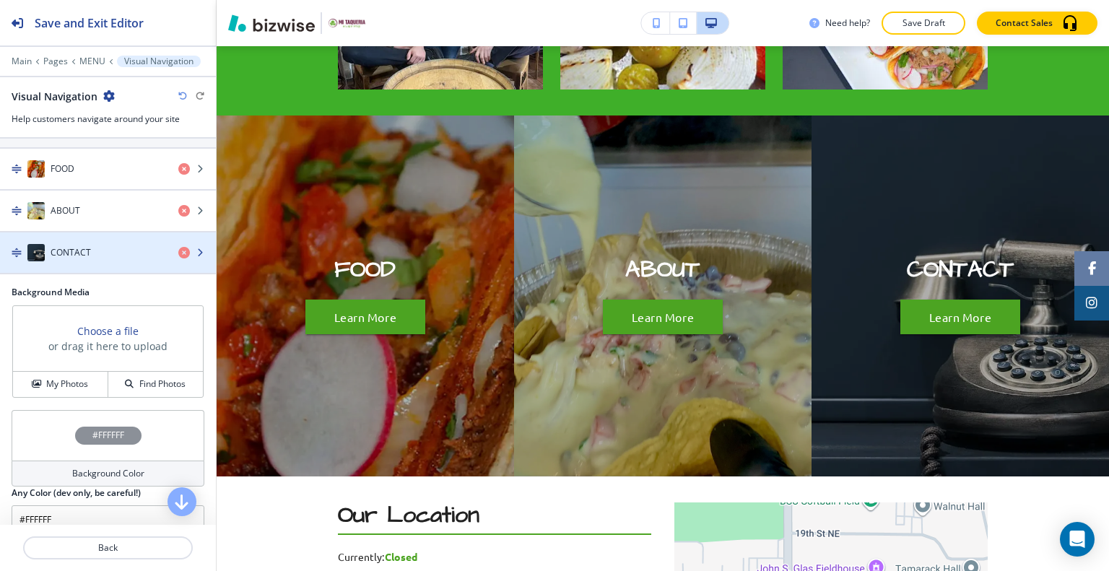
click at [102, 250] on div "CONTACT" at bounding box center [83, 252] width 167 height 17
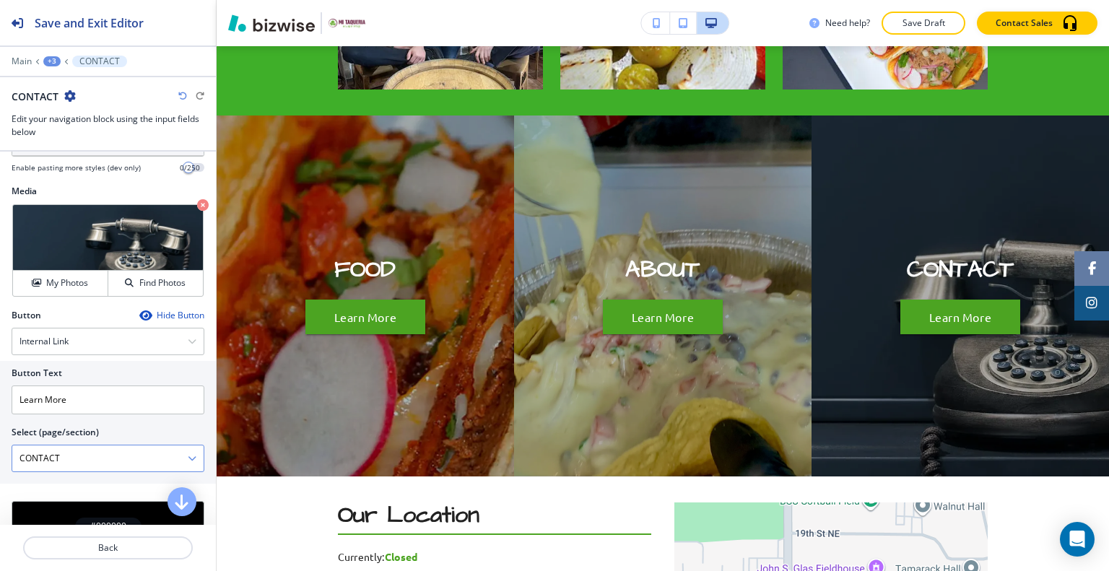
scroll to position [433, 0]
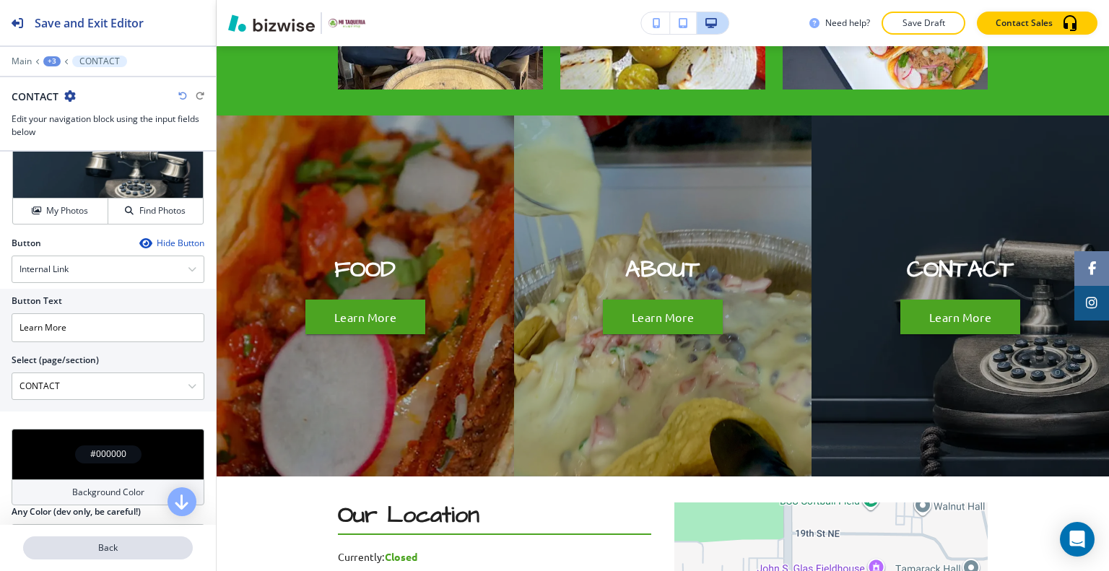
click at [124, 550] on p "Back" at bounding box center [108, 547] width 167 height 13
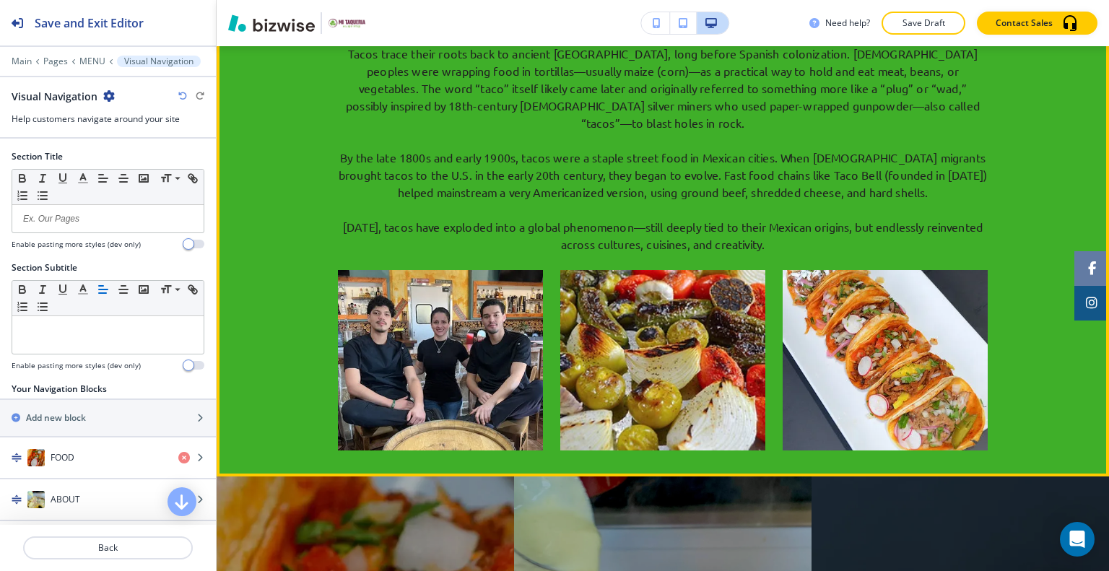
scroll to position [1483, 0]
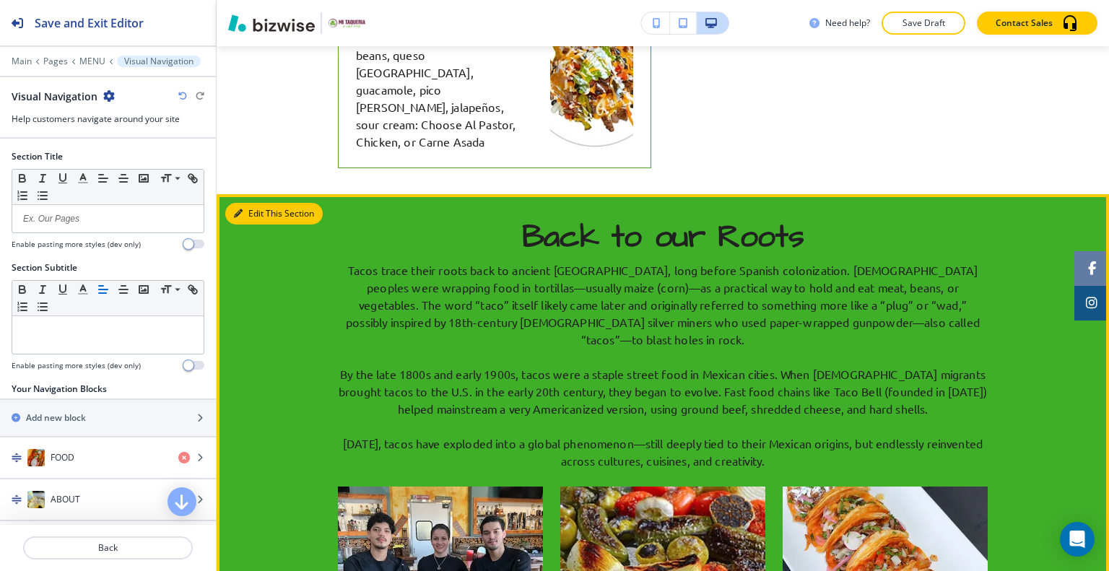
click at [264, 203] on button "Edit This Section" at bounding box center [273, 214] width 97 height 22
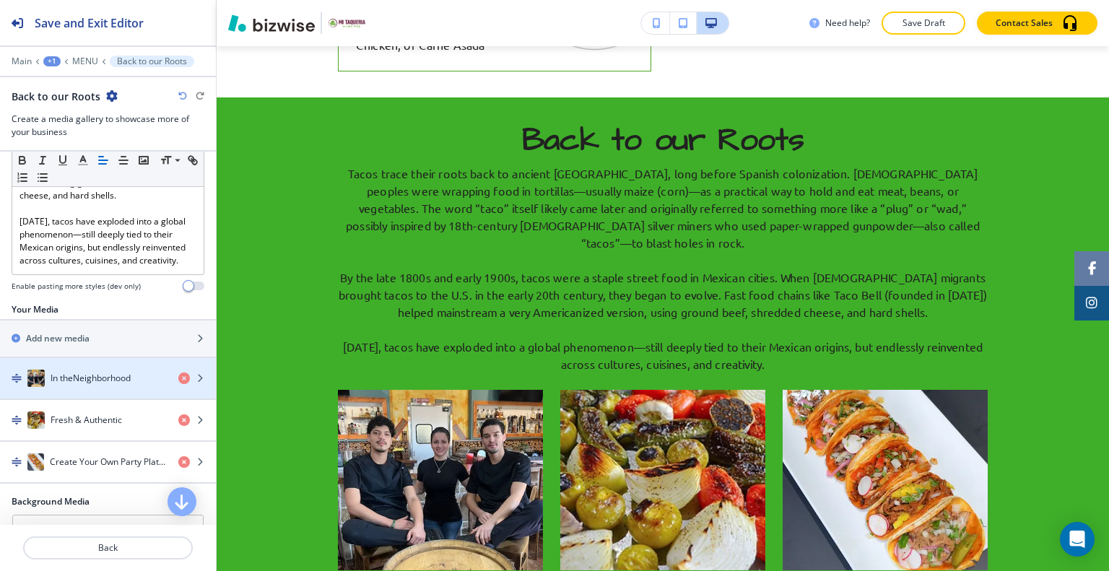
scroll to position [505, 0]
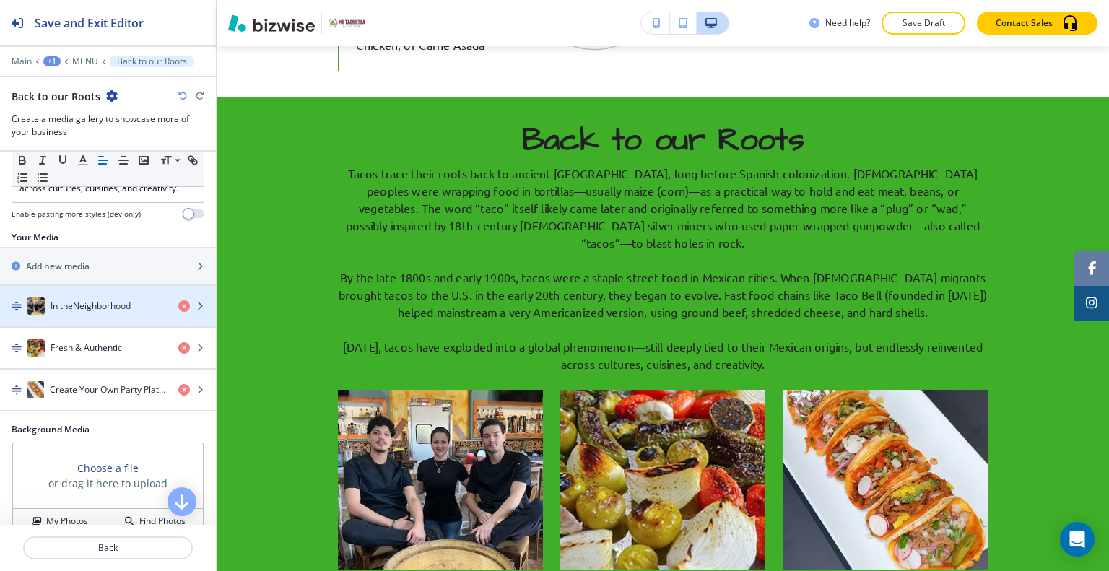
click at [57, 306] on h4 "In theNeighborhood" at bounding box center [91, 306] width 80 height 13
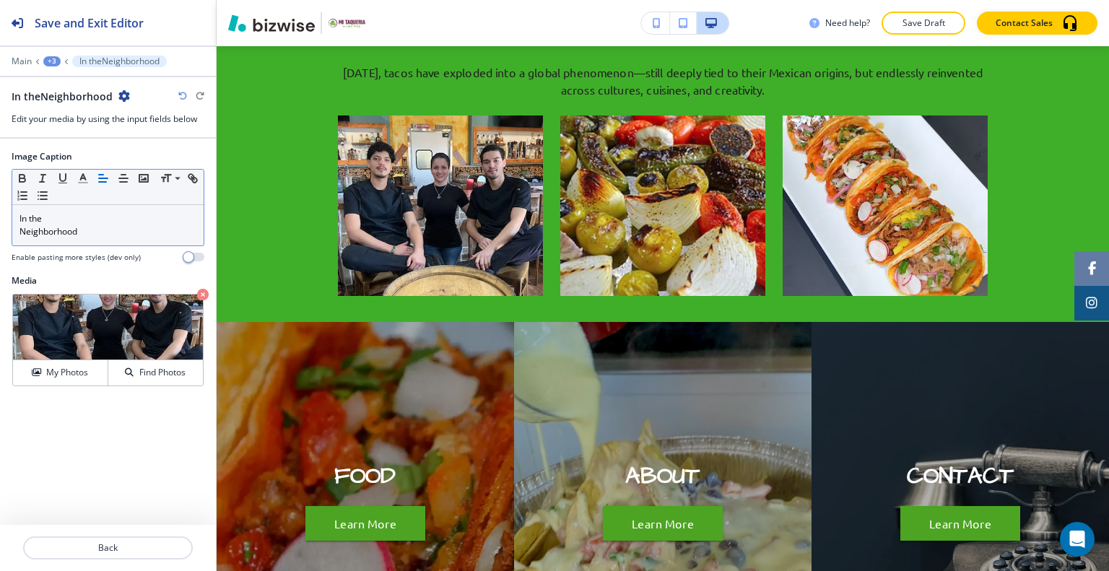
click at [20, 235] on p "Neighborhood" at bounding box center [107, 231] width 177 height 13
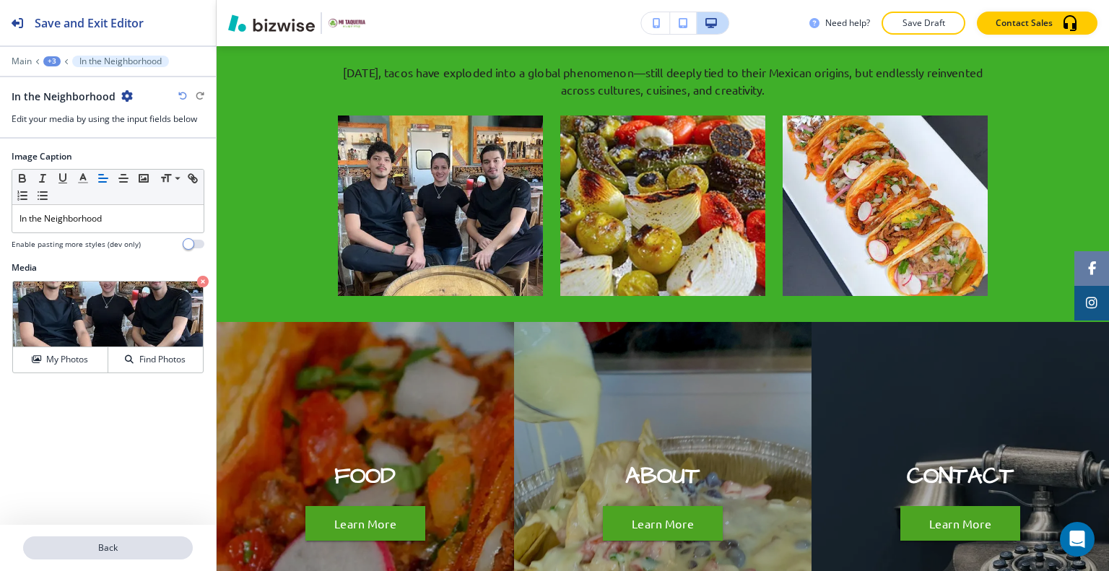
click at [139, 542] on p "Back" at bounding box center [108, 547] width 167 height 13
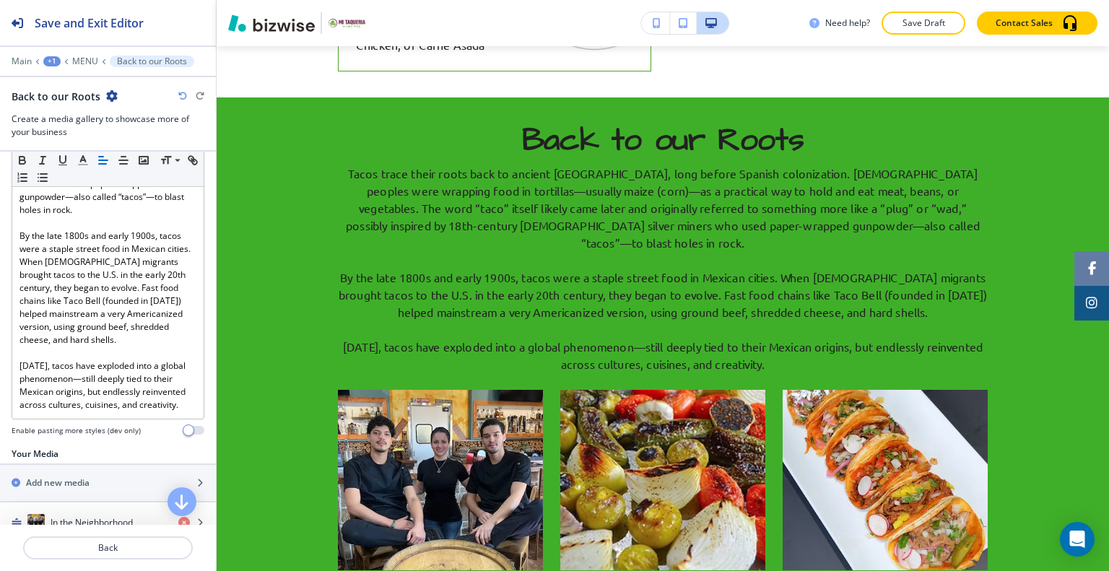
scroll to position [361, 0]
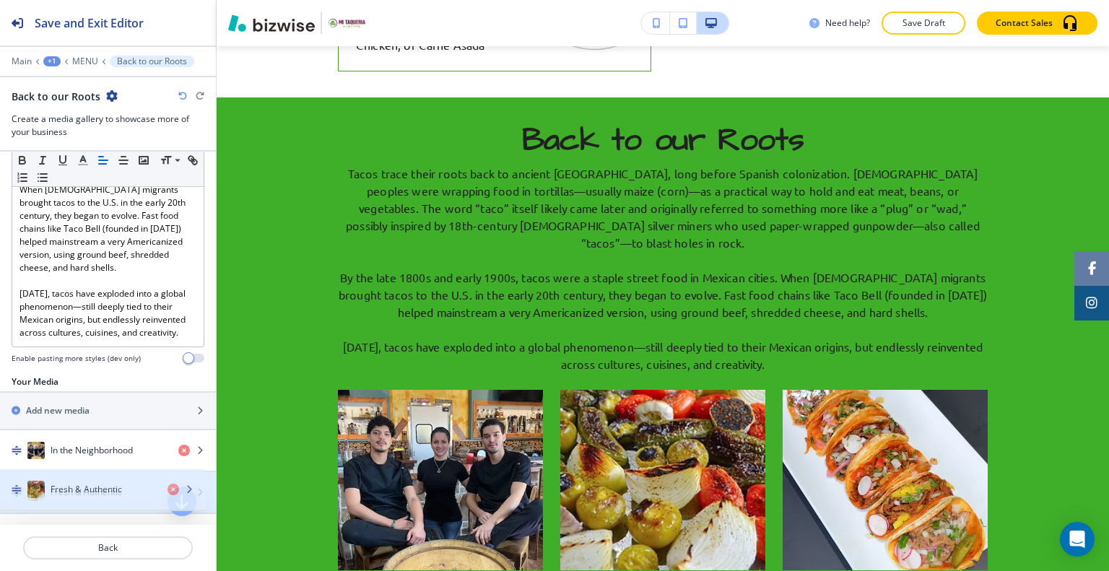
click at [95, 486] on h4 "Fresh & Authentic" at bounding box center [86, 492] width 71 height 13
click at [97, 486] on h4 "Fresh & Authentic" at bounding box center [86, 492] width 71 height 13
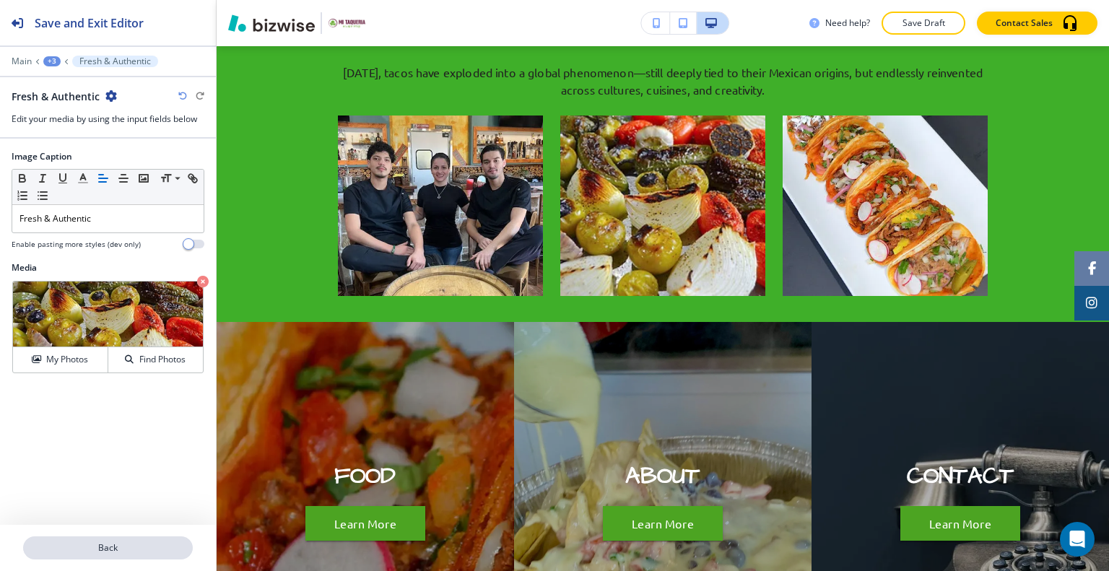
click at [104, 551] on p "Back" at bounding box center [108, 547] width 167 height 13
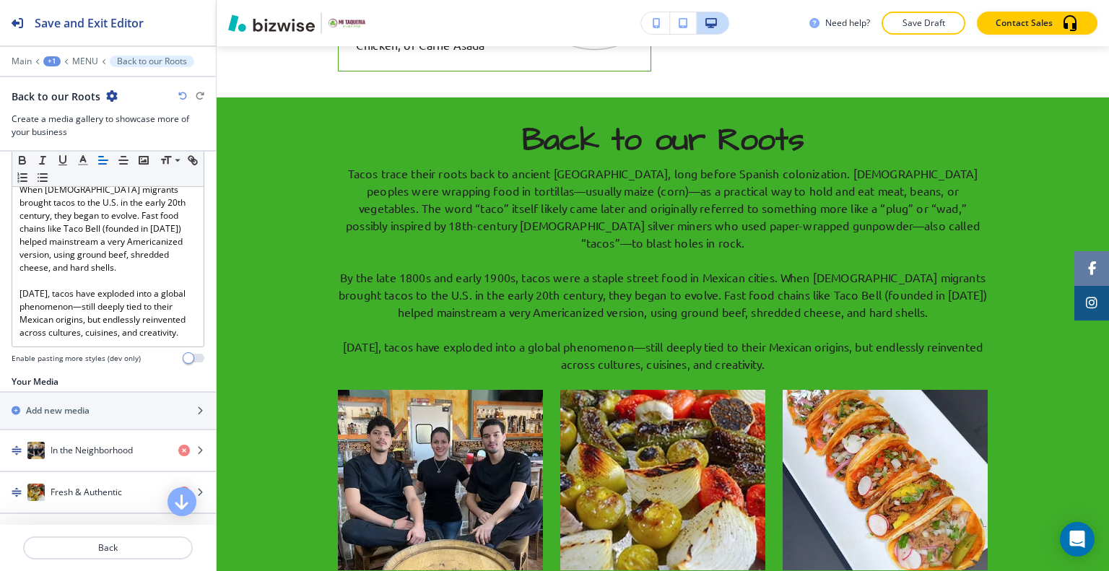
scroll to position [505, 0]
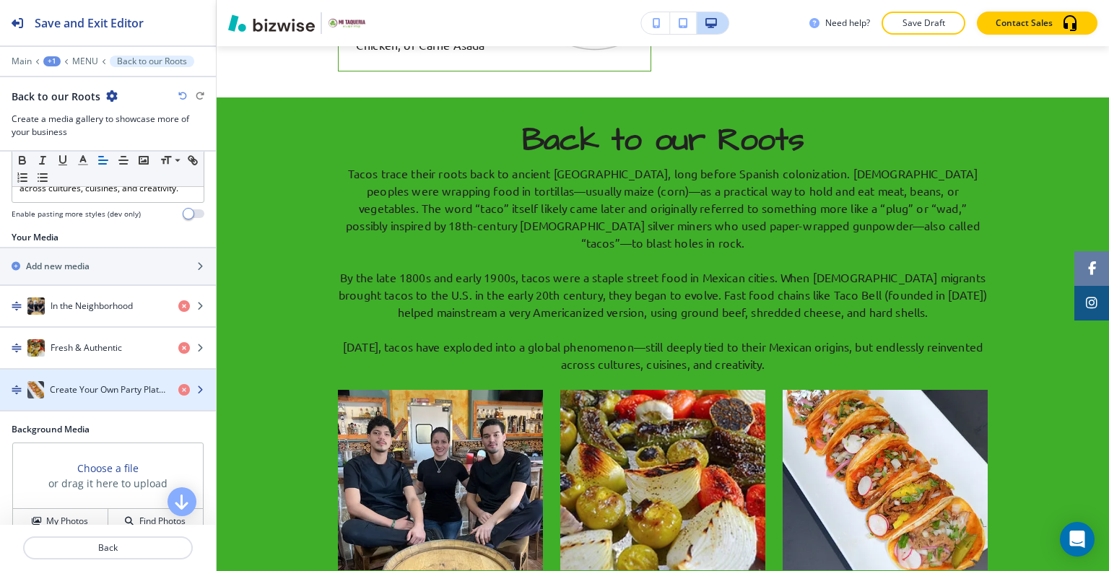
click at [105, 391] on h4 "Create Your Own Party Platter" at bounding box center [108, 389] width 117 height 13
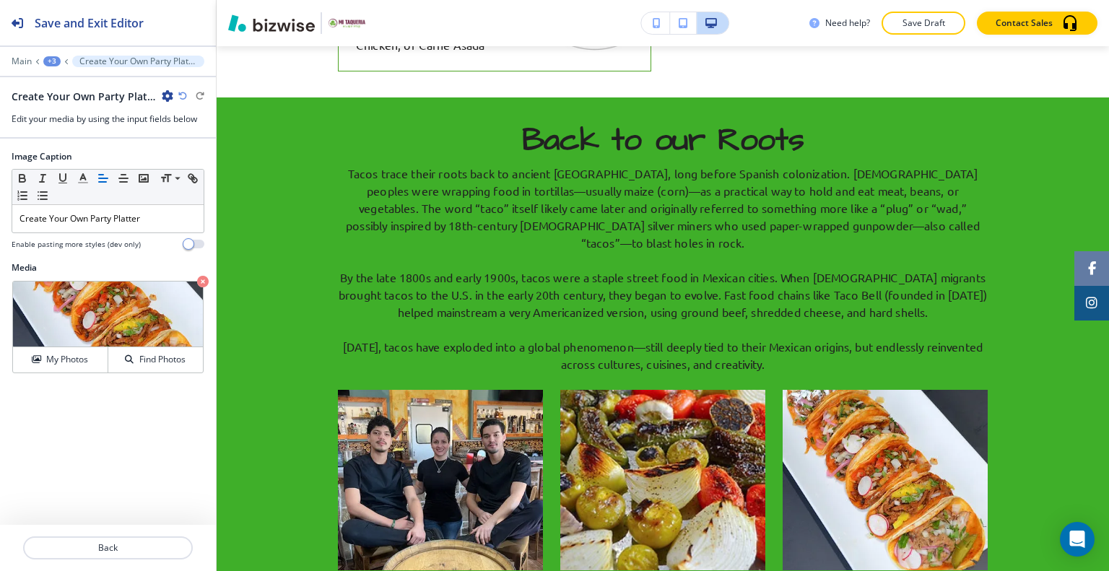
scroll to position [1854, 0]
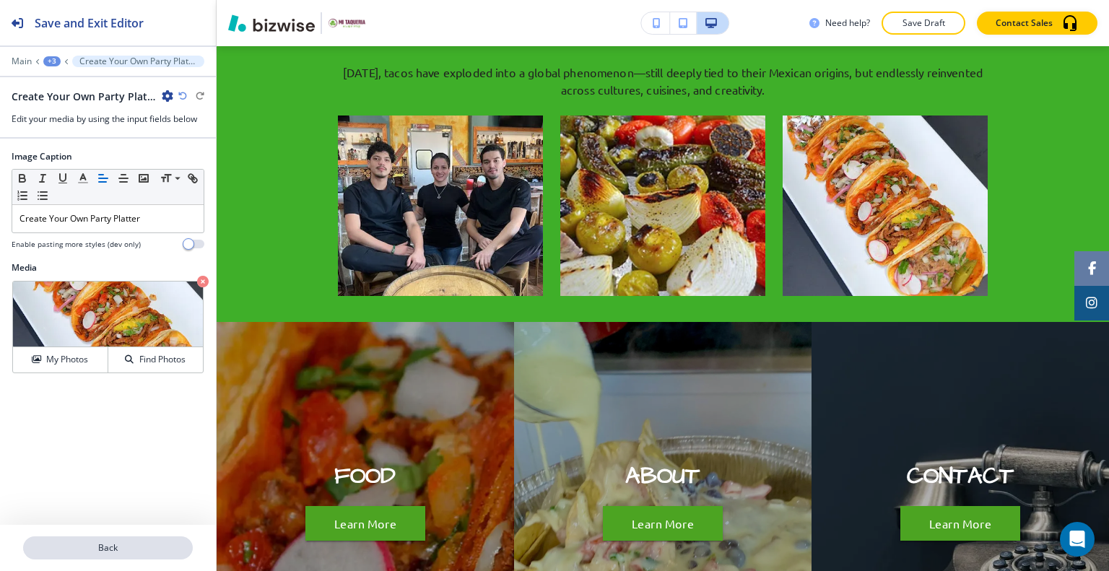
click at [125, 551] on p "Back" at bounding box center [108, 547] width 167 height 13
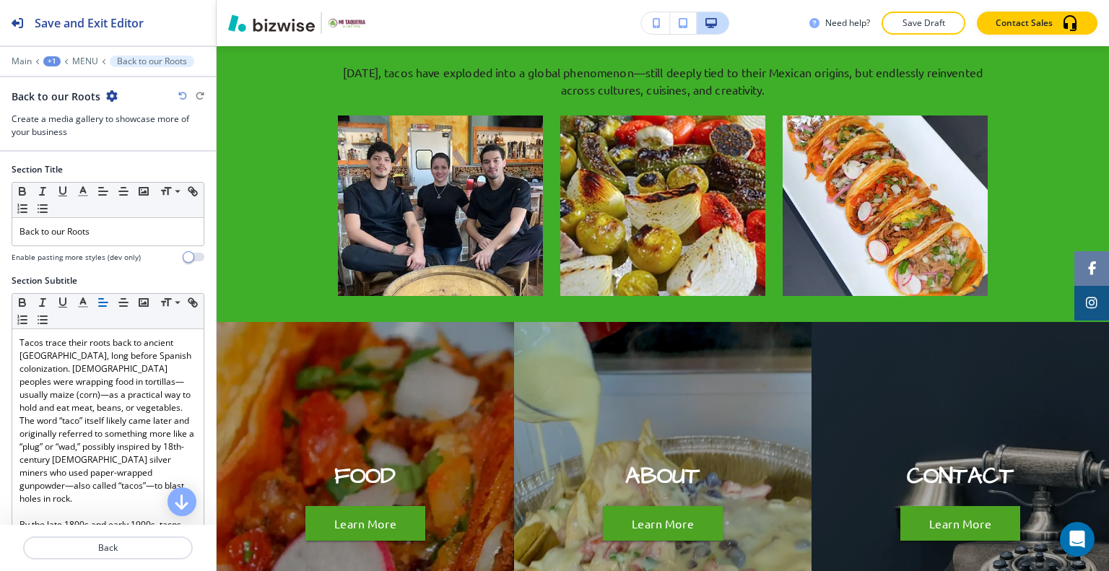
scroll to position [1579, 0]
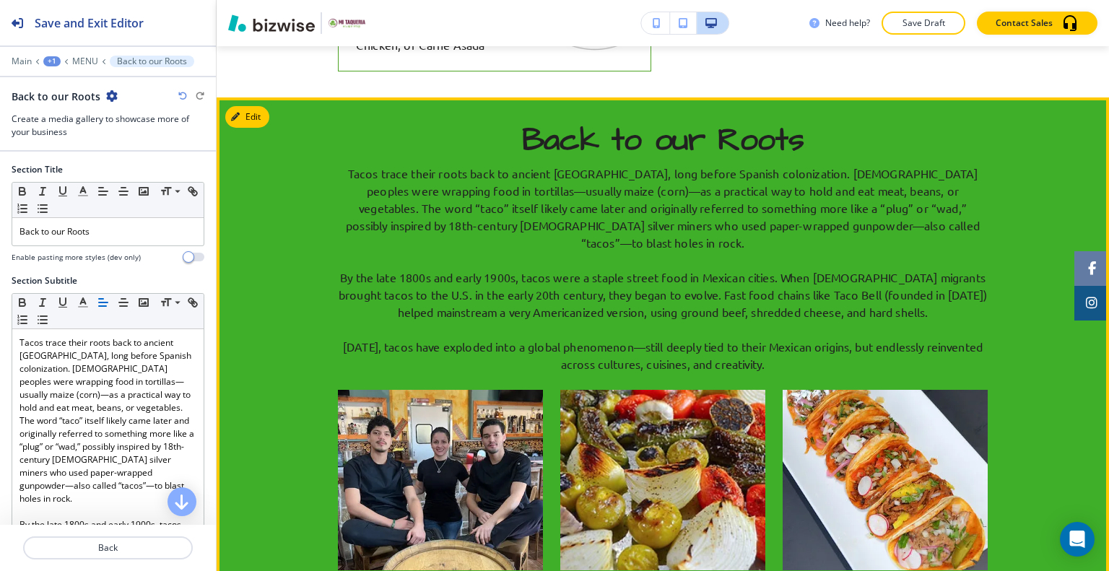
click at [860, 412] on img "button" at bounding box center [884, 480] width 205 height 180
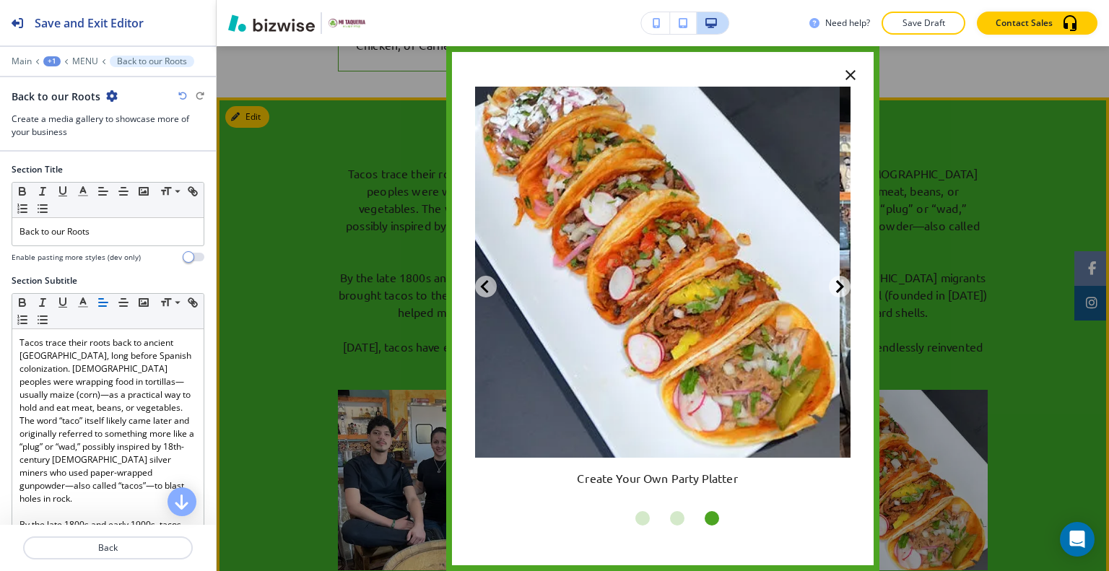
click at [645, 514] on div "Go to slide 1" at bounding box center [642, 518] width 35 height 35
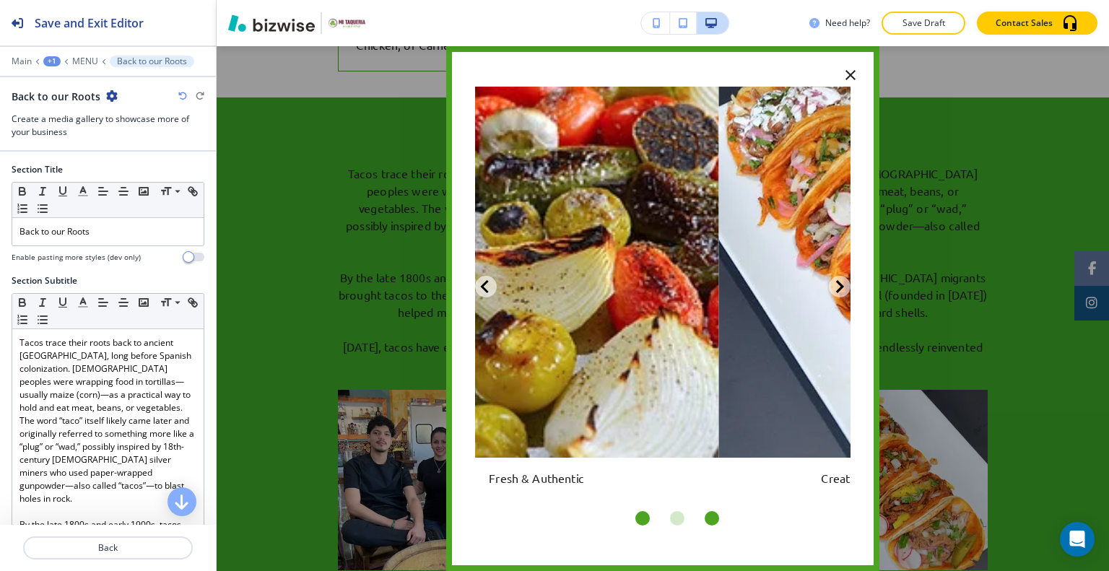
click at [644, 518] on div "Go to slide 1" at bounding box center [642, 518] width 14 height 14
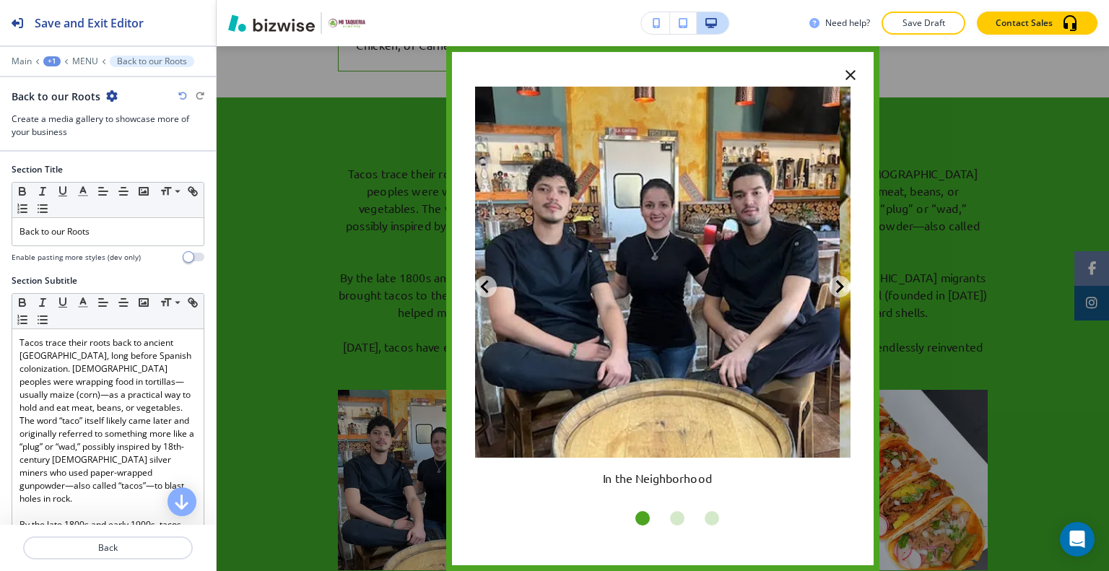
click at [842, 71] on icon "button" at bounding box center [850, 74] width 17 height 17
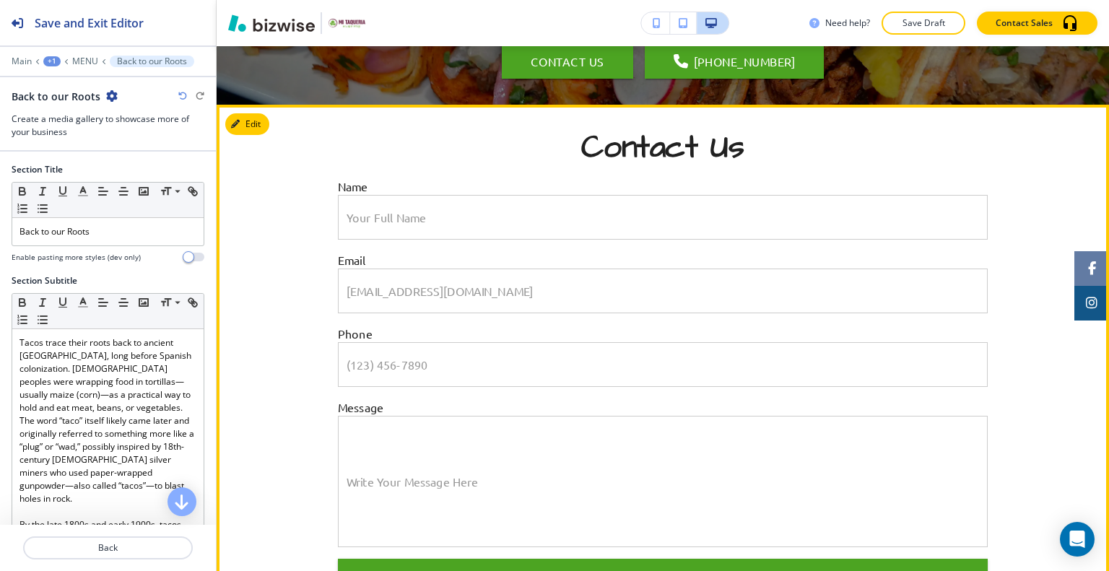
scroll to position [2806, 0]
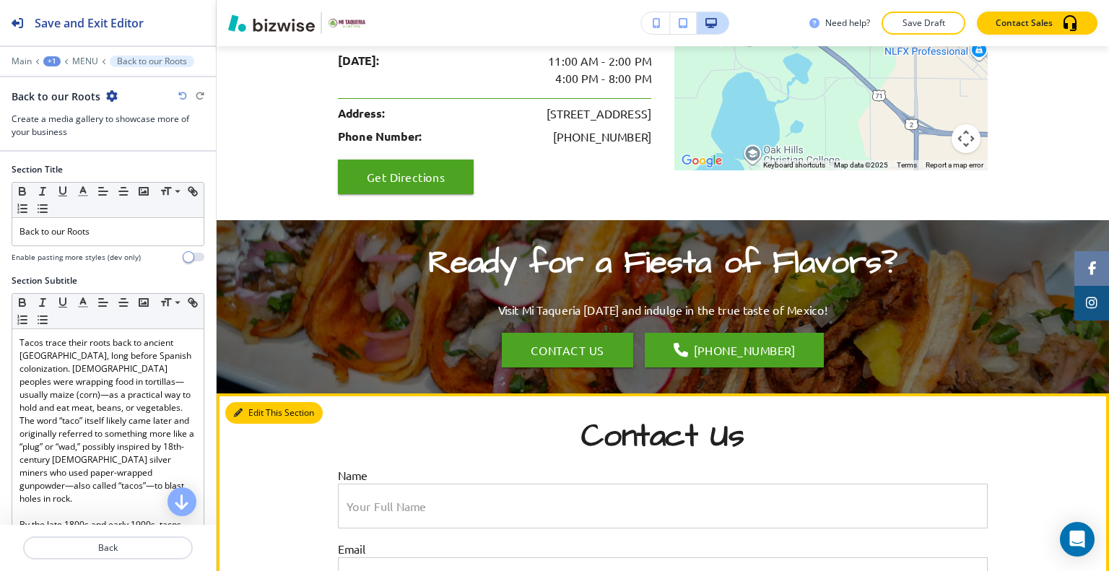
click at [254, 402] on button "Edit This Section" at bounding box center [273, 413] width 97 height 22
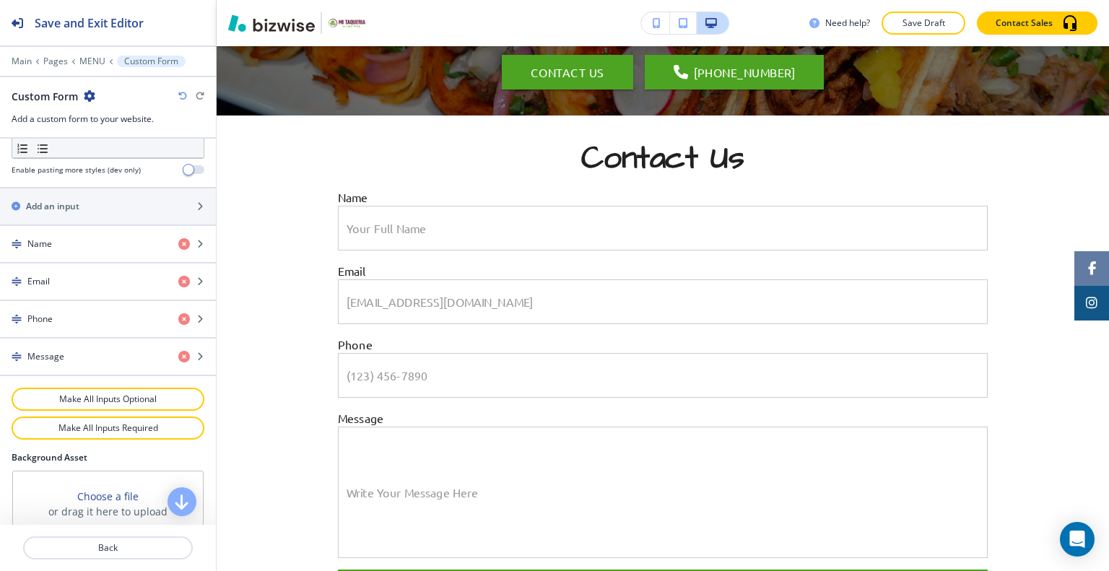
scroll to position [757, 0]
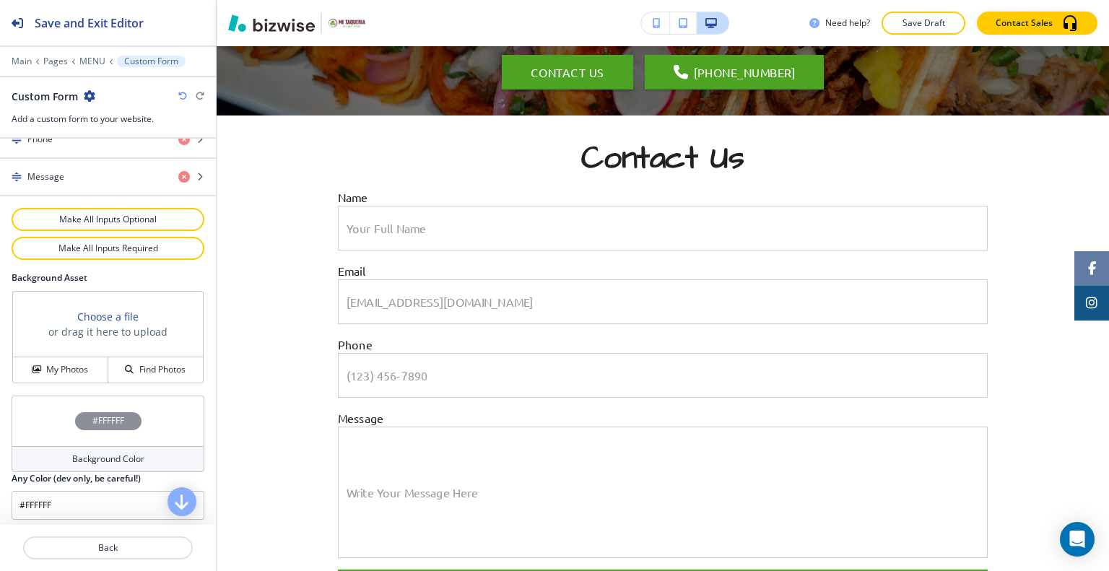
click at [51, 418] on div "#FFFFFF" at bounding box center [108, 421] width 193 height 51
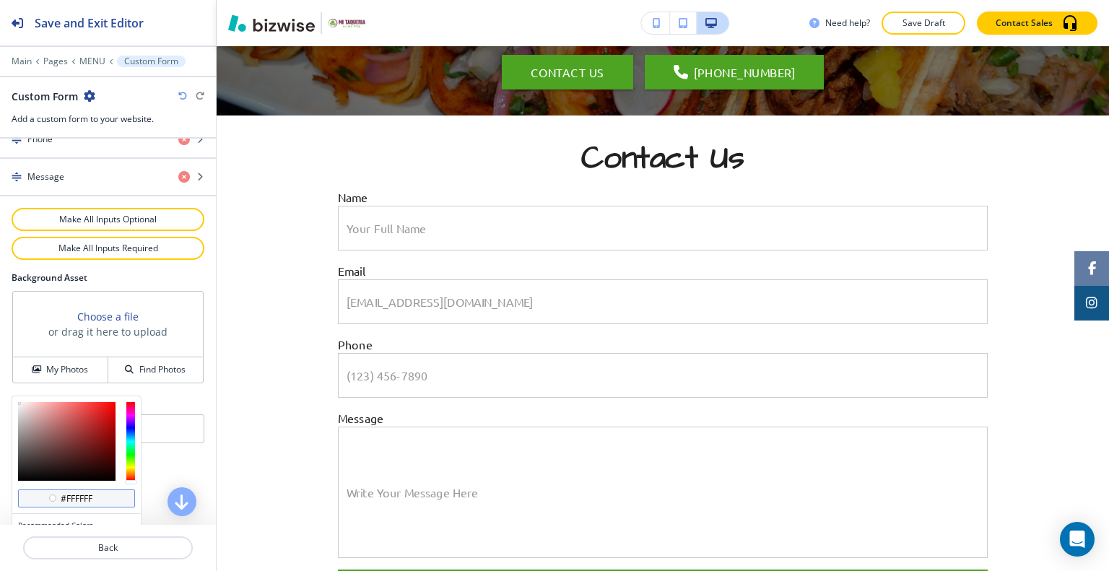
scroll to position [826, 0]
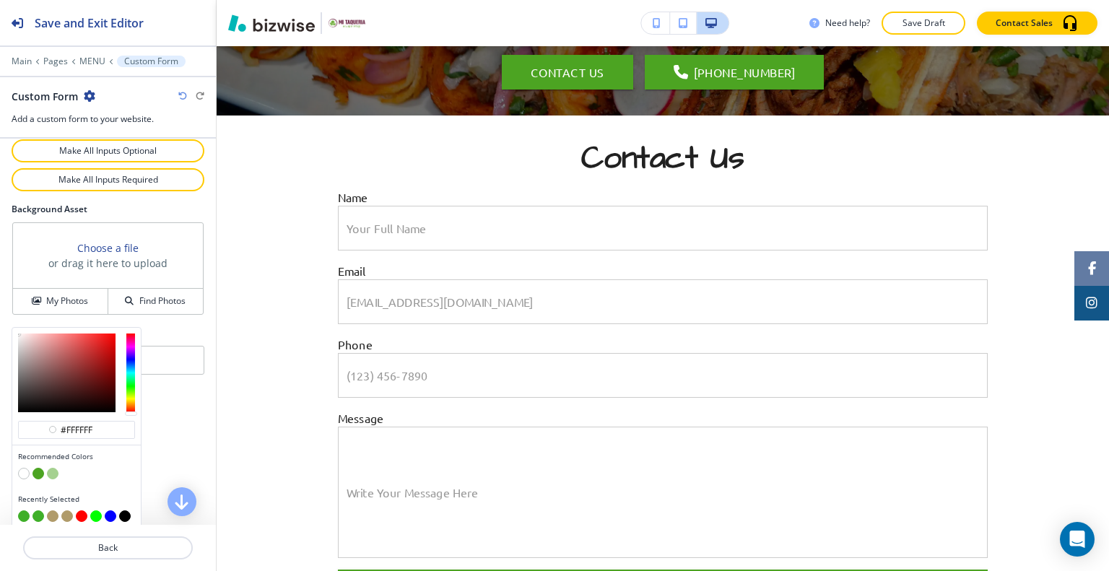
click at [53, 510] on button "button" at bounding box center [53, 516] width 12 height 12
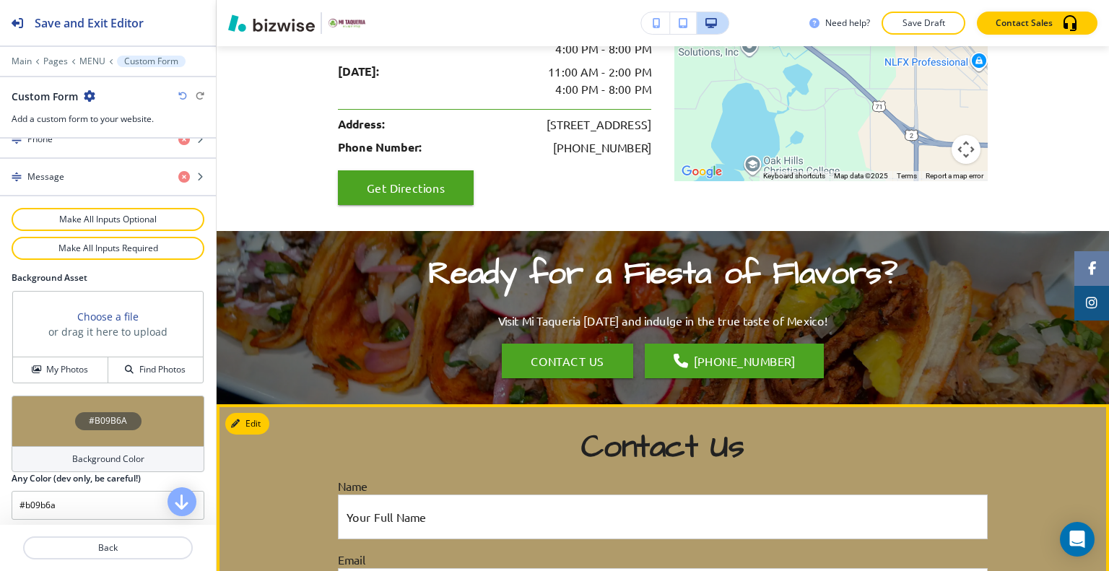
scroll to position [3084, 0]
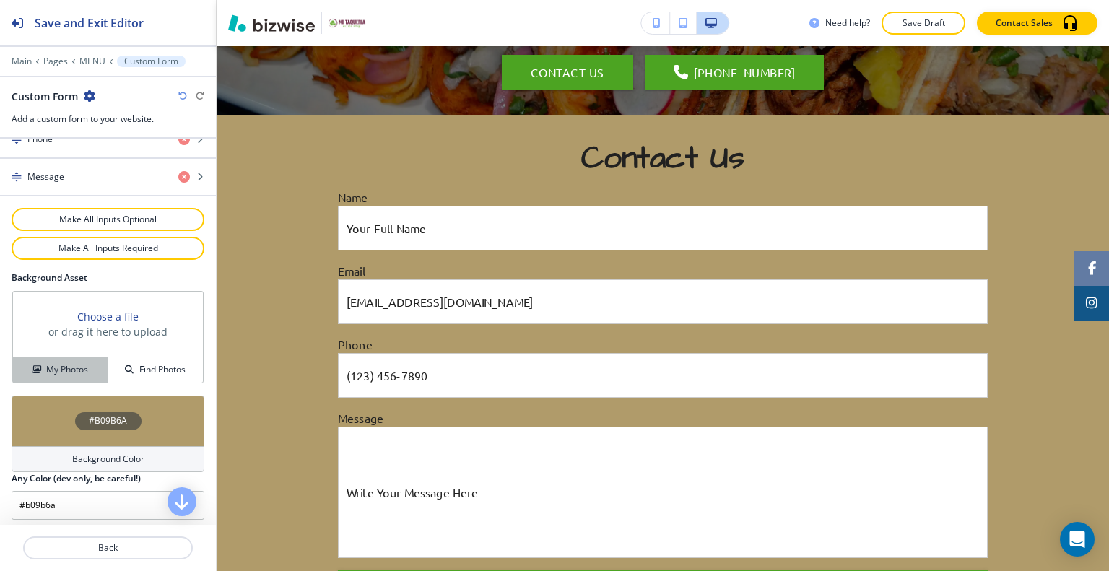
click at [87, 373] on button "My Photos" at bounding box center [60, 369] width 95 height 25
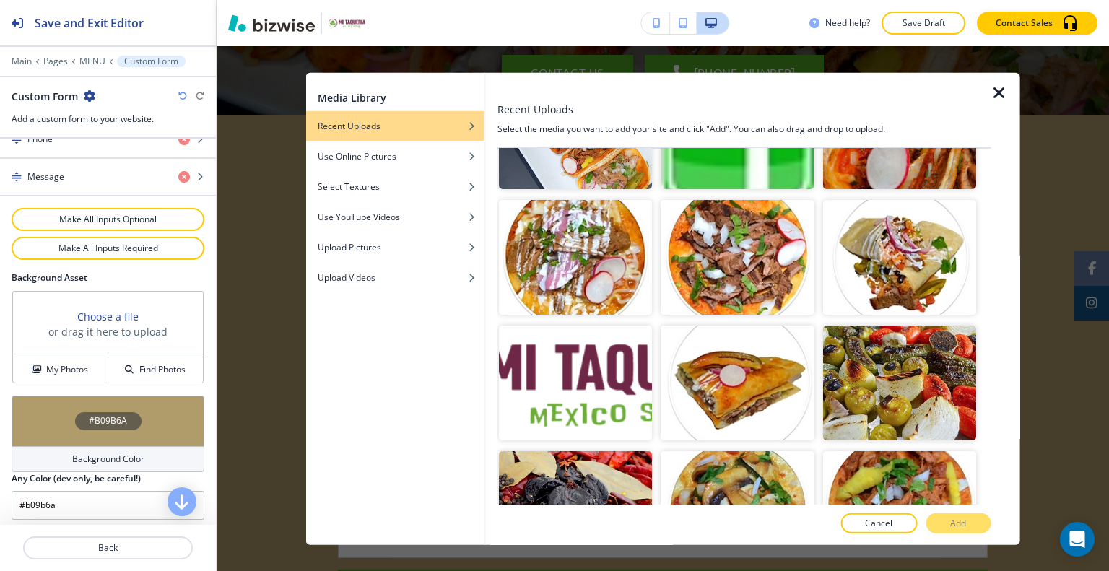
scroll to position [550, 0]
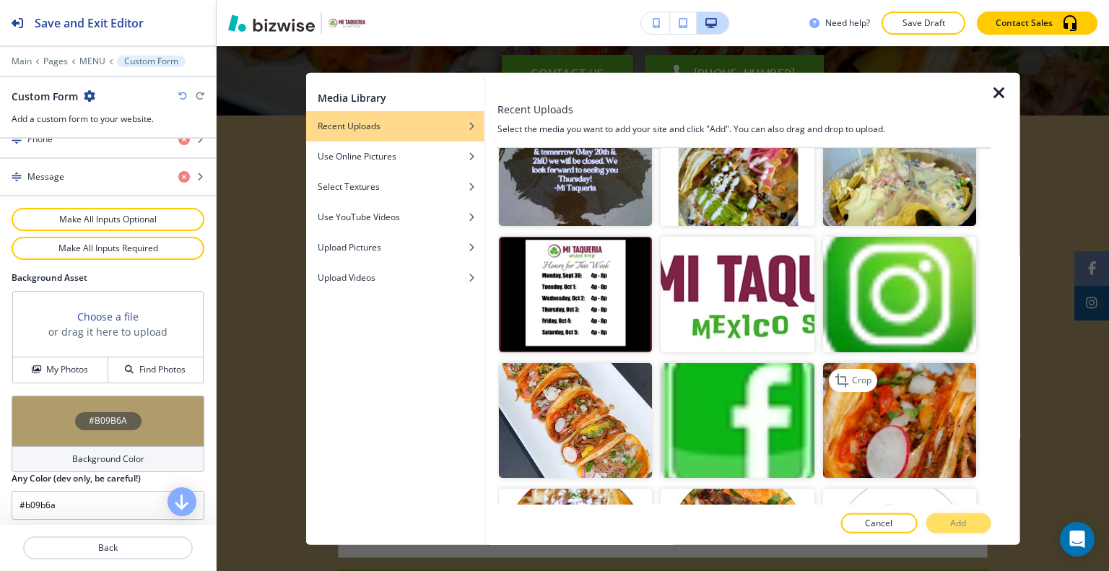
click at [896, 386] on img "button" at bounding box center [898, 419] width 153 height 115
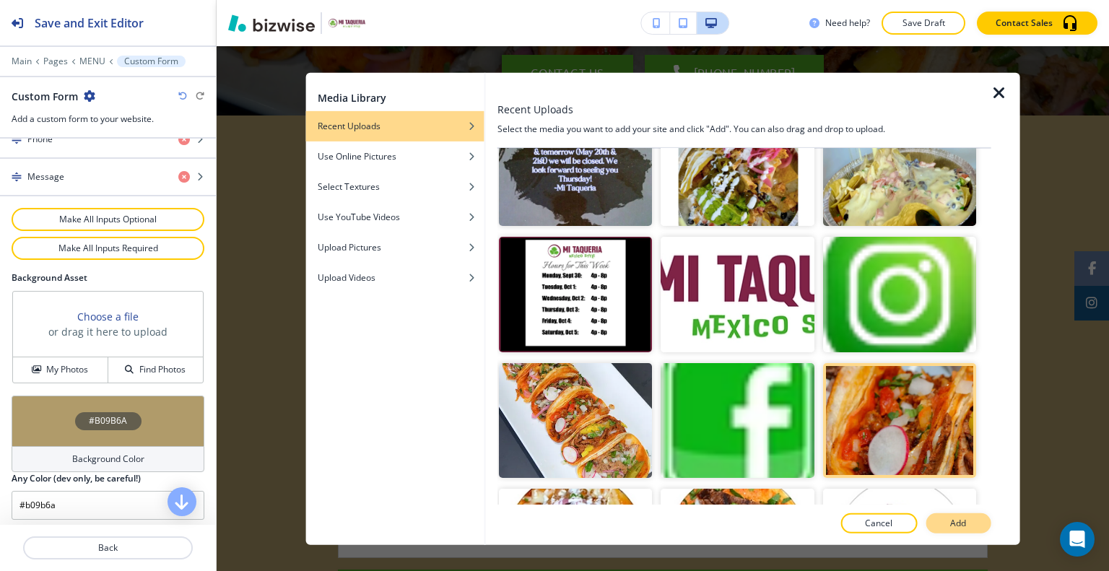
click at [943, 518] on button "Add" at bounding box center [957, 523] width 65 height 20
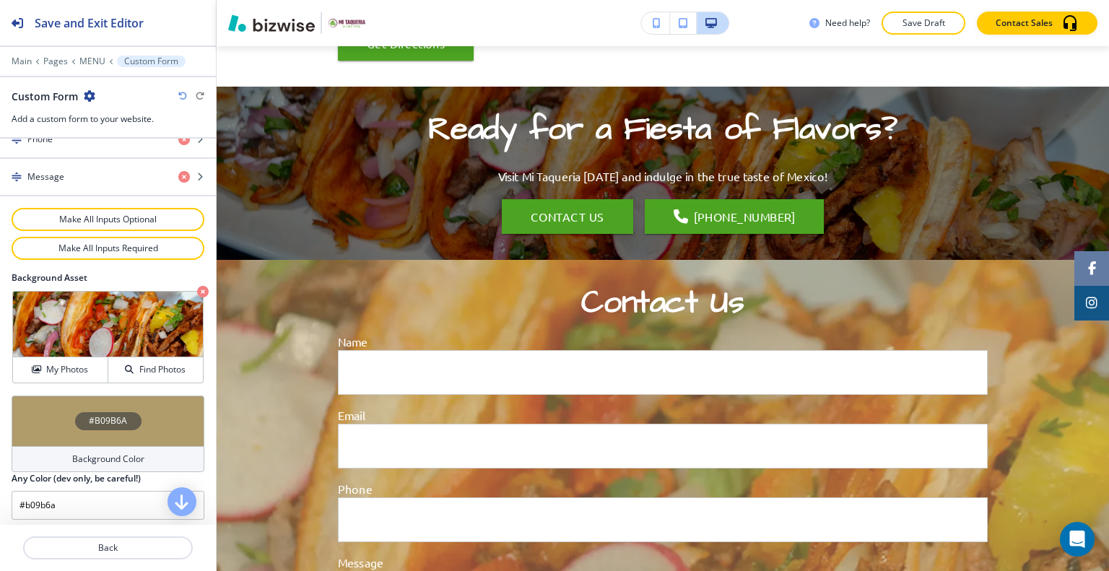
scroll to position [2868, 0]
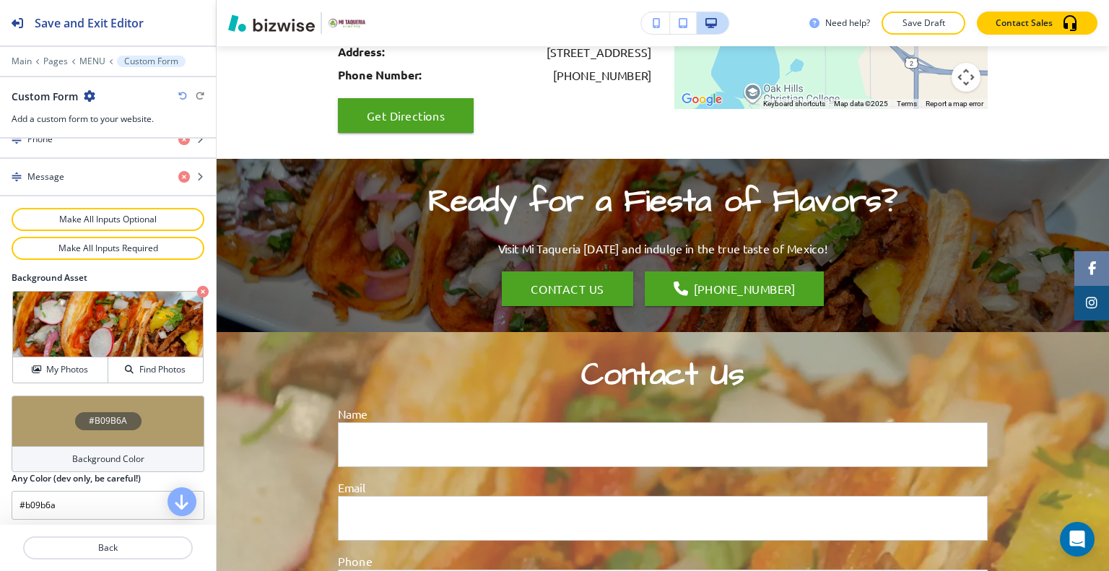
click at [183, 94] on icon "button" at bounding box center [182, 96] width 9 height 9
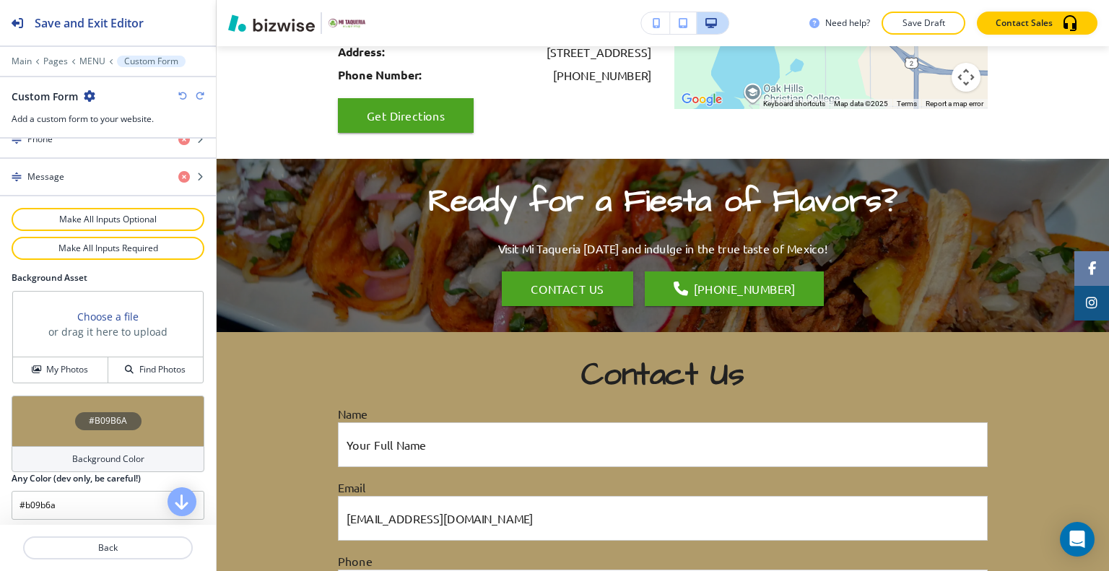
click at [183, 94] on icon "button" at bounding box center [182, 96] width 9 height 9
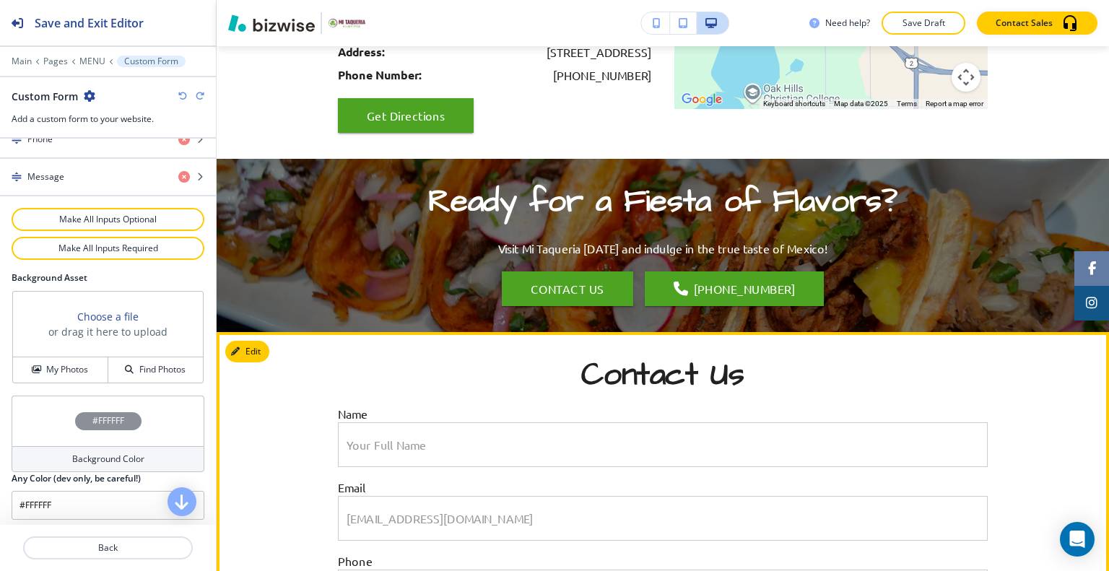
scroll to position [3012, 0]
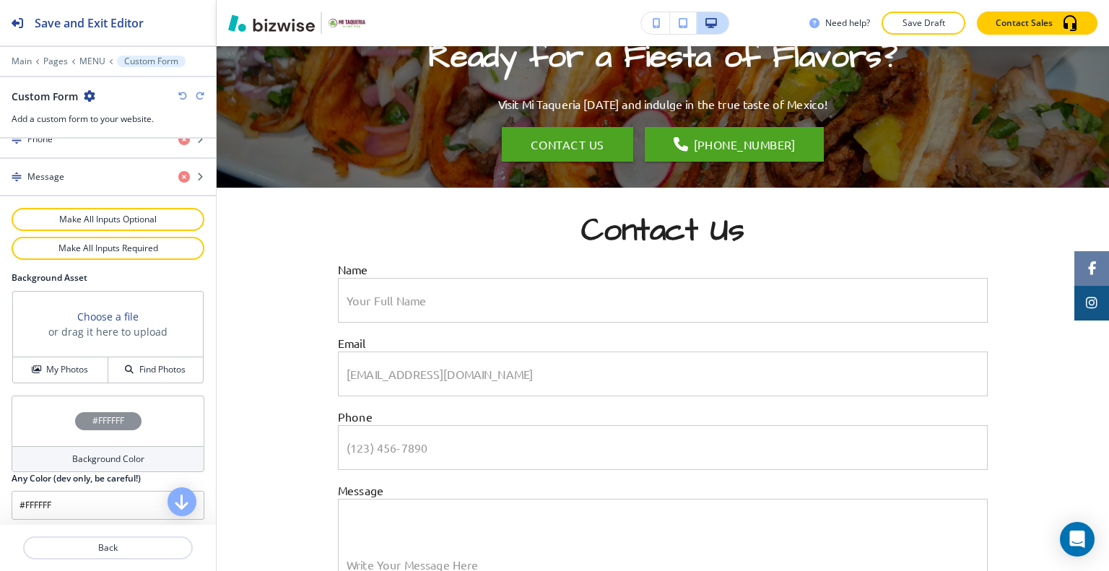
click at [40, 405] on div "#FFFFFF" at bounding box center [108, 421] width 193 height 51
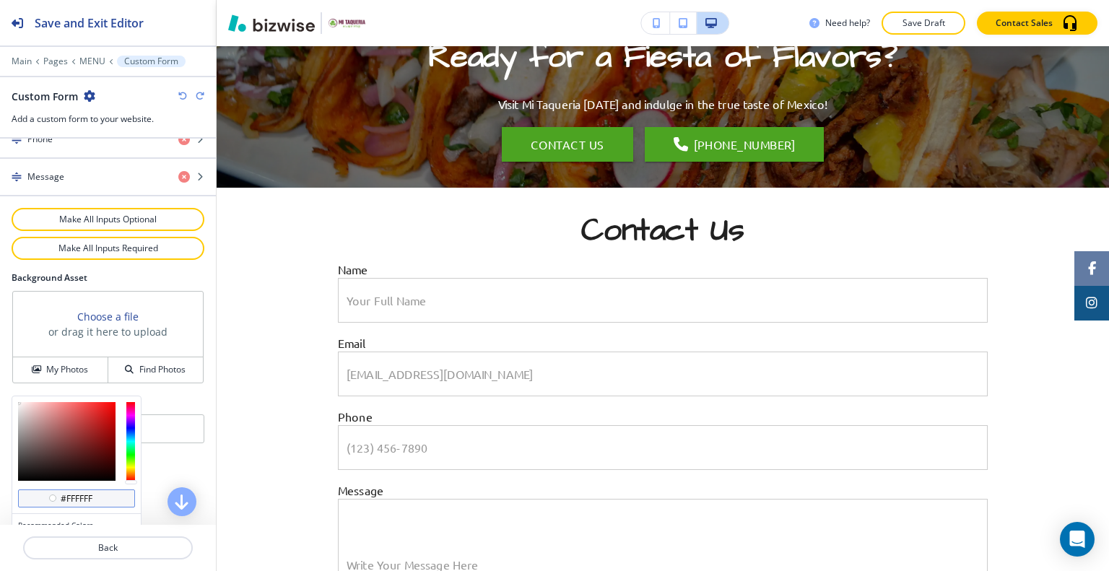
scroll to position [826, 0]
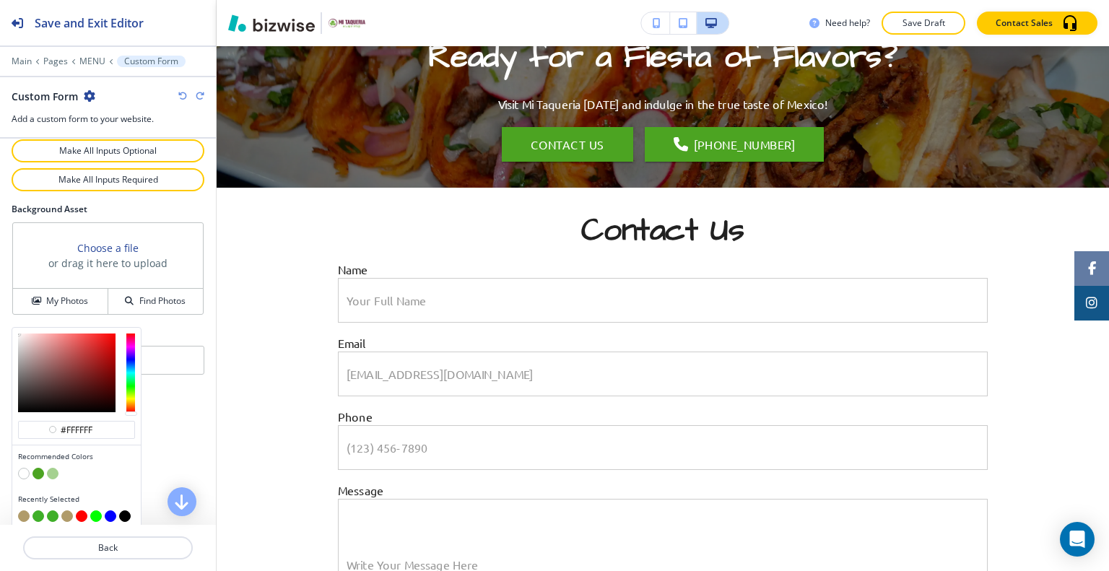
click at [23, 510] on button "button" at bounding box center [24, 516] width 12 height 12
type input "#b09b6a"
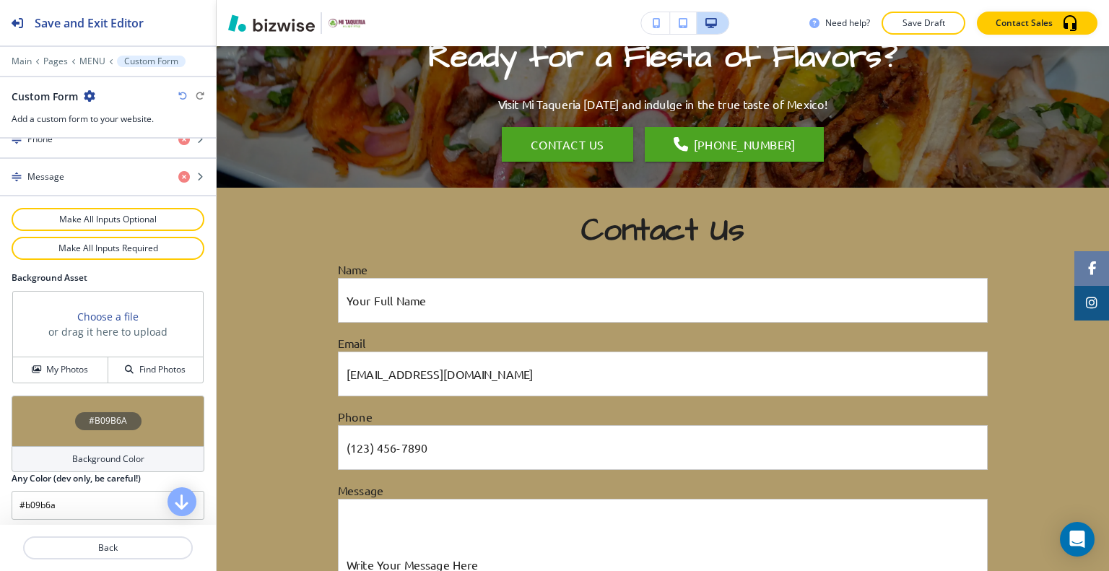
click at [48, 402] on div "#B09B6A" at bounding box center [108, 421] width 193 height 51
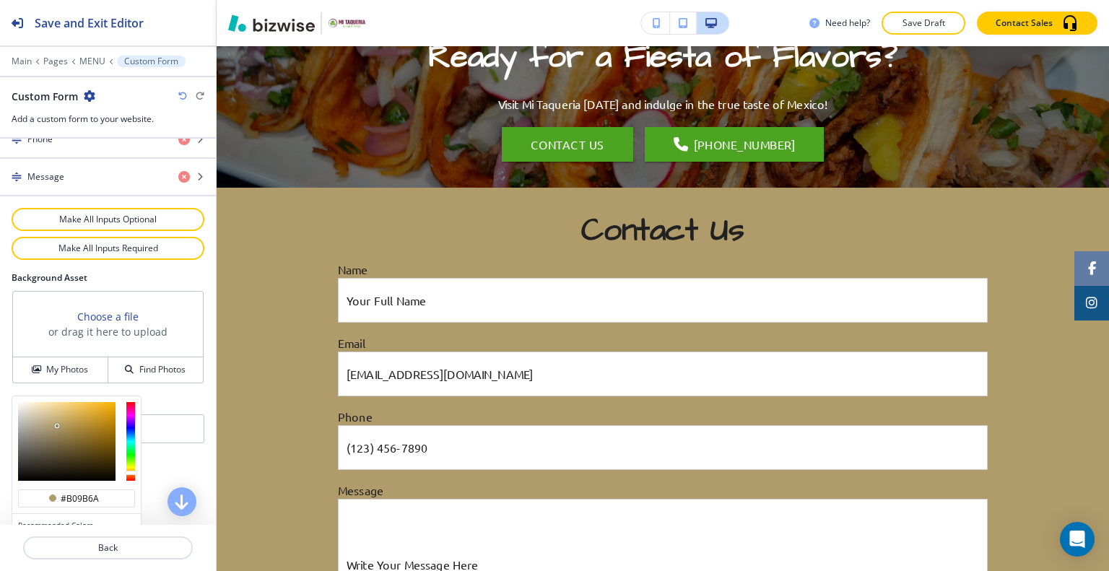
type input "#e1d5ba"
click at [35, 405] on div at bounding box center [66, 441] width 97 height 79
type input "#e1d5ba"
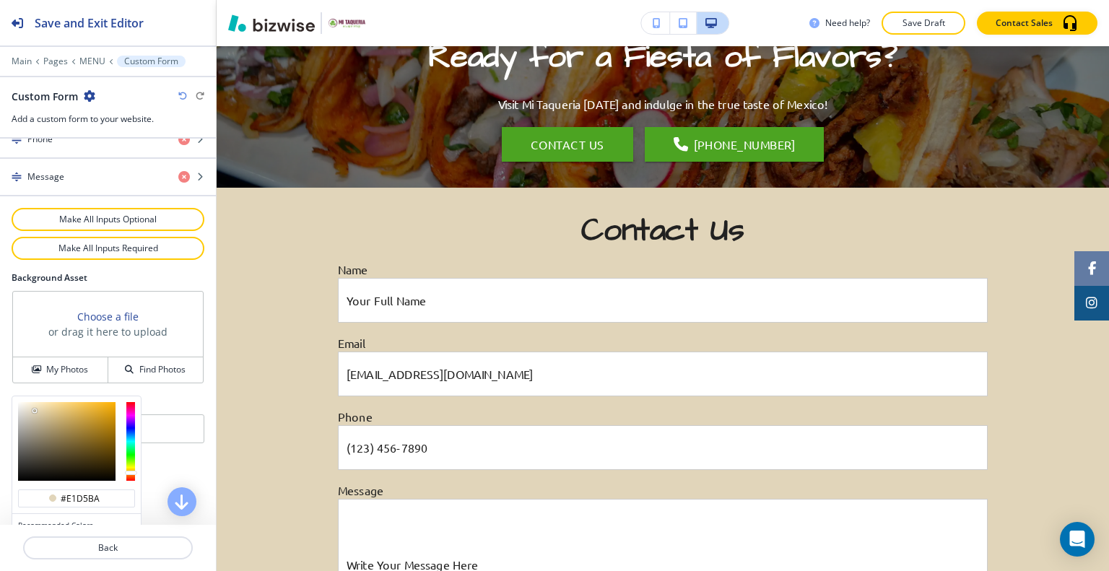
type input "#f1e9d6"
click at [29, 402] on div at bounding box center [66, 441] width 97 height 79
type input "#f1e9d6"
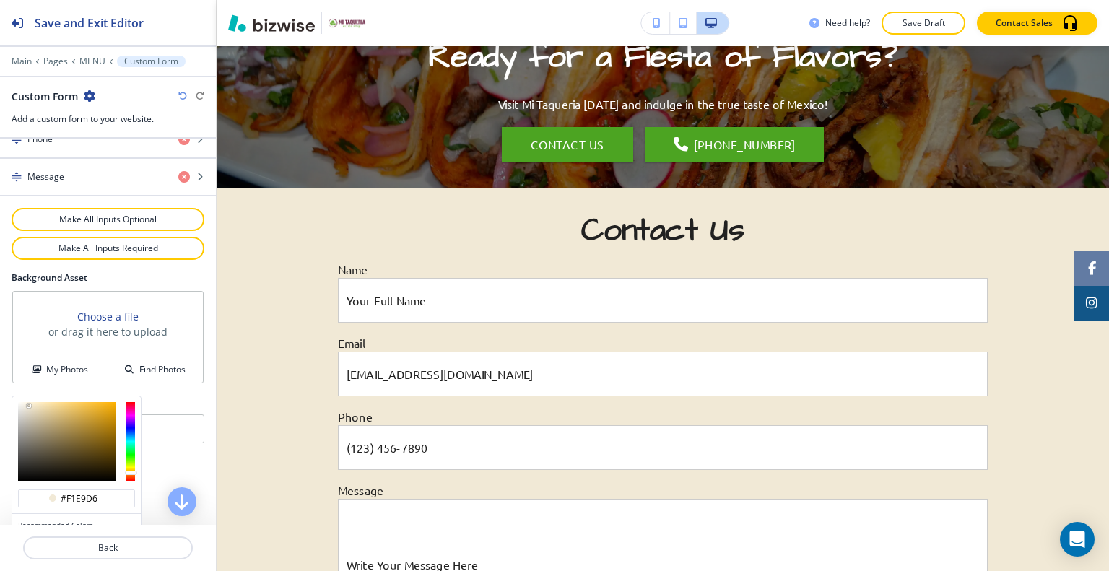
type input "#f1e2bd"
click at [40, 402] on div at bounding box center [66, 441] width 97 height 79
type input "#f1e1bb"
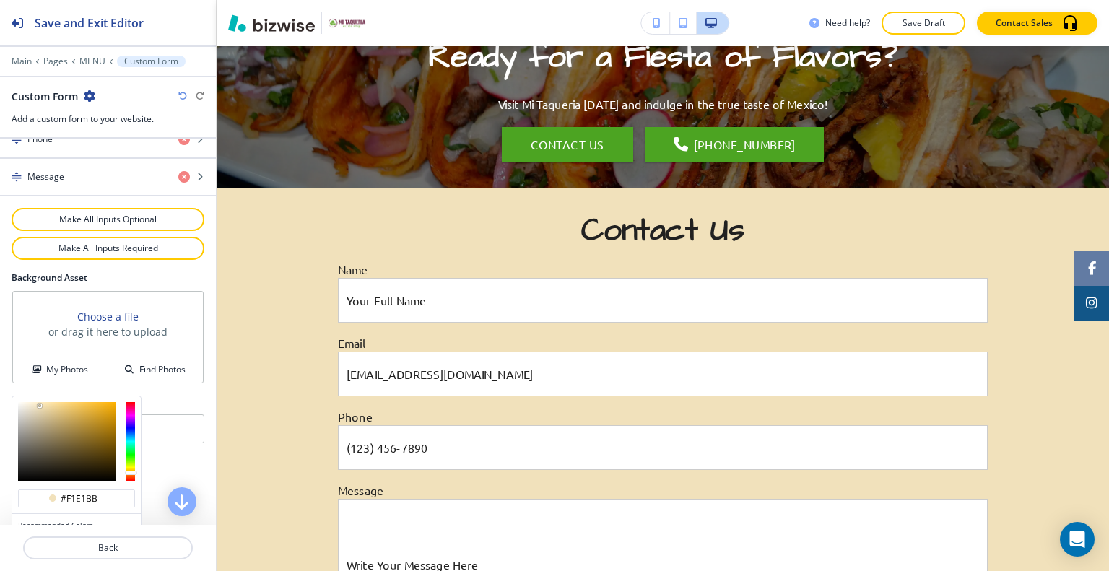
type input "#f6e9ca"
click at [35, 402] on div at bounding box center [66, 441] width 97 height 79
type input "#f6e9ca"
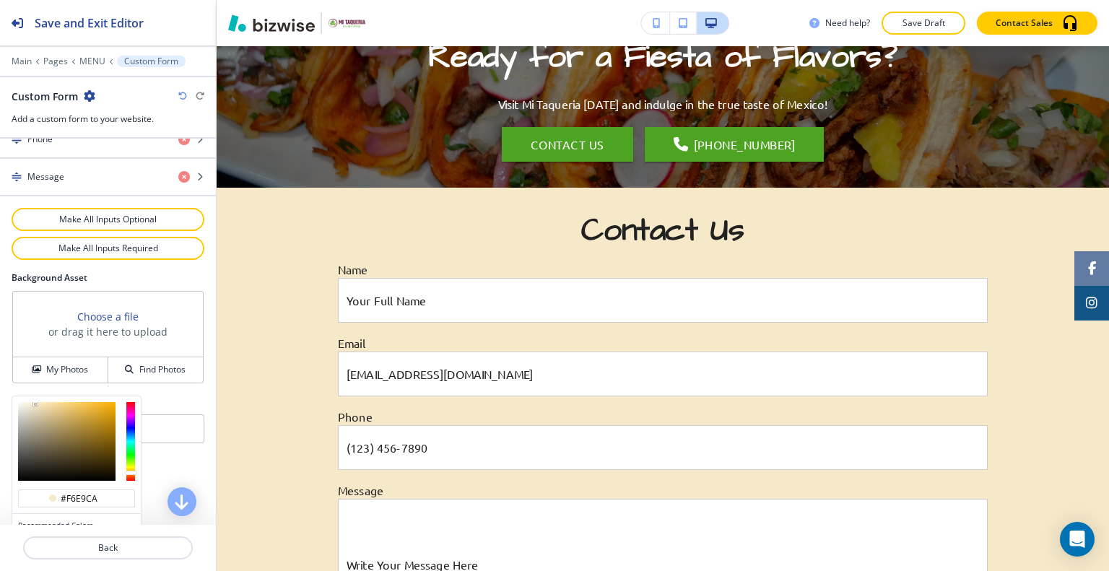
type input "#fbf0d7"
click at [32, 402] on div at bounding box center [66, 441] width 97 height 79
type input "#fbf0d7"
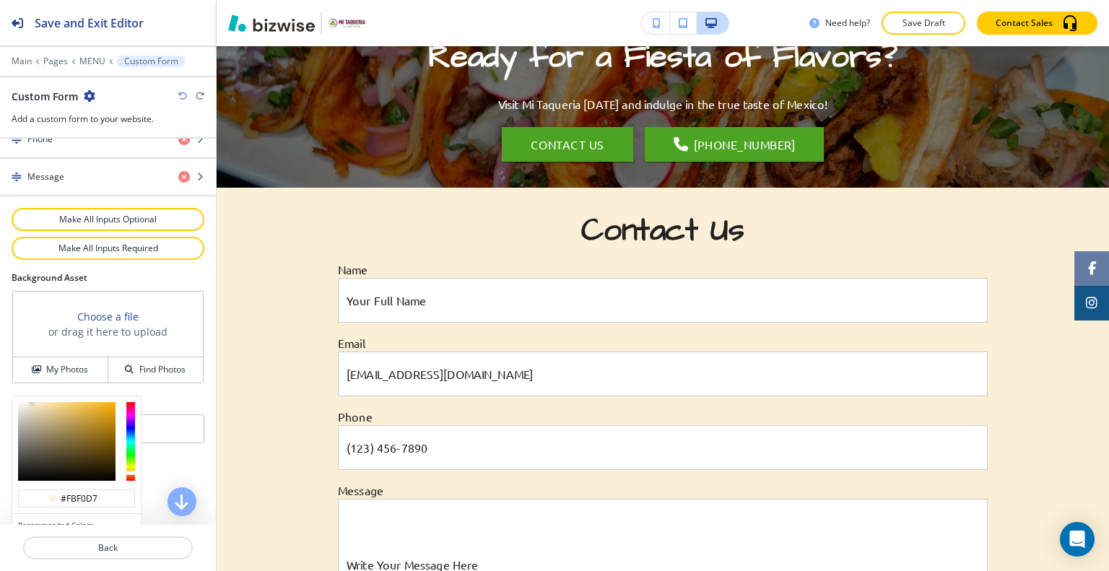
type input "#fff6e2"
click at [29, 402] on div at bounding box center [66, 441] width 97 height 79
type input "#fff6e2"
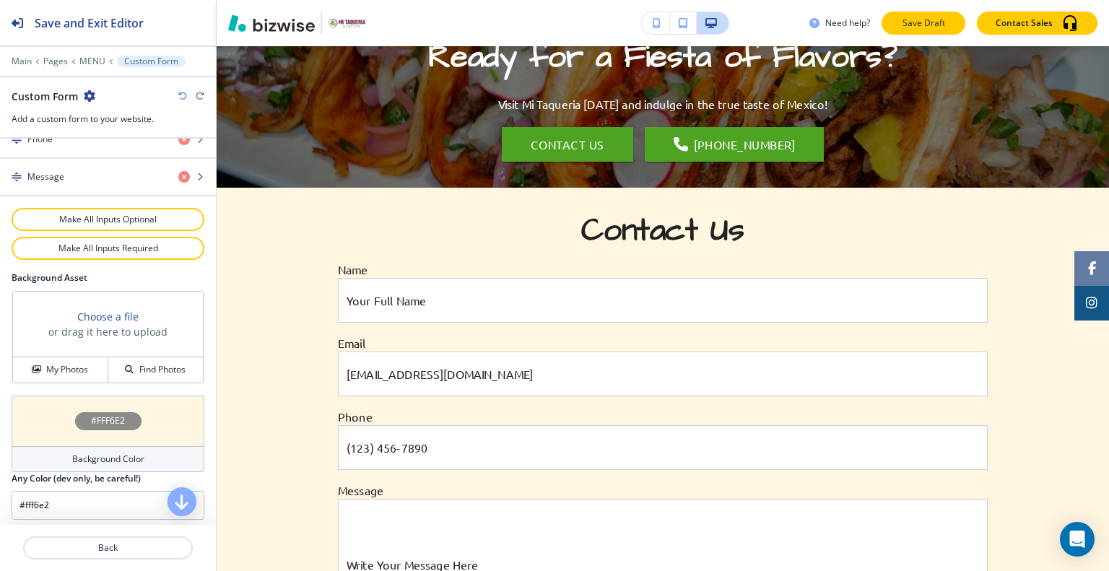
click at [938, 24] on p "Save Draft" at bounding box center [923, 23] width 46 height 13
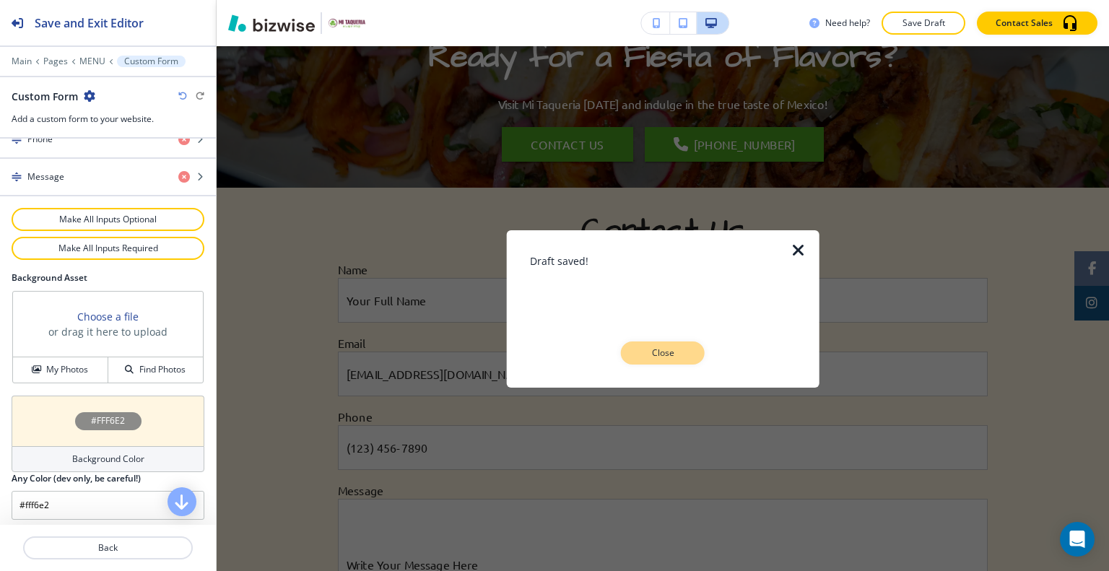
click at [673, 359] on p "Close" at bounding box center [663, 352] width 46 height 13
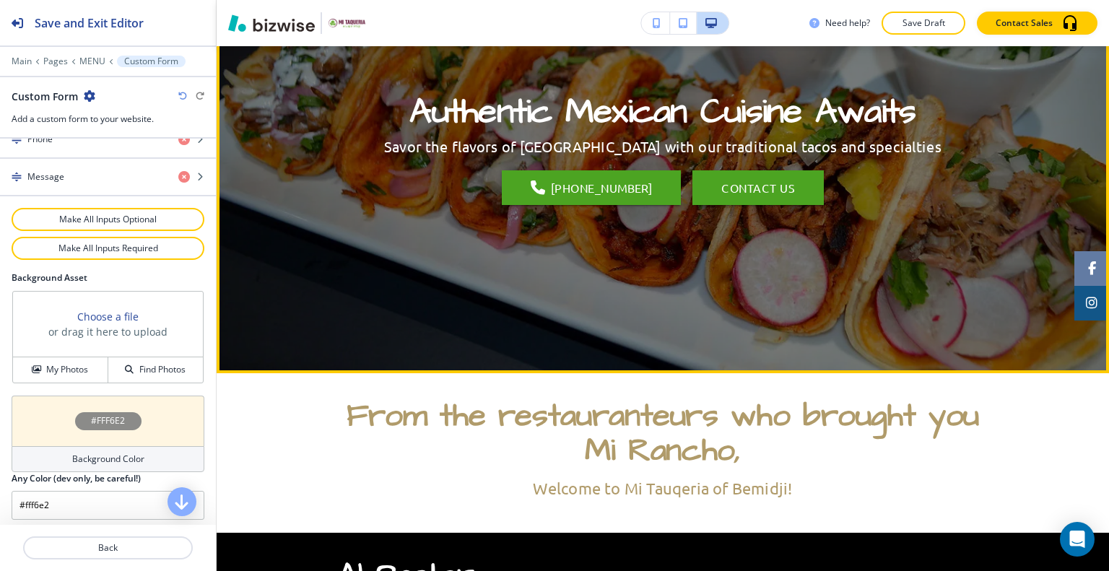
scroll to position [0, 0]
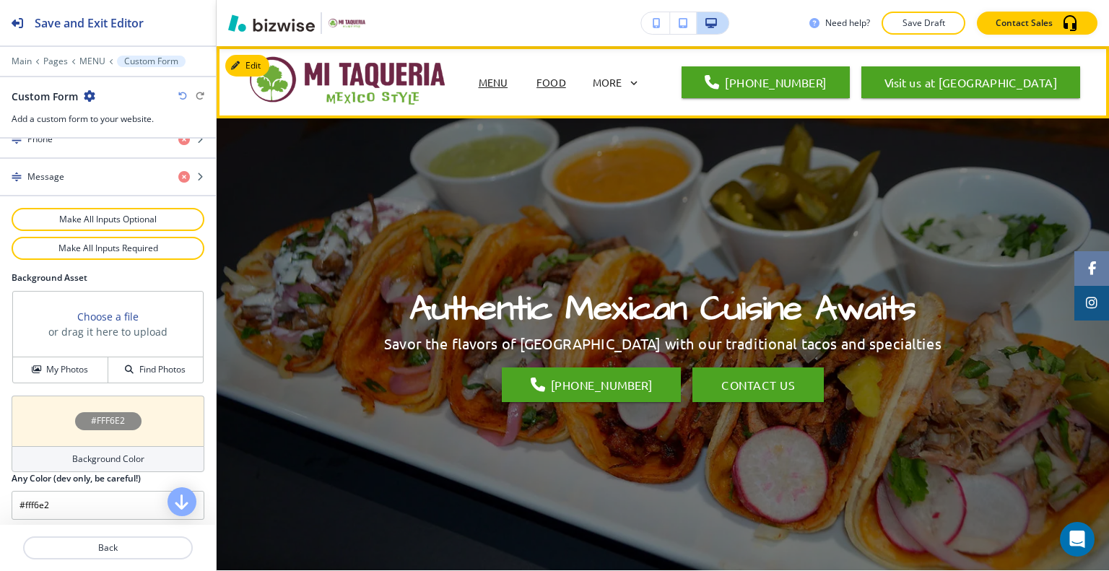
click at [547, 80] on p "FOOD" at bounding box center [551, 82] width 30 height 15
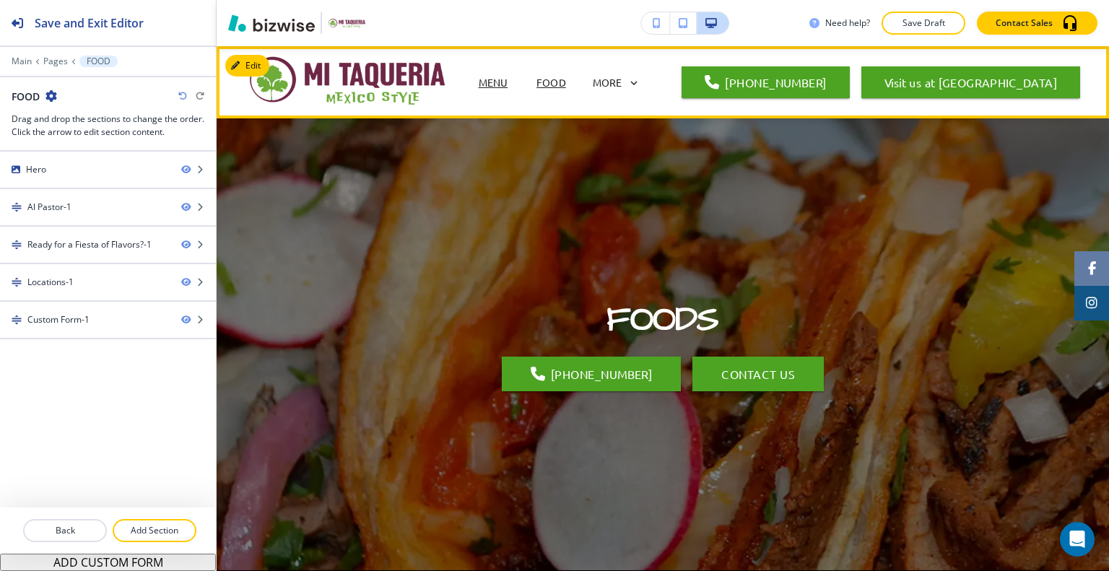
click at [490, 81] on p "MENU" at bounding box center [494, 82] width 30 height 15
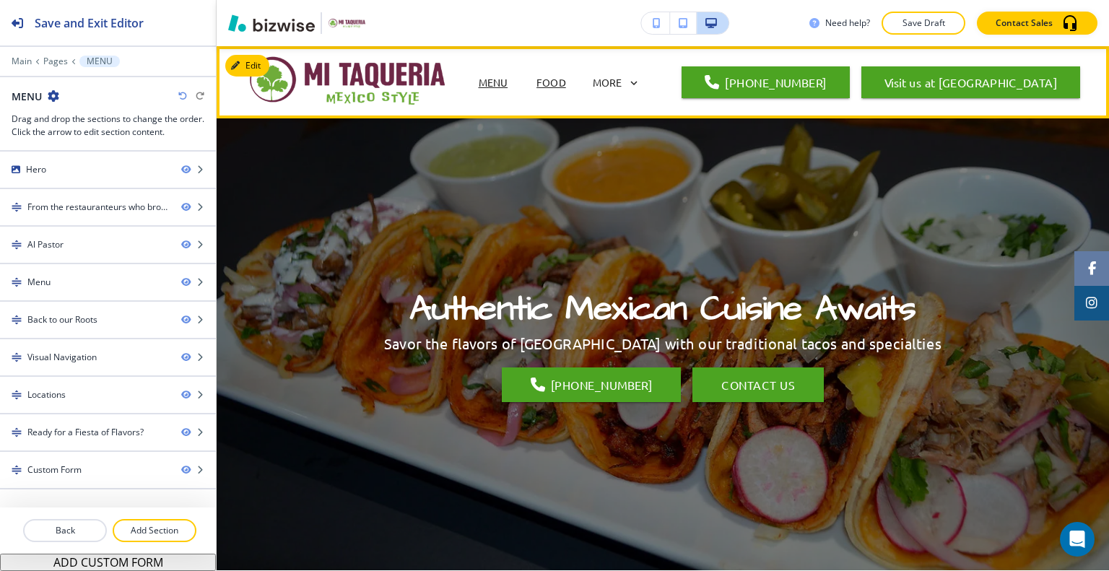
click at [562, 79] on p "FOOD" at bounding box center [551, 82] width 30 height 15
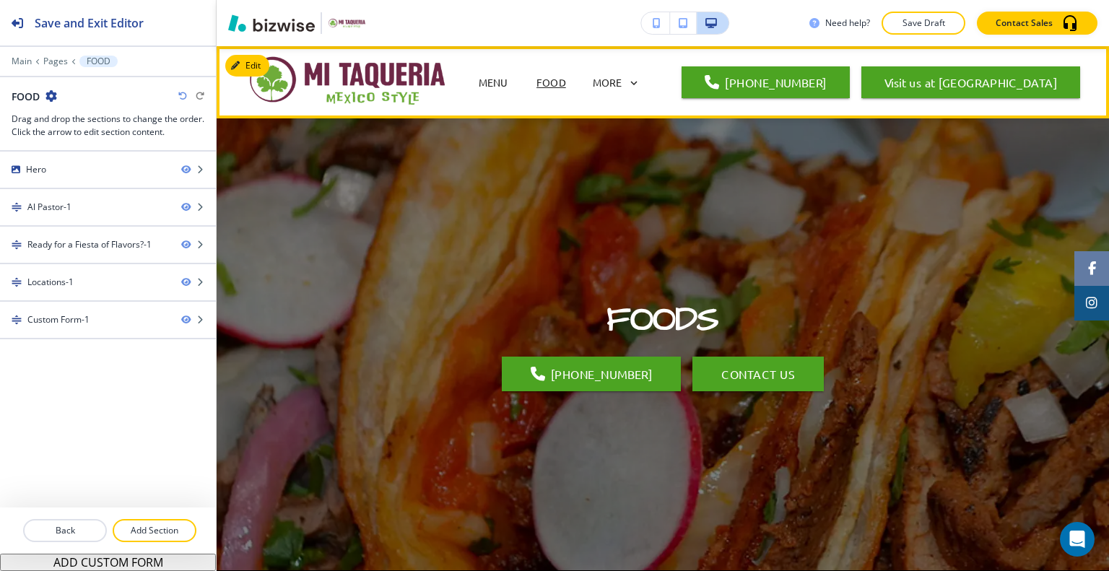
click at [566, 133] on p "ABOUT" at bounding box center [548, 140] width 35 height 15
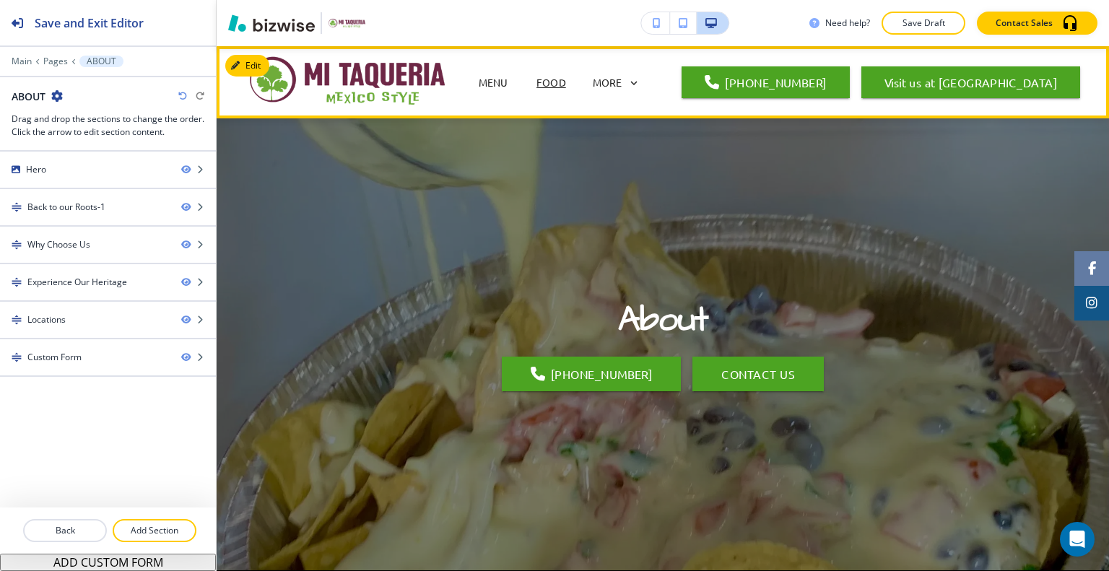
click at [545, 79] on p "FOOD" at bounding box center [551, 82] width 30 height 15
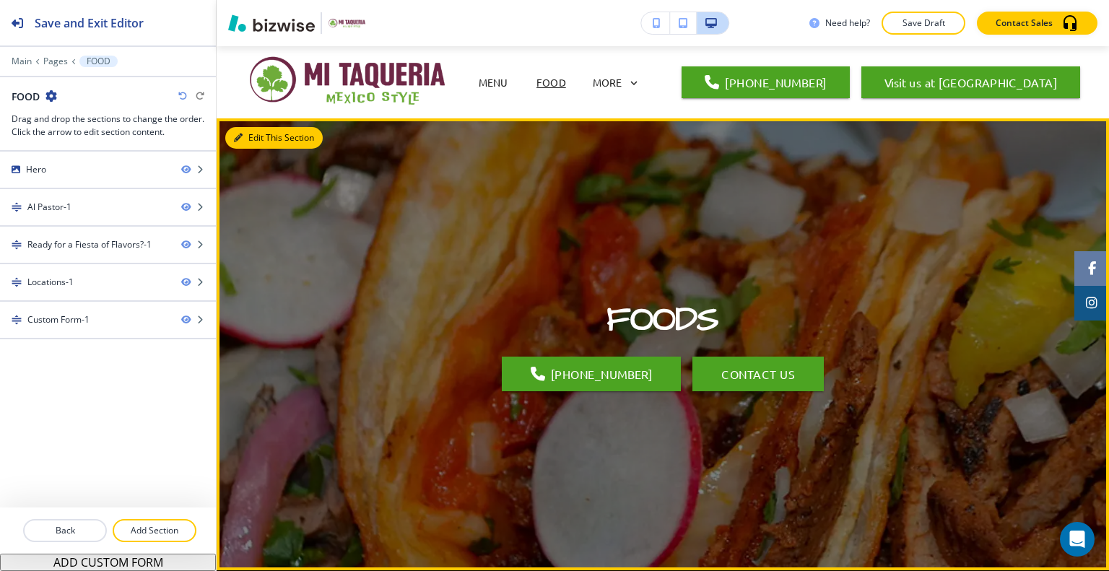
click at [255, 135] on button "Edit This Section" at bounding box center [273, 138] width 97 height 22
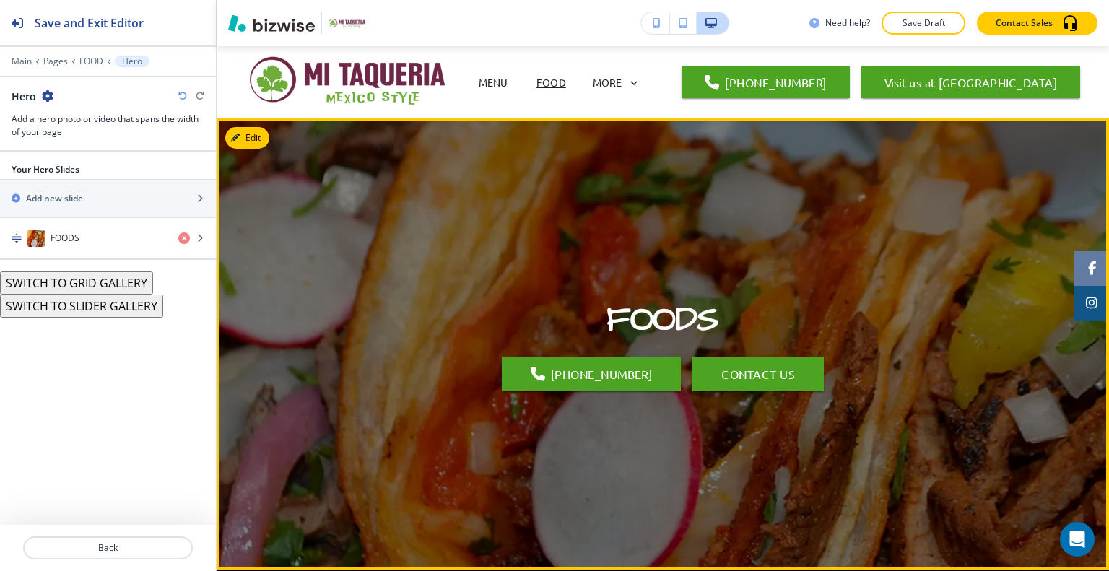
scroll to position [72, 0]
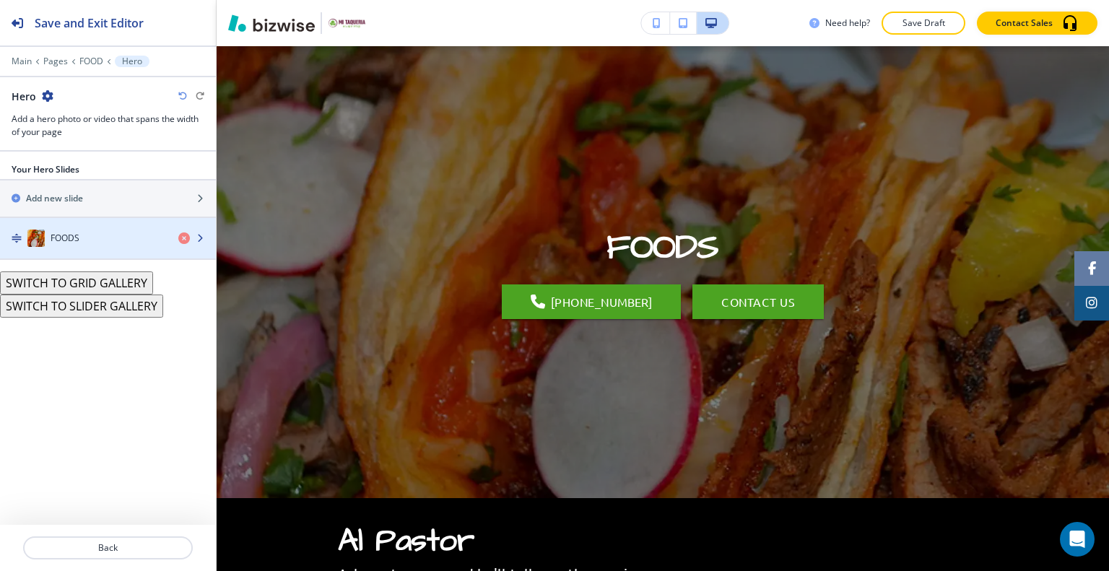
click at [130, 235] on div "FOODS" at bounding box center [83, 238] width 167 height 17
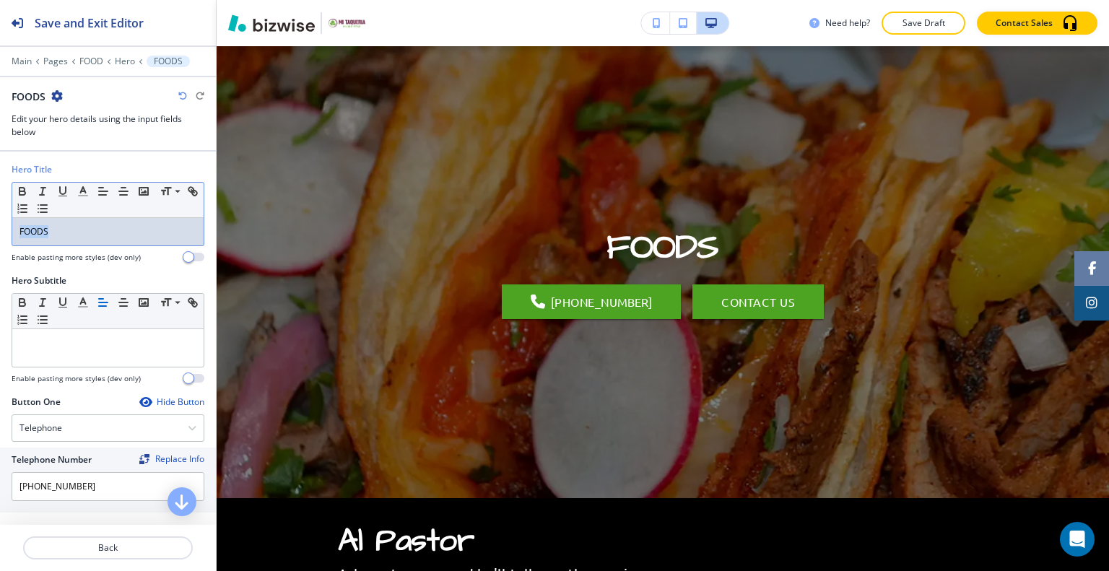
drag, startPoint x: 93, startPoint y: 231, endPoint x: 4, endPoint y: 203, distance: 93.8
click at [0, 207] on div "Hero Title Small Normal Large Huge FOODS Enable pasting more styles (dev only)" at bounding box center [108, 218] width 216 height 111
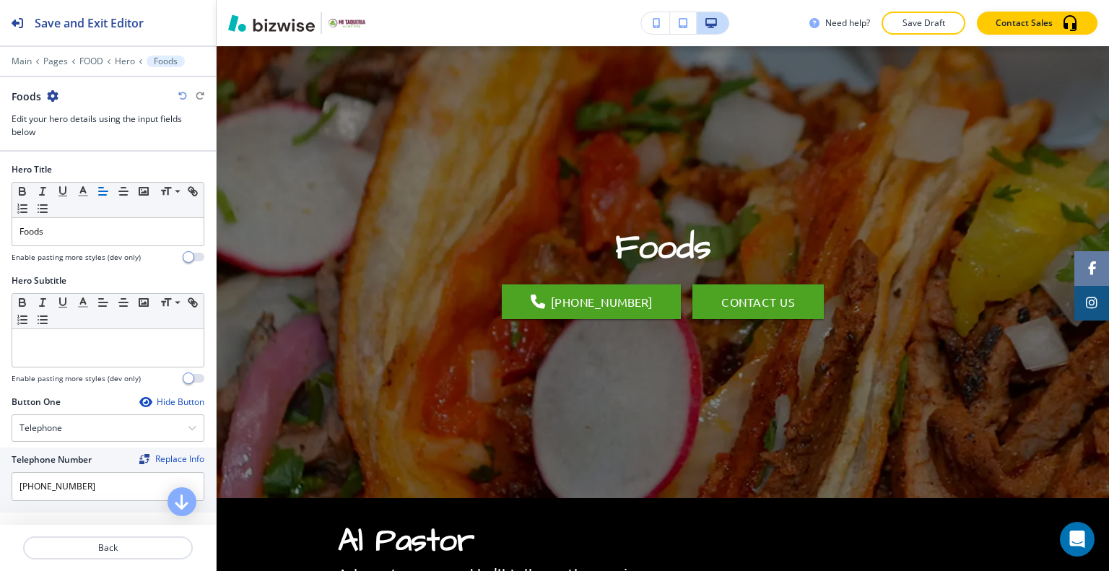
drag, startPoint x: 107, startPoint y: 550, endPoint x: 254, endPoint y: 308, distance: 283.1
click at [107, 551] on p "Back" at bounding box center [108, 547] width 167 height 13
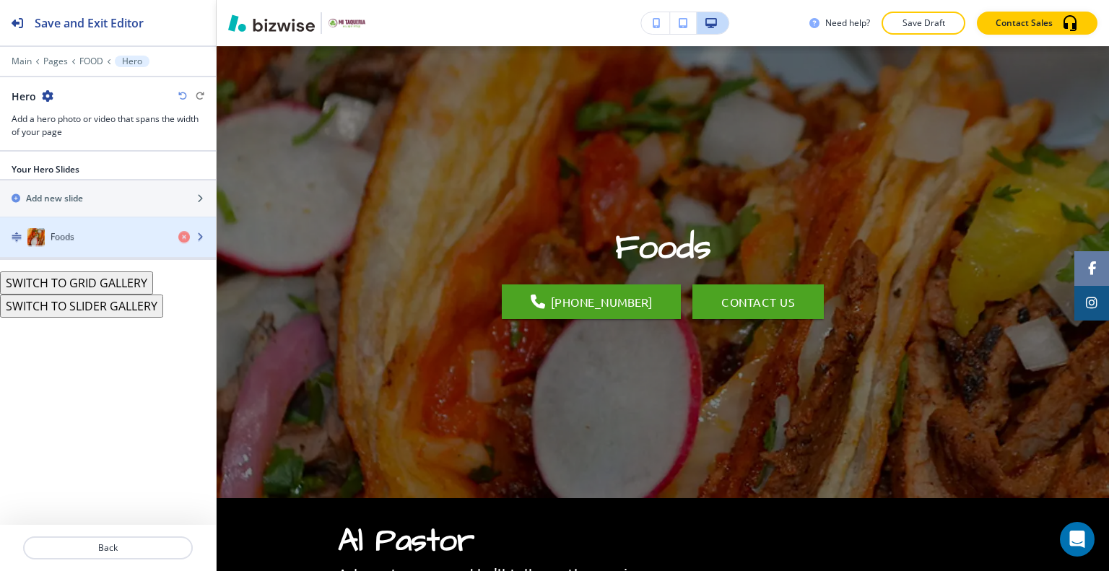
click at [76, 243] on div "Foods" at bounding box center [83, 238] width 167 height 17
click at [84, 236] on div "Foods" at bounding box center [83, 238] width 167 height 17
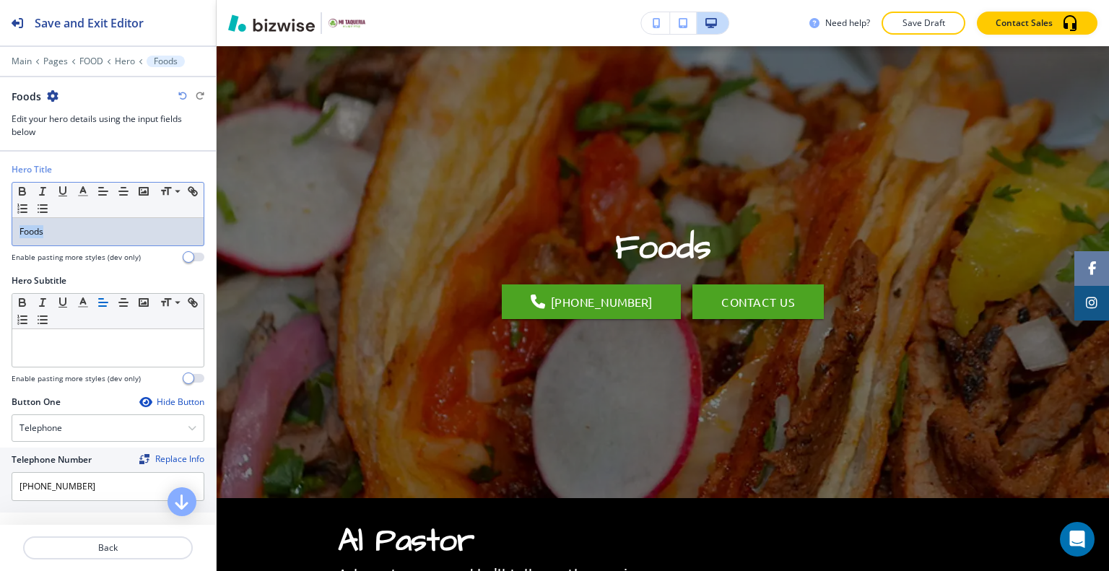
drag, startPoint x: 60, startPoint y: 230, endPoint x: 9, endPoint y: 227, distance: 50.6
click at [9, 227] on div "Hero Title Small Normal Large Huge Foods Enable pasting more styles (dev only)" at bounding box center [108, 218] width 216 height 111
drag, startPoint x: 80, startPoint y: 224, endPoint x: 0, endPoint y: 235, distance: 80.8
click at [0, 235] on div "Hero Title Small Normal Large Huge Foods Enable pasting more styles (dev only)" at bounding box center [108, 218] width 216 height 111
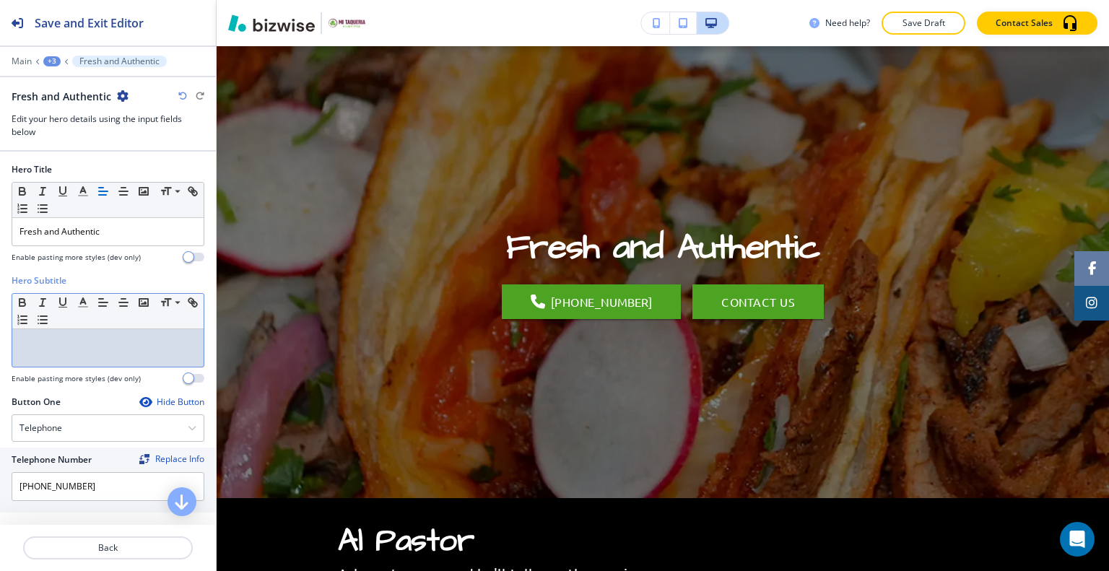
click at [52, 352] on div at bounding box center [107, 348] width 191 height 38
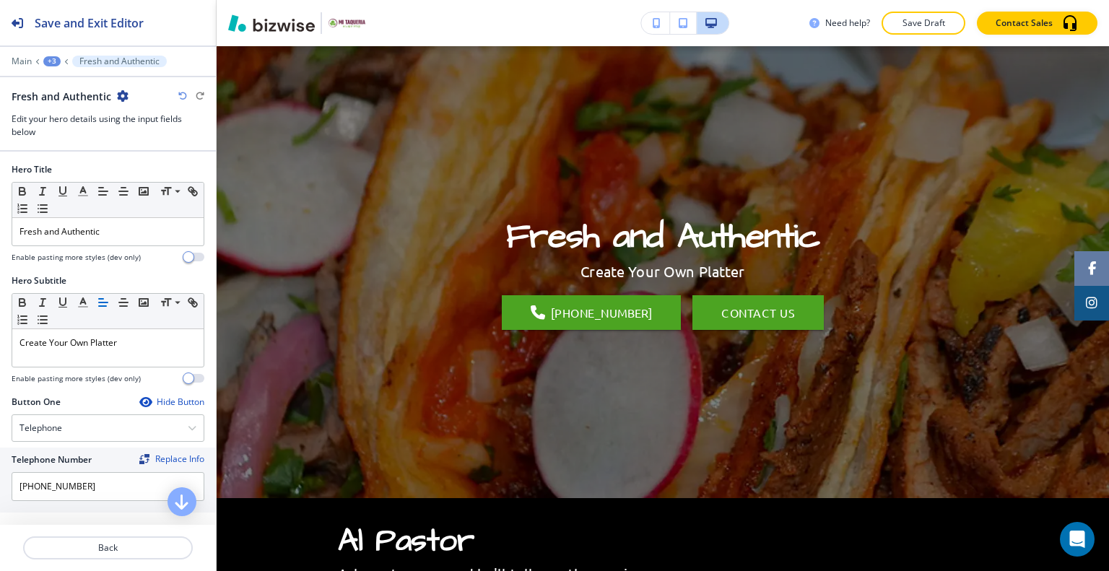
drag, startPoint x: 918, startPoint y: 28, endPoint x: 930, endPoint y: 0, distance: 30.4
click at [918, 28] on p "Save Draft" at bounding box center [923, 23] width 46 height 13
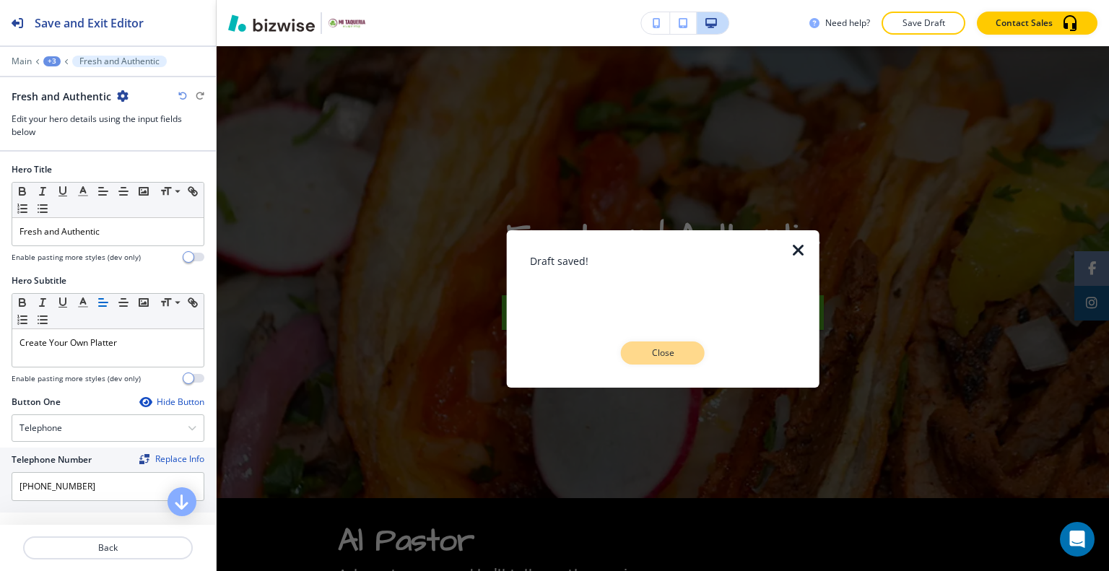
click at [673, 346] on p "Close" at bounding box center [663, 352] width 46 height 13
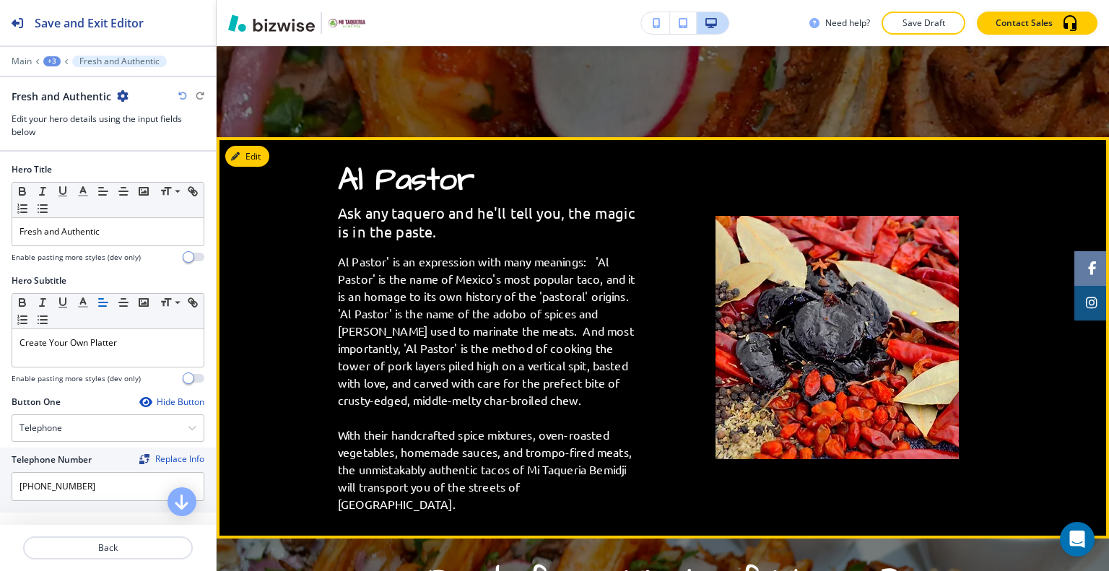
scroll to position [505, 0]
click at [258, 158] on button "Edit This Section" at bounding box center [273, 157] width 97 height 22
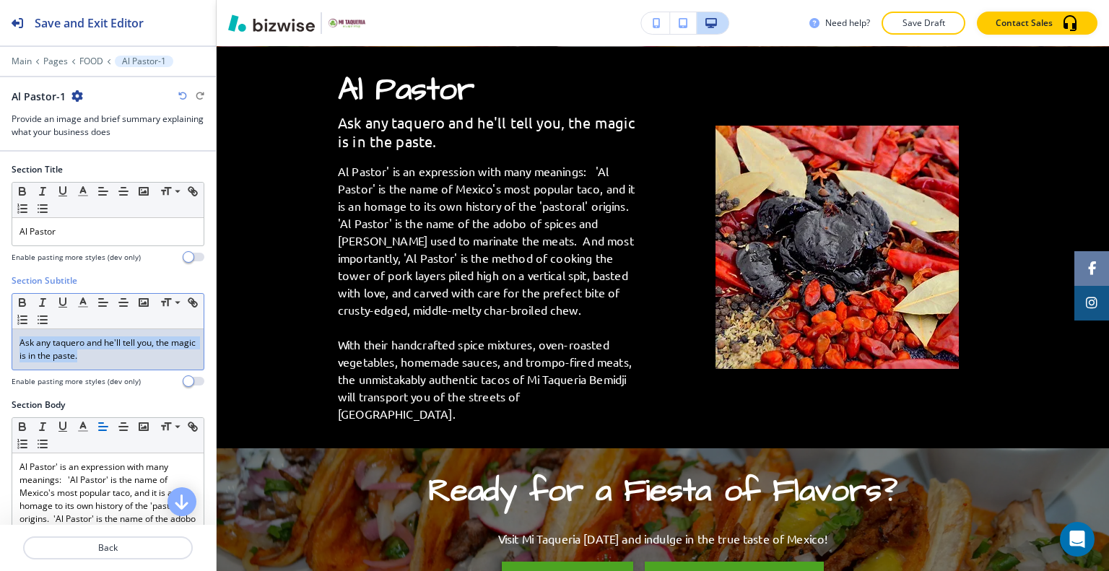
drag, startPoint x: 103, startPoint y: 355, endPoint x: 3, endPoint y: 334, distance: 102.5
click at [0, 336] on div "Section Subtitle Small Normal Large Huge Ask any taquero and he'll tell you, th…" at bounding box center [108, 336] width 216 height 124
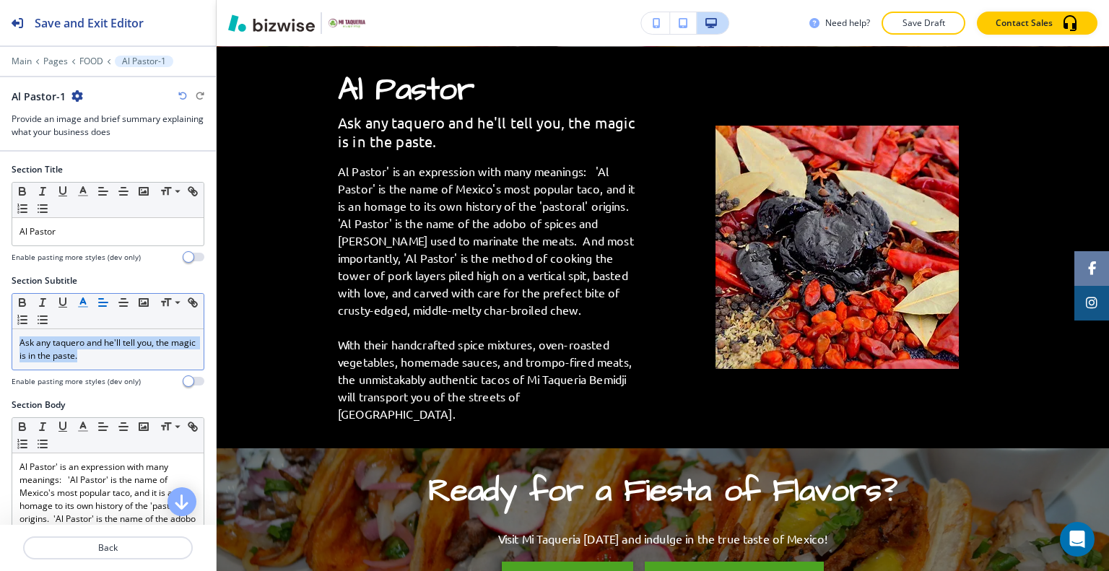
click at [81, 298] on polyline "button" at bounding box center [83, 301] width 5 height 6
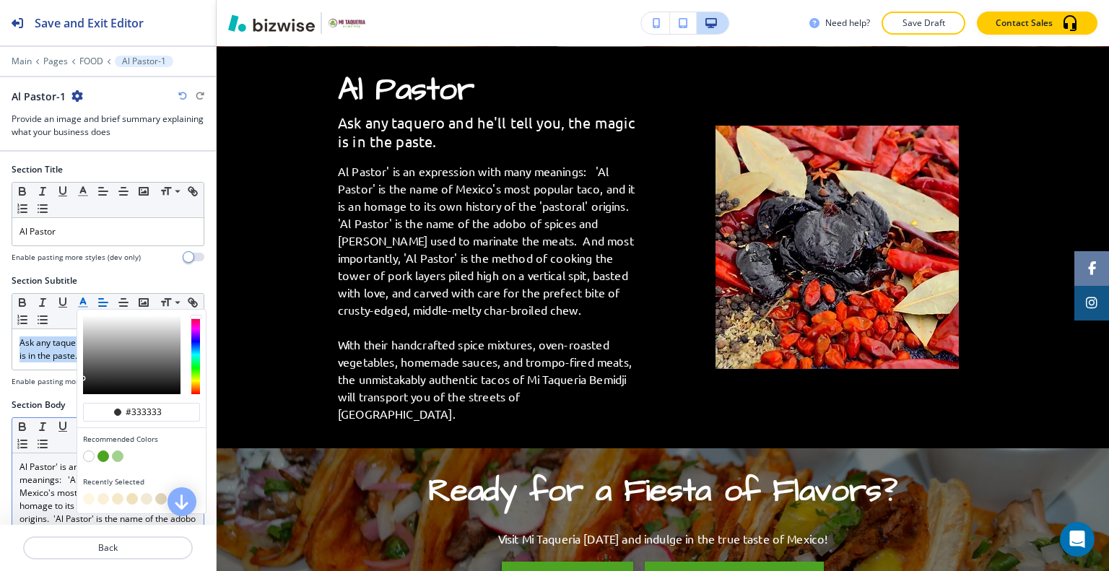
scroll to position [72, 0]
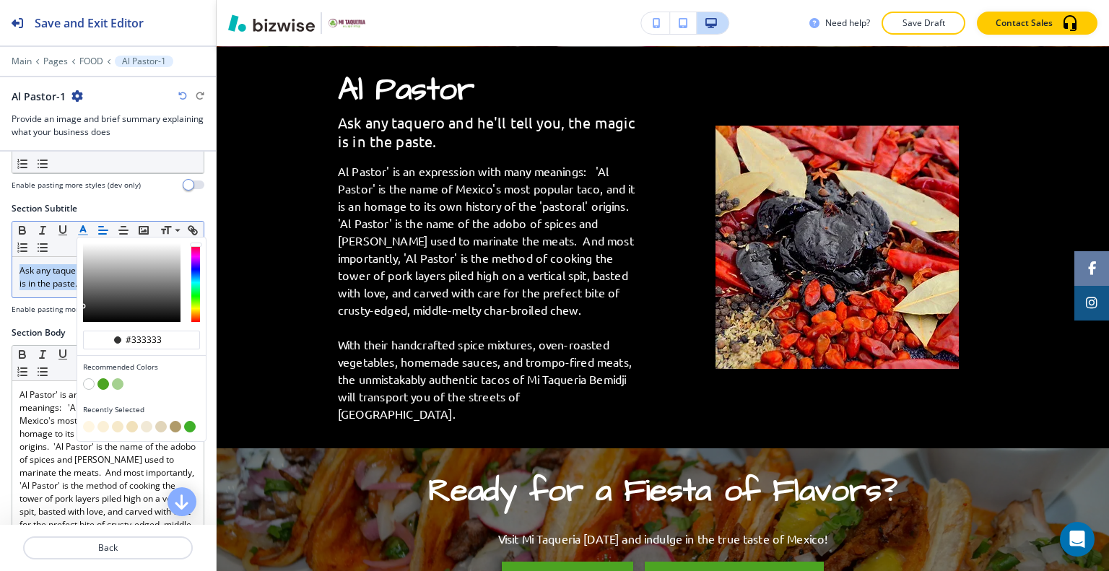
click at [173, 428] on button "button" at bounding box center [176, 427] width 12 height 12
type input "#b09b6a"
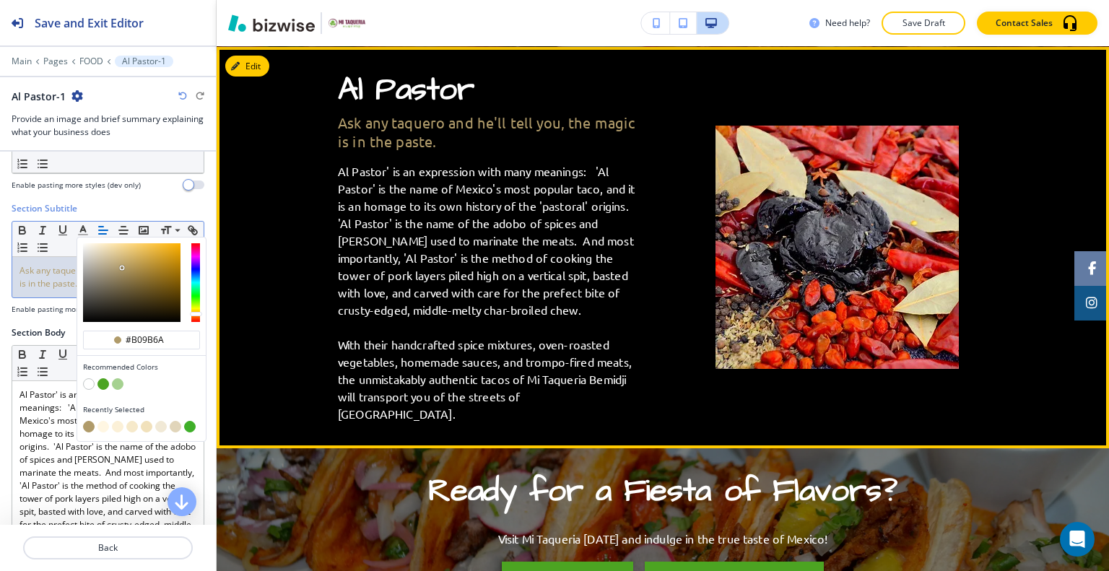
click at [589, 302] on p "Al Pastor' is an expression with many meanings: 'Al Pastor' is the name of Mexi…" at bounding box center [489, 240] width 302 height 156
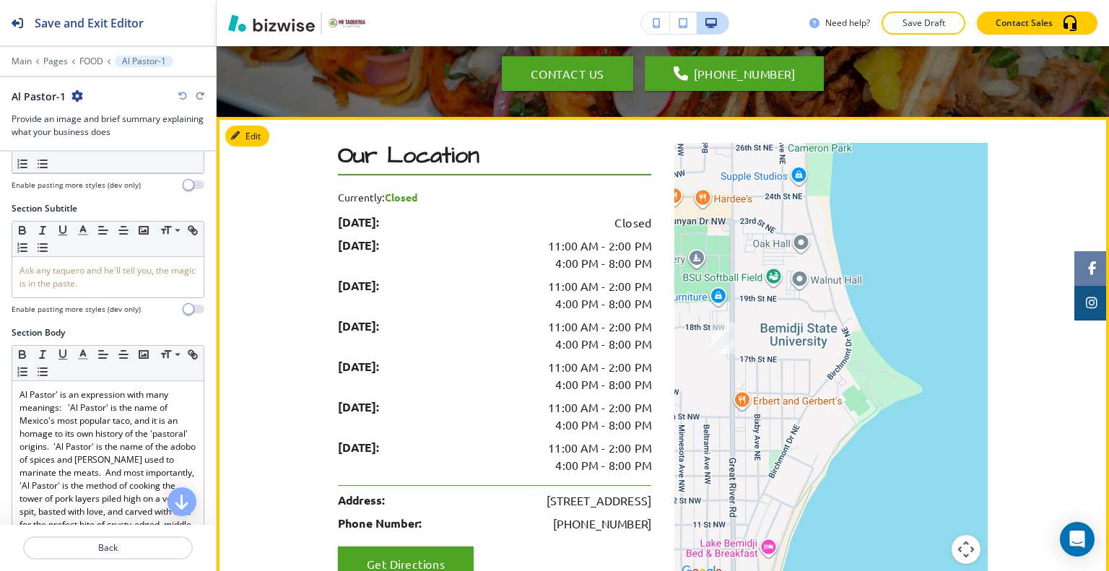
scroll to position [812, 0]
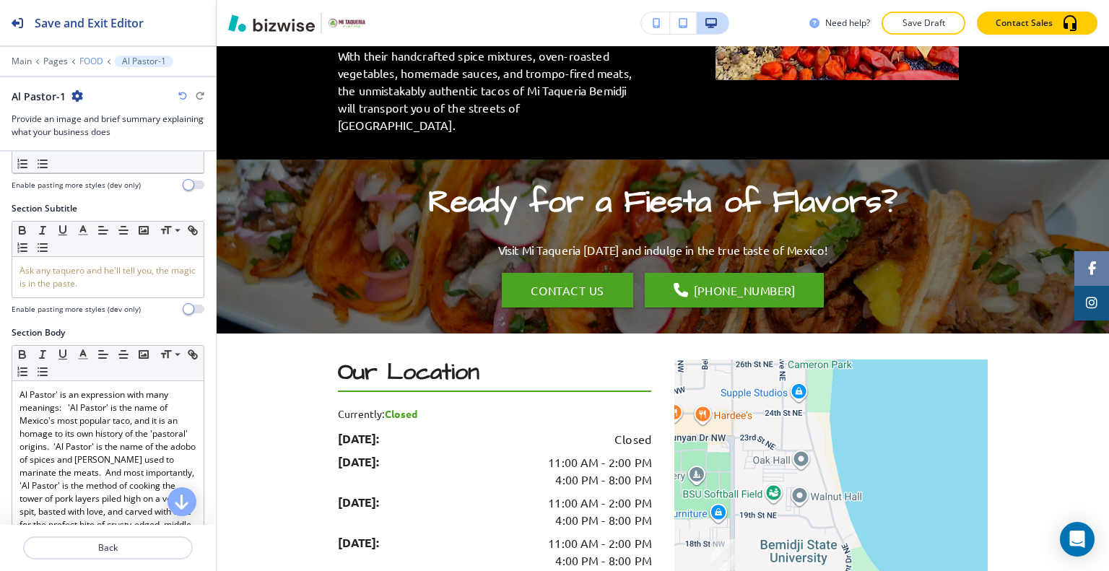
click at [92, 61] on p "FOOD" at bounding box center [91, 61] width 24 height 10
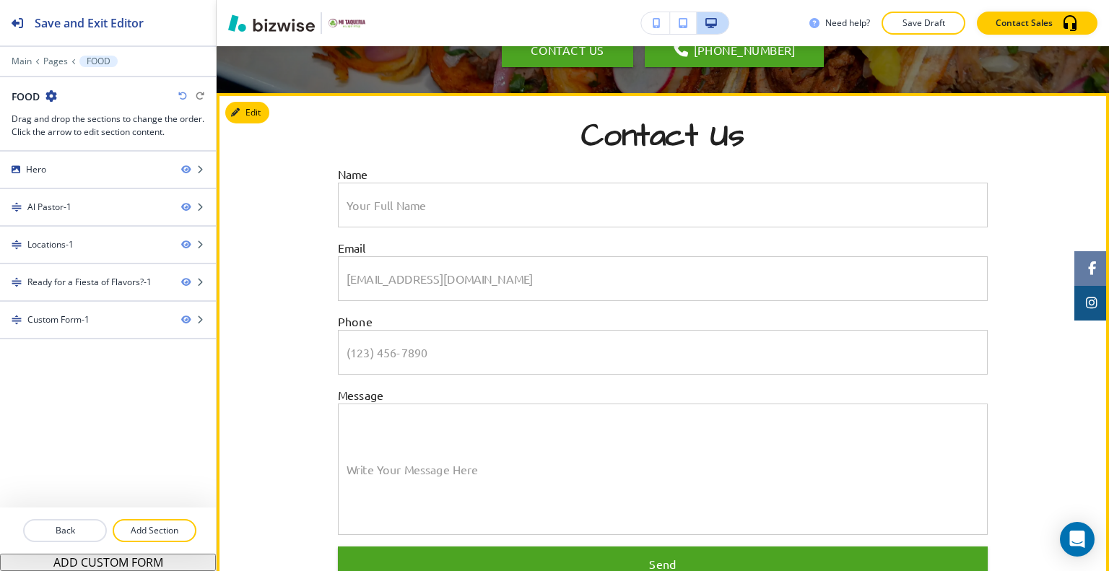
scroll to position [1182, 0]
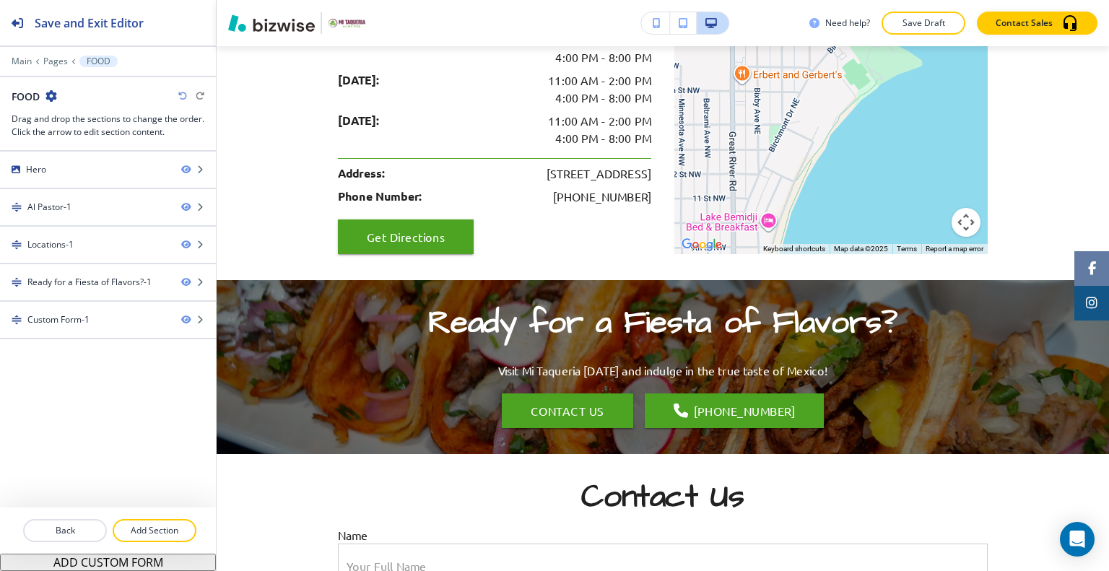
click at [179, 98] on icon "button" at bounding box center [182, 96] width 9 height 9
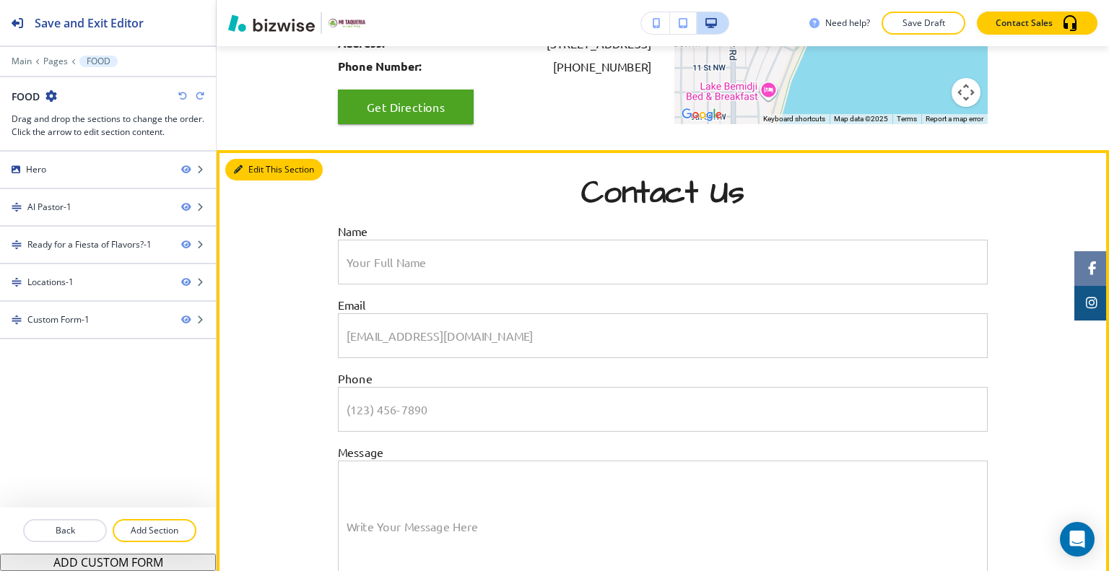
click at [243, 159] on button "Edit This Section" at bounding box center [273, 170] width 97 height 22
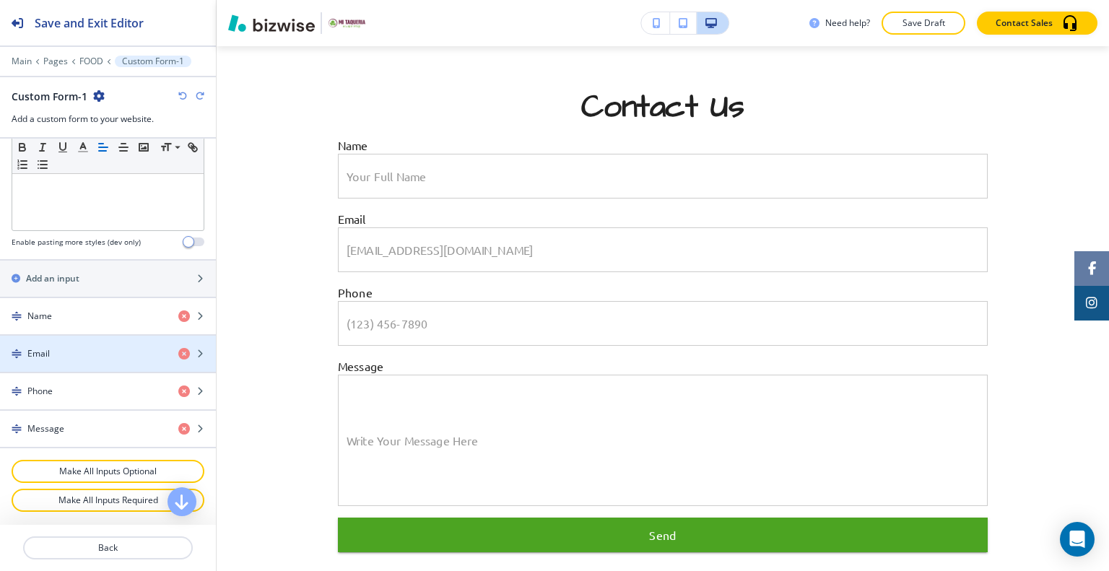
scroll to position [757, 0]
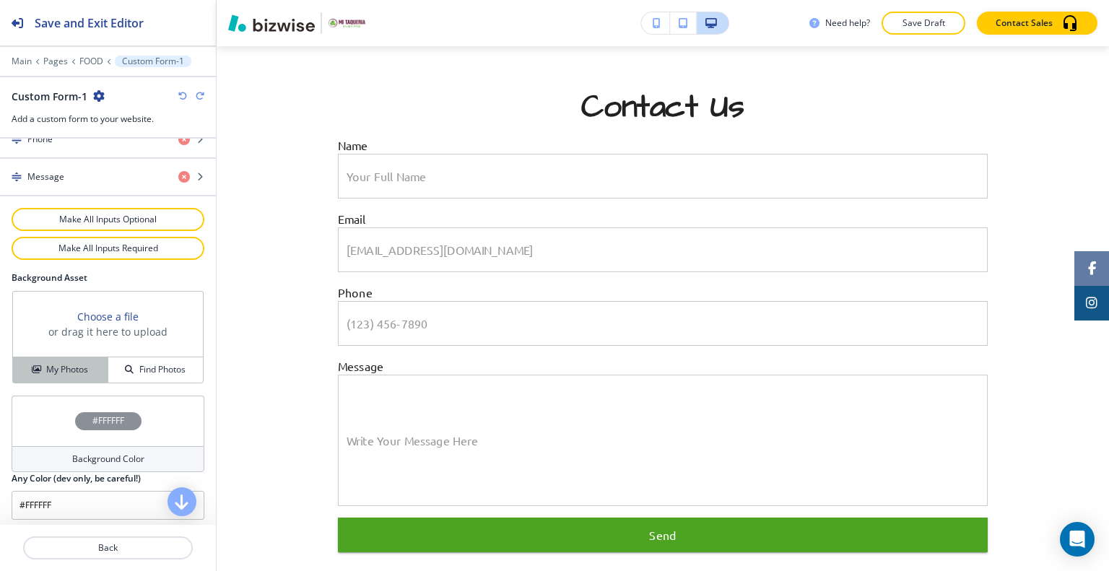
click at [71, 366] on h4 "My Photos" at bounding box center [67, 369] width 42 height 13
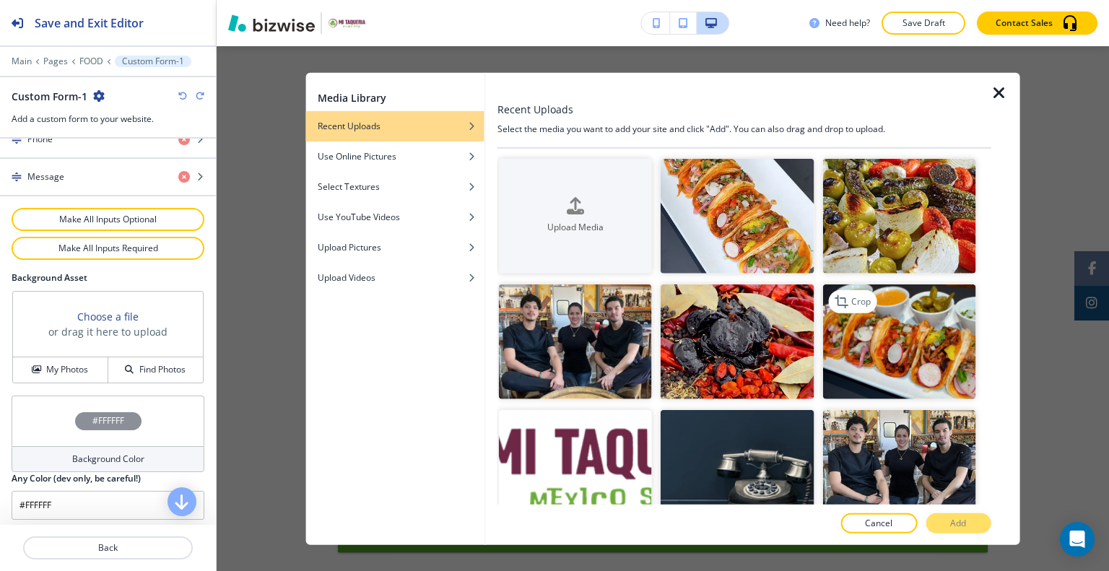
click at [881, 344] on img "button" at bounding box center [898, 341] width 153 height 115
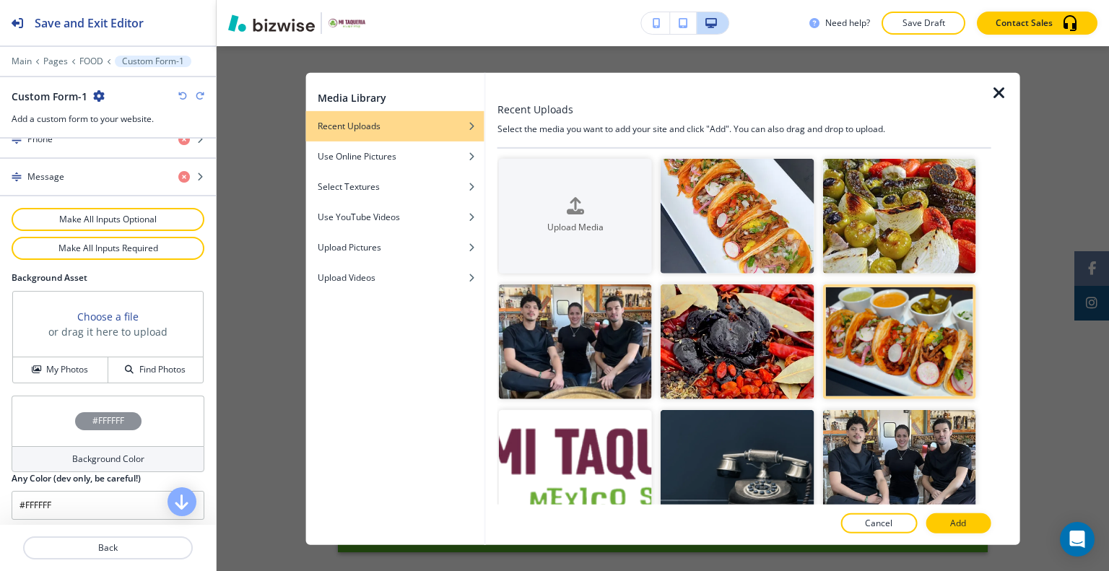
click at [972, 523] on button "Add" at bounding box center [957, 523] width 65 height 20
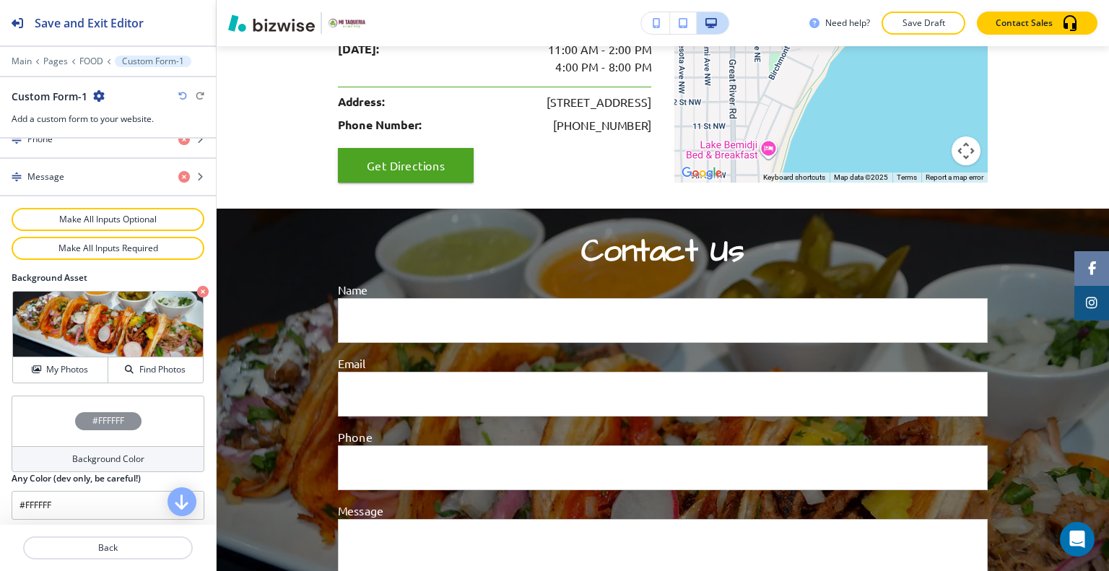
scroll to position [1716, 0]
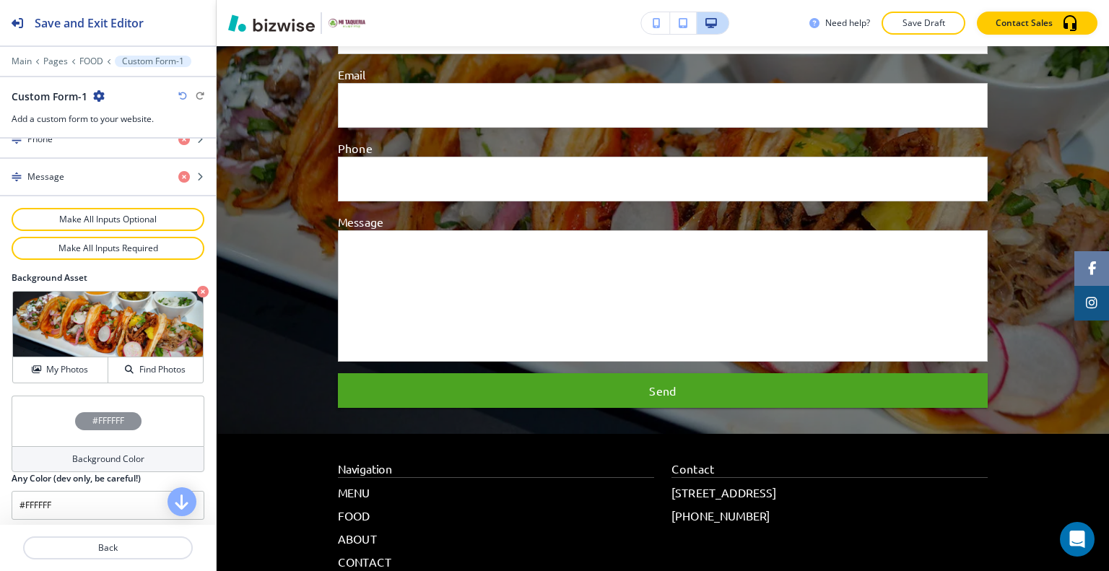
click at [45, 417] on div "#FFFFFF" at bounding box center [108, 421] width 193 height 51
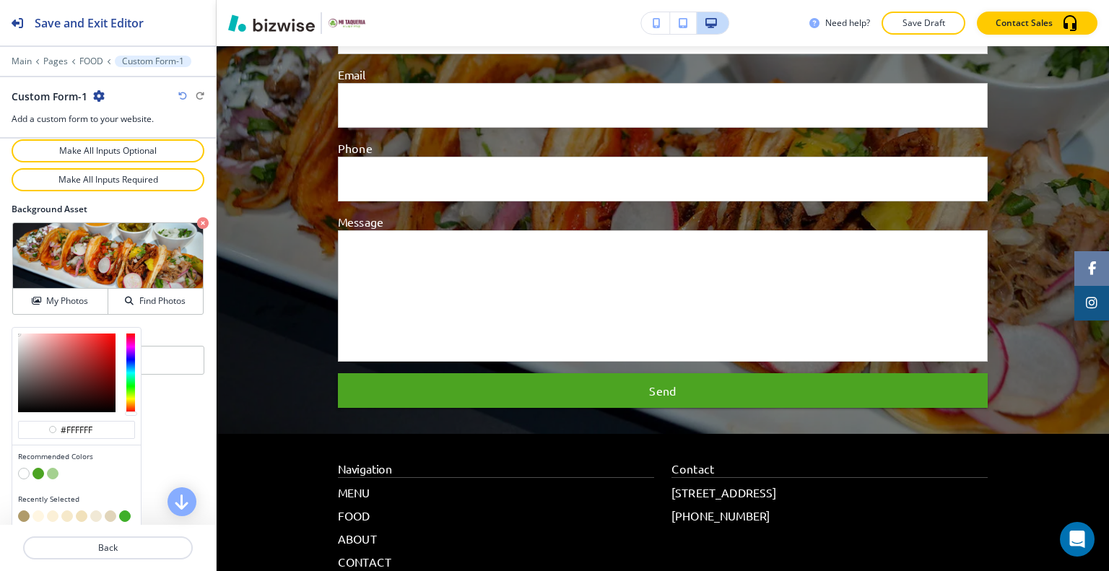
click at [38, 468] on button "button" at bounding box center [38, 474] width 12 height 12
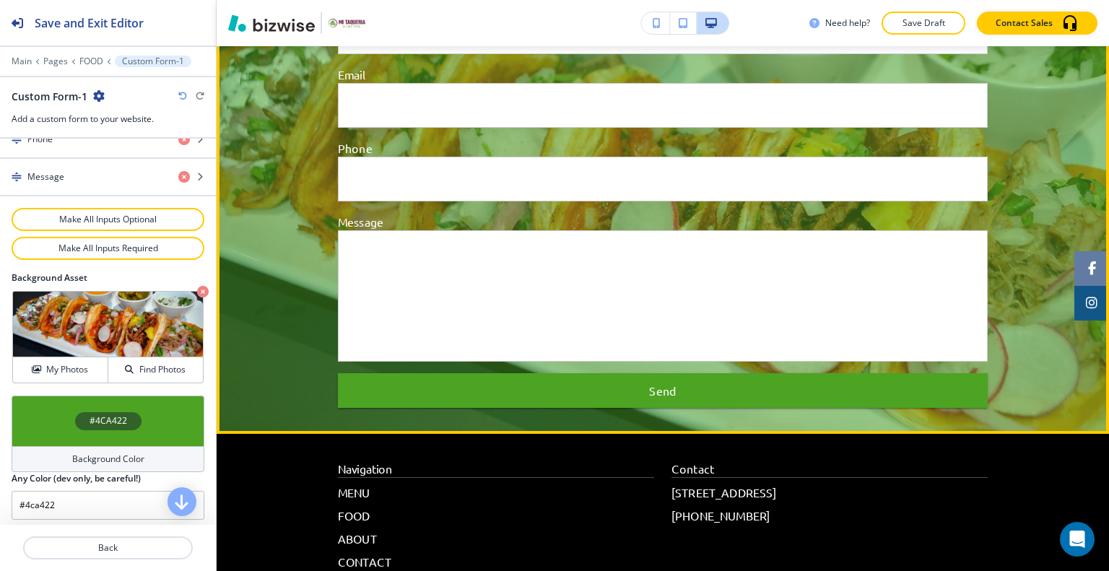
scroll to position [1499, 0]
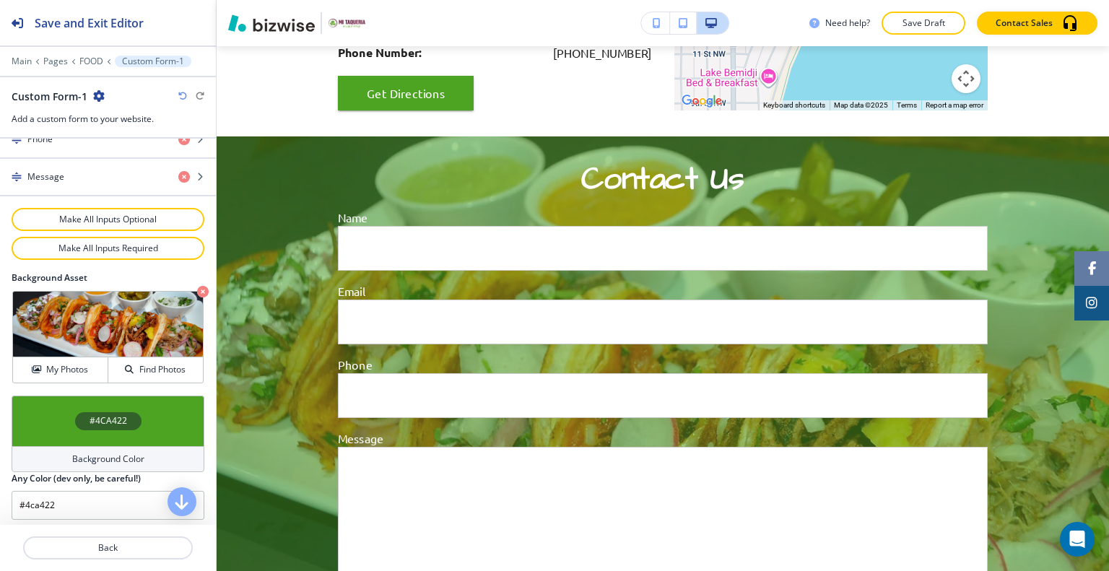
click at [54, 424] on div "#4CA422" at bounding box center [108, 421] width 193 height 51
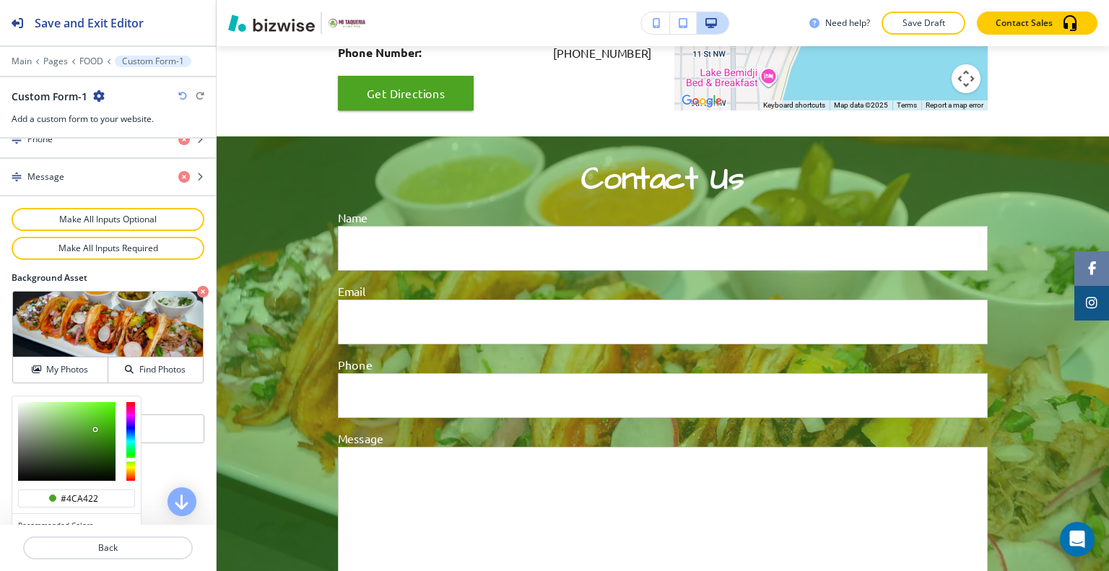
scroll to position [826, 0]
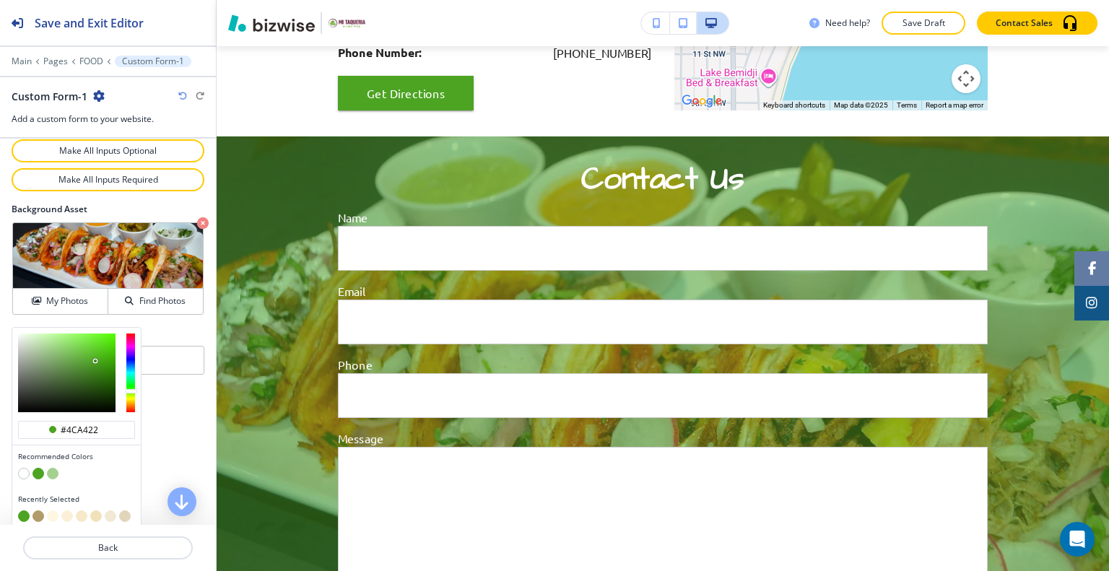
click at [37, 510] on button "button" at bounding box center [38, 516] width 12 height 12
type input "#b09b6a"
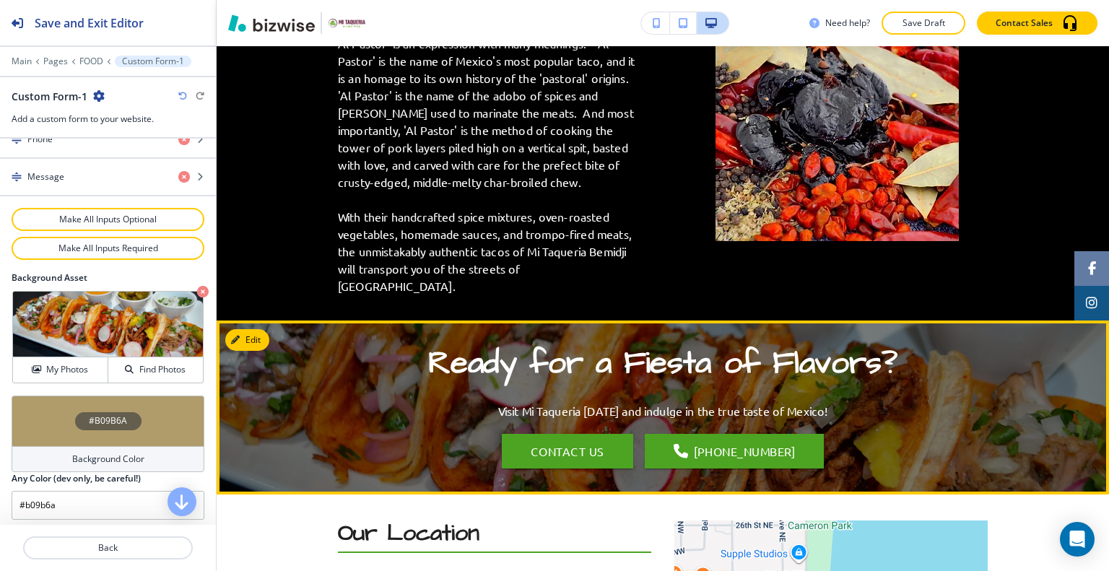
scroll to position [435, 0]
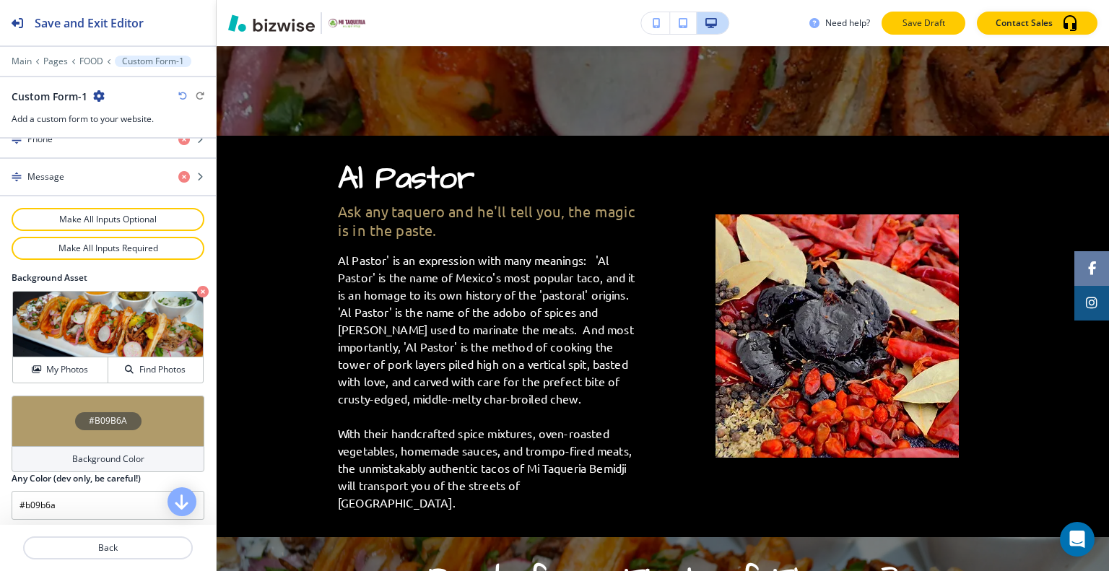
click at [952, 19] on button "Save Draft" at bounding box center [923, 23] width 84 height 23
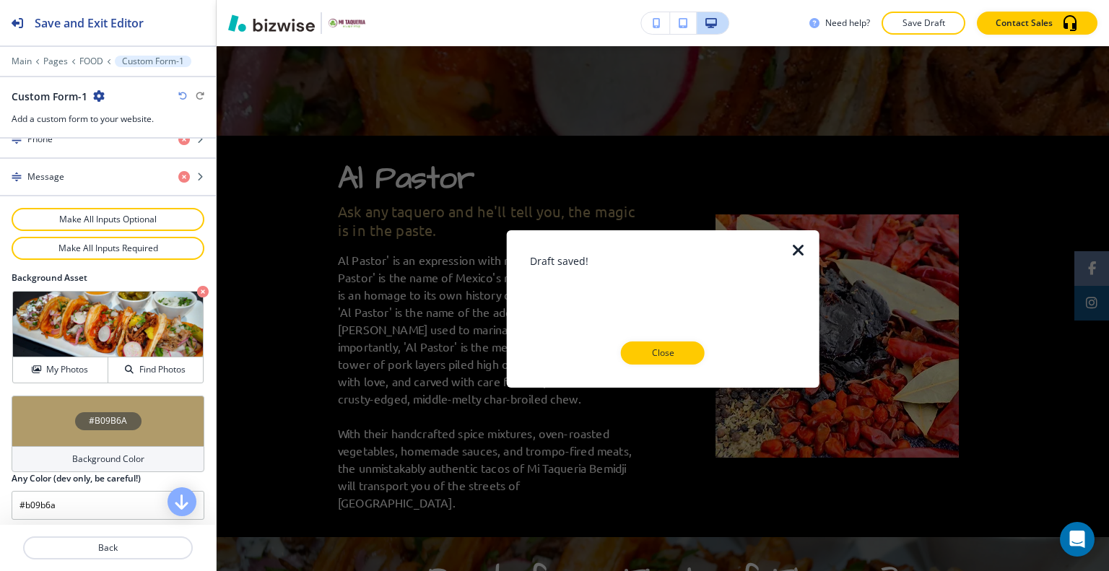
drag, startPoint x: 654, startPoint y: 350, endPoint x: 792, endPoint y: 349, distance: 137.9
click at [656, 351] on p "Close" at bounding box center [663, 352] width 46 height 13
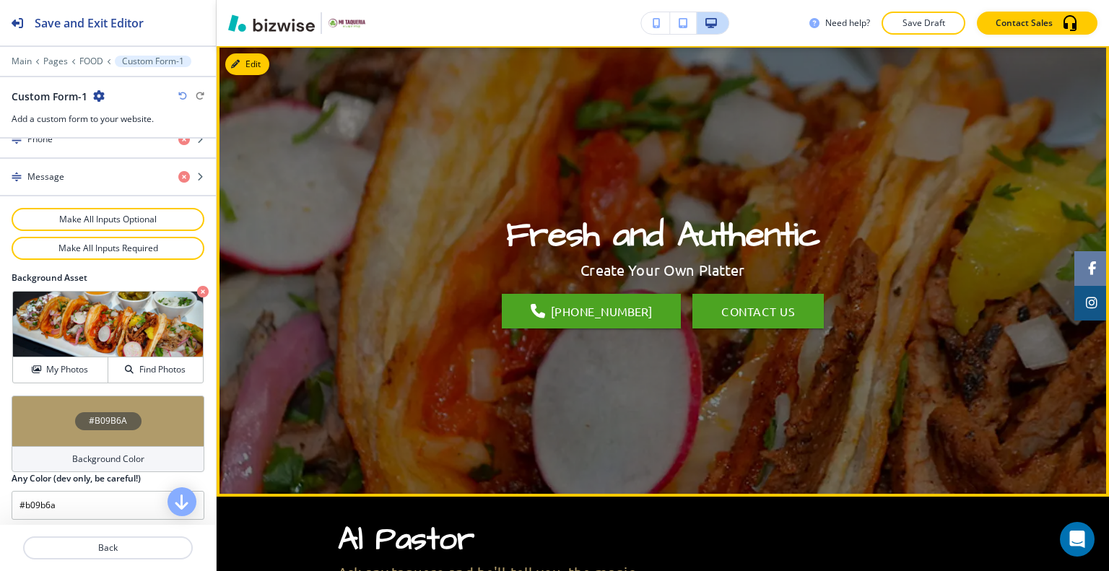
scroll to position [0, 0]
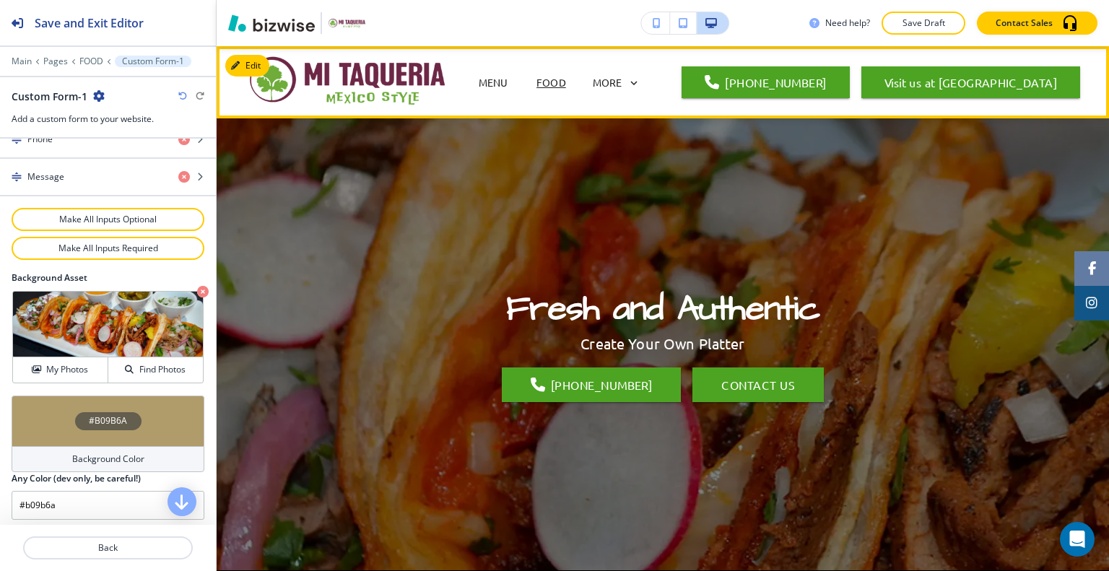
click at [566, 133] on p "ABOUT" at bounding box center [548, 140] width 35 height 15
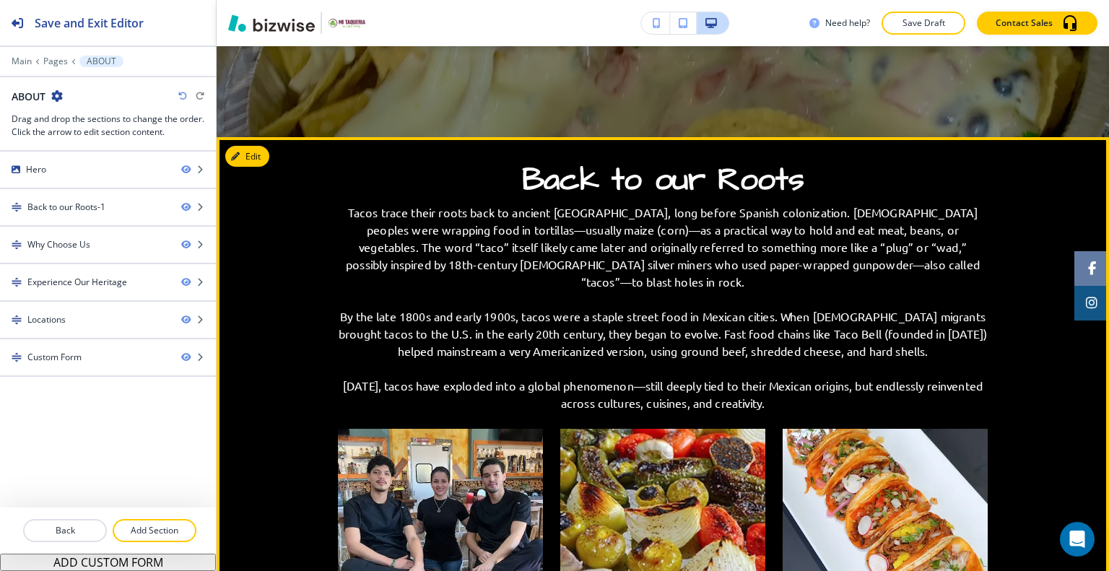
scroll to position [722, 0]
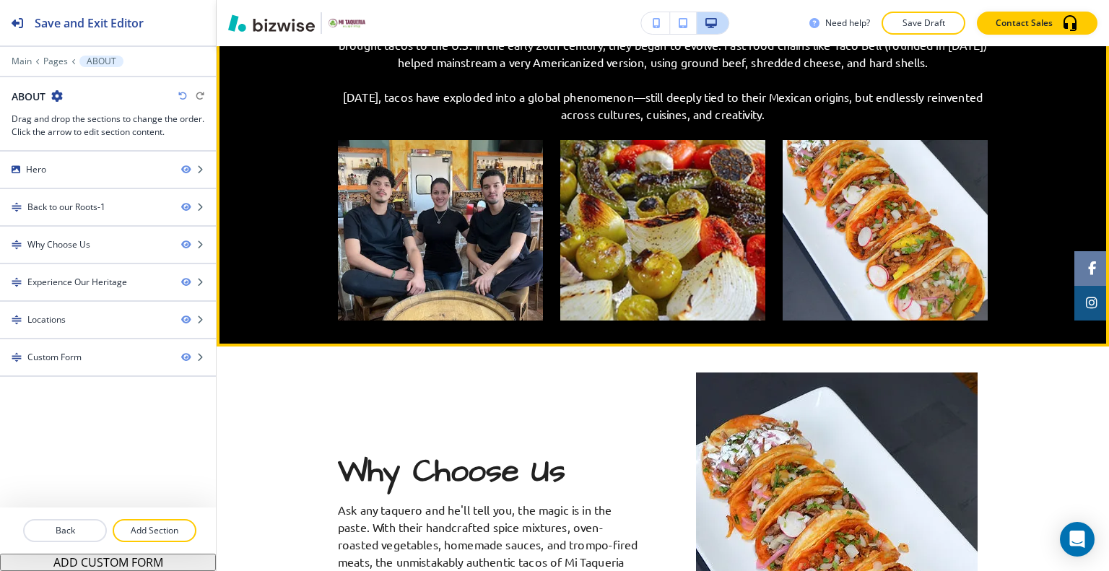
click at [477, 240] on img "button" at bounding box center [440, 230] width 205 height 180
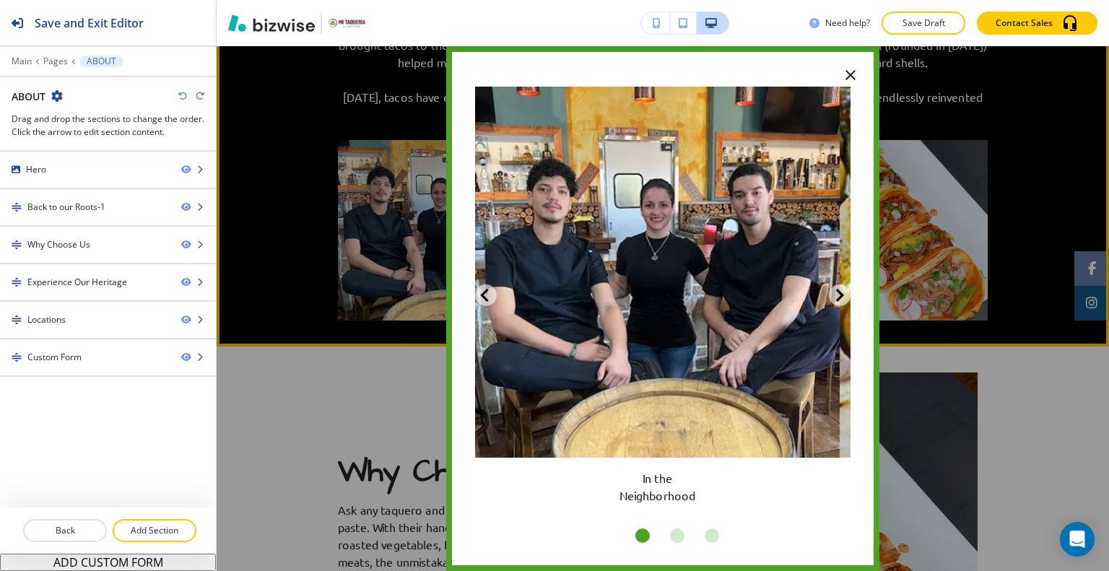
click at [842, 77] on icon "button" at bounding box center [850, 74] width 17 height 17
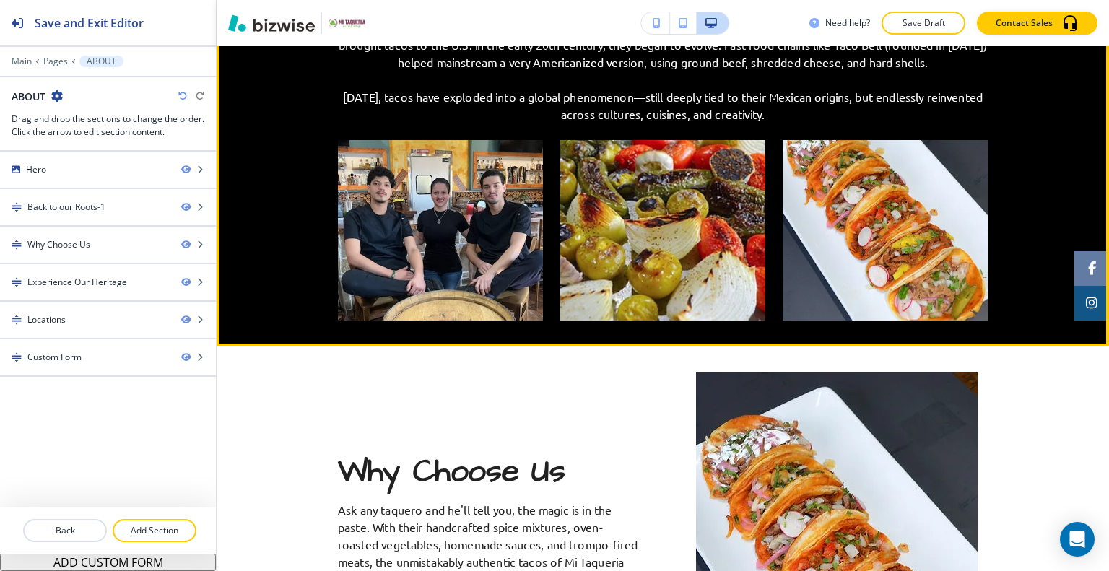
scroll to position [1011, 0]
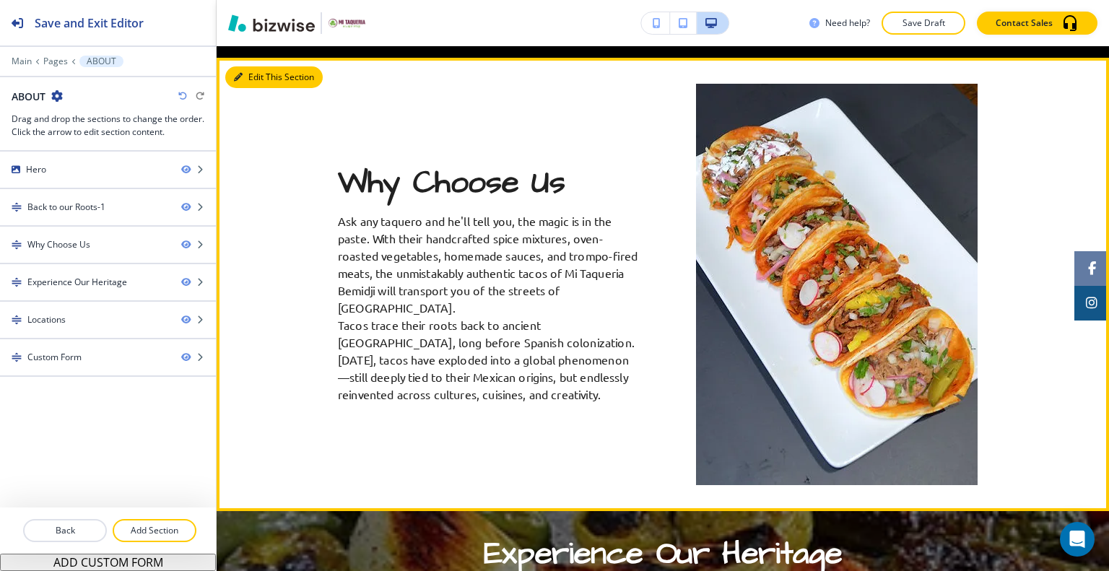
click at [248, 66] on button "Edit This Section" at bounding box center [273, 77] width 97 height 22
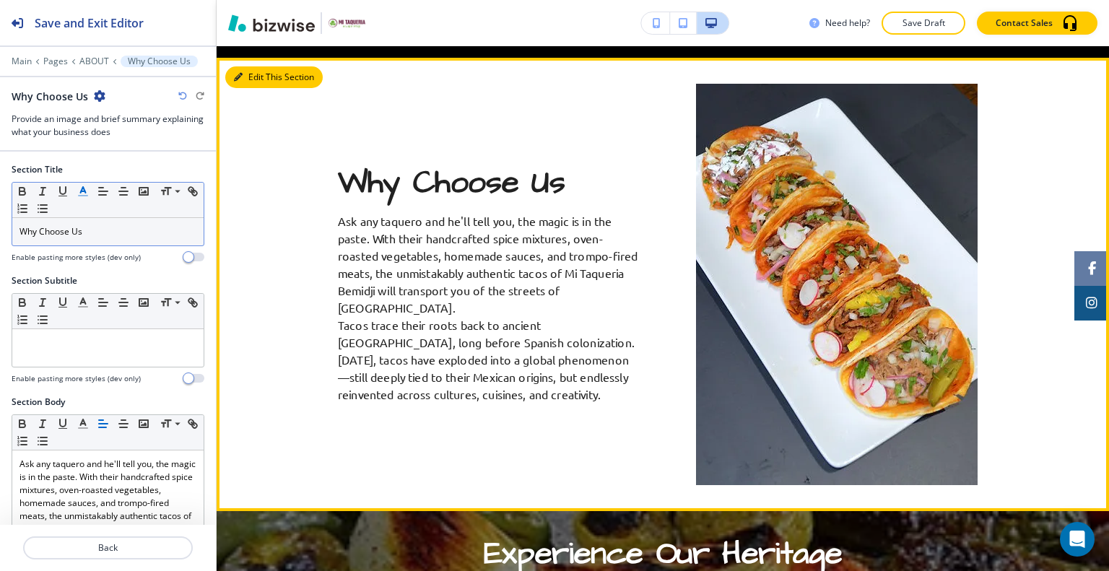
scroll to position [1005, 0]
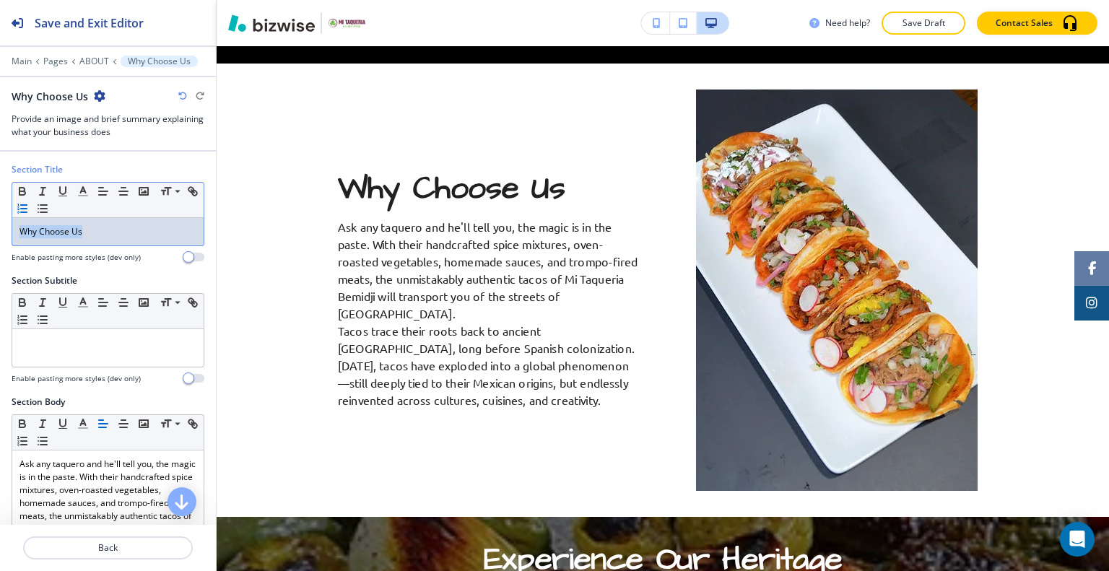
drag, startPoint x: 87, startPoint y: 238, endPoint x: 50, endPoint y: 201, distance: 52.6
click at [1, 209] on div "Section Title Small Normal Large Huge Why Choose Us Enable pasting more styles …" at bounding box center [108, 218] width 216 height 111
click at [81, 191] on icon "button" at bounding box center [83, 191] width 13 height 13
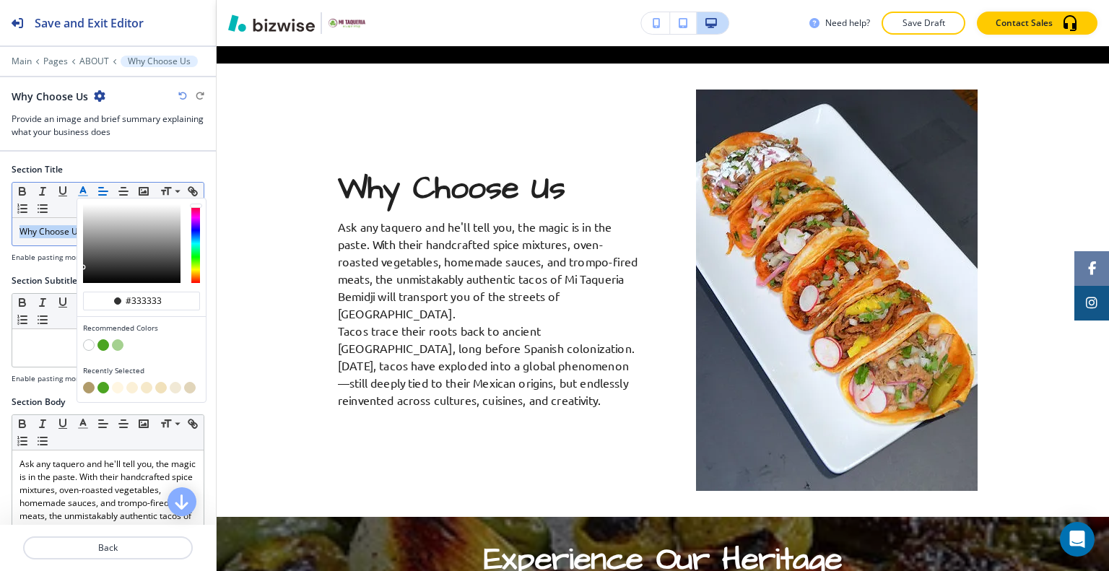
click at [84, 387] on button "button" at bounding box center [89, 388] width 12 height 12
type input "#b09b6a"
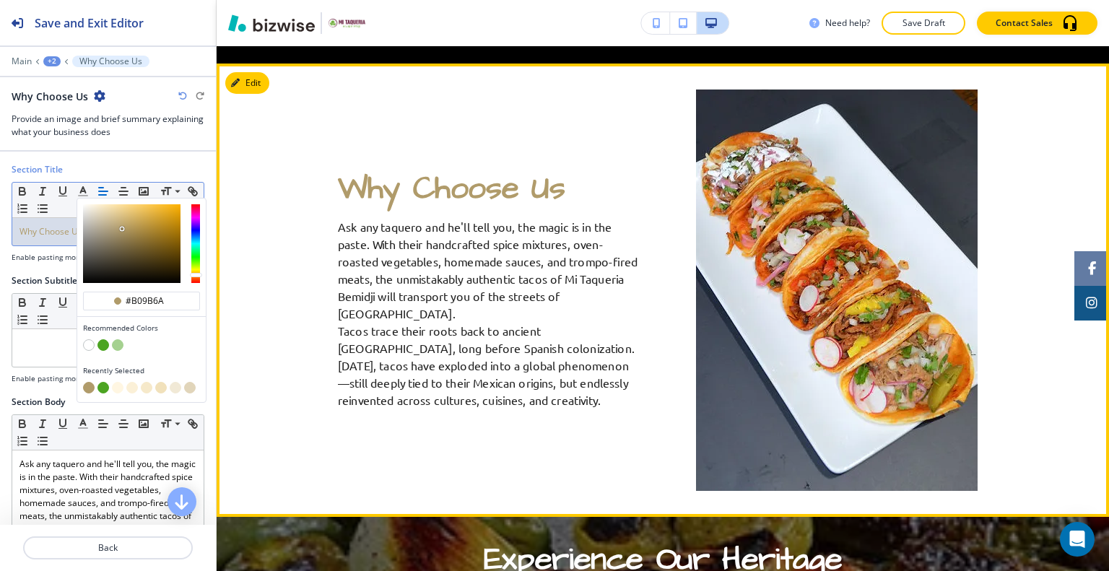
click at [476, 306] on p "Ask any taquero and he'll tell you, the magic is in the paste. With their handc…" at bounding box center [489, 313] width 302 height 191
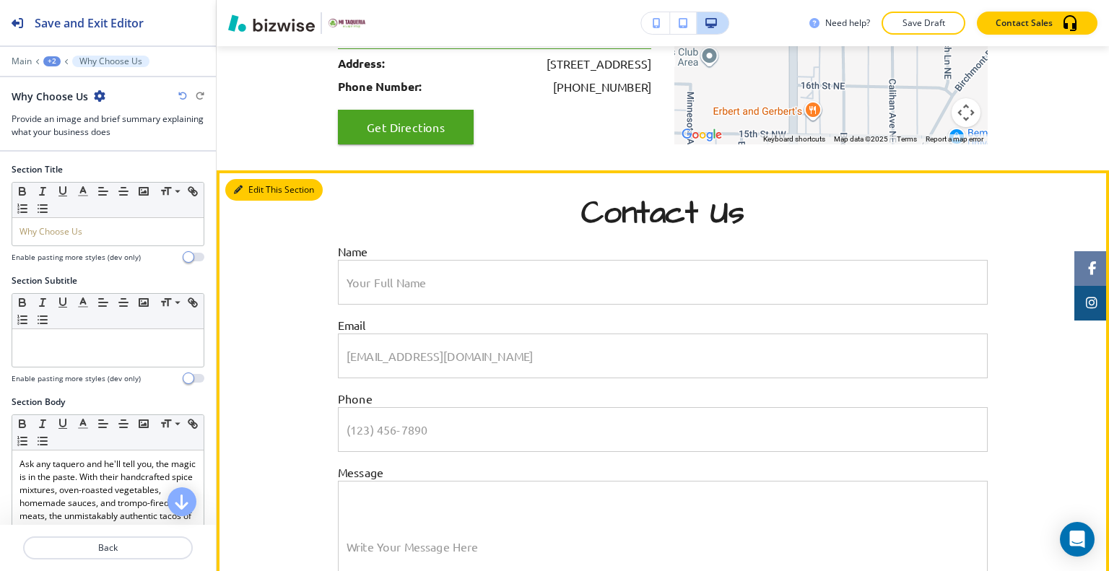
click at [245, 179] on button "Edit This Section" at bounding box center [273, 190] width 97 height 22
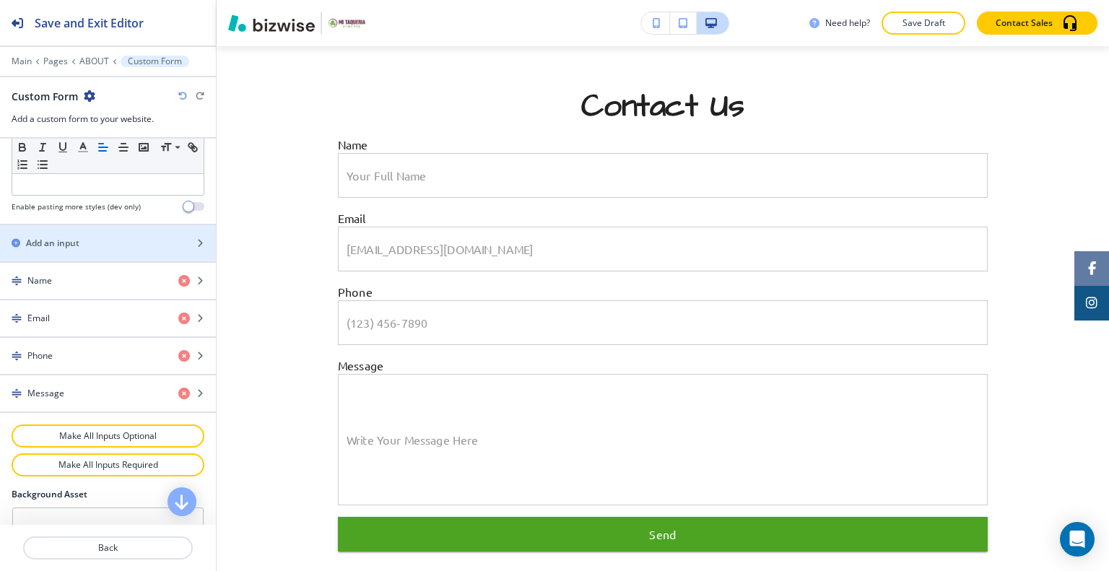
scroll to position [757, 0]
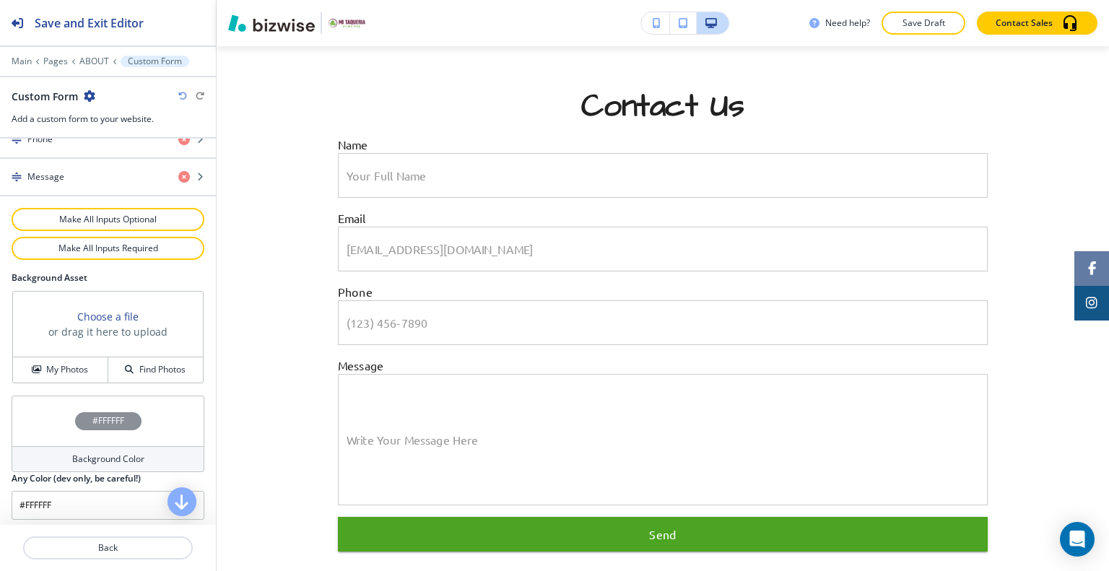
click at [54, 414] on div "#FFFFFF" at bounding box center [108, 421] width 193 height 51
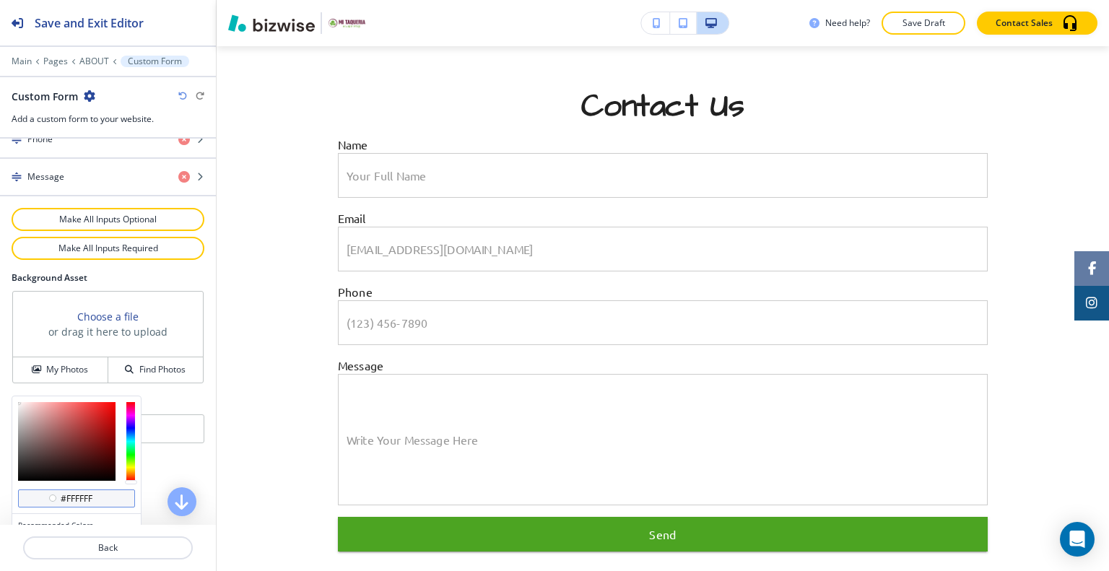
scroll to position [826, 0]
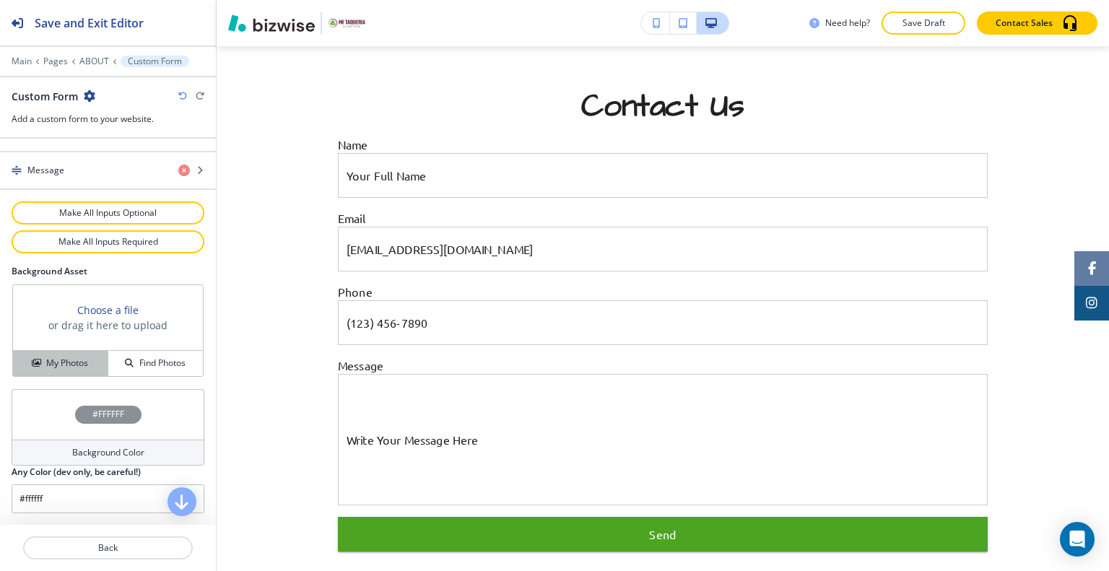
click at [73, 292] on div "Choose a file or drag it here to upload My Photos Find Photos" at bounding box center [107, 330] width 191 height 92
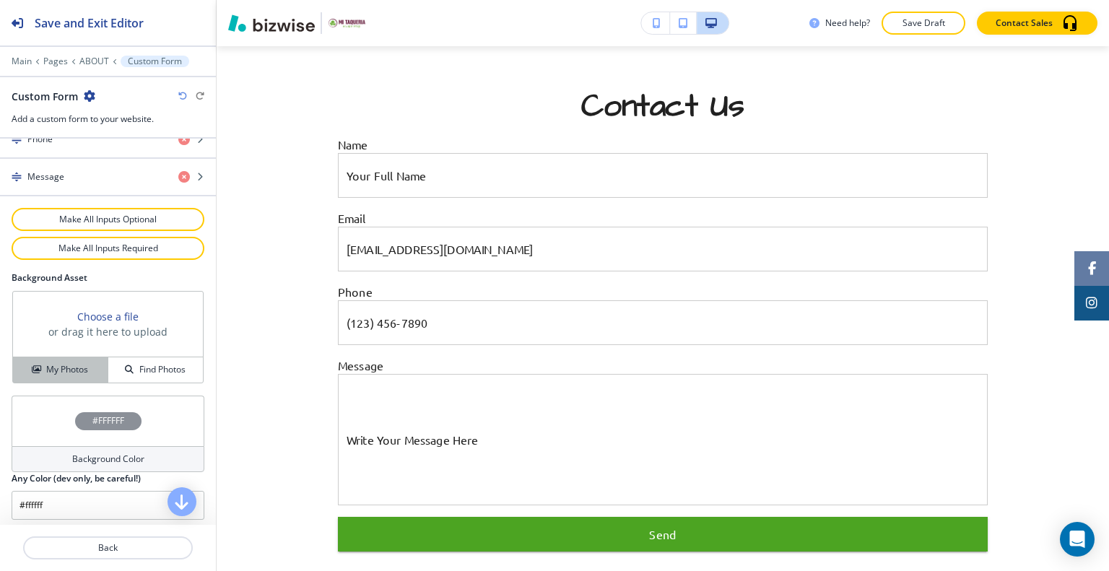
click at [84, 367] on h4 "My Photos" at bounding box center [67, 369] width 42 height 13
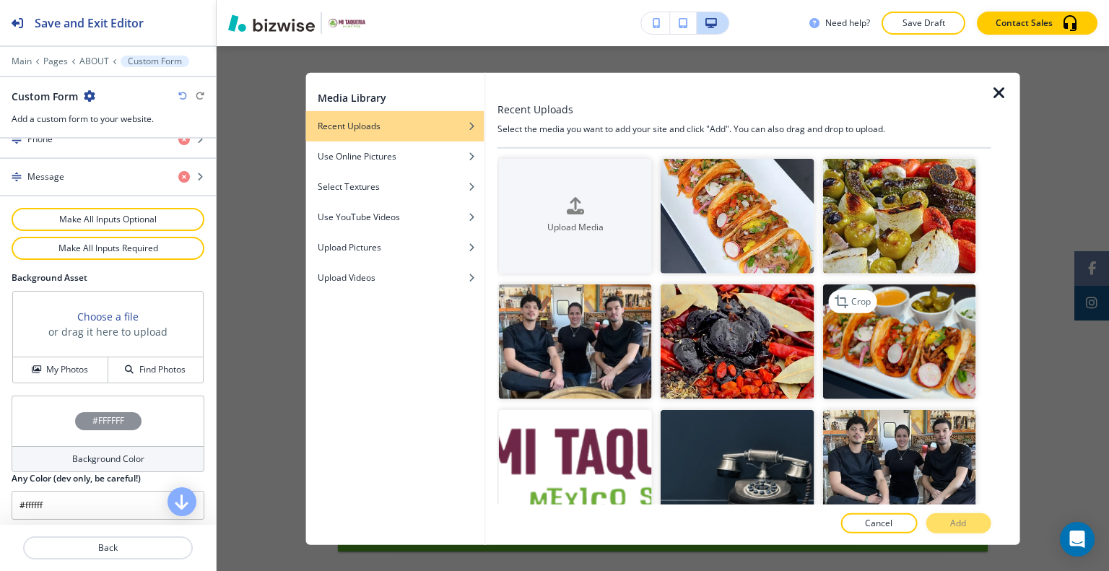
click at [901, 362] on img "button" at bounding box center [898, 341] width 153 height 115
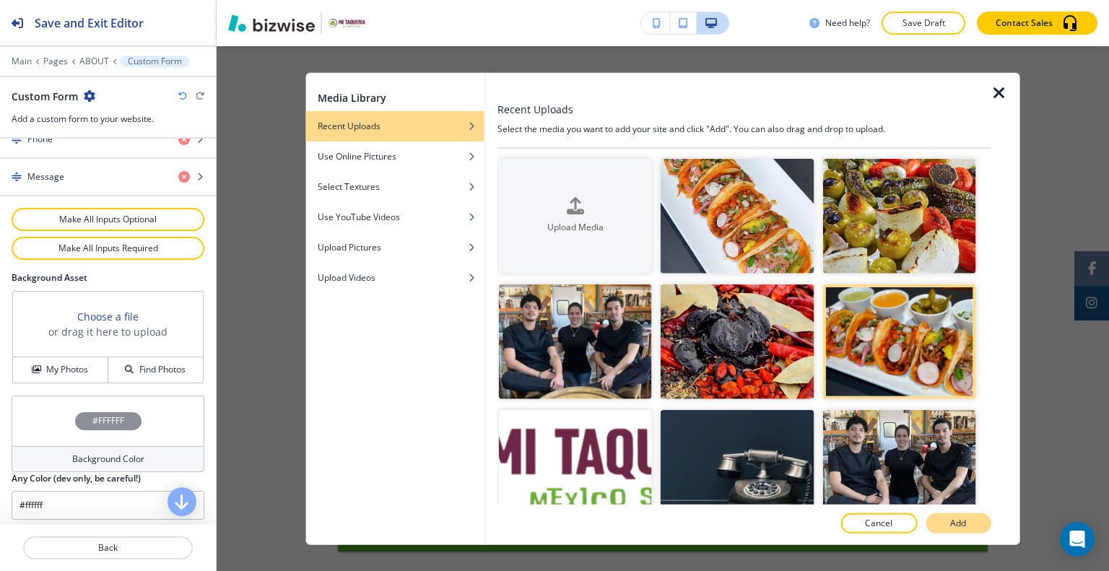
click at [963, 518] on p "Add" at bounding box center [958, 523] width 16 height 13
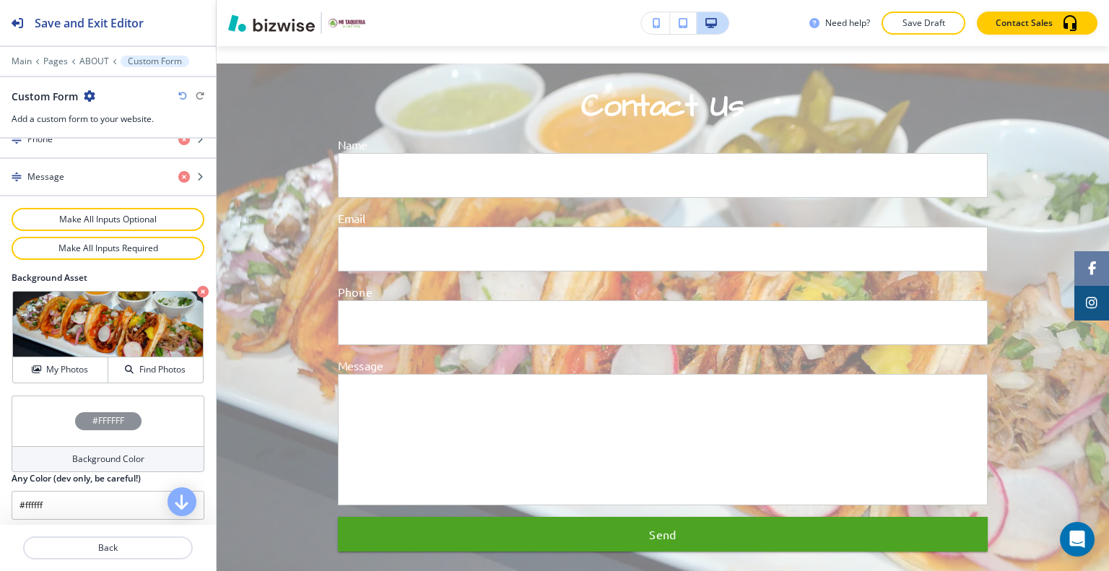
click at [40, 411] on div "#FFFFFF" at bounding box center [108, 421] width 193 height 51
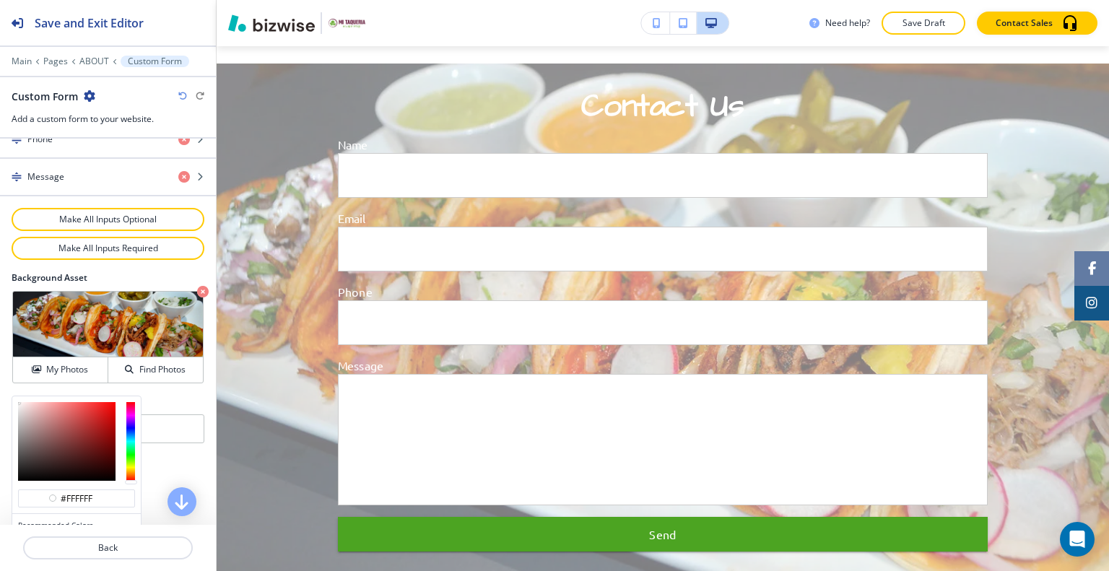
scroll to position [826, 0]
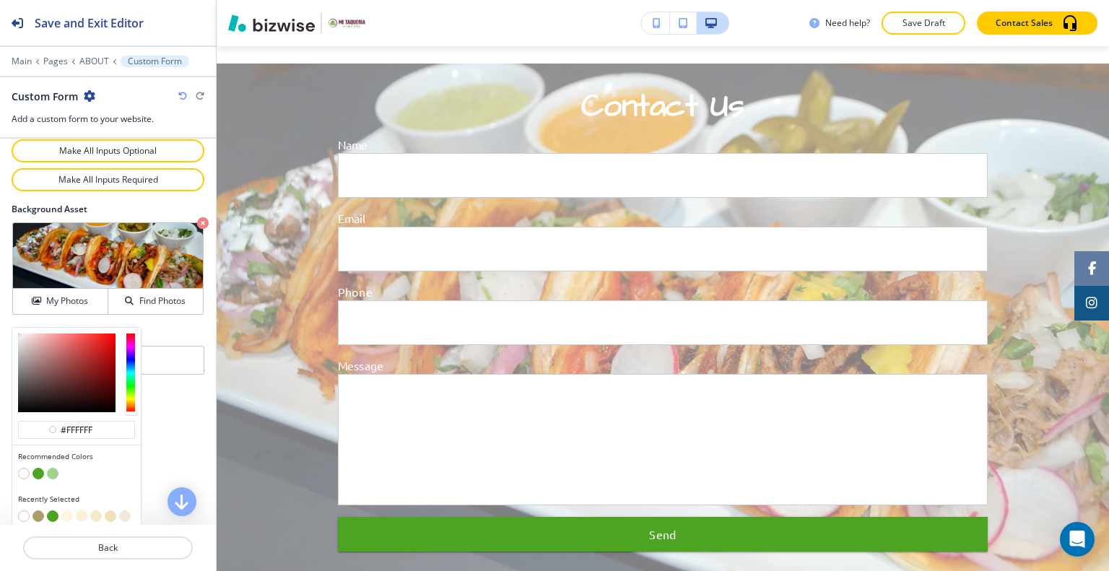
click at [65, 510] on button "button" at bounding box center [67, 516] width 12 height 12
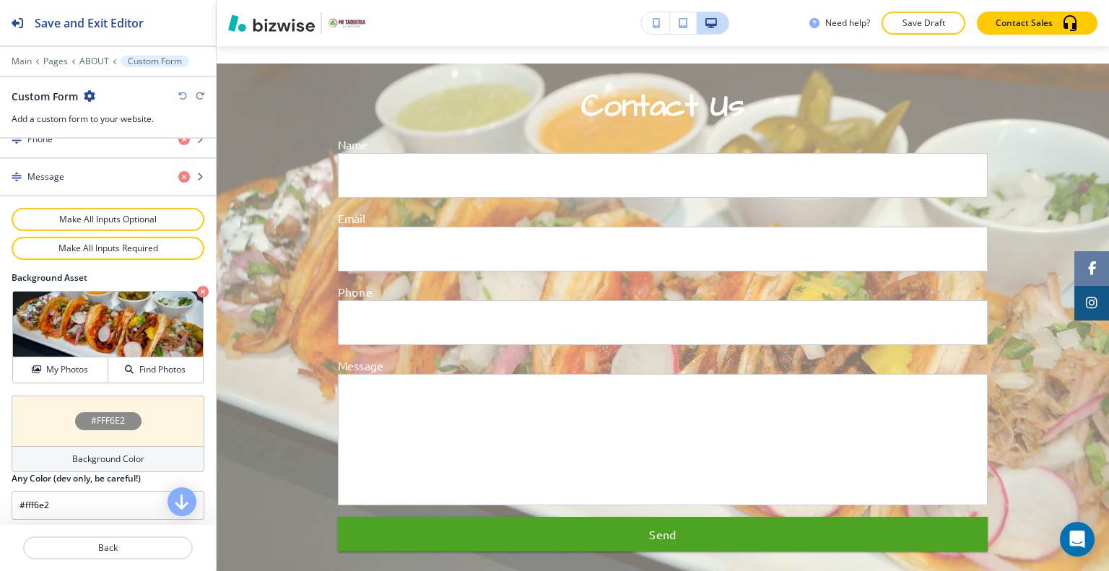
click at [34, 420] on div "#FFF6E2" at bounding box center [108, 421] width 193 height 51
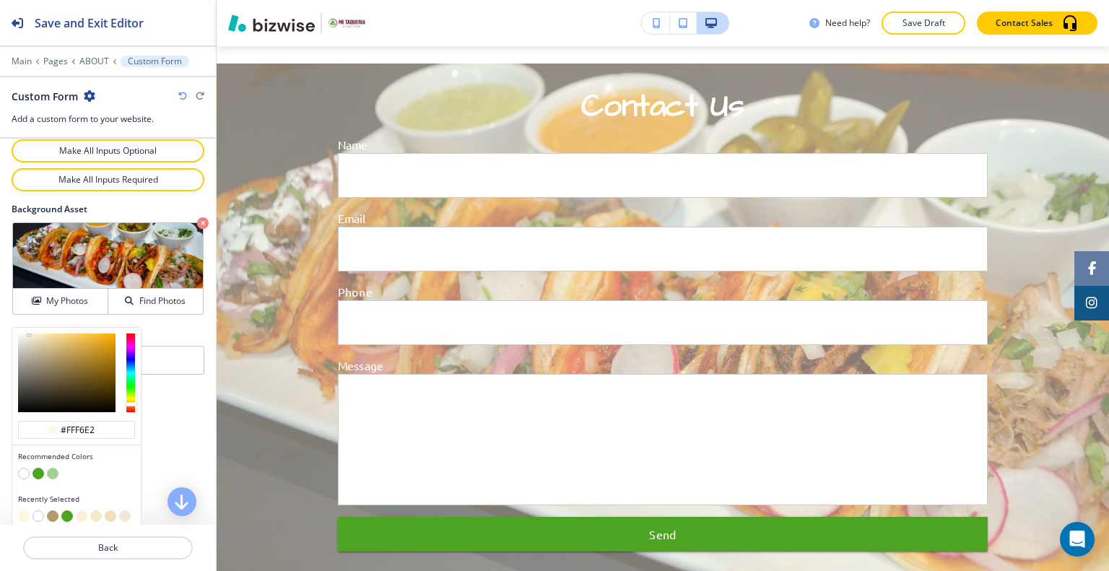
click at [56, 511] on button "button" at bounding box center [53, 516] width 12 height 12
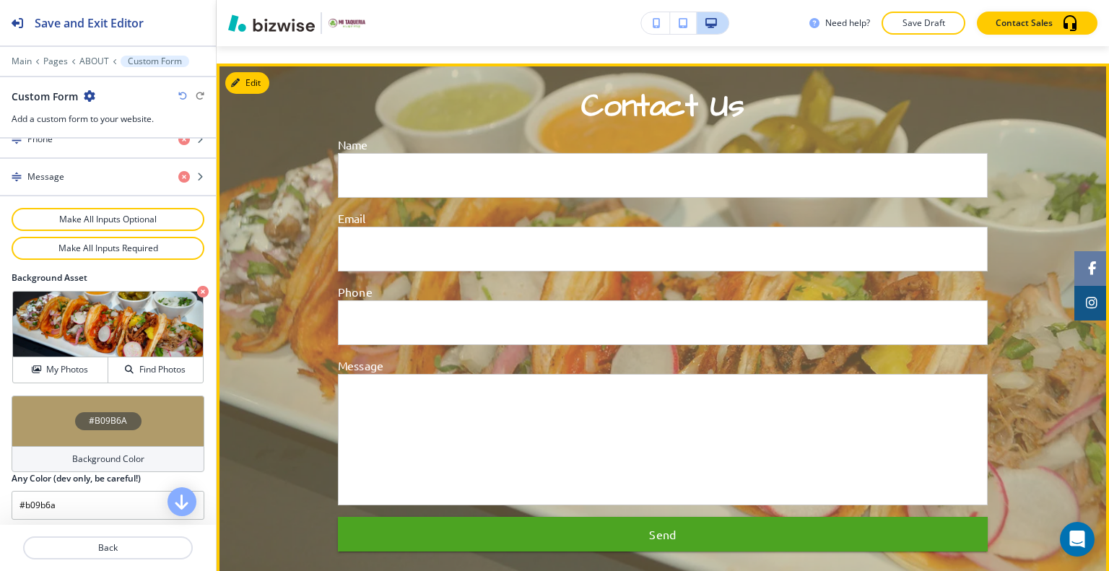
scroll to position [1978, 0]
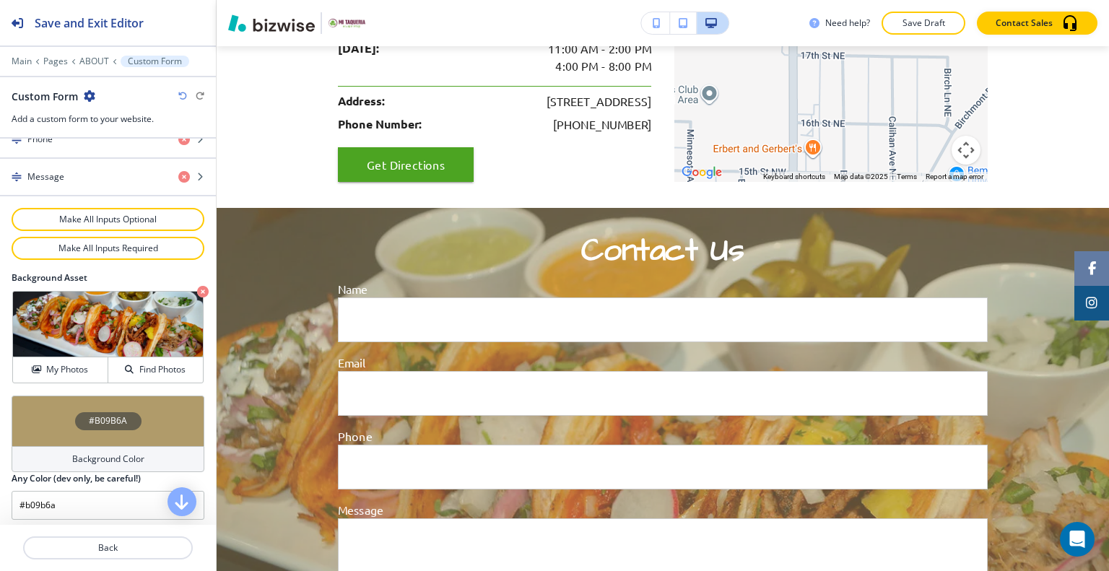
click at [183, 92] on icon "button" at bounding box center [182, 96] width 9 height 9
type input "#fff6e2"
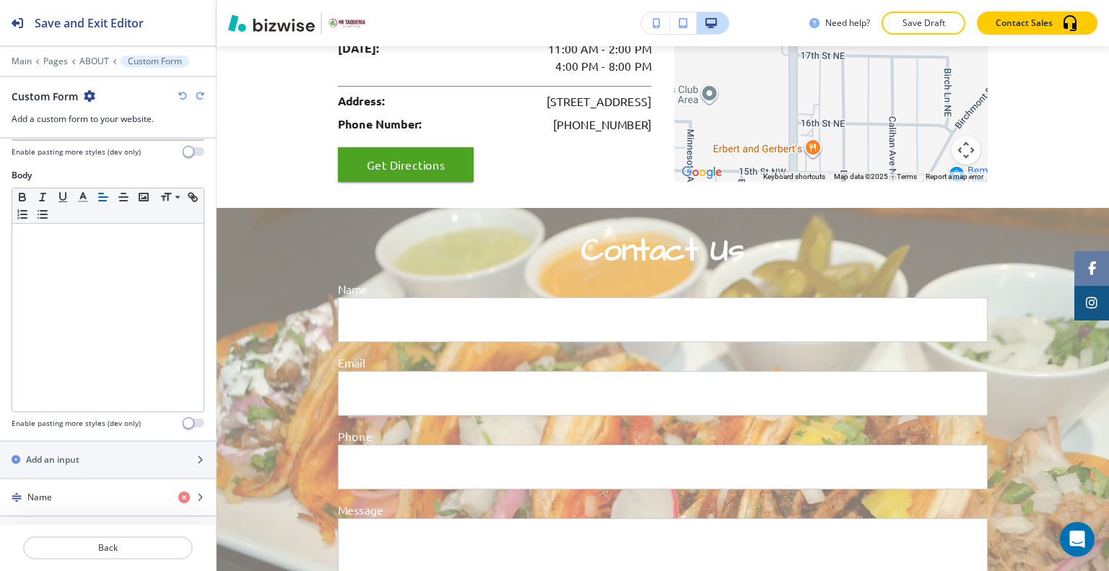
scroll to position [0, 0]
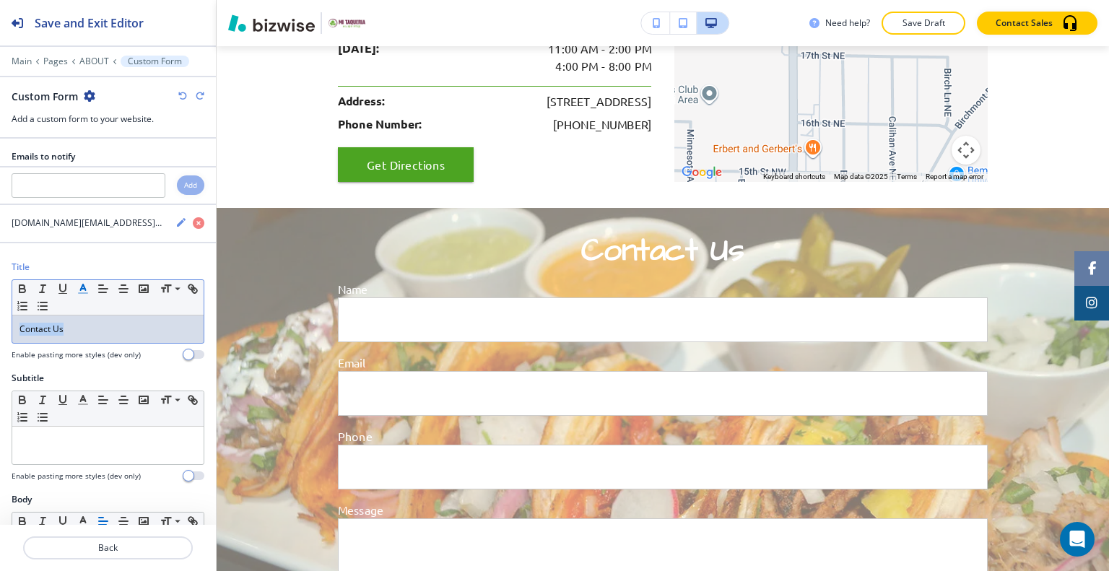
drag, startPoint x: 96, startPoint y: 318, endPoint x: 92, endPoint y: 291, distance: 26.9
click at [8, 299] on div "Title Small Normal Large Huge Contact Us Enable pasting more styles (dev only)" at bounding box center [108, 316] width 216 height 111
click at [82, 288] on icon "button" at bounding box center [83, 288] width 13 height 13
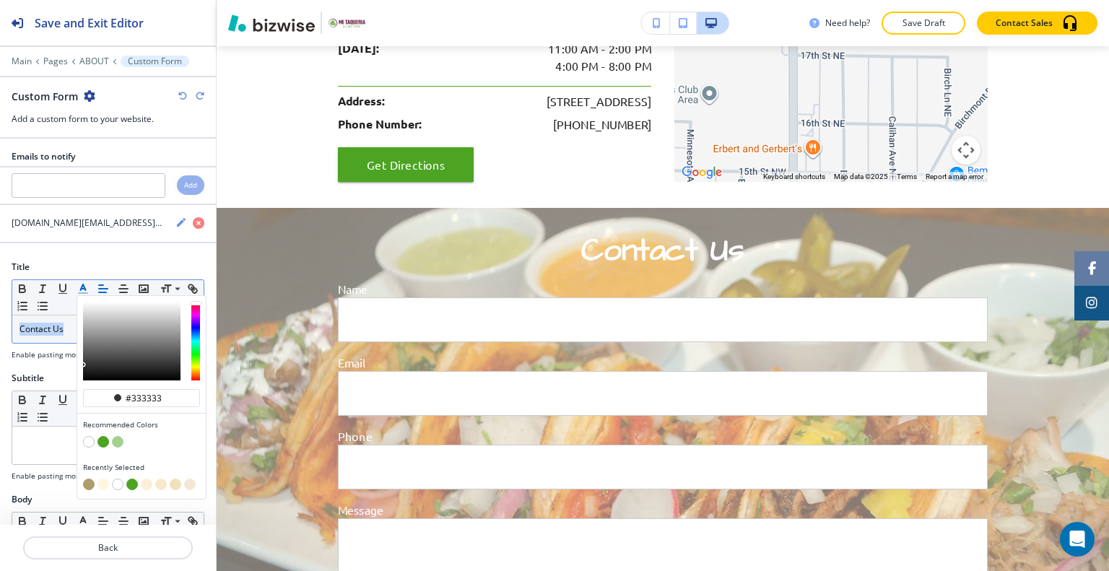
click at [88, 484] on button "button" at bounding box center [89, 485] width 12 height 12
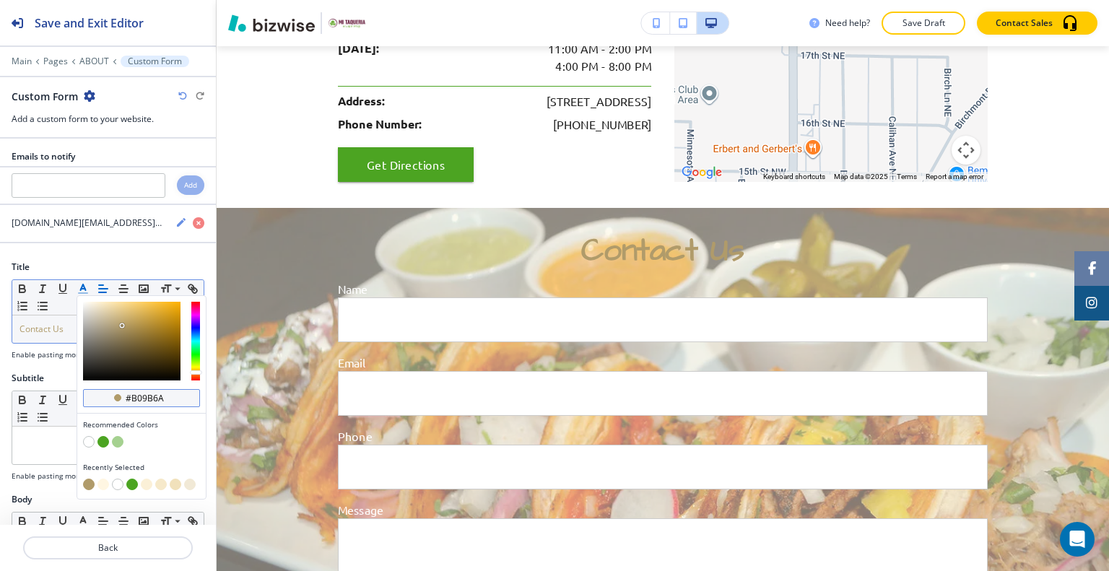
drag, startPoint x: 174, startPoint y: 395, endPoint x: 95, endPoint y: 391, distance: 79.5
click at [95, 391] on div "#b09b6a" at bounding box center [141, 398] width 117 height 19
click at [165, 395] on input "#b09b6a" at bounding box center [149, 399] width 51 height 12
type input "#000000"
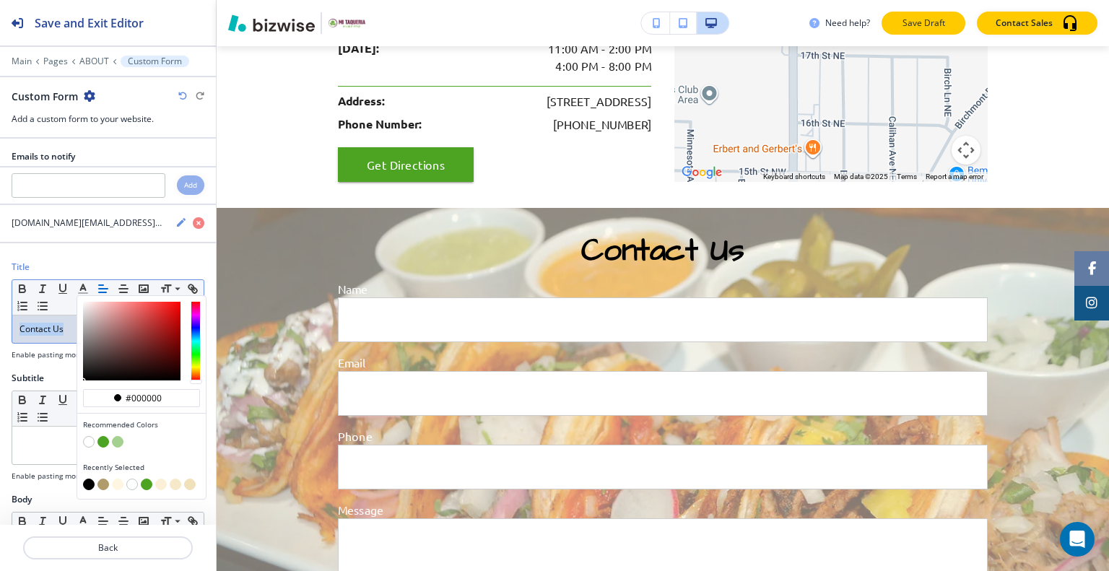
click at [952, 30] on button "Save Draft" at bounding box center [923, 23] width 84 height 23
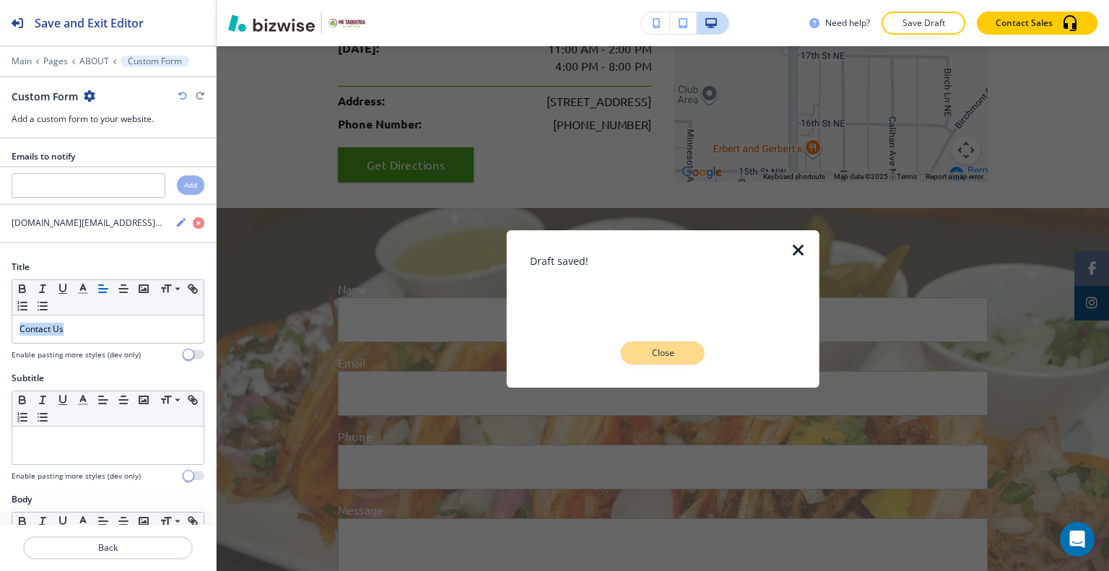
click at [696, 353] on button "Close" at bounding box center [663, 352] width 84 height 23
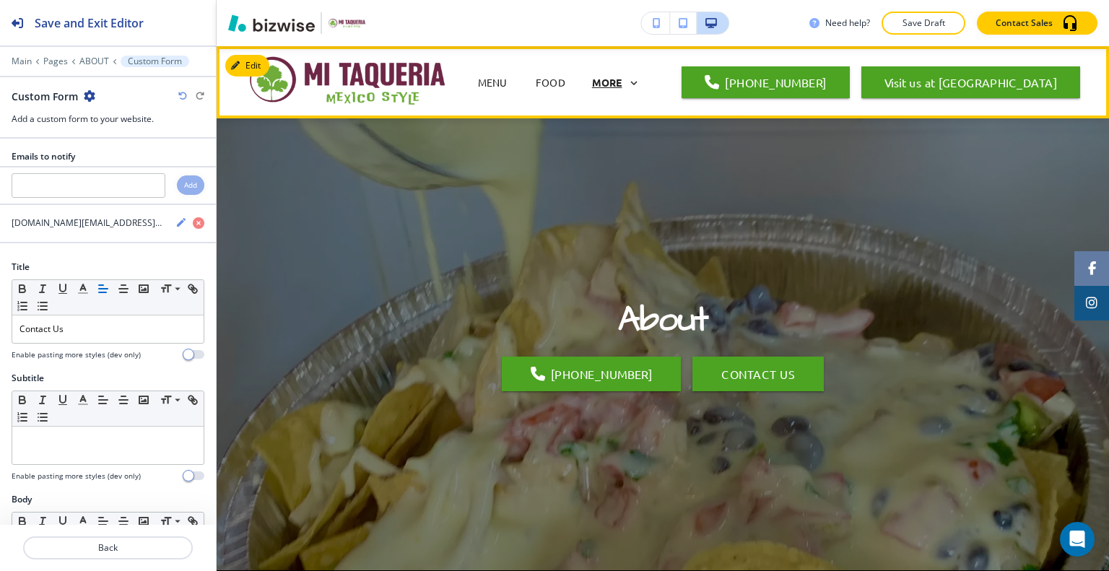
click at [622, 80] on p "MORE" at bounding box center [607, 82] width 30 height 11
click at [641, 81] on div "MORE" at bounding box center [617, 83] width 48 height 13
click at [640, 84] on icon at bounding box center [633, 83] width 13 height 13
click at [640, 83] on icon at bounding box center [633, 83] width 13 height 13
click at [637, 83] on icon at bounding box center [634, 83] width 6 height 4
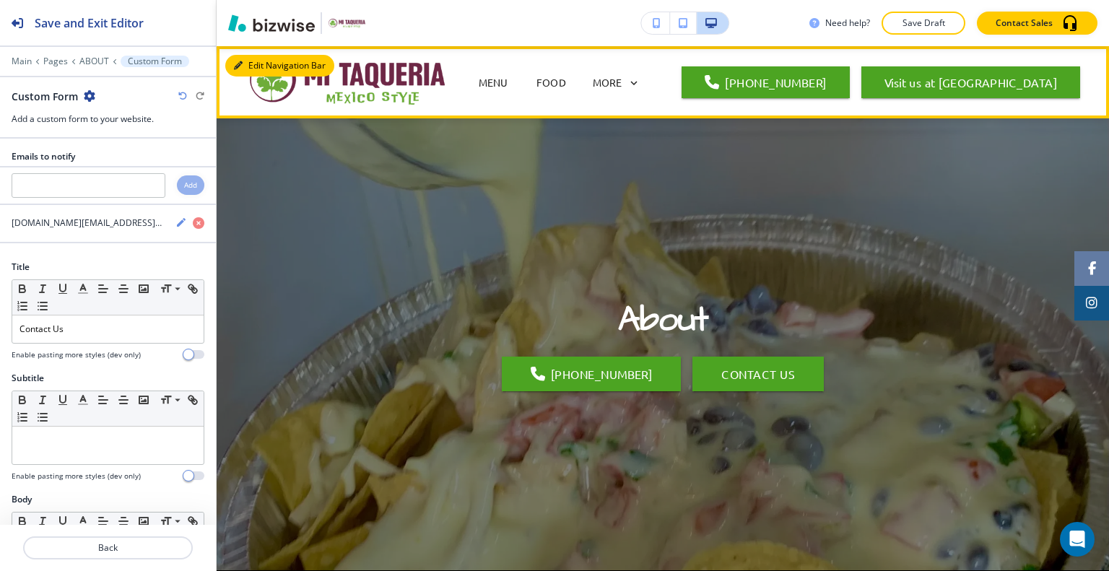
click at [248, 64] on div "Edit Navigation Bar MENU FOOD ABOUT CONTACT MORE (218) 553-0615 Visit us at Mi …" at bounding box center [663, 82] width 892 height 72
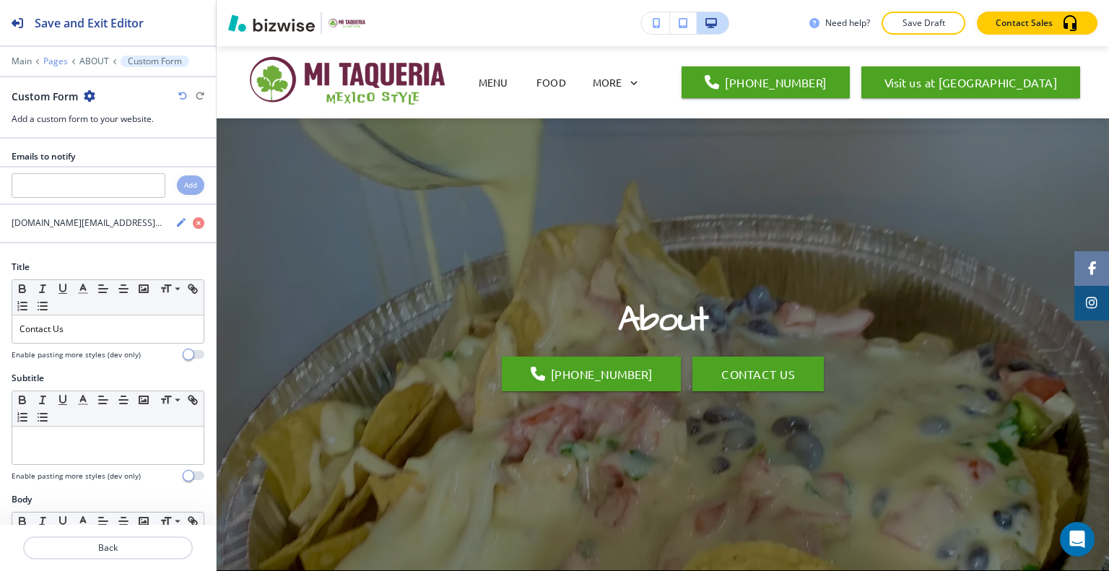
click at [48, 60] on p "Pages" at bounding box center [55, 61] width 25 height 10
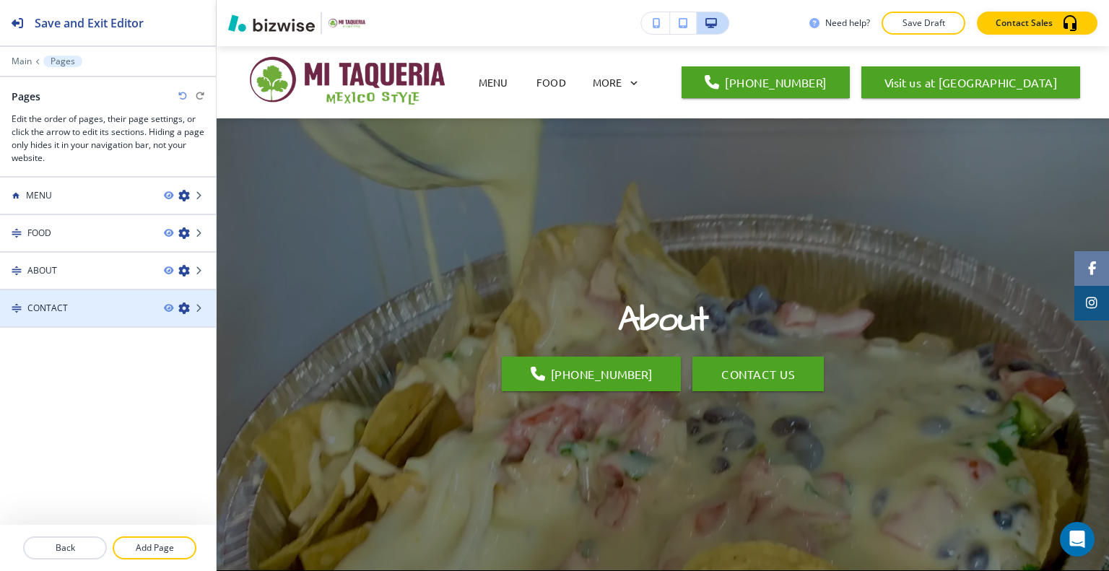
click at [76, 307] on div "CONTACT" at bounding box center [76, 308] width 152 height 13
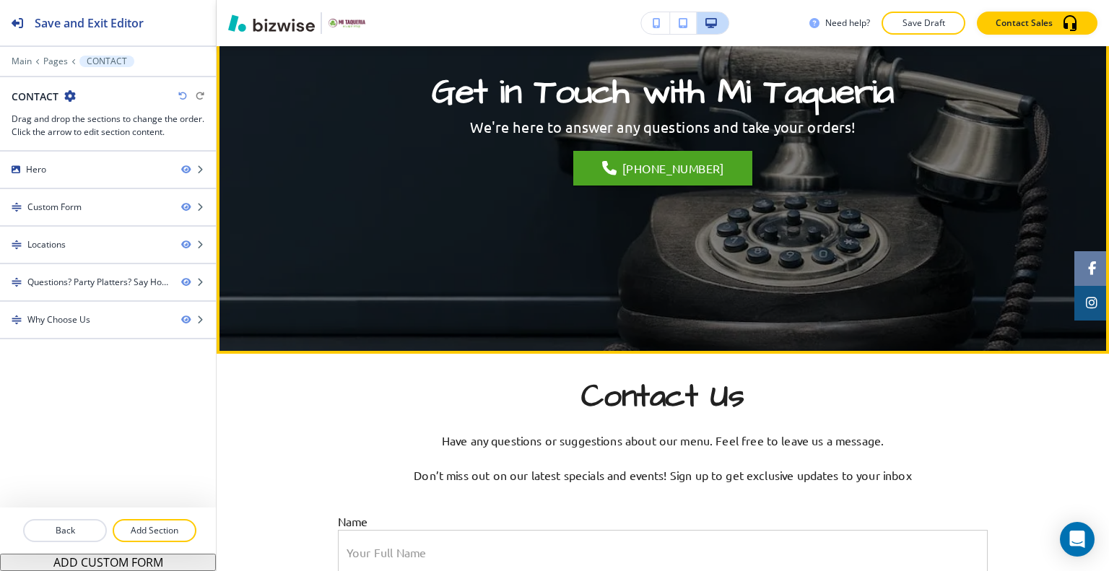
scroll to position [72, 0]
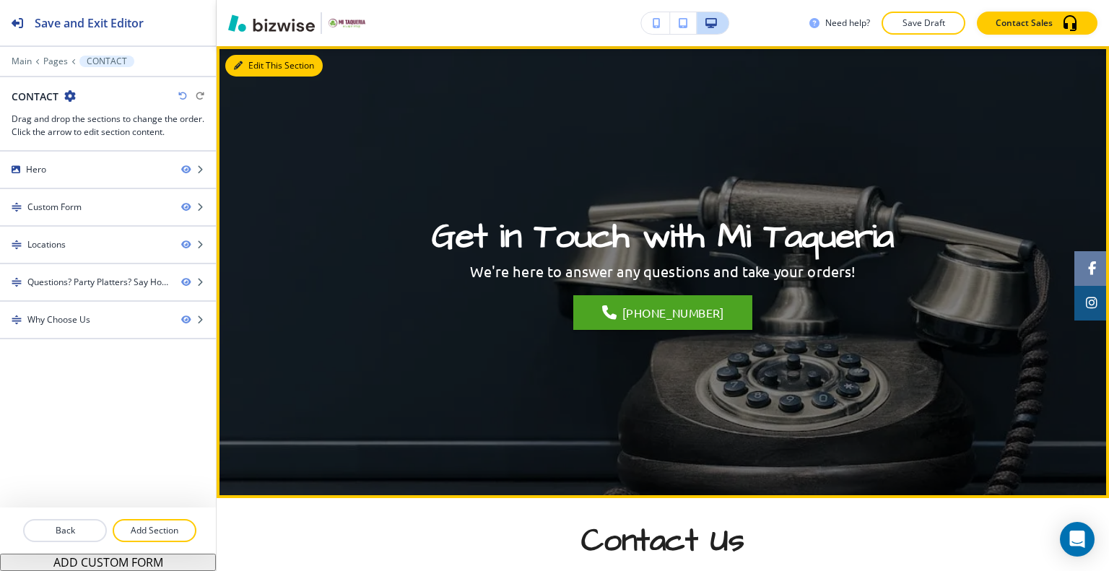
click at [258, 69] on button "Edit This Section" at bounding box center [273, 66] width 97 height 22
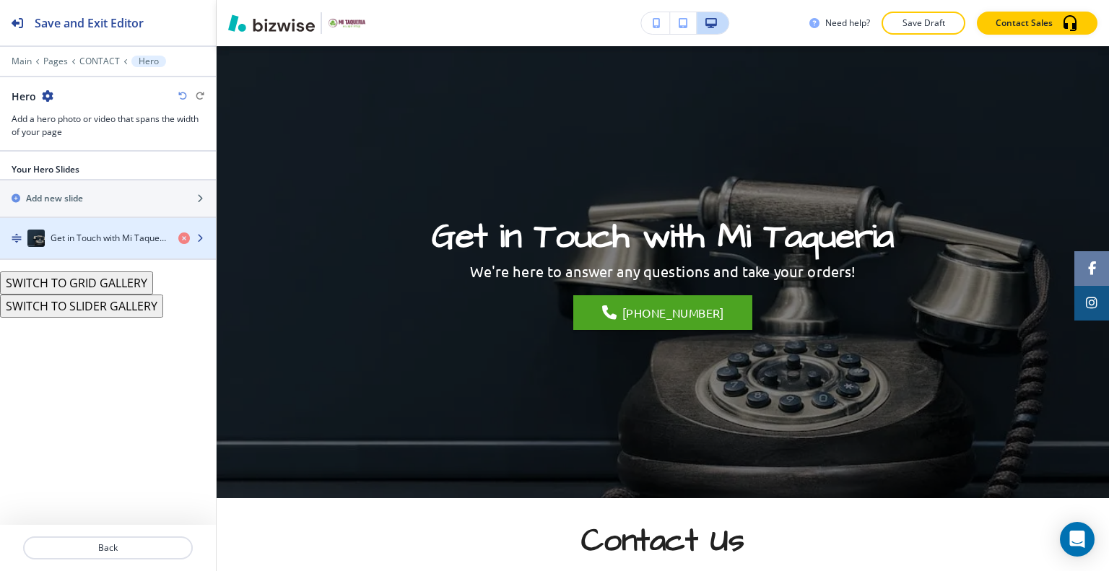
click at [87, 230] on div "Get in Touch with Mi Taqueria" at bounding box center [83, 238] width 167 height 17
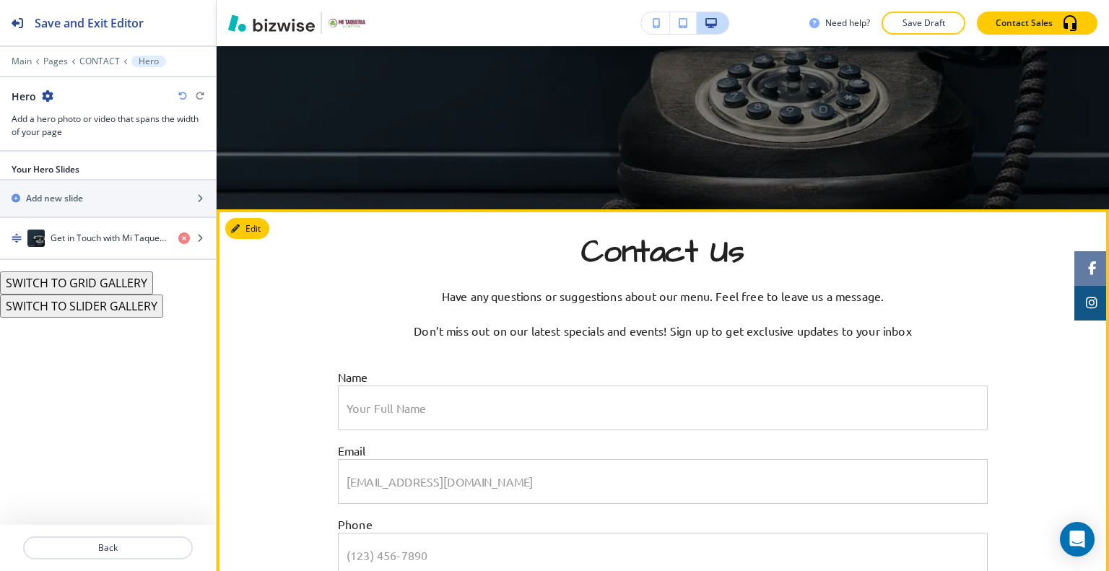
scroll to position [433, 0]
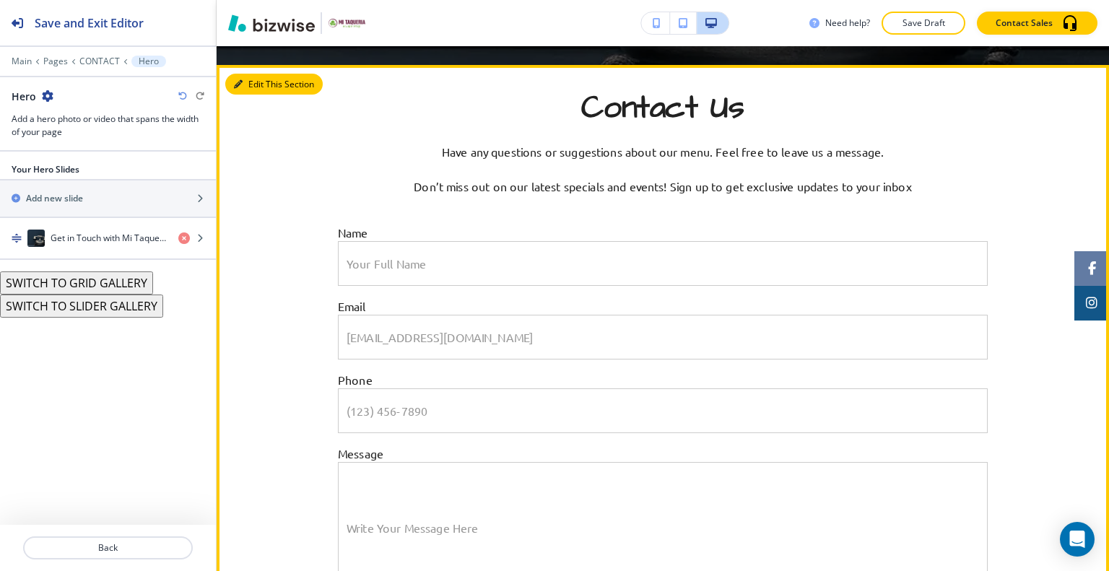
click at [254, 83] on button "Edit This Section" at bounding box center [273, 85] width 97 height 22
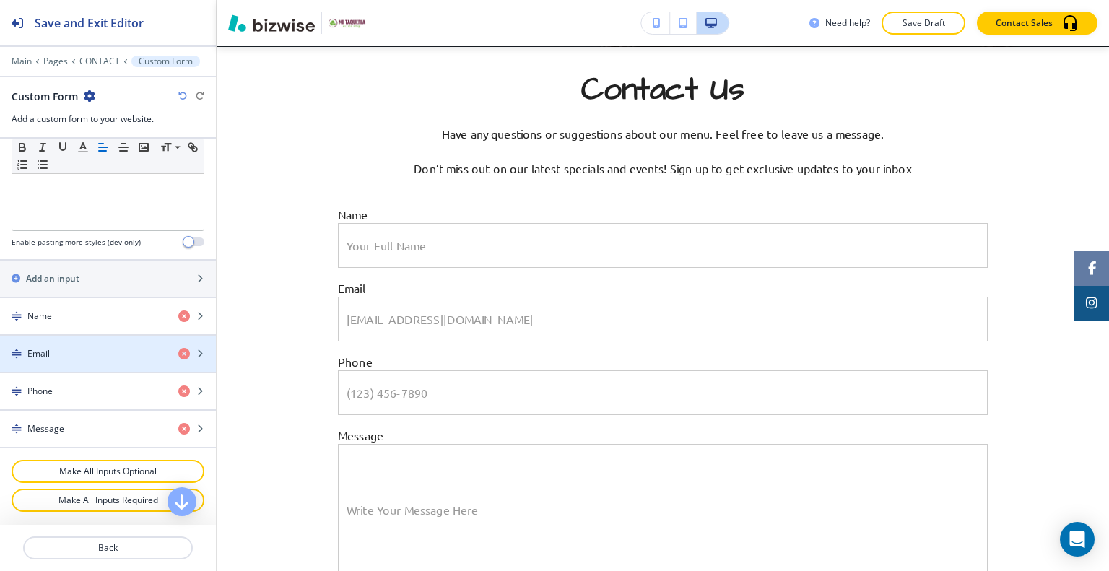
scroll to position [757, 0]
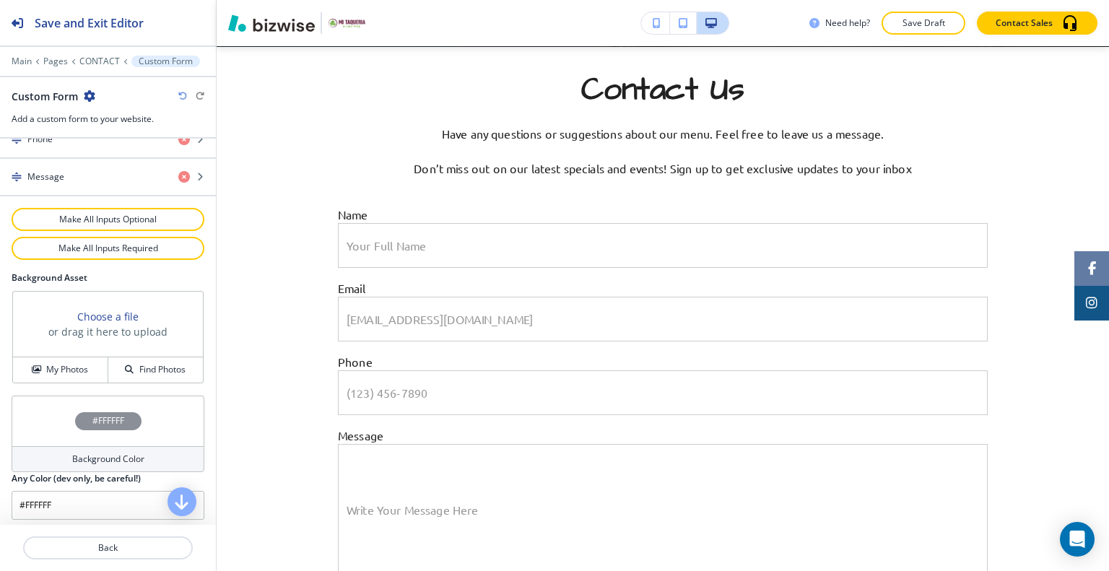
click at [46, 408] on div "#FFFFFF" at bounding box center [108, 421] width 193 height 51
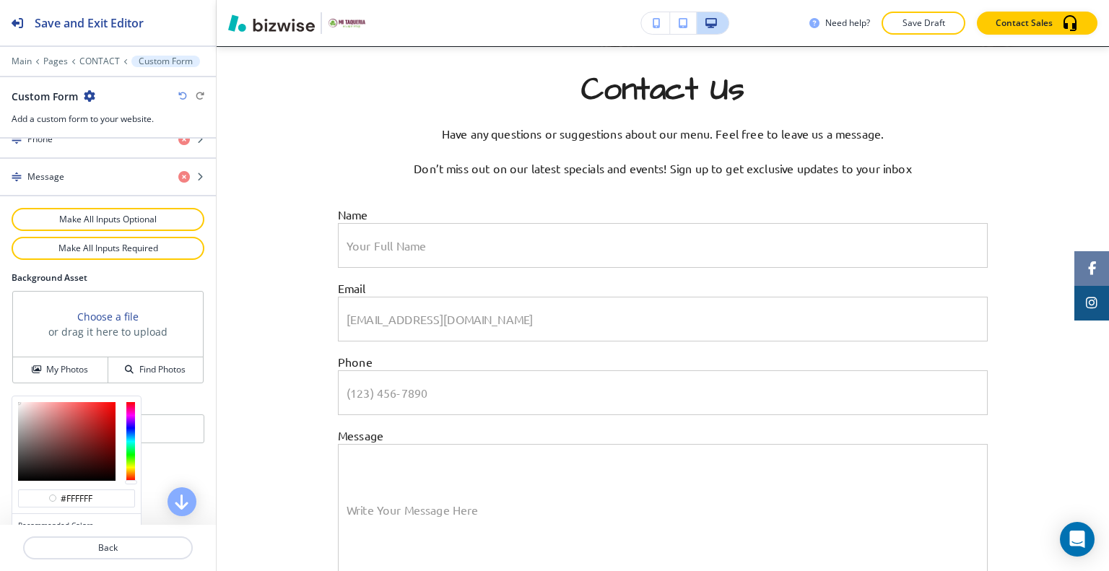
scroll to position [826, 0]
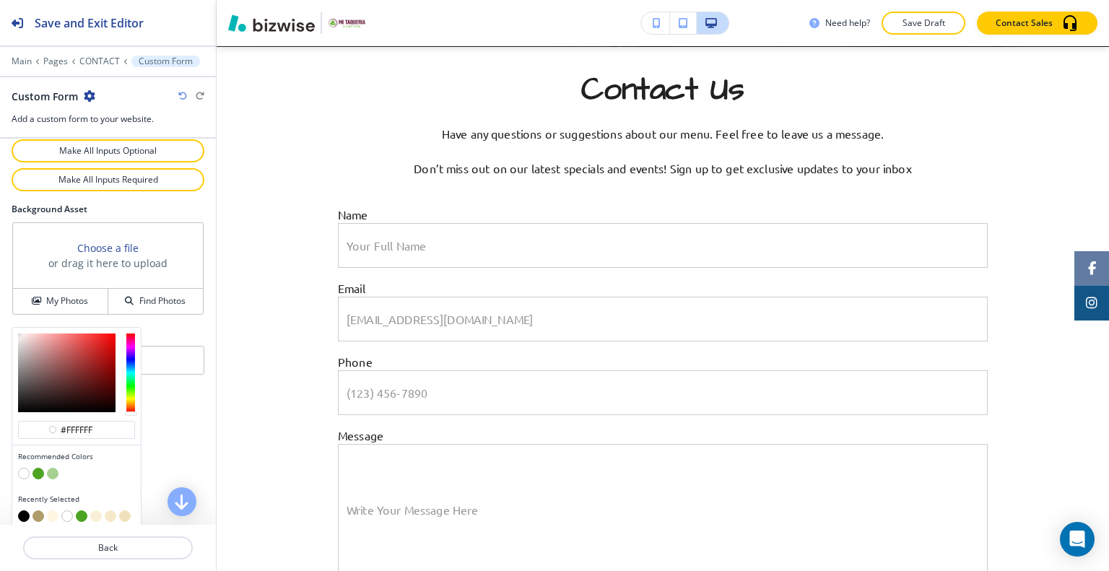
click at [38, 512] on button "button" at bounding box center [38, 516] width 12 height 12
type input "#b09b6a"
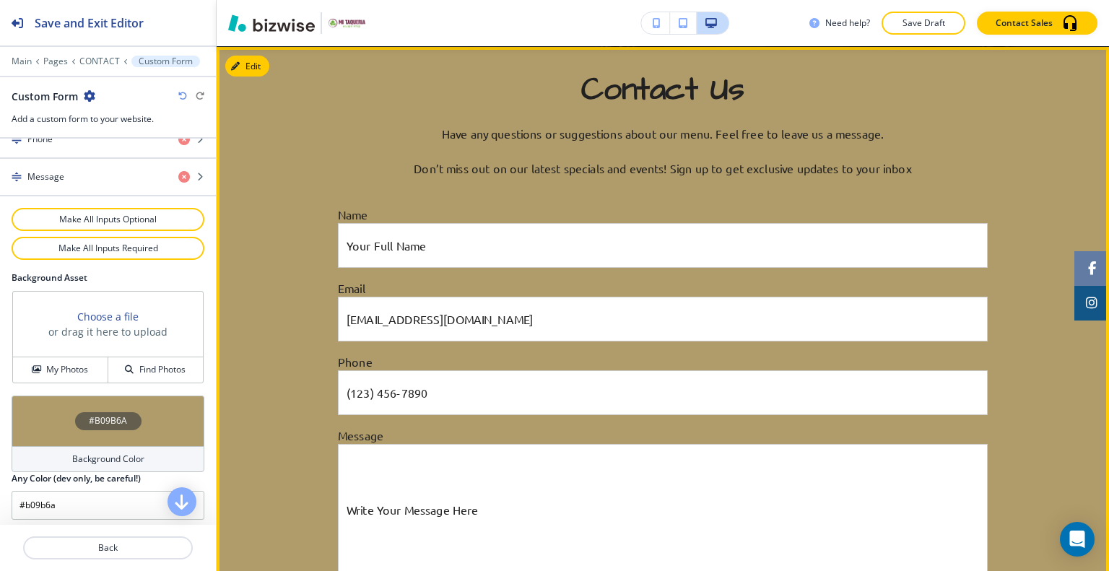
scroll to position [307, 0]
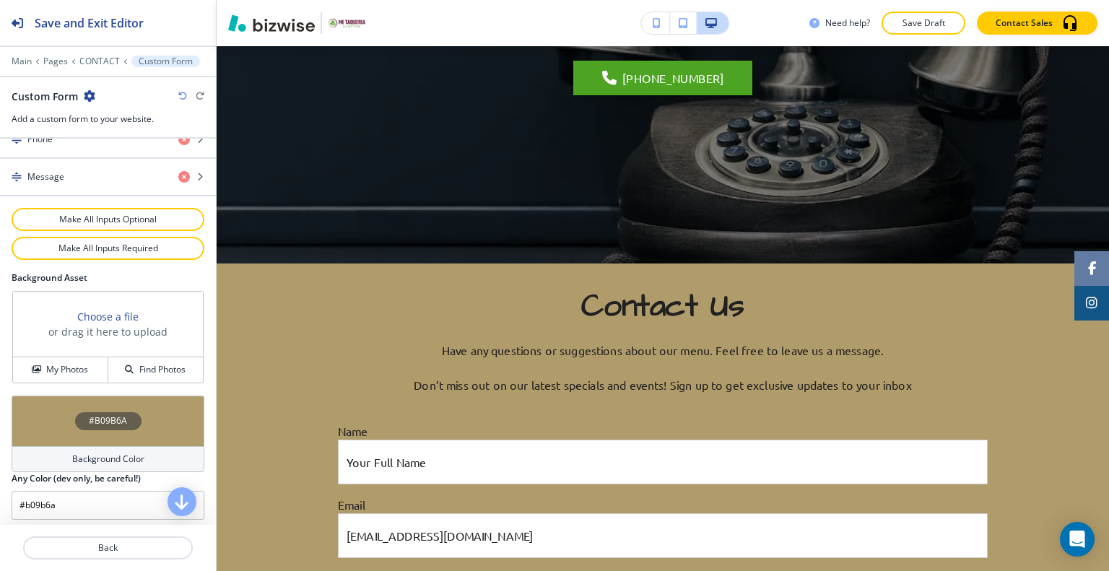
click at [51, 427] on div "#B09B6A" at bounding box center [108, 421] width 193 height 51
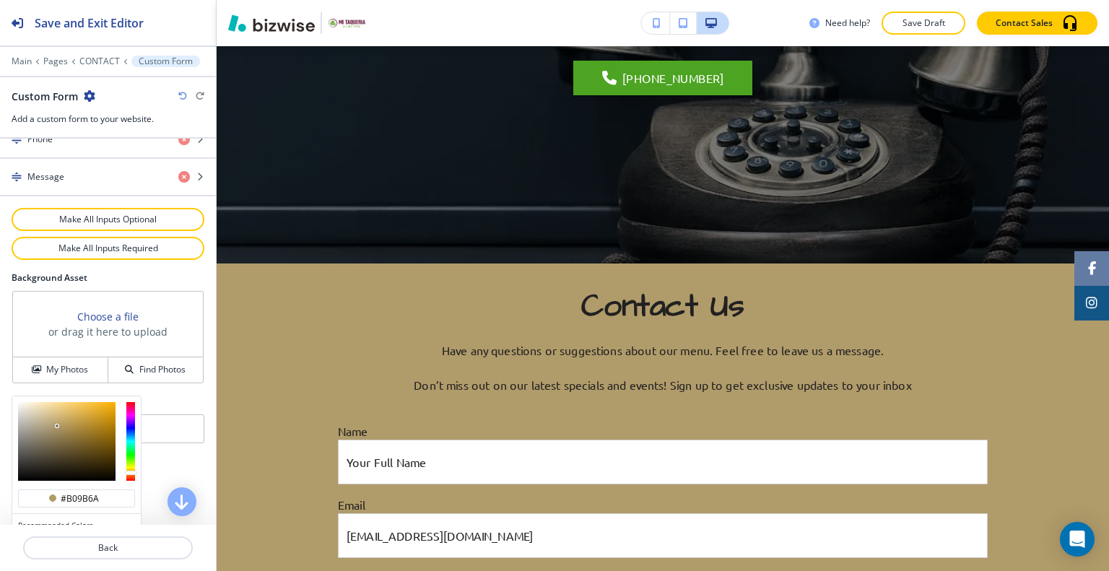
type input "#e6d8b9"
click at [37, 403] on div at bounding box center [66, 441] width 97 height 79
type input "#e6d8b9"
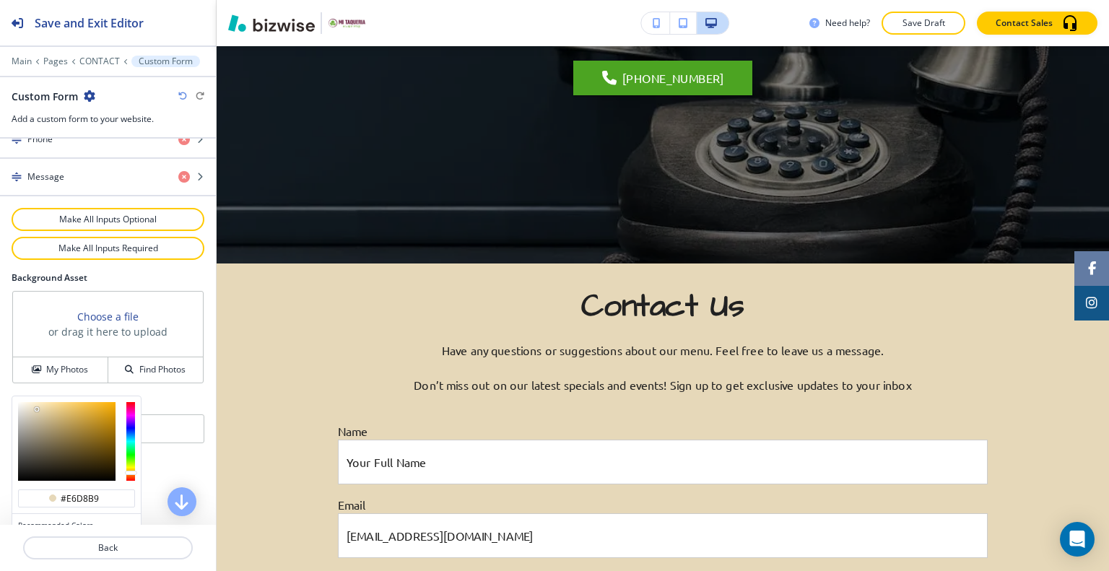
type input "#ede4d0"
click at [30, 402] on div at bounding box center [66, 441] width 97 height 79
type input "#ede4d0"
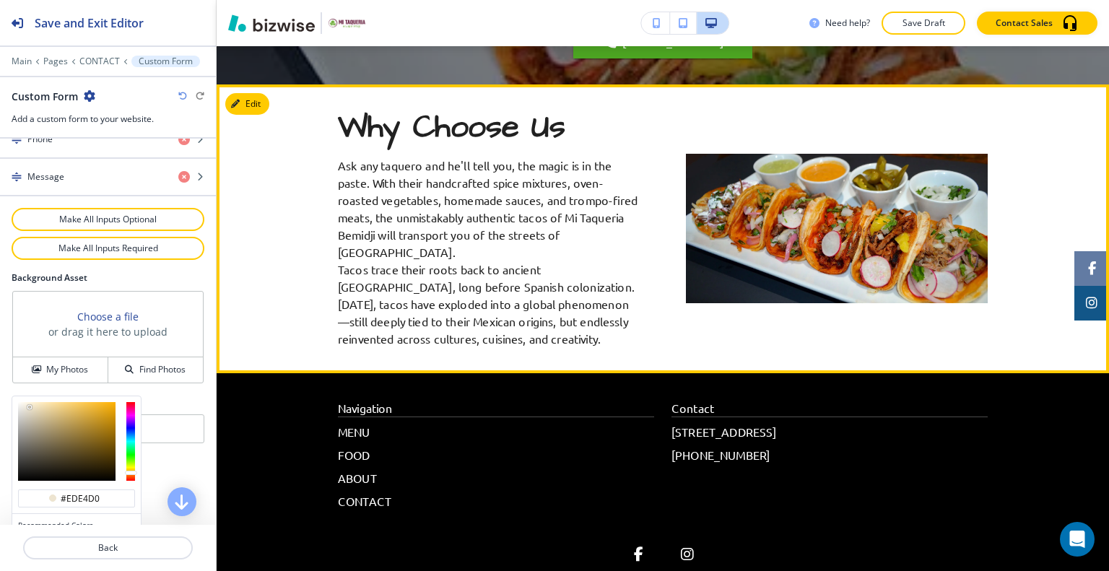
scroll to position [1678, 0]
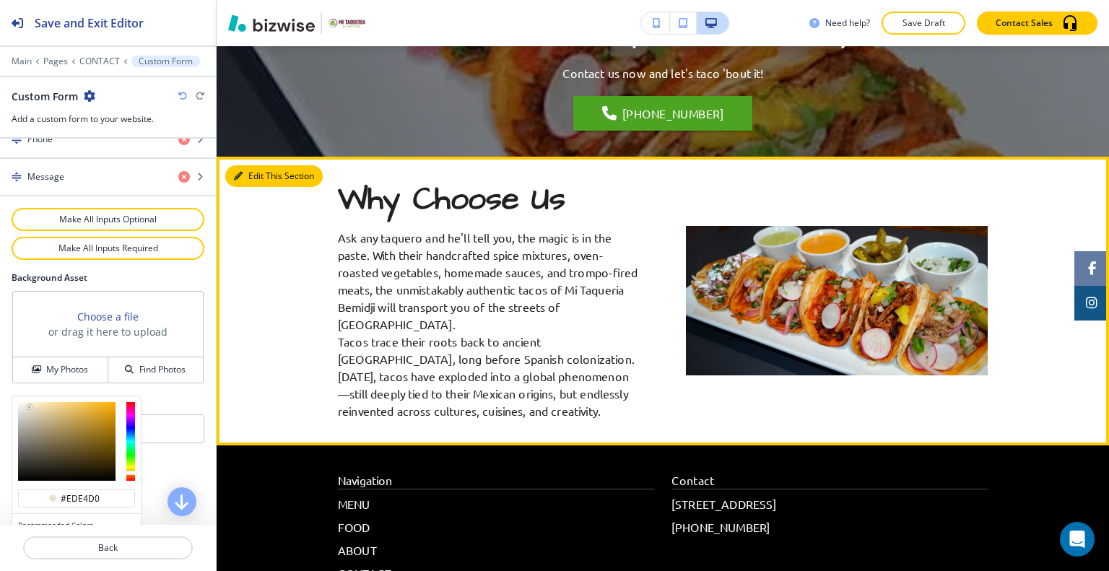
click at [253, 180] on button "Edit This Section" at bounding box center [273, 176] width 97 height 22
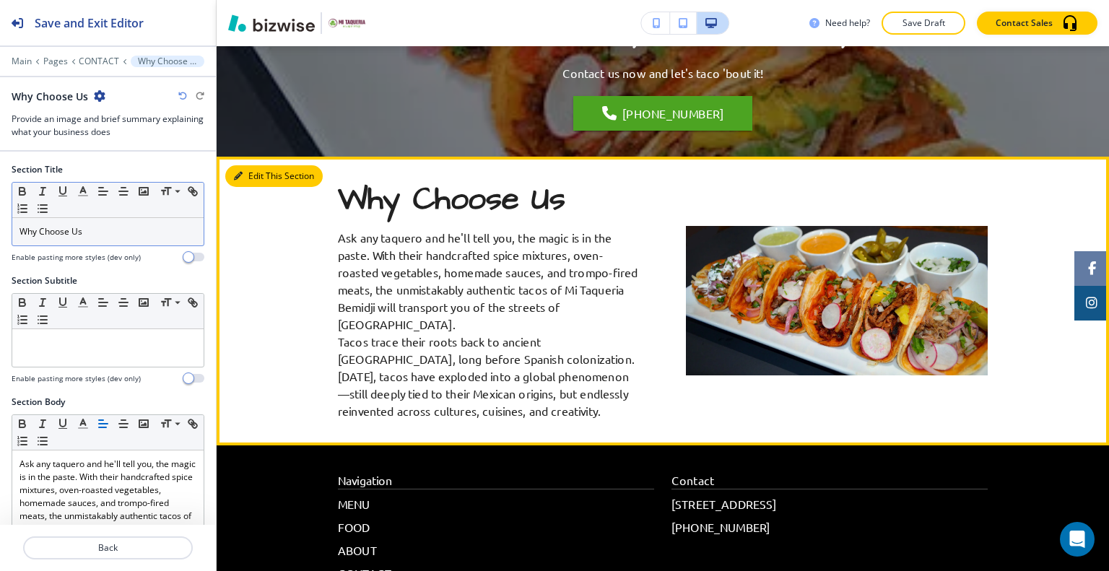
scroll to position [1787, 0]
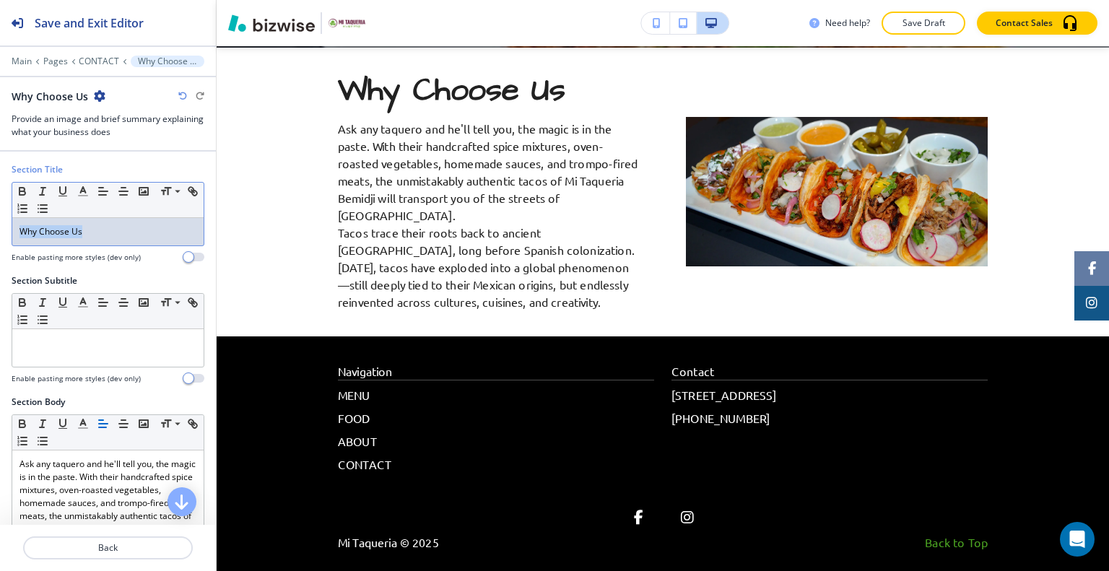
drag, startPoint x: 118, startPoint y: 232, endPoint x: 0, endPoint y: 230, distance: 118.4
click at [0, 230] on div "Section Title Small Normal Large Huge Why Choose Us Enable pasting more styles …" at bounding box center [108, 218] width 216 height 111
click at [83, 187] on polyline "button" at bounding box center [83, 190] width 5 height 6
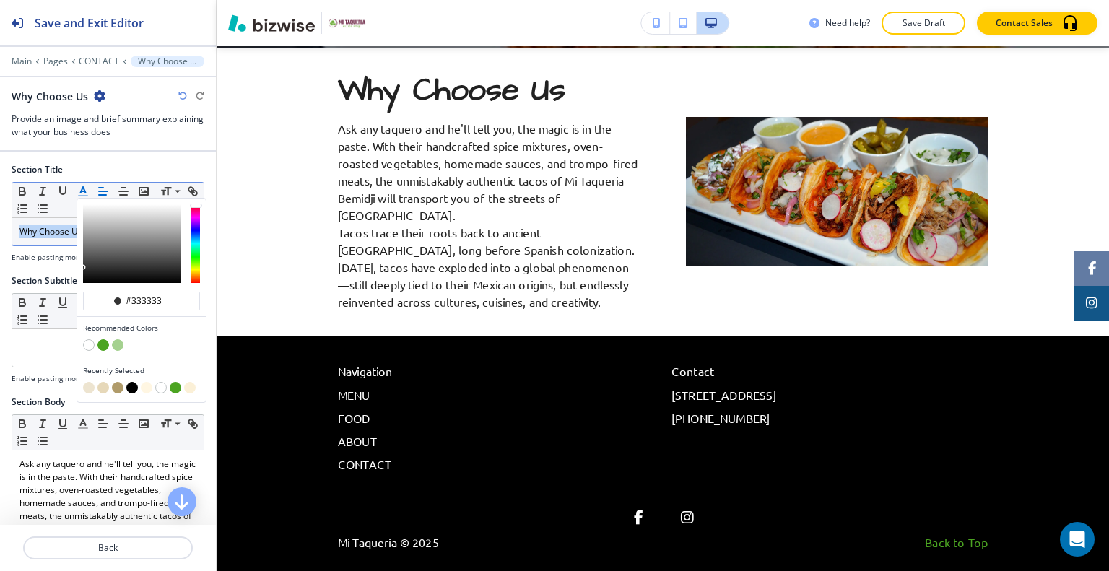
click at [118, 383] on button "button" at bounding box center [118, 388] width 12 height 12
type input "#b09b6a"
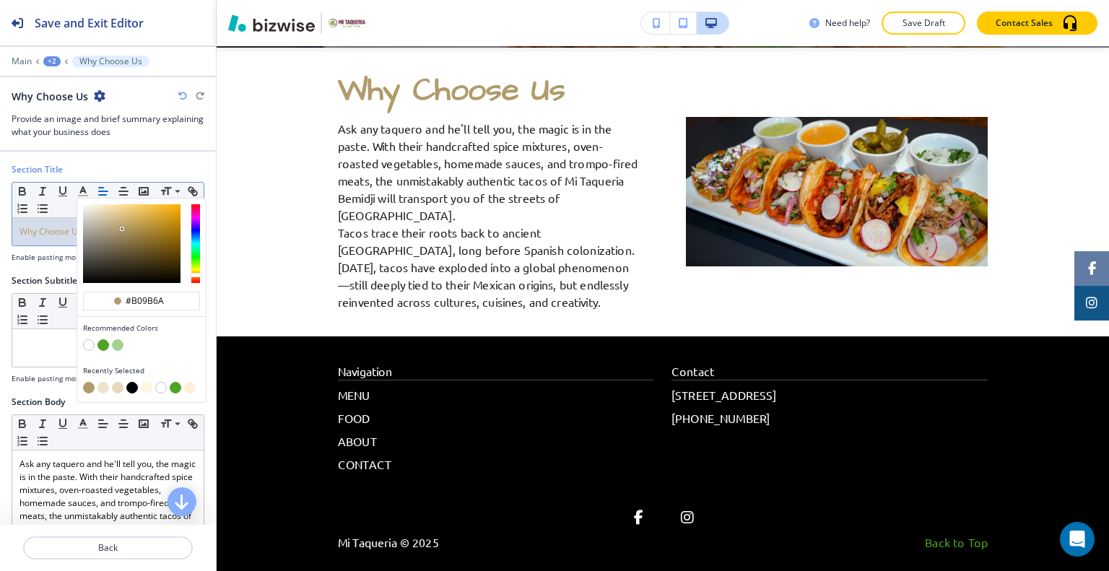
click at [944, 22] on p "Save Draft" at bounding box center [923, 23] width 46 height 13
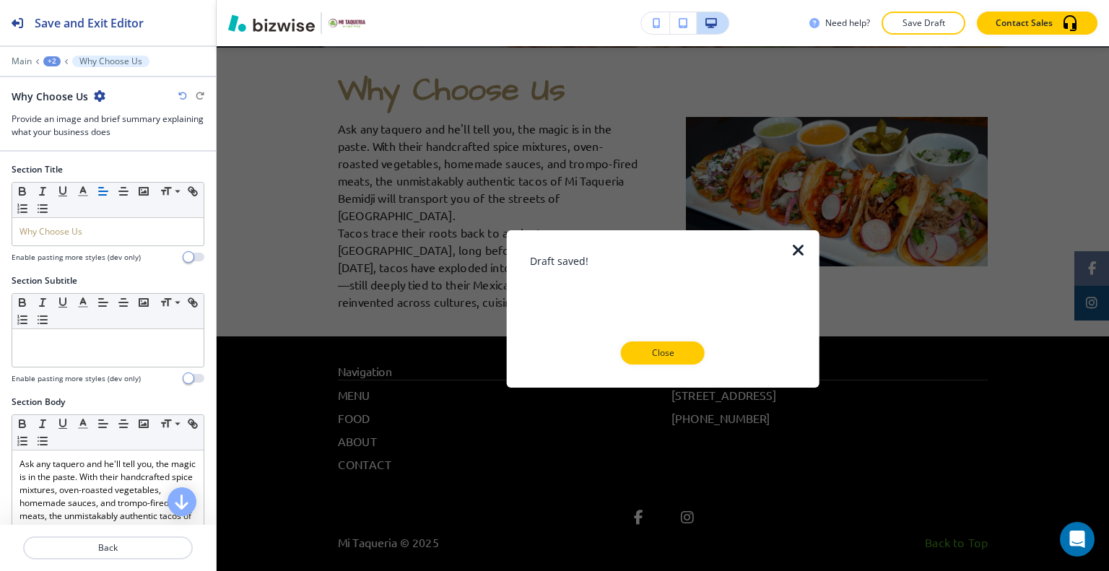
click at [702, 353] on button "Close" at bounding box center [663, 352] width 84 height 23
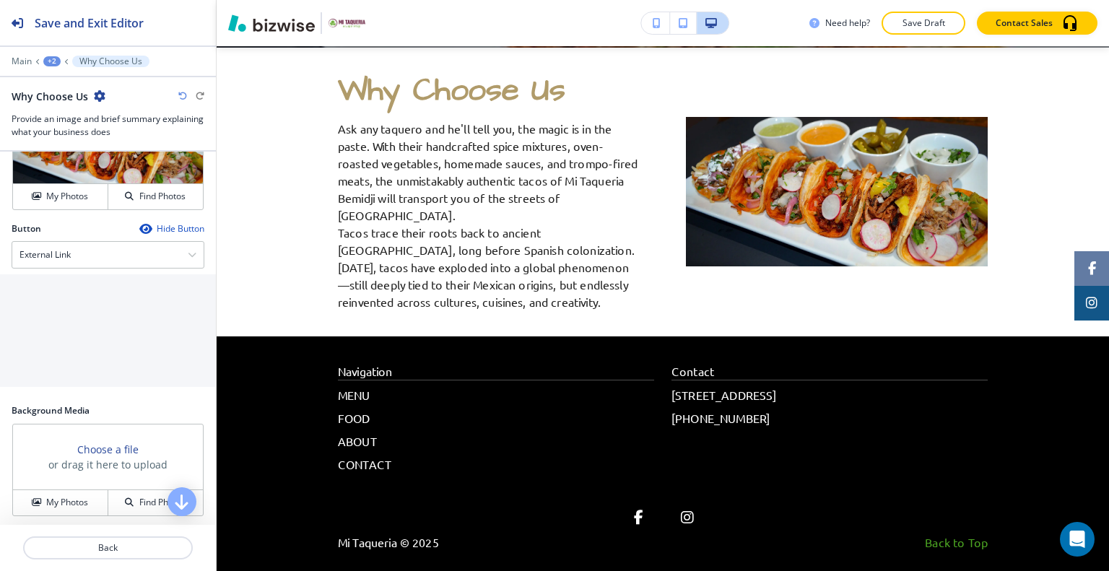
scroll to position [433, 0]
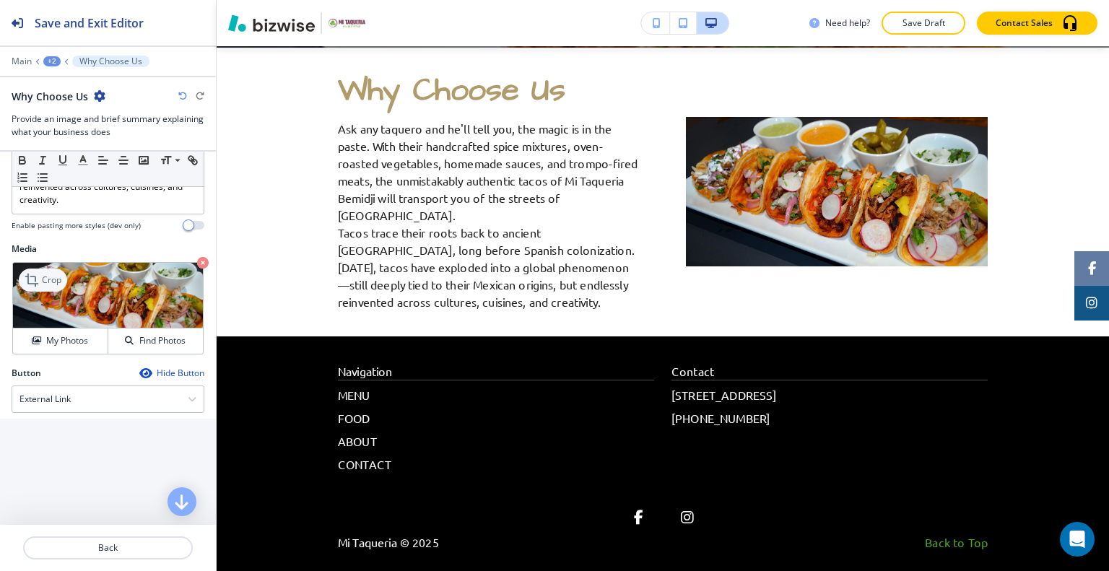
click at [43, 287] on p "Crop" at bounding box center [51, 280] width 19 height 13
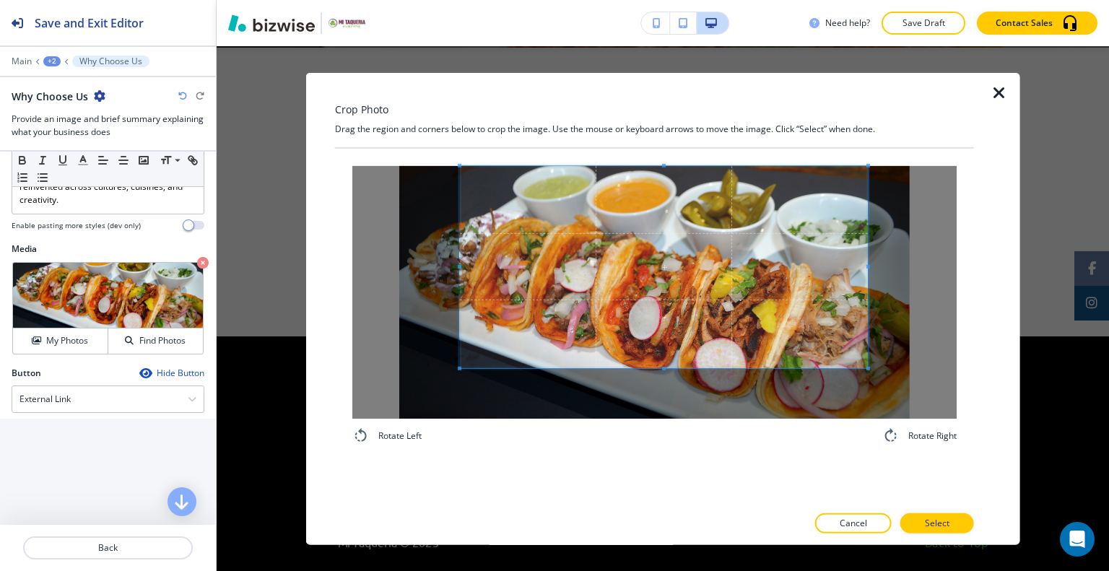
click at [687, 276] on span at bounding box center [664, 266] width 408 height 202
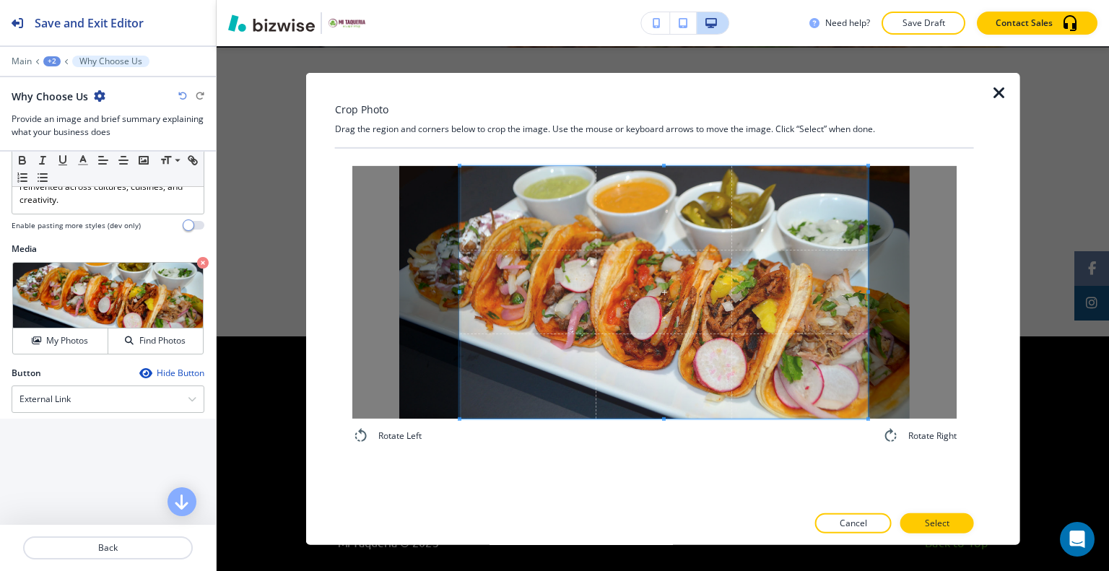
click at [647, 443] on div "Rotate Left Rotate Right" at bounding box center [654, 304] width 639 height 313
click at [954, 528] on button "Select" at bounding box center [937, 523] width 74 height 20
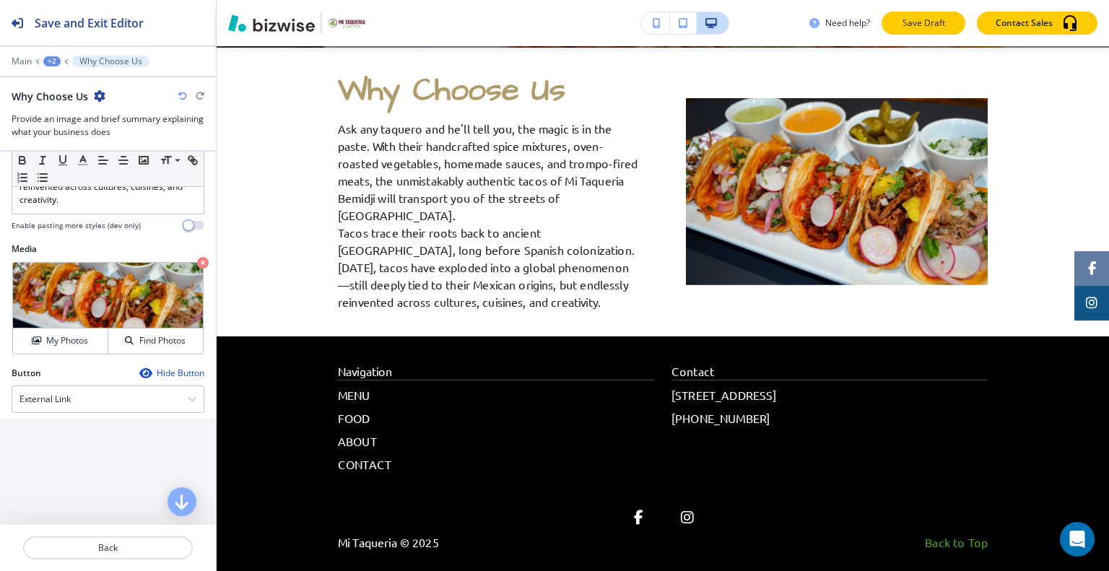
click at [943, 21] on p "Save Draft" at bounding box center [923, 23] width 46 height 13
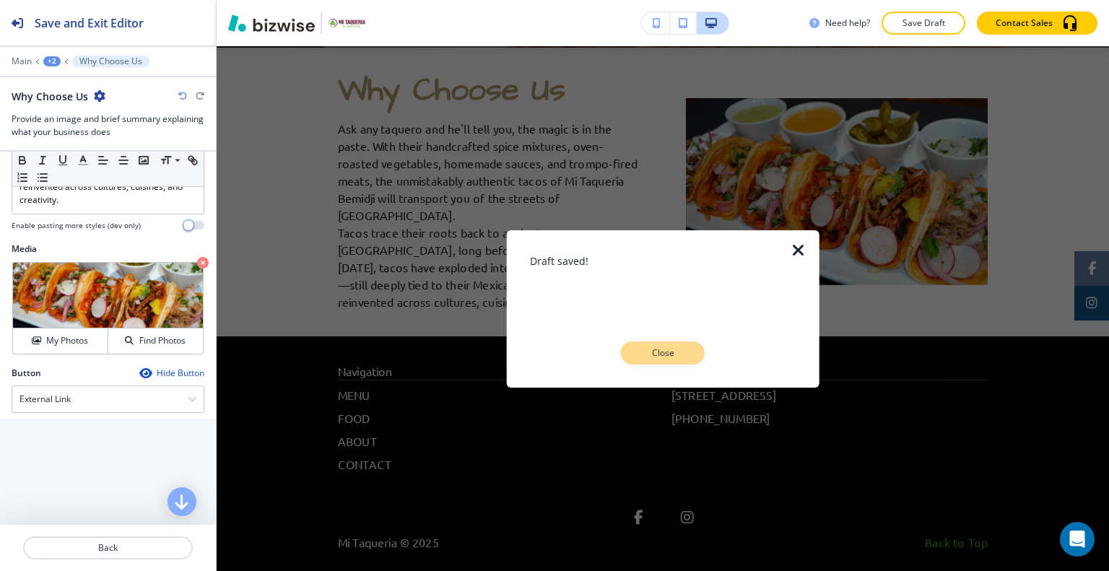
click at [688, 359] on button "Close" at bounding box center [663, 352] width 84 height 23
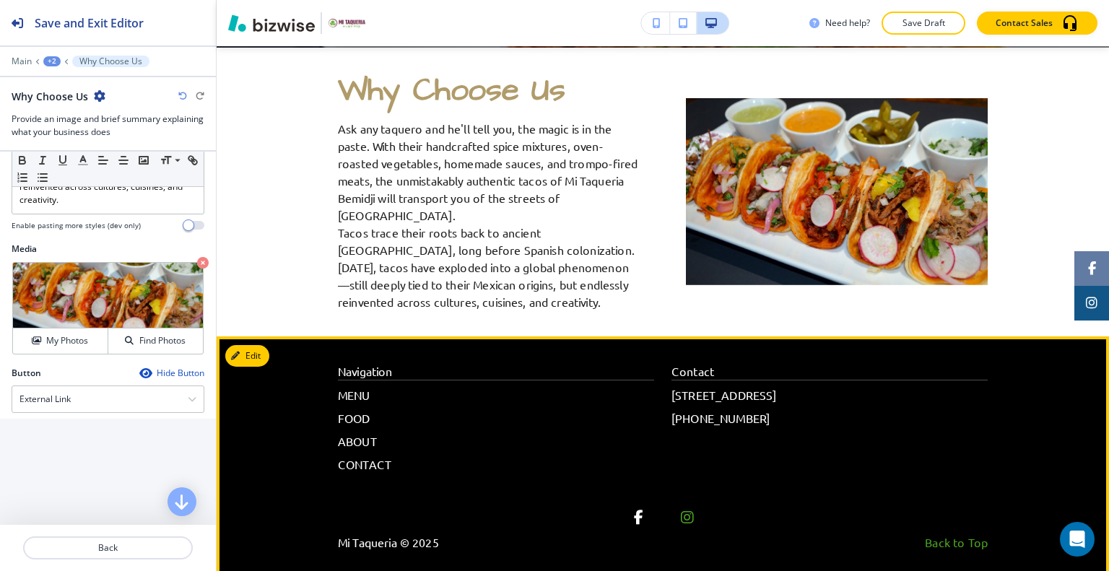
click at [683, 516] on span at bounding box center [687, 517] width 14 height 14
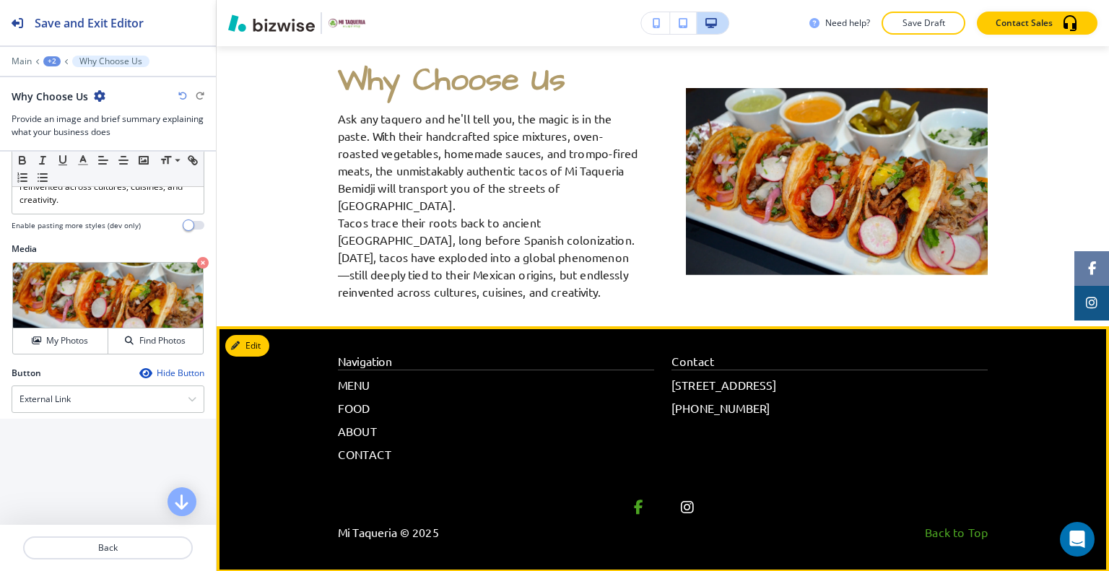
click at [638, 502] on span at bounding box center [638, 507] width 14 height 14
click at [690, 507] on link at bounding box center [687, 508] width 32 height 32
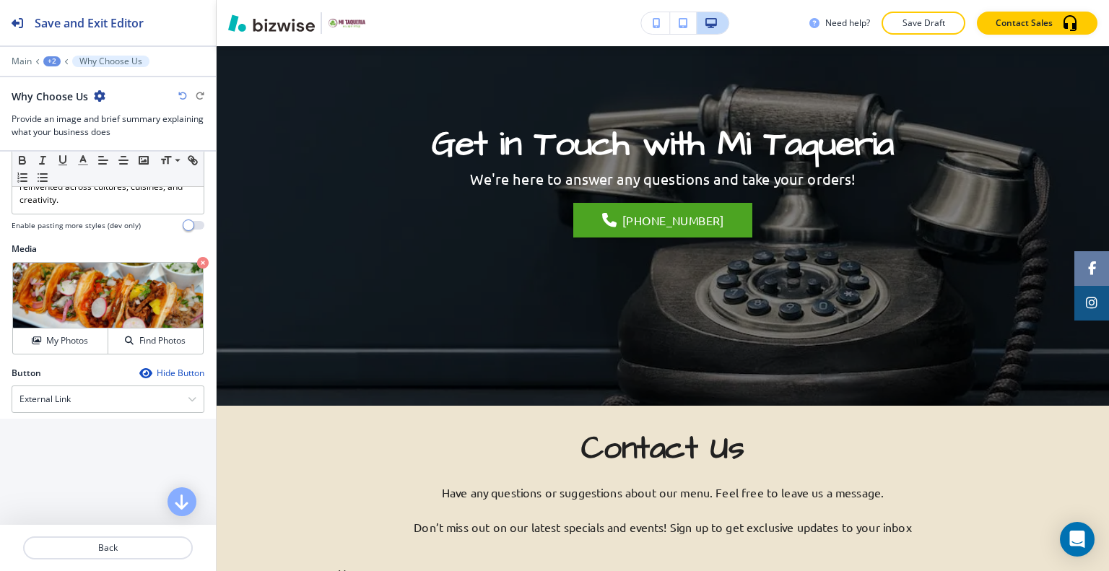
scroll to position [0, 0]
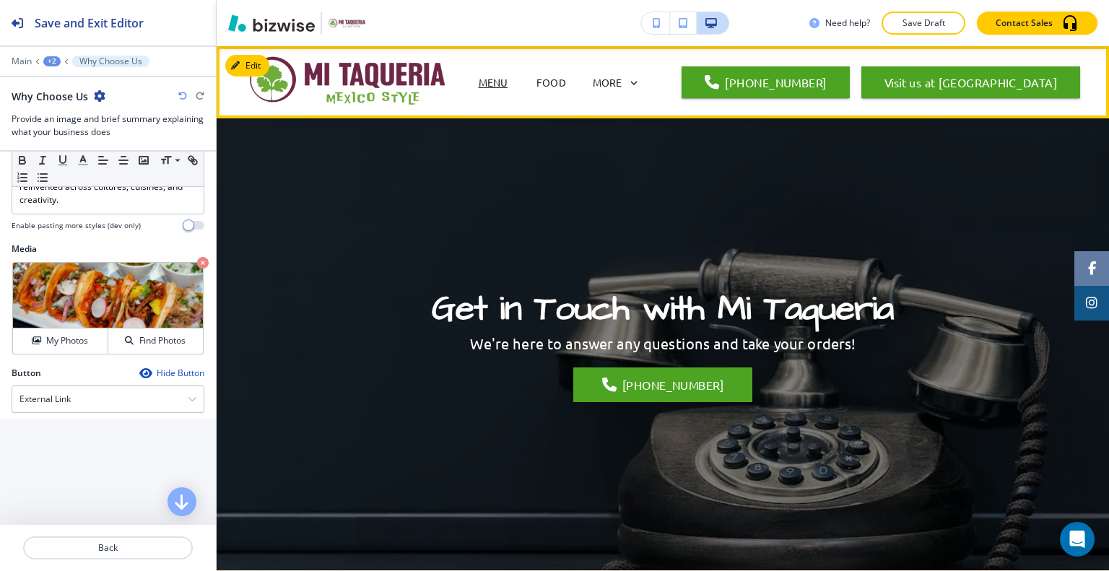
click at [485, 79] on p "MENU" at bounding box center [494, 82] width 30 height 15
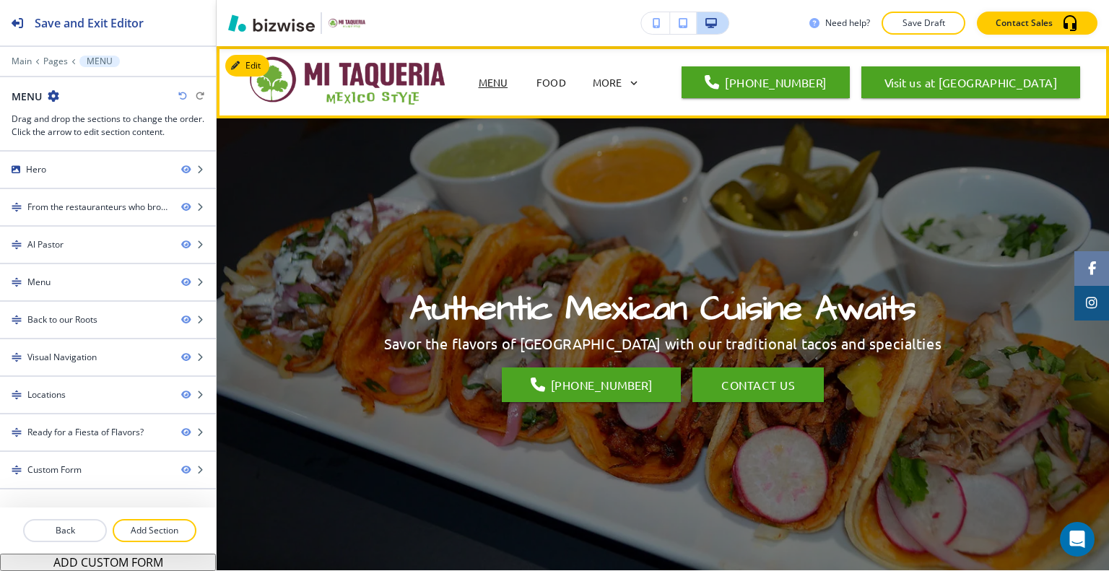
click at [568, 87] on div "FOOD" at bounding box center [551, 82] width 58 height 15
click at [554, 82] on p "FOOD" at bounding box center [551, 82] width 30 height 15
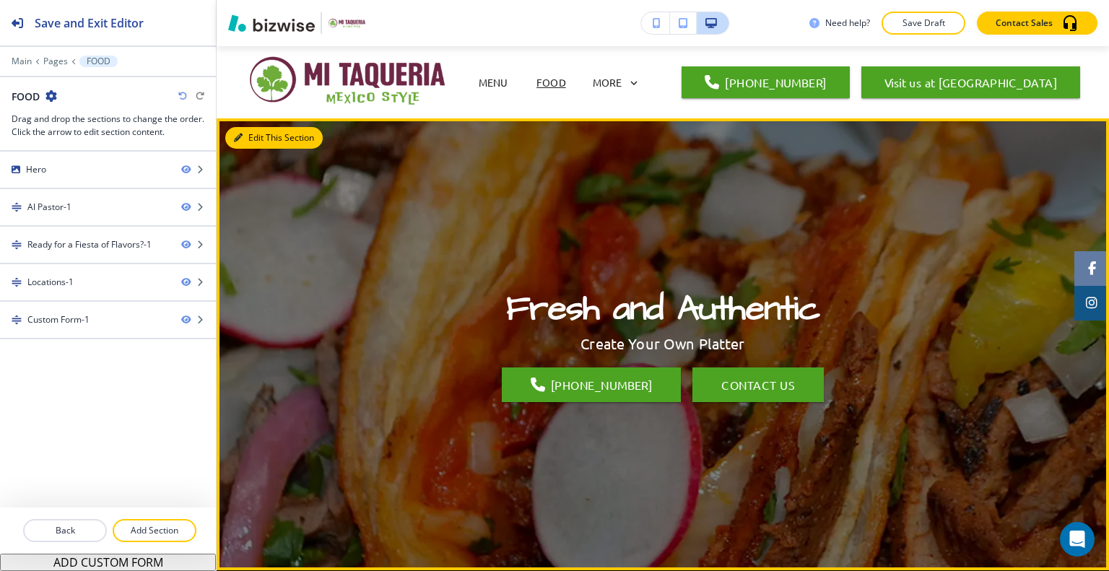
click at [245, 132] on button "Edit This Section" at bounding box center [273, 138] width 97 height 22
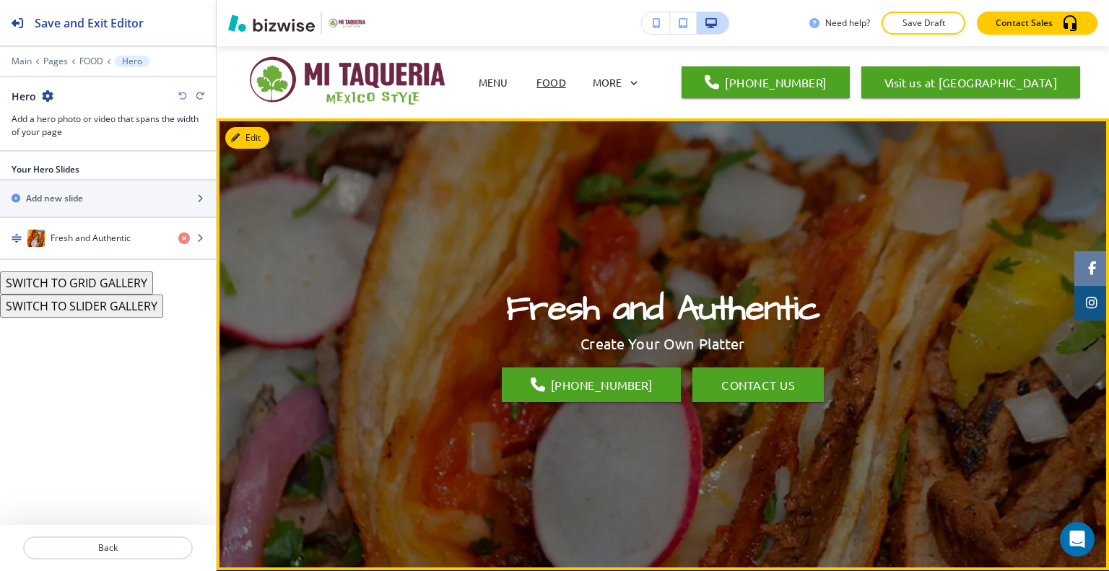
scroll to position [72, 0]
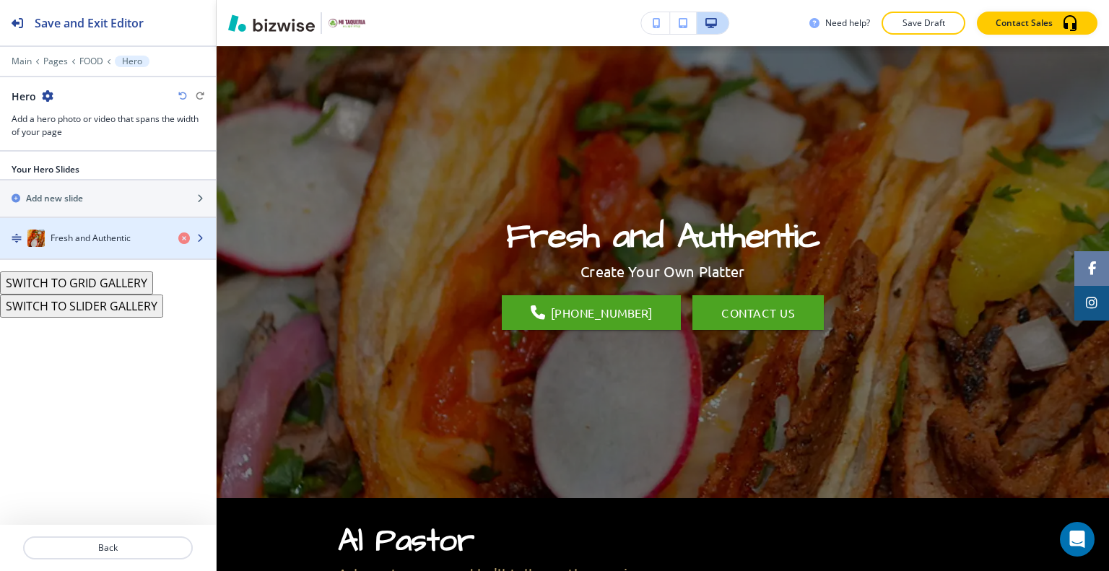
click at [77, 242] on h4 "Fresh and Authentic" at bounding box center [91, 238] width 80 height 13
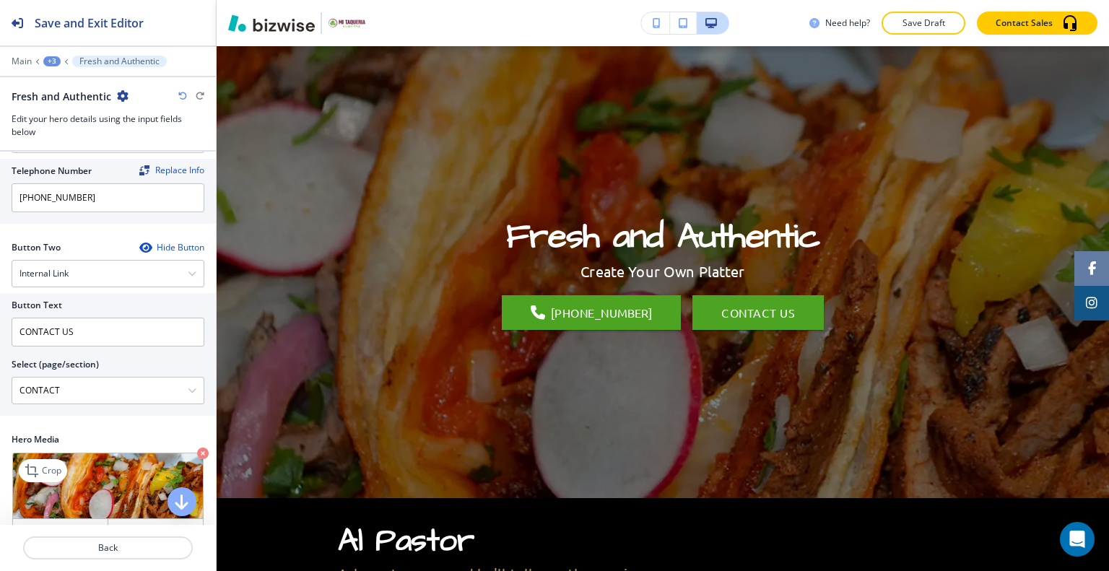
scroll to position [361, 0]
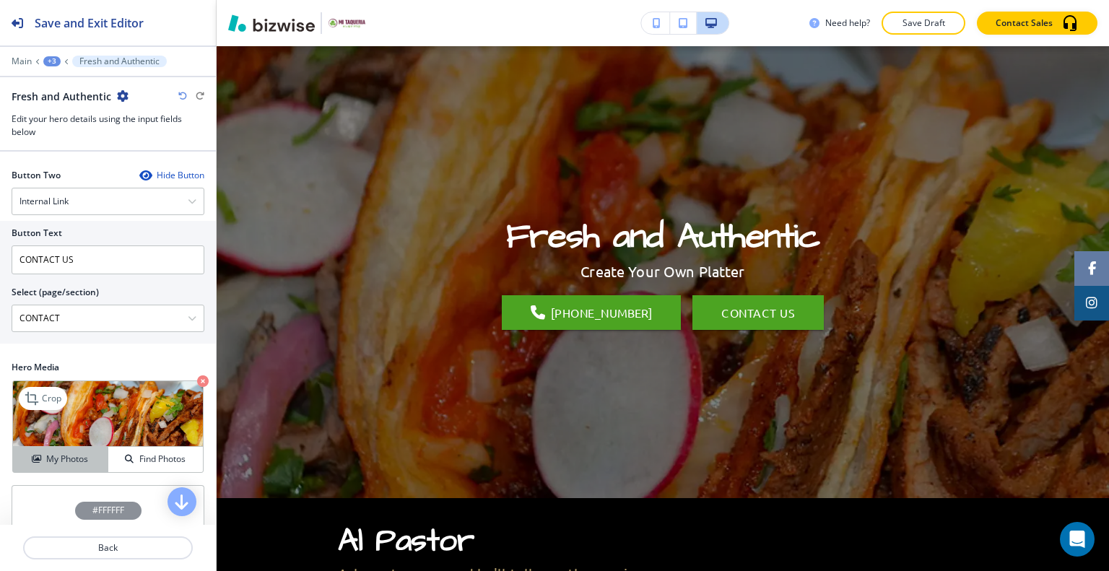
click at [84, 453] on h4 "My Photos" at bounding box center [67, 459] width 42 height 13
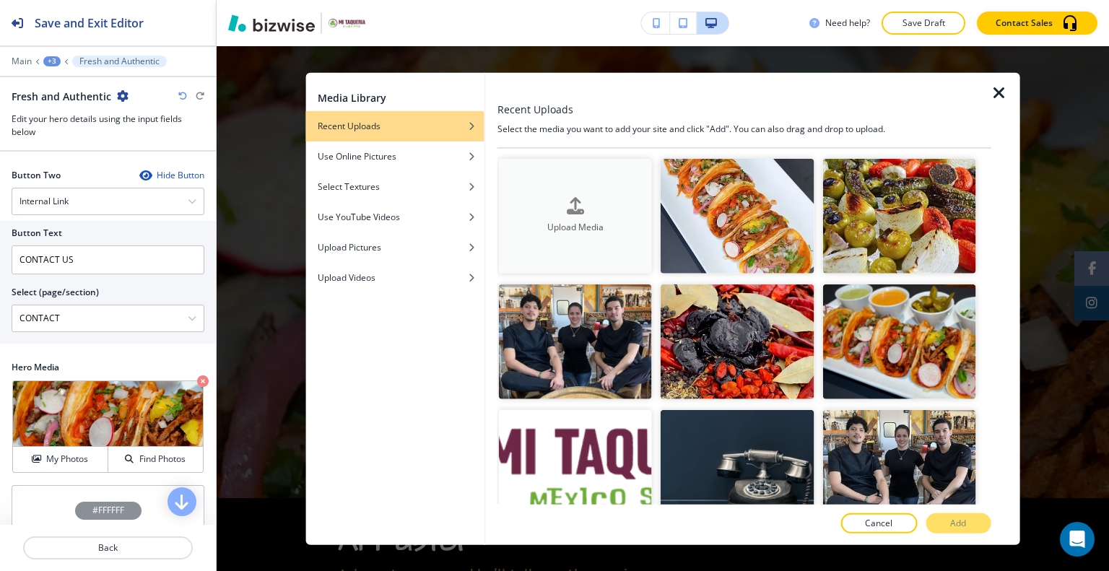
click at [617, 203] on div "Upload Media" at bounding box center [575, 216] width 153 height 37
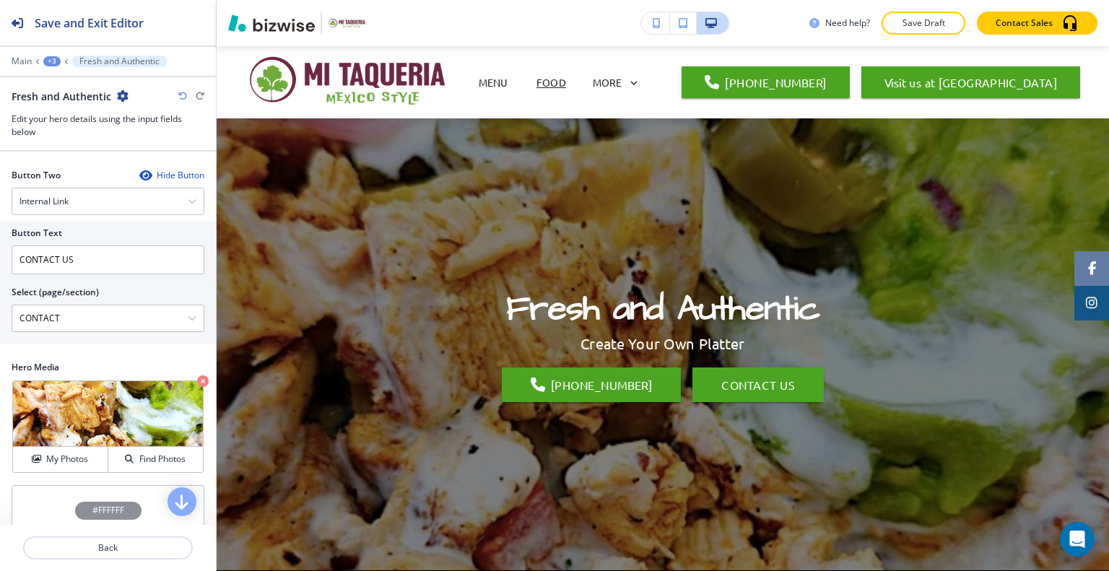
scroll to position [72, 0]
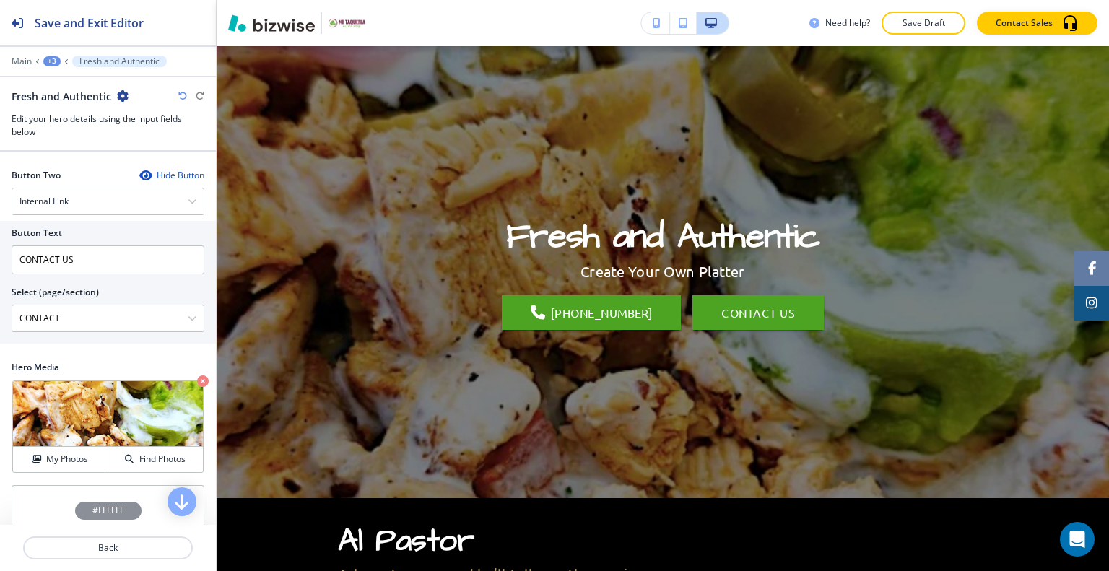
click at [178, 94] on div "Fresh and Authentic" at bounding box center [108, 96] width 193 height 15
click at [180, 94] on icon "button" at bounding box center [182, 96] width 9 height 9
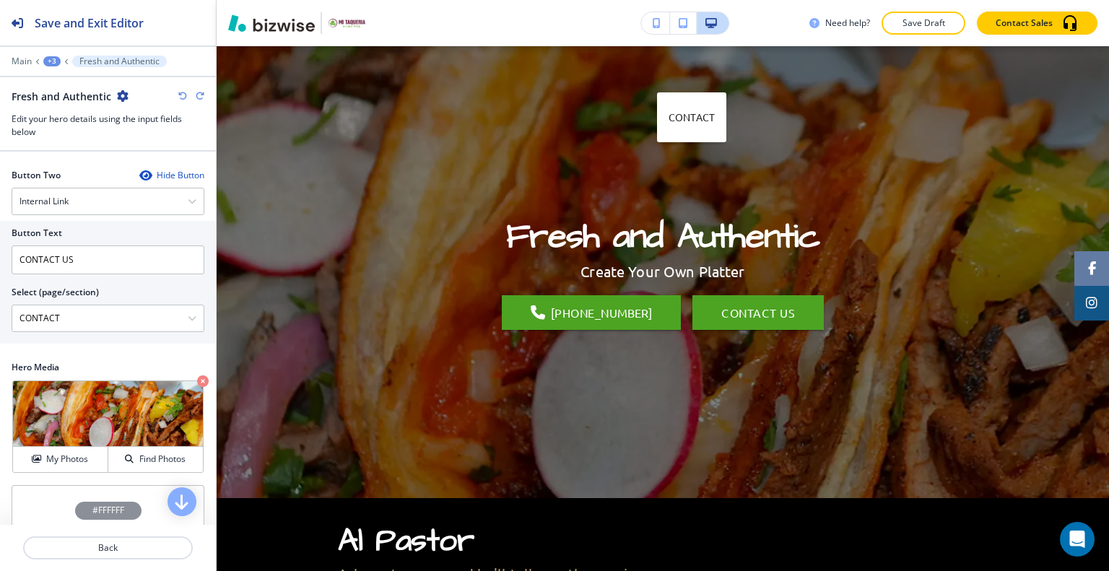
scroll to position [0, 0]
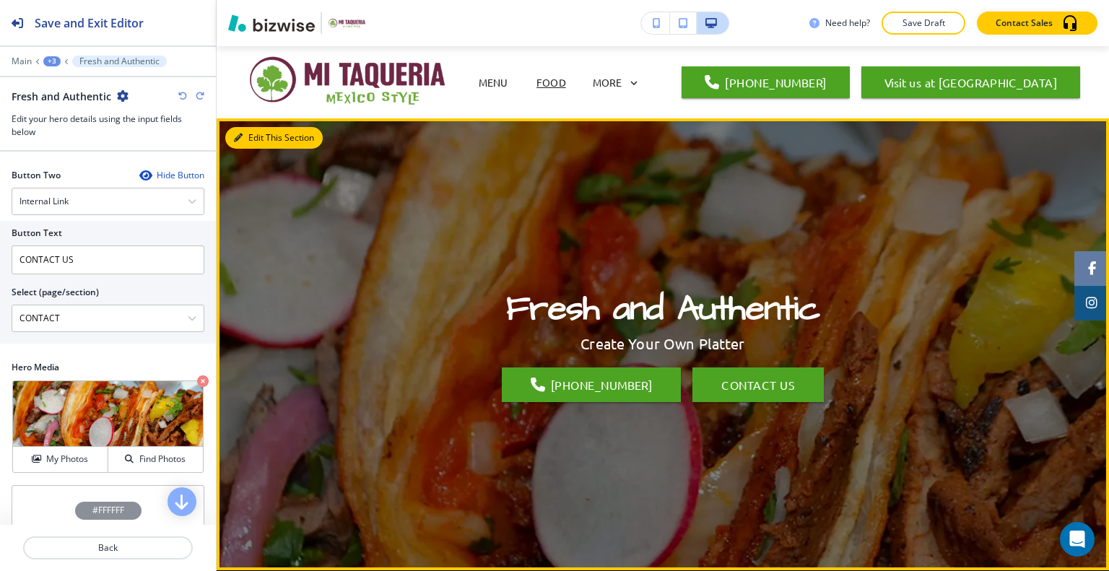
click at [259, 139] on button "Edit This Section" at bounding box center [273, 138] width 97 height 22
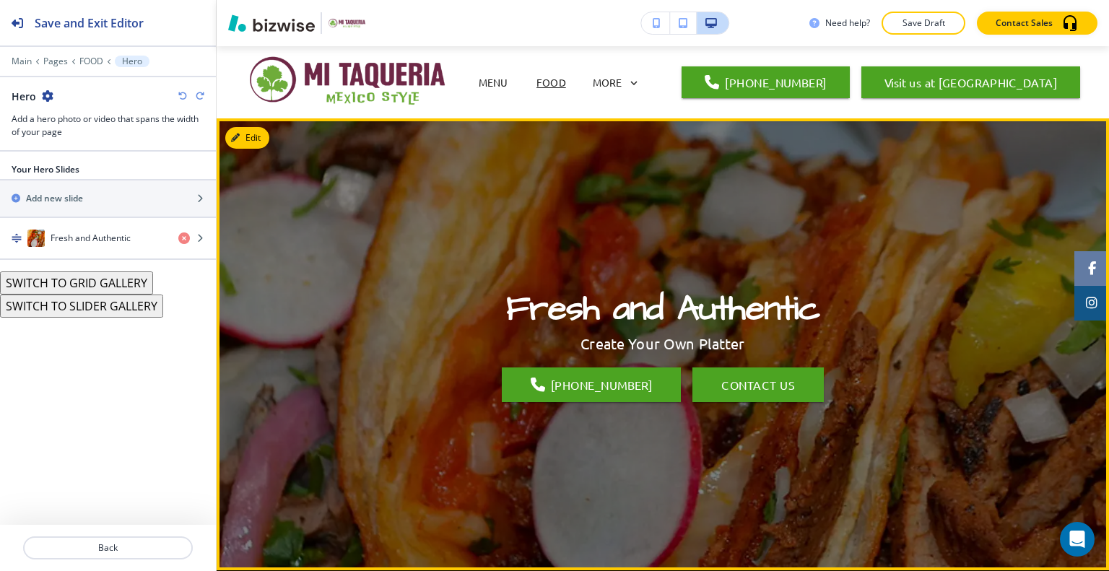
scroll to position [72, 0]
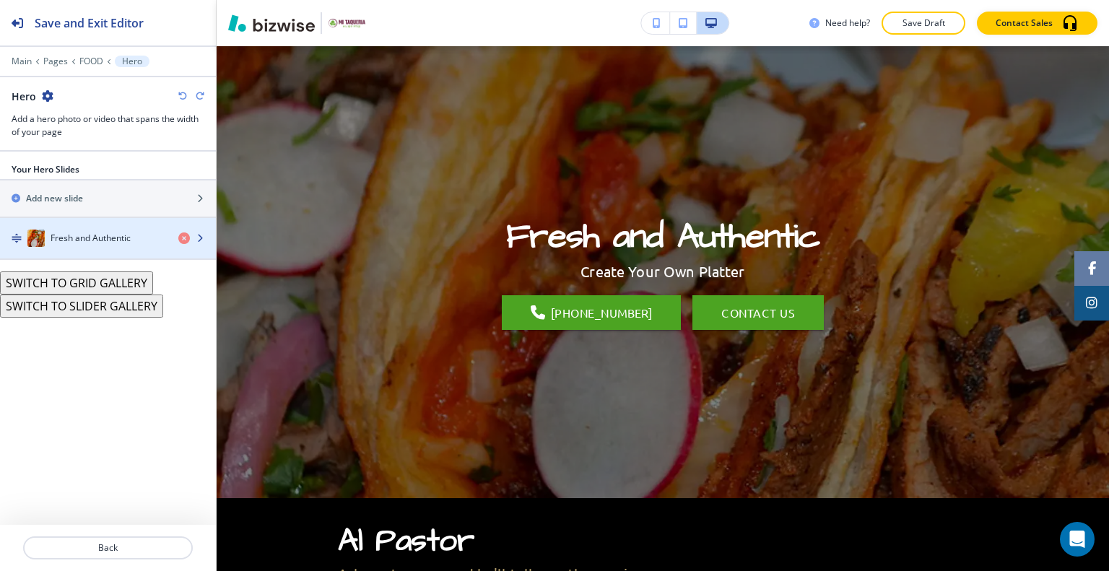
click at [54, 244] on div "Fresh and Authentic" at bounding box center [83, 238] width 167 height 17
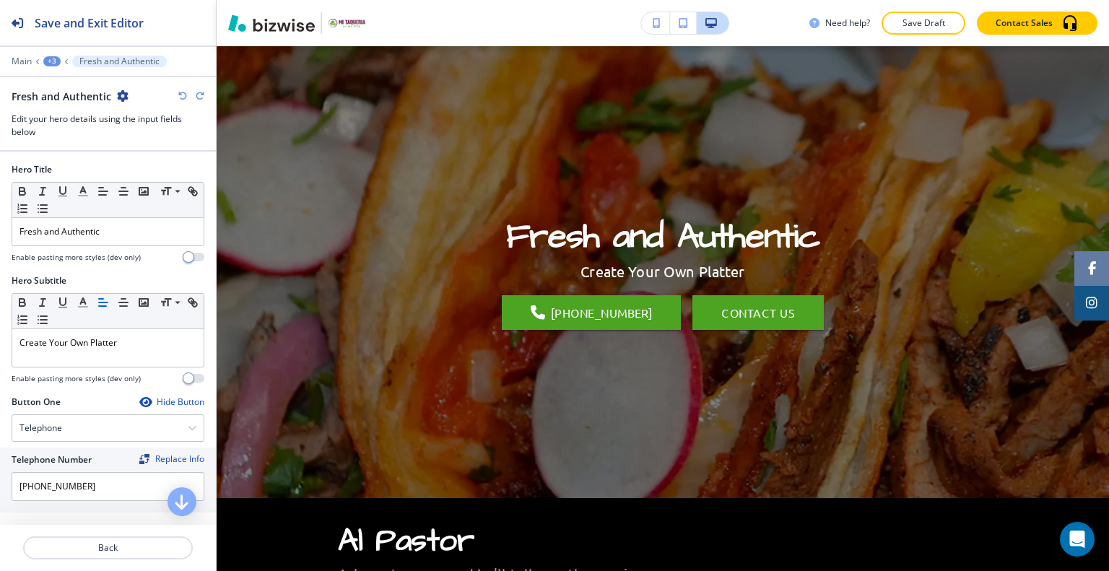
scroll to position [453, 0]
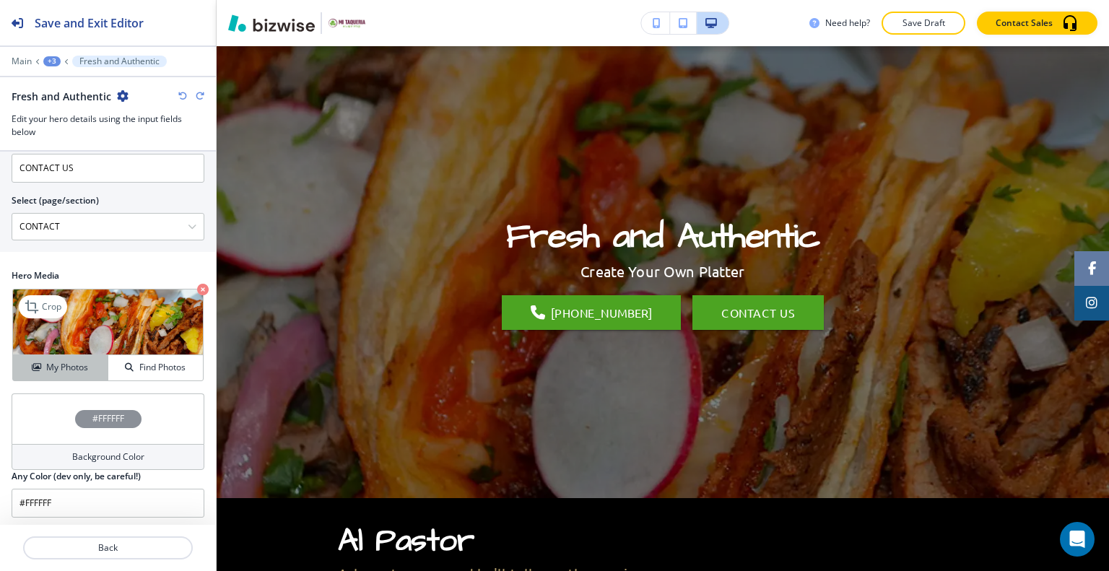
click at [74, 355] on button "My Photos" at bounding box center [60, 367] width 95 height 25
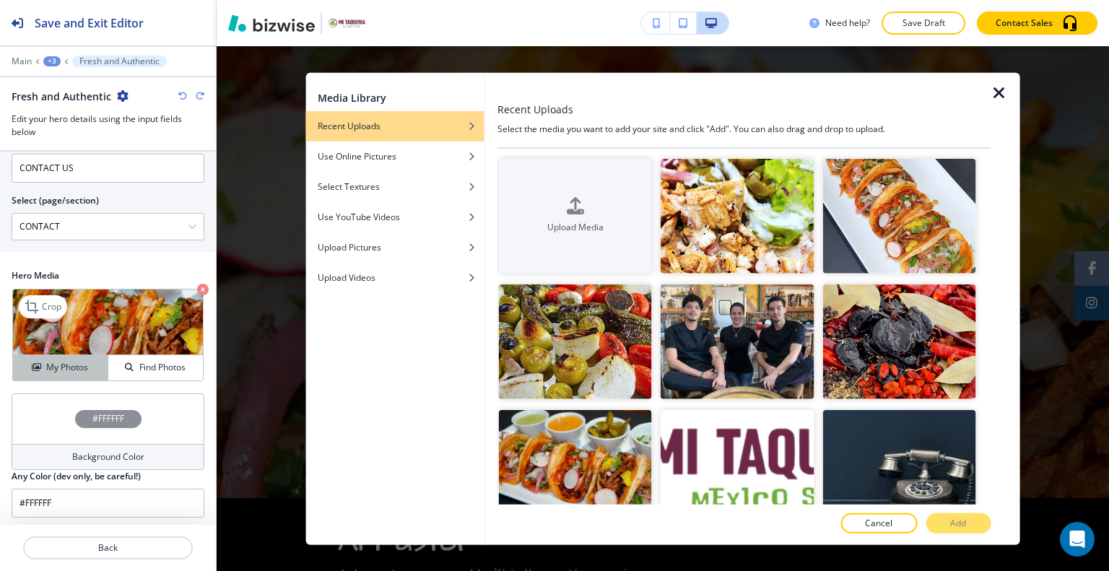
click at [64, 375] on button "My Photos" at bounding box center [60, 367] width 95 height 25
click at [533, 221] on h4 "Upload Media" at bounding box center [575, 227] width 153 height 13
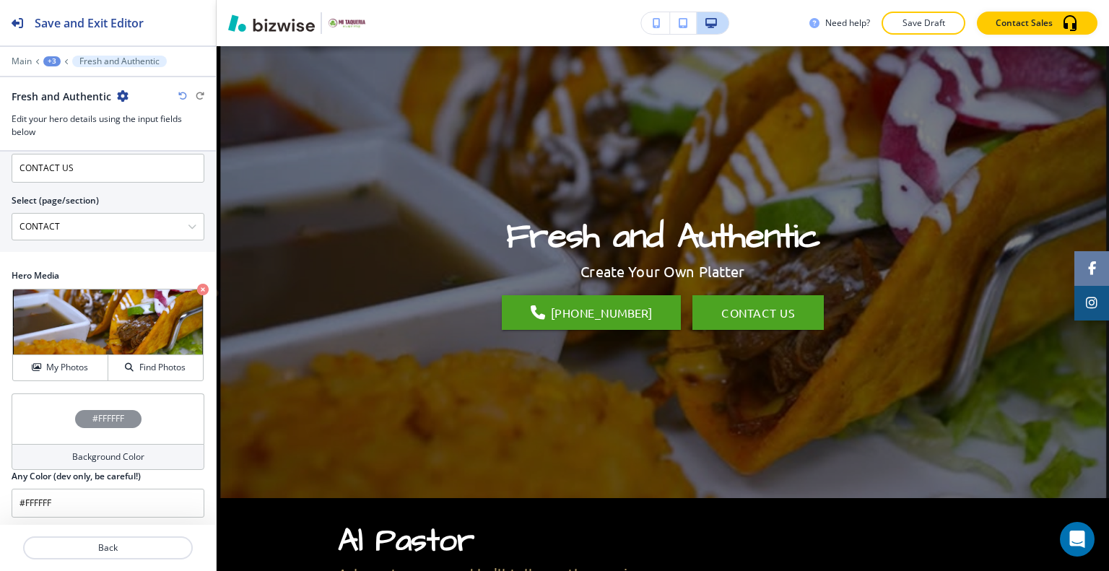
scroll to position [0, 0]
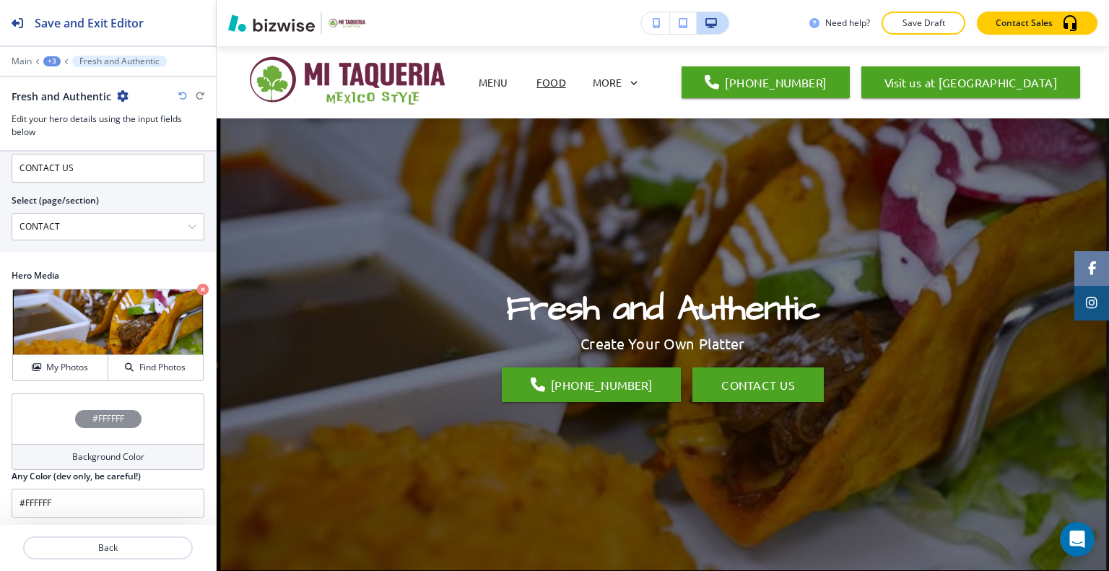
click at [52, 418] on div "#FFFFFF" at bounding box center [108, 418] width 193 height 51
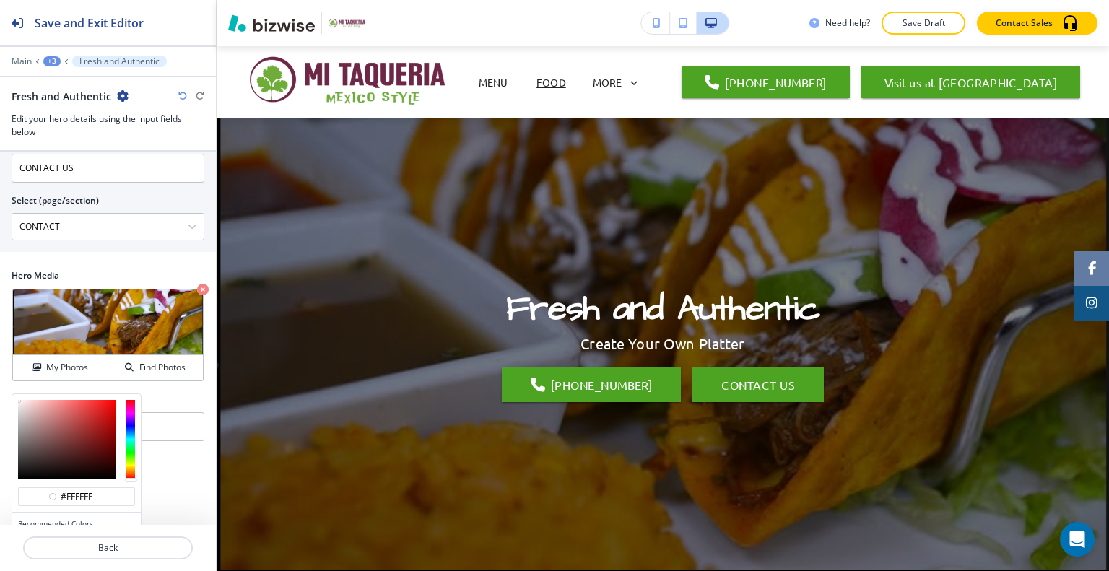
scroll to position [521, 0]
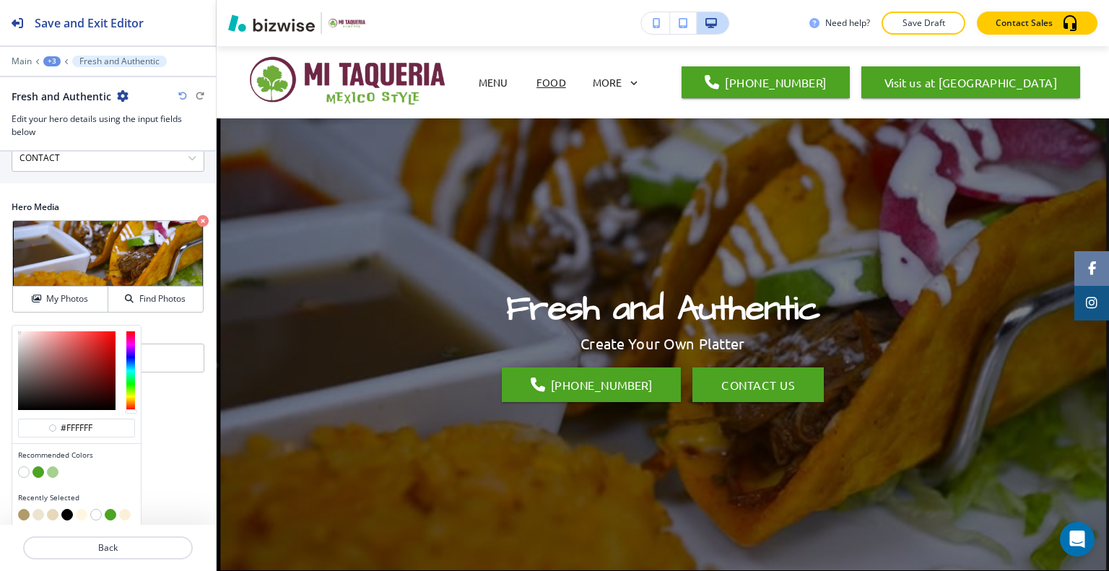
click at [66, 513] on button "button" at bounding box center [67, 515] width 12 height 12
type input "#000000"
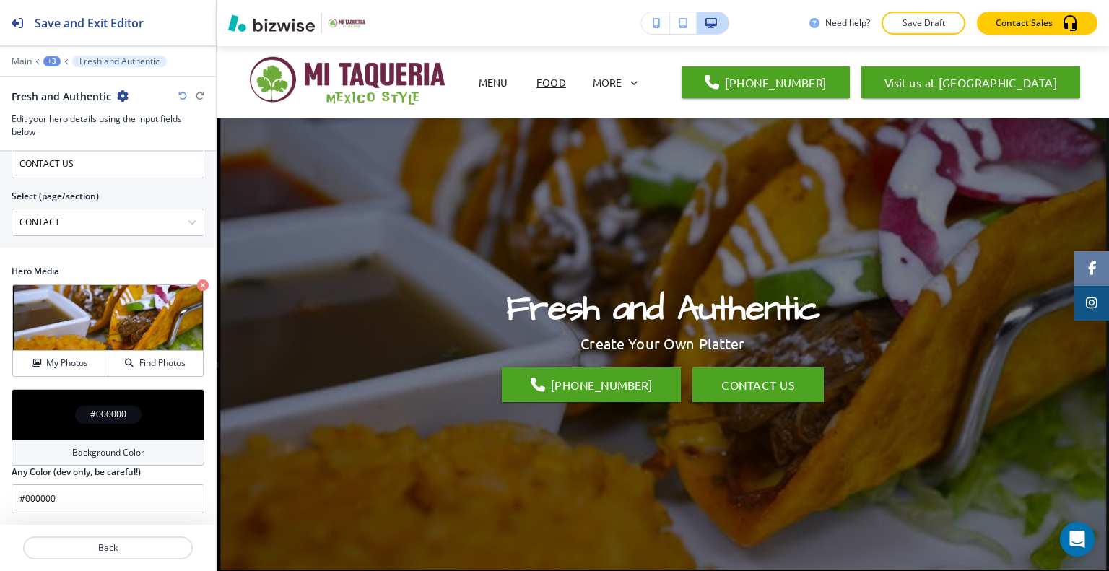
scroll to position [453, 0]
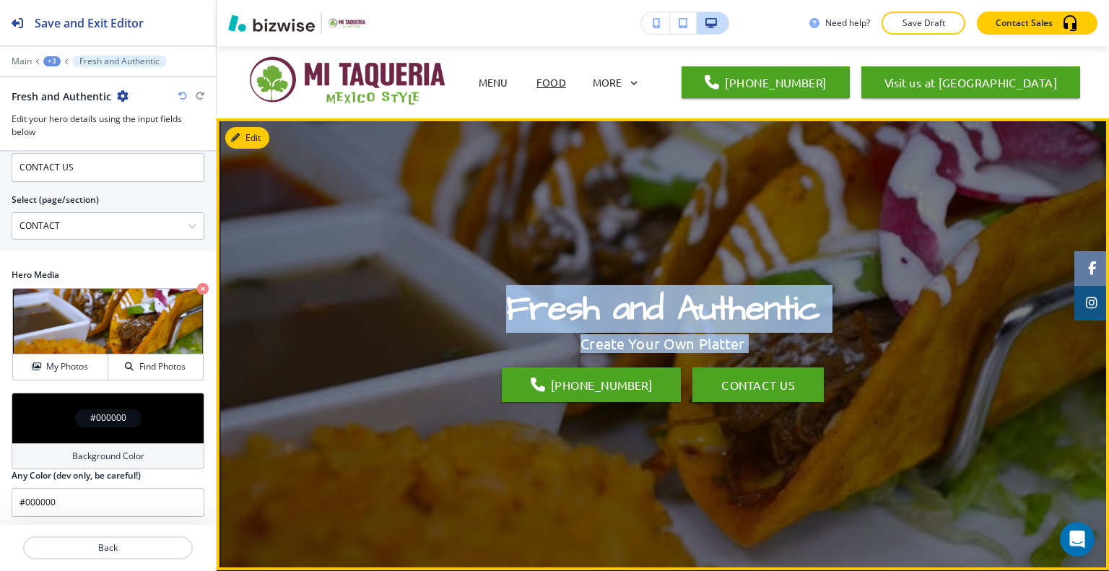
click at [338, 378] on div "Fresh and Authentic Create Your Own Platter (218) 553-0615 CONTACT US" at bounding box center [663, 344] width 650 height 400
click at [440, 296] on div "Fresh and Authentic Create Your Own Platter (218) 553-0615 CONTACT US" at bounding box center [663, 344] width 650 height 400
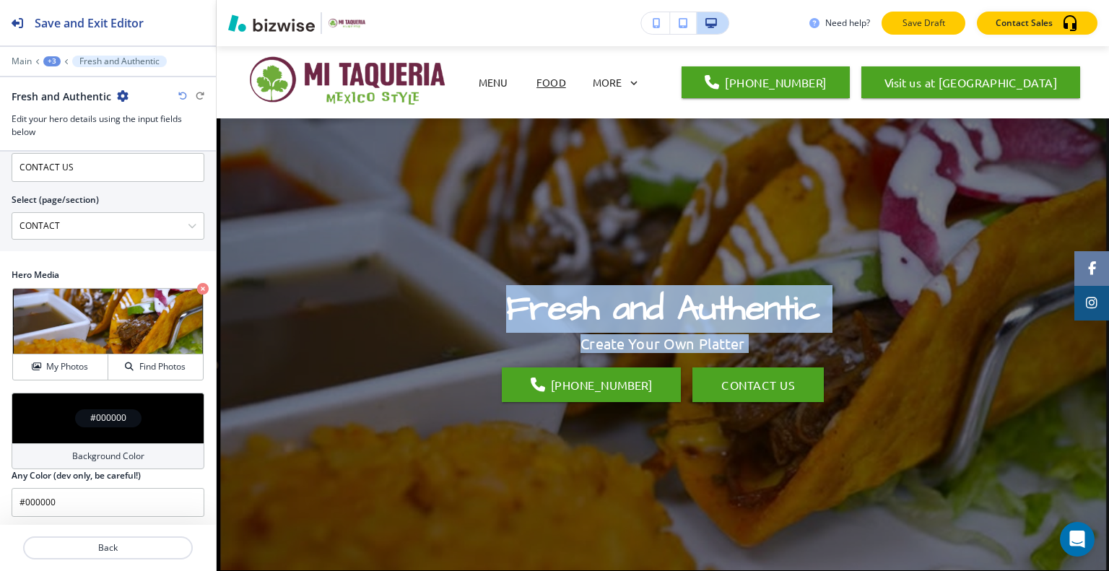
click at [956, 21] on button "Save Draft" at bounding box center [923, 23] width 84 height 23
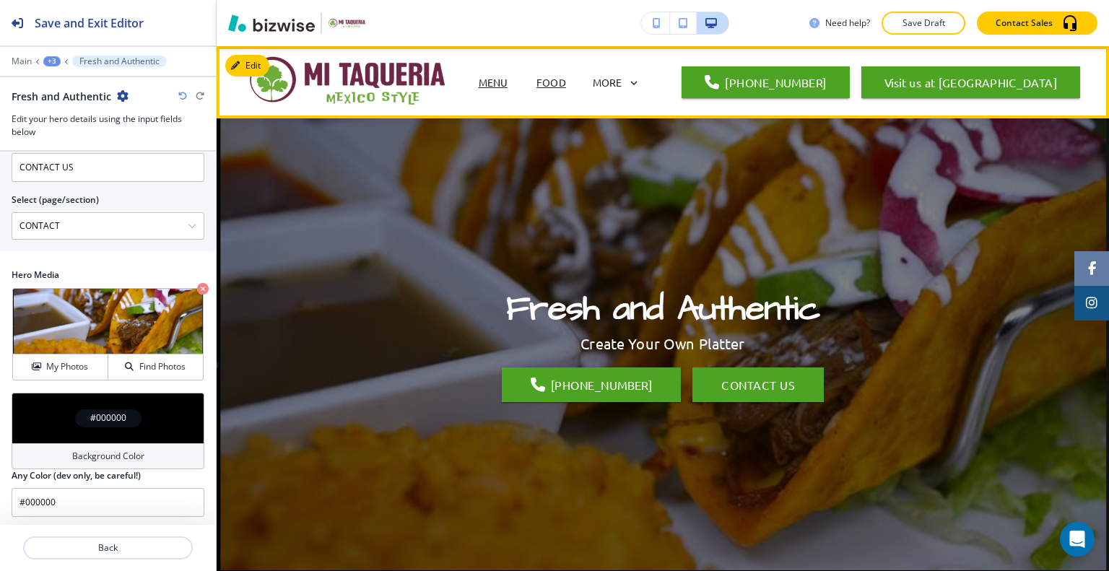
click at [500, 85] on p "MENU" at bounding box center [494, 82] width 30 height 15
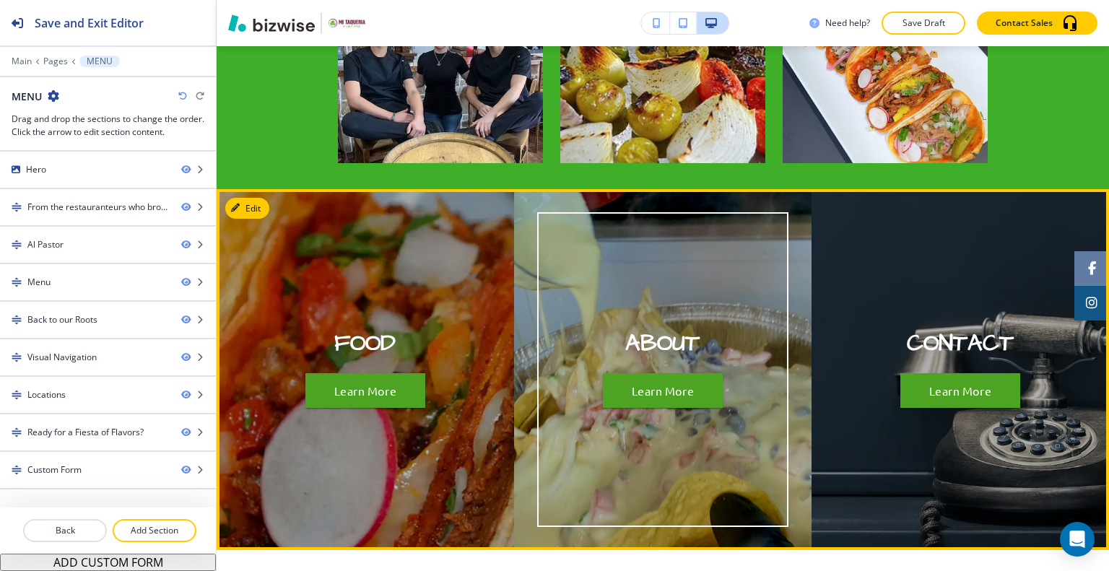
scroll to position [2310, 0]
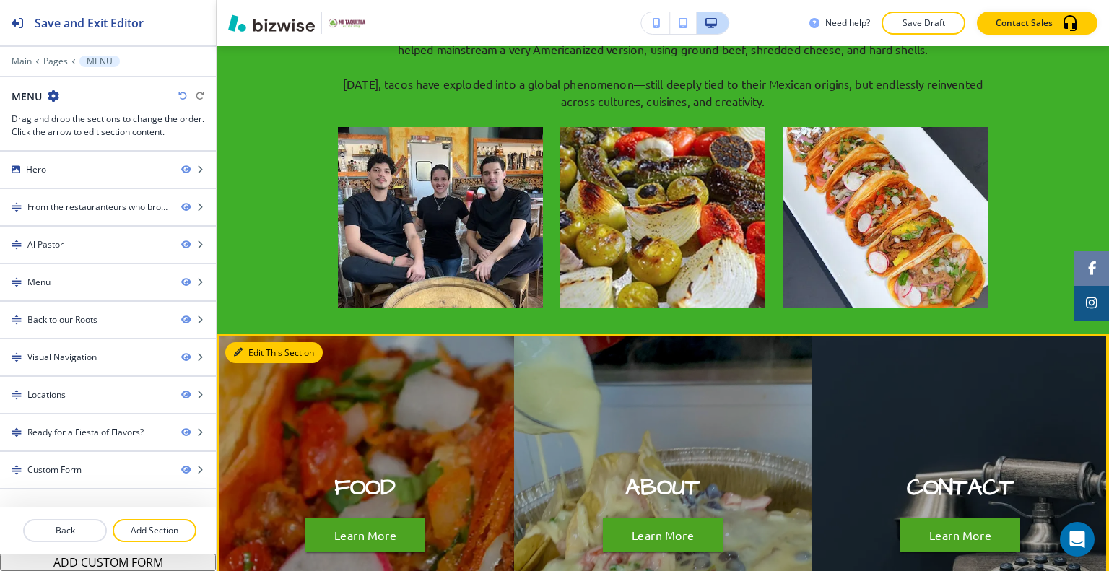
click at [246, 342] on button "Edit This Section" at bounding box center [273, 353] width 97 height 22
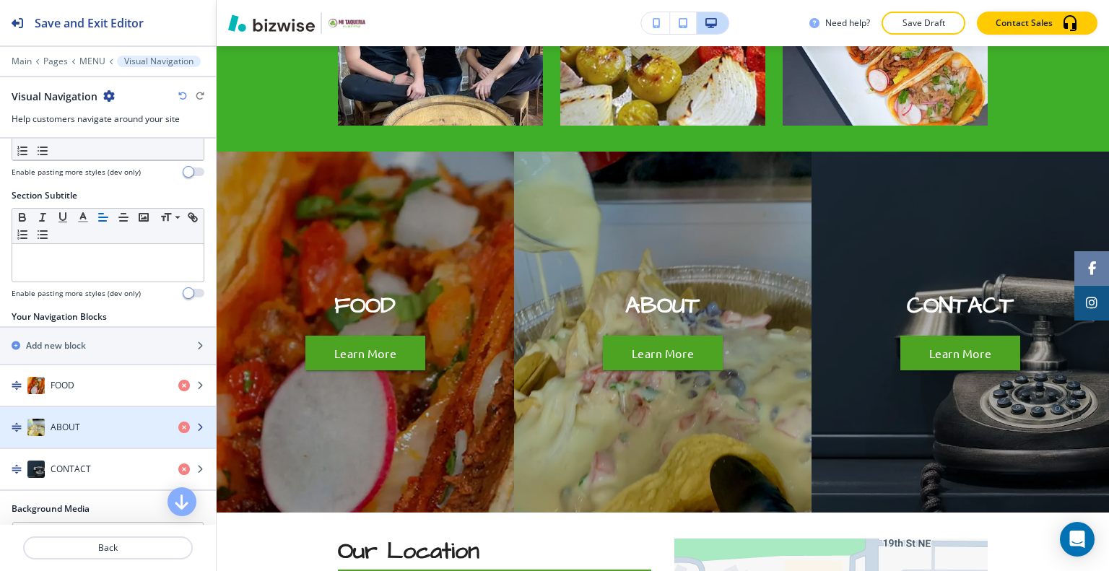
scroll to position [289, 0]
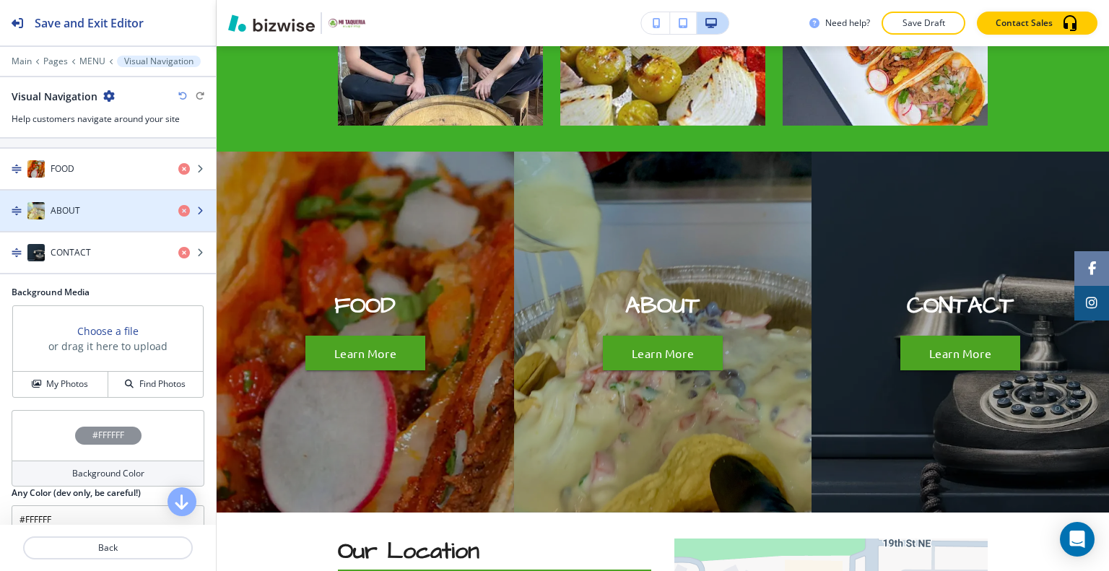
click at [100, 211] on div "ABOUT" at bounding box center [83, 210] width 167 height 17
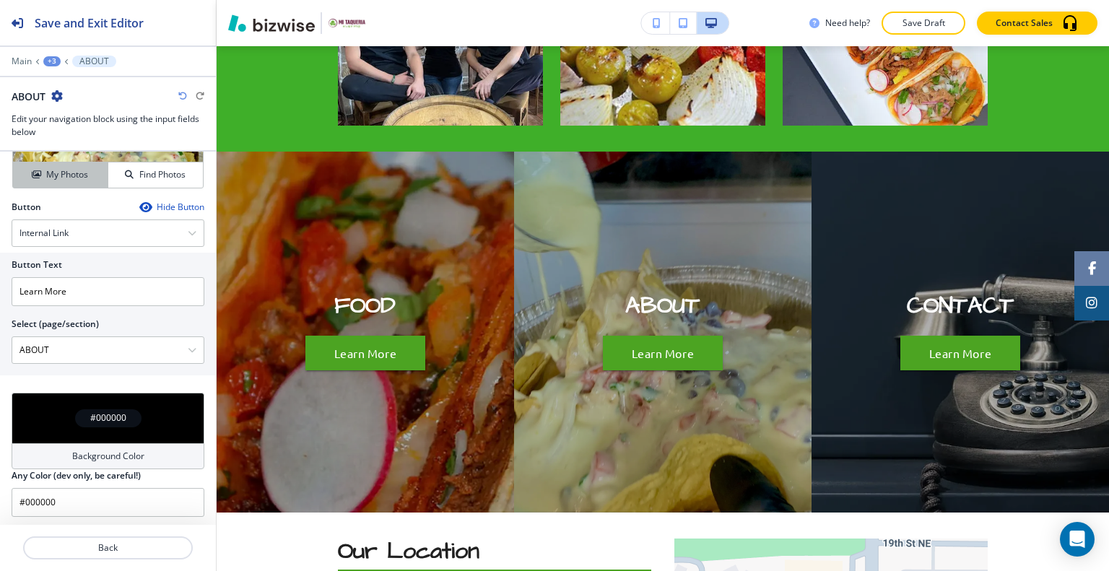
scroll to position [397, 0]
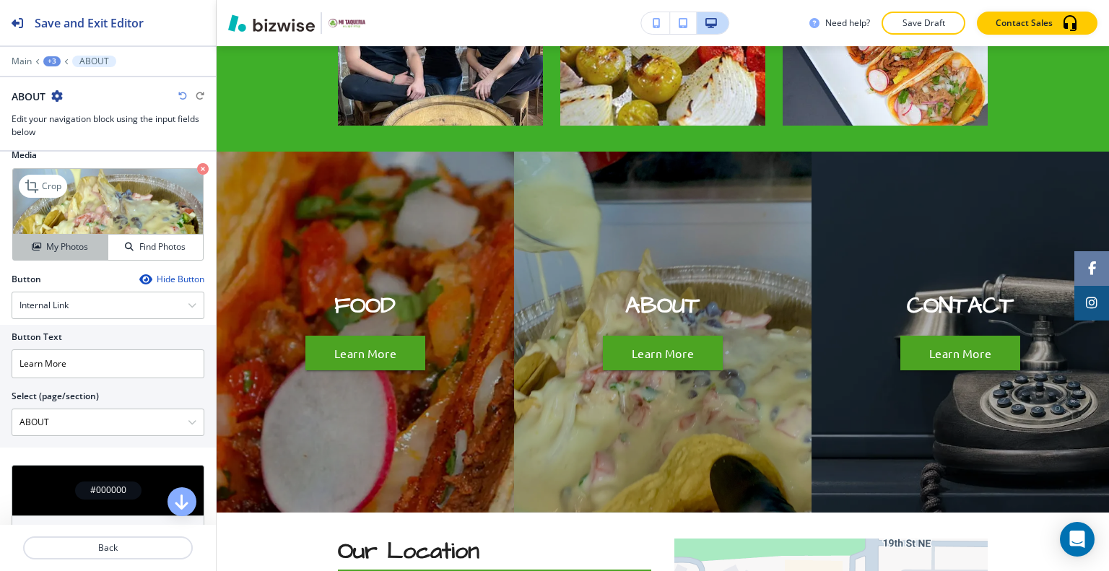
click at [74, 240] on h4 "My Photos" at bounding box center [67, 246] width 42 height 13
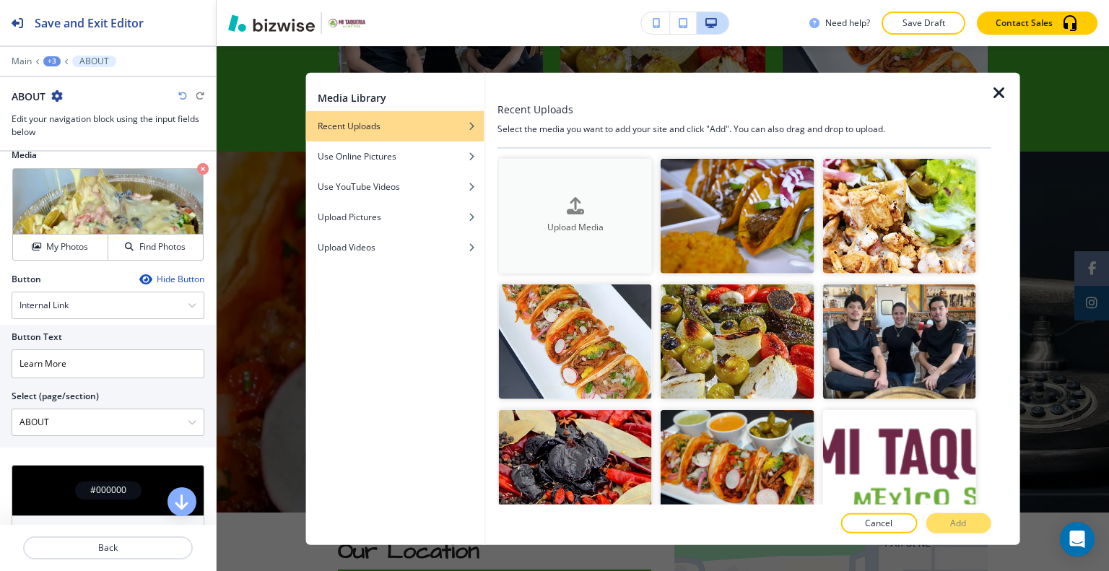
click at [589, 237] on button "Upload Media" at bounding box center [575, 215] width 153 height 115
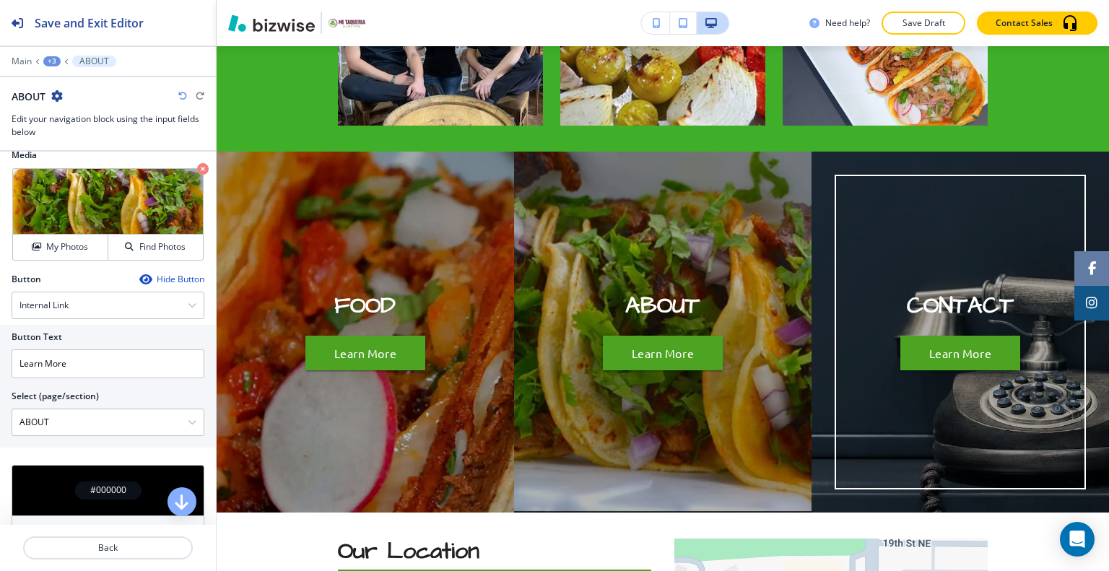
scroll to position [2347, 0]
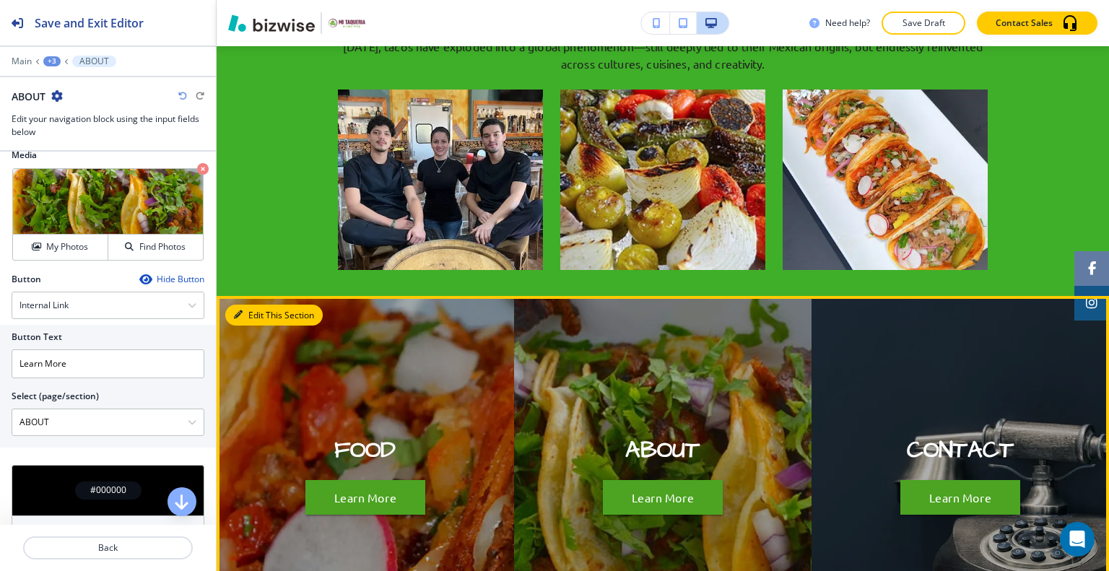
click at [250, 305] on button "Edit This Section" at bounding box center [273, 316] width 97 height 22
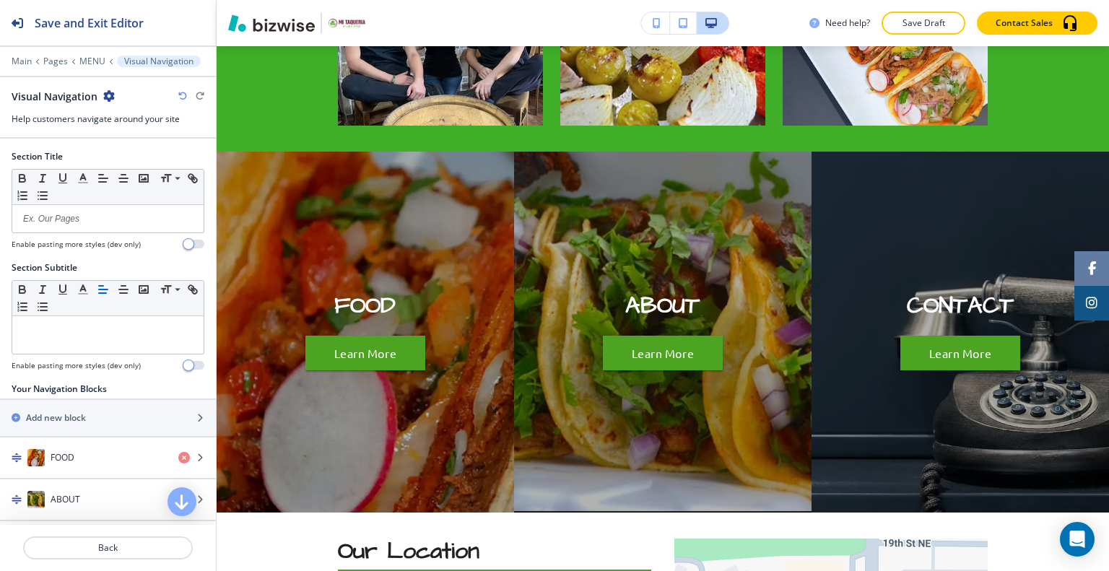
scroll to position [289, 0]
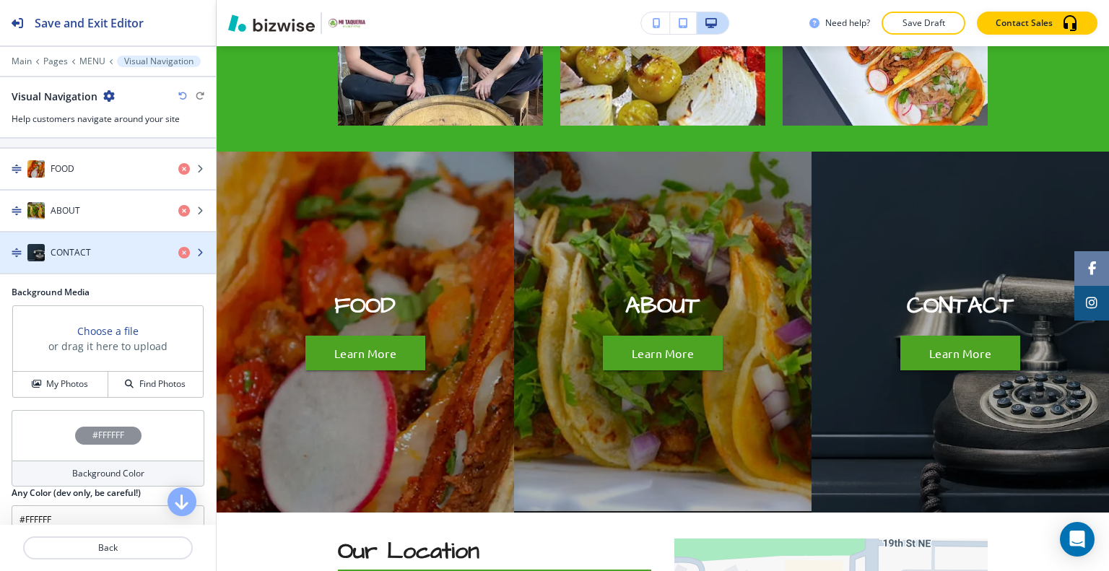
click at [110, 261] on div "button" at bounding box center [108, 267] width 216 height 12
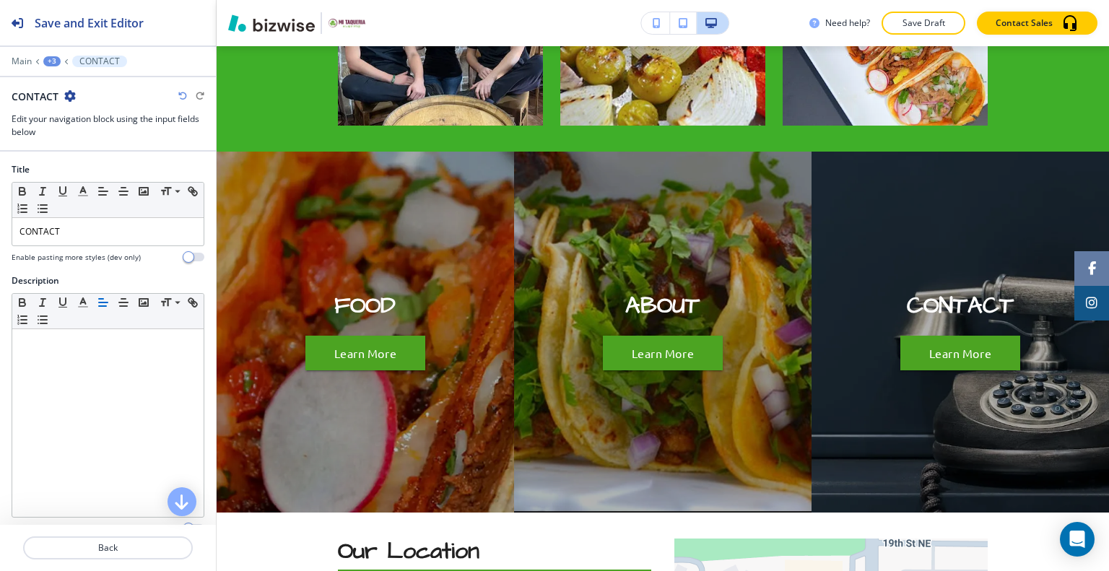
scroll to position [469, 0]
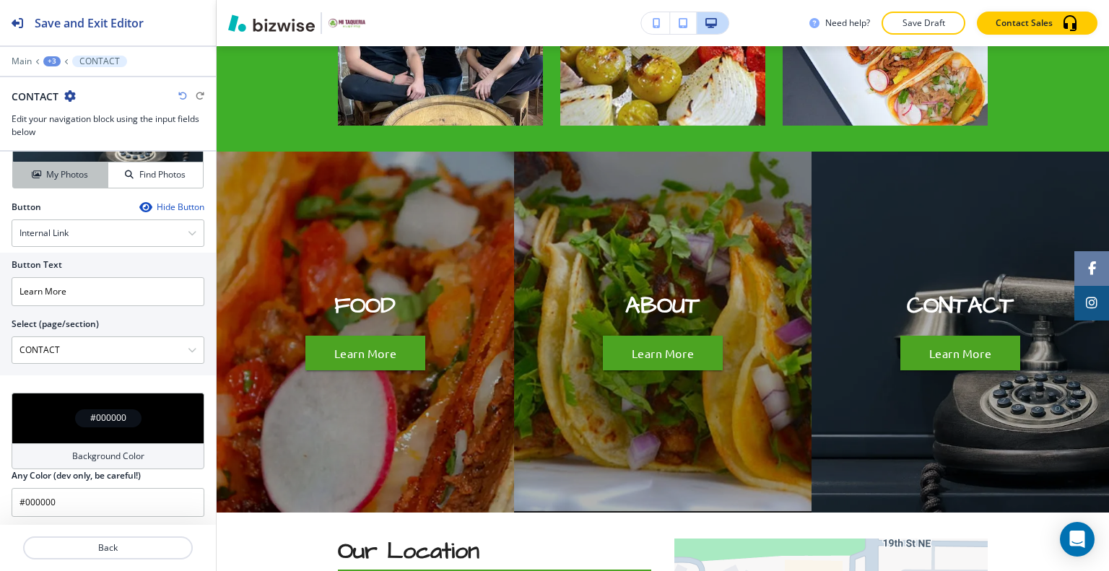
click at [83, 177] on h4 "My Photos" at bounding box center [67, 174] width 42 height 13
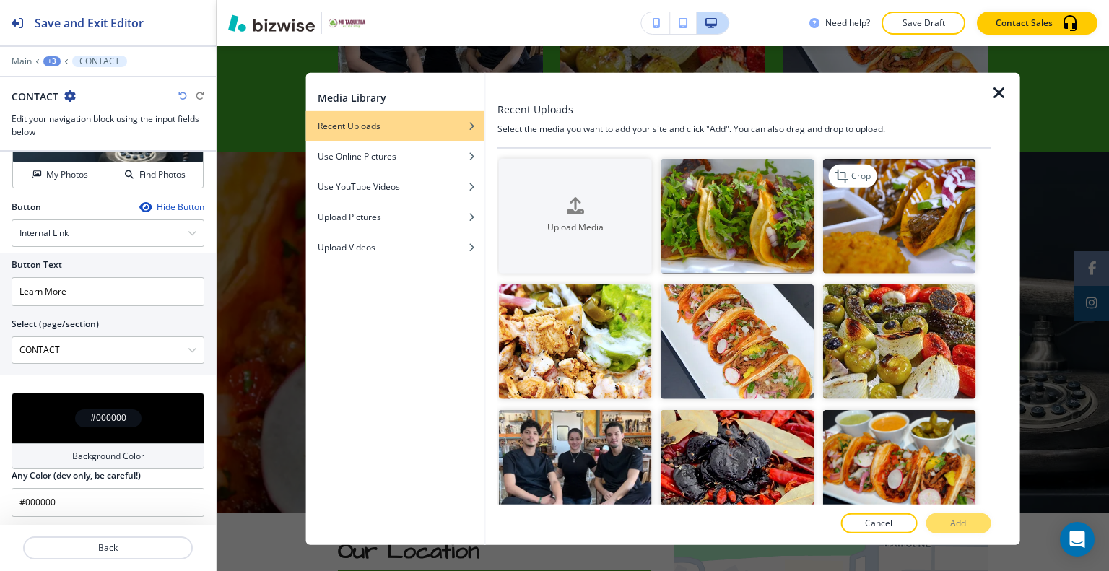
click at [921, 234] on img "button" at bounding box center [898, 215] width 153 height 115
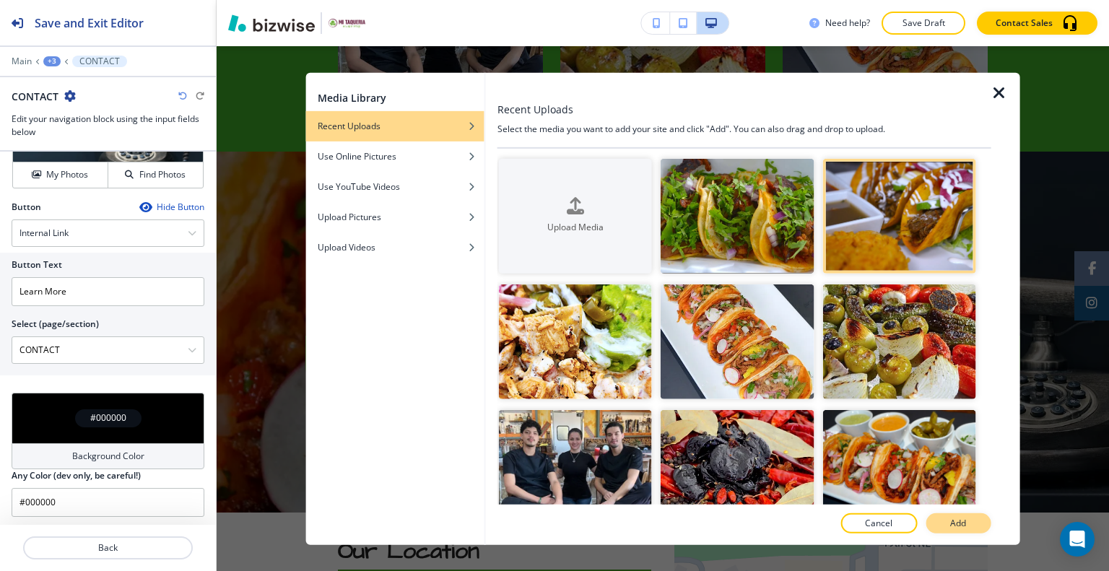
click at [952, 525] on p "Add" at bounding box center [958, 523] width 16 height 13
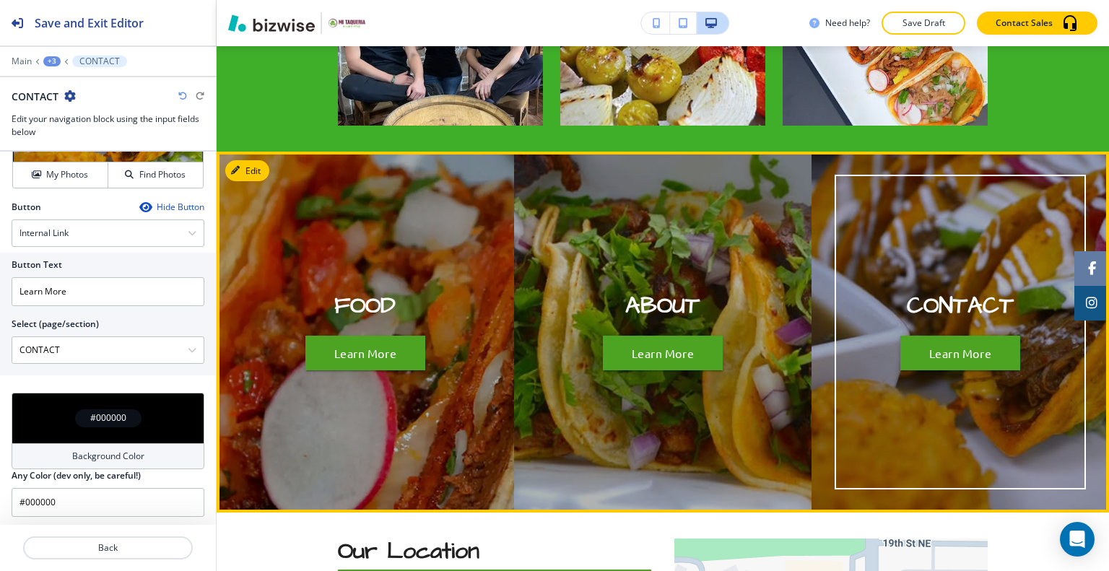
scroll to position [2347, 0]
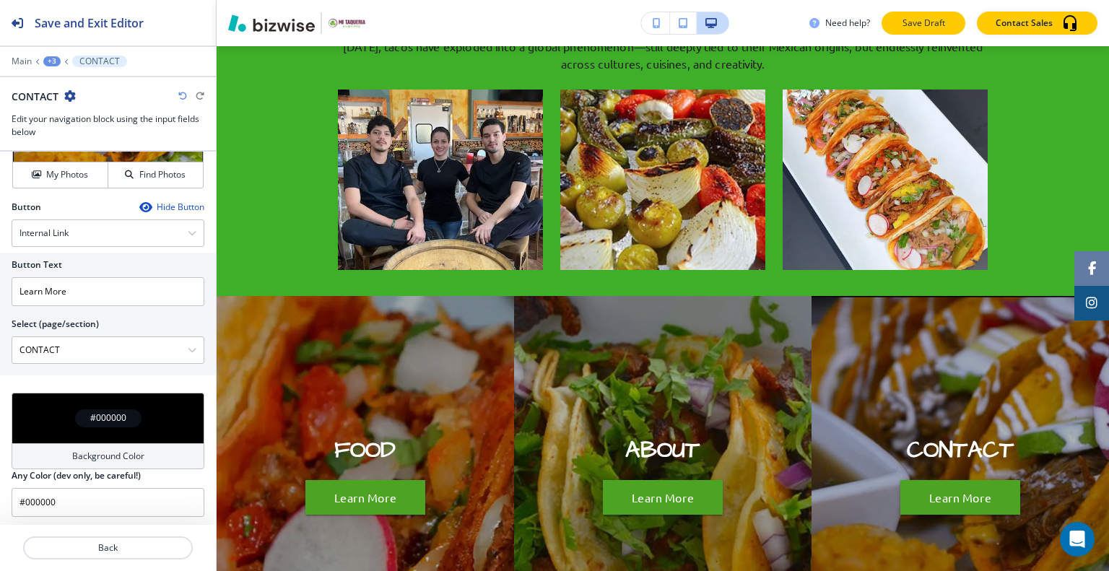
click at [929, 25] on p "Save Draft" at bounding box center [923, 23] width 46 height 13
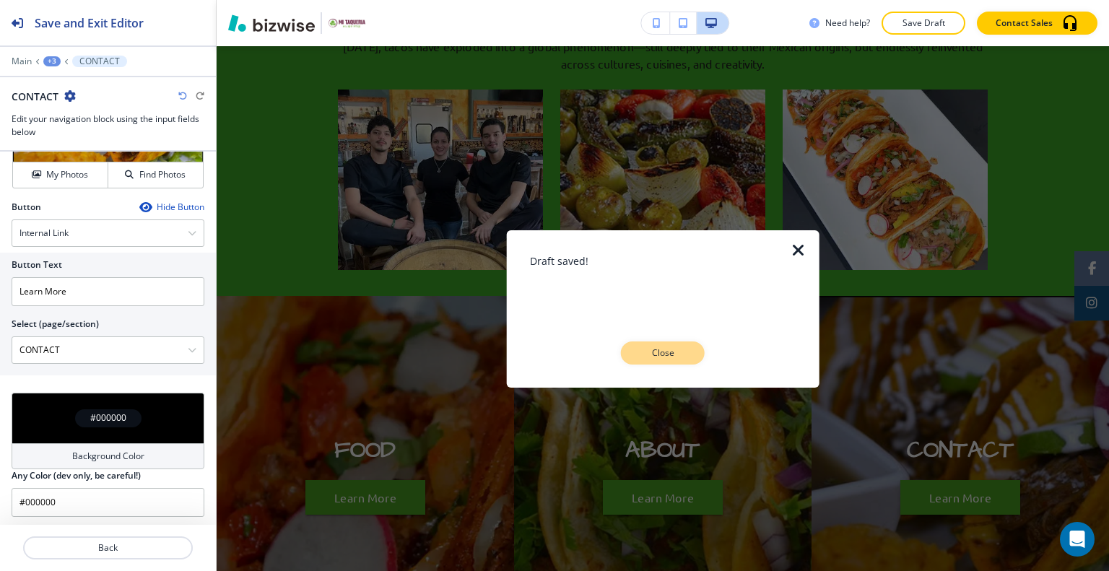
click at [675, 357] on p "Close" at bounding box center [663, 352] width 46 height 13
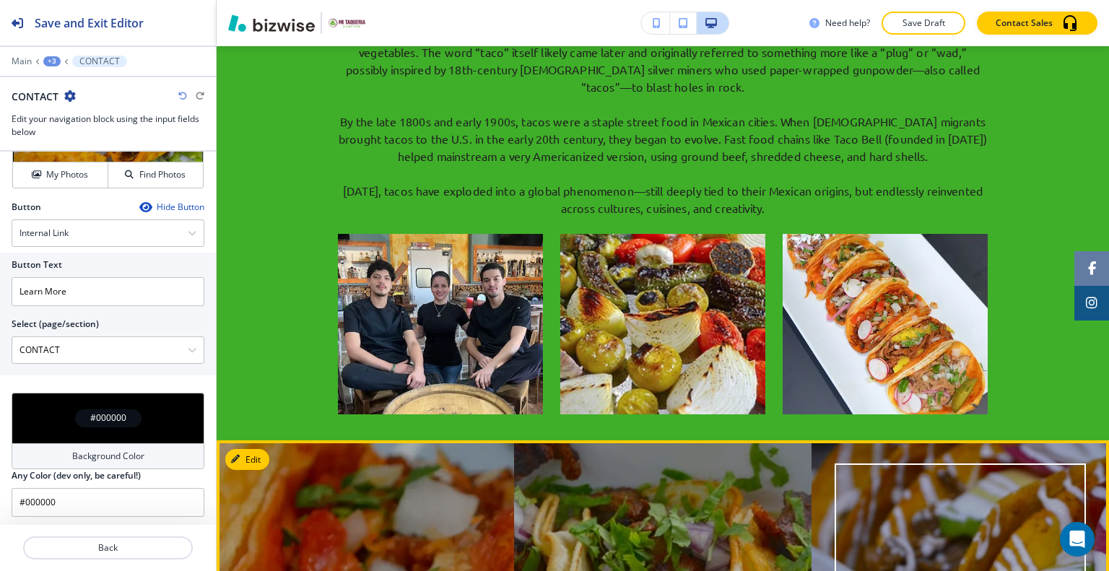
scroll to position [2420, 0]
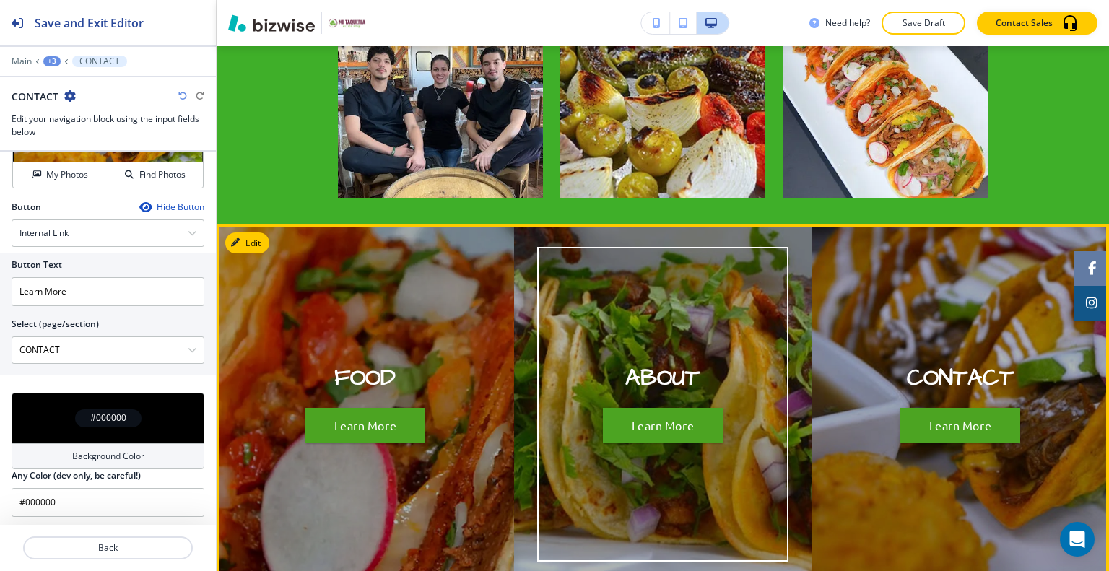
click at [736, 342] on div "ABOUT Learn More" at bounding box center [663, 403] width 167 height 123
click at [646, 408] on button "Learn More" at bounding box center [663, 425] width 121 height 35
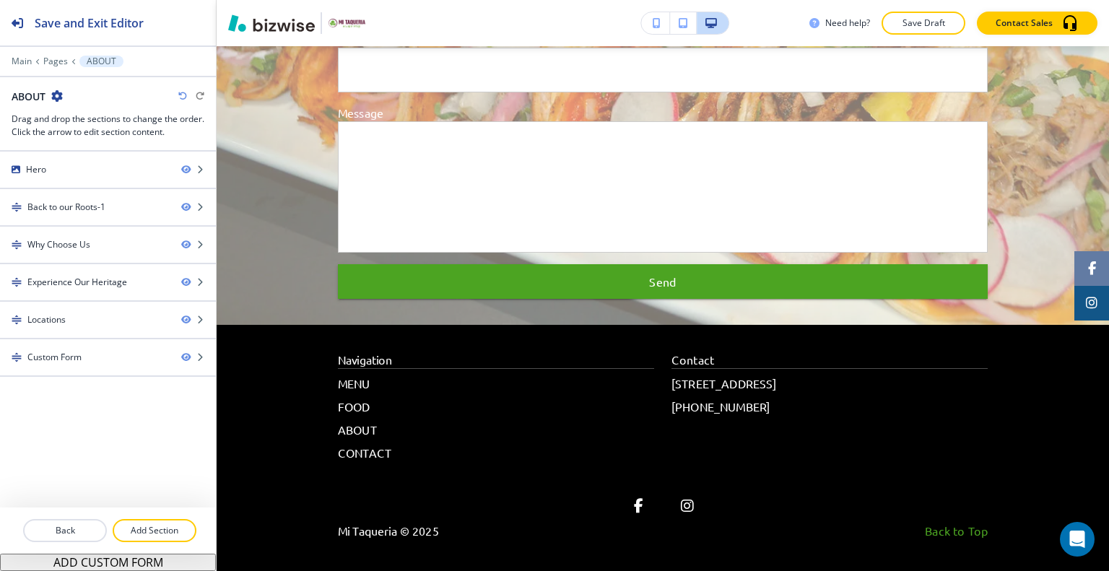
scroll to position [0, 0]
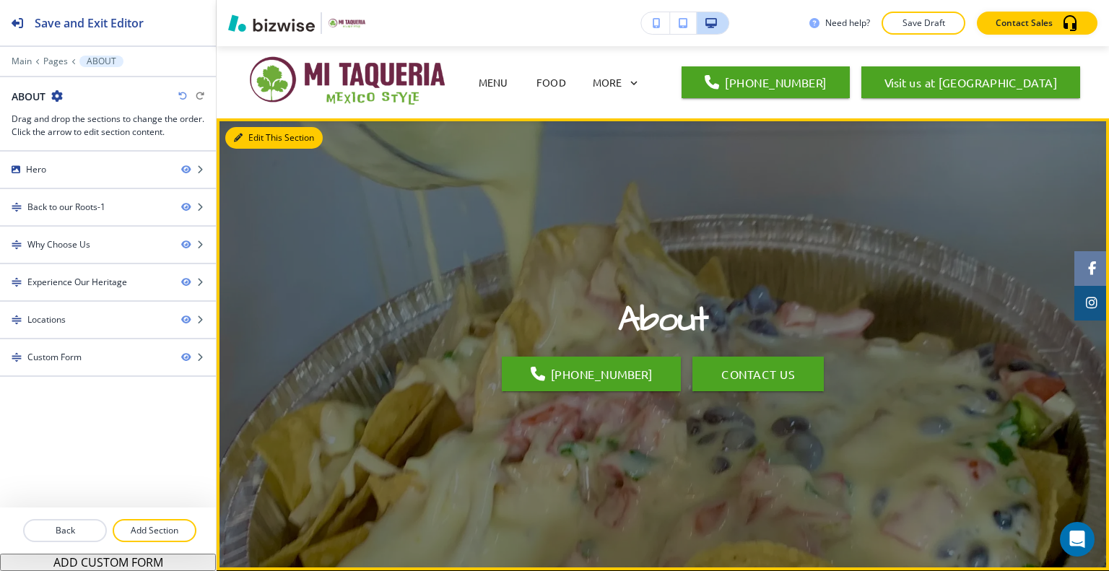
click at [252, 136] on button "Edit This Section" at bounding box center [273, 138] width 97 height 22
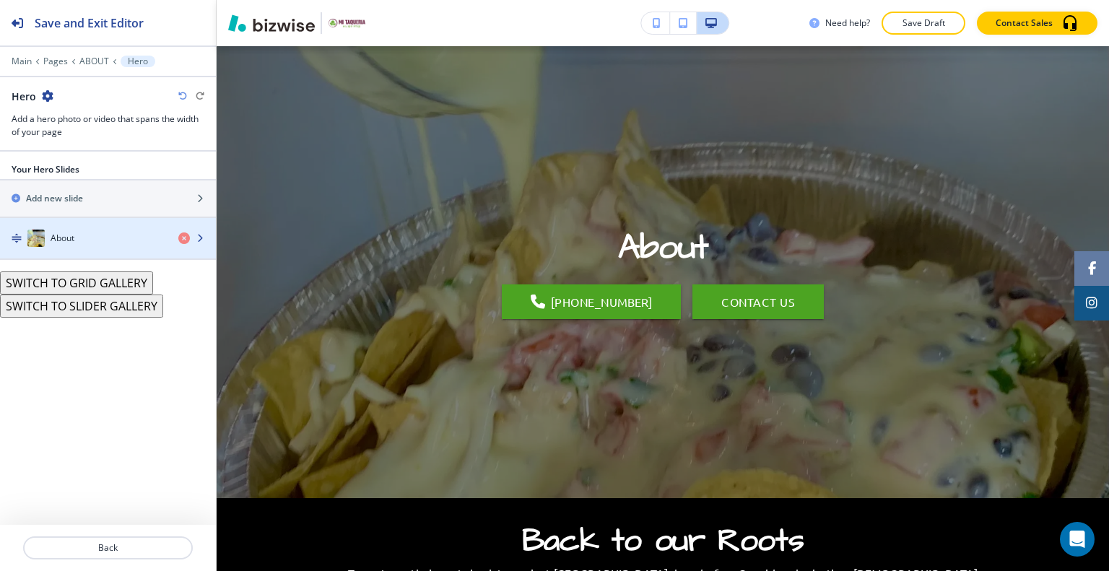
click at [65, 232] on h4 "About" at bounding box center [63, 238] width 24 height 13
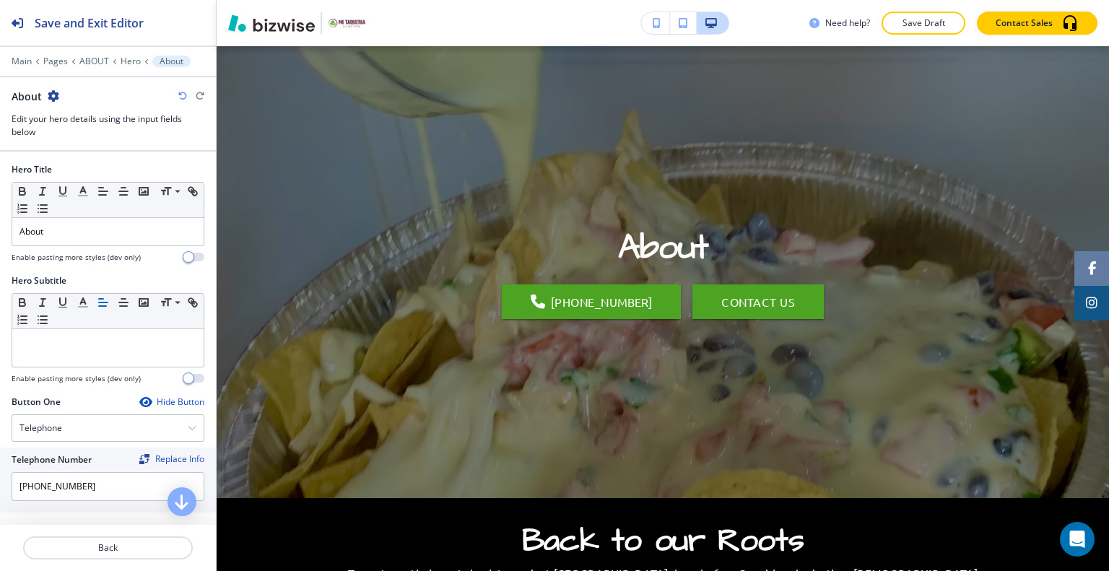
scroll to position [433, 0]
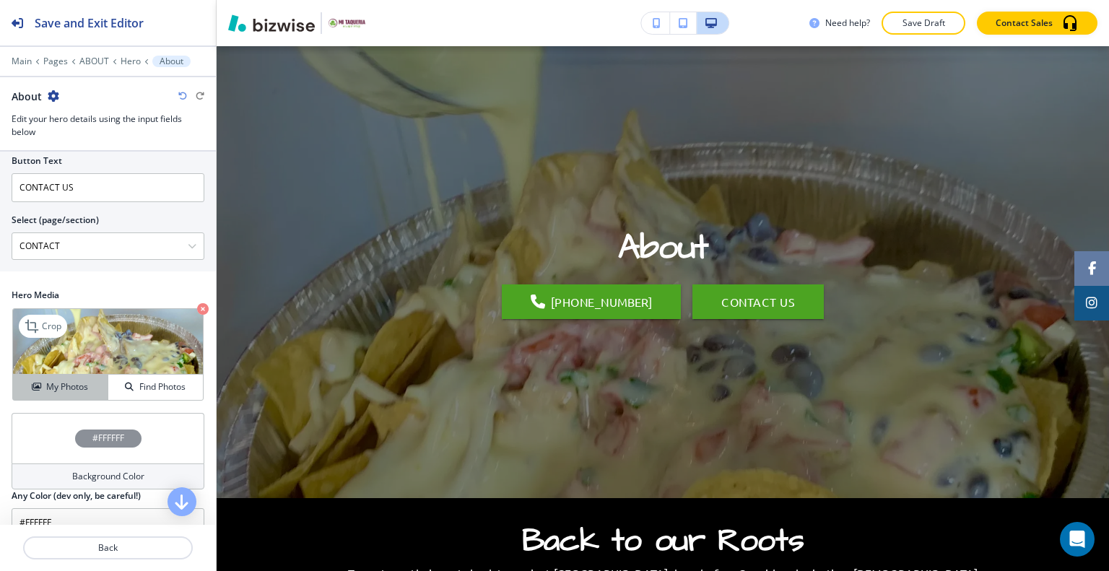
click at [68, 380] on h4 "My Photos" at bounding box center [67, 386] width 42 height 13
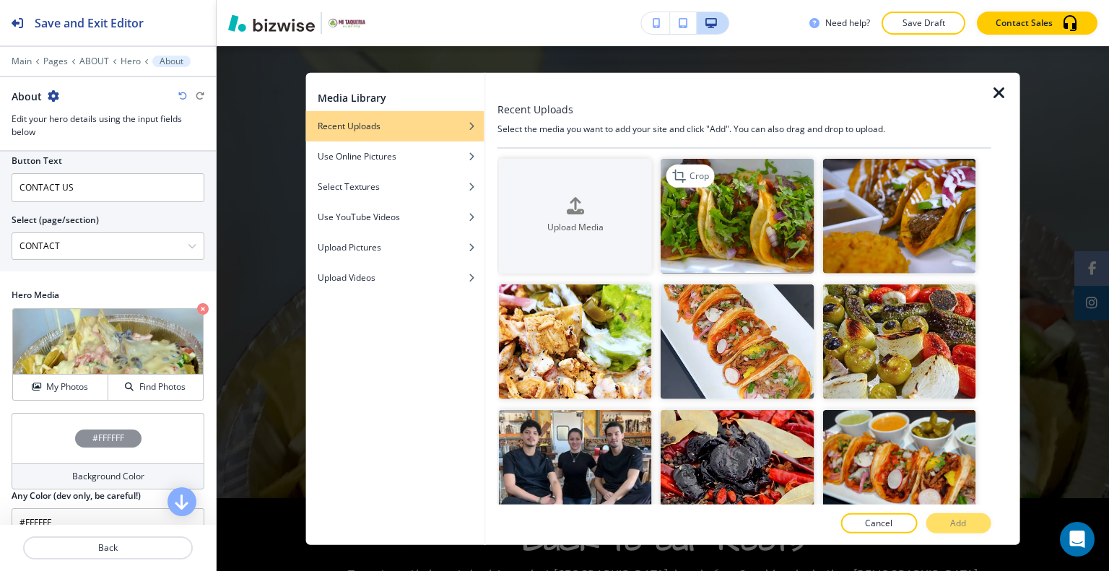
click at [779, 225] on img "button" at bounding box center [736, 215] width 153 height 115
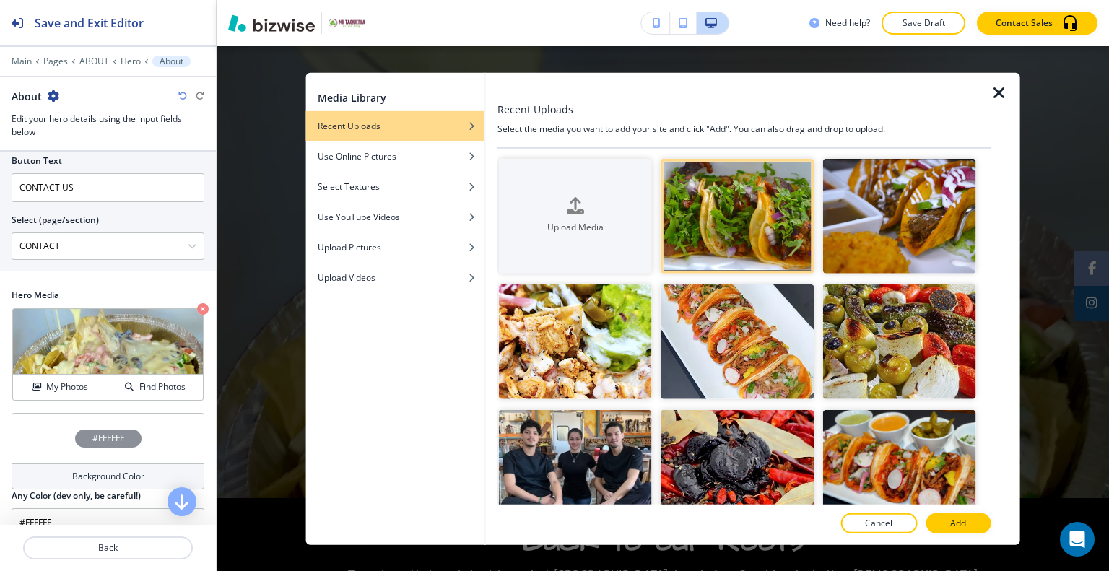
click at [969, 525] on button "Add" at bounding box center [957, 523] width 65 height 20
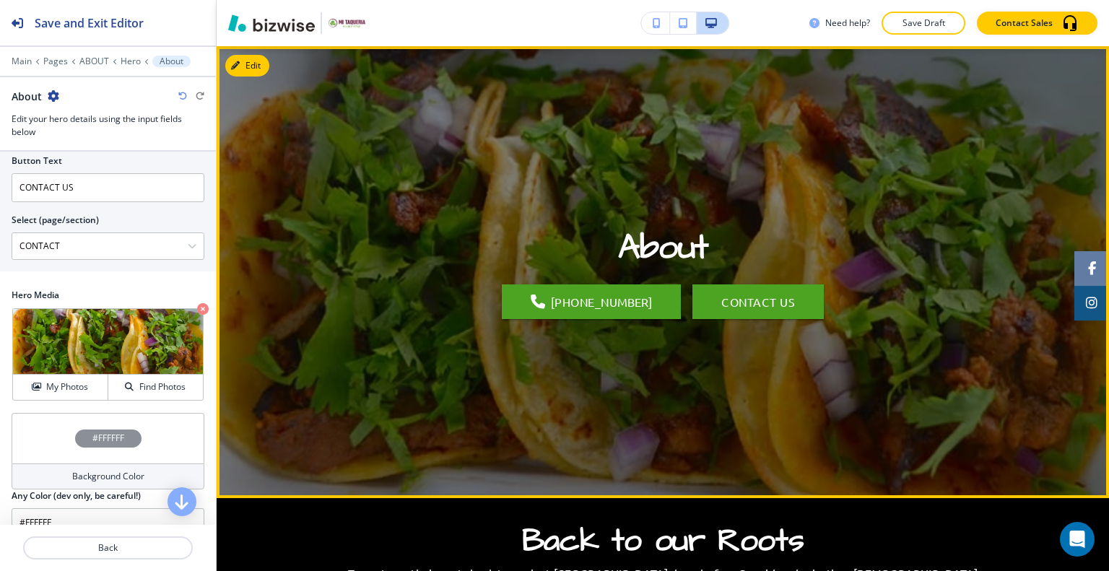
scroll to position [0, 0]
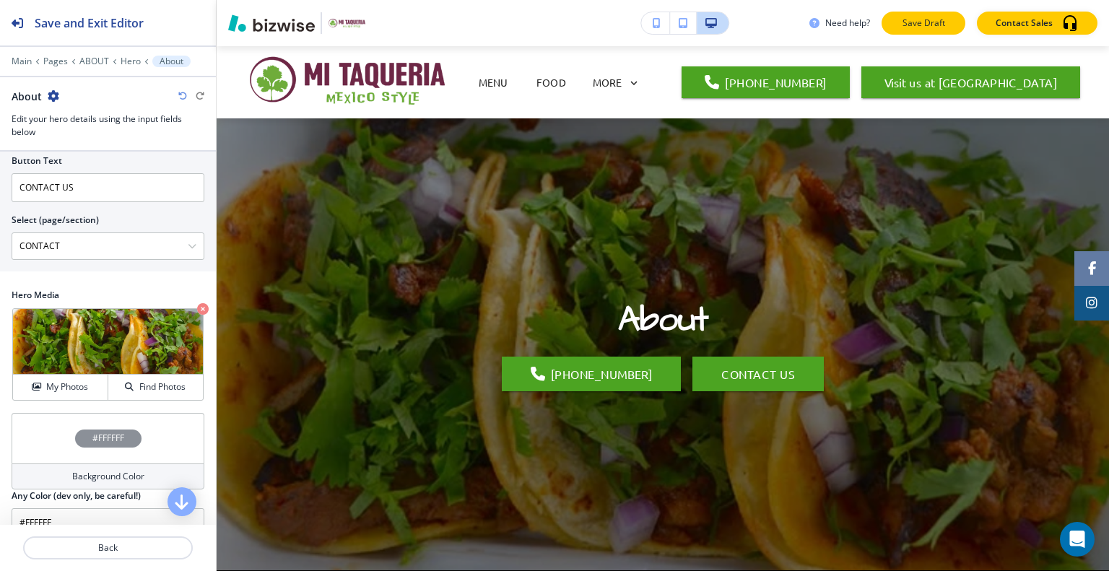
click at [932, 28] on p "Save Draft" at bounding box center [923, 23] width 46 height 13
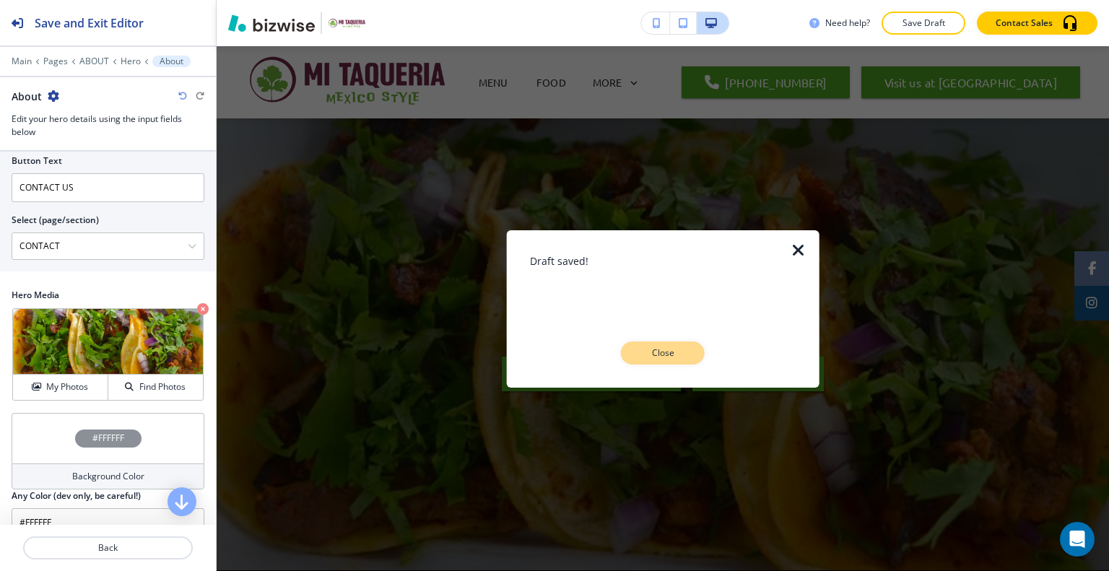
click at [681, 347] on p "Close" at bounding box center [663, 352] width 46 height 13
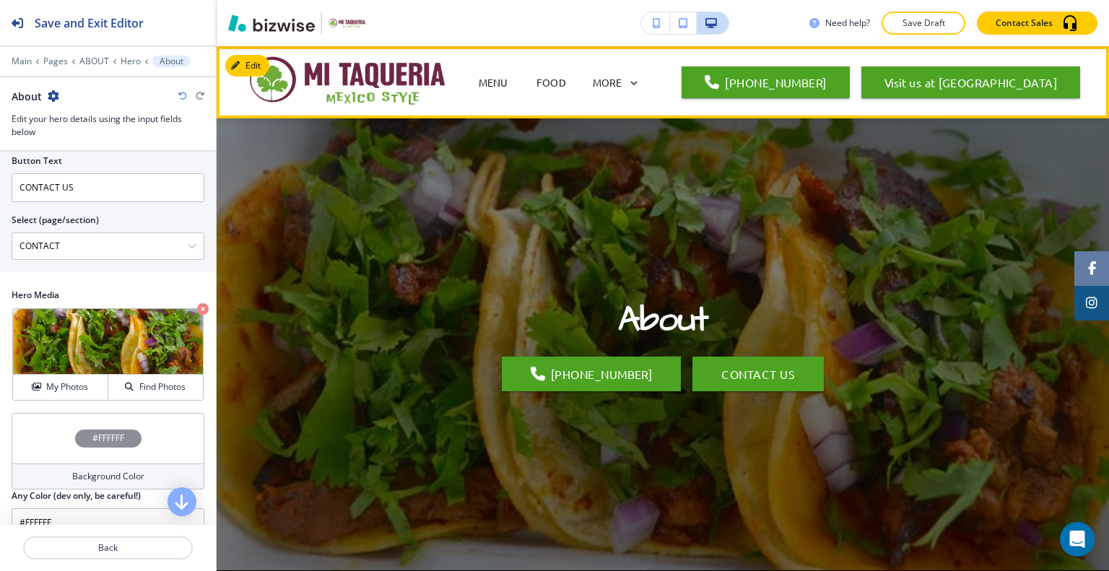
click at [553, 90] on span "FOOD" at bounding box center [551, 82] width 58 height 58
click at [554, 79] on p "FOOD" at bounding box center [551, 82] width 30 height 15
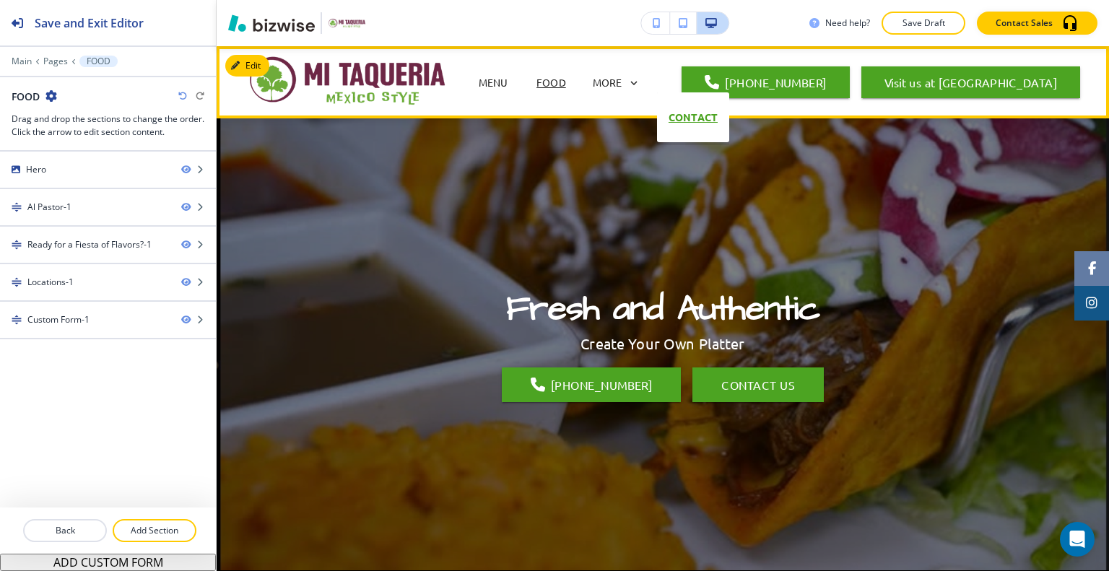
click at [668, 123] on p "CONTACT" at bounding box center [692, 117] width 49 height 38
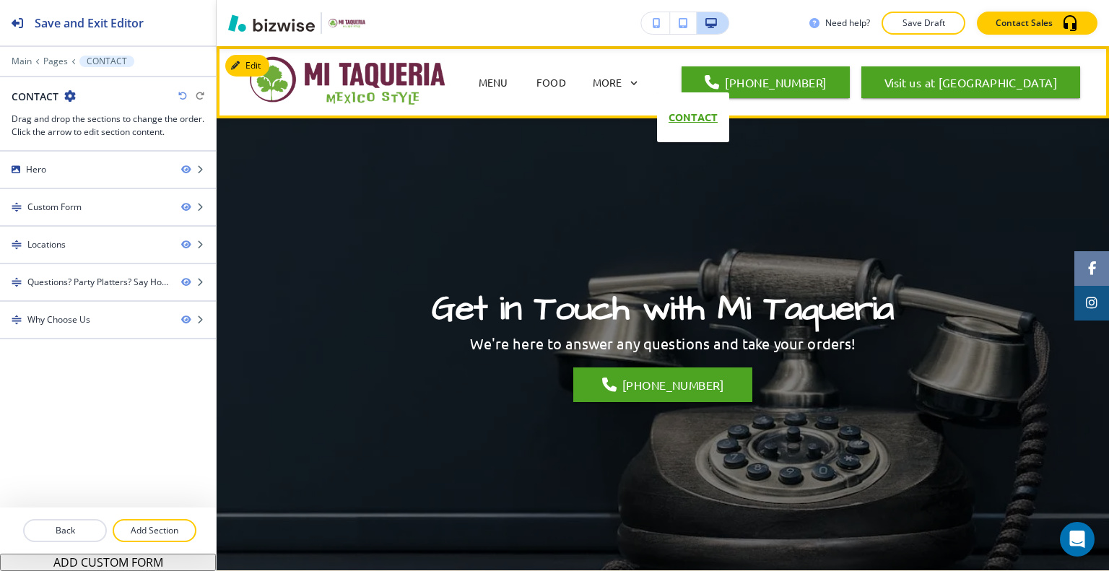
click at [680, 113] on p "CONTACT" at bounding box center [692, 117] width 49 height 38
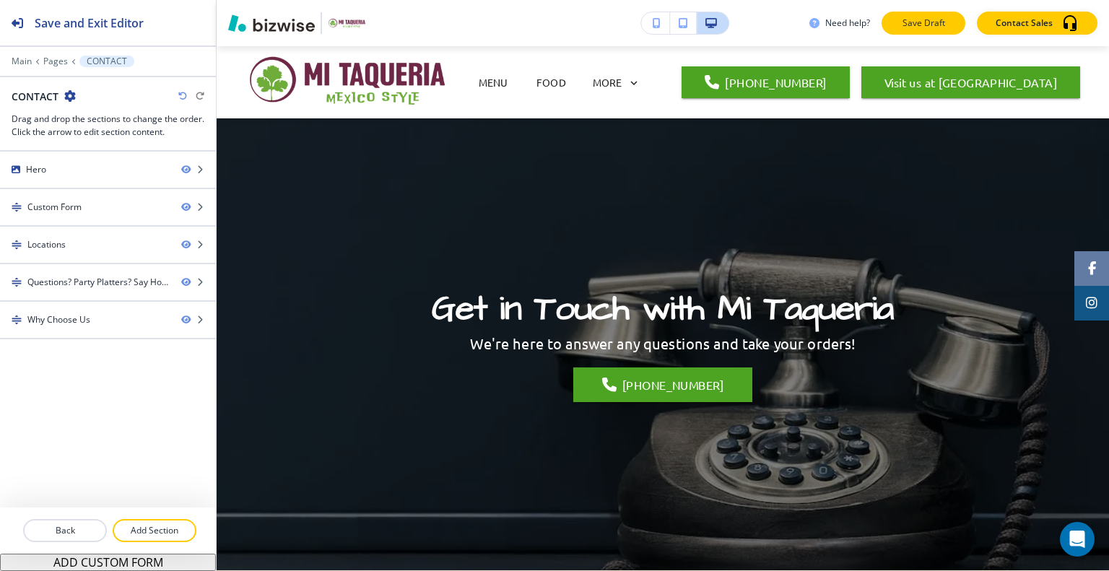
click at [917, 19] on p "Save Draft" at bounding box center [923, 23] width 46 height 13
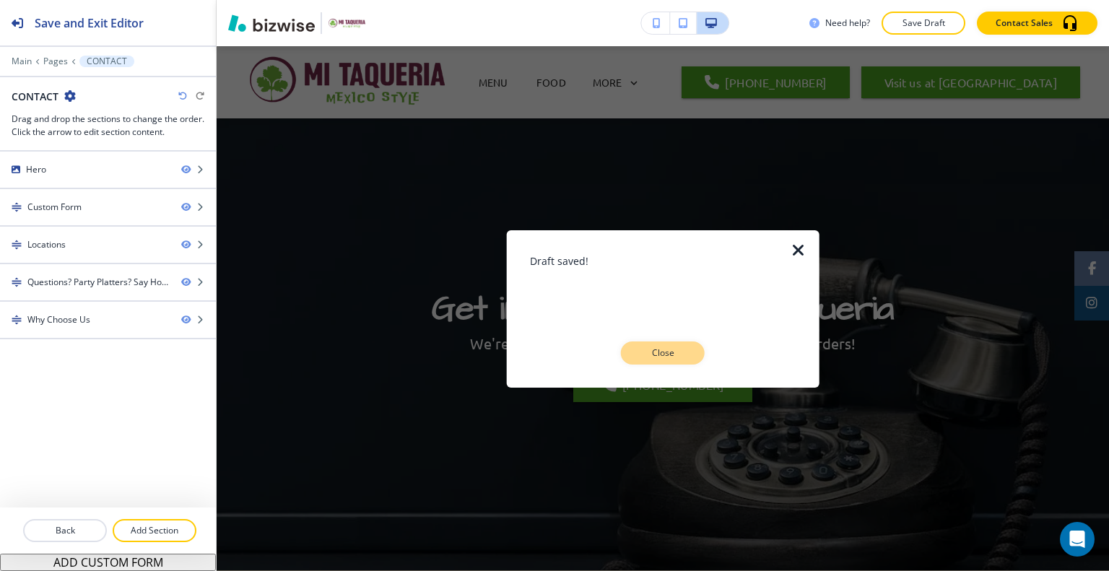
click at [681, 357] on p "Close" at bounding box center [663, 352] width 46 height 13
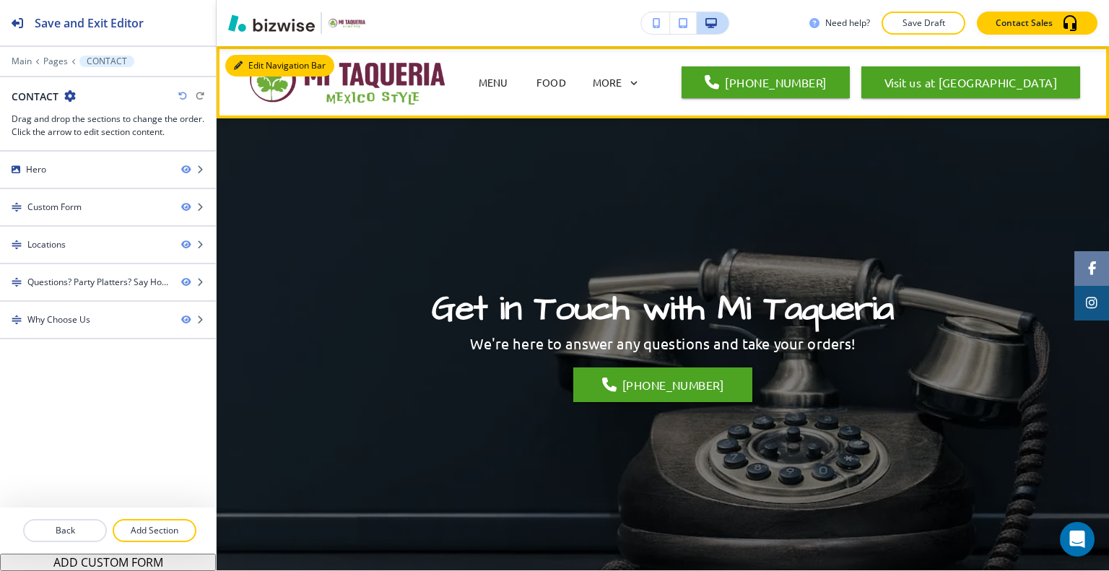
click at [259, 66] on button "Edit Navigation Bar" at bounding box center [279, 66] width 109 height 22
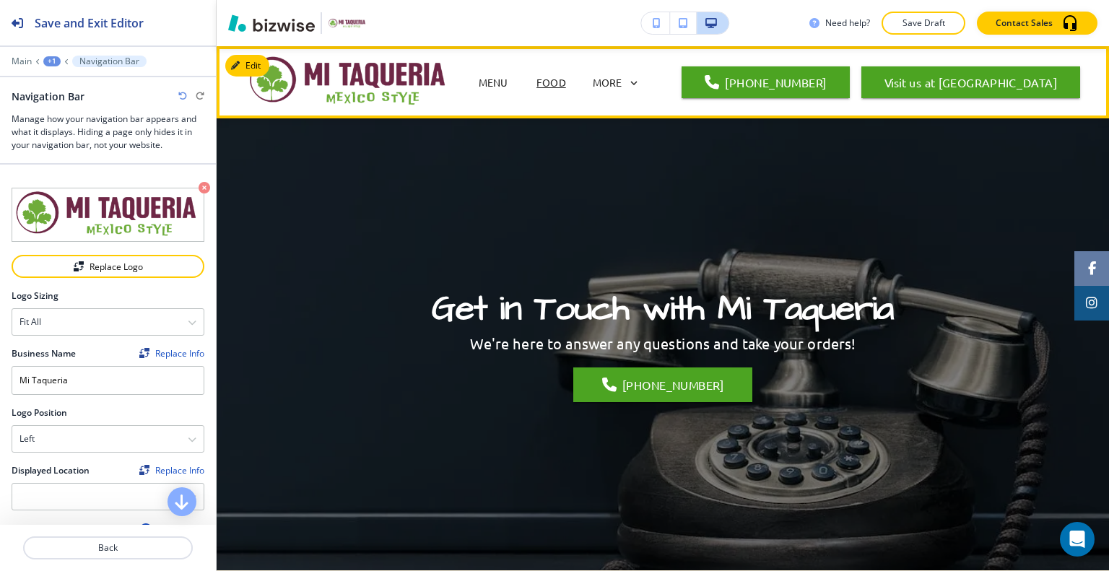
click at [554, 84] on p "FOOD" at bounding box center [551, 82] width 30 height 15
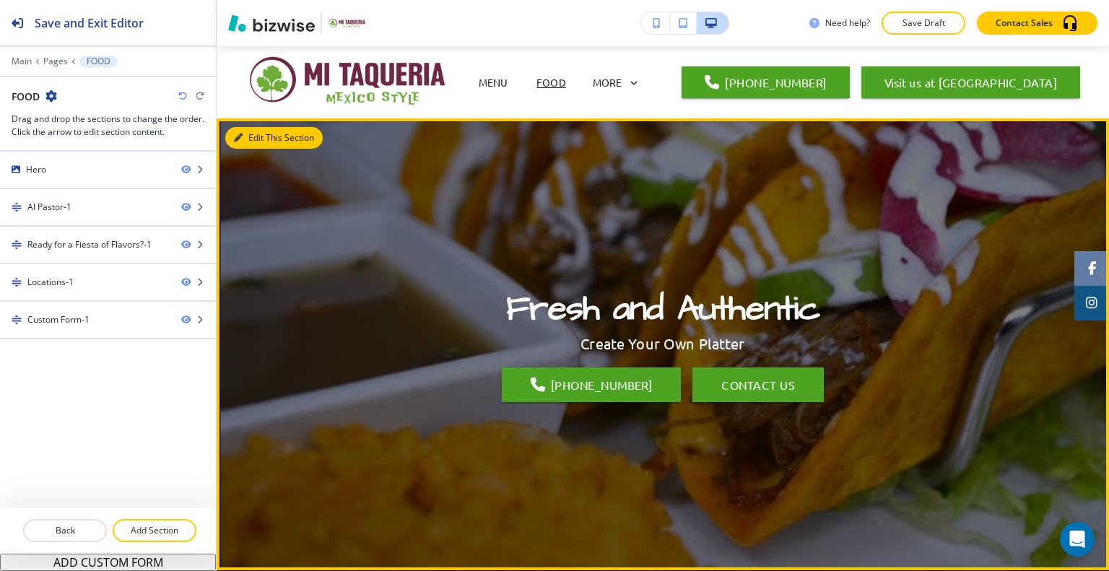
click at [260, 139] on button "Edit This Section" at bounding box center [273, 138] width 97 height 22
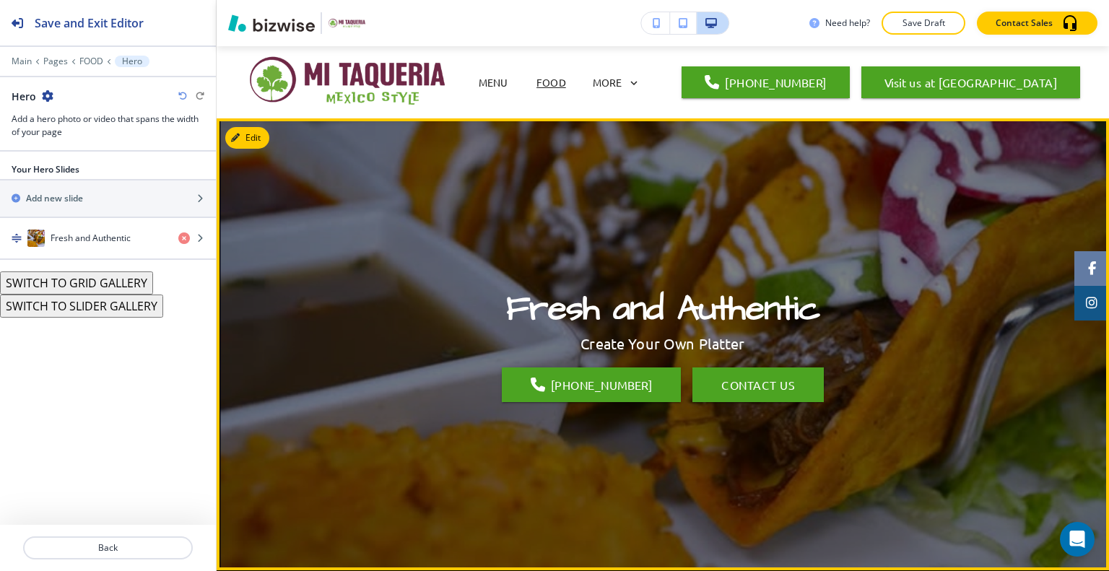
scroll to position [72, 0]
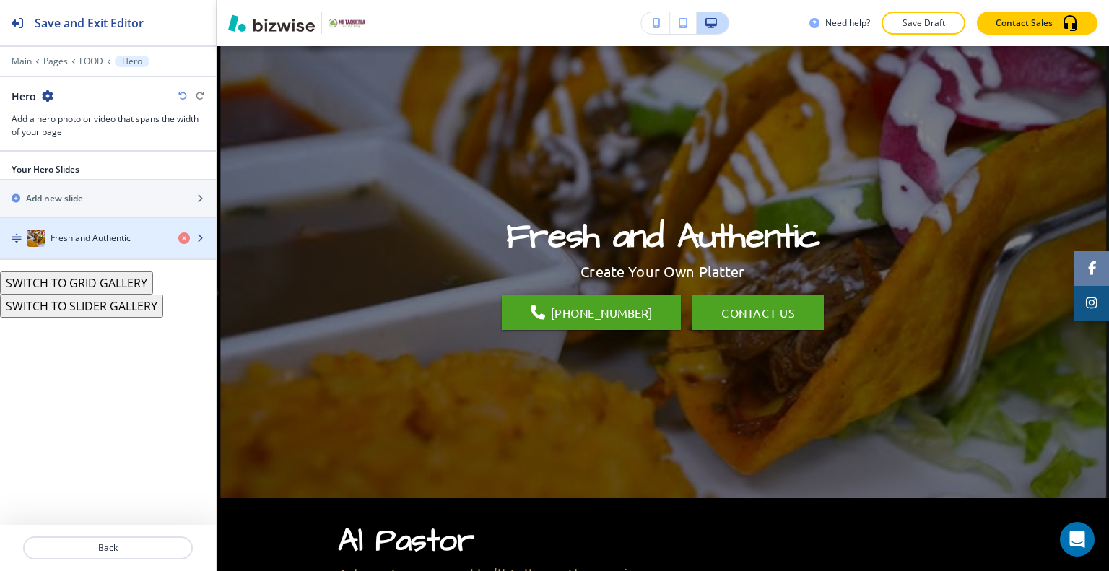
click at [92, 242] on h4 "Fresh and Authentic" at bounding box center [91, 238] width 80 height 13
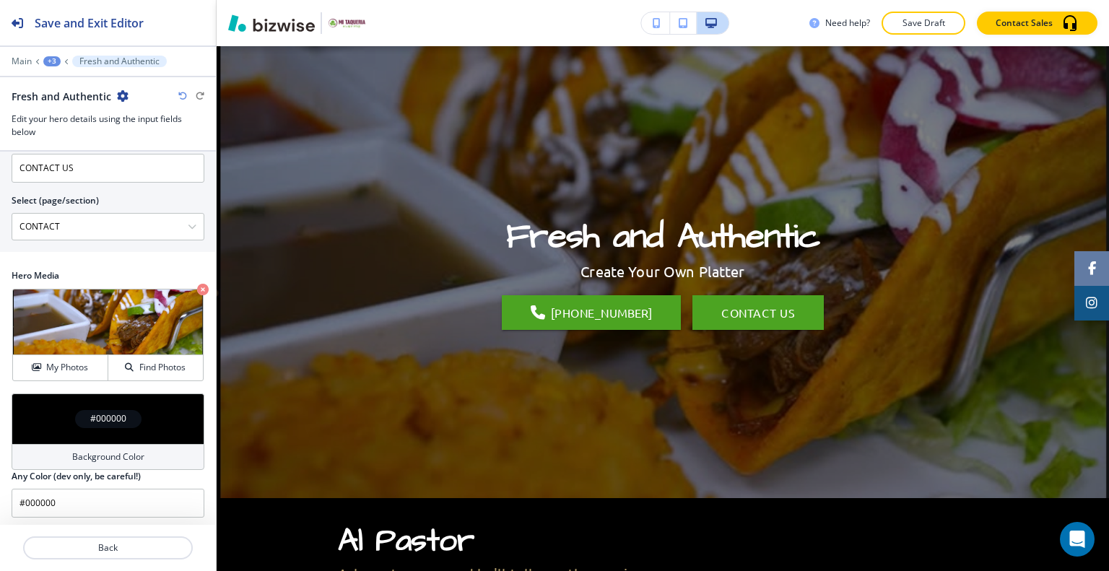
click at [48, 407] on div "#000000" at bounding box center [108, 418] width 193 height 51
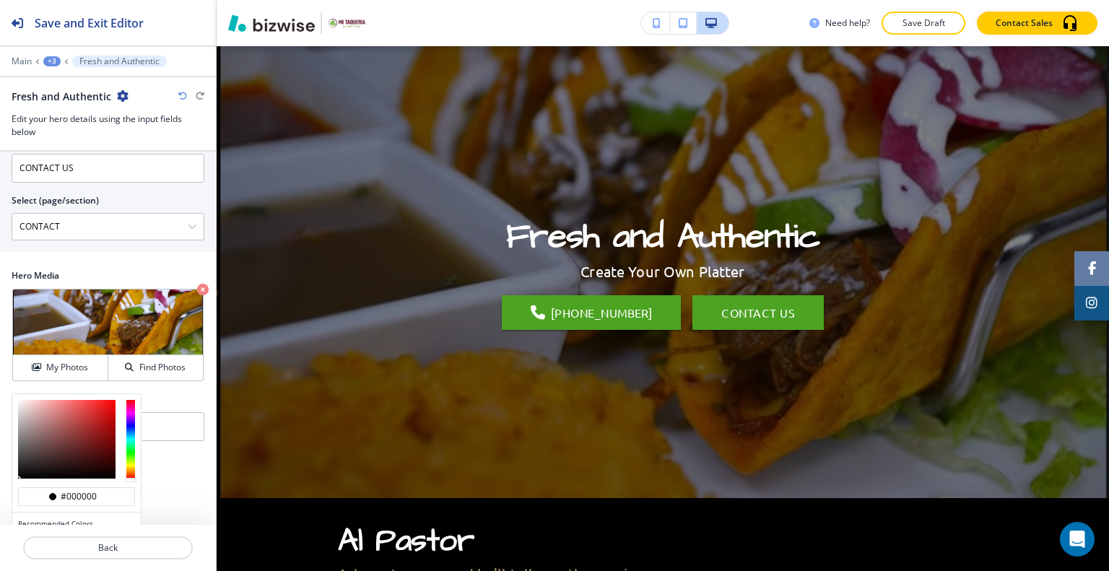
scroll to position [521, 0]
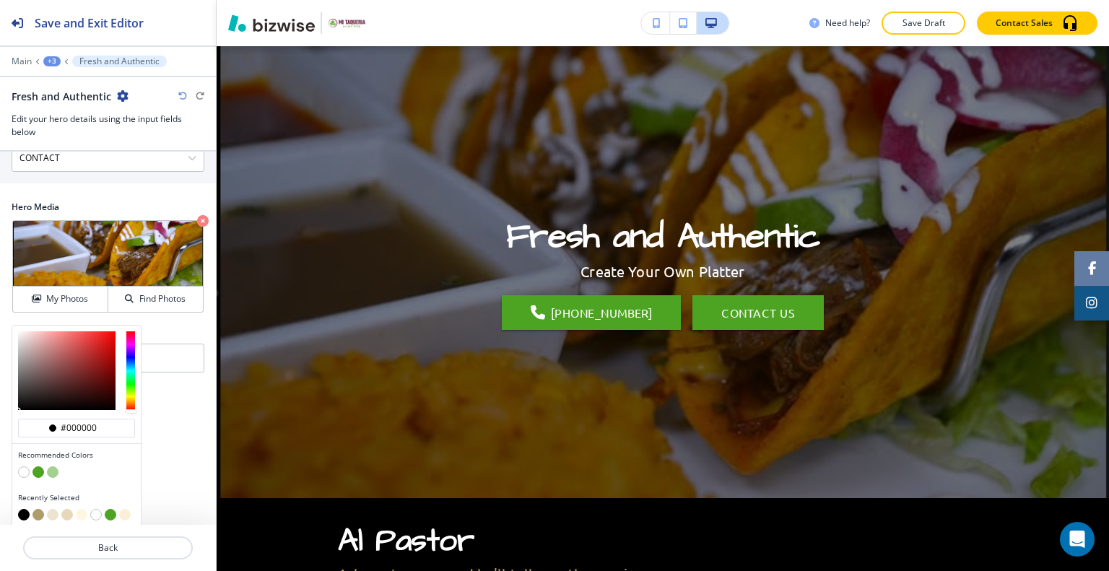
click at [81, 511] on button "button" at bounding box center [82, 515] width 12 height 12
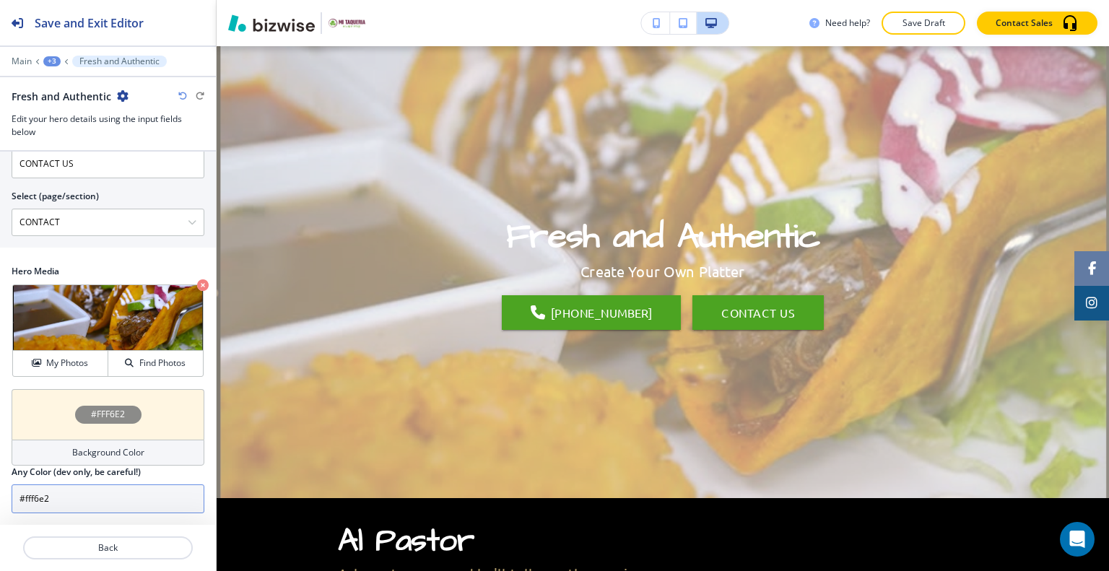
scroll to position [453, 0]
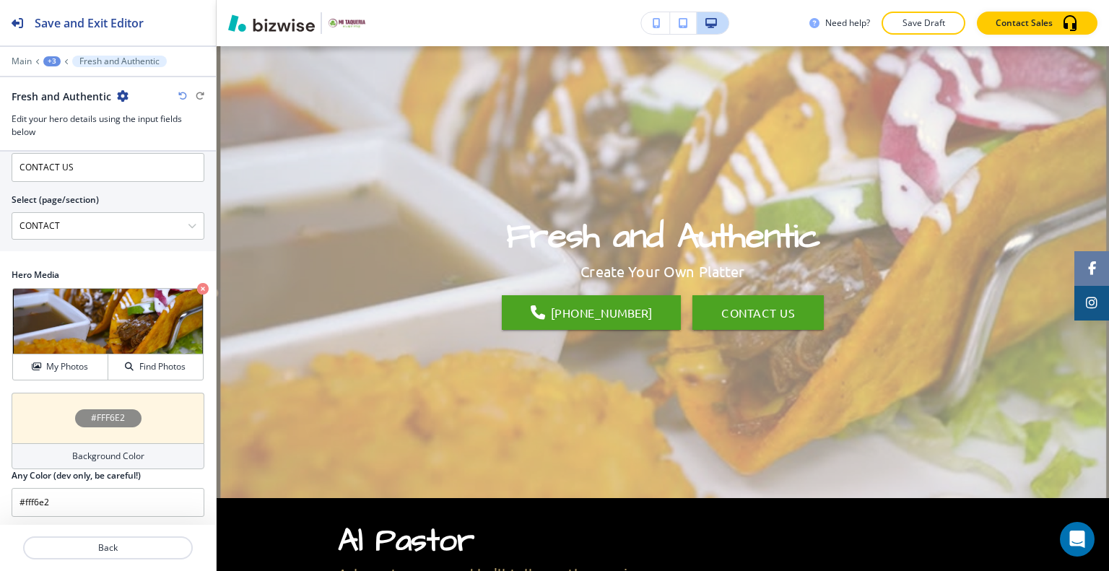
click at [62, 403] on div "#FFF6E2" at bounding box center [108, 418] width 193 height 51
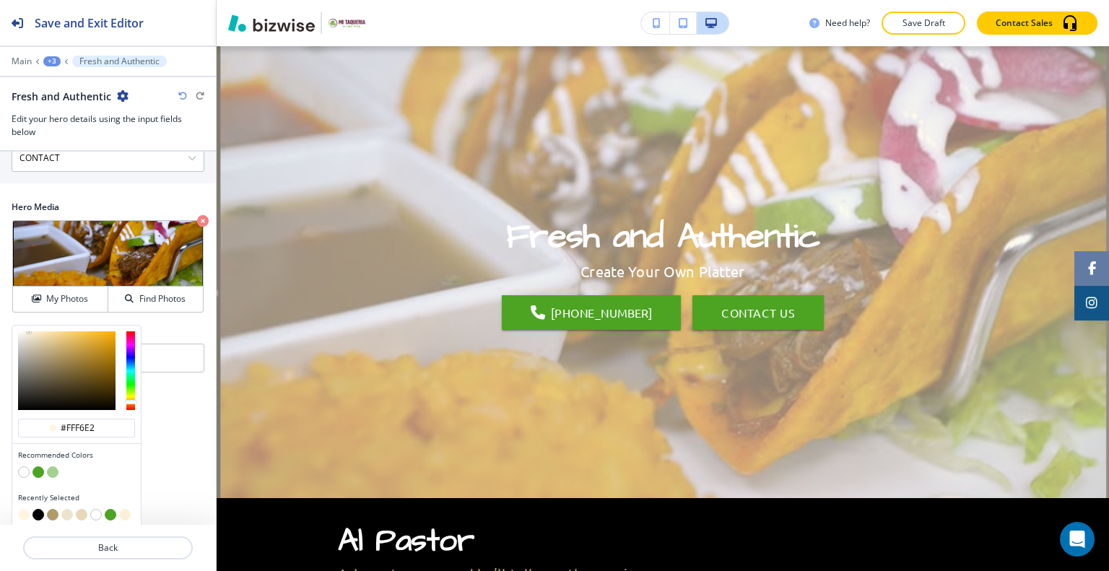
click at [52, 512] on button "button" at bounding box center [53, 515] width 12 height 12
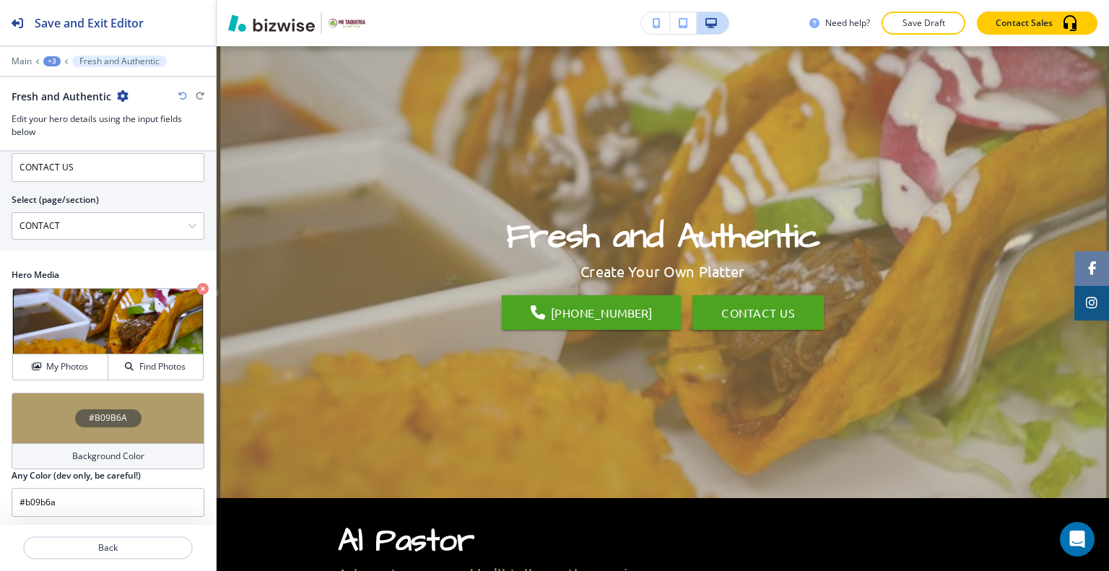
click at [45, 407] on div "#B09B6A" at bounding box center [108, 418] width 193 height 51
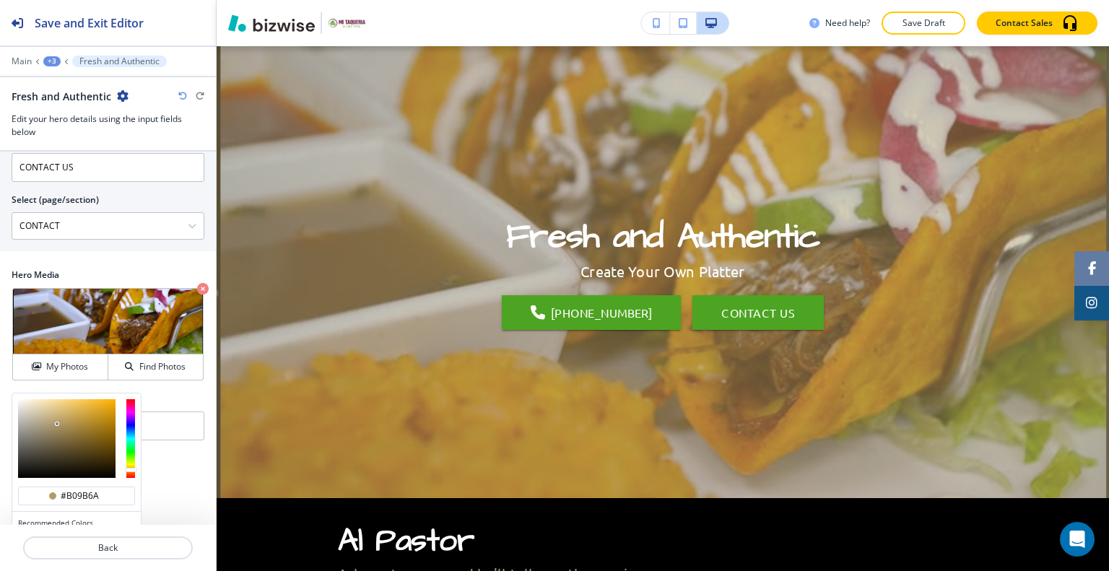
scroll to position [521, 0]
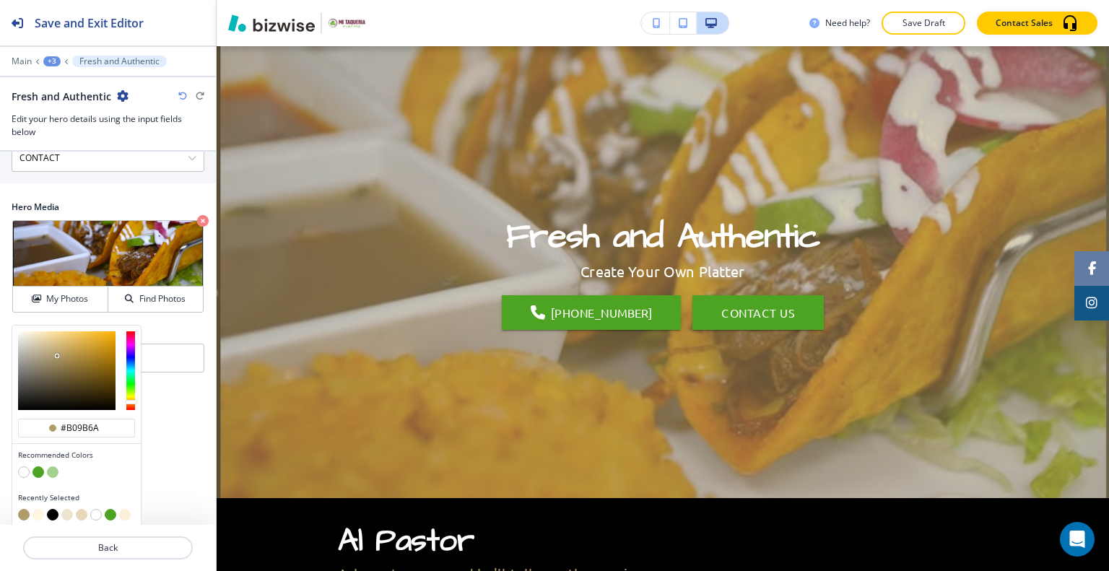
click at [34, 470] on button "button" at bounding box center [38, 472] width 12 height 12
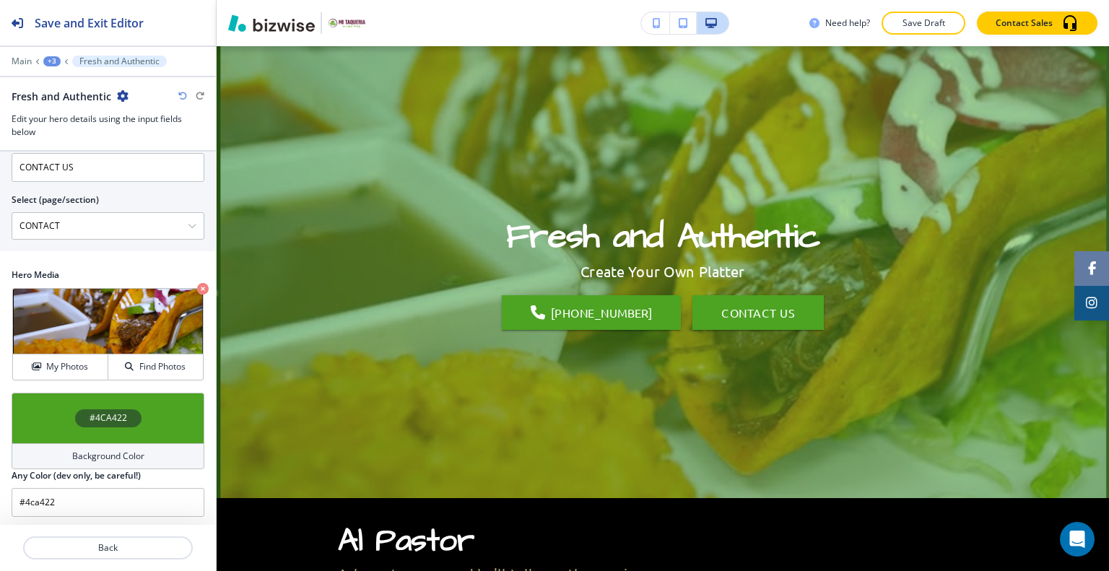
click at [40, 402] on div "#4CA422" at bounding box center [108, 418] width 193 height 51
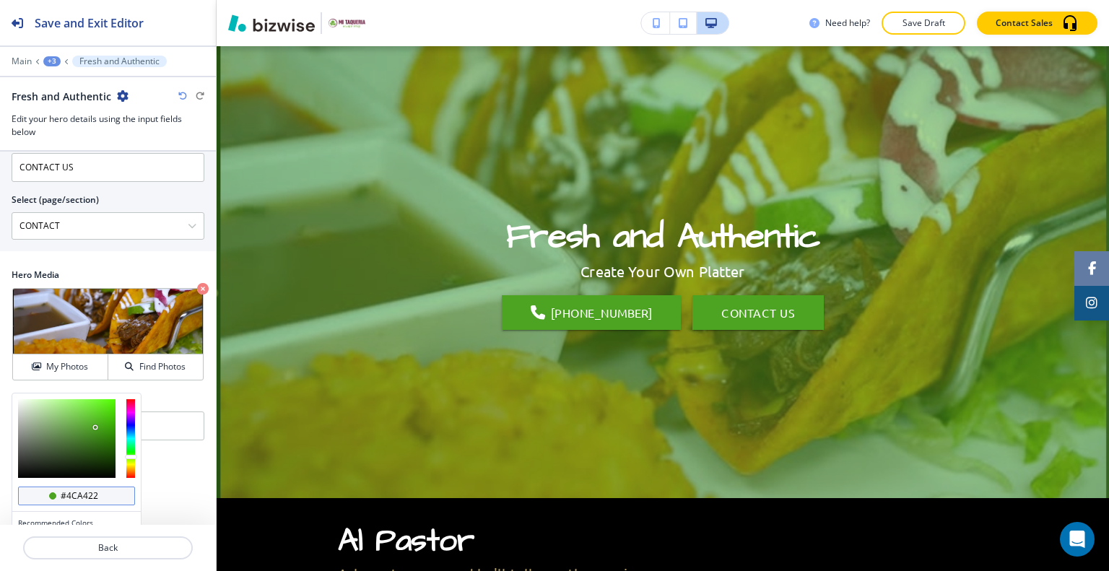
scroll to position [521, 0]
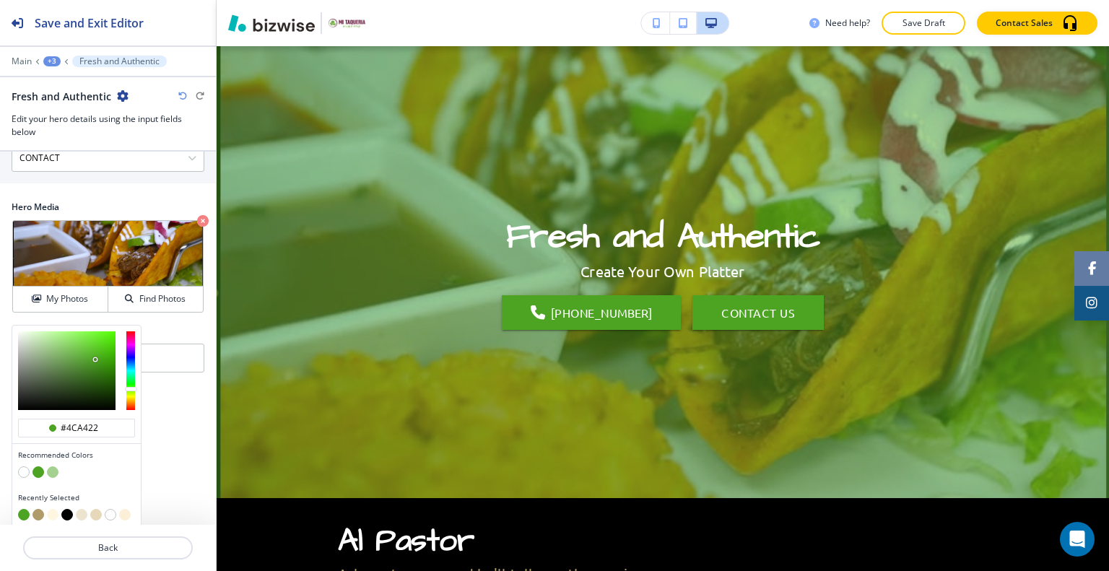
click at [66, 509] on button "button" at bounding box center [67, 515] width 12 height 12
type input "#000000"
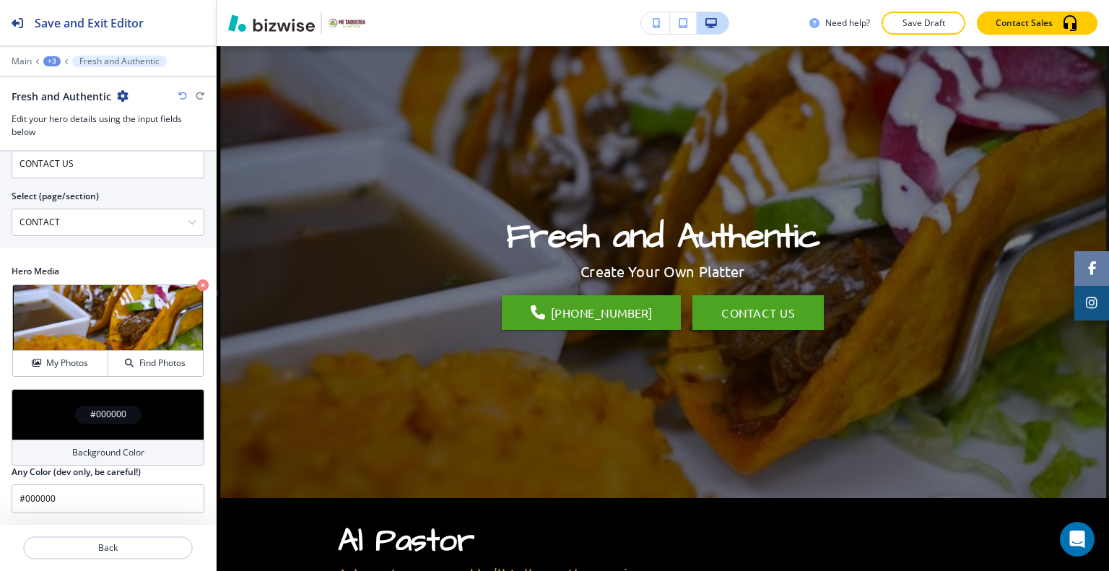
scroll to position [453, 0]
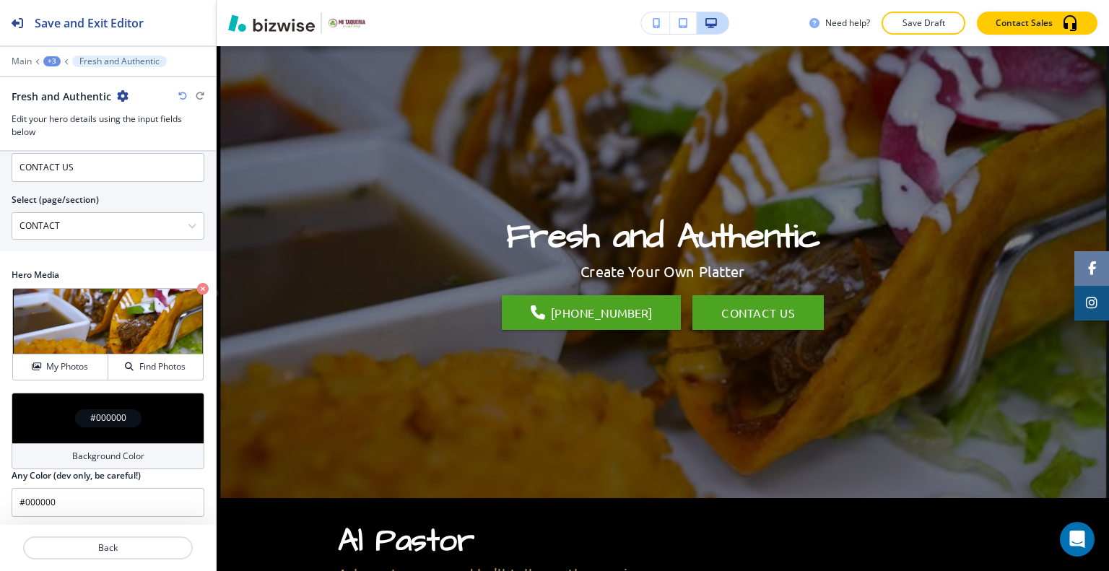
click at [59, 420] on div "#000000" at bounding box center [108, 418] width 193 height 51
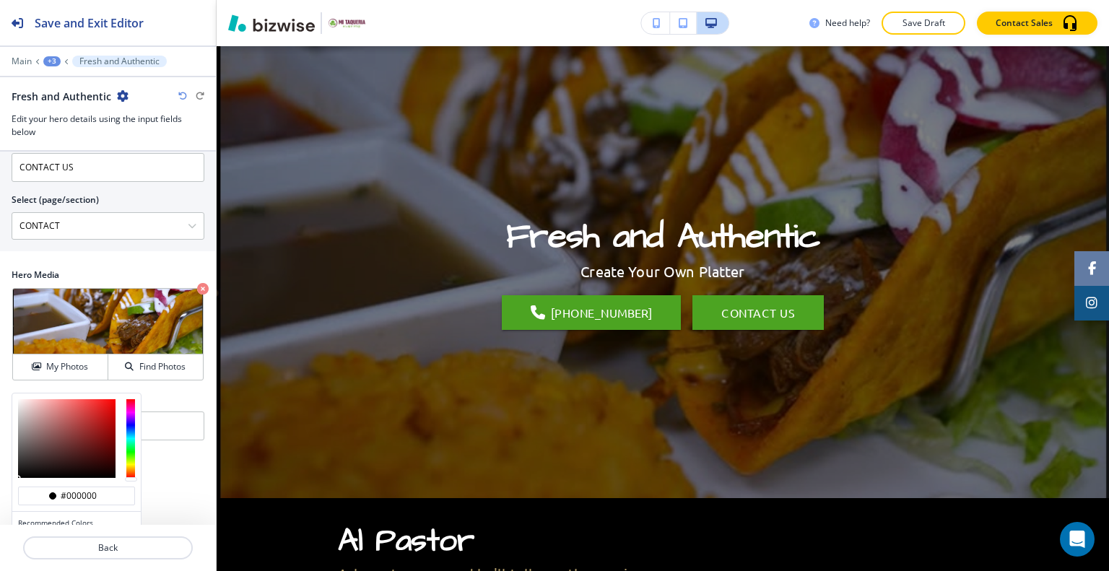
type input "#2c2323"
click at [38, 461] on div at bounding box center [66, 438] width 97 height 79
type input "#2c2323"
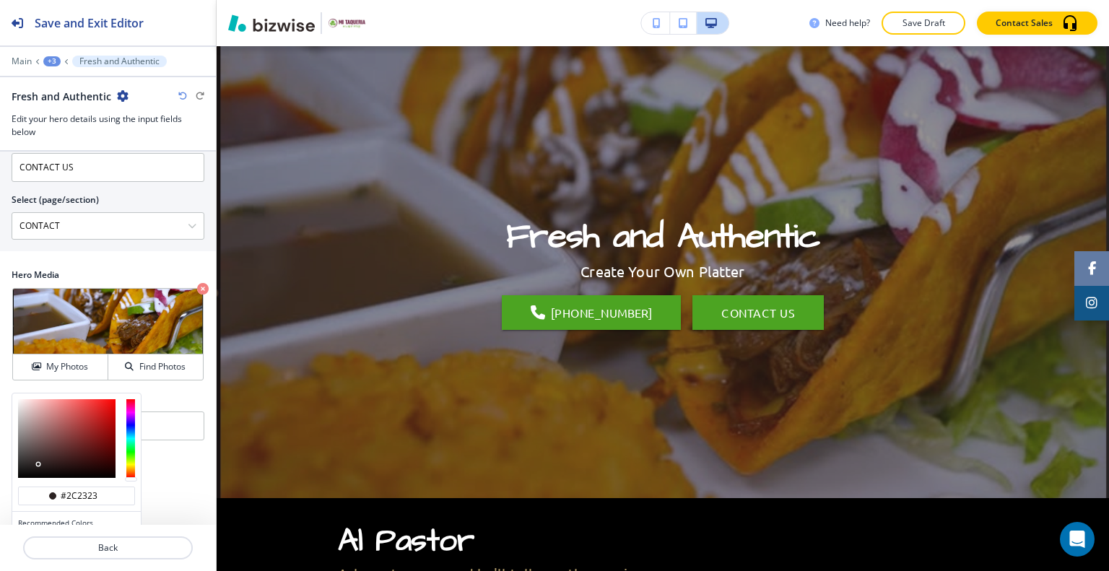
type input "#171414"
click at [30, 467] on div at bounding box center [66, 438] width 97 height 79
type input "#171414"
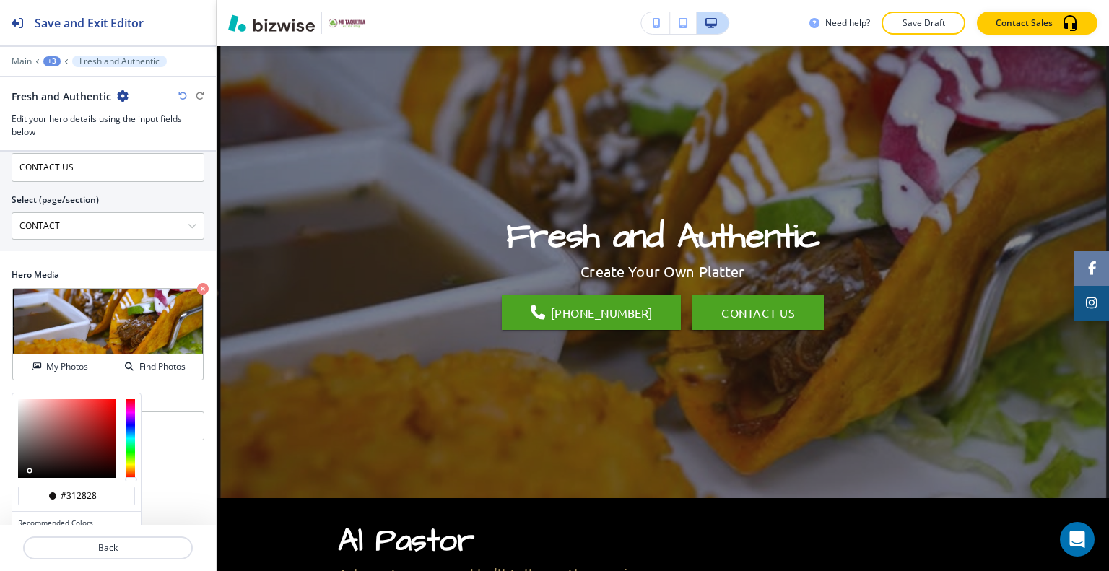
type input "#332929"
click at [36, 458] on div at bounding box center [66, 438] width 97 height 79
type input "#332929"
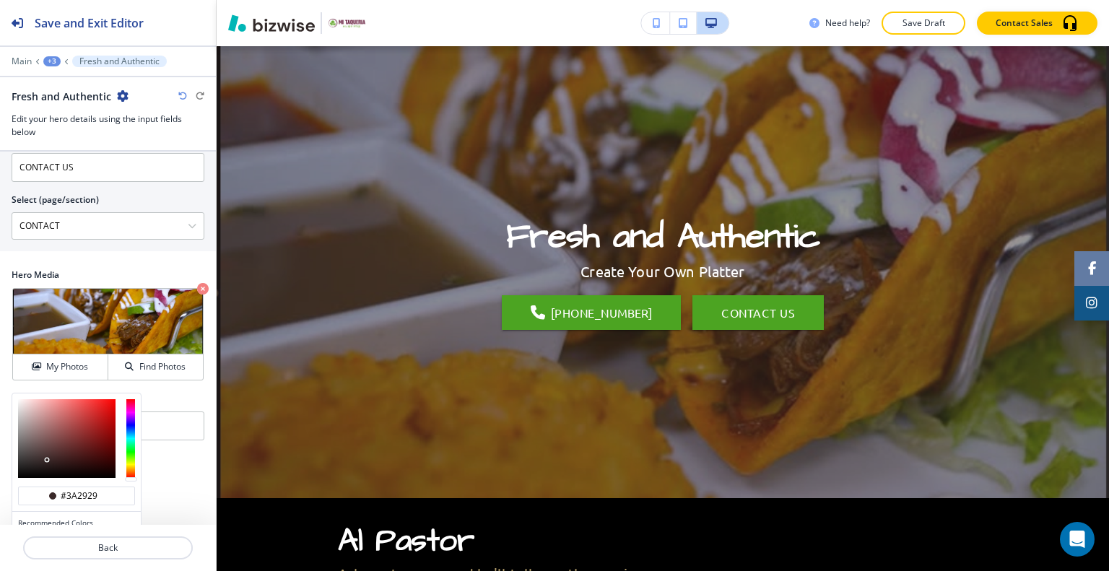
type input "#3a2828"
click at [48, 456] on div at bounding box center [66, 438] width 97 height 79
type input "#3a2828"
type input "#463a3a"
click at [35, 453] on div at bounding box center [66, 438] width 97 height 79
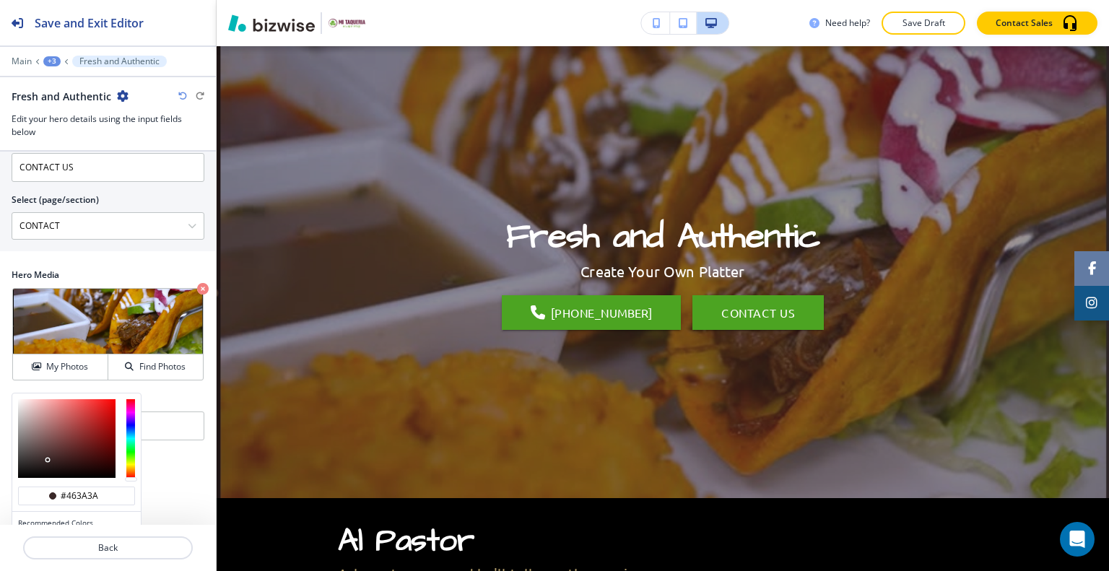
type input "#463a3a"
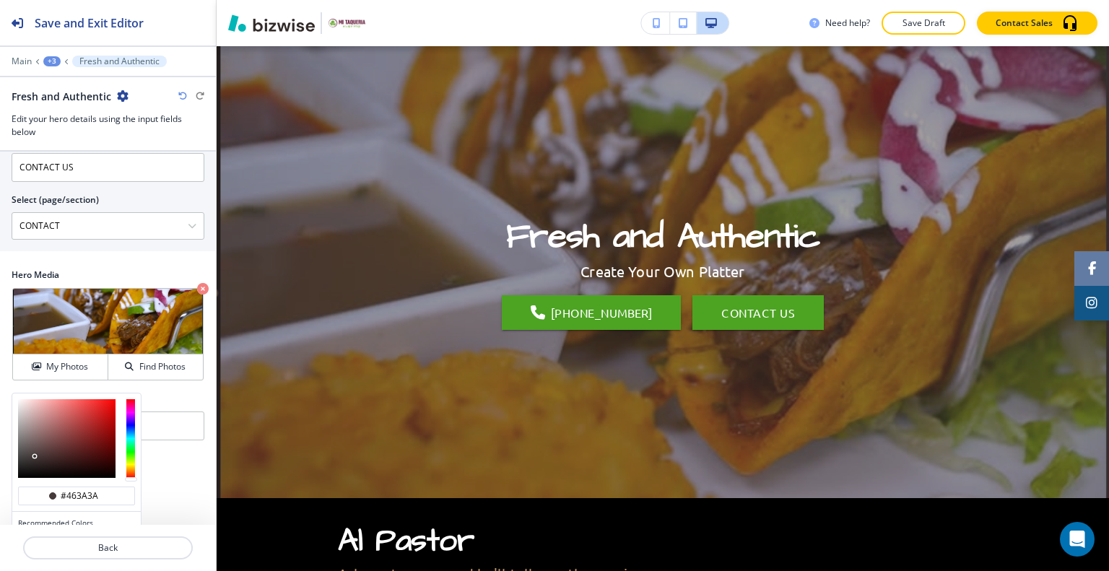
type input "#201e1e"
click at [25, 464] on div at bounding box center [66, 438] width 97 height 79
type input "#201e1e"
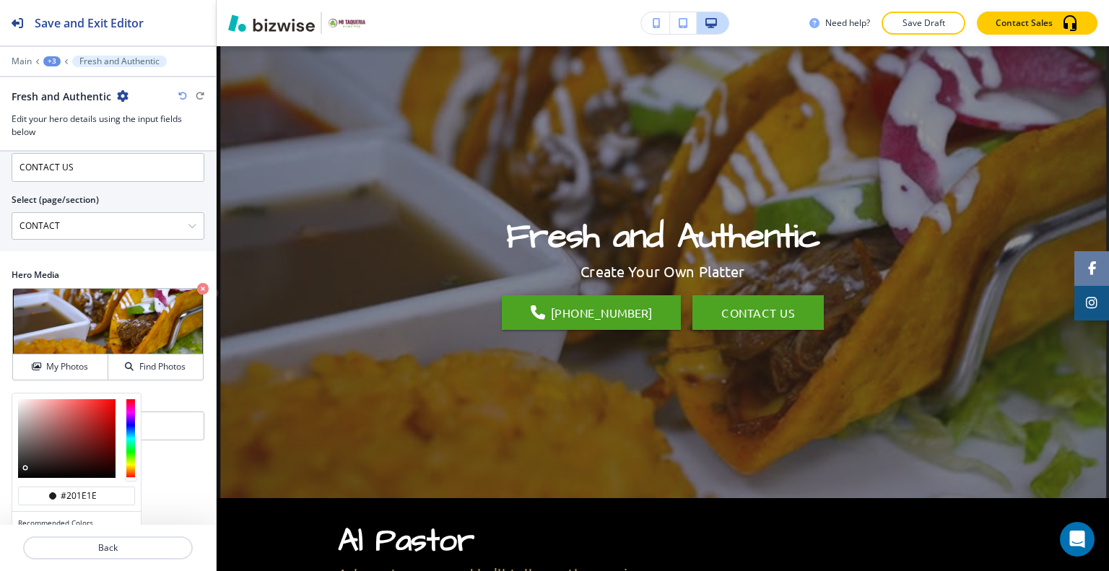
type input "#4f4444"
click at [31, 450] on div at bounding box center [66, 438] width 97 height 79
type input "#4f4444"
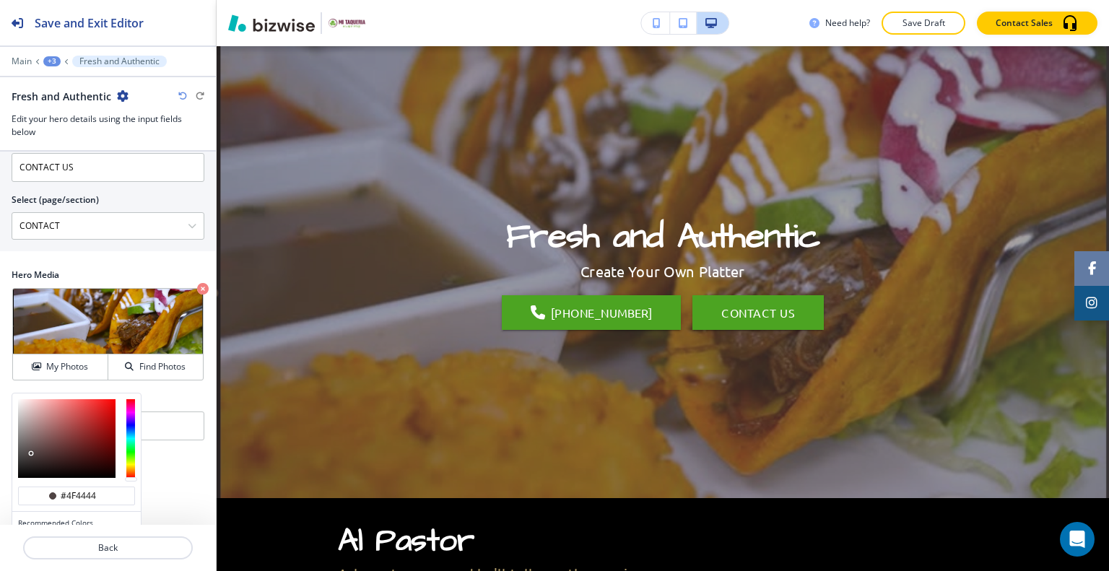
type input "#725f5f"
click at [35, 439] on div at bounding box center [66, 438] width 97 height 79
type input "#725f5f"
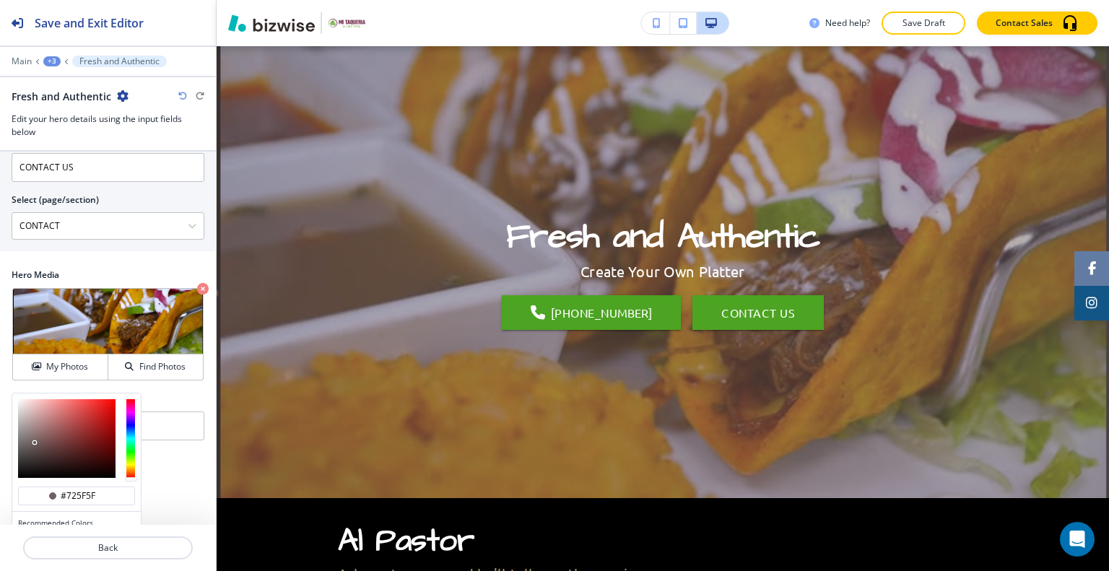
type input "#463c3c"
click at [32, 453] on div at bounding box center [66, 438] width 97 height 79
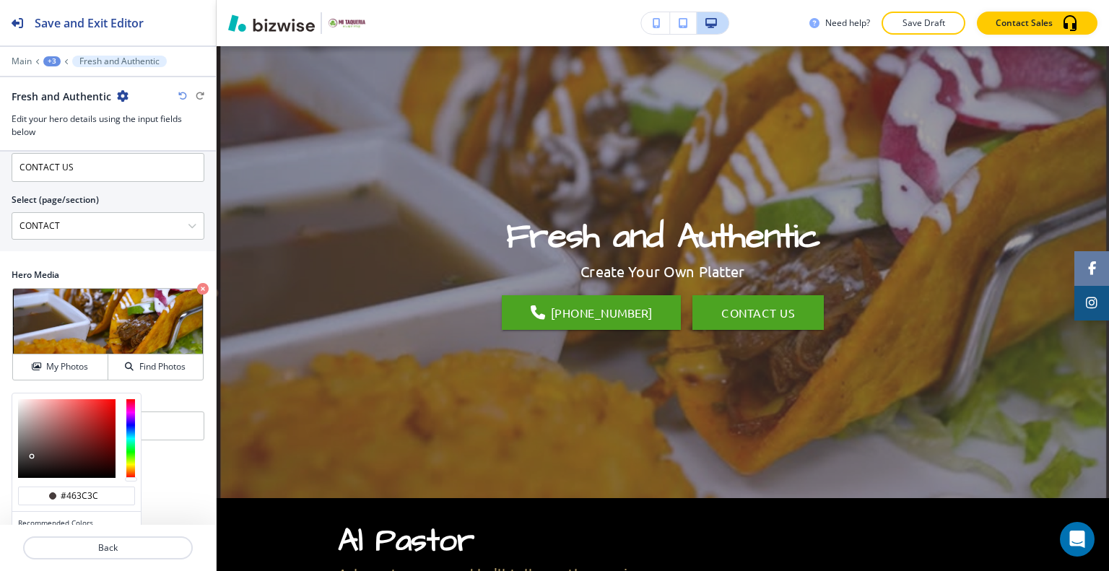
type input "#463c3c"
click at [902, 20] on button "Save Draft" at bounding box center [923, 23] width 84 height 23
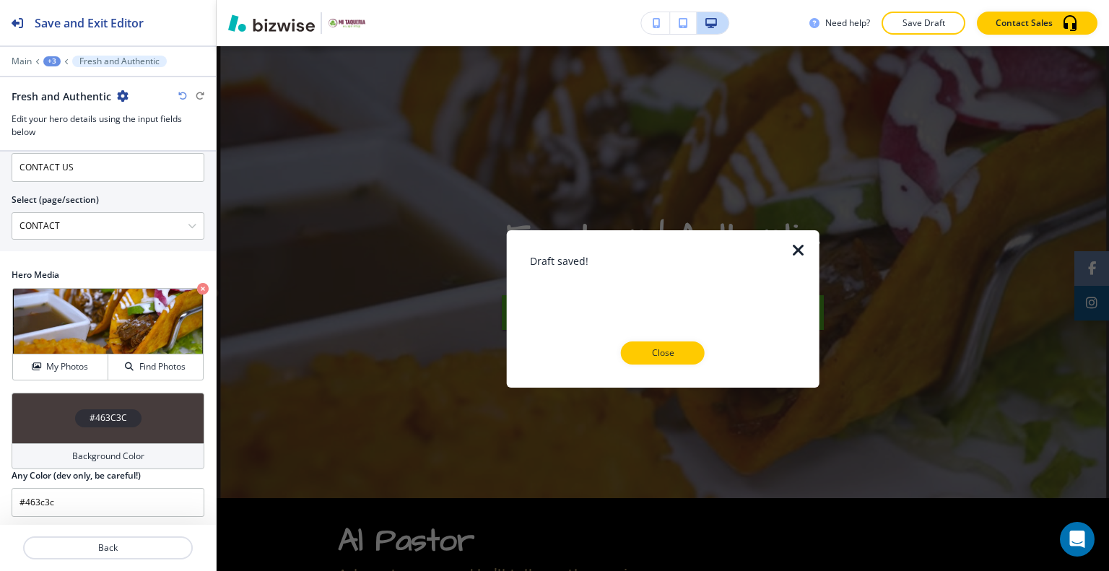
drag, startPoint x: 670, startPoint y: 357, endPoint x: 682, endPoint y: 341, distance: 20.1
click at [670, 359] on button "Close" at bounding box center [663, 352] width 84 height 23
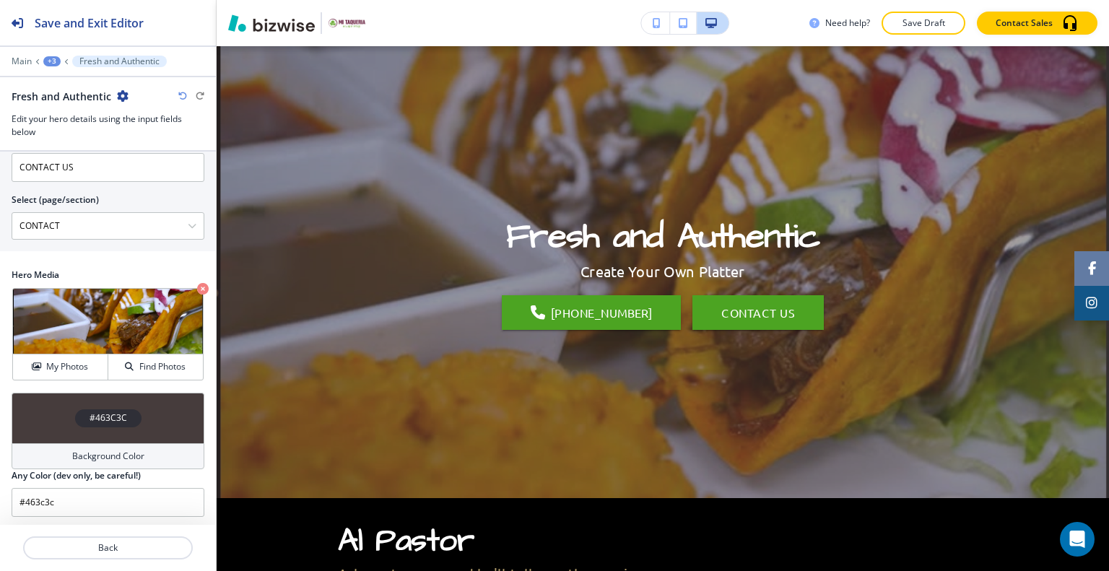
scroll to position [0, 0]
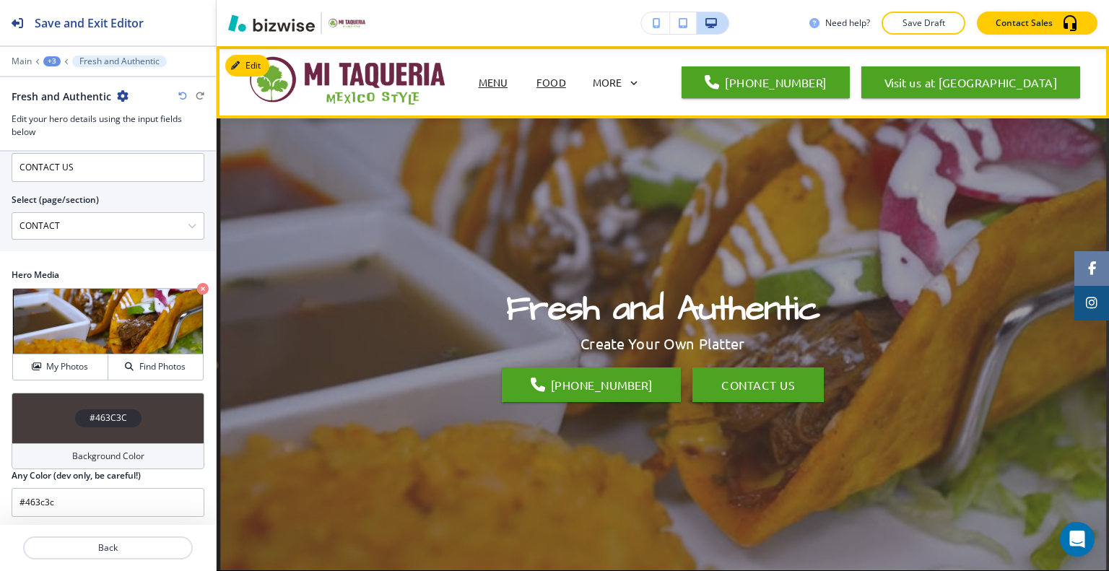
click at [491, 83] on p "MENU" at bounding box center [494, 82] width 30 height 15
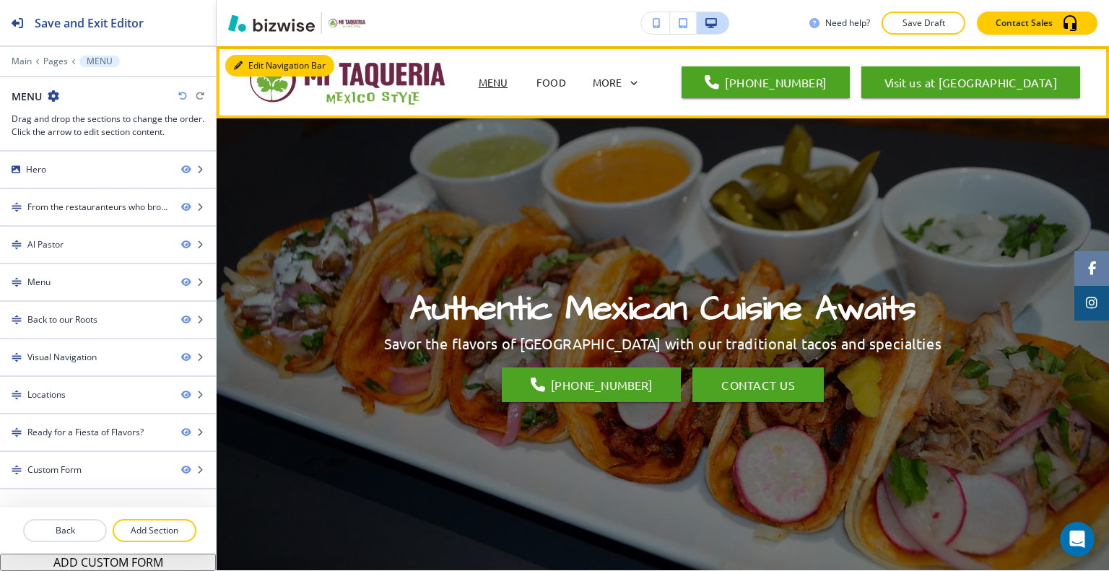
click at [250, 60] on button "Edit Navigation Bar" at bounding box center [279, 66] width 109 height 22
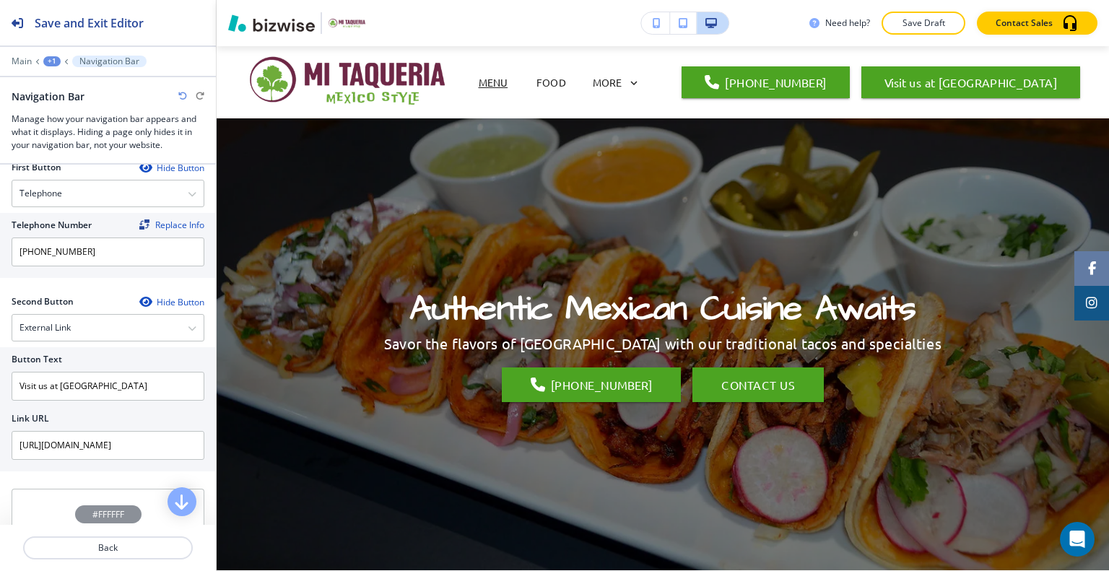
scroll to position [650, 0]
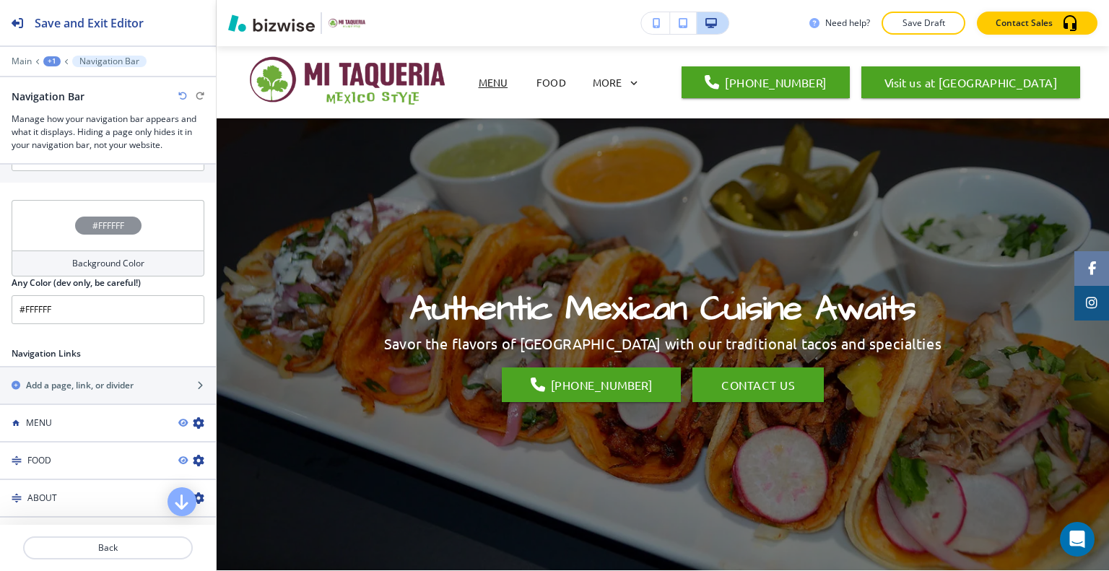
click at [52, 220] on div "#FFFFFF" at bounding box center [108, 225] width 193 height 51
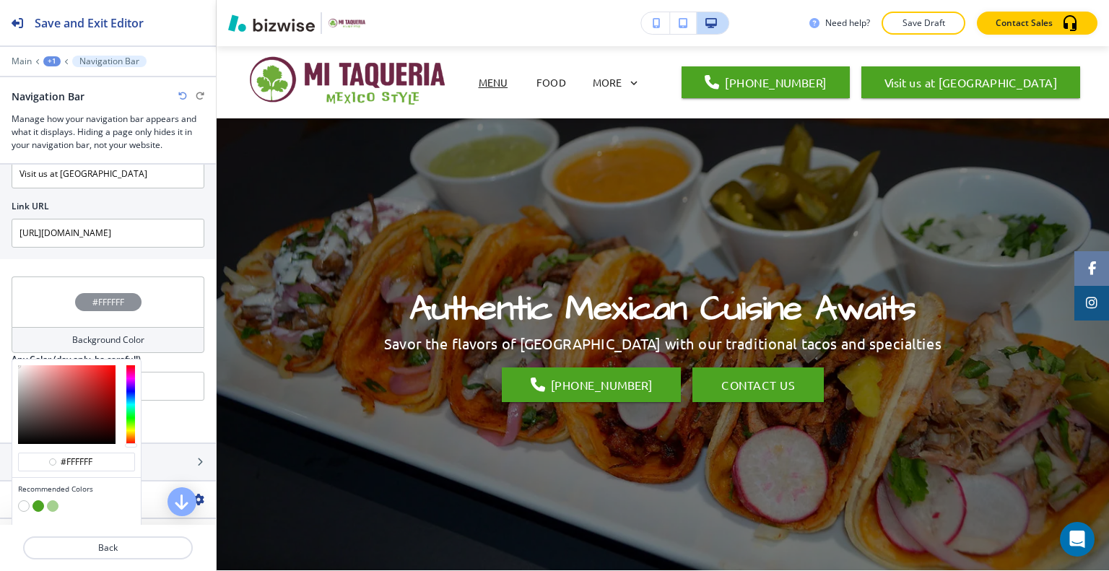
scroll to position [717, 0]
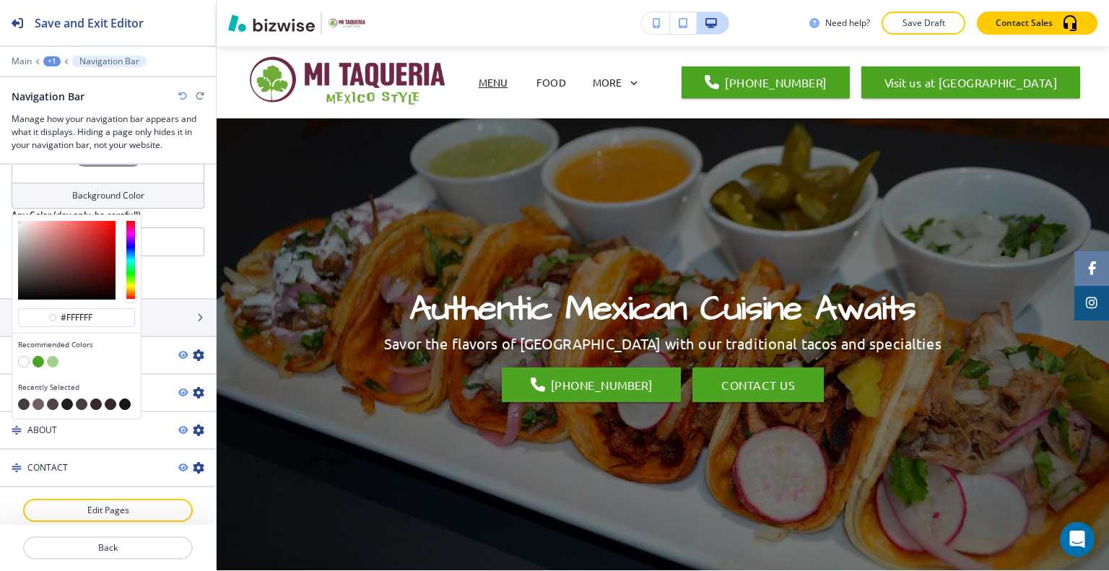
click at [40, 398] on button "button" at bounding box center [38, 404] width 12 height 12
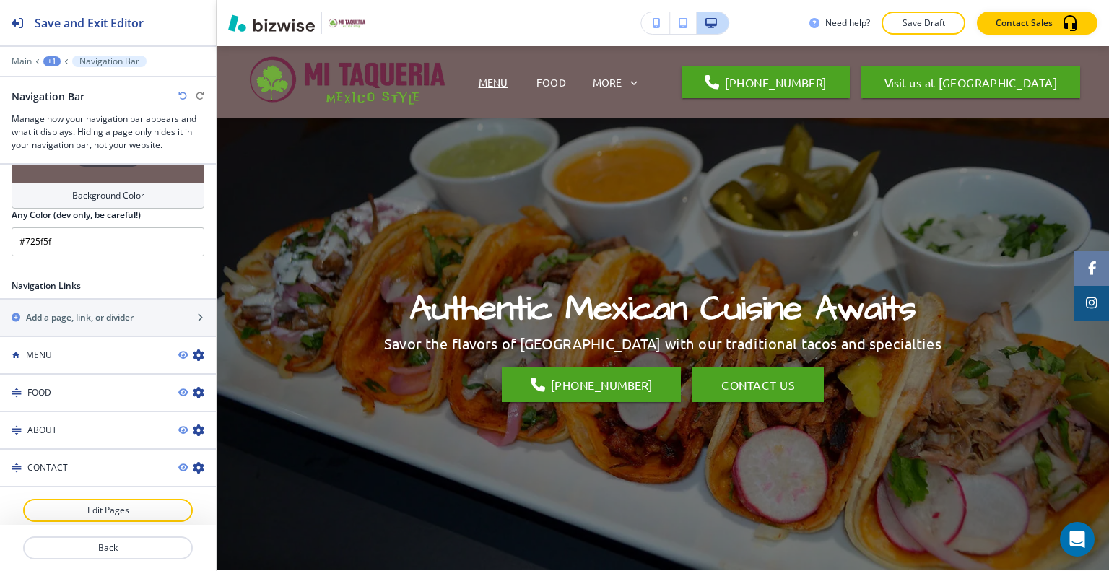
click at [184, 95] on icon "button" at bounding box center [182, 96] width 9 height 9
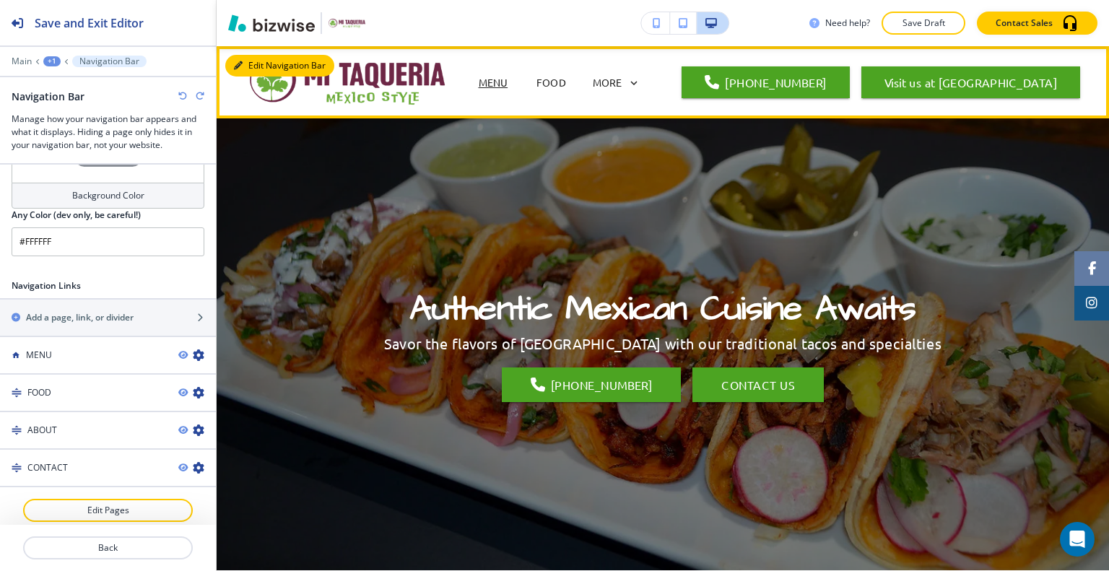
click at [262, 62] on button "Edit Navigation Bar" at bounding box center [279, 66] width 109 height 22
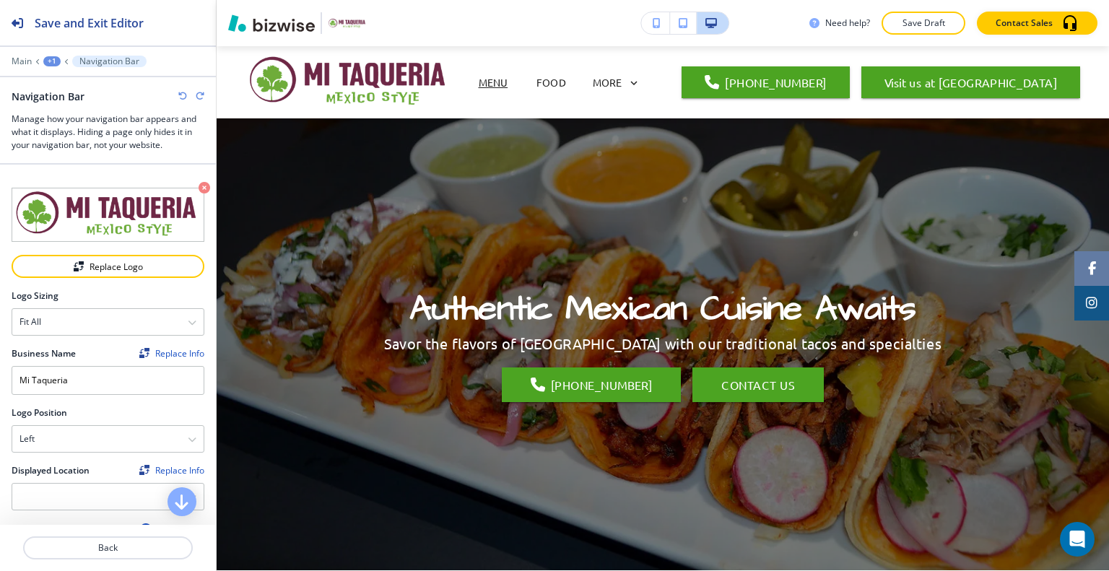
scroll to position [505, 0]
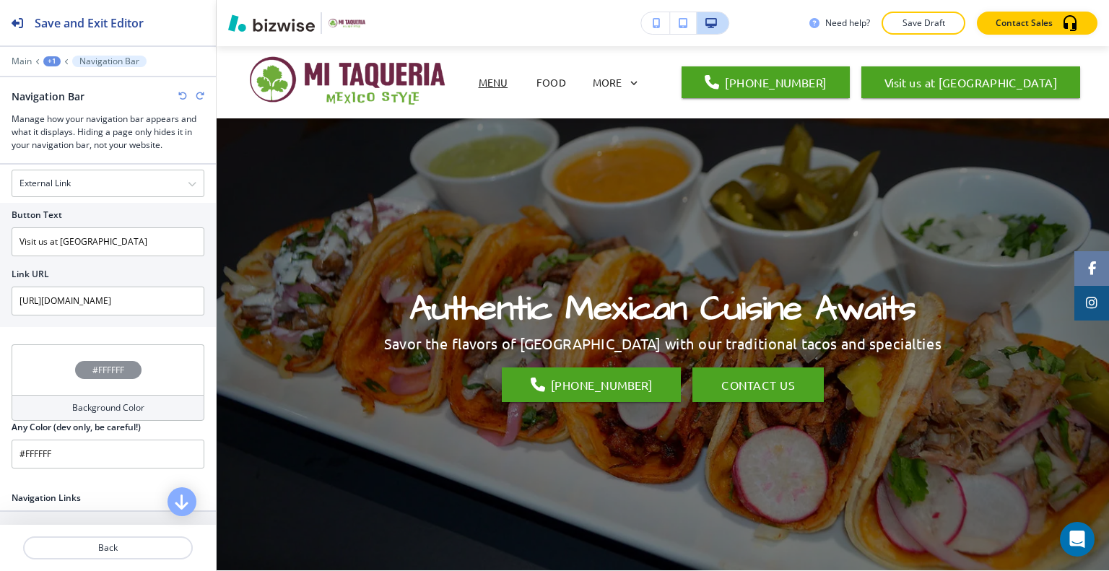
click at [51, 359] on div "#FFFFFF" at bounding box center [108, 369] width 193 height 51
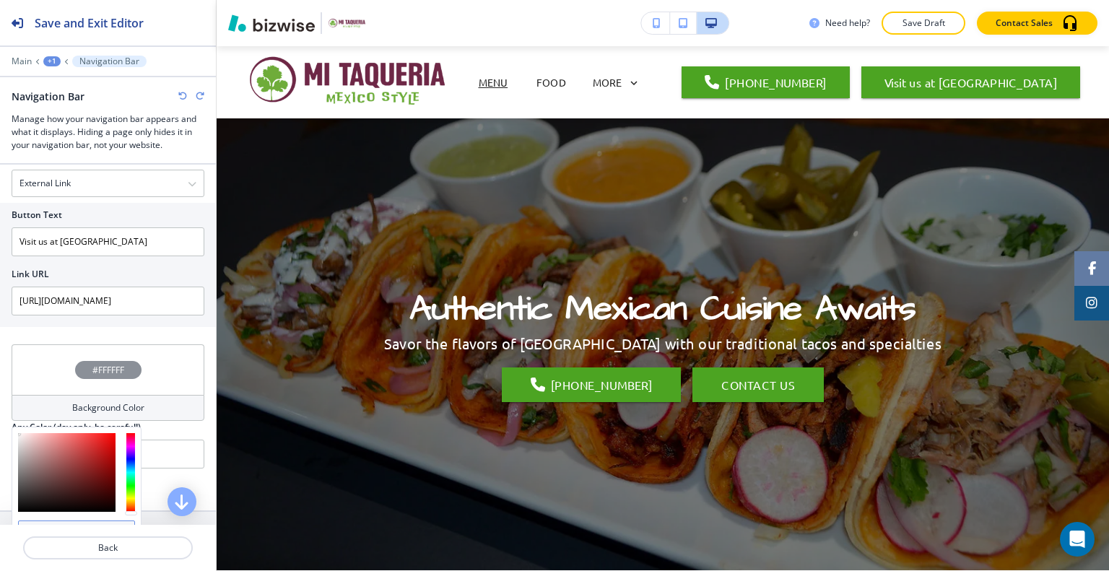
scroll to position [650, 0]
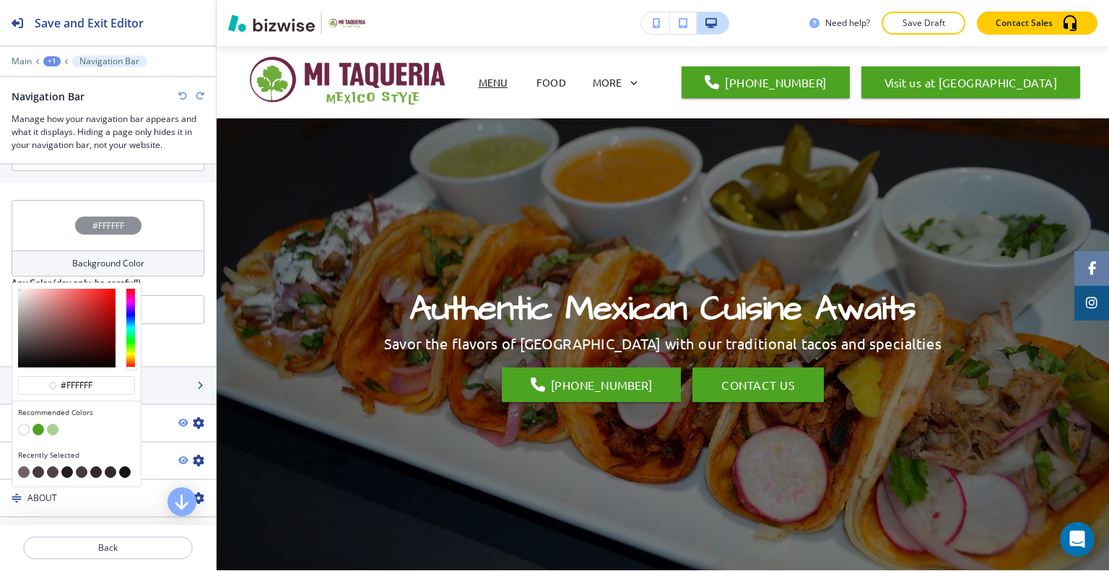
drag, startPoint x: 101, startPoint y: 380, endPoint x: 0, endPoint y: 378, distance: 101.1
click at [0, 378] on div "Crop Replace Logo Logo Sizing Fit all Fit all Fit to length Business Name Repla…" at bounding box center [108, 345] width 216 height 360
paste input "B09B6A"
type input "#B09B6A"
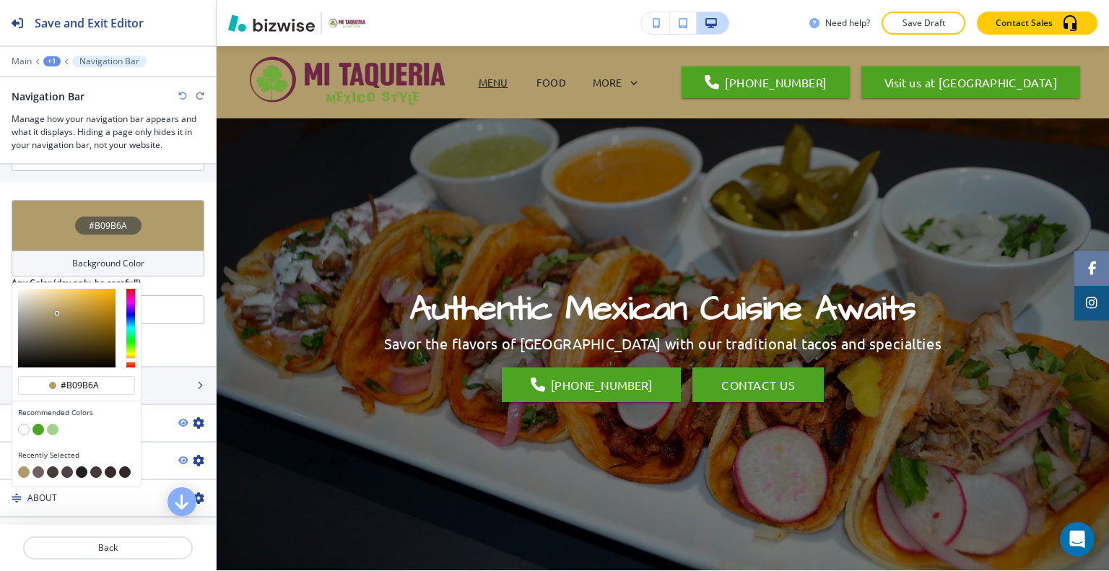
type input "#b09b6a"
click at [82, 468] on button "button" at bounding box center [82, 472] width 12 height 12
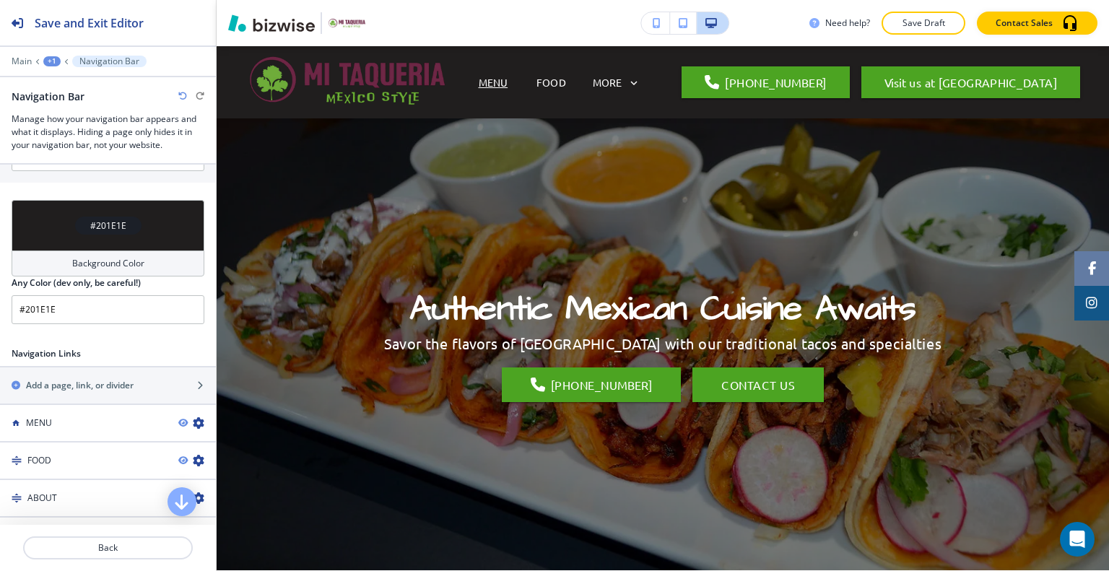
click at [56, 217] on div "#201E1E" at bounding box center [108, 225] width 193 height 51
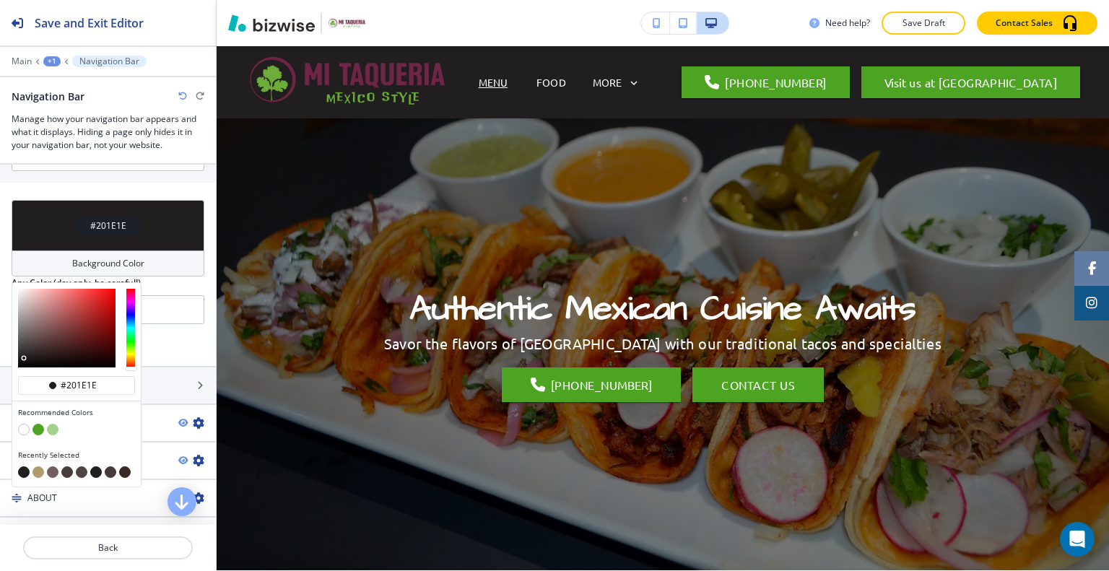
click at [40, 426] on button "button" at bounding box center [38, 430] width 12 height 12
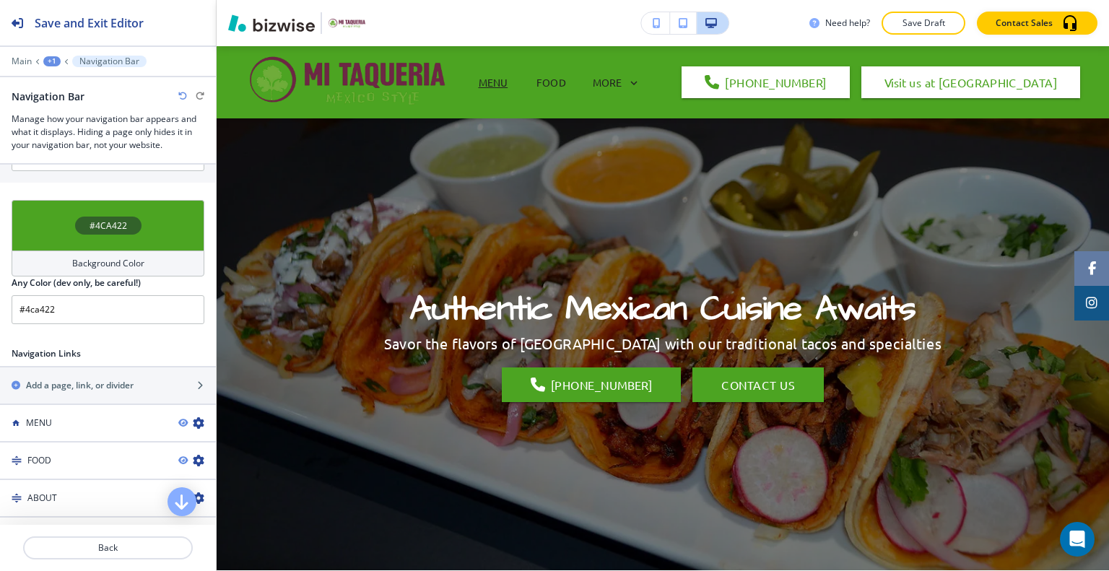
click at [51, 220] on div "#4CA422" at bounding box center [108, 225] width 193 height 51
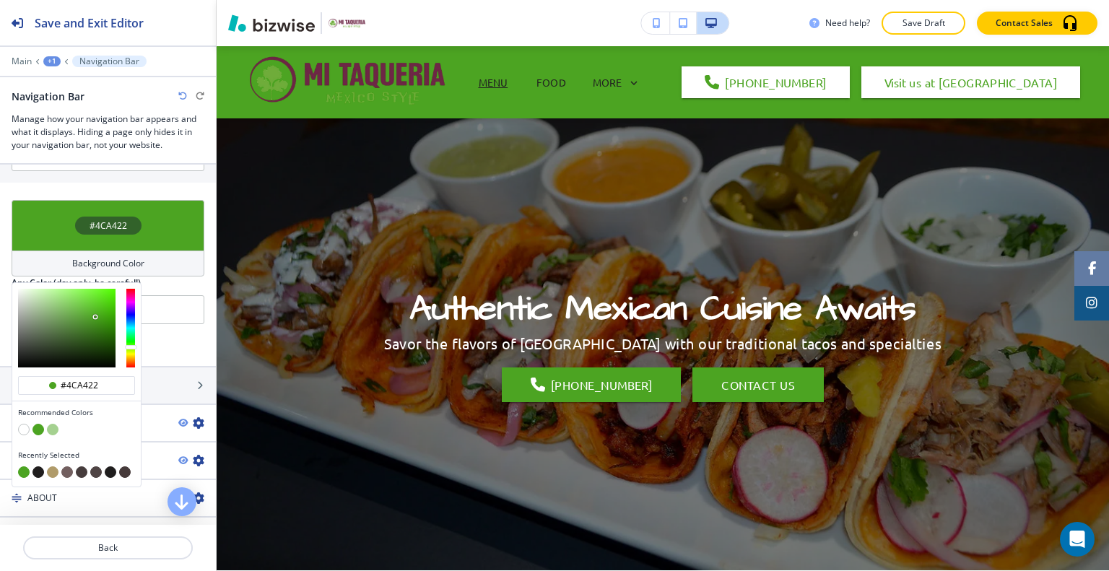
click at [56, 466] on button "button" at bounding box center [53, 472] width 12 height 12
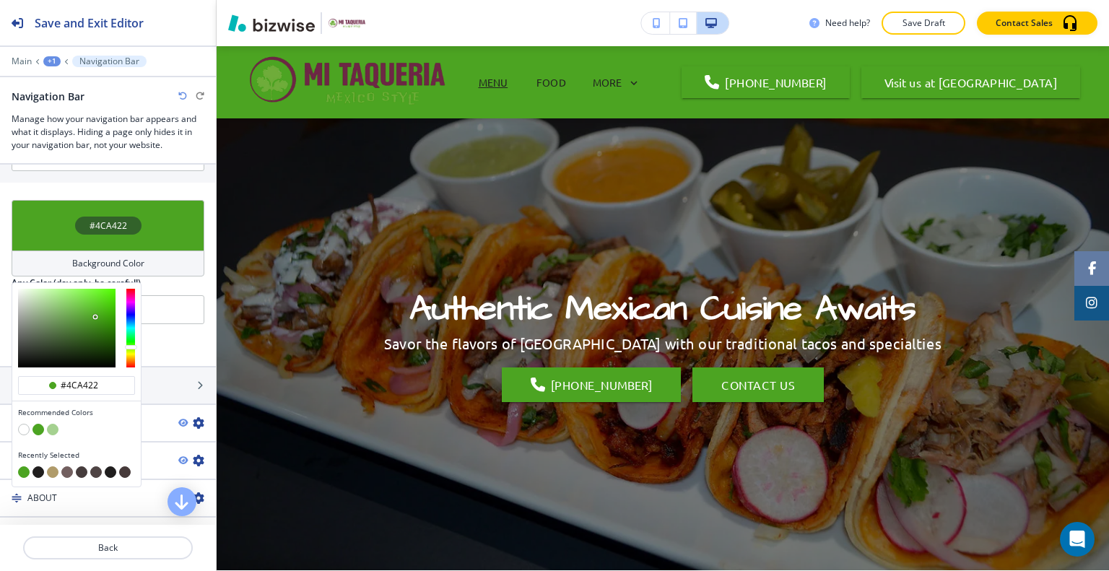
type input "#B09B6A"
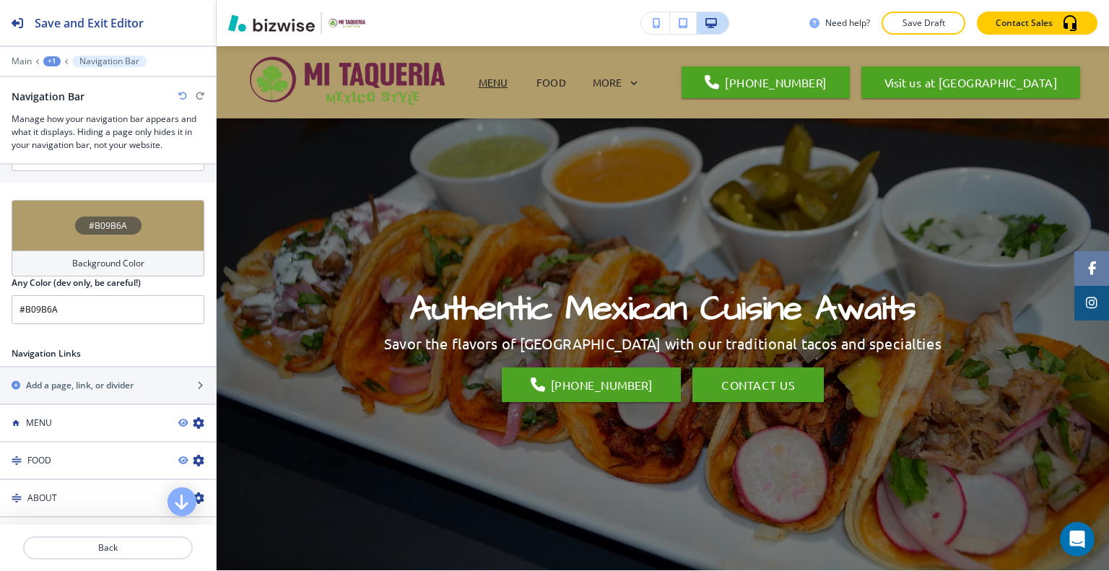
click at [66, 217] on div "#B09B6A" at bounding box center [108, 225] width 193 height 51
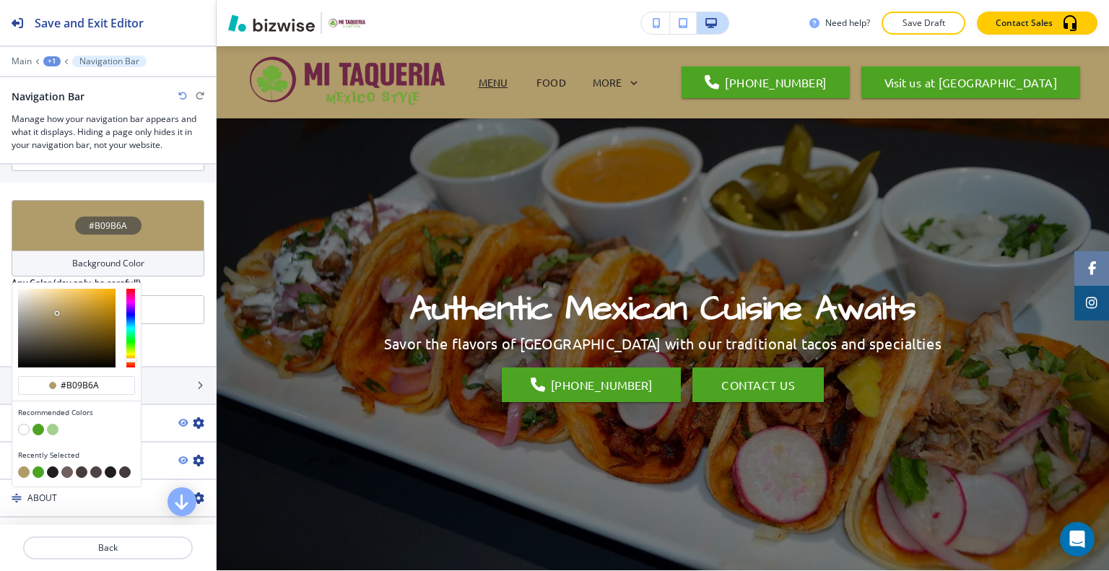
type input "#f2eee3"
click at [24, 289] on div at bounding box center [66, 328] width 97 height 79
type input "#f2eee3"
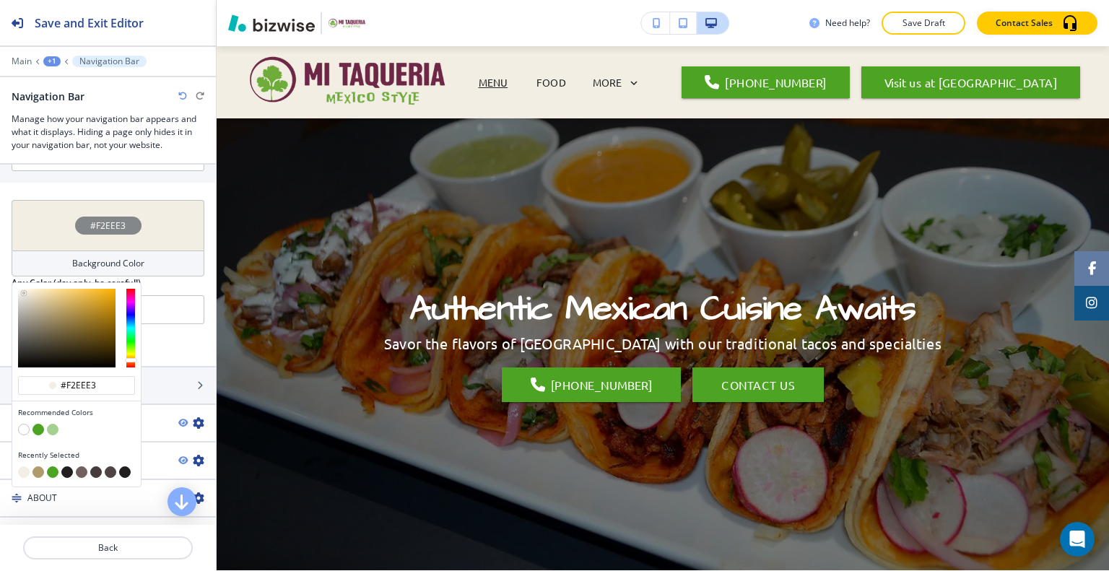
type input "#fffdf9"
click at [20, 289] on div at bounding box center [66, 328] width 97 height 79
type input "#fffdf9"
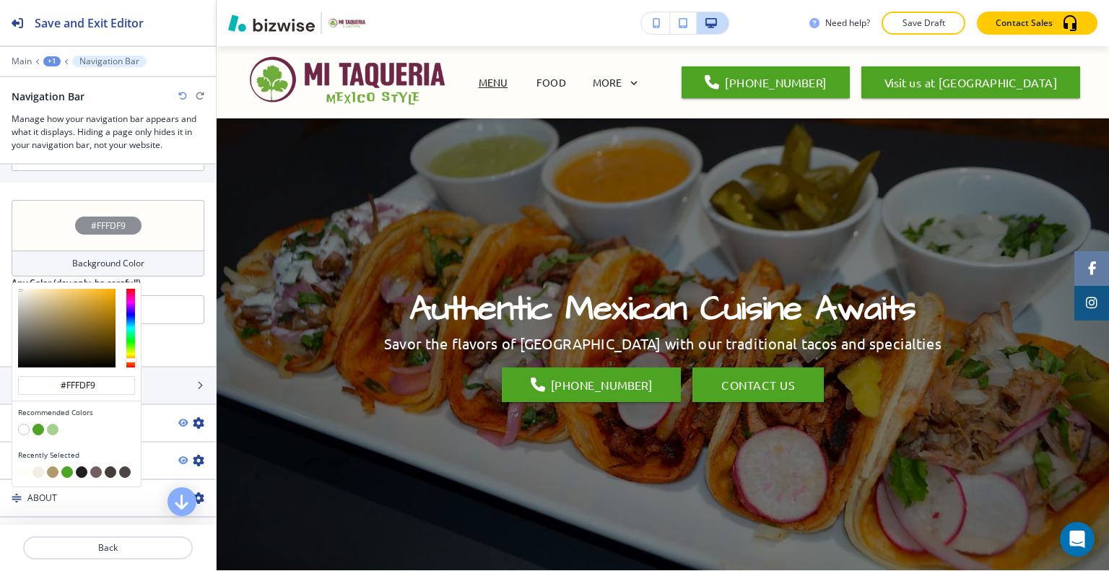
type input "#ede5d3"
click at [29, 289] on div at bounding box center [66, 328] width 97 height 79
type input "#ede5d3"
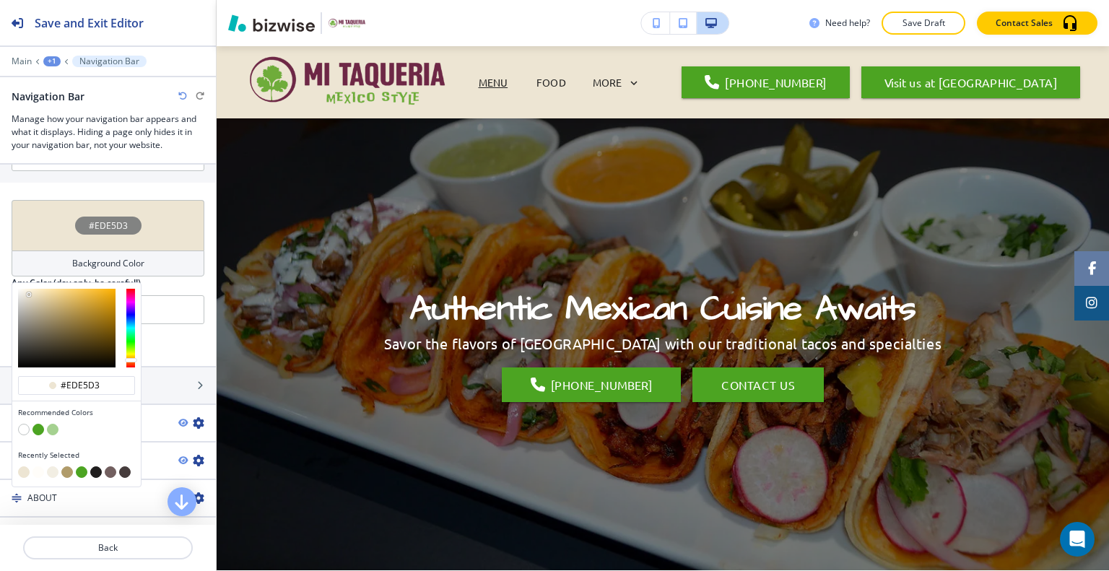
type input "#f2eee3"
click at [24, 289] on div at bounding box center [66, 328] width 97 height 79
type input "#f2eee3"
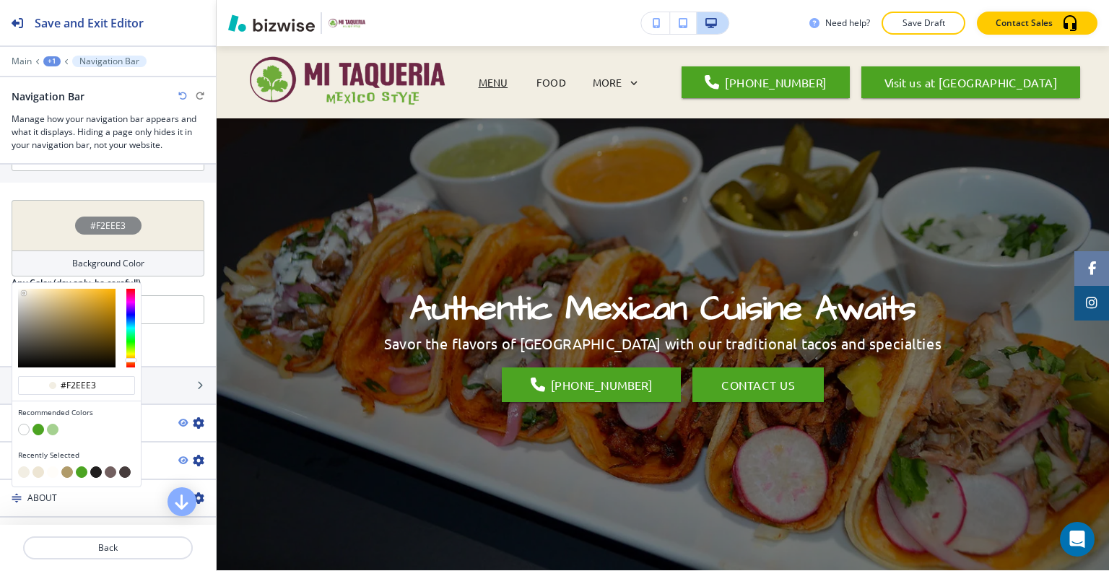
type input "#f7f5f1"
click at [20, 289] on div at bounding box center [66, 328] width 97 height 79
type input "#f7f5f1"
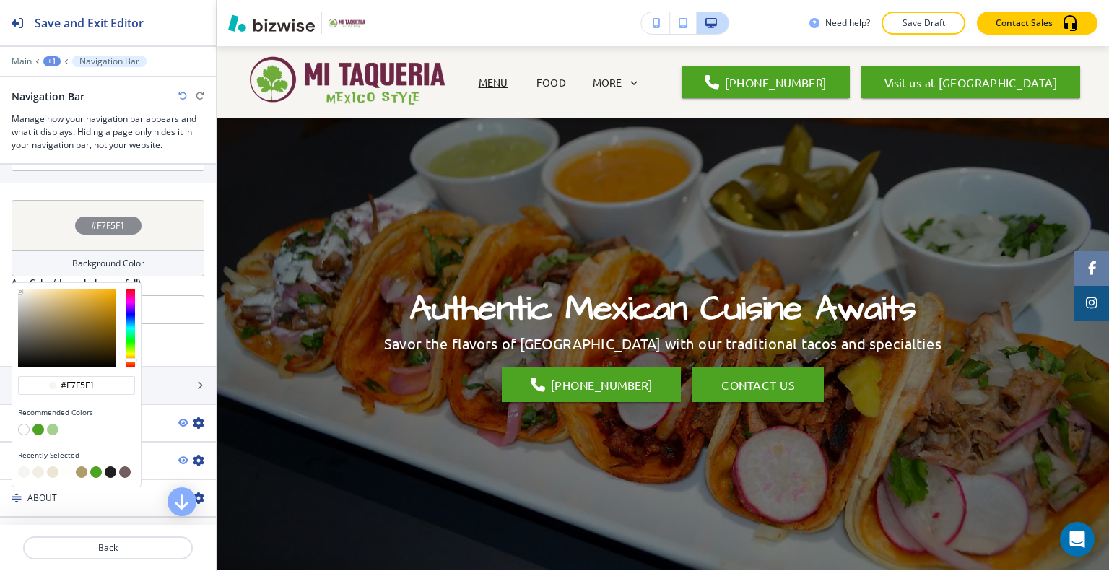
type input "#ede8dd"
click at [25, 289] on div at bounding box center [66, 328] width 97 height 79
type input "#ede8dd"
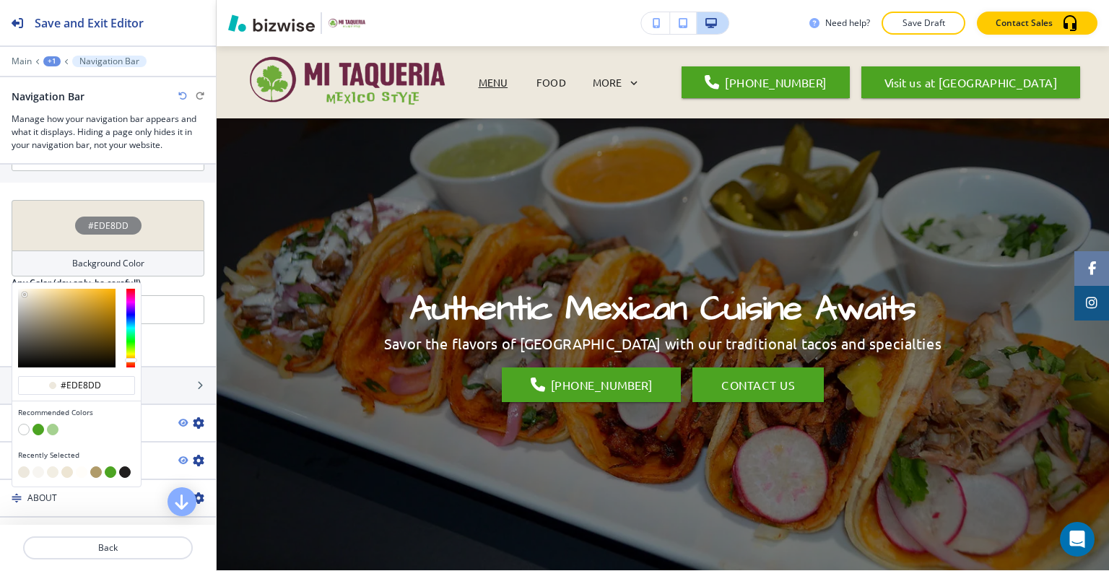
type input "#f4f0e7"
click at [23, 293] on div at bounding box center [24, 294] width 3 height 3
type input "#f4f0e7"
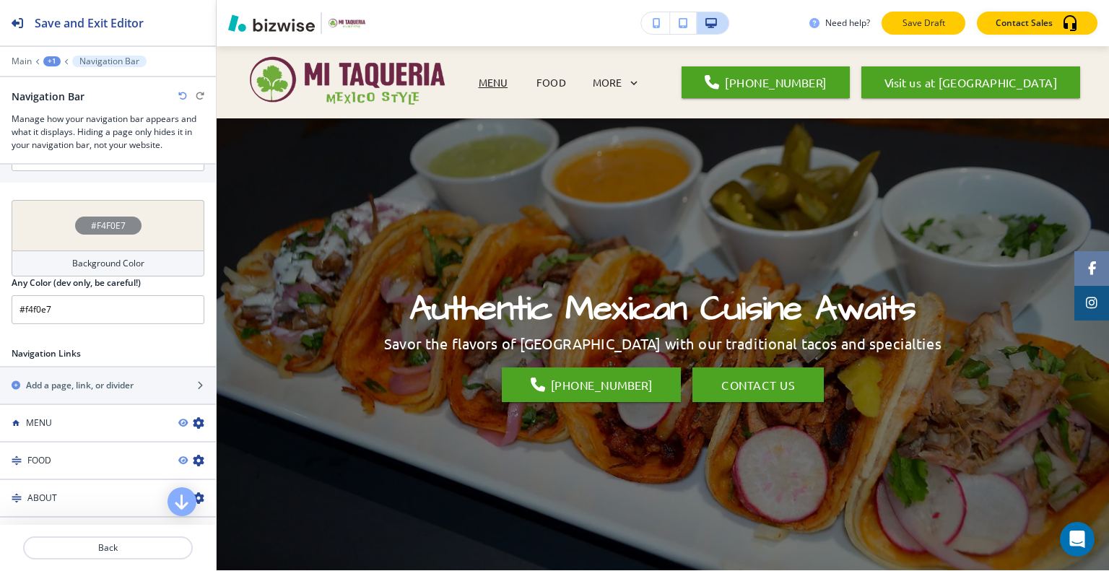
click at [924, 21] on p "Save Draft" at bounding box center [923, 23] width 46 height 13
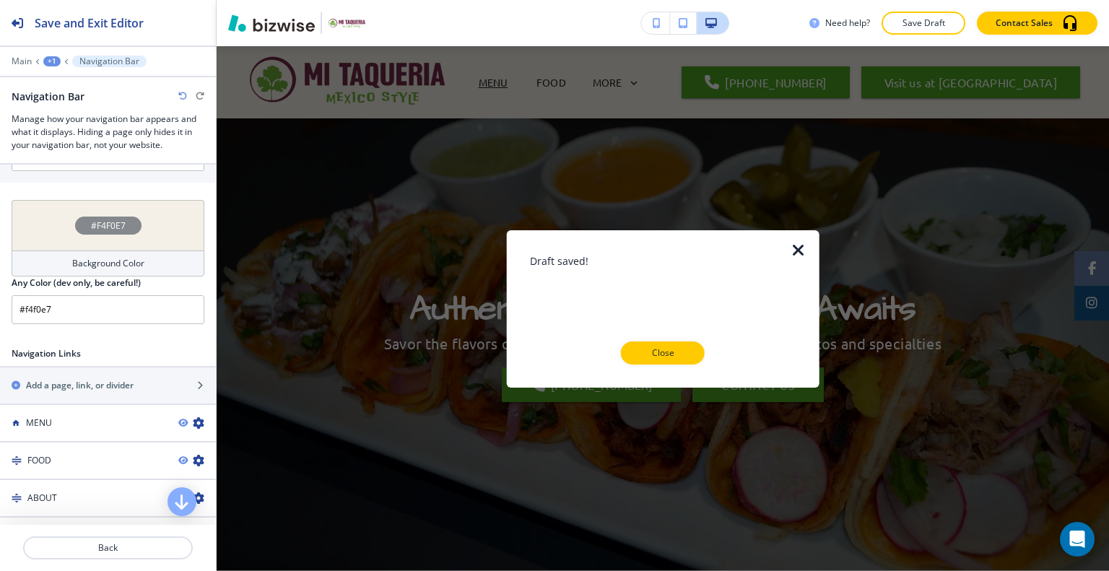
click at [671, 346] on button "Close" at bounding box center [663, 352] width 84 height 23
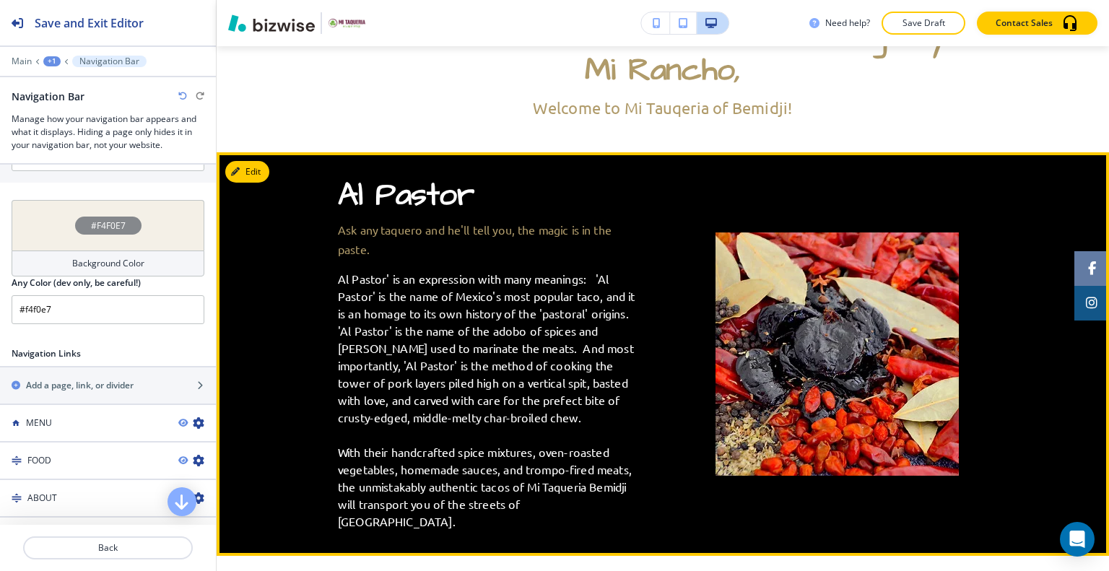
scroll to position [361, 0]
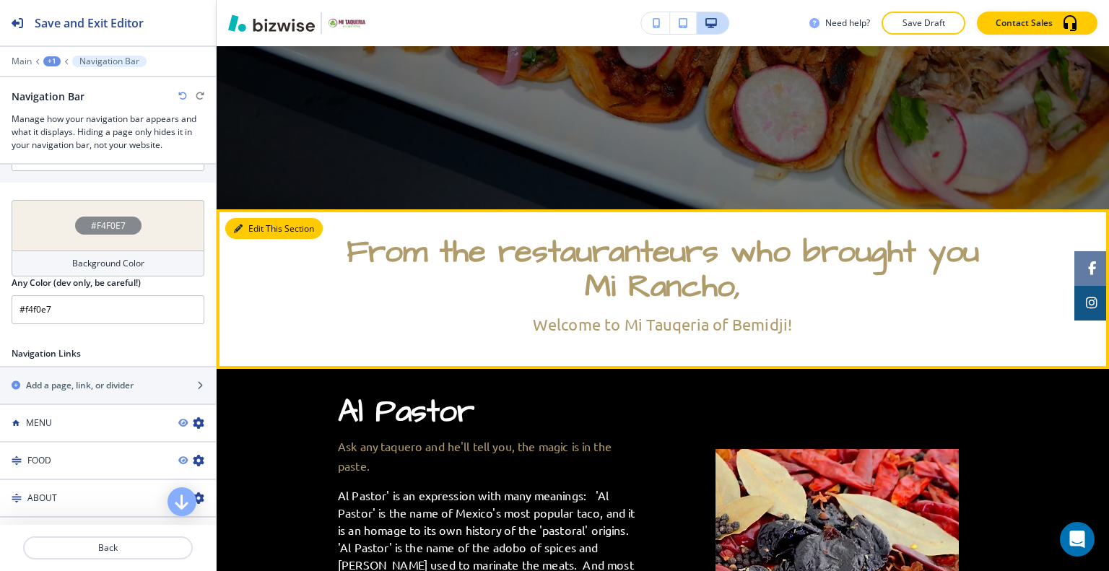
click at [256, 236] on button "Edit This Section" at bounding box center [273, 229] width 97 height 22
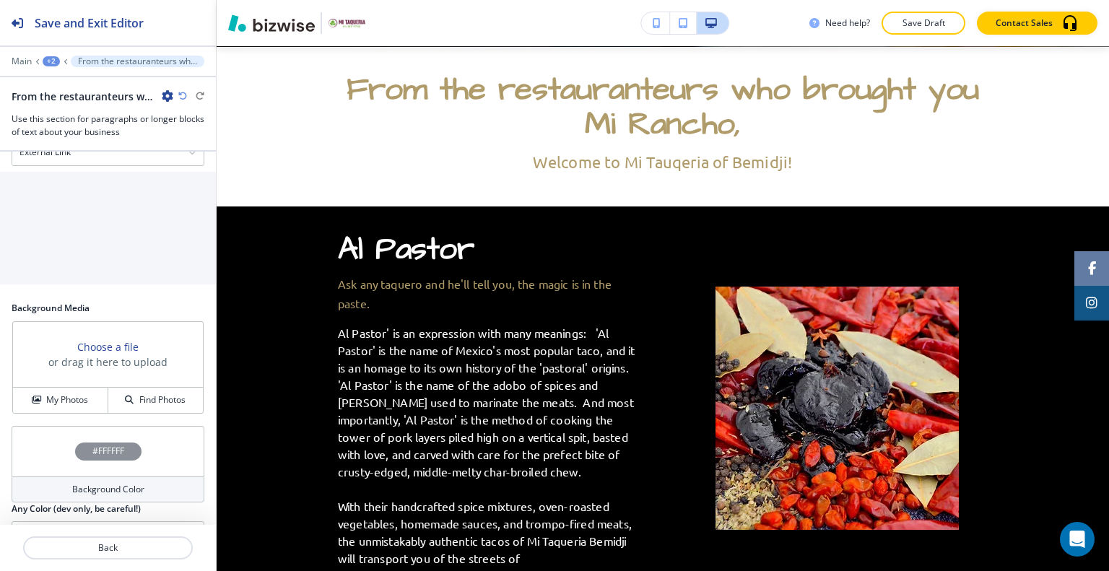
scroll to position [944, 0]
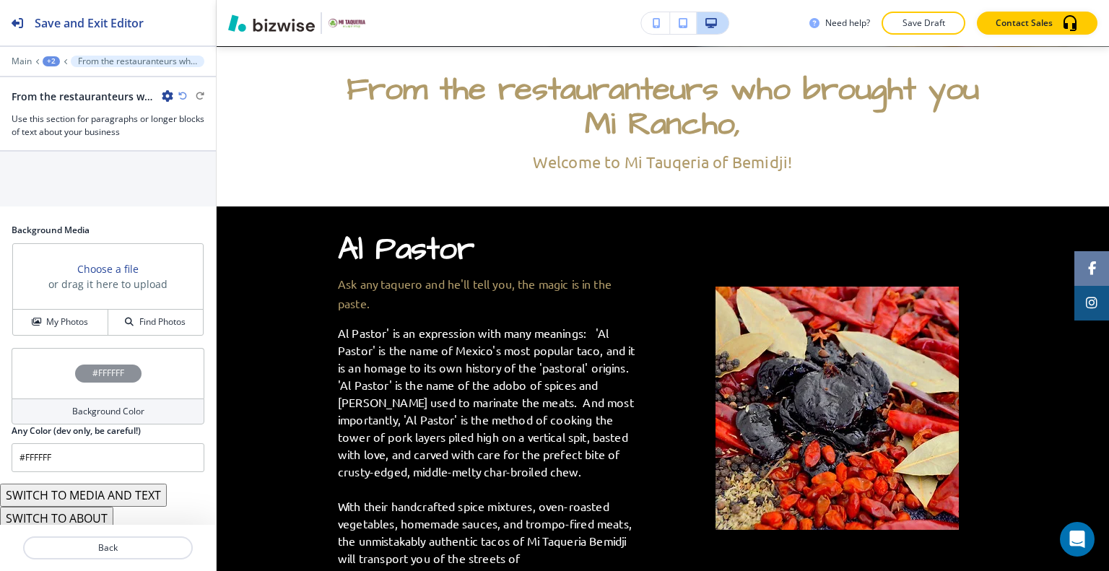
click at [43, 363] on div "#FFFFFF" at bounding box center [108, 373] width 193 height 51
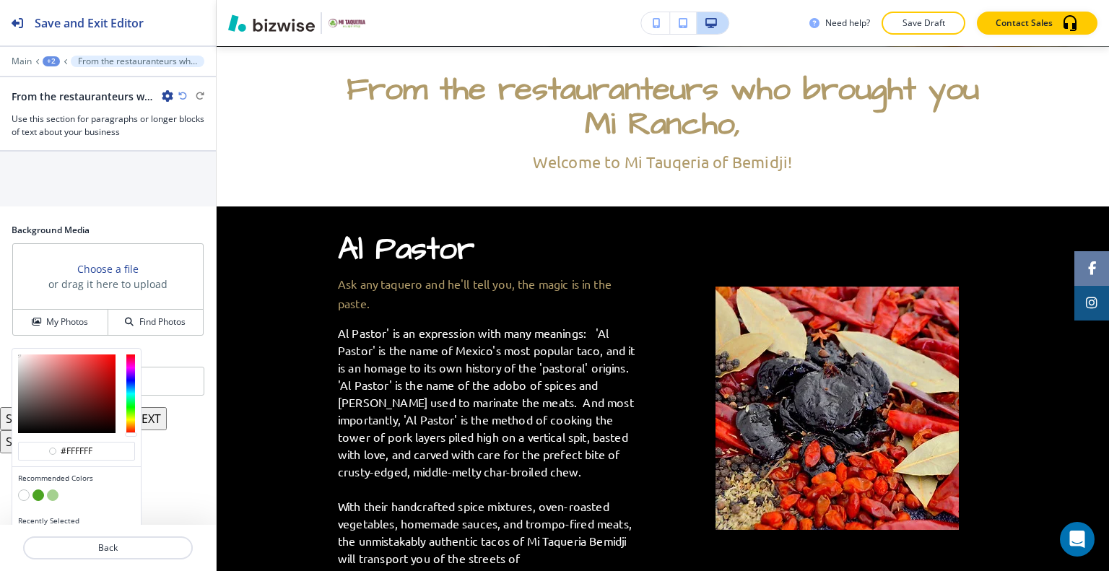
scroll to position [967, 0]
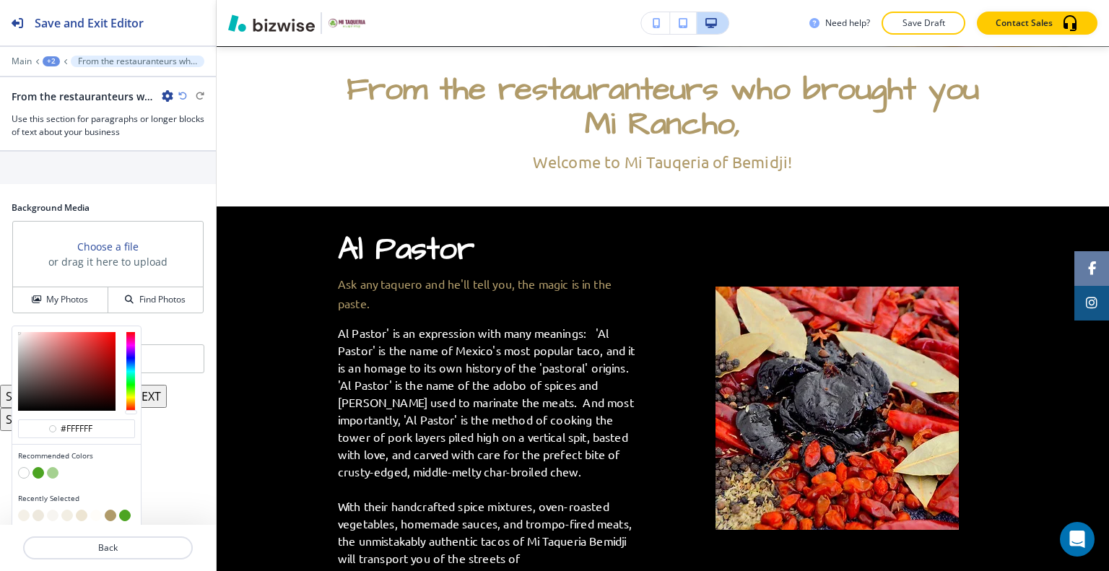
click at [83, 510] on button "button" at bounding box center [82, 516] width 12 height 12
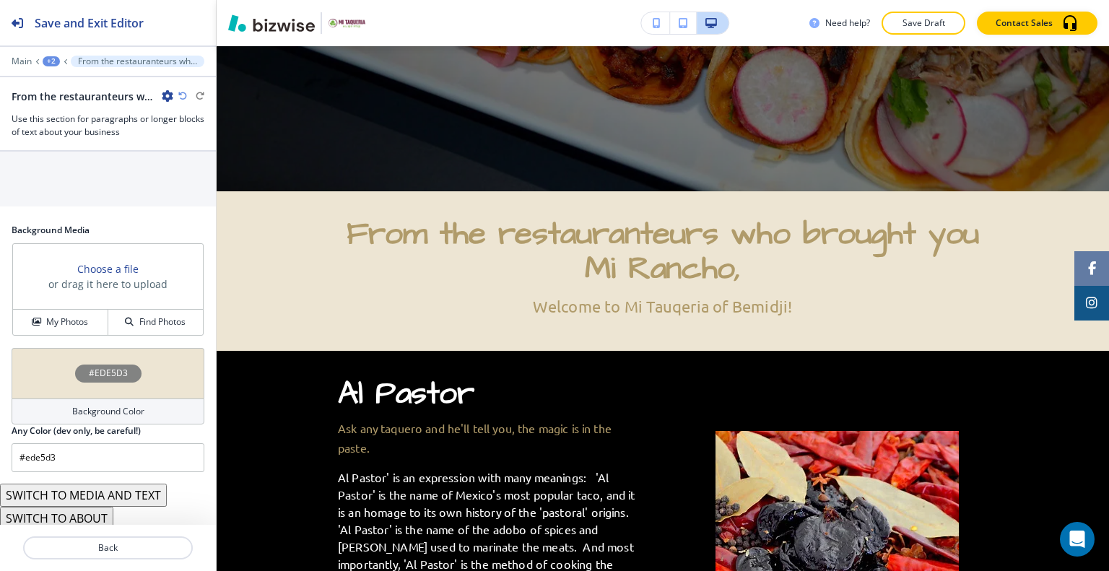
scroll to position [307, 0]
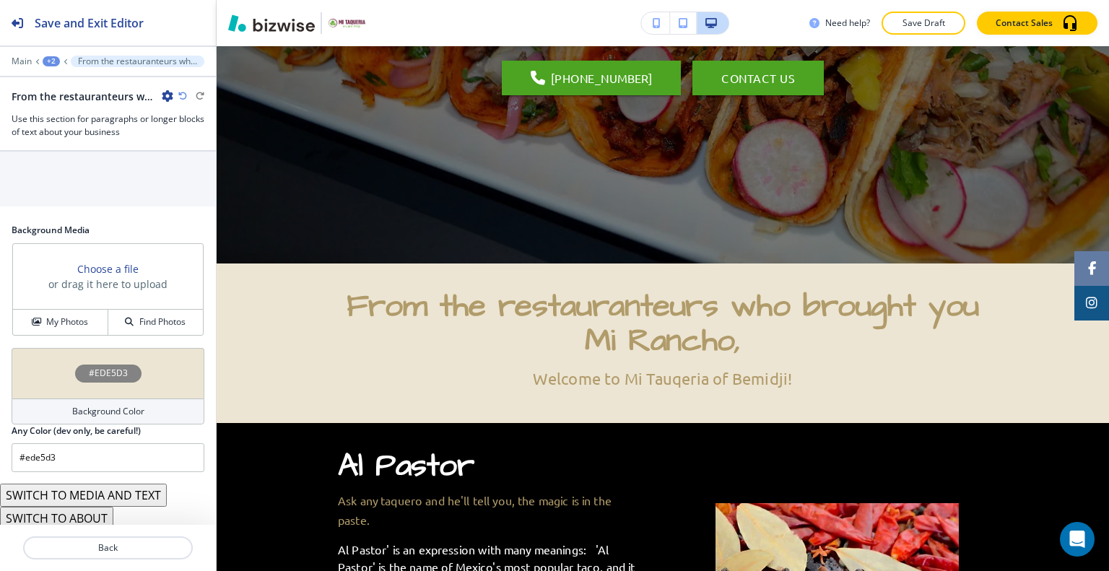
click at [182, 96] on icon "button" at bounding box center [182, 96] width 9 height 9
type input "#FFFFFF"
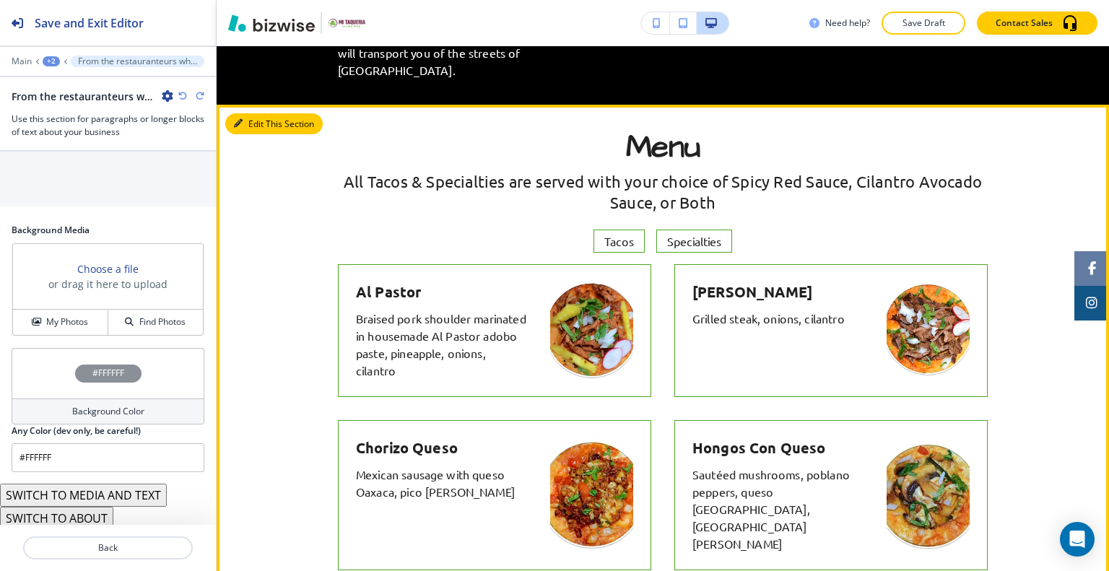
click at [256, 113] on button "Edit This Section" at bounding box center [273, 124] width 97 height 22
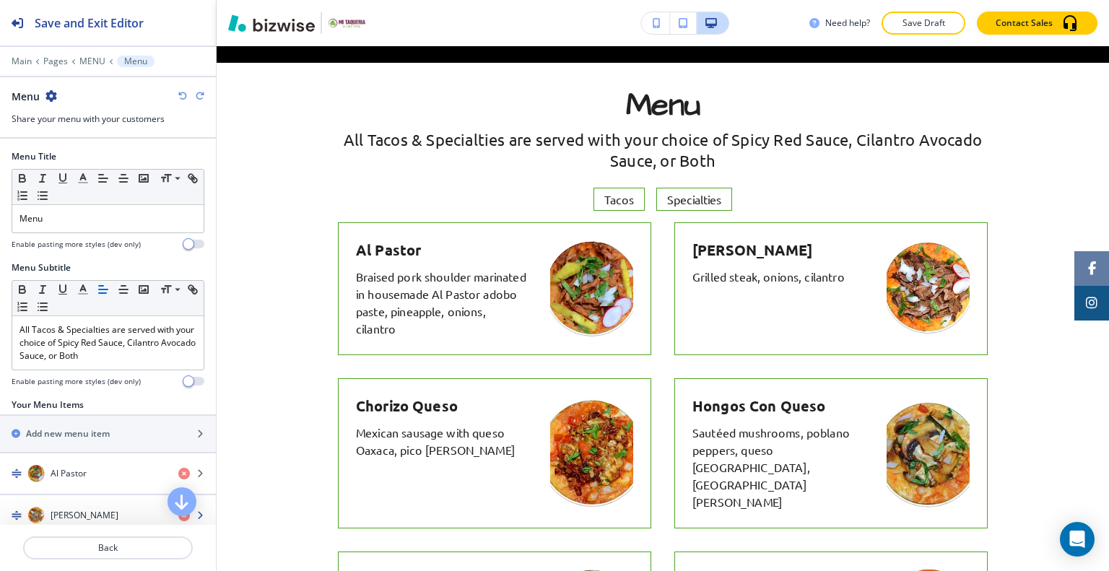
scroll to position [289, 0]
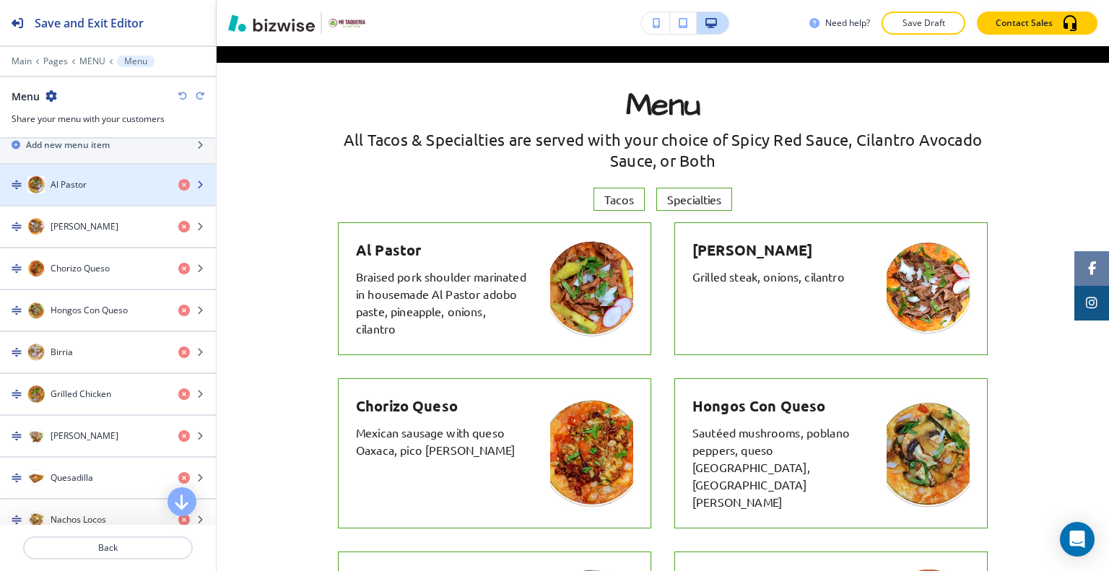
click at [90, 183] on div "Al Pastor" at bounding box center [83, 184] width 167 height 17
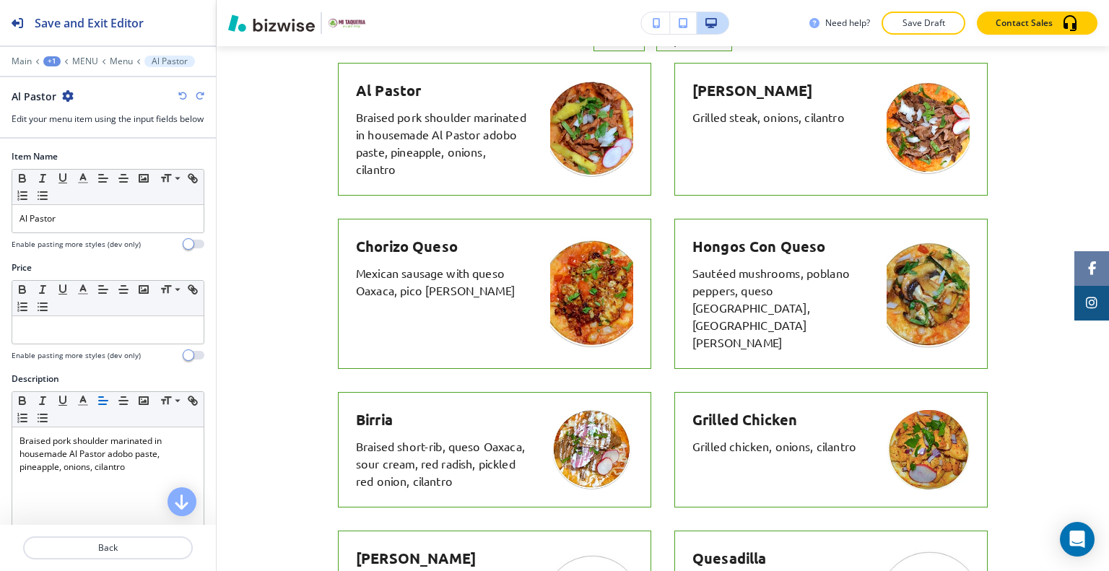
scroll to position [253, 0]
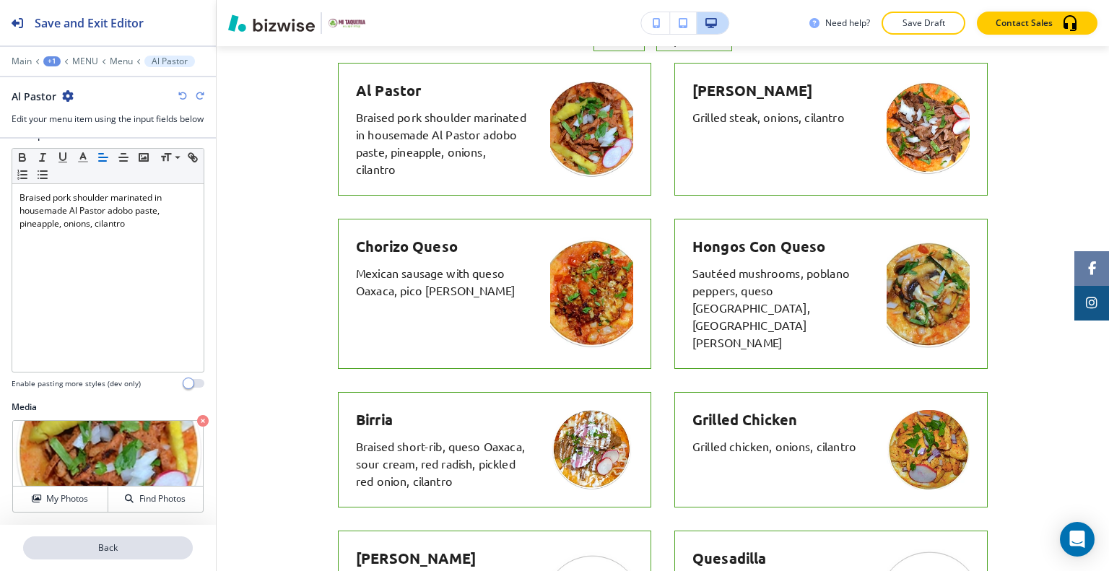
click at [109, 548] on p "Back" at bounding box center [108, 547] width 167 height 13
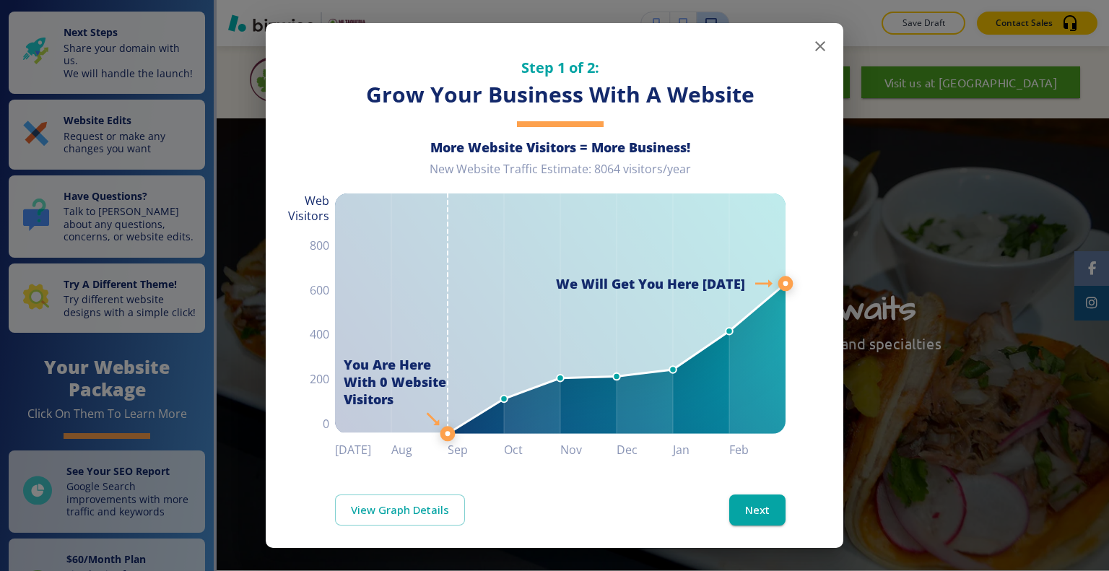
click at [813, 43] on icon "button" at bounding box center [819, 46] width 17 height 17
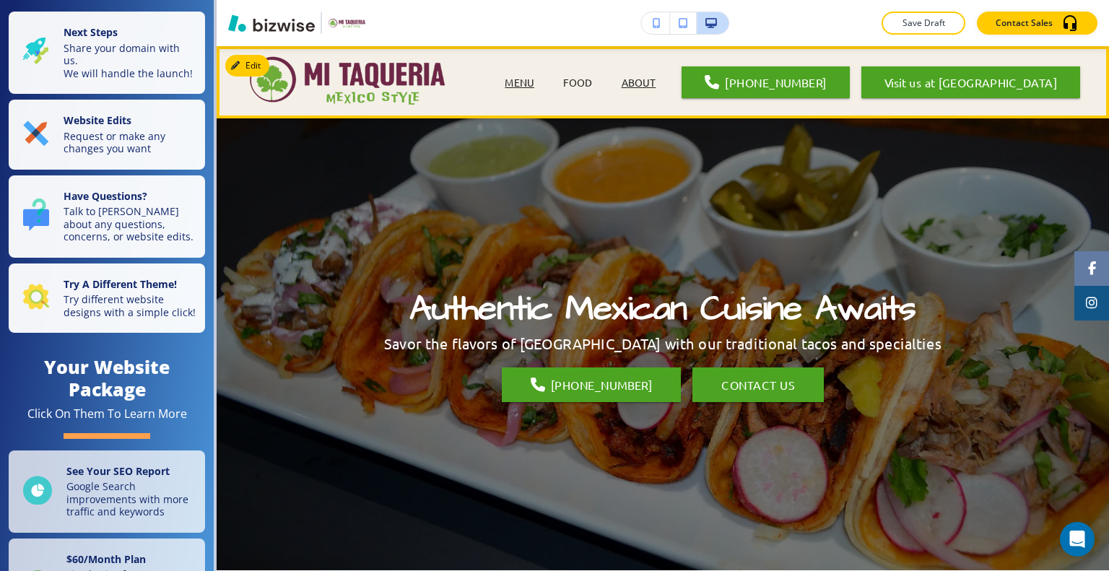
click at [631, 81] on p "ABOUT" at bounding box center [638, 82] width 35 height 15
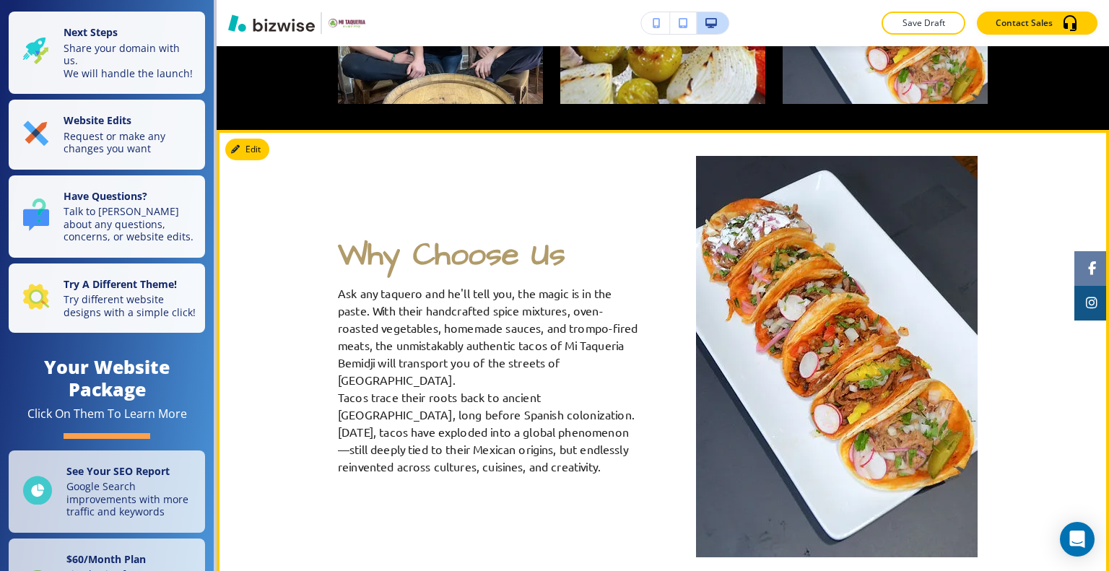
scroll to position [1011, 0]
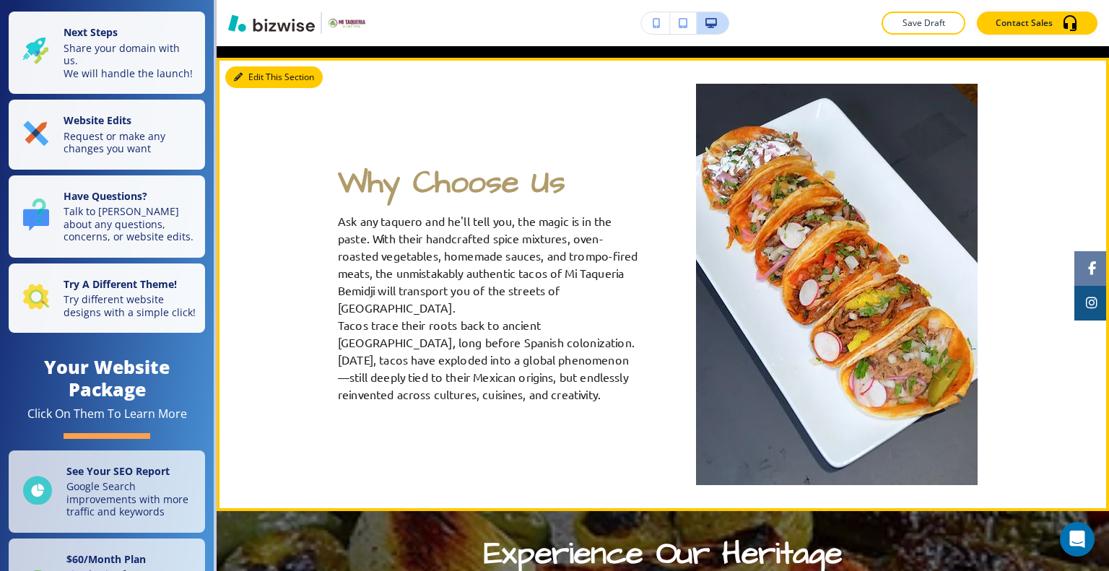
click at [265, 66] on button "Edit This Section" at bounding box center [273, 77] width 97 height 22
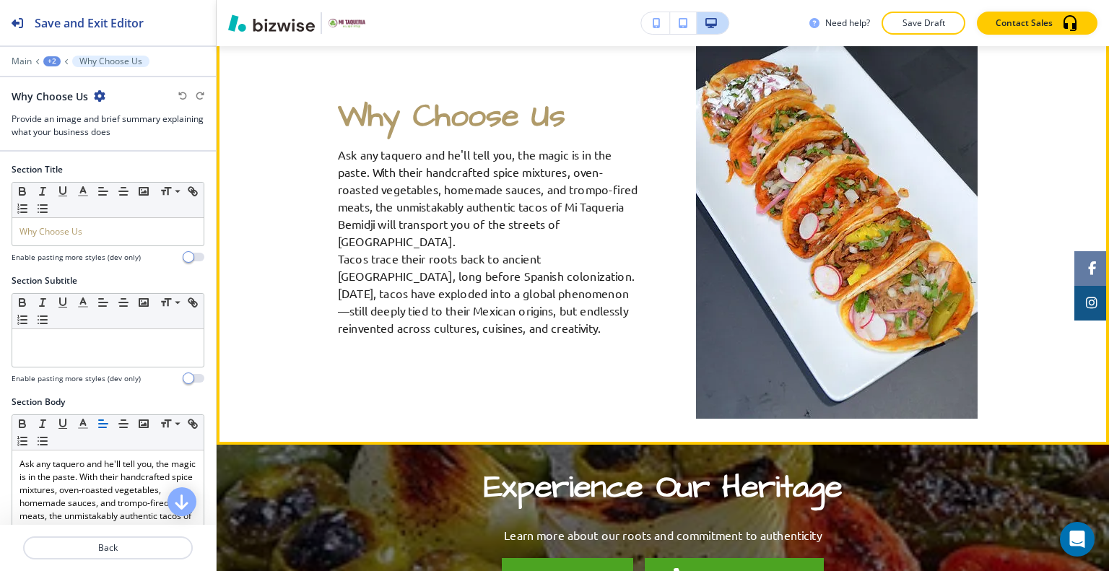
scroll to position [1221, 0]
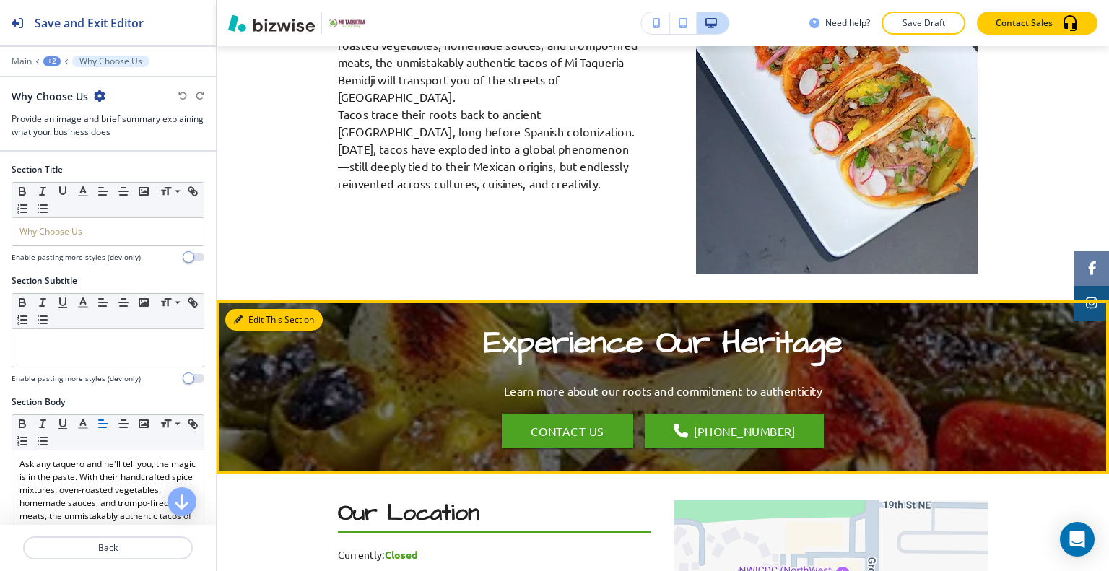
click at [253, 309] on button "Edit This Section" at bounding box center [273, 320] width 97 height 22
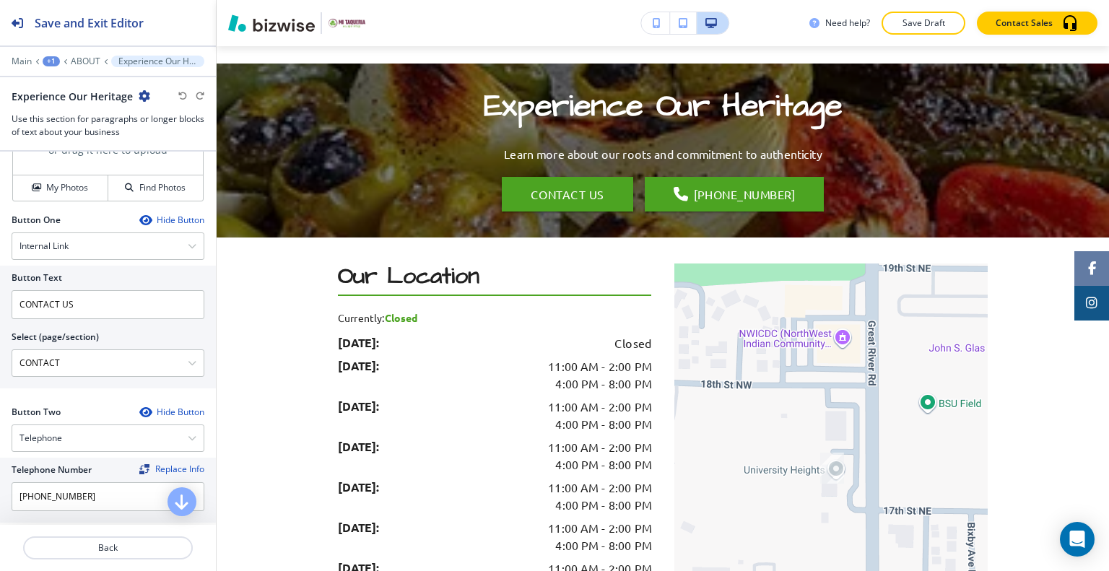
scroll to position [894, 0]
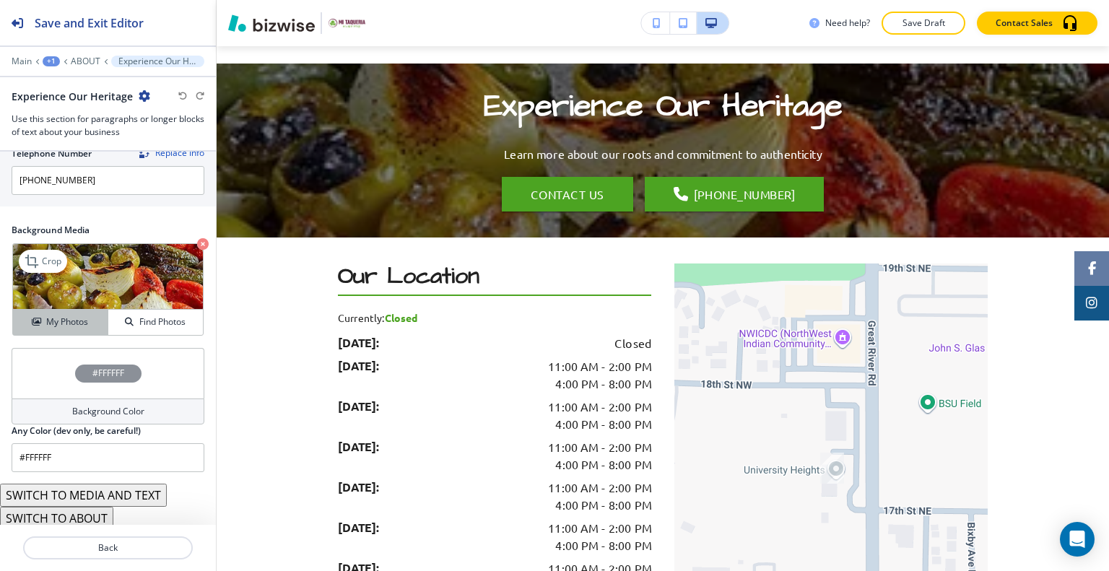
click at [71, 316] on h4 "My Photos" at bounding box center [67, 321] width 42 height 13
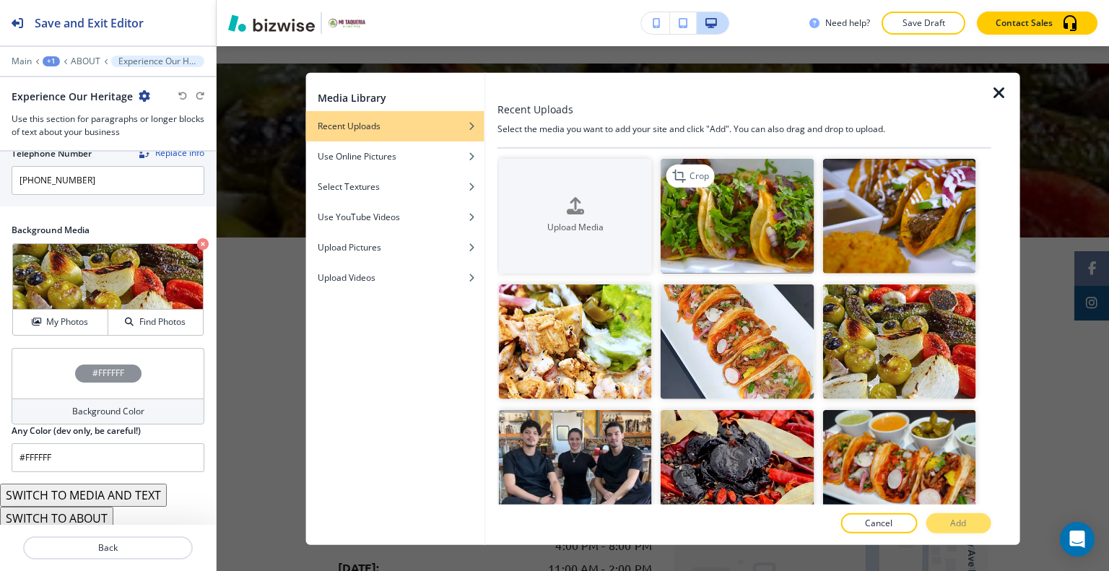
click at [769, 243] on img "button" at bounding box center [736, 215] width 153 height 115
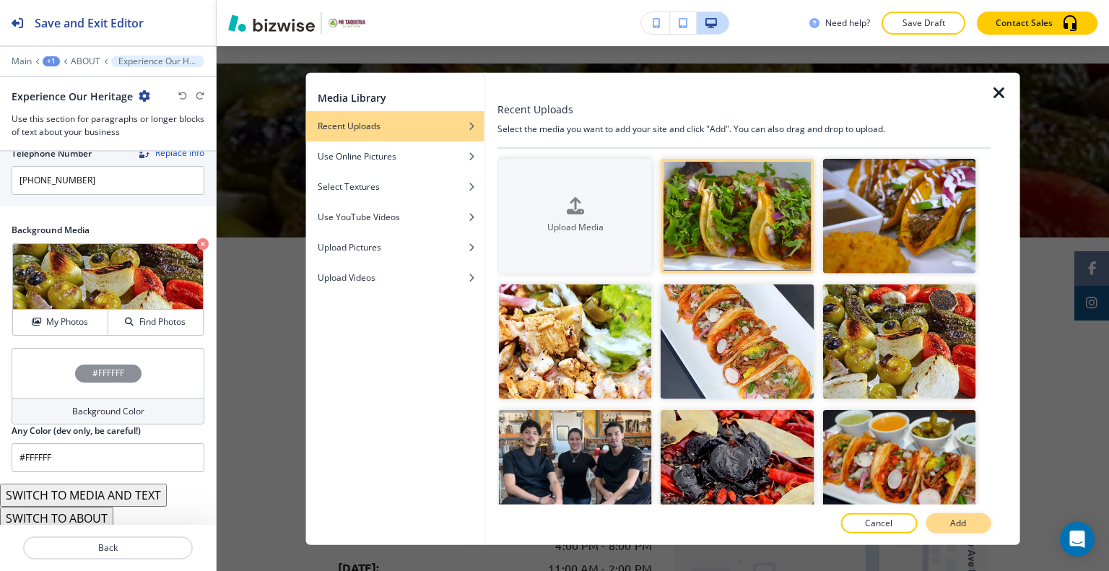
click at [974, 521] on button "Add" at bounding box center [957, 523] width 65 height 20
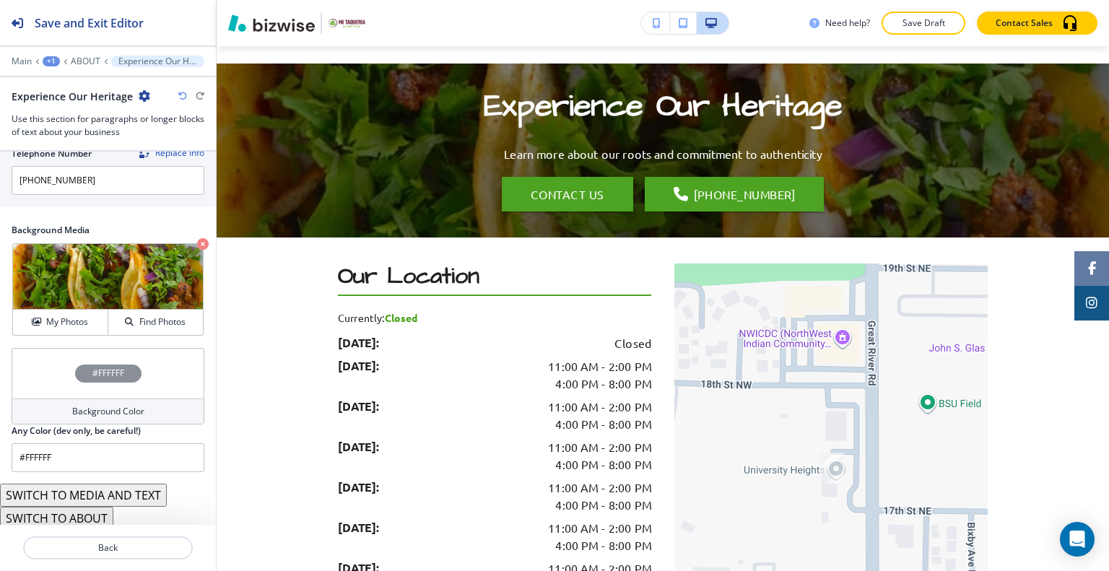
scroll to position [1314, 0]
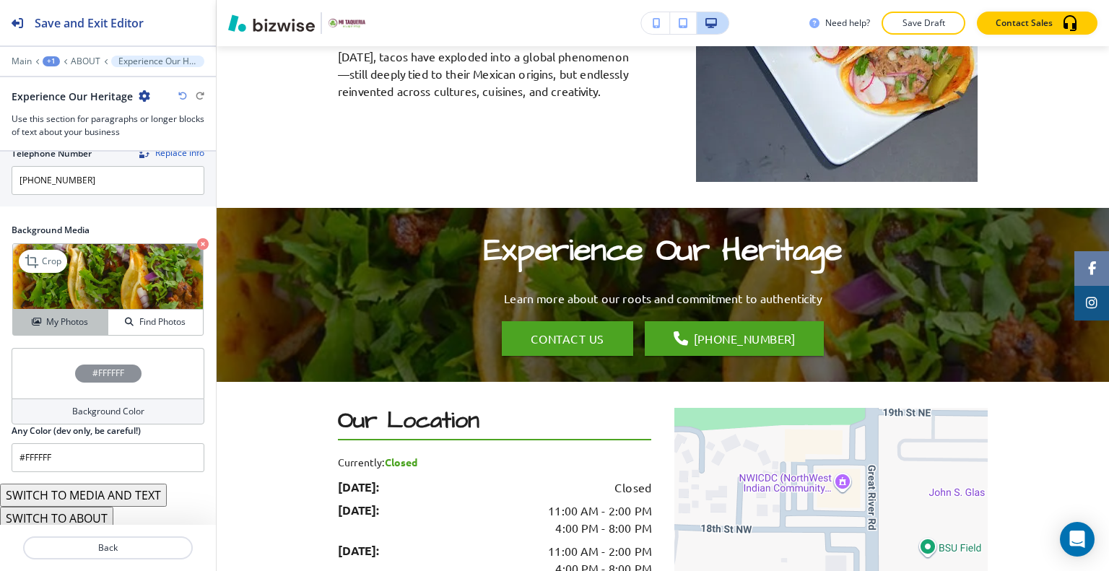
click at [32, 318] on icon "button" at bounding box center [36, 322] width 9 height 9
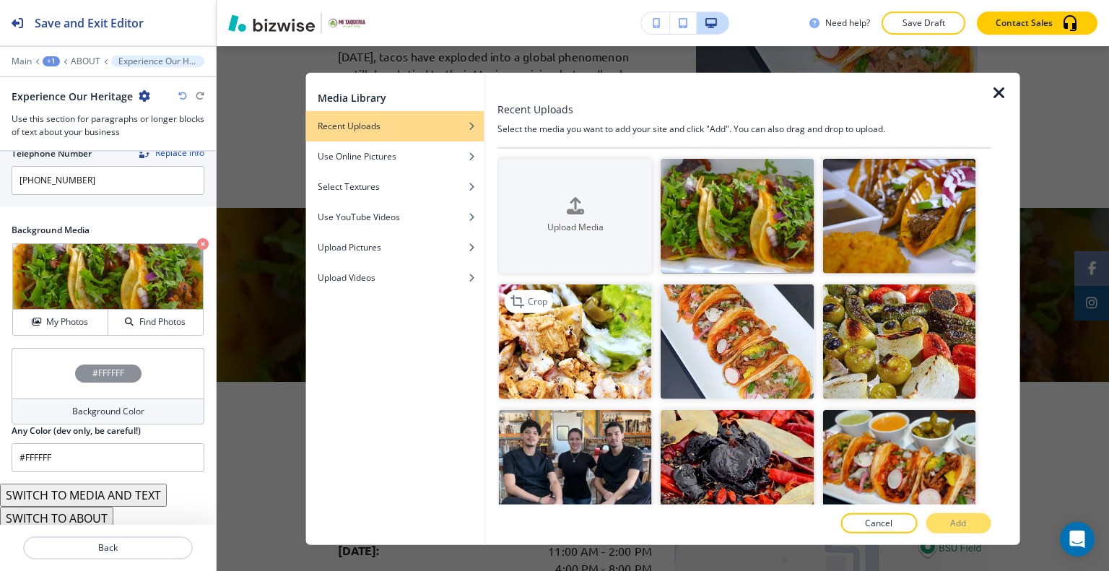
click at [608, 367] on img "button" at bounding box center [575, 341] width 153 height 115
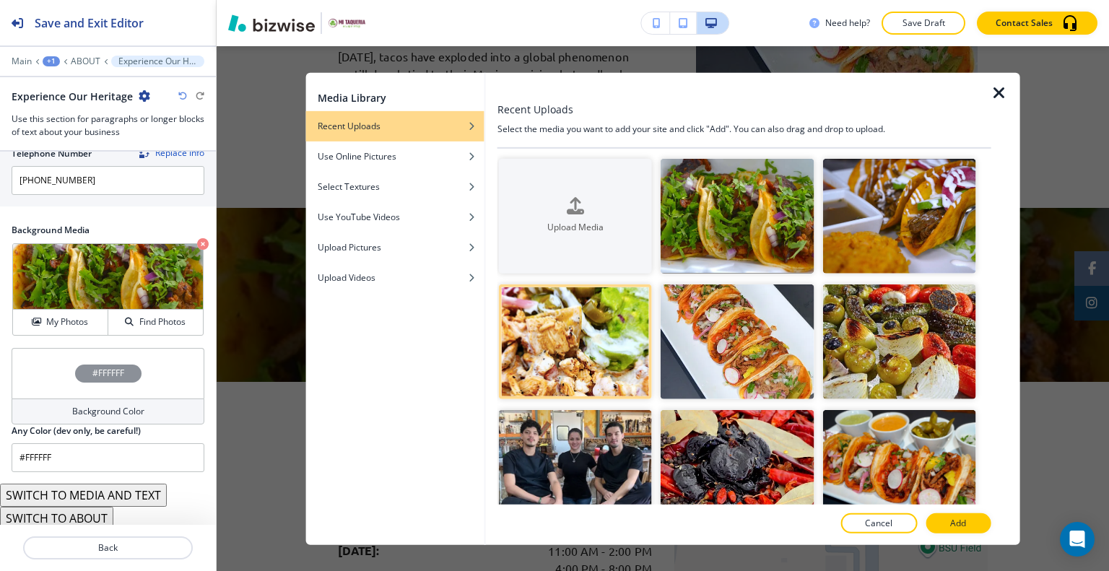
click at [949, 525] on button "Add" at bounding box center [957, 523] width 65 height 20
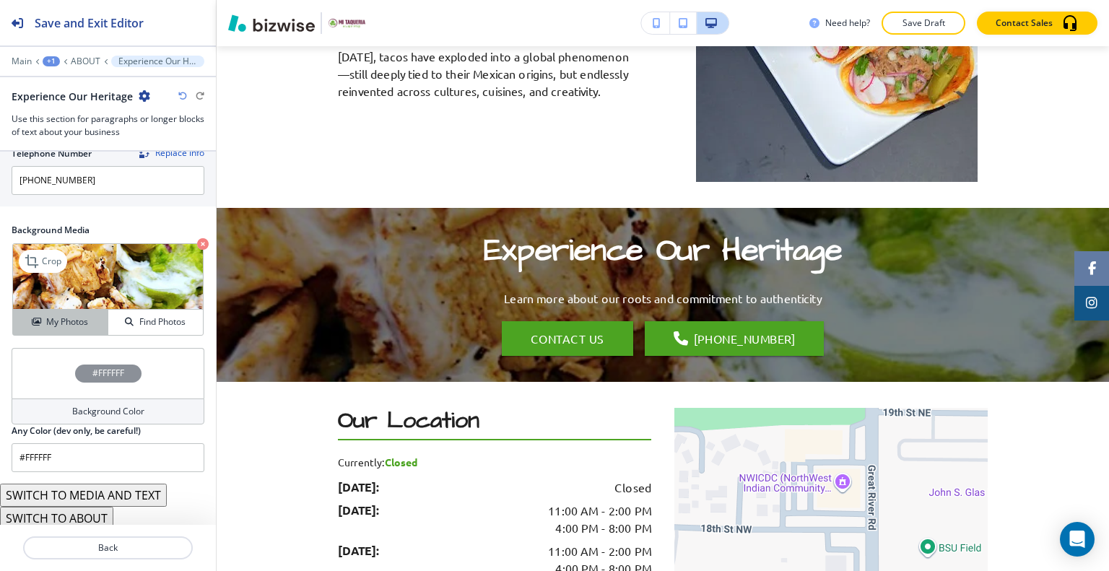
click at [80, 320] on h4 "My Photos" at bounding box center [67, 321] width 42 height 13
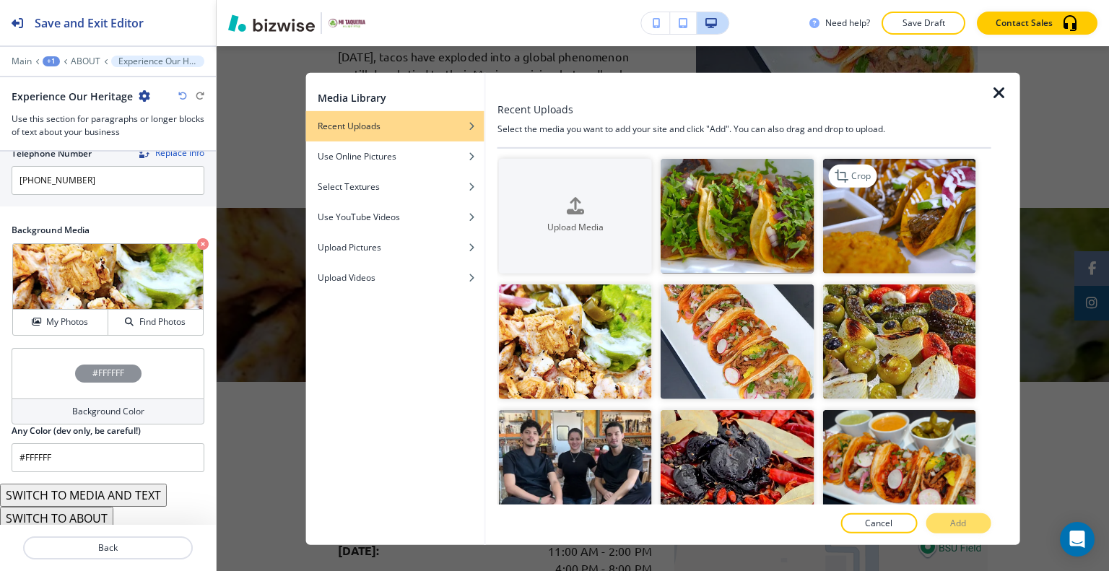
click at [905, 235] on img "button" at bounding box center [898, 215] width 153 height 115
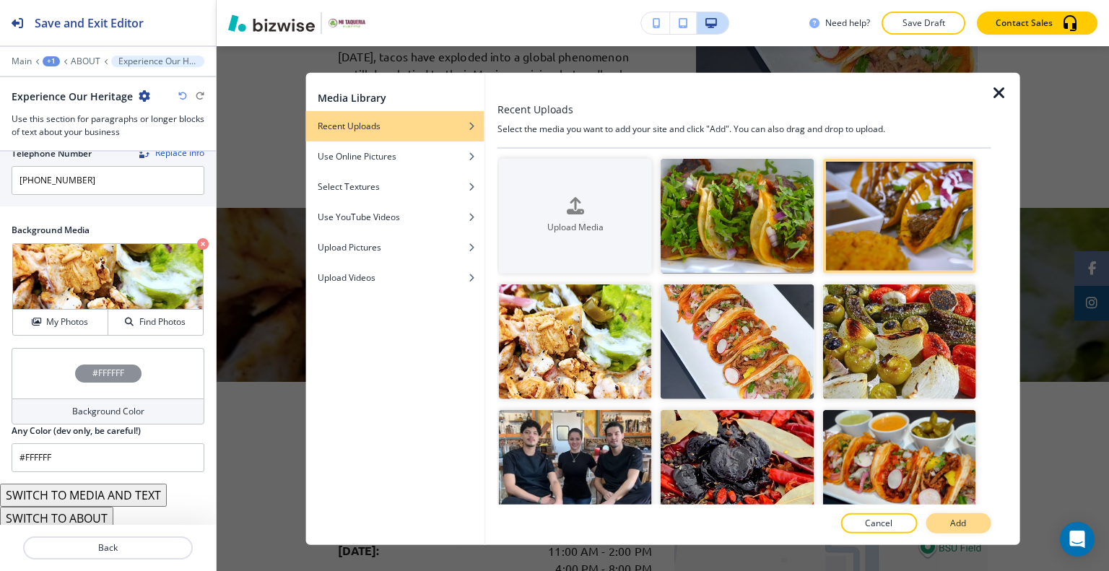
click at [988, 521] on button "Add" at bounding box center [957, 523] width 65 height 20
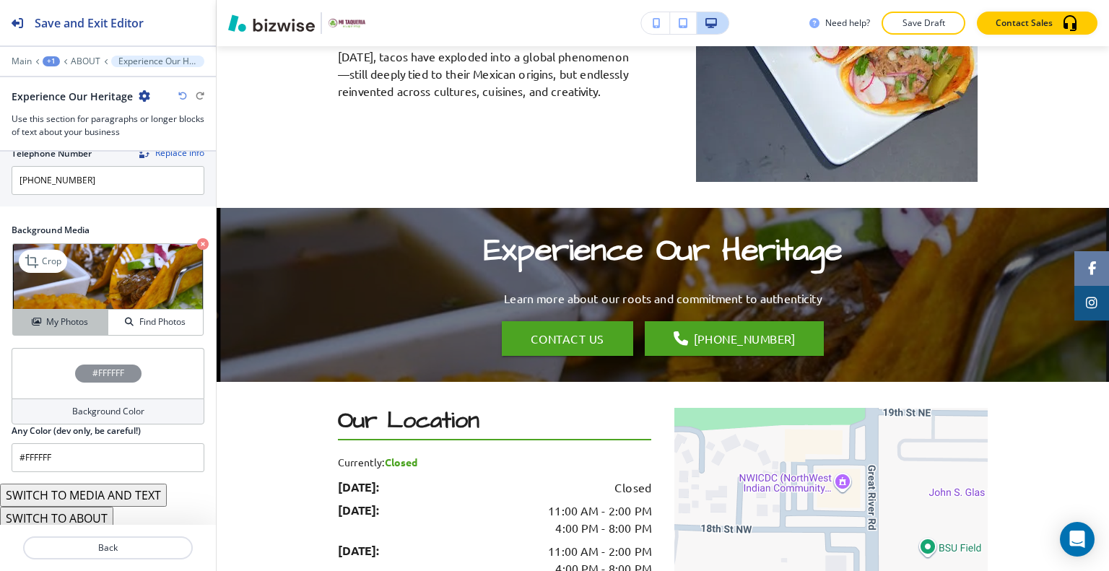
drag, startPoint x: 62, startPoint y: 316, endPoint x: 69, endPoint y: 314, distance: 7.5
click at [62, 315] on h4 "My Photos" at bounding box center [67, 321] width 42 height 13
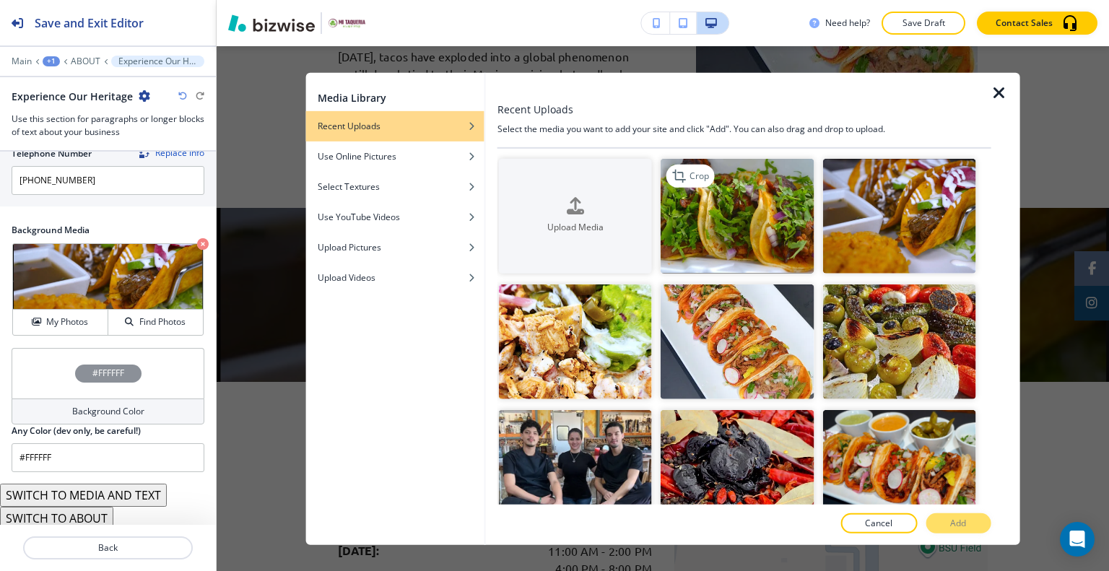
click at [758, 246] on img "button" at bounding box center [736, 215] width 153 height 115
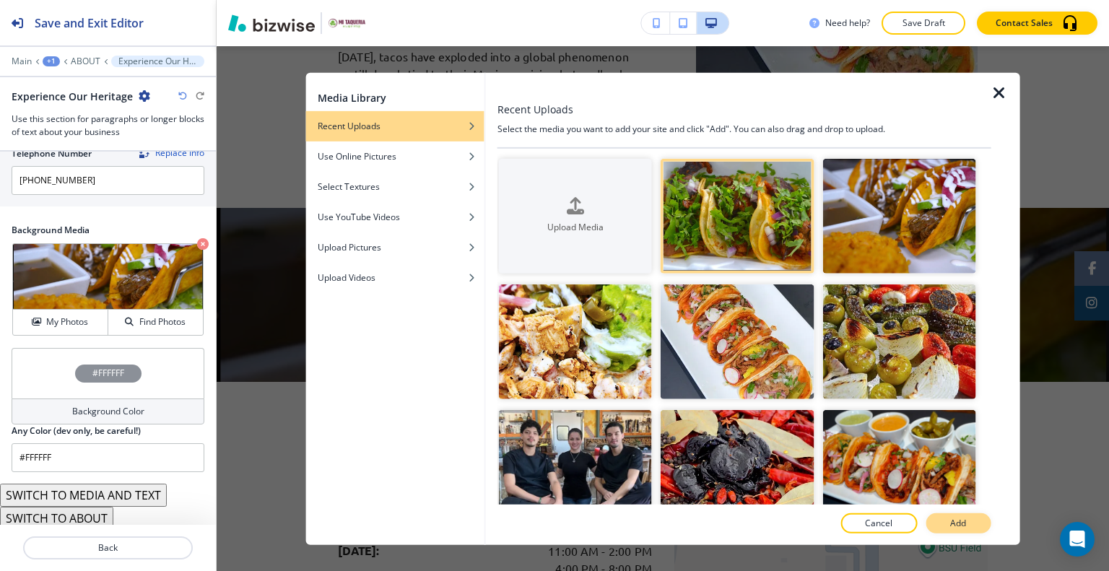
click at [956, 525] on p "Add" at bounding box center [958, 523] width 16 height 13
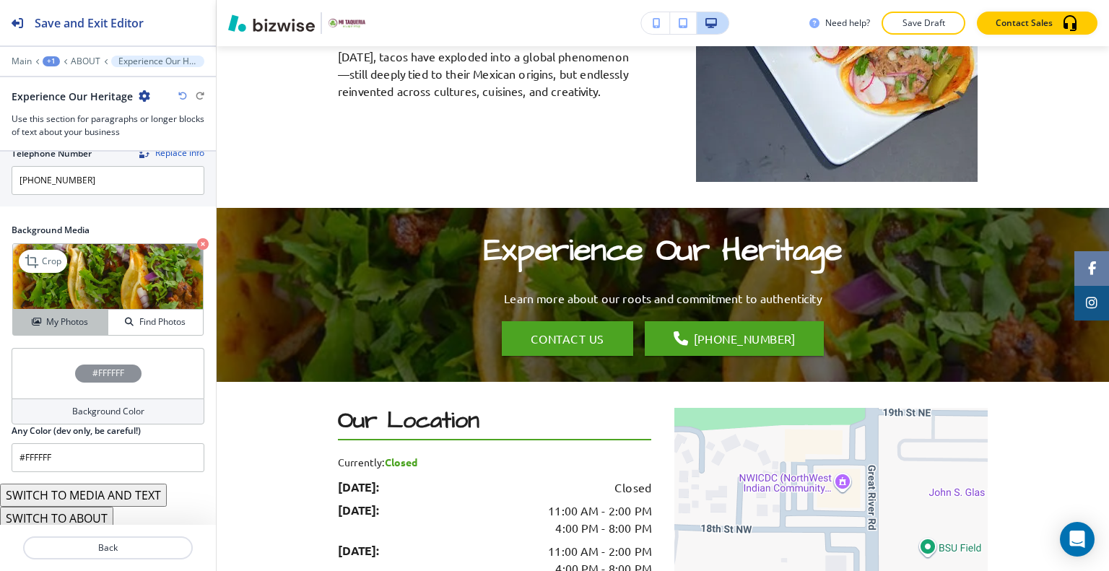
click at [75, 325] on button "My Photos" at bounding box center [60, 322] width 95 height 25
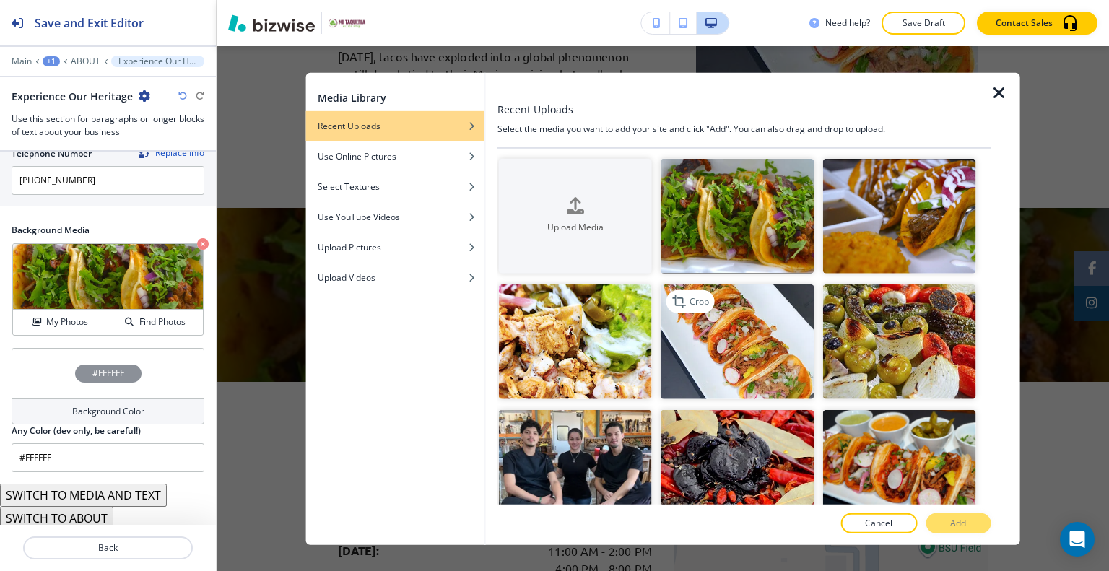
click at [704, 332] on img "button" at bounding box center [736, 341] width 153 height 115
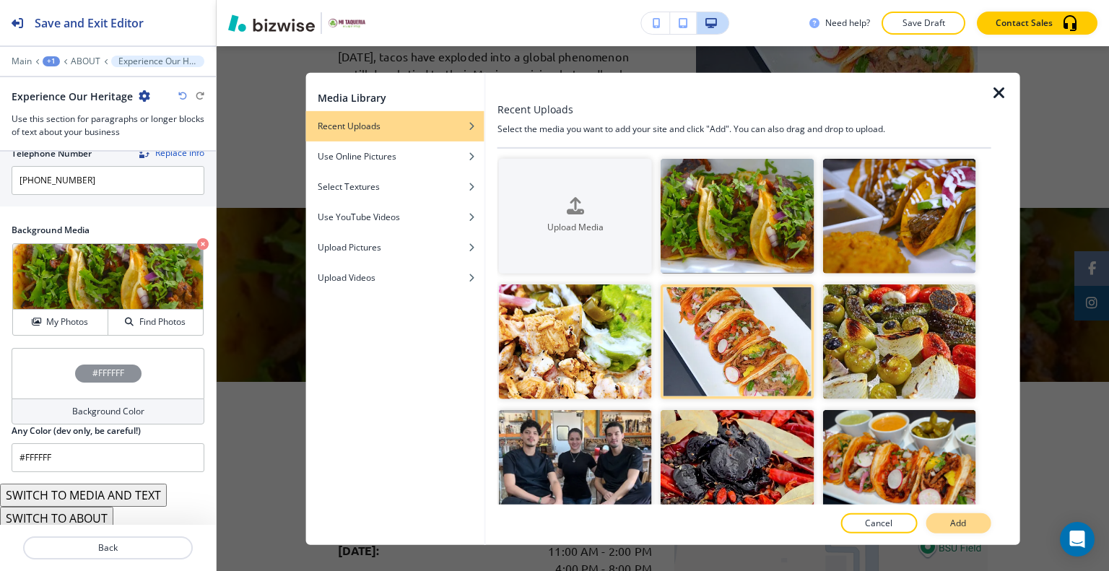
click at [943, 520] on button "Add" at bounding box center [957, 523] width 65 height 20
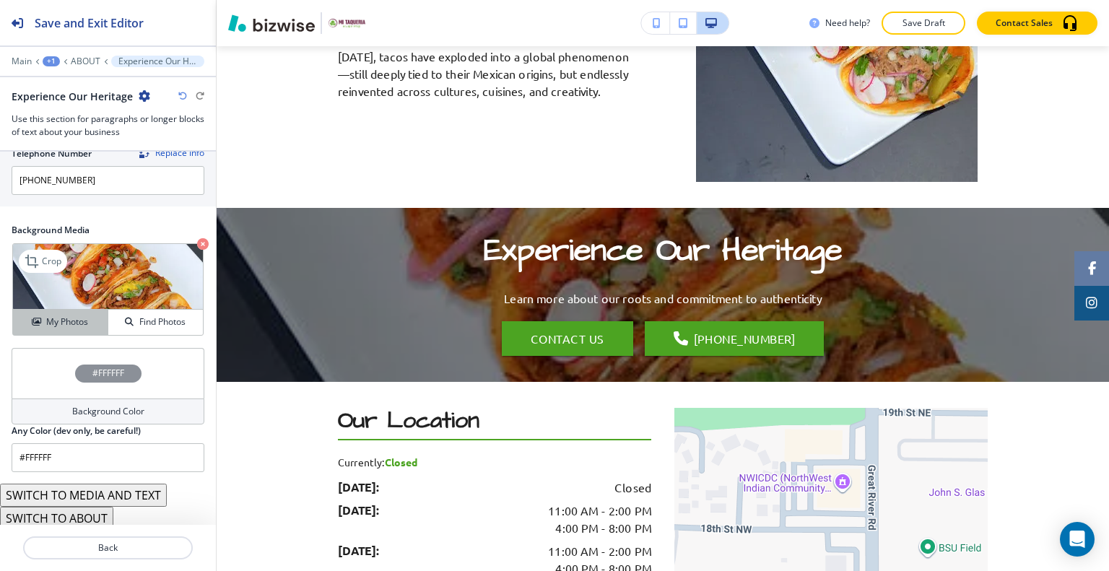
click at [82, 323] on h4 "My Photos" at bounding box center [67, 321] width 42 height 13
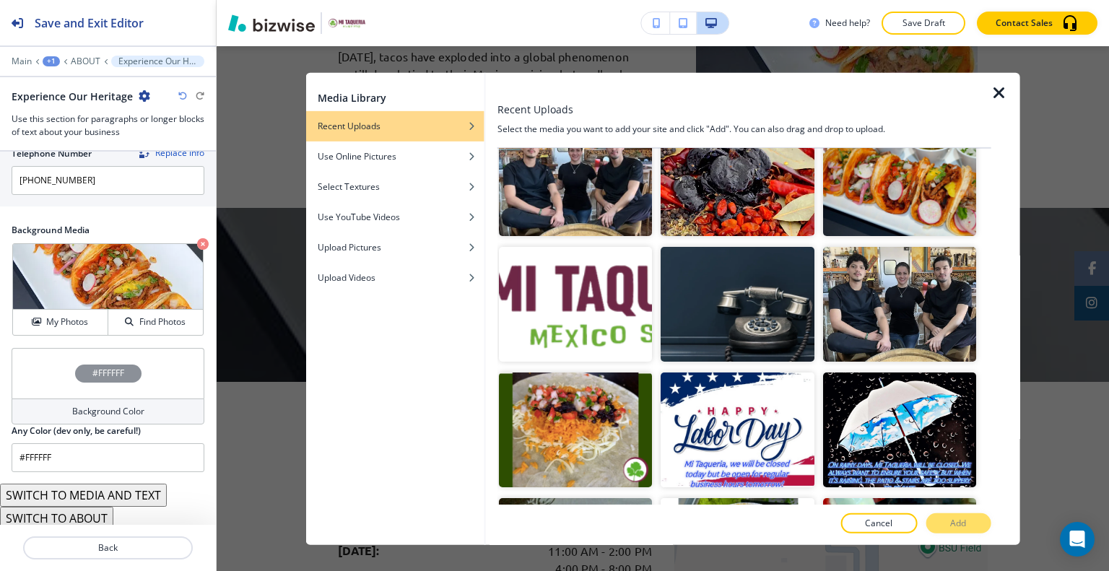
scroll to position [577, 0]
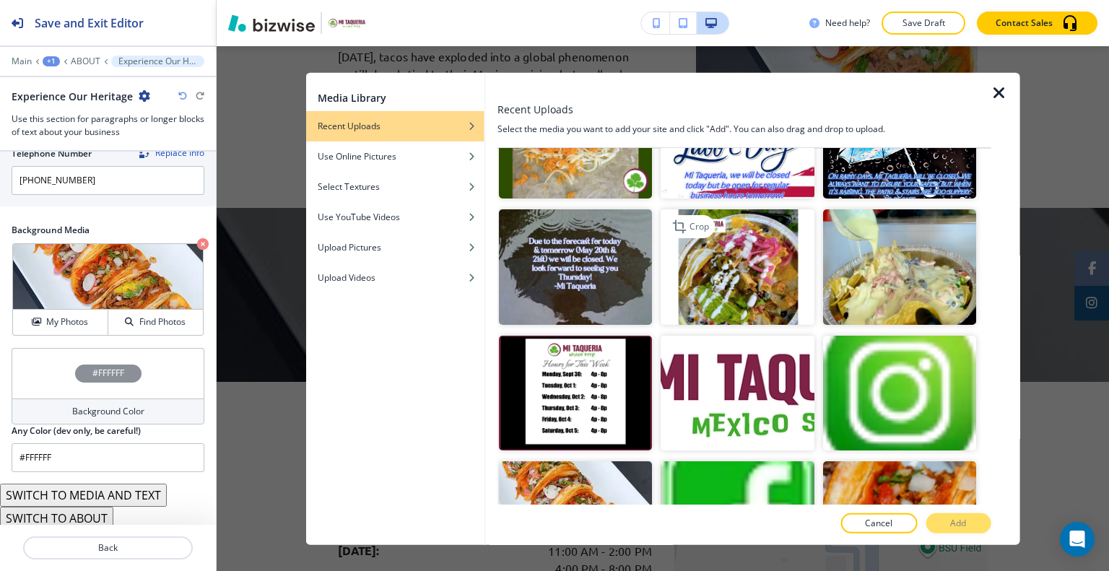
click at [745, 275] on img "button" at bounding box center [736, 266] width 153 height 115
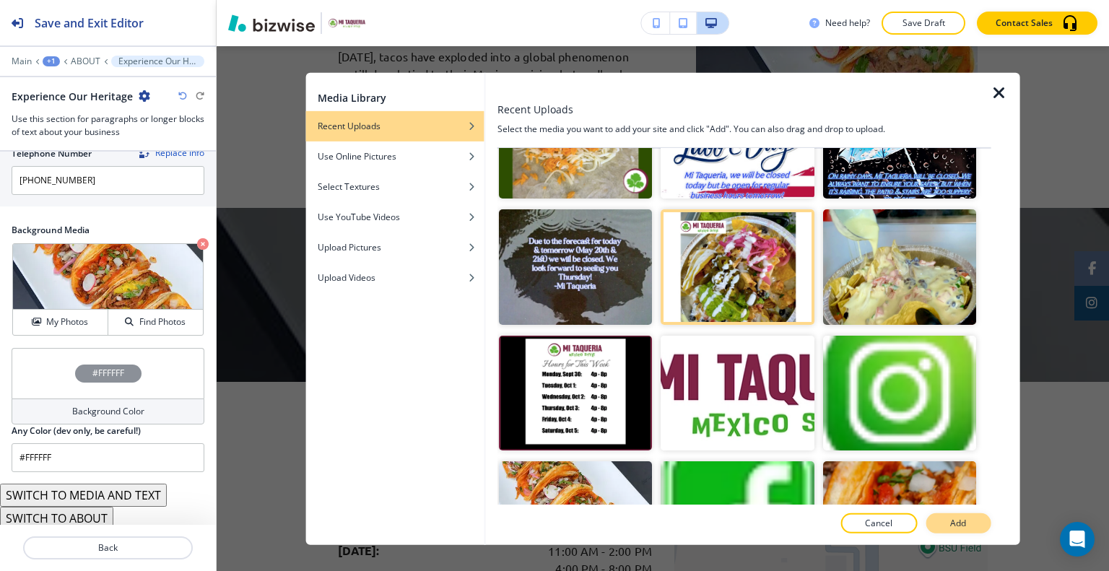
click at [979, 528] on button "Add" at bounding box center [957, 523] width 65 height 20
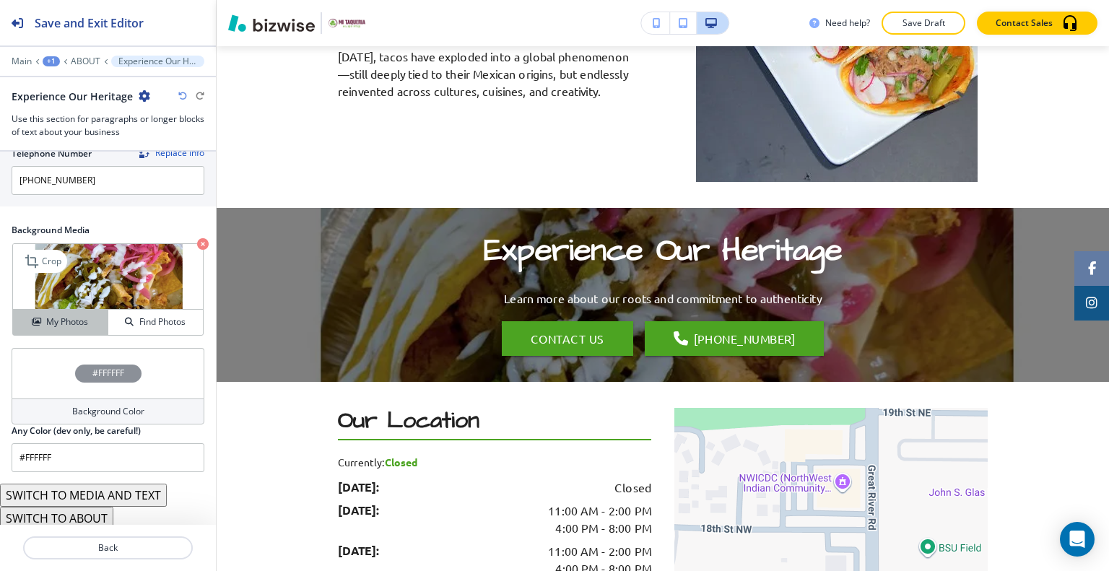
click at [82, 318] on h4 "My Photos" at bounding box center [67, 321] width 42 height 13
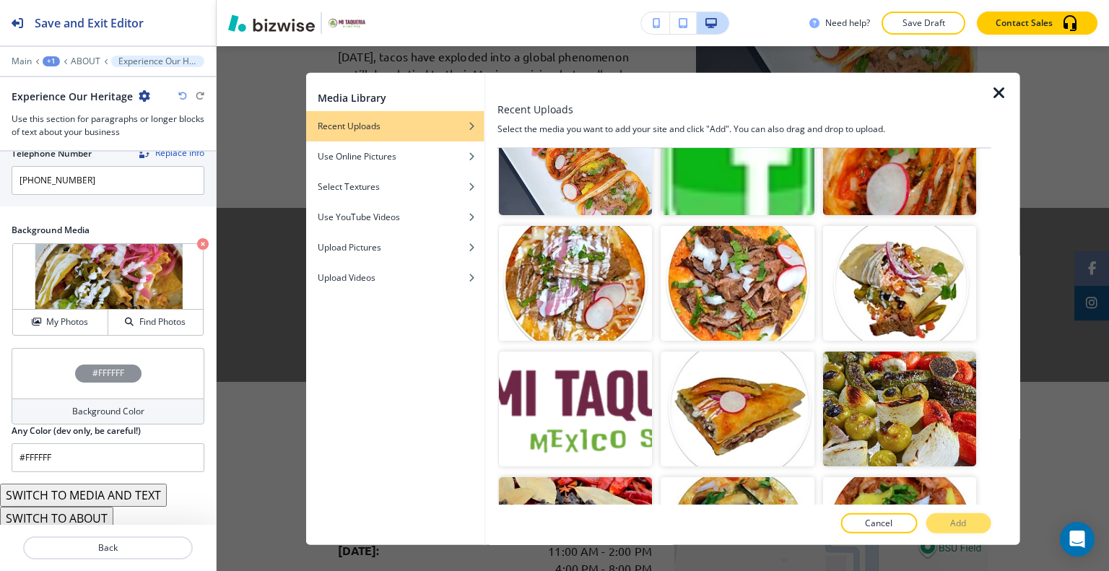
scroll to position [1155, 0]
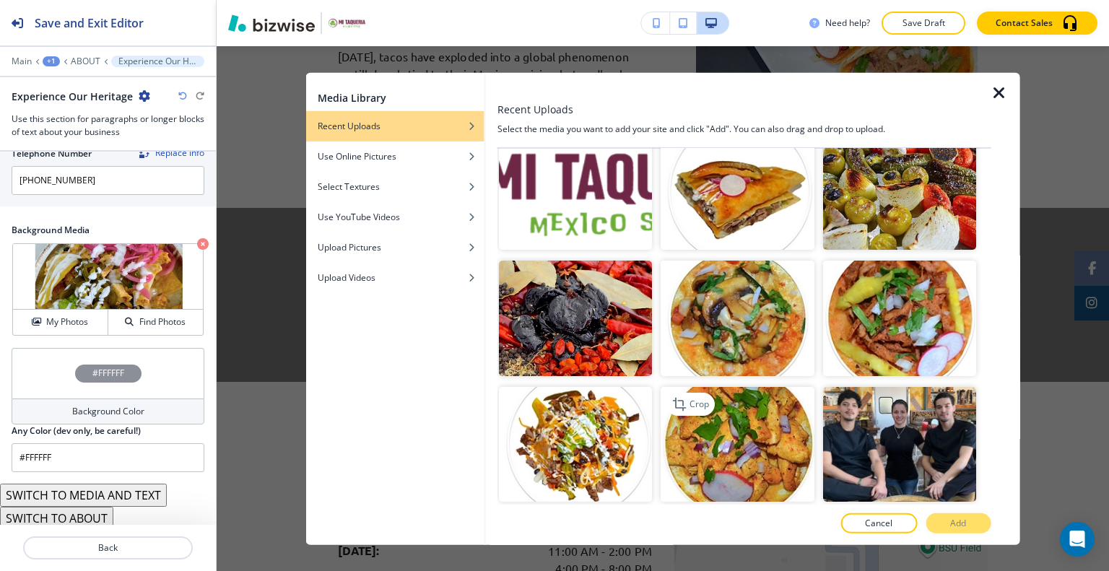
click at [768, 408] on img "button" at bounding box center [736, 443] width 153 height 115
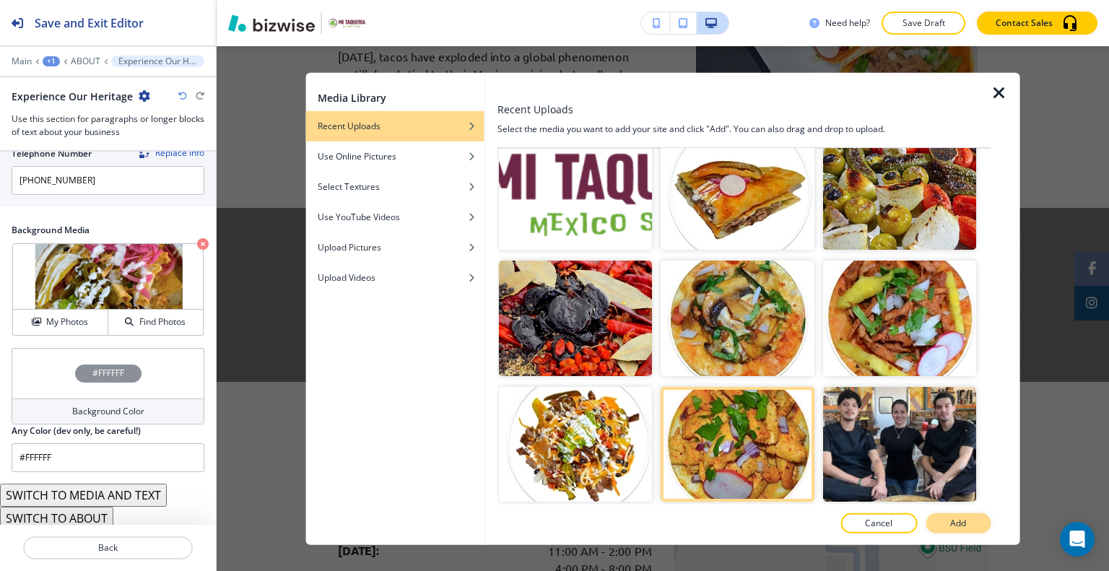
click at [976, 527] on button "Add" at bounding box center [957, 523] width 65 height 20
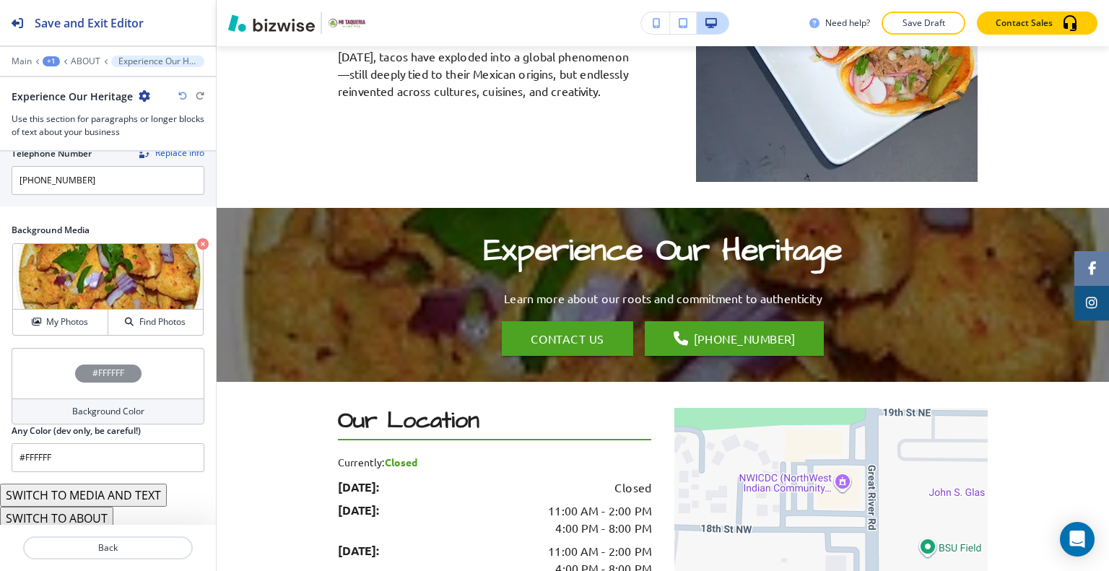
click at [179, 95] on icon "button" at bounding box center [182, 96] width 9 height 9
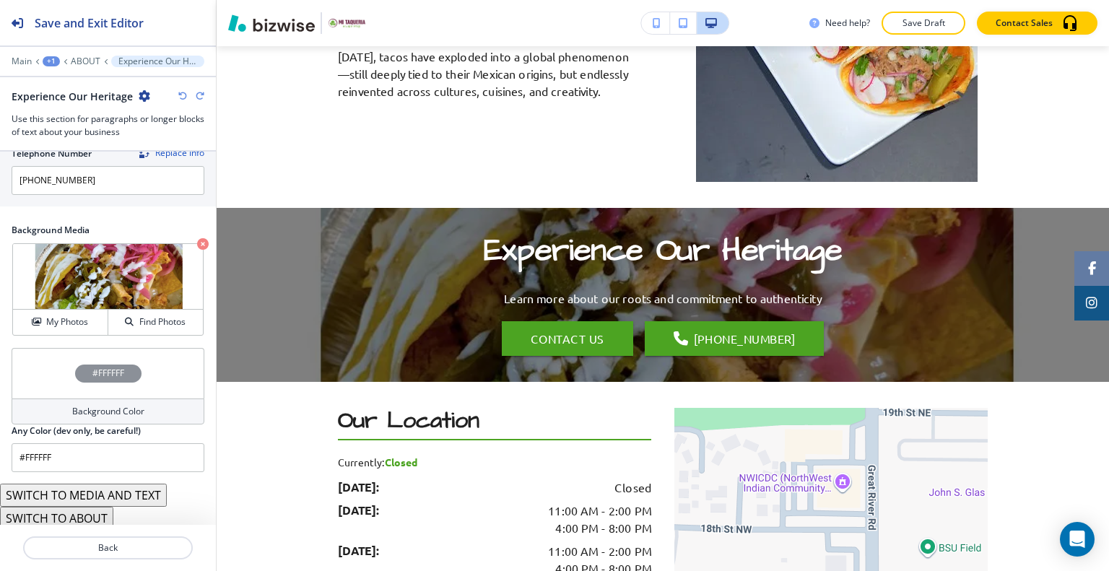
click at [179, 95] on icon "button" at bounding box center [182, 96] width 9 height 9
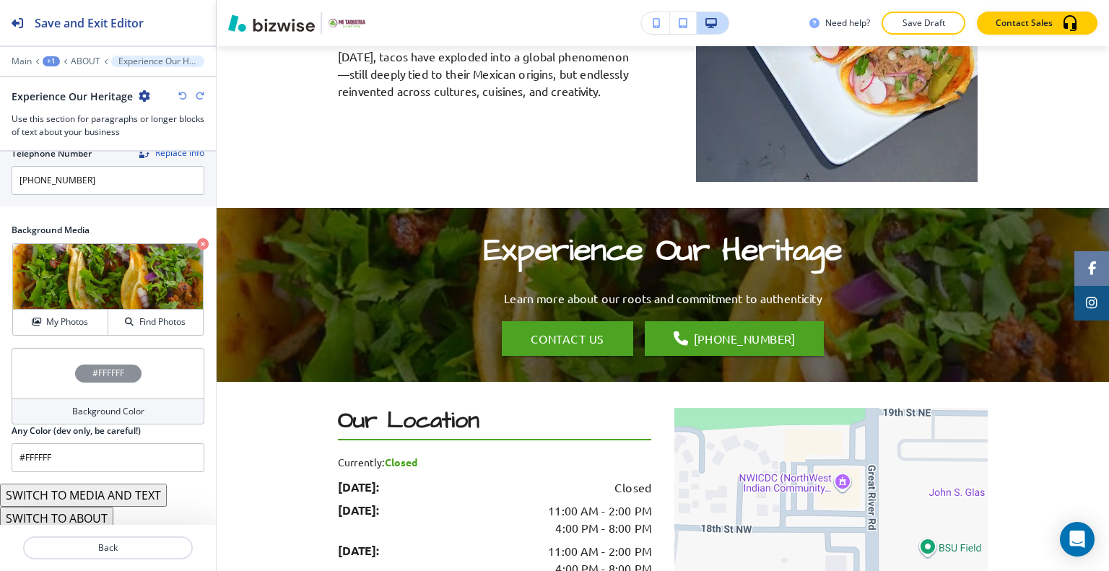
click at [179, 95] on icon "button" at bounding box center [182, 96] width 9 height 9
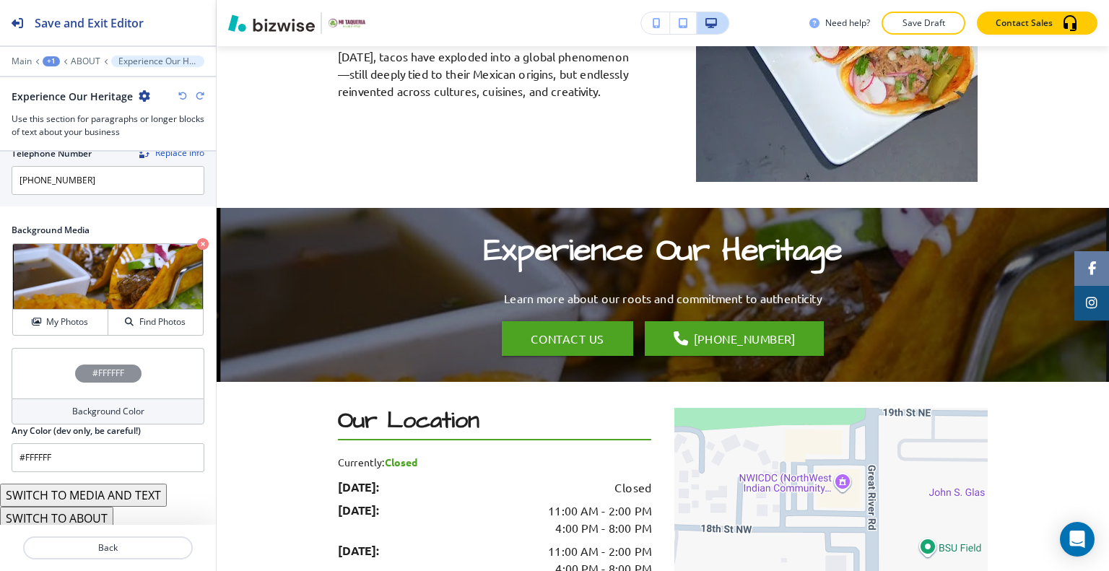
click at [179, 95] on icon "button" at bounding box center [182, 96] width 9 height 9
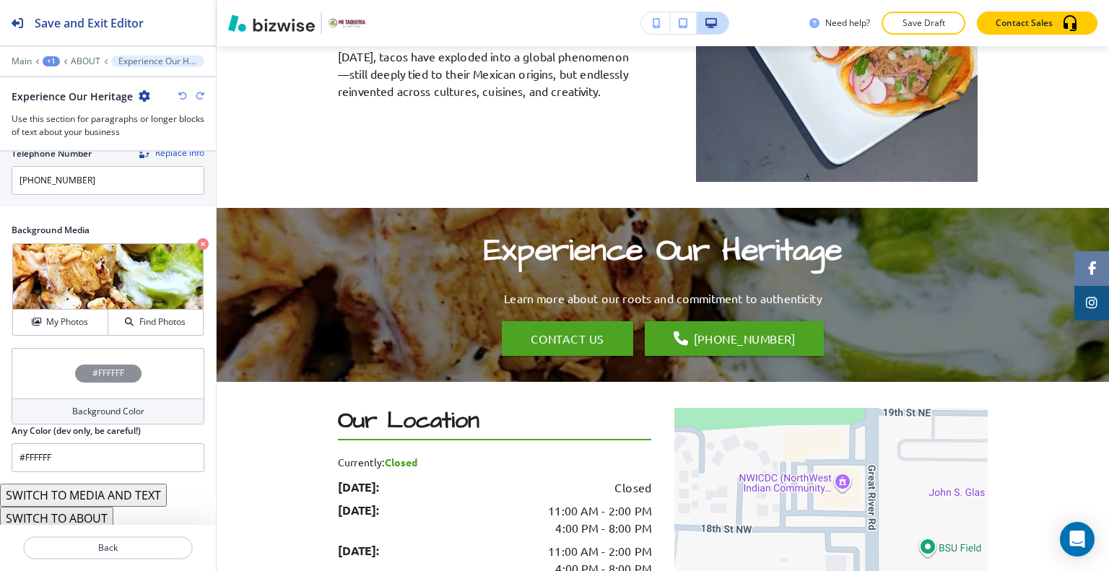
click at [179, 95] on icon "button" at bounding box center [182, 96] width 9 height 9
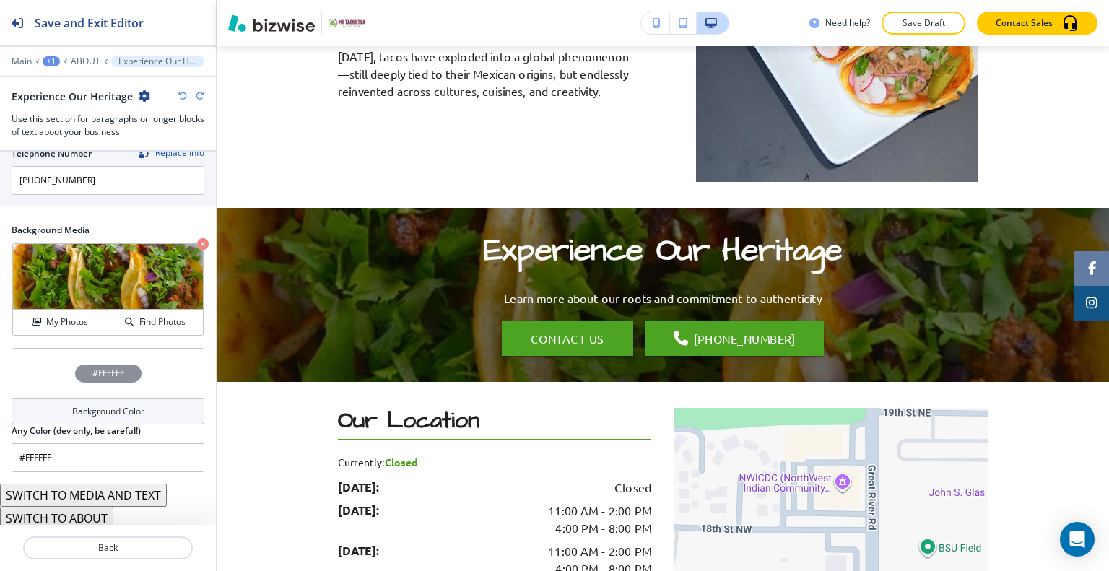
click at [179, 95] on icon "button" at bounding box center [182, 96] width 9 height 9
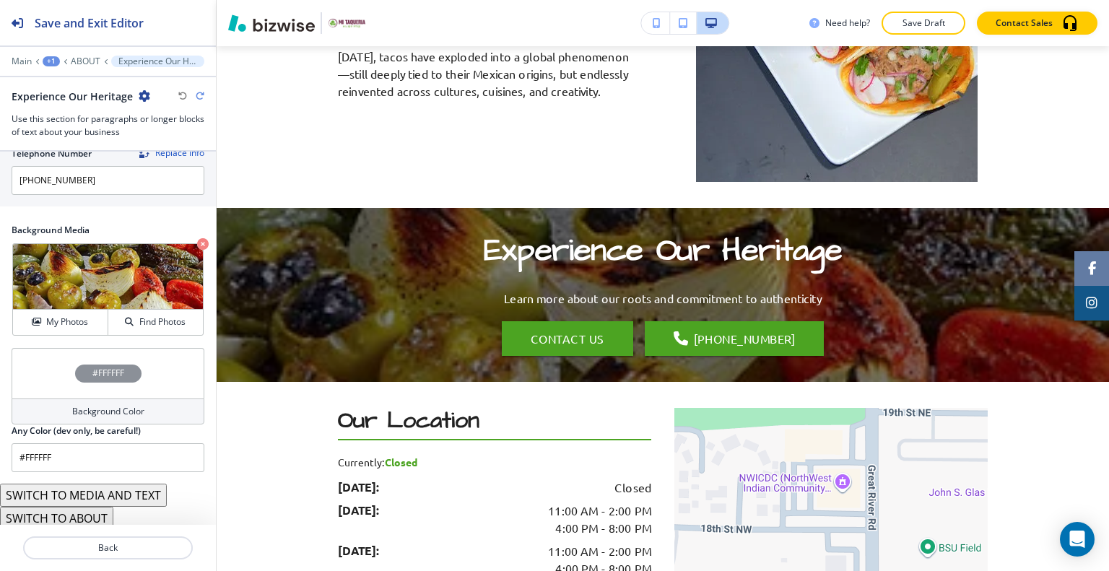
click at [52, 364] on div "#FFFFFF" at bounding box center [108, 373] width 193 height 51
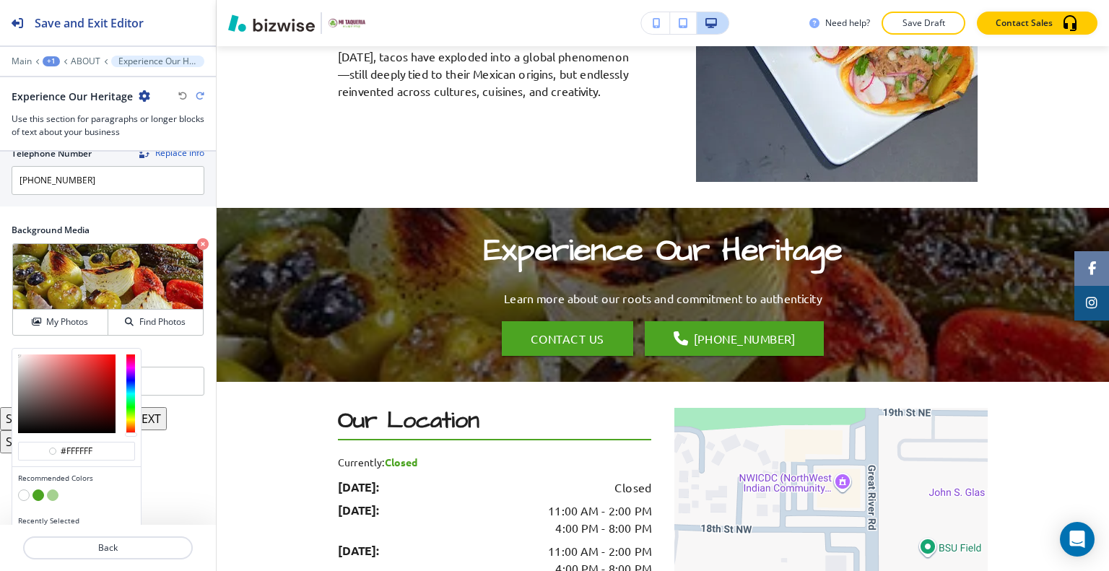
scroll to position [916, 0]
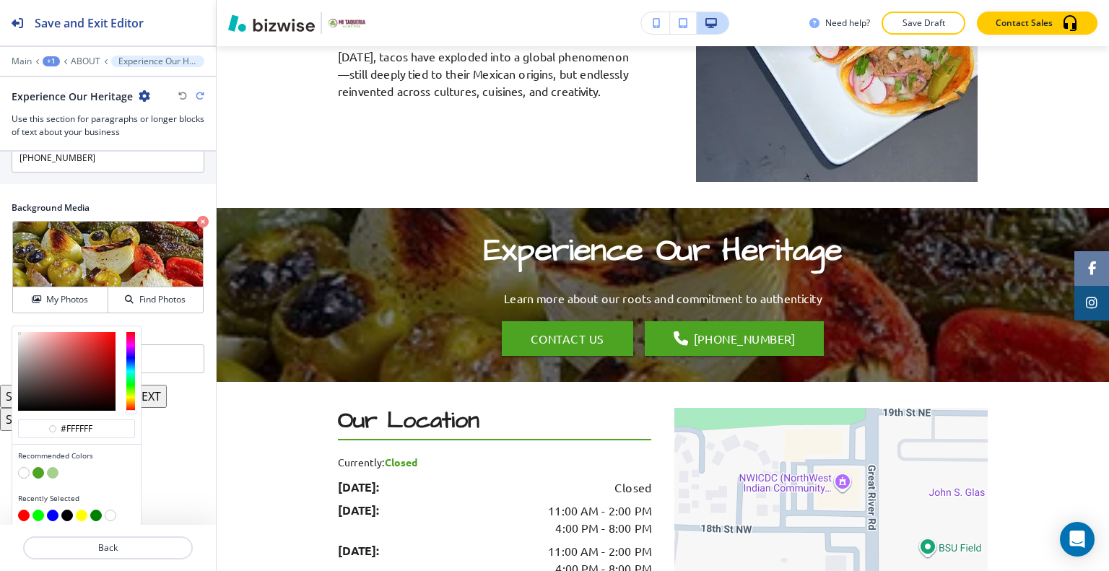
click at [25, 468] on button "button" at bounding box center [24, 473] width 12 height 12
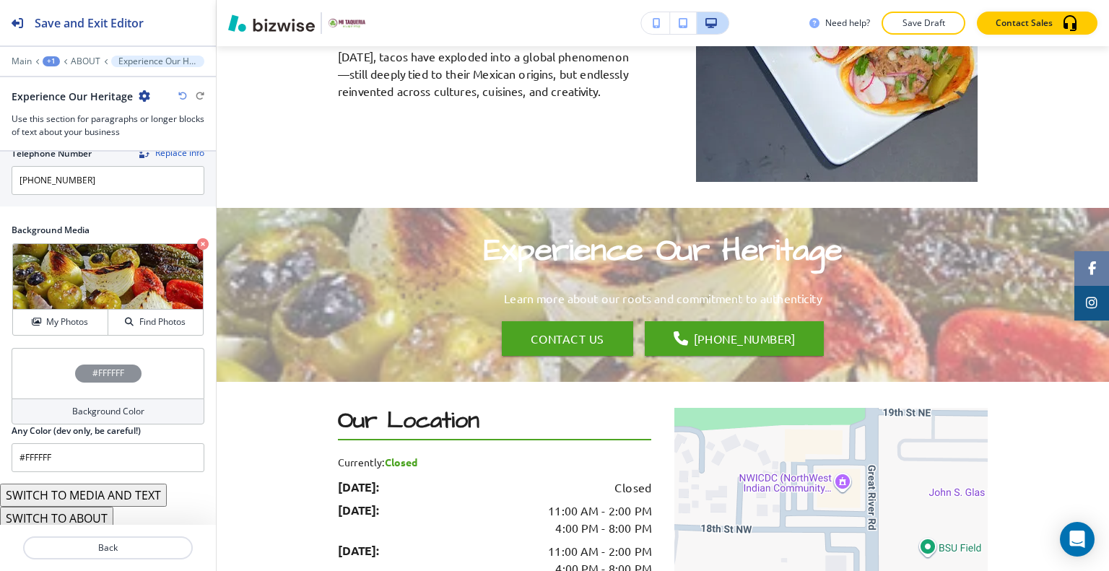
click at [182, 97] on icon "button" at bounding box center [182, 96] width 9 height 9
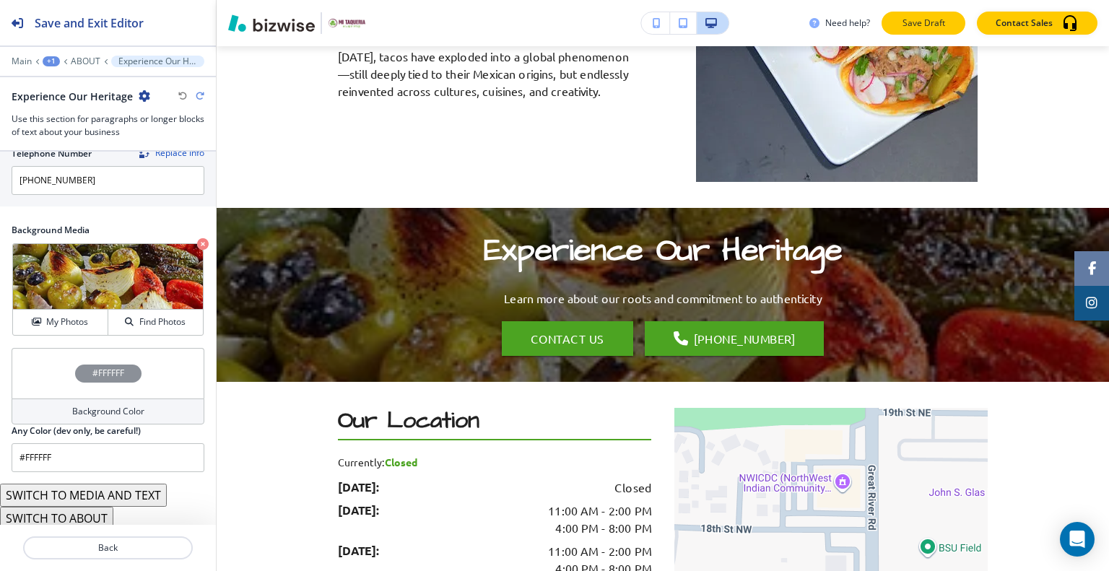
click at [926, 30] on button "Save Draft" at bounding box center [923, 23] width 84 height 23
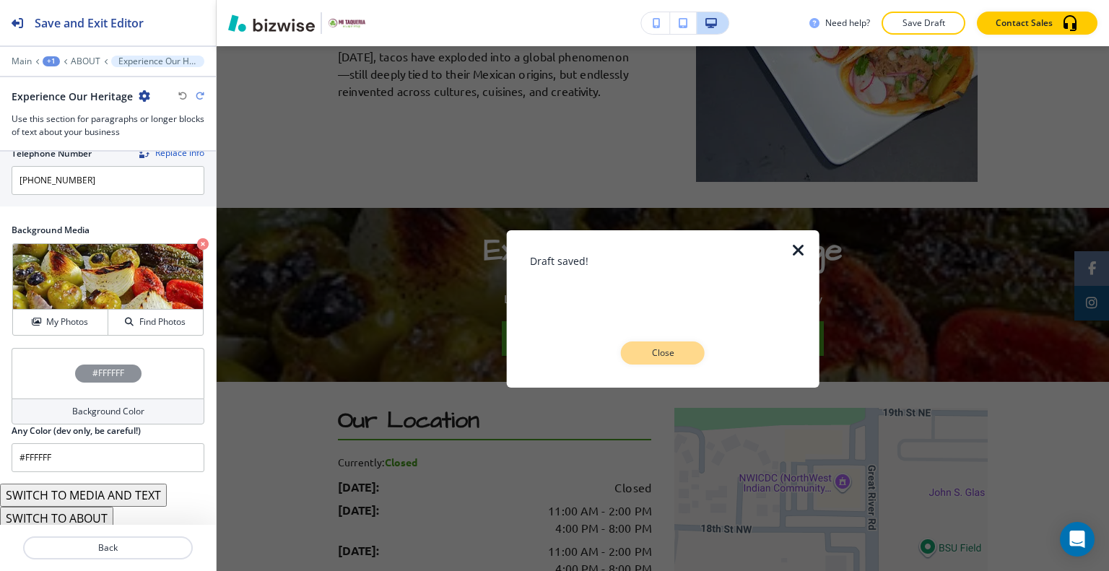
click at [674, 362] on button "Close" at bounding box center [663, 352] width 84 height 23
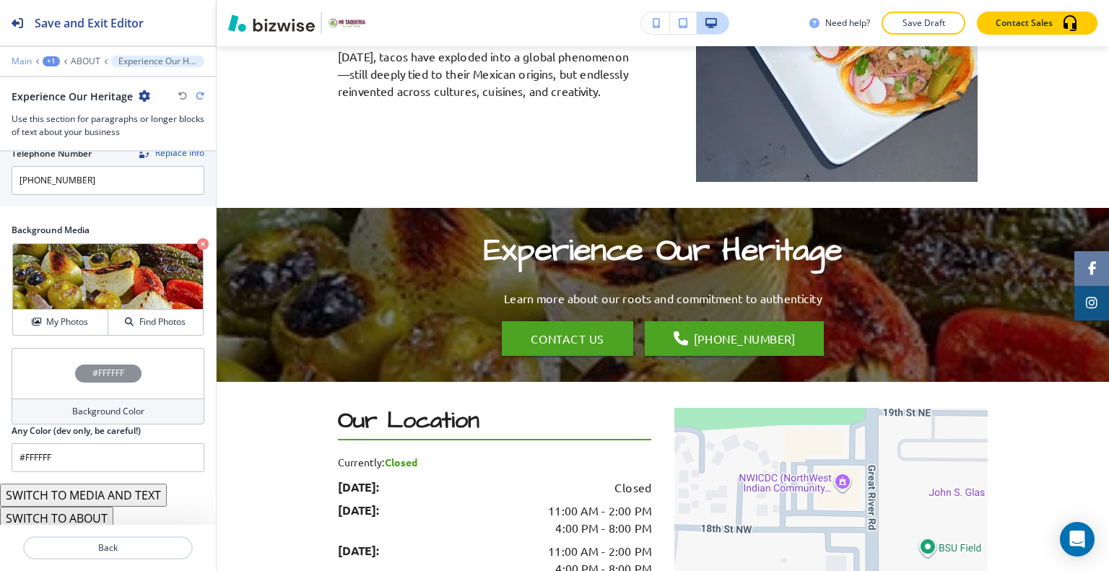
click at [12, 60] on p "Main" at bounding box center [22, 61] width 20 height 10
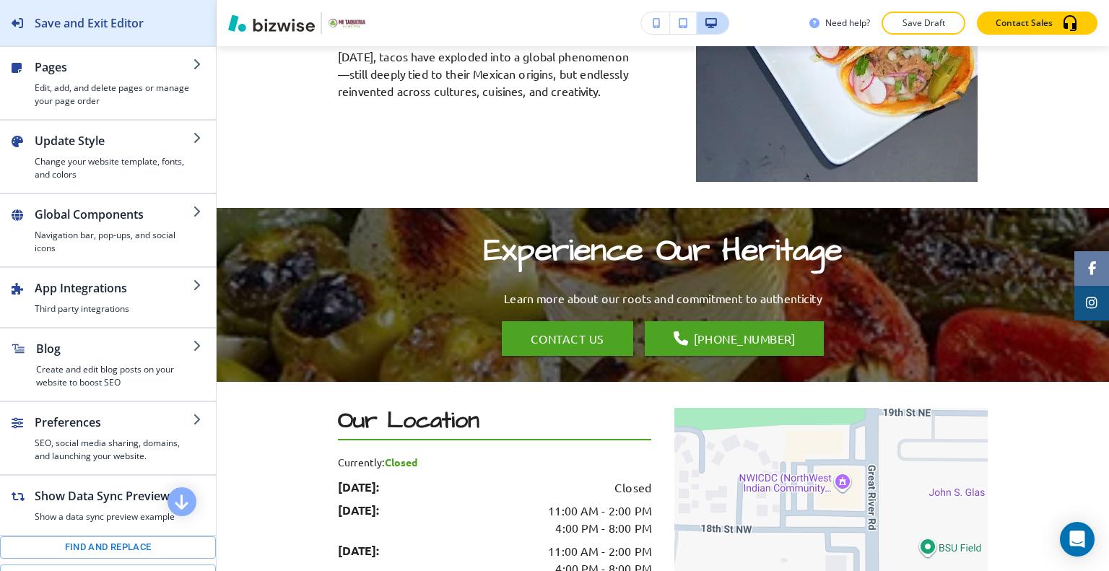
click at [72, 29] on h2 "Save and Exit Editor" at bounding box center [89, 22] width 109 height 17
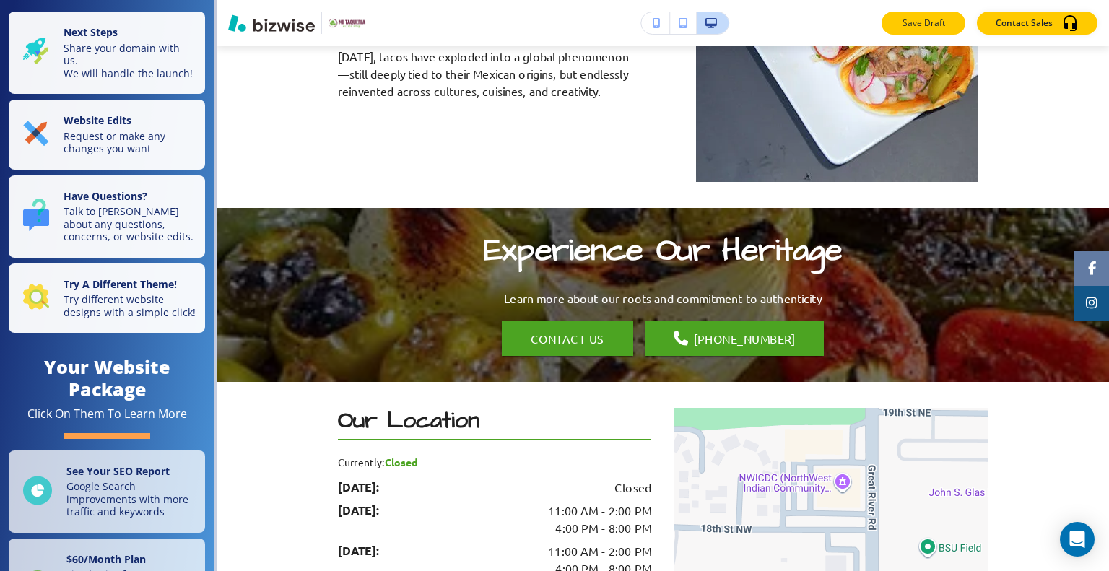
click at [921, 26] on p "Save Draft" at bounding box center [923, 23] width 46 height 13
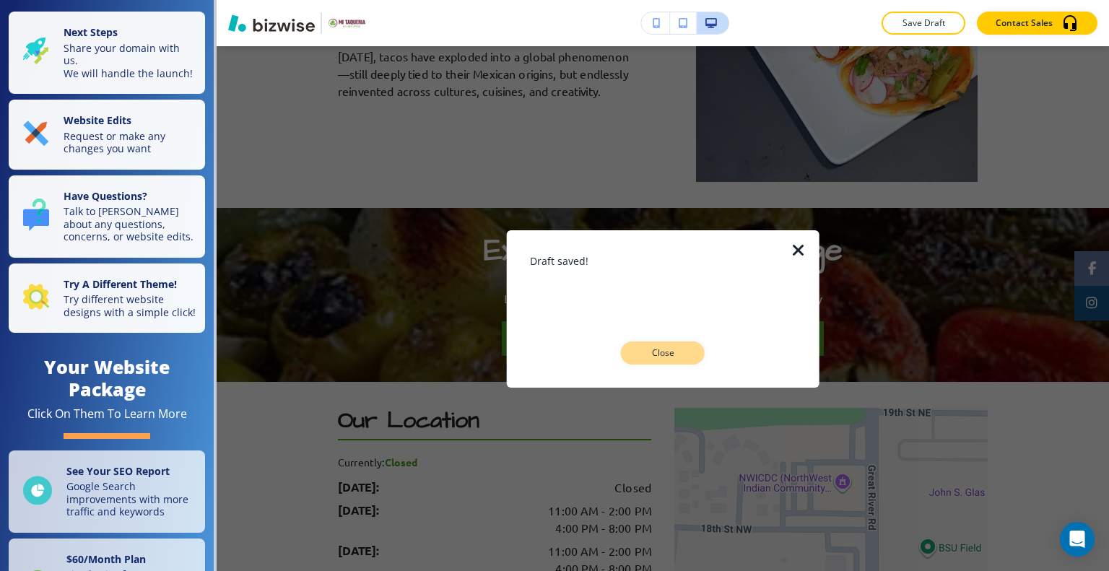
click at [664, 354] on p "Close" at bounding box center [663, 352] width 46 height 13
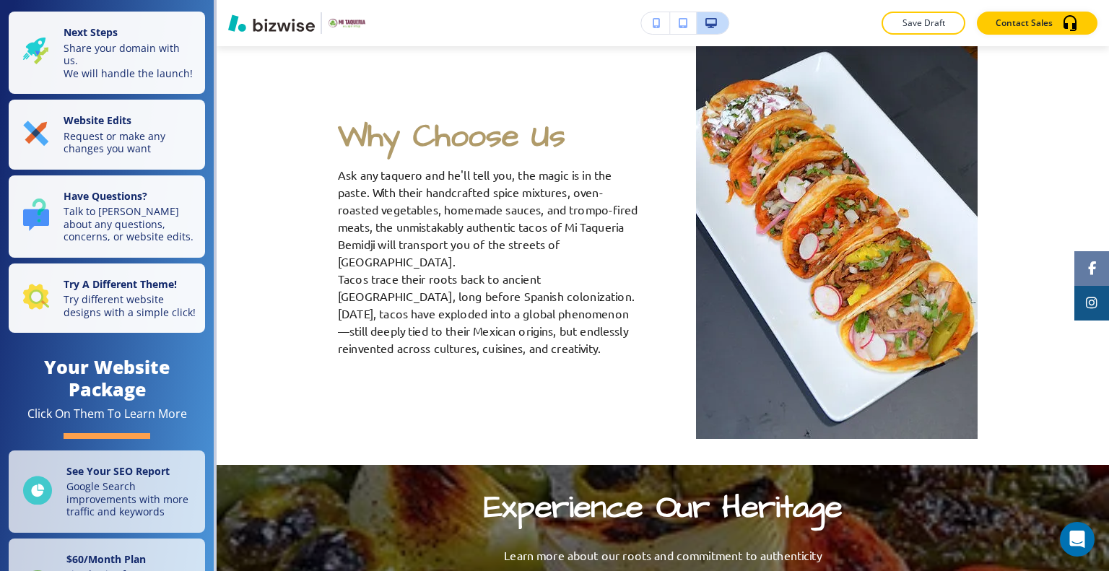
scroll to position [0, 0]
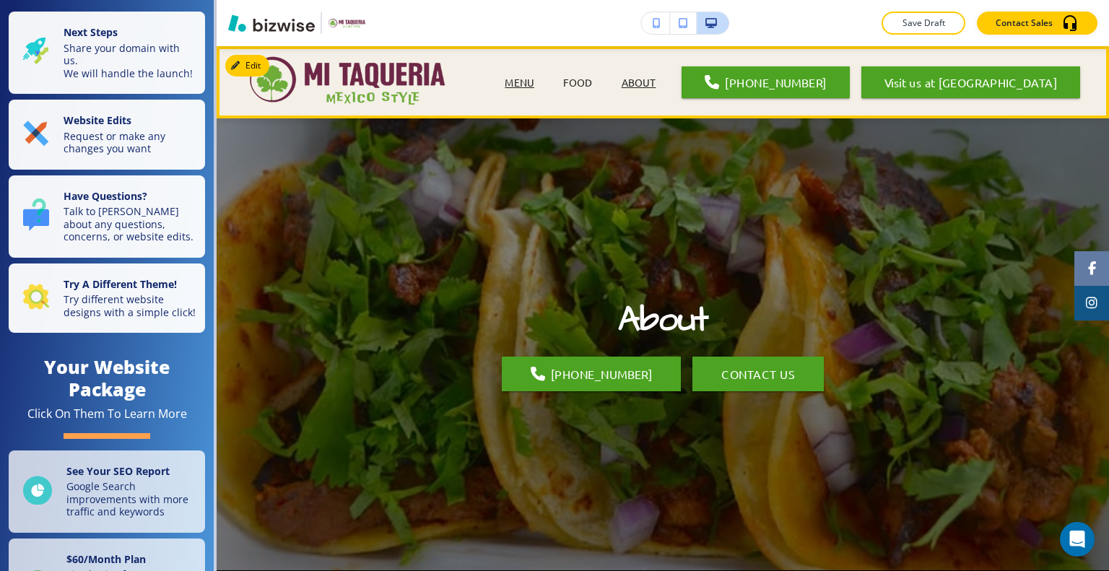
click at [517, 76] on p "MENU" at bounding box center [520, 82] width 30 height 15
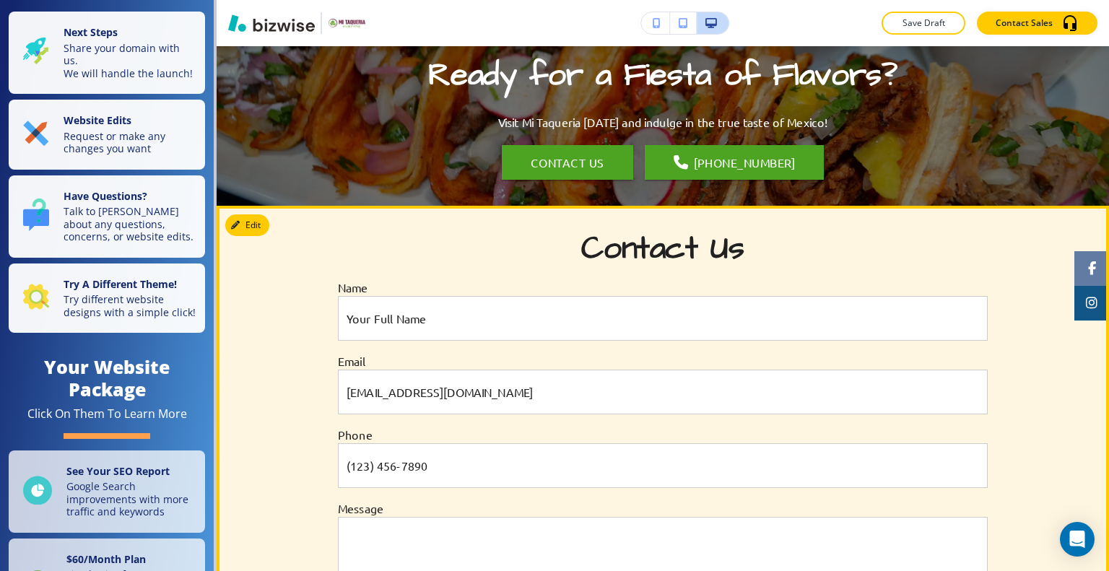
scroll to position [3101, 0]
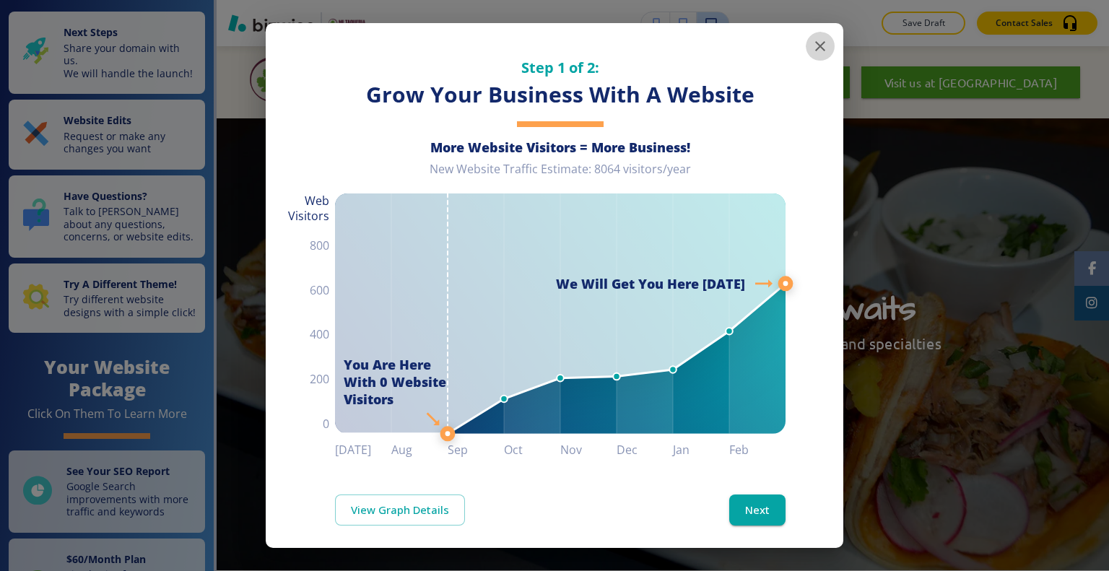
click at [815, 45] on icon "button" at bounding box center [820, 46] width 10 height 10
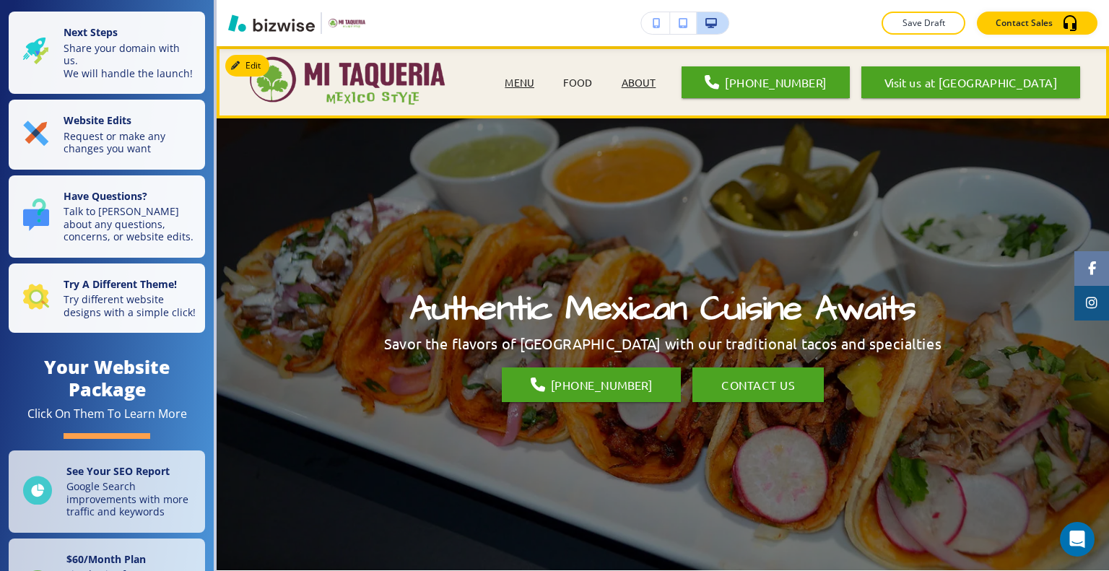
click at [630, 83] on p "ABOUT" at bounding box center [638, 82] width 35 height 15
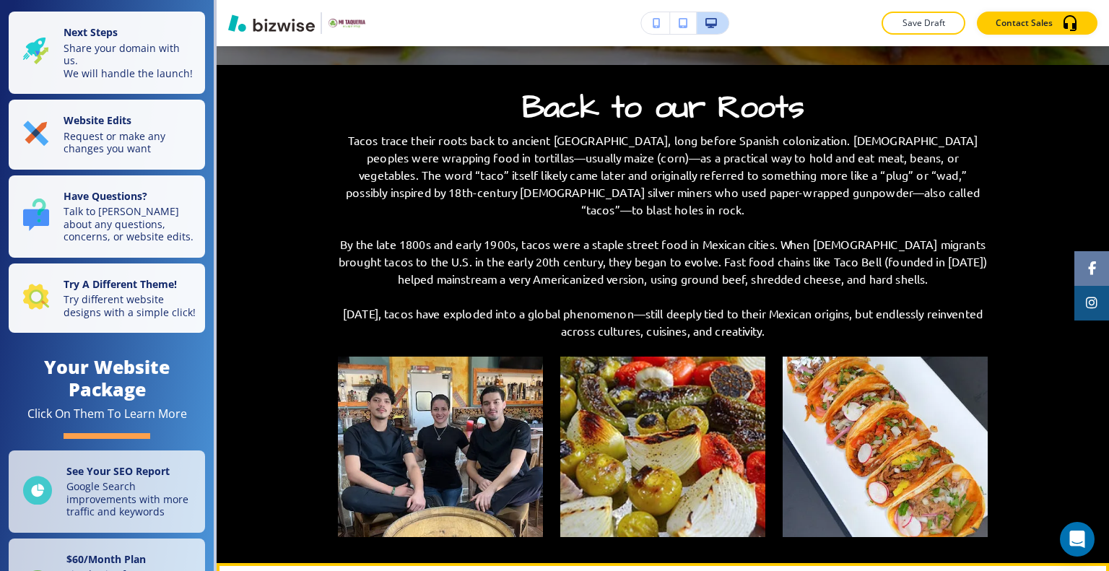
scroll to position [938, 0]
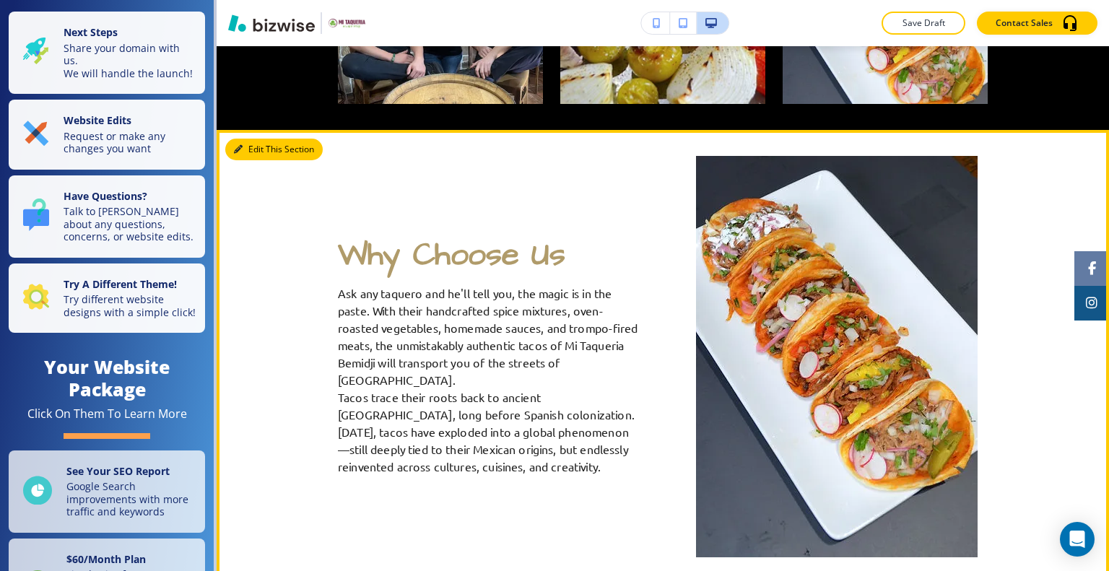
click at [263, 140] on button "Edit This Section" at bounding box center [273, 150] width 97 height 22
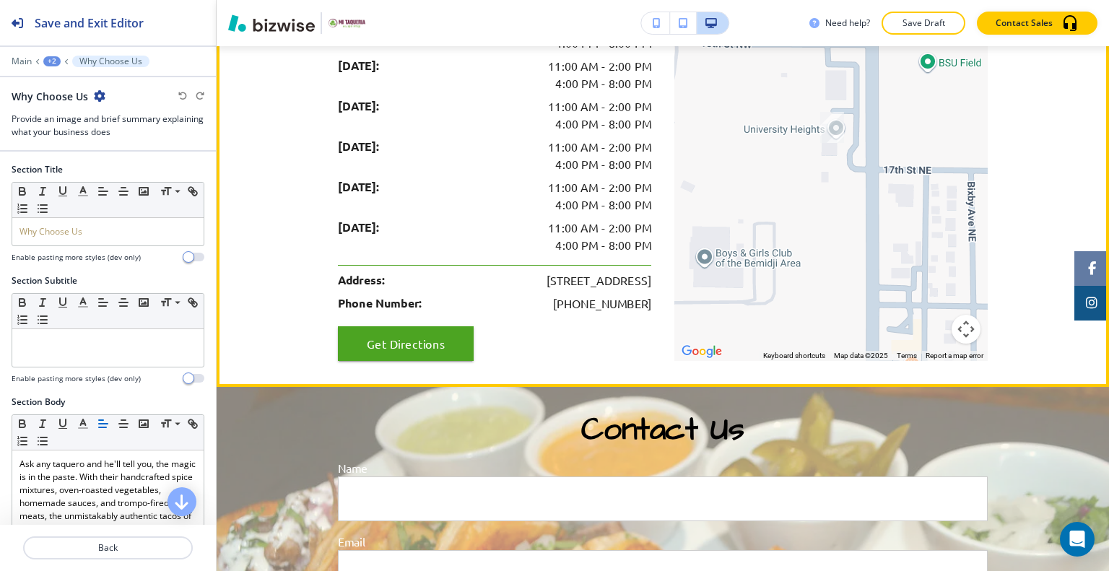
scroll to position [1654, 0]
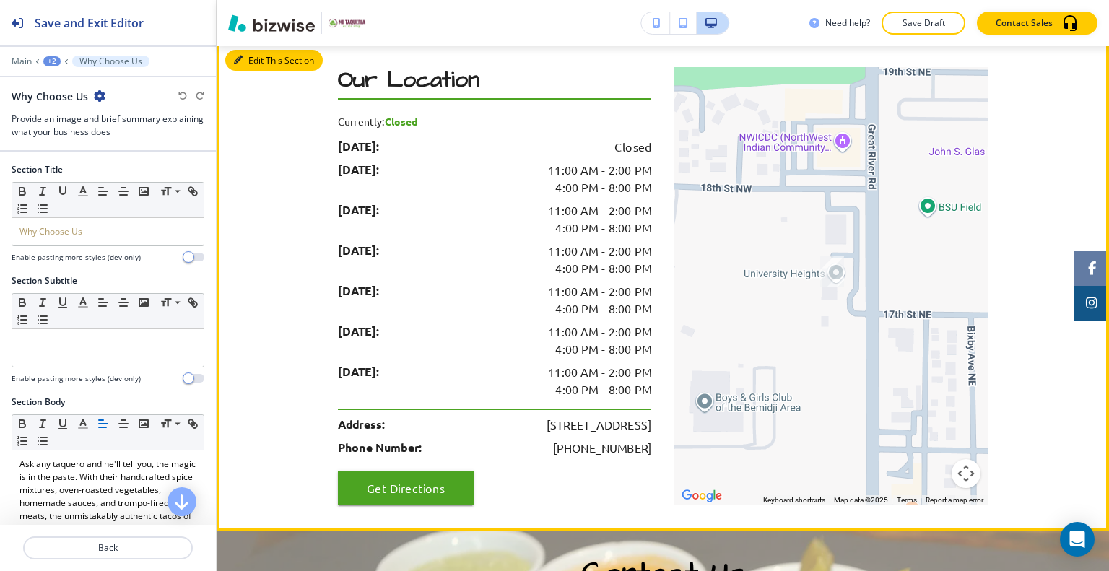
click at [253, 50] on button "Edit This Section" at bounding box center [273, 61] width 97 height 22
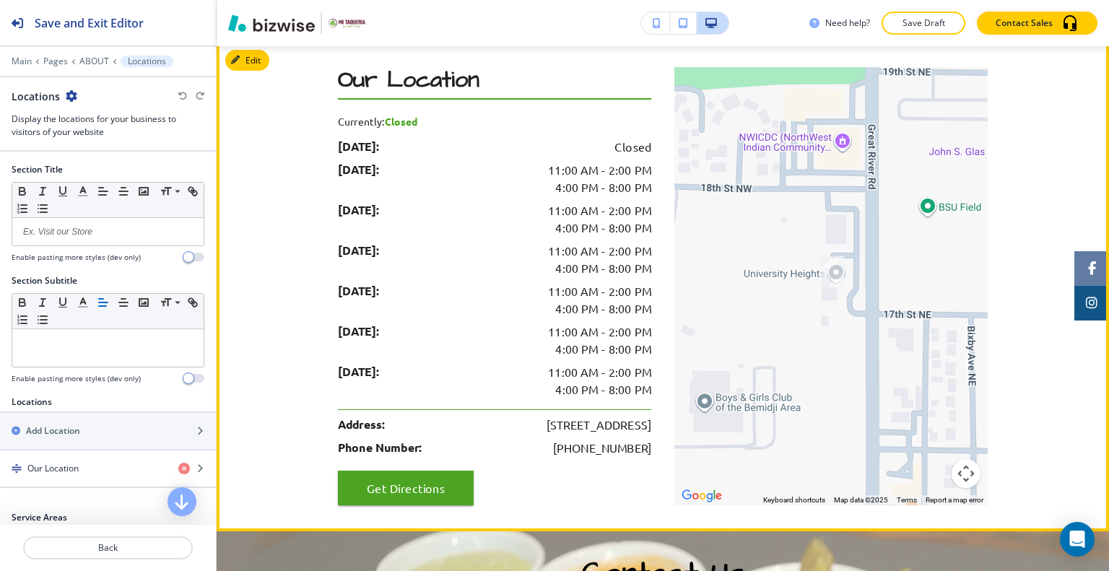
scroll to position [1631, 0]
